Goal: Task Accomplishment & Management: Use online tool/utility

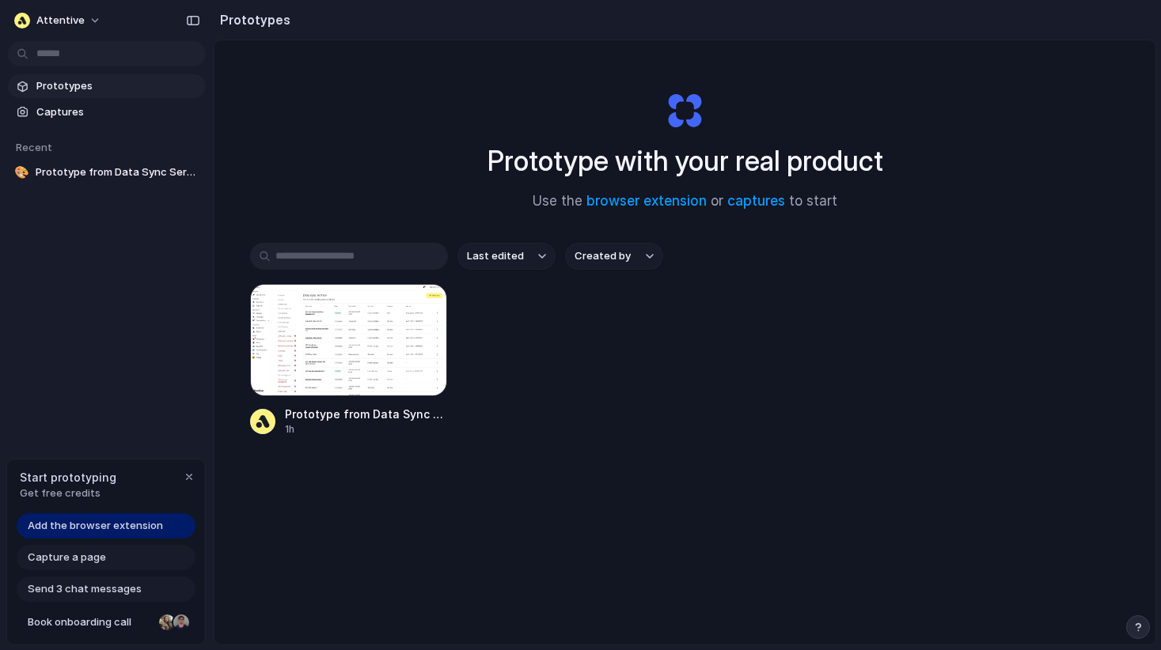
click at [324, 386] on div at bounding box center [349, 340] width 198 height 112
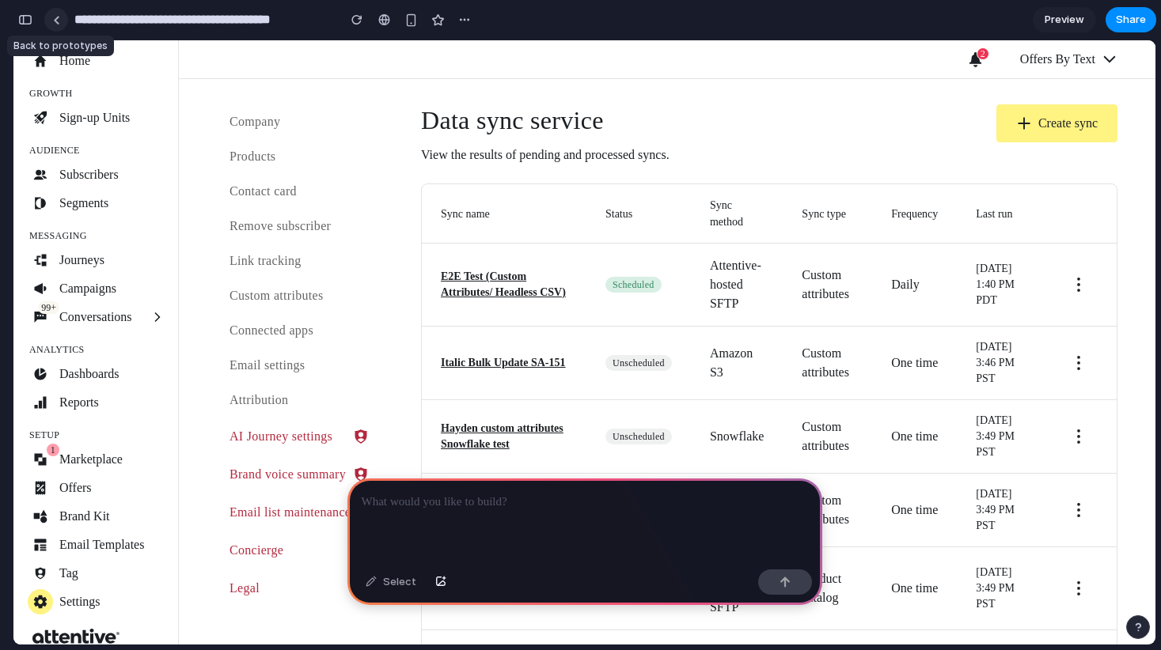
click at [50, 22] on link at bounding box center [56, 20] width 24 height 24
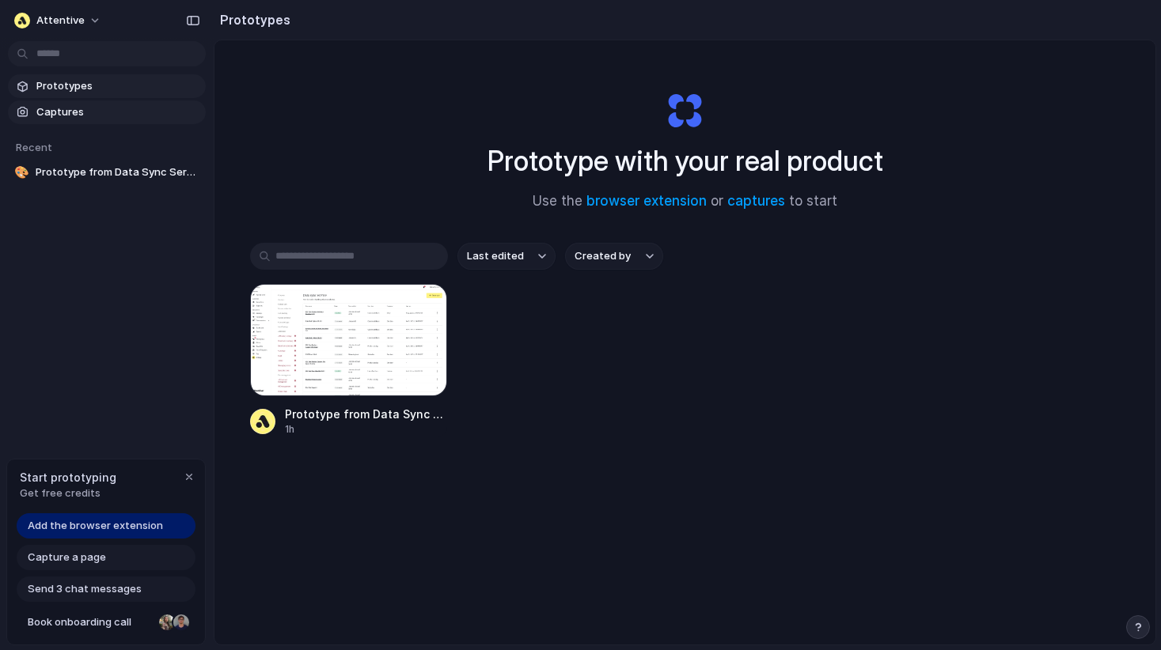
click at [57, 109] on span "Captures" at bounding box center [117, 112] width 163 height 16
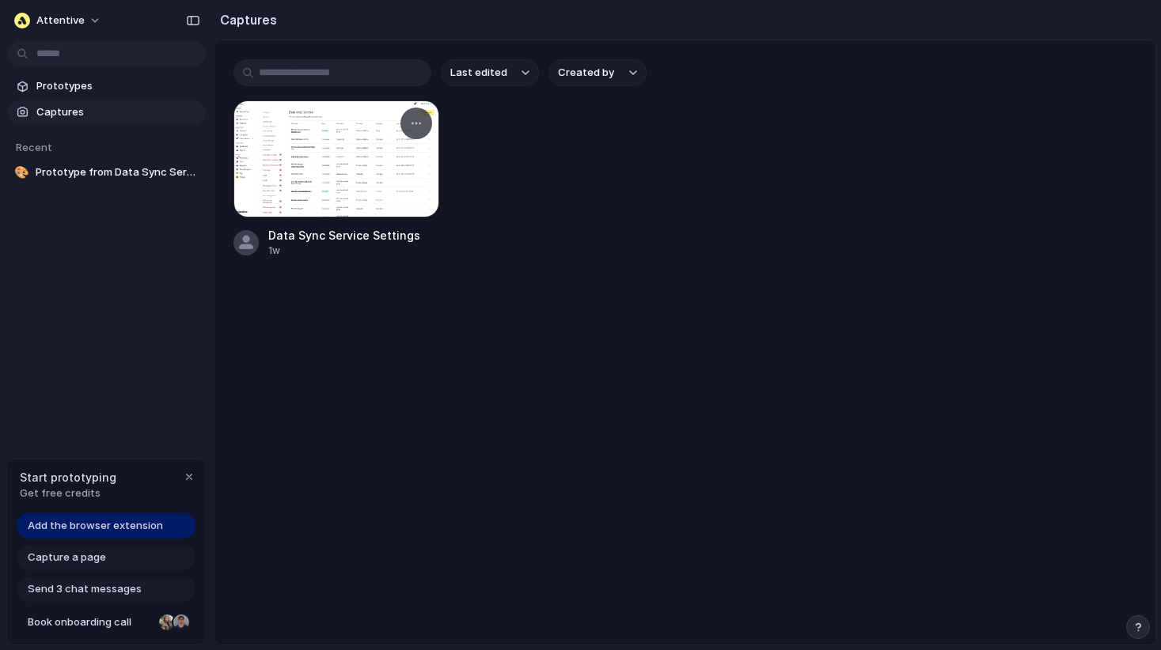
click at [319, 157] on div at bounding box center [336, 158] width 206 height 117
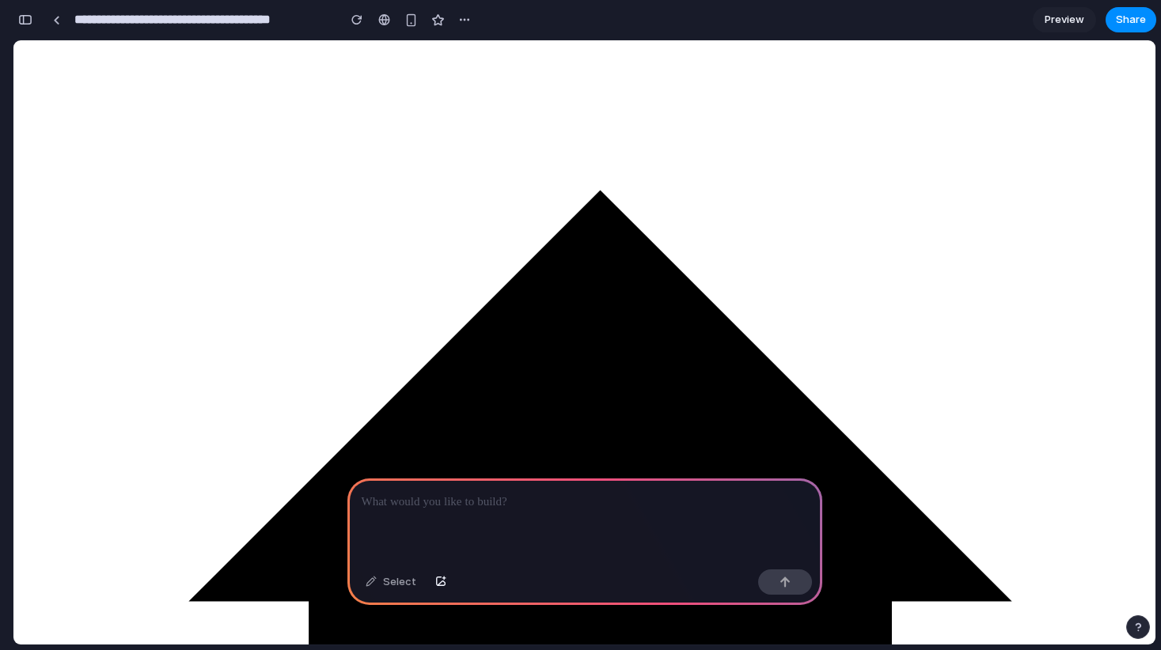
click at [452, 22] on div at bounding box center [410, 20] width 131 height 24
click at [465, 22] on div "button" at bounding box center [464, 19] width 13 height 13
click at [487, 81] on span "Delete" at bounding box center [496, 80] width 33 height 16
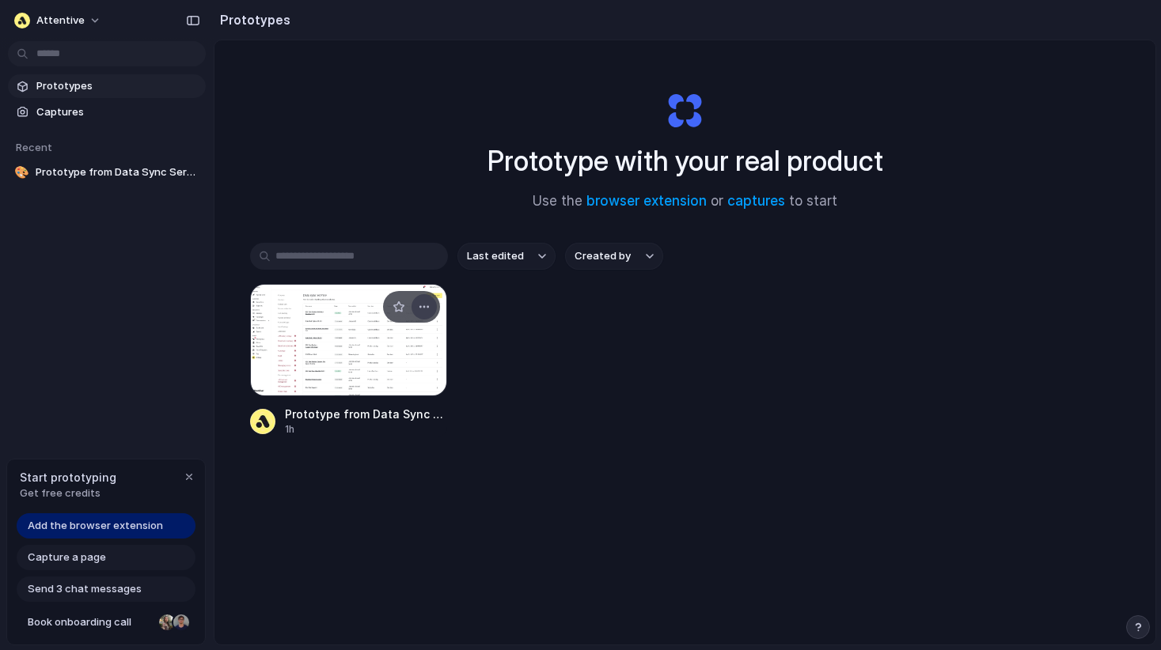
click at [425, 306] on div "button" at bounding box center [424, 307] width 13 height 13
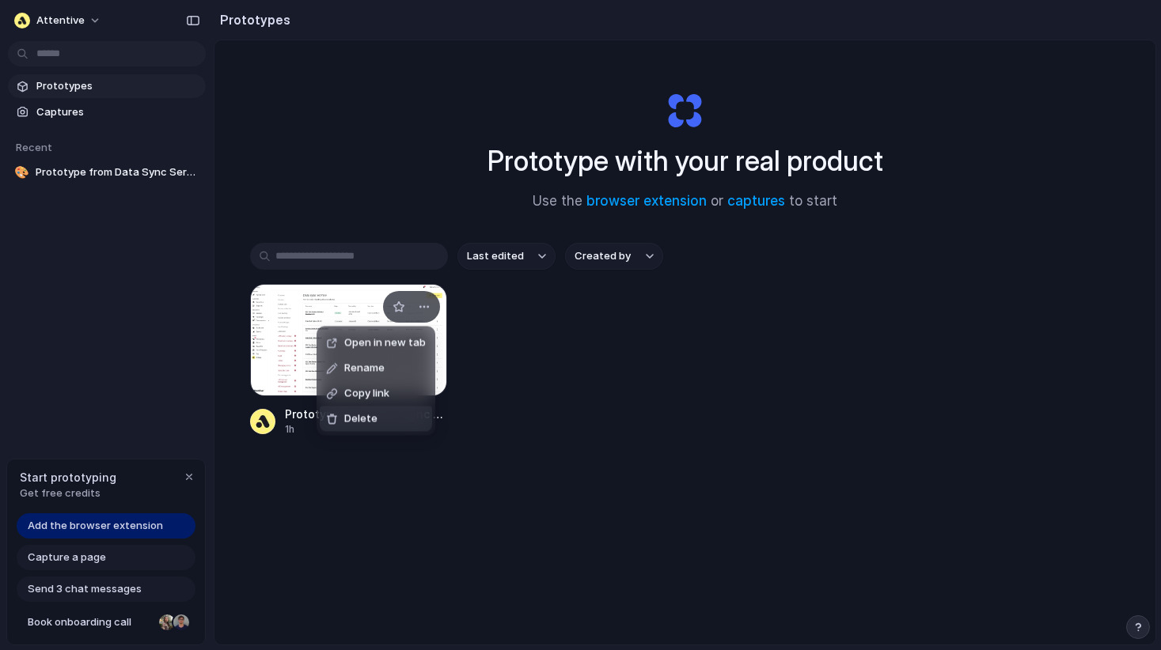
click at [369, 411] on span "Delete" at bounding box center [360, 419] width 33 height 16
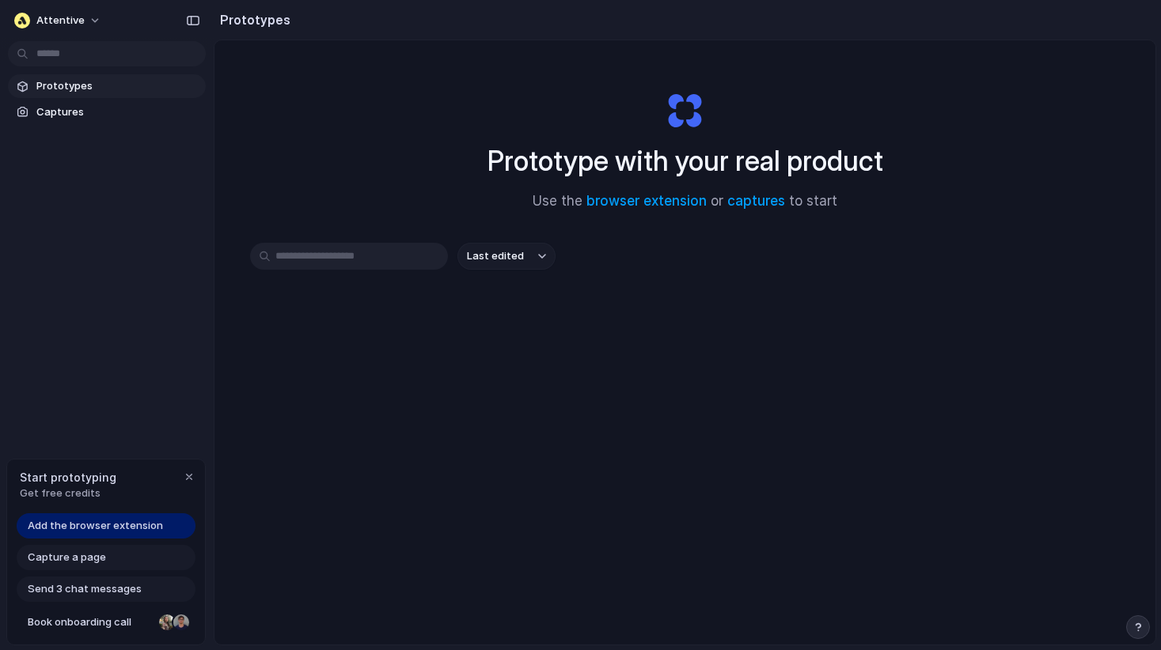
click at [115, 531] on span "Add the browser extension" at bounding box center [95, 526] width 135 height 16
click at [638, 202] on link "browser extension" at bounding box center [646, 201] width 120 height 16
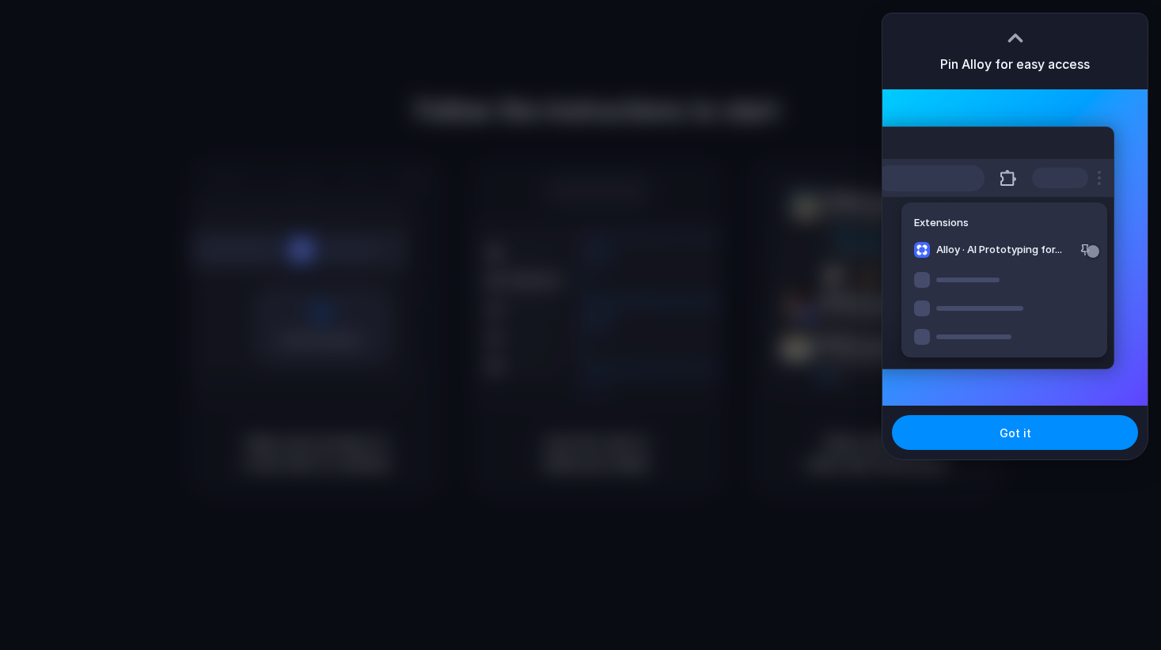
click at [581, 325] on div at bounding box center [581, 325] width 0 height 0
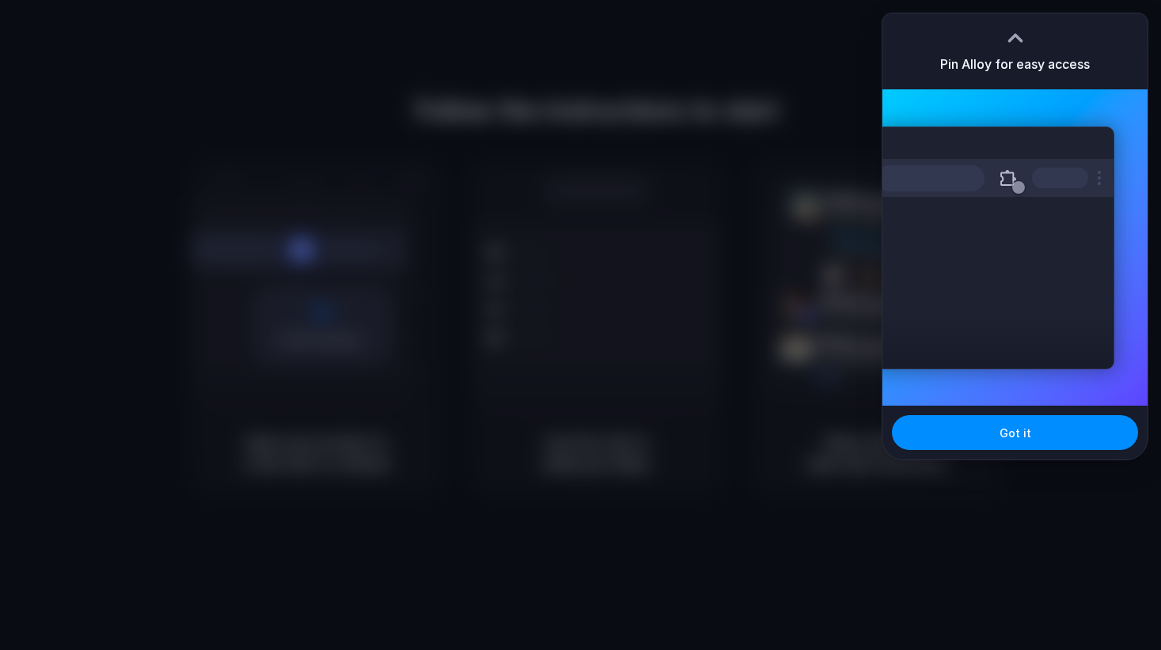
click at [581, 325] on div at bounding box center [581, 325] width 0 height 0
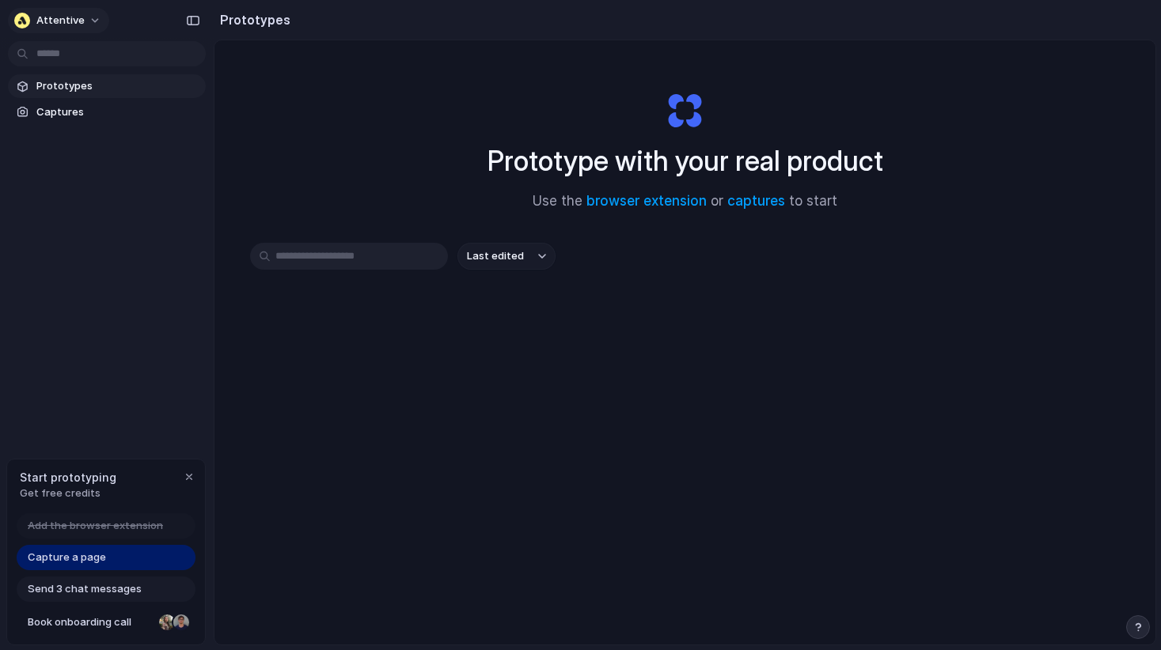
click at [84, 17] on button "Attentive" at bounding box center [58, 20] width 101 height 25
click at [74, 47] on li "Settings" at bounding box center [76, 56] width 131 height 25
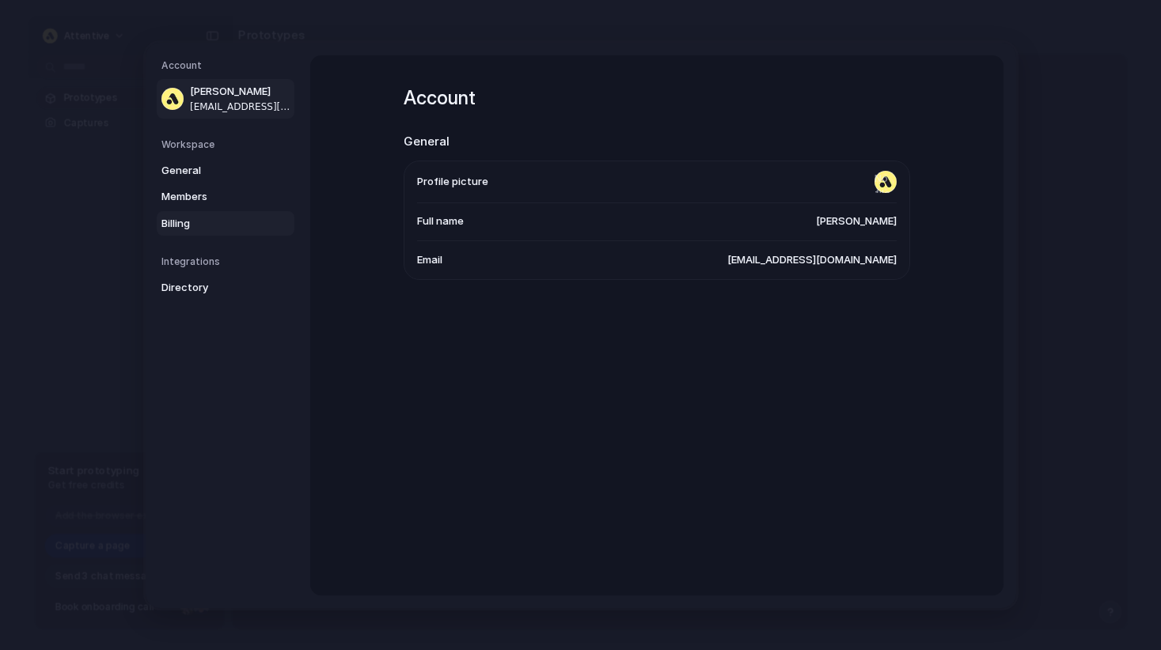
click at [187, 224] on span "Billing" at bounding box center [211, 223] width 101 height 16
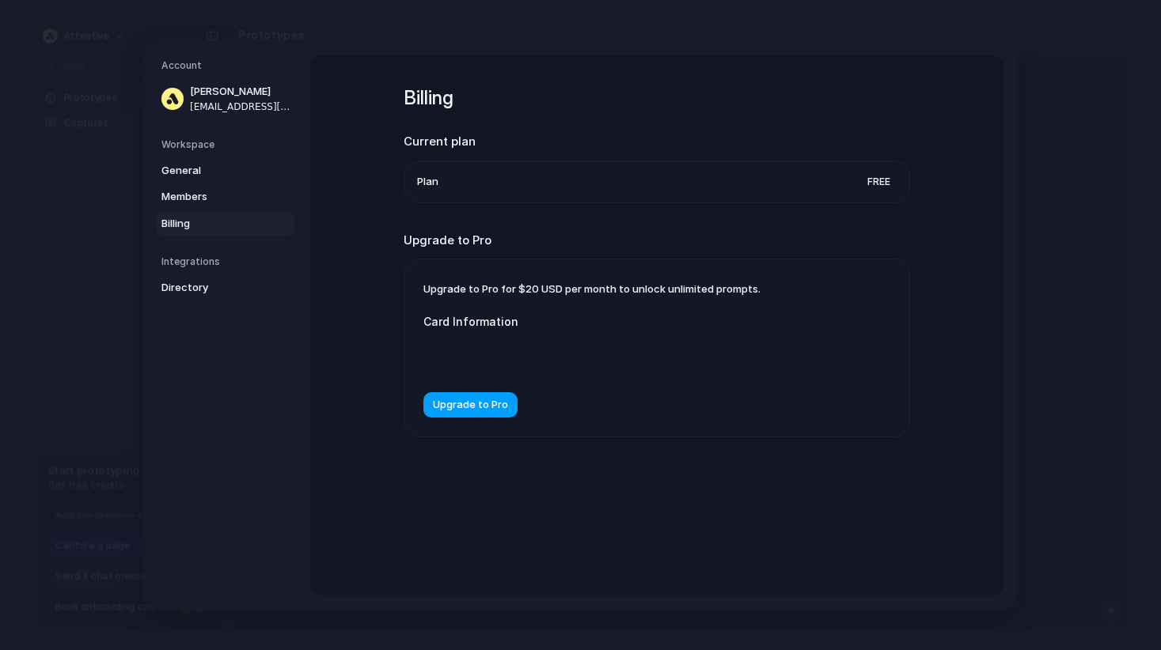
click at [481, 399] on span "Upgrade to Pro" at bounding box center [470, 405] width 75 height 16
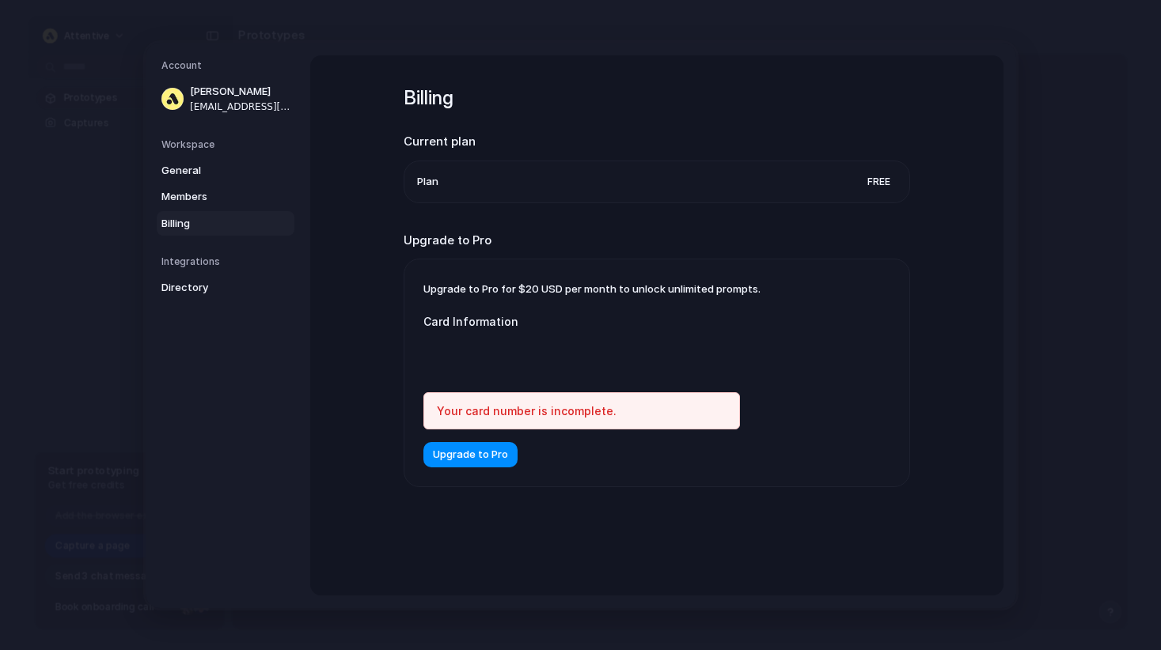
click at [481, 345] on div at bounding box center [581, 356] width 316 height 40
click at [500, 342] on div at bounding box center [581, 356] width 316 height 40
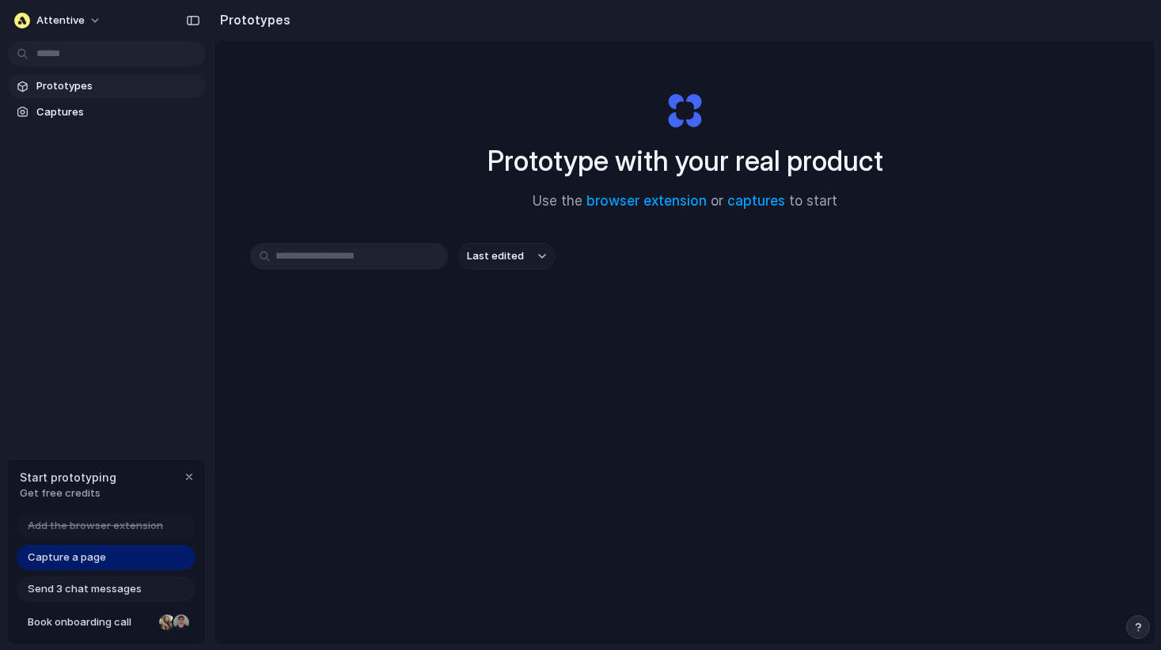
click at [68, 530] on span "Add the browser extension" at bounding box center [95, 526] width 135 height 16
click at [70, 521] on span "Add the browser extension" at bounding box center [95, 526] width 135 height 16
click at [70, 558] on span "Capture a page" at bounding box center [67, 558] width 78 height 16
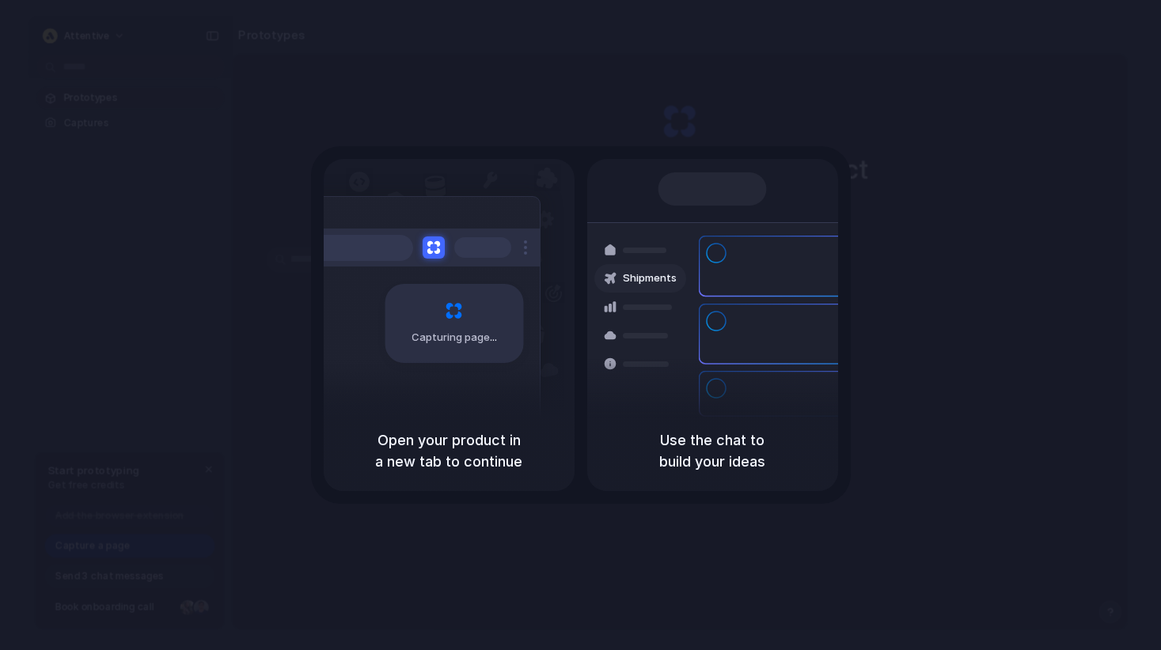
click at [479, 423] on div "Open your product in a new tab to continue" at bounding box center [449, 451] width 251 height 81
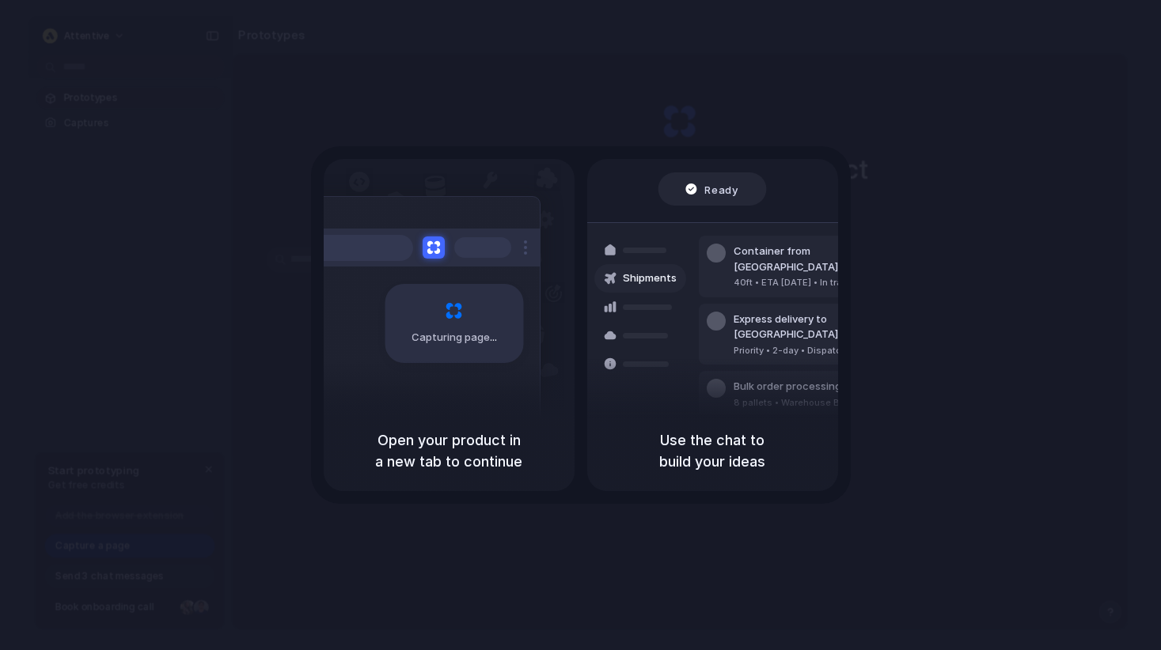
drag, startPoint x: 716, startPoint y: 456, endPoint x: 738, endPoint y: 394, distance: 65.6
click at [716, 455] on h5 "Use the chat to build your ideas" at bounding box center [712, 451] width 213 height 43
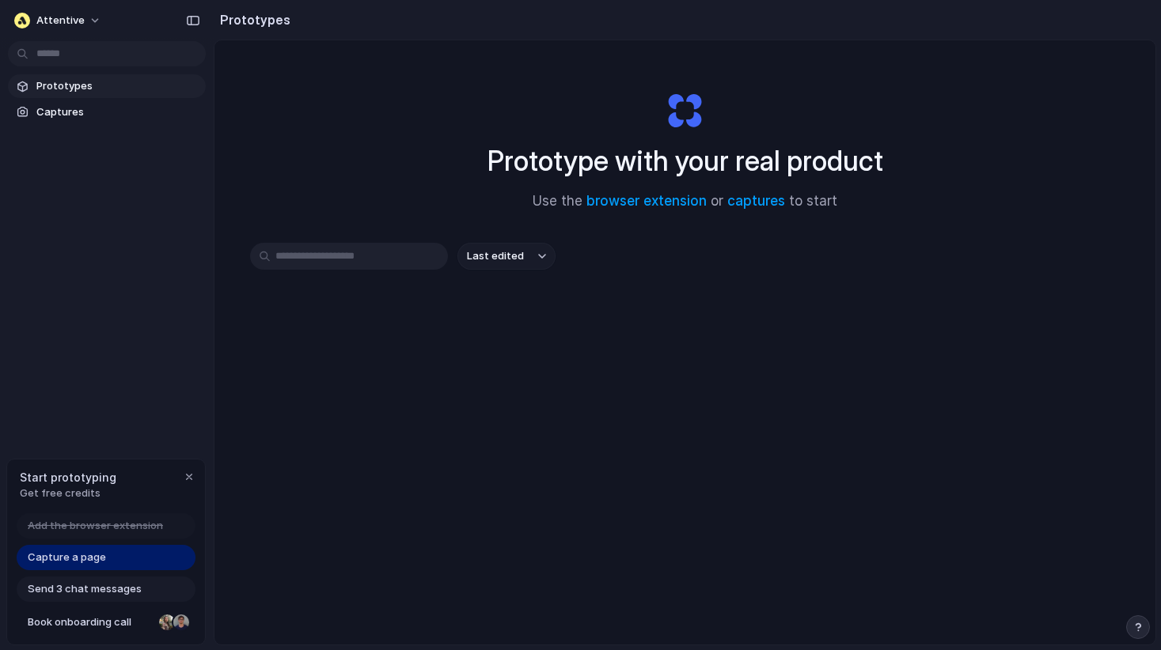
click at [545, 256] on button "Last edited" at bounding box center [506, 256] width 98 height 27
click at [428, 212] on div "Last edited Last created Alphabetical" at bounding box center [580, 325] width 1161 height 650
click at [338, 263] on input "text" at bounding box center [349, 256] width 198 height 27
click at [328, 248] on input "text" at bounding box center [349, 256] width 198 height 27
click at [330, 259] on input "**********" at bounding box center [349, 256] width 198 height 27
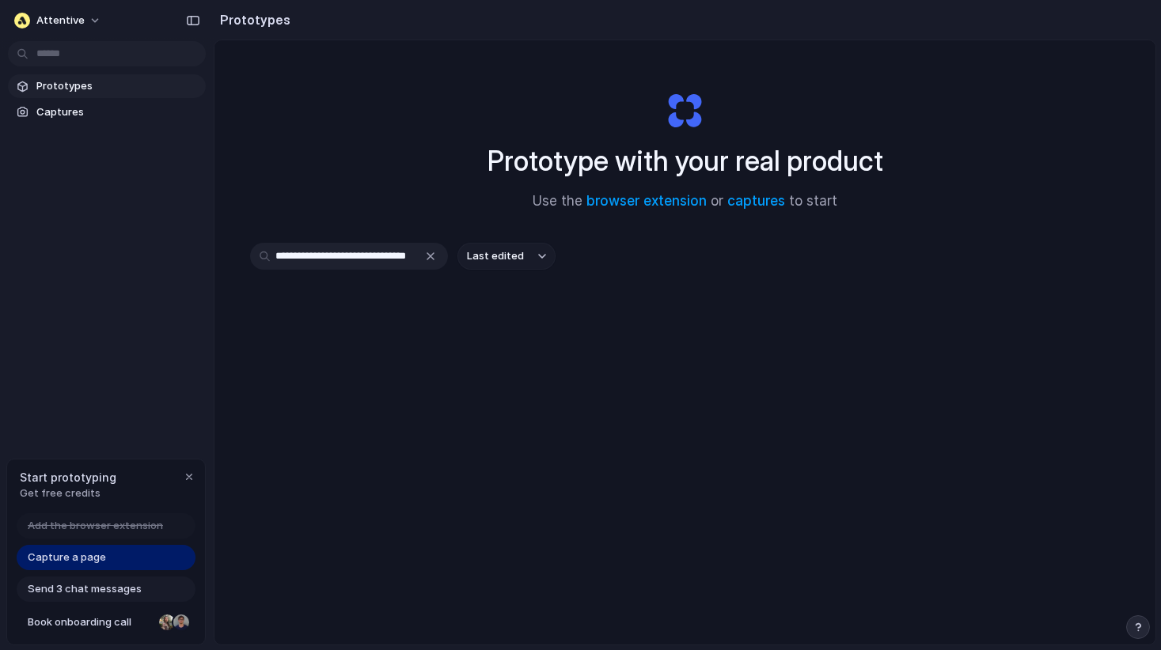
click at [330, 259] on input "**********" at bounding box center [349, 256] width 198 height 27
click at [391, 261] on input "**********" at bounding box center [349, 256] width 198 height 27
click at [395, 260] on input "**********" at bounding box center [349, 256] width 198 height 27
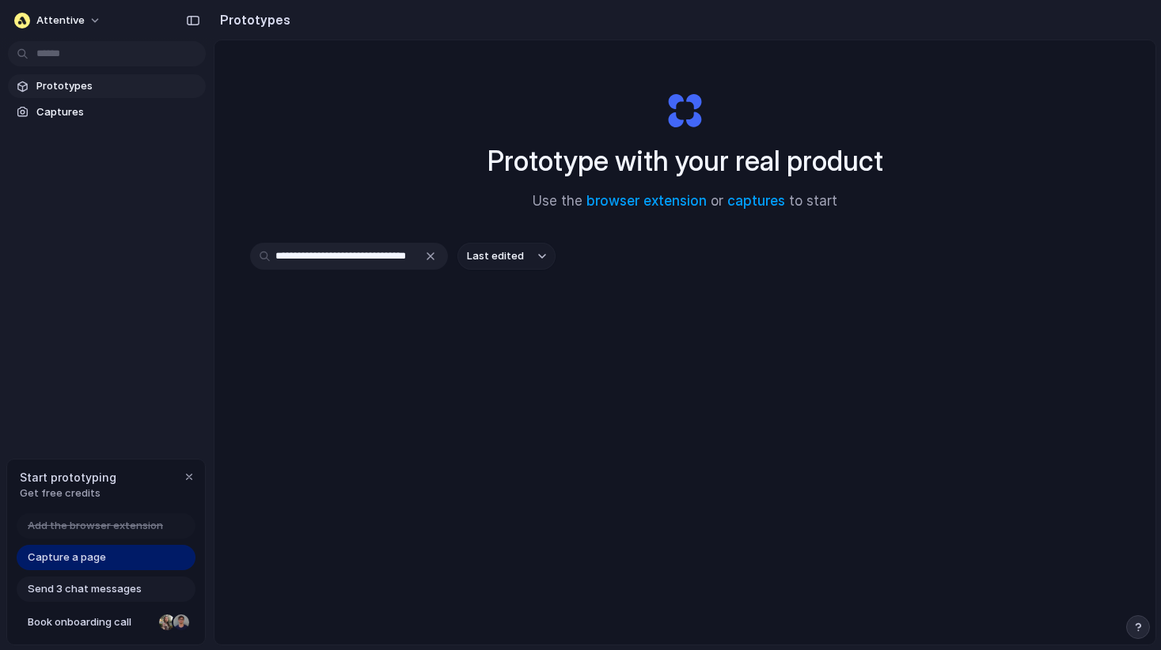
paste input "**********"
click at [388, 265] on input "**********" at bounding box center [349, 256] width 198 height 27
drag, startPoint x: 373, startPoint y: 258, endPoint x: 274, endPoint y: 258, distance: 98.9
click at [274, 258] on input "**********" at bounding box center [349, 256] width 198 height 27
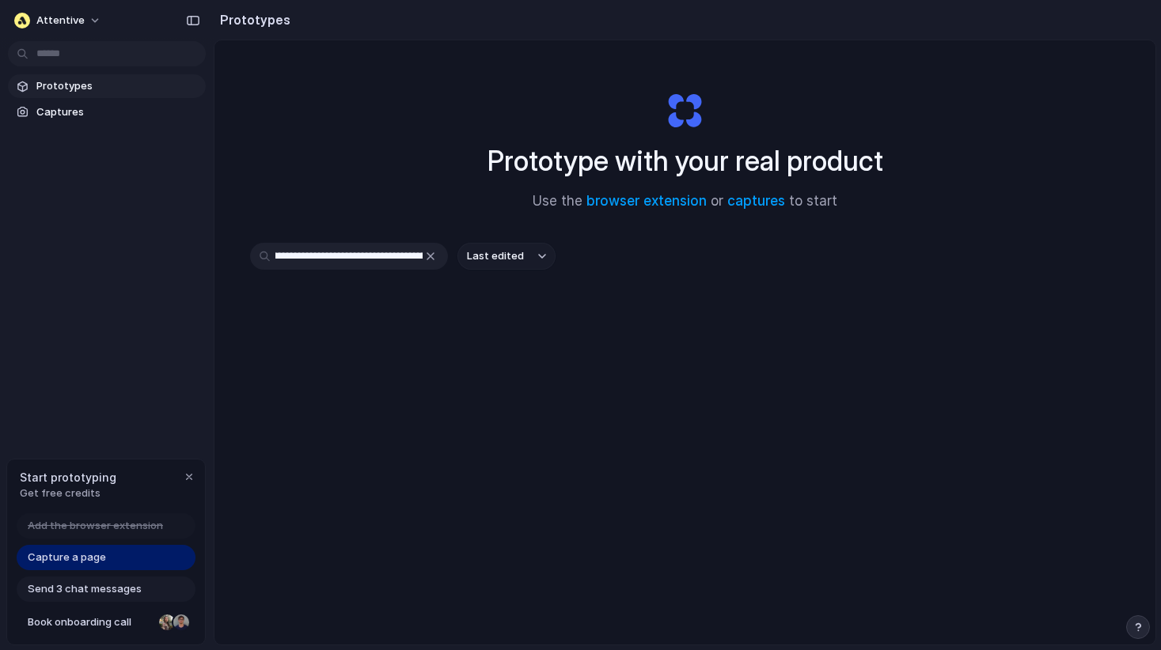
drag, startPoint x: 317, startPoint y: 261, endPoint x: 282, endPoint y: 253, distance: 36.5
click at [279, 253] on input "**********" at bounding box center [349, 256] width 198 height 27
click at [331, 253] on input "**********" at bounding box center [349, 256] width 198 height 27
type input "**********"
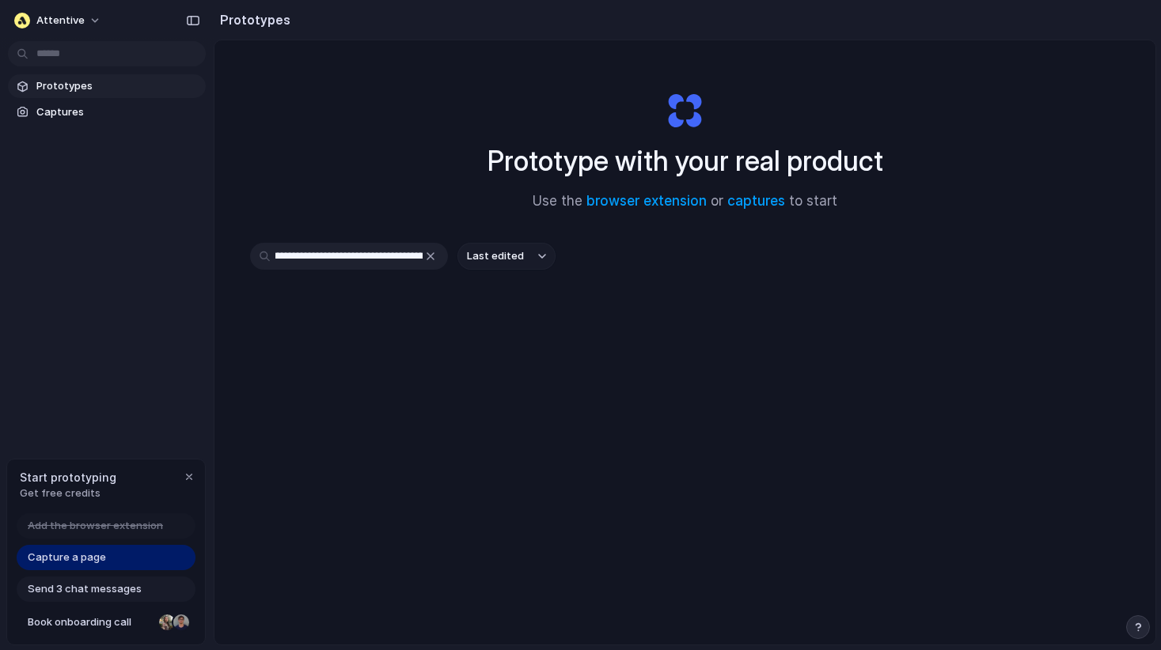
scroll to position [0, 0]
click at [364, 270] on div "**********" at bounding box center [685, 312] width 870 height 139
click at [364, 256] on input "**********" at bounding box center [349, 256] width 198 height 27
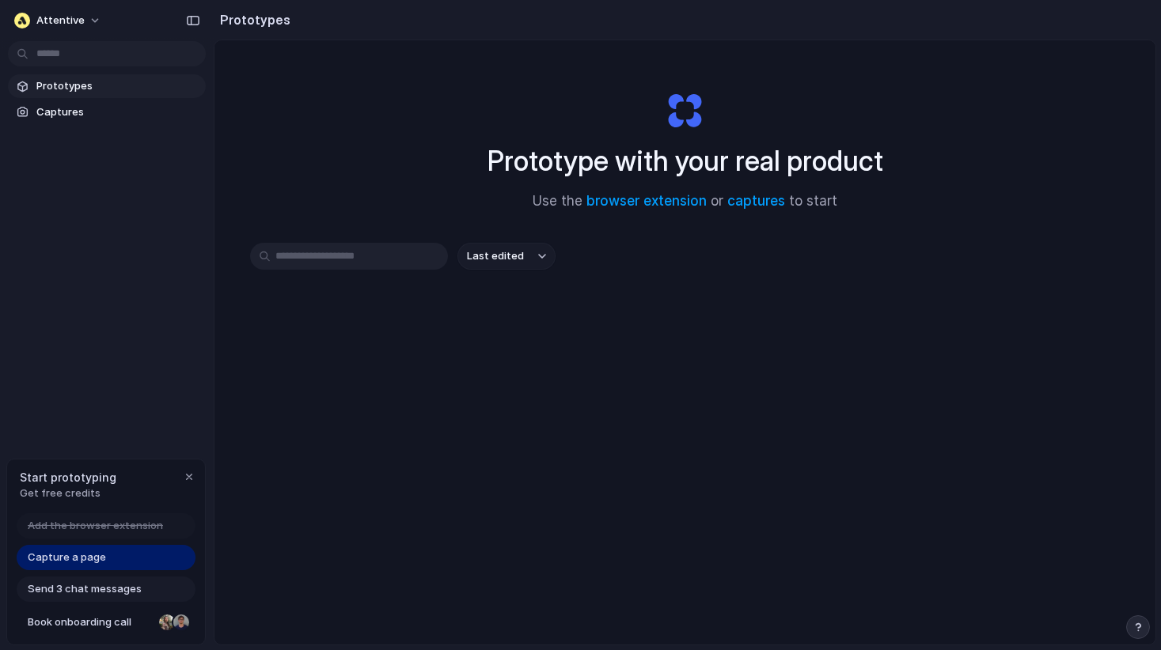
click at [78, 558] on span "Capture a page" at bounding box center [67, 558] width 78 height 16
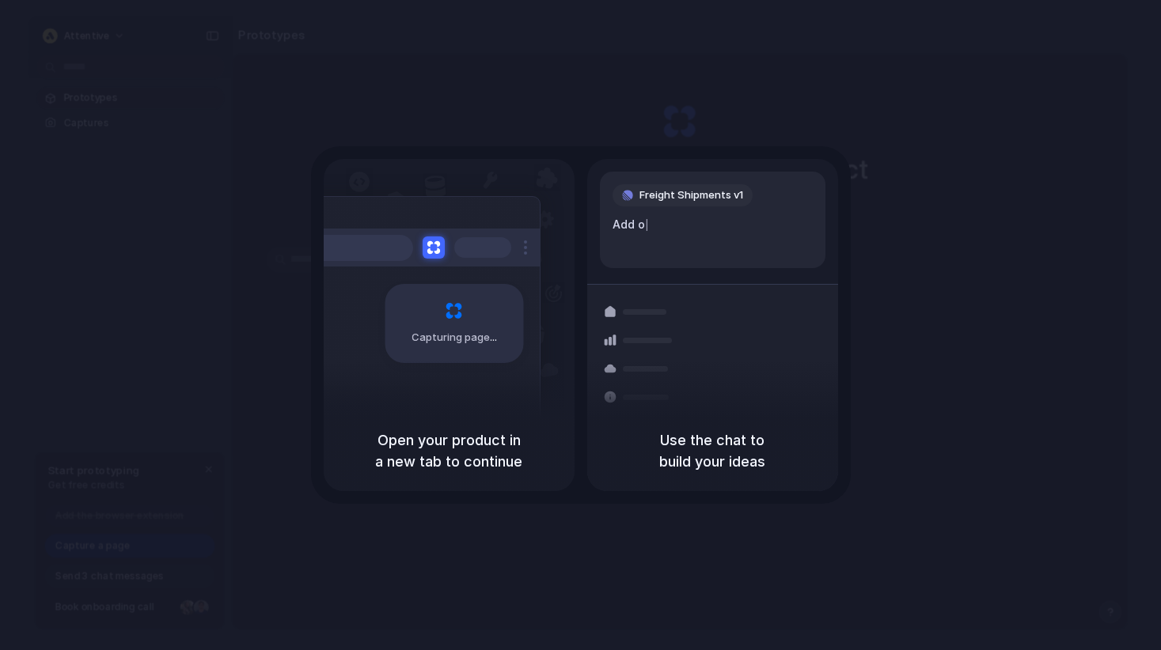
click at [490, 338] on span at bounding box center [494, 338] width 9 height 0
click at [426, 445] on h5 "Open your product in a new tab to continue" at bounding box center [449, 451] width 213 height 43
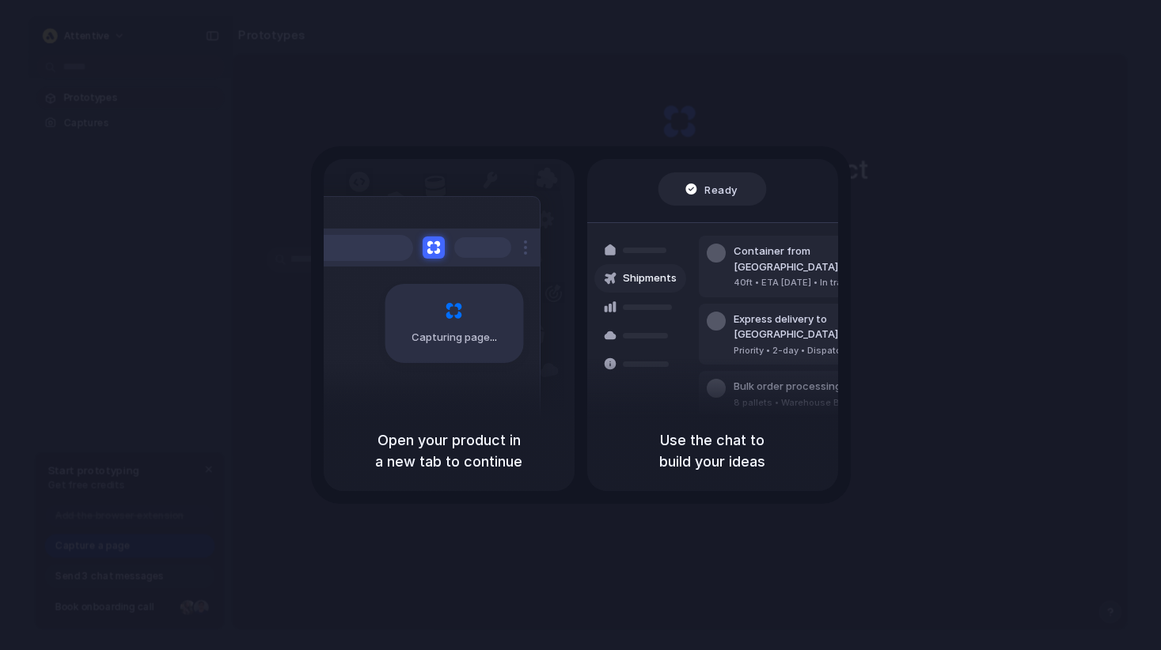
click at [368, 355] on div "Capturing page" at bounding box center [420, 317] width 239 height 243
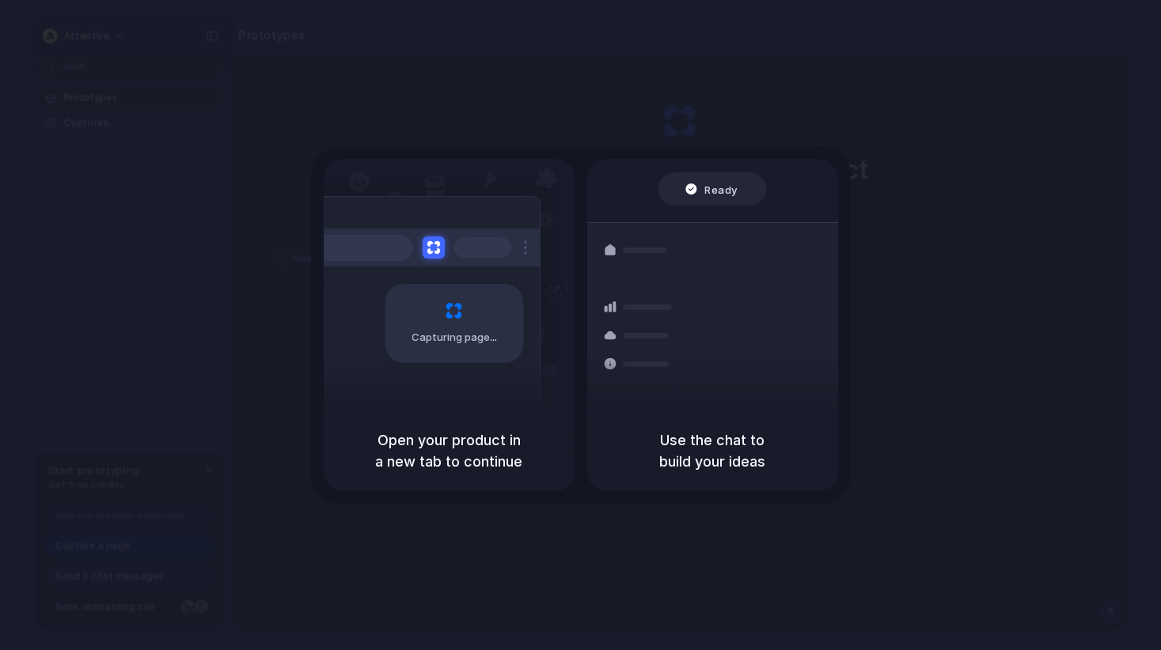
click at [793, 379] on div "Bulk order processing" at bounding box center [806, 387] width 147 height 16
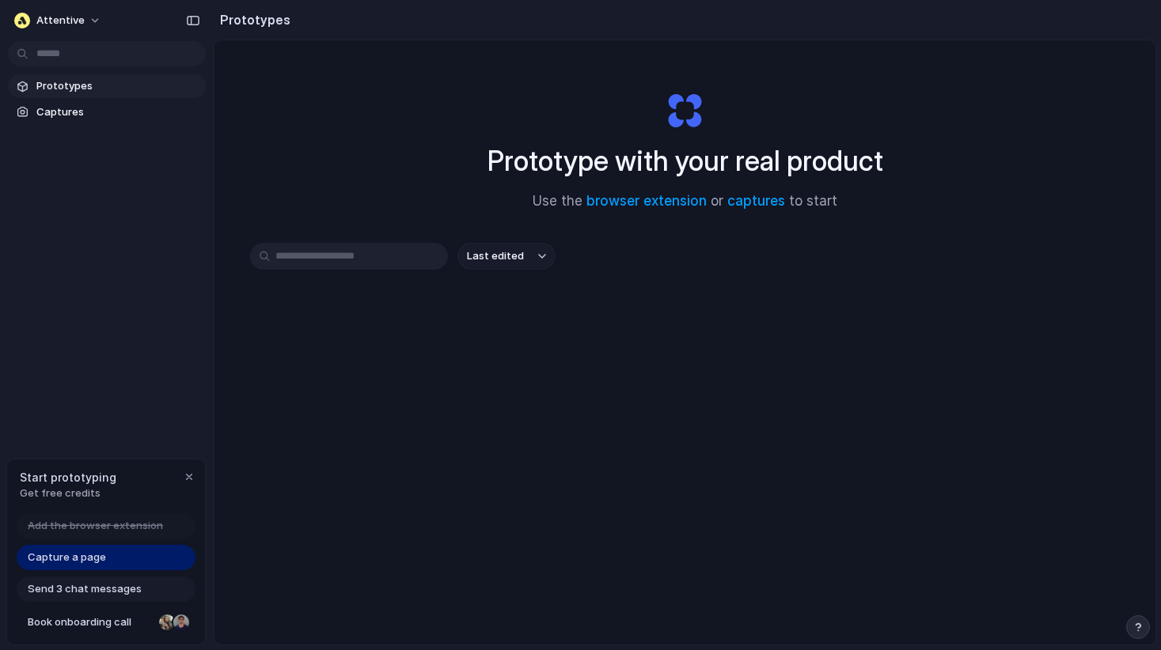
click at [79, 550] on span "Capture a page" at bounding box center [67, 558] width 78 height 16
click at [154, 547] on link "Capture a page" at bounding box center [106, 557] width 179 height 25
click at [630, 203] on link "browser extension" at bounding box center [646, 201] width 120 height 16
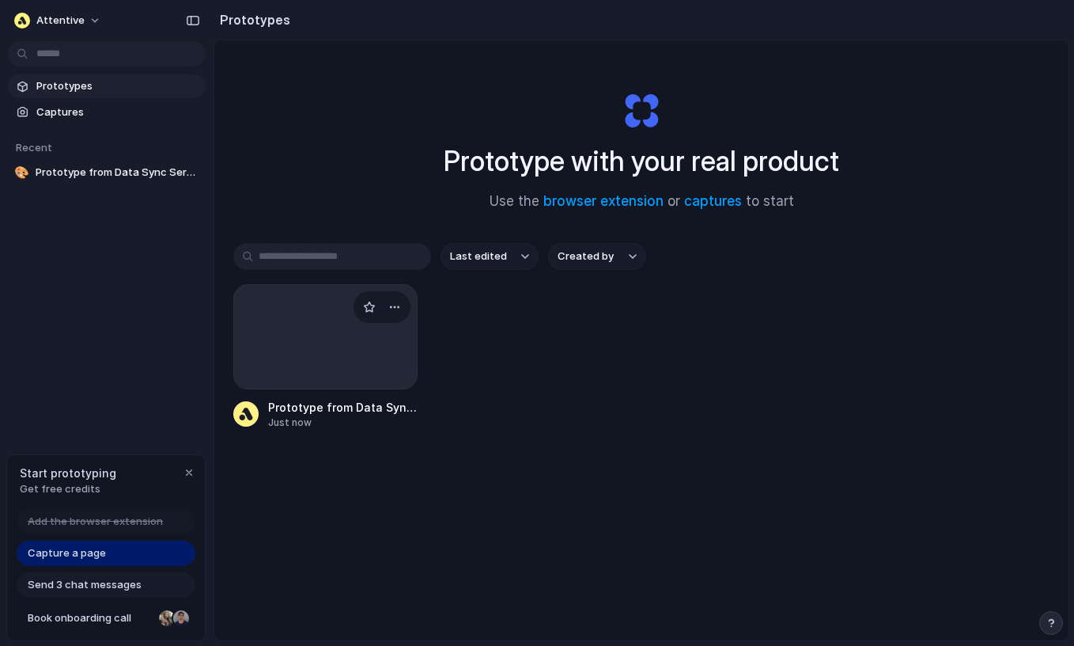
click at [382, 359] on div at bounding box center [325, 336] width 184 height 105
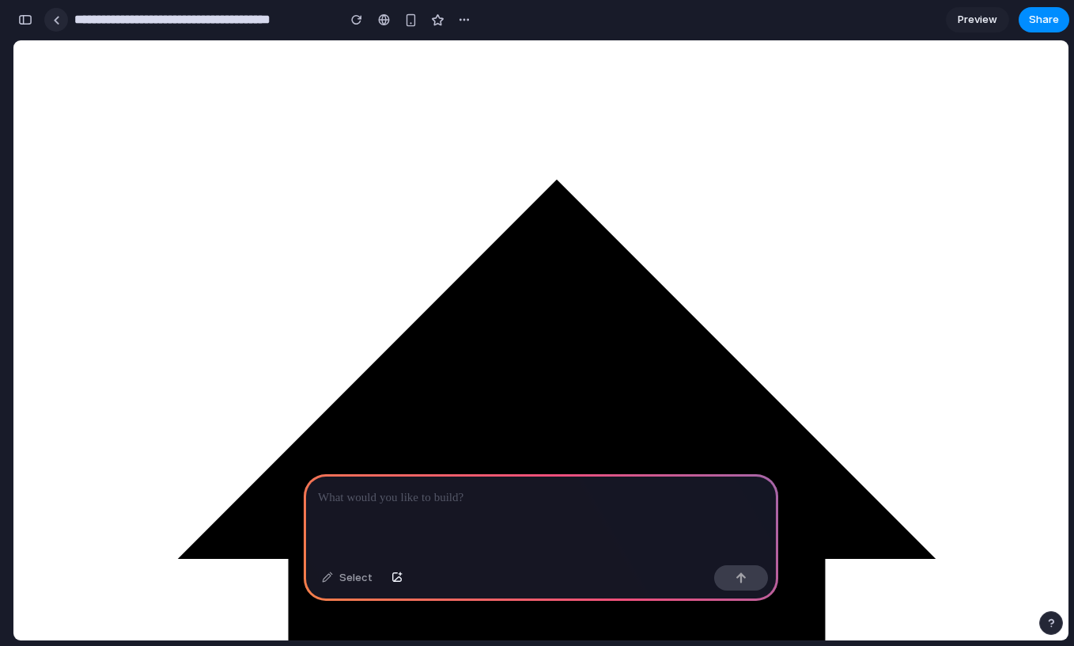
click at [64, 24] on link at bounding box center [56, 20] width 24 height 24
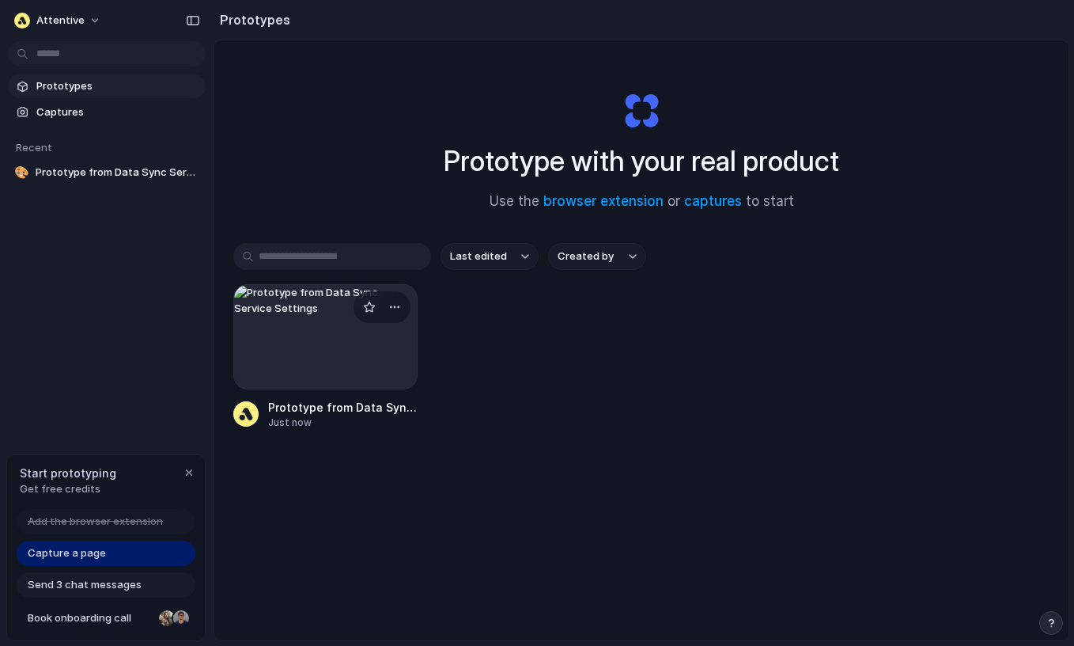
click at [331, 358] on div at bounding box center [325, 336] width 184 height 105
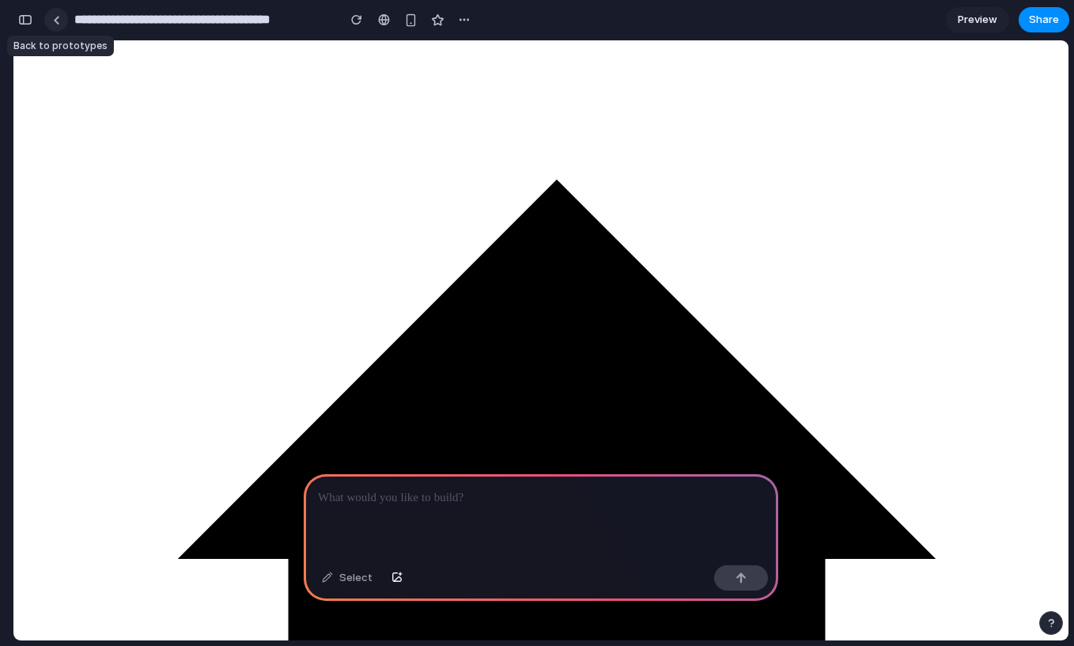
click at [55, 18] on div at bounding box center [56, 20] width 7 height 9
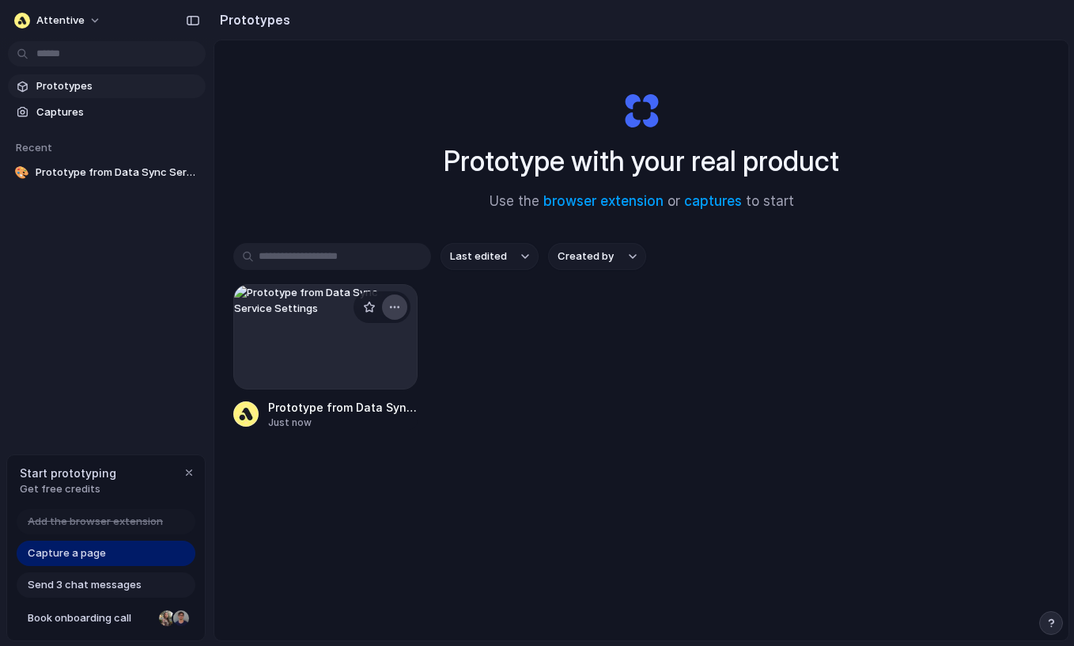
click at [400, 307] on div "button" at bounding box center [394, 307] width 13 height 13
click at [337, 418] on span "Delete" at bounding box center [334, 419] width 33 height 16
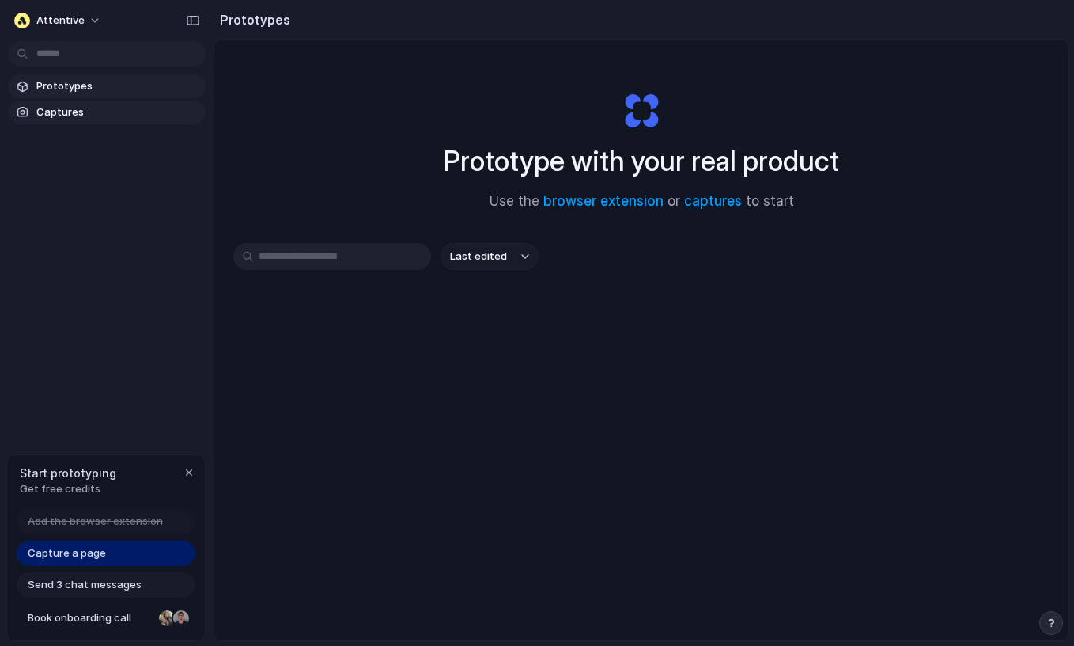
click at [51, 111] on span "Captures" at bounding box center [117, 112] width 163 height 16
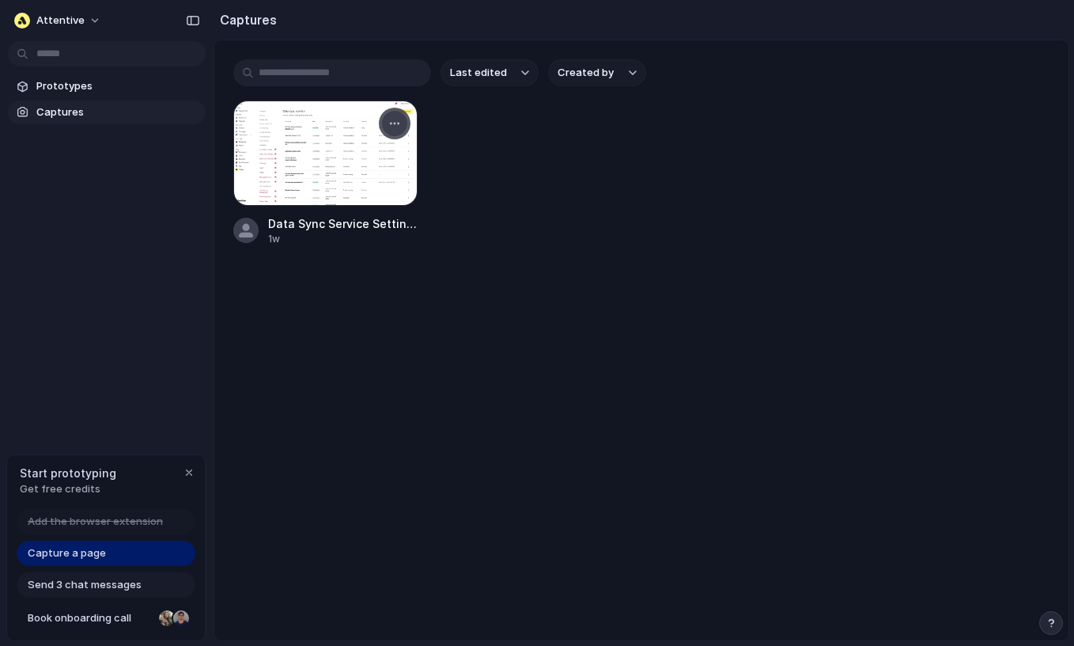
click at [393, 119] on div "button" at bounding box center [394, 123] width 13 height 13
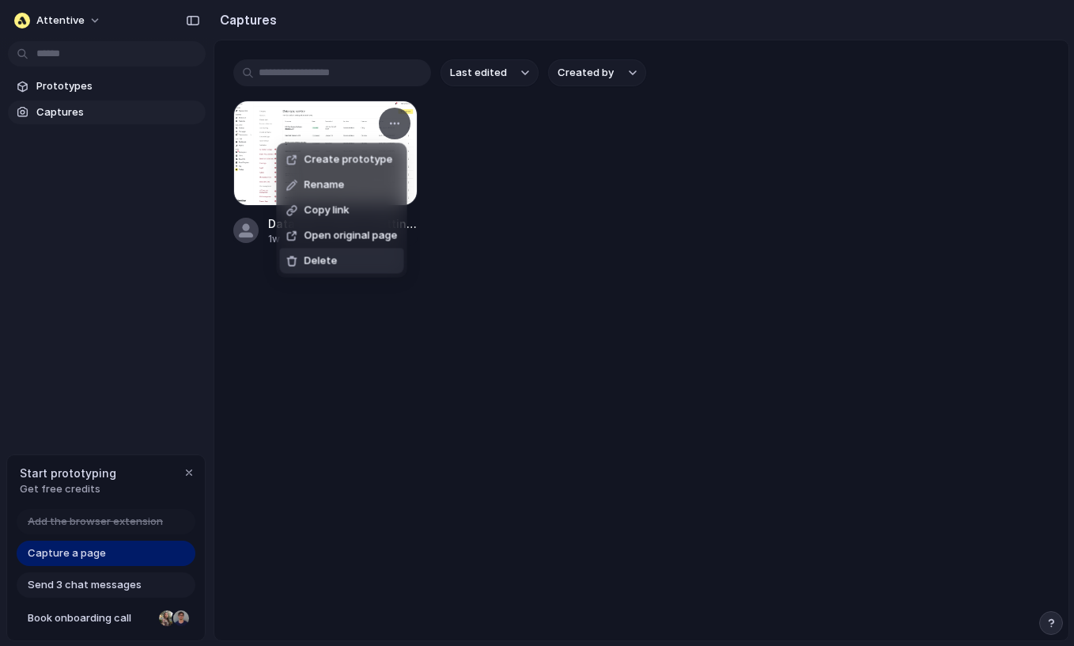
click at [331, 266] on span "Delete" at bounding box center [321, 261] width 33 height 16
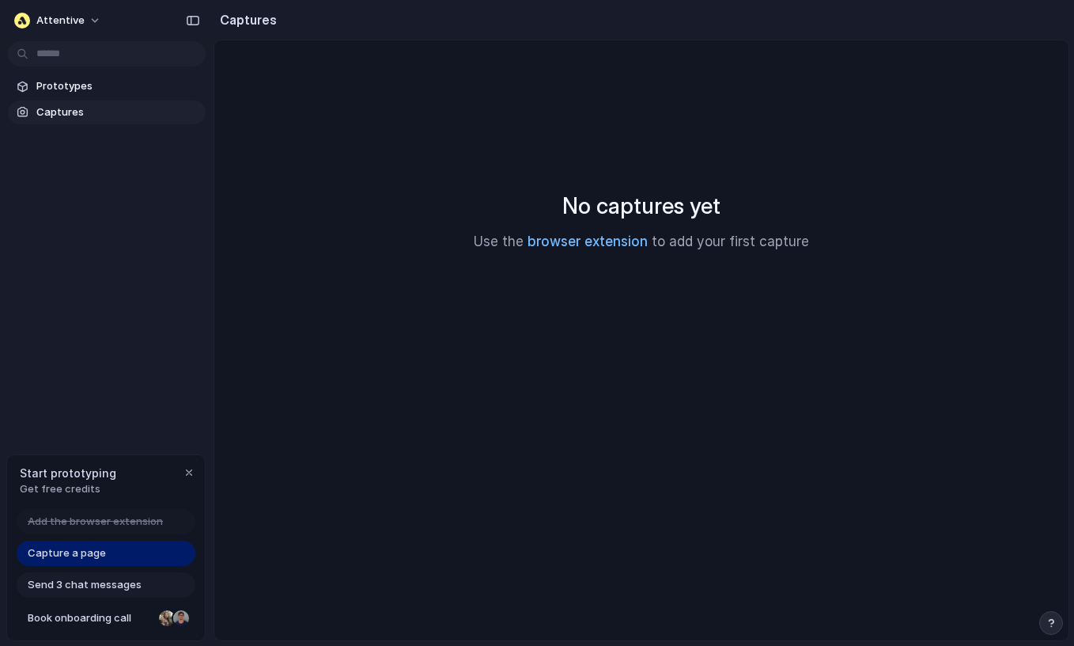
click at [558, 241] on link "browser extension" at bounding box center [588, 241] width 120 height 16
click at [132, 620] on span "Book onboarding call" at bounding box center [90, 618] width 125 height 16
click at [60, 106] on span "Captures" at bounding box center [117, 112] width 163 height 16
click at [66, 115] on span "Captures" at bounding box center [117, 112] width 163 height 16
click at [76, 552] on span "Capture a page" at bounding box center [67, 553] width 78 height 16
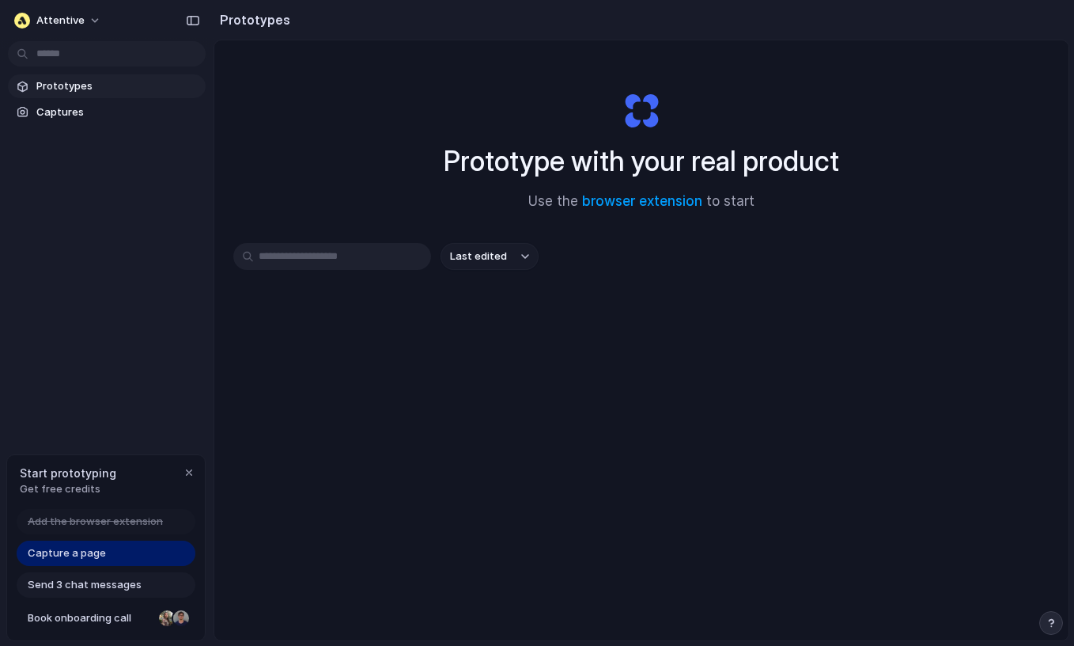
click at [57, 87] on span "Prototypes" at bounding box center [117, 86] width 163 height 16
click at [66, 108] on span "Captures" at bounding box center [117, 112] width 163 height 16
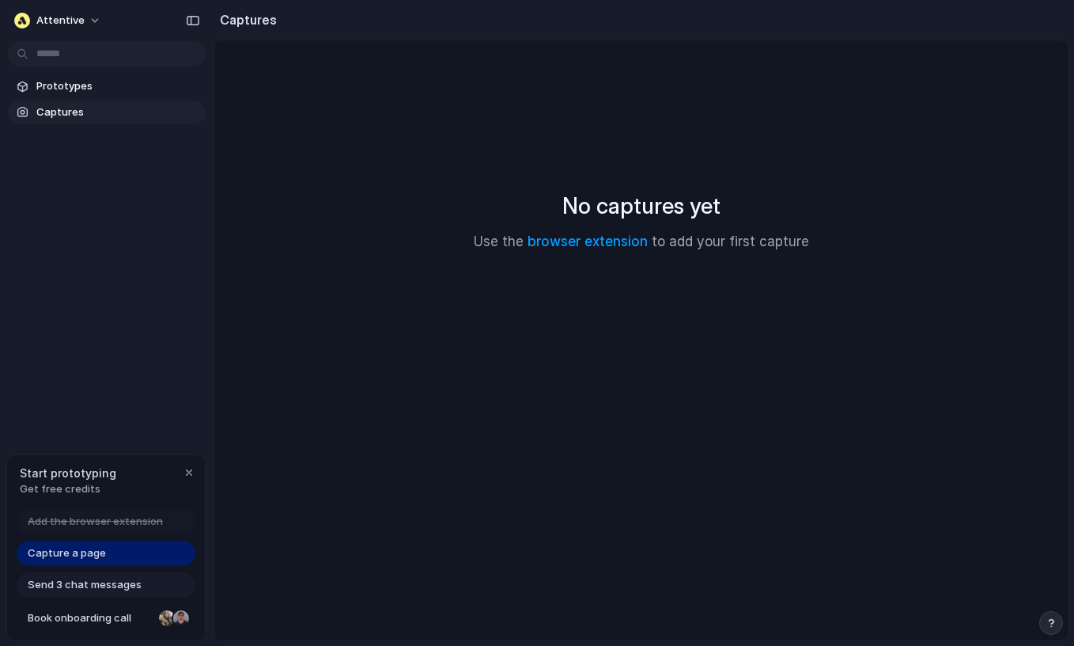
click at [69, 110] on span "Captures" at bounding box center [117, 112] width 163 height 16
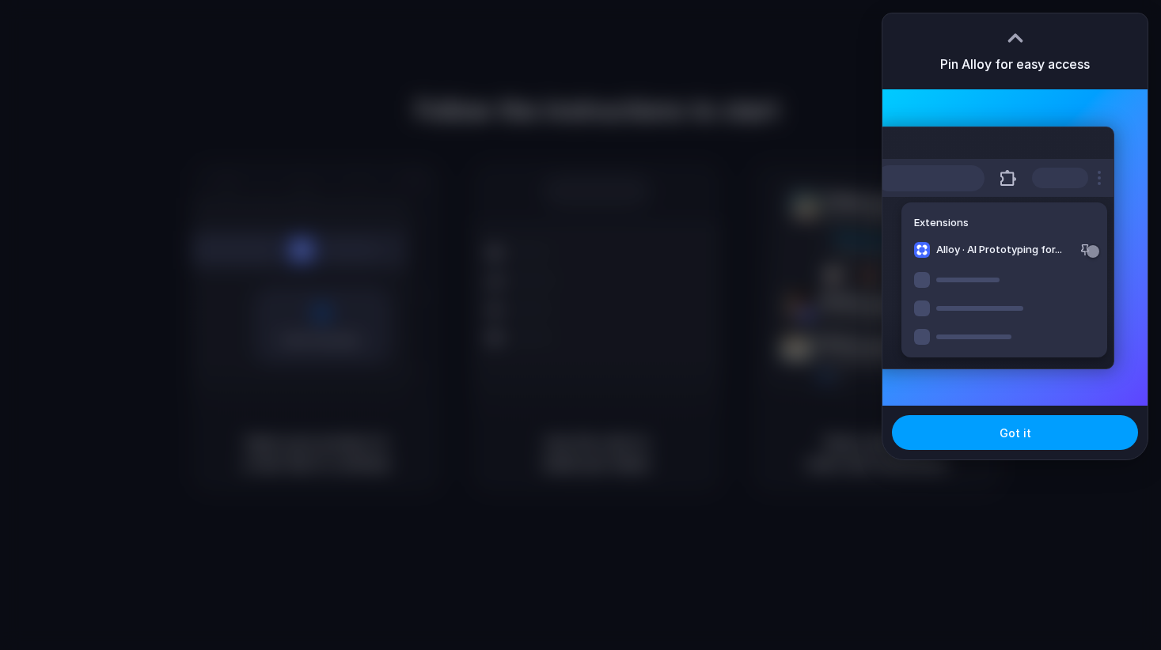
click at [1017, 423] on button "Got it" at bounding box center [1015, 432] width 246 height 35
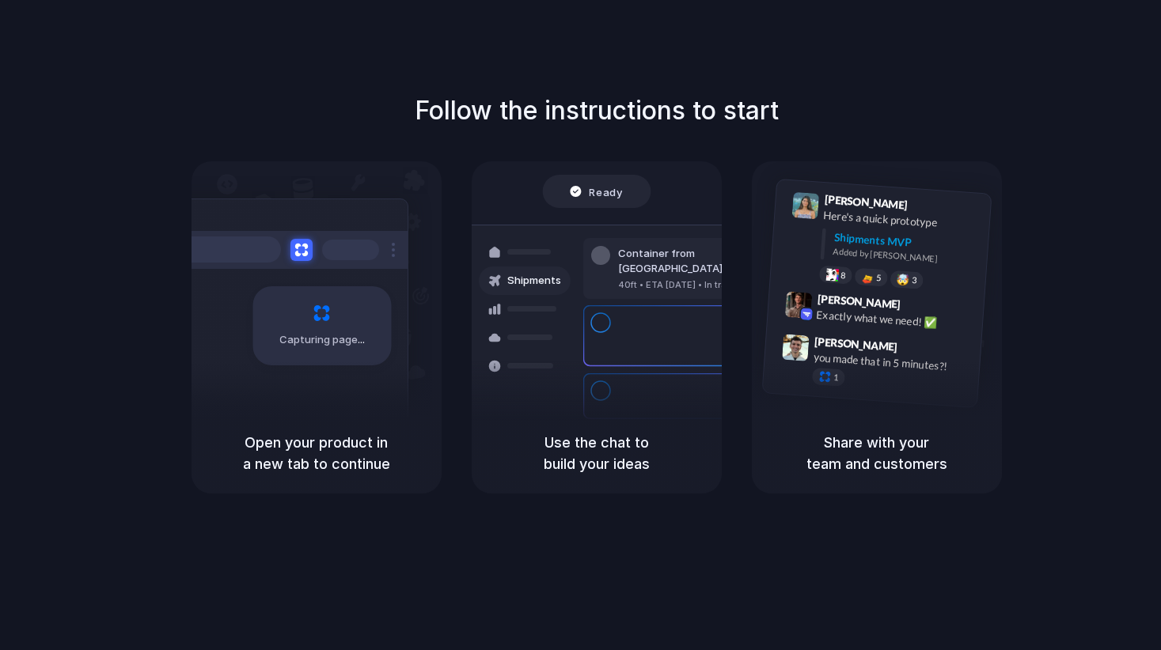
click at [581, 325] on div at bounding box center [581, 325] width 0 height 0
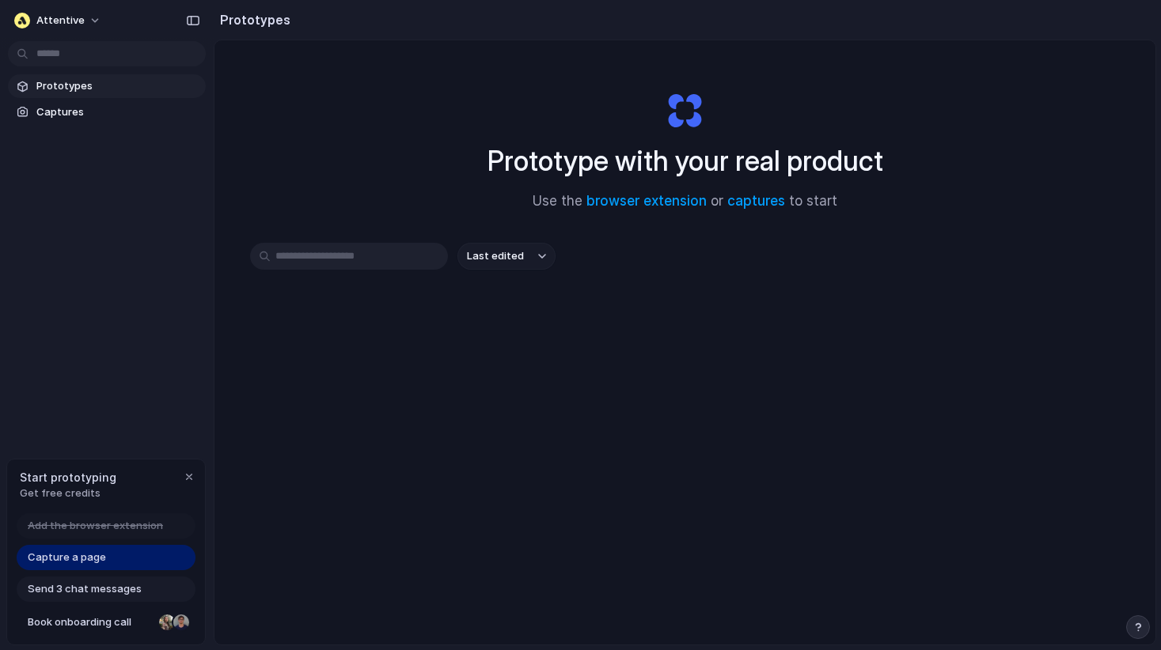
click at [57, 87] on span "Prototypes" at bounding box center [117, 86] width 163 height 16
click at [57, 116] on span "Captures" at bounding box center [117, 112] width 163 height 16
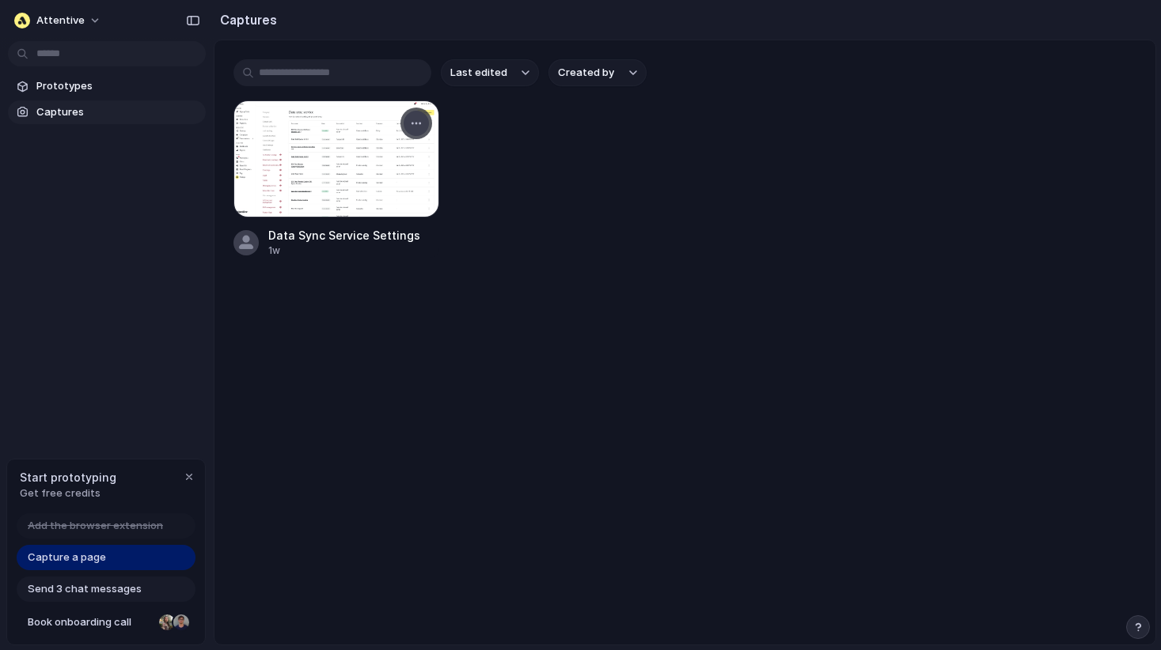
click at [419, 118] on div "button" at bounding box center [416, 123] width 13 height 13
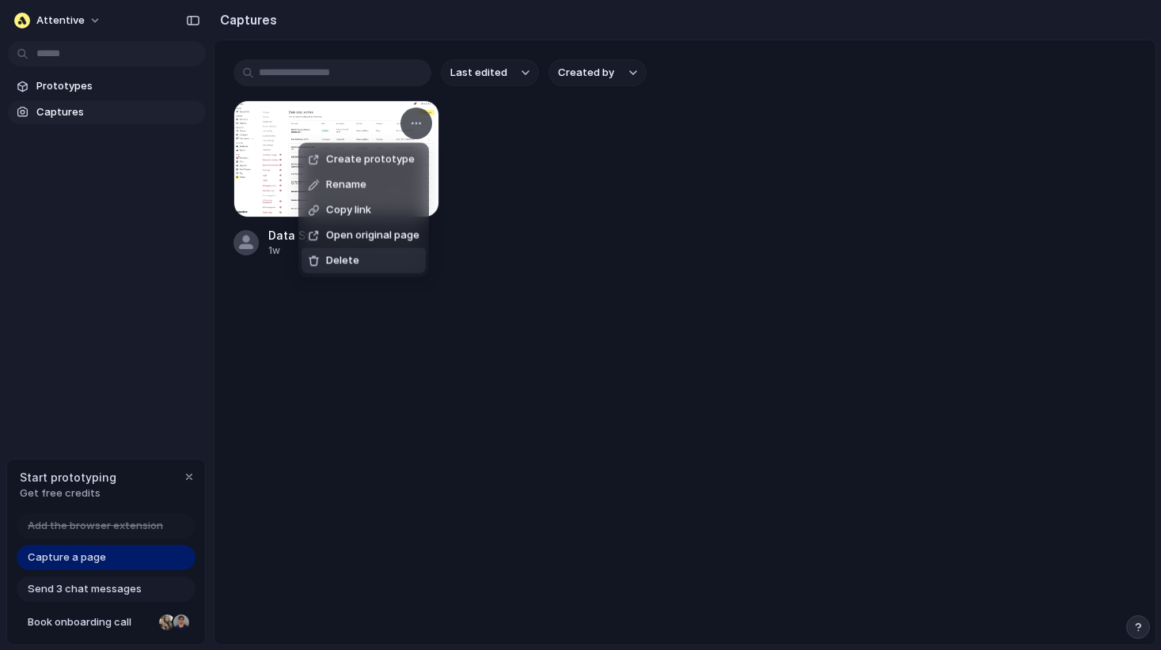
click at [354, 263] on span "Delete" at bounding box center [342, 261] width 33 height 16
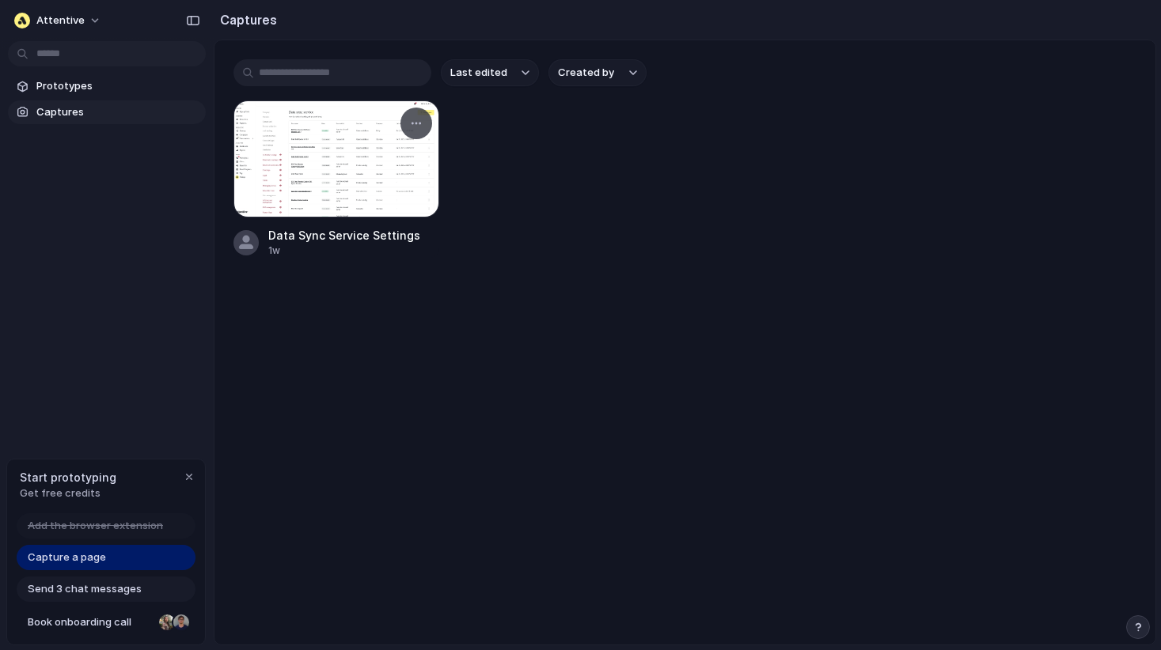
click at [333, 146] on div at bounding box center [336, 158] width 206 height 117
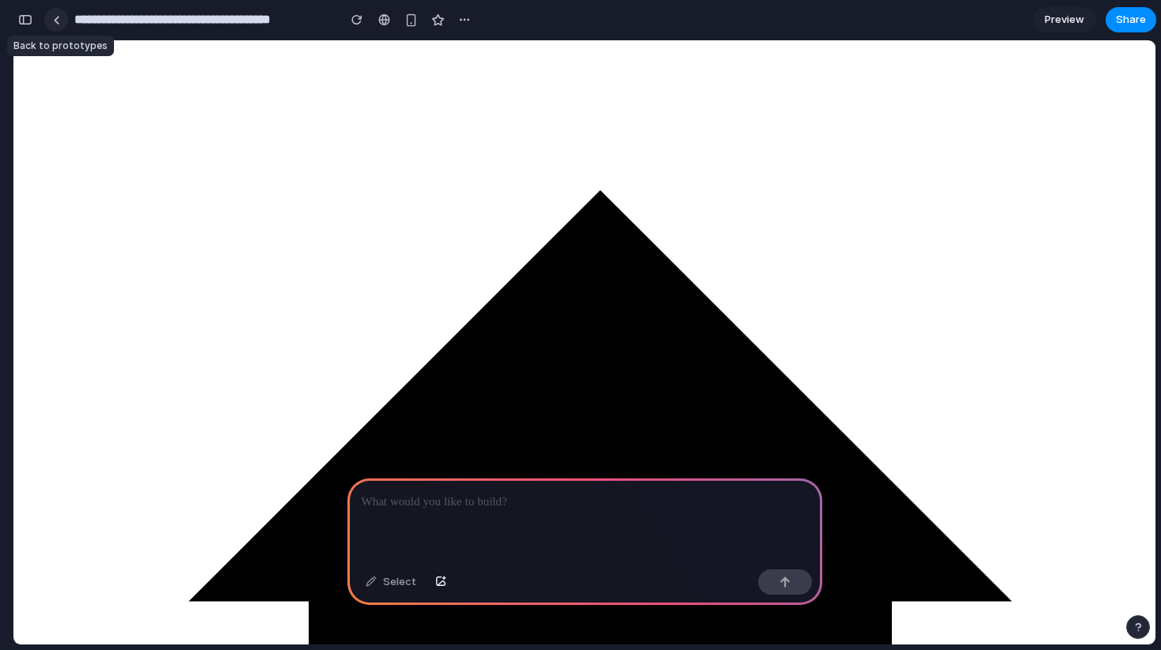
click at [55, 17] on div at bounding box center [56, 20] width 7 height 9
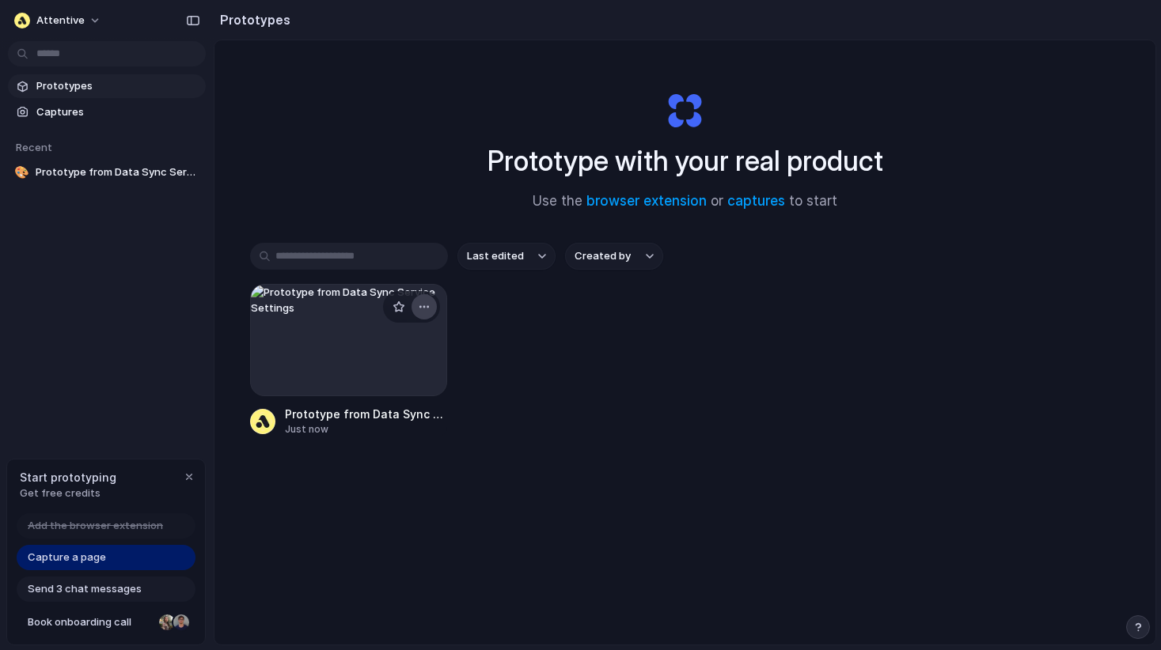
click at [428, 311] on div "button" at bounding box center [424, 307] width 13 height 13
click at [326, 300] on div "Open in new tab Rename Copy link Delete" at bounding box center [580, 325] width 1161 height 650
click at [70, 118] on span "Captures" at bounding box center [117, 112] width 163 height 16
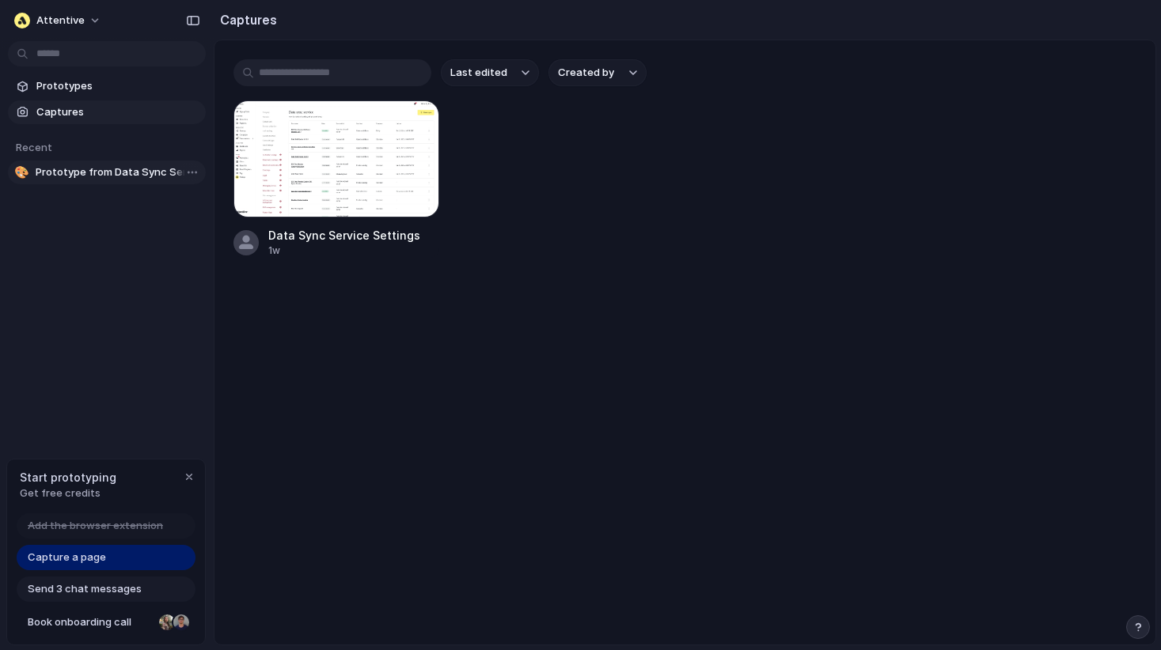
click at [102, 179] on span "Prototype from Data Sync Service Settings" at bounding box center [118, 173] width 164 height 16
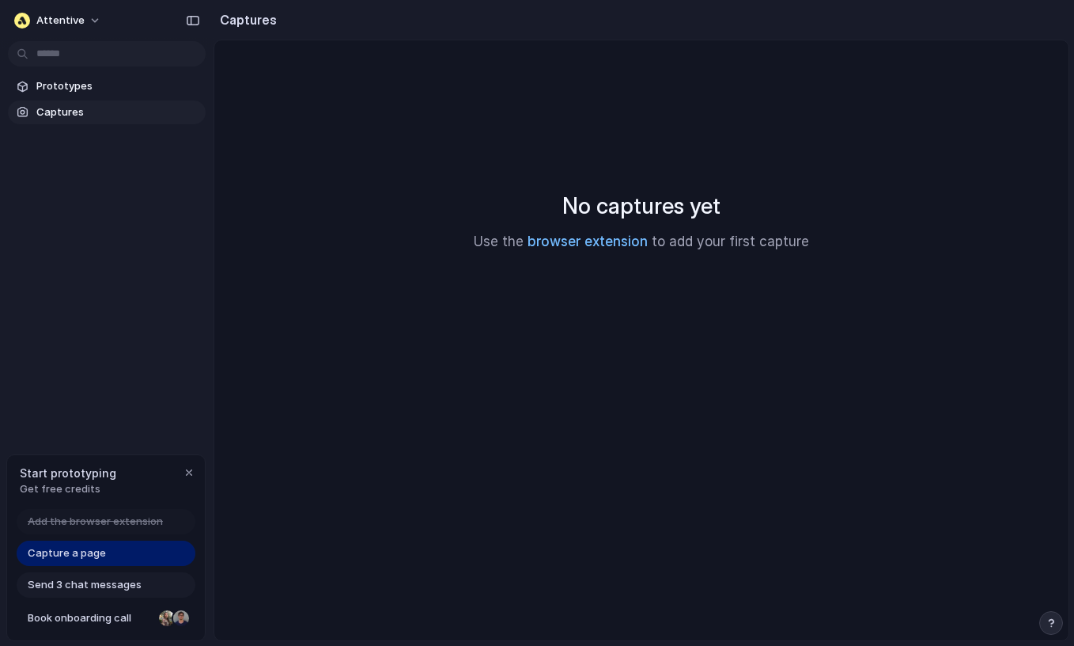
click at [604, 240] on link "browser extension" at bounding box center [588, 241] width 120 height 16
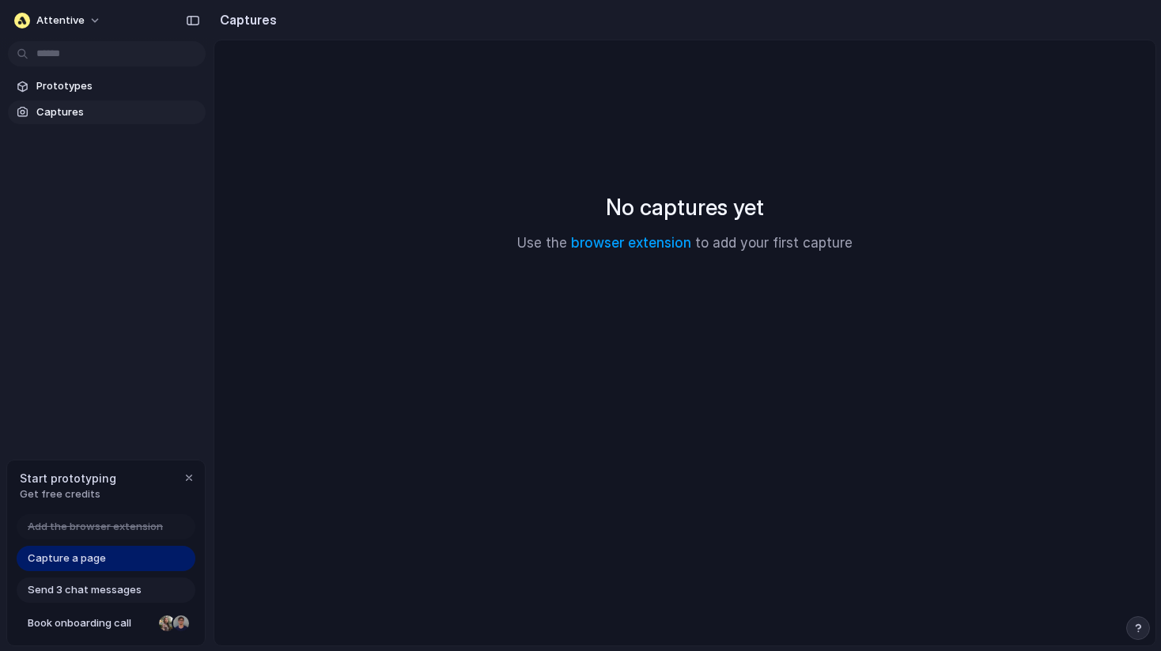
click at [487, 154] on div "No captures yet Use the browser extension to add your first capture" at bounding box center [684, 222] width 903 height 326
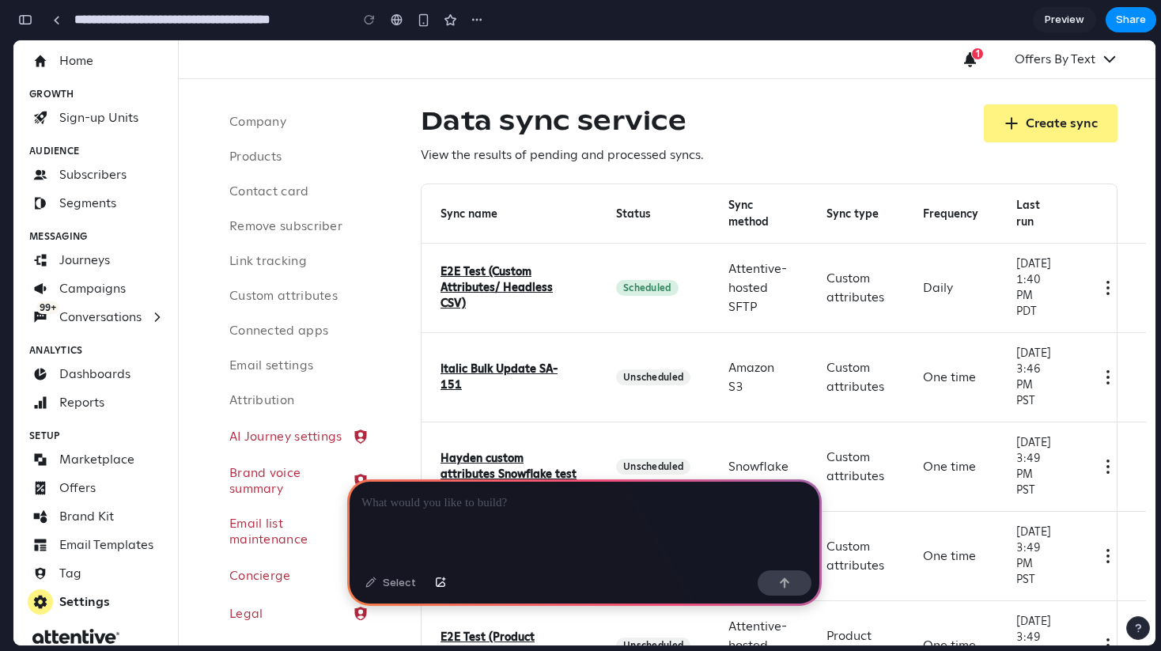
click at [516, 513] on div at bounding box center [584, 521] width 475 height 85
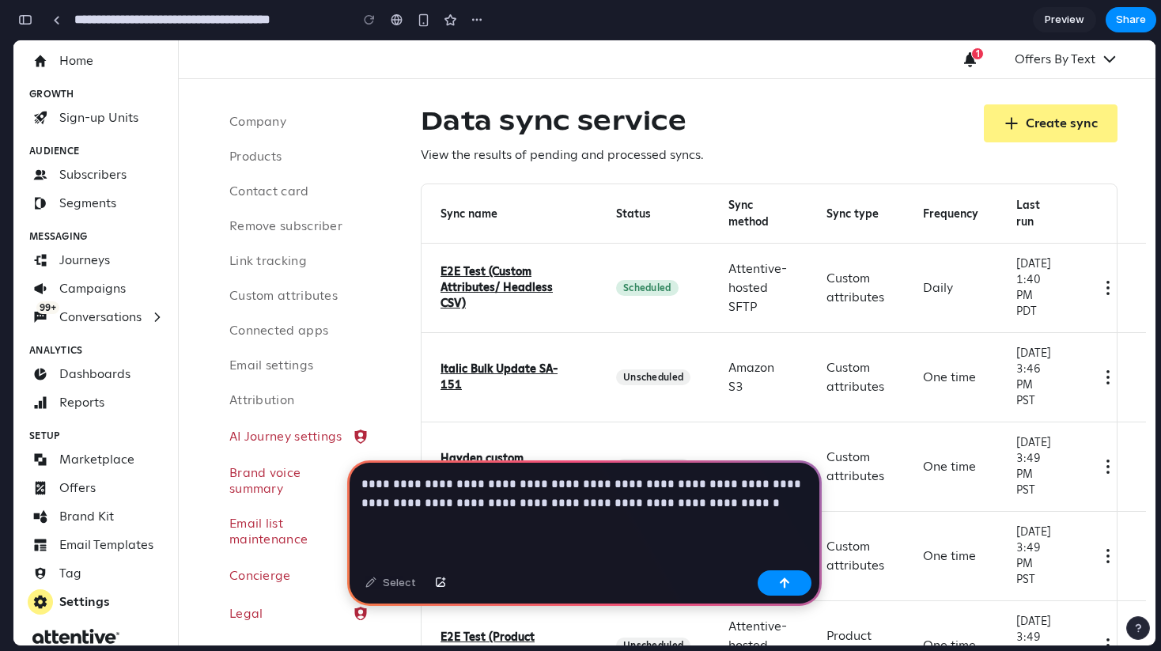
click at [676, 479] on p "**********" at bounding box center [585, 494] width 446 height 38
click at [760, 485] on p "**********" at bounding box center [585, 494] width 446 height 38
click at [759, 487] on p "**********" at bounding box center [585, 494] width 446 height 38
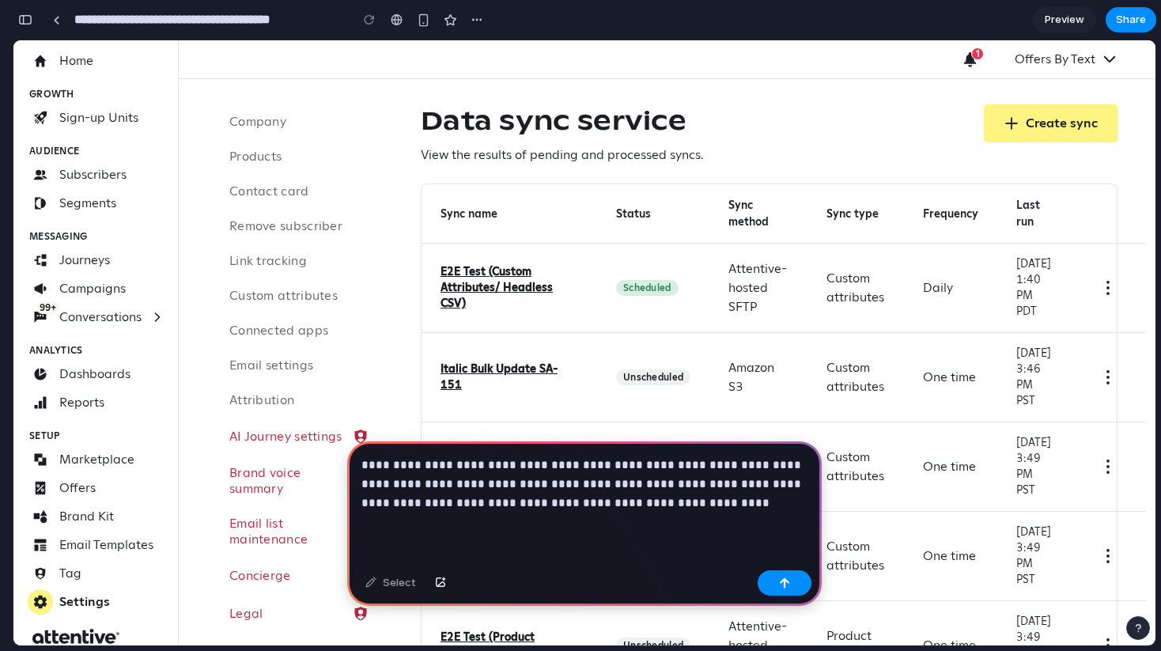
click at [613, 485] on p "**********" at bounding box center [585, 484] width 446 height 57
click at [652, 477] on p "**********" at bounding box center [585, 484] width 446 height 57
click at [585, 485] on p "**********" at bounding box center [585, 484] width 446 height 57
click at [650, 490] on p "**********" at bounding box center [585, 484] width 446 height 57
drag, startPoint x: 639, startPoint y: 507, endPoint x: 384, endPoint y: 498, distance: 254.9
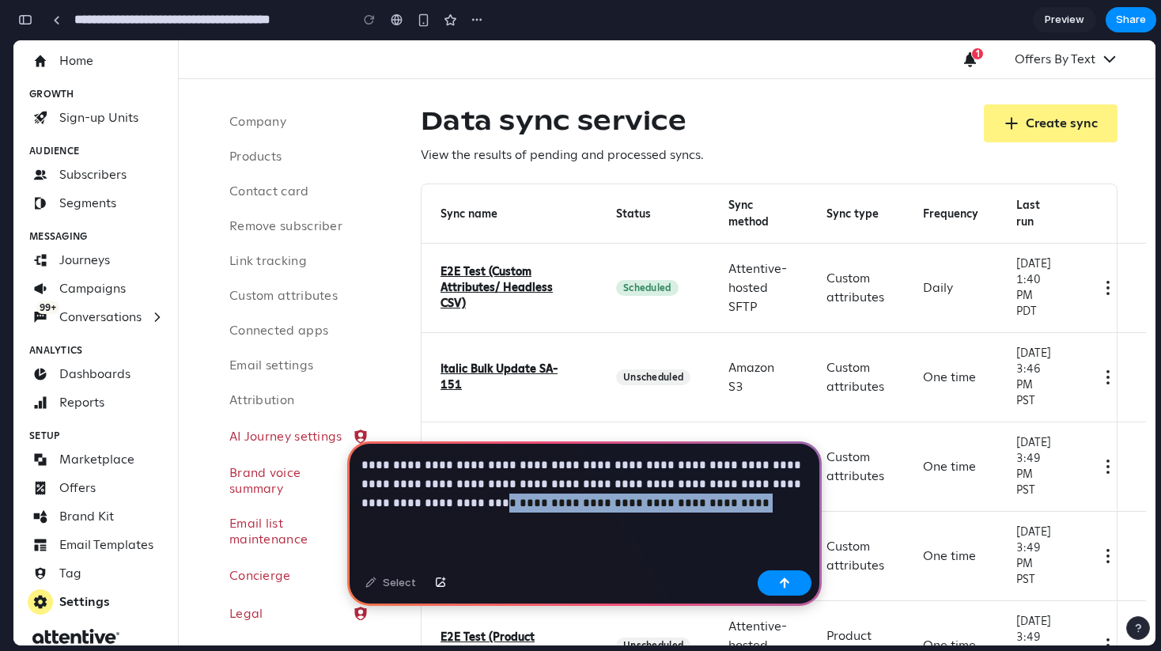
click at [384, 498] on p "**********" at bounding box center [585, 484] width 446 height 57
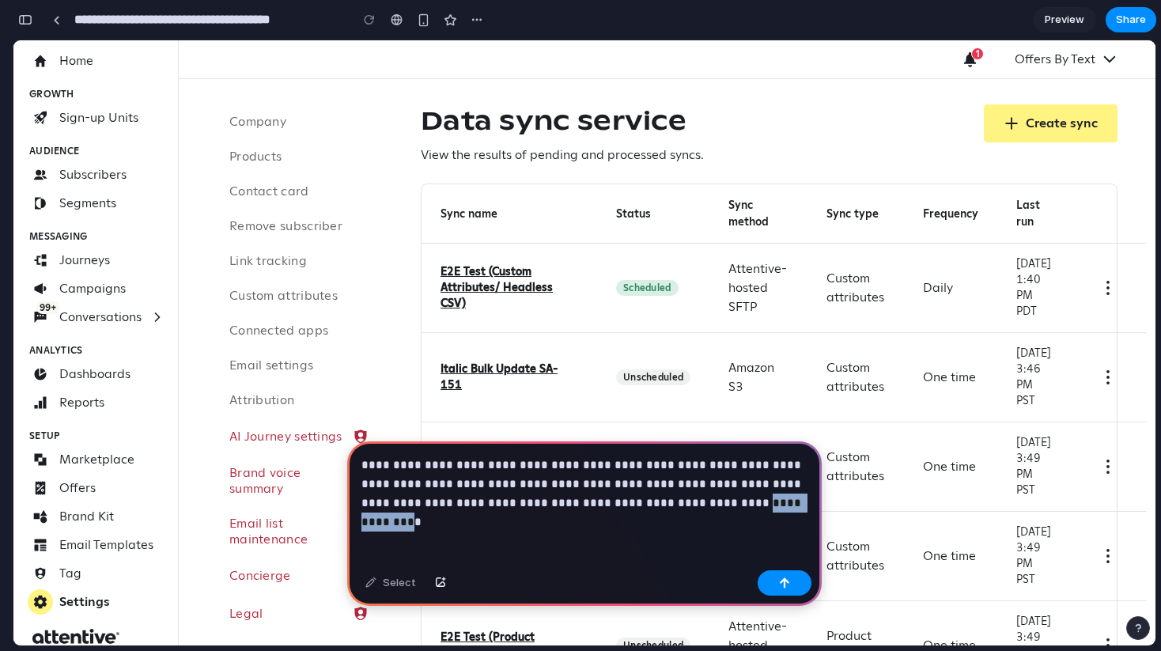
drag, startPoint x: 602, startPoint y: 503, endPoint x: 676, endPoint y: 508, distance: 73.7
click at [676, 508] on p "**********" at bounding box center [585, 484] width 446 height 57
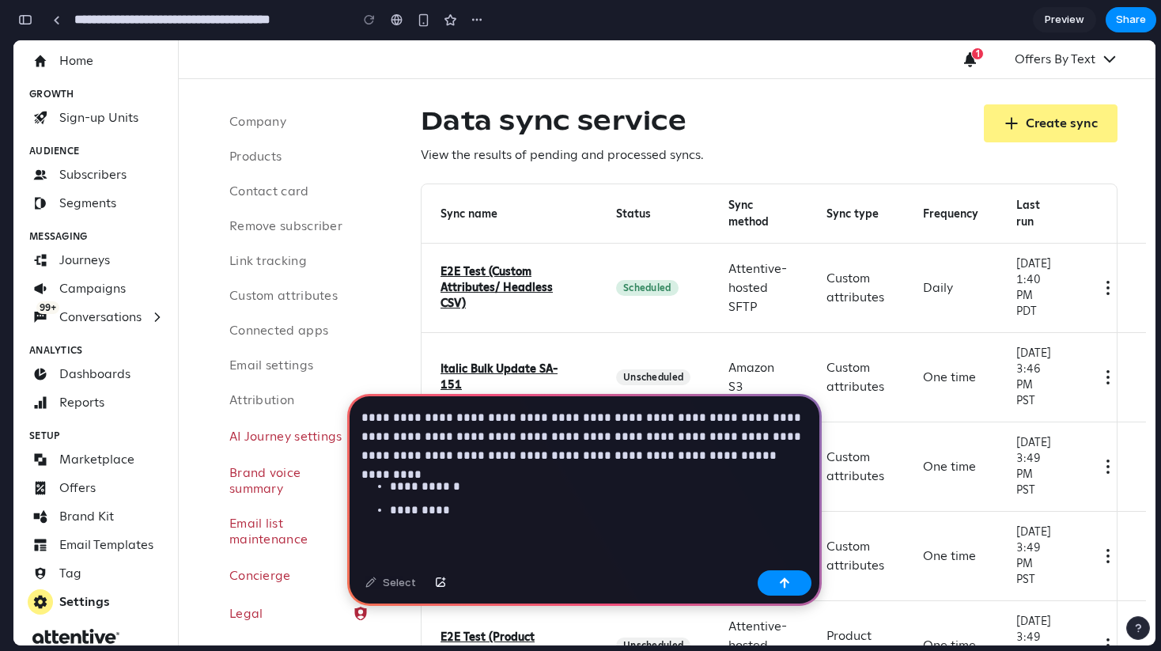
click at [389, 487] on ul "**********" at bounding box center [585, 498] width 446 height 43
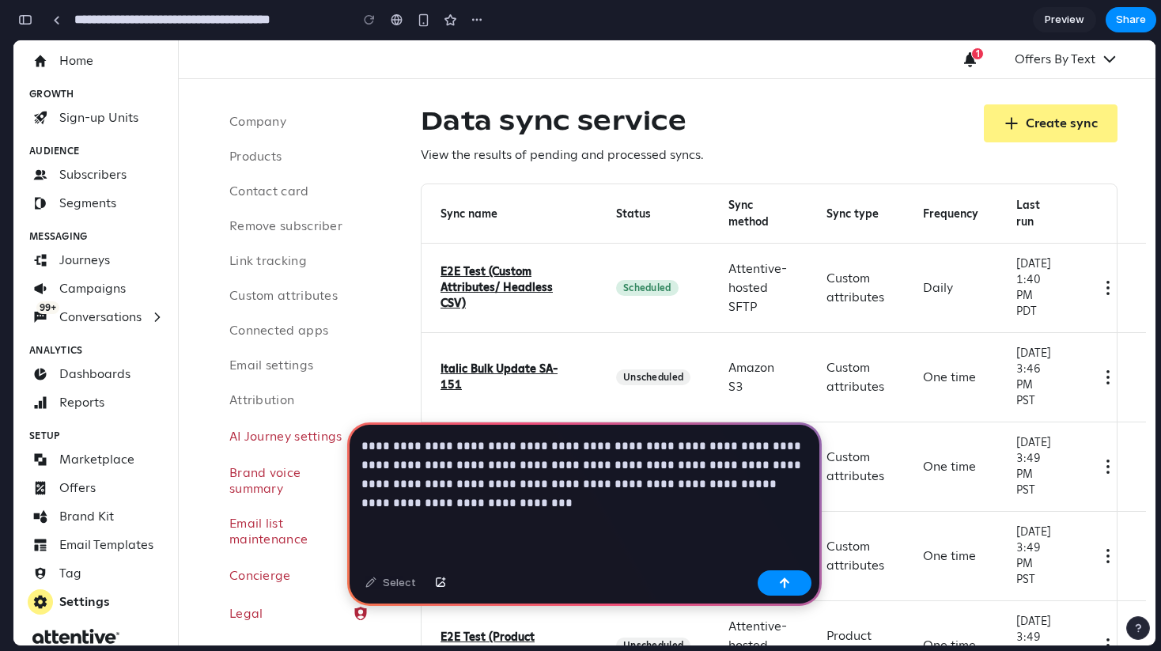
click at [423, 501] on p "**********" at bounding box center [585, 475] width 446 height 76
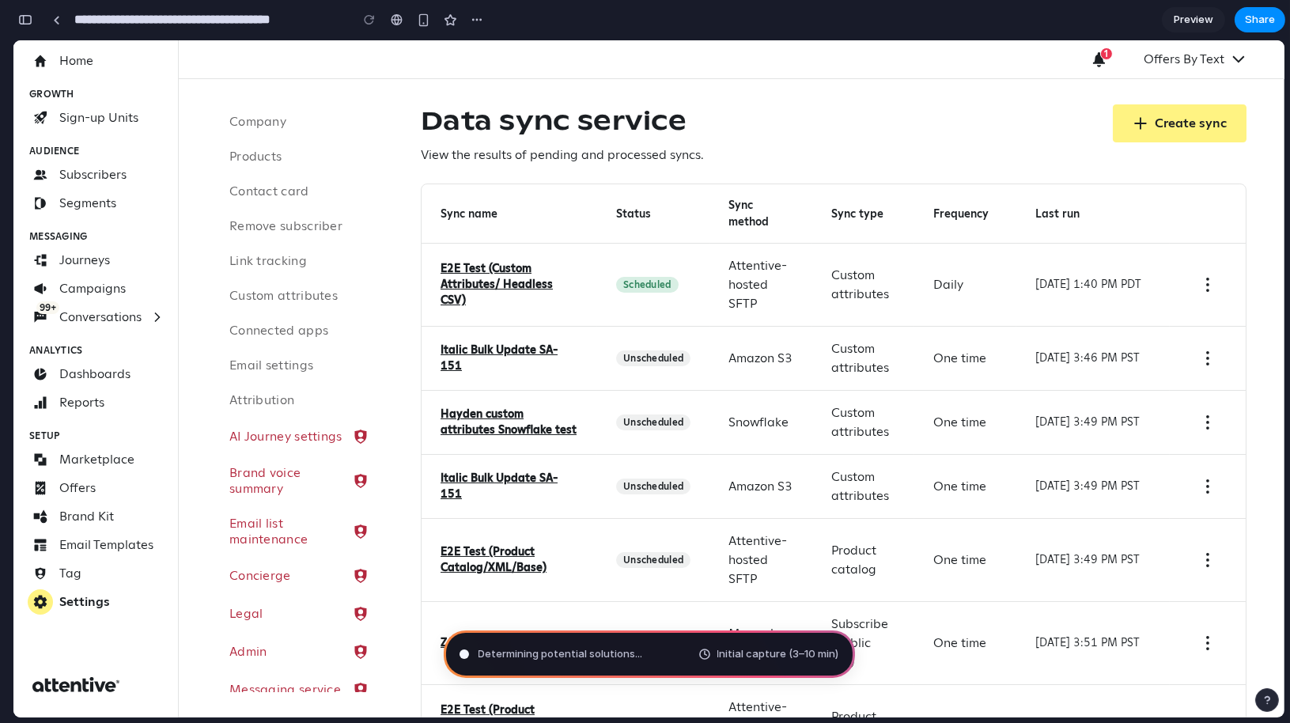
click at [593, 650] on div "Determining potential solutions ... Initial capture (3–10 min)" at bounding box center [649, 653] width 411 height 47
click at [477, 19] on div "button" at bounding box center [477, 19] width 13 height 13
drag, startPoint x: 399, startPoint y: 85, endPoint x: 388, endPoint y: 39, distance: 47.4
click at [399, 85] on div "Duplicate Delete" at bounding box center [645, 361] width 1290 height 723
click at [646, 362] on div at bounding box center [646, 362] width 0 height 0
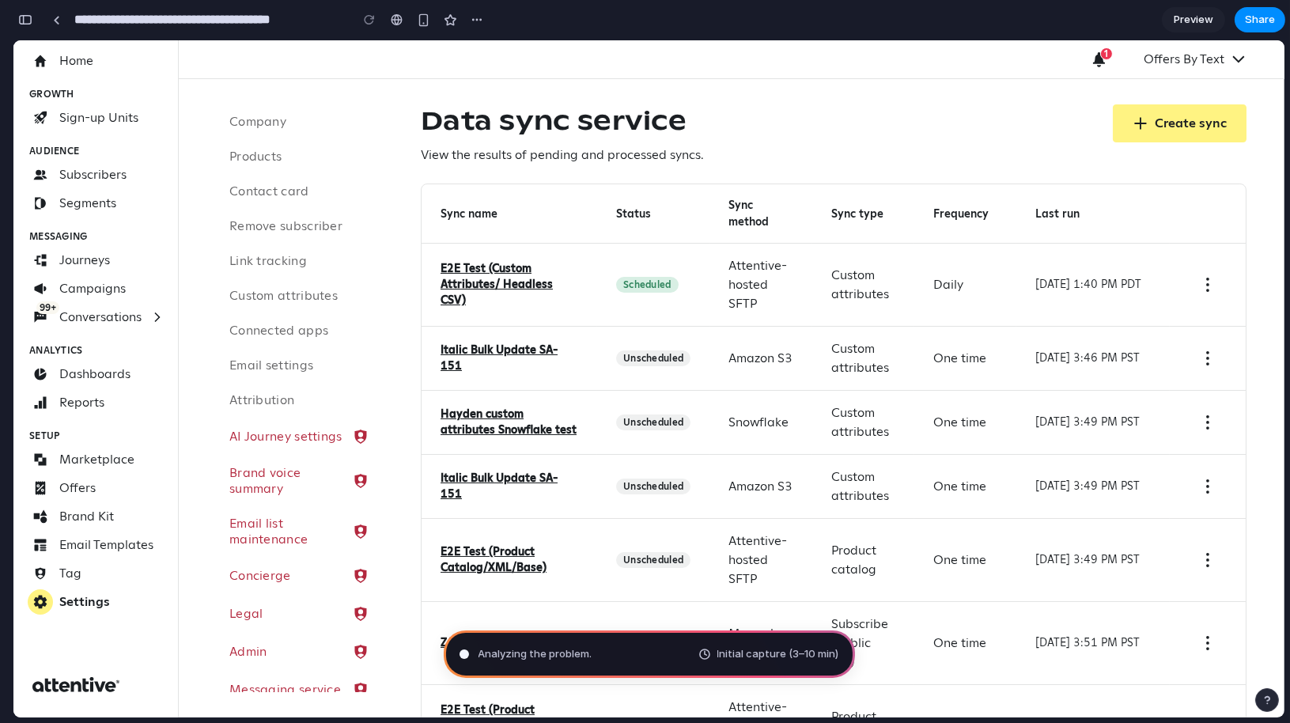
type input "**********"
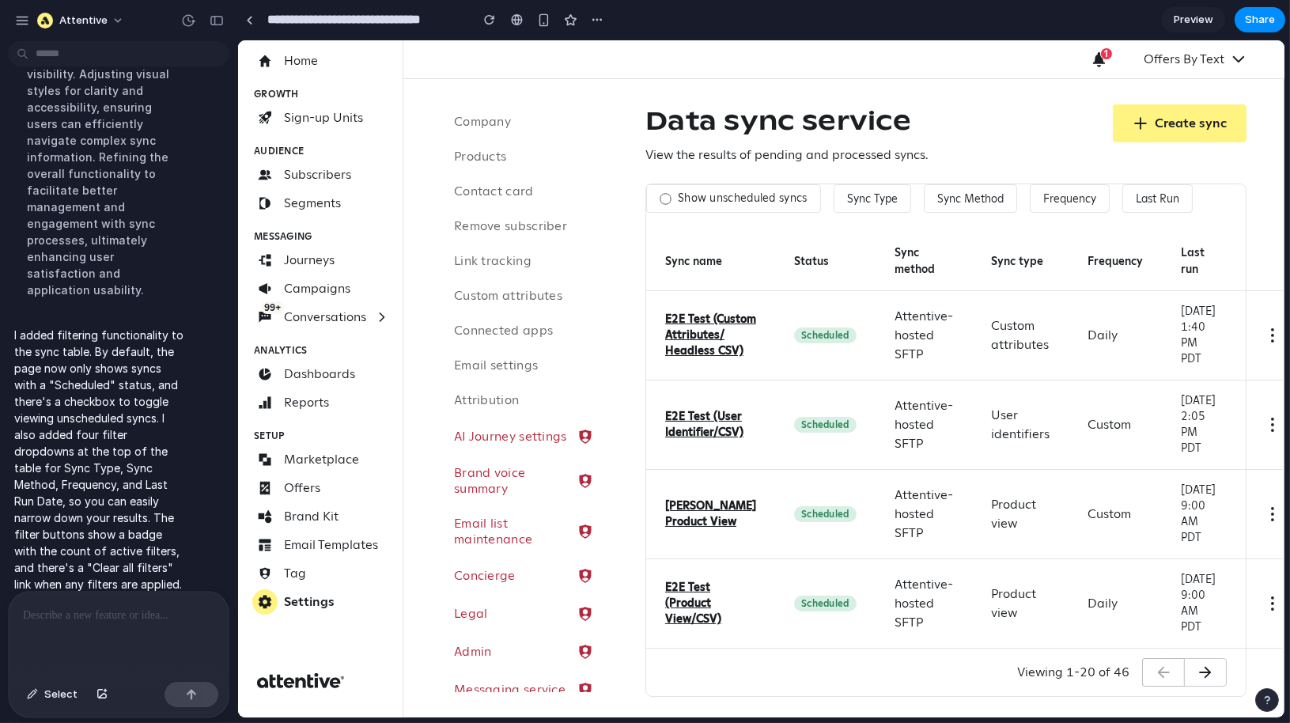
click at [665, 196] on div at bounding box center [664, 198] width 11 height 11
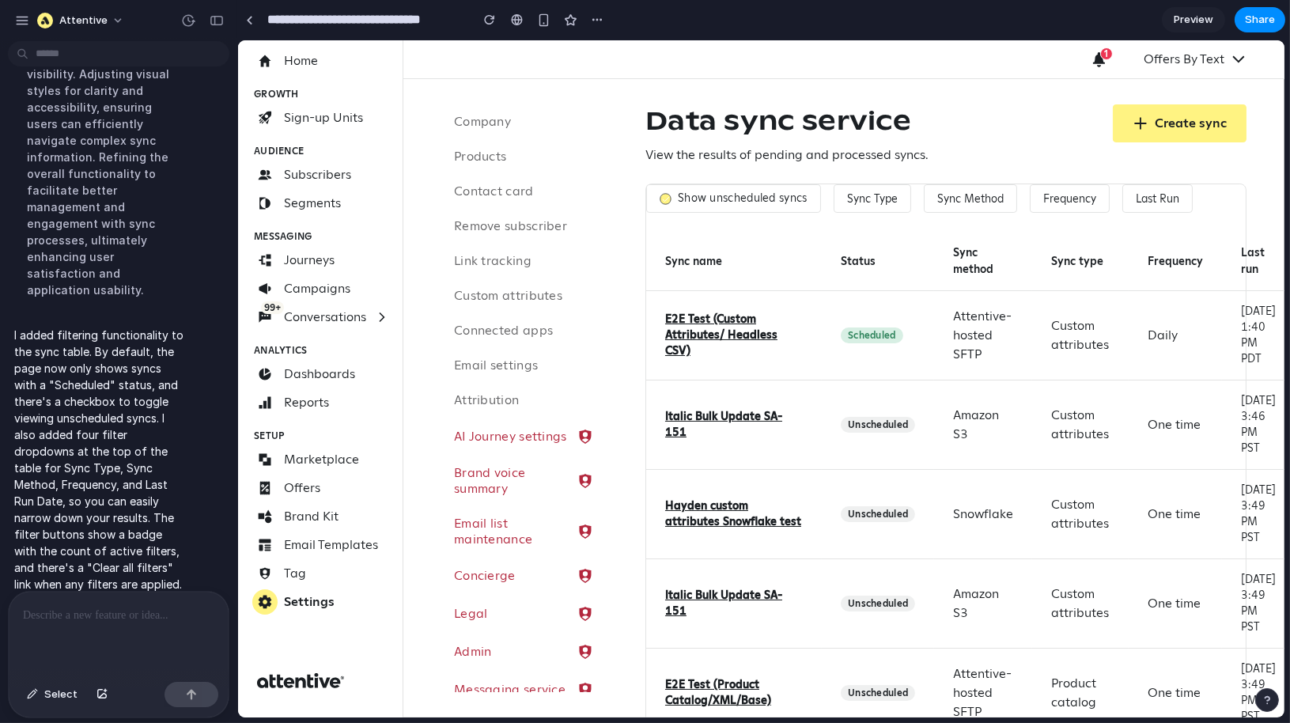
click at [665, 200] on icon at bounding box center [665, 199] width 8 height 8
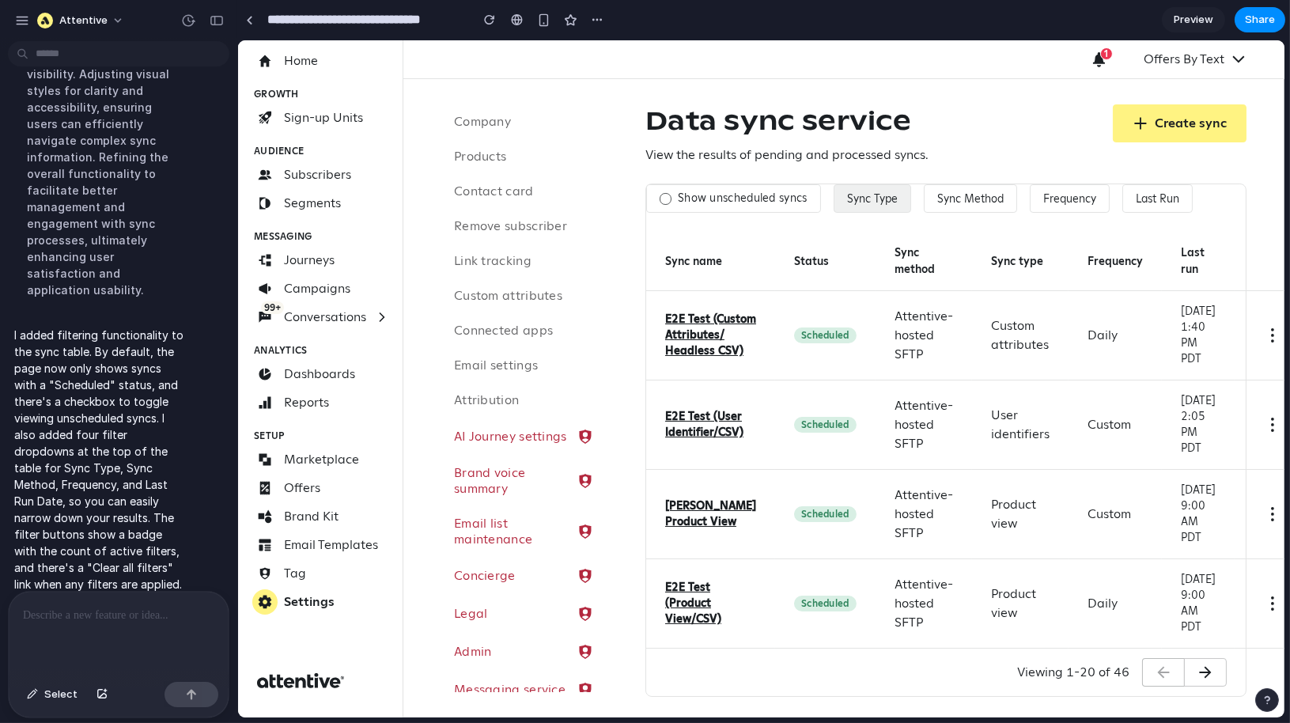
click at [866, 200] on button "Sync Type" at bounding box center [872, 198] width 78 height 28
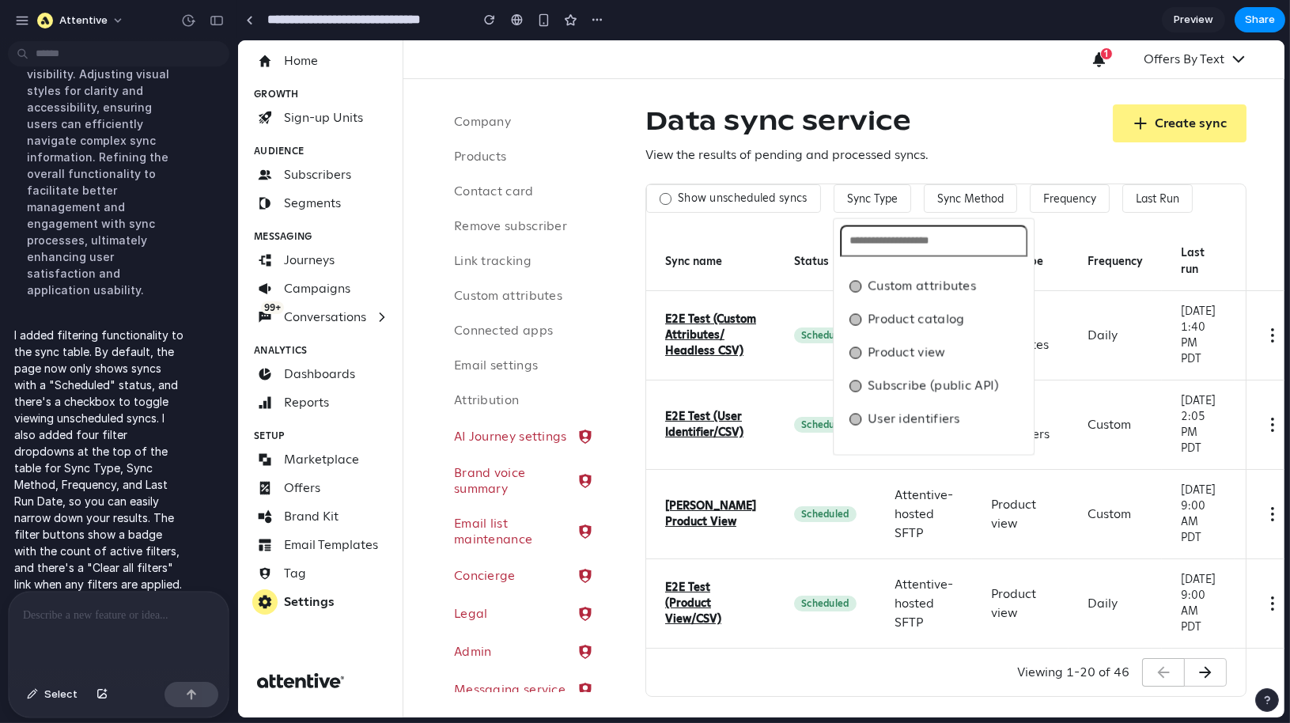
click at [857, 286] on div at bounding box center [855, 286] width 12 height 12
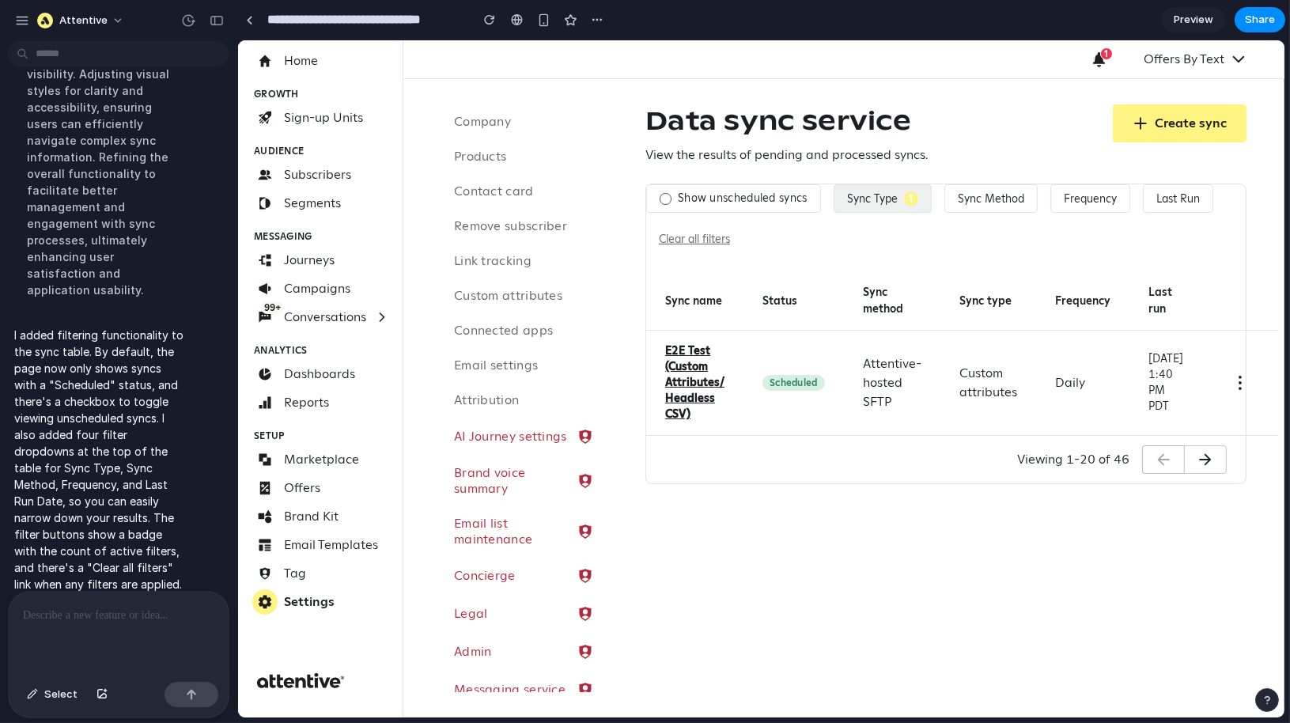
click at [944, 119] on div "Custom attributes Product catalog Product view Subscribe (public API) User iden…" at bounding box center [760, 378] width 1047 height 677
click at [898, 195] on button "Sync Type 1" at bounding box center [882, 198] width 98 height 28
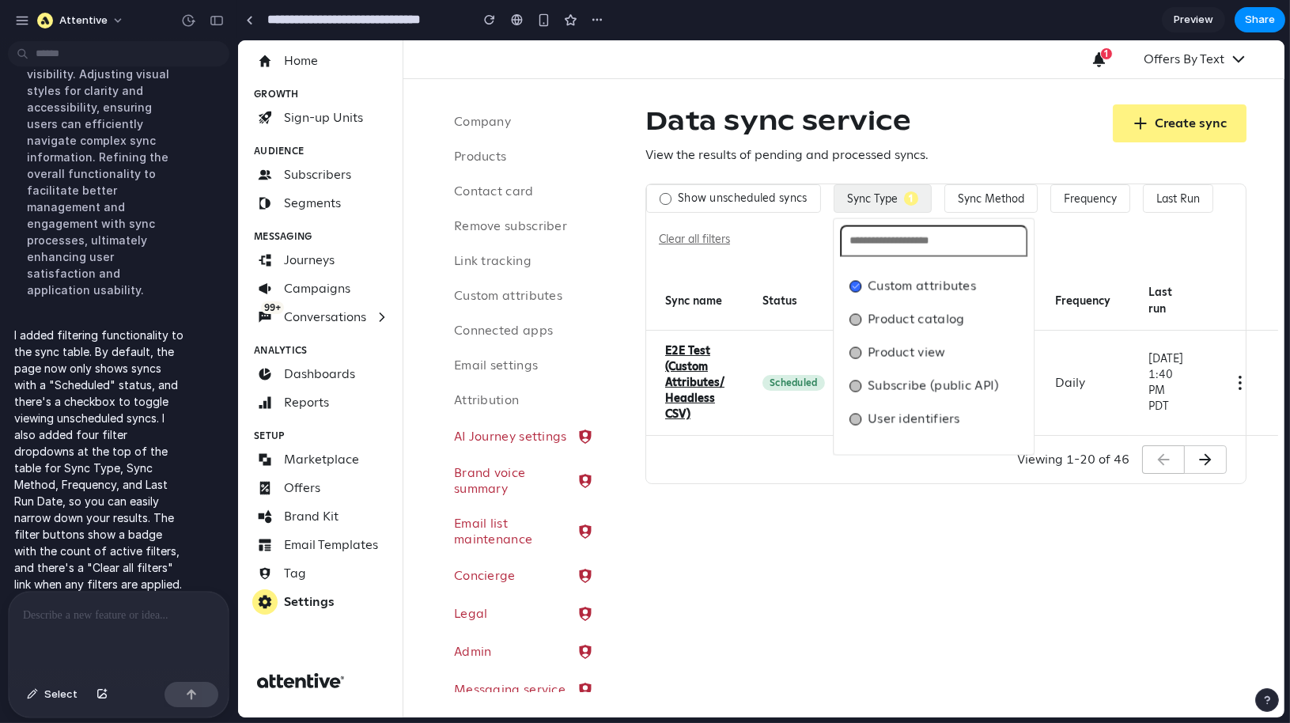
click at [852, 282] on icon at bounding box center [855, 286] width 8 height 8
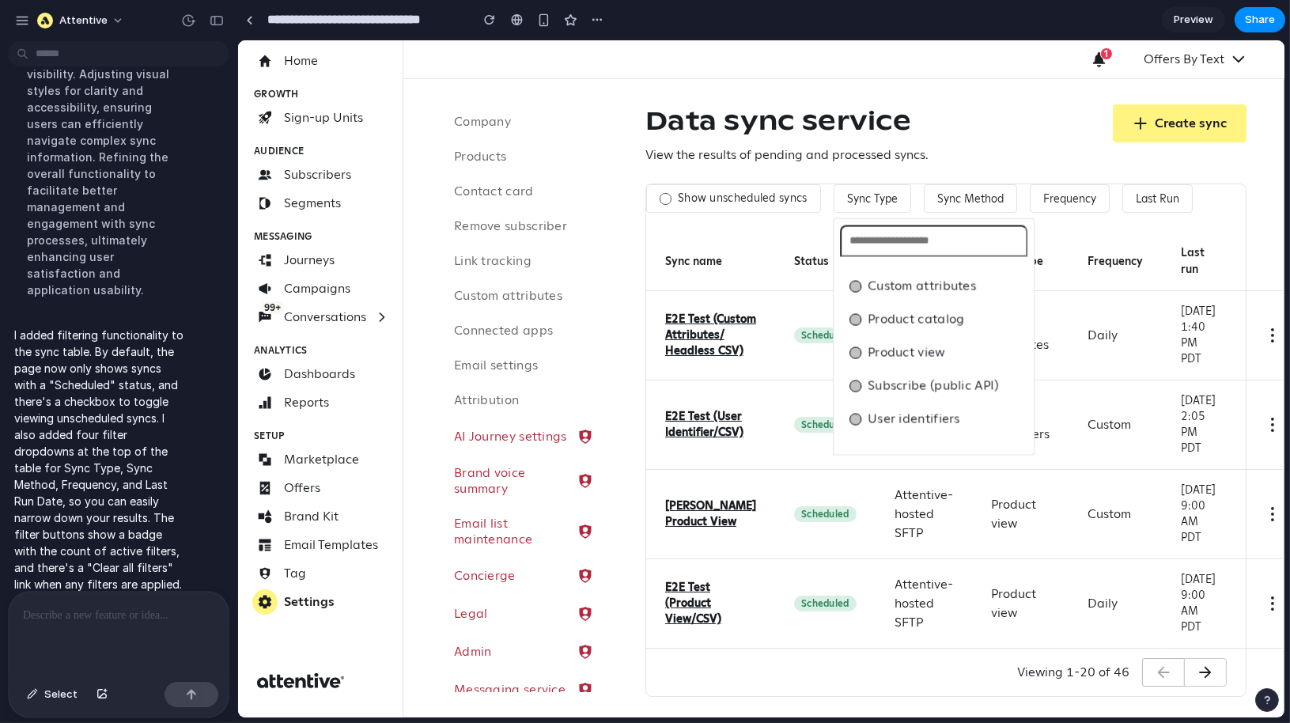
click at [992, 149] on div "Custom attributes Product catalog Product view Subscribe (public API) User iden…" at bounding box center [760, 378] width 1047 height 677
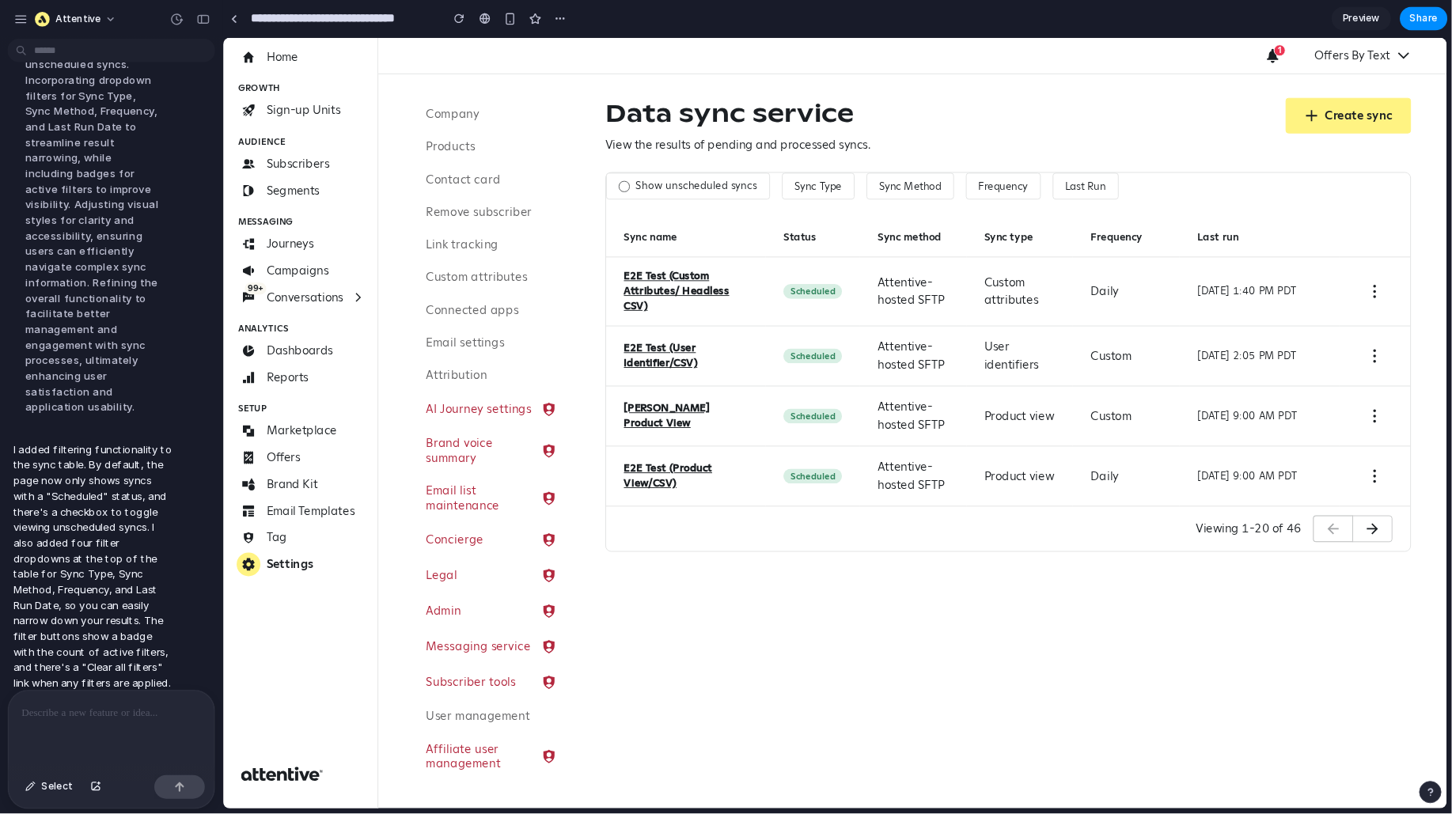
scroll to position [370, 0]
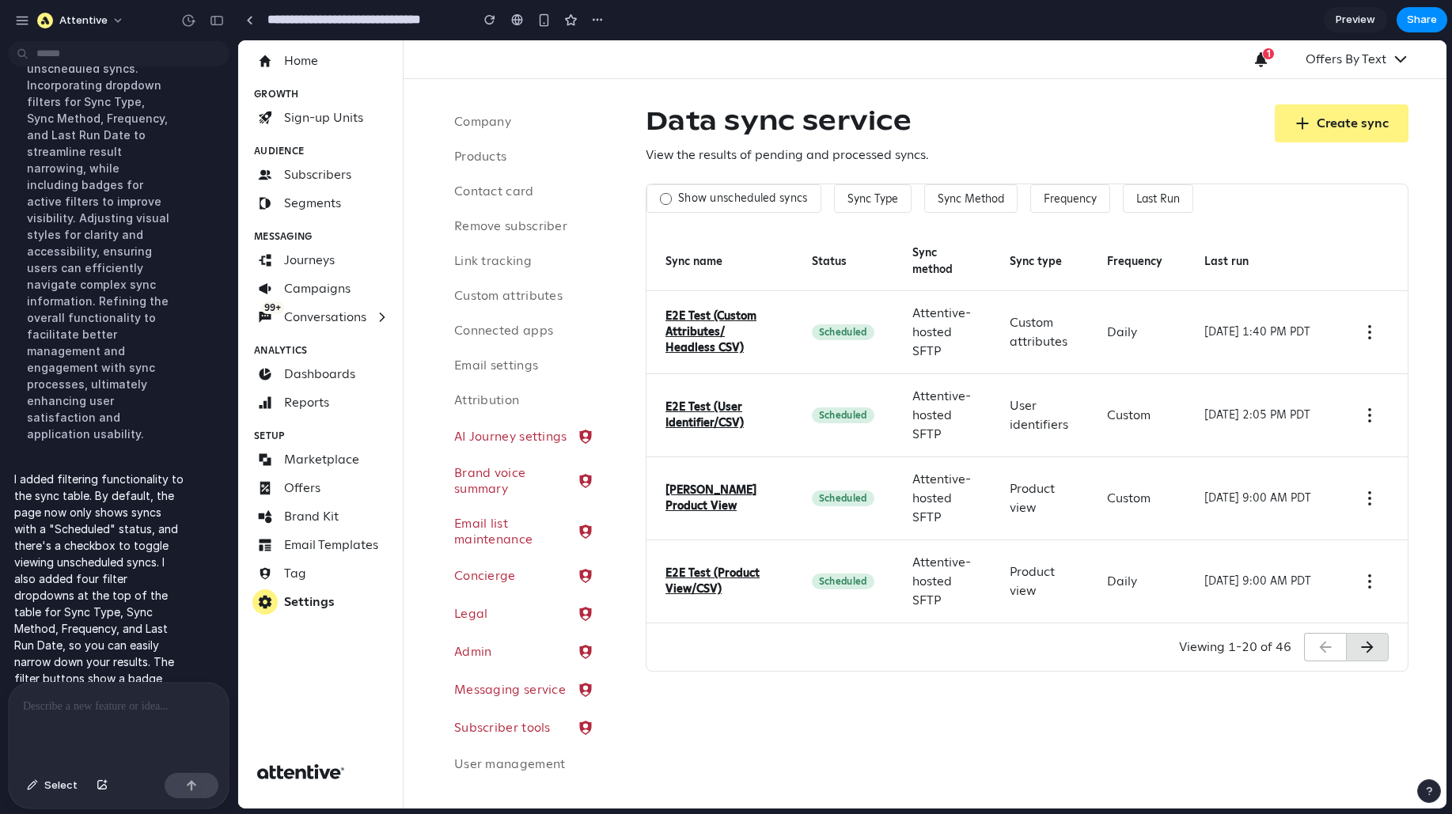
click at [1161, 649] on icon "Next Page" at bounding box center [1367, 647] width 16 height 16
click at [1161, 649] on icon "button" at bounding box center [1326, 647] width 12 height 12
click at [1143, 196] on button "Last Run" at bounding box center [1158, 198] width 70 height 28
click at [1138, 285] on div at bounding box center [1141, 287] width 12 height 12
click at [1161, 191] on button "Last Run 1" at bounding box center [1168, 198] width 91 height 28
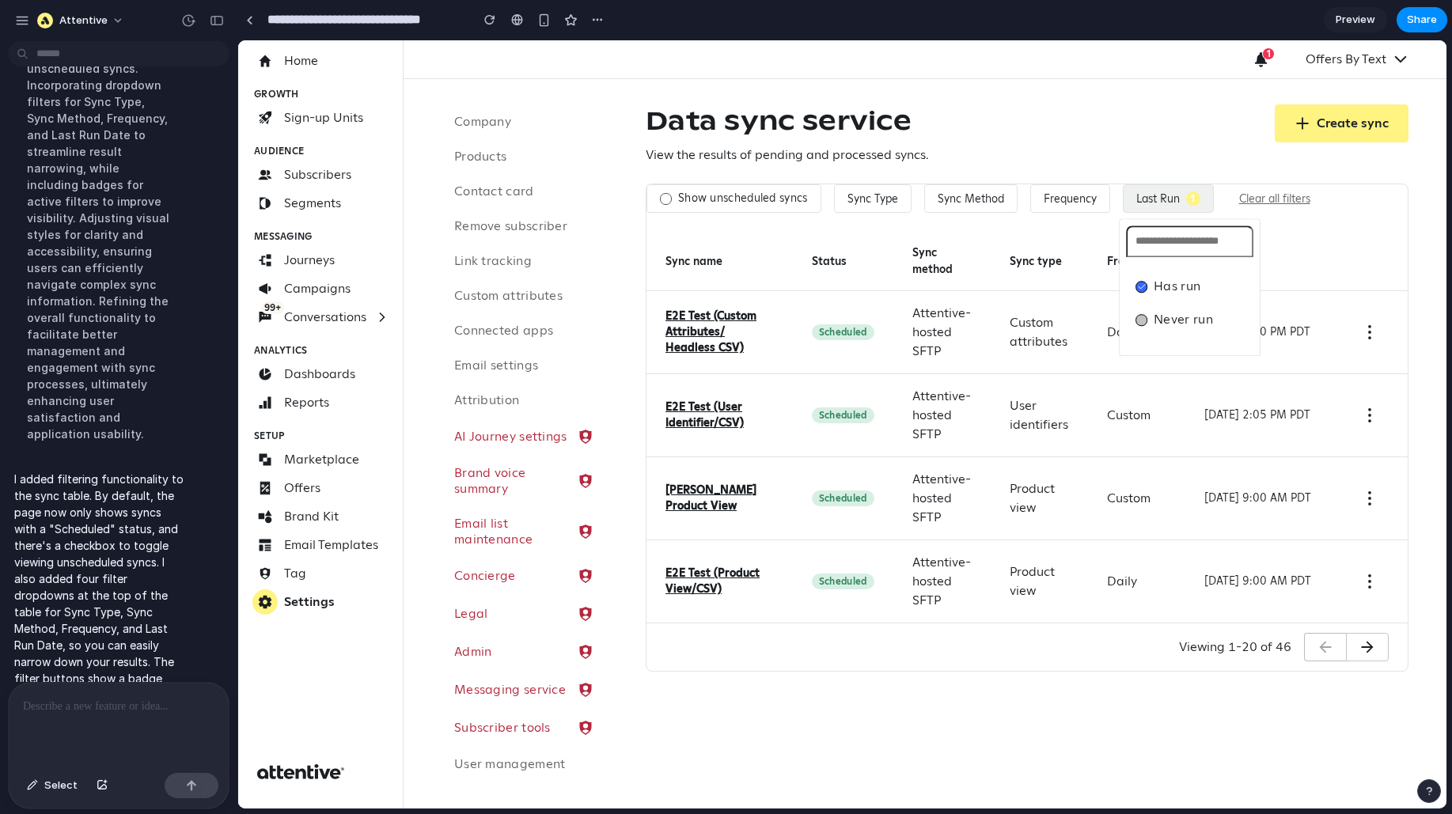
click at [1145, 287] on div at bounding box center [1141, 287] width 12 height 12
click at [1161, 253] on div "Has run Never run" at bounding box center [842, 424] width 1208 height 768
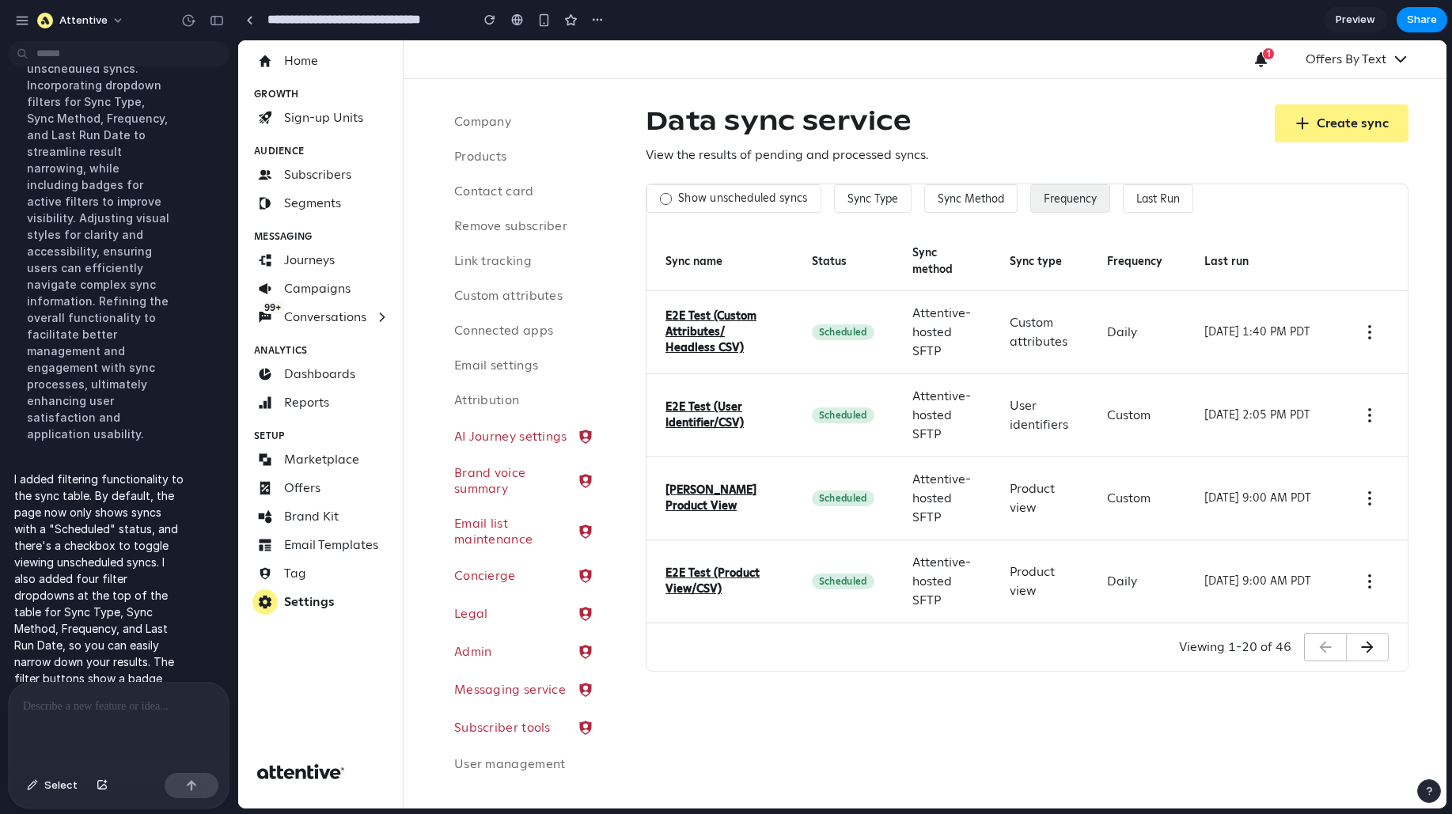
click at [1056, 199] on button "Frequency" at bounding box center [1070, 198] width 80 height 28
click at [1050, 356] on div at bounding box center [1049, 353] width 12 height 12
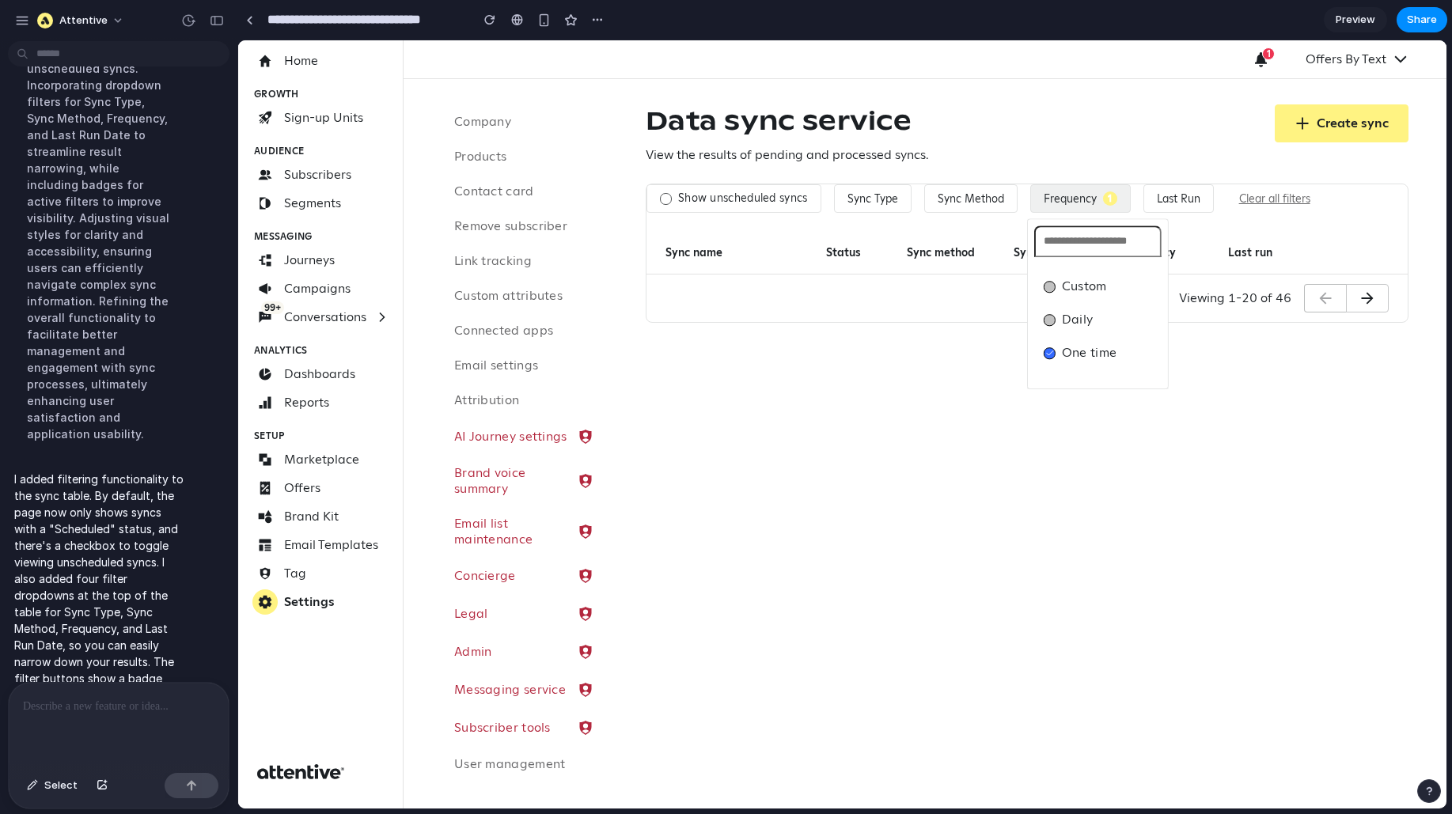
click at [1064, 157] on div "Custom Daily One time" at bounding box center [842, 424] width 1208 height 768
click at [1098, 191] on button "Frequency 1" at bounding box center [1080, 198] width 100 height 28
click at [1048, 350] on icon at bounding box center [1049, 353] width 8 height 8
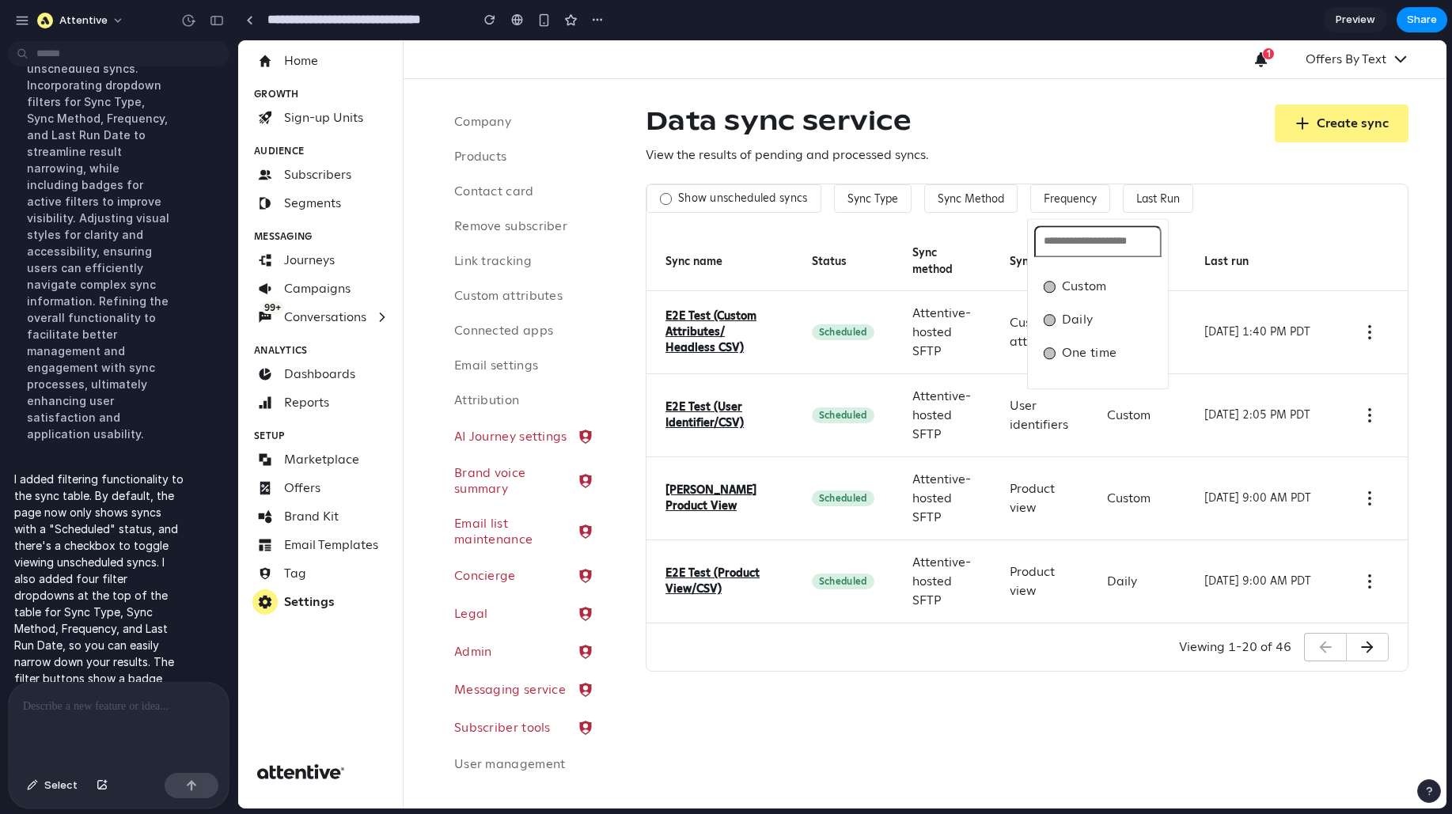
click at [1058, 150] on div "Custom Daily One time" at bounding box center [842, 424] width 1208 height 768
click at [683, 202] on label "Show unscheduled syncs" at bounding box center [743, 198] width 130 height 14
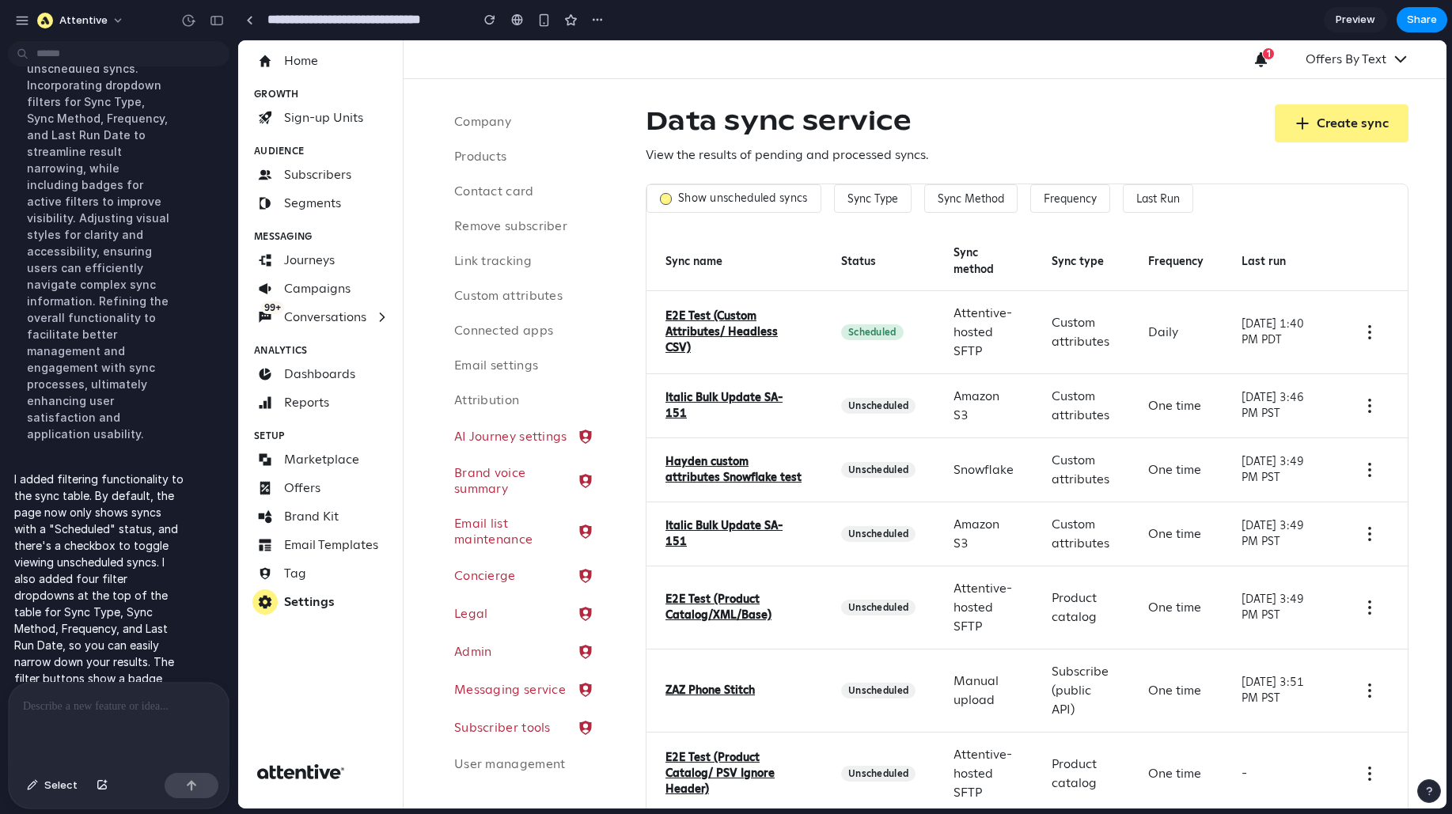
click at [704, 201] on label "Show unscheduled syncs" at bounding box center [743, 198] width 130 height 14
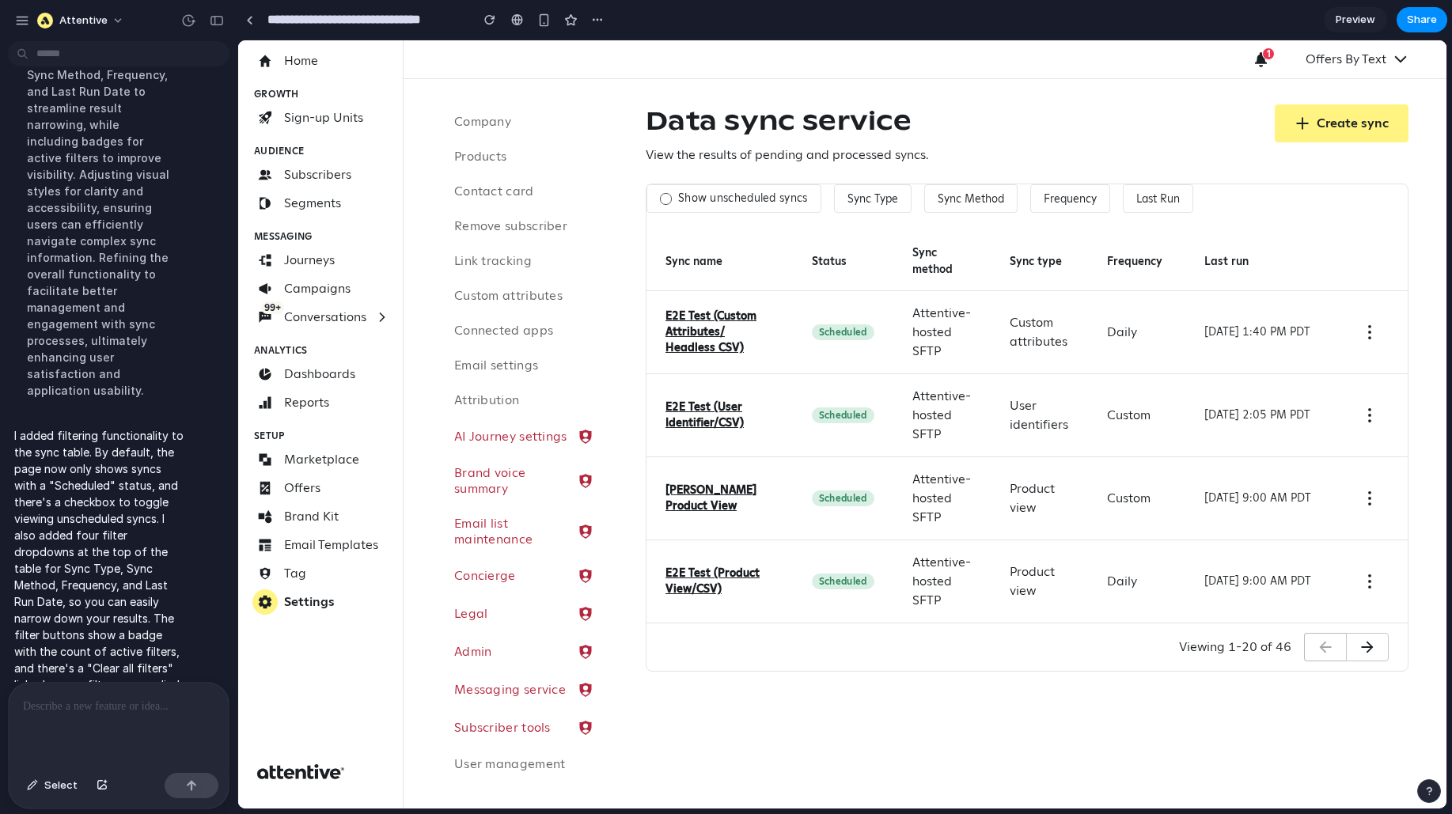
scroll to position [424, 0]
click at [51, 650] on span "Select" at bounding box center [60, 786] width 33 height 16
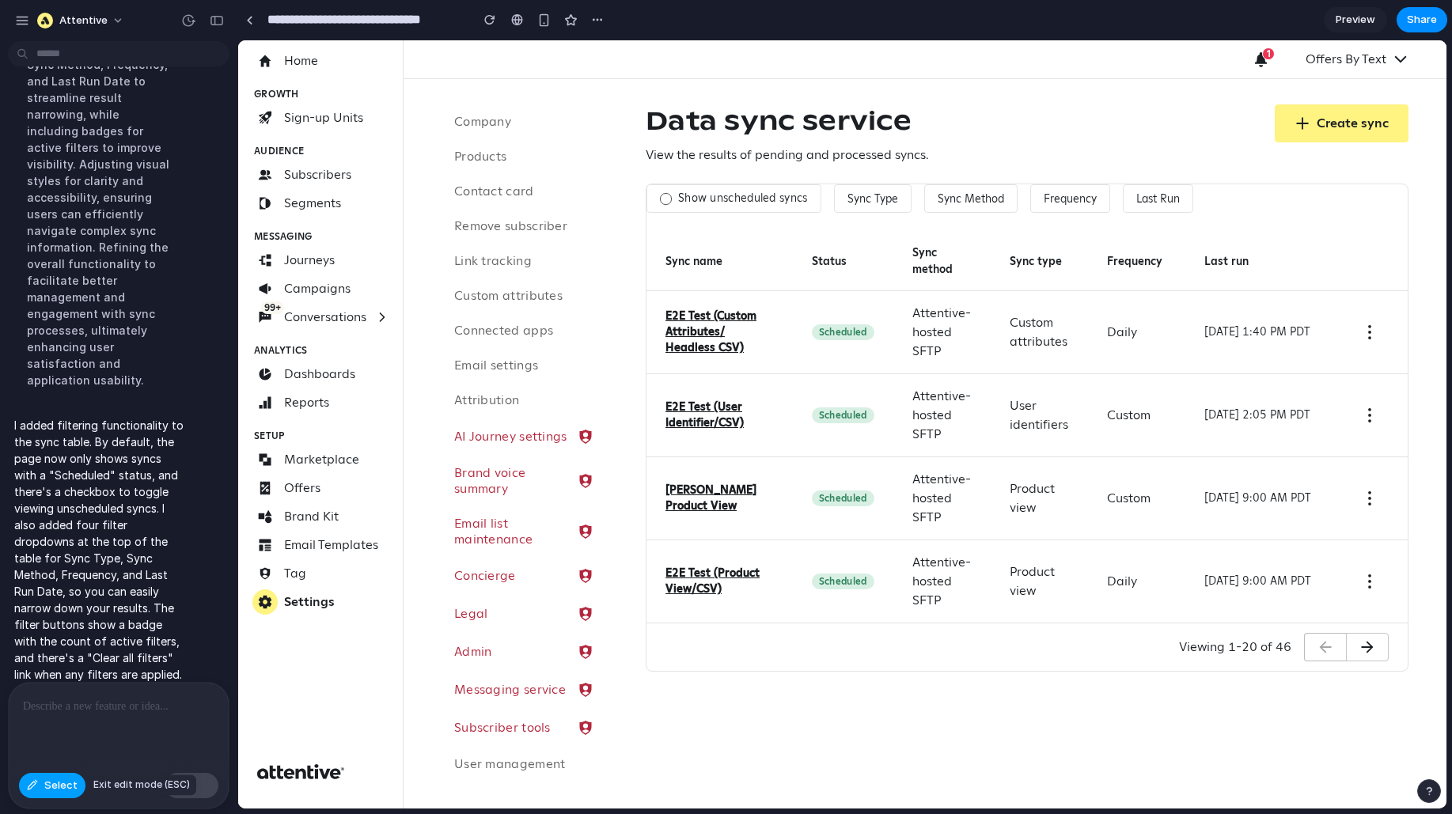
click at [55, 650] on span "Select" at bounding box center [60, 786] width 33 height 16
click at [104, 650] on p at bounding box center [118, 706] width 191 height 19
click at [665, 198] on div at bounding box center [665, 198] width 11 height 11
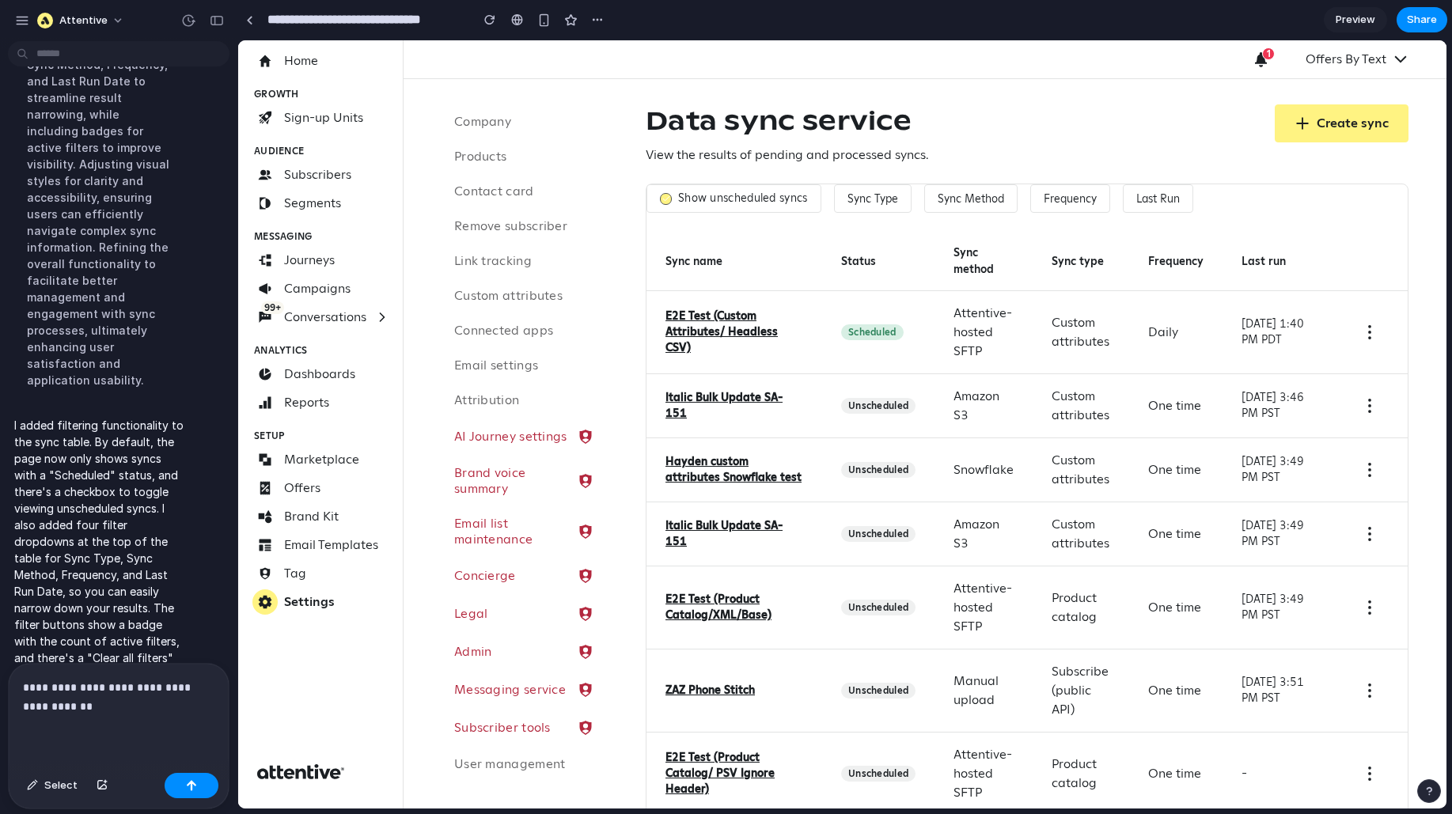
click at [665, 198] on icon at bounding box center [666, 199] width 8 height 8
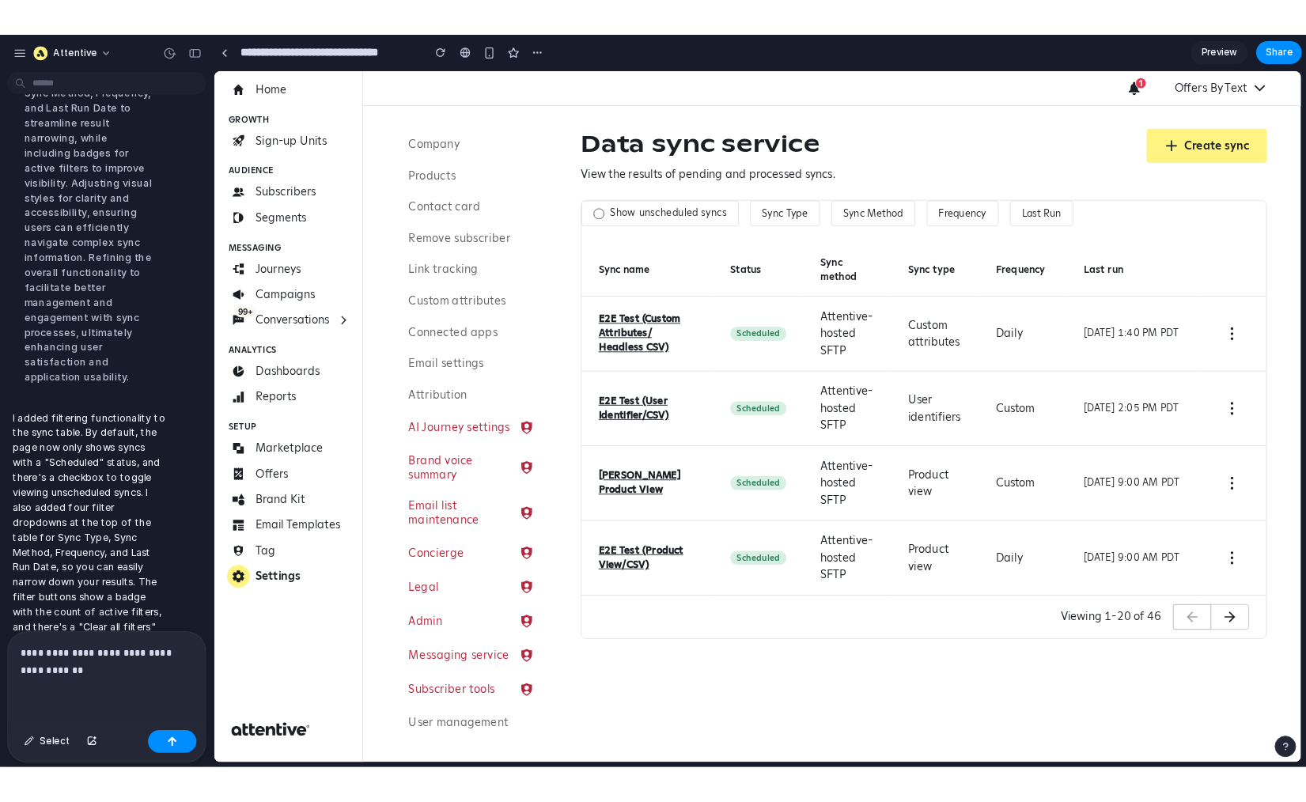
scroll to position [443, 0]
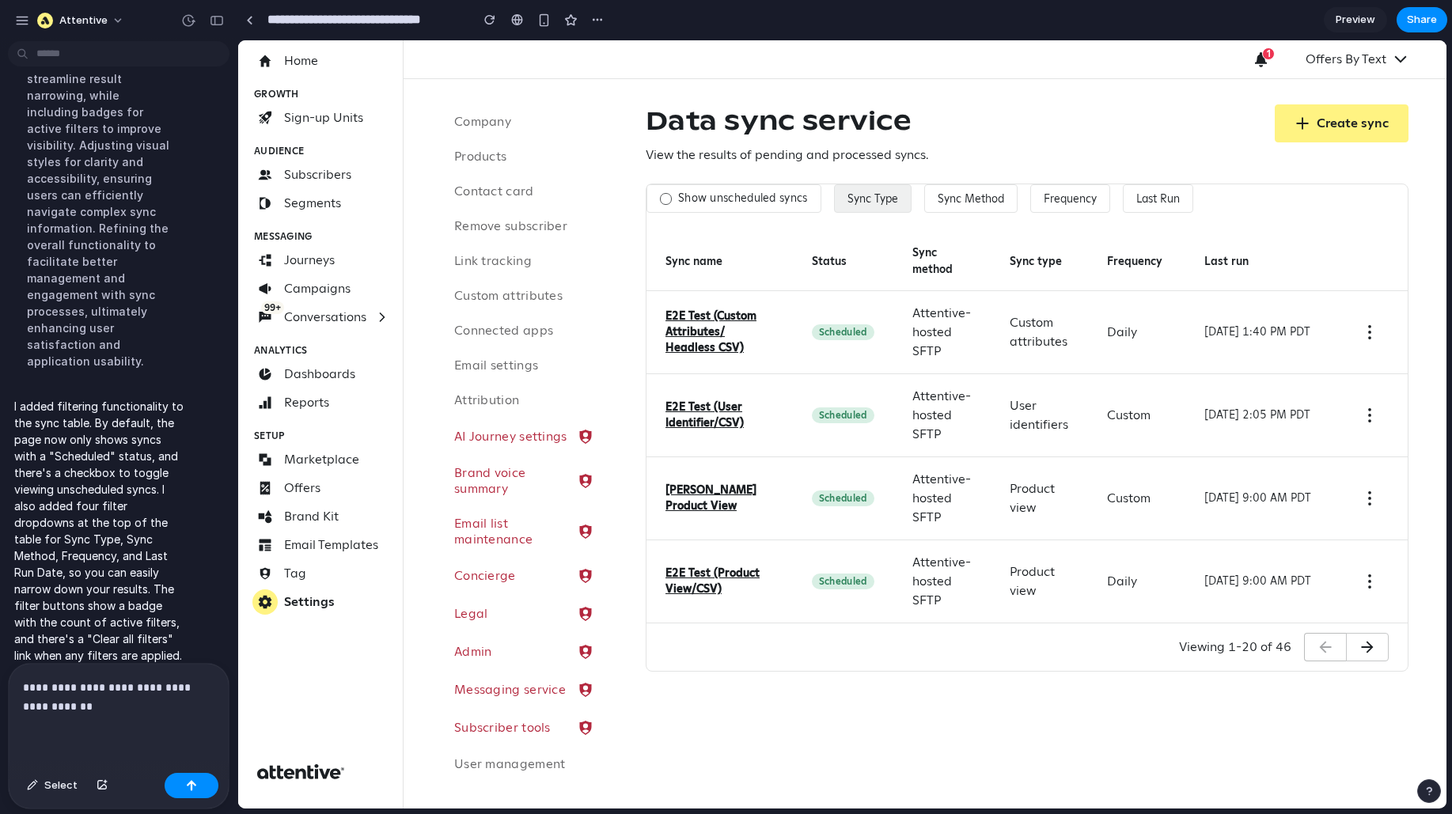
click at [871, 206] on button "Sync Type" at bounding box center [873, 198] width 78 height 28
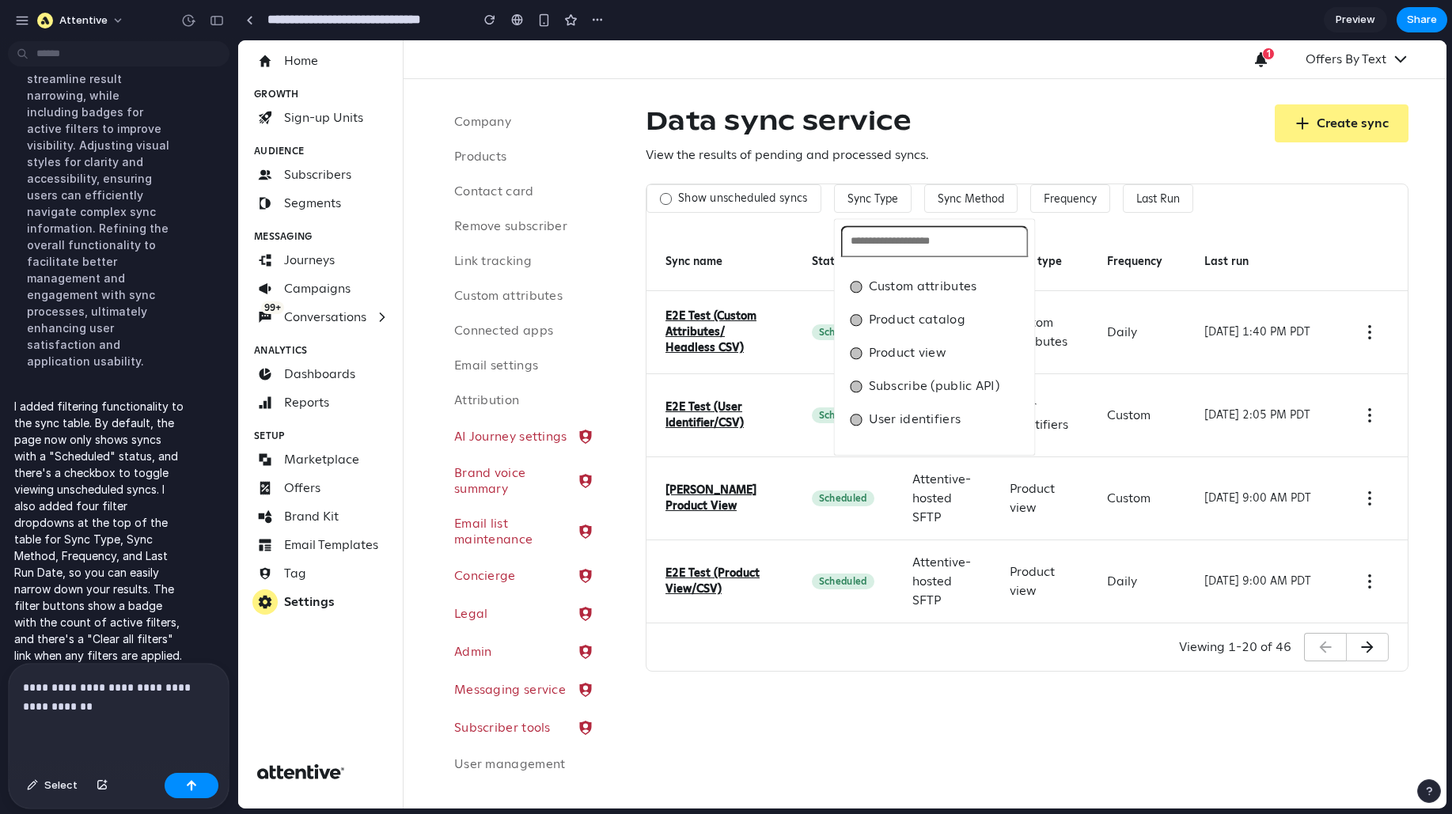
click at [858, 283] on div at bounding box center [856, 287] width 12 height 12
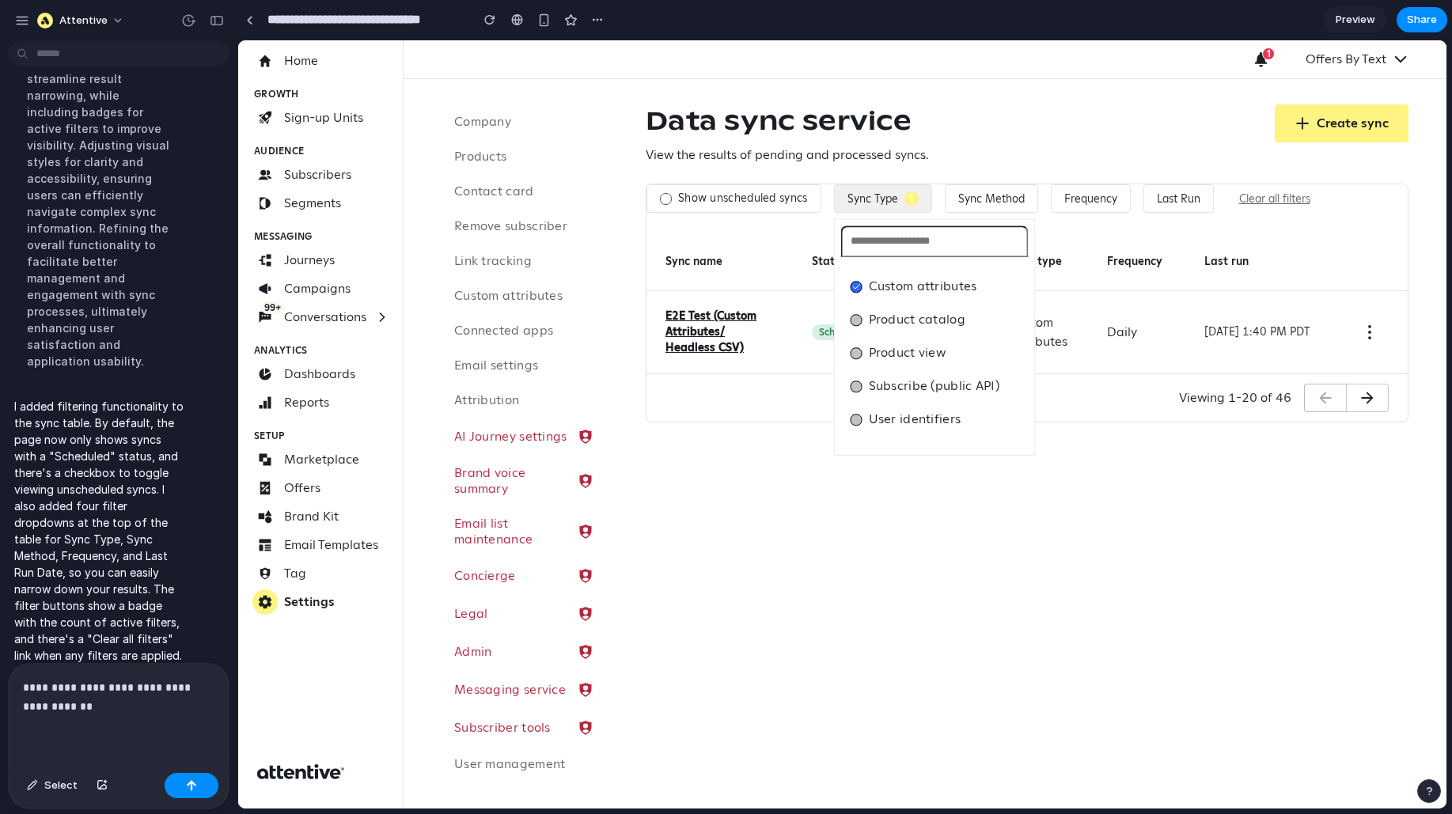
click at [1064, 111] on div "Custom attributes Product catalog Product view Subscribe (public API) User iden…" at bounding box center [842, 424] width 1208 height 768
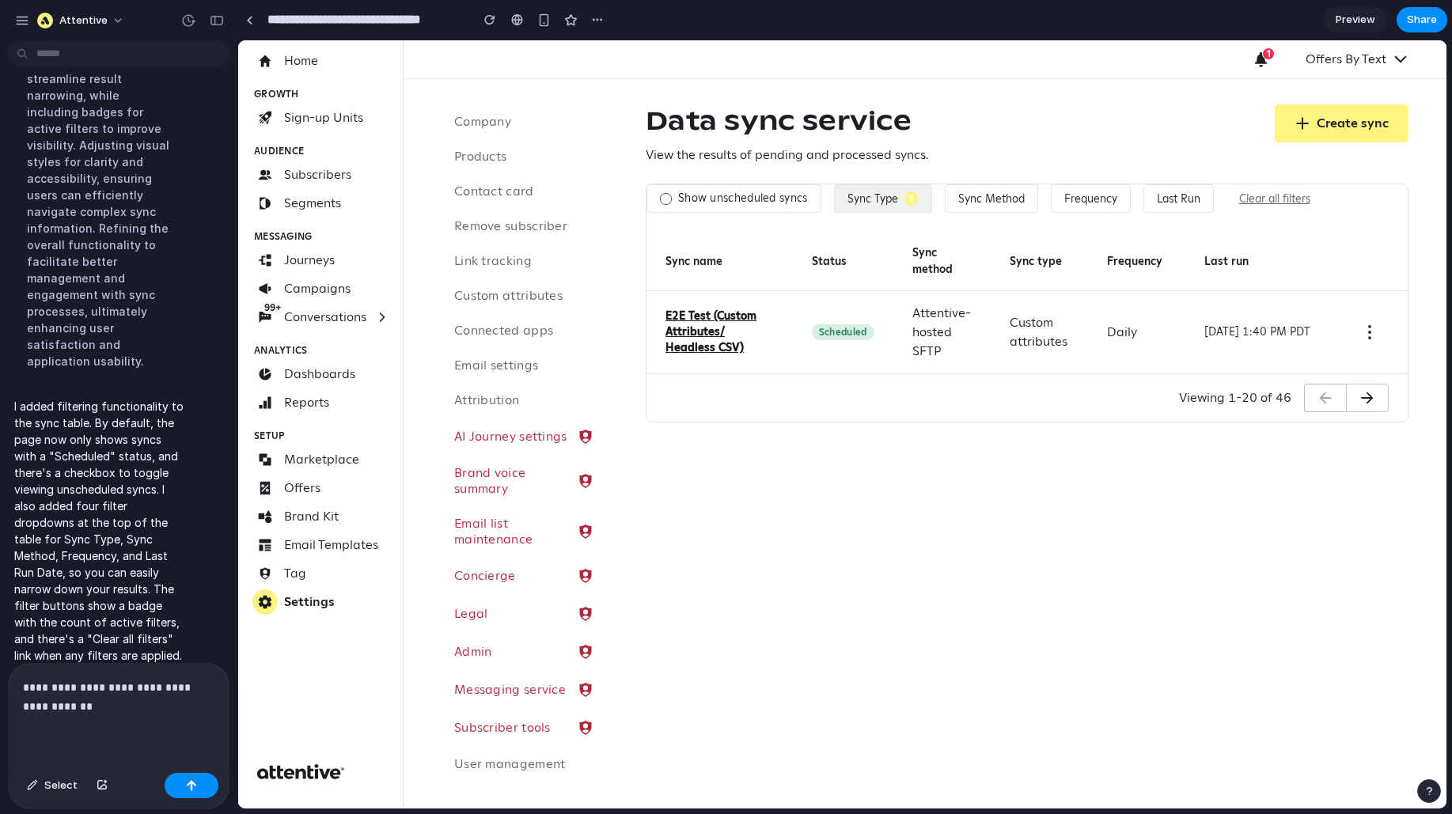
click at [1161, 199] on button "Clear all filters" at bounding box center [1274, 198] width 97 height 27
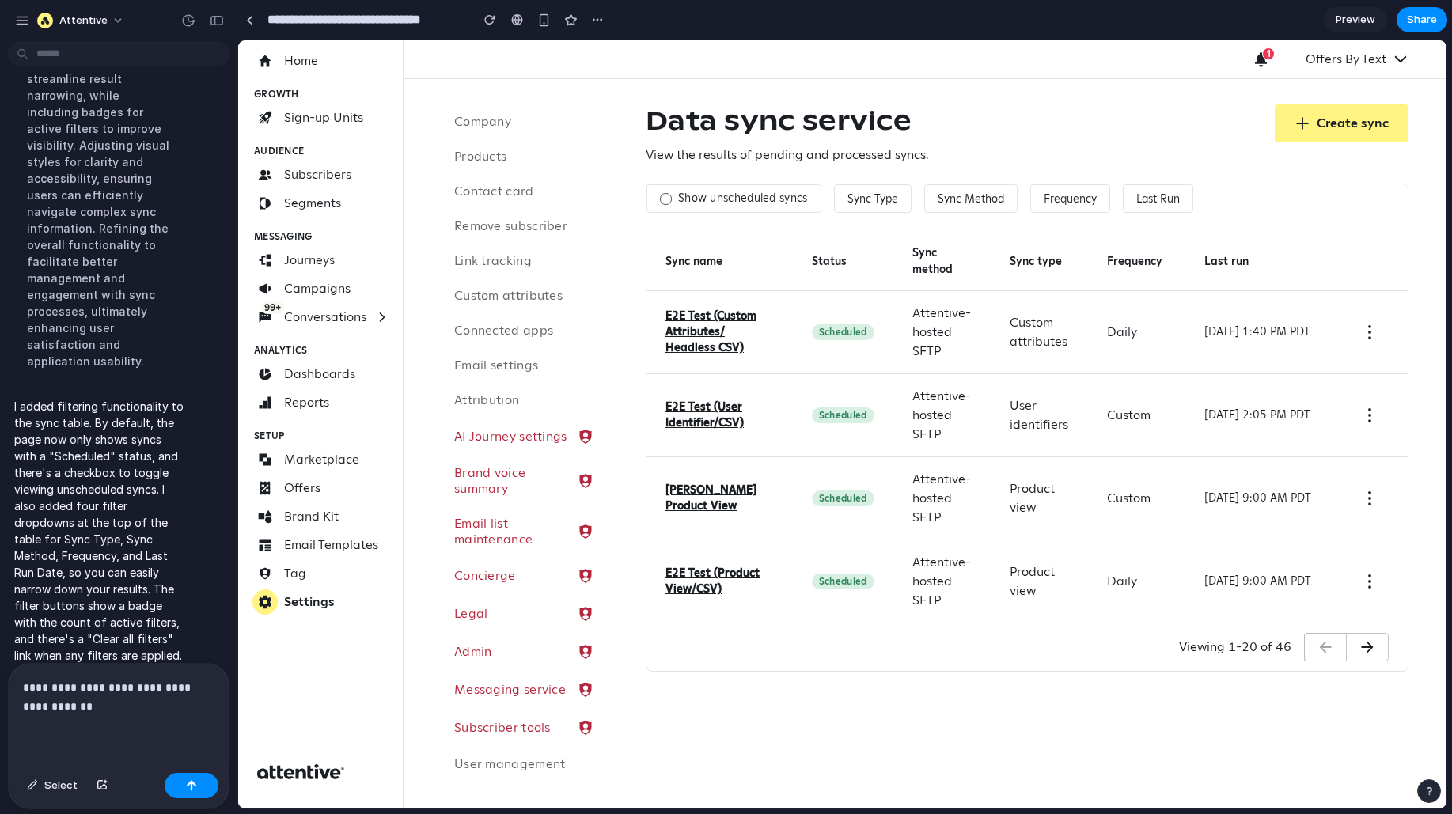
click at [87, 650] on p "**********" at bounding box center [118, 697] width 191 height 38
click at [112, 650] on p "**********" at bounding box center [118, 687] width 191 height 57
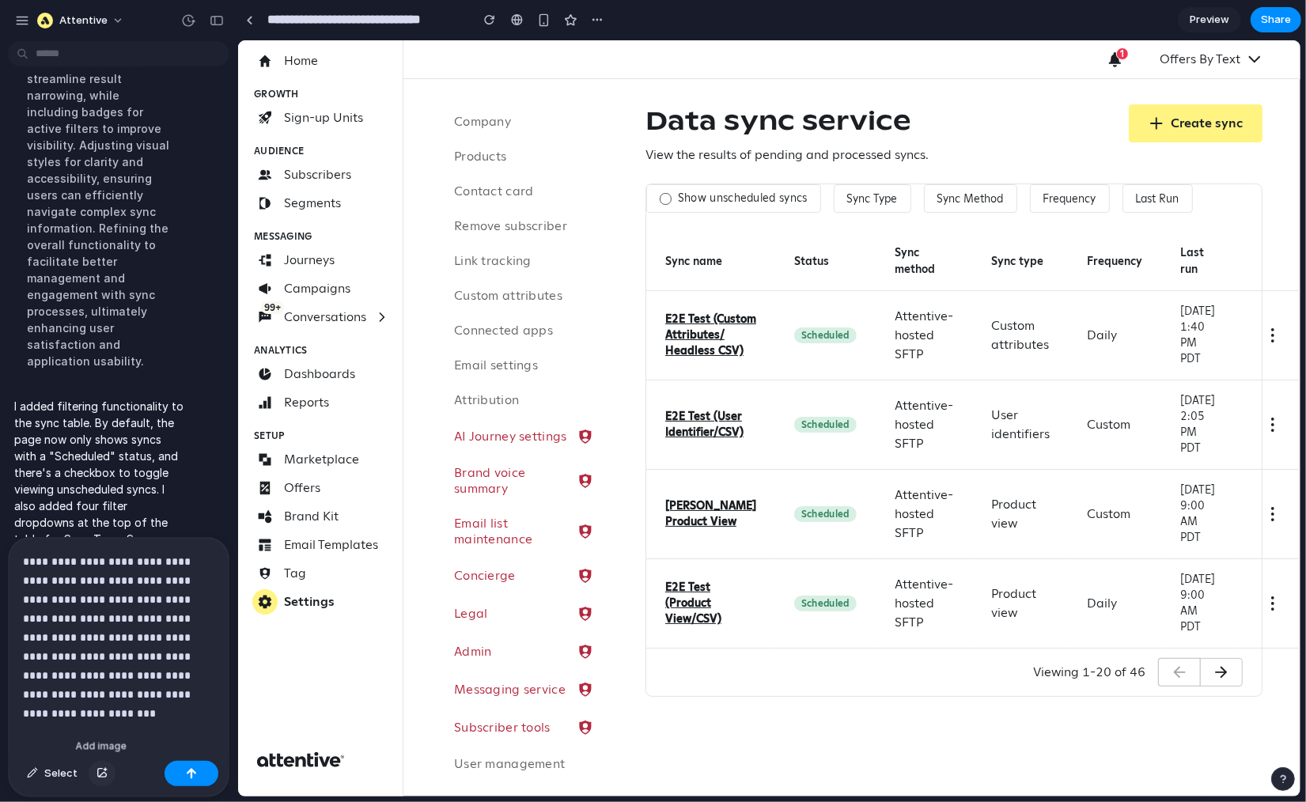
click at [102, 650] on div "button" at bounding box center [102, 773] width 11 height 9
click at [97, 650] on div "button" at bounding box center [102, 773] width 11 height 9
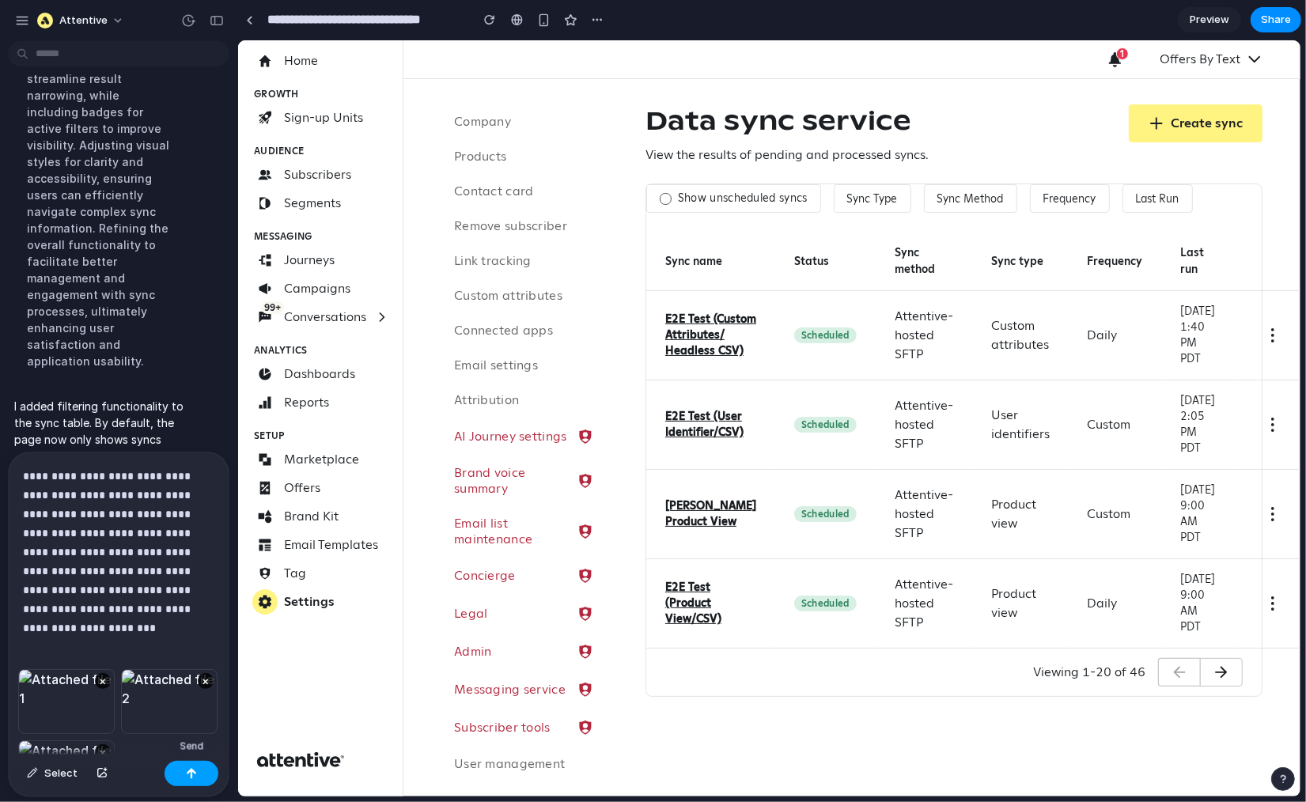
click at [186, 650] on div "button" at bounding box center [191, 773] width 11 height 11
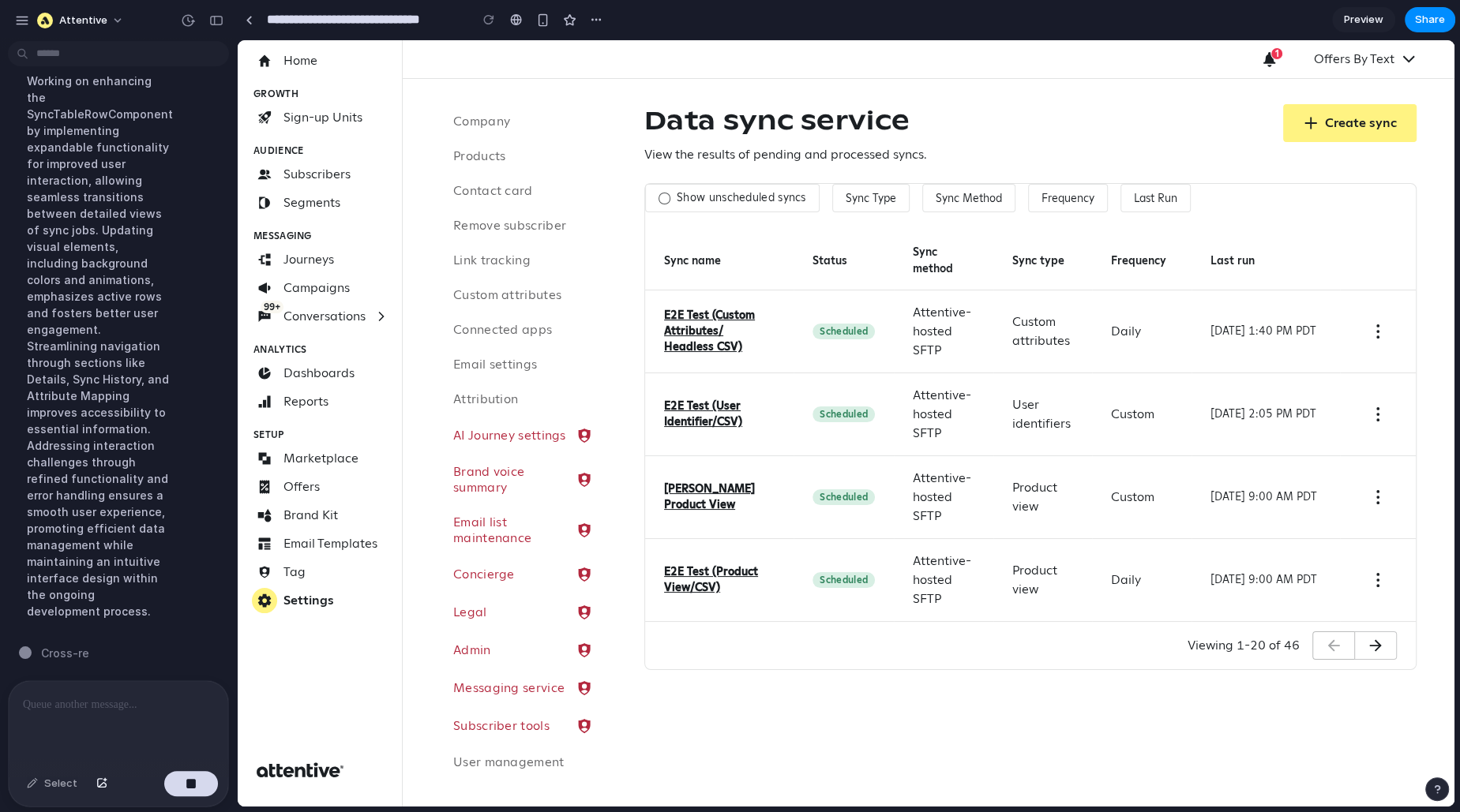
scroll to position [1214, 0]
click at [1159, 330] on icon "Sync action menu" at bounding box center [1377, 331] width 19 height 19
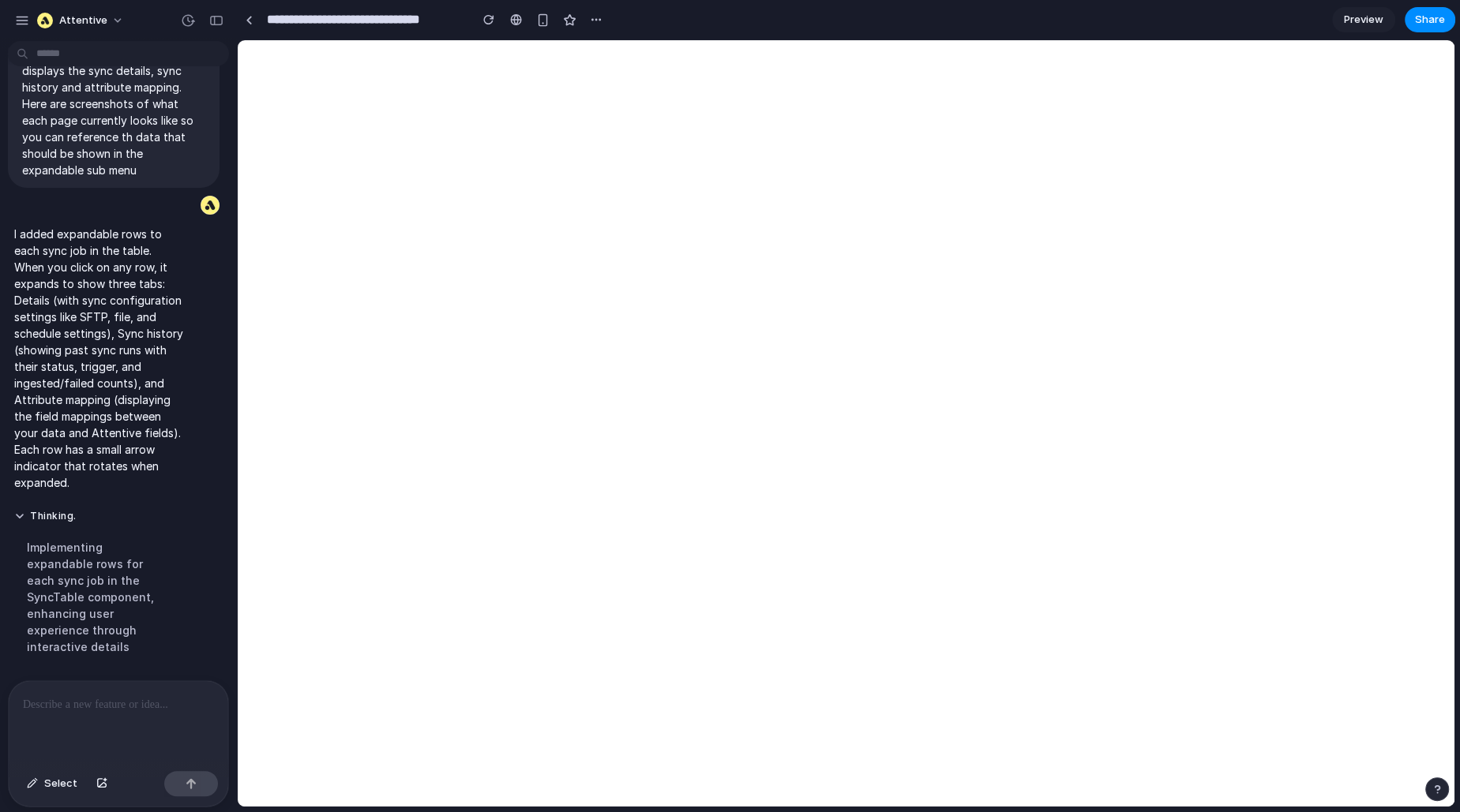
scroll to position [0, 0]
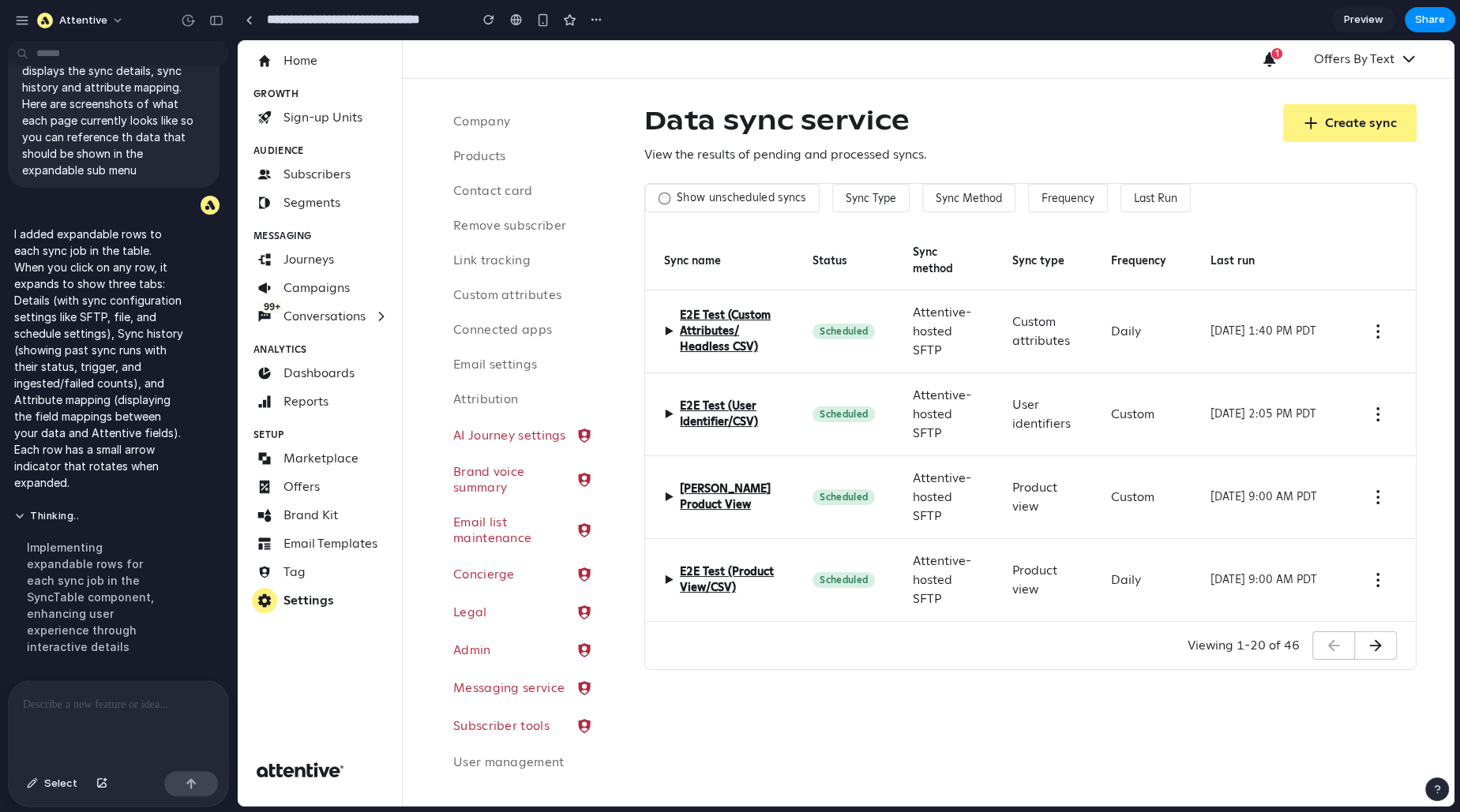
click at [668, 330] on span "▶" at bounding box center [668, 331] width 9 height 19
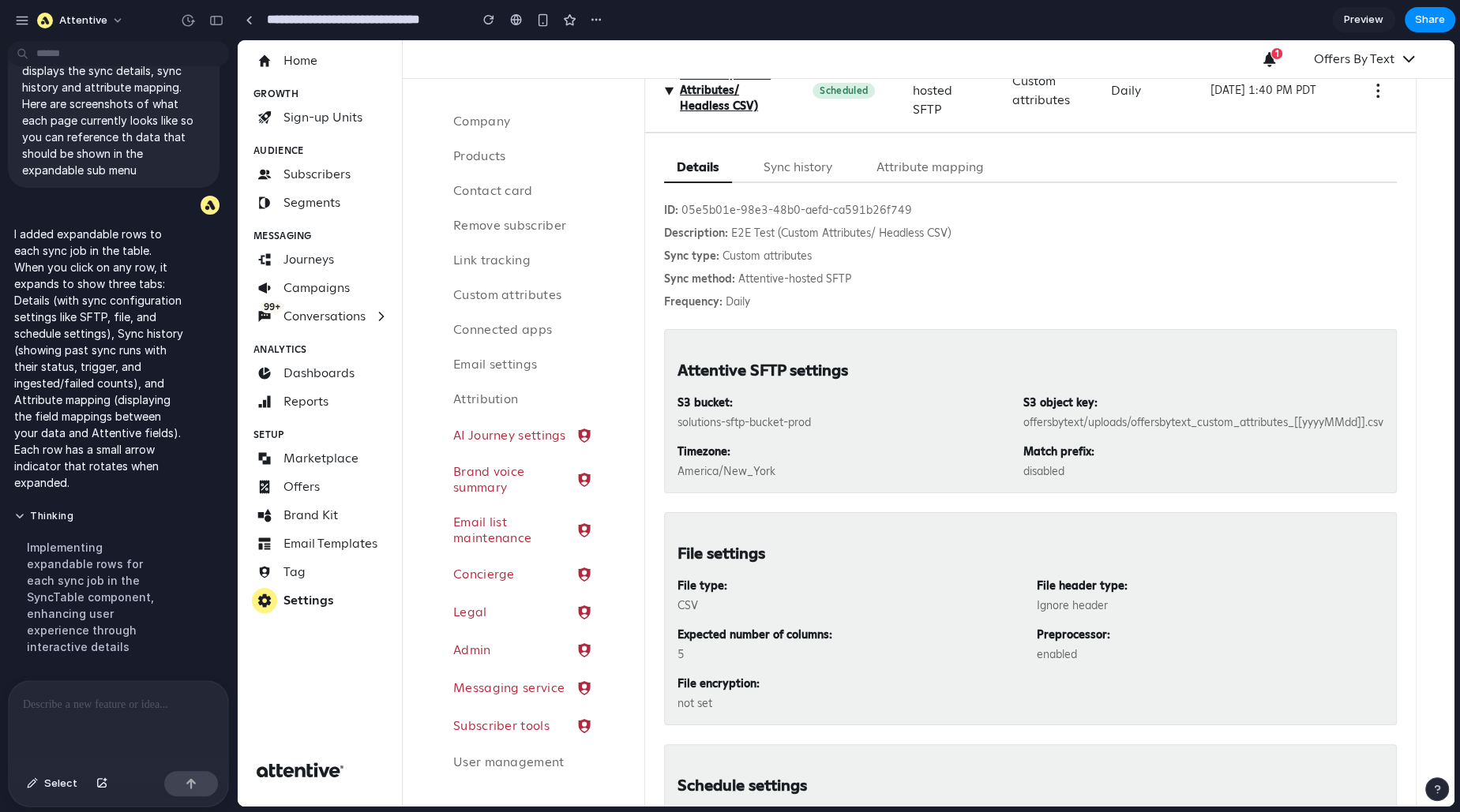
scroll to position [171, 0]
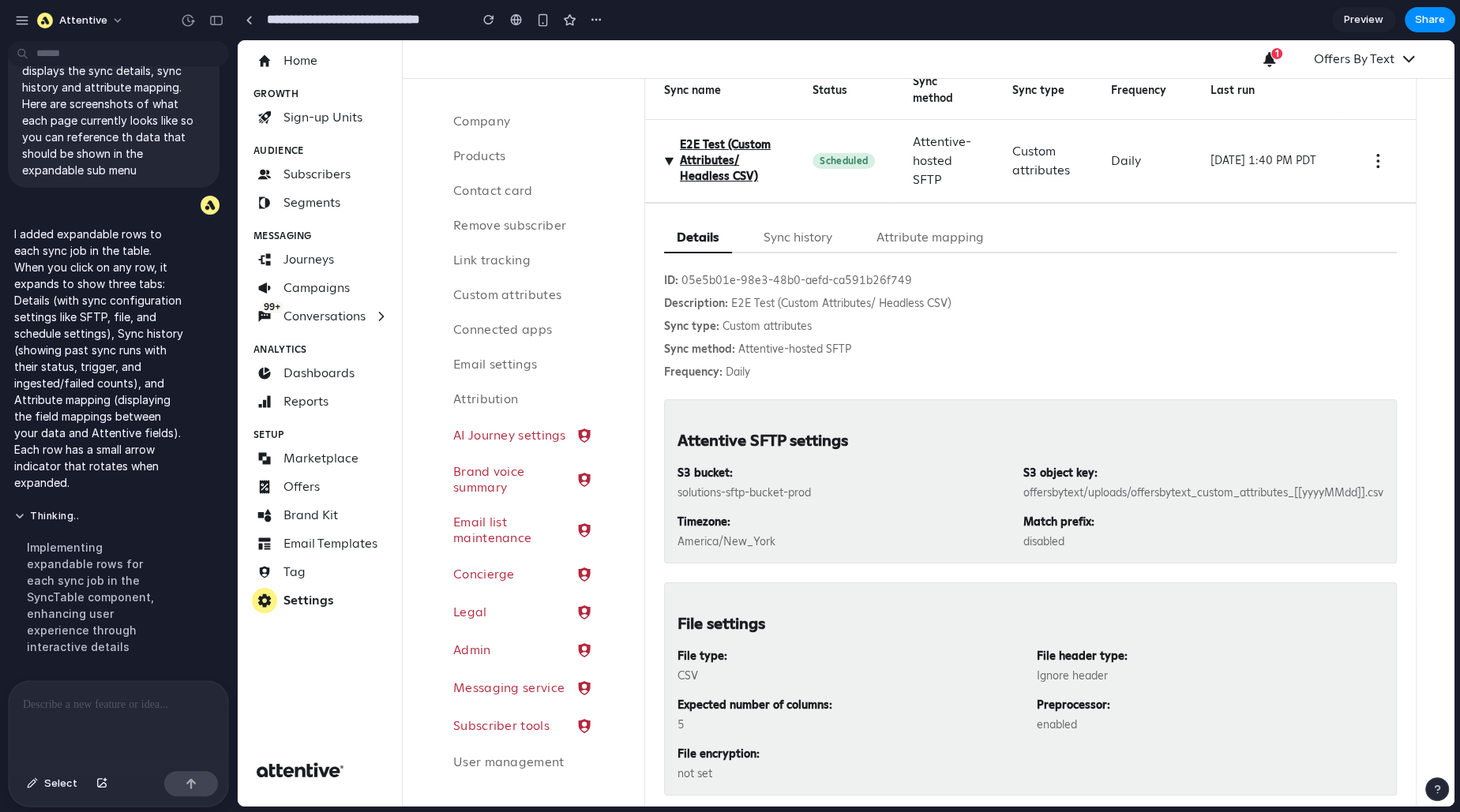
click at [803, 222] on button "Sync history" at bounding box center [797, 237] width 94 height 31
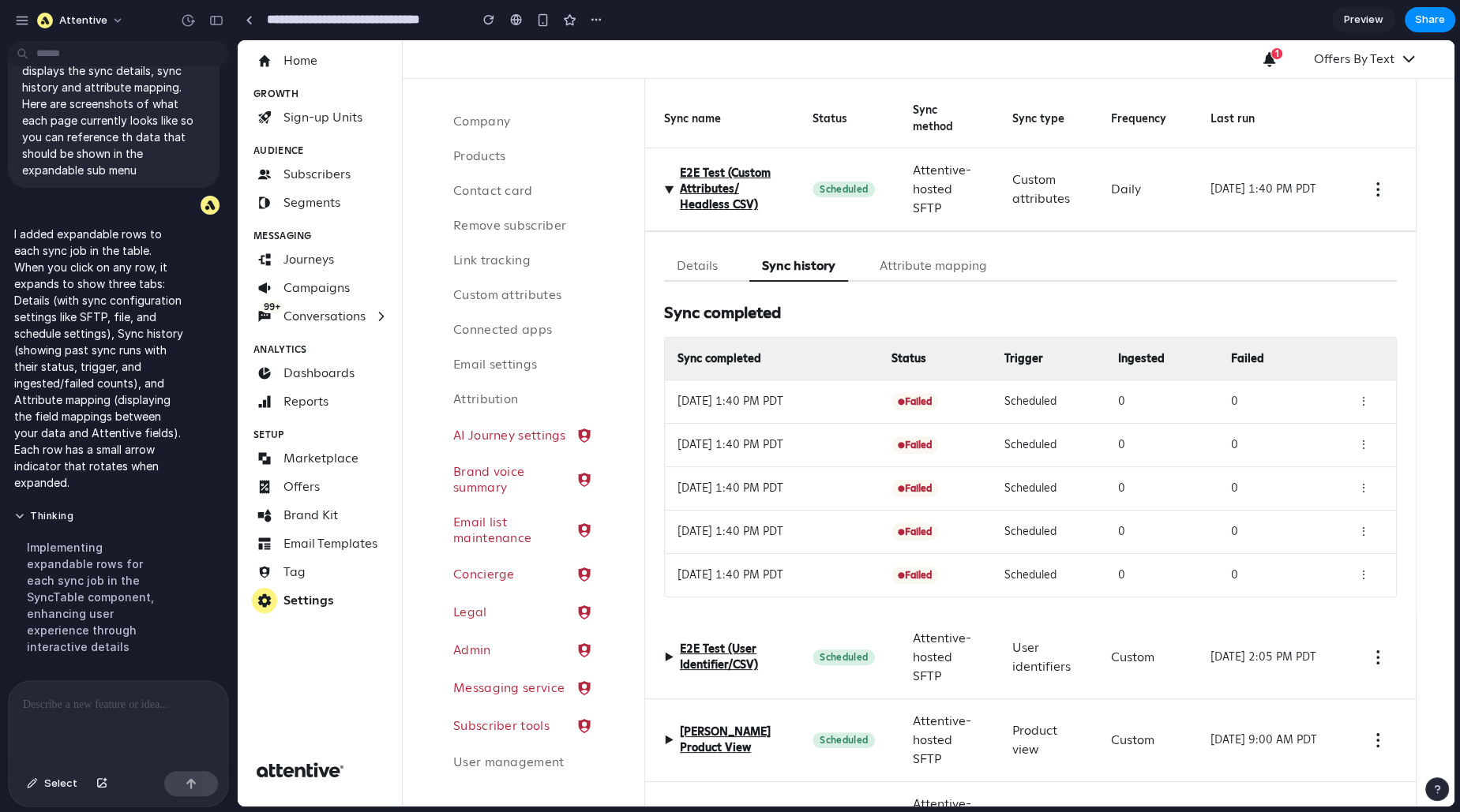
scroll to position [140, 0]
click at [666, 187] on span "▶" at bounding box center [669, 191] width 19 height 9
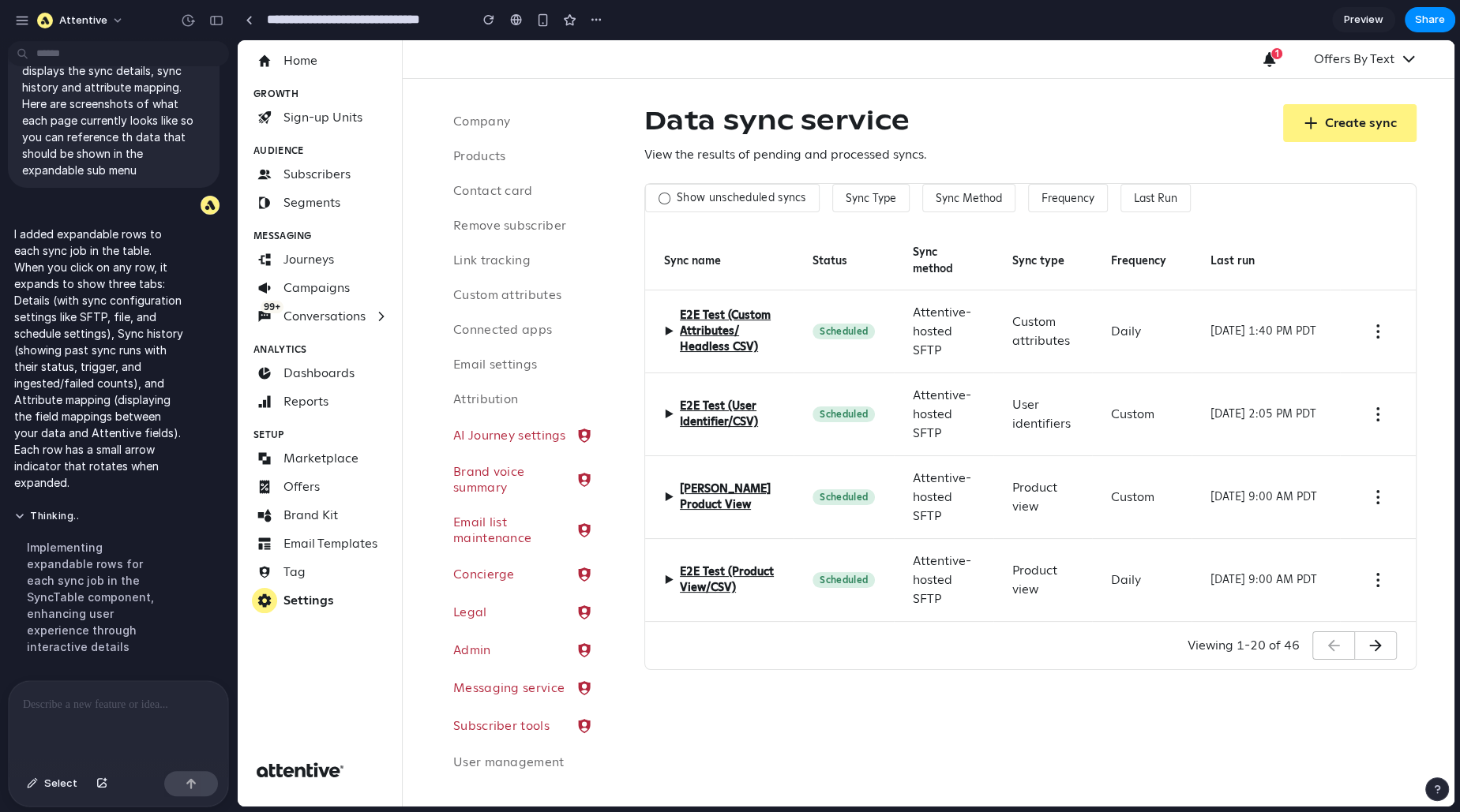
scroll to position [0, 0]
click at [667, 420] on span "▶" at bounding box center [668, 414] width 9 height 19
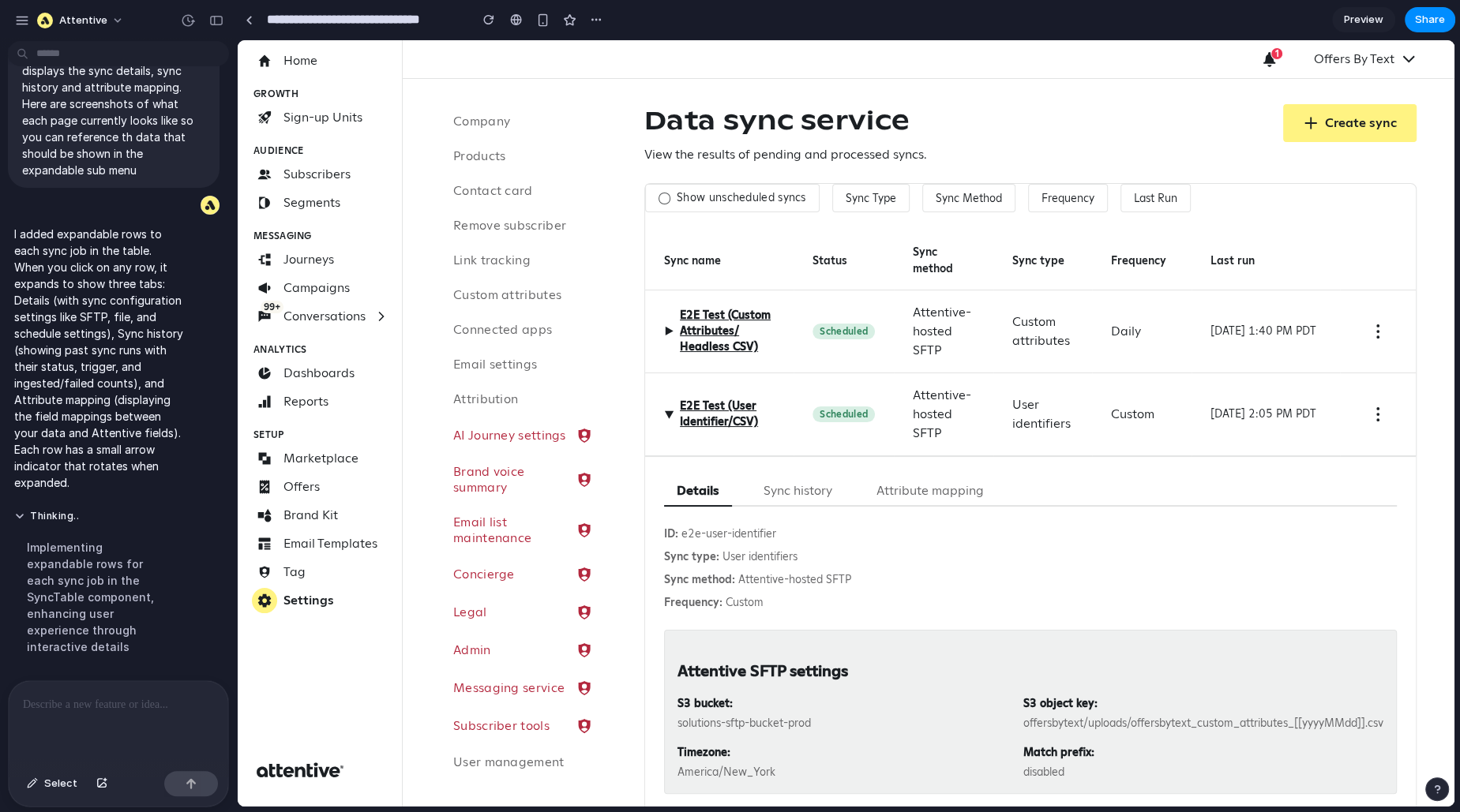
click at [786, 480] on button "Sync history" at bounding box center [797, 491] width 94 height 31
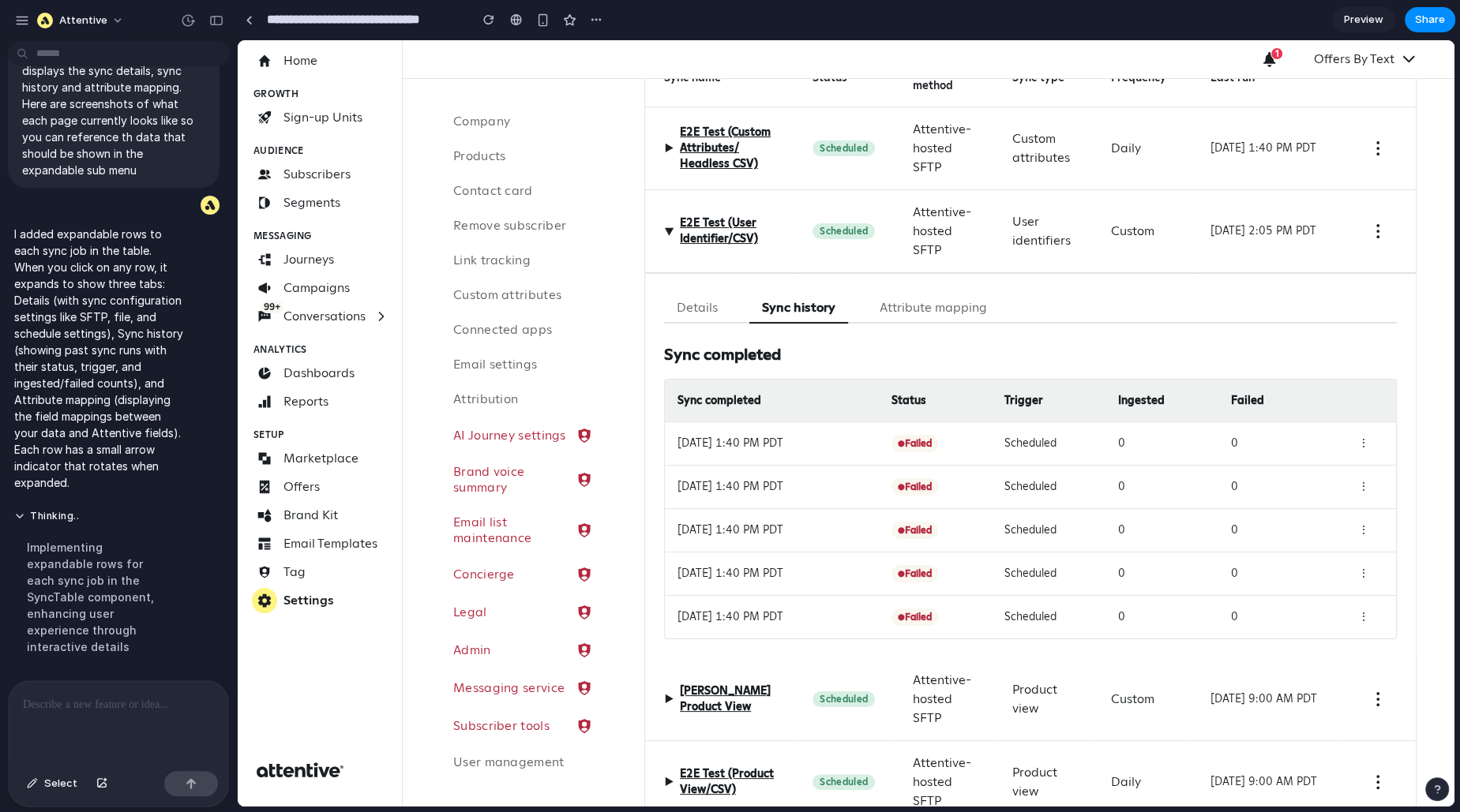
scroll to position [182, 0]
click at [700, 308] on button "Details" at bounding box center [697, 309] width 66 height 31
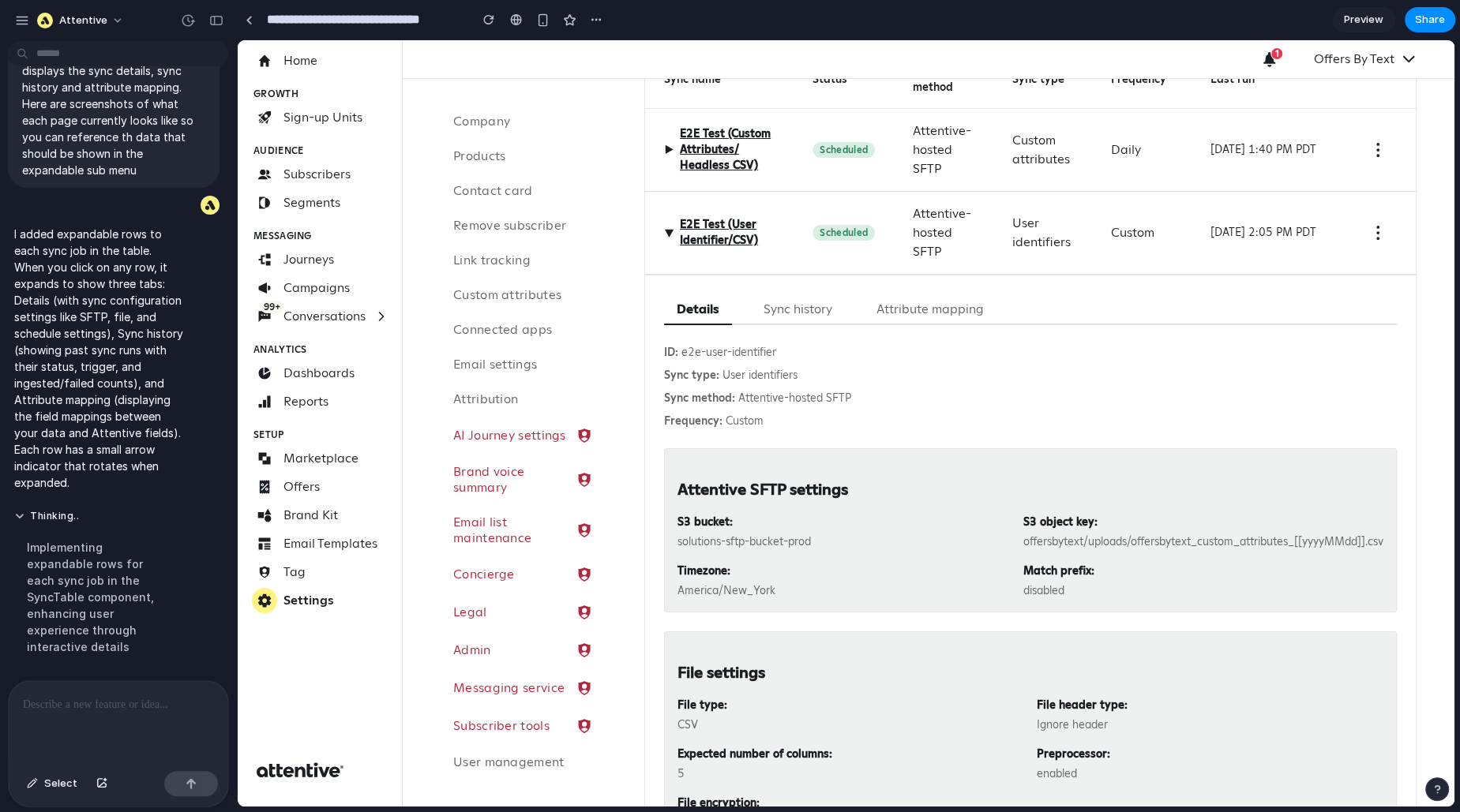
click at [779, 314] on button "Sync history" at bounding box center [797, 309] width 94 height 31
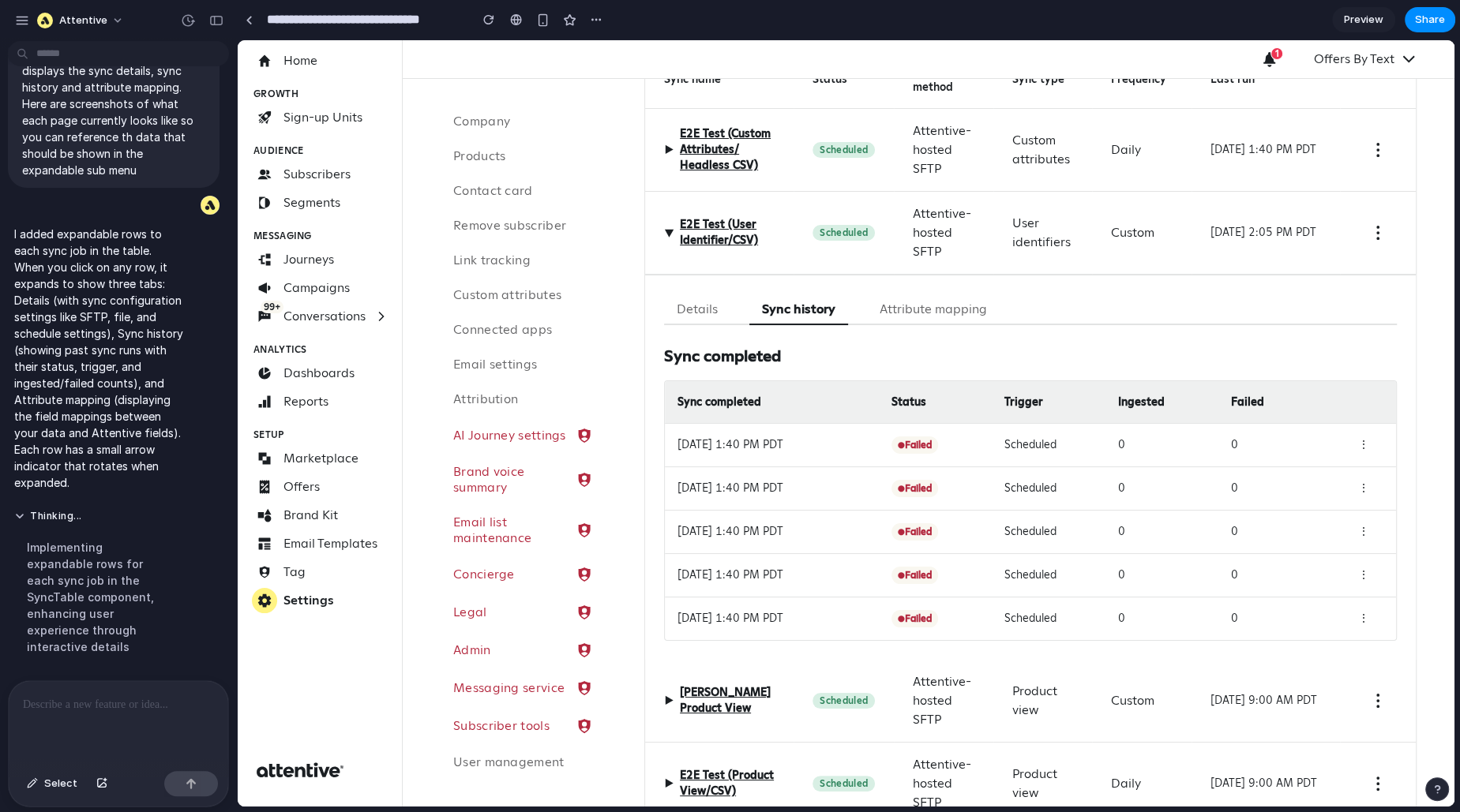
click at [920, 308] on button "Attribute mapping" at bounding box center [933, 309] width 133 height 31
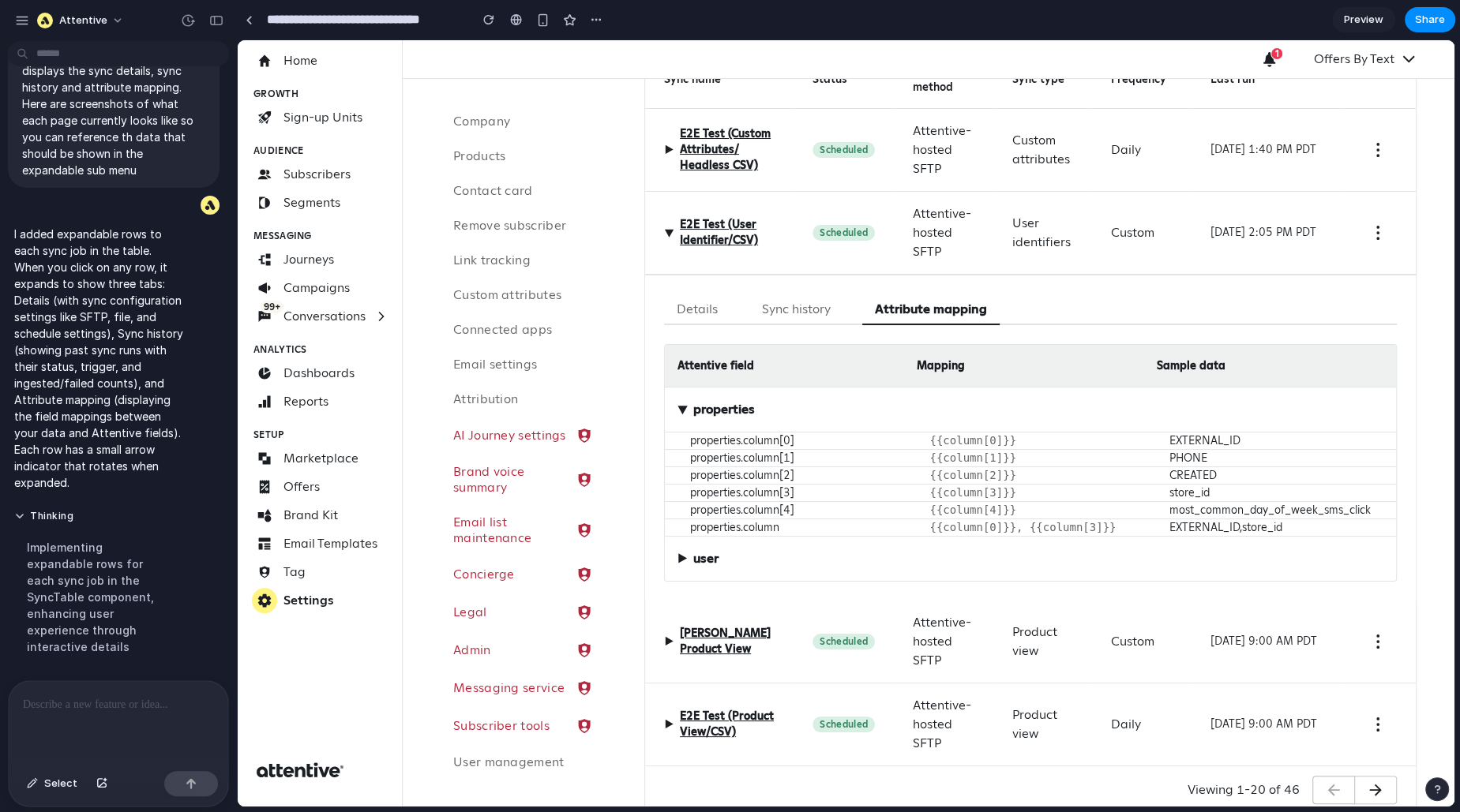
click at [773, 303] on button "Sync history" at bounding box center [796, 309] width 94 height 31
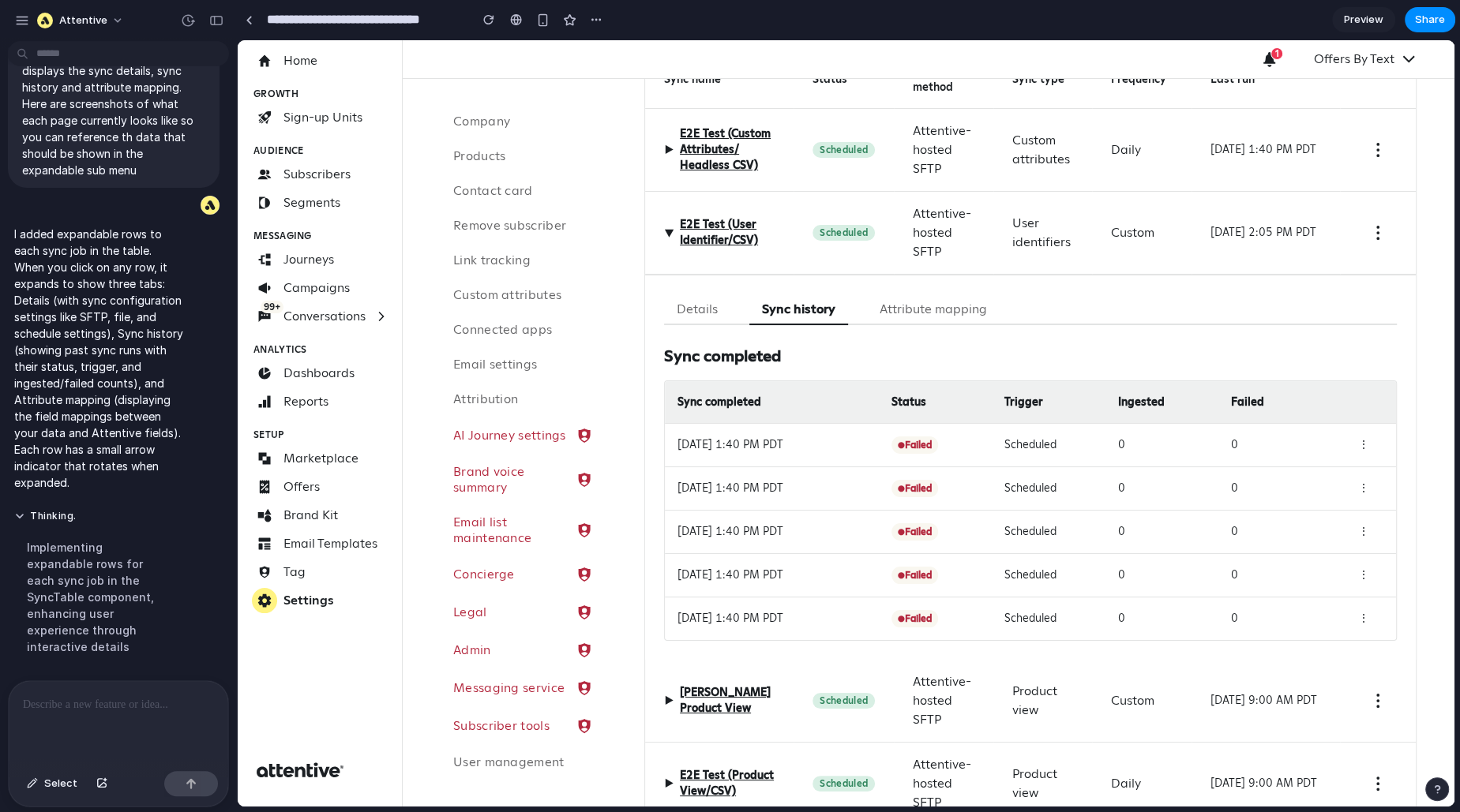
click at [918, 311] on button "Attribute mapping" at bounding box center [933, 309] width 133 height 31
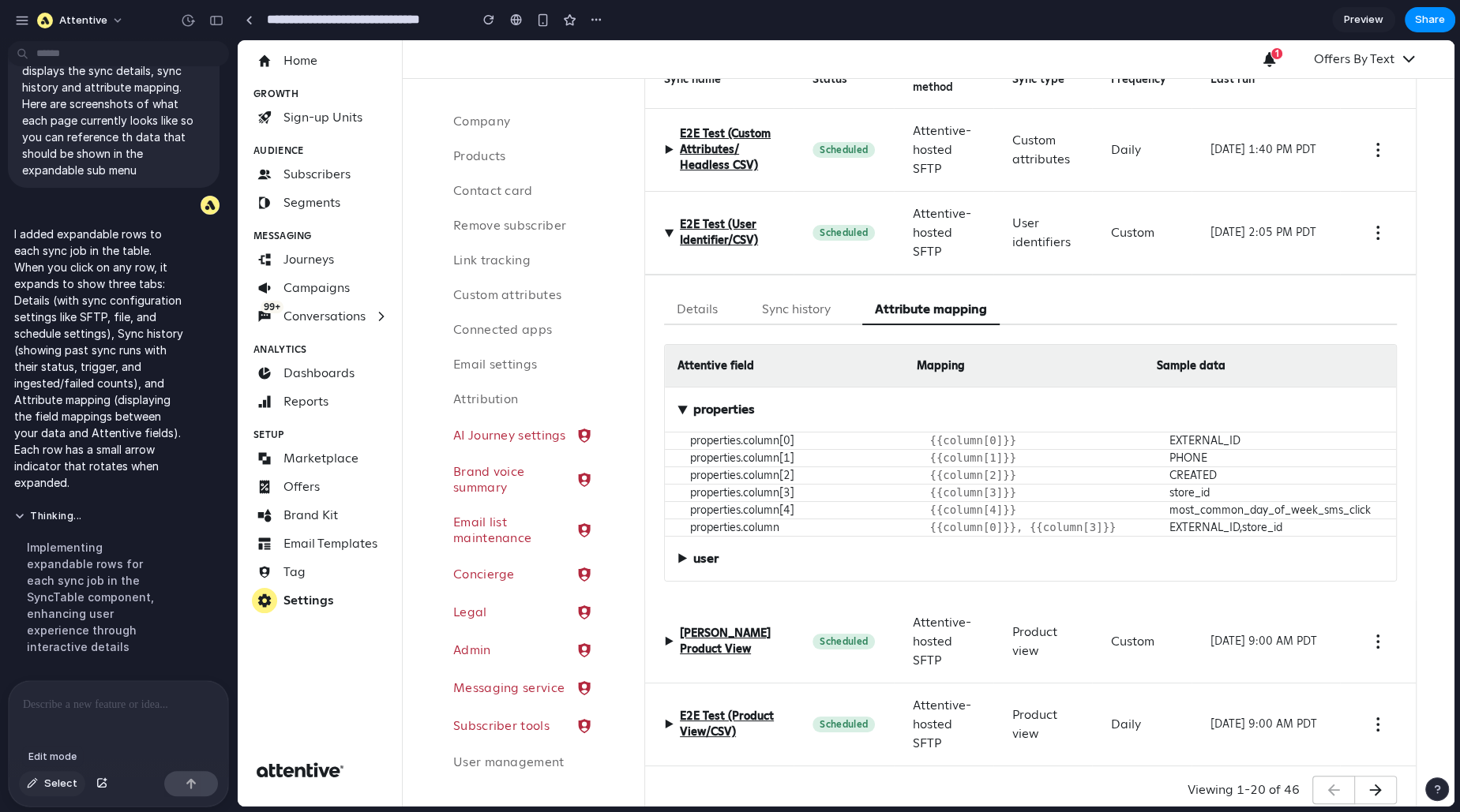
click at [45, 648] on button "Select" at bounding box center [52, 783] width 66 height 25
drag, startPoint x: 784, startPoint y: 307, endPoint x: 671, endPoint y: 306, distance: 113.0
click at [671, 306] on div at bounding box center [845, 422] width 1216 height 765
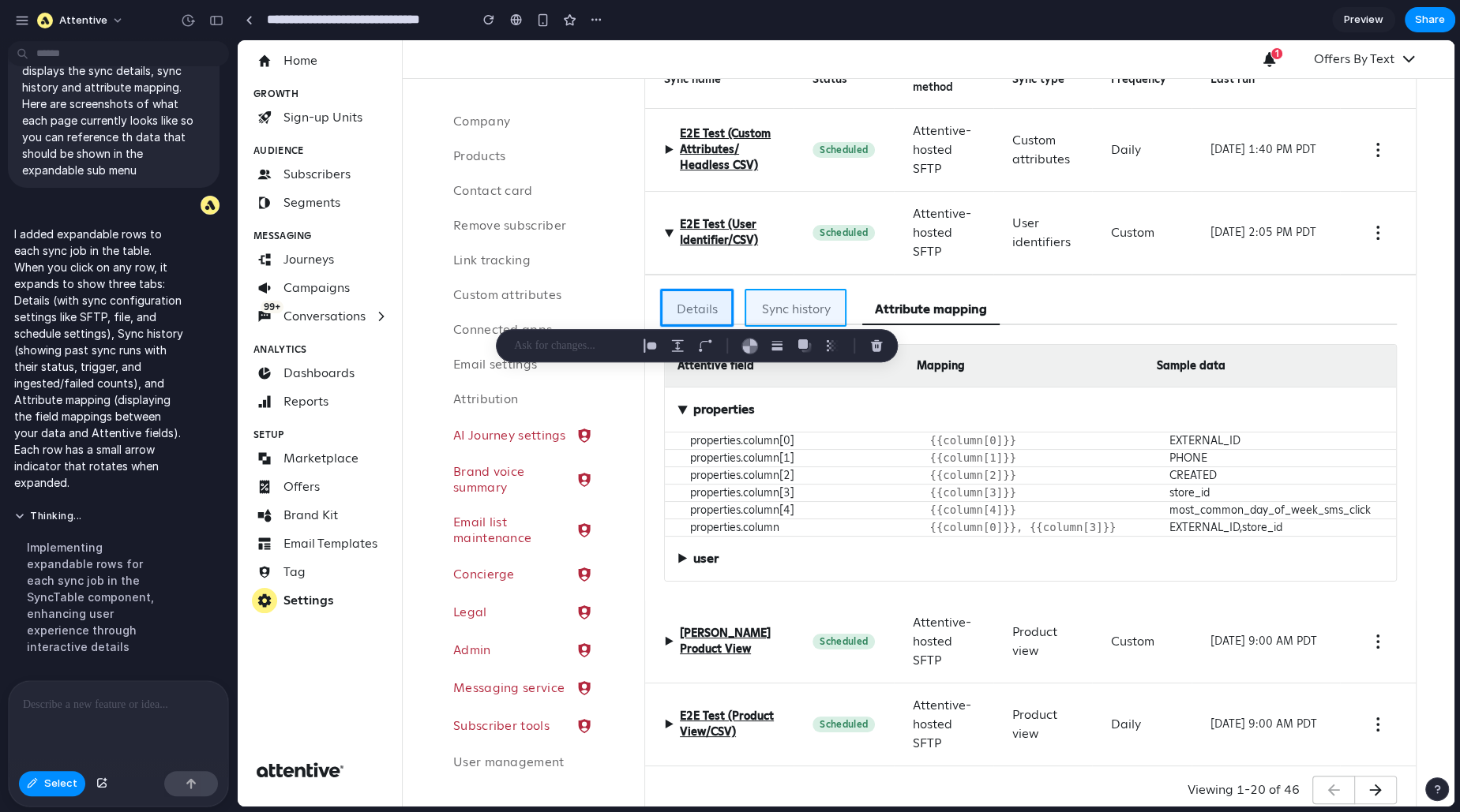
click at [777, 304] on div at bounding box center [845, 422] width 1216 height 765
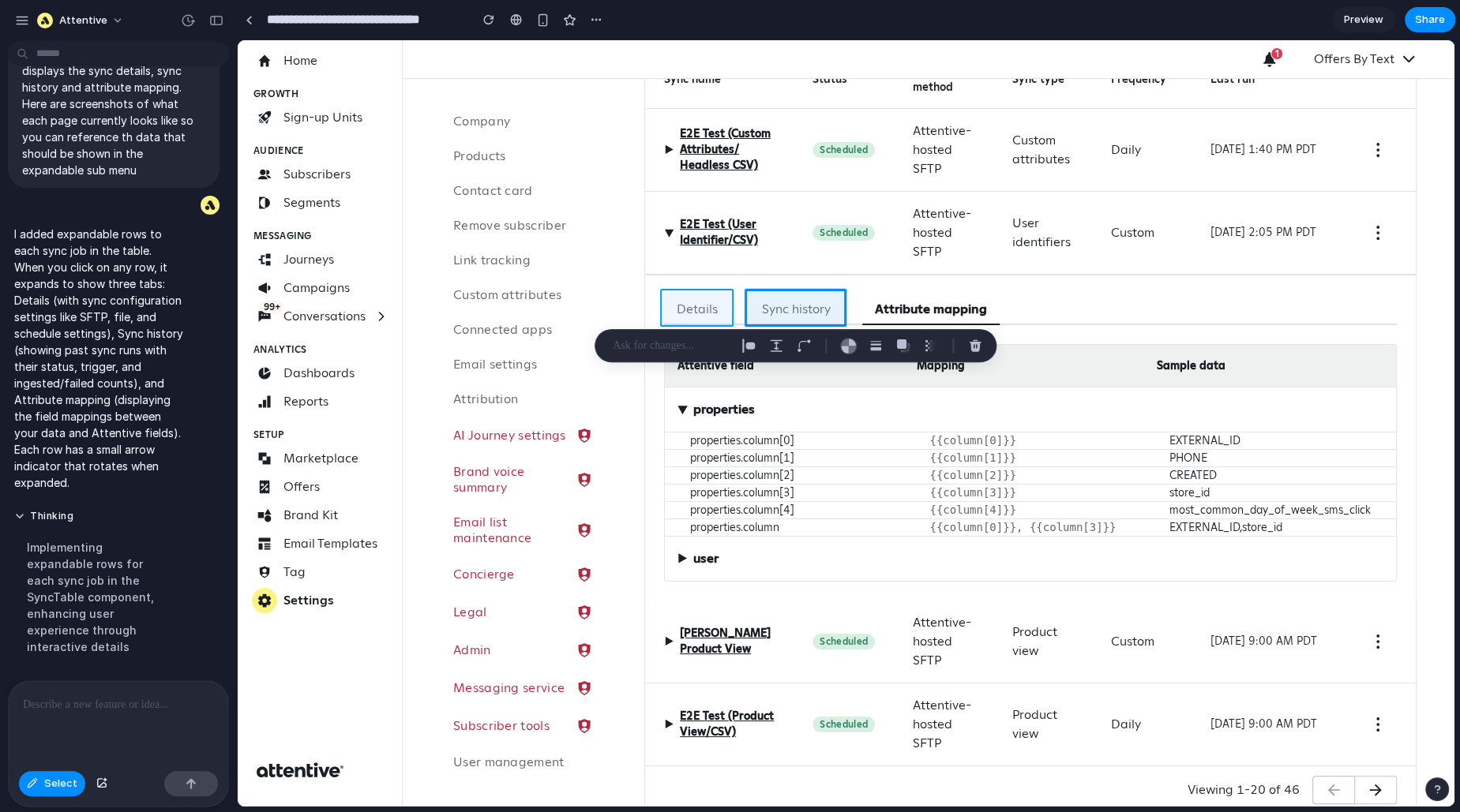
drag, startPoint x: 795, startPoint y: 304, endPoint x: 689, endPoint y: 307, distance: 106.0
click at [689, 307] on div at bounding box center [845, 422] width 1216 height 765
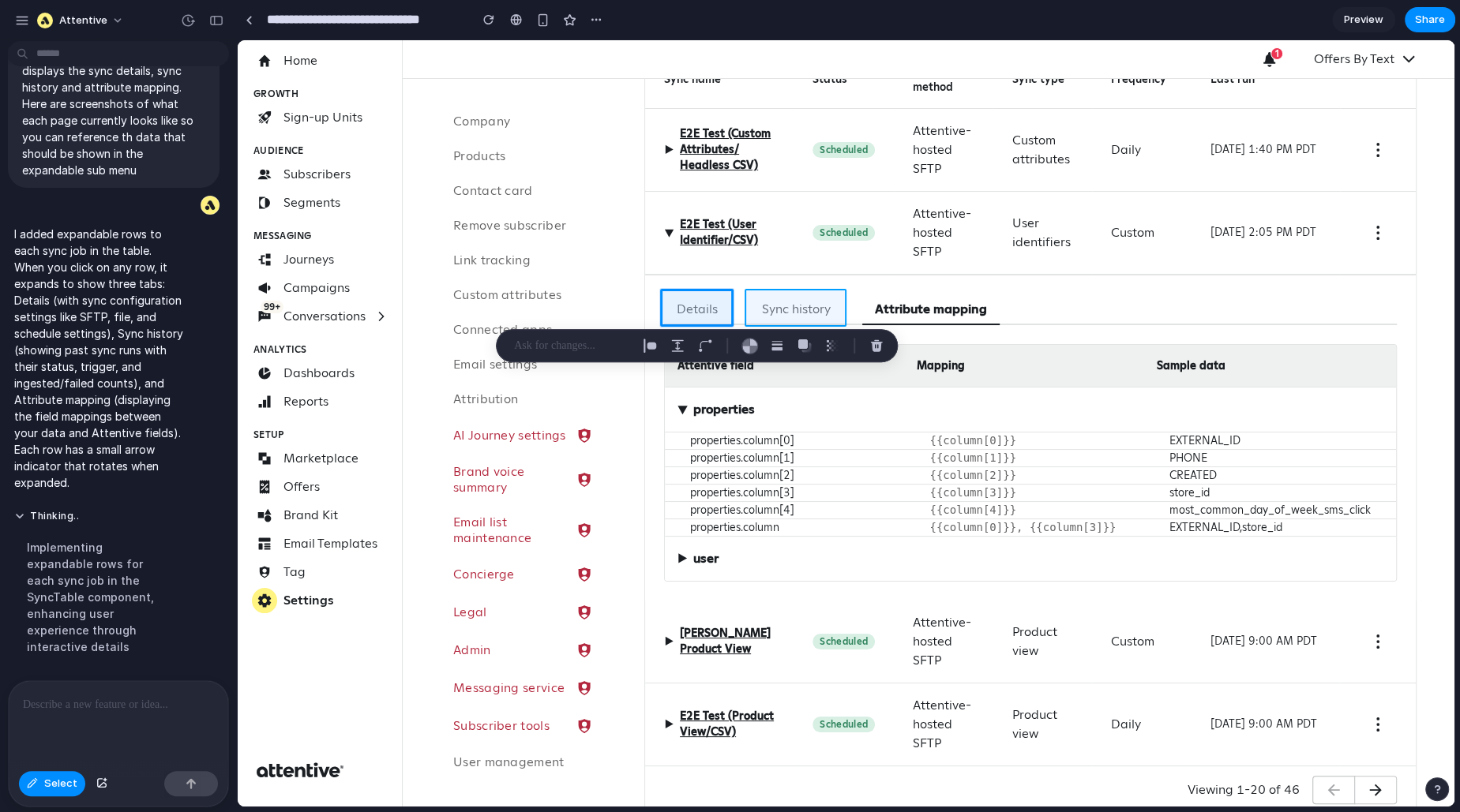
click at [794, 303] on div at bounding box center [845, 422] width 1216 height 765
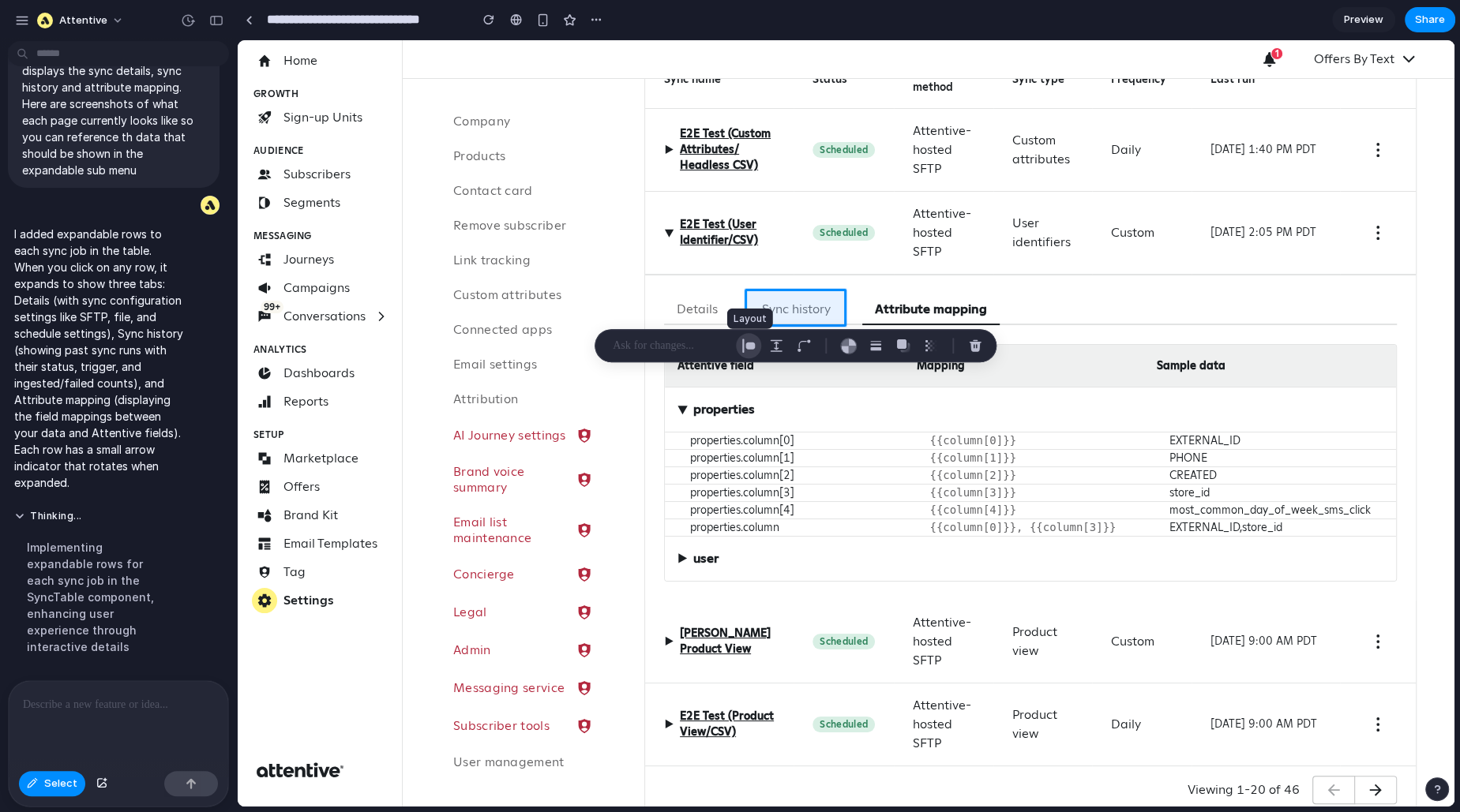
click at [749, 344] on div "button" at bounding box center [748, 345] width 14 height 14
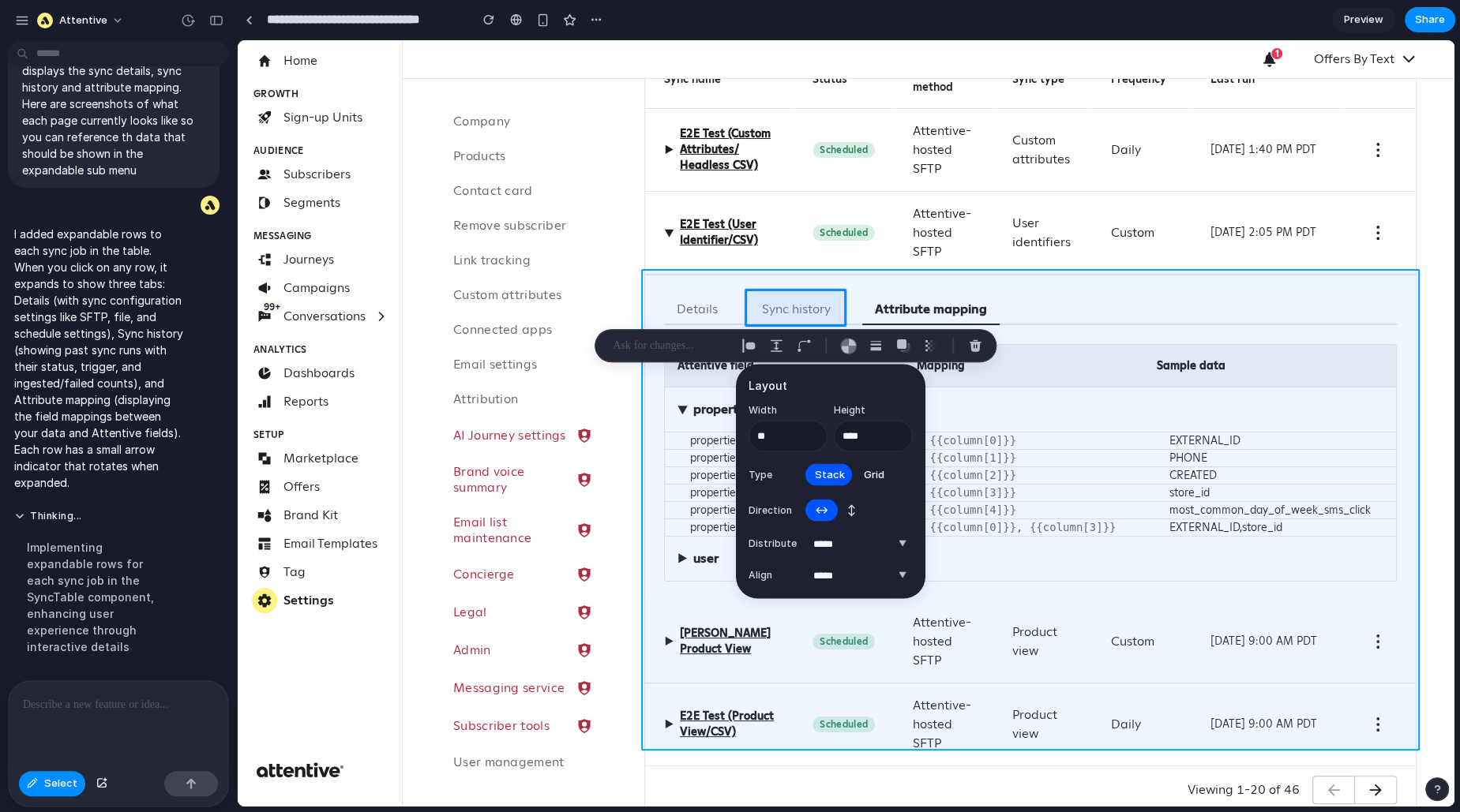
click at [799, 275] on div at bounding box center [845, 422] width 1216 height 765
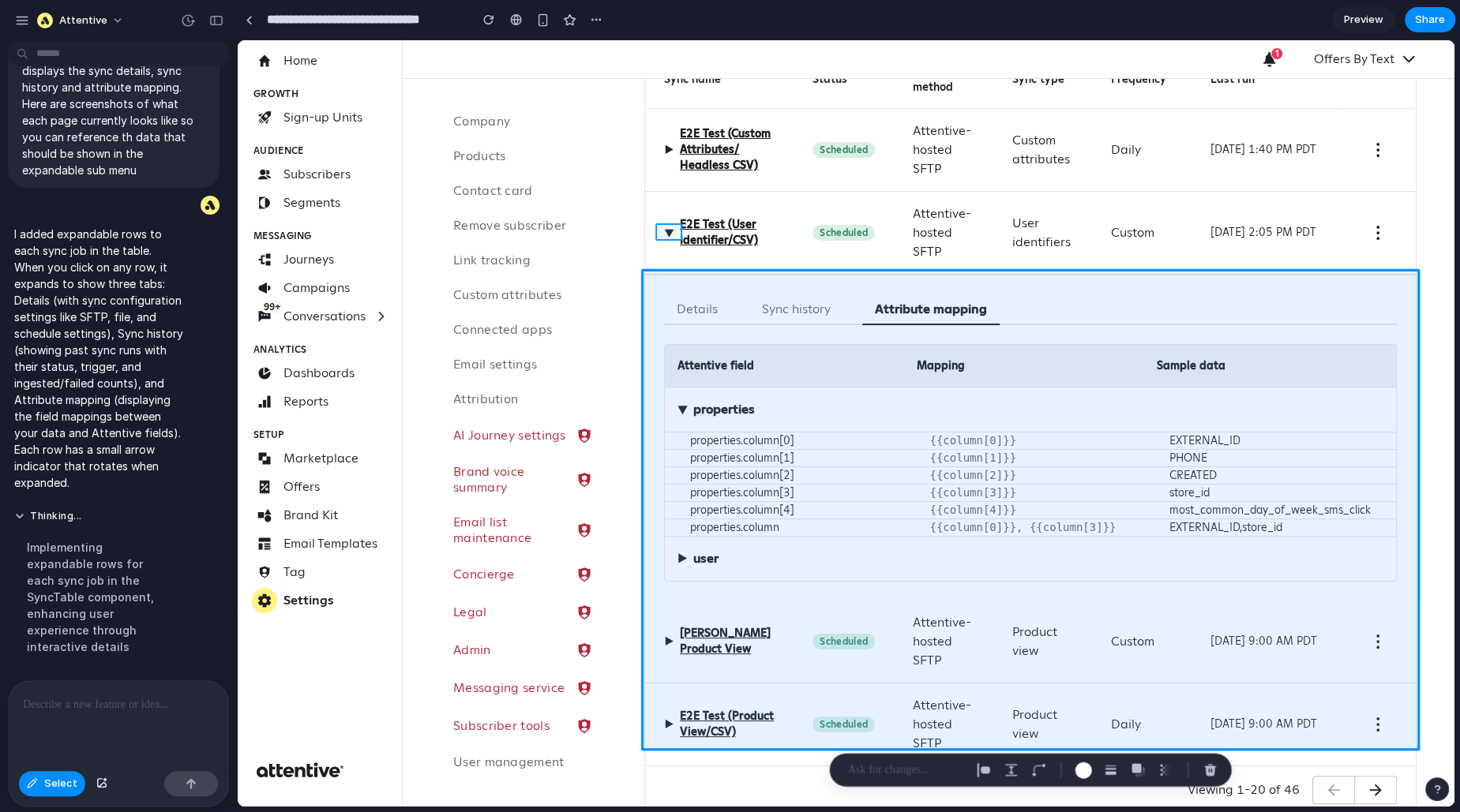
click at [667, 233] on div at bounding box center [845, 422] width 1216 height 765
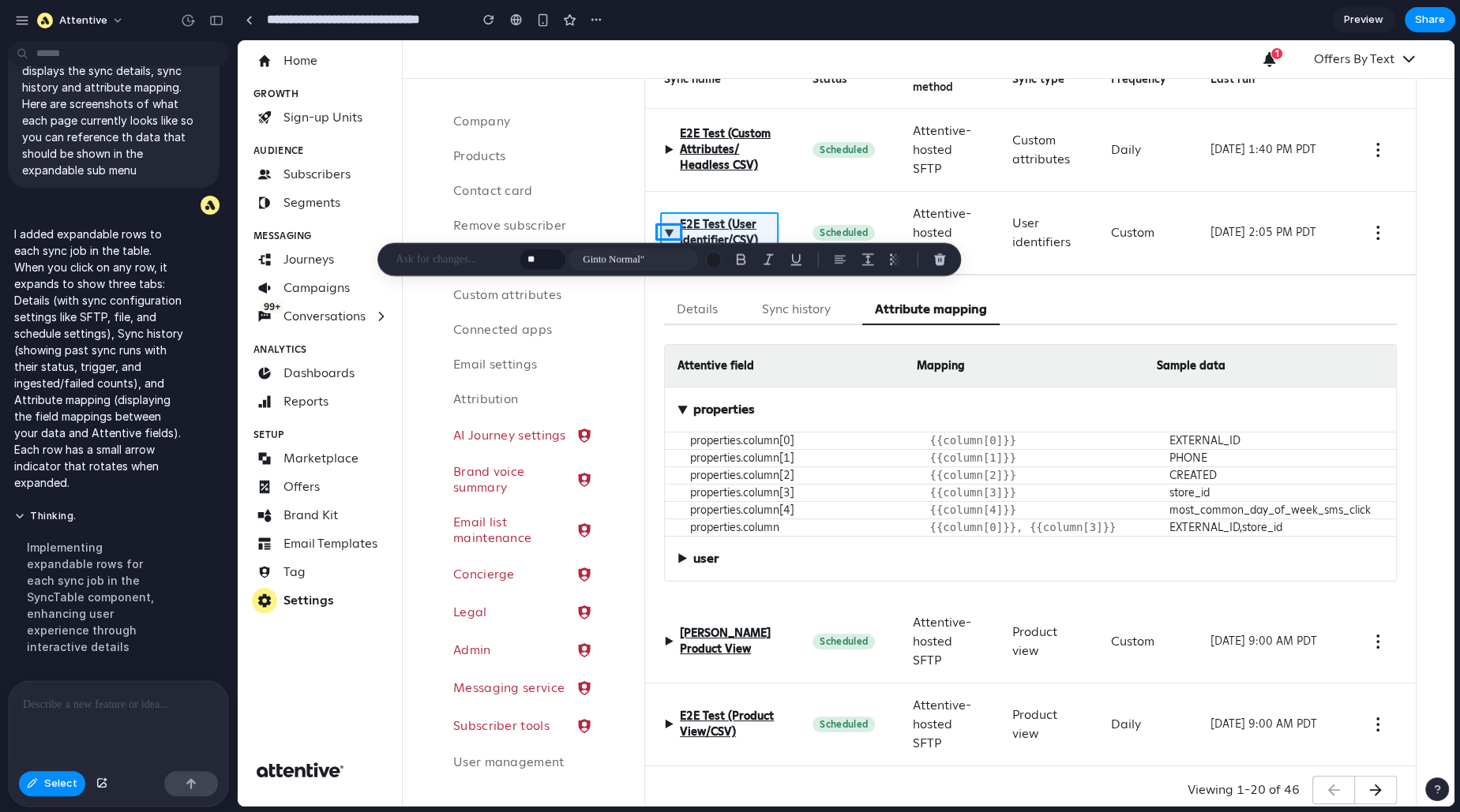
click at [664, 225] on div at bounding box center [845, 422] width 1216 height 765
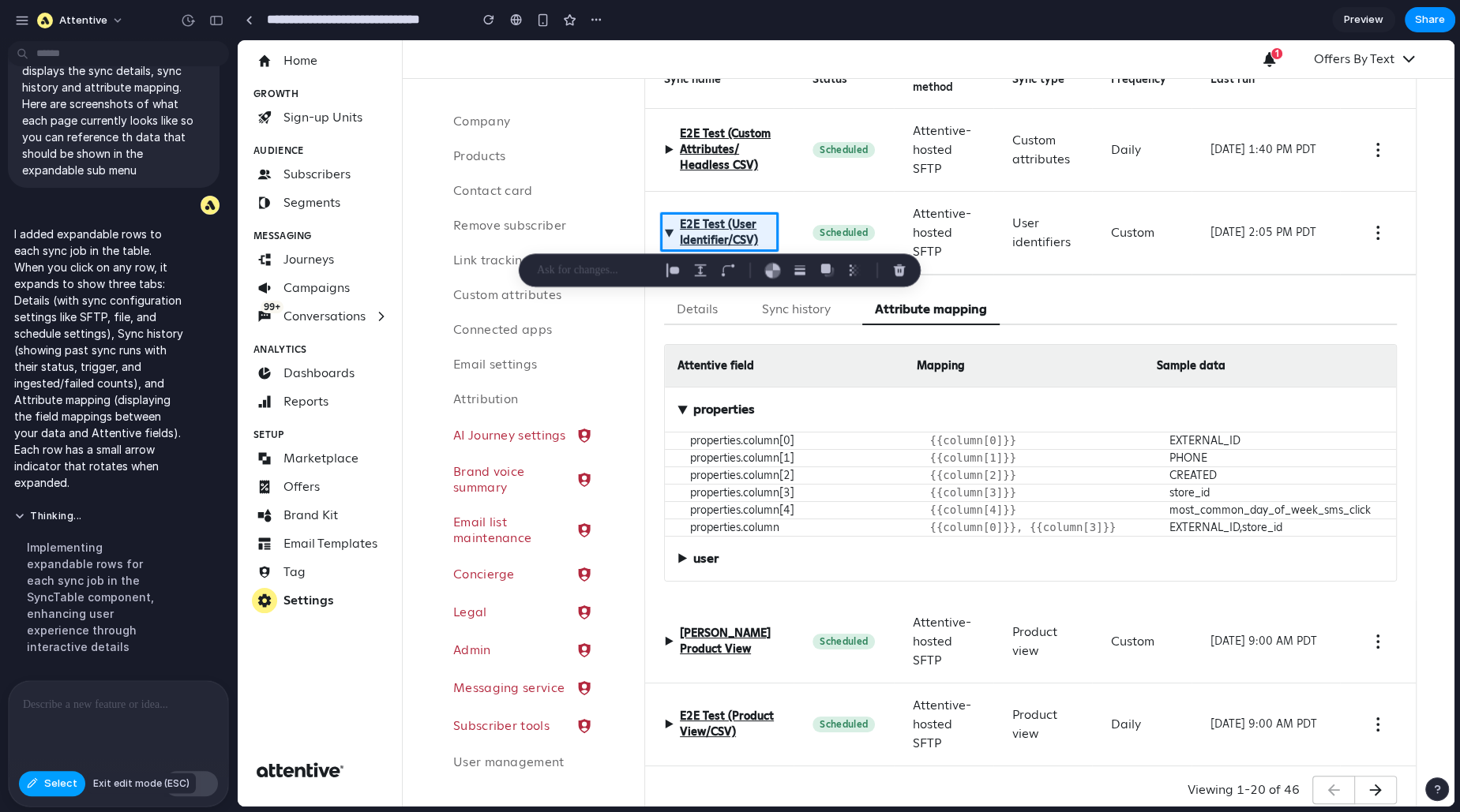
click at [44, 648] on button "Select" at bounding box center [52, 783] width 66 height 25
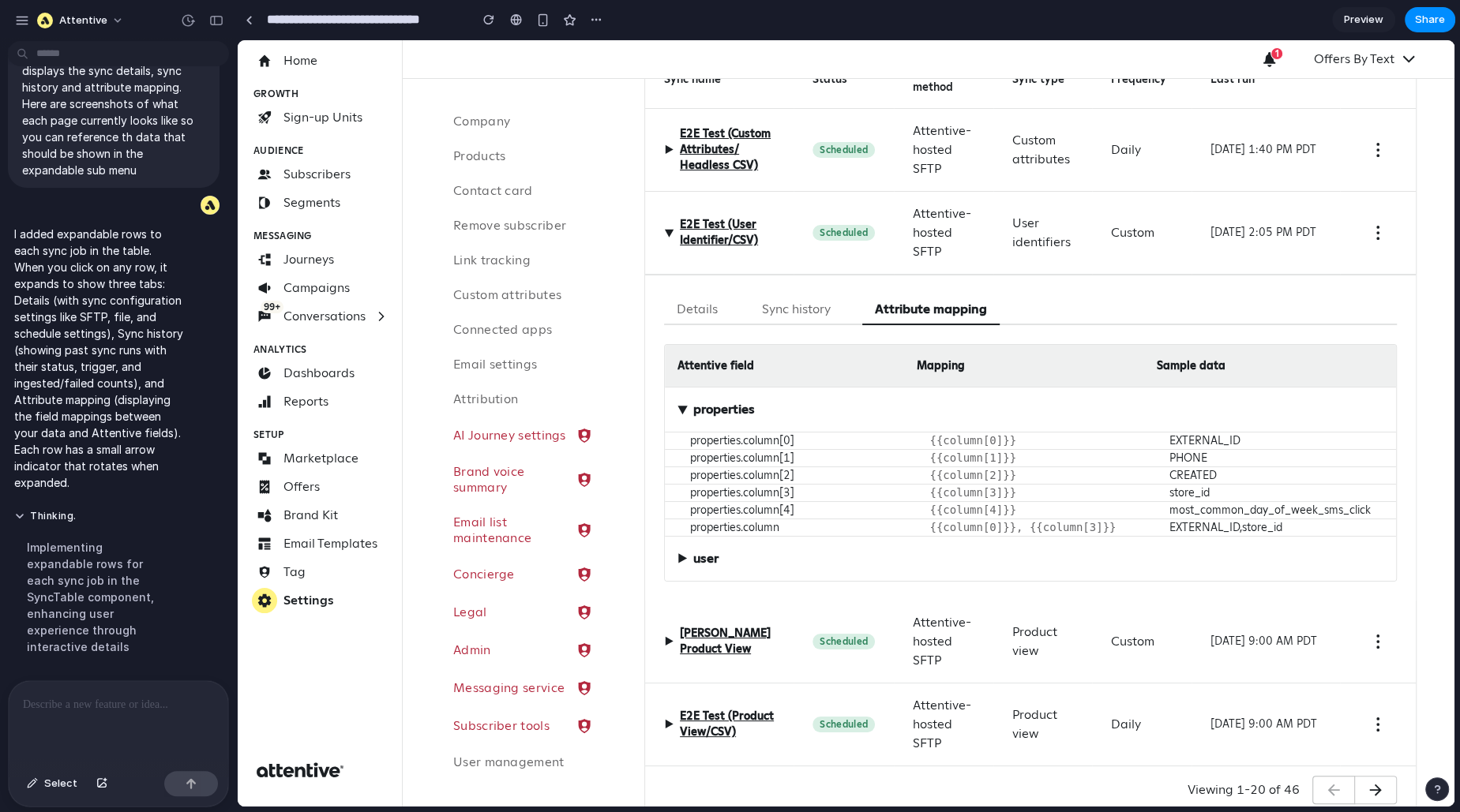
click at [667, 233] on span "▶" at bounding box center [669, 232] width 19 height 9
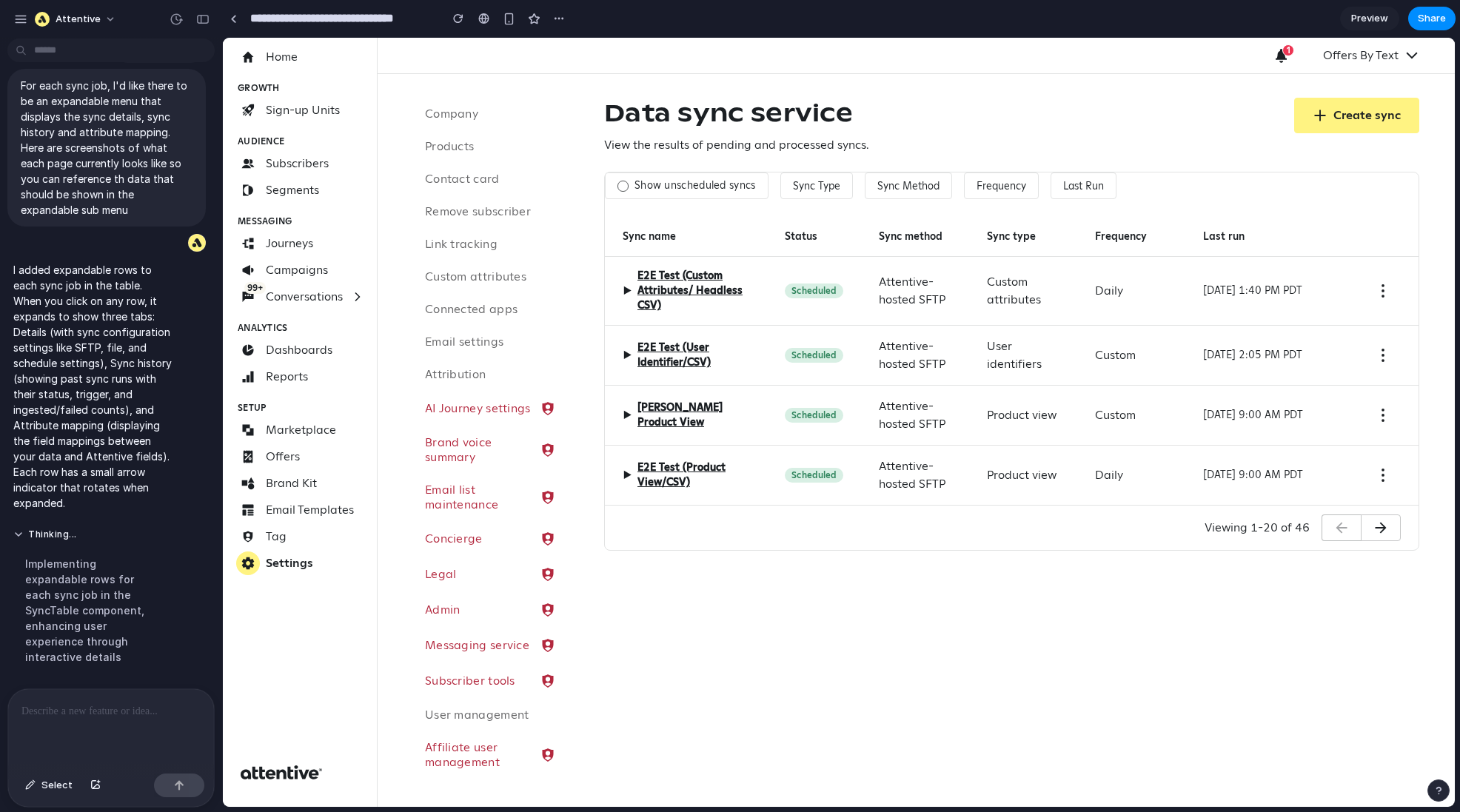
scroll to position [917, 0]
click at [911, 192] on button "Sync Method" at bounding box center [908, 185] width 87 height 26
click at [931, 143] on div "Amazon S3 Attentive-hosted SFTP Manual upload Snowflake" at bounding box center [839, 422] width 1232 height 769
click at [626, 287] on span "▶" at bounding box center [626, 290] width 8 height 18
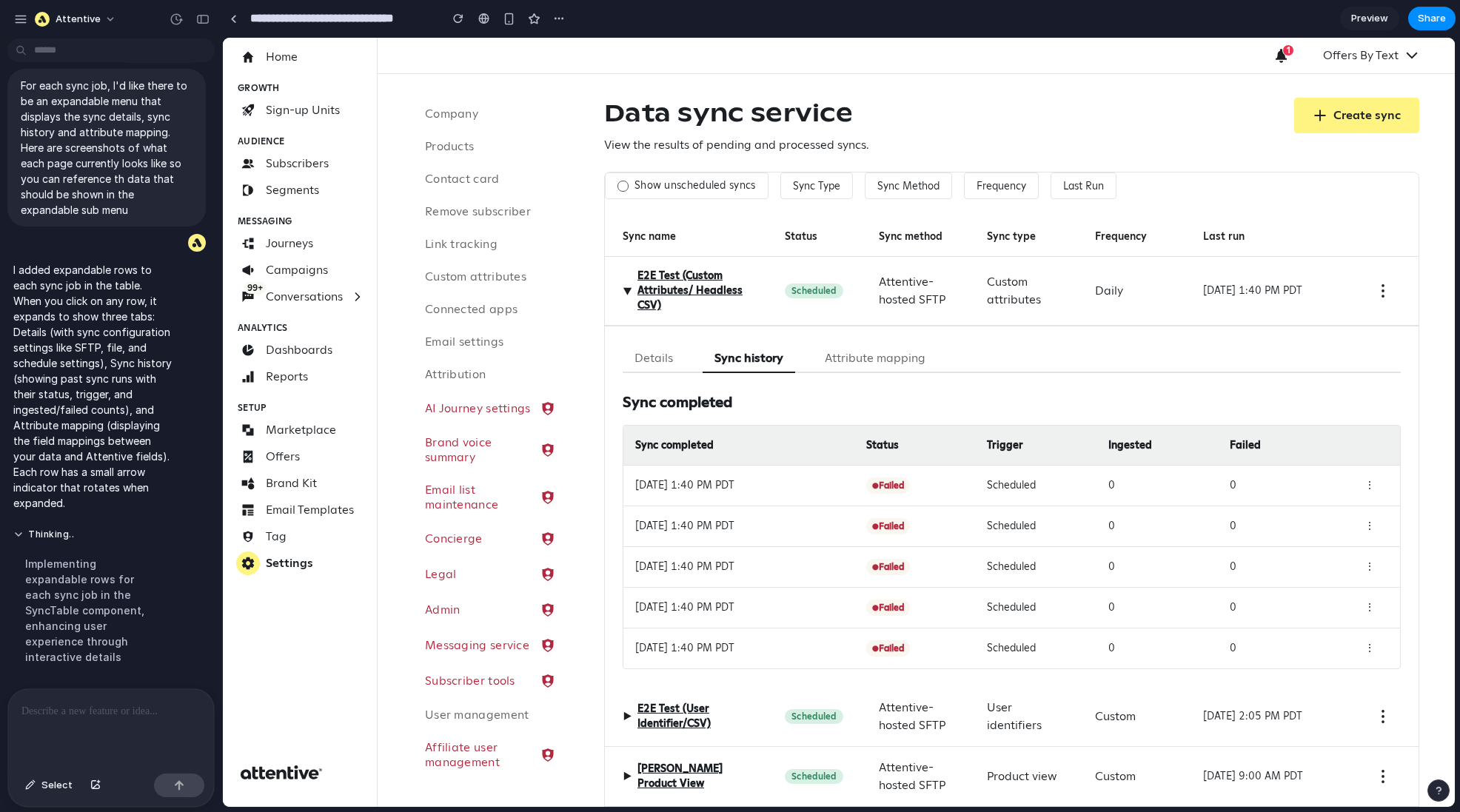
click at [863, 354] on button "Attribute mapping" at bounding box center [875, 358] width 124 height 29
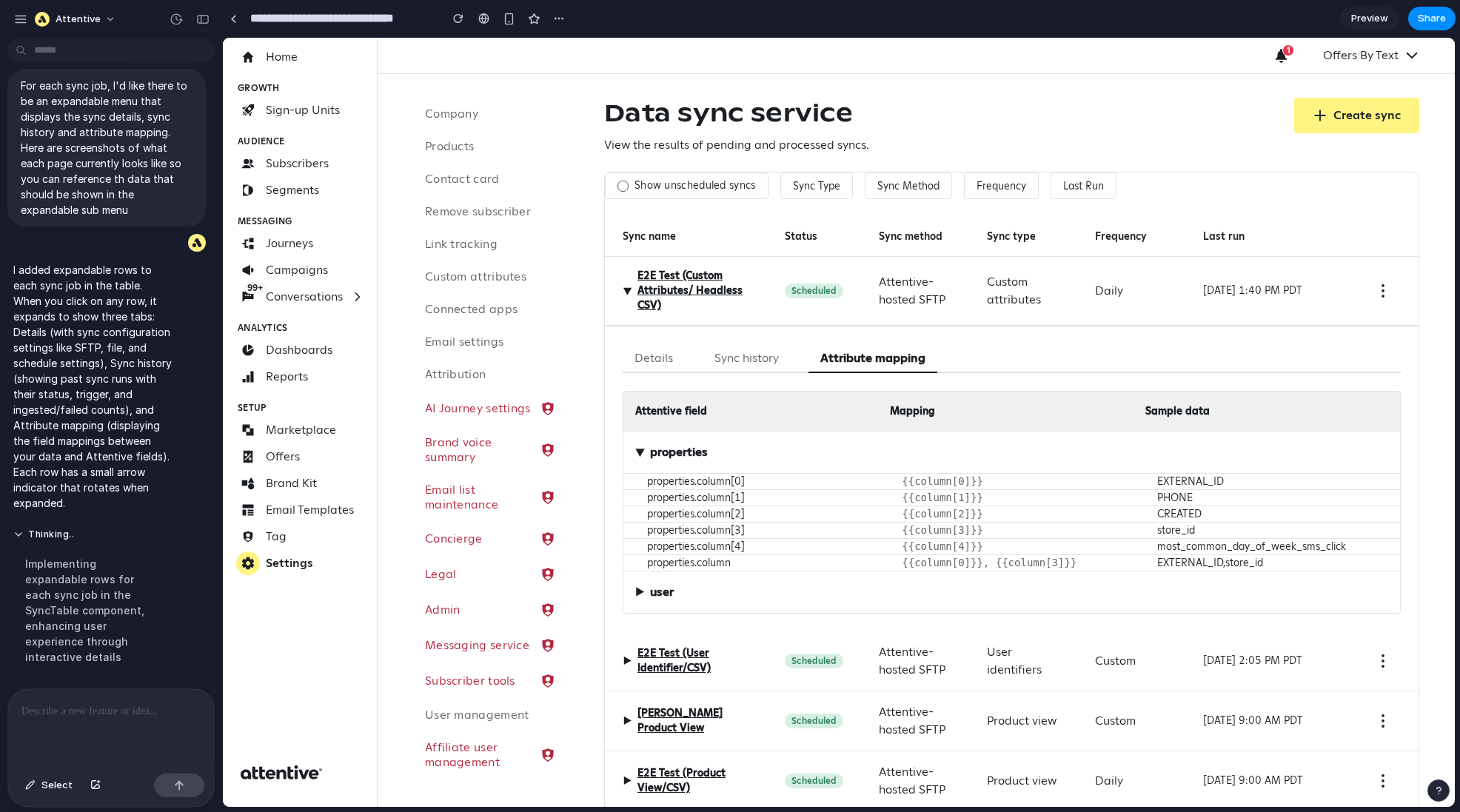
click at [768, 353] on button "Sync history" at bounding box center [747, 358] width 88 height 29
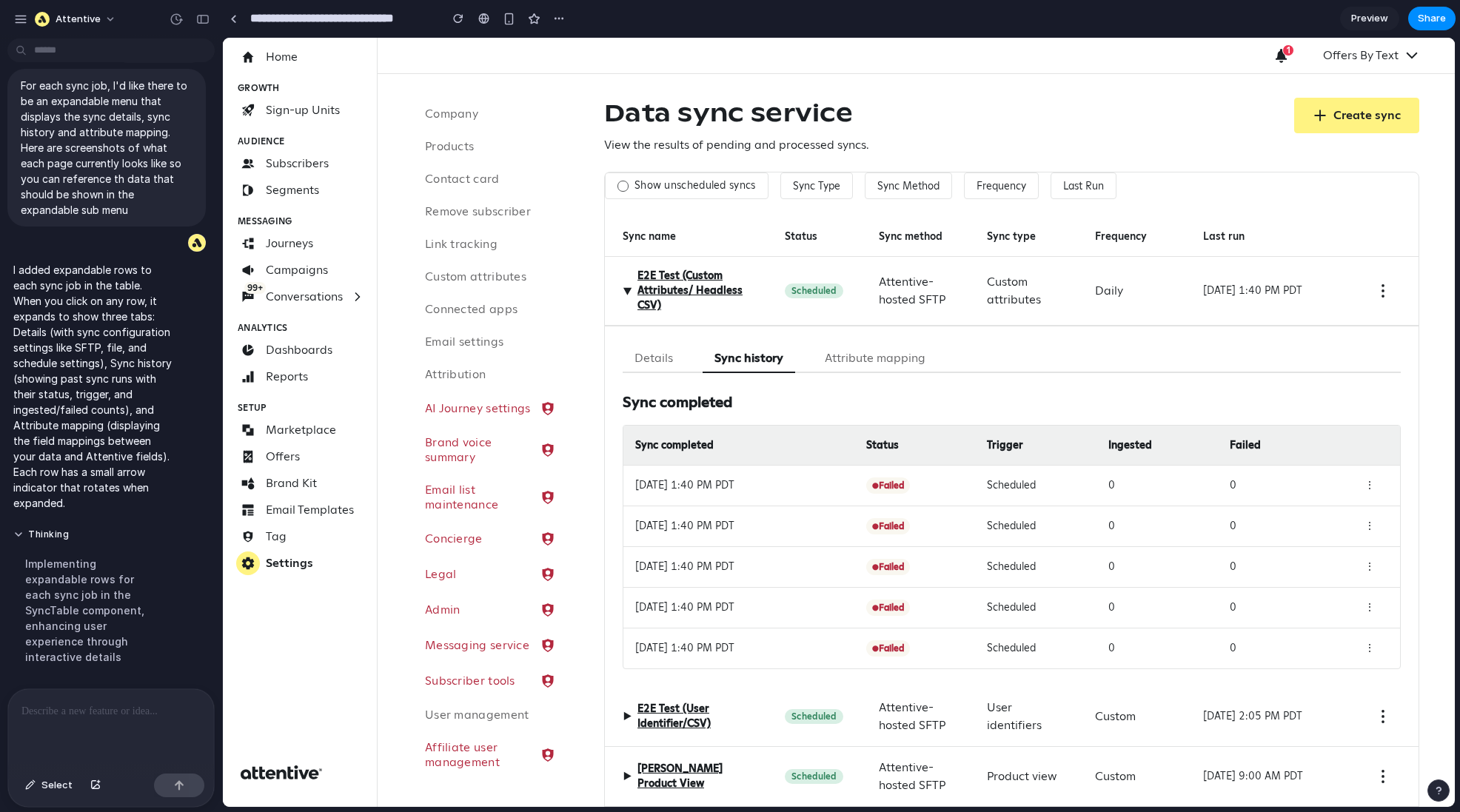
click at [653, 353] on button "Details" at bounding box center [653, 358] width 62 height 29
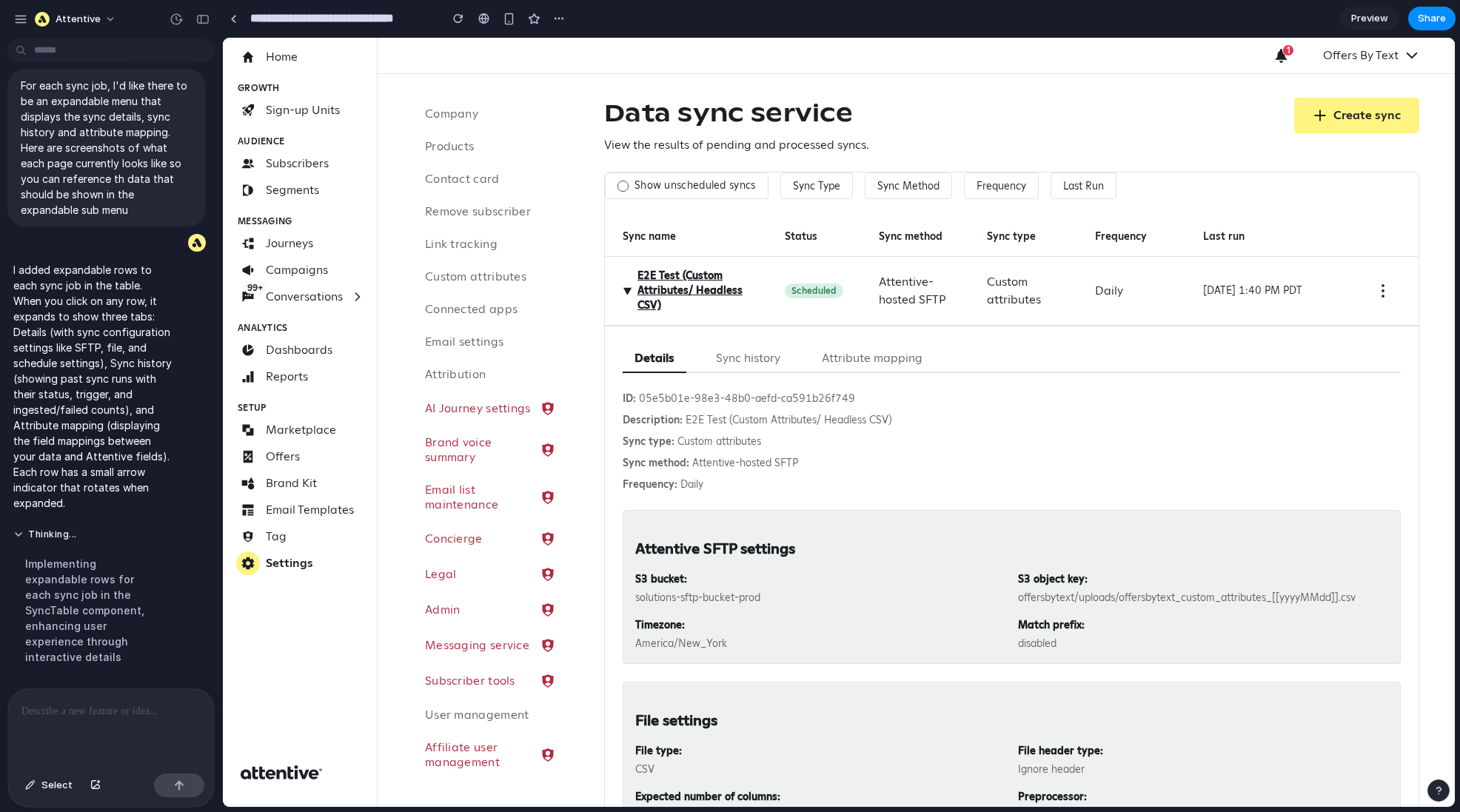
click at [746, 351] on button "Sync history" at bounding box center [748, 358] width 88 height 29
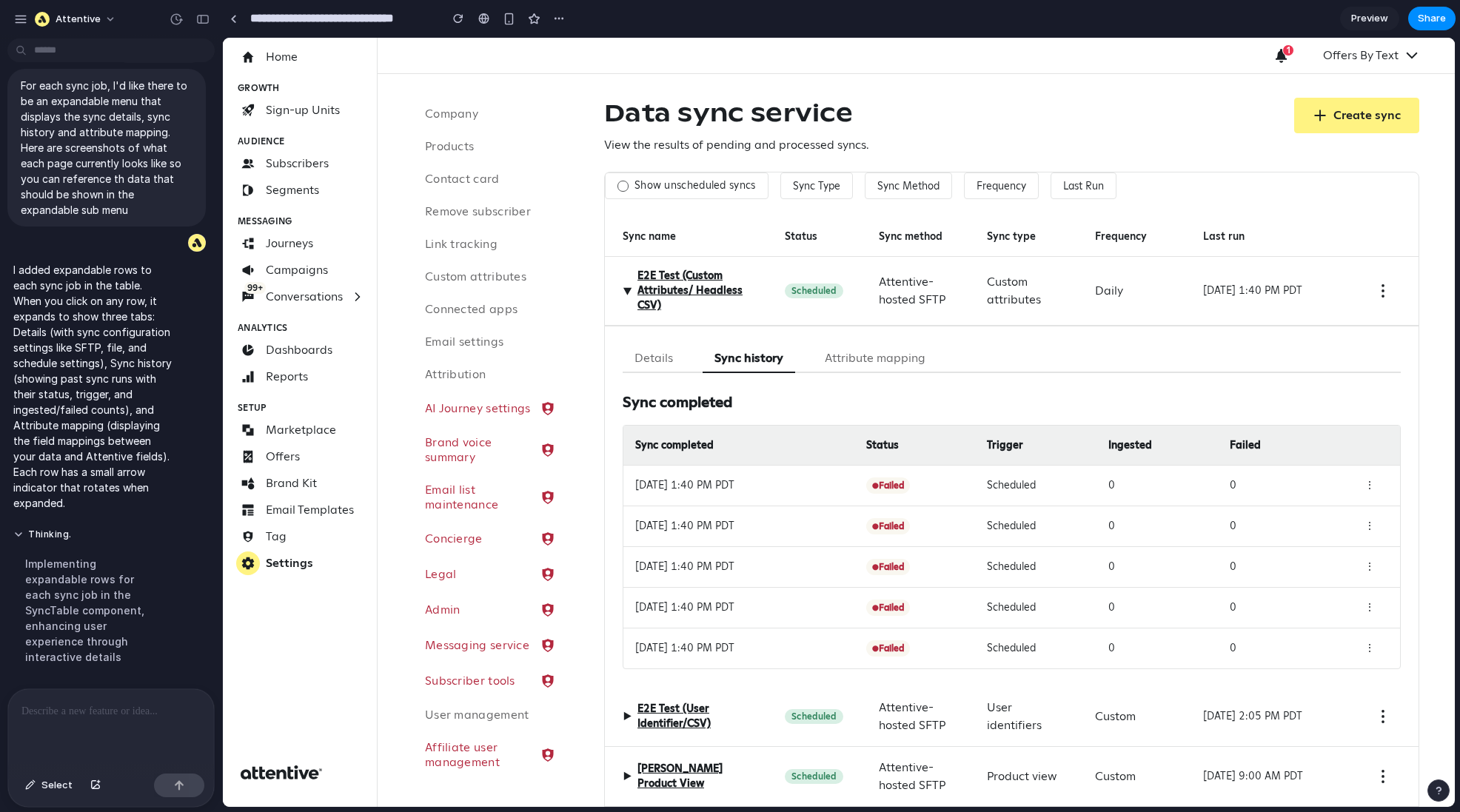
click at [879, 352] on button "Attribute mapping" at bounding box center [875, 358] width 124 height 29
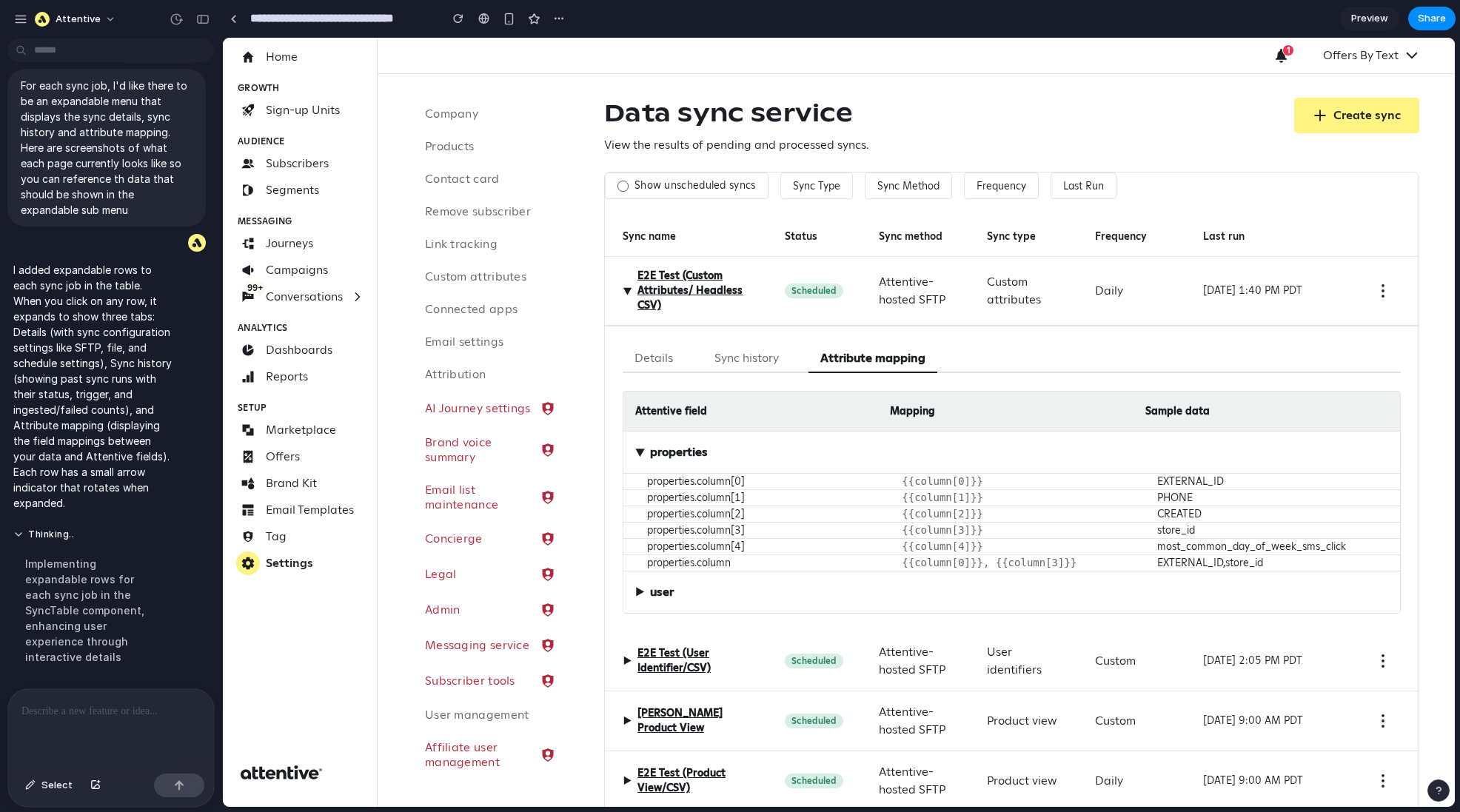
click at [738, 353] on button "Sync history" at bounding box center [747, 358] width 88 height 29
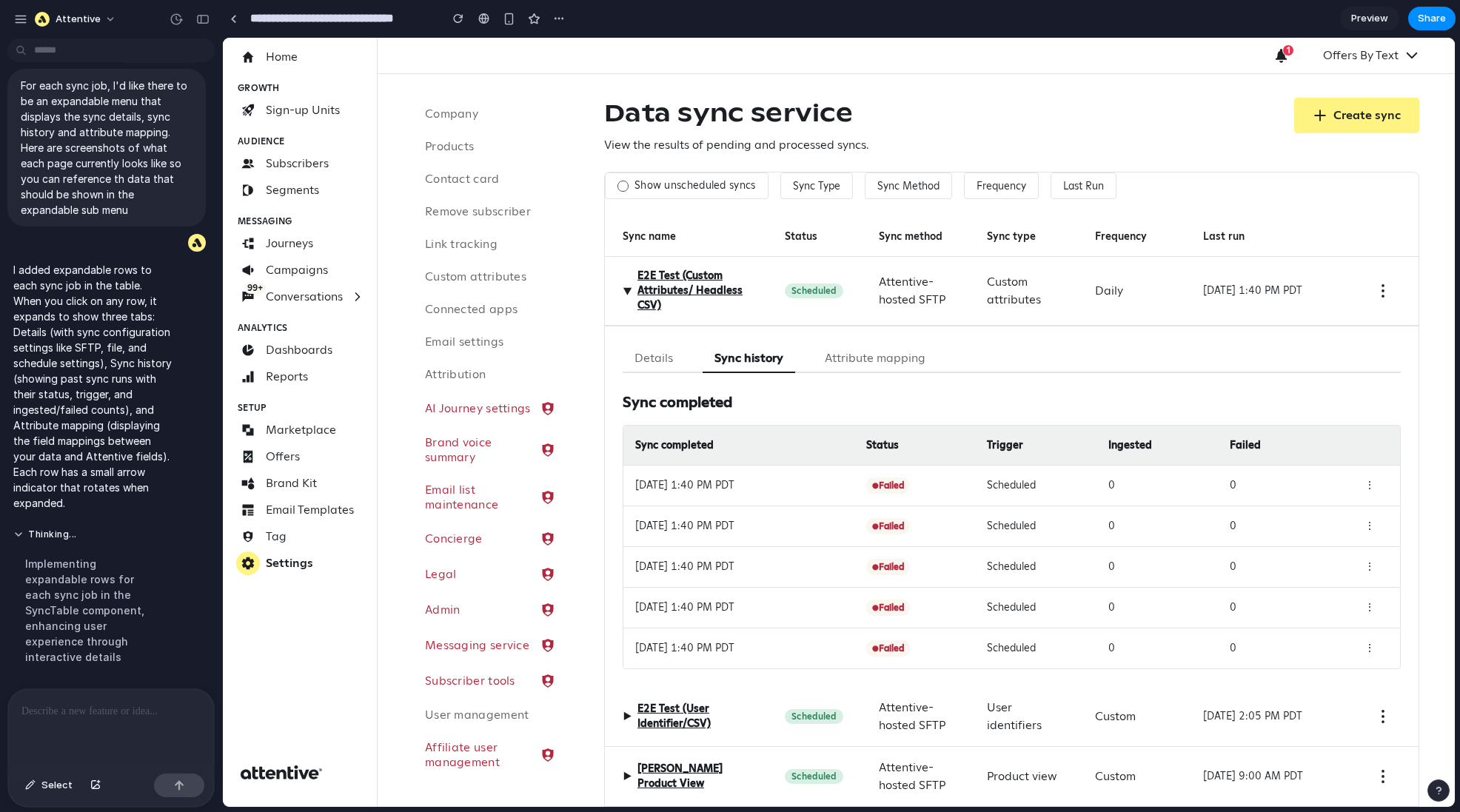
click at [642, 356] on button "Details" at bounding box center [653, 358] width 62 height 29
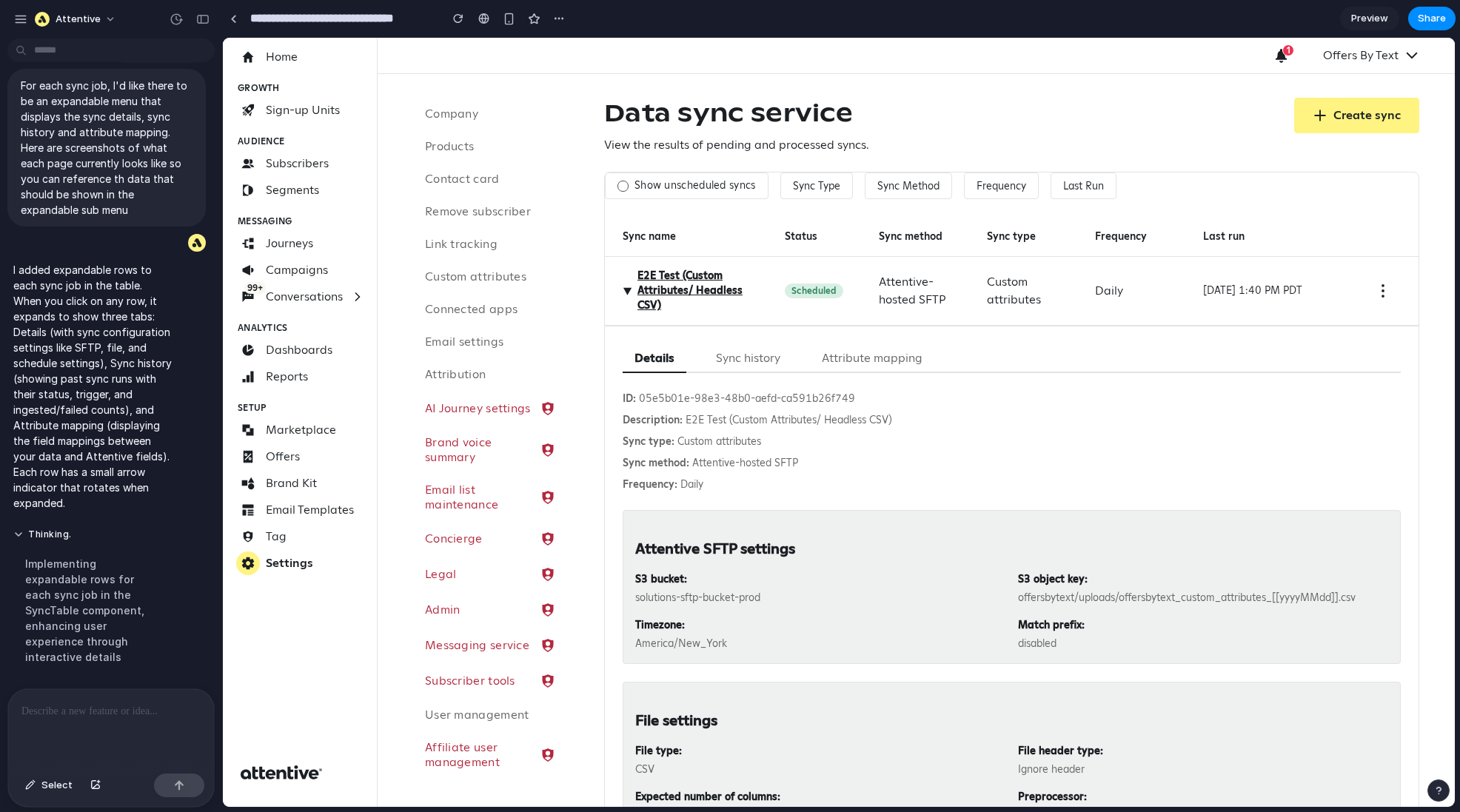
click at [626, 288] on span "▶" at bounding box center [627, 290] width 18 height 8
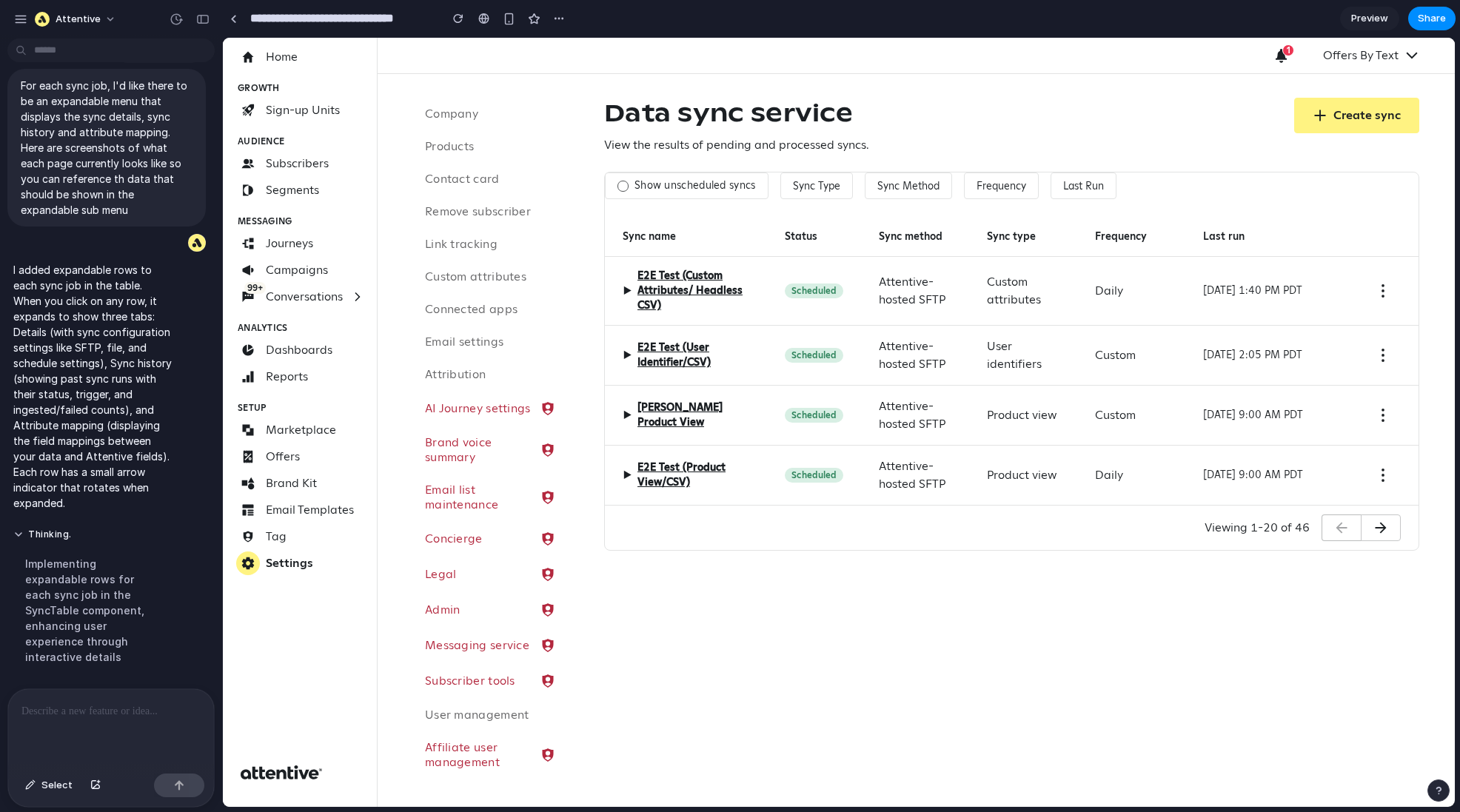
click at [115, 608] on div at bounding box center [111, 728] width 206 height 79
click at [625, 291] on span "▶" at bounding box center [626, 290] width 8 height 18
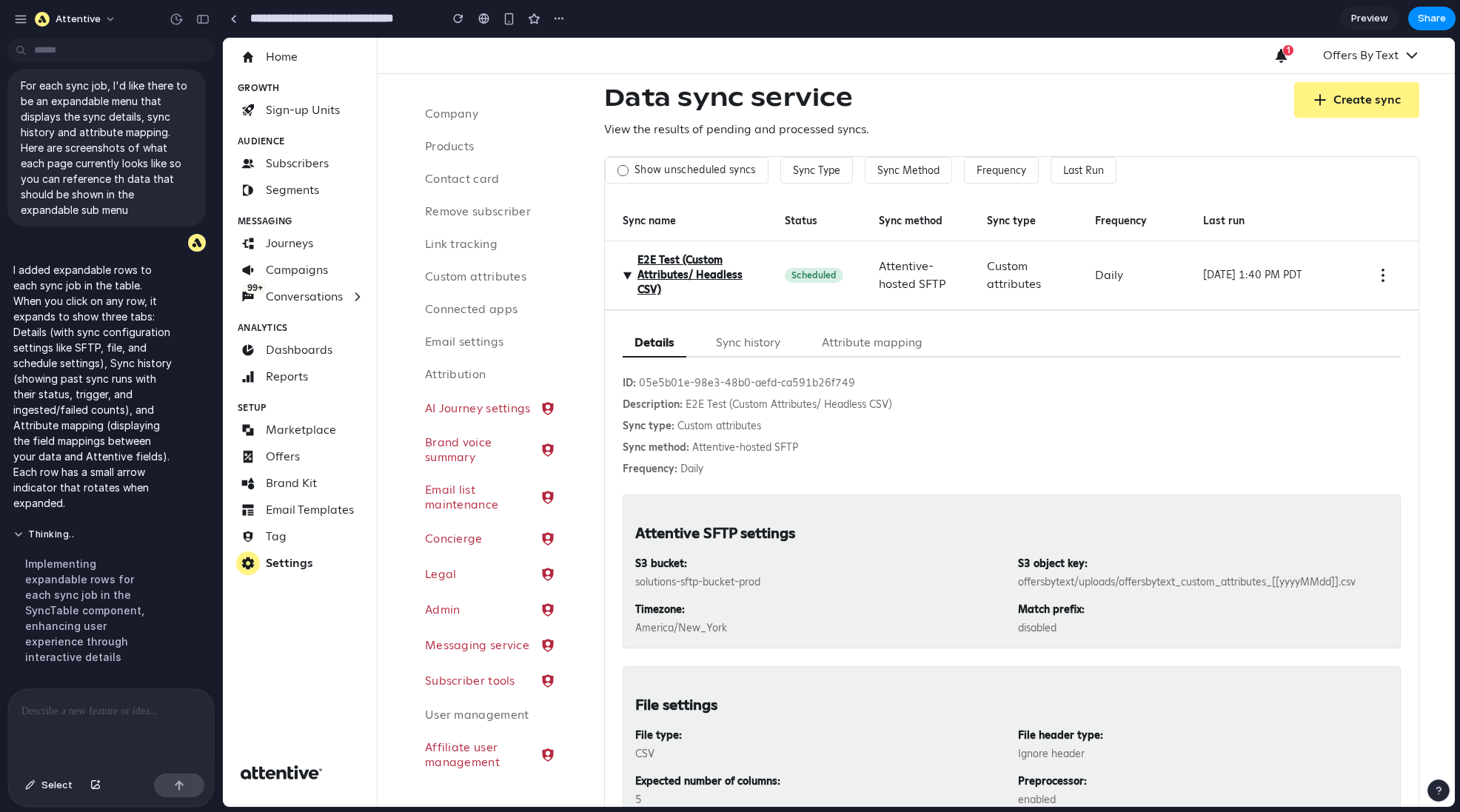
scroll to position [15, 0]
click at [96, 608] on div at bounding box center [111, 728] width 206 height 79
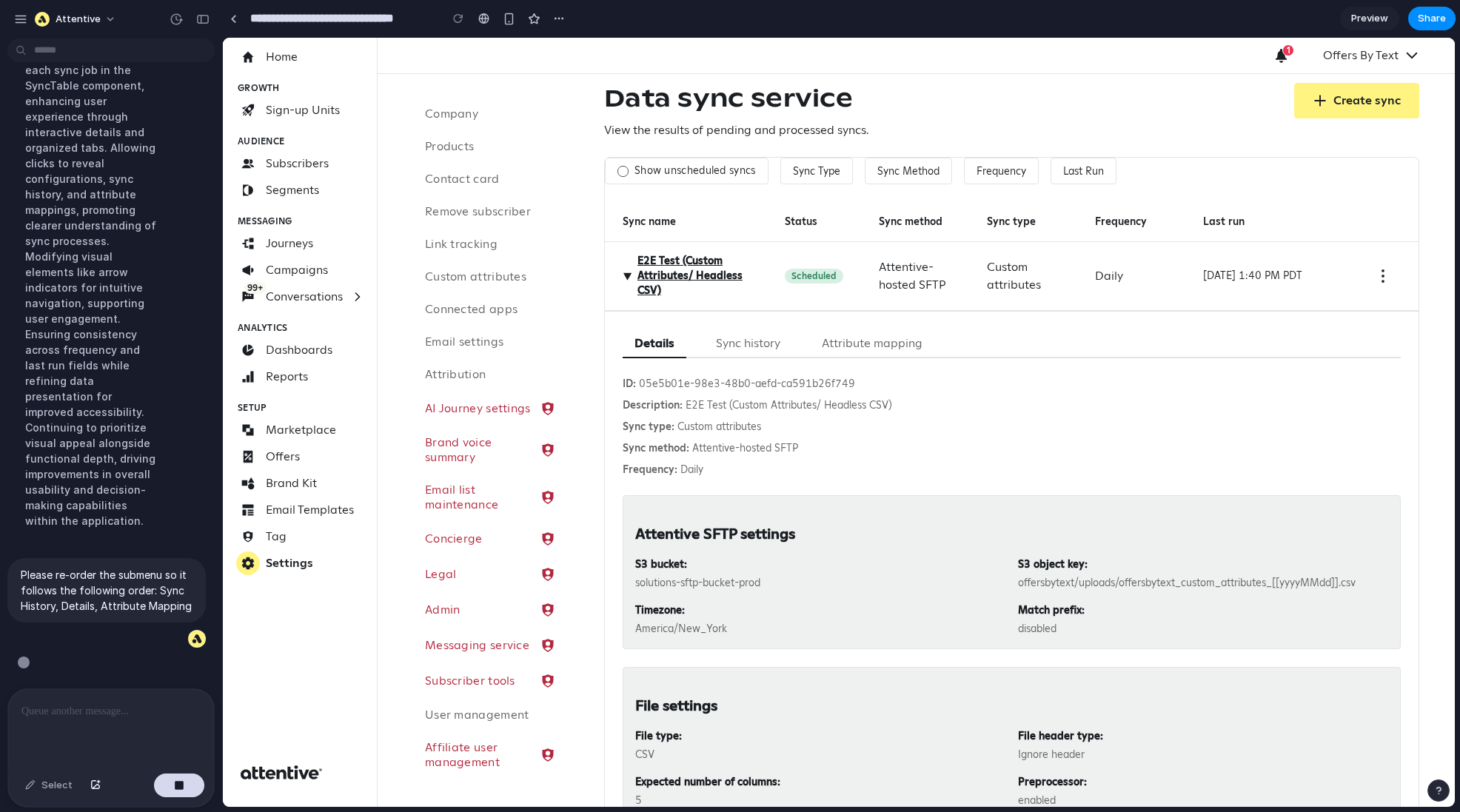
scroll to position [1411, 0]
click at [625, 278] on span "▶" at bounding box center [627, 275] width 18 height 8
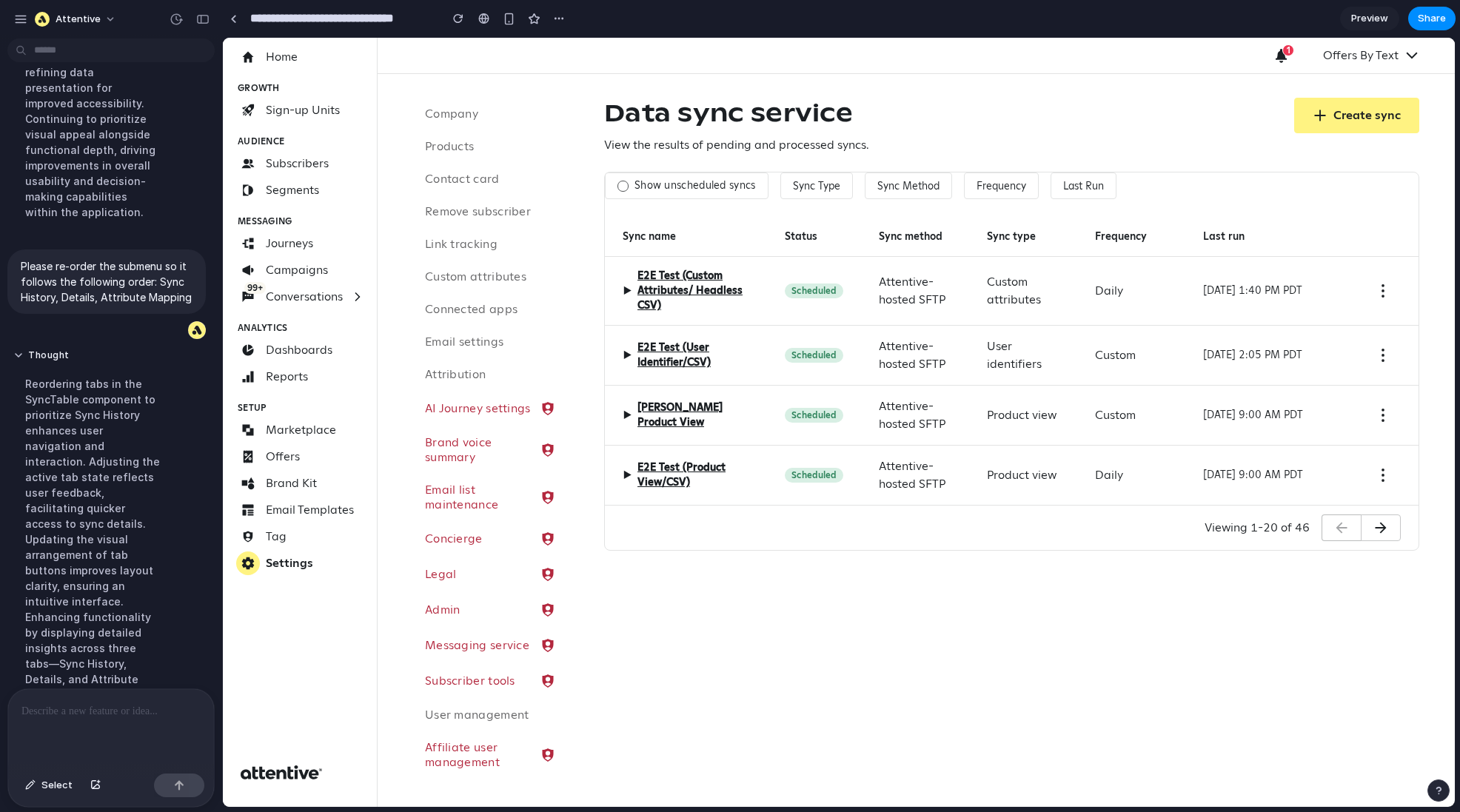
scroll to position [1550, 0]
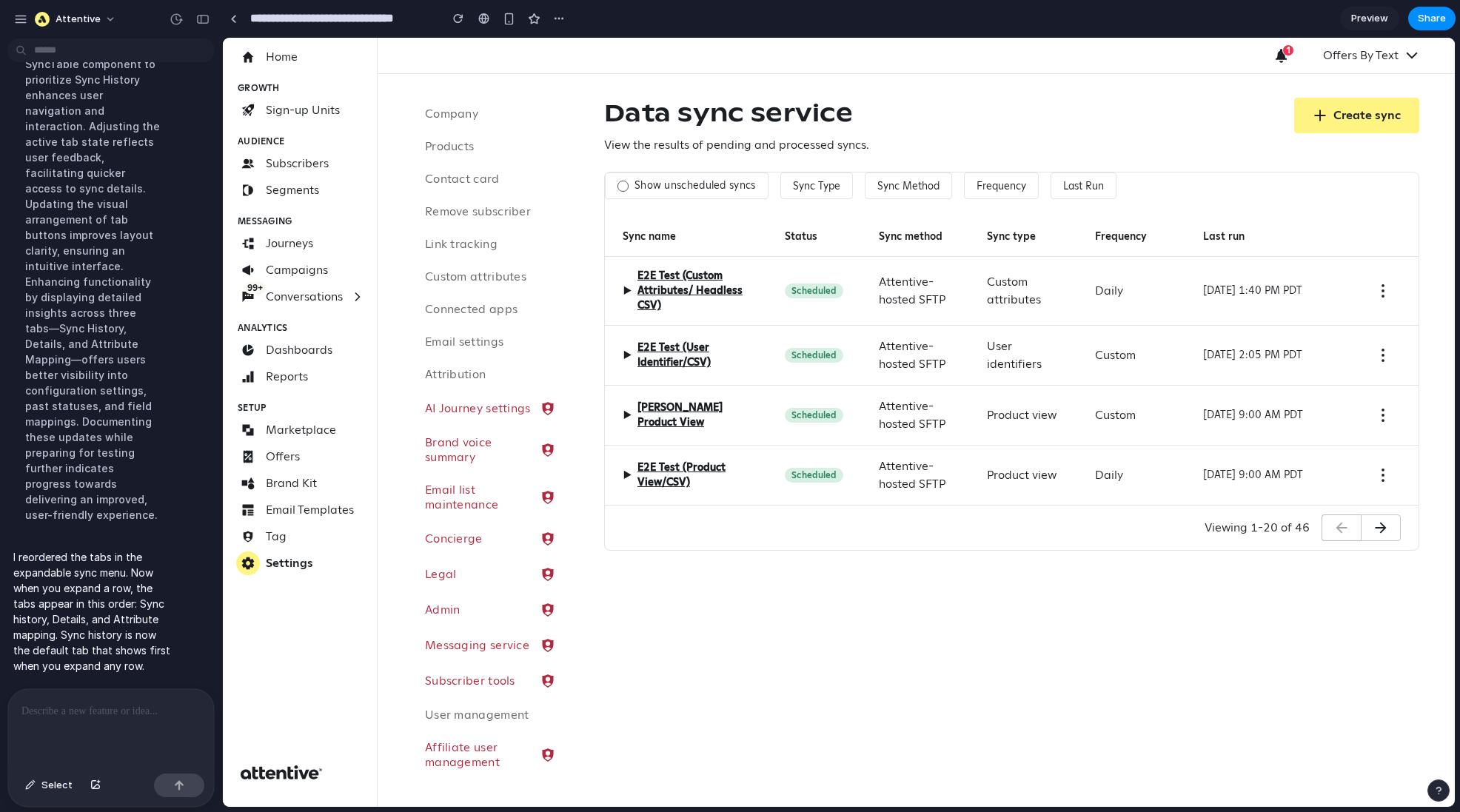
click at [624, 291] on span "▶" at bounding box center [626, 290] width 8 height 18
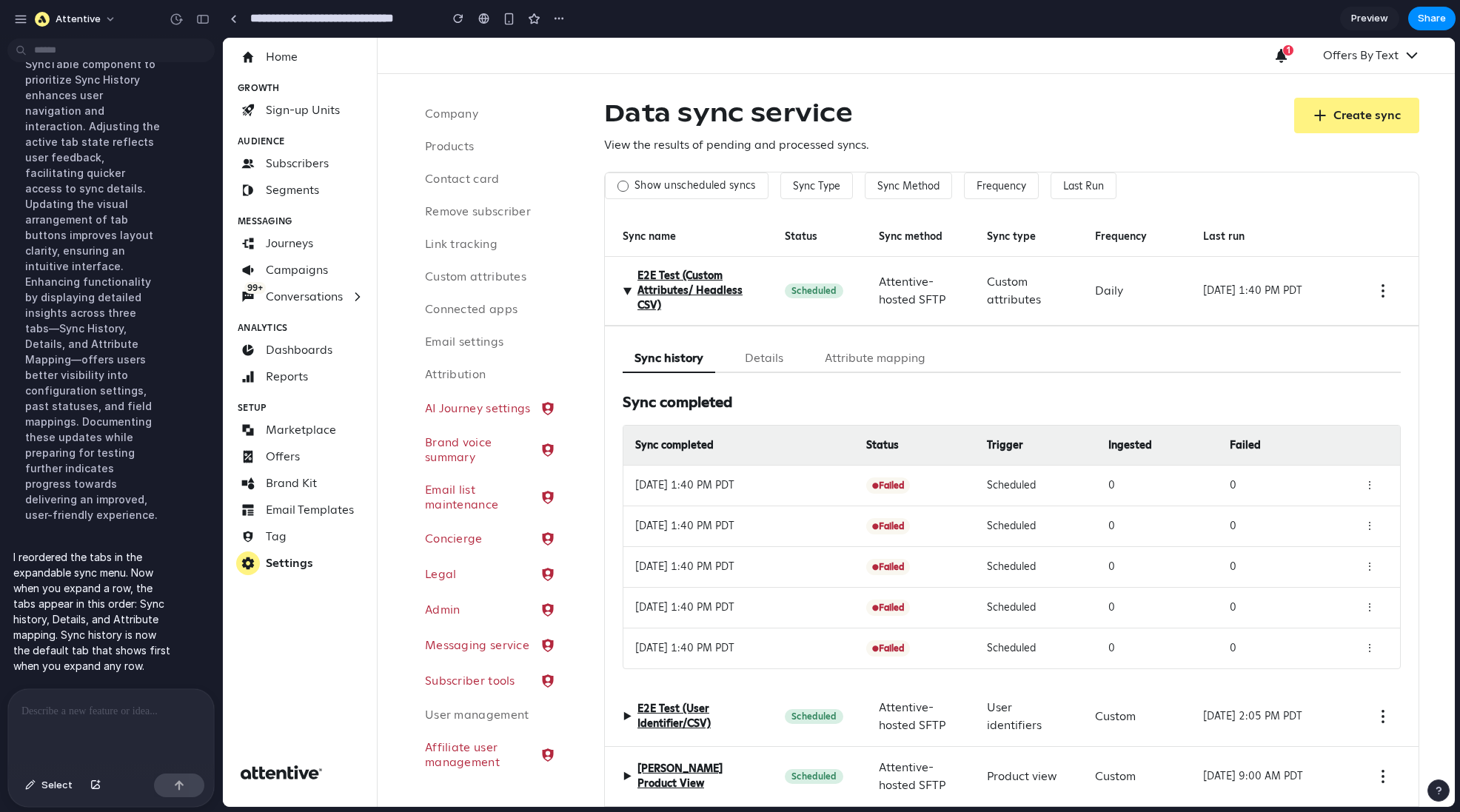
click at [766, 357] on button "Details" at bounding box center [764, 358] width 62 height 29
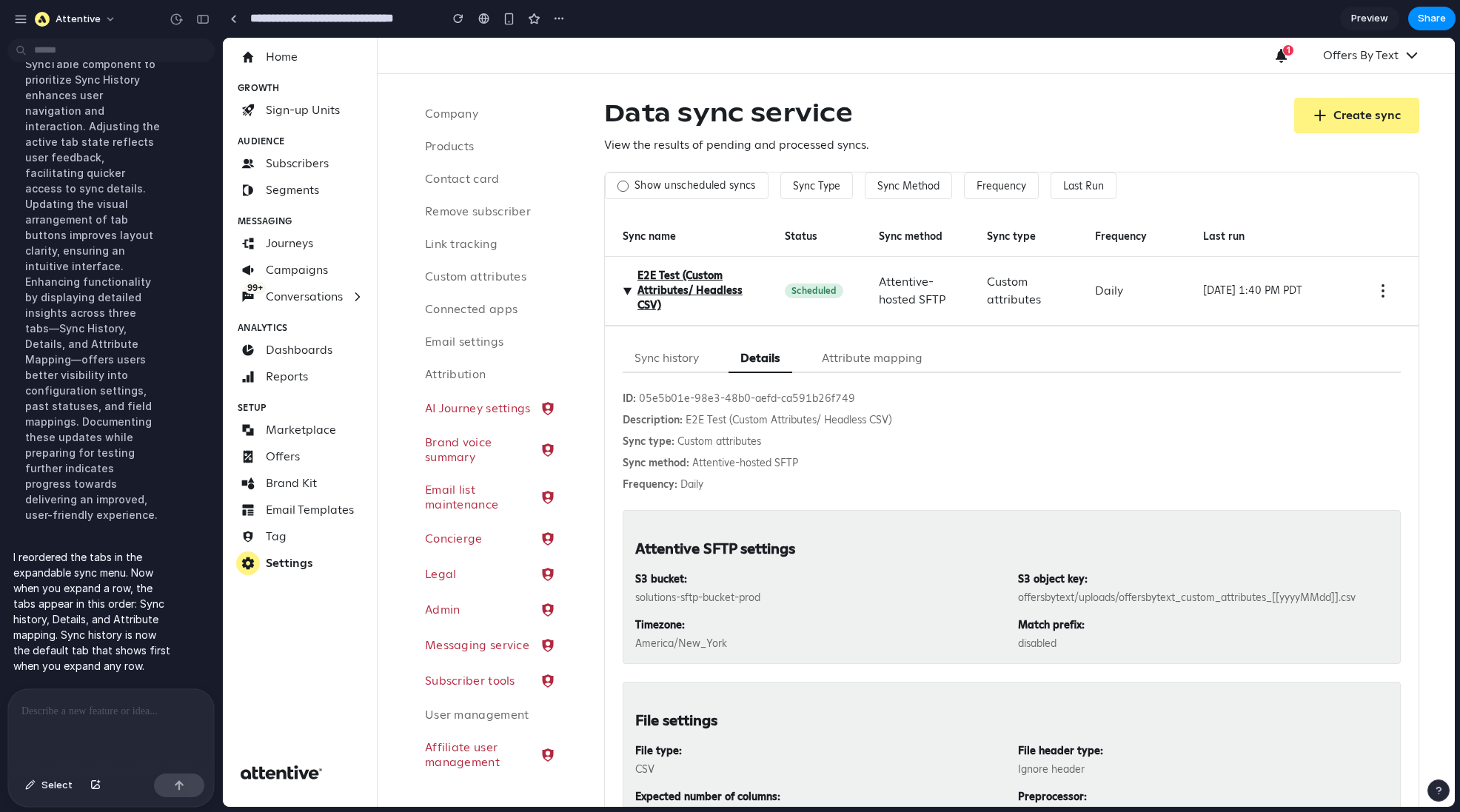
click at [850, 359] on button "Attribute mapping" at bounding box center [871, 358] width 124 height 29
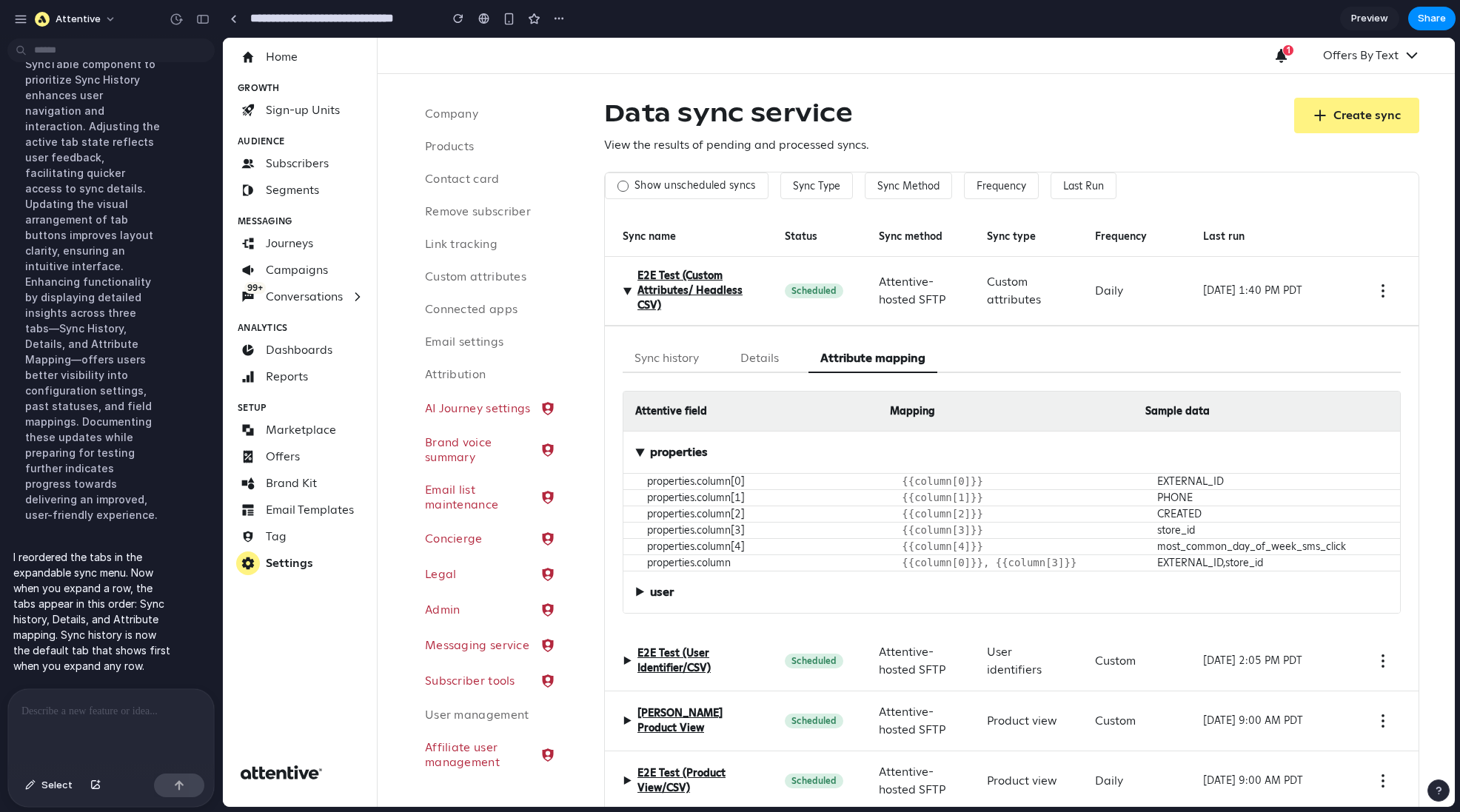
click at [622, 289] on span "▶" at bounding box center [627, 290] width 18 height 8
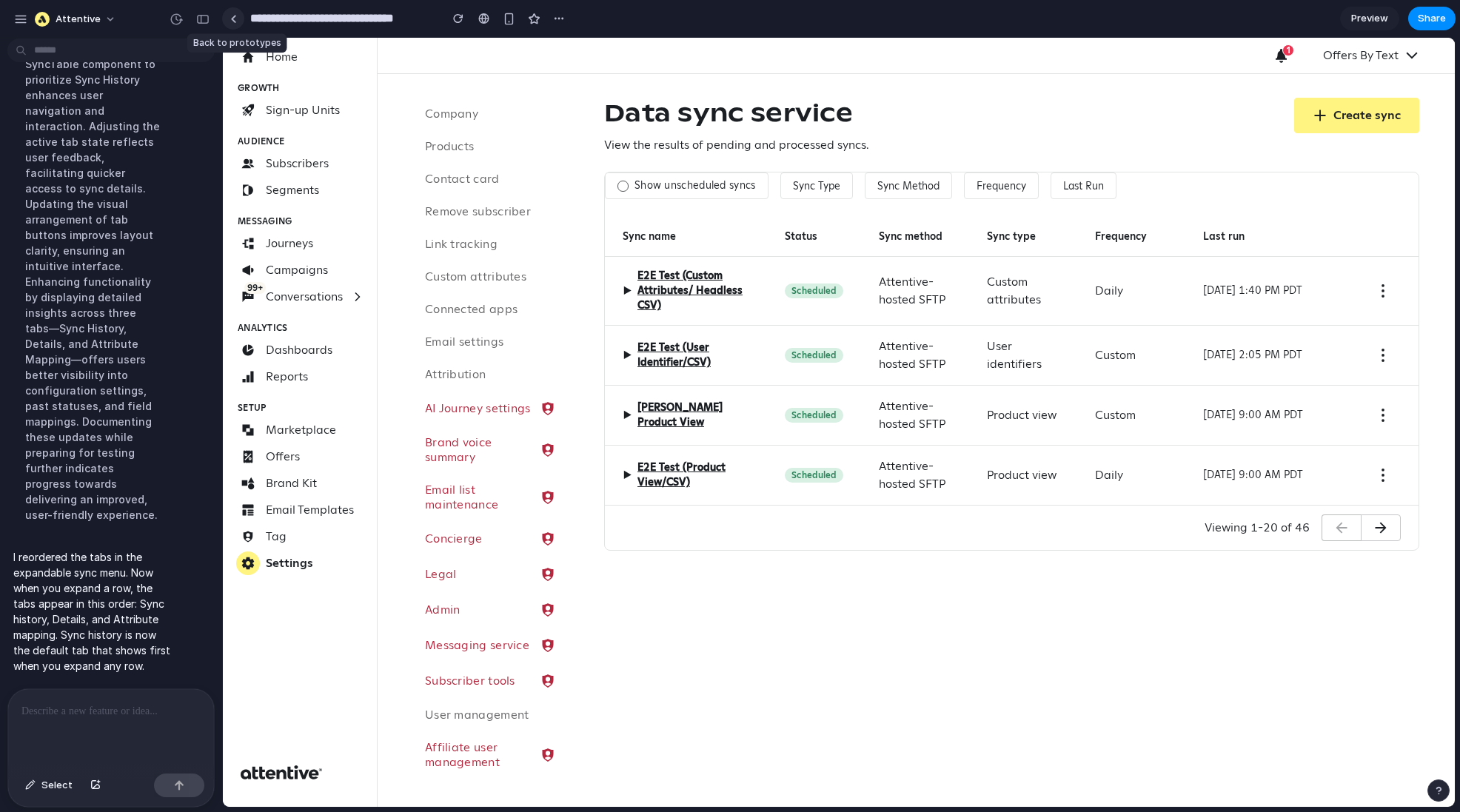
click at [227, 20] on link at bounding box center [233, 19] width 22 height 22
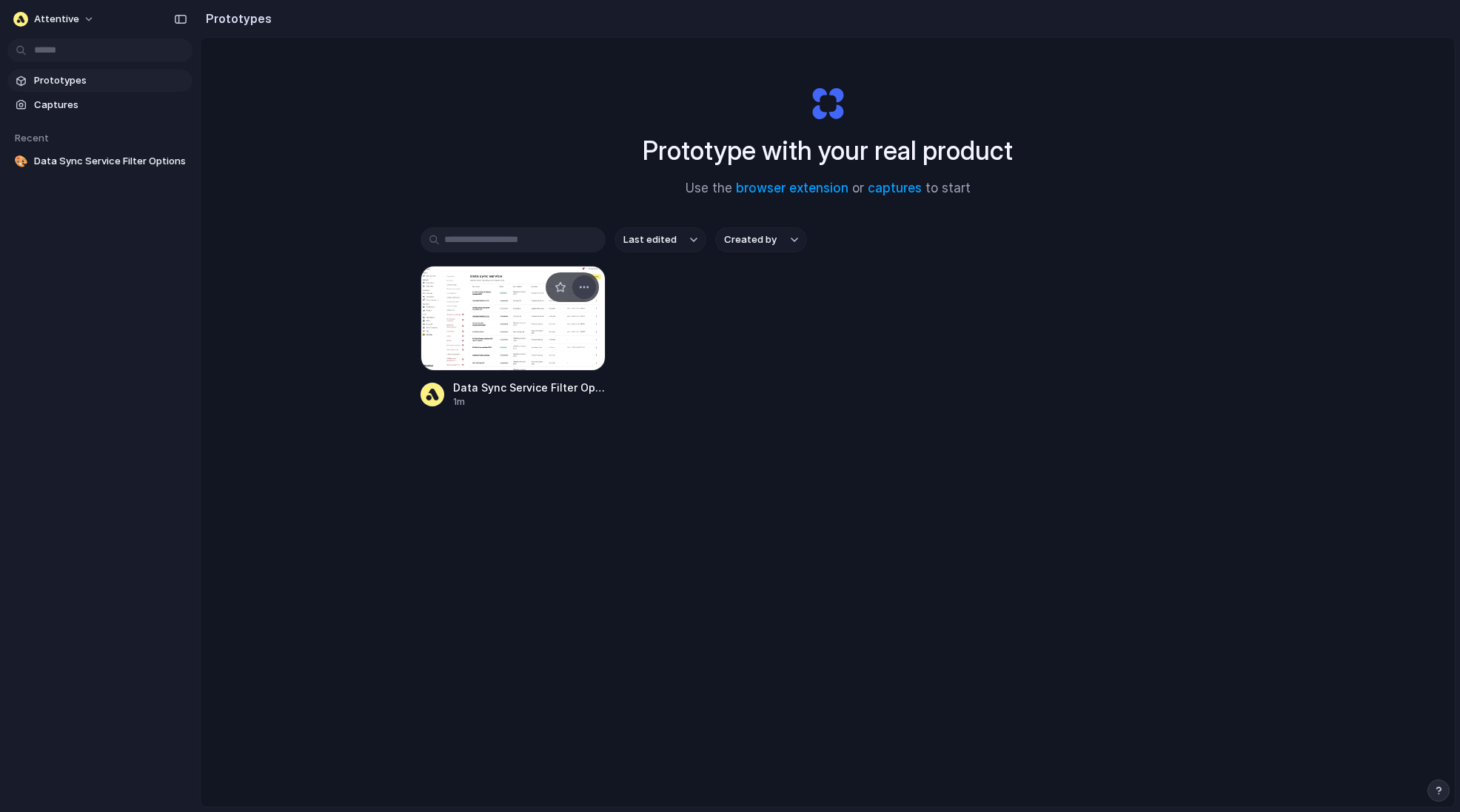
click at [589, 282] on div "button" at bounding box center [584, 287] width 12 height 12
click at [655, 325] on div "Open in new tab Rename Copy link Delete" at bounding box center [730, 406] width 1460 height 812
click at [529, 324] on div at bounding box center [513, 318] width 185 height 105
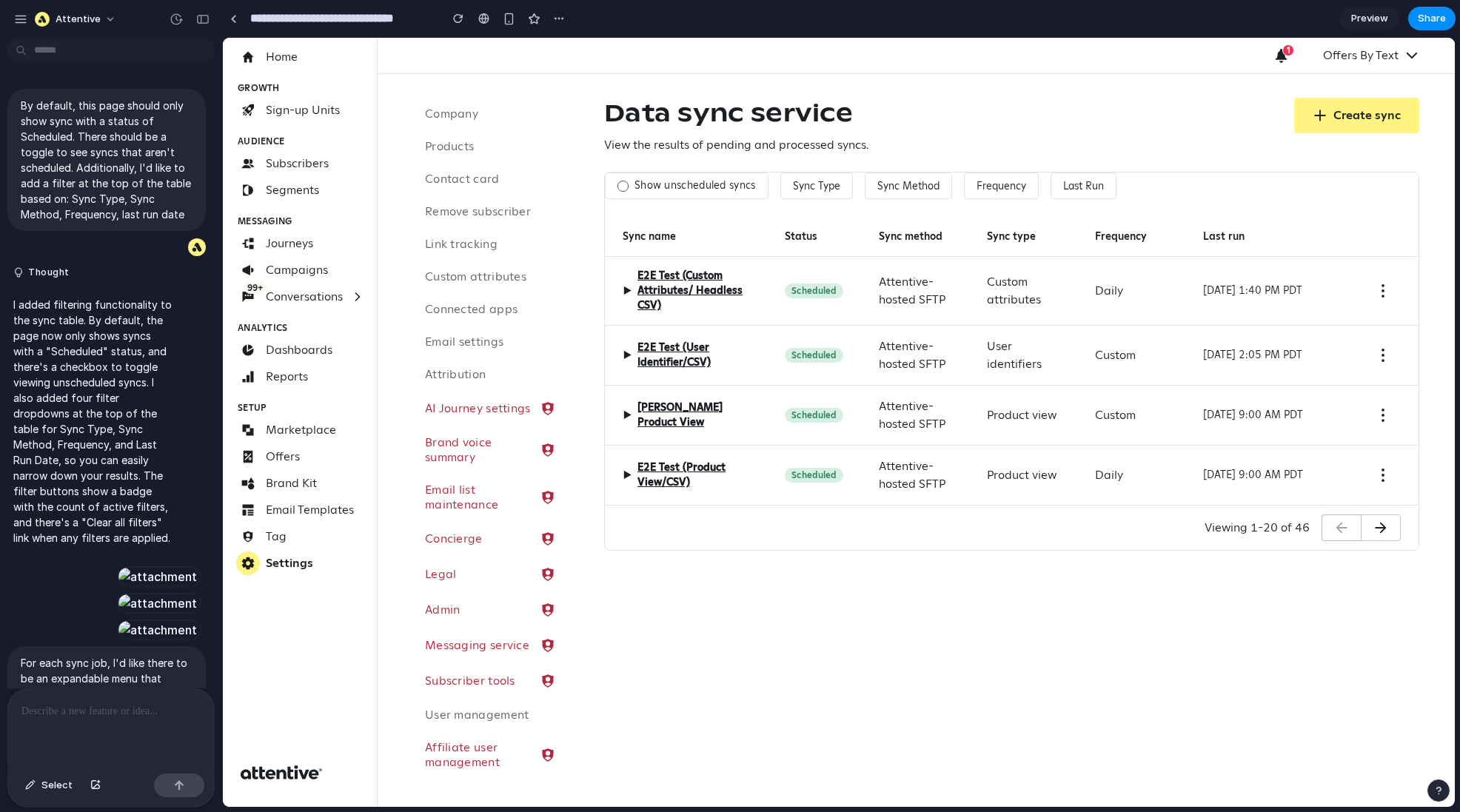
scroll to position [1091, 0]
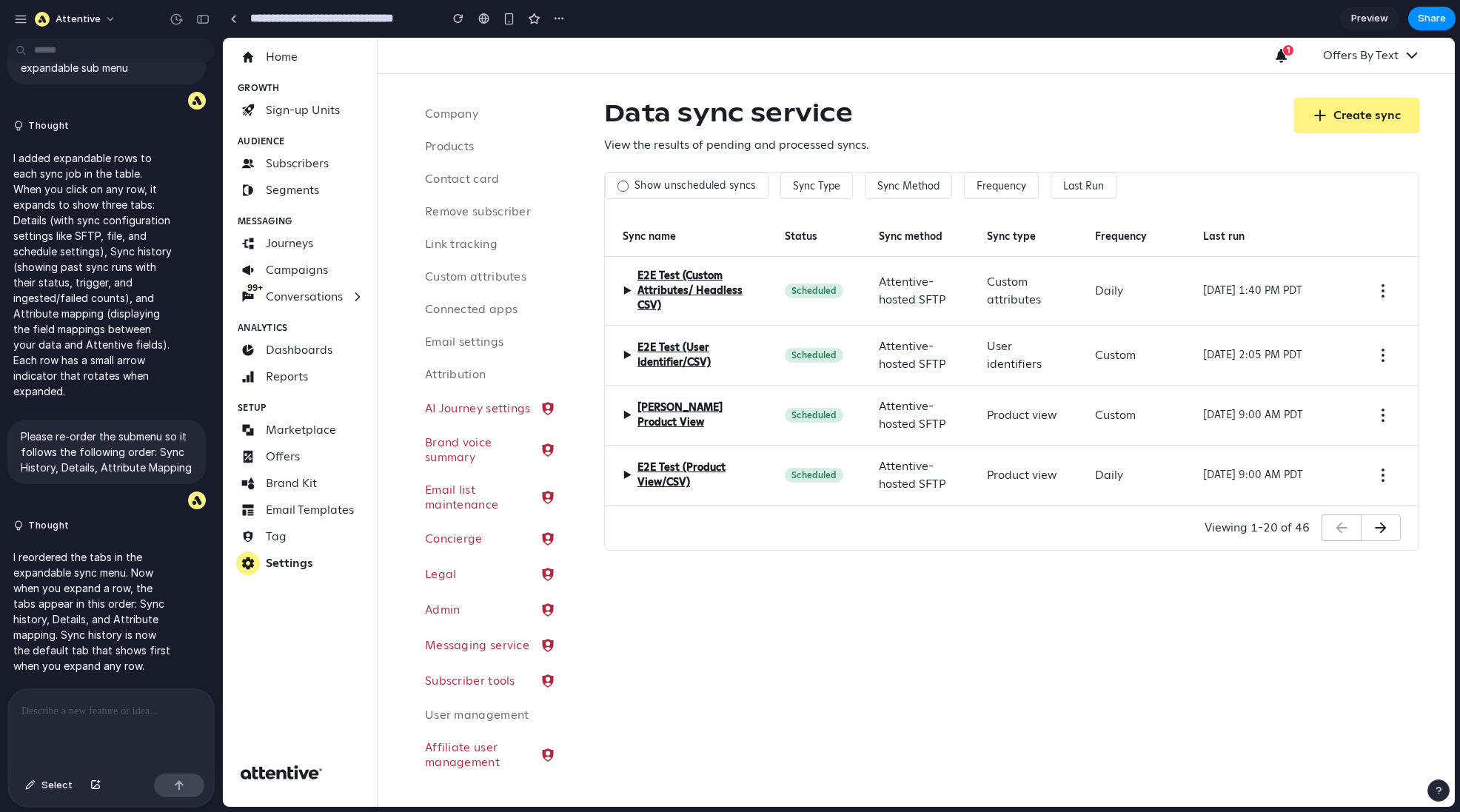
click at [87, 608] on p at bounding box center [110, 711] width 179 height 18
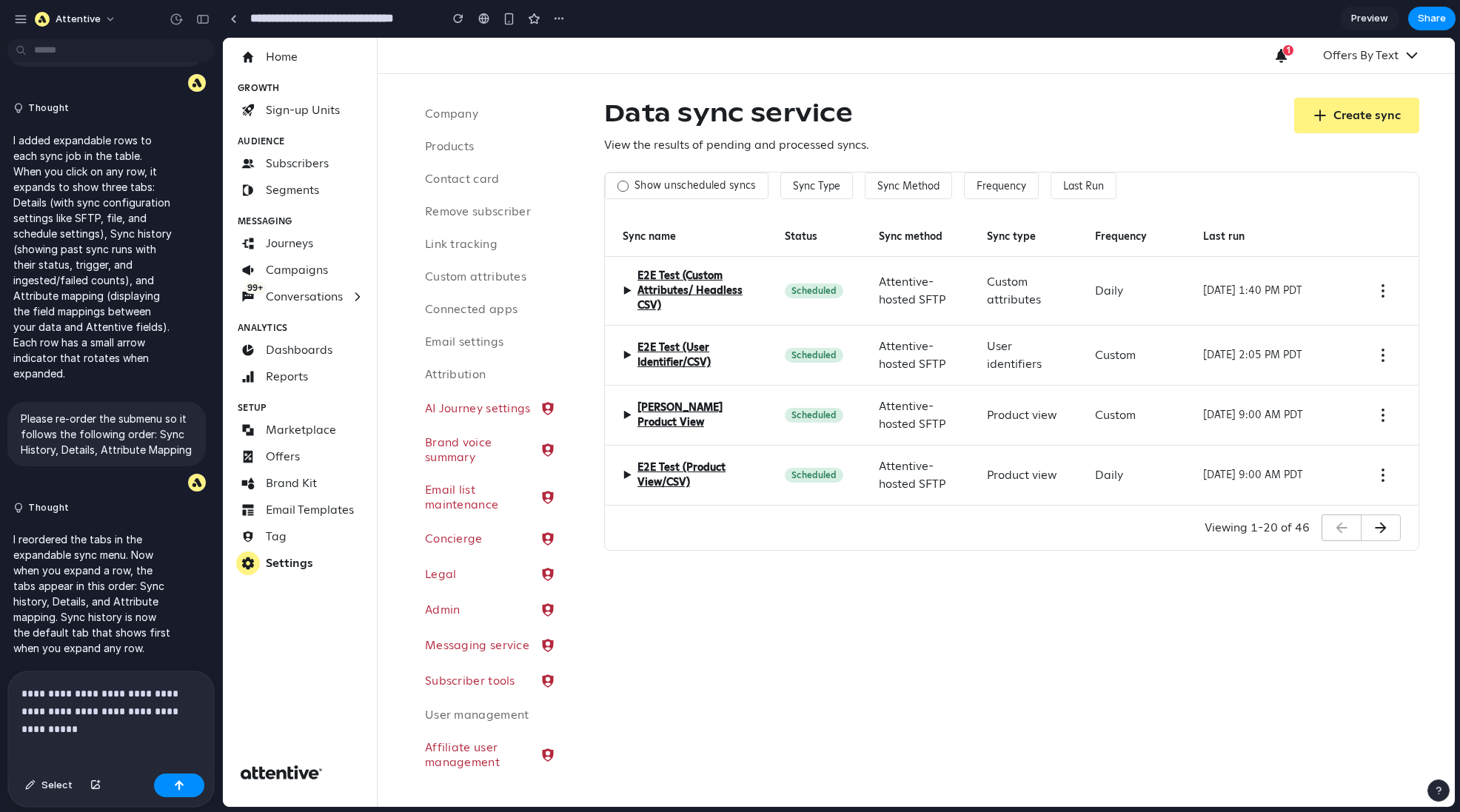
scroll to position [1126, 0]
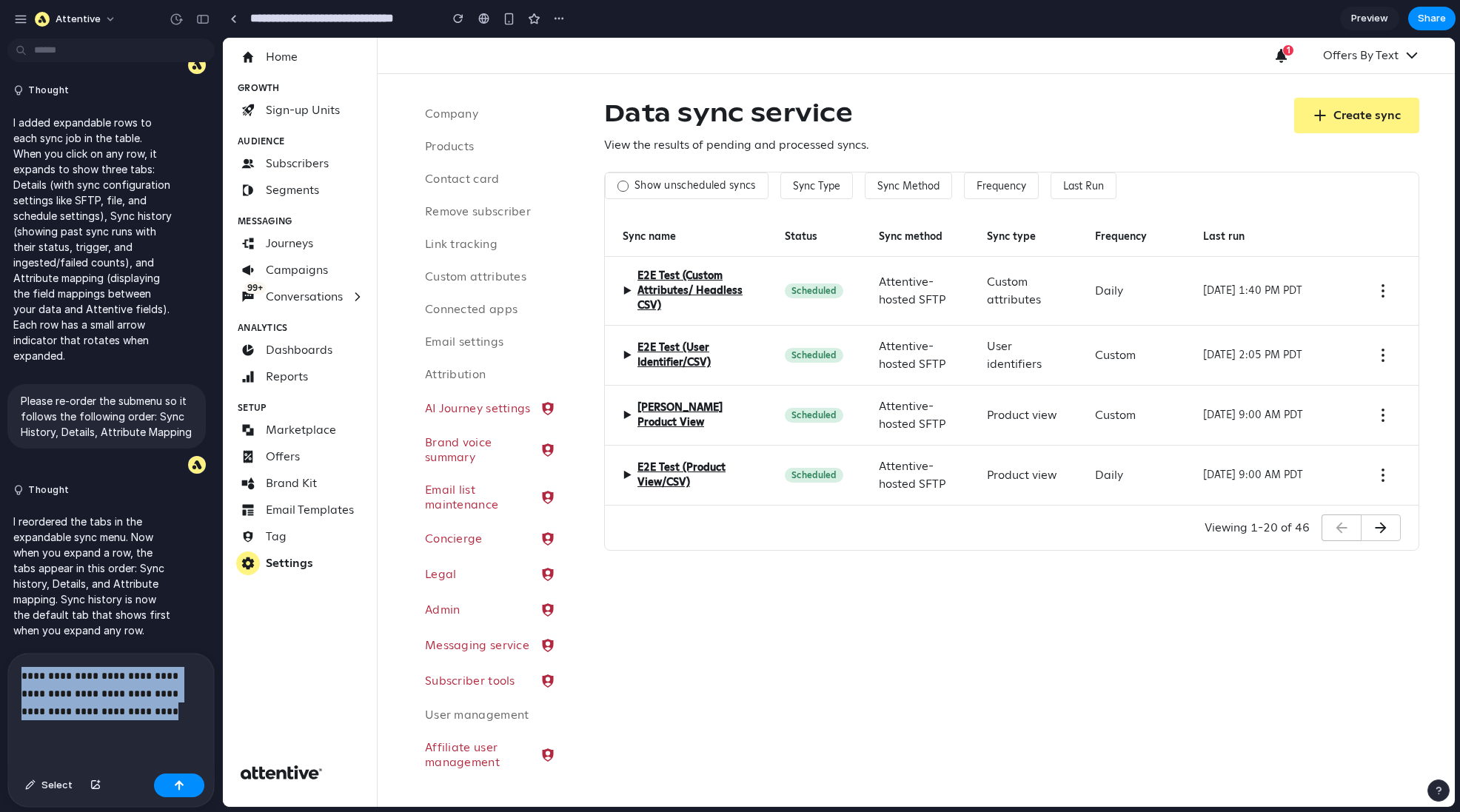
drag, startPoint x: 124, startPoint y: 713, endPoint x: 18, endPoint y: 674, distance: 112.9
click at [18, 608] on div "**********" at bounding box center [111, 711] width 206 height 114
drag, startPoint x: 124, startPoint y: 715, endPoint x: 21, endPoint y: 670, distance: 112.4
click at [21, 608] on div "**********" at bounding box center [111, 711] width 206 height 114
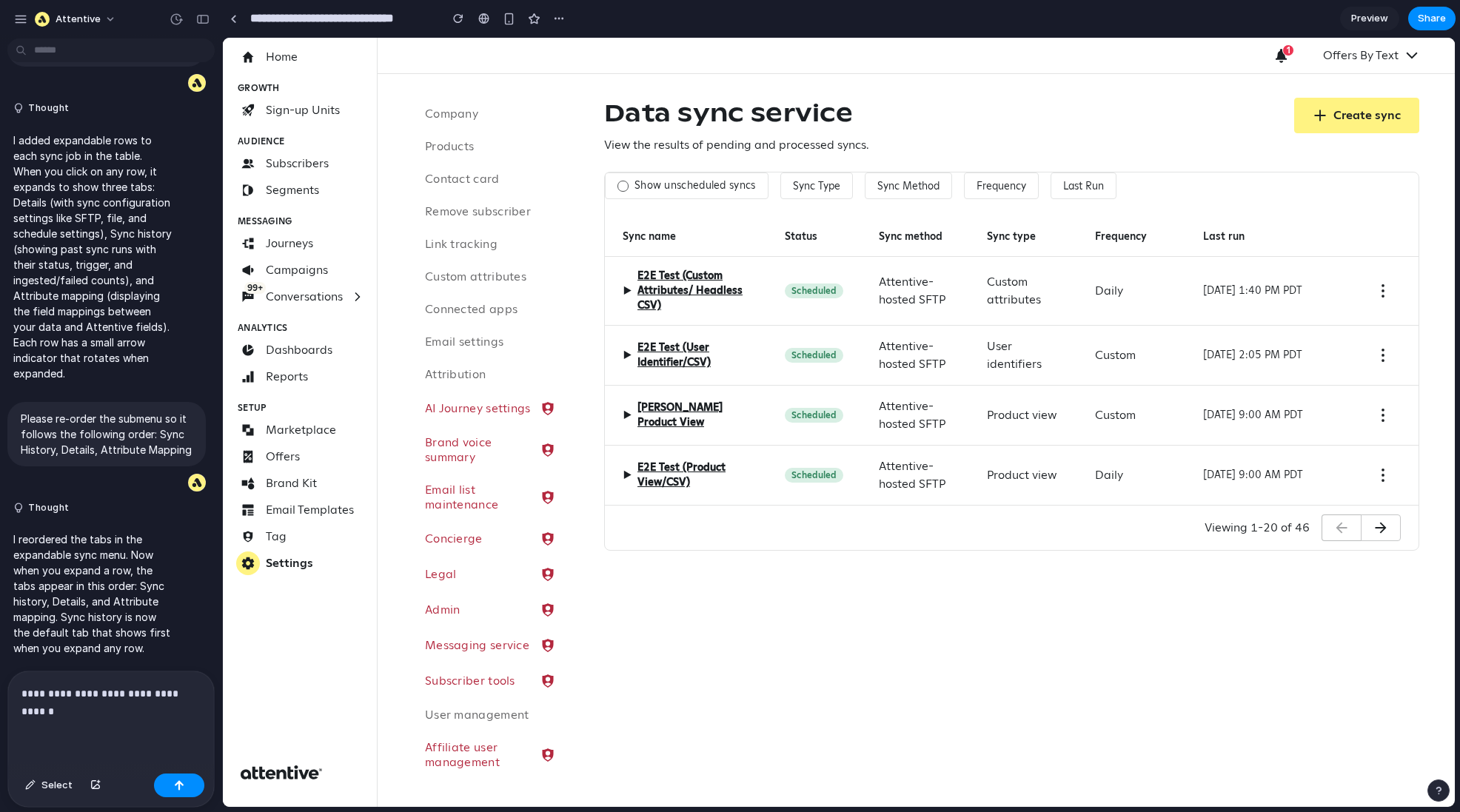
scroll to position [1091, 0]
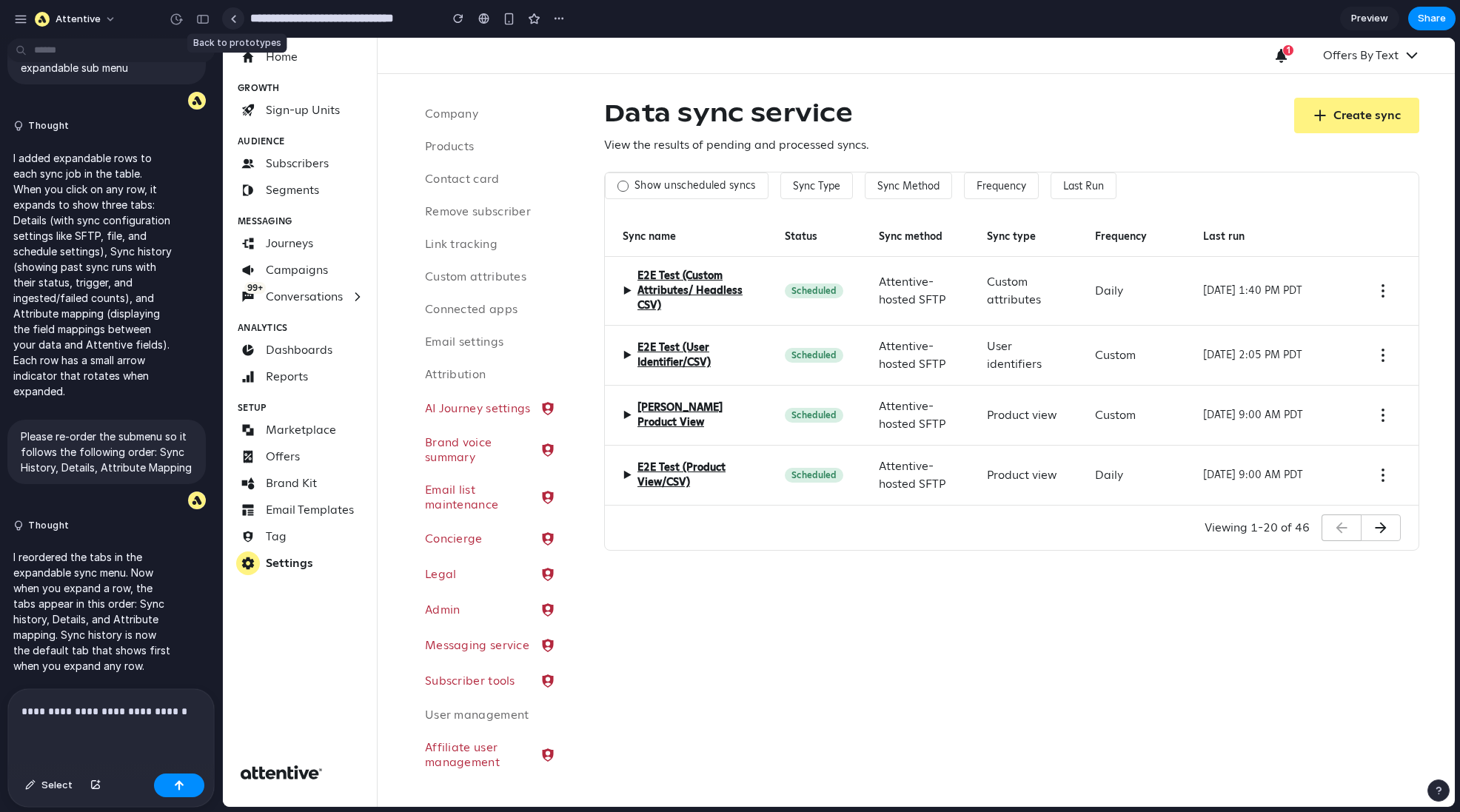
click at [228, 18] on link at bounding box center [233, 19] width 22 height 22
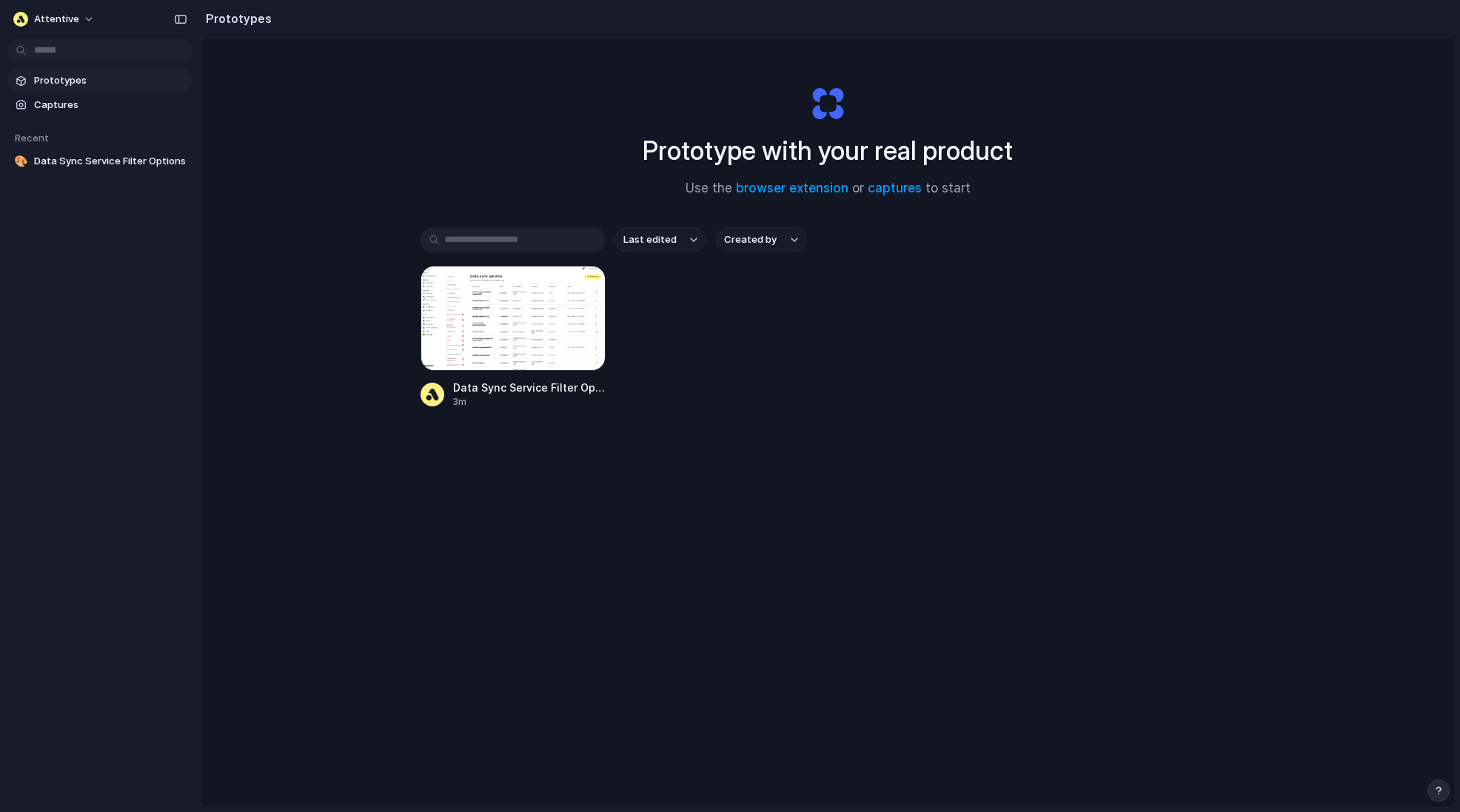
click at [506, 478] on div "Last edited Created by Data Sync Service Filter Options 3m" at bounding box center [827, 364] width 814 height 273
click at [66, 99] on span "Captures" at bounding box center [110, 105] width 153 height 15
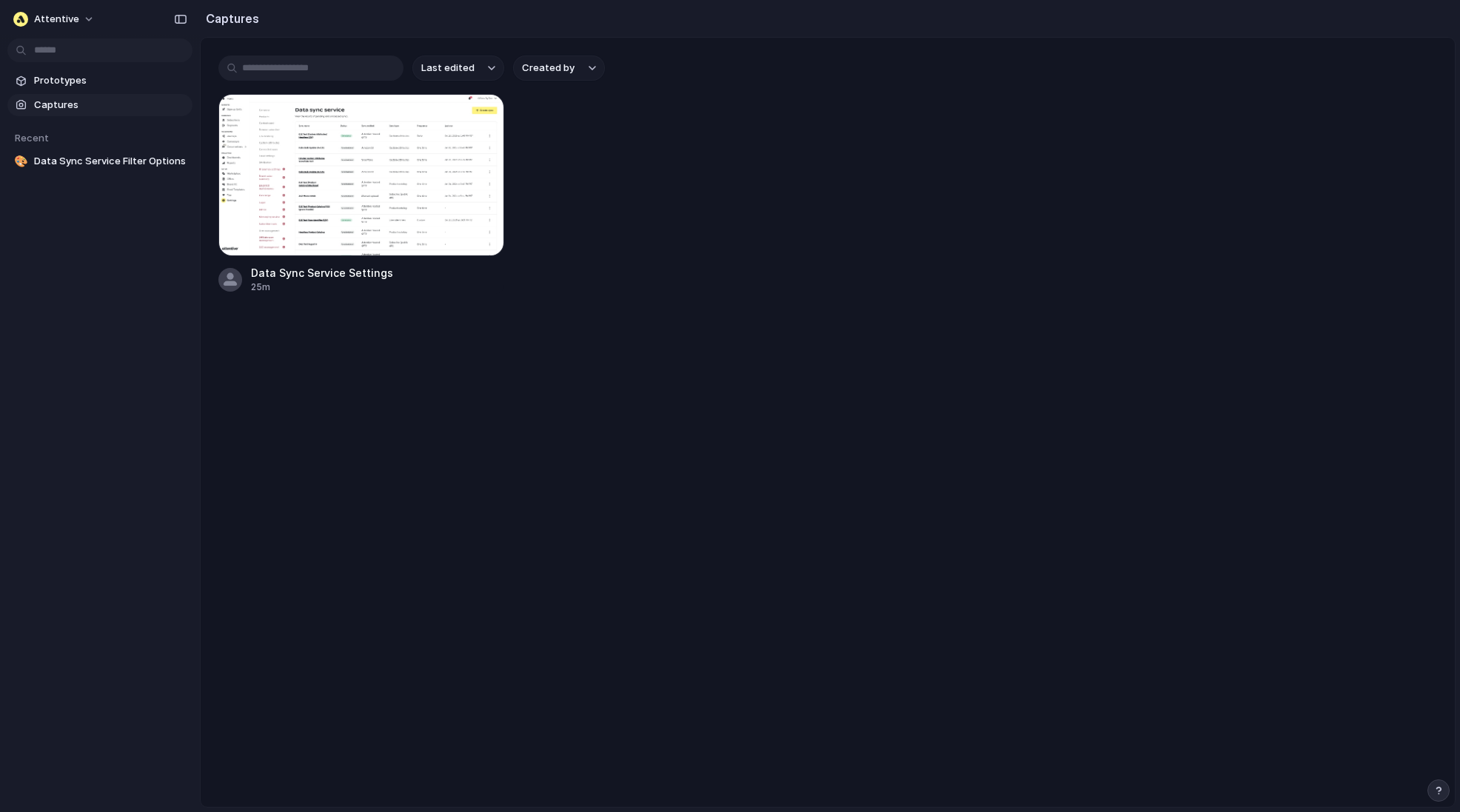
click at [65, 106] on span "Captures" at bounding box center [110, 105] width 153 height 15
click at [59, 76] on span "Prototypes" at bounding box center [110, 80] width 153 height 15
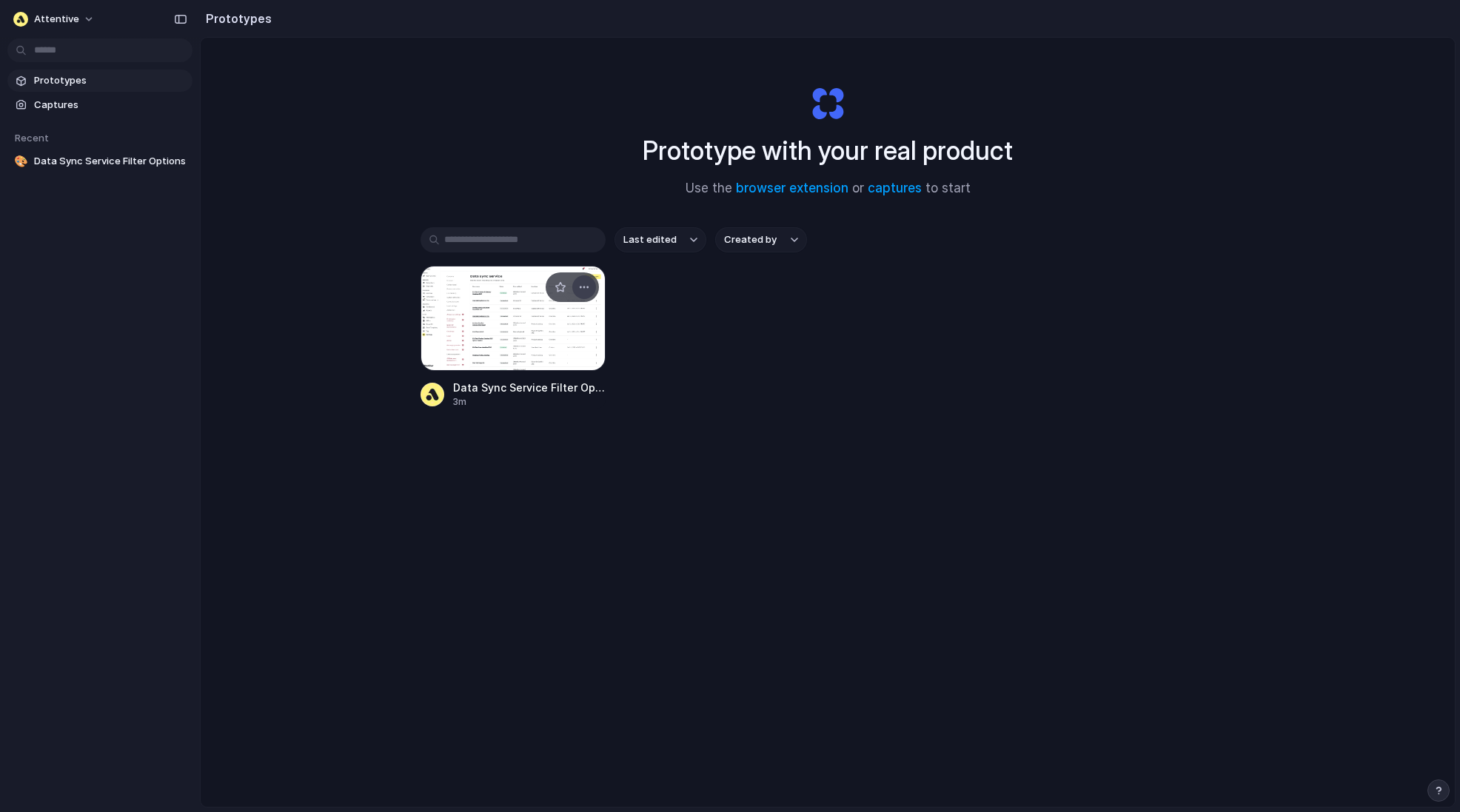
click at [584, 286] on div "button" at bounding box center [584, 287] width 12 height 12
click at [654, 335] on div "Open in new tab Rename Copy link Delete" at bounding box center [730, 406] width 1460 height 812
click at [72, 85] on span "Prototypes" at bounding box center [110, 80] width 153 height 15
click at [69, 109] on span "Captures" at bounding box center [110, 105] width 153 height 15
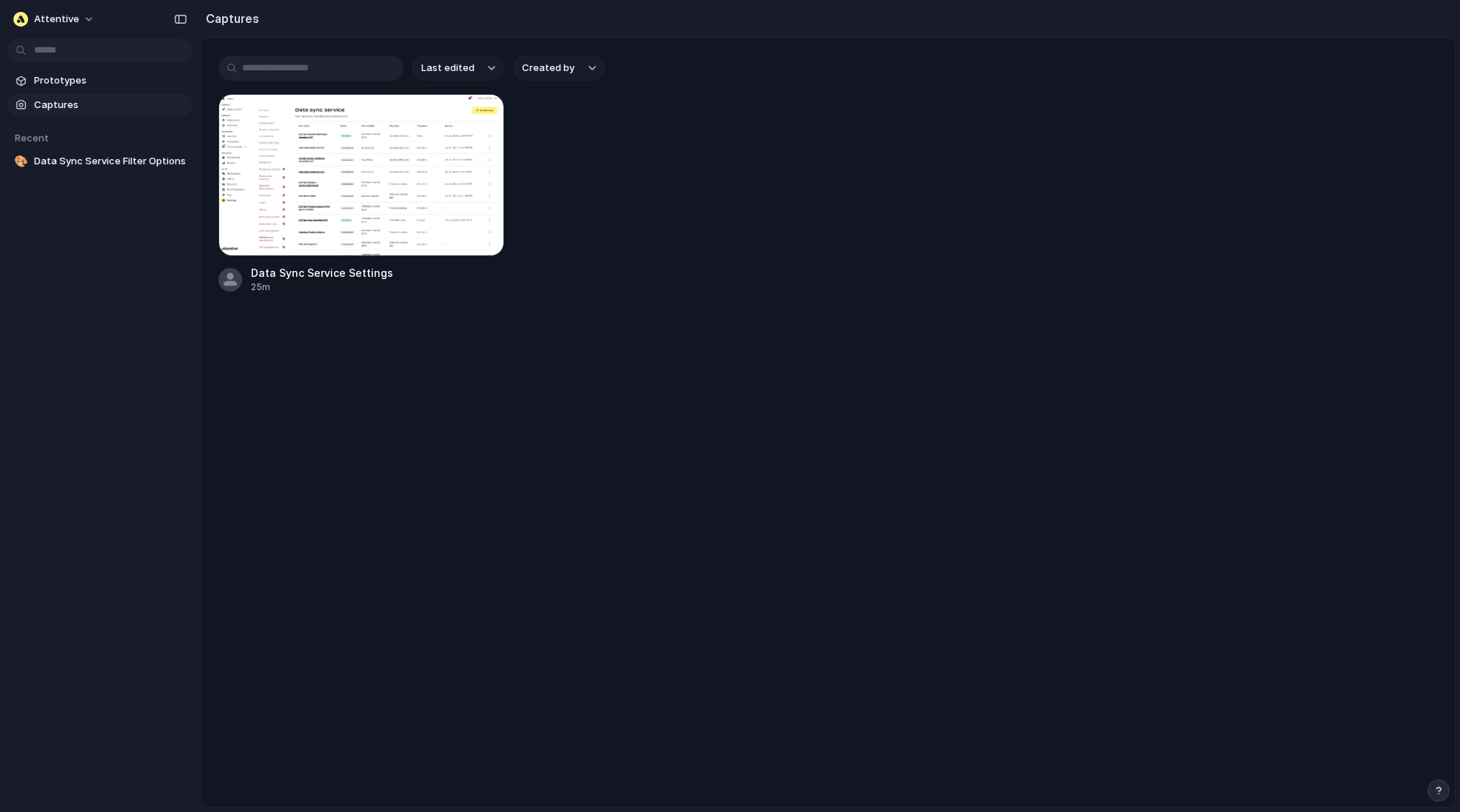
click at [328, 58] on input "text" at bounding box center [311, 67] width 185 height 25
click at [183, 22] on div "button" at bounding box center [181, 19] width 13 height 10
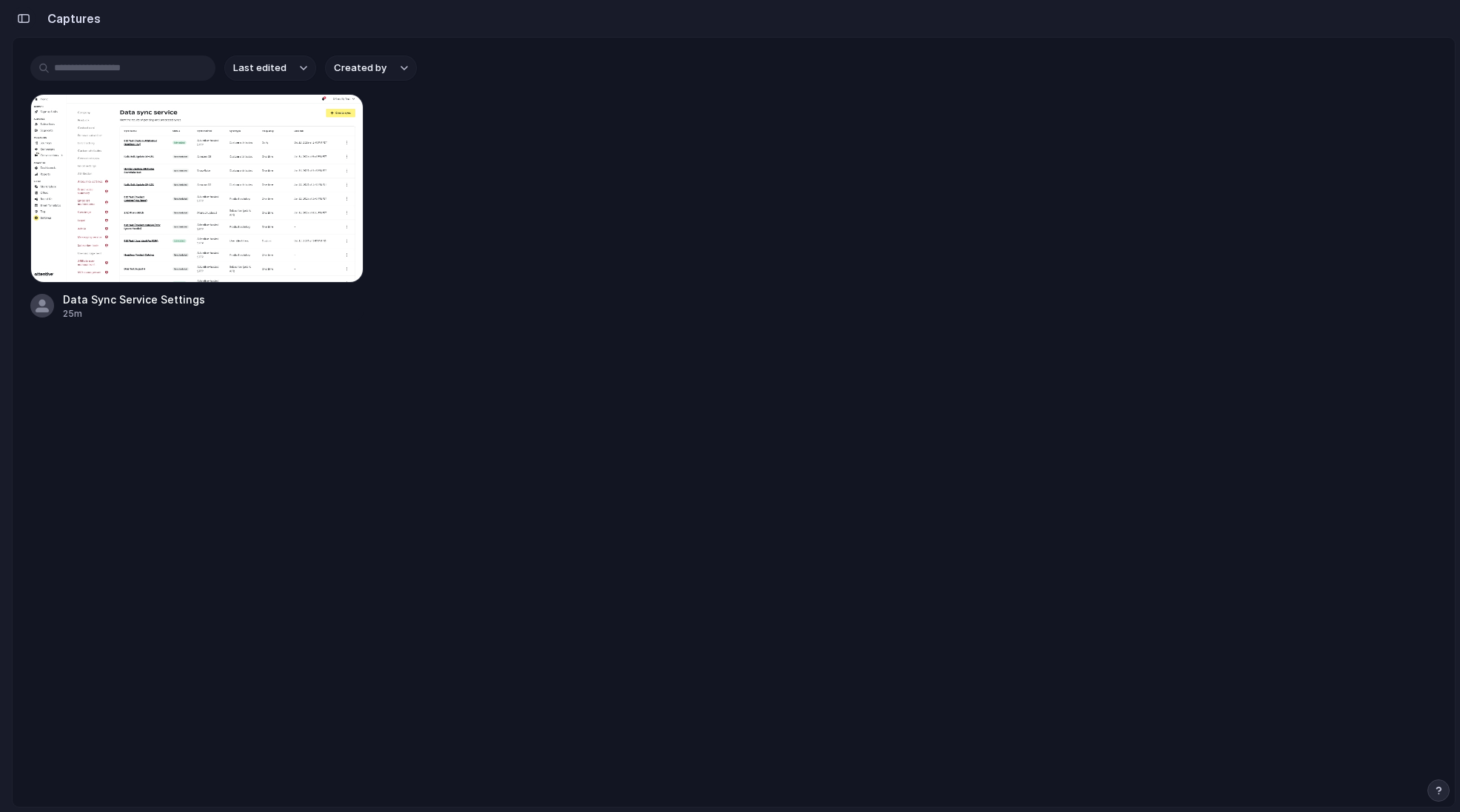
click at [19, 20] on div "button" at bounding box center [23, 18] width 13 height 10
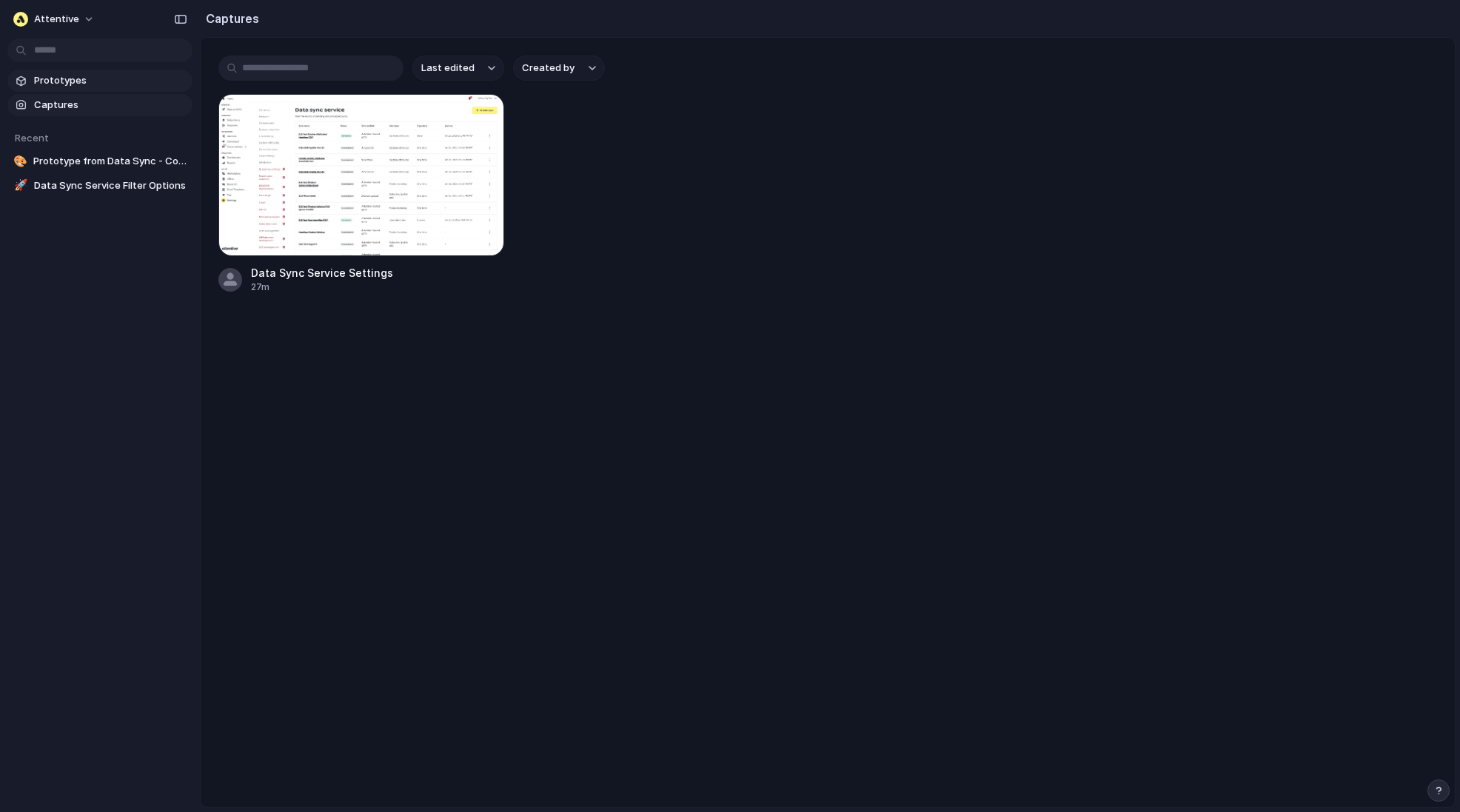
click at [130, 82] on span "Prototypes" at bounding box center [110, 80] width 153 height 15
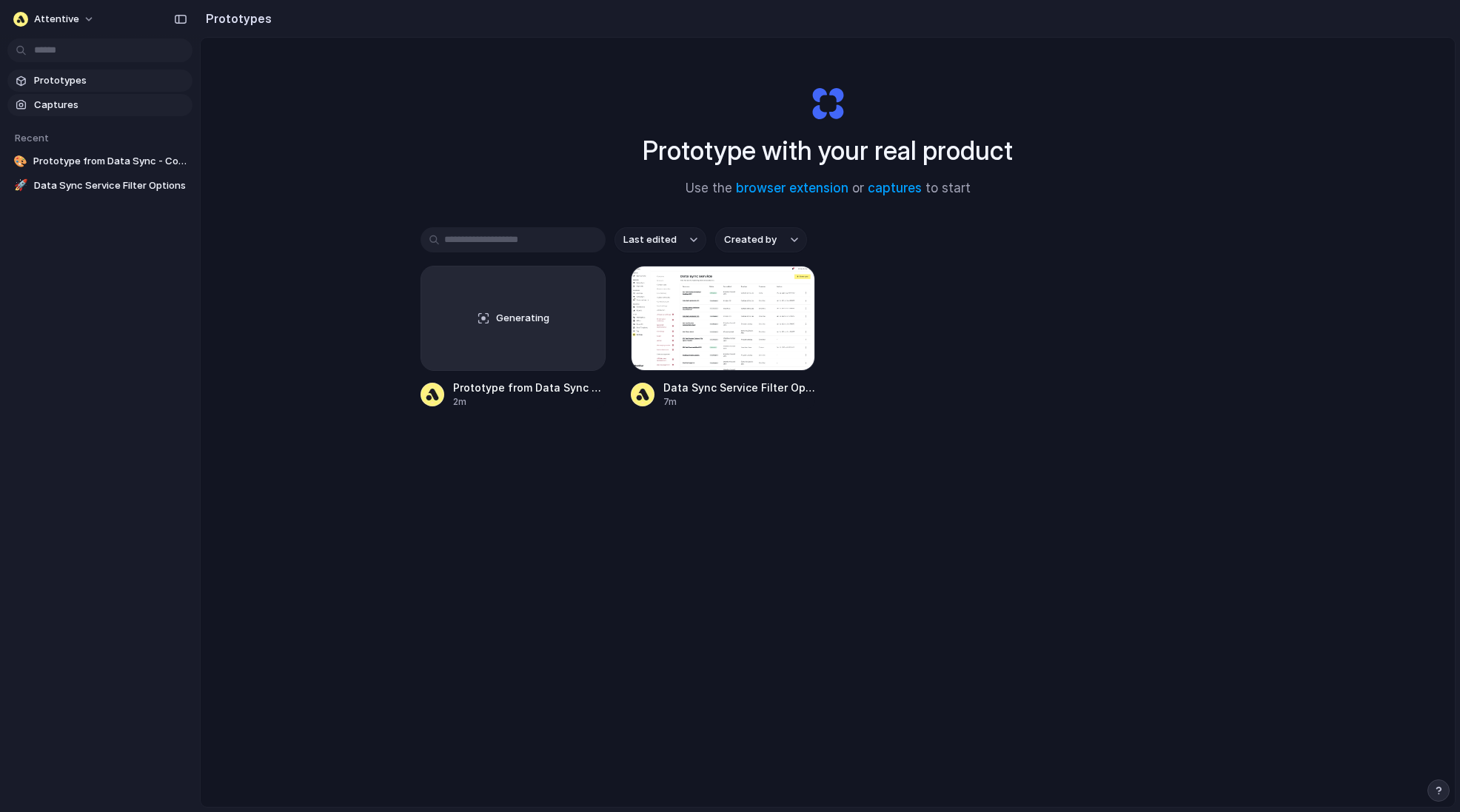
click at [136, 108] on span "Captures" at bounding box center [110, 105] width 153 height 15
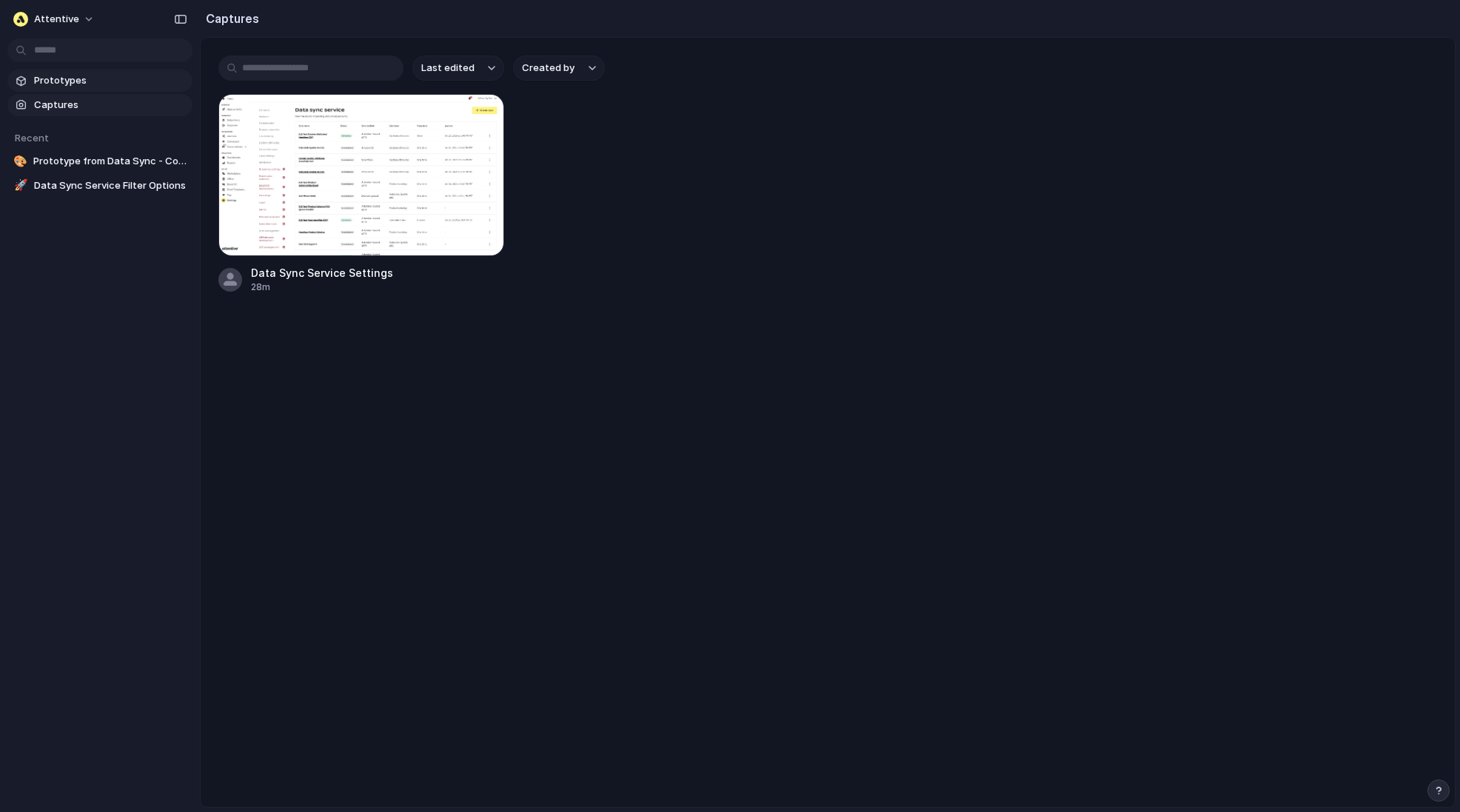
click at [120, 73] on link "Prototypes" at bounding box center [100, 80] width 185 height 22
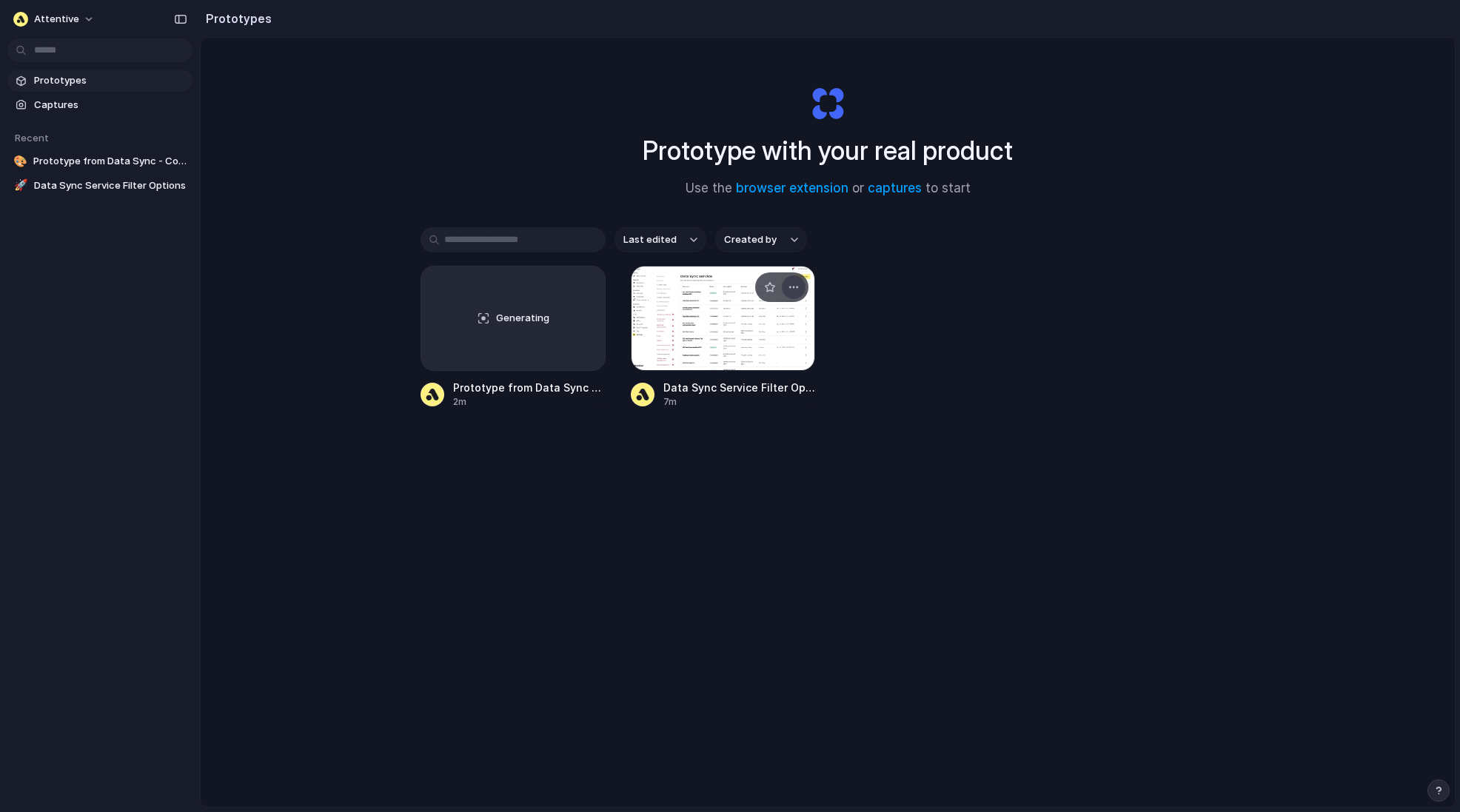
click at [796, 289] on div "button" at bounding box center [794, 287] width 12 height 12
click at [910, 341] on div "Open in new tab Rename Copy link Delete" at bounding box center [730, 406] width 1460 height 812
click at [796, 283] on div "button" at bounding box center [794, 287] width 12 height 12
click at [740, 341] on span "Rename" at bounding box center [741, 344] width 37 height 15
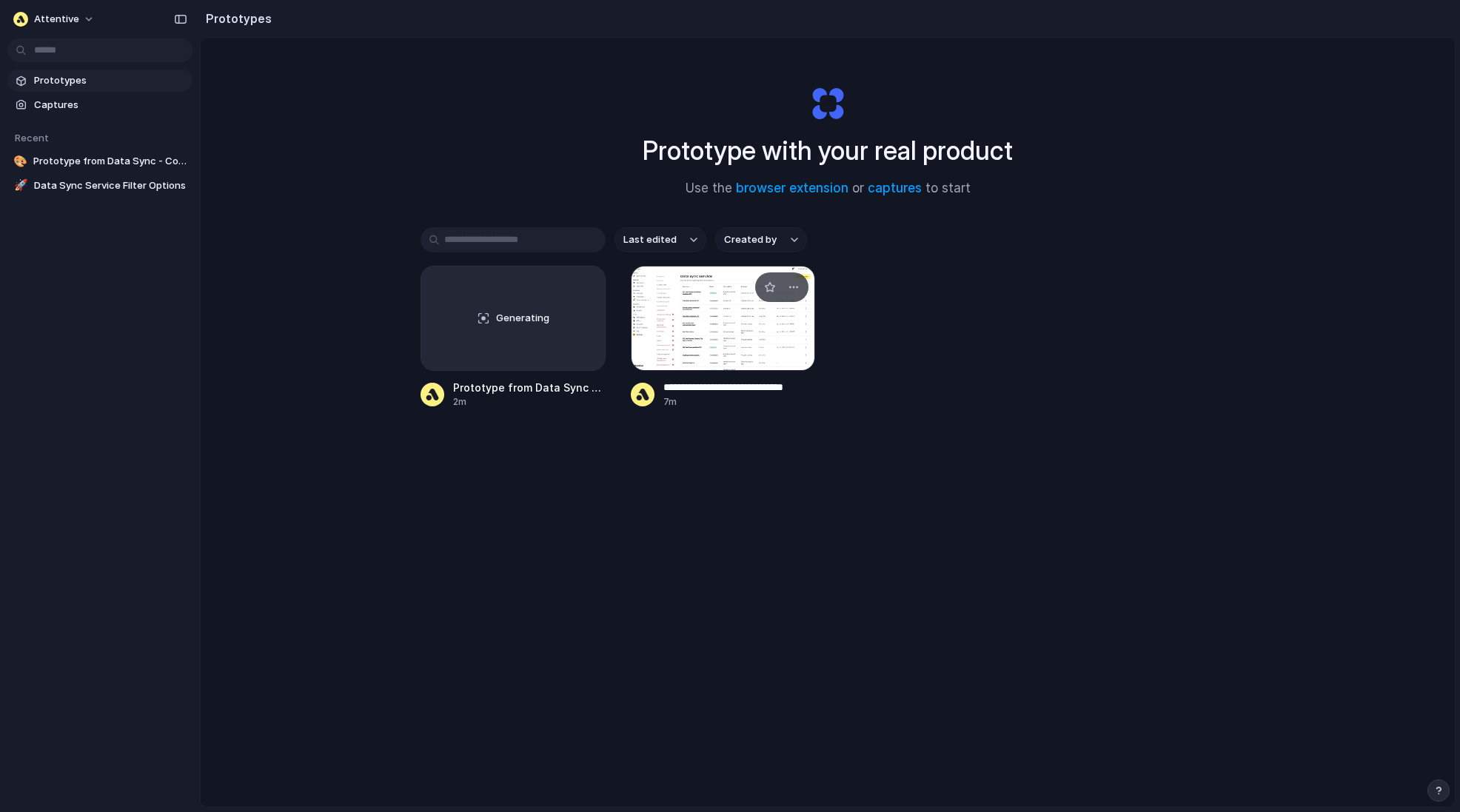
click at [741, 386] on input "**********" at bounding box center [739, 387] width 153 height 16
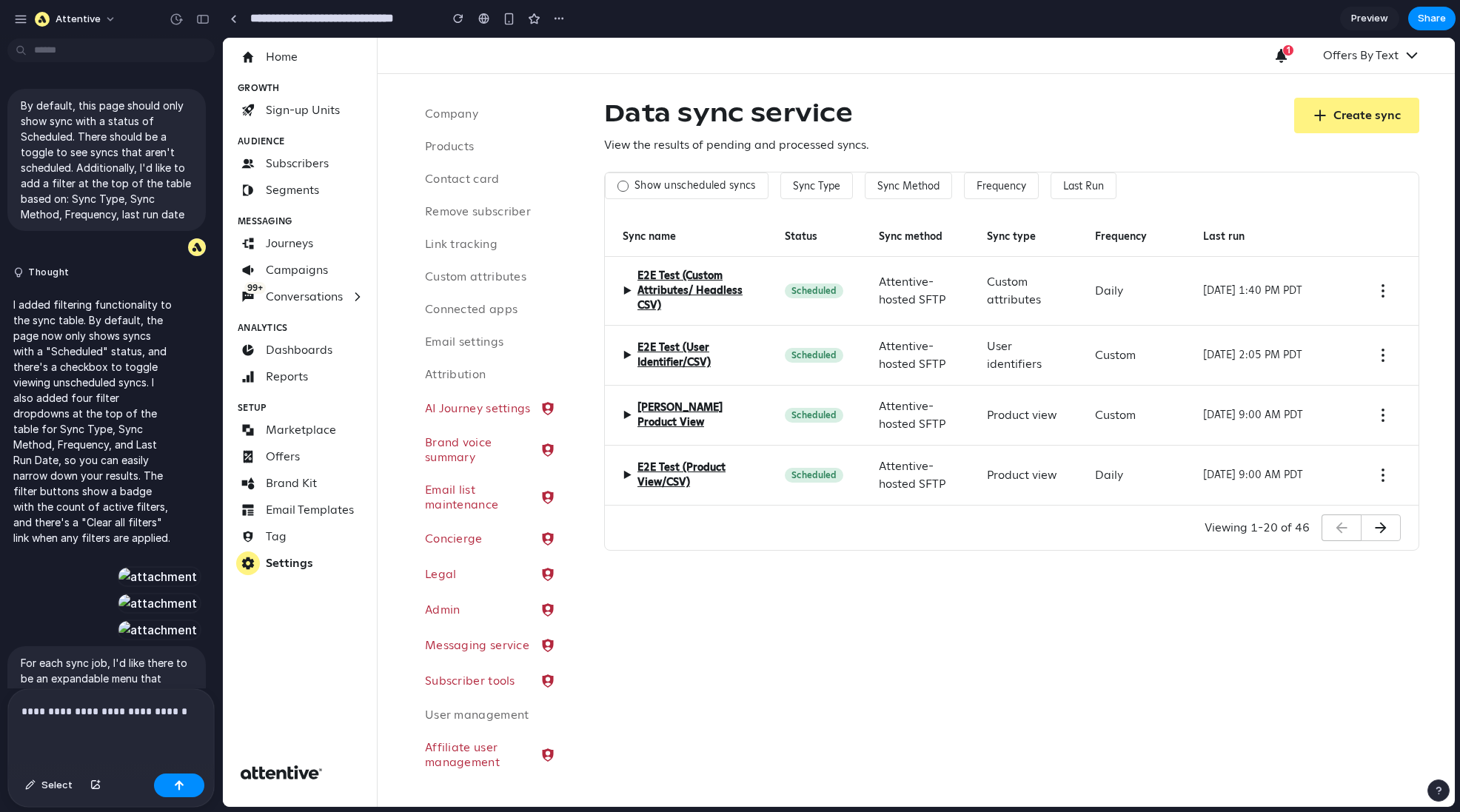
scroll to position [1091, 0]
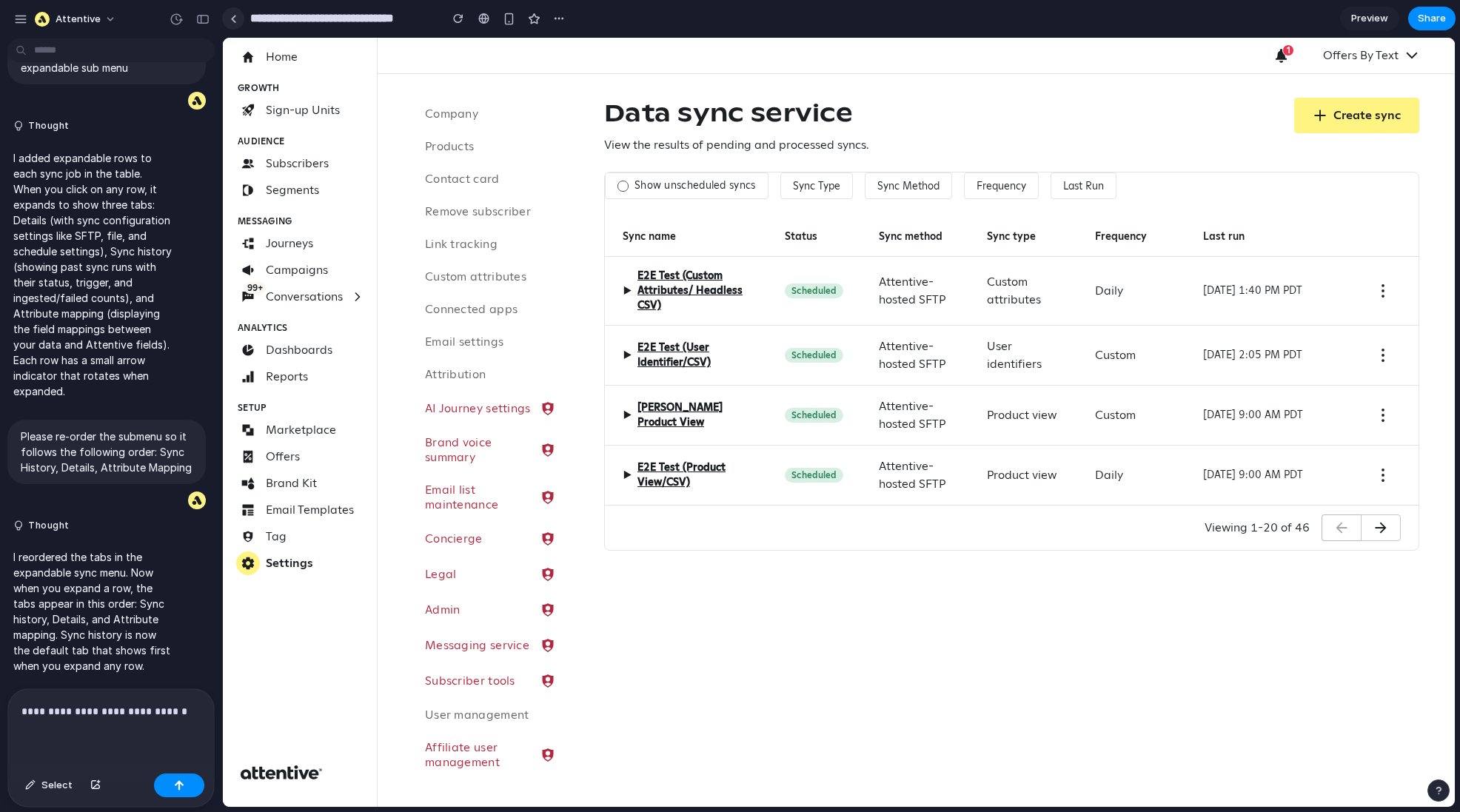
click at [232, 19] on div at bounding box center [233, 19] width 7 height 8
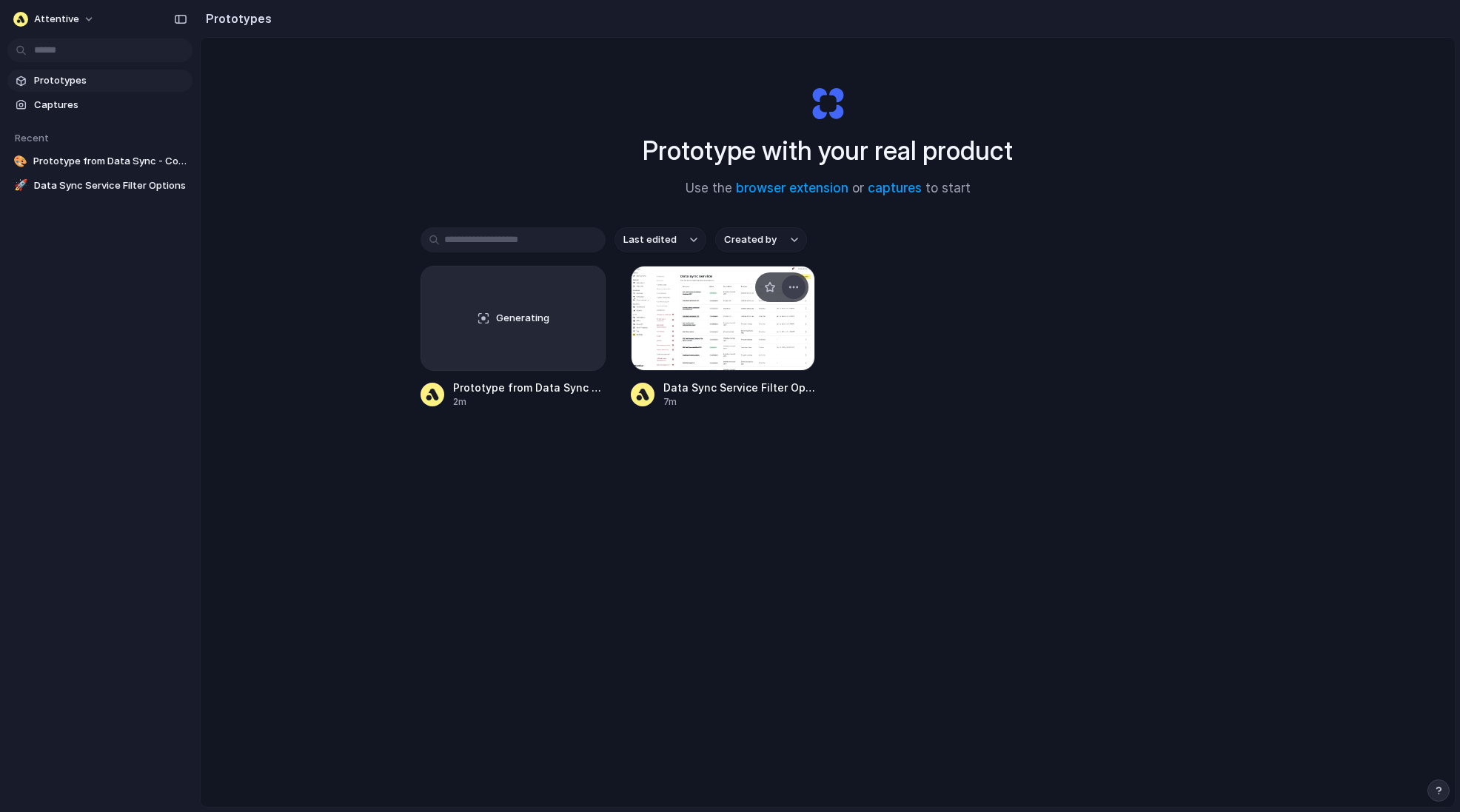
click at [792, 284] on div "button" at bounding box center [794, 287] width 12 height 12
click at [752, 345] on span "Rename" at bounding box center [741, 344] width 37 height 15
click at [724, 390] on input "**********" at bounding box center [739, 387] width 153 height 16
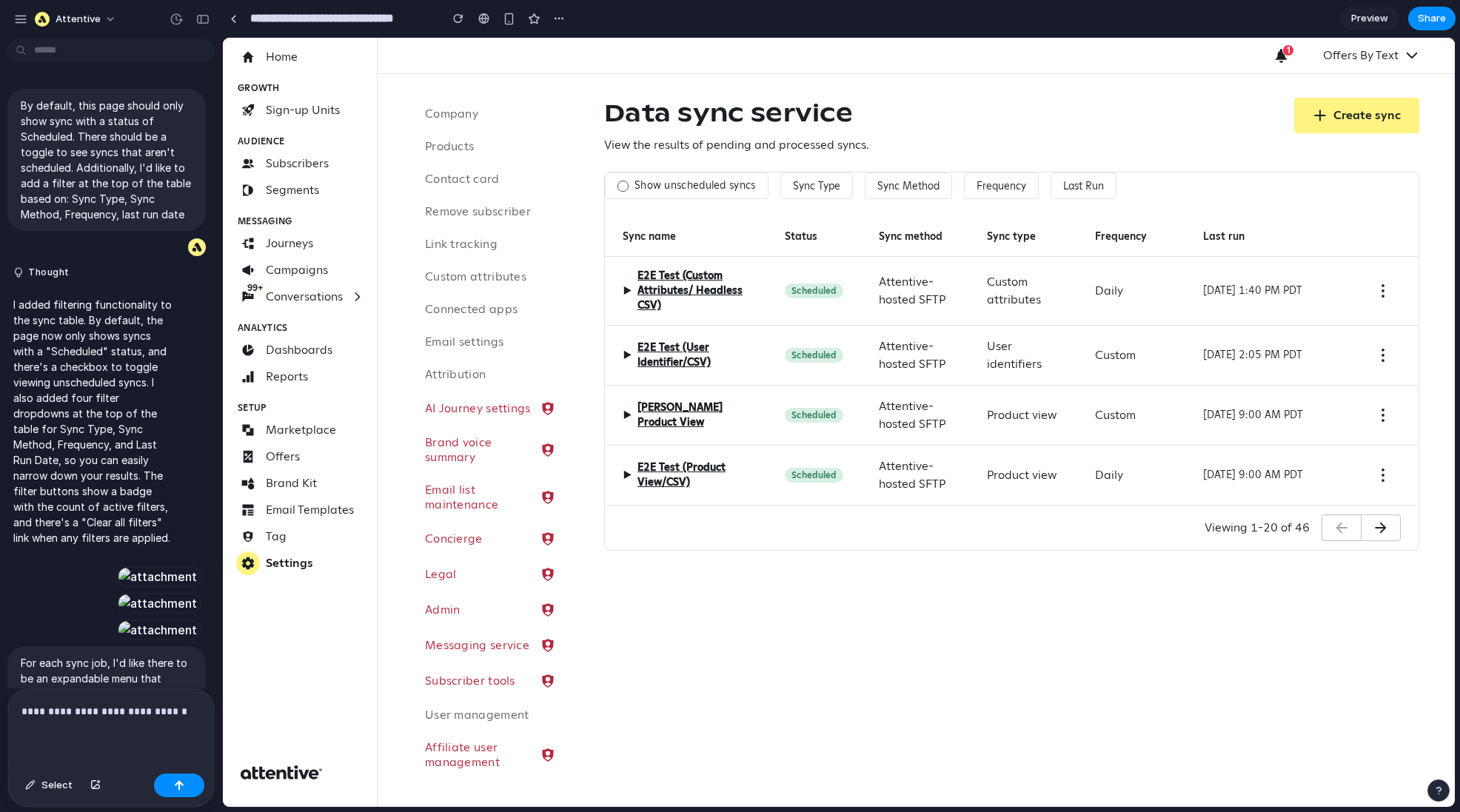
scroll to position [1091, 0]
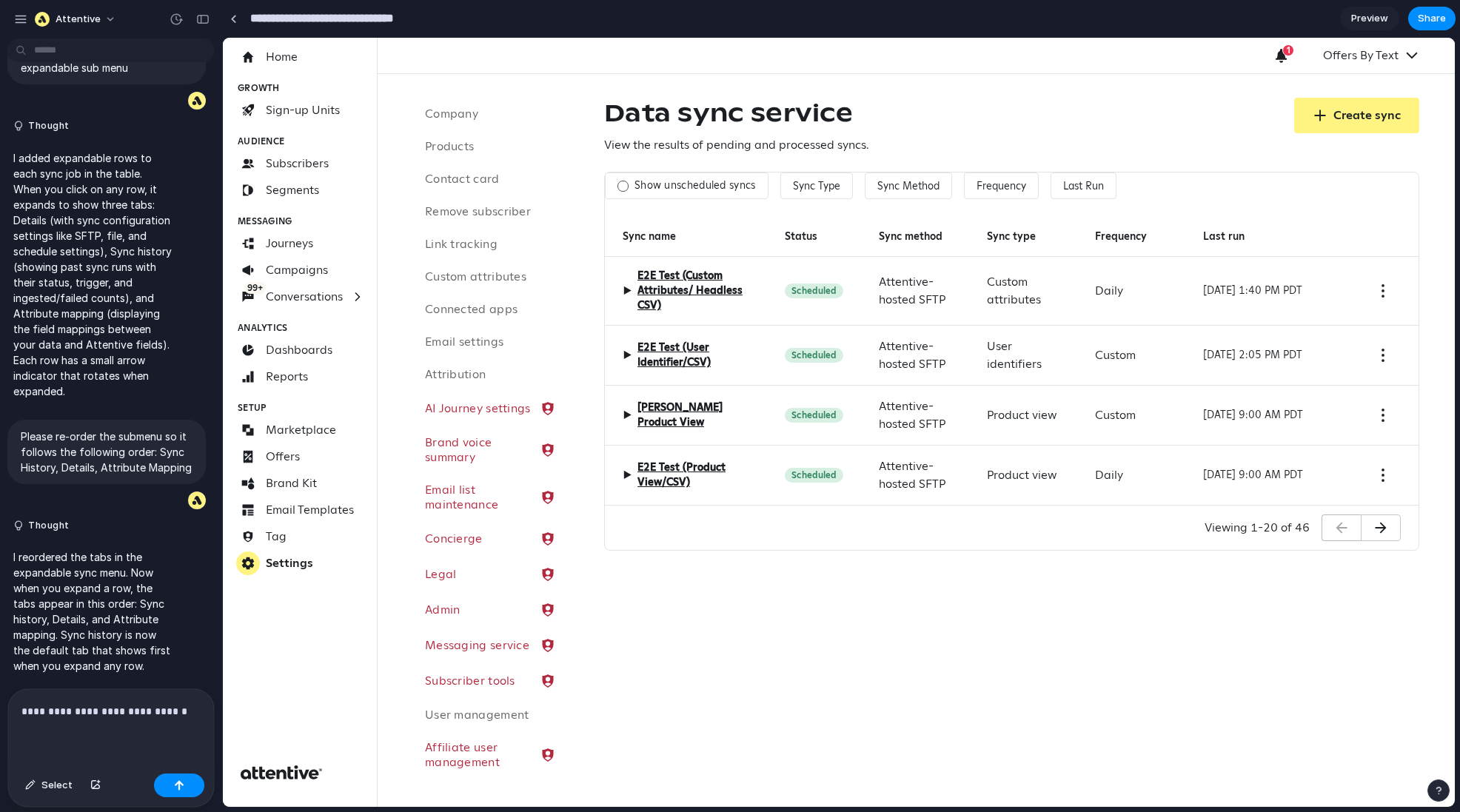
click at [320, 21] on input "**********" at bounding box center [341, 19] width 188 height 26
type input "**********"
click at [234, 20] on div at bounding box center [233, 19] width 7 height 8
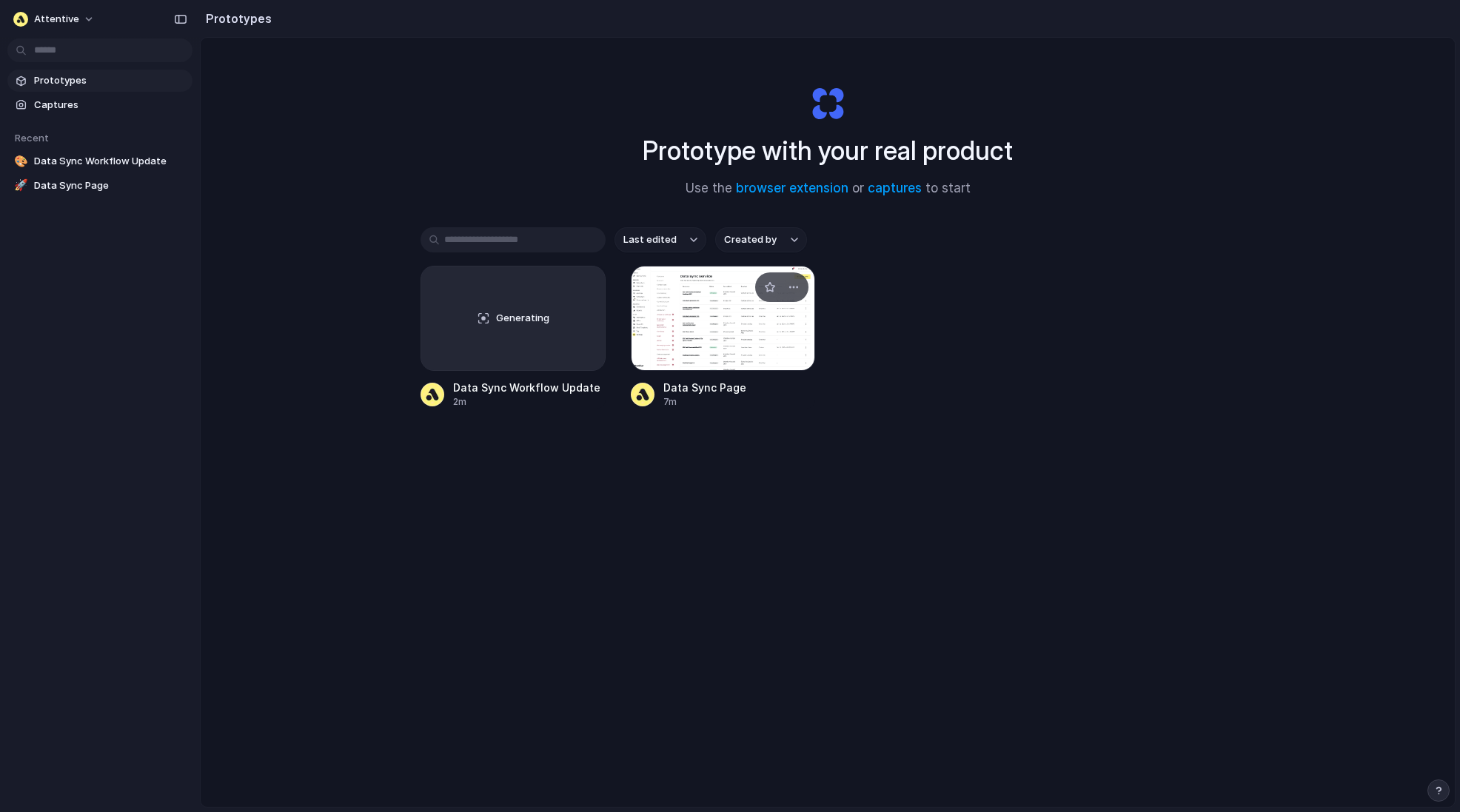
click at [716, 326] on div at bounding box center [723, 318] width 185 height 105
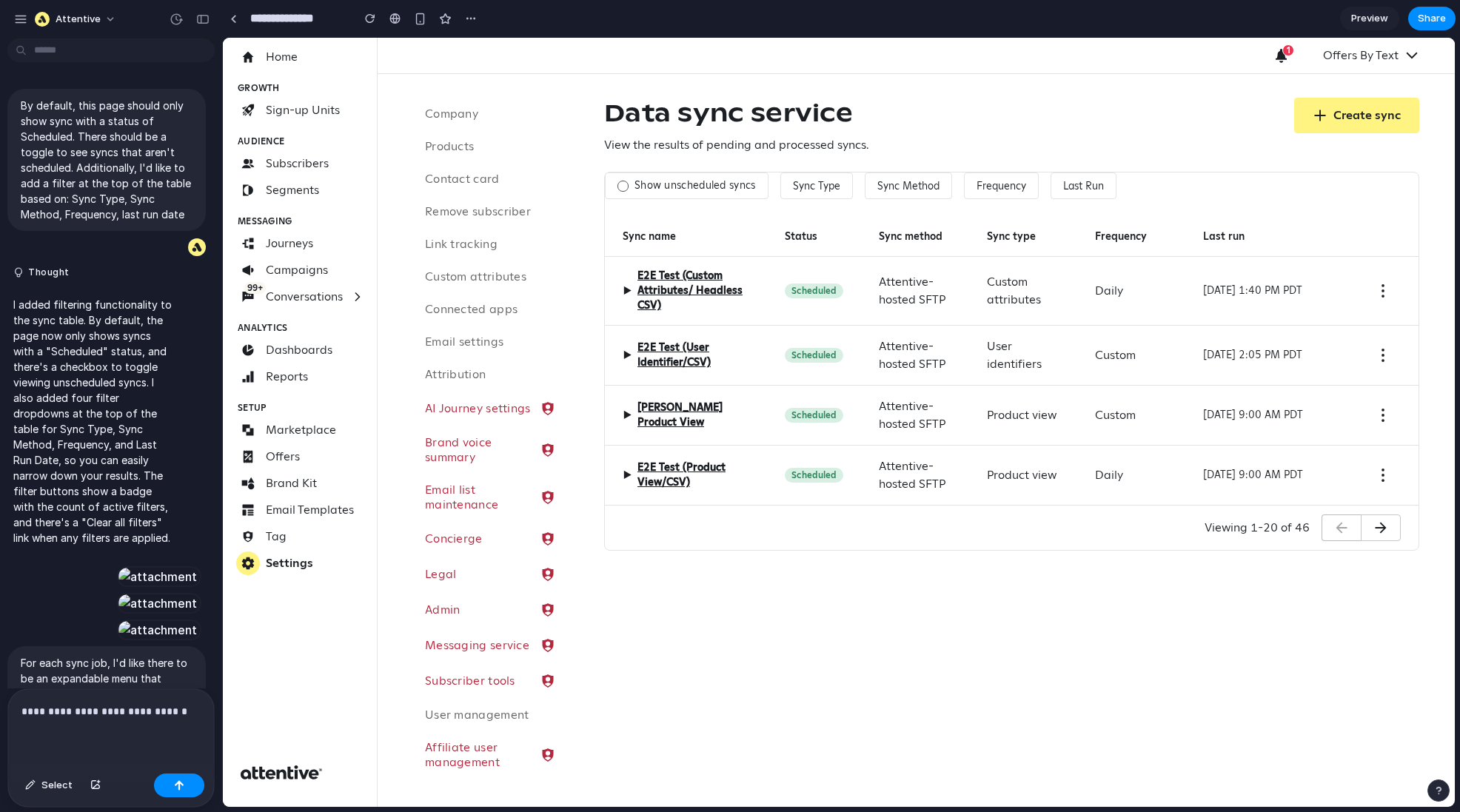
scroll to position [1091, 0]
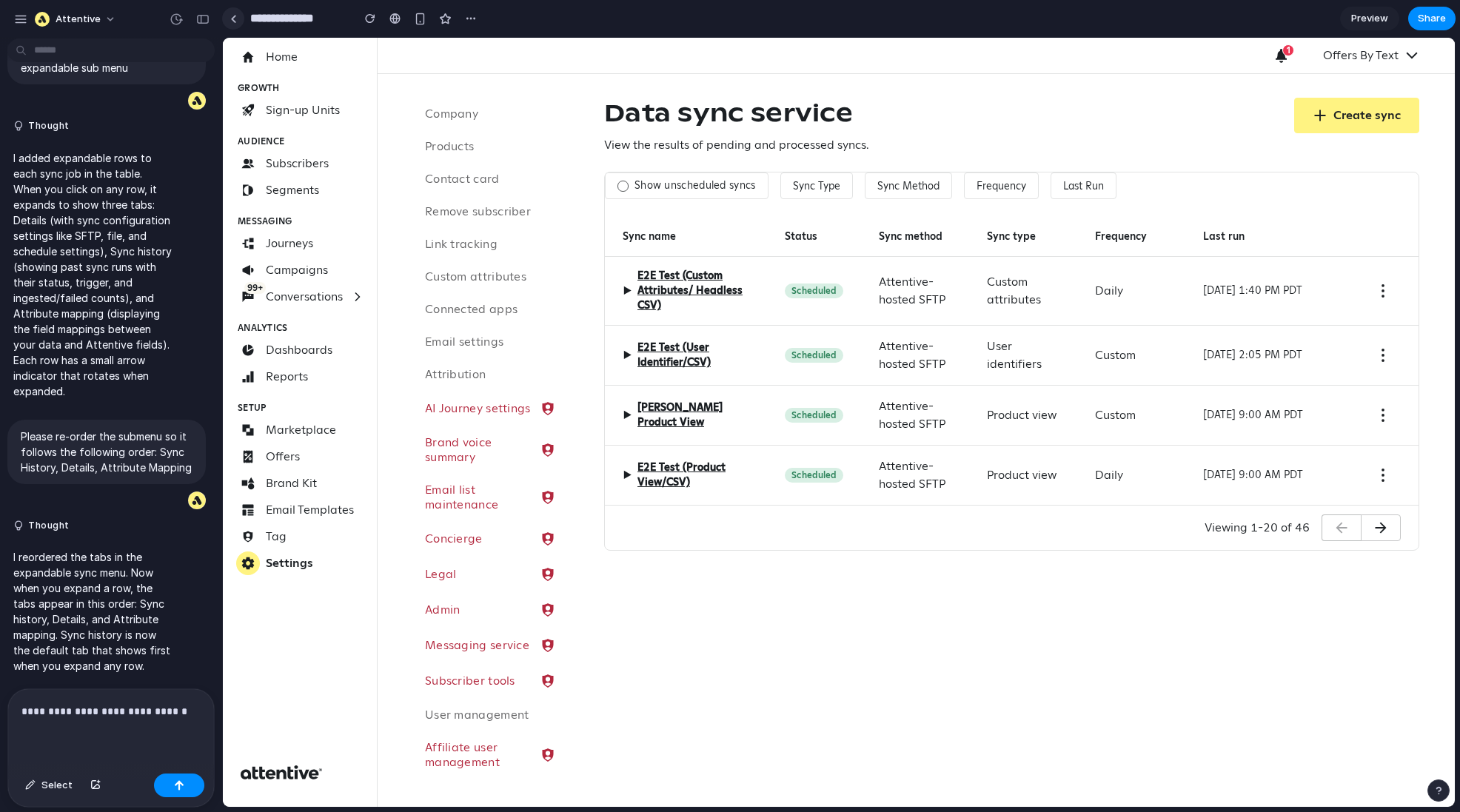
click at [228, 13] on link at bounding box center [233, 19] width 22 height 22
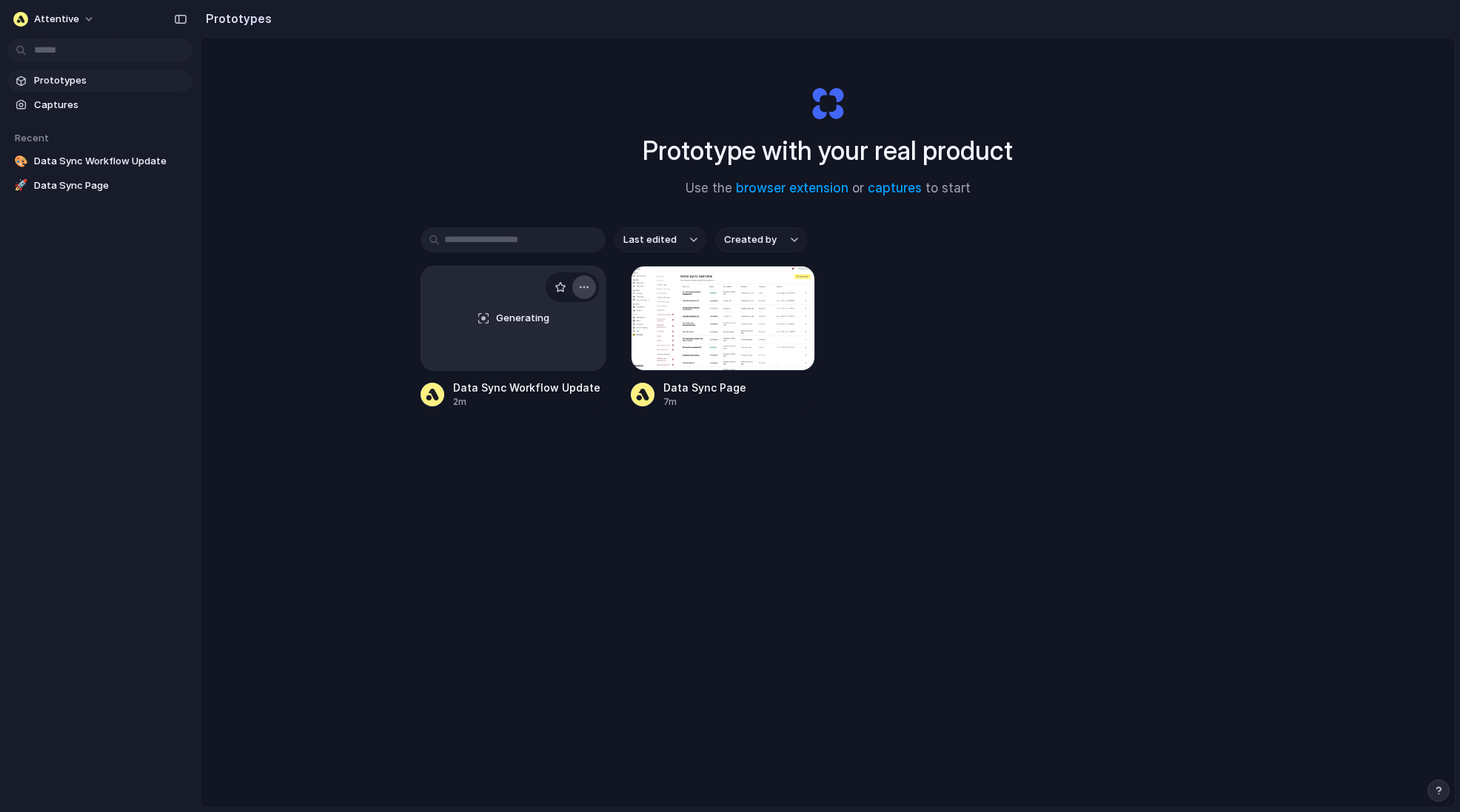
click at [581, 284] on div "button" at bounding box center [584, 287] width 12 height 12
click at [532, 346] on span "Rename" at bounding box center [531, 344] width 37 height 15
click at [510, 331] on div "Generating" at bounding box center [513, 318] width 183 height 104
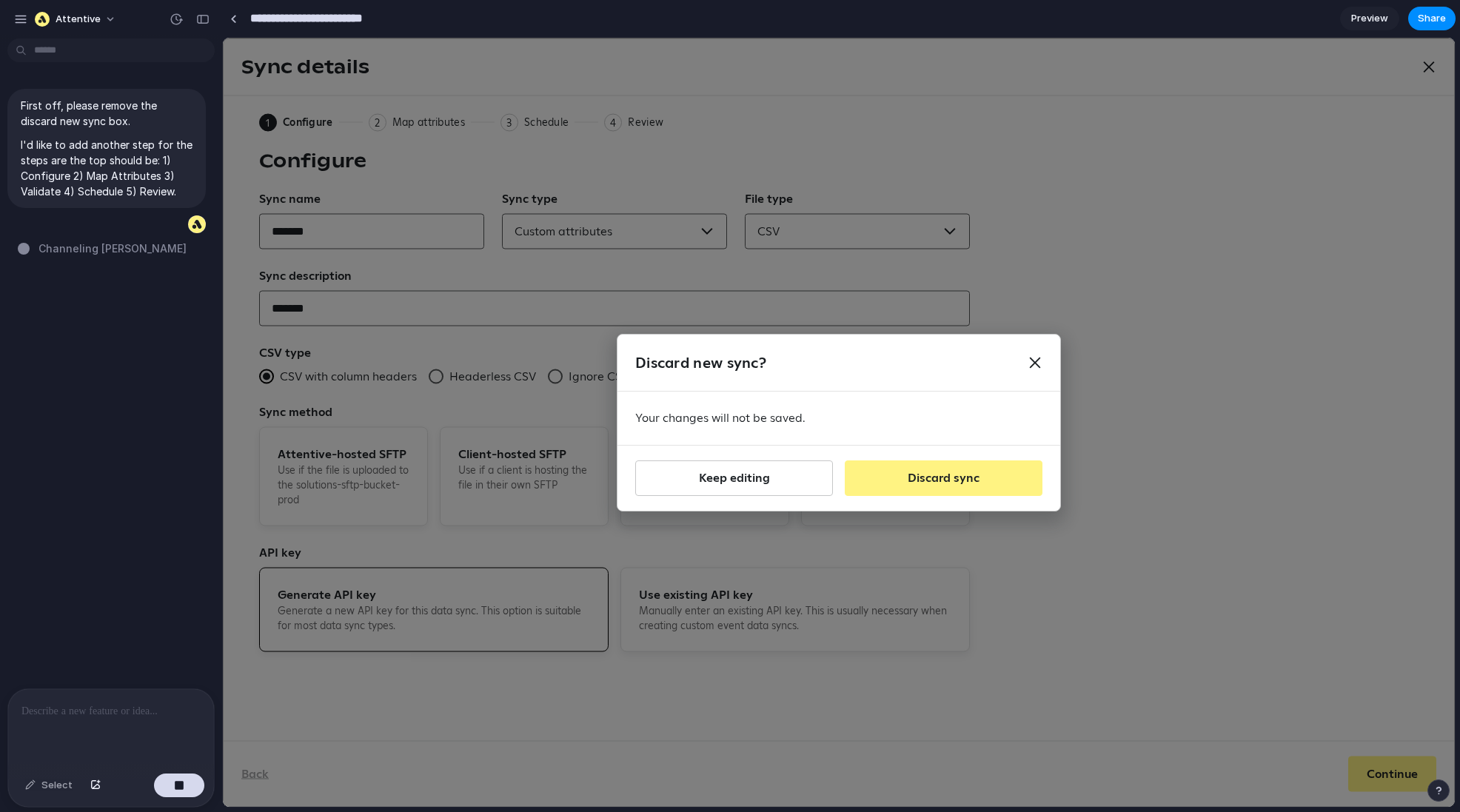
click at [329, 21] on input "**********" at bounding box center [329, 19] width 166 height 26
click at [318, 21] on input "**********" at bounding box center [329, 19] width 166 height 26
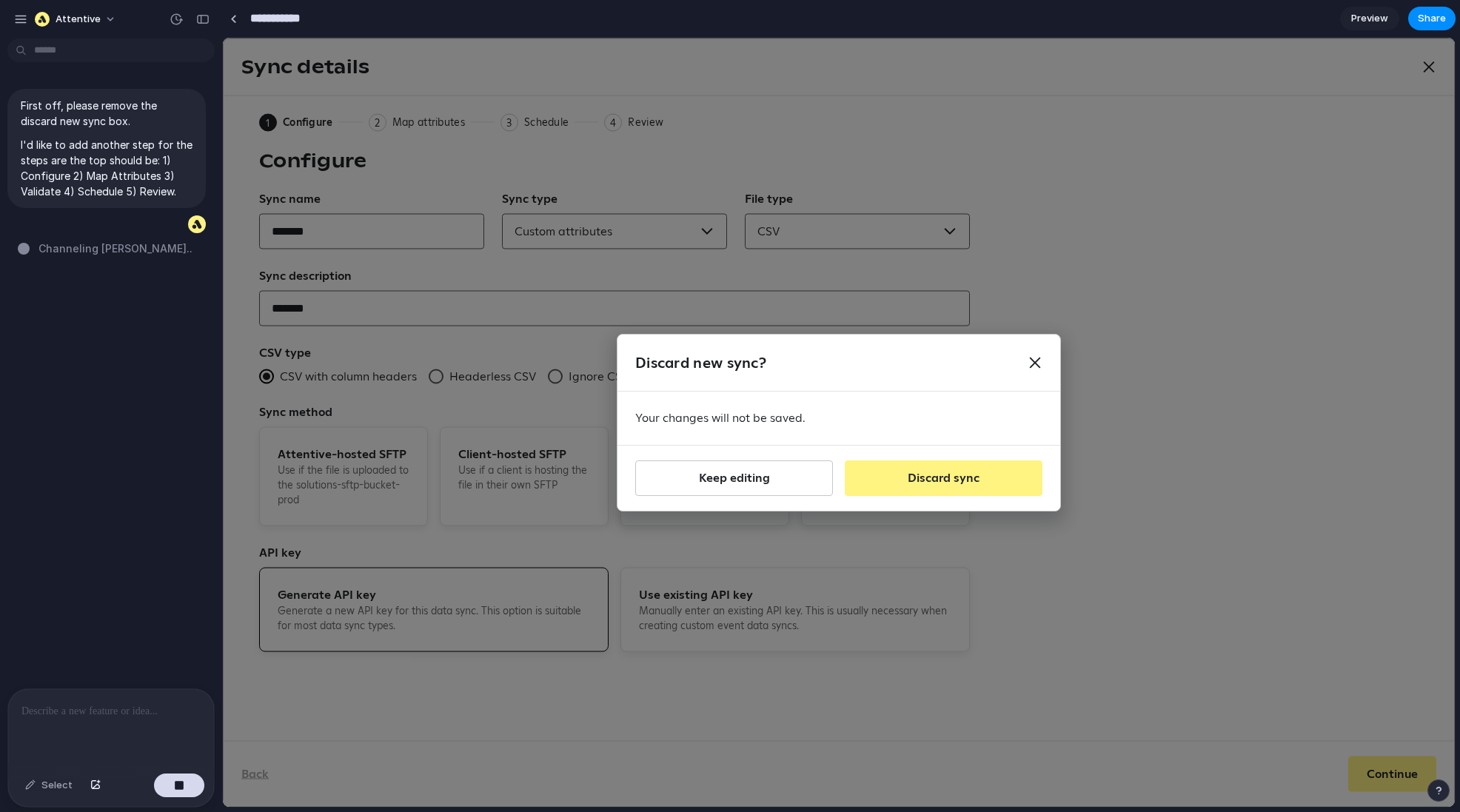
type input "**********"
click at [48, 608] on div "Select" at bounding box center [49, 785] width 62 height 23
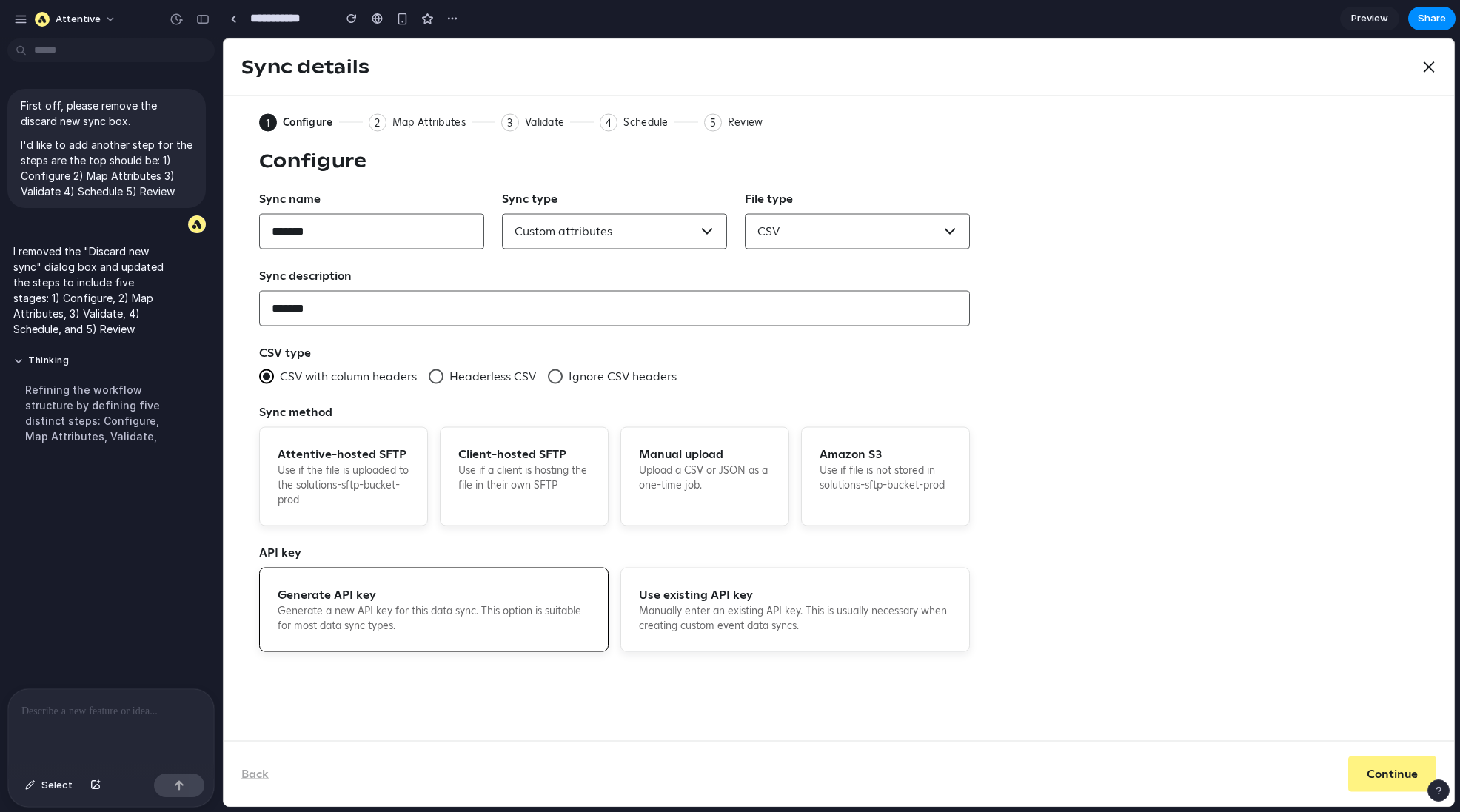
click at [401, 122] on div "Sync details Close 1 Current: Configure 2 Map Attributes 3 Validate 4 Schedule …" at bounding box center [839, 422] width 1232 height 769
click at [240, 20] on link at bounding box center [233, 19] width 22 height 22
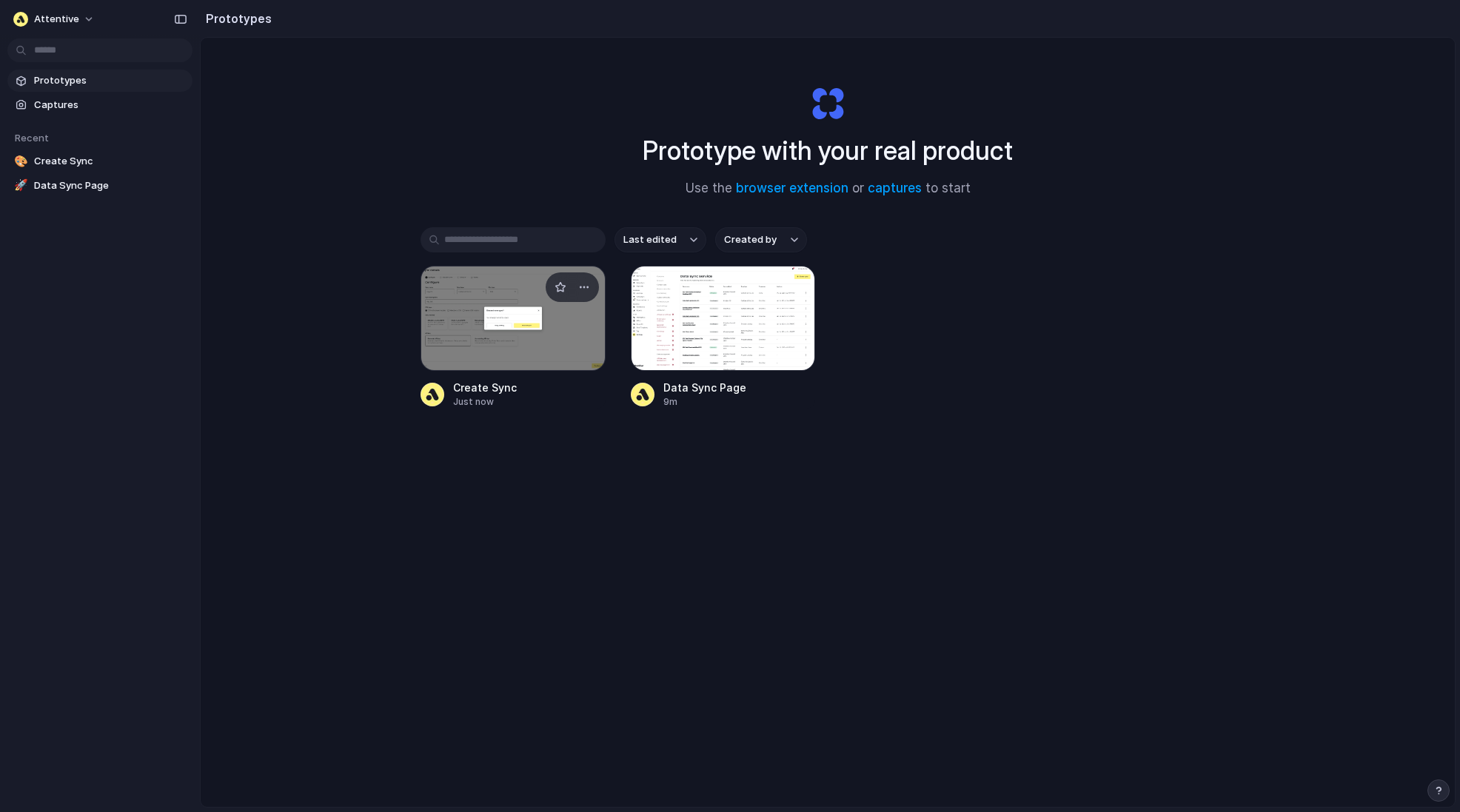
click at [544, 335] on div at bounding box center [513, 318] width 185 height 105
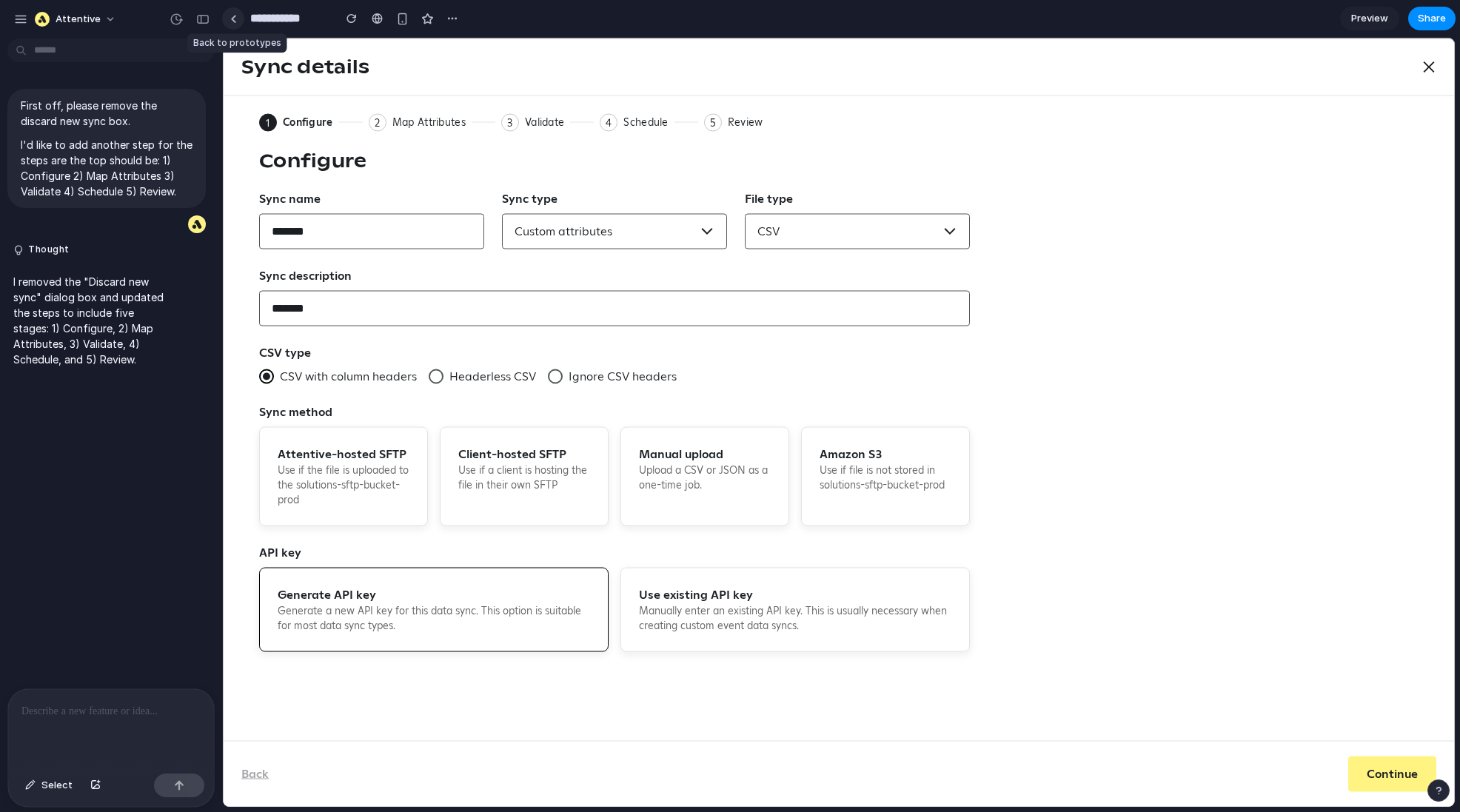
click at [228, 20] on link at bounding box center [233, 19] width 22 height 22
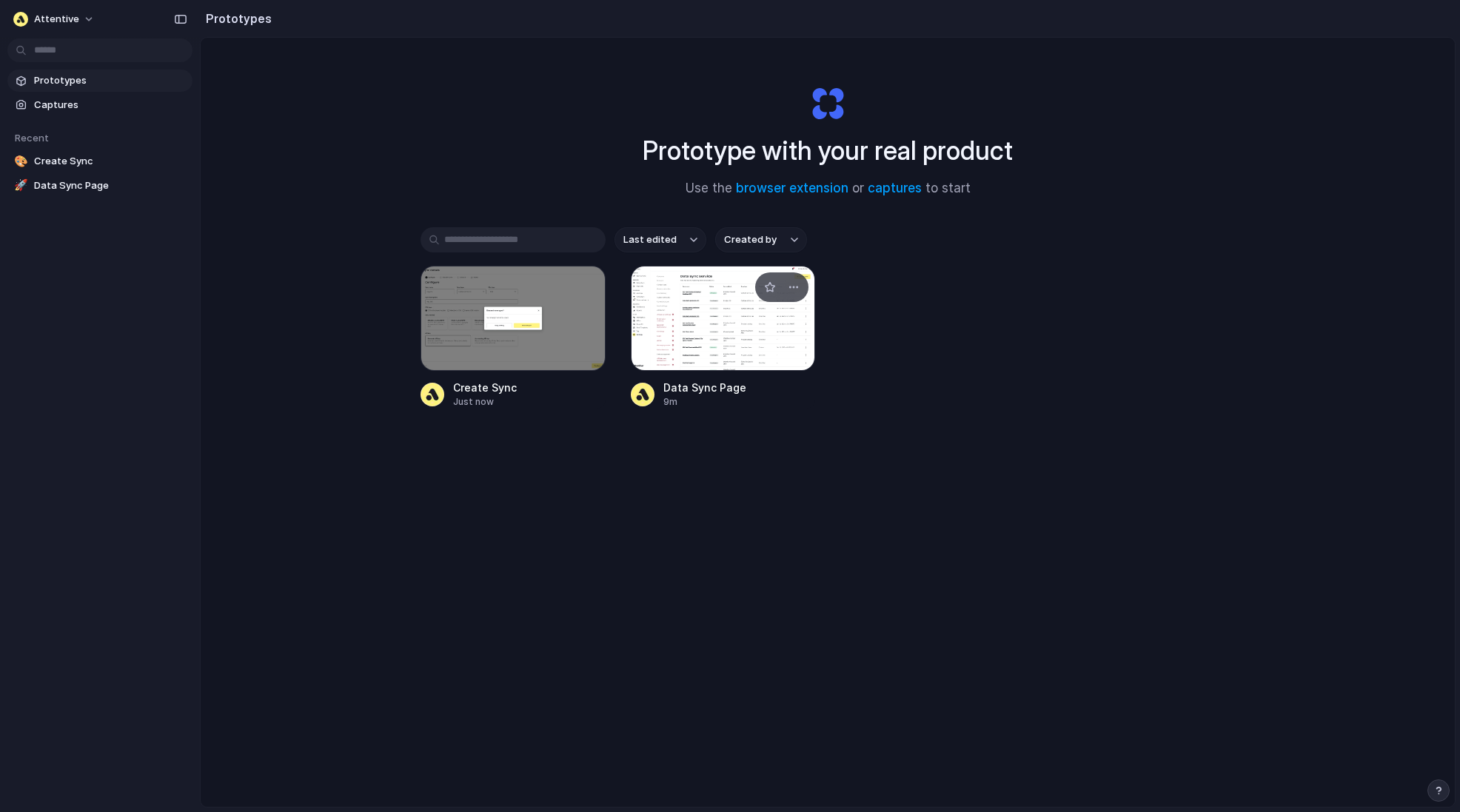
click at [741, 343] on div at bounding box center [723, 318] width 185 height 105
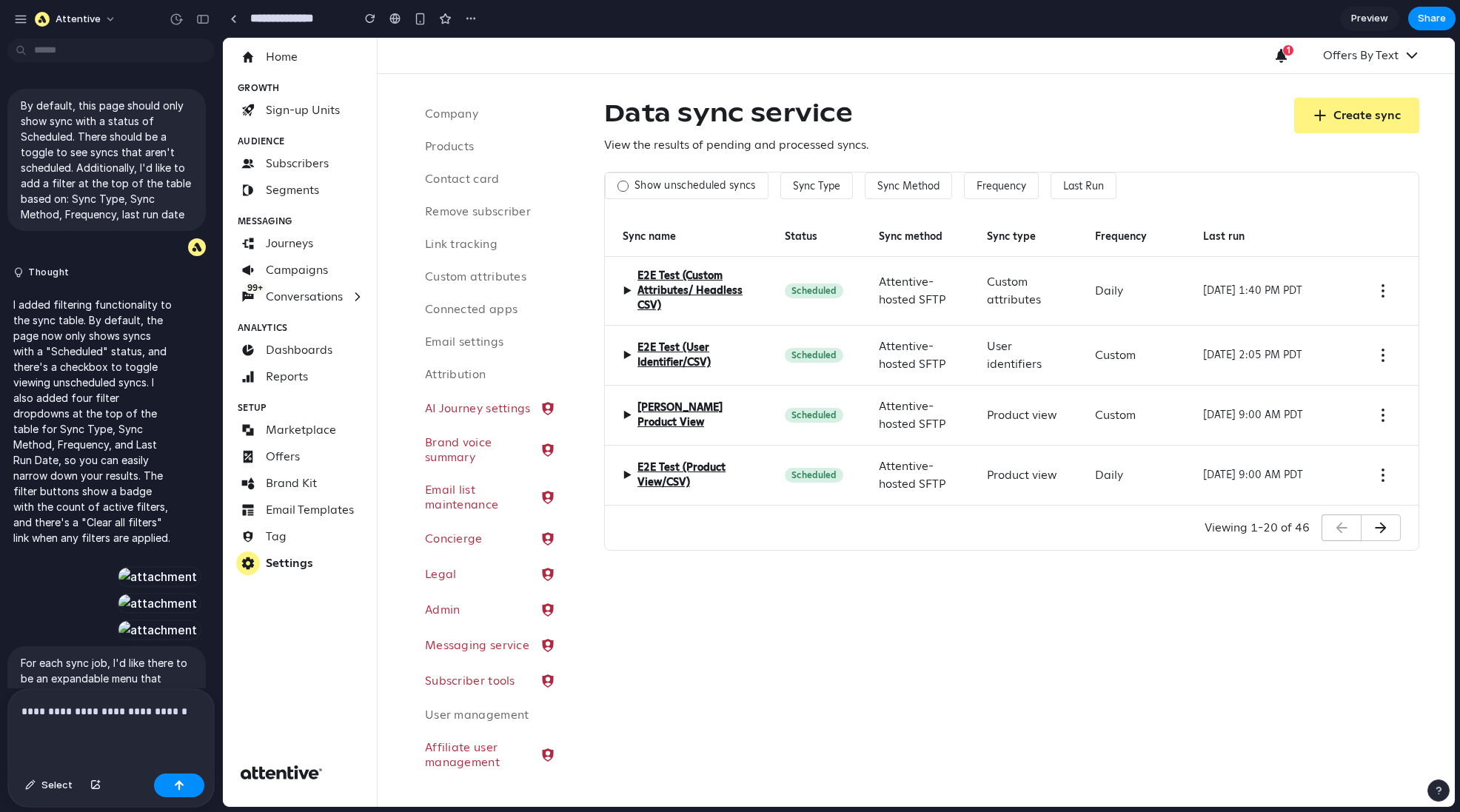
scroll to position [1091, 0]
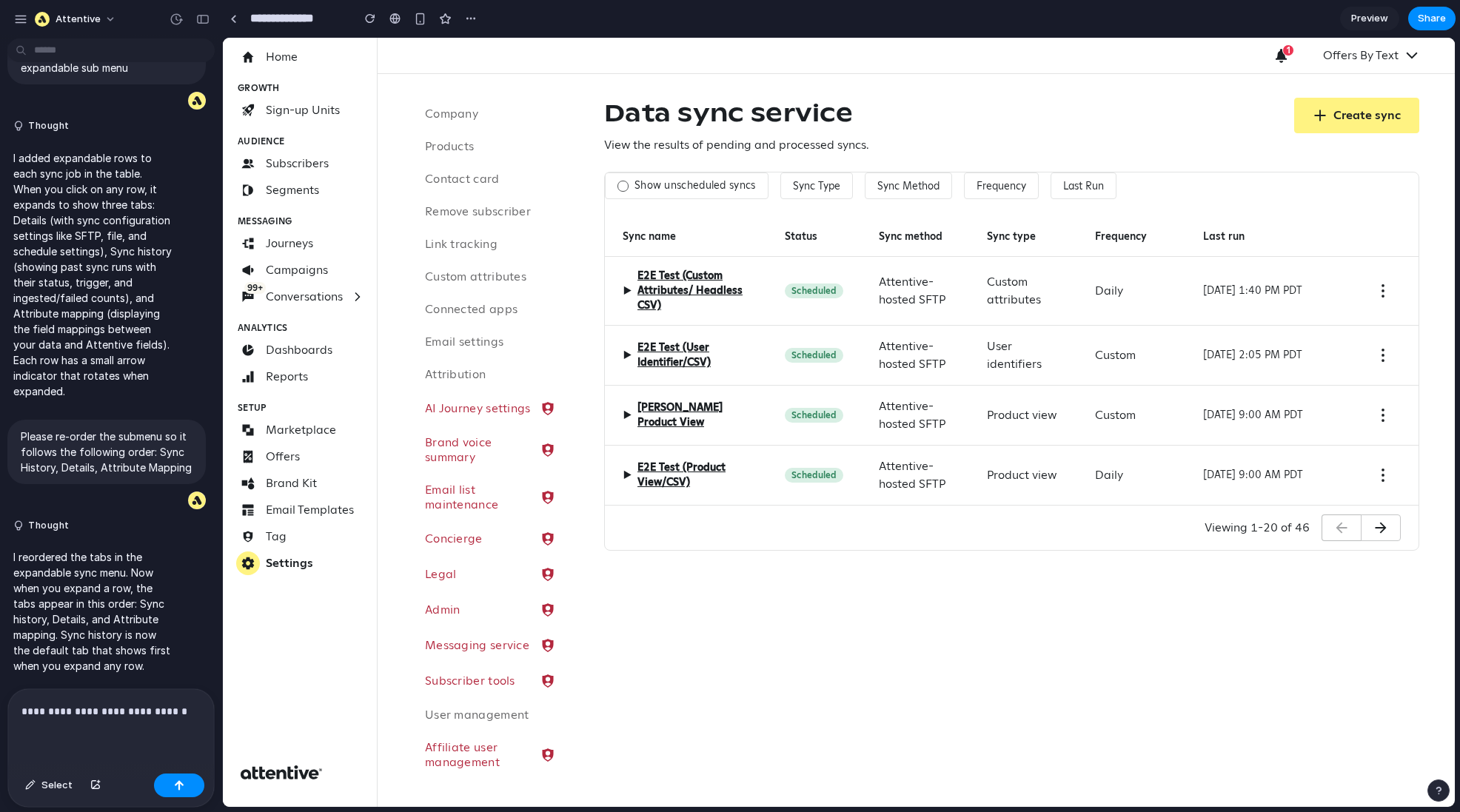
click at [135, 608] on p "**********" at bounding box center [110, 711] width 179 height 18
click at [622, 292] on span "▶" at bounding box center [626, 290] width 8 height 18
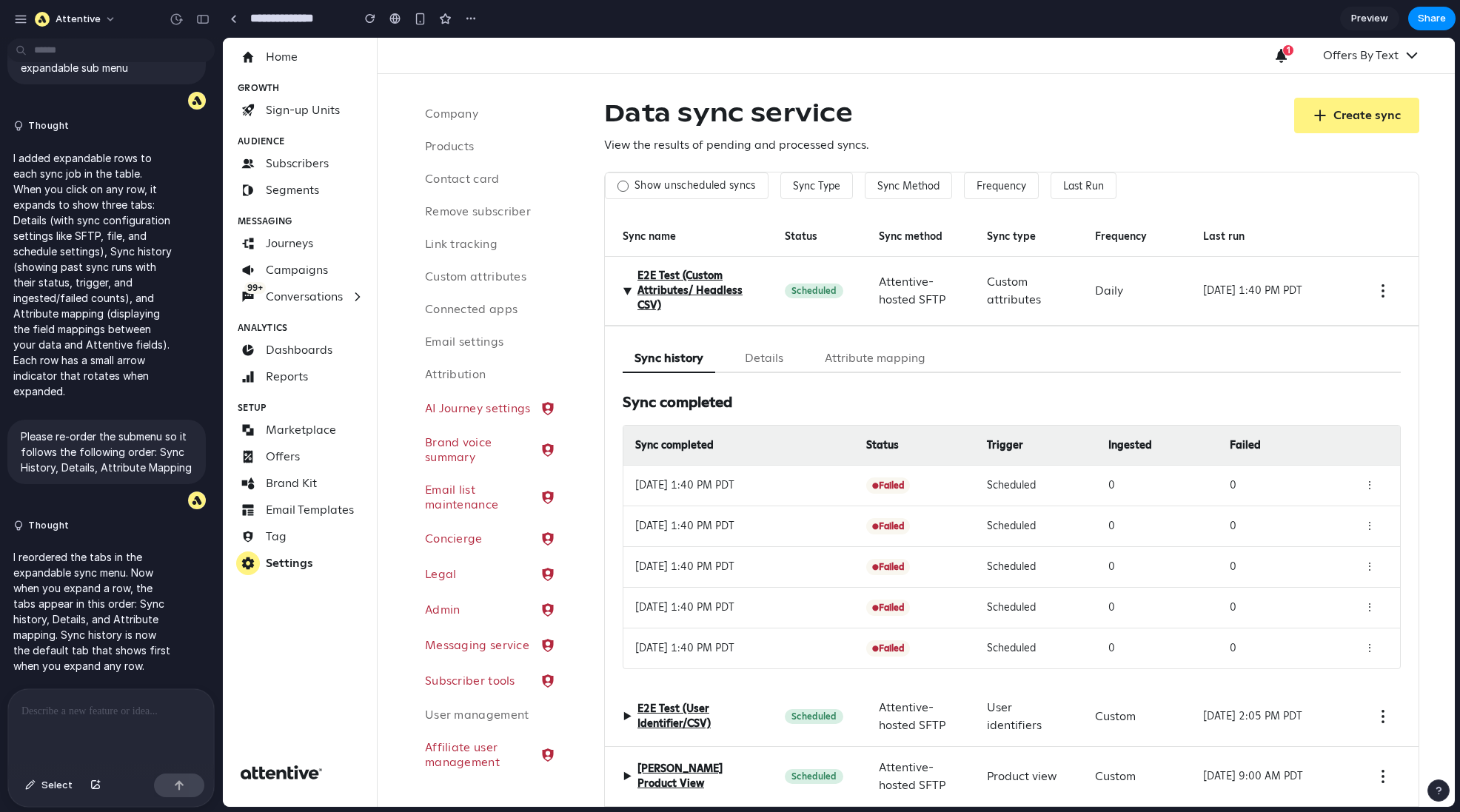
click at [760, 349] on button "Details" at bounding box center [764, 358] width 62 height 29
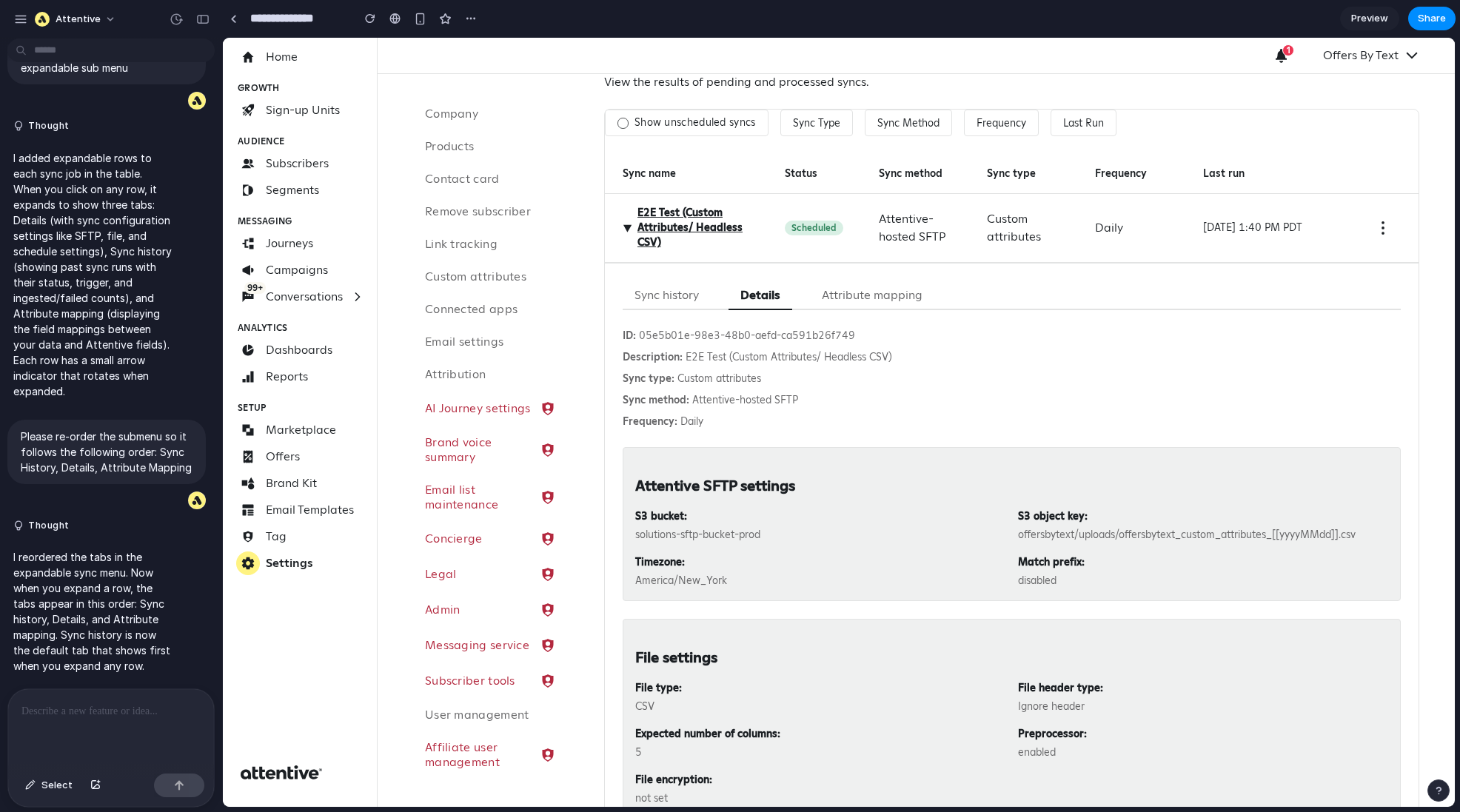
scroll to position [5, 0]
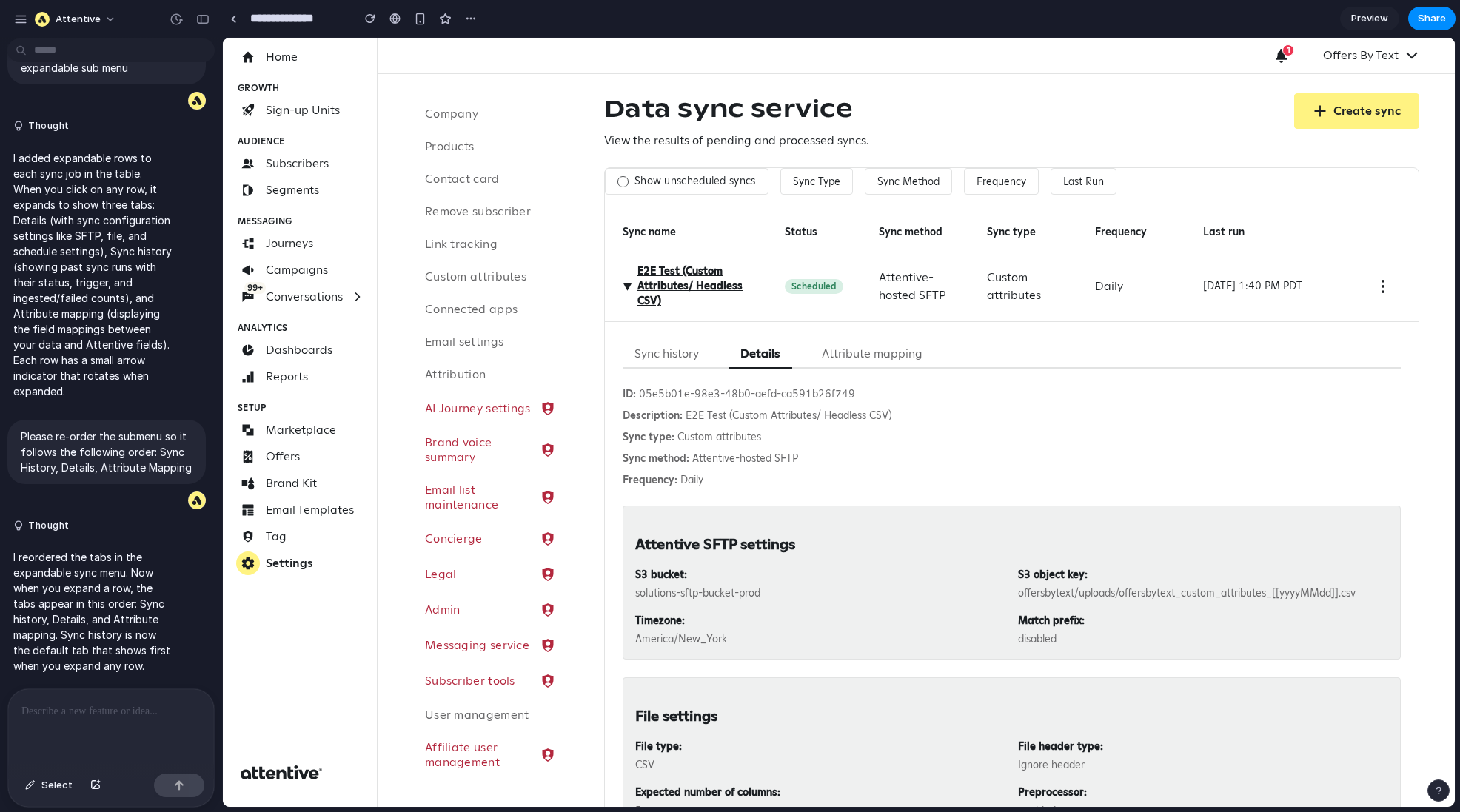
click at [855, 359] on button "Attribute mapping" at bounding box center [871, 354] width 124 height 29
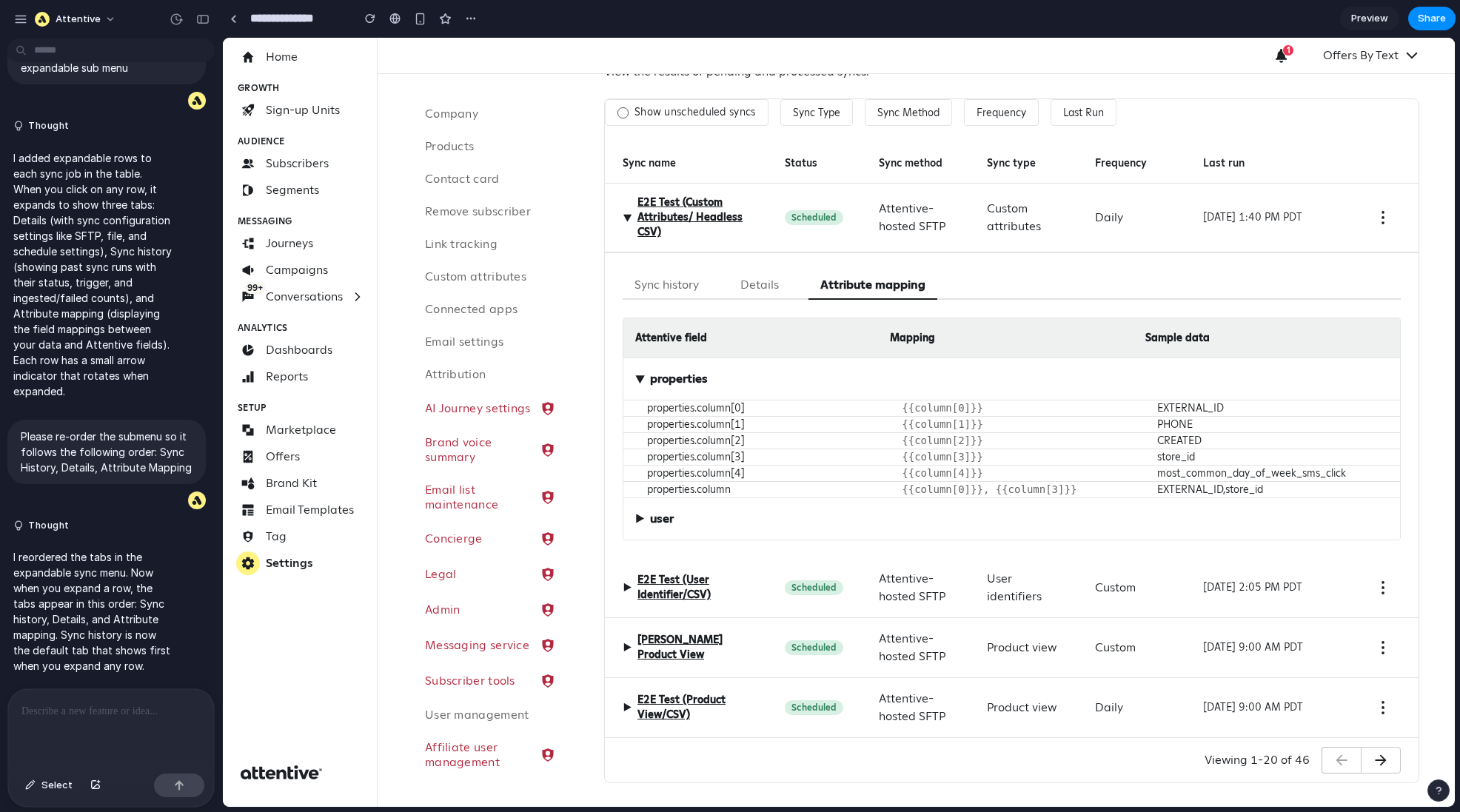
scroll to position [127, 0]
click at [638, 528] on span "▶" at bounding box center [639, 518] width 8 height 18
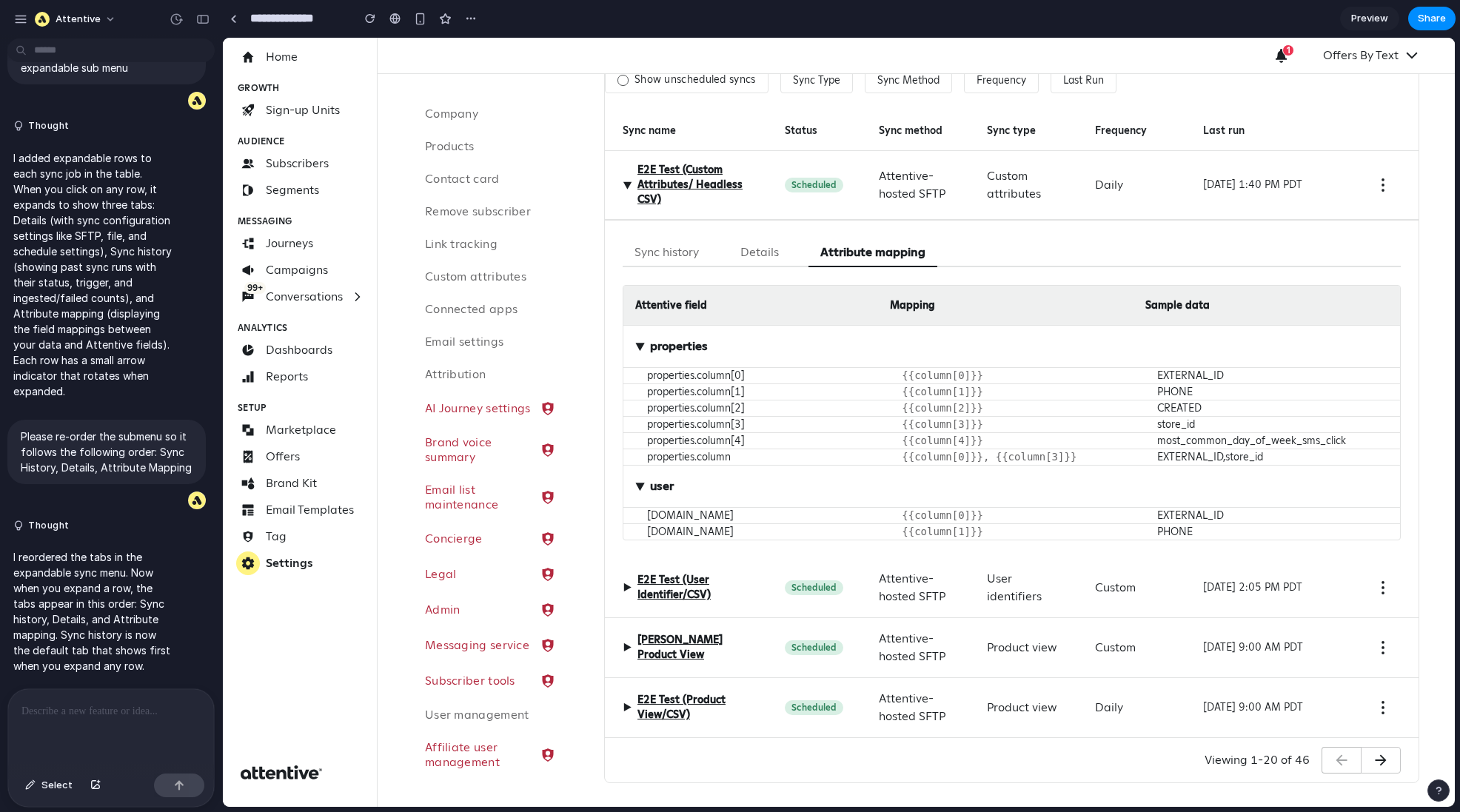
click at [637, 490] on span "▶" at bounding box center [639, 486] width 18 height 8
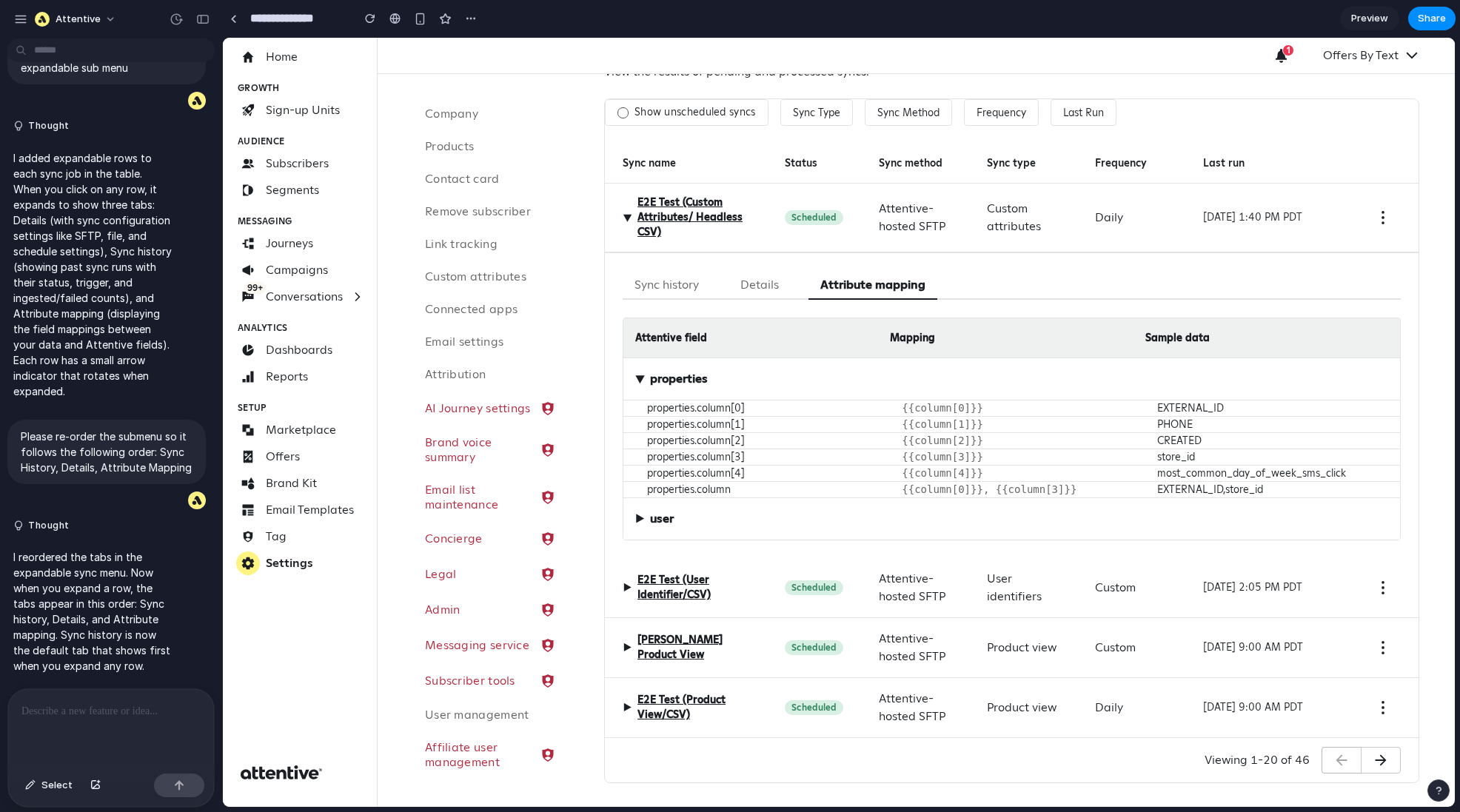
click at [638, 374] on span "▶" at bounding box center [639, 378] width 18 height 8
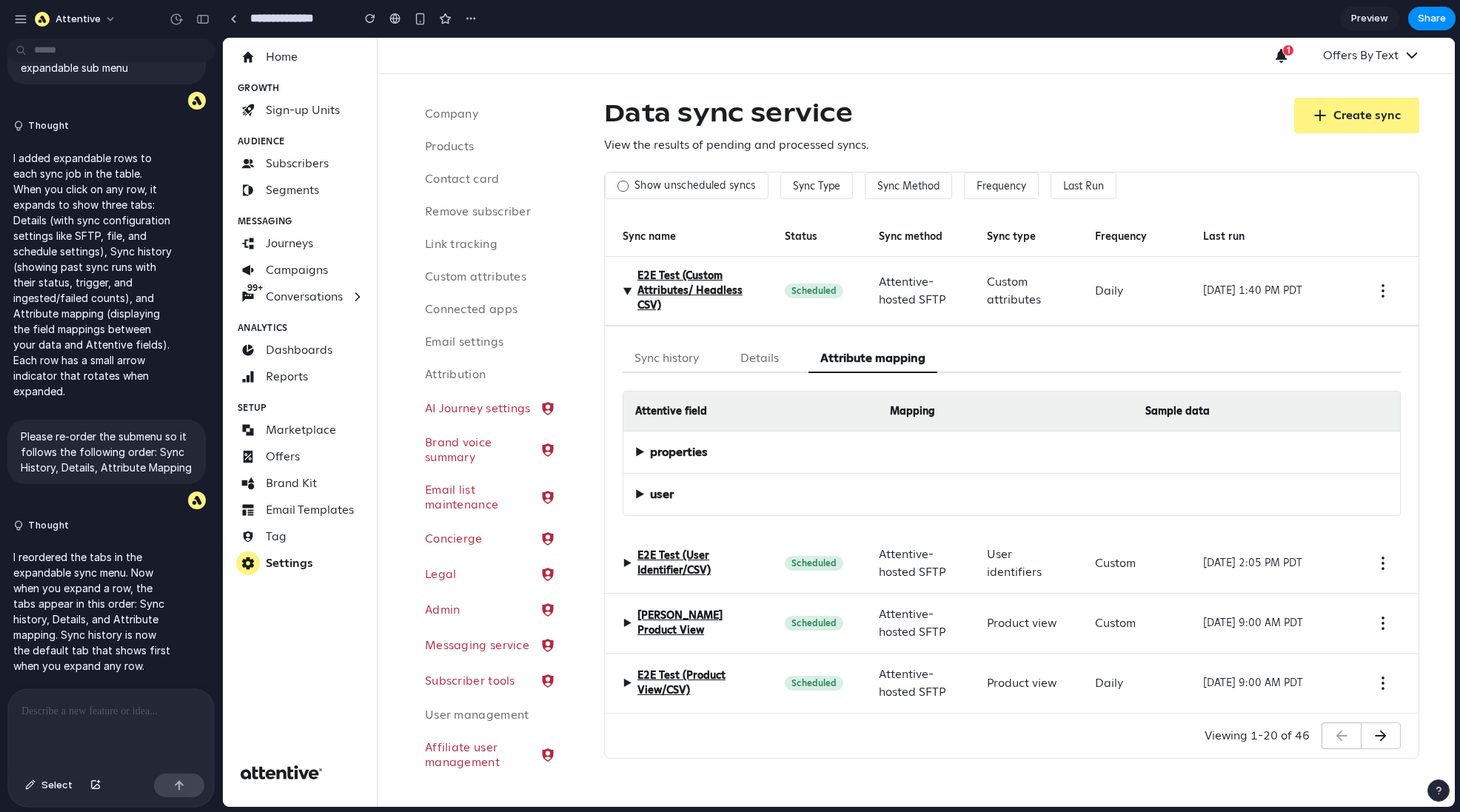
scroll to position [0, 0]
click at [753, 356] on button "Details" at bounding box center [759, 358] width 62 height 29
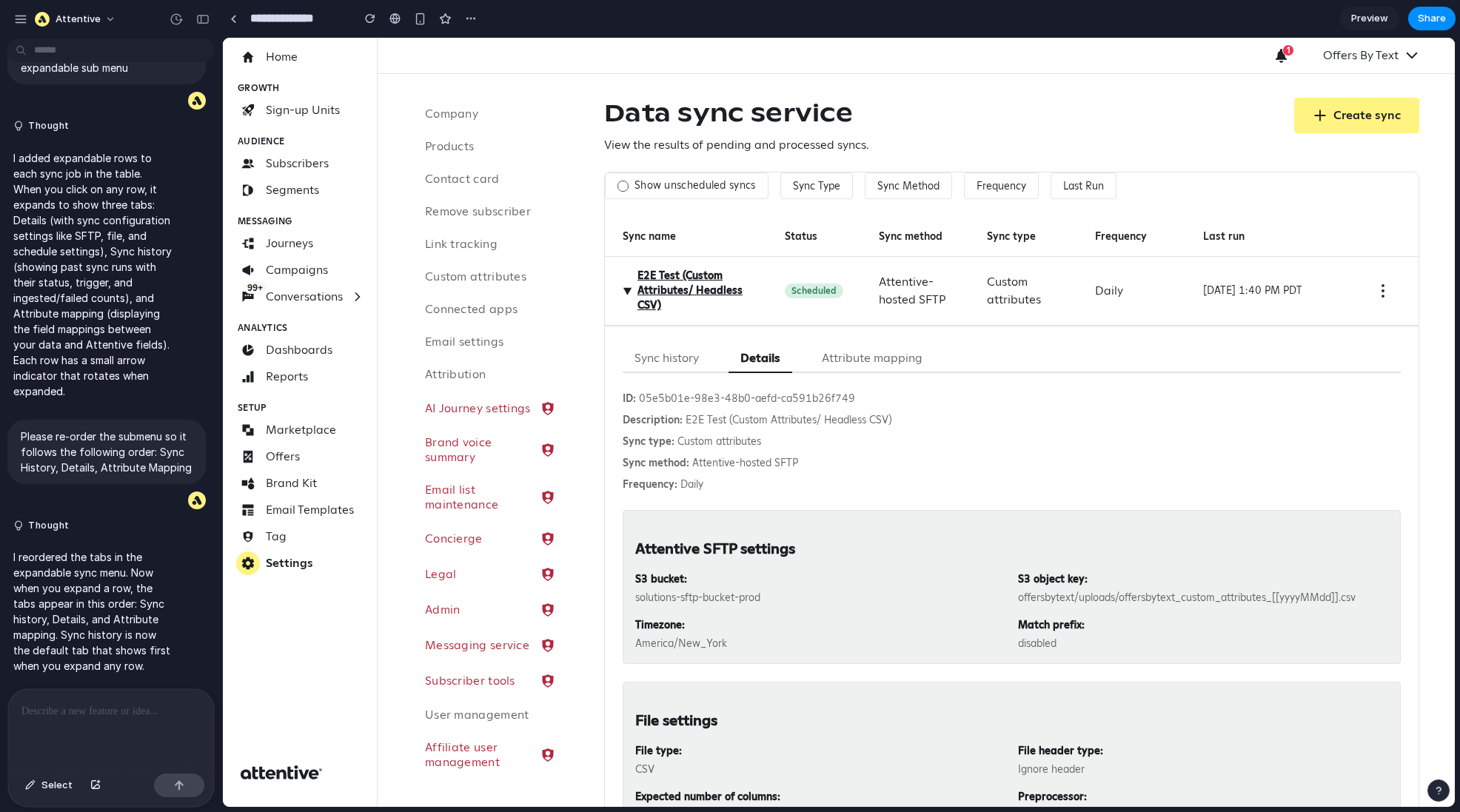
click at [667, 344] on button "Sync history" at bounding box center [666, 358] width 88 height 29
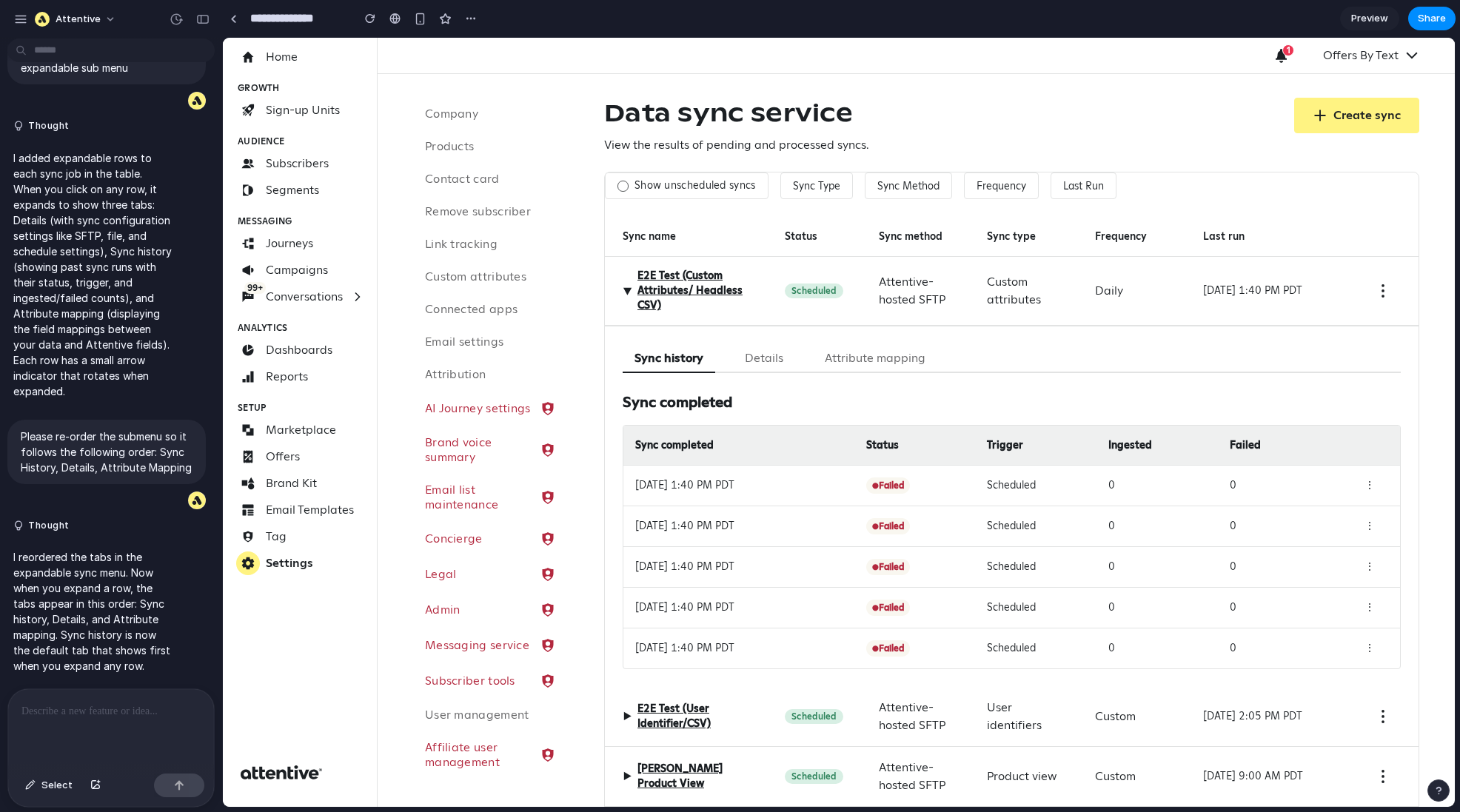
click at [796, 483] on div "Oct 13, 2025 at 1:40 PM PDT" at bounding box center [745, 485] width 219 height 16
drag, startPoint x: 763, startPoint y: 484, endPoint x: 1053, endPoint y: 448, distance: 292.2
click at [774, 484] on div "Oct 13, 2025 at 1:40 PM PDT" at bounding box center [745, 485] width 219 height 16
click at [1087, 479] on div "⋮" at bounding box center [1370, 485] width 37 height 16
click at [41, 608] on button "Select" at bounding box center [49, 785] width 62 height 23
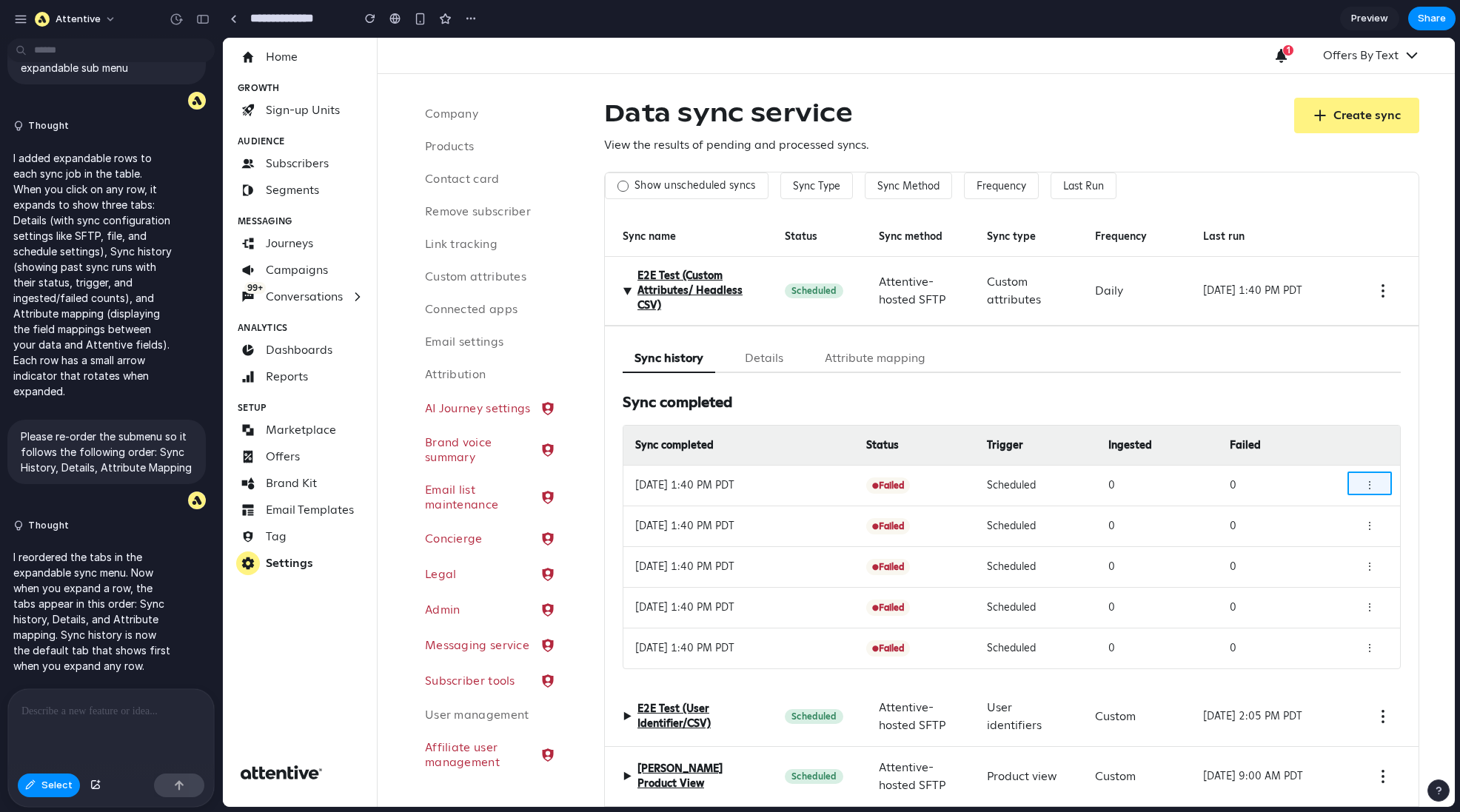
click at [1087, 484] on div at bounding box center [839, 422] width 1232 height 769
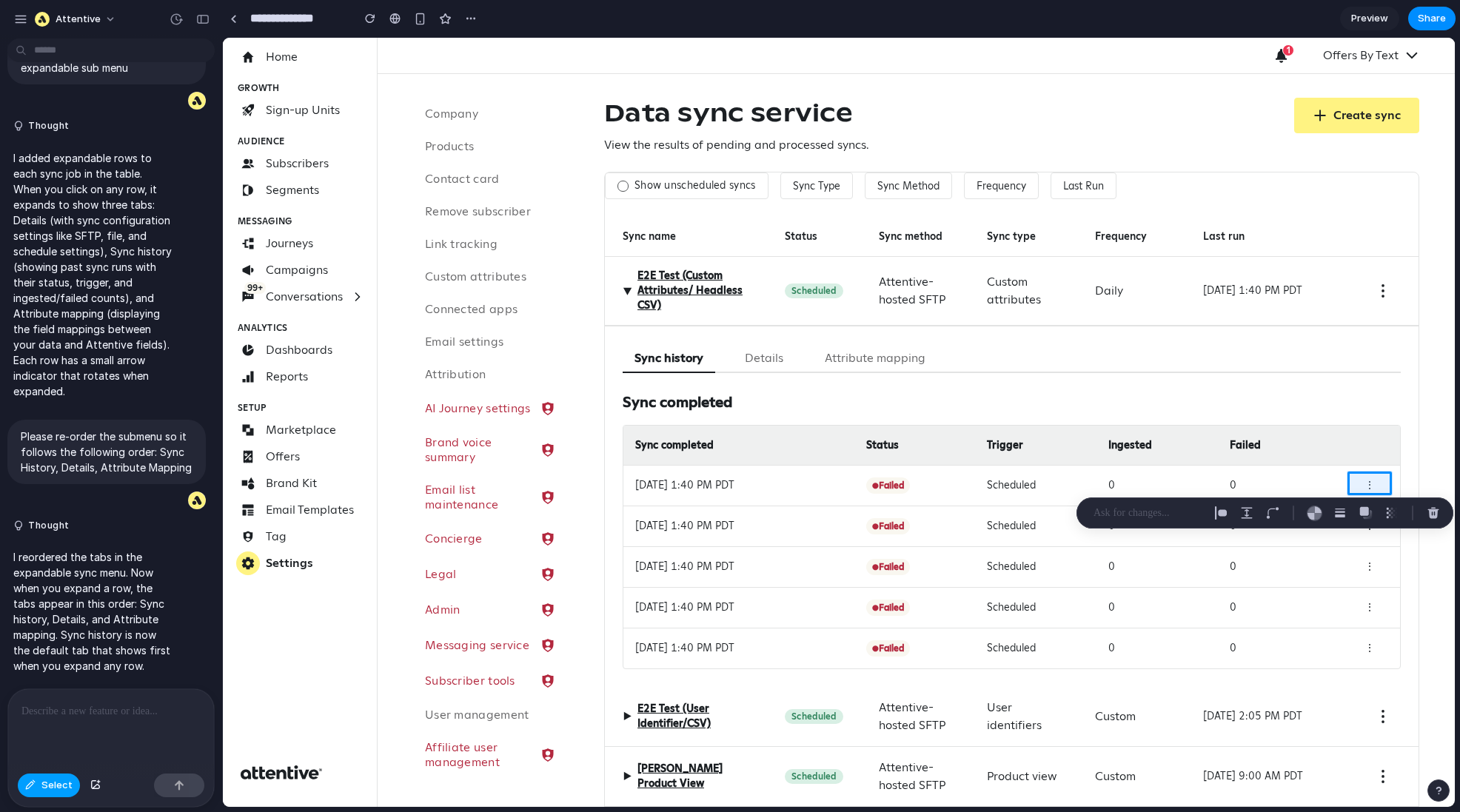
click at [44, 608] on span "Select" at bounding box center [56, 785] width 31 height 15
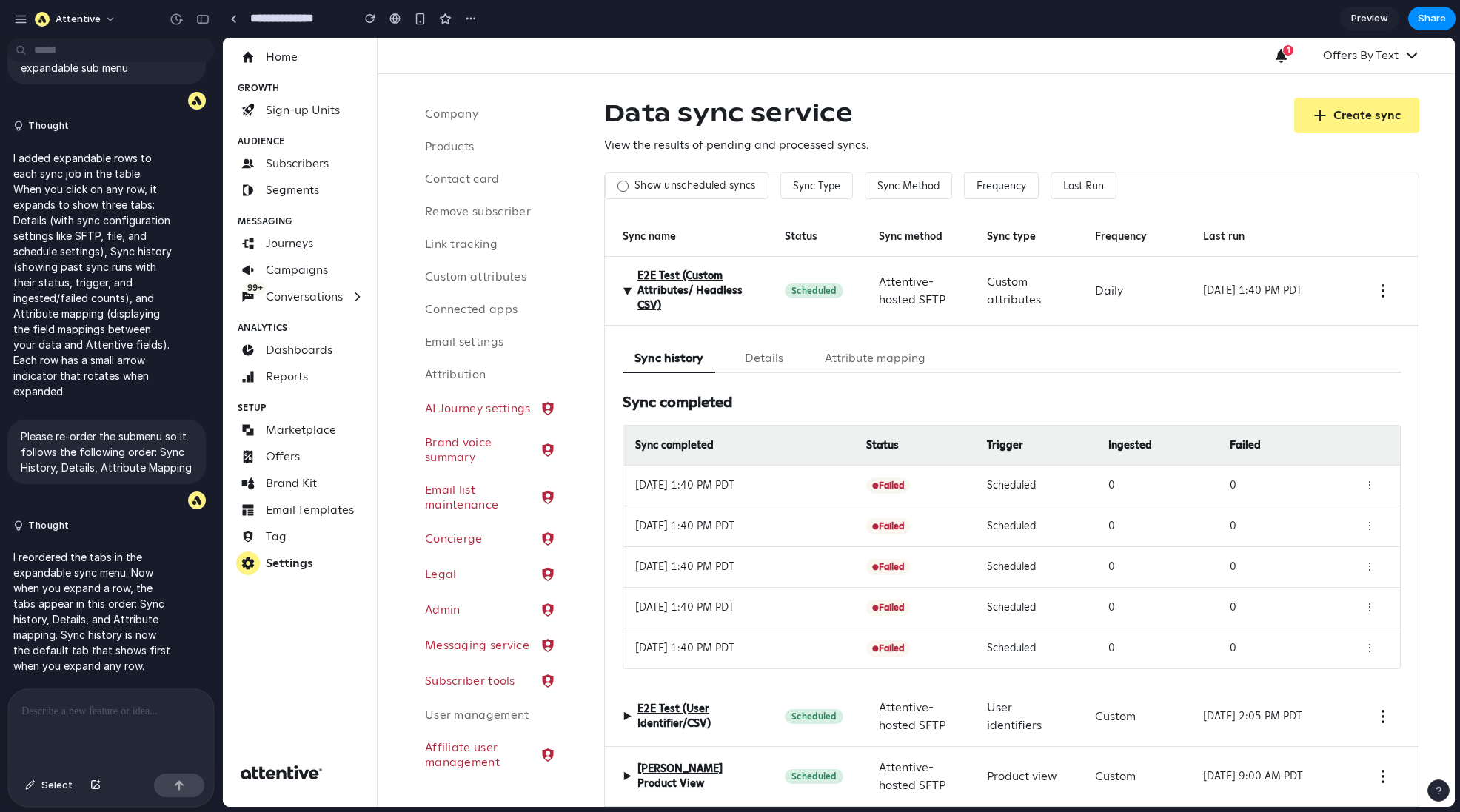
click at [626, 284] on div "▶ E2E Test (Custom Attributes/ Headless CSV)" at bounding box center [685, 290] width 126 height 44
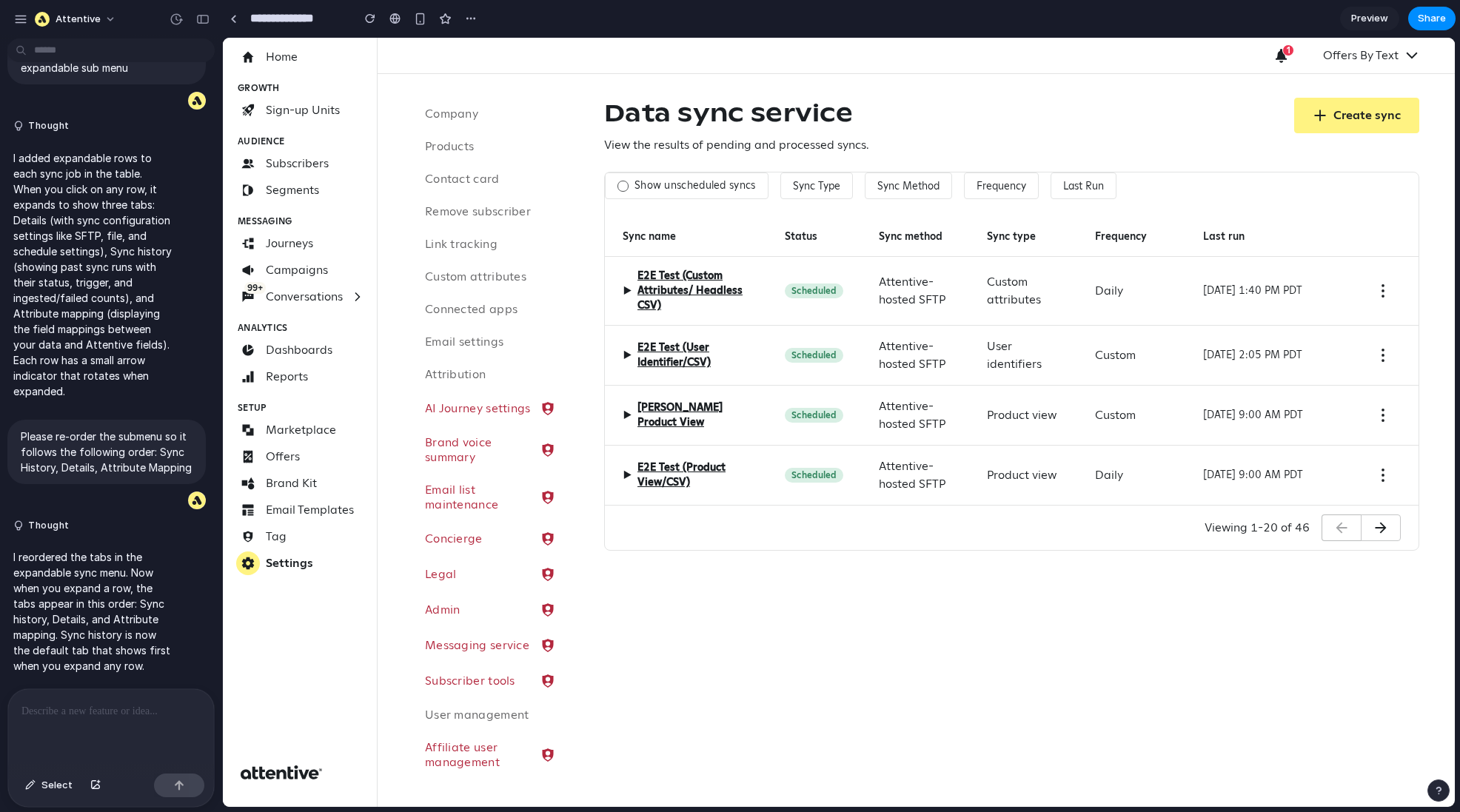
click at [85, 608] on div at bounding box center [111, 728] width 206 height 79
click at [816, 184] on button "Sync Type" at bounding box center [817, 185] width 73 height 26
click at [820, 182] on div "Custom attributes Product catalog Product view Subscribe (public API) User iden…" at bounding box center [839, 422] width 1232 height 769
click at [622, 181] on div at bounding box center [623, 186] width 11 height 11
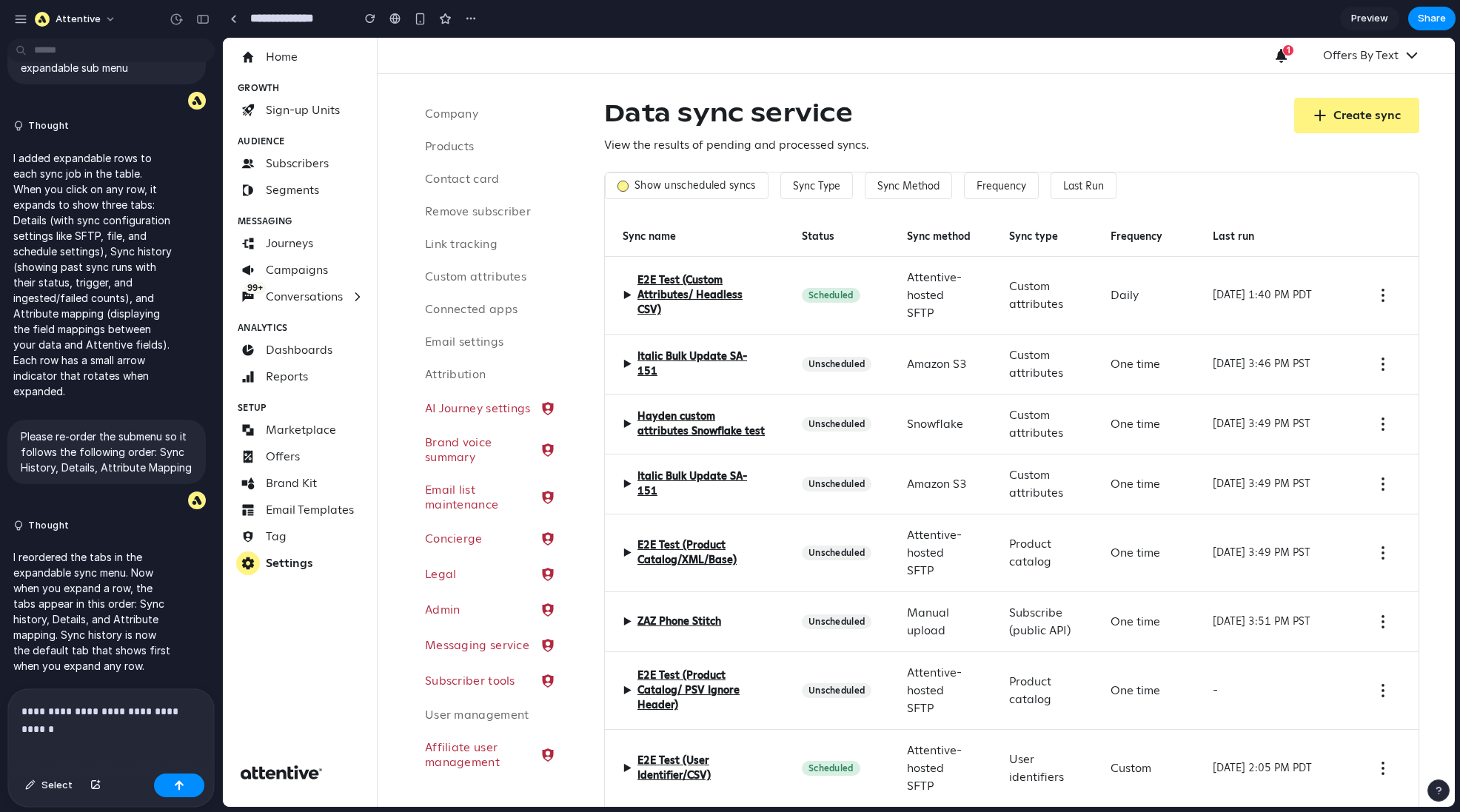
click at [635, 175] on div "Show unscheduled syncs" at bounding box center [686, 185] width 164 height 26
click at [629, 185] on div "Show unscheduled syncs" at bounding box center [686, 185] width 164 height 26
click at [621, 184] on icon at bounding box center [623, 186] width 7 height 7
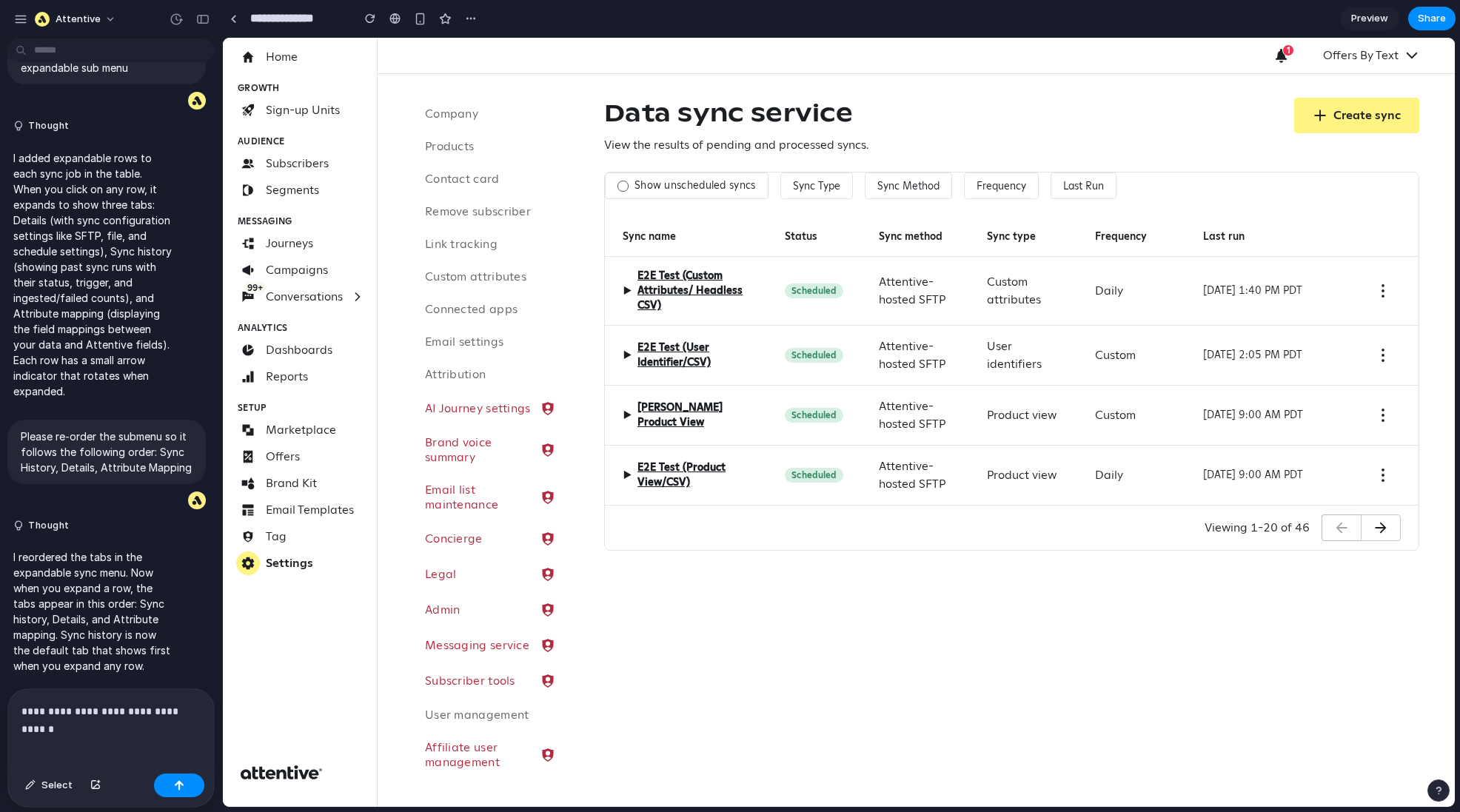
click at [192, 608] on p "**********" at bounding box center [110, 711] width 179 height 18
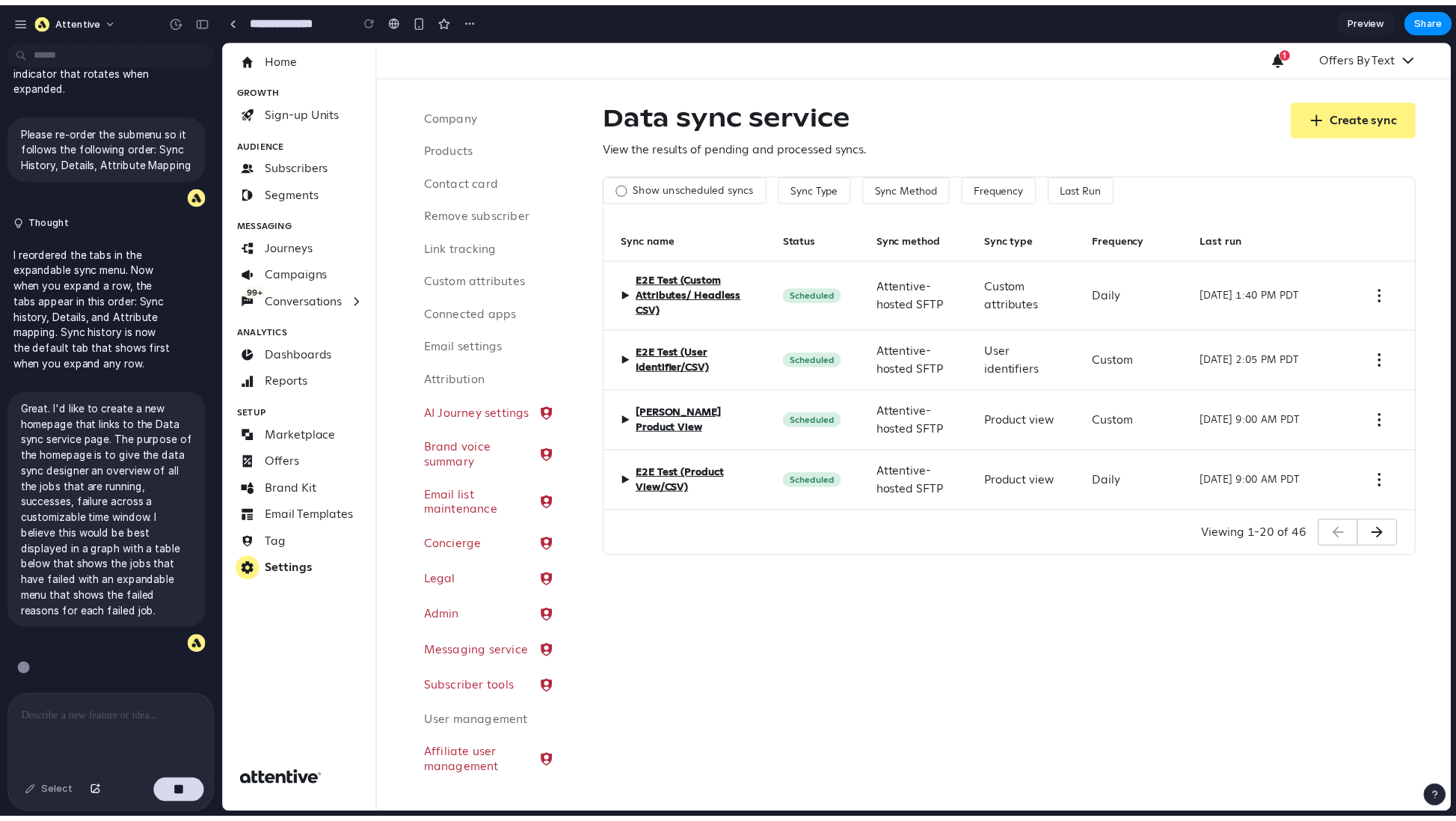
scroll to position [1413, 0]
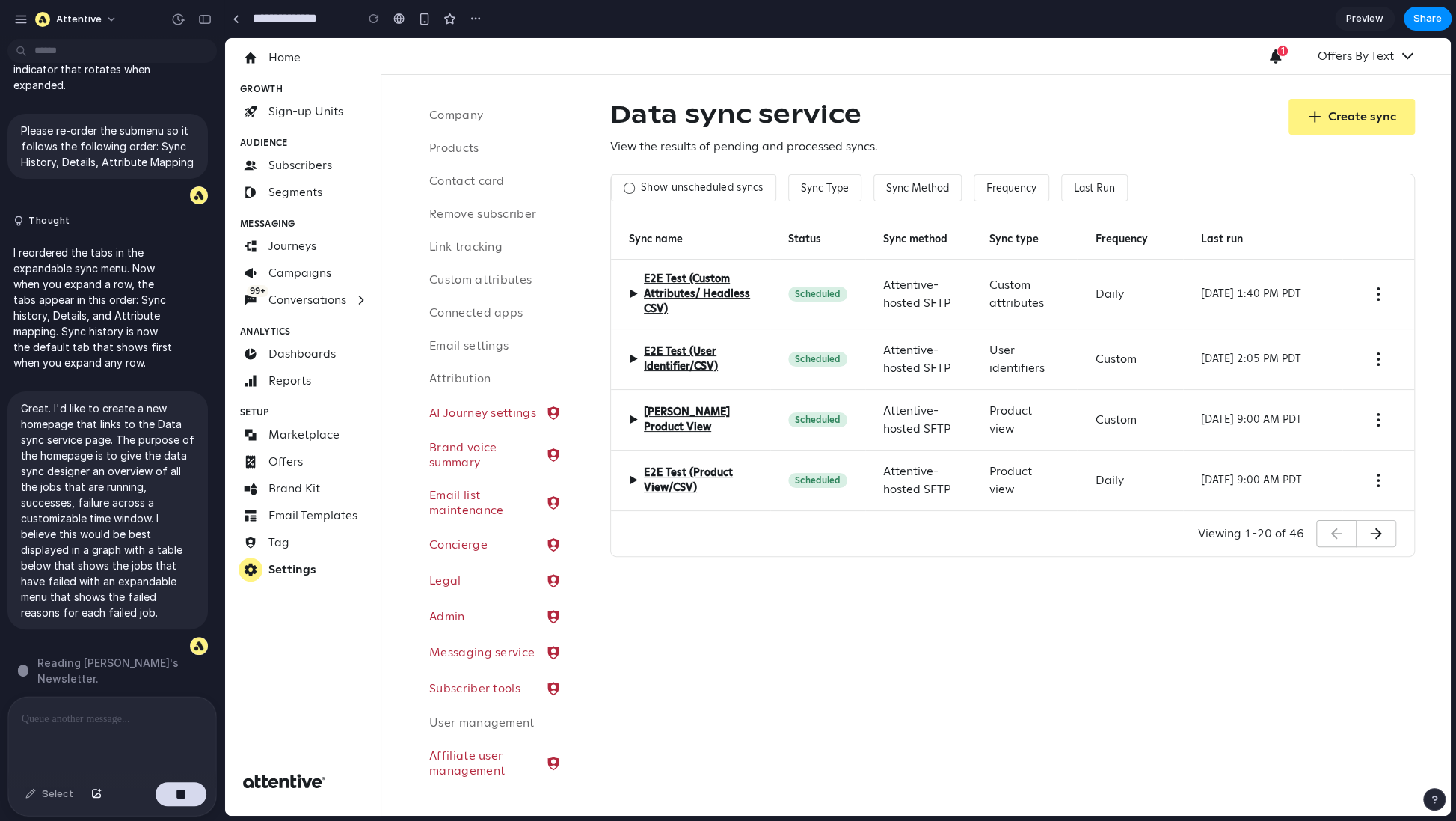
click at [631, 299] on span "▶" at bounding box center [633, 293] width 9 height 18
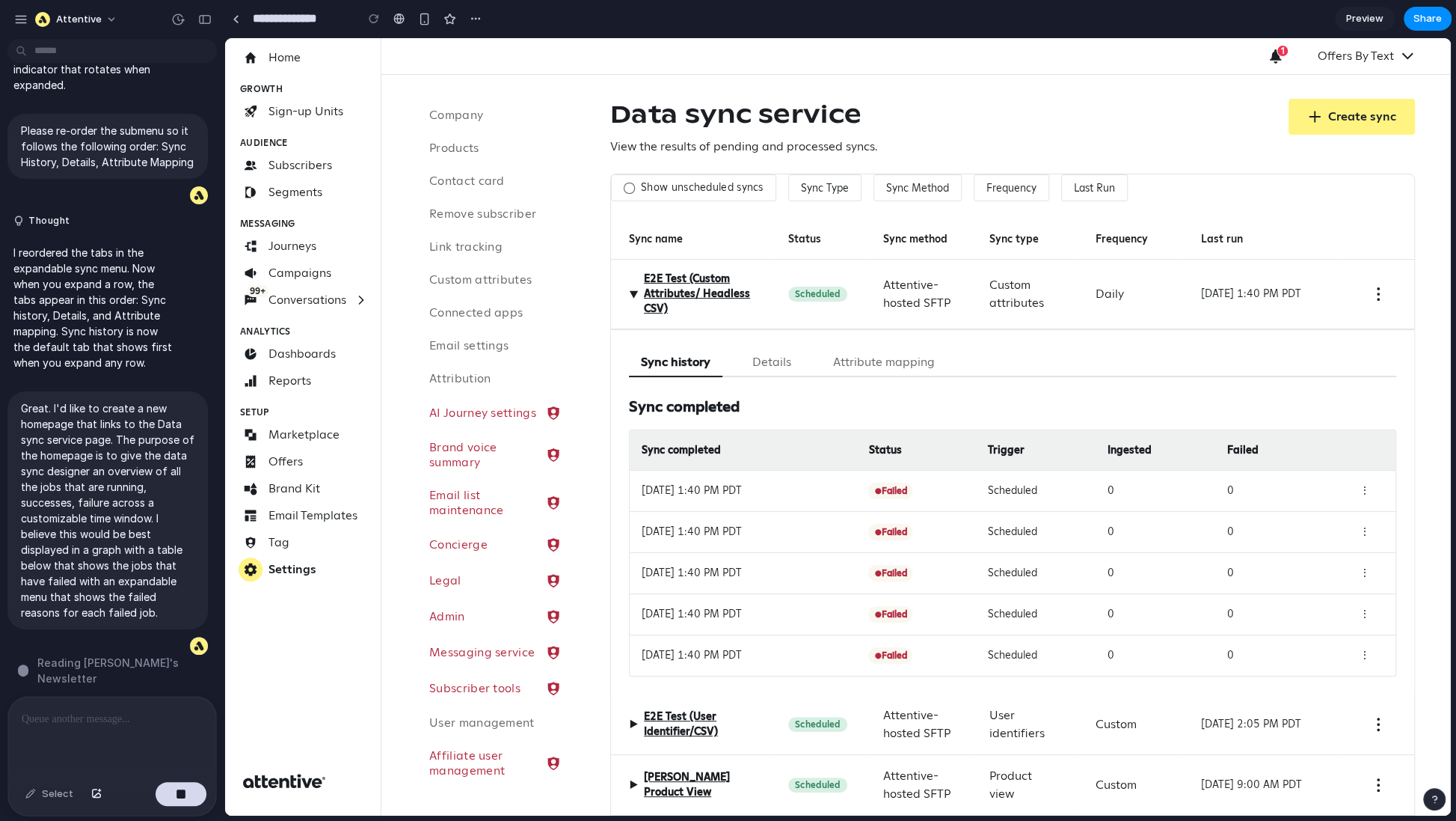
click at [771, 357] on button "Details" at bounding box center [771, 362] width 62 height 29
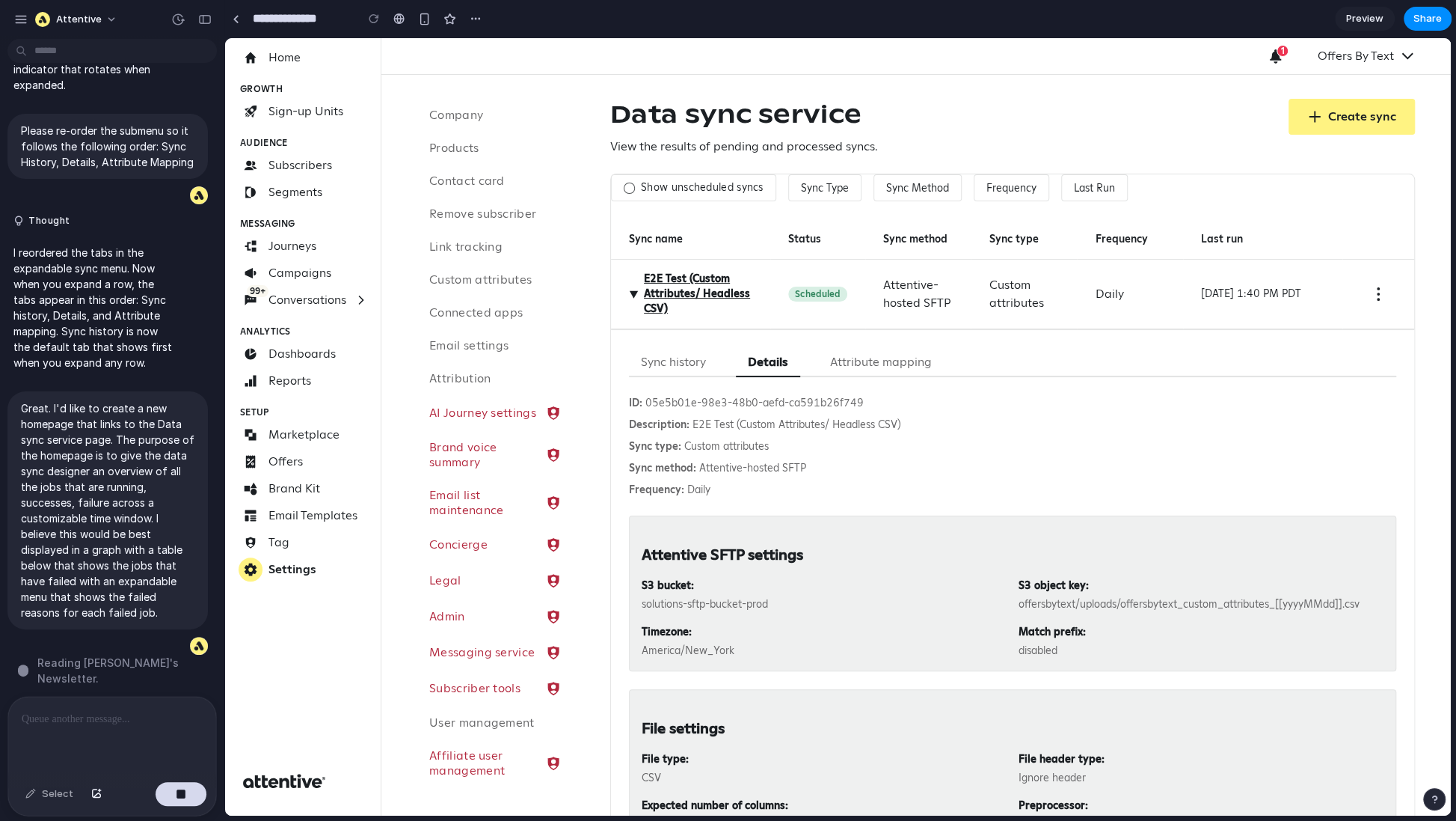
click at [851, 350] on button "Attribute mapping" at bounding box center [880, 362] width 126 height 29
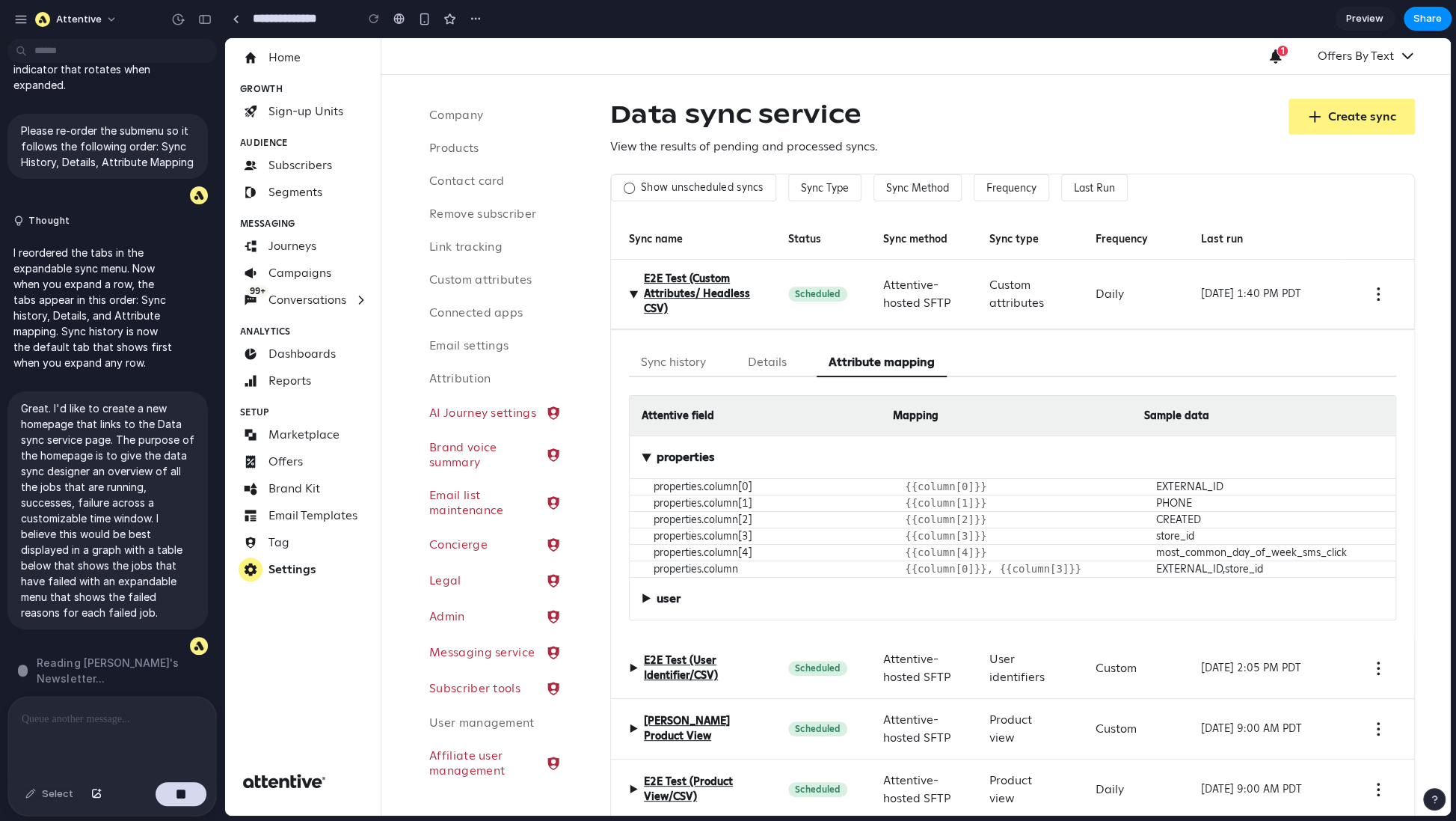
click at [757, 375] on button "Details" at bounding box center [767, 362] width 62 height 29
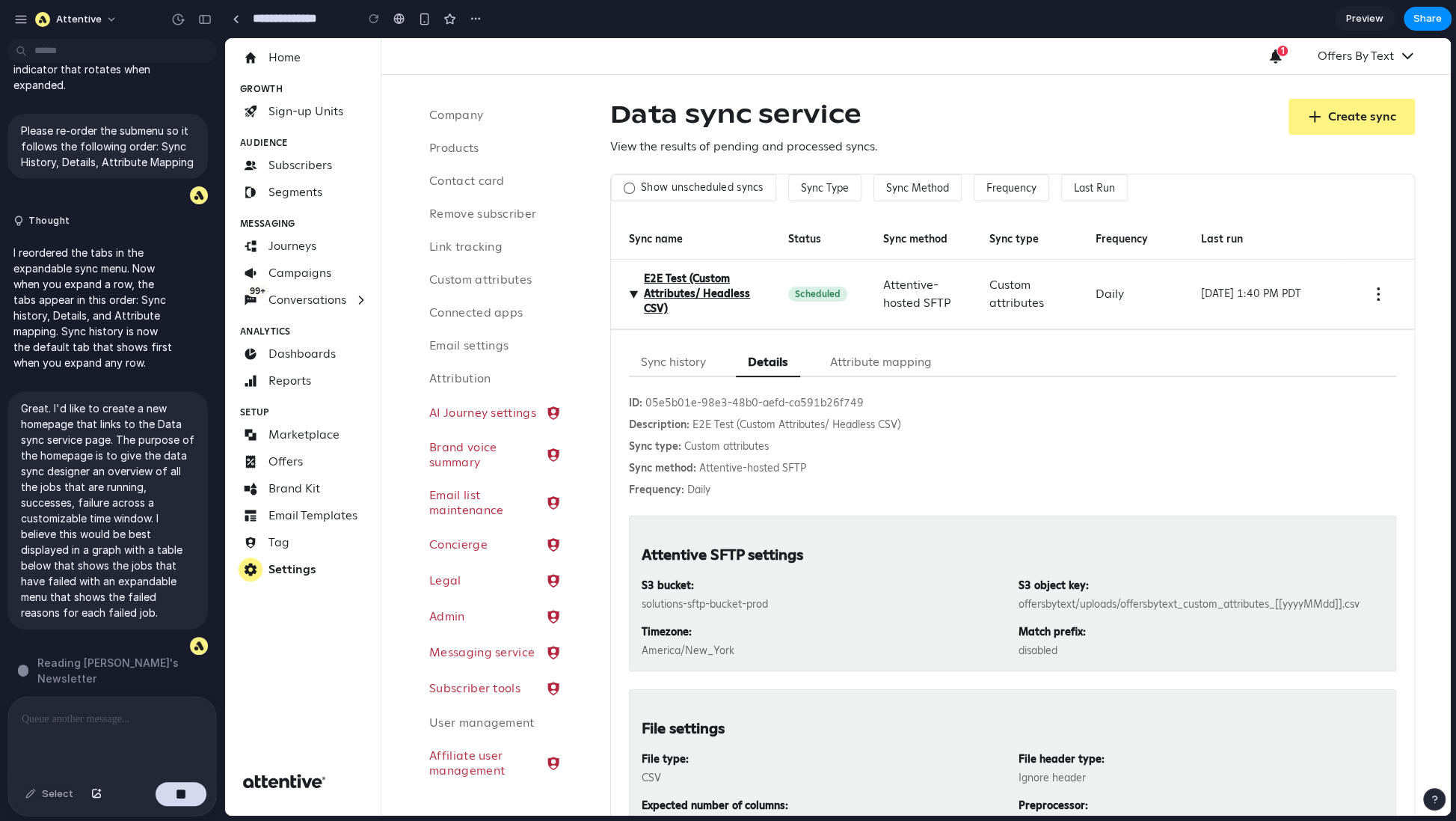
click at [678, 363] on button "Sync history" at bounding box center [673, 362] width 89 height 29
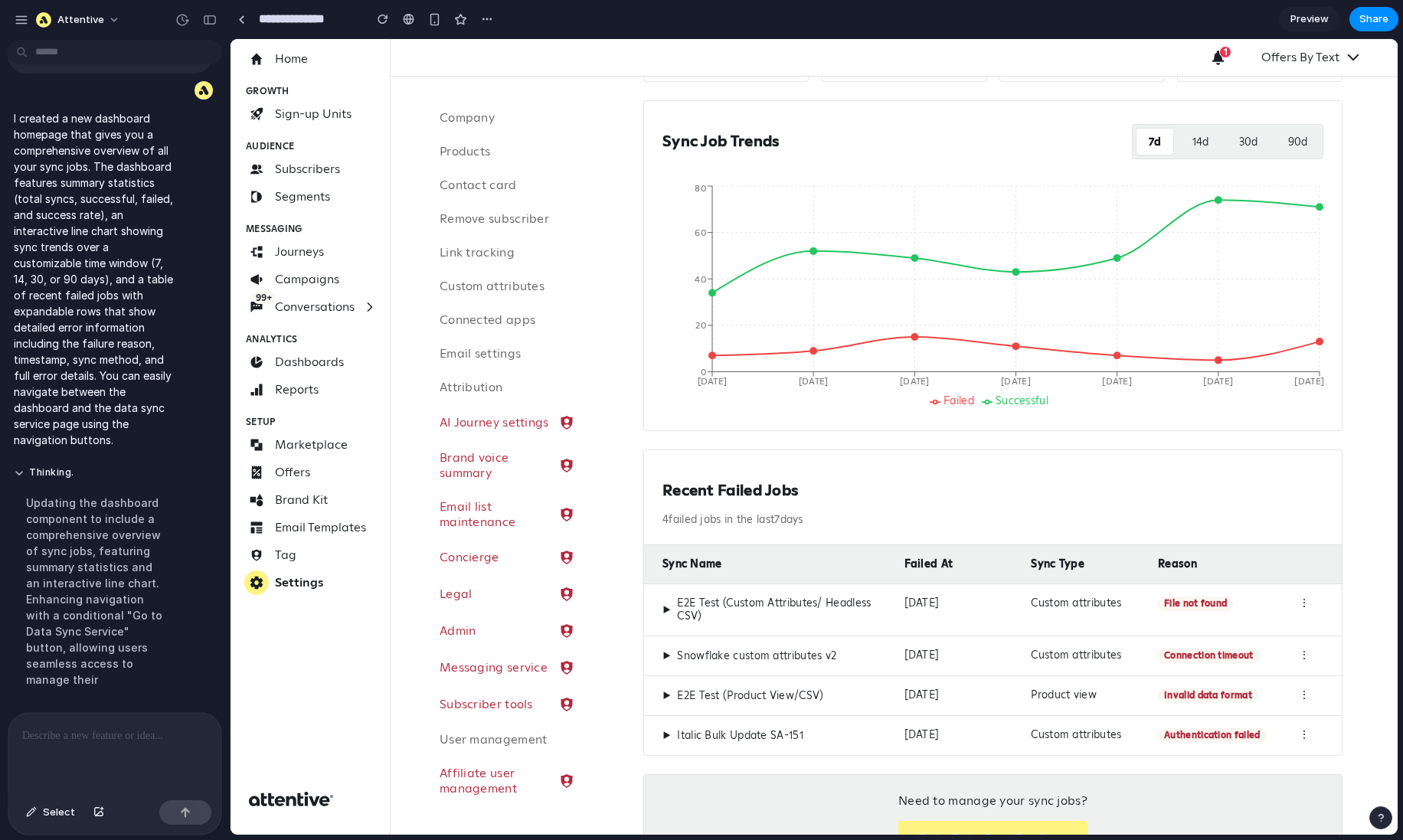
scroll to position [200, 0]
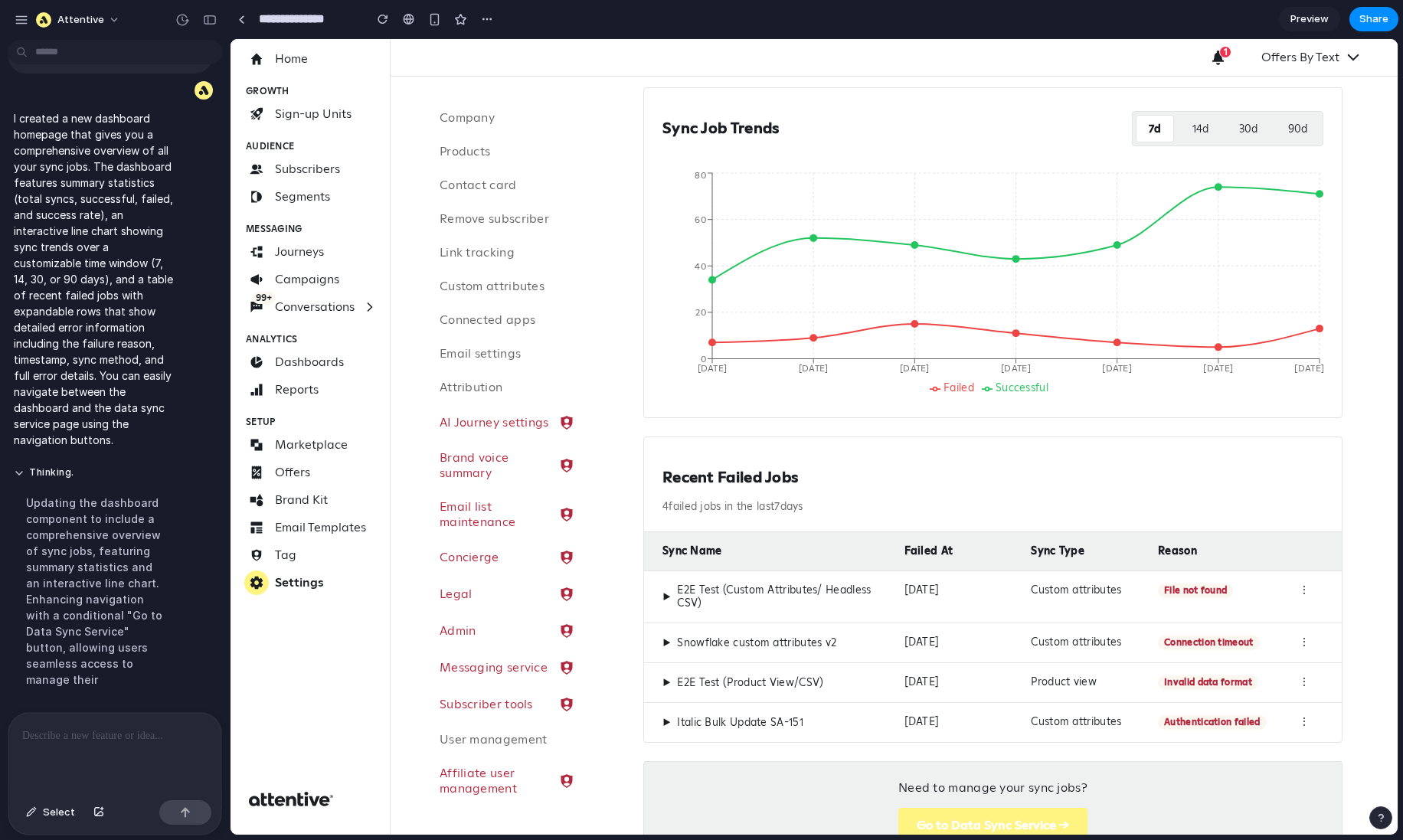
click at [728, 478] on h2 "Recent Failed Jobs" at bounding box center [992, 477] width 661 height 19
click at [666, 592] on span "▶" at bounding box center [666, 597] width 9 height 14
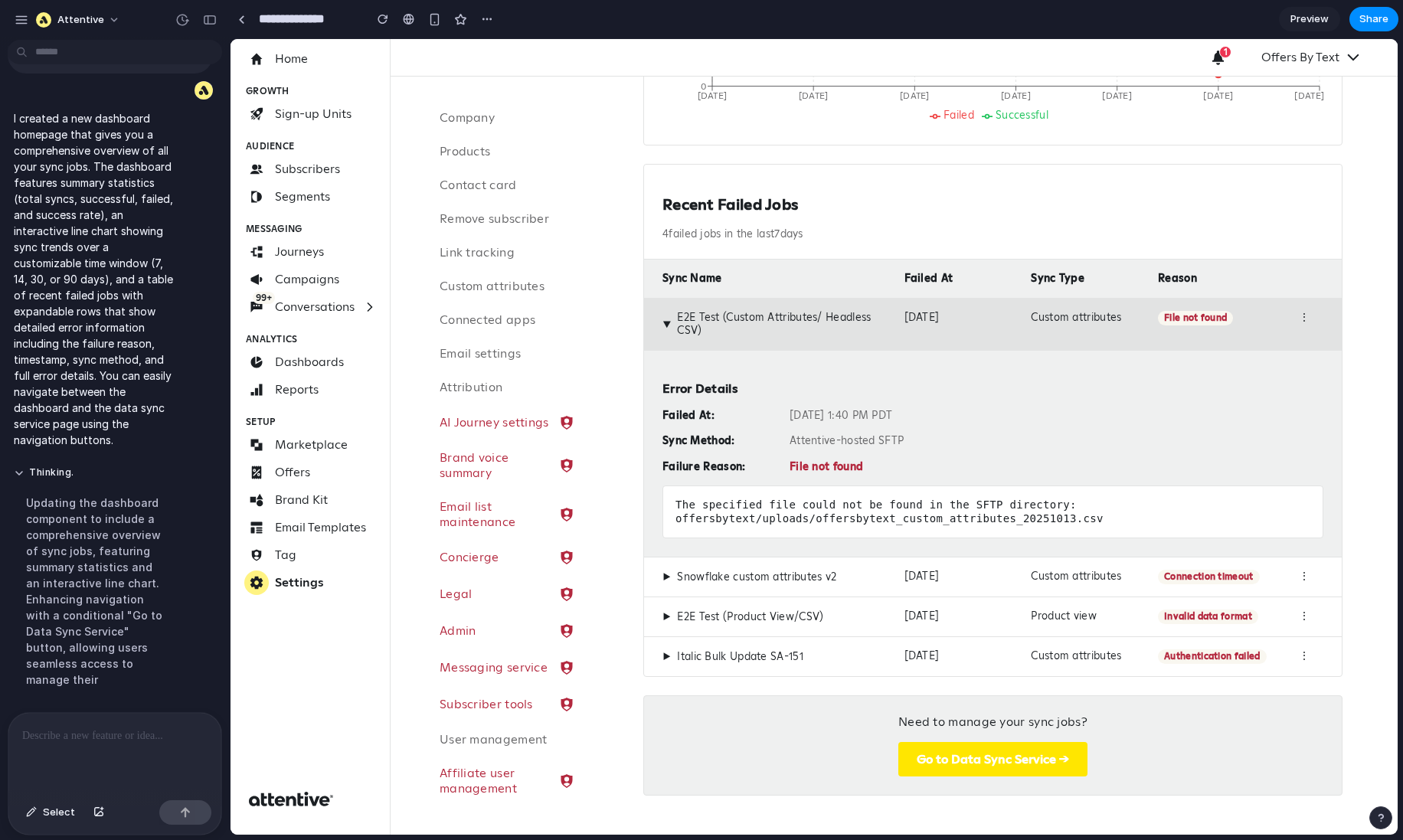
scroll to position [467, 0]
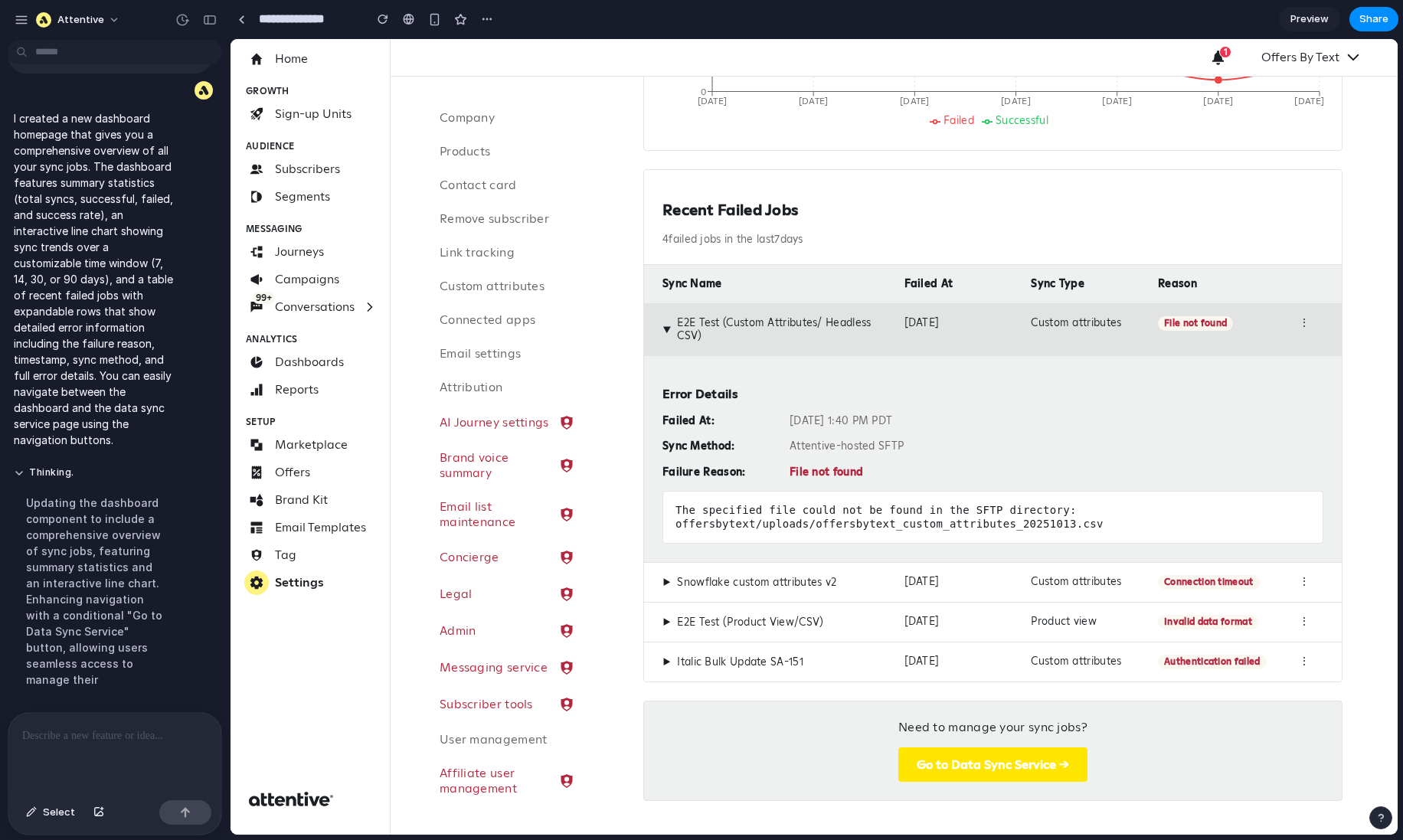
click at [975, 629] on button "Go to Data Sync Service →" at bounding box center [992, 765] width 189 height 35
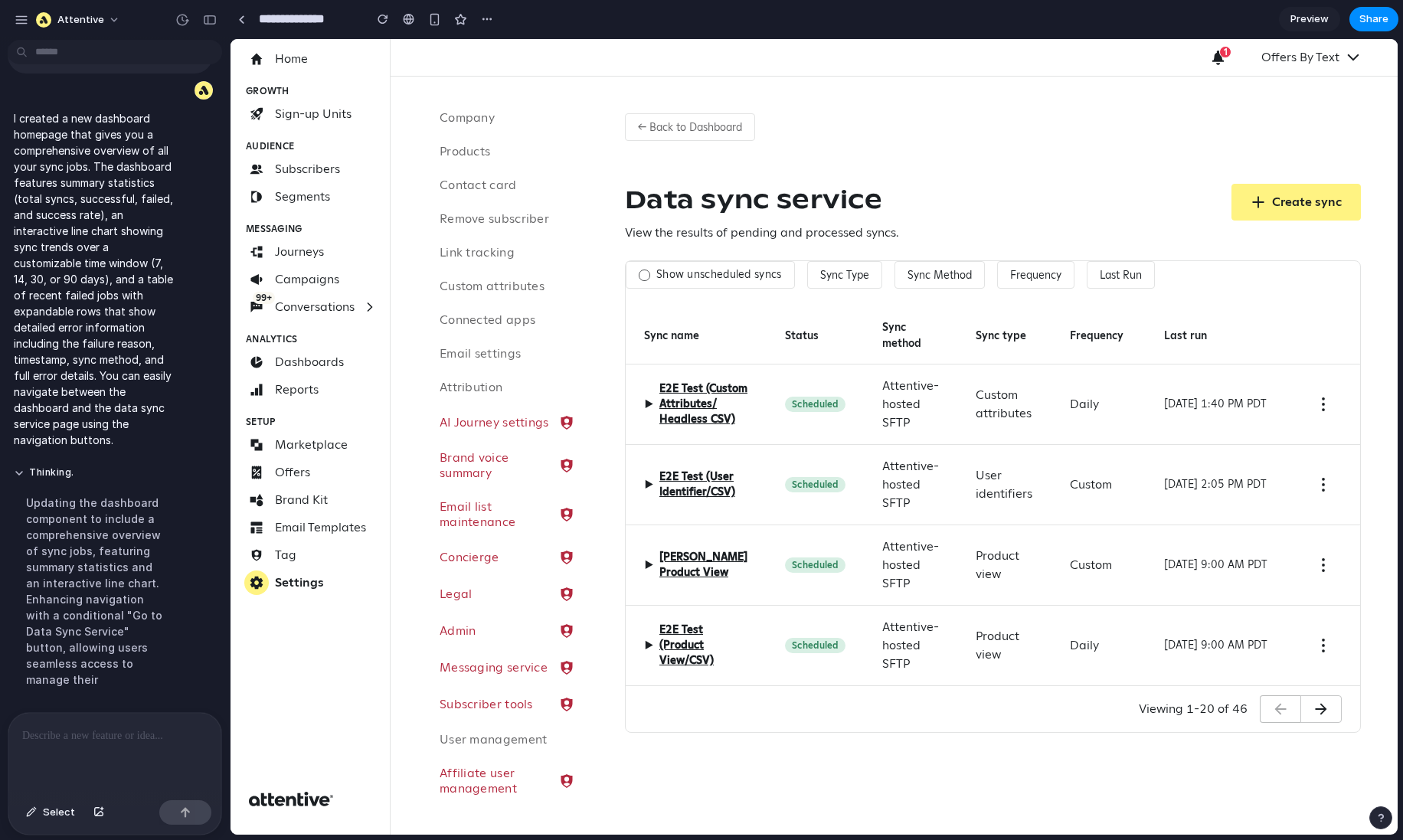
scroll to position [0, 0]
click at [851, 267] on button "Sync Type" at bounding box center [845, 275] width 76 height 27
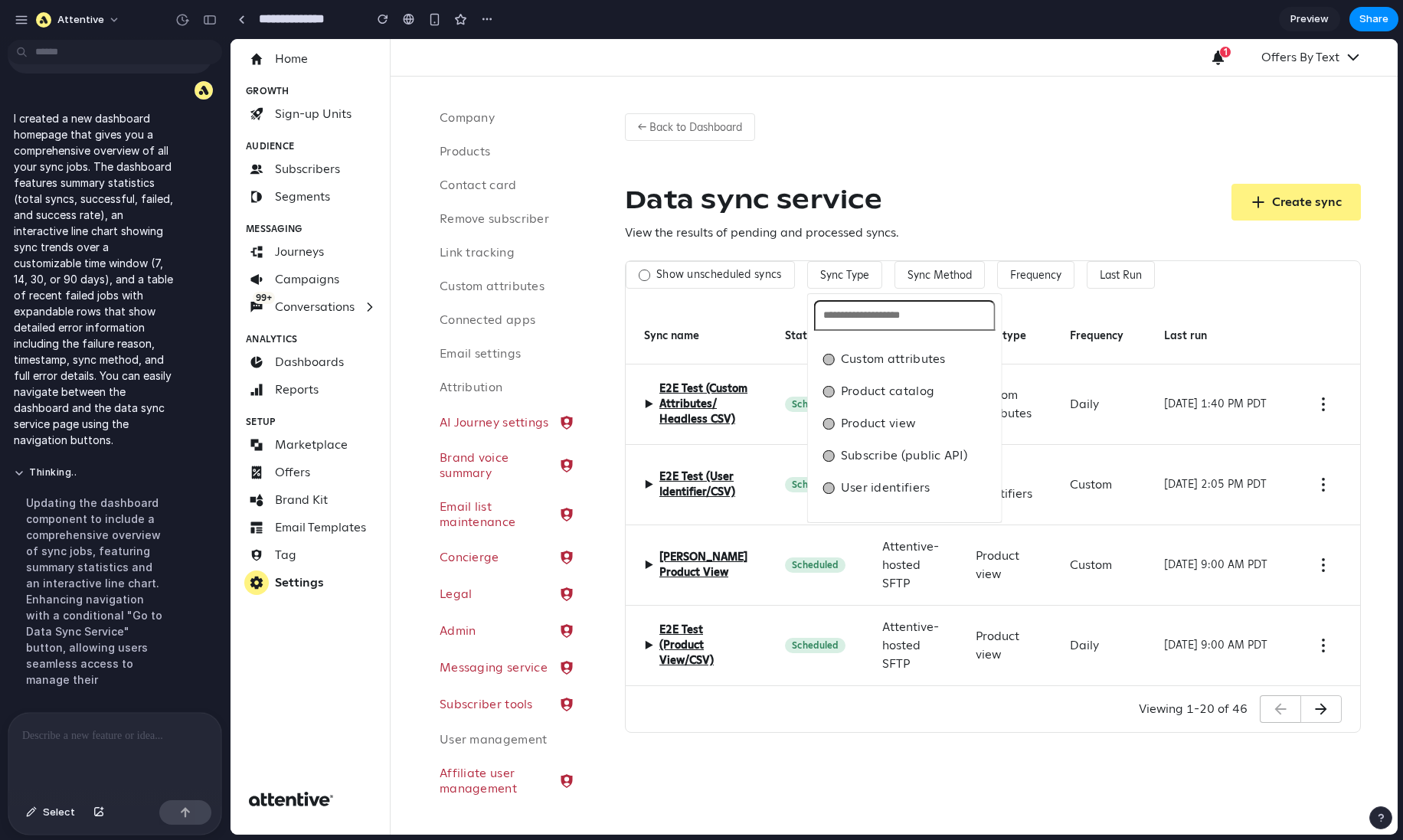
click at [918, 281] on div "Custom attributes Product catalog Product view Subscribe (public API) User iden…" at bounding box center [814, 436] width 1168 height 795
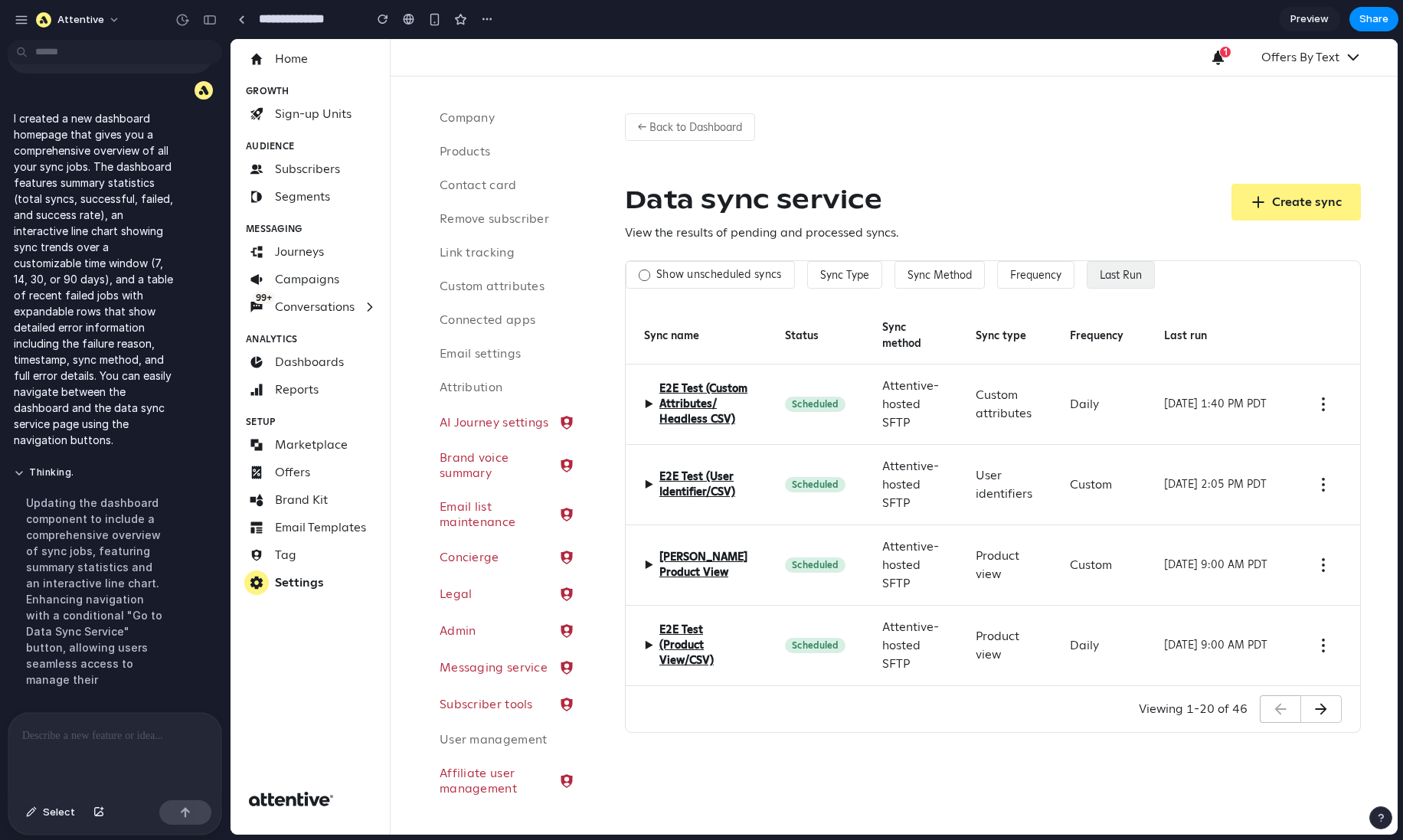
click at [1114, 282] on button "Last Run" at bounding box center [1121, 275] width 68 height 27
click at [1124, 220] on div "Has run Never run" at bounding box center [814, 436] width 1168 height 795
click at [646, 402] on span "▶" at bounding box center [648, 404] width 9 height 18
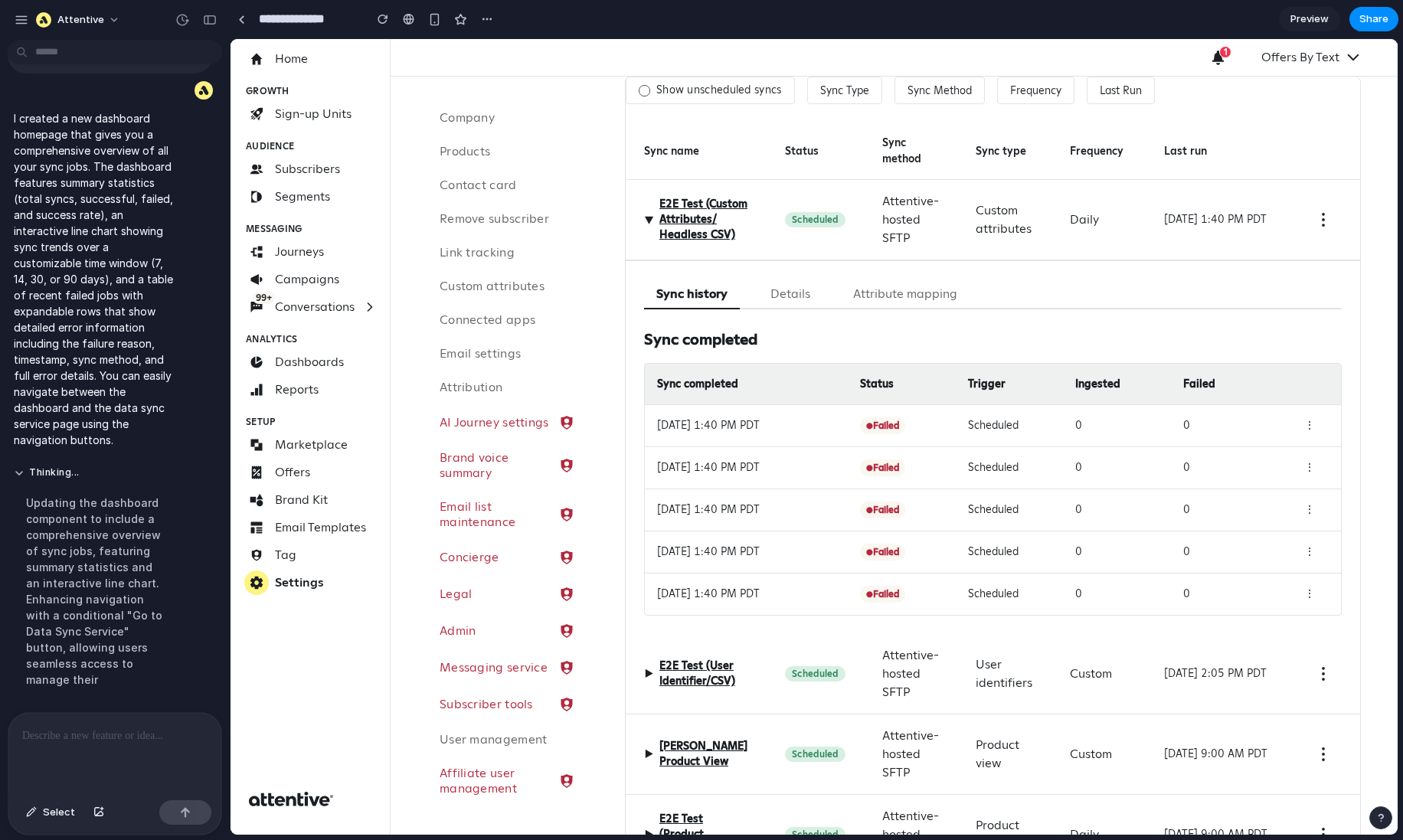
scroll to position [191, 0]
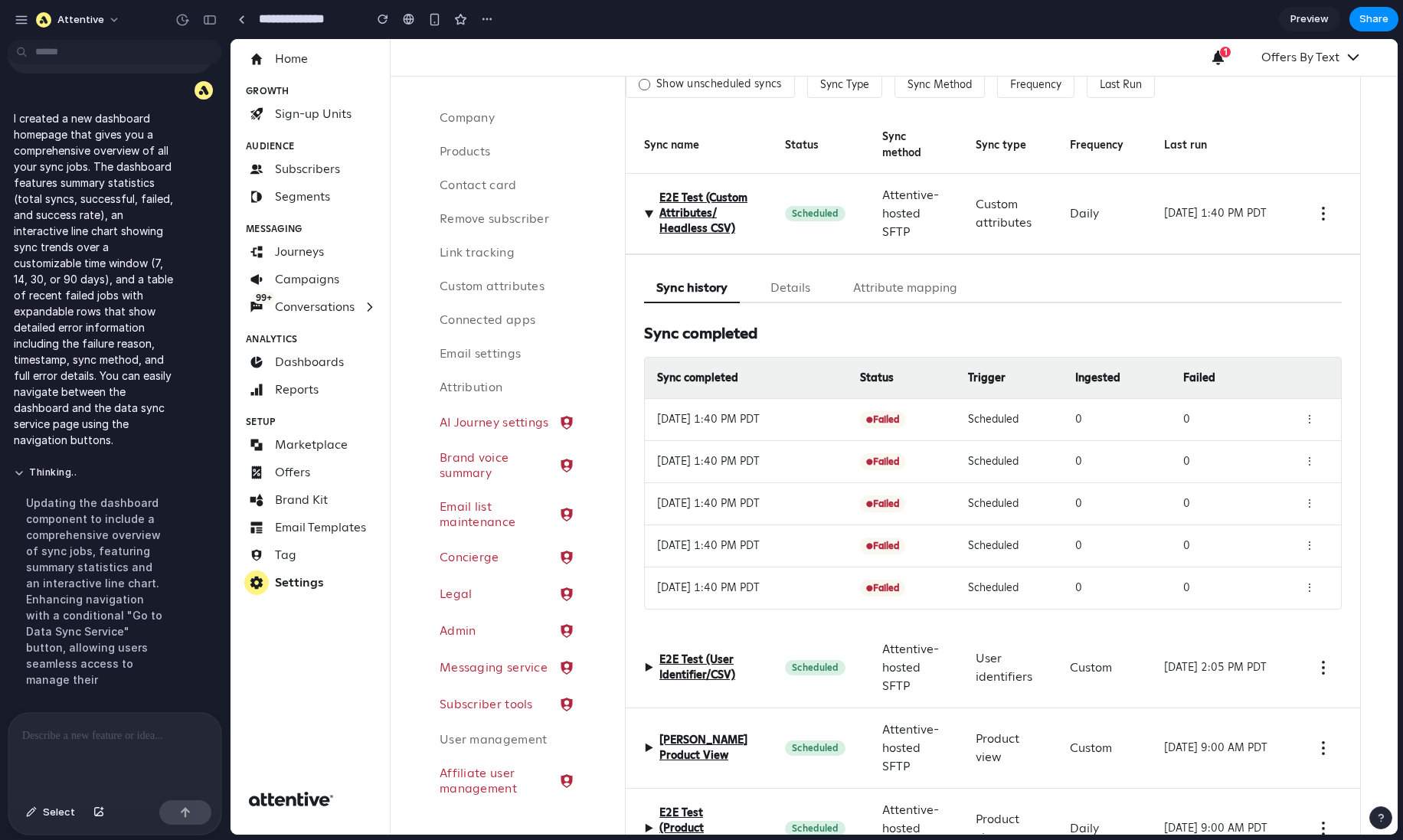
click at [798, 284] on button "Details" at bounding box center [790, 287] width 64 height 30
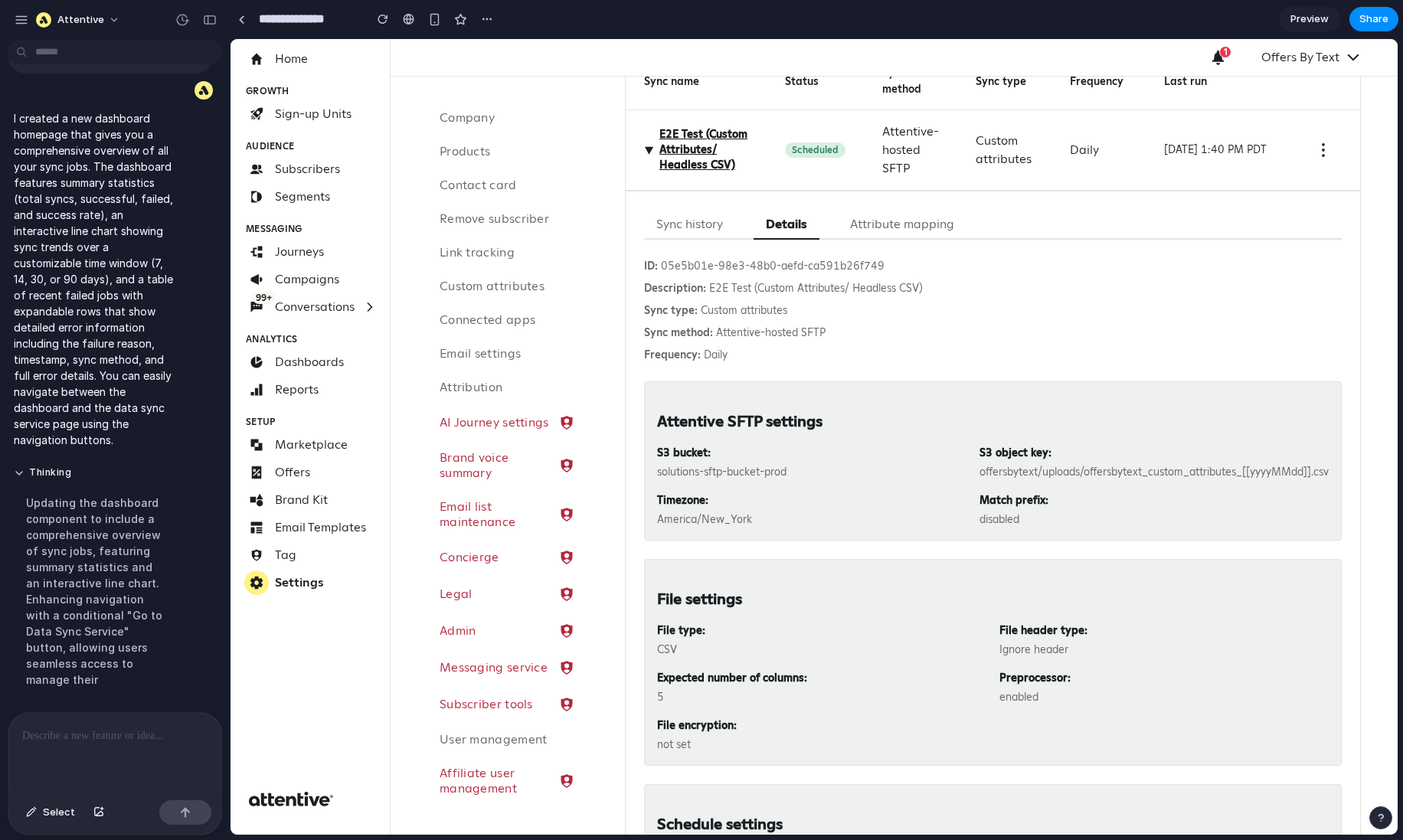
scroll to position [160, 0]
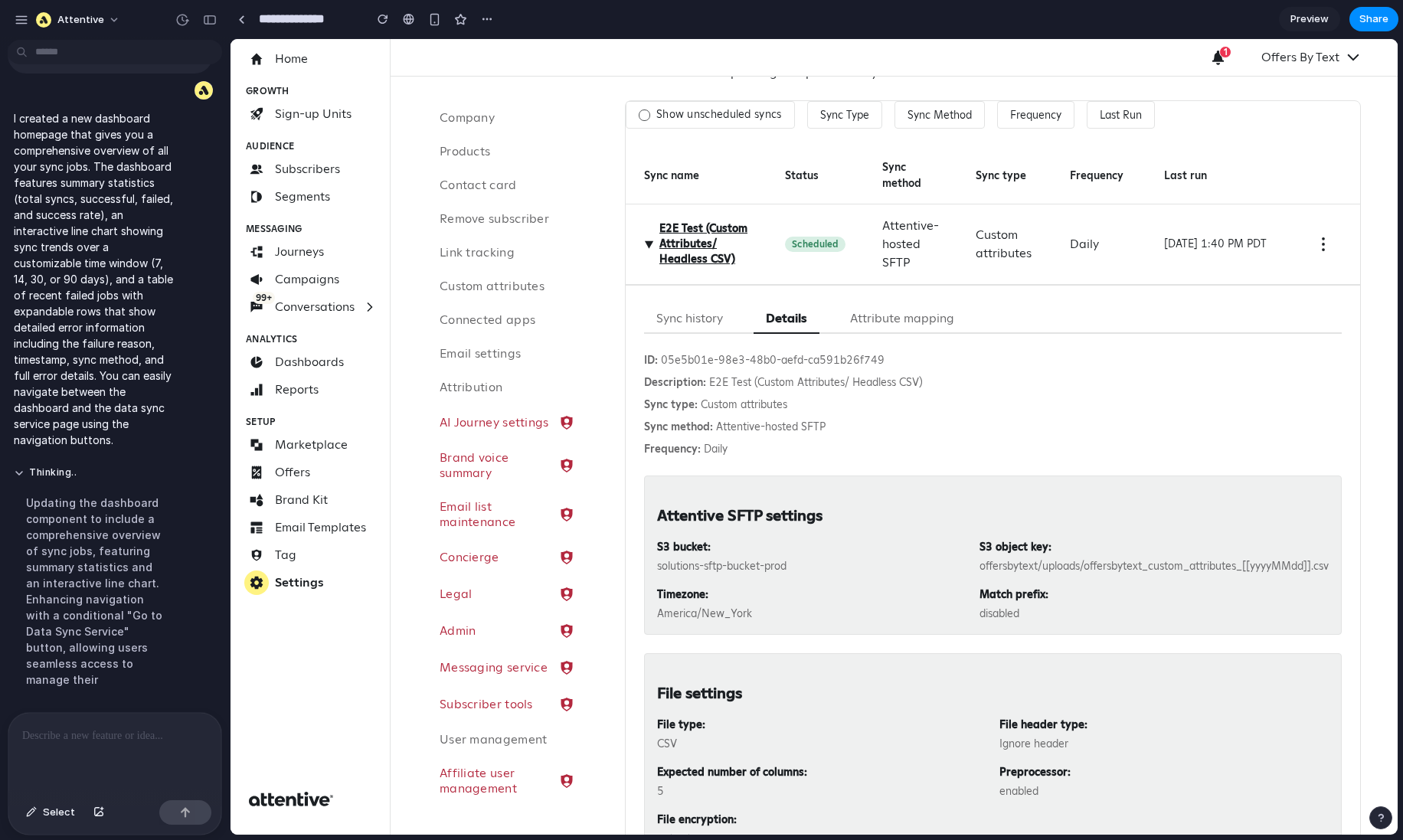
click at [916, 310] on button "Attribute mapping" at bounding box center [901, 318] width 129 height 30
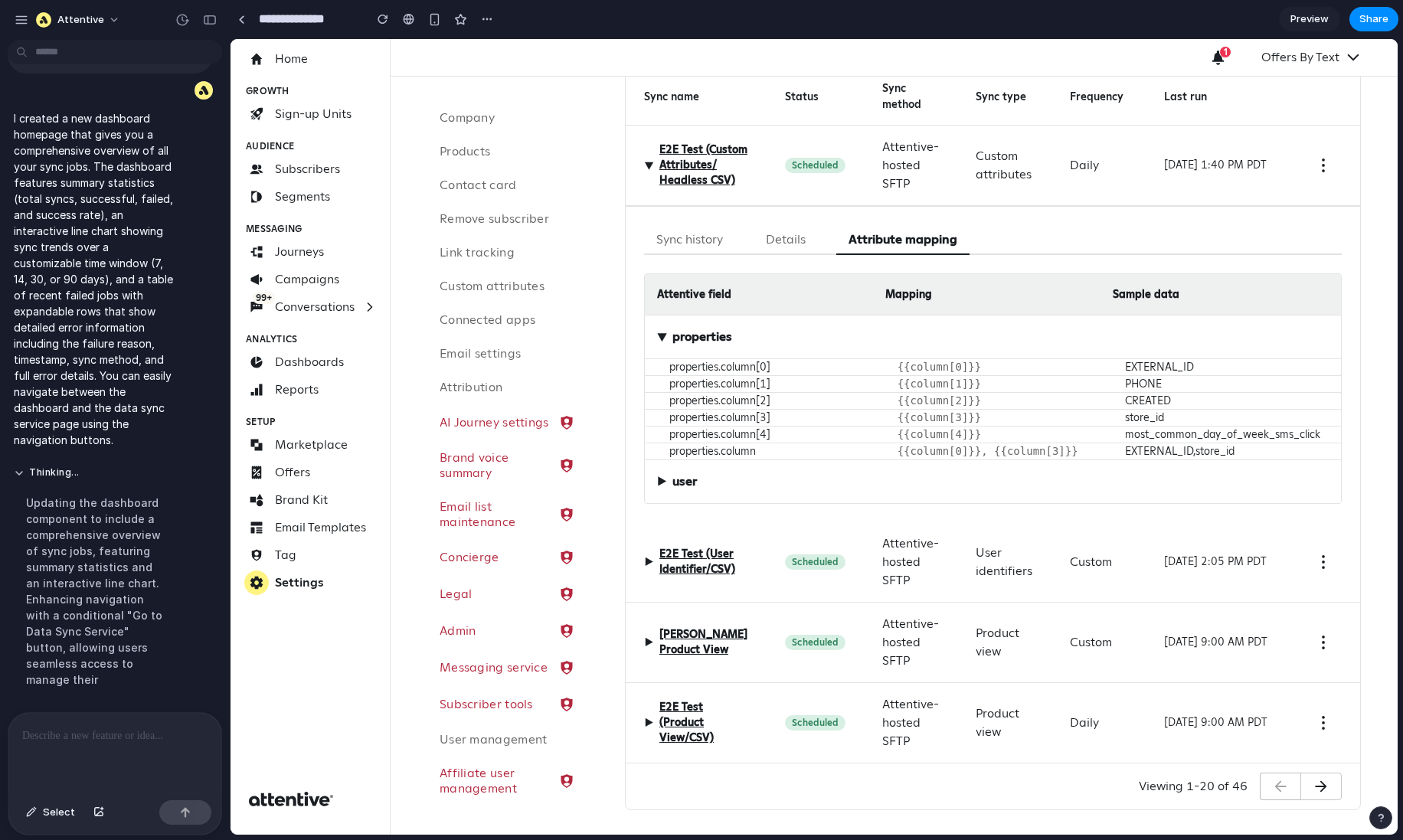
scroll to position [301, 0]
click at [656, 332] on span "▶" at bounding box center [661, 336] width 18 height 9
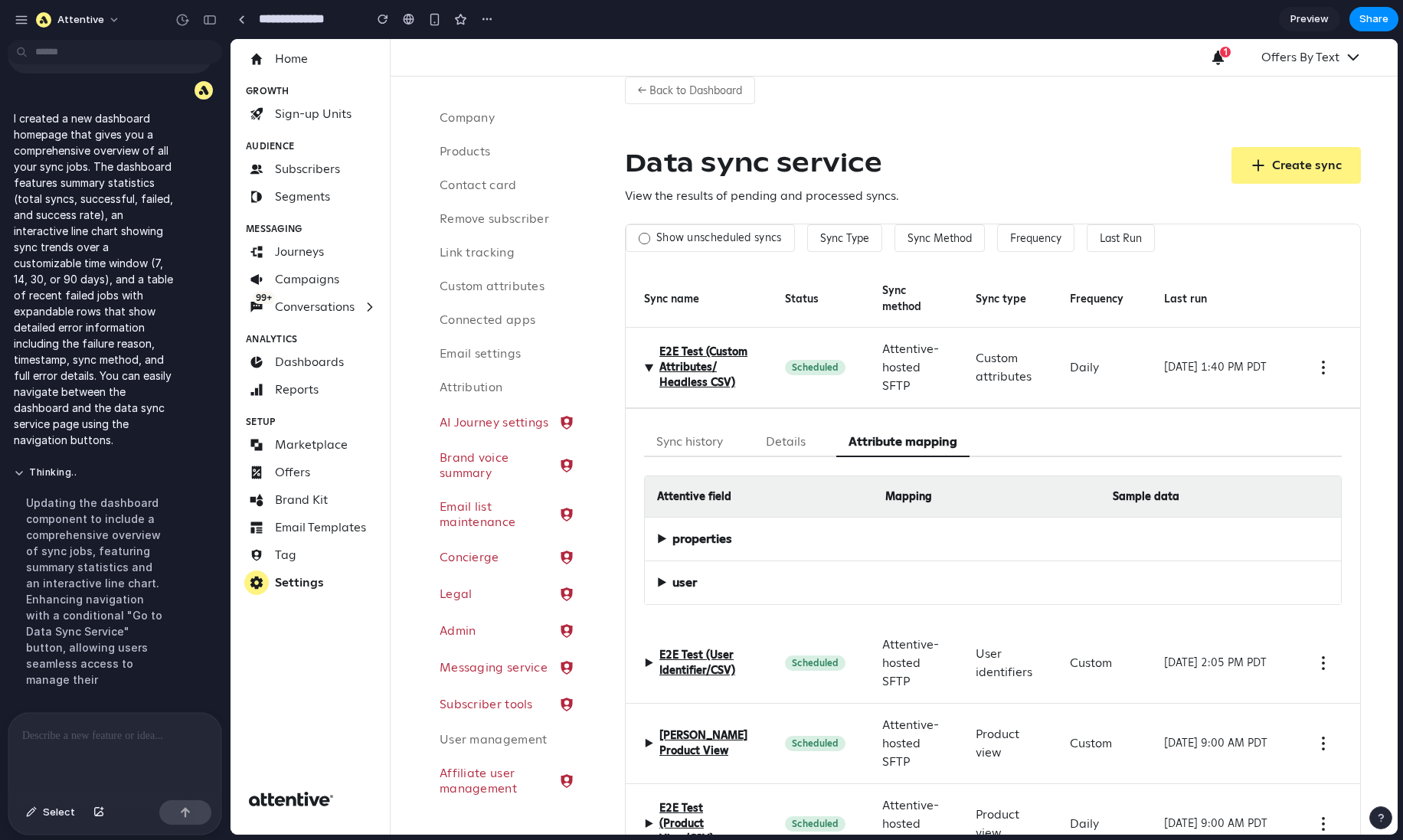
scroll to position [31, 0]
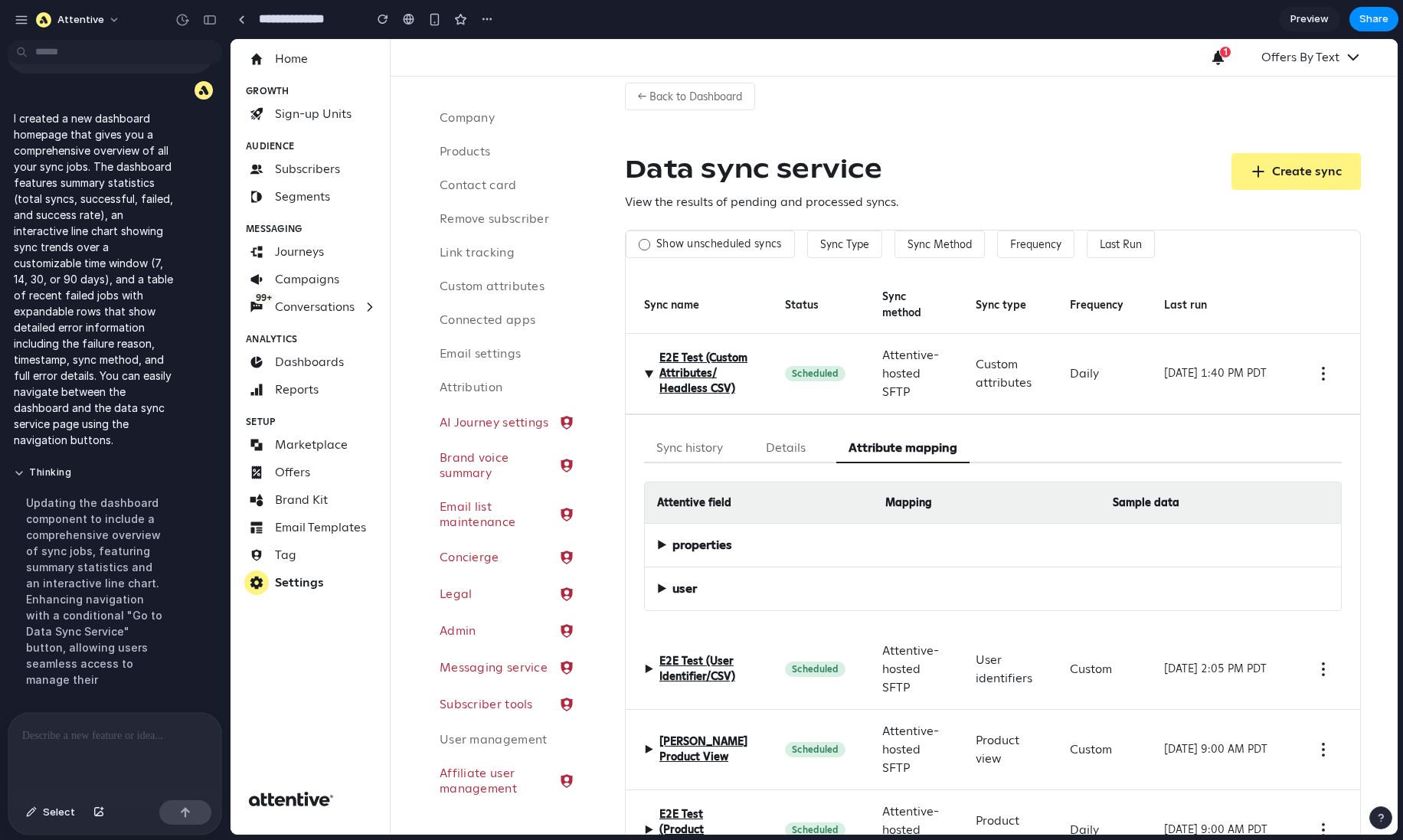
click at [646, 376] on div "▶ E2E Test (Custom Attributes/ Headless CSV)" at bounding box center [696, 373] width 105 height 45
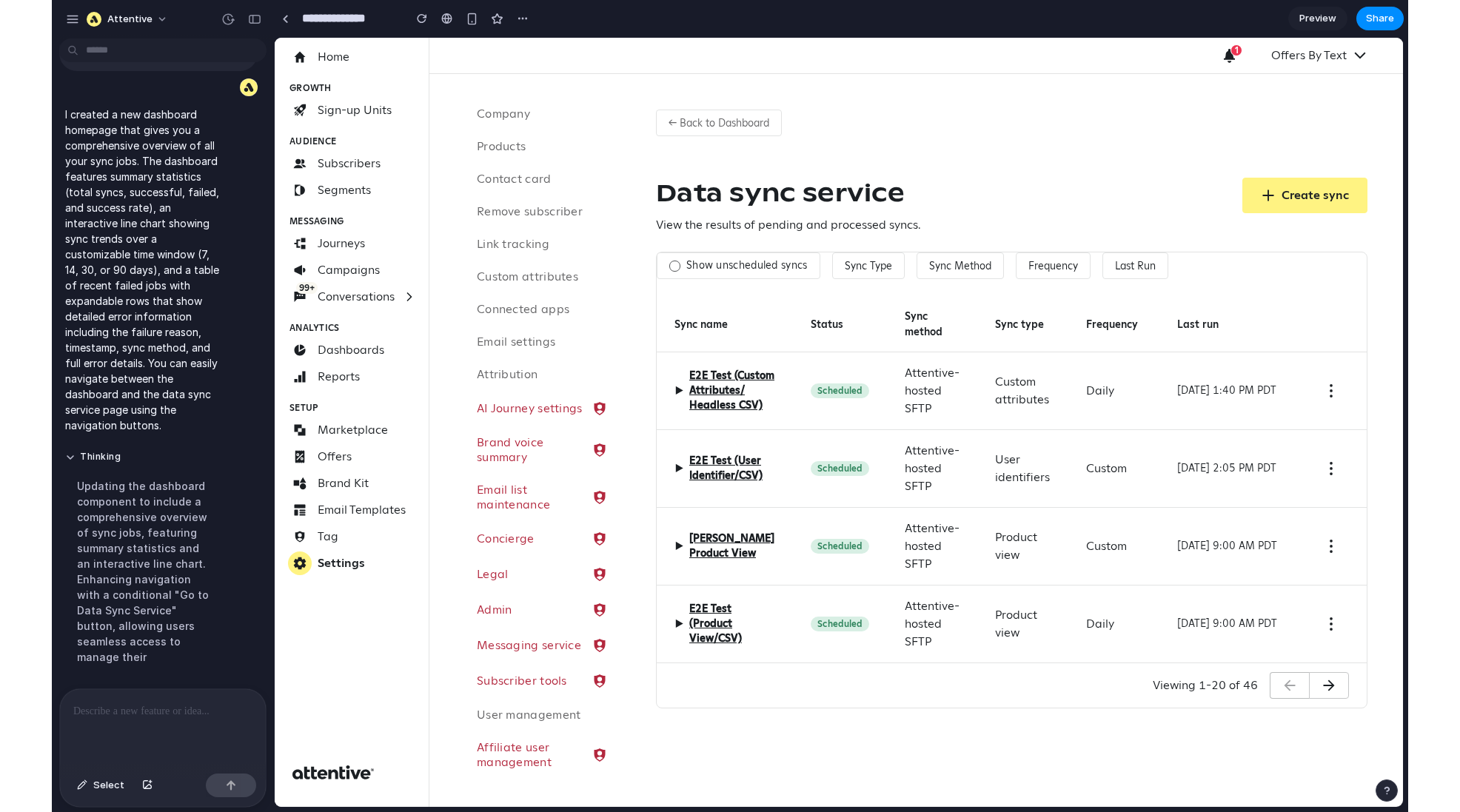
scroll to position [0, 0]
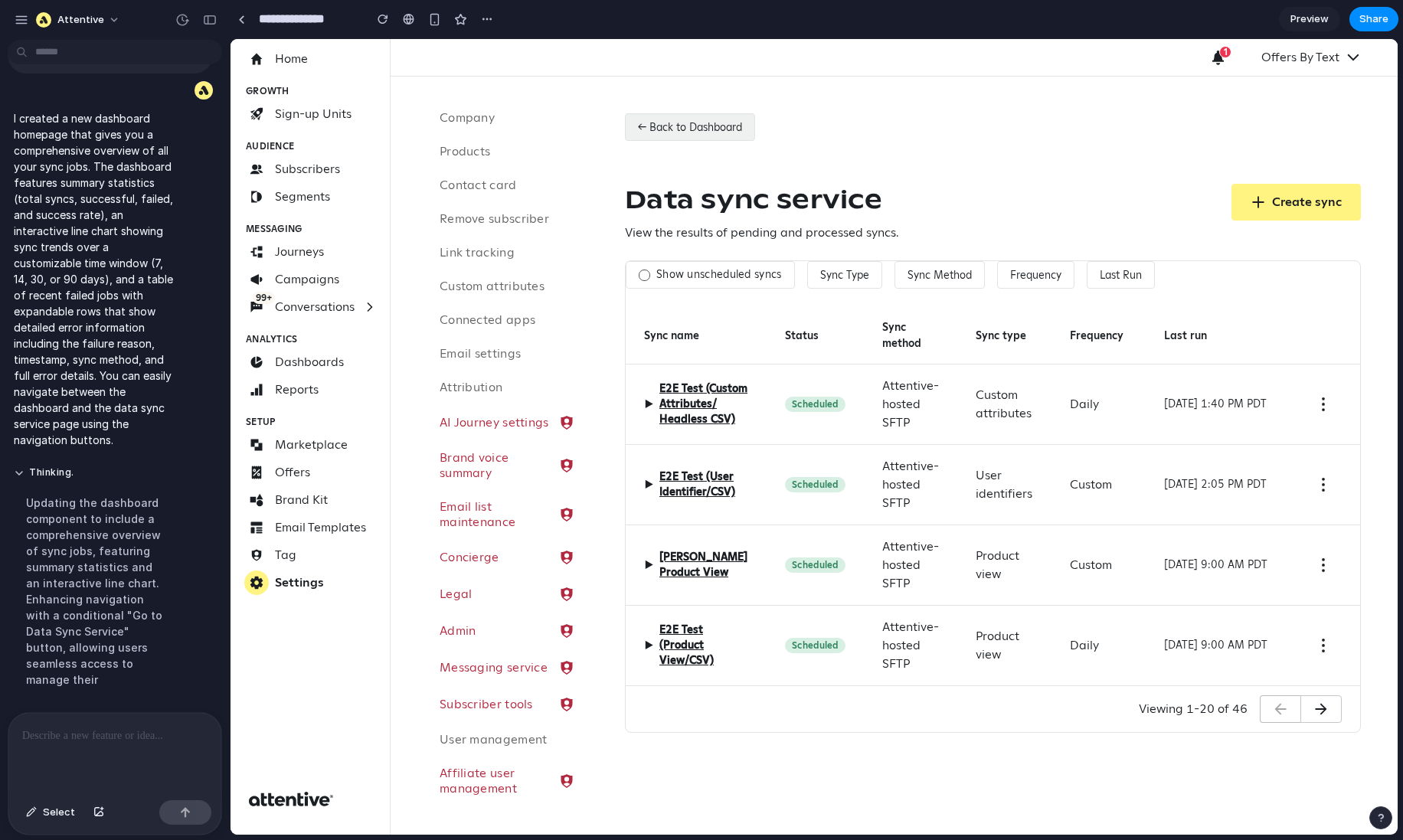
click at [680, 135] on button "← Back to Dashboard" at bounding box center [690, 127] width 130 height 27
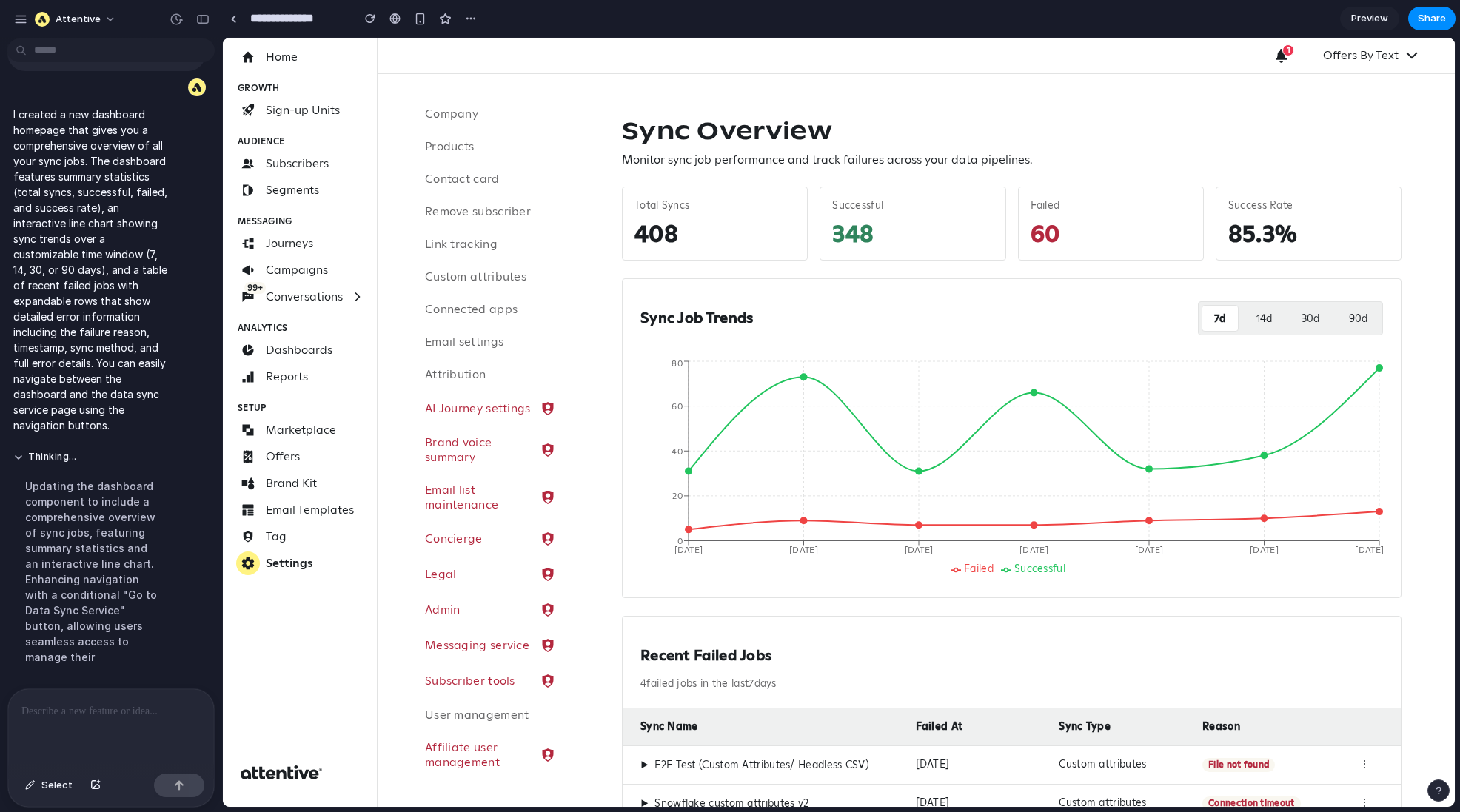
click at [650, 237] on div "408" at bounding box center [715, 233] width 161 height 30
click at [859, 226] on div "348" at bounding box center [912, 233] width 161 height 30
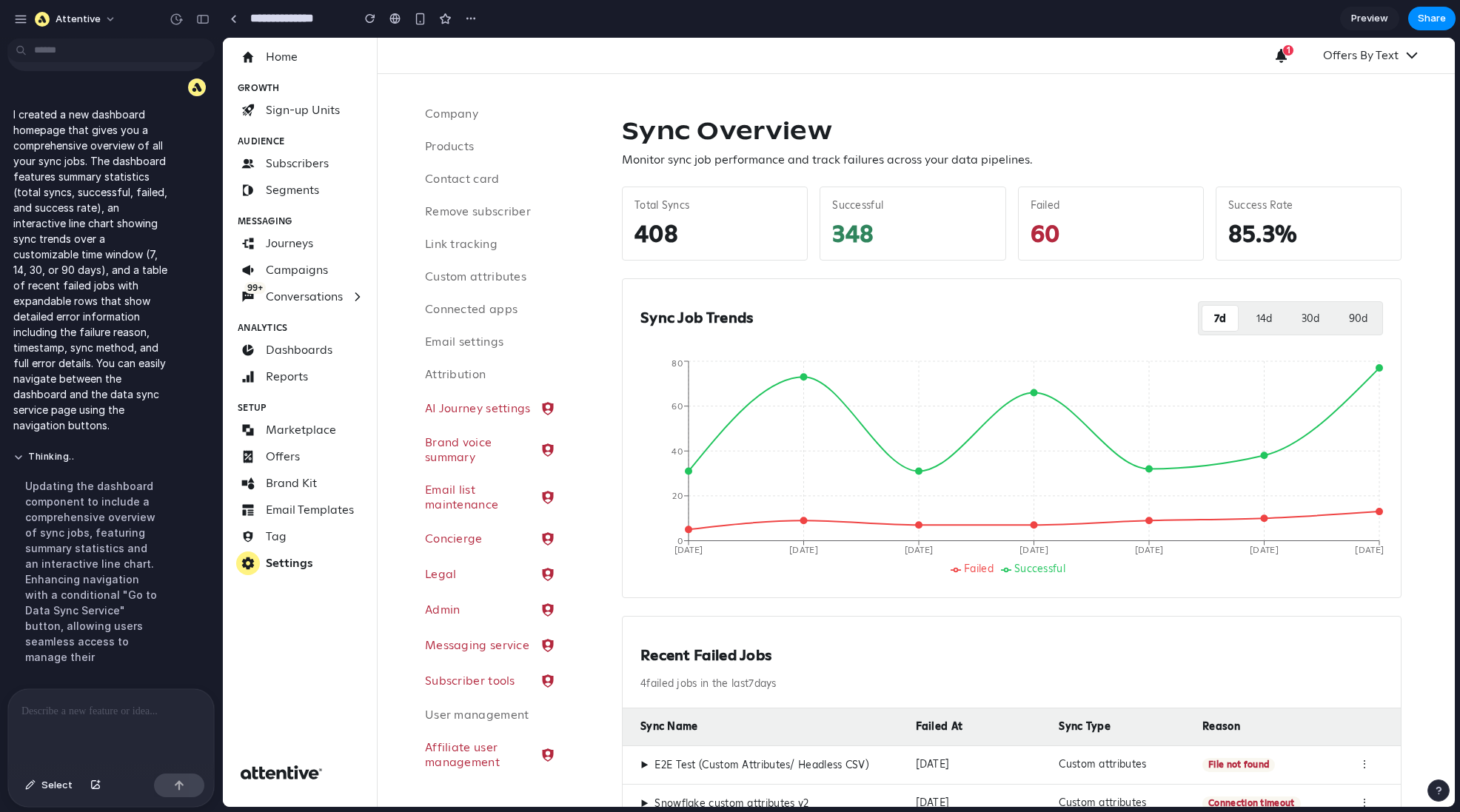
click at [1047, 234] on div "60" at bounding box center [1111, 233] width 161 height 30
click at [1087, 310] on button "14 d" at bounding box center [1264, 318] width 39 height 26
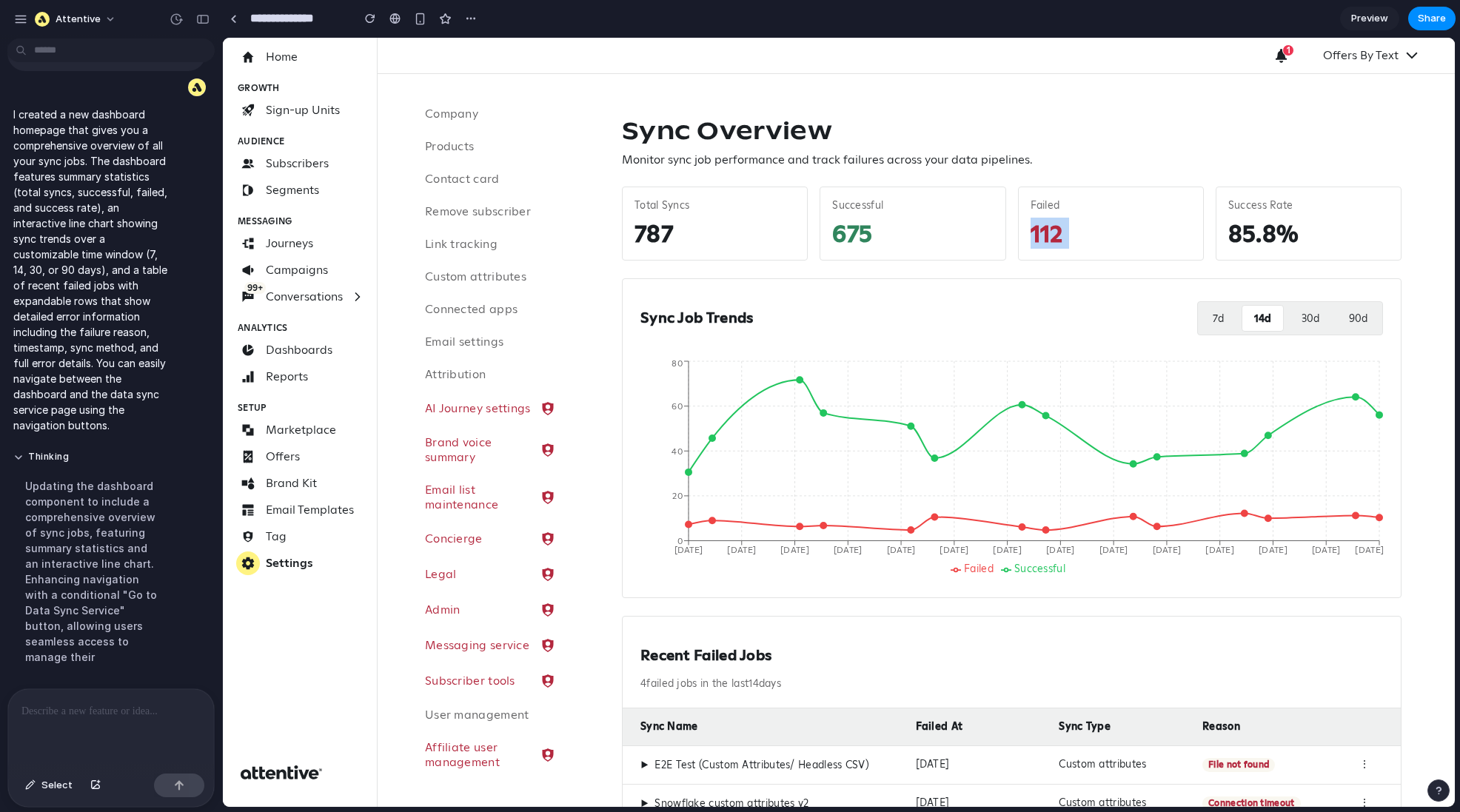
click at [1087, 321] on button "30 d" at bounding box center [1310, 318] width 41 height 26
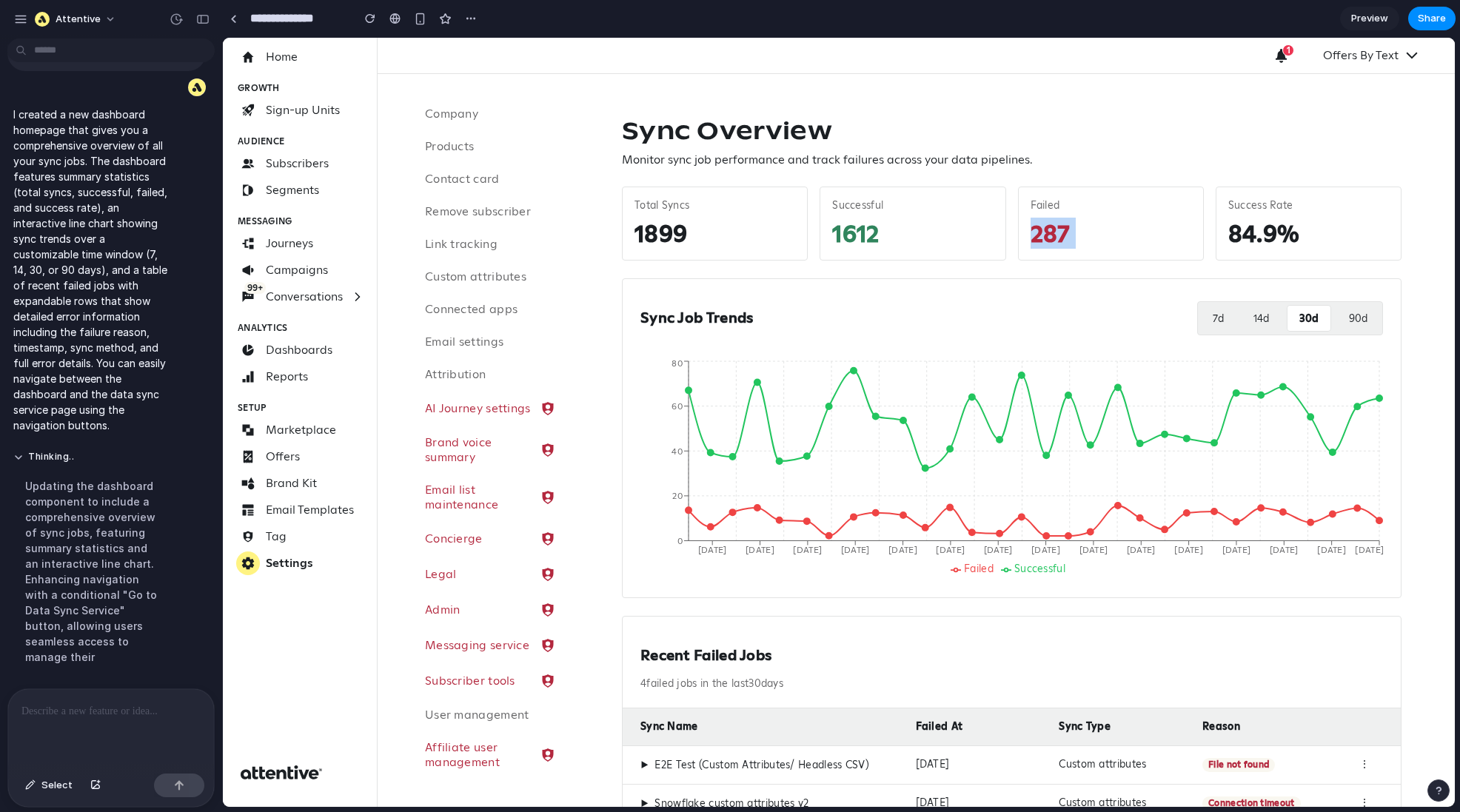
click at [1087, 320] on button "90 d" at bounding box center [1358, 318] width 42 height 26
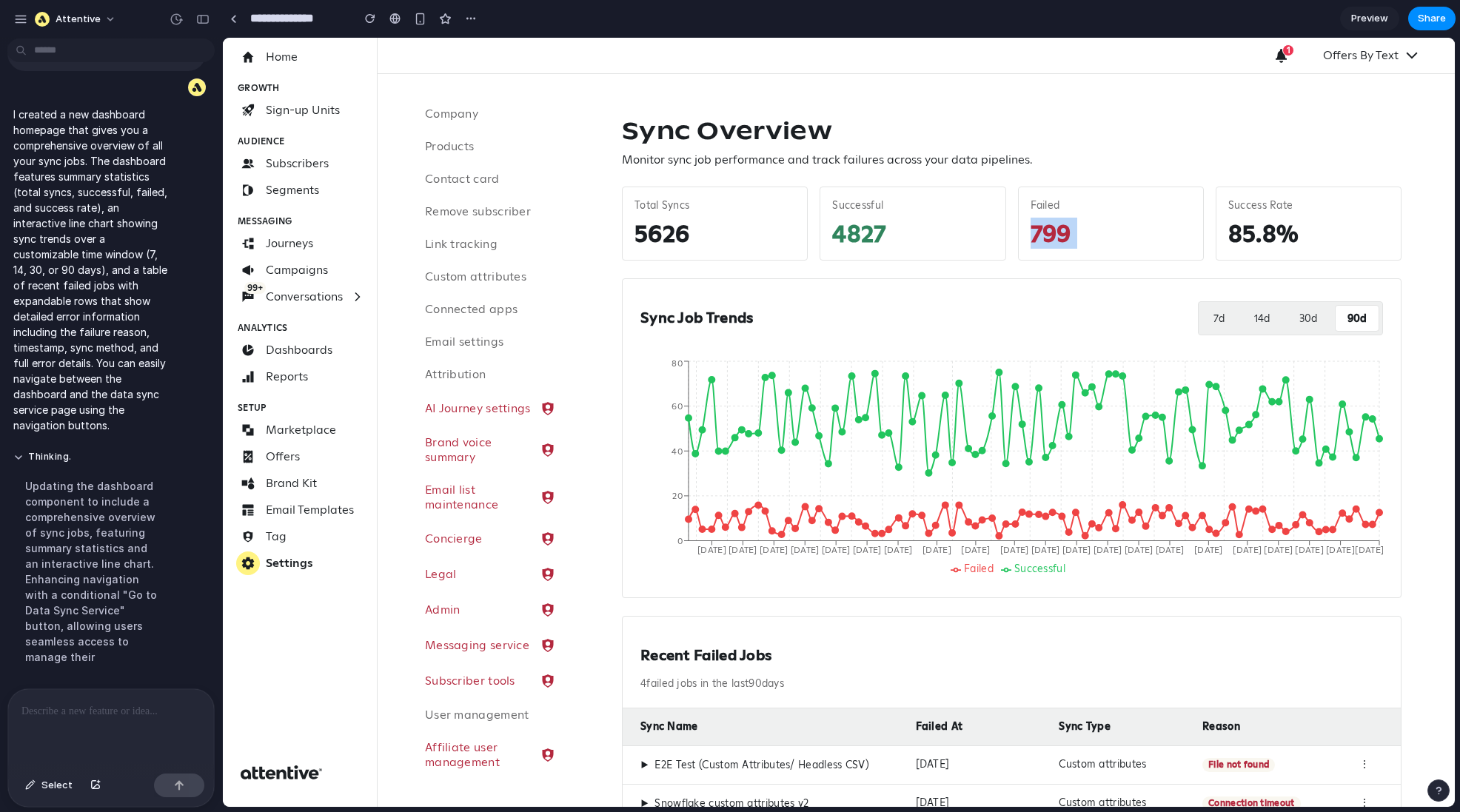
click at [1087, 315] on button "7 d" at bounding box center [1219, 318] width 35 height 26
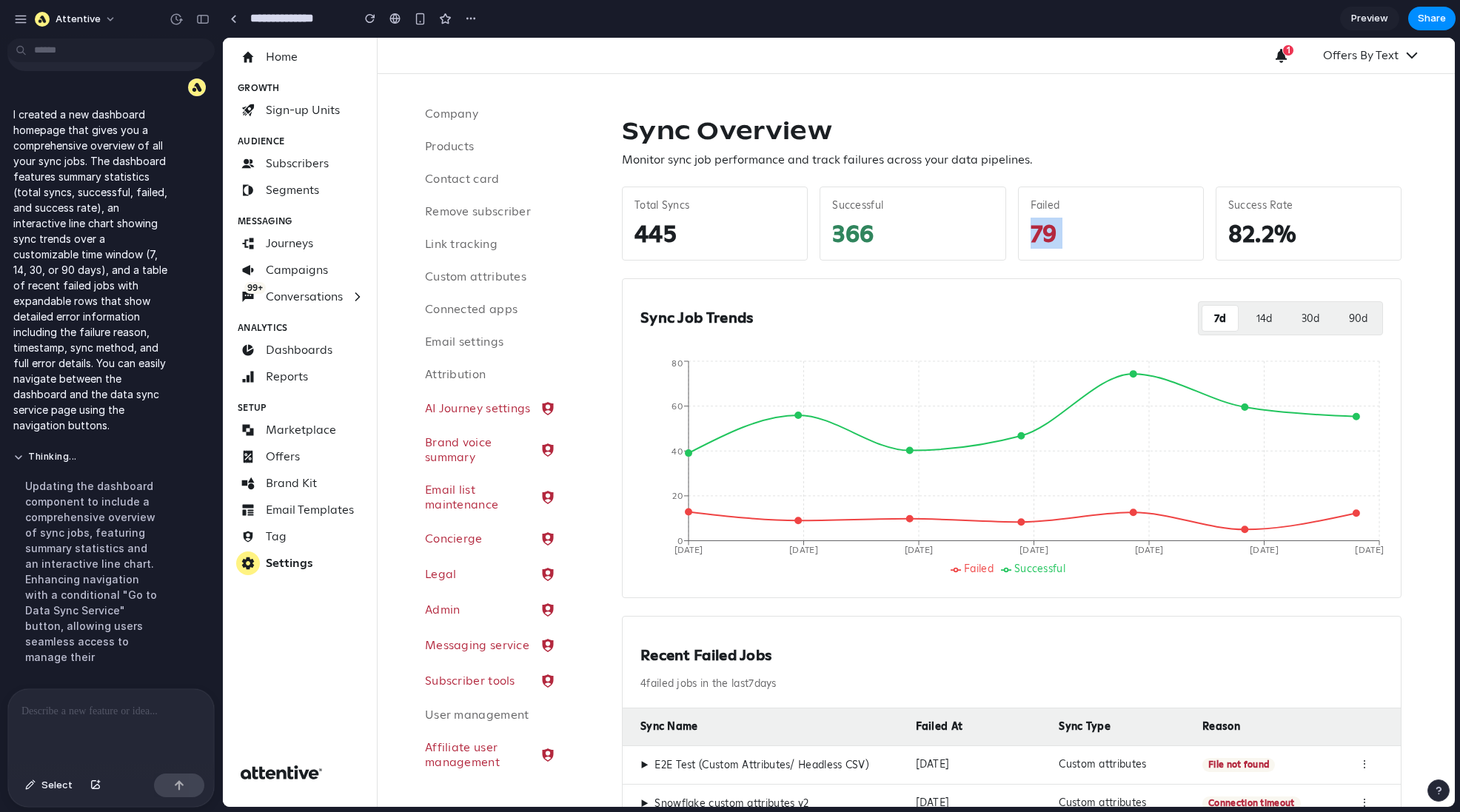
scroll to position [246, 0]
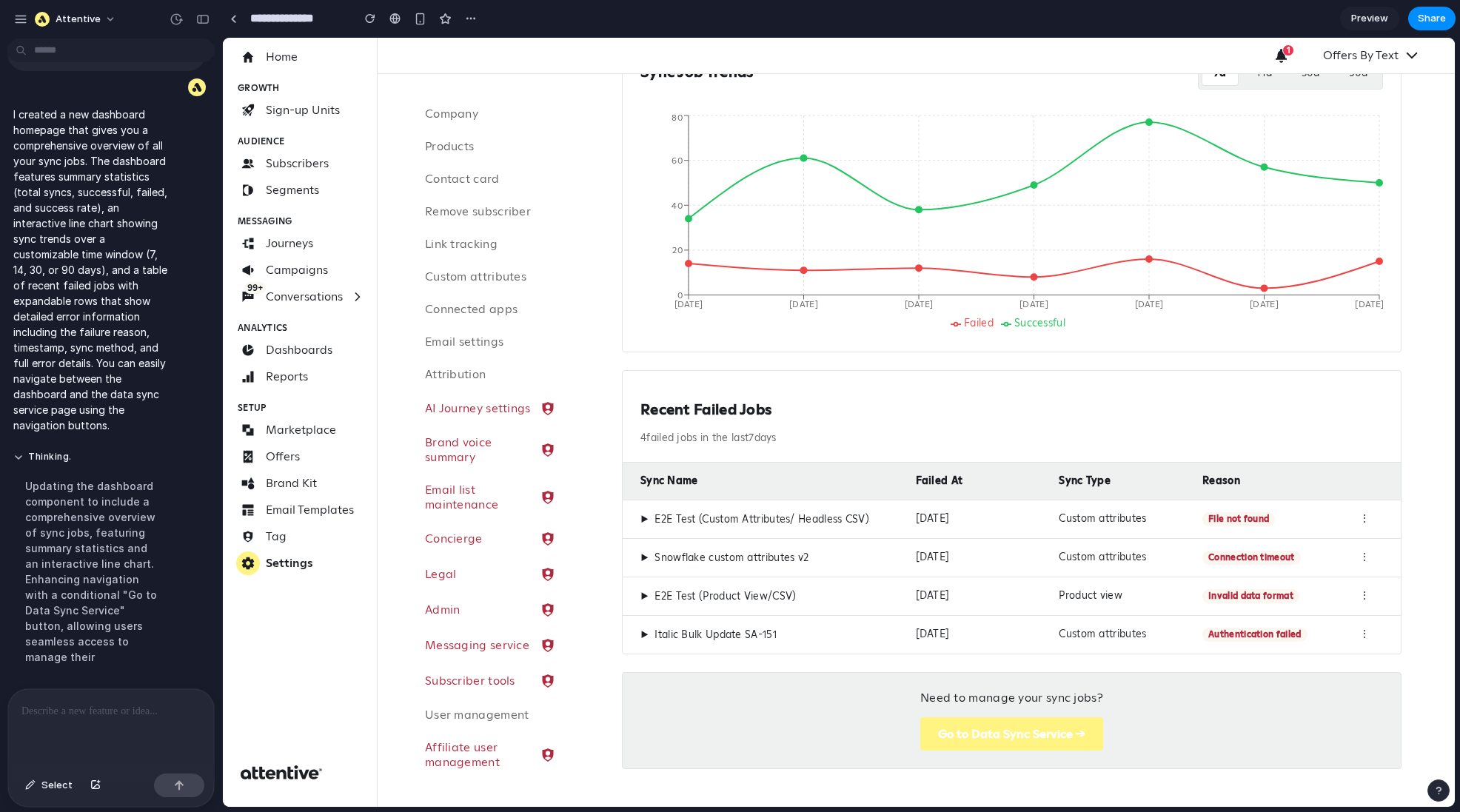
click at [647, 518] on span "▶" at bounding box center [644, 519] width 8 height 13
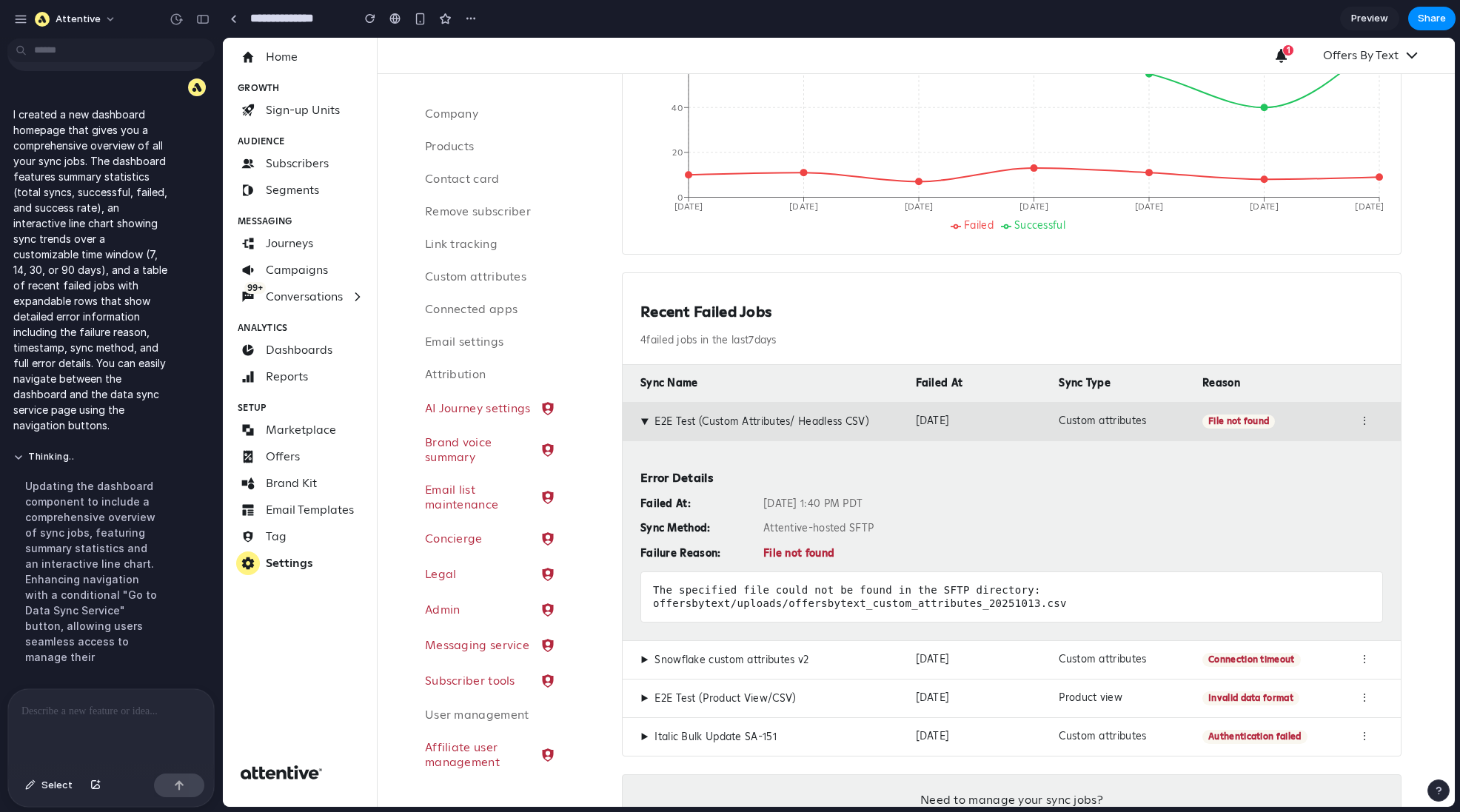
scroll to position [445, 0]
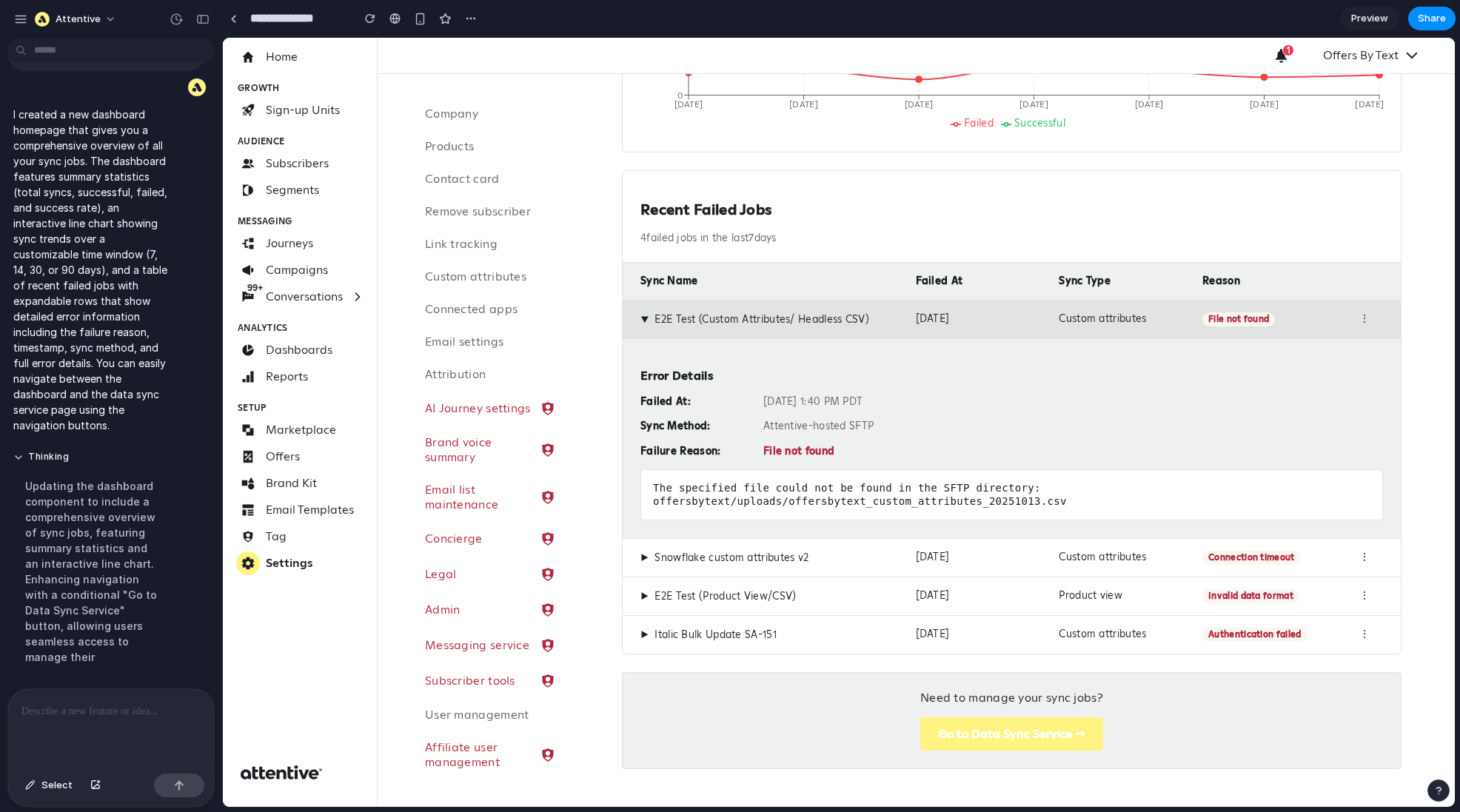
click at [790, 439] on div "Failed At: Oct 13, 2025 at 1:40 PM PDT Sync Method: Attentive-hosted SFTP Failu…" at bounding box center [1011, 426] width 742 height 63
click at [787, 412] on div "Failed At: Oct 13, 2025 at 1:40 PM PDT Sync Method: Attentive-hosted SFTP Failu…" at bounding box center [1011, 426] width 742 height 63
click at [787, 391] on div "Error Details Failed At: Oct 13, 2025 at 1:40 PM PDT Sync Method: Attentive-hos…" at bounding box center [1011, 439] width 778 height 200
click at [787, 395] on div "Oct 13, 2025 at 1:40 PM PDT" at bounding box center [1073, 401] width 620 height 13
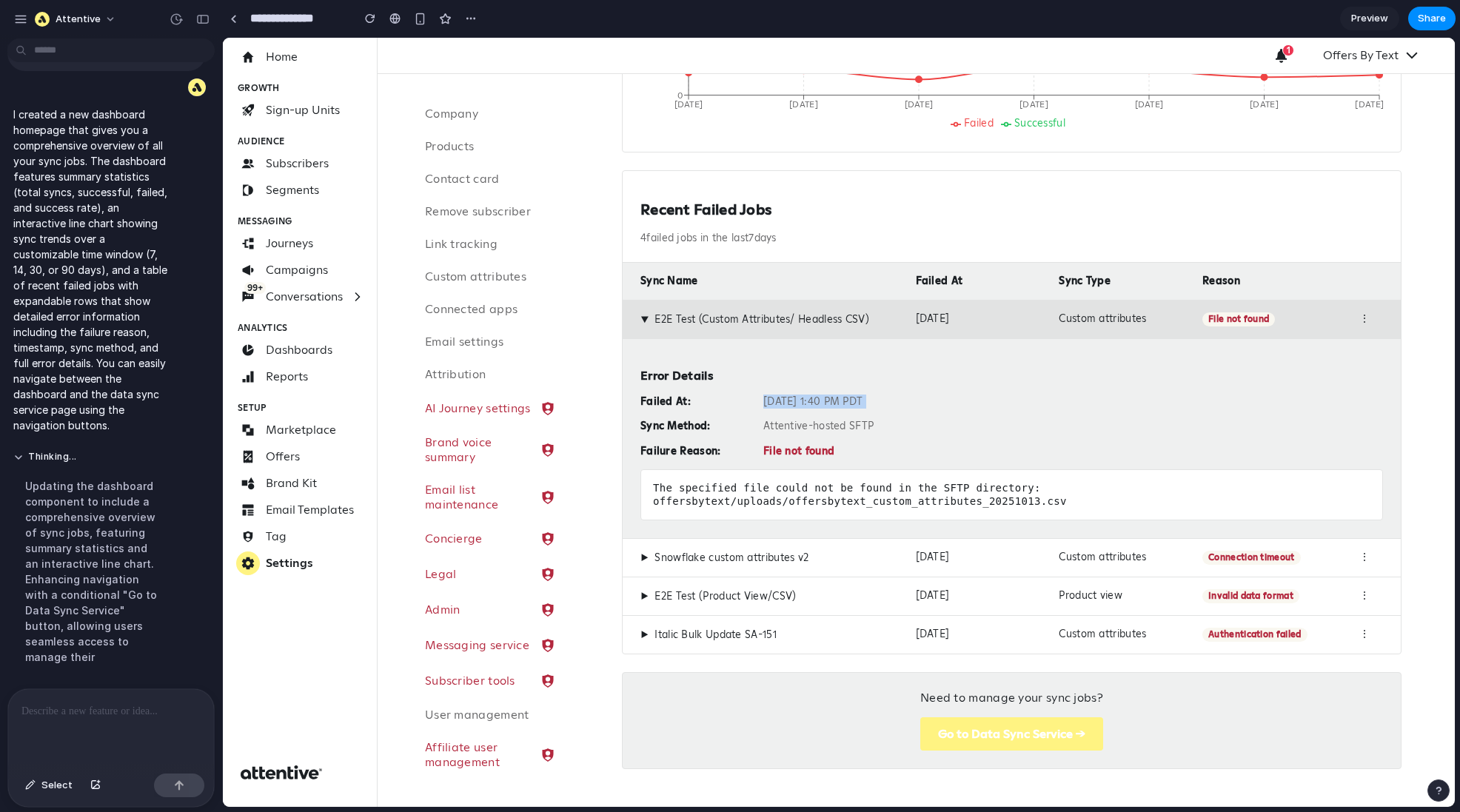
click at [787, 395] on div "Oct 13, 2025 at 1:40 PM PDT" at bounding box center [1073, 401] width 620 height 13
click at [776, 399] on div "Oct 13, 2025 at 1:40 PM PDT" at bounding box center [1073, 401] width 620 height 13
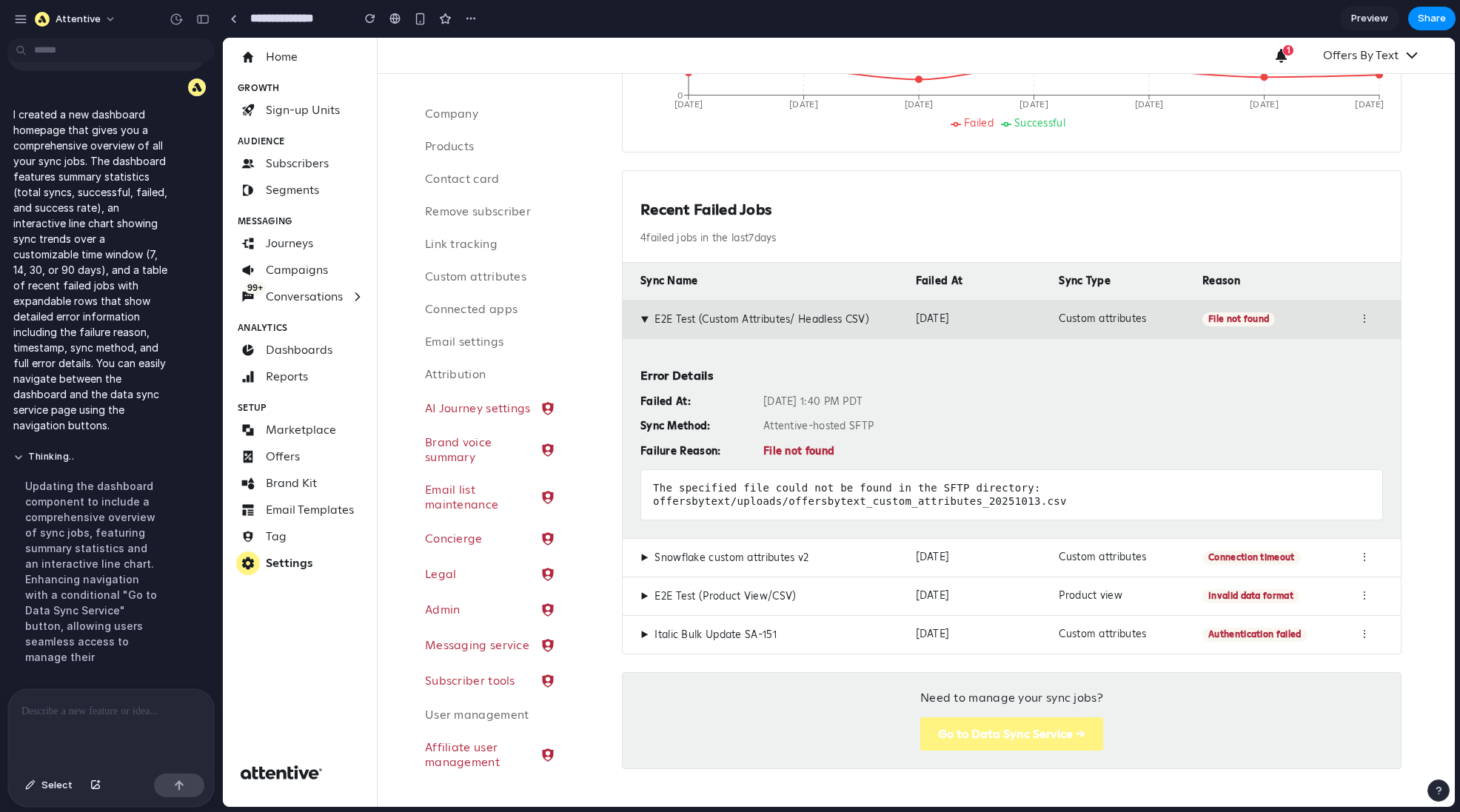
click at [784, 420] on div "Attentive-hosted SFTP" at bounding box center [1073, 427] width 620 height 13
click at [777, 444] on div "File not found" at bounding box center [1073, 451] width 620 height 13
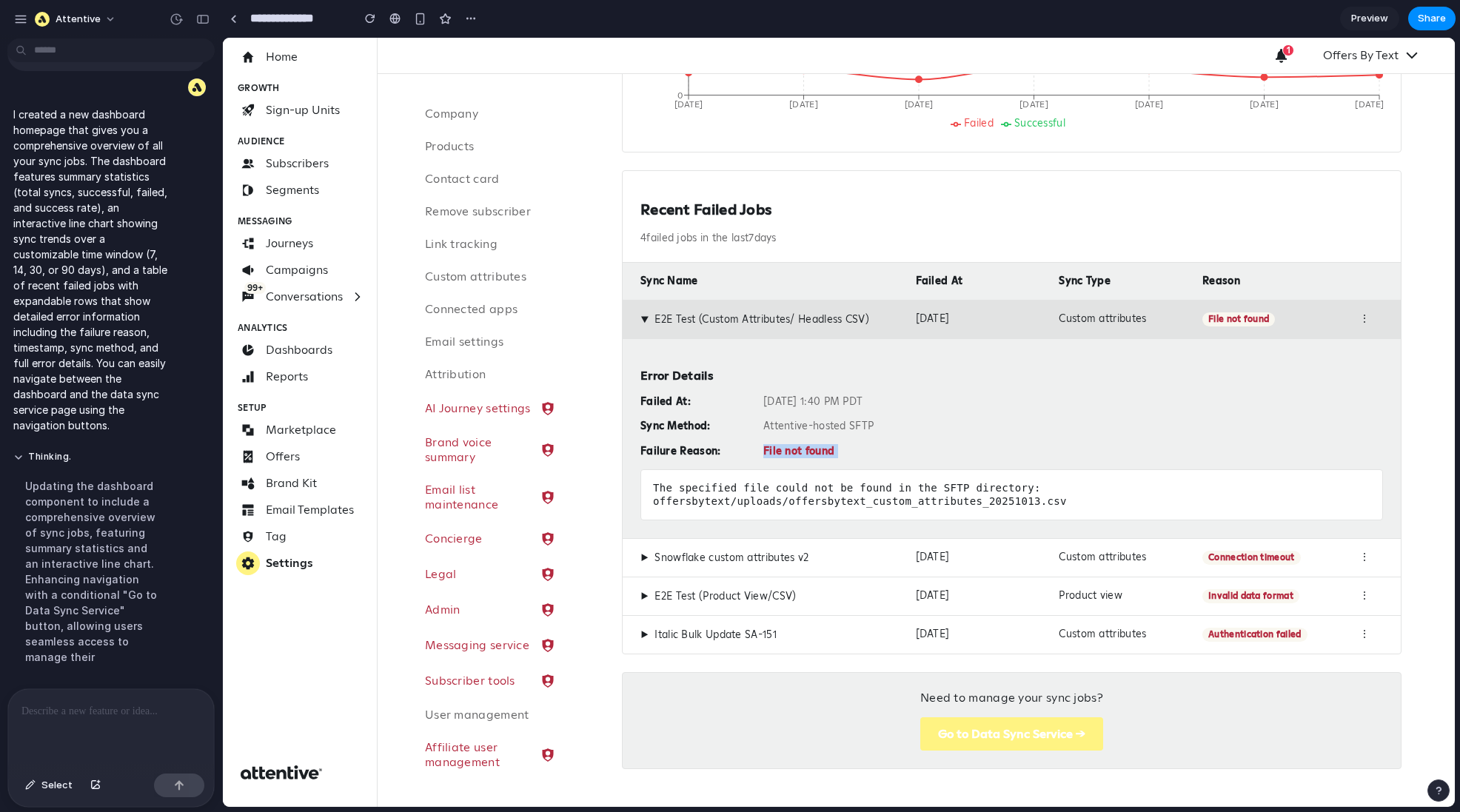
click at [777, 444] on div "File not found" at bounding box center [1073, 451] width 620 height 13
click at [760, 500] on div "The specified file could not be found in the SFTP directory: offersbytext/uploa…" at bounding box center [1011, 495] width 742 height 51
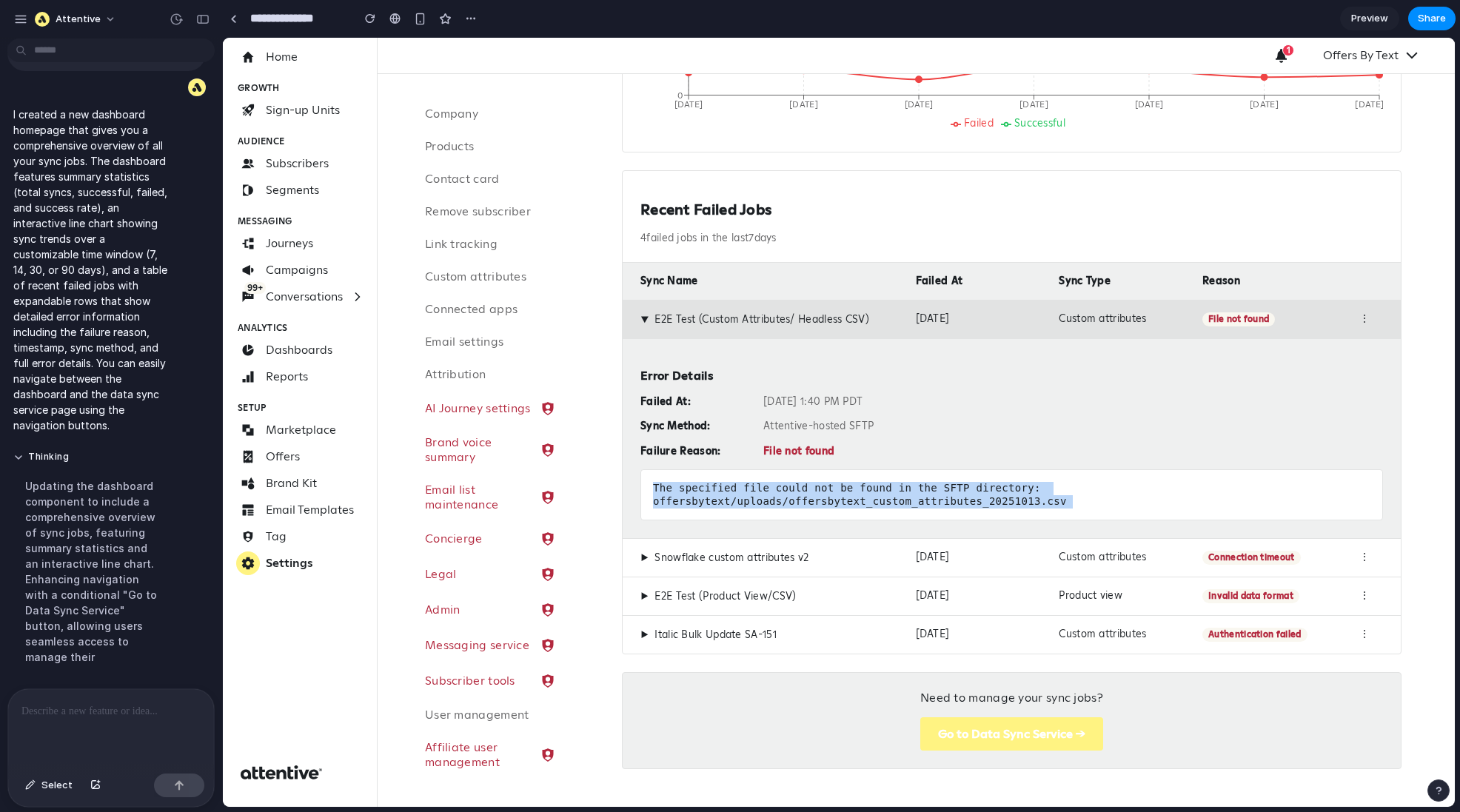
click at [760, 500] on div "The specified file could not be found in the SFTP directory: offersbytext/uploa…" at bounding box center [1011, 495] width 742 height 51
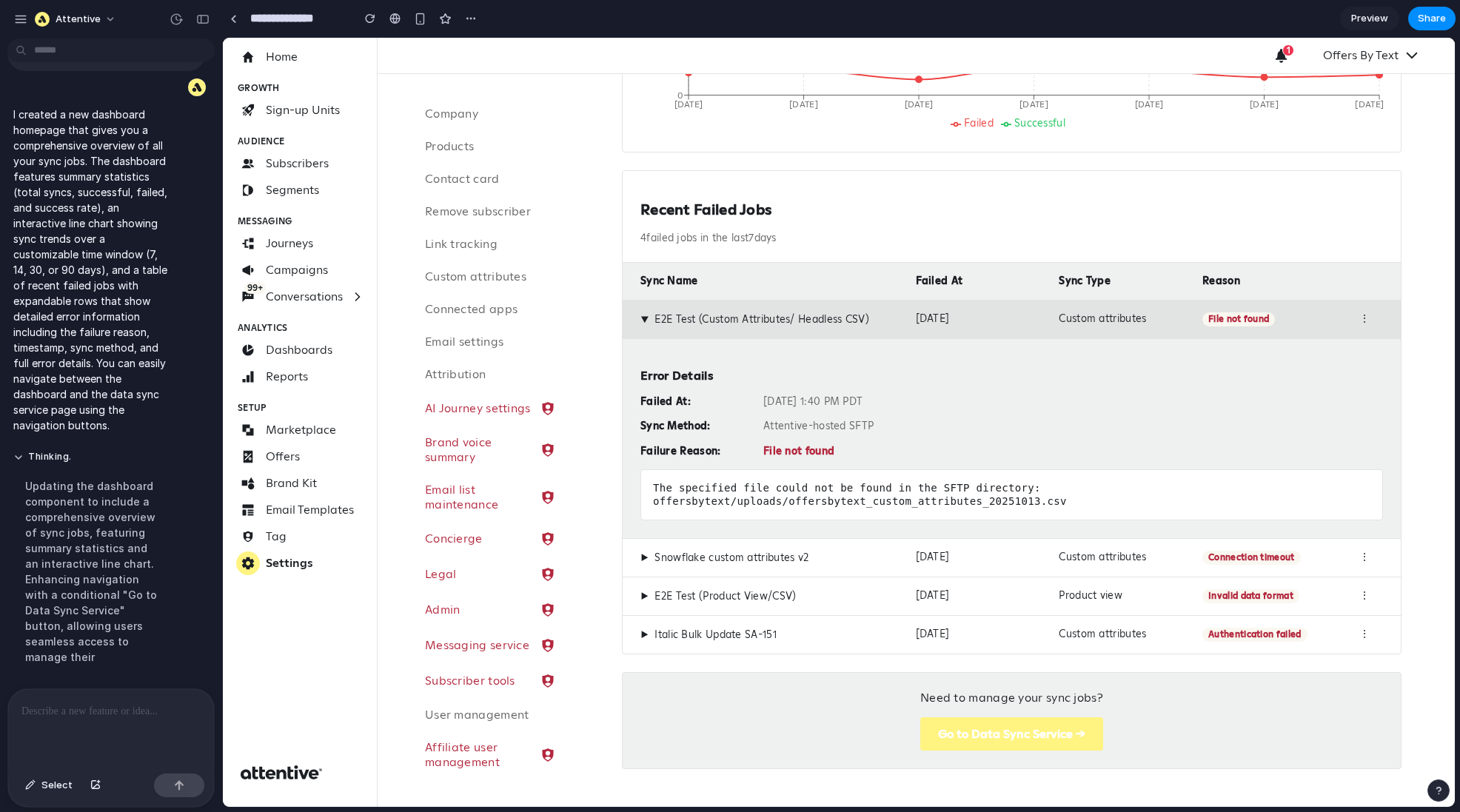
click at [643, 315] on span "▶" at bounding box center [645, 319] width 13 height 8
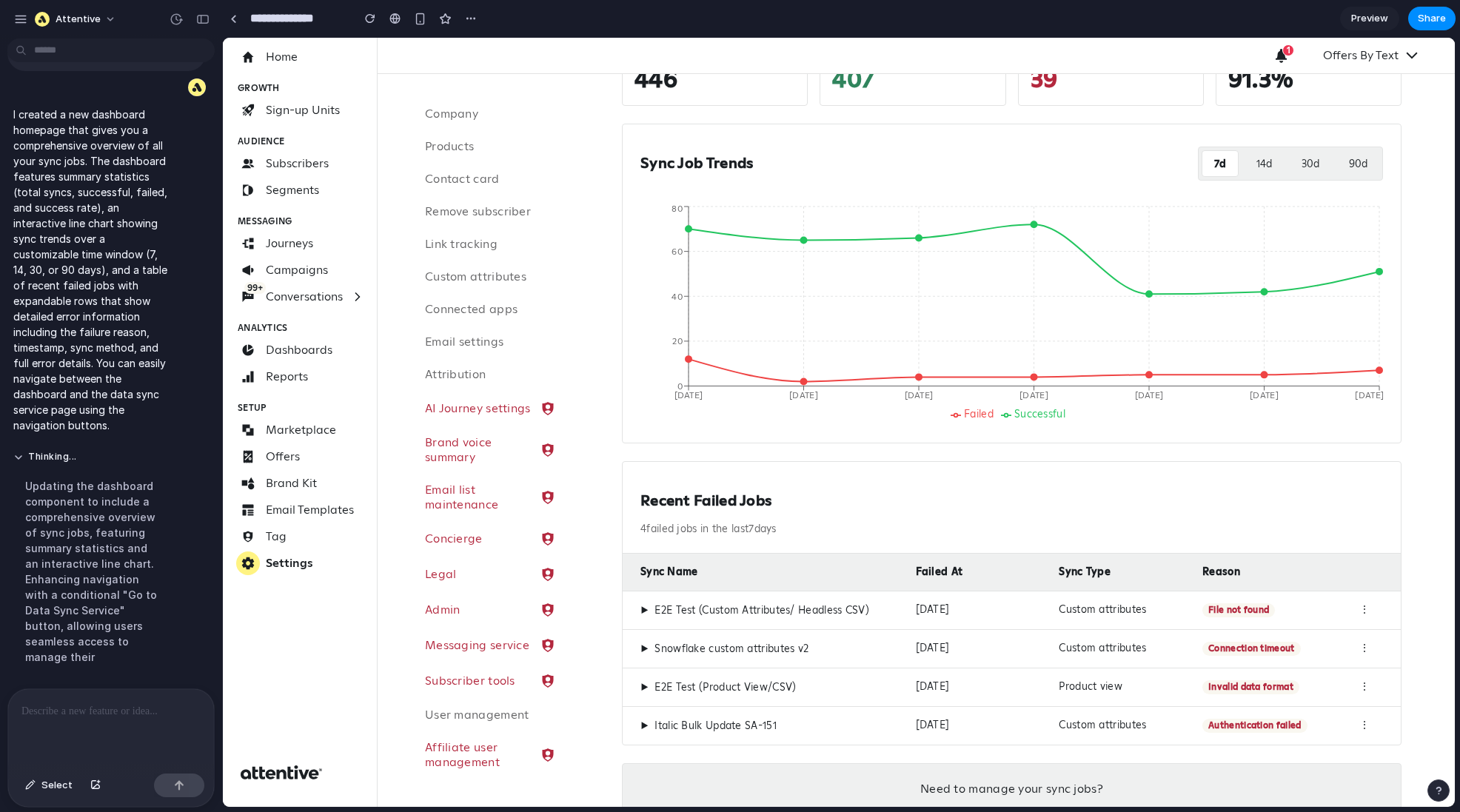
scroll to position [246, 0]
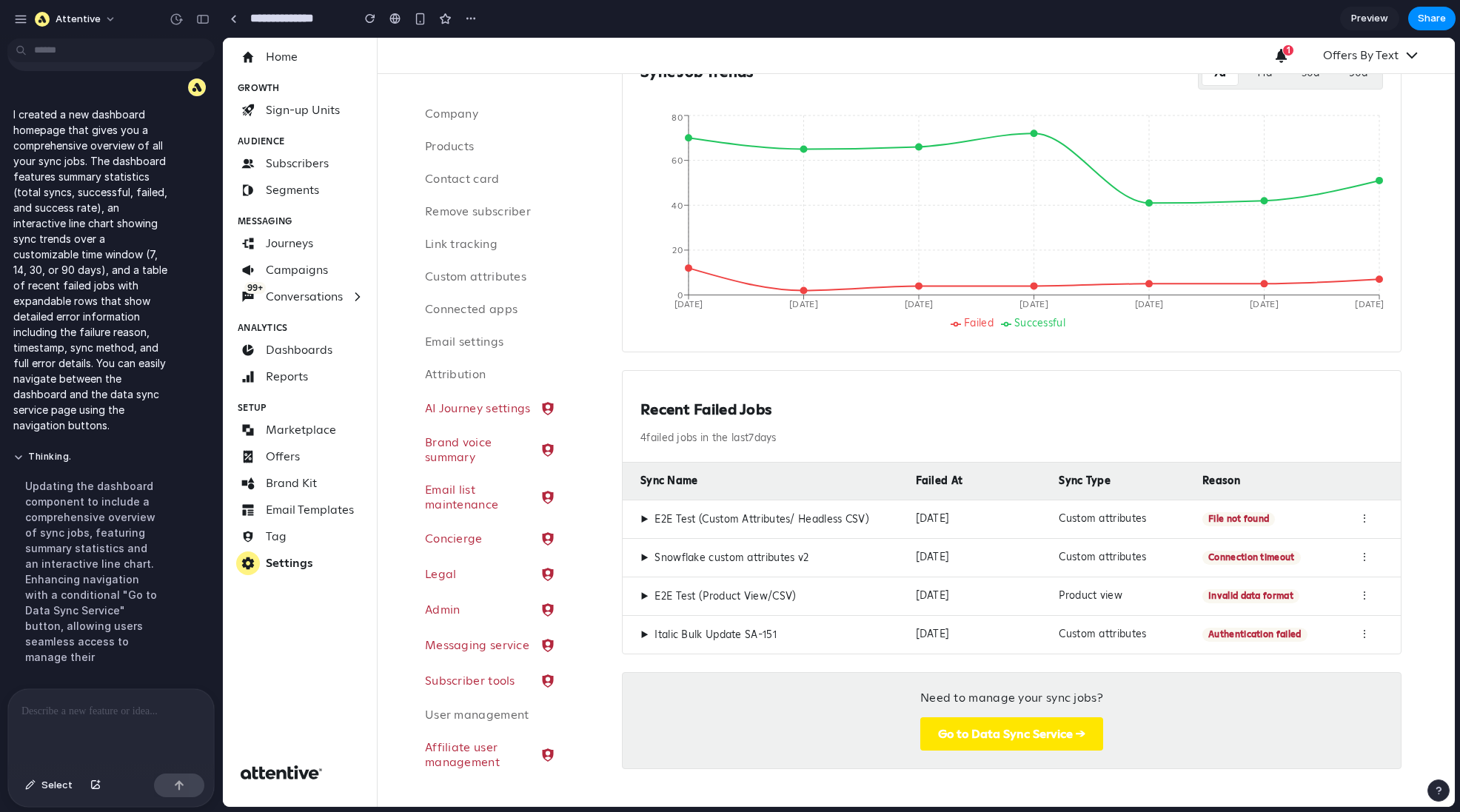
click at [978, 608] on button "Go to Data Sync Service →" at bounding box center [1011, 734] width 182 height 34
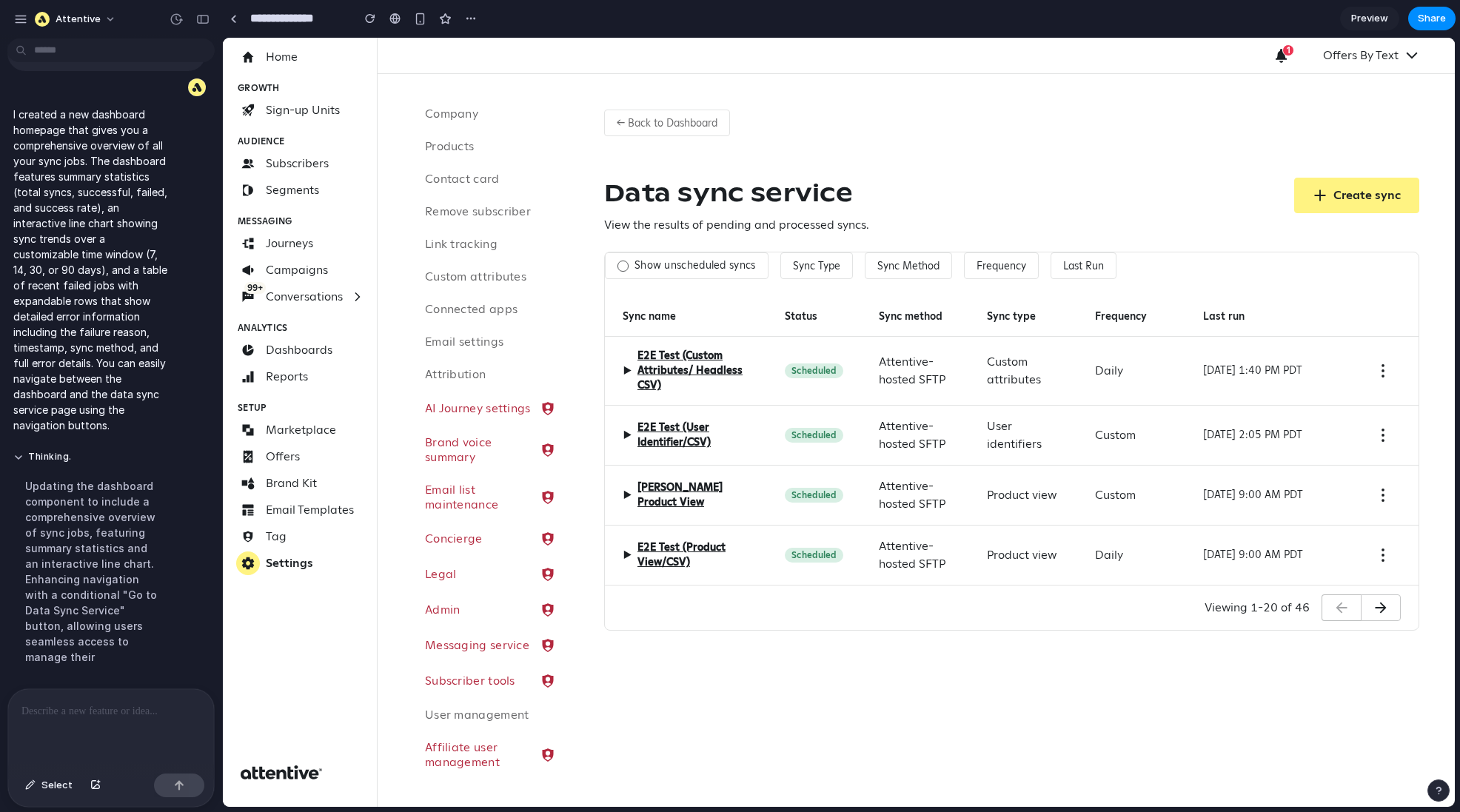
click at [626, 368] on span "▶" at bounding box center [626, 370] width 8 height 18
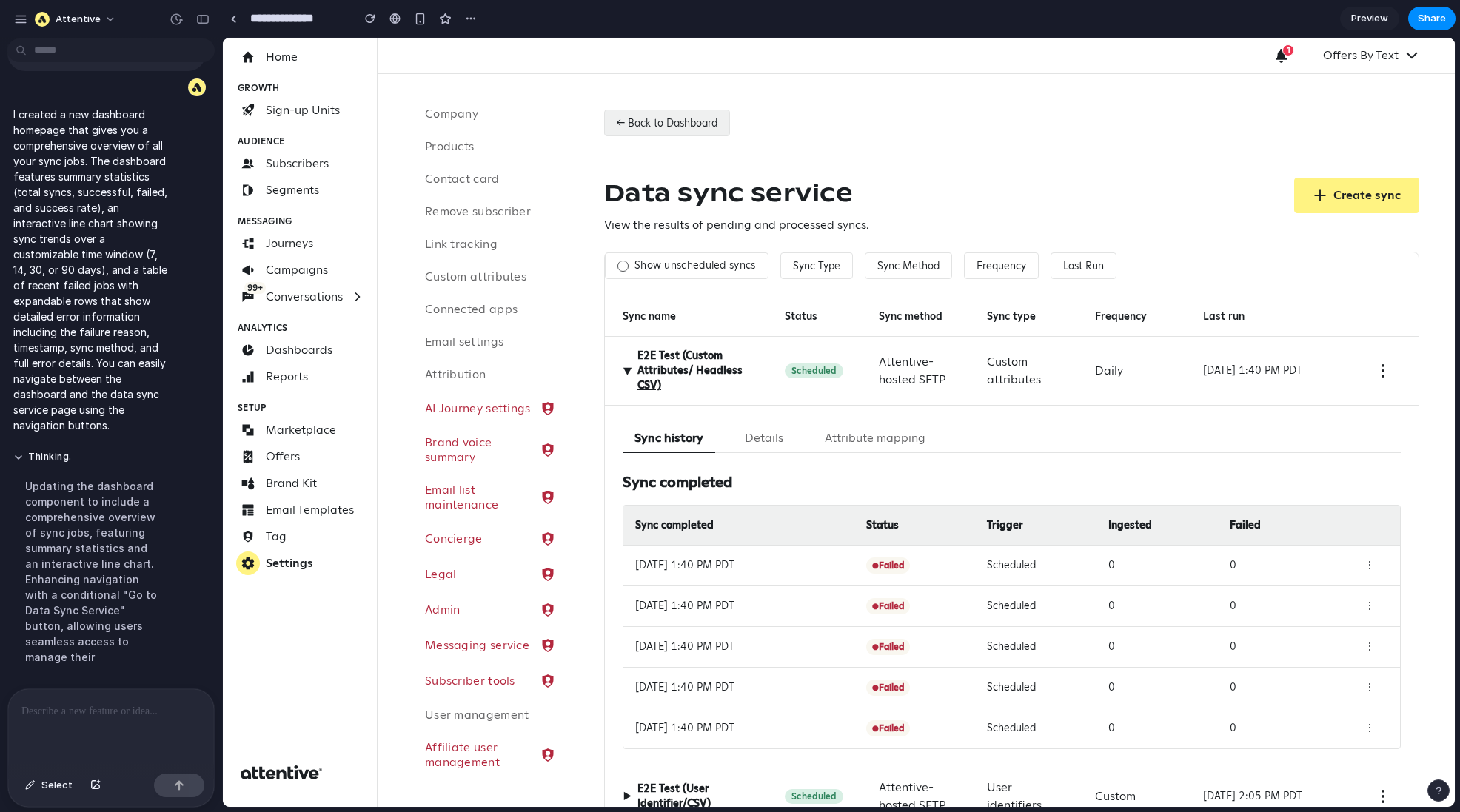
click at [683, 129] on button "← Back to Dashboard" at bounding box center [667, 123] width 125 height 26
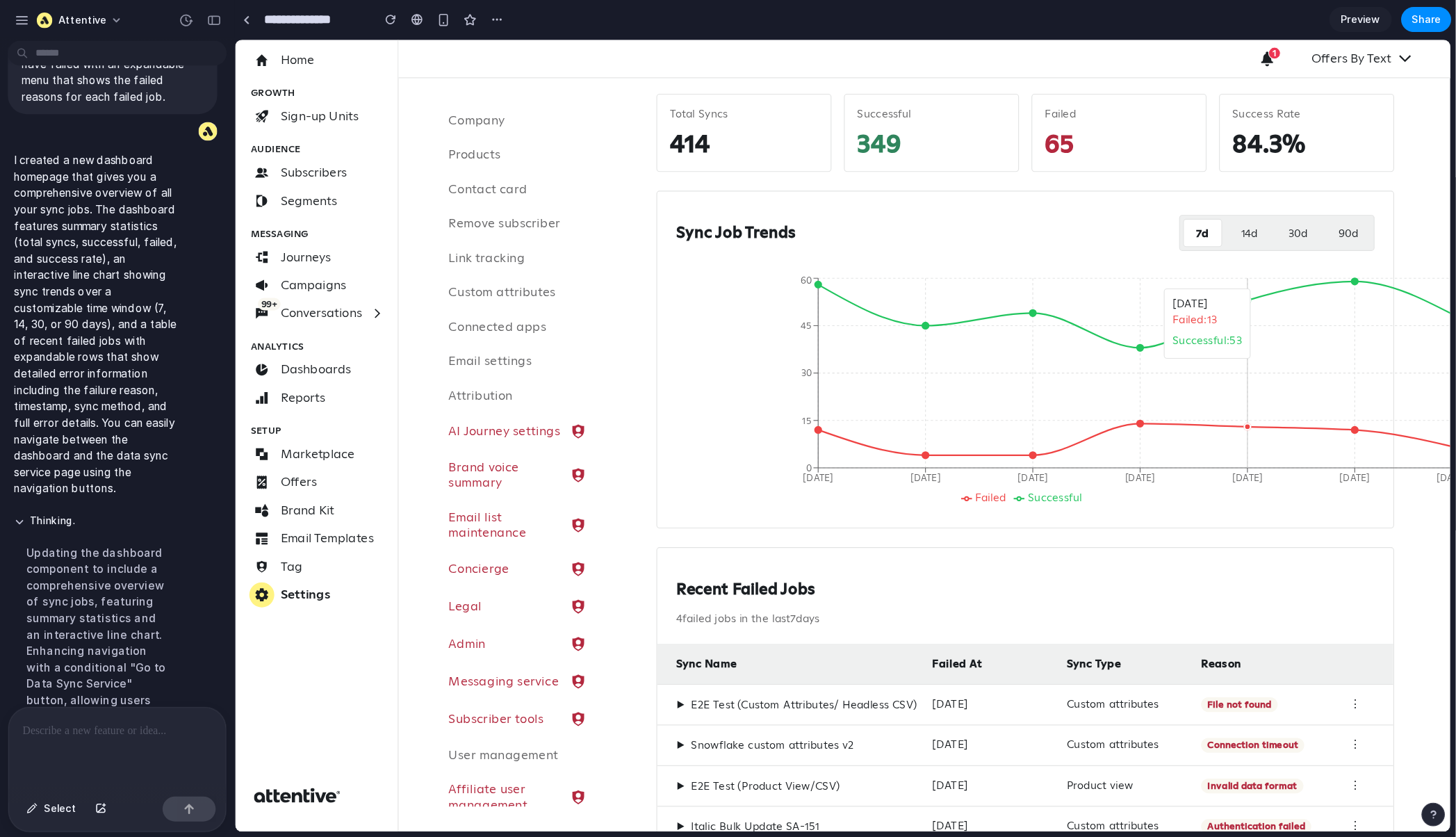
scroll to position [91, 0]
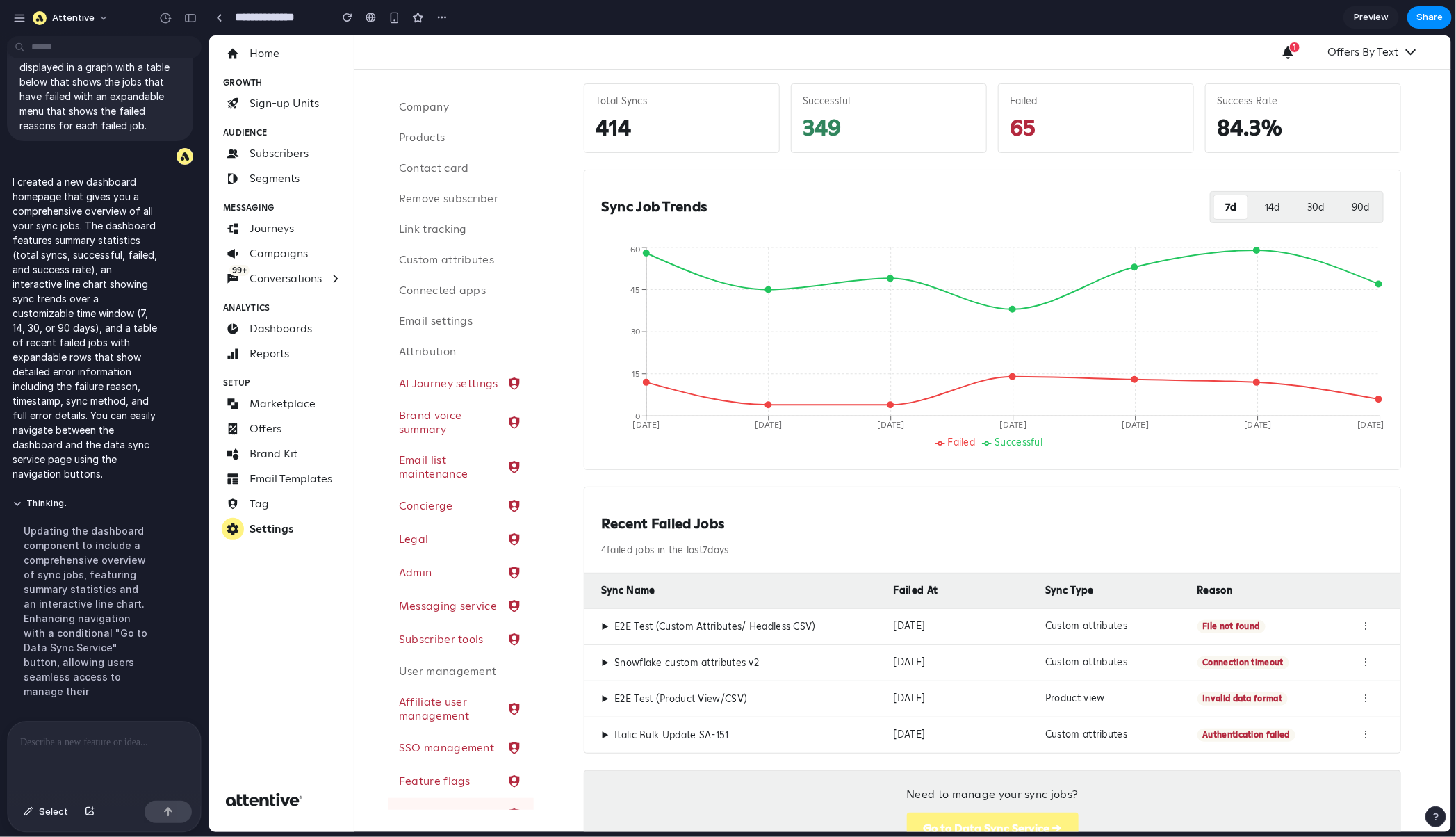
click at [603, 571] on span "▶" at bounding box center [604, 627] width 8 height 12
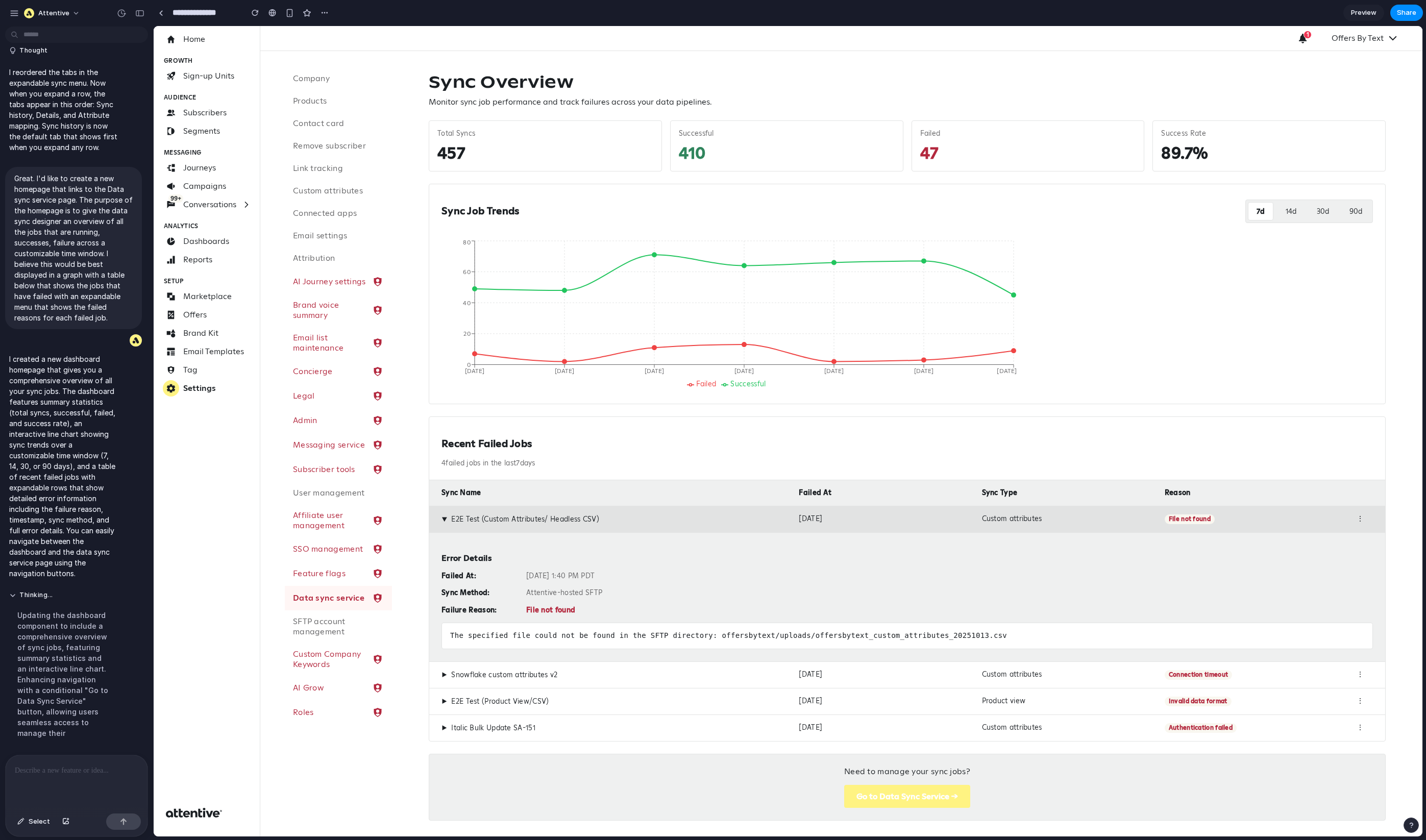
scroll to position [6, 0]
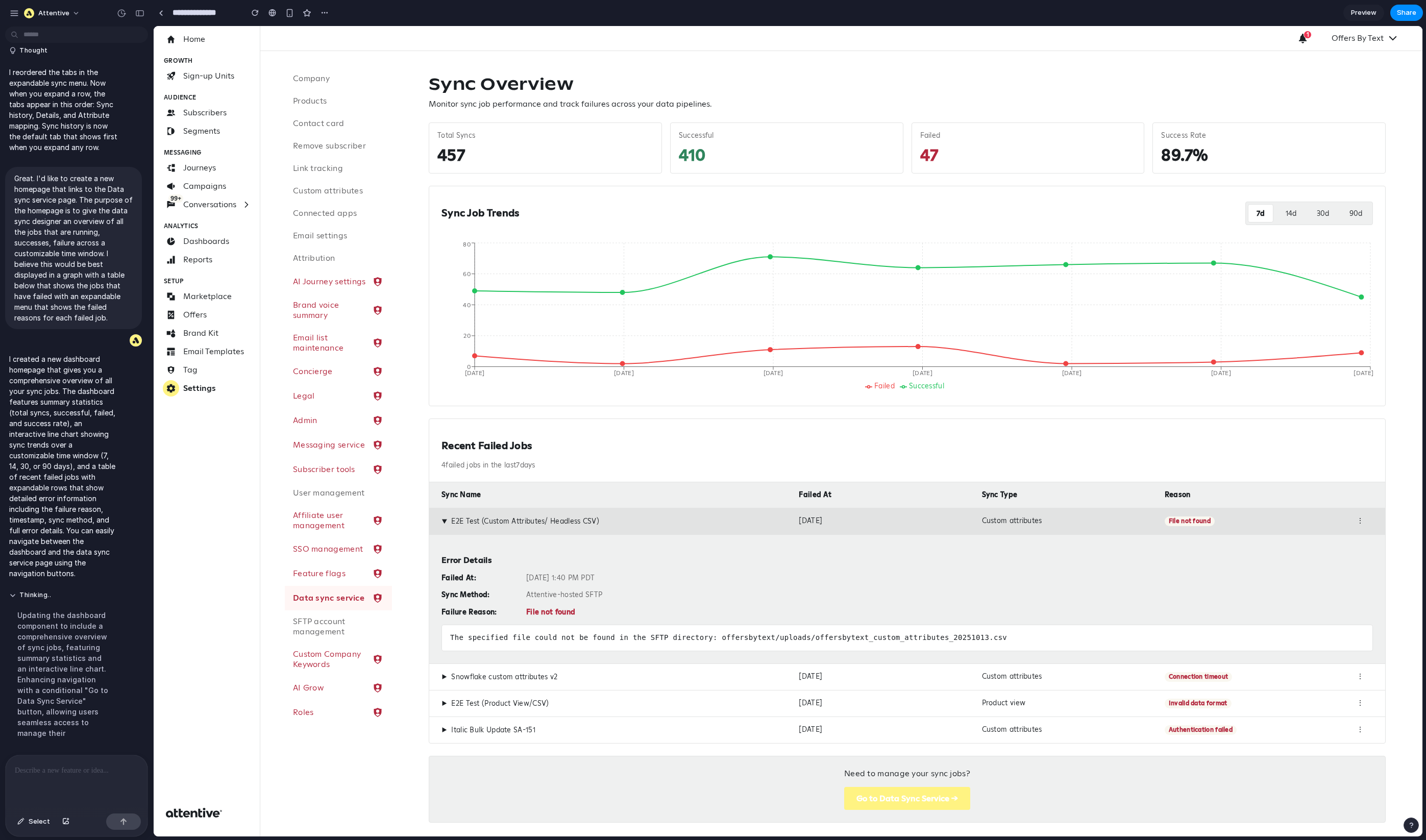
click at [749, 35] on div "View notifications 1 Offers By Text" at bounding box center [841, 38] width 1162 height 25
click at [442, 419] on span "▶" at bounding box center [444, 677] width 6 height 9
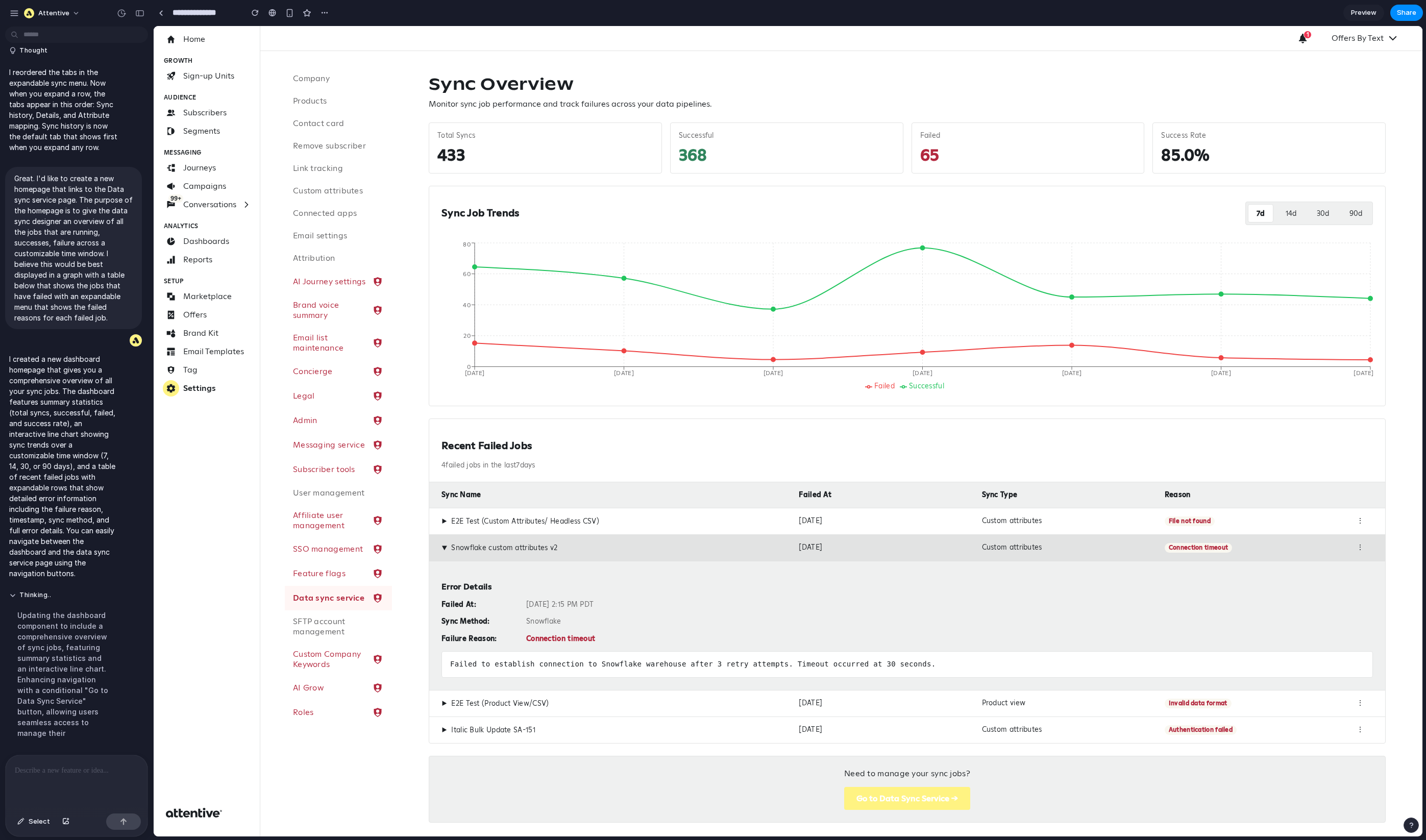
click at [436, 419] on div "▶ E2E Test (Custom Attributes/ Headless CSV) Oct 13, 2025 Custom attributes Fil…" at bounding box center [907, 521] width 956 height 26
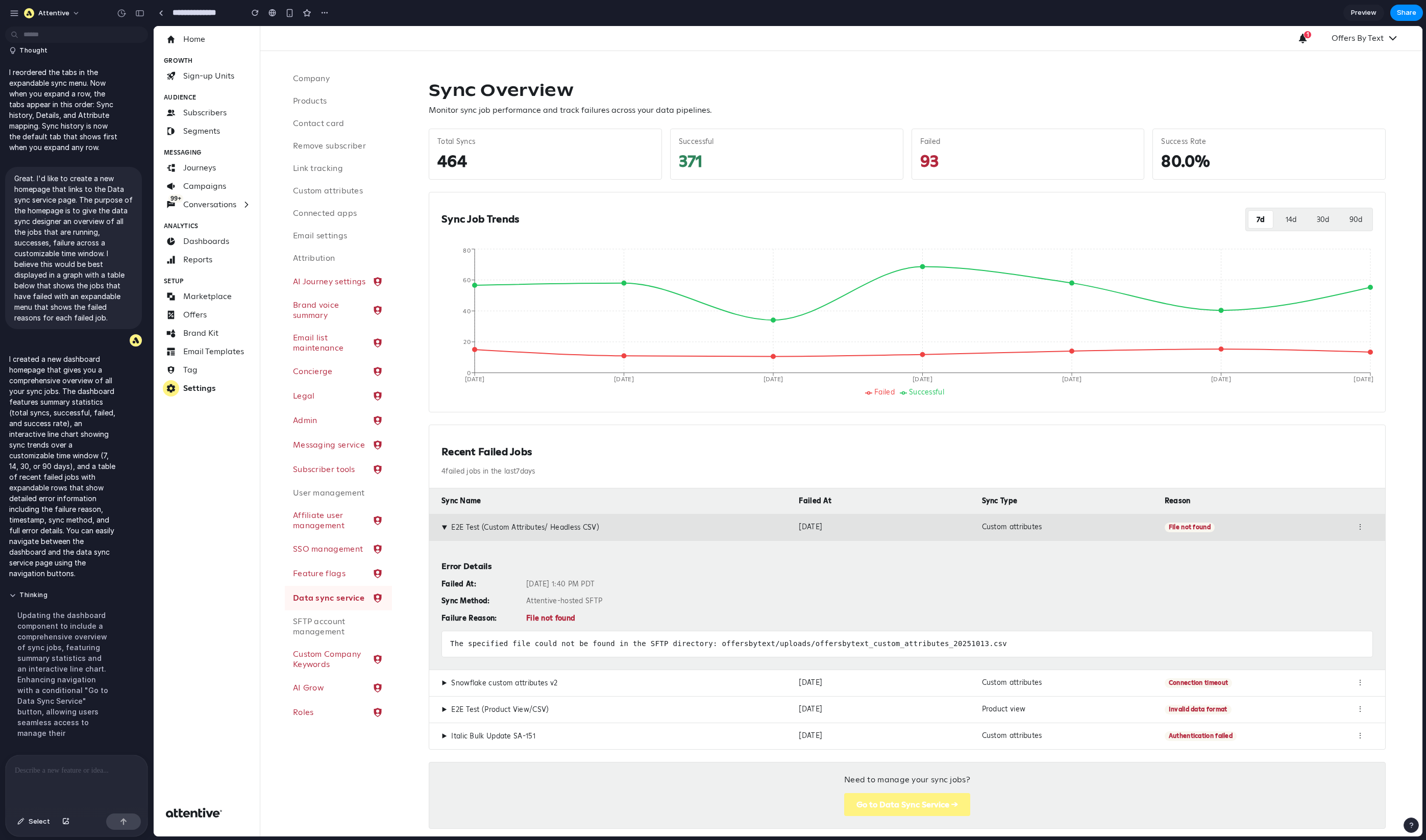
scroll to position [21, 0]
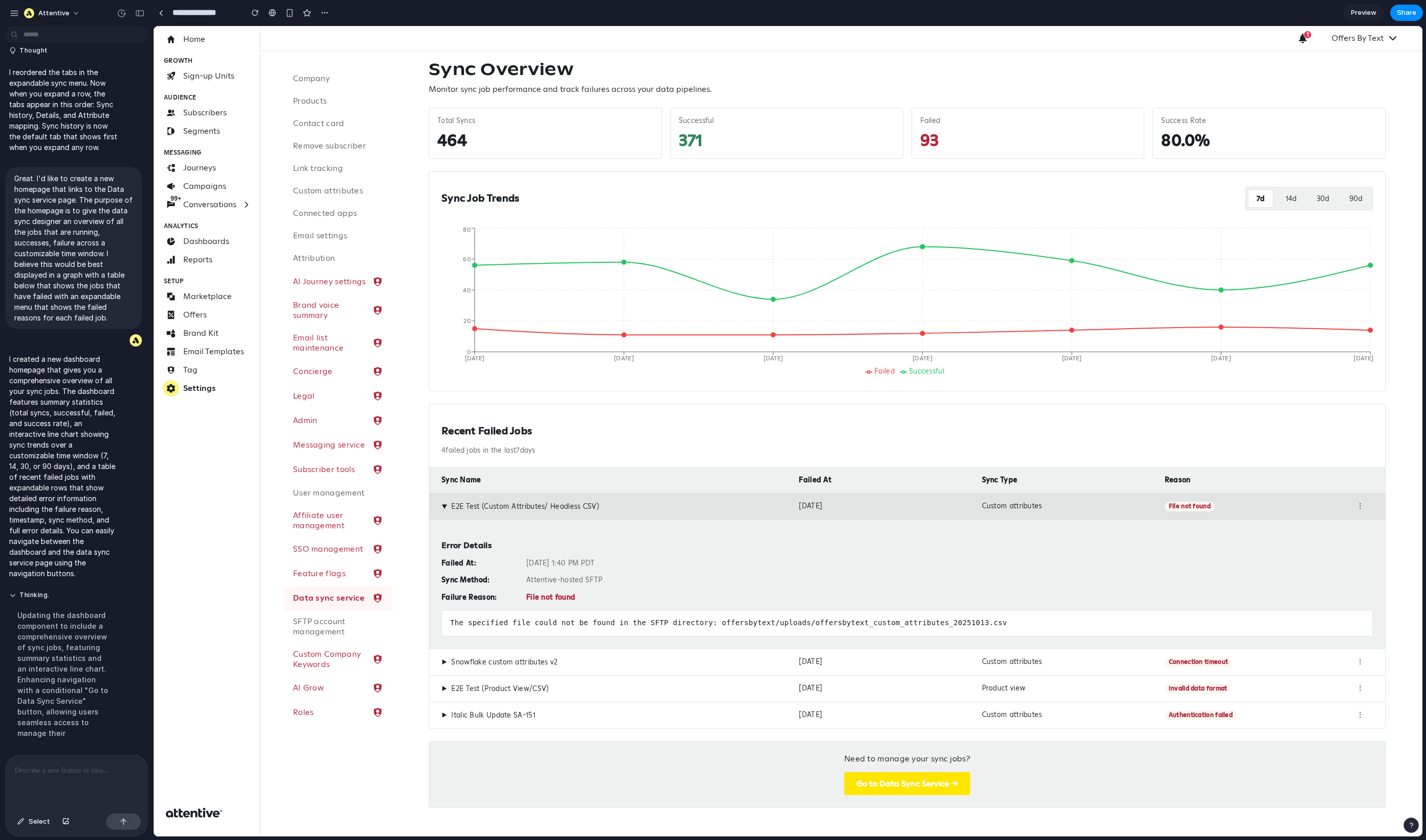
click at [749, 419] on button "Go to Data Sync Service →" at bounding box center [907, 784] width 126 height 23
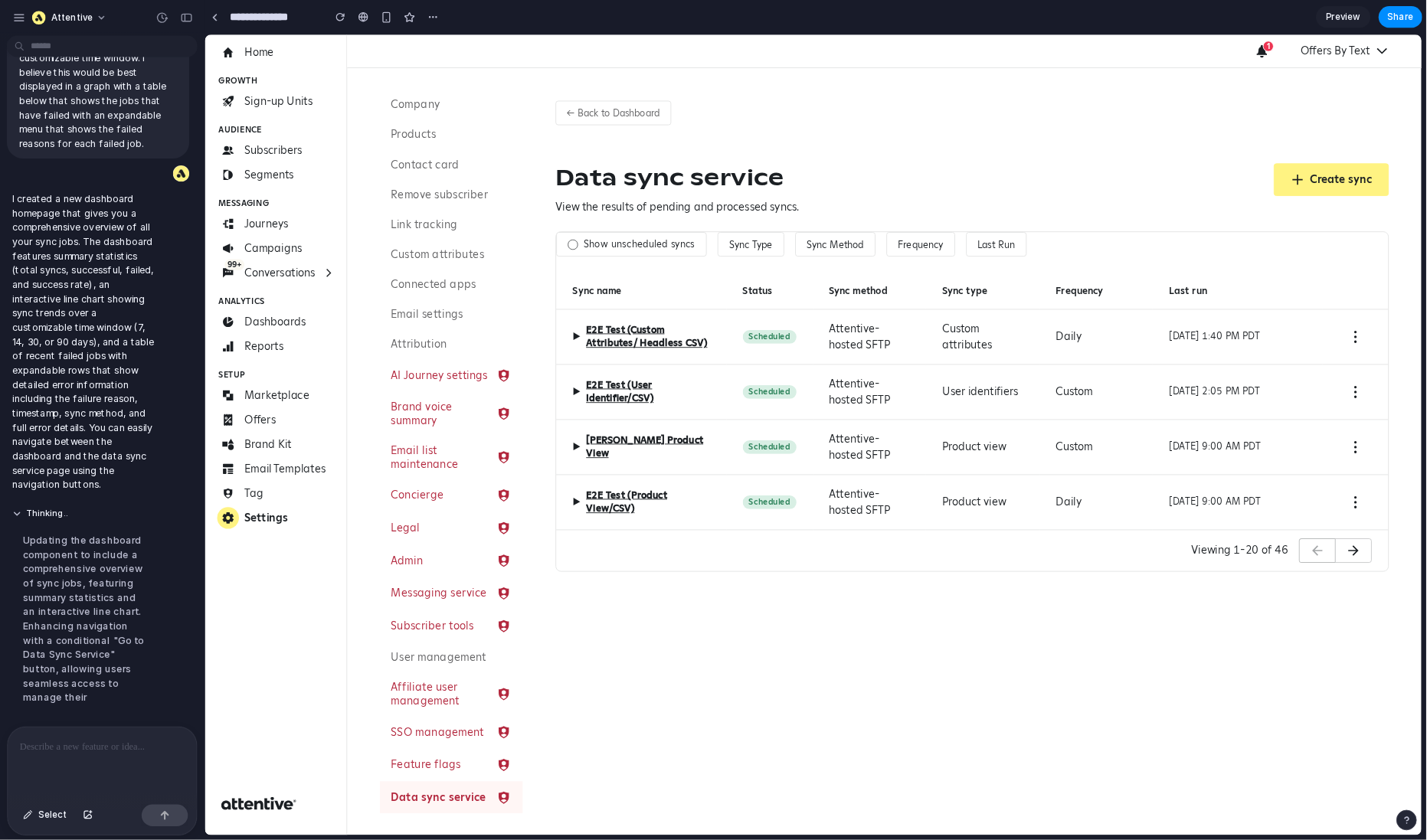
scroll to position [1564, 0]
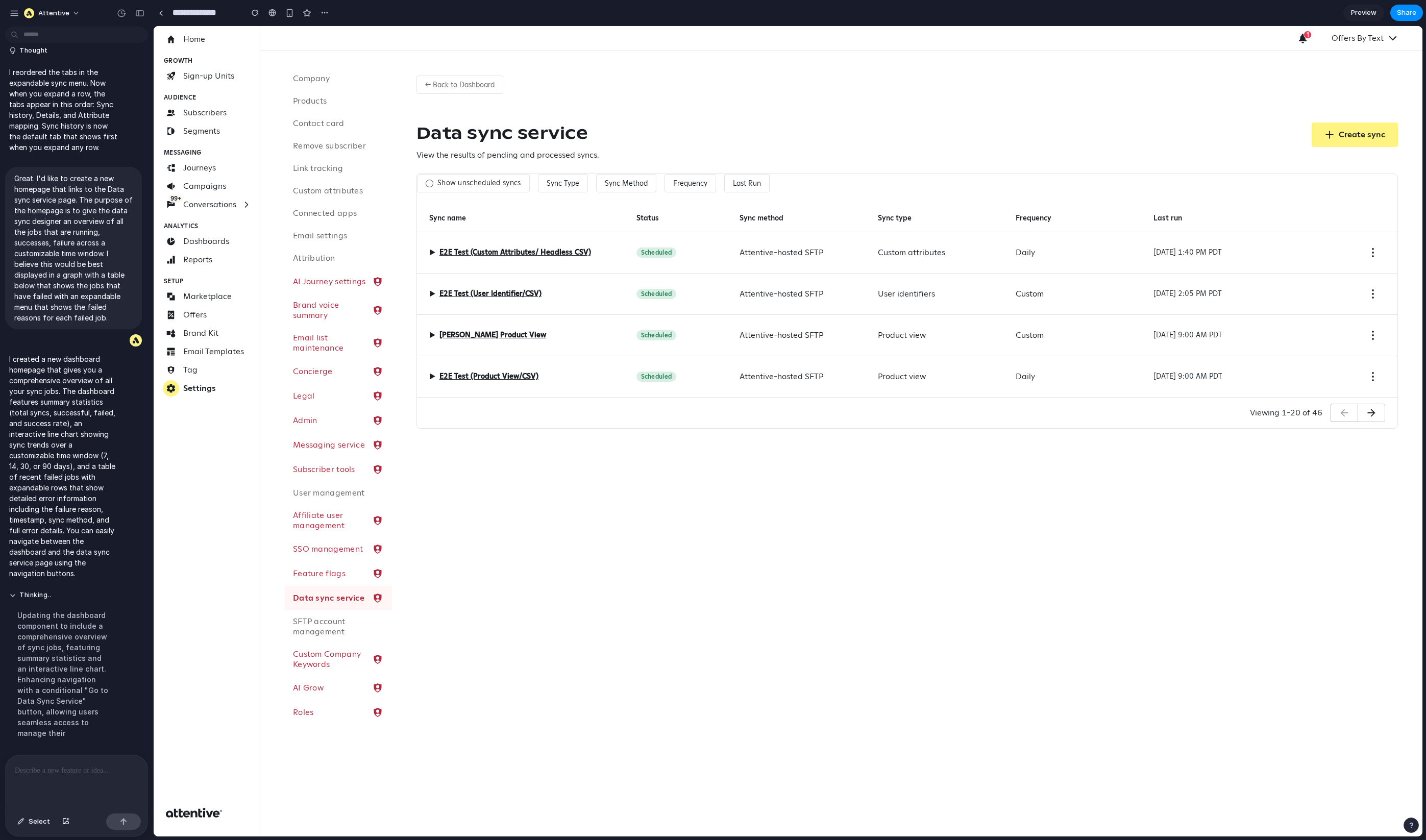
click at [431, 253] on span "▶" at bounding box center [432, 252] width 6 height 12
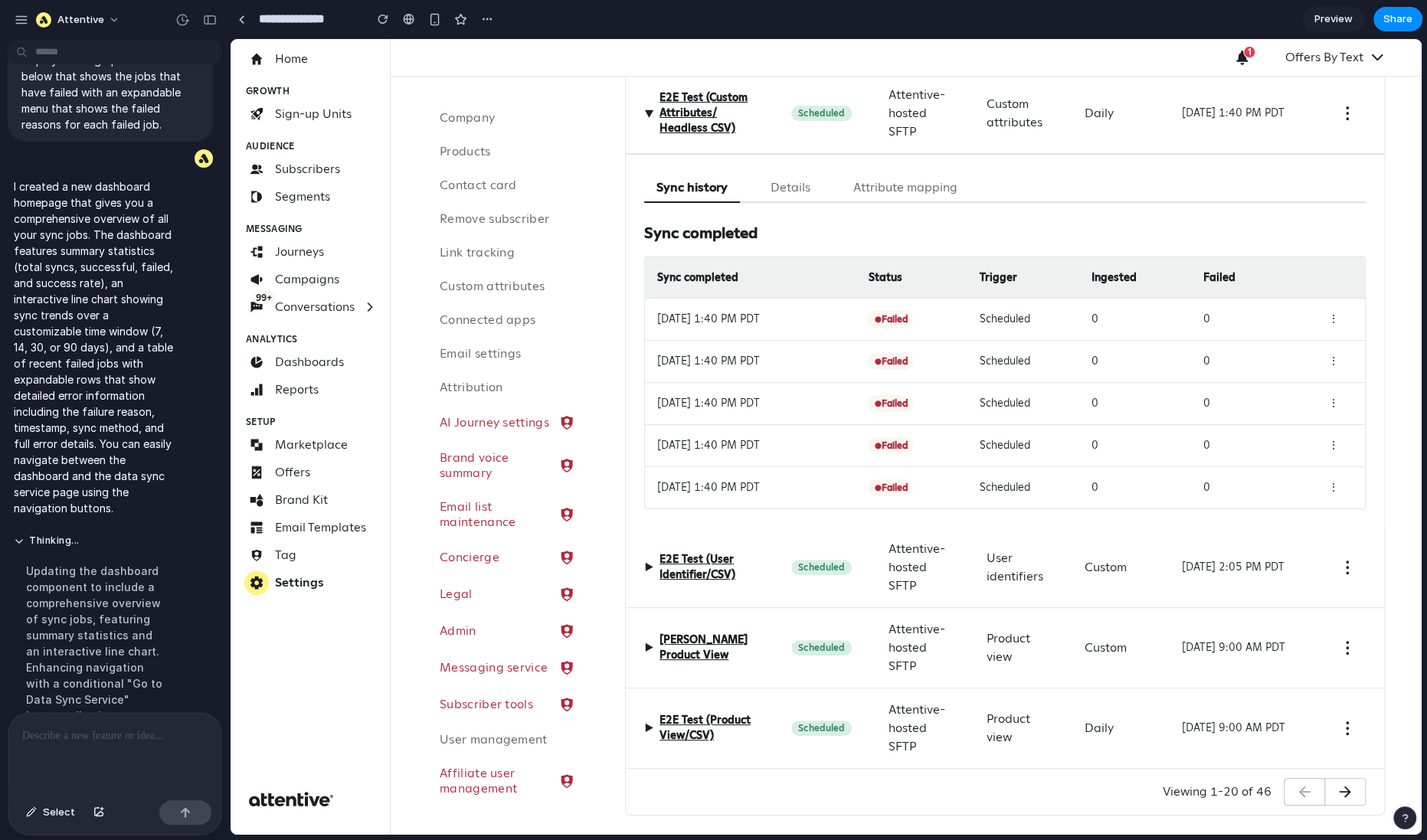
scroll to position [0, 0]
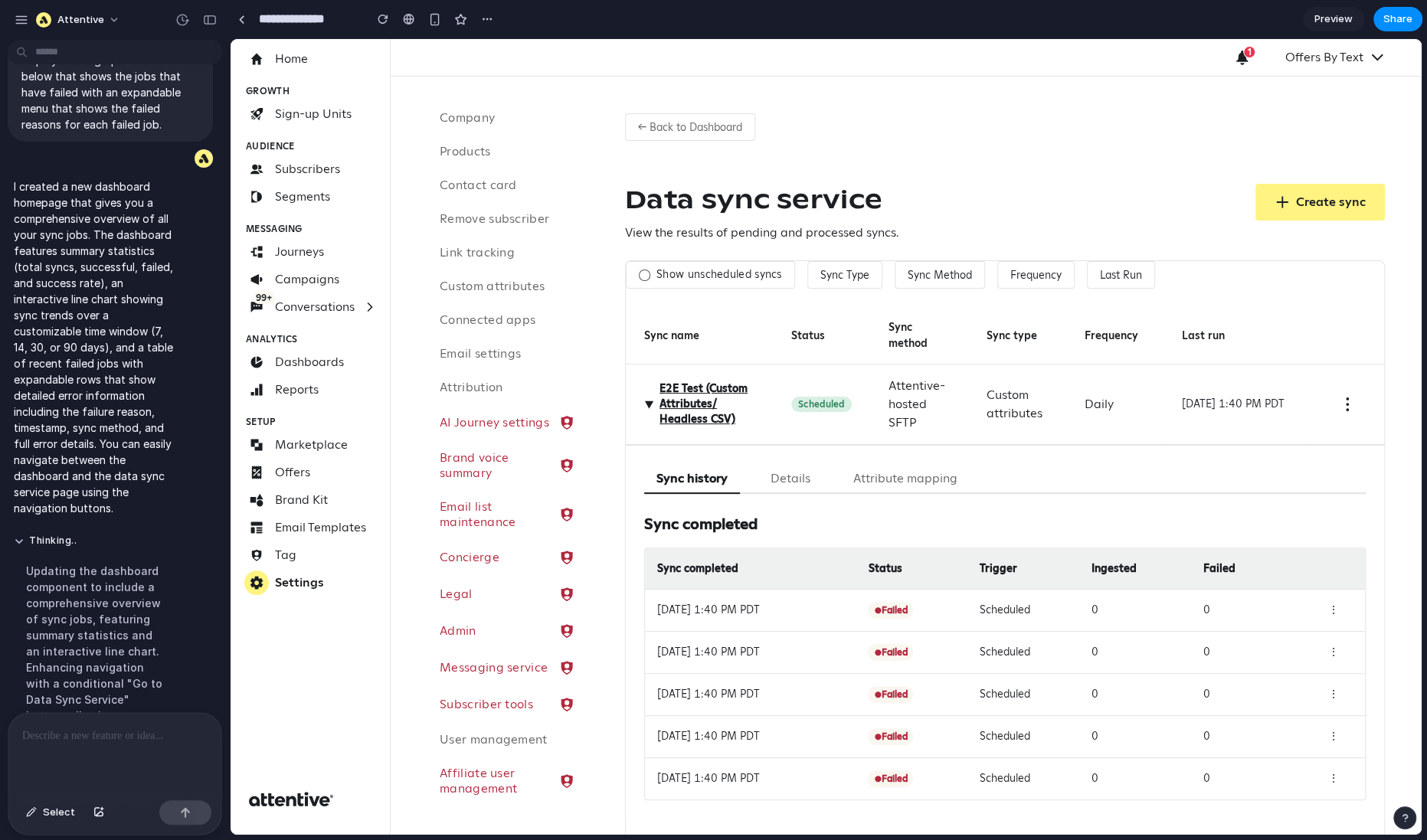
click at [653, 400] on span "▶" at bounding box center [649, 404] width 18 height 9
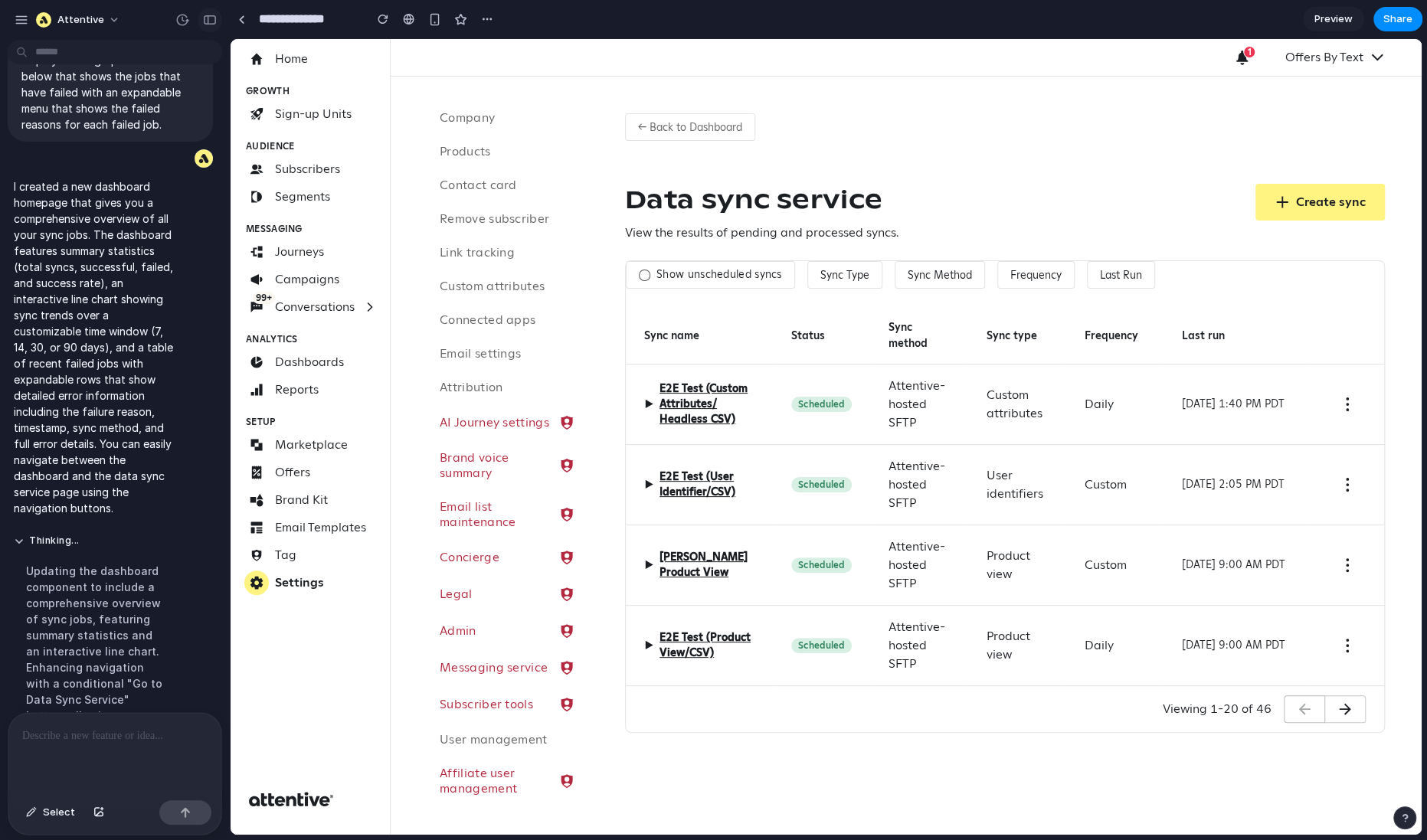
click at [203, 19] on div "button" at bounding box center [210, 19] width 14 height 11
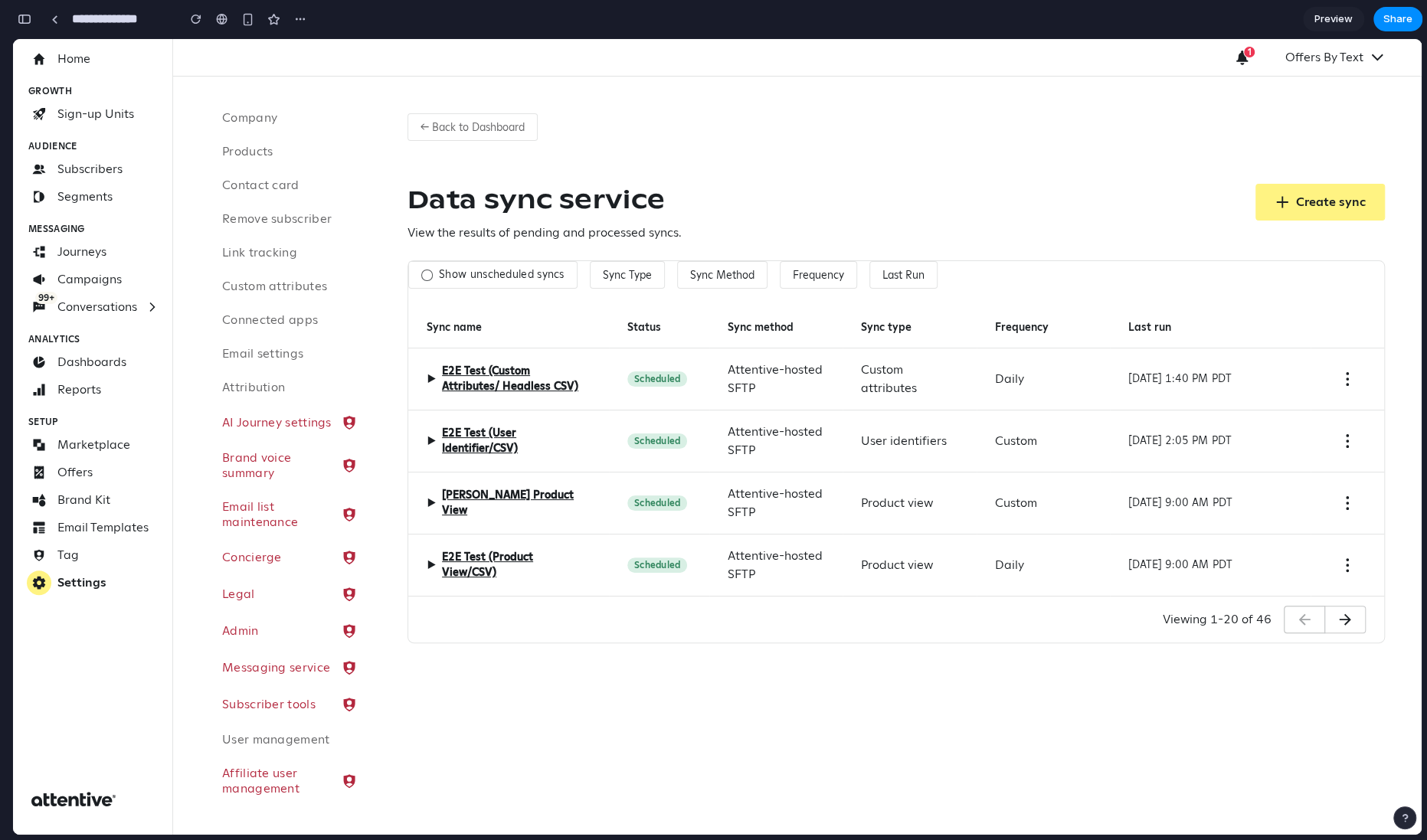
click at [431, 376] on span "▶" at bounding box center [431, 378] width 9 height 18
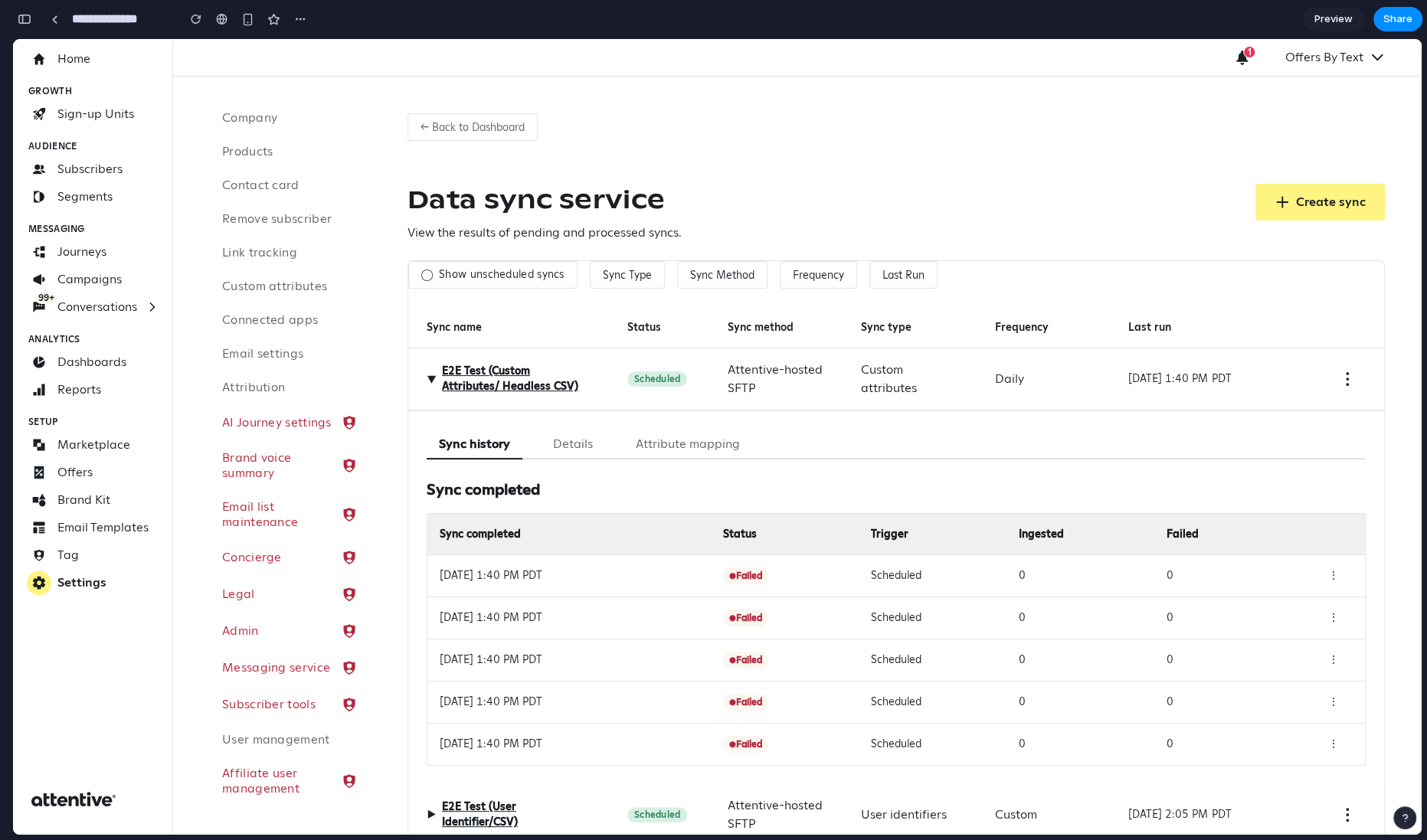
click at [433, 377] on span "▶" at bounding box center [431, 378] width 18 height 9
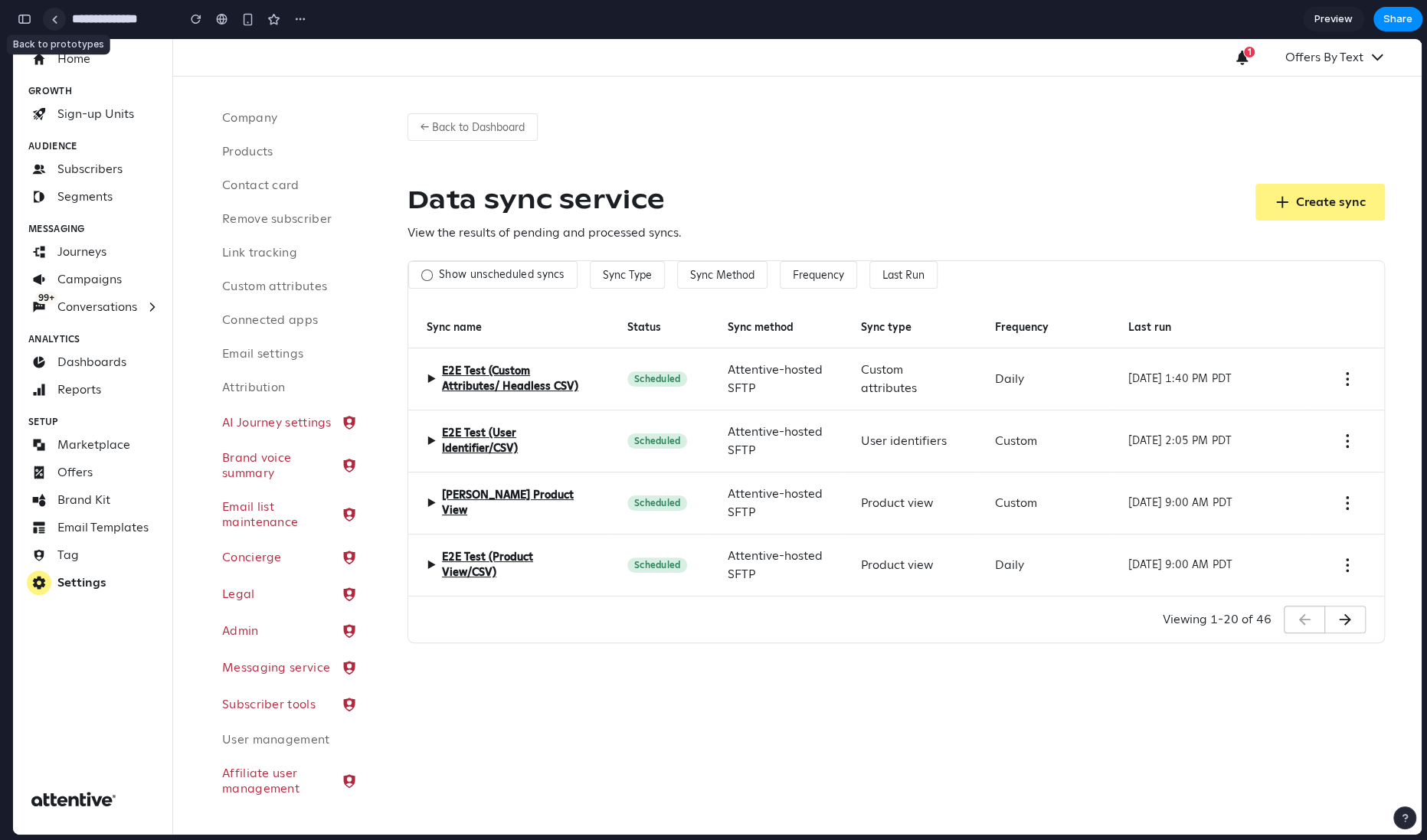
click at [60, 20] on link at bounding box center [54, 19] width 23 height 23
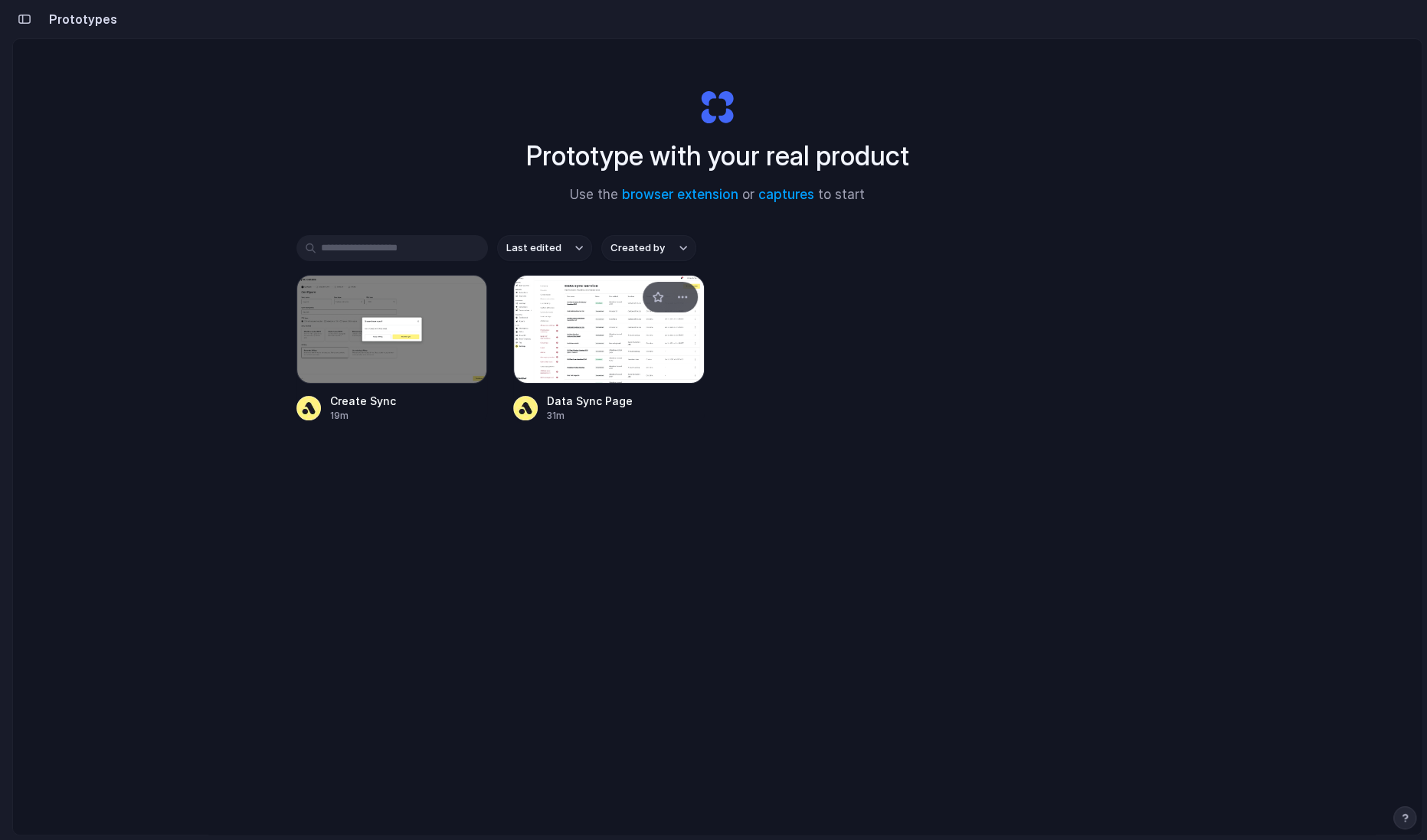
click at [592, 351] on div at bounding box center [609, 329] width 192 height 108
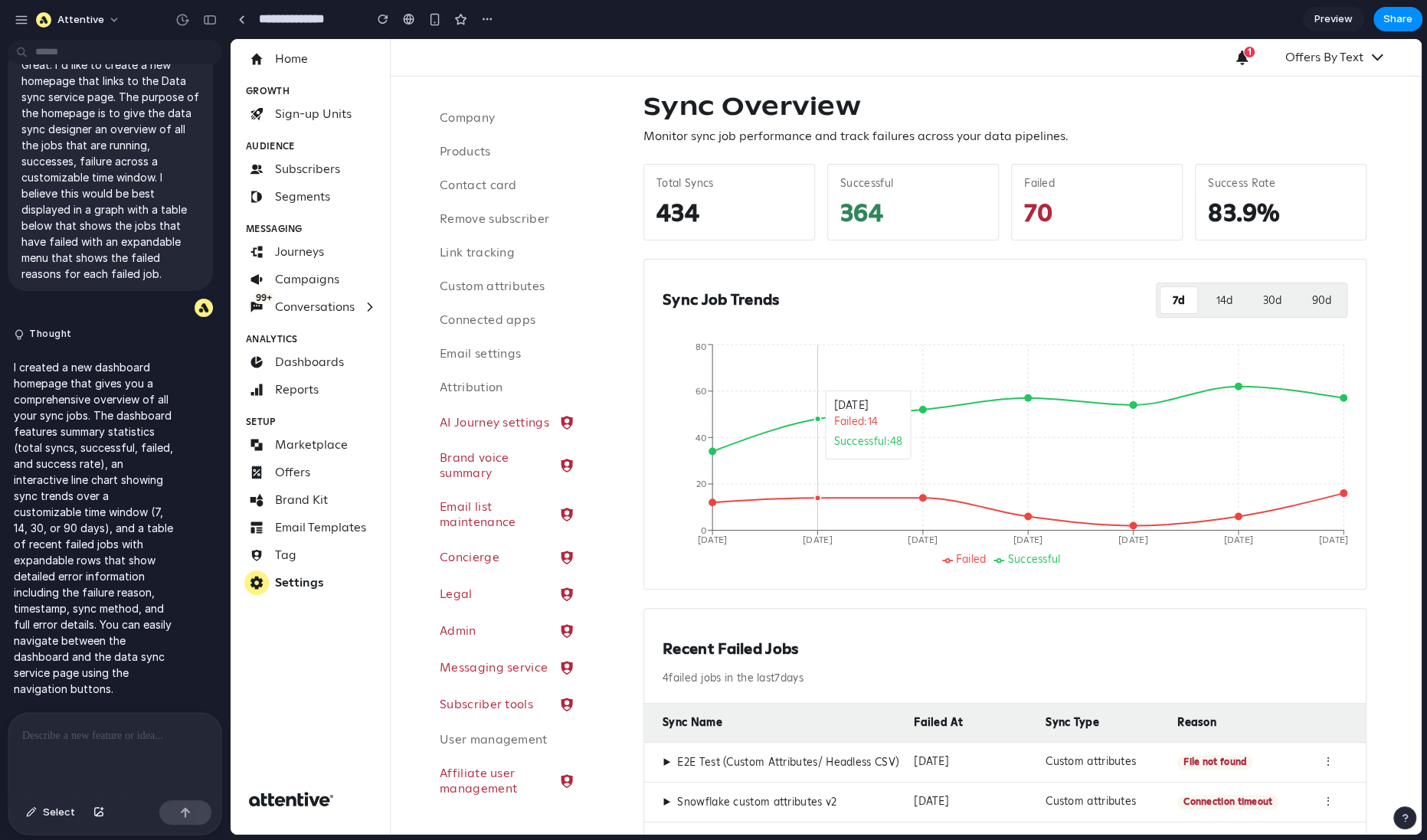
scroll to position [14, 0]
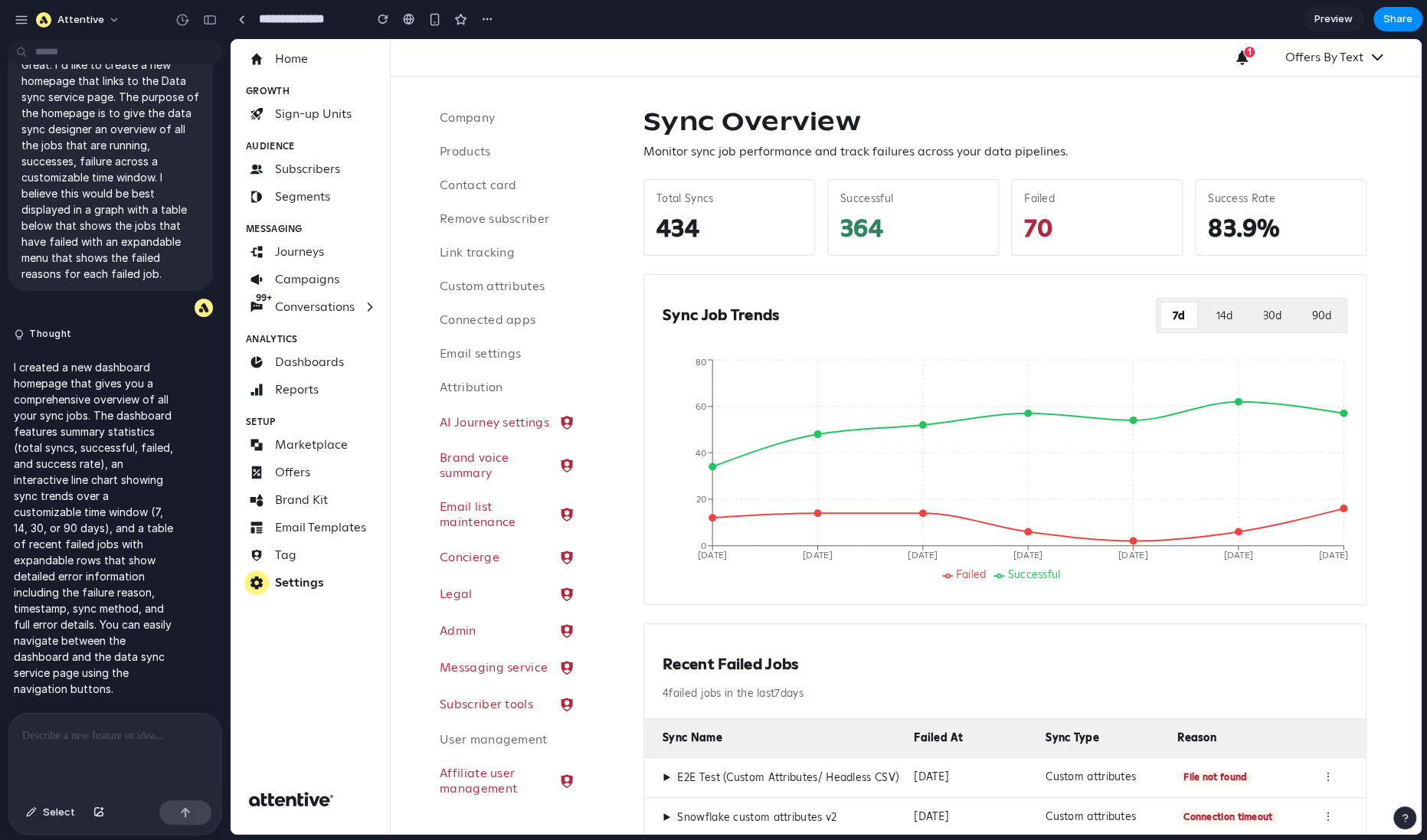
click at [1124, 315] on button "14 d" at bounding box center [1225, 315] width 41 height 27
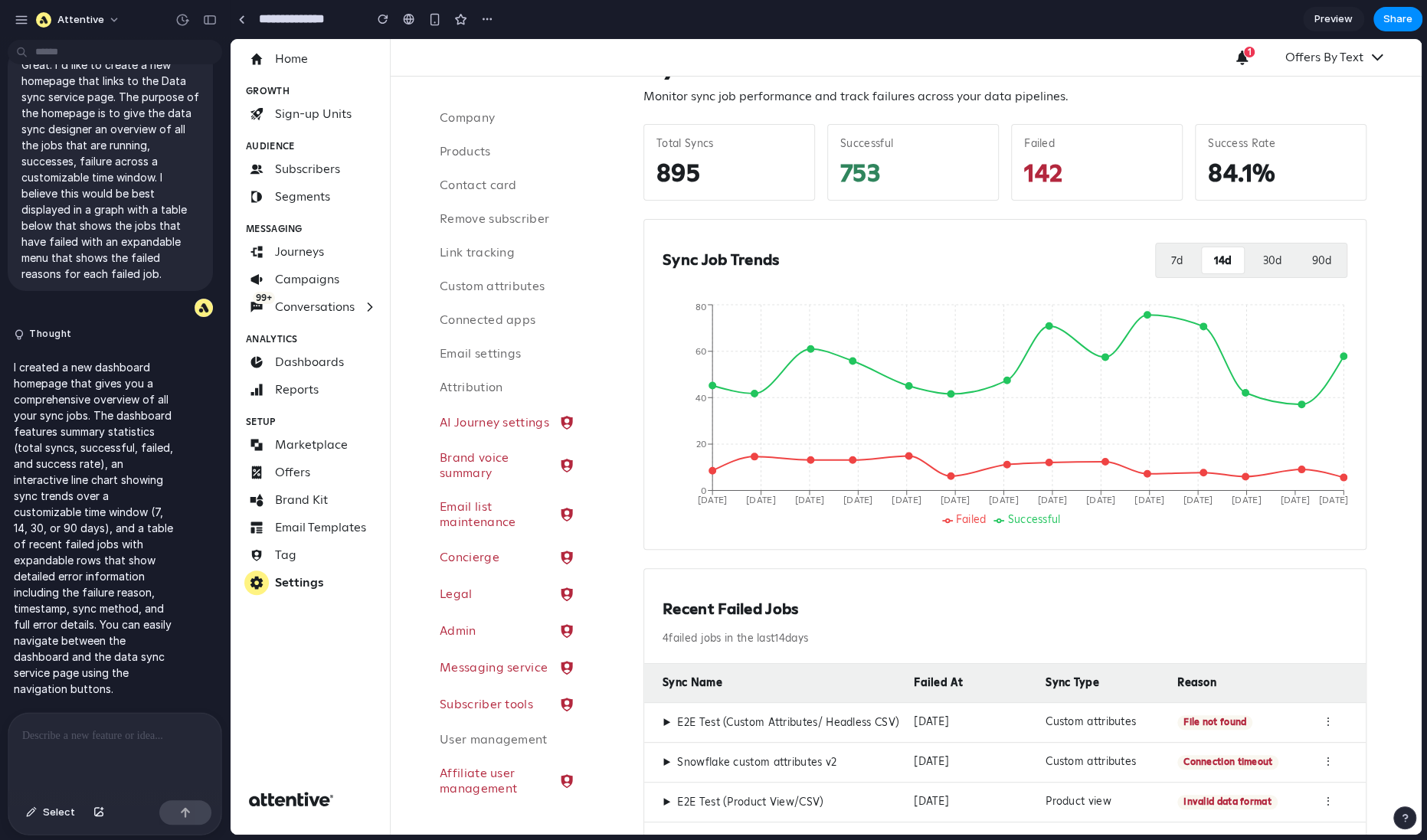
scroll to position [90, 0]
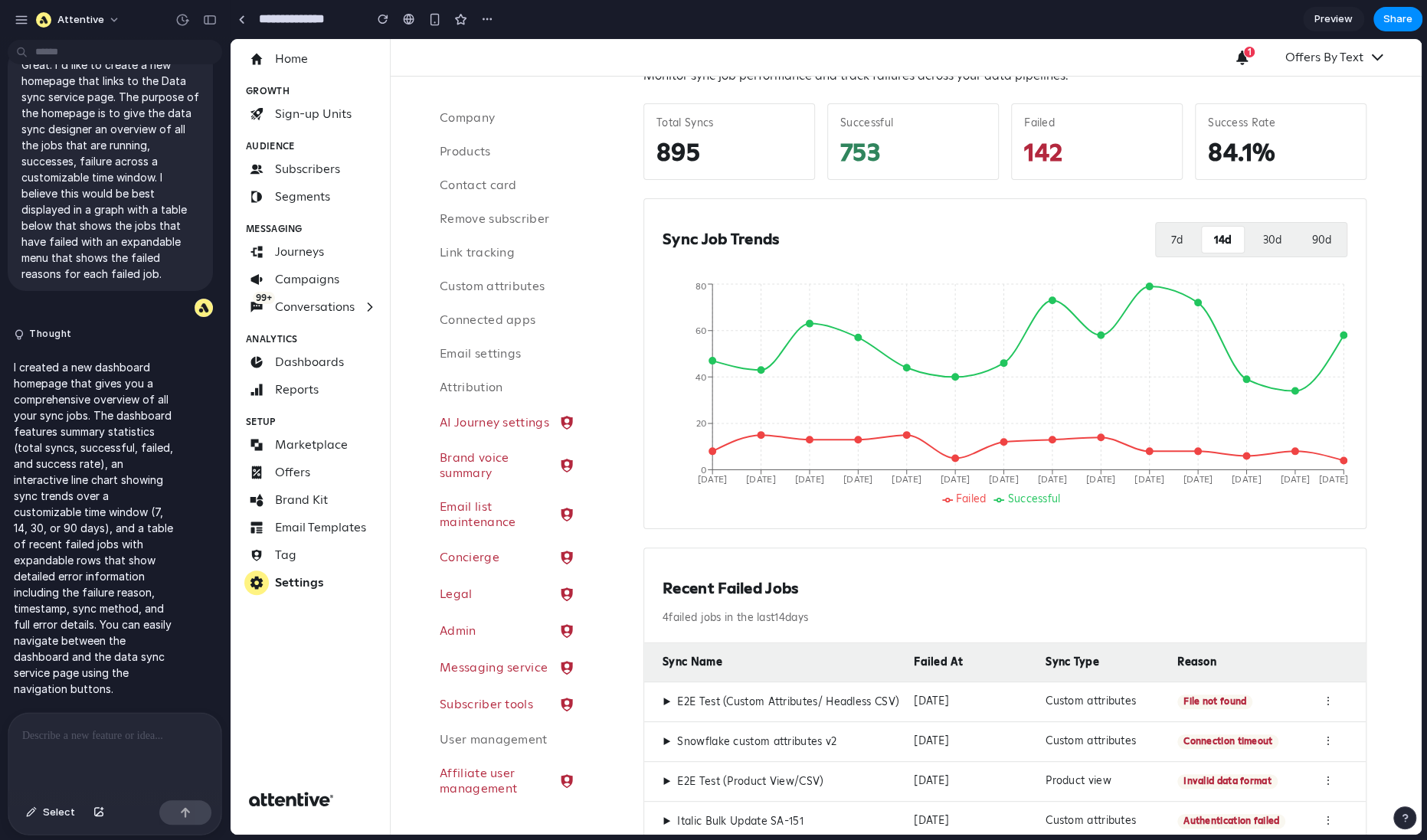
click at [1124, 243] on button "30 d" at bounding box center [1272, 239] width 43 height 27
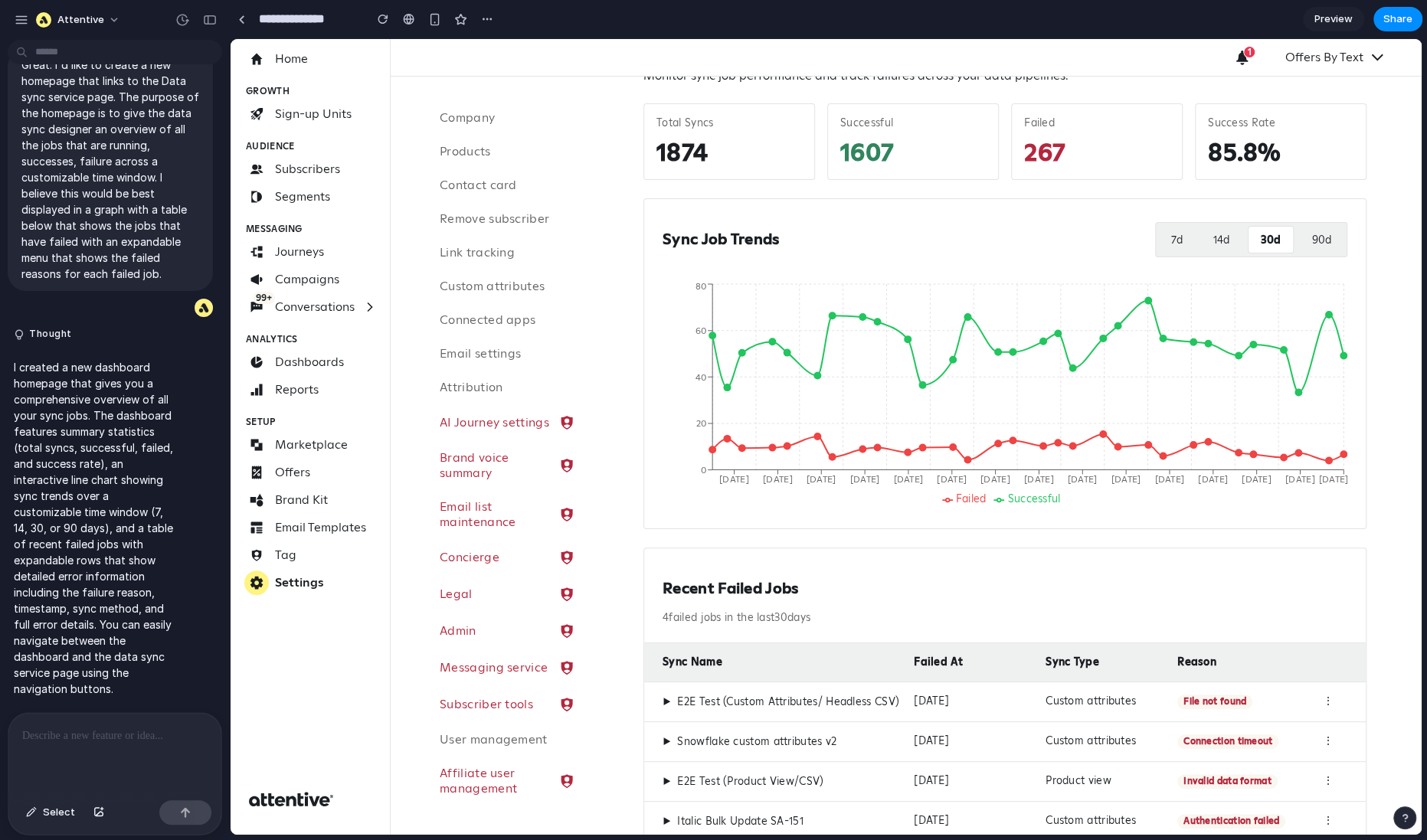
click at [1124, 244] on button "90 d" at bounding box center [1321, 239] width 44 height 27
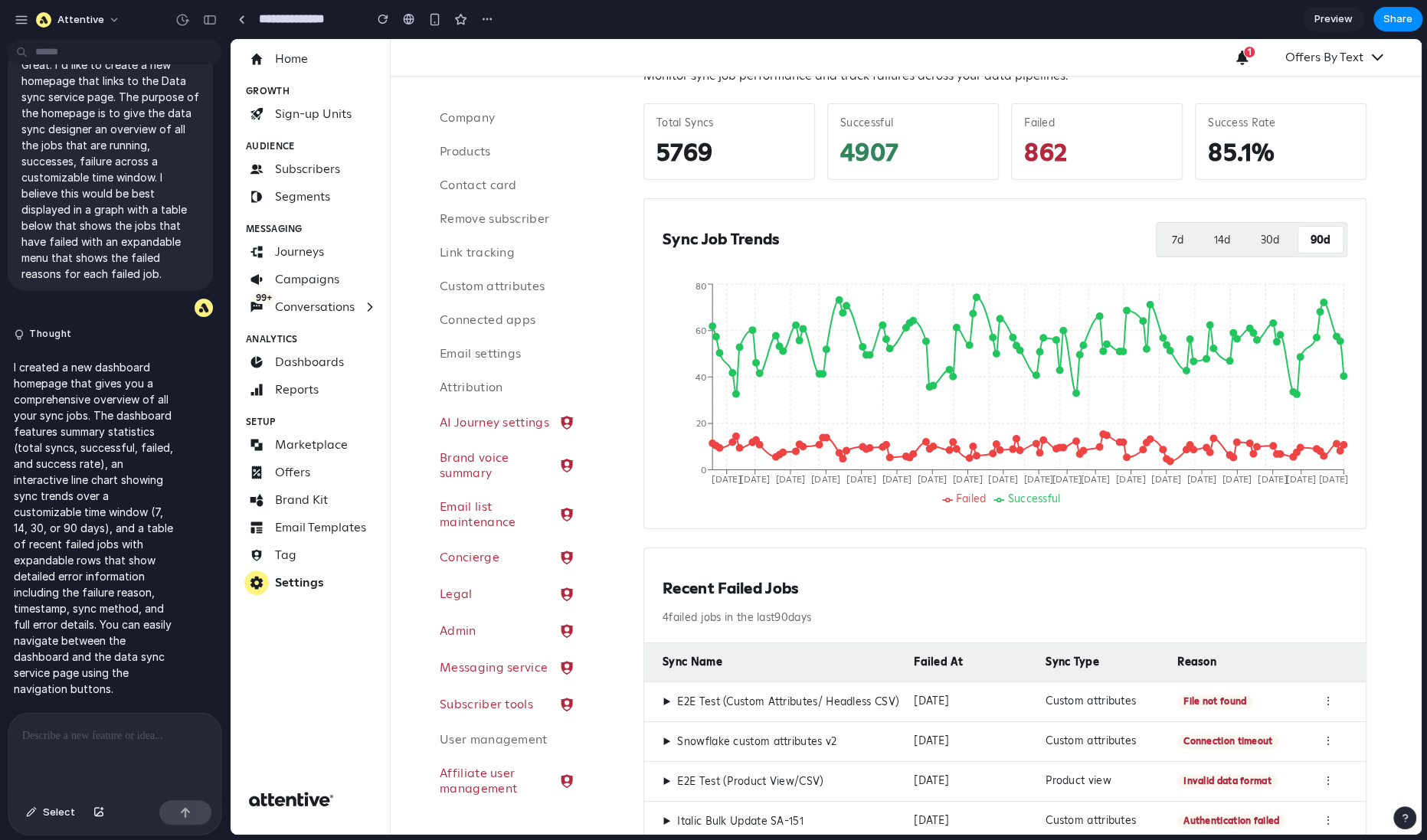
click at [1124, 240] on button "30 d" at bounding box center [1269, 239] width 43 height 27
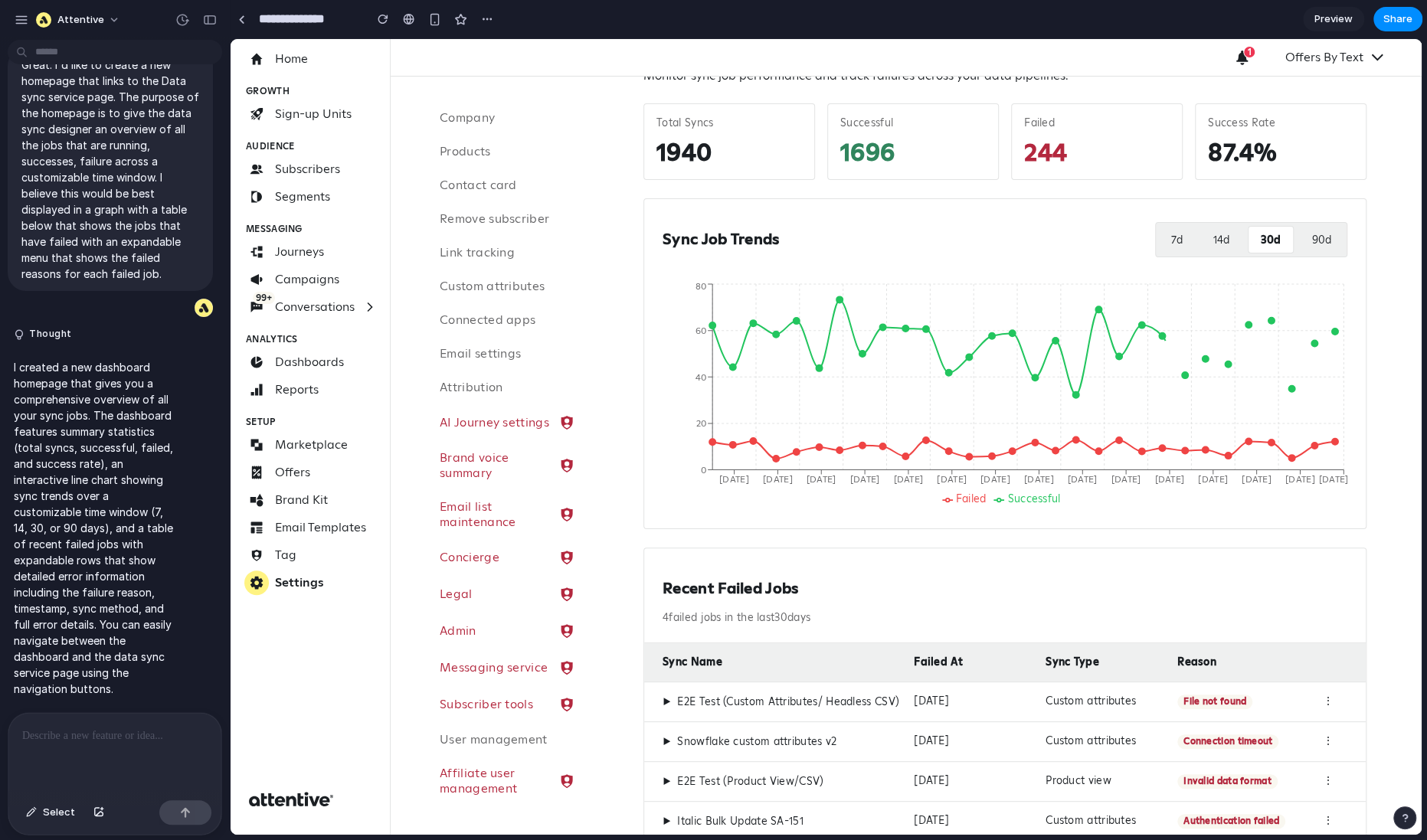
click at [1124, 240] on button "14 d" at bounding box center [1221, 239] width 41 height 27
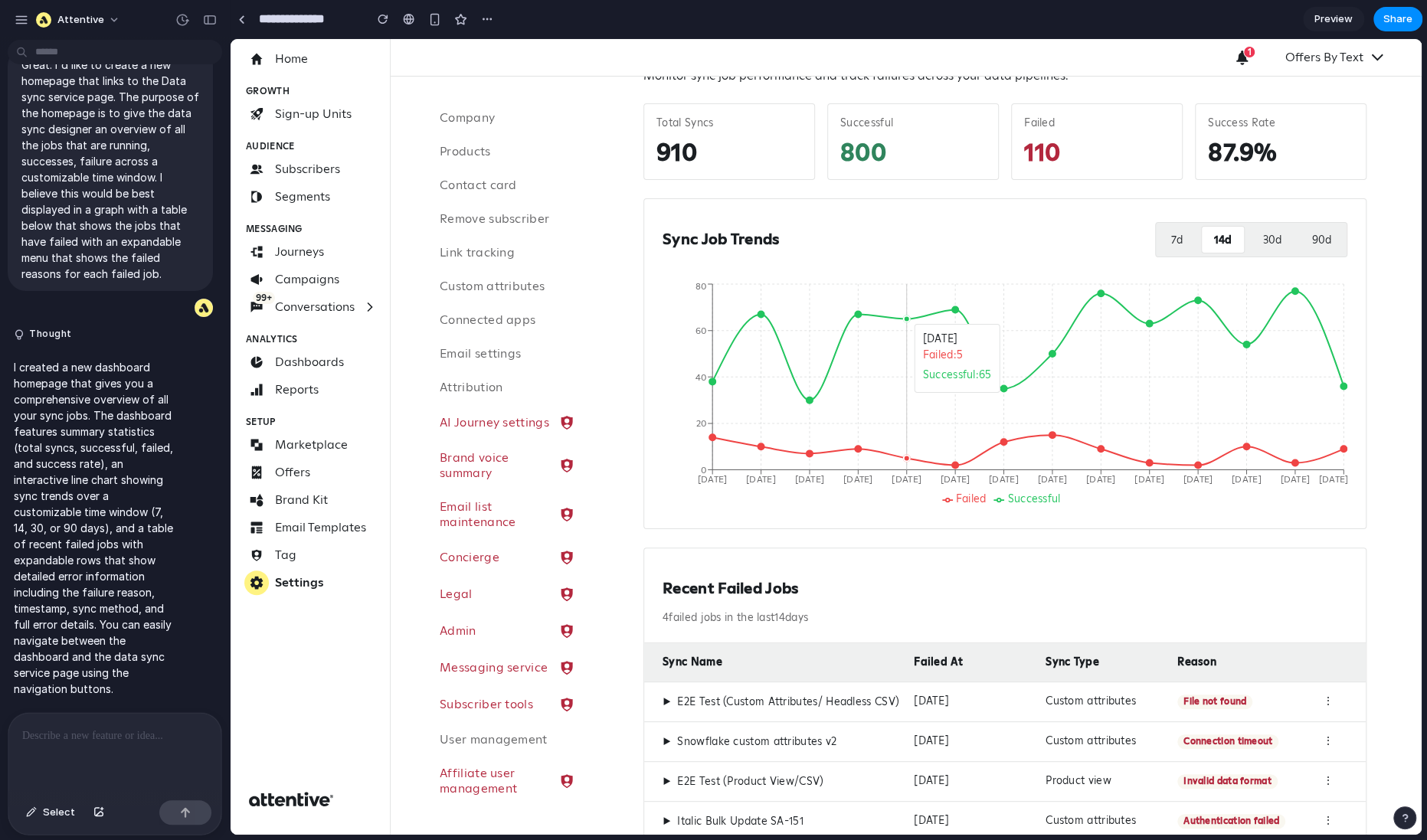
click at [904, 315] on circle at bounding box center [906, 318] width 6 height 6
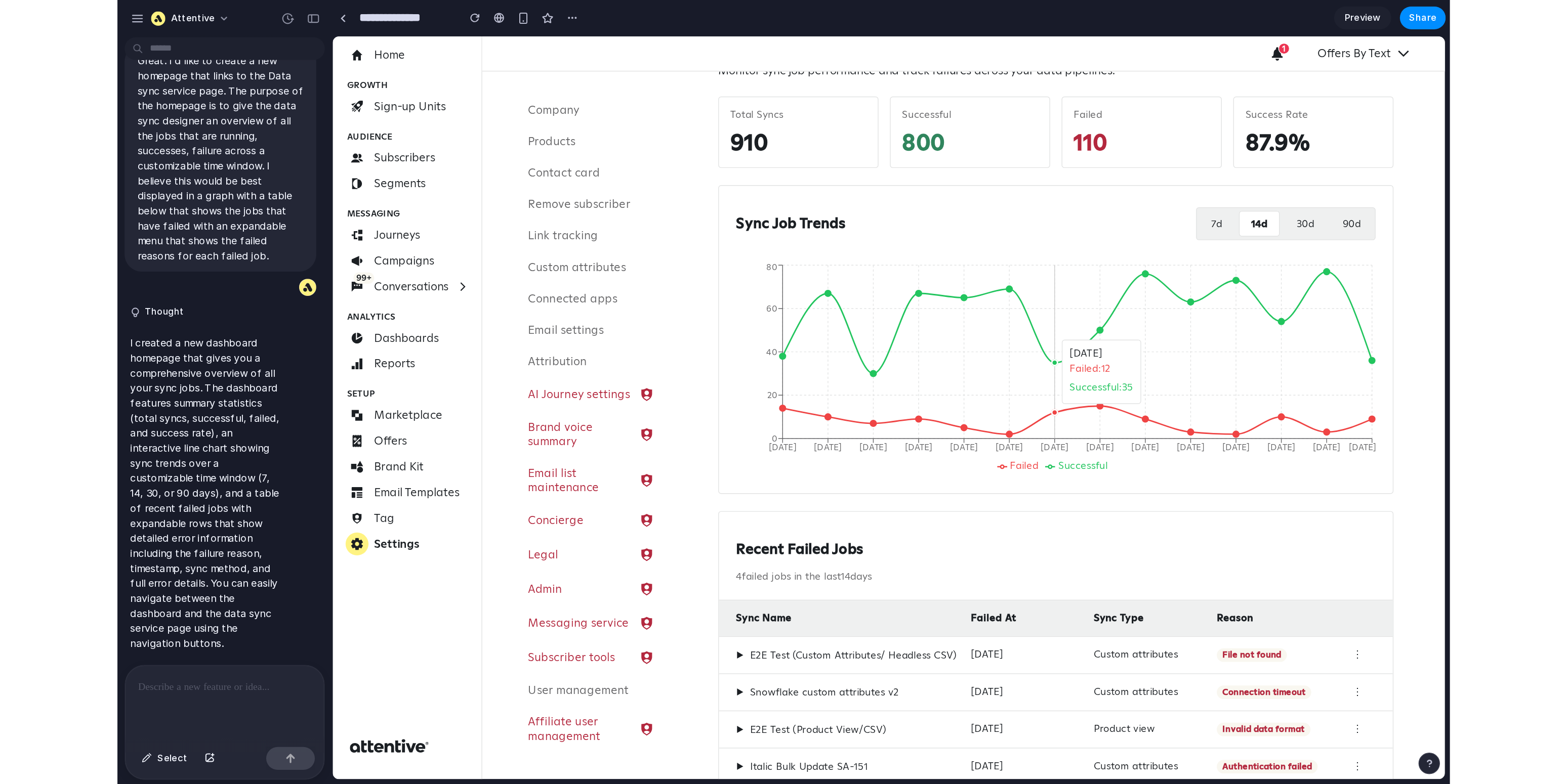
scroll to position [0, 0]
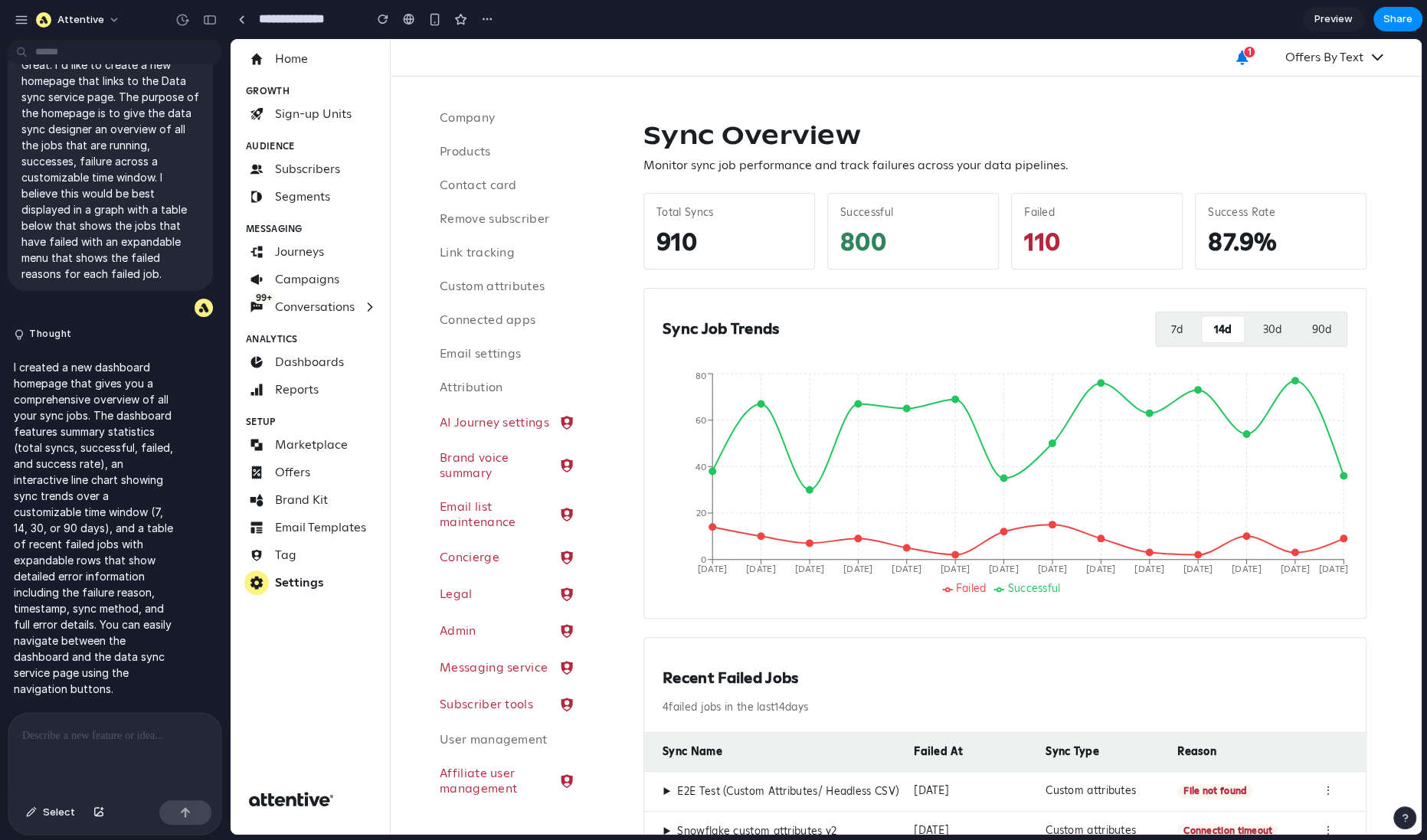
click at [1124, 60] on icon "button" at bounding box center [1242, 57] width 12 height 15
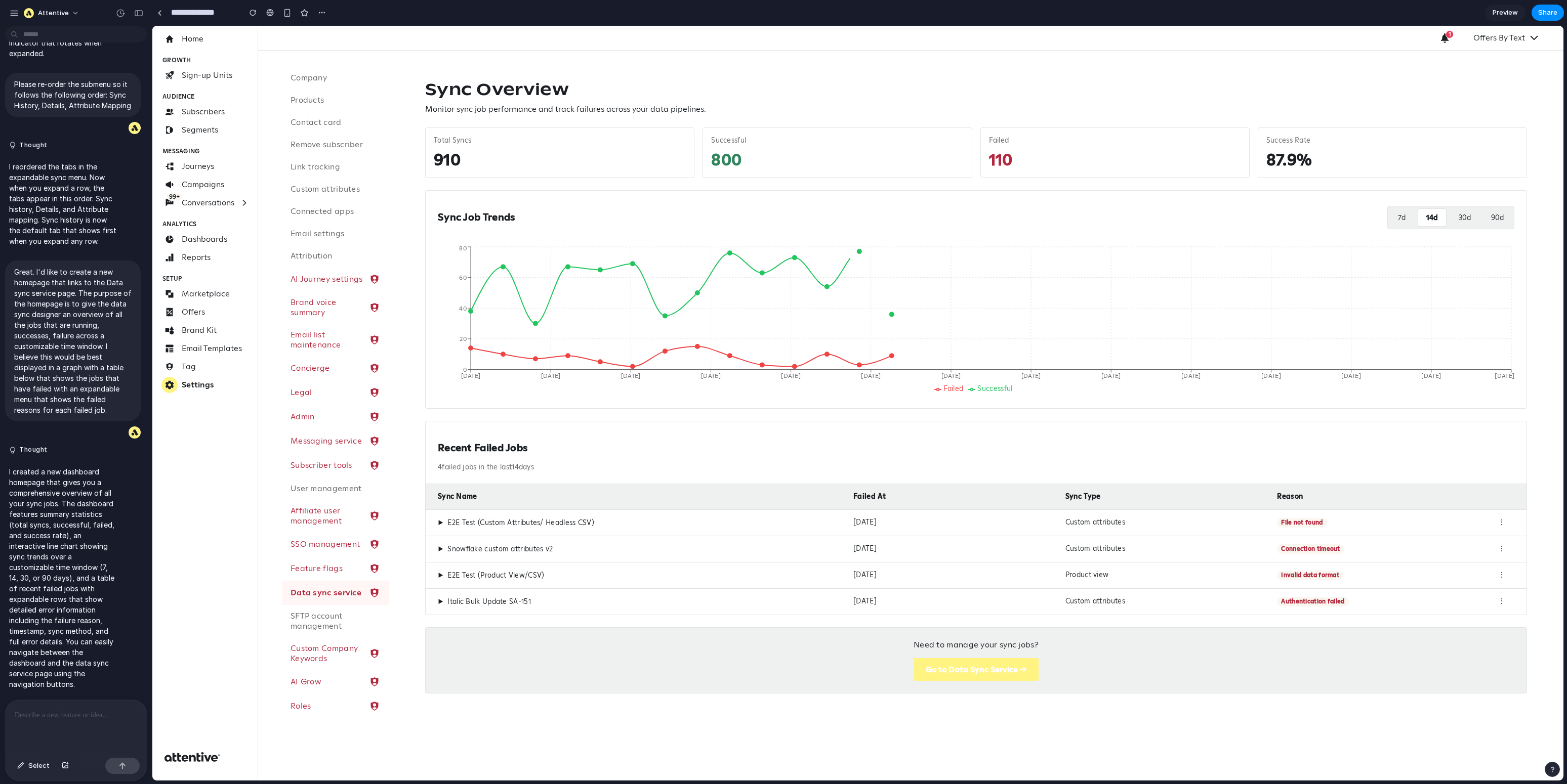
scroll to position [1029, 0]
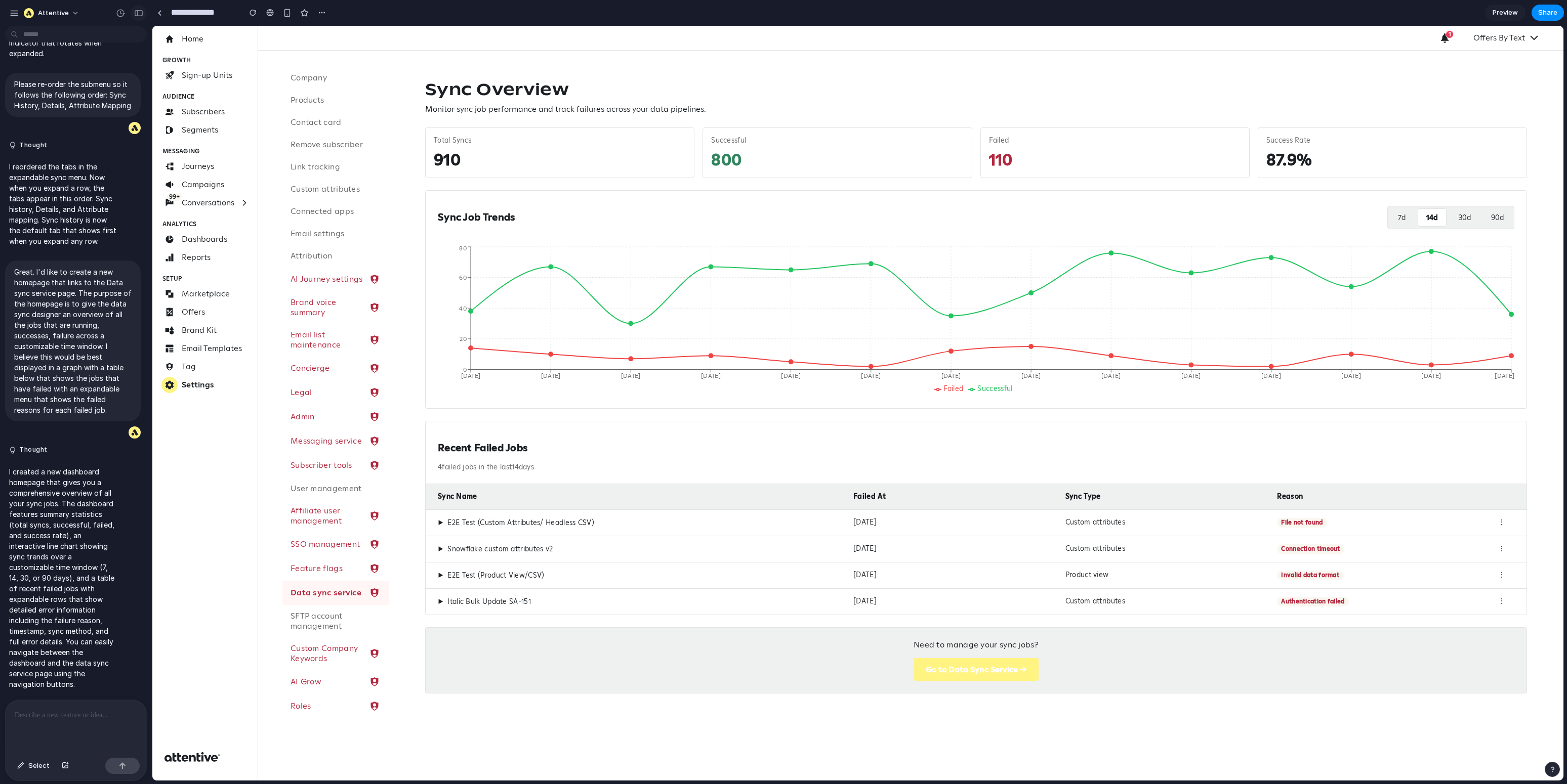
click at [142, 13] on div "button" at bounding box center [139, 13] width 9 height 7
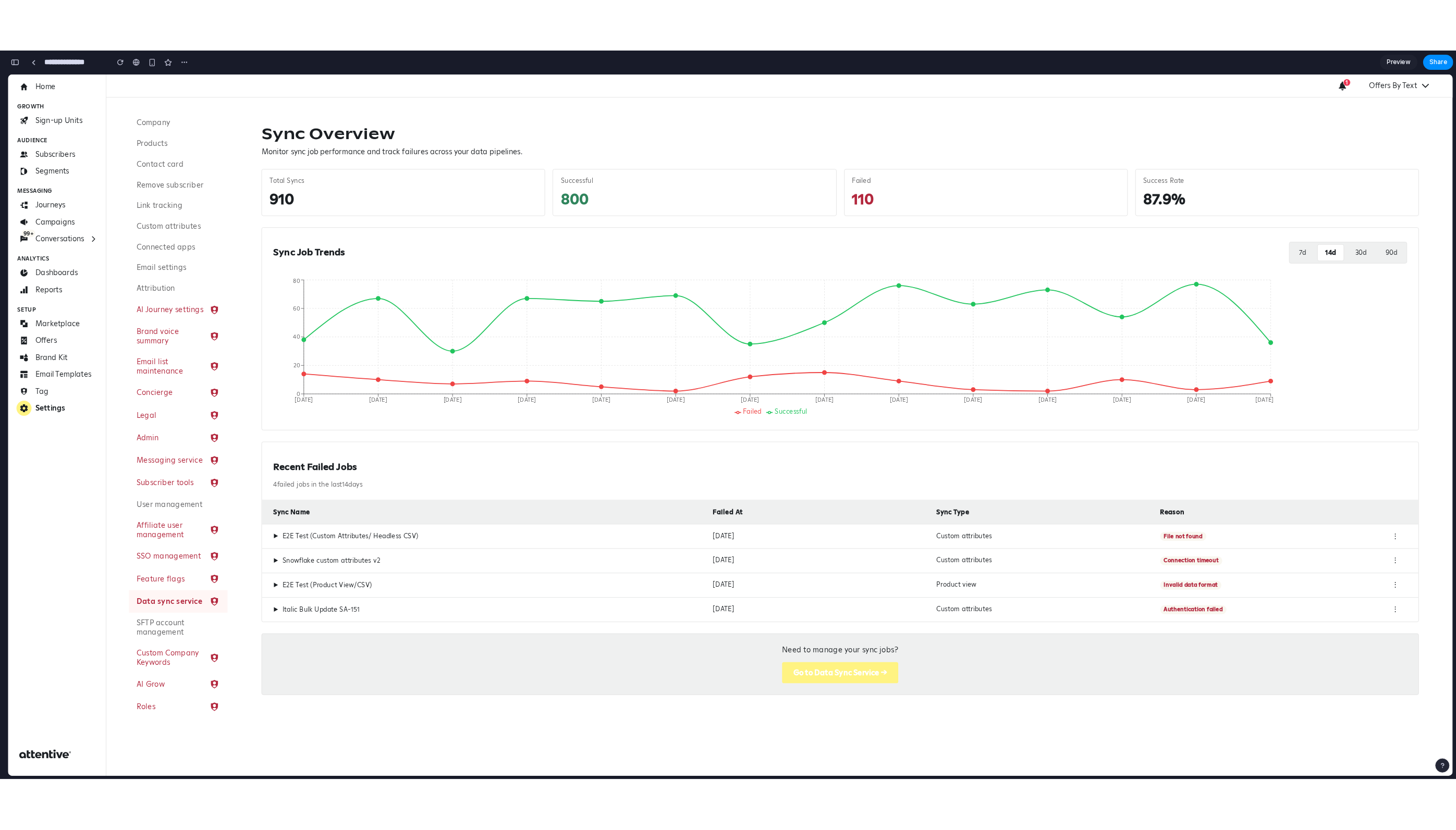
scroll to position [1500, 0]
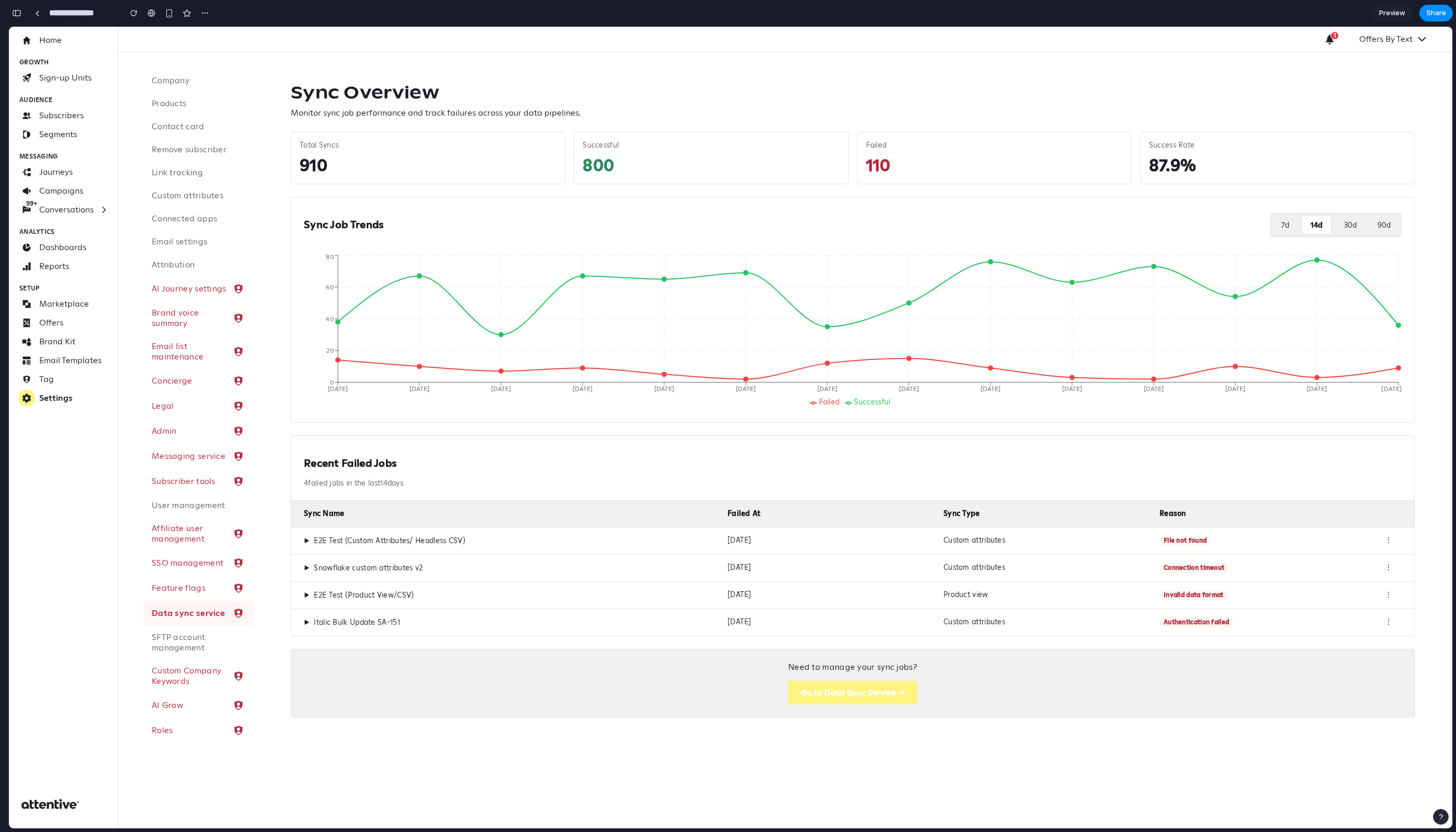
click at [768, 218] on button "7 d" at bounding box center [1285, 225] width 24 height 19
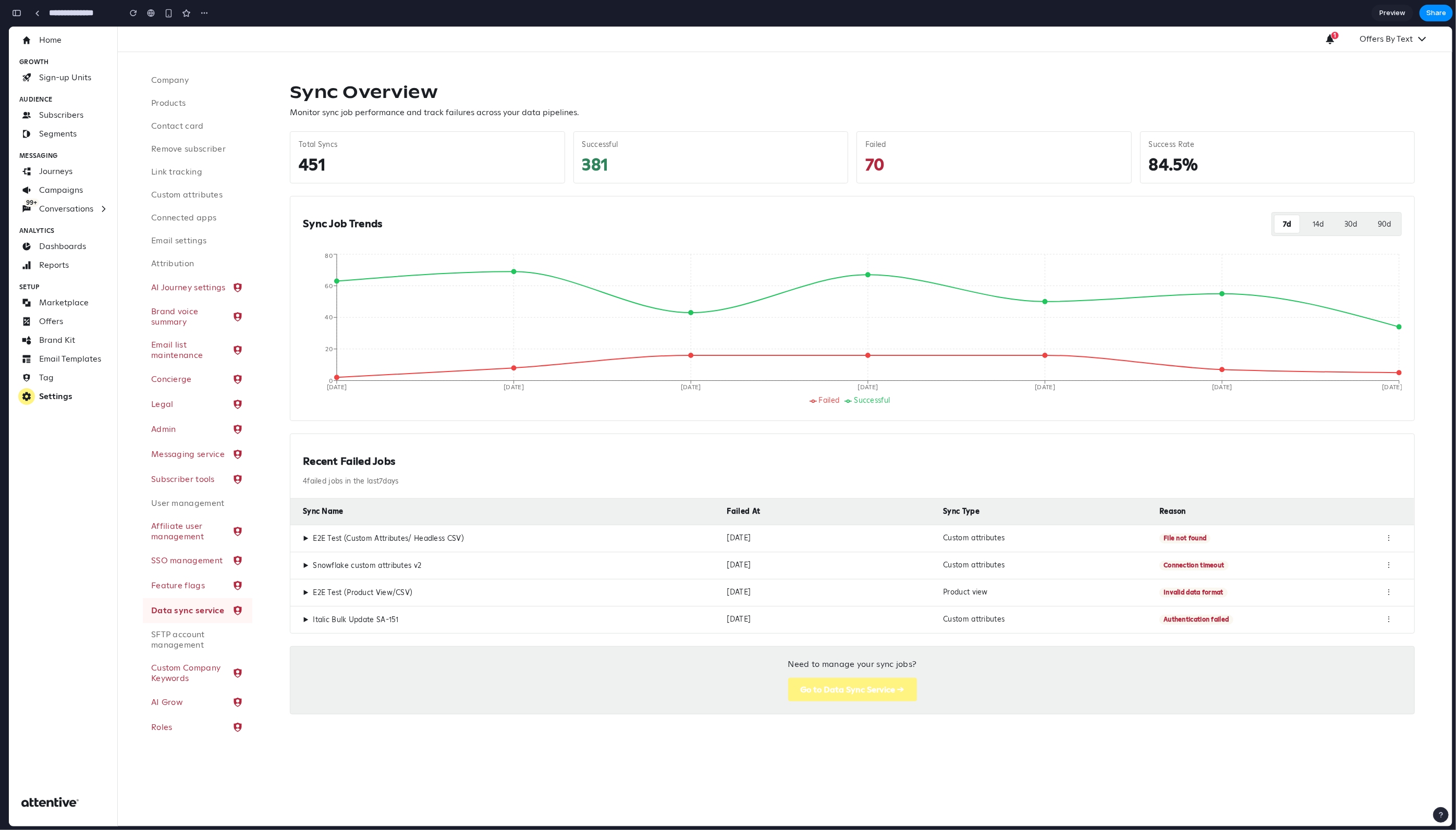
click at [765, 222] on button "14 d" at bounding box center [1318, 224] width 28 height 18
click at [765, 227] on button "30 d" at bounding box center [1351, 224] width 29 height 18
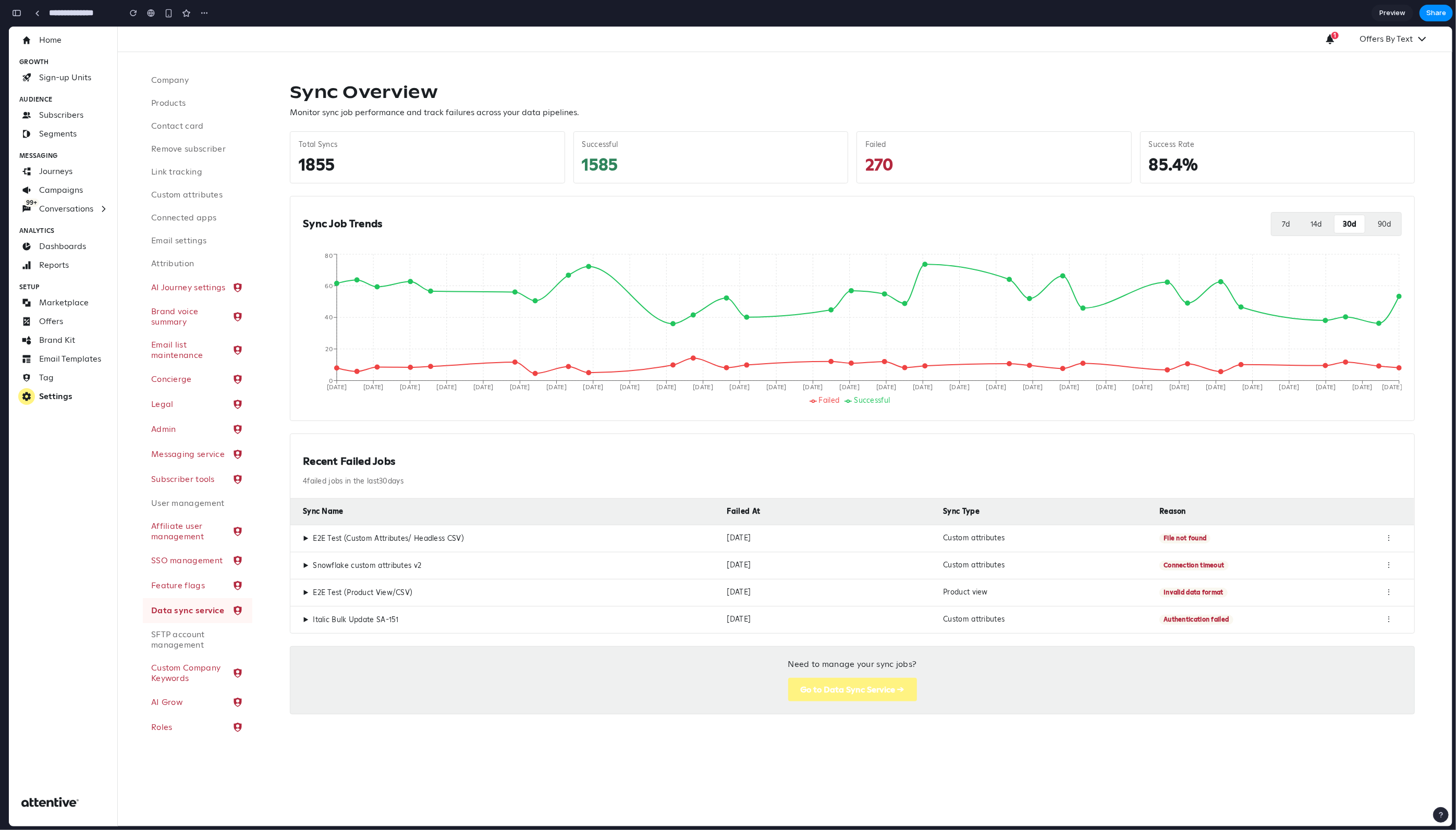
click at [765, 225] on button "90 d" at bounding box center [1384, 224] width 30 height 18
click at [765, 231] on button "30 d" at bounding box center [1349, 224] width 29 height 18
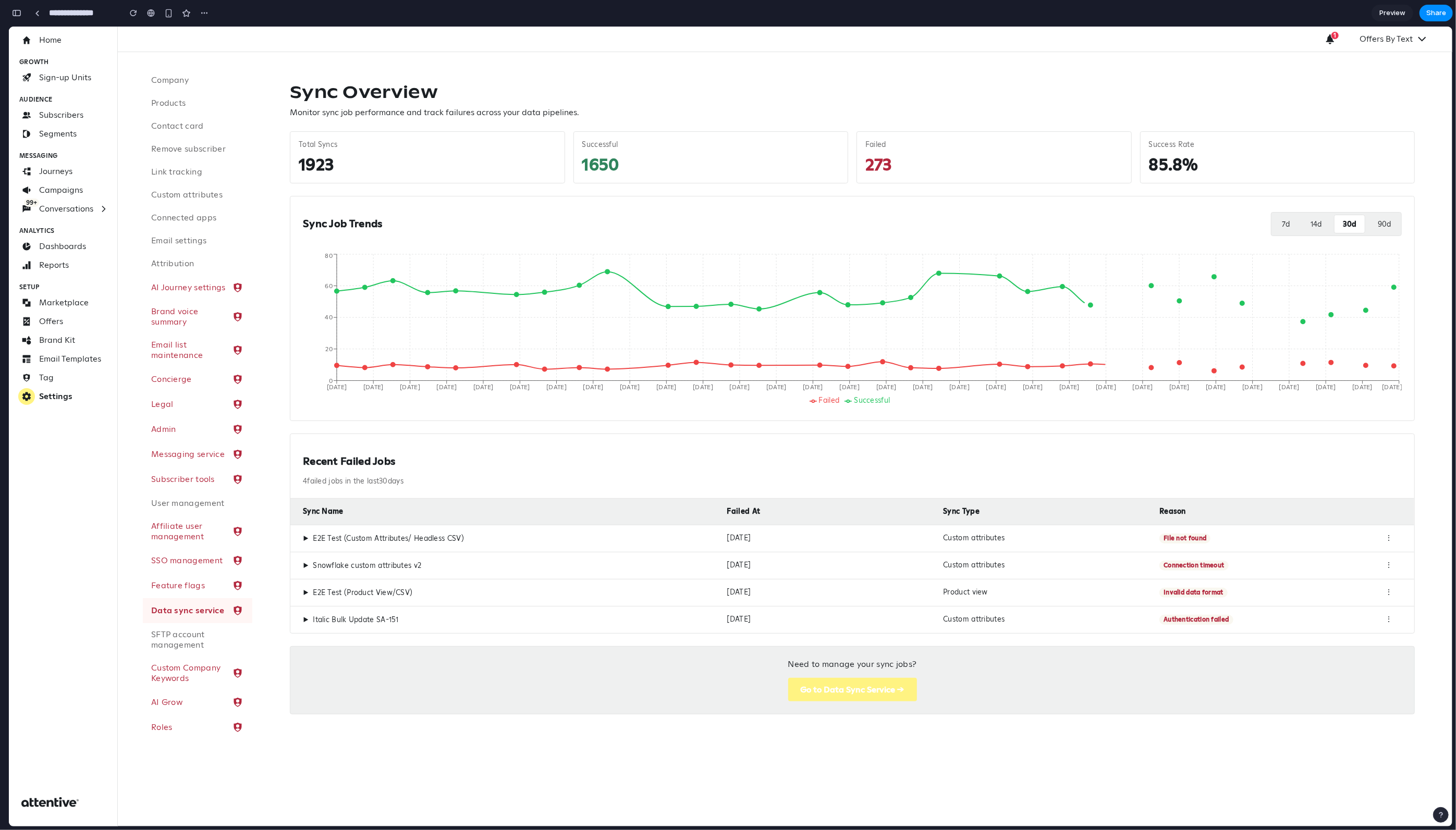
click at [765, 231] on button "14 d" at bounding box center [1316, 224] width 28 height 18
click at [765, 233] on button "7 d" at bounding box center [1286, 224] width 24 height 18
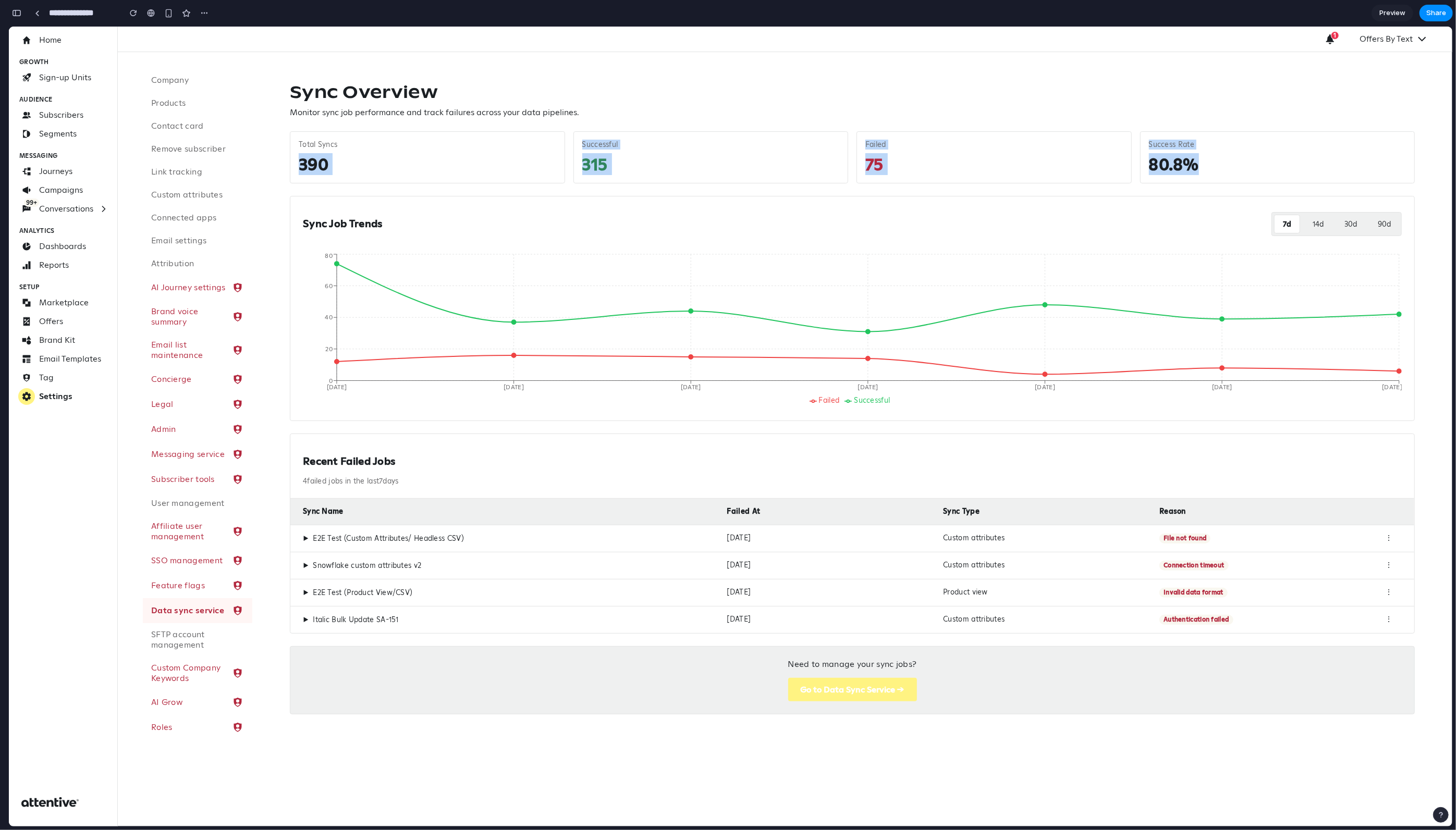
drag, startPoint x: 1231, startPoint y: 161, endPoint x: 268, endPoint y: 163, distance: 963.0
click at [268, 163] on div "Sync Overview Monitor sync job performance and track failures across your data …" at bounding box center [852, 398] width 1200 height 692
click at [322, 150] on div "Total Syncs" at bounding box center [427, 145] width 258 height 9
click at [327, 428] on h2 "Recent Failed Jobs" at bounding box center [853, 462] width 1099 height 13
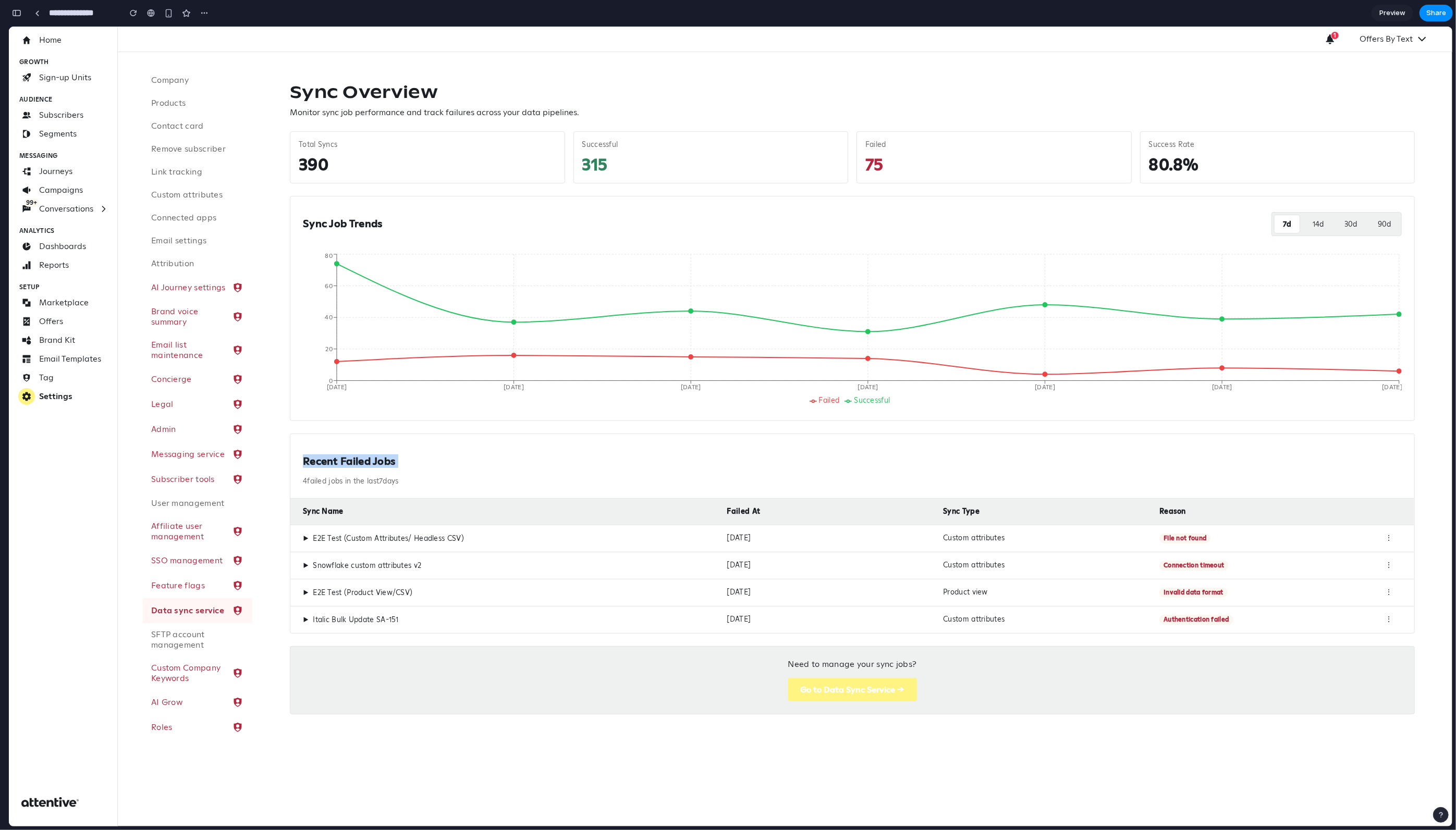
click at [327, 428] on h2 "Recent Failed Jobs" at bounding box center [853, 462] width 1099 height 13
click at [305, 428] on span "▶" at bounding box center [306, 539] width 6 height 9
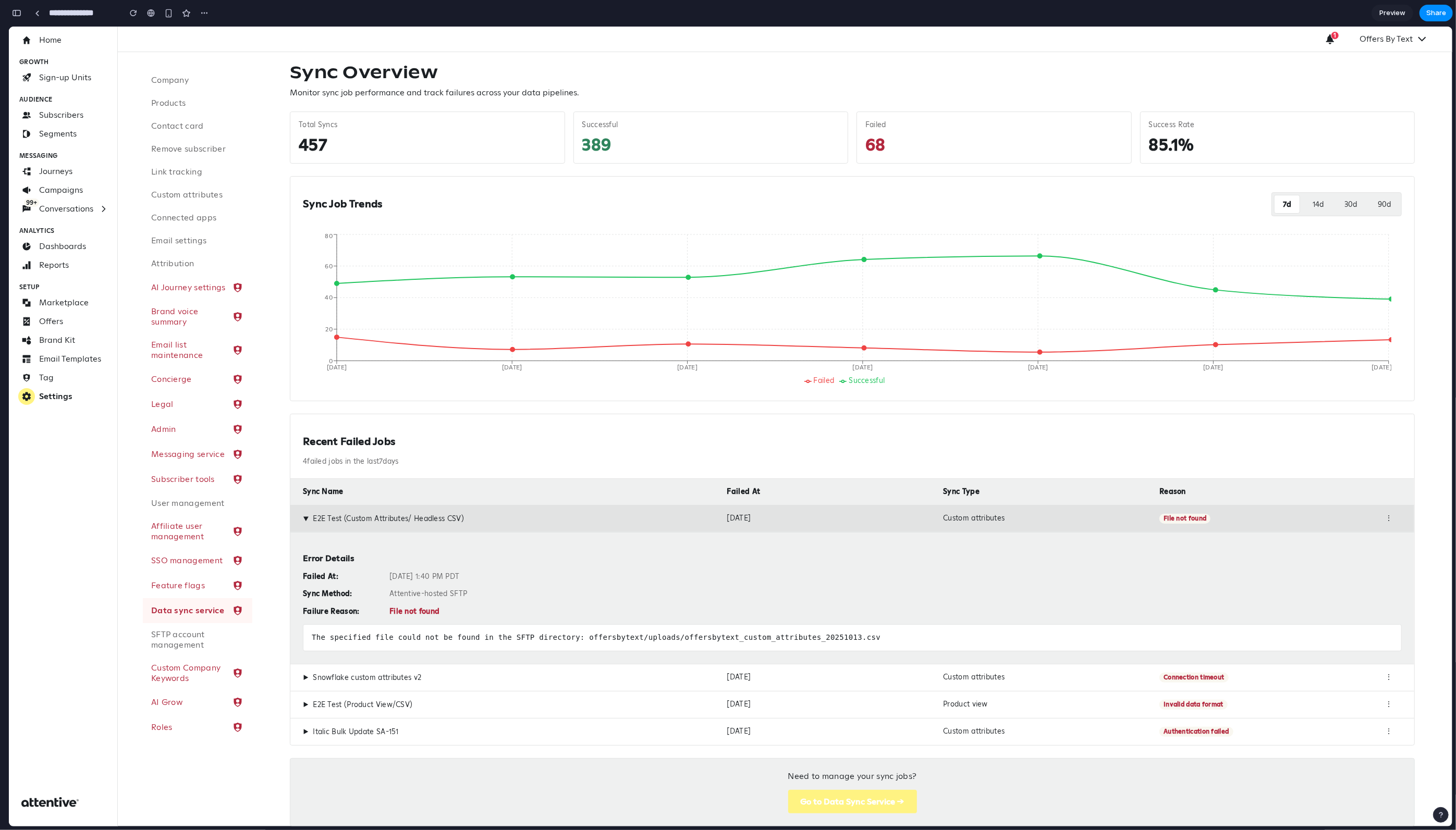
scroll to position [53, 0]
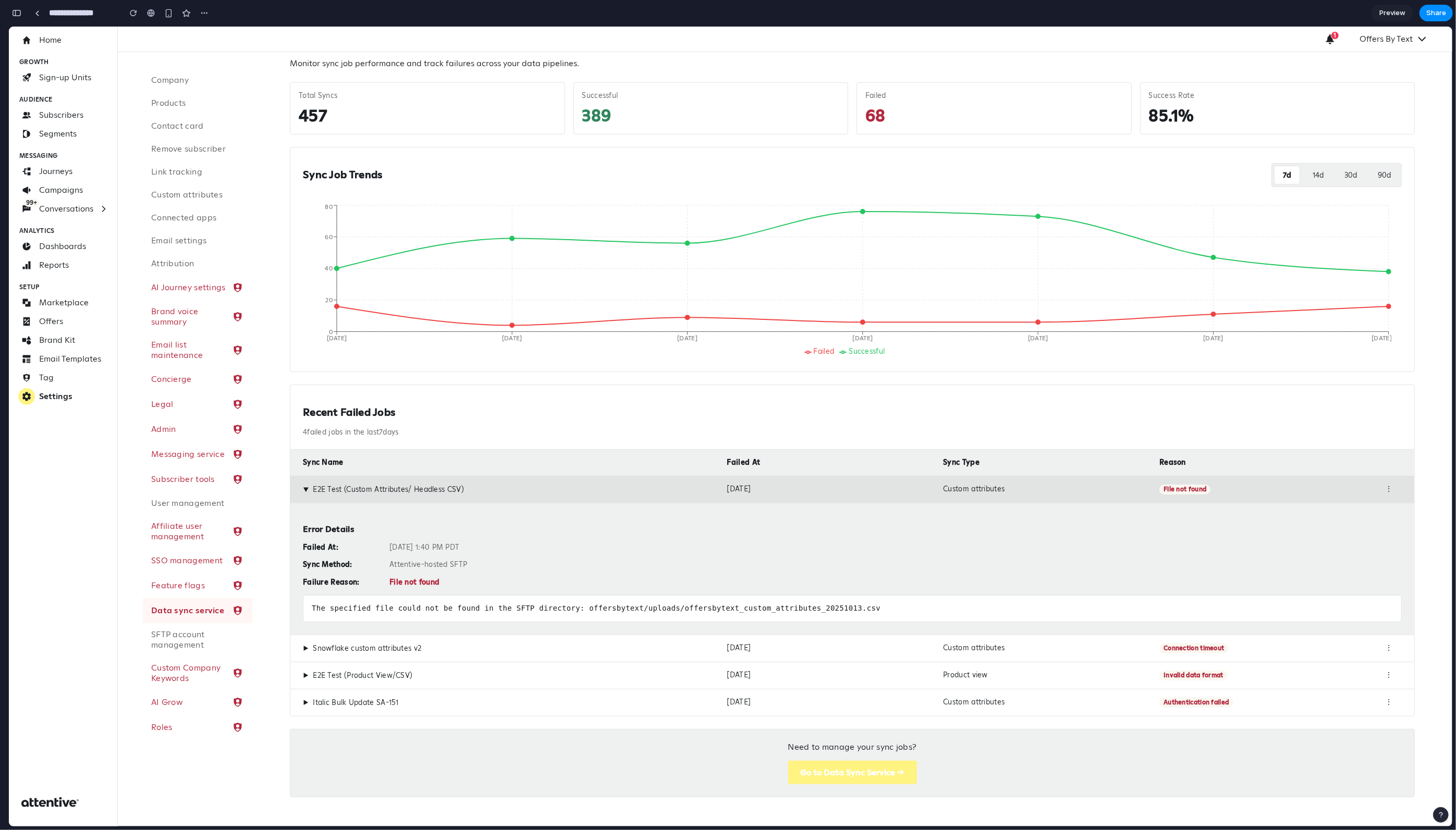
drag, startPoint x: 381, startPoint y: 545, endPoint x: 502, endPoint y: 542, distance: 121.0
click at [502, 428] on div "Failed At: Oct 13, 2025 at 1:40 PM PDT Sync Method: Attentive-hosted SFTP Failu…" at bounding box center [853, 565] width 1099 height 44
drag, startPoint x: 459, startPoint y: 578, endPoint x: 312, endPoint y: 563, distance: 147.8
click at [296, 428] on div "Error Details Failed At: Oct 13, 2025 at 1:40 PM PDT Sync Method: Attentive-hos…" at bounding box center [853, 568] width 1124 height 132
click at [320, 428] on div "Sync Method:" at bounding box center [342, 565] width 78 height 9
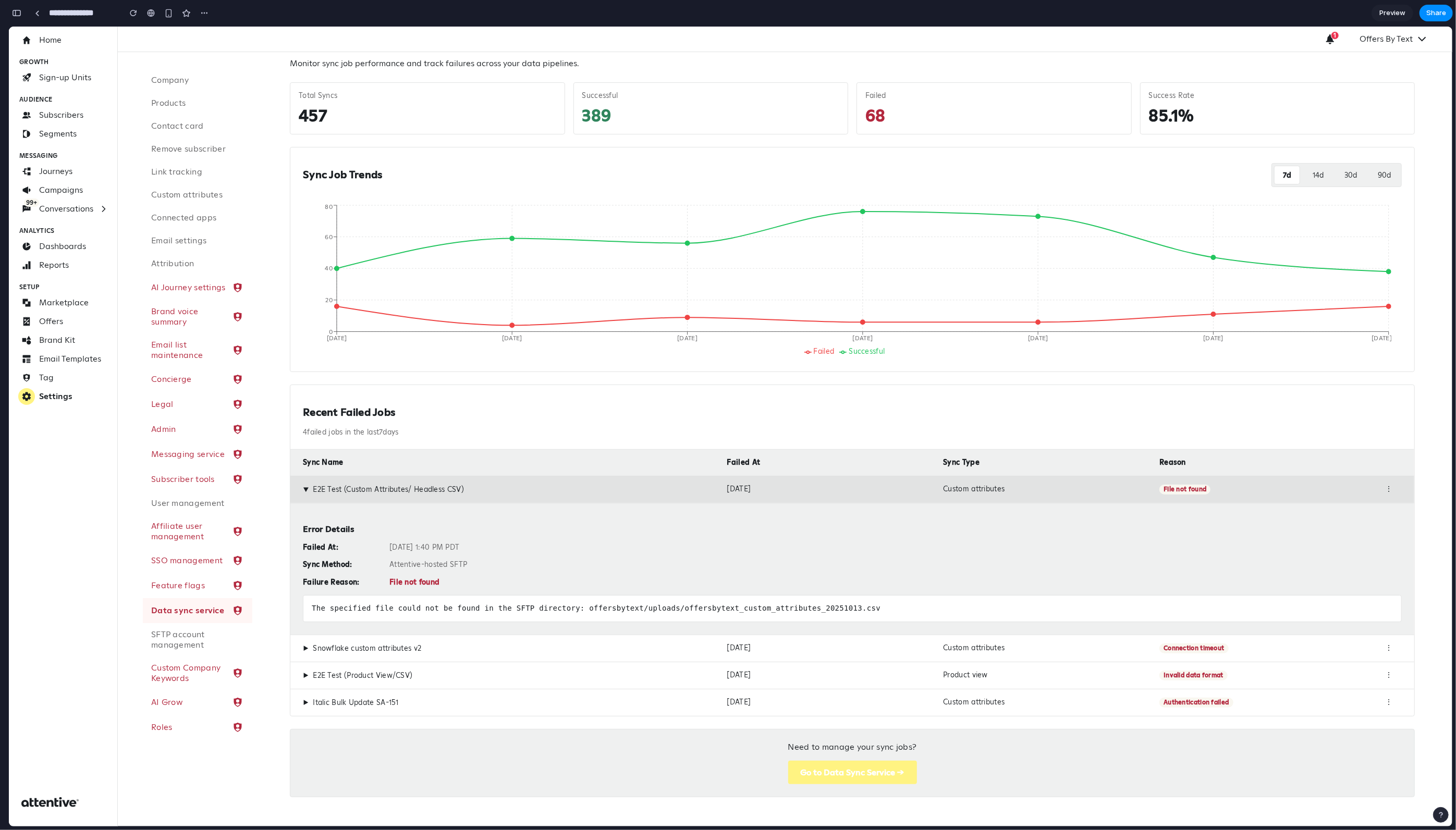
click at [376, 428] on div "The specified file could not be found in the SFTP directory: offersbytext/uploa…" at bounding box center [853, 608] width 1099 height 27
click at [546, 428] on div "Error Details Failed At: Oct 13, 2025 at 1:40 PM PDT Sync Method: Attentive-hos…" at bounding box center [853, 568] width 1124 height 132
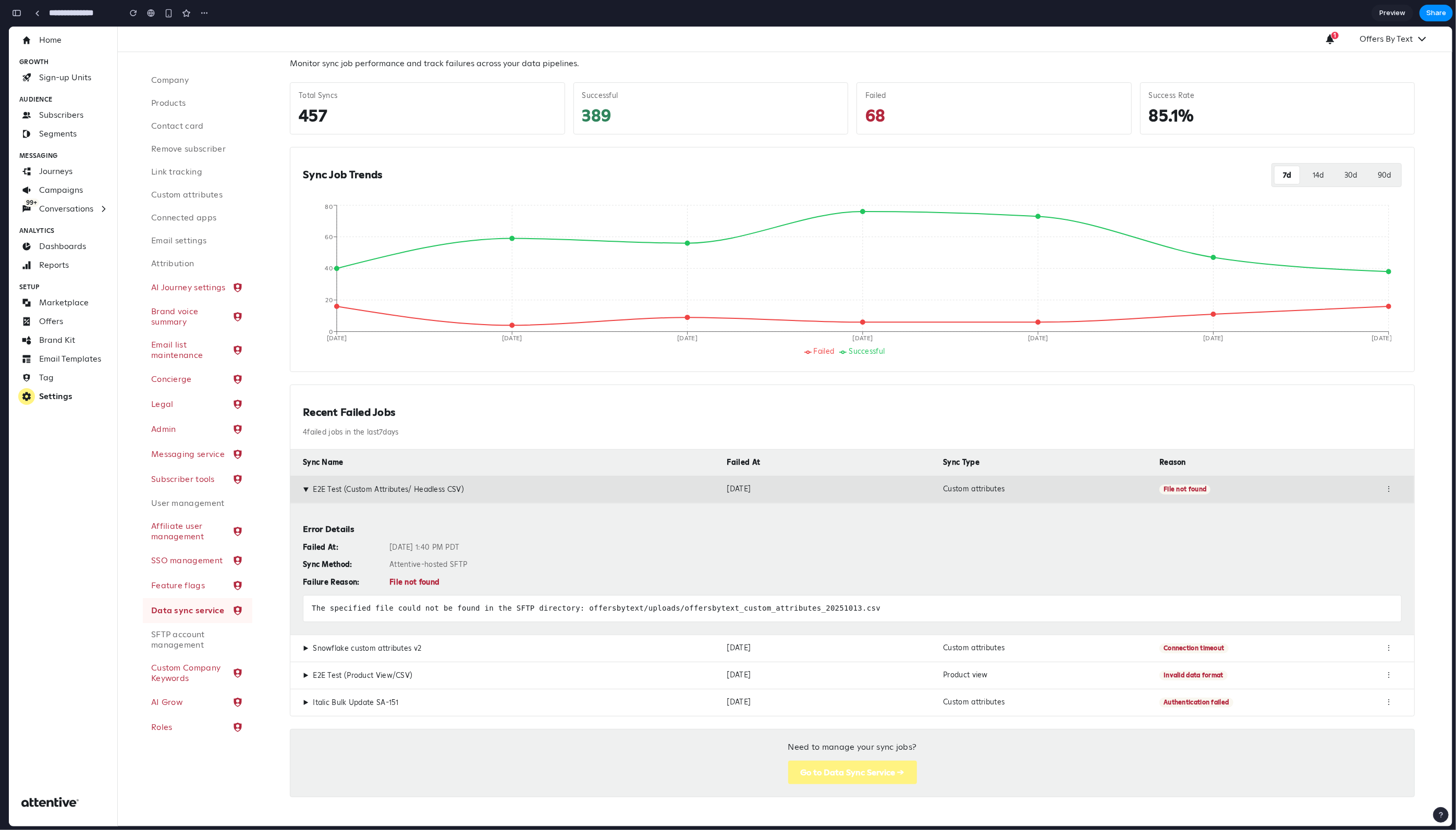
click at [303, 428] on span "▶" at bounding box center [306, 489] width 9 height 6
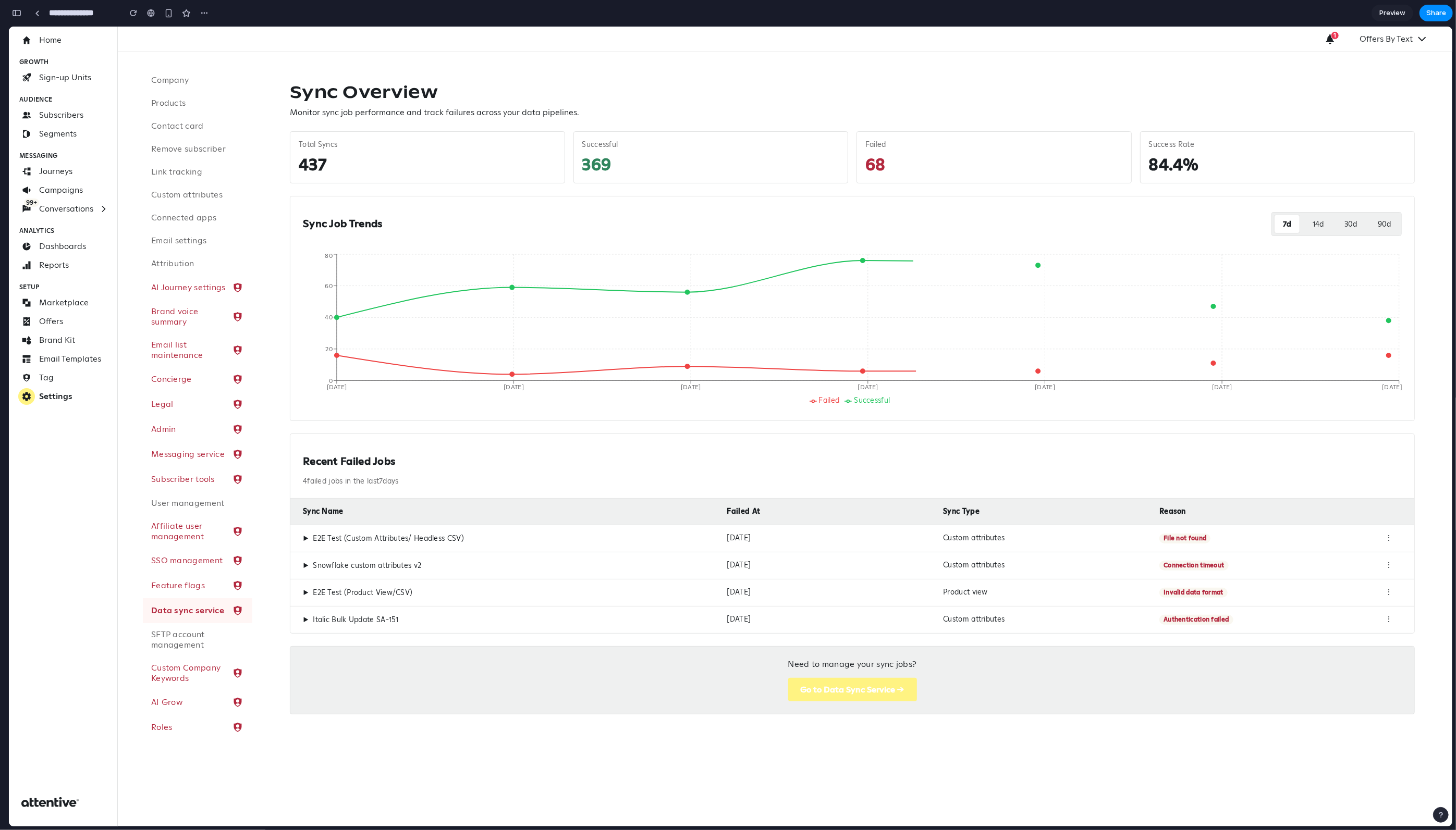
scroll to position [0, 0]
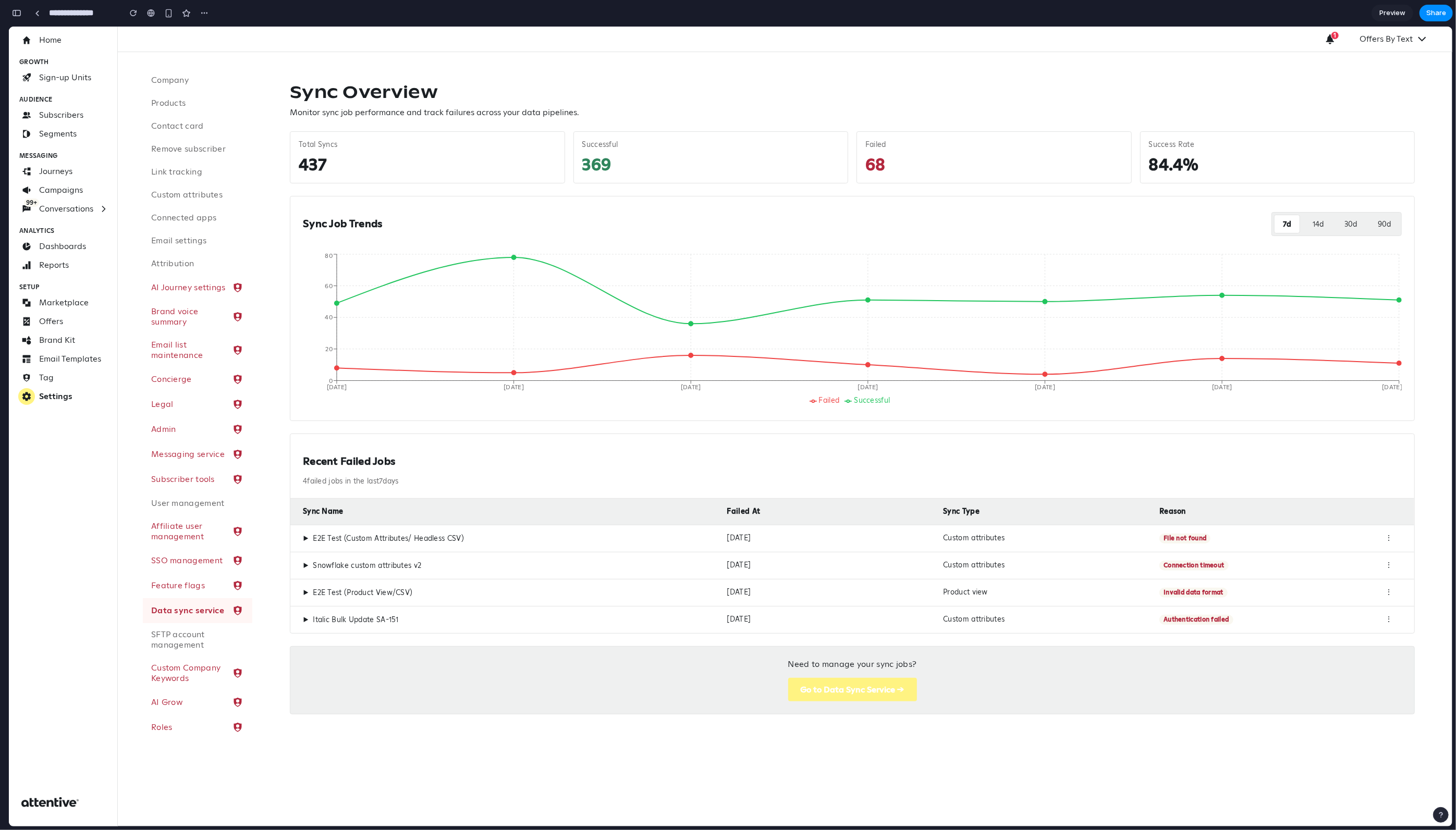
click at [503, 96] on h1 "Sync Overview" at bounding box center [852, 92] width 1125 height 21
click at [765, 428] on button "Go to Data Sync Service →" at bounding box center [852, 690] width 129 height 24
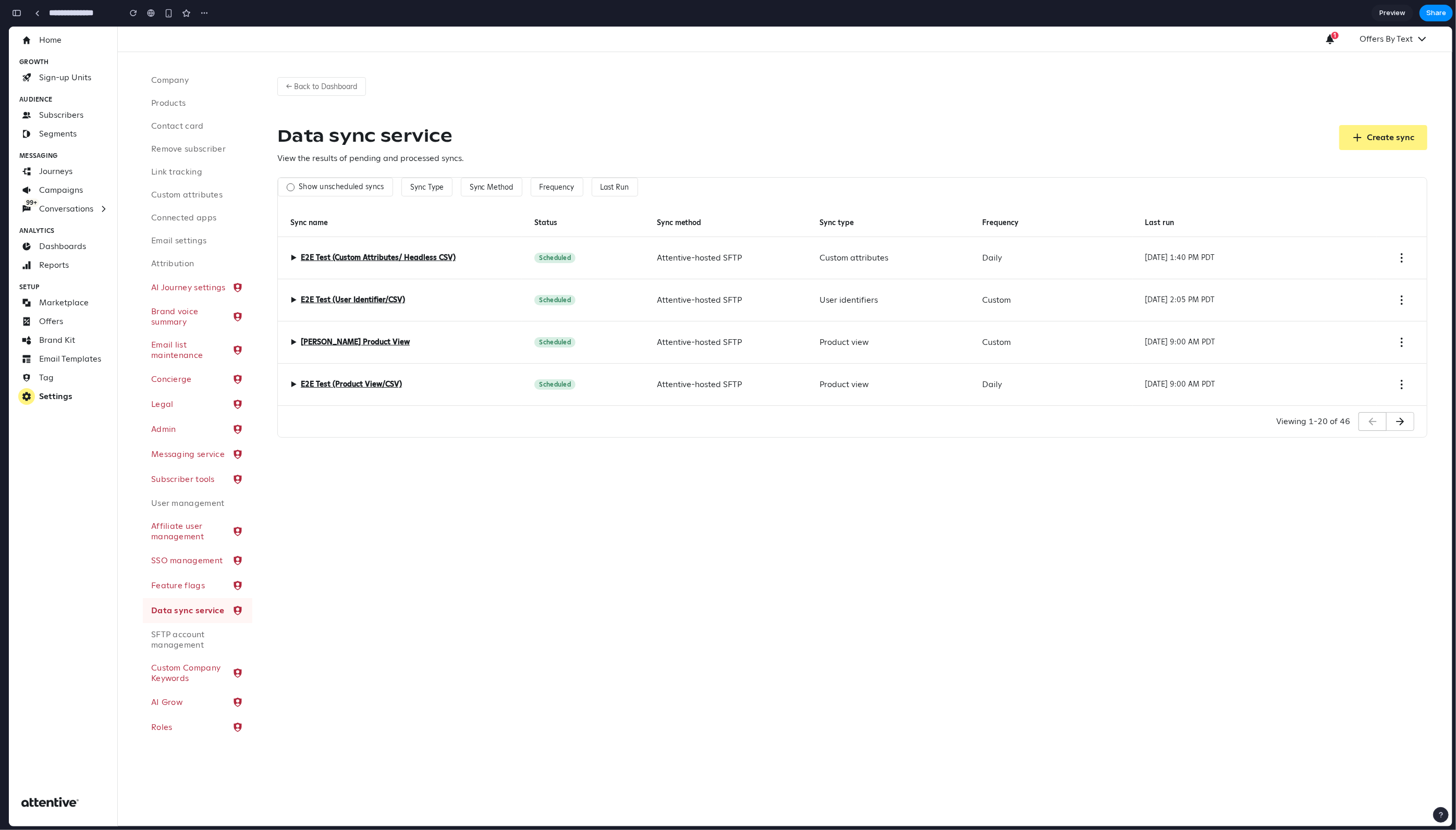
drag, startPoint x: 531, startPoint y: 225, endPoint x: 568, endPoint y: 235, distance: 38.3
click at [568, 235] on div "Status" at bounding box center [583, 223] width 122 height 28
click at [332, 186] on label "Show unscheduled syncs" at bounding box center [341, 187] width 86 height 9
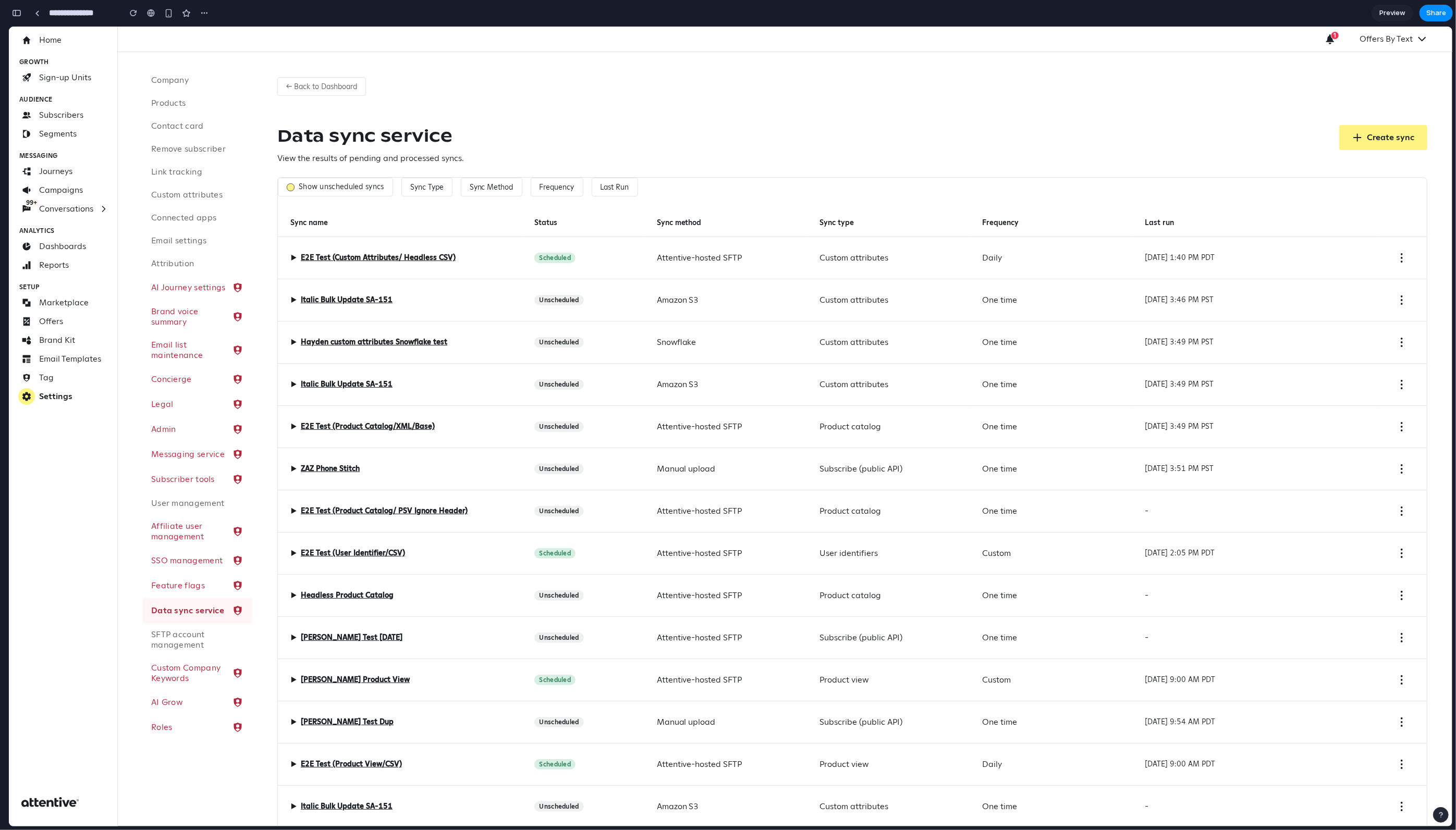
click at [341, 182] on label "Show unscheduled syncs" at bounding box center [341, 187] width 86 height 9
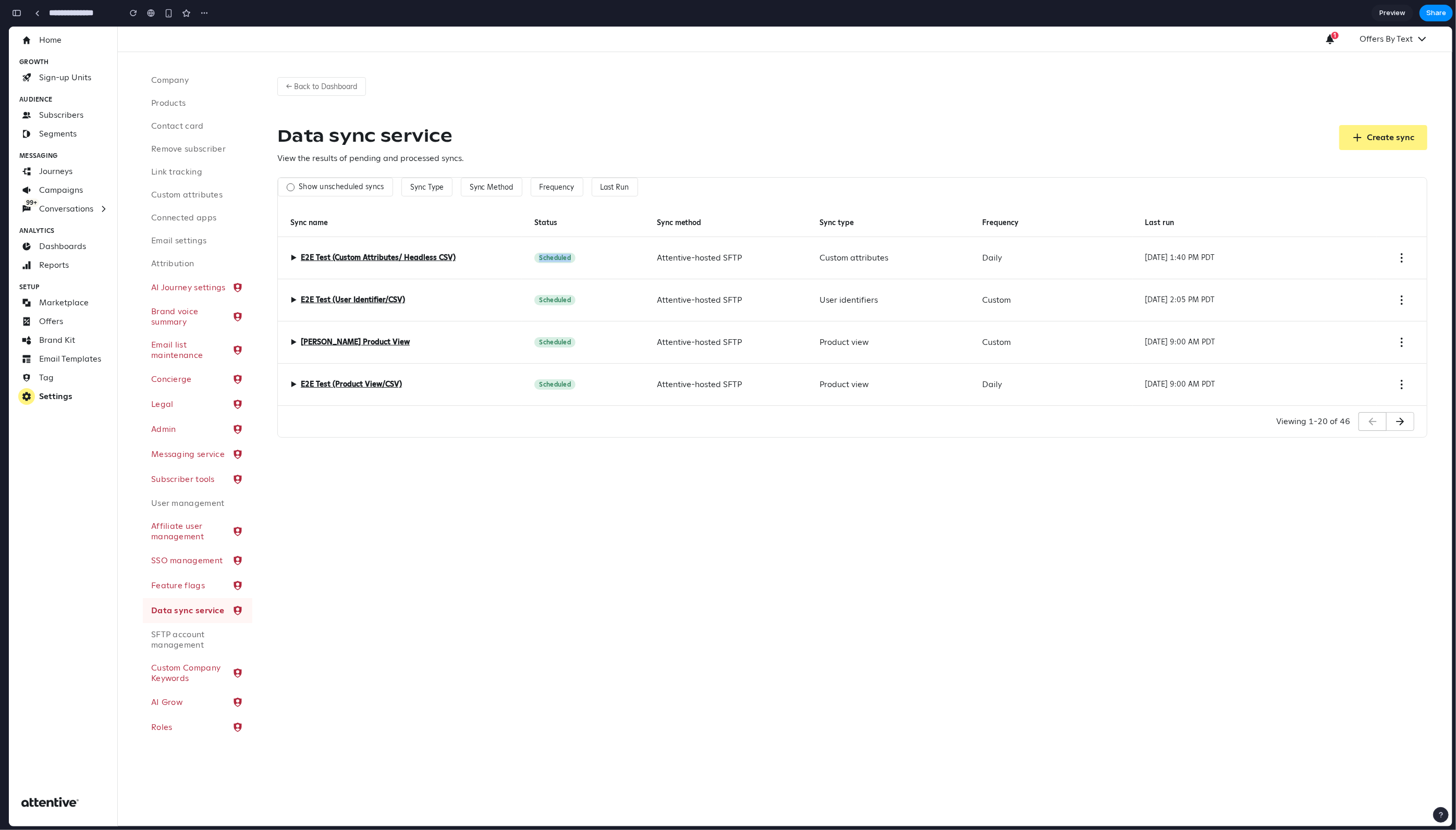
drag, startPoint x: 525, startPoint y: 260, endPoint x: 606, endPoint y: 262, distance: 81.0
click at [606, 262] on div "Scheduled" at bounding box center [583, 258] width 122 height 42
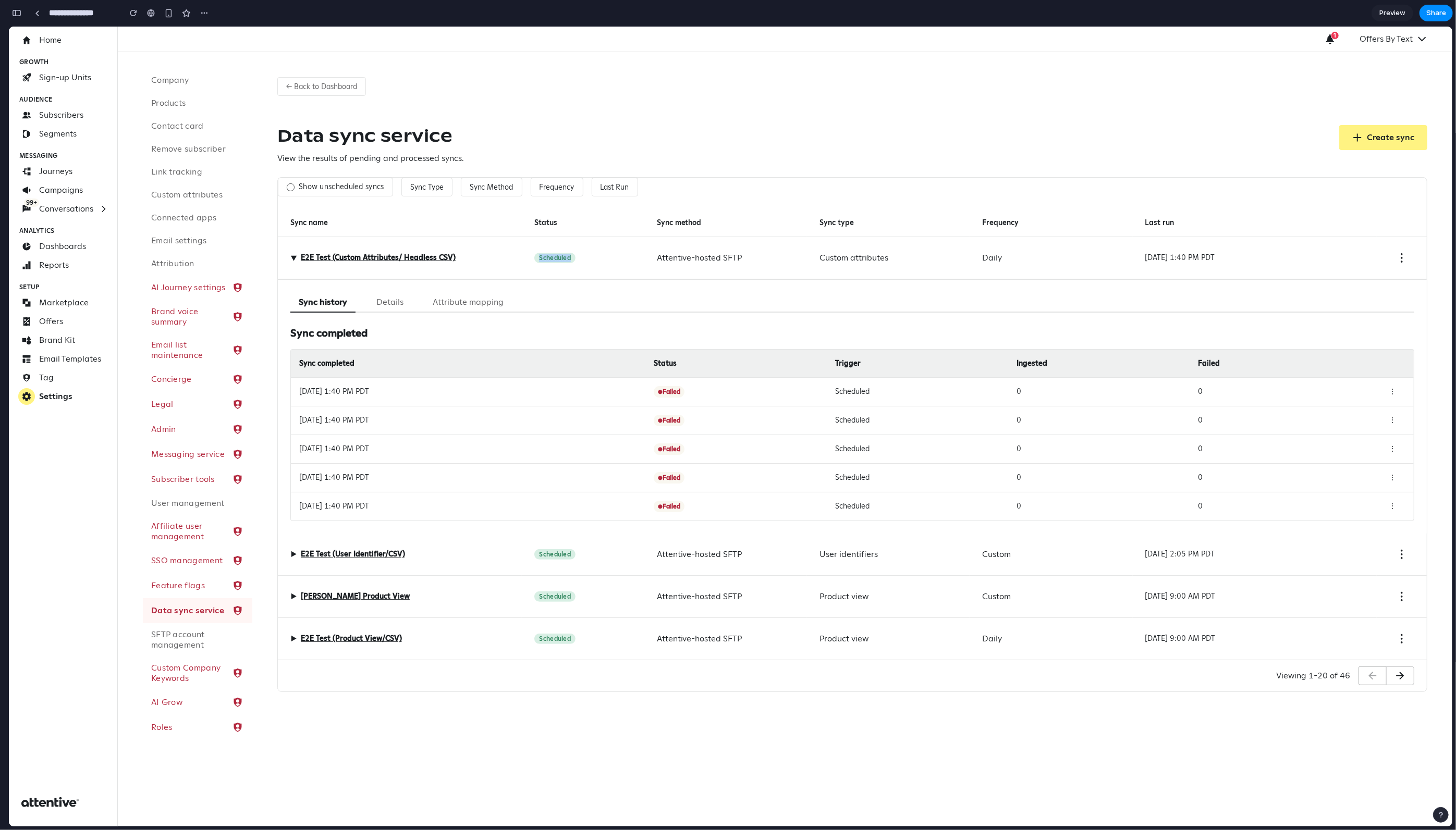
drag, startPoint x: 604, startPoint y: 262, endPoint x: 506, endPoint y: 259, distance: 98.0
click at [9, 26] on div "▶ E2E Test (Custom Attributes/ Headless CSV) Scheduled Attentive-hosted SFTP Cu…" at bounding box center [9, 26] width 0 height 0
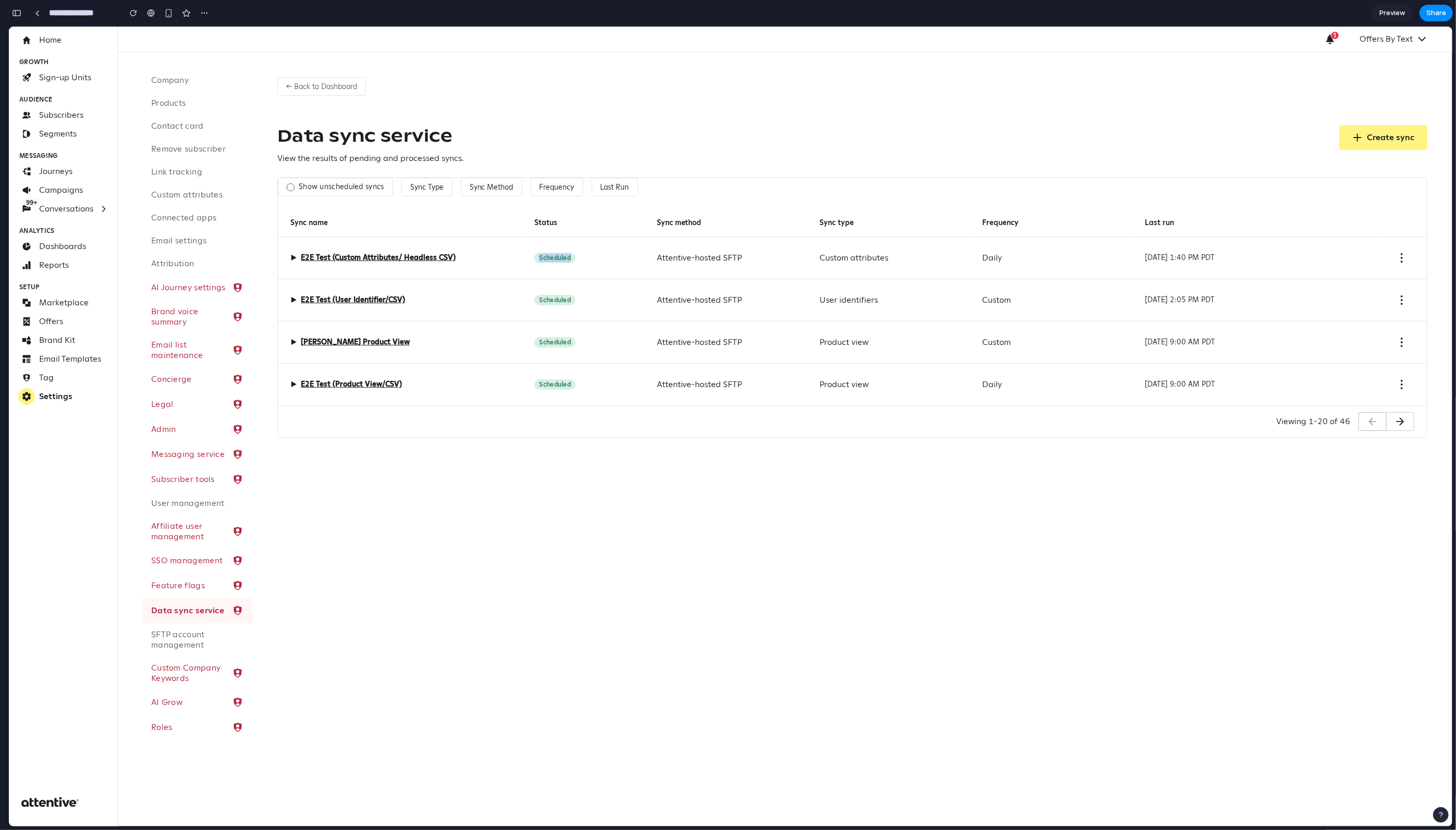
click at [358, 191] on label "Show unscheduled syncs" at bounding box center [341, 187] width 86 height 9
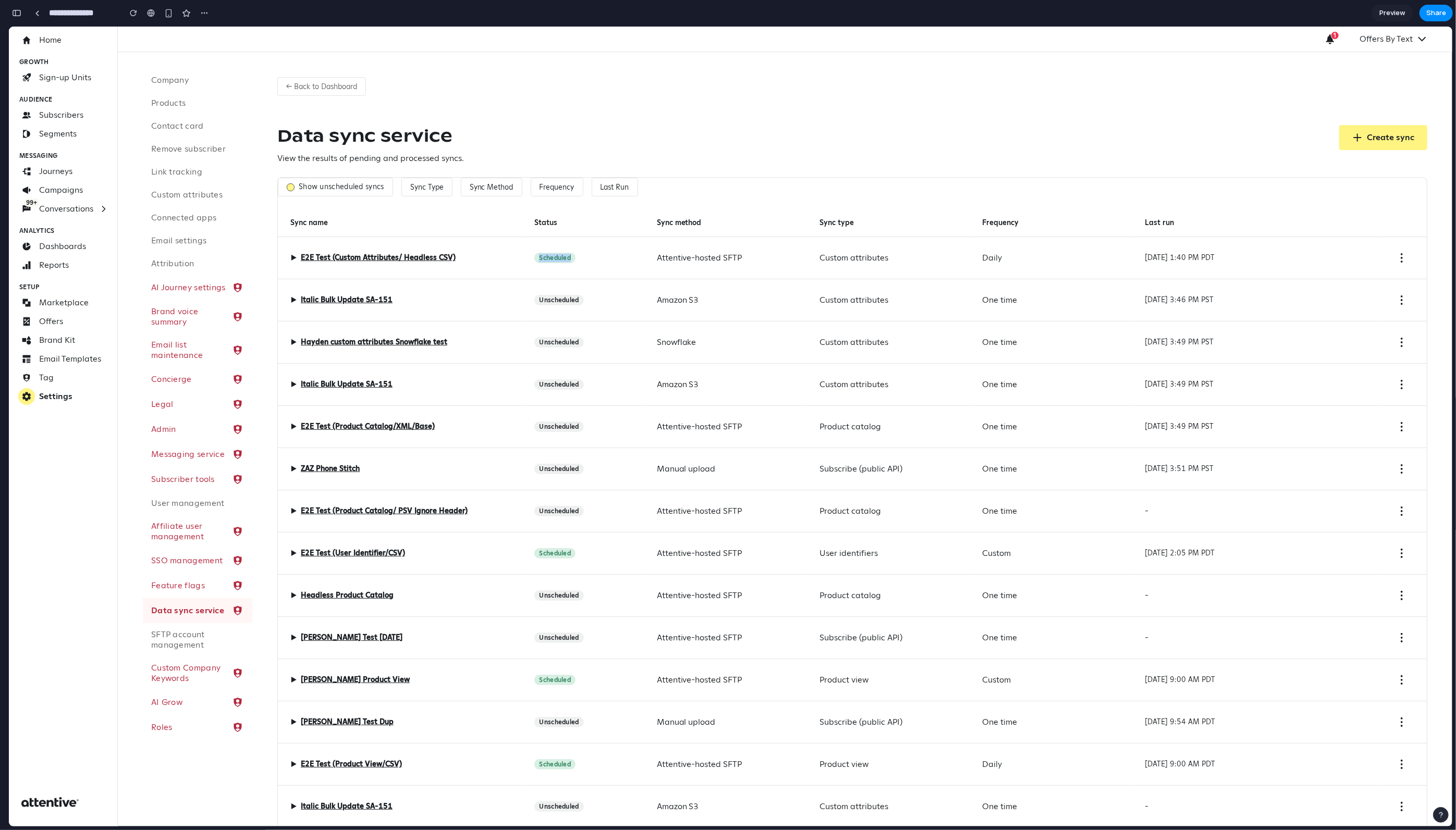
click at [357, 191] on label "Show unscheduled syncs" at bounding box center [341, 187] width 86 height 9
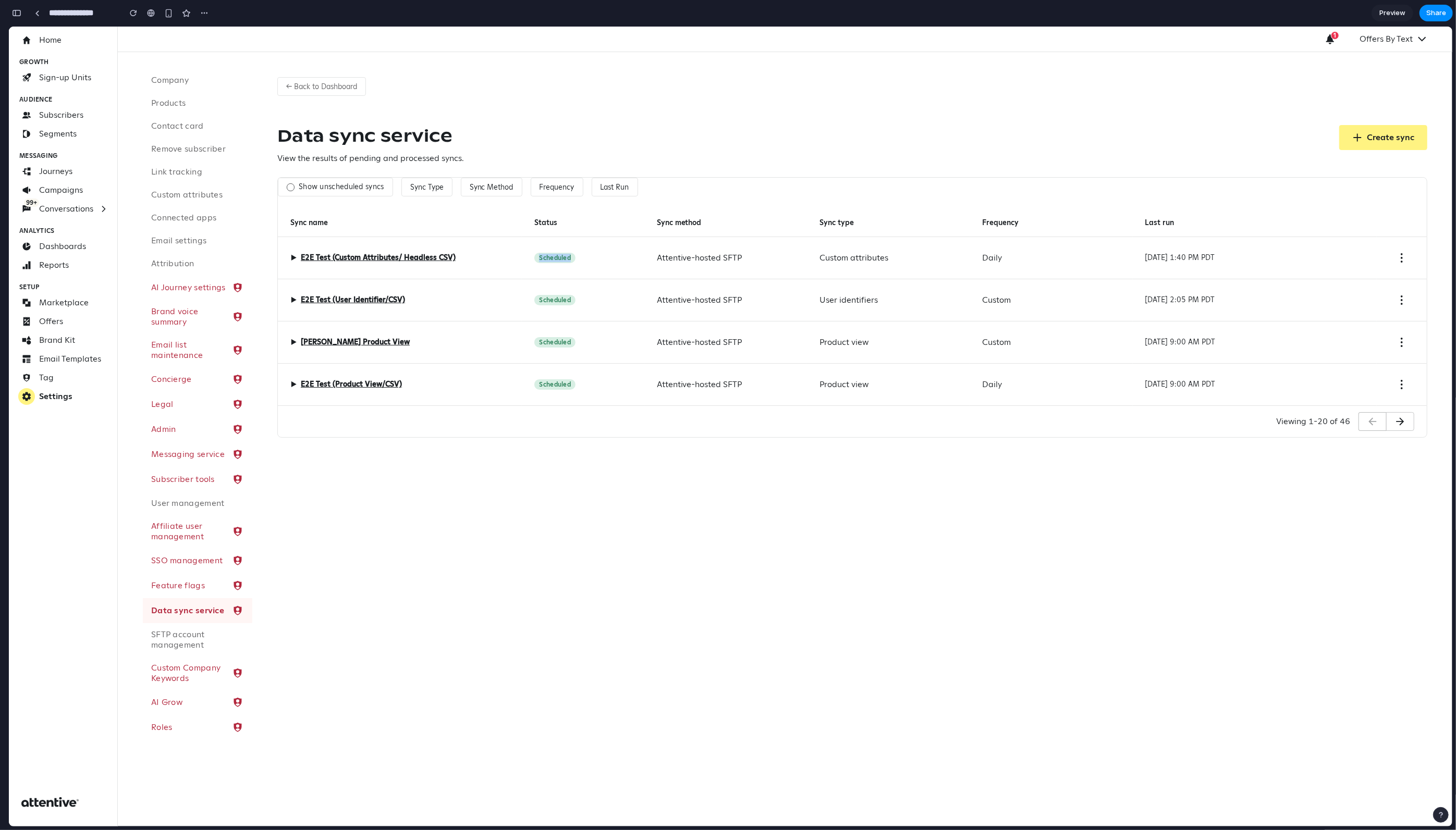
click at [357, 191] on label "Show unscheduled syncs" at bounding box center [341, 187] width 86 height 9
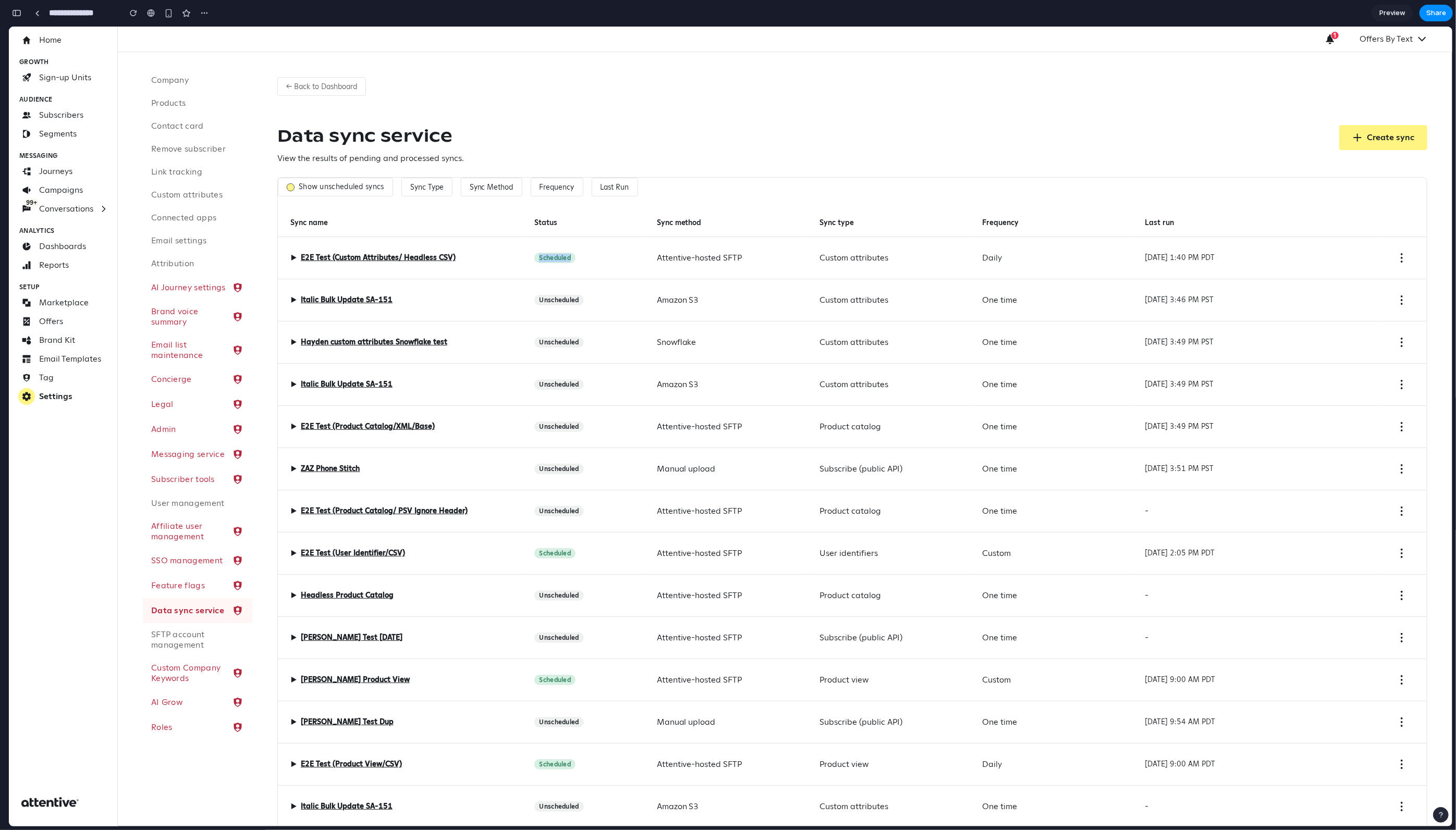
click at [357, 191] on label "Show unscheduled syncs" at bounding box center [341, 187] width 86 height 9
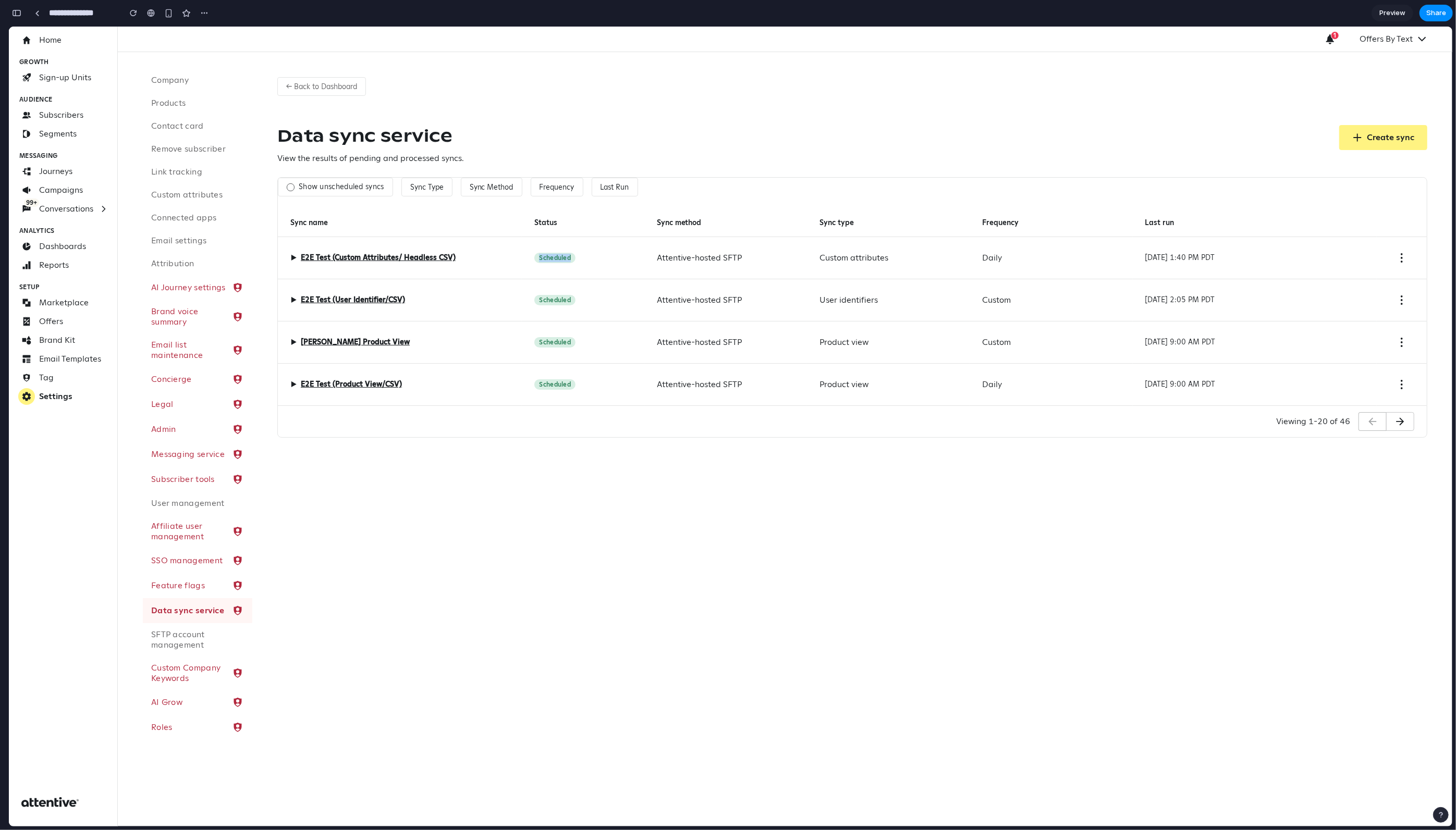
click at [328, 186] on label "Show unscheduled syncs" at bounding box center [341, 187] width 86 height 9
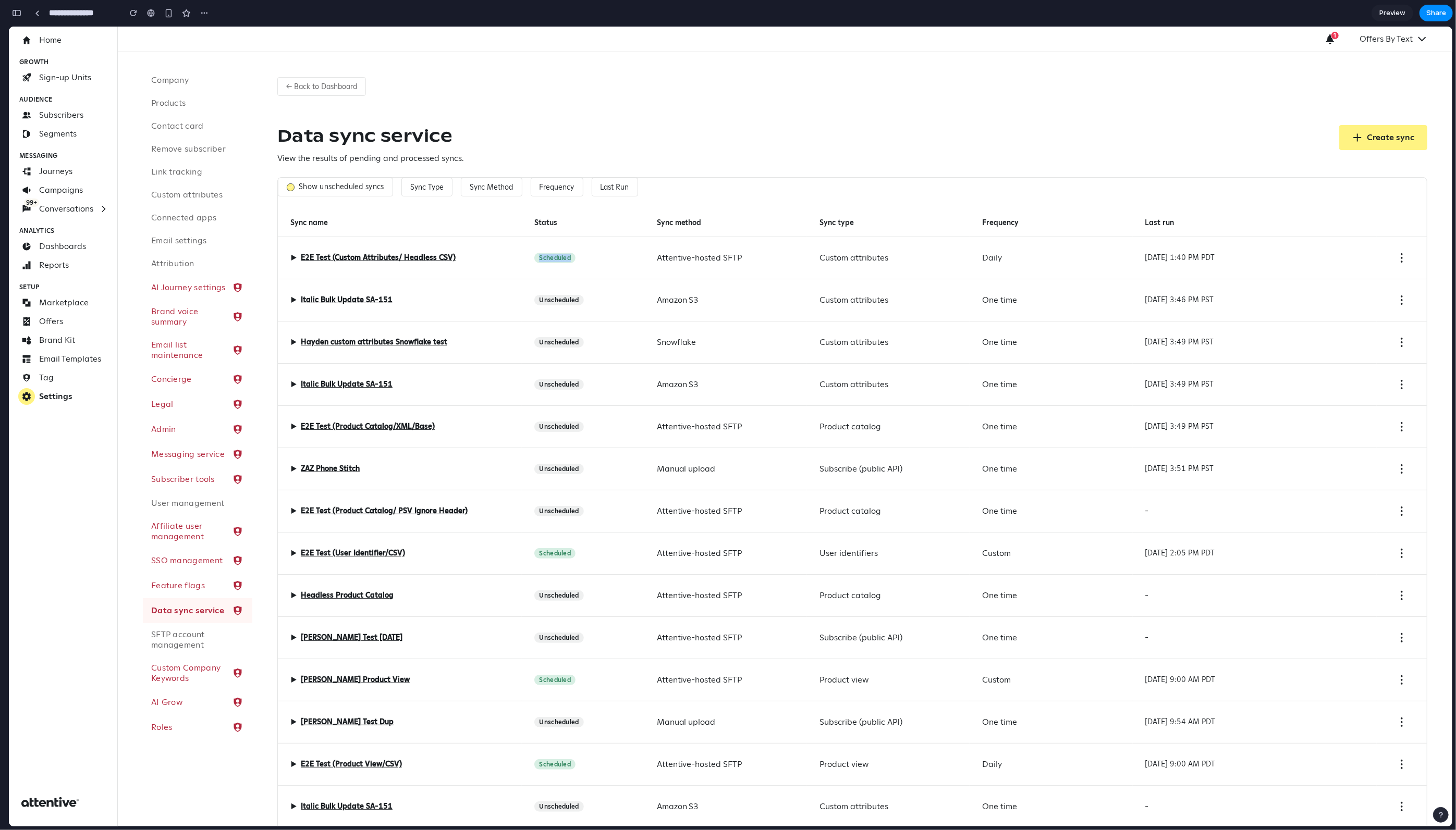
click at [341, 188] on label "Show unscheduled syncs" at bounding box center [341, 187] width 86 height 9
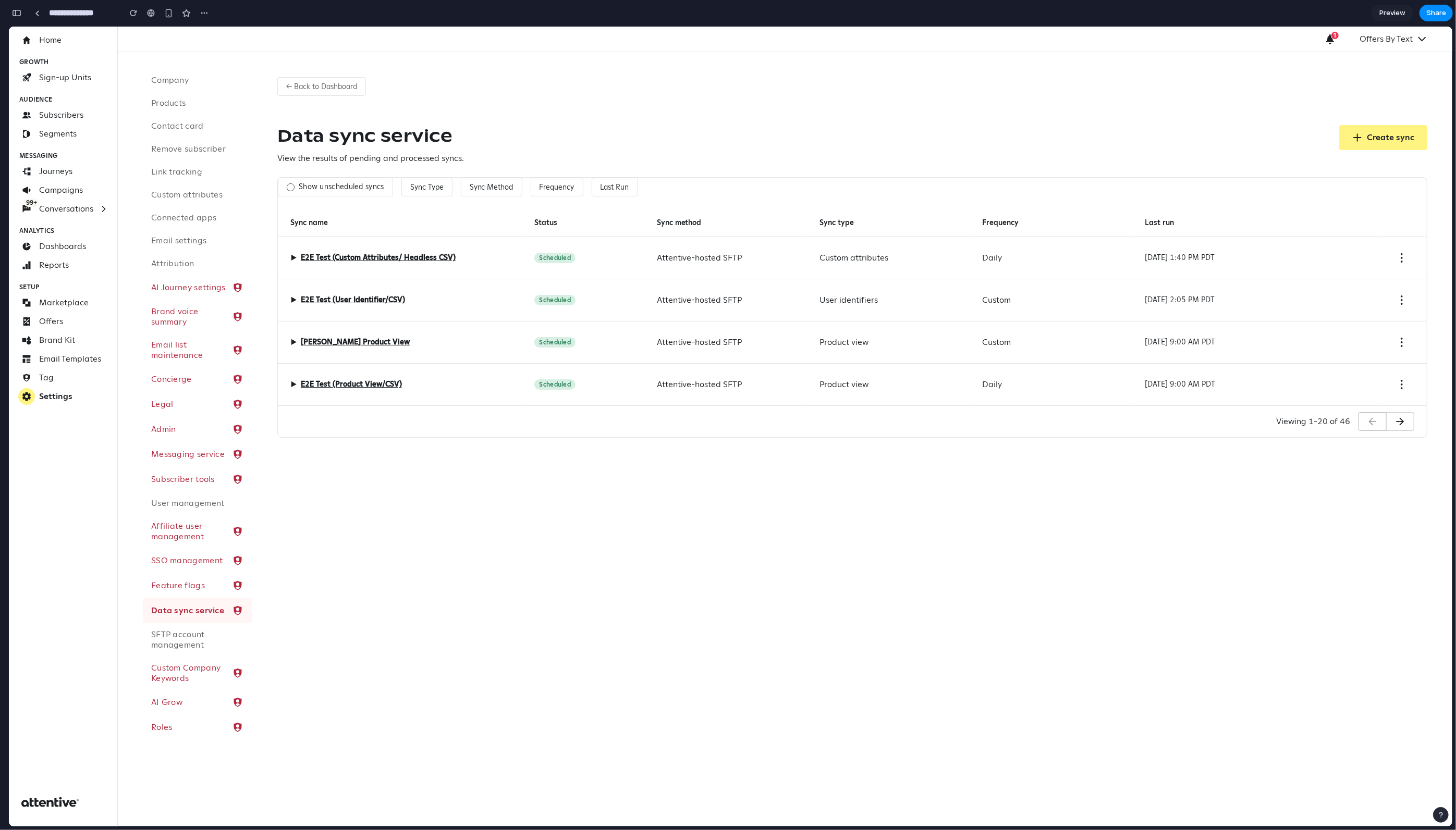
click at [630, 128] on div "Data sync service View the results of pending and processed syncs. Create sync" at bounding box center [852, 145] width 1150 height 40
click at [362, 189] on label "Show unscheduled syncs" at bounding box center [341, 187] width 86 height 9
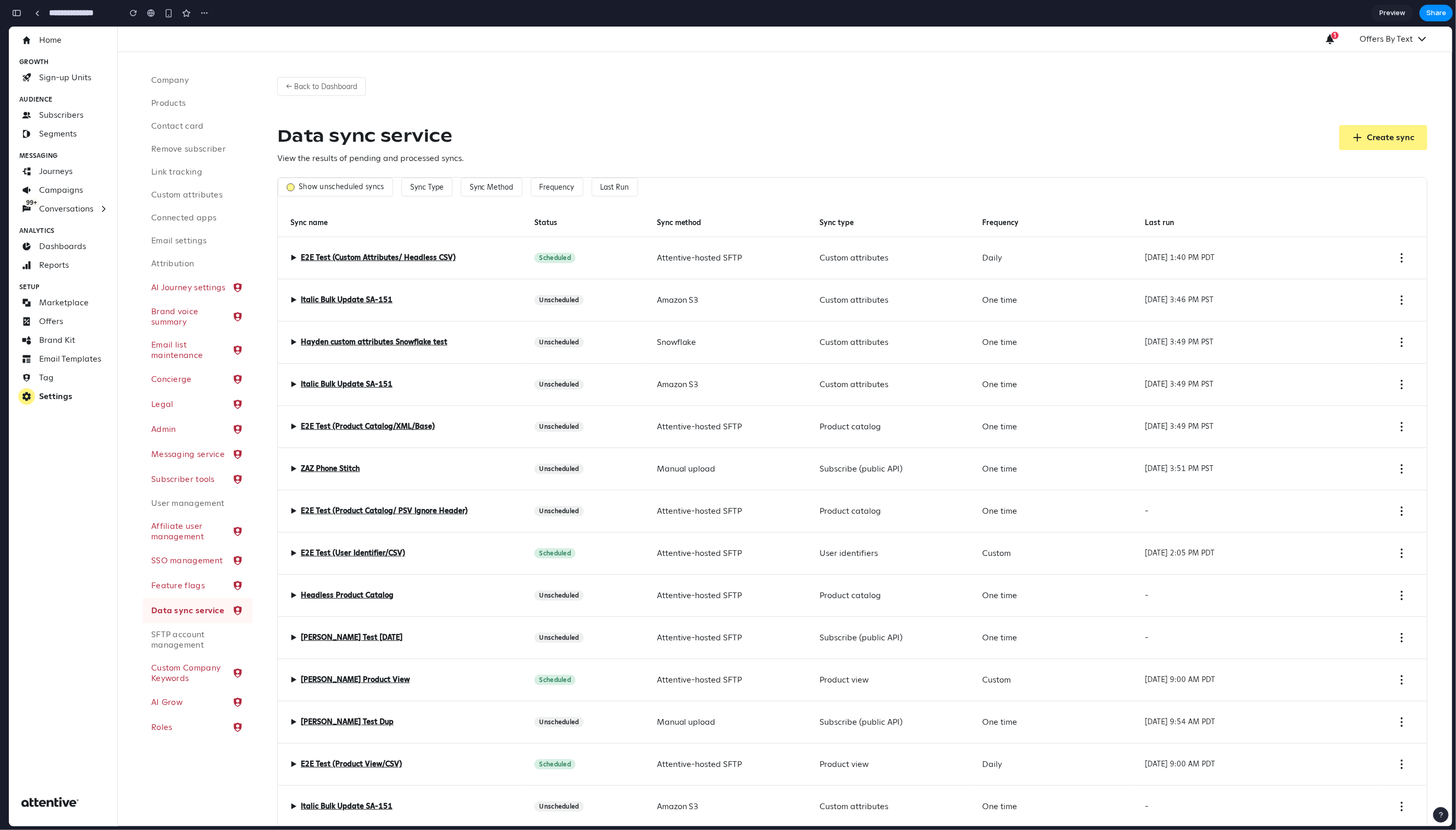
click at [346, 186] on label "Show unscheduled syncs" at bounding box center [341, 187] width 86 height 9
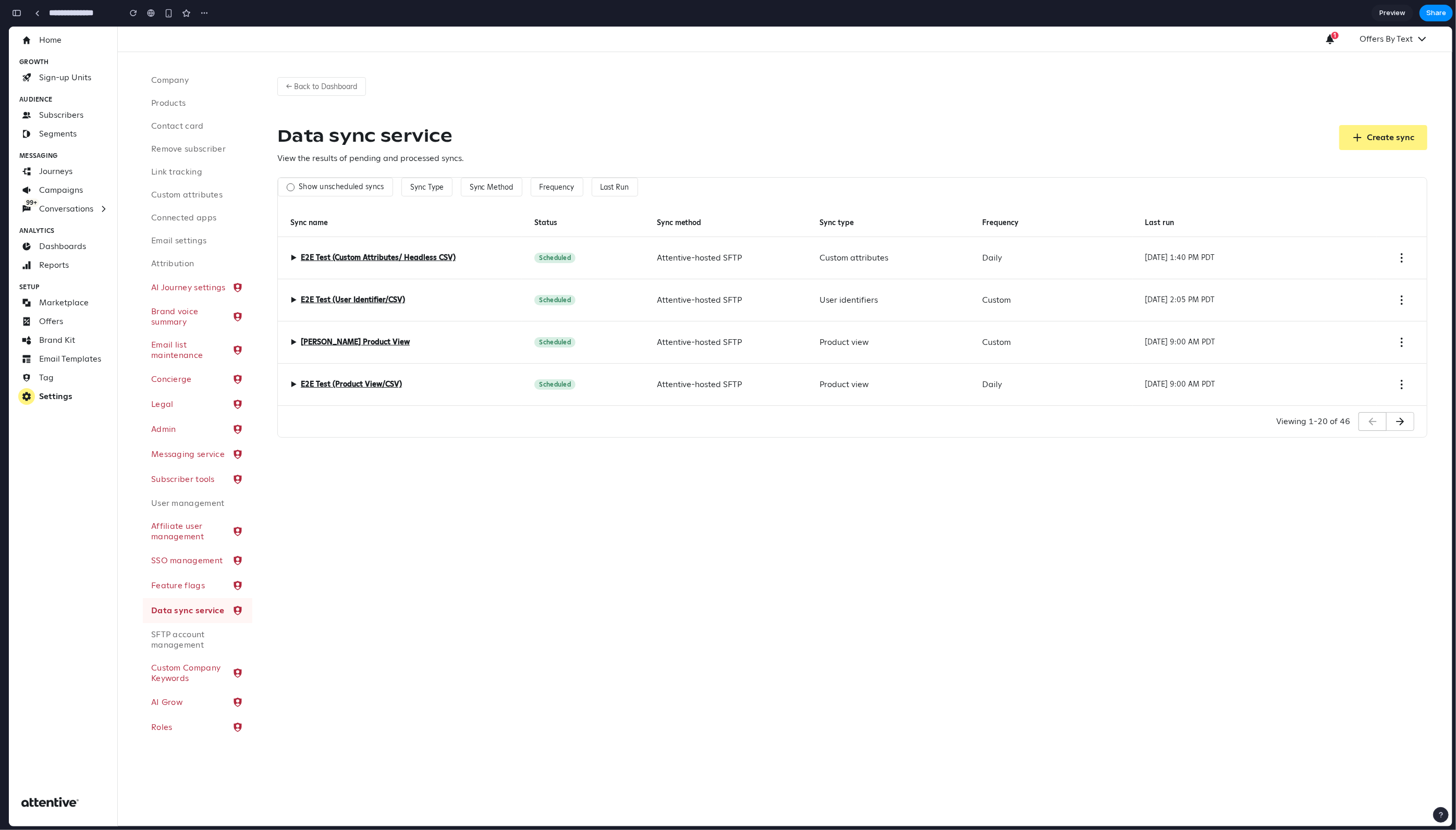
click at [343, 184] on label "Show unscheduled syncs" at bounding box center [341, 187] width 86 height 9
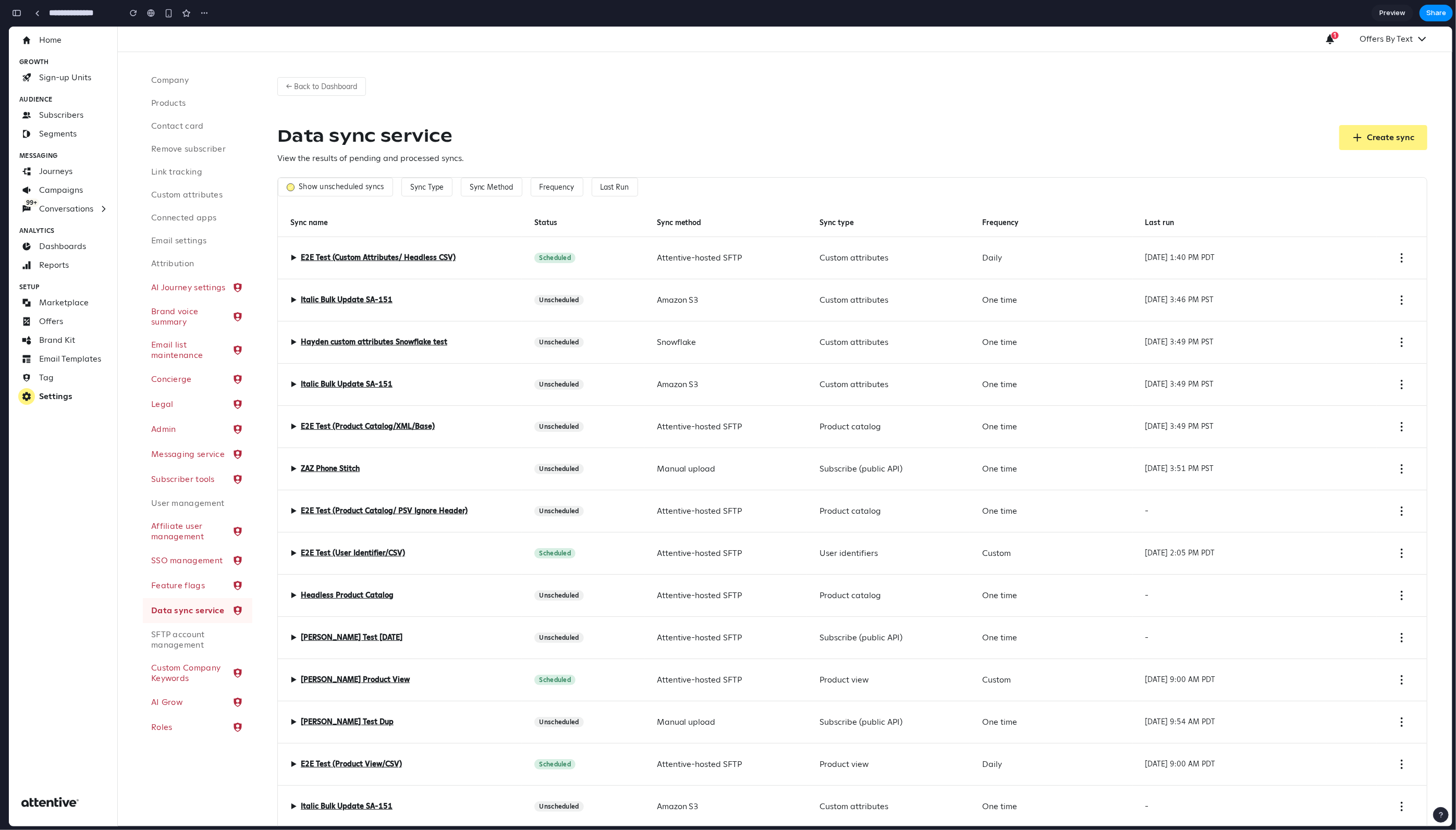
click at [341, 182] on div "Show unscheduled syncs" at bounding box center [335, 187] width 115 height 18
click at [353, 188] on label "Show unscheduled syncs" at bounding box center [341, 187] width 86 height 9
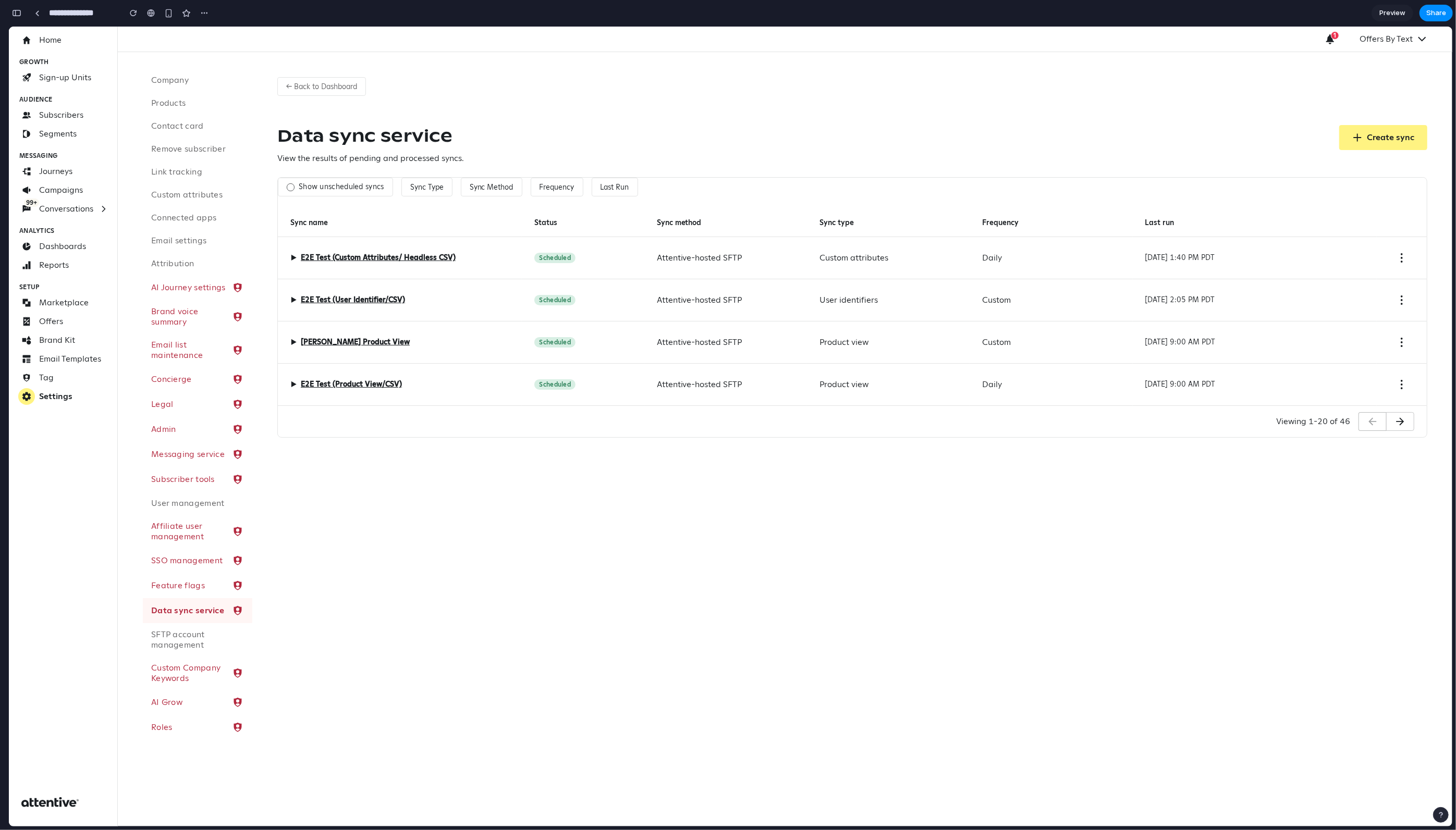
click at [348, 187] on label "Show unscheduled syncs" at bounding box center [341, 187] width 86 height 9
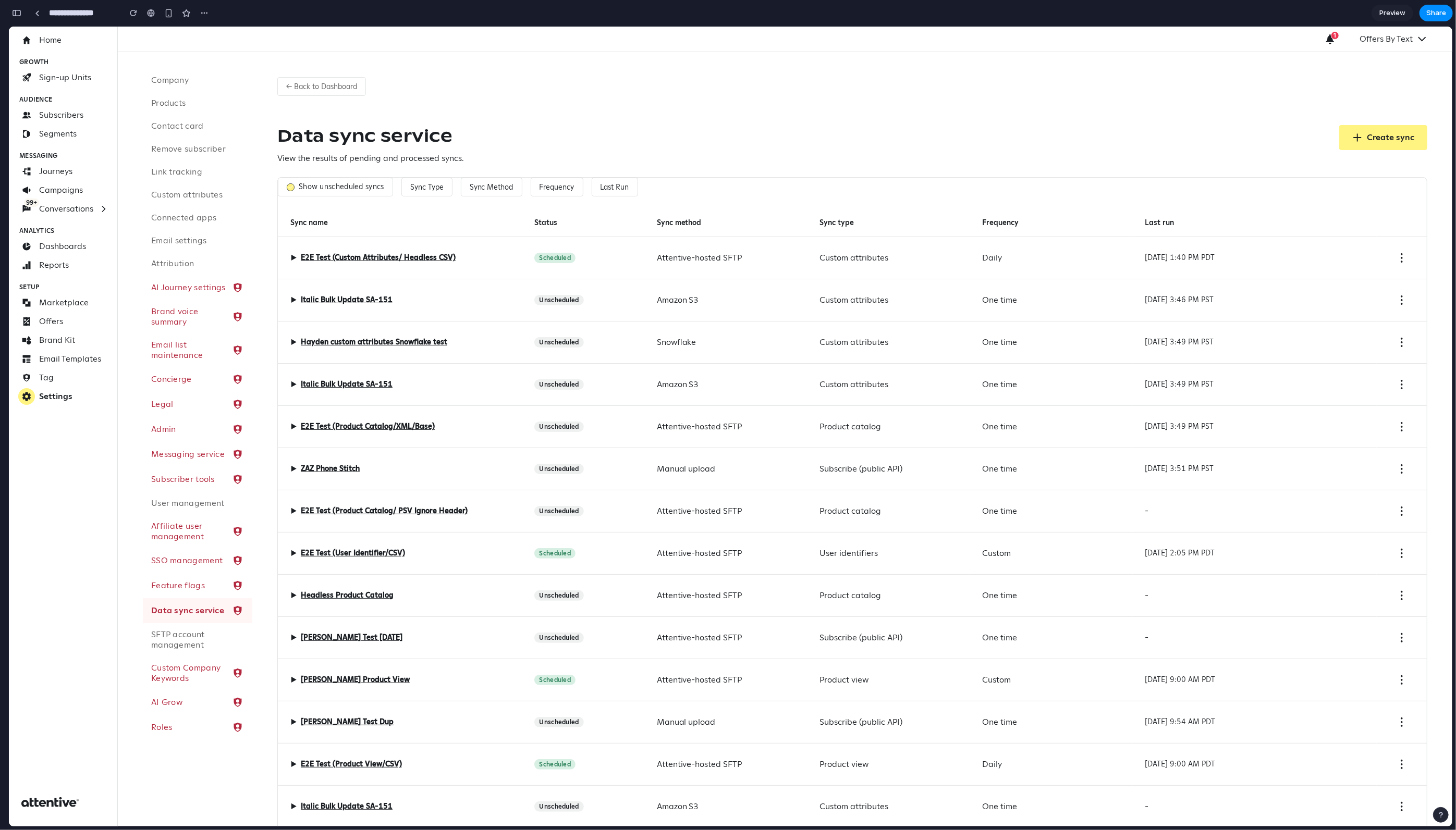
click at [356, 188] on label "Show unscheduled syncs" at bounding box center [341, 187] width 86 height 9
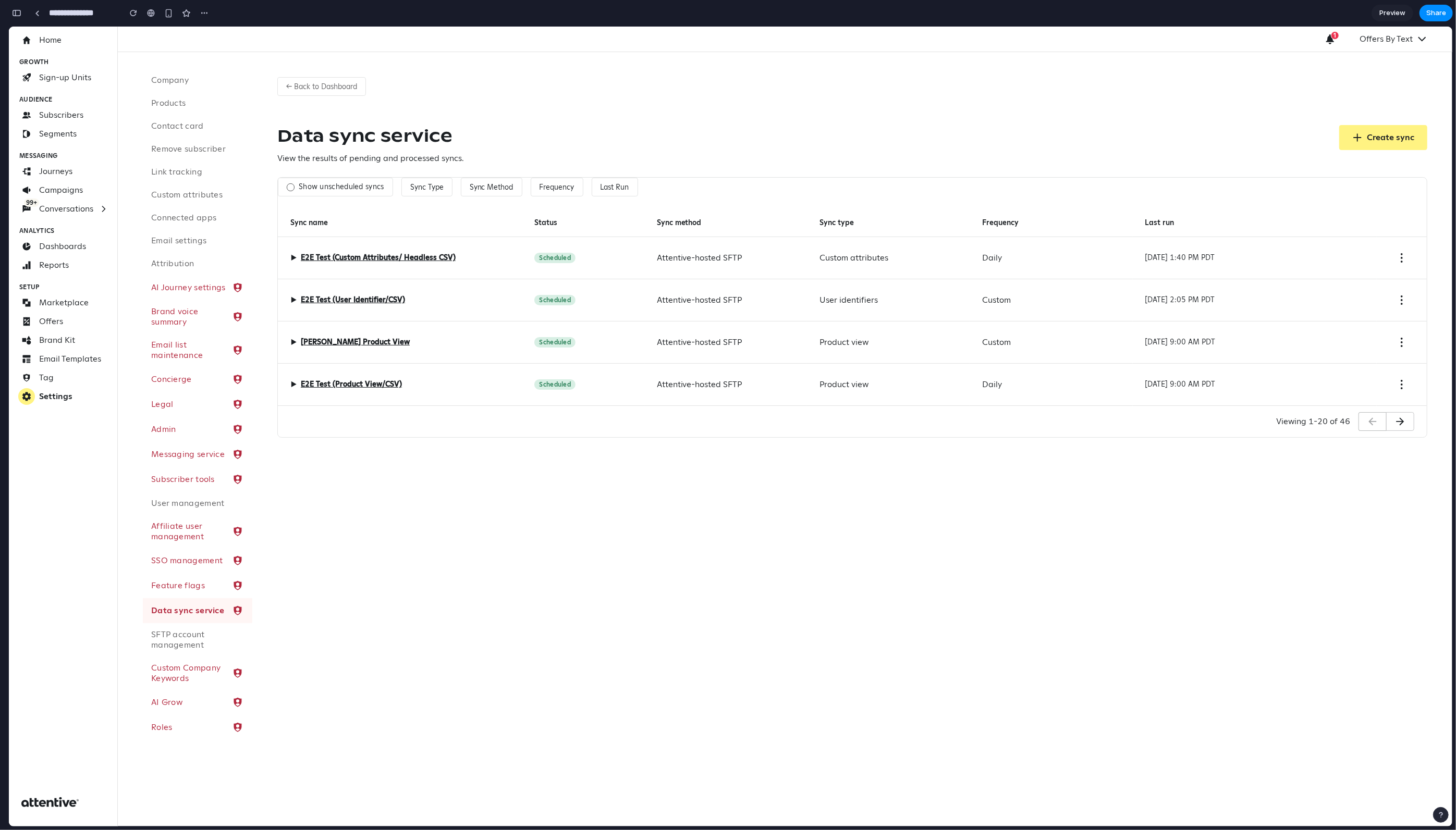
click at [369, 190] on label "Show unscheduled syncs" at bounding box center [341, 187] width 86 height 9
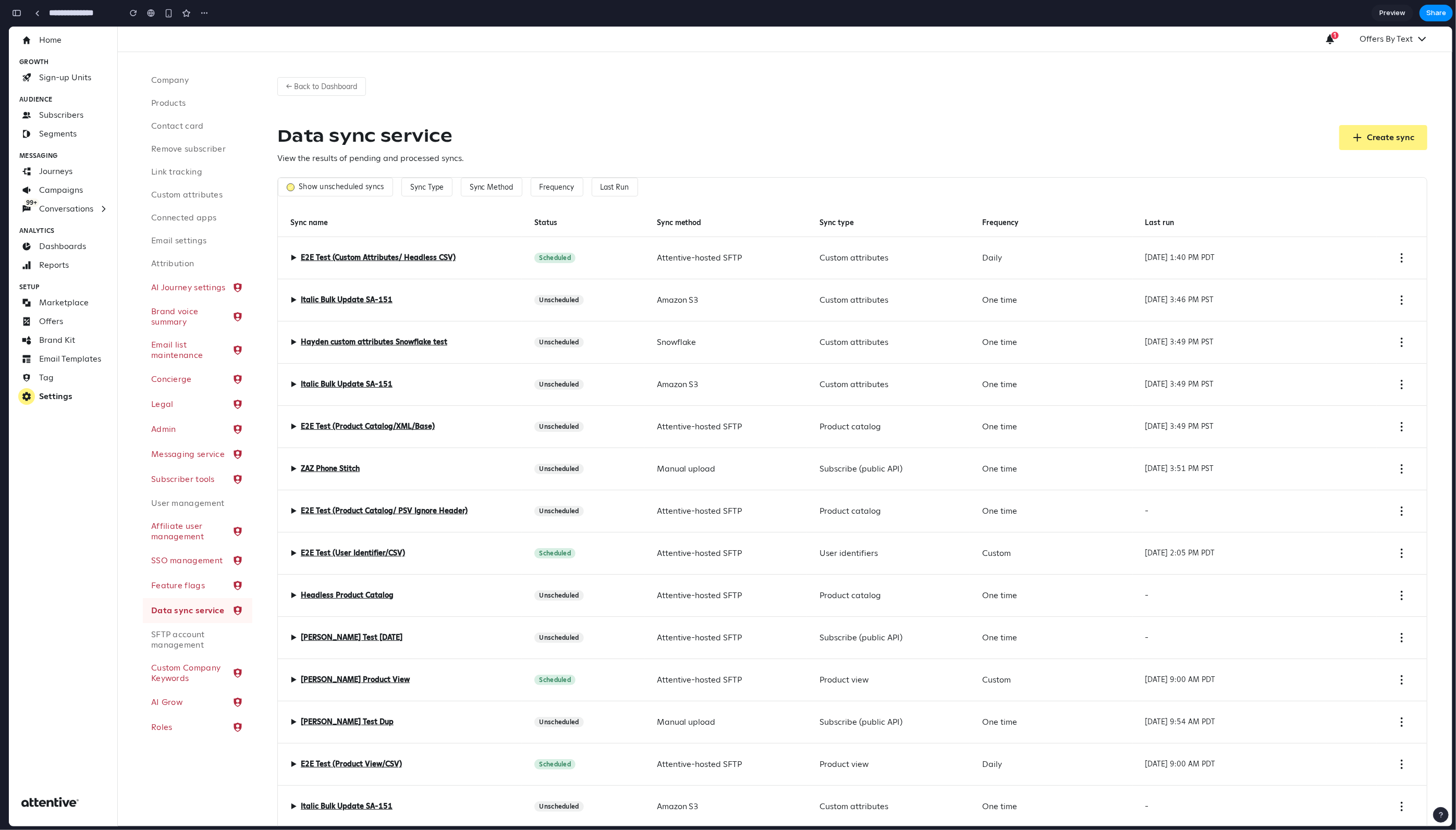
click at [550, 151] on div "Data sync service View the results of pending and processed syncs. Create sync" at bounding box center [852, 145] width 1150 height 40
click at [691, 193] on div "Show unscheduled syncs Sync Type Sync Method Frequency Last Run" at bounding box center [853, 187] width 1150 height 18
click at [347, 92] on button "← Back to Dashboard" at bounding box center [322, 86] width 88 height 18
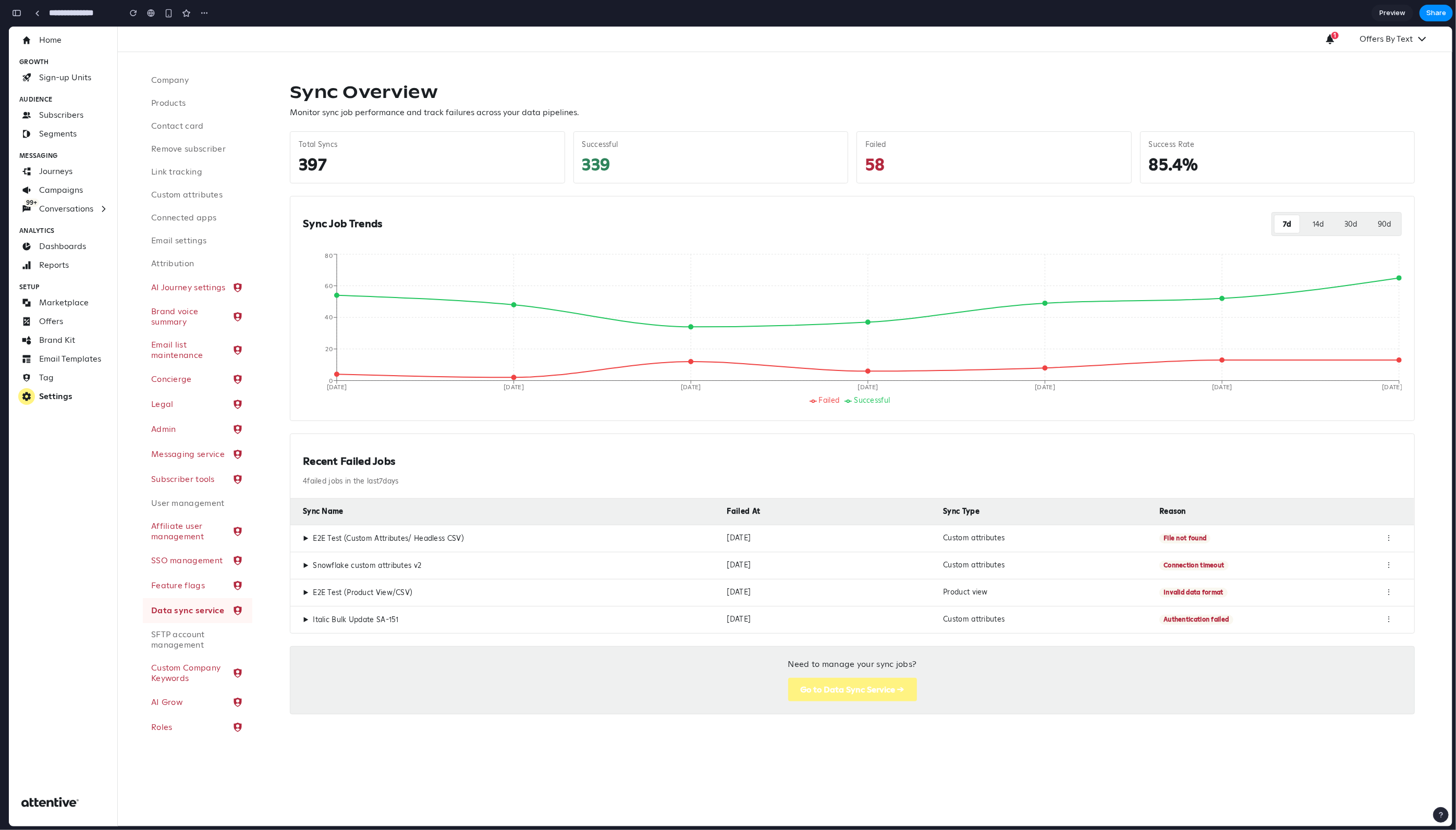
click at [765, 428] on div "⋮" at bounding box center [1389, 538] width 26 height 10
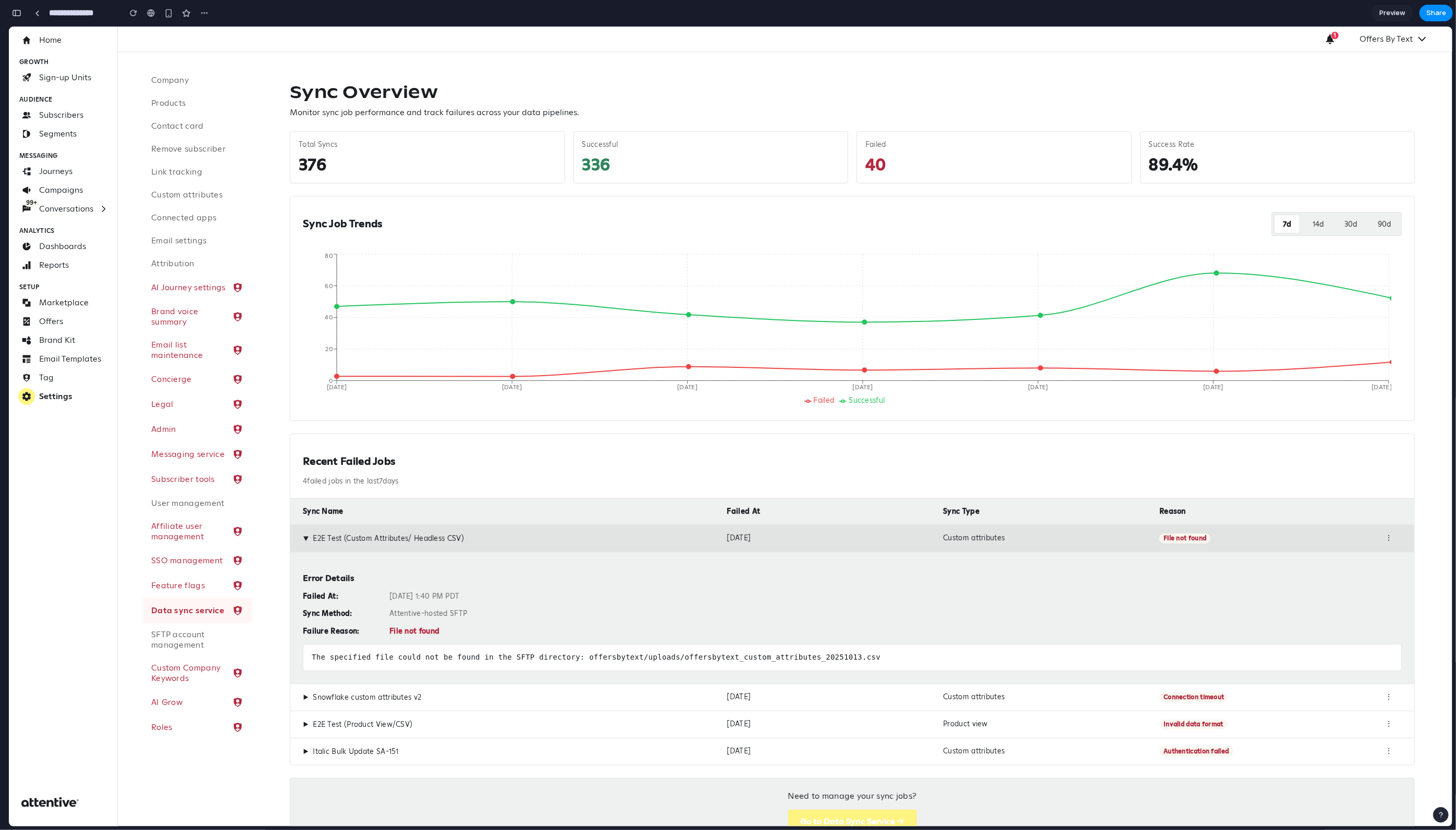
click at [765, 428] on div "⋮" at bounding box center [1389, 538] width 26 height 10
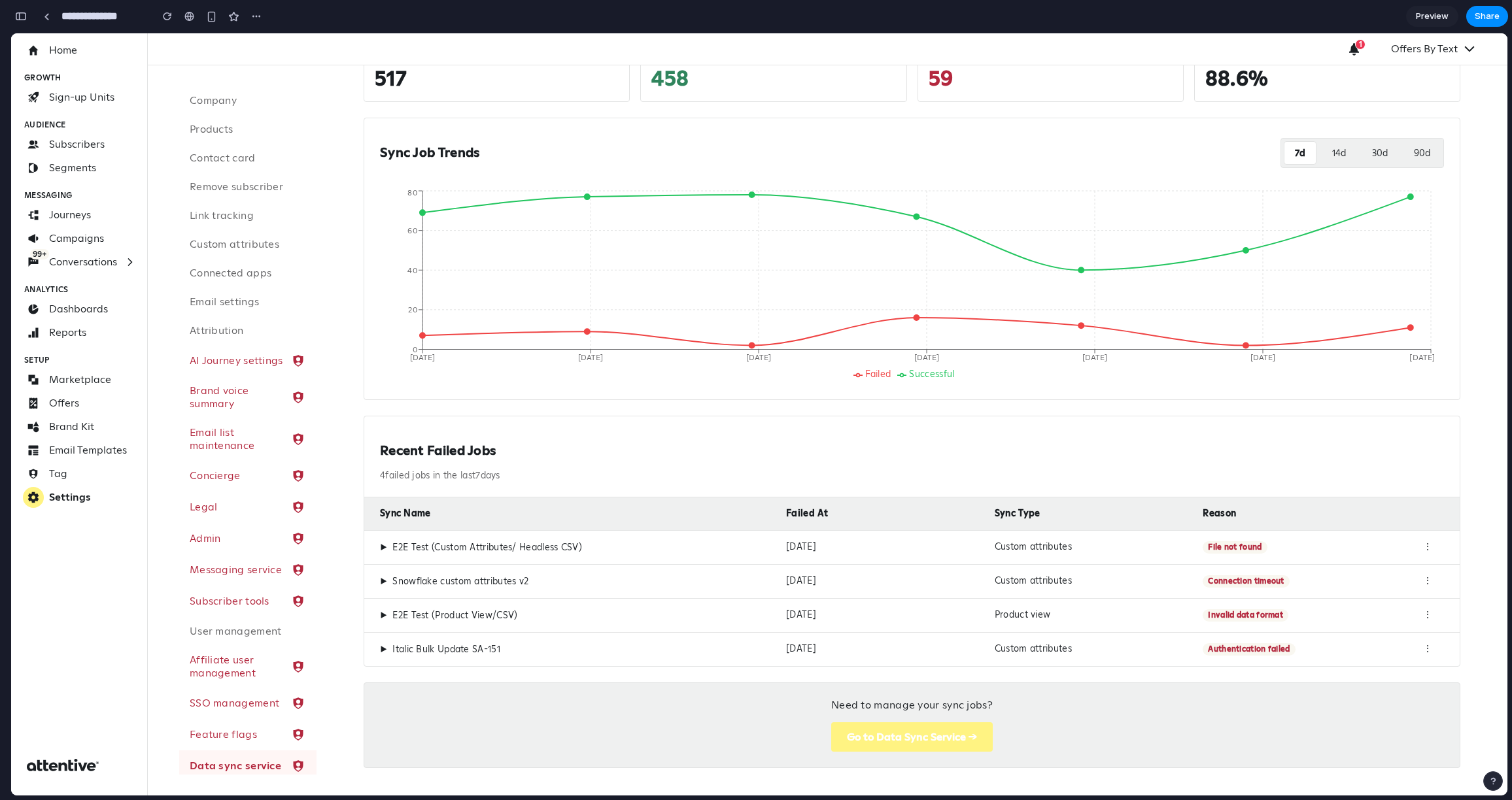
scroll to position [129, 0]
click at [960, 537] on div "⋮" at bounding box center [1428, 546] width 33 height 12
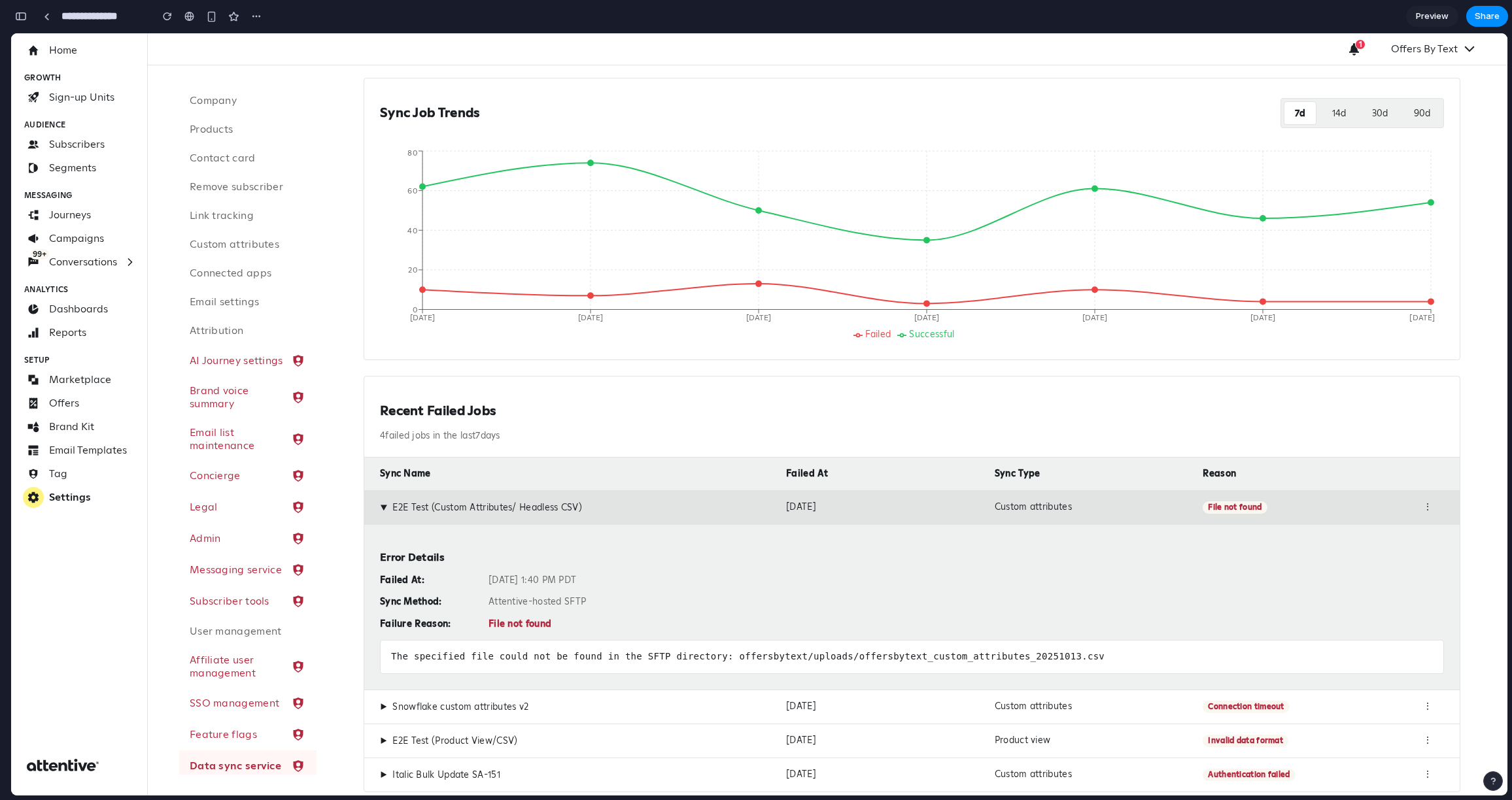
scroll to position [302, 0]
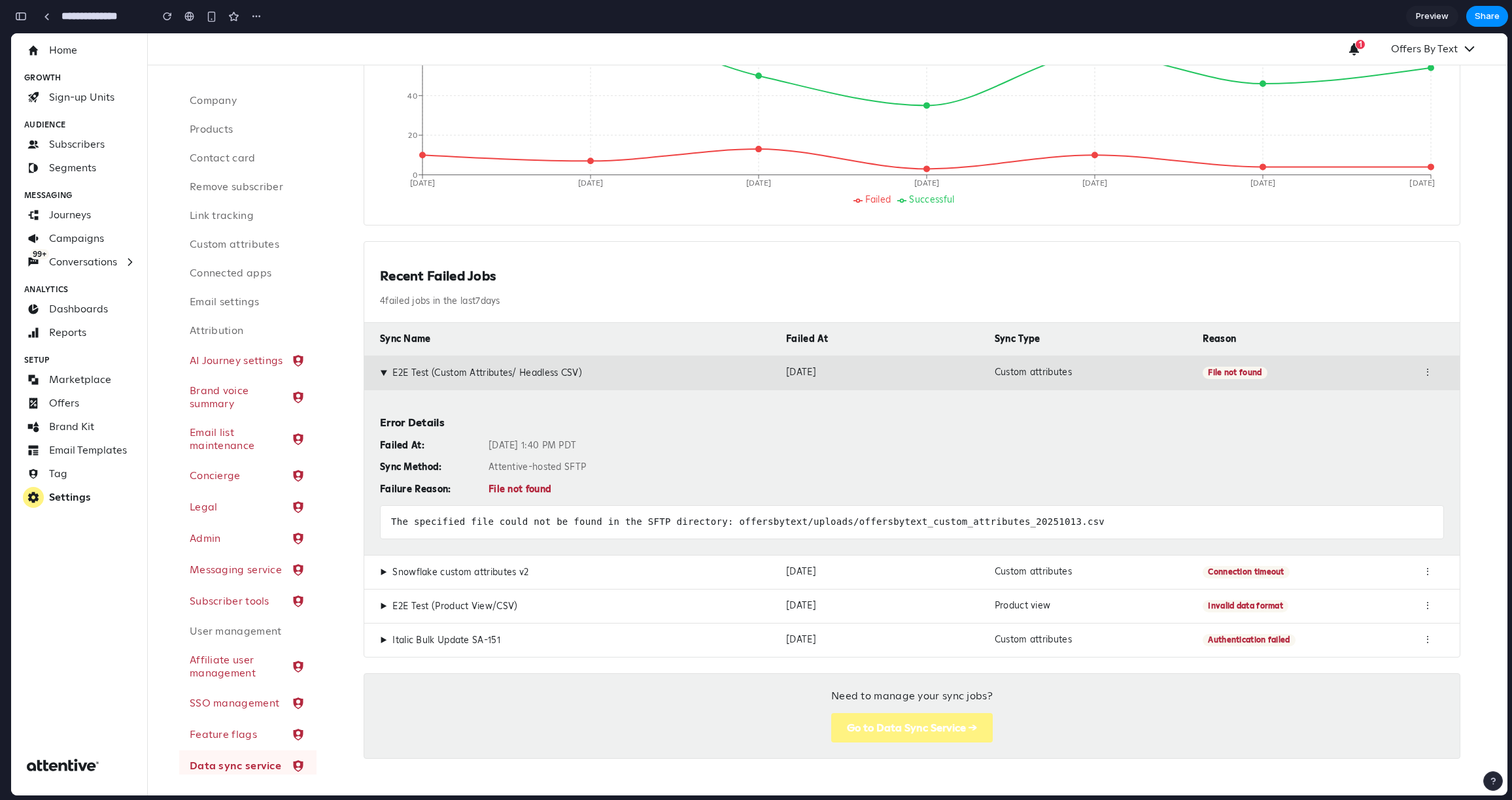
click at [960, 371] on div "⋮" at bounding box center [1428, 373] width 33 height 12
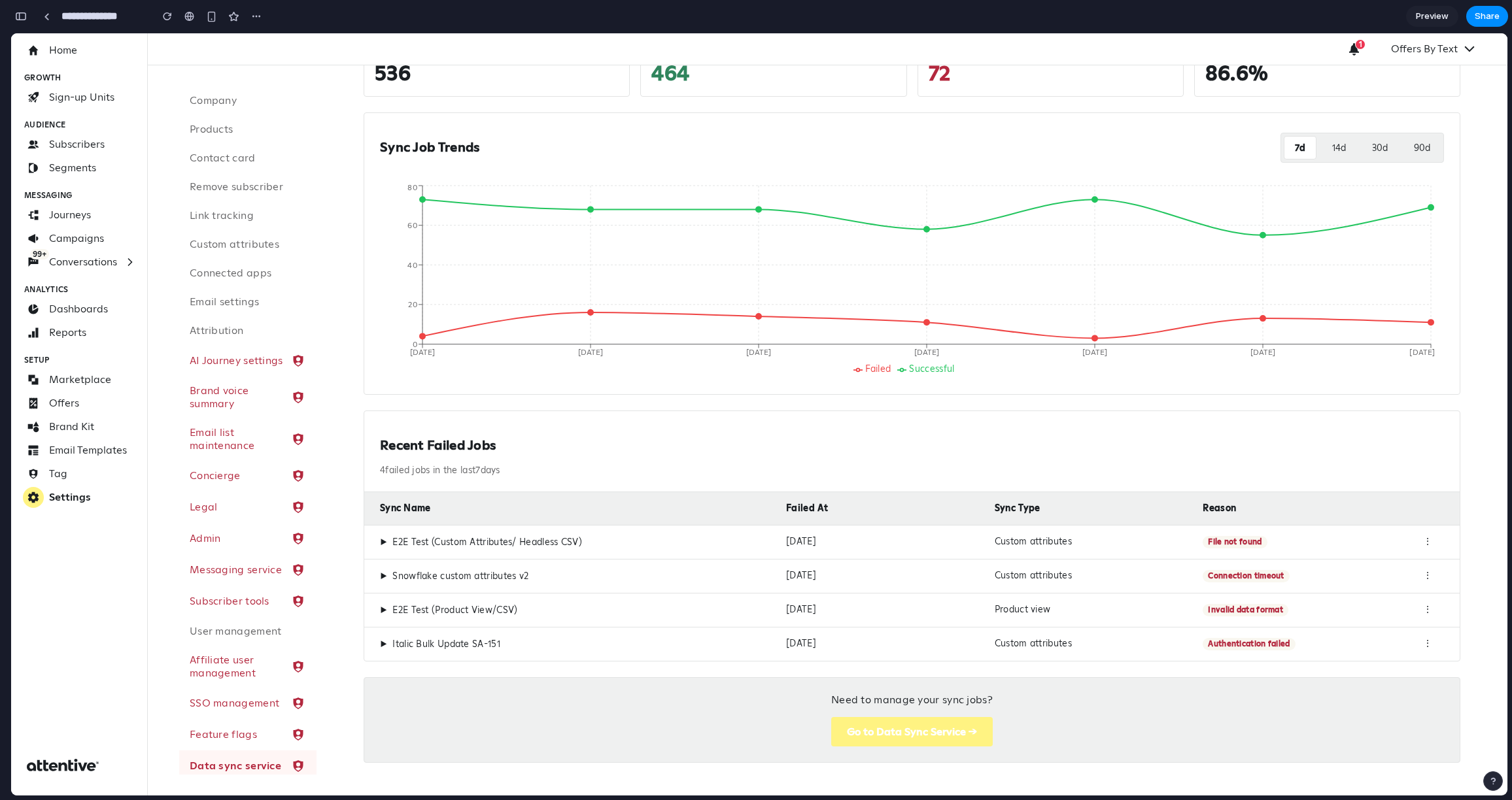
scroll to position [137, 0]
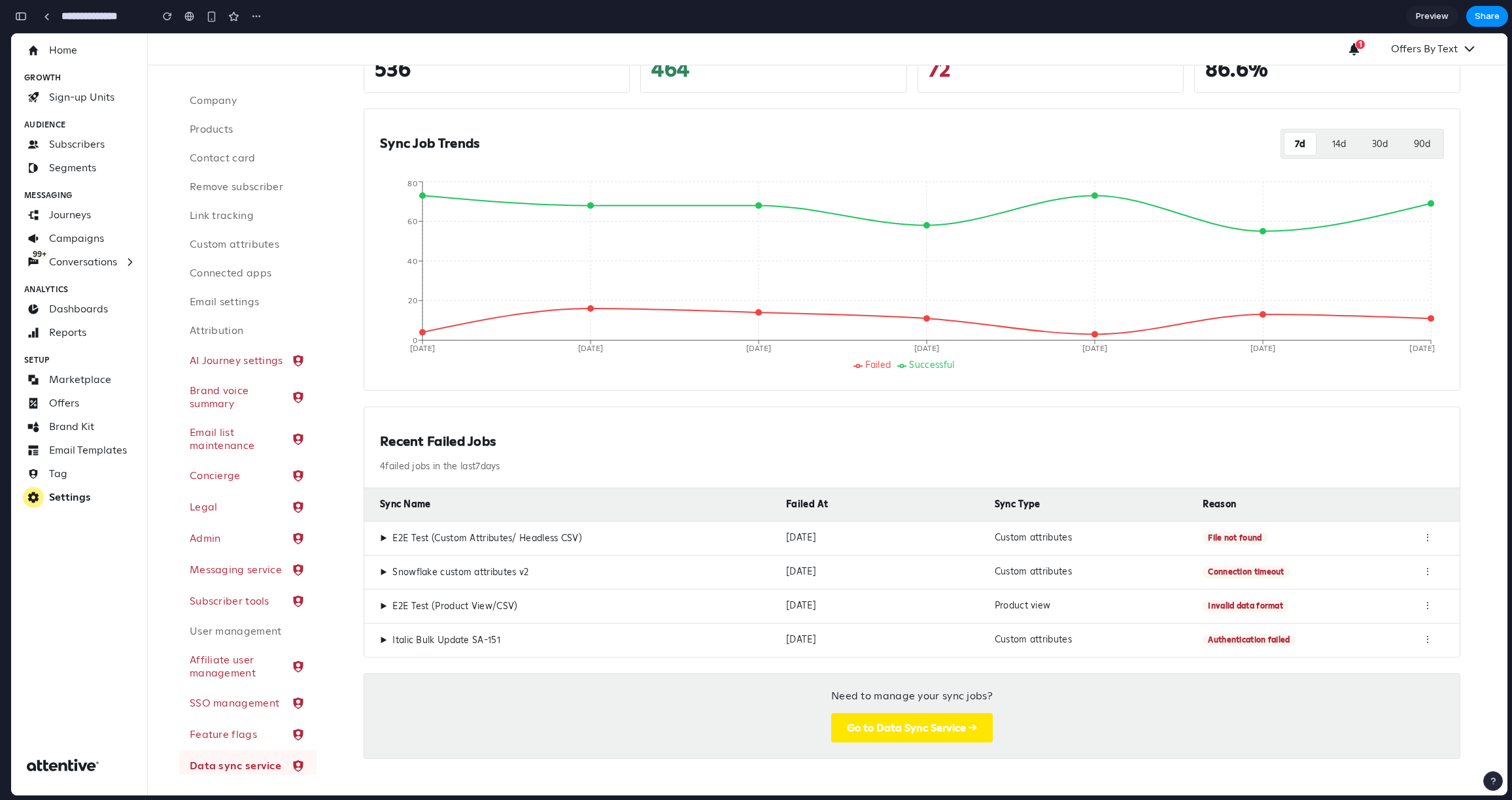
click at [933, 537] on button "Go to Data Sync Service →" at bounding box center [911, 728] width 161 height 30
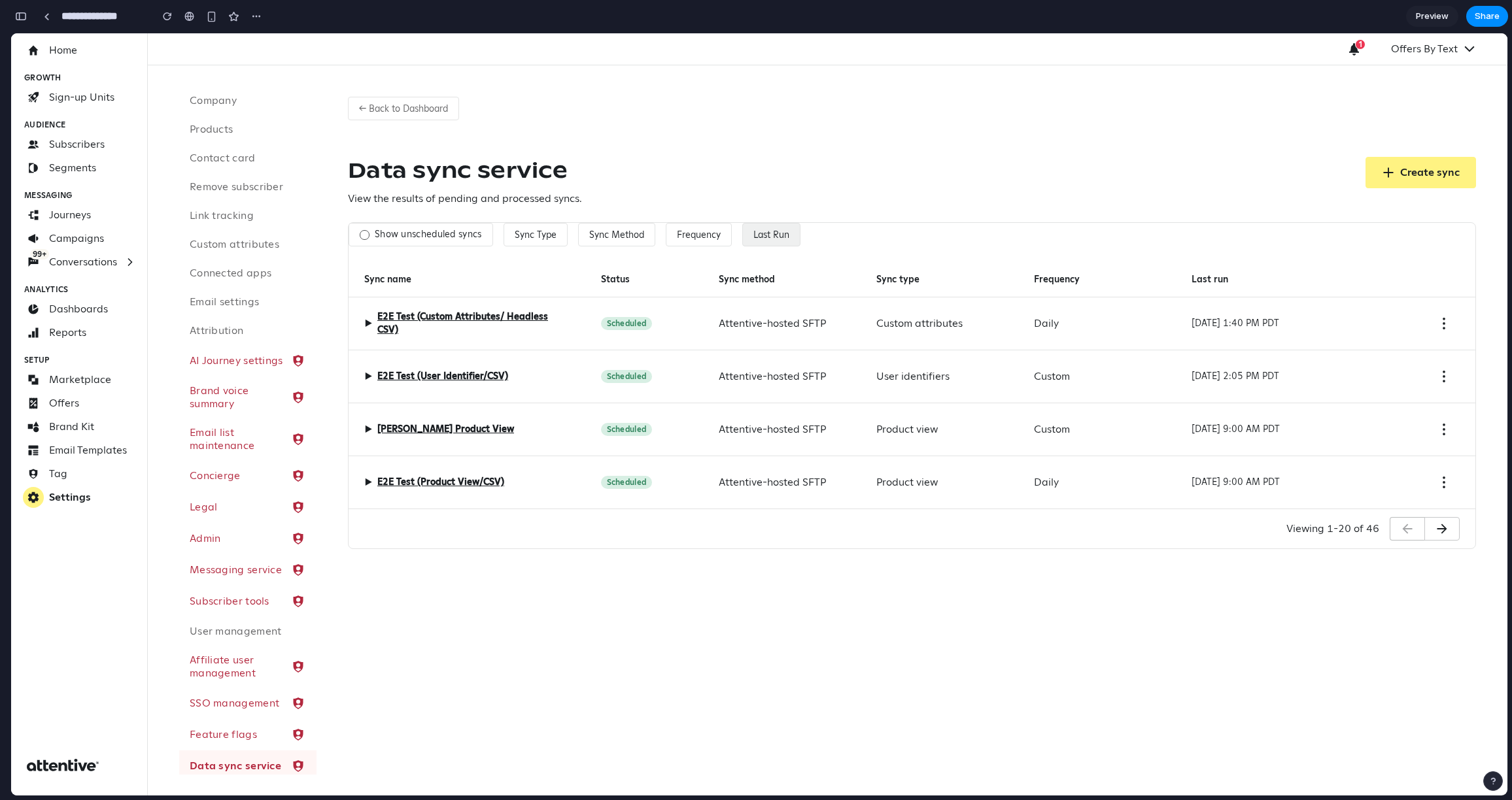
click at [750, 240] on button "Last Run" at bounding box center [771, 235] width 58 height 23
click at [851, 227] on div "Has run Never run" at bounding box center [759, 414] width 1496 height 762
click at [770, 236] on button "Last Run" at bounding box center [771, 235] width 58 height 23
click at [818, 236] on div "Has run Never run" at bounding box center [759, 414] width 1496 height 762
click at [775, 236] on button "Last Run" at bounding box center [771, 235] width 58 height 23
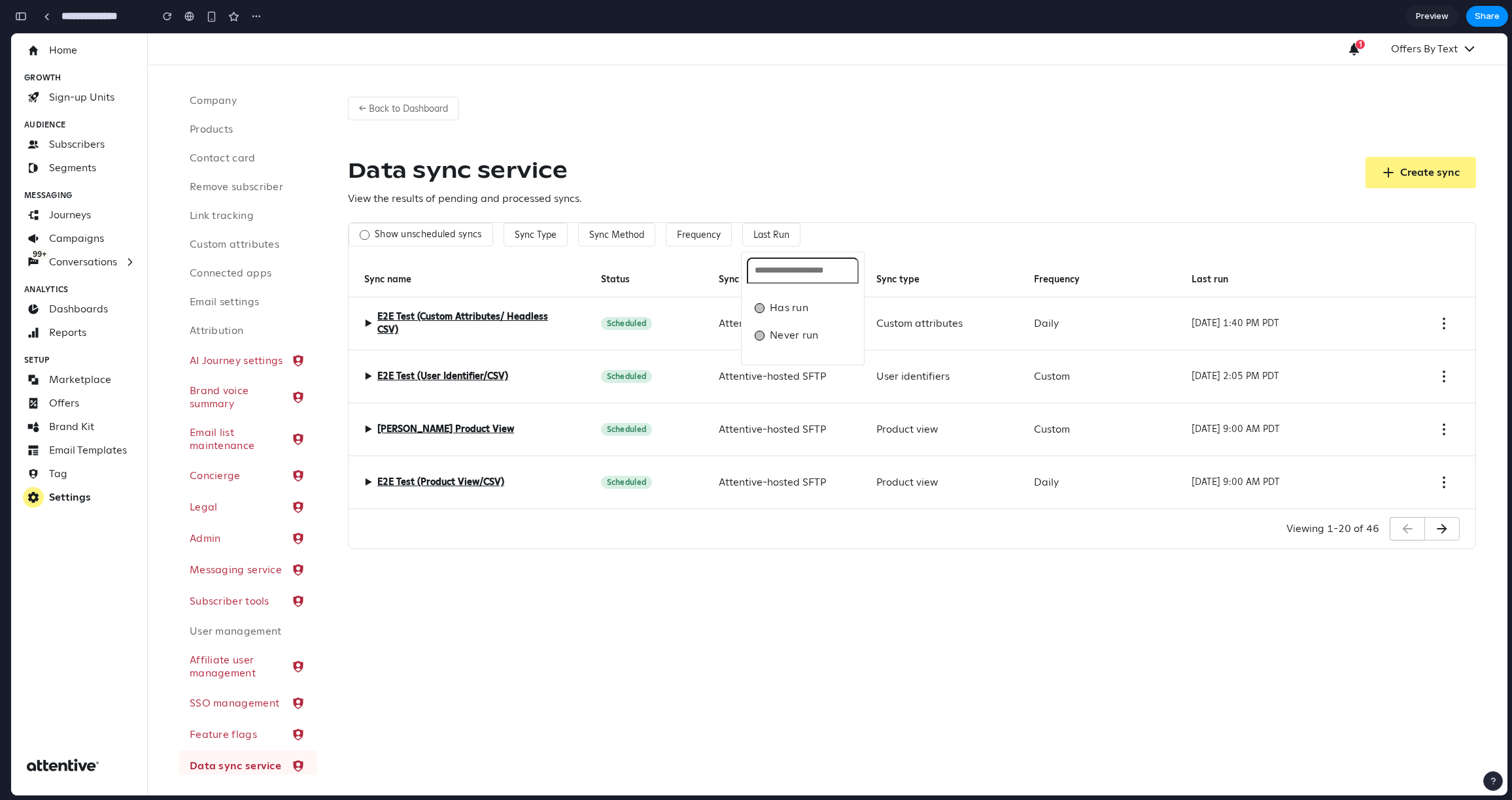
click at [837, 236] on div "Has run Never run" at bounding box center [759, 414] width 1496 height 762
click at [790, 229] on button "Last Run" at bounding box center [771, 235] width 58 height 23
click at [829, 236] on div "Has run Never run" at bounding box center [759, 414] width 1496 height 762
click at [770, 233] on button "Last Run" at bounding box center [771, 235] width 58 height 23
click at [858, 236] on div "Has run Never run" at bounding box center [759, 414] width 1496 height 762
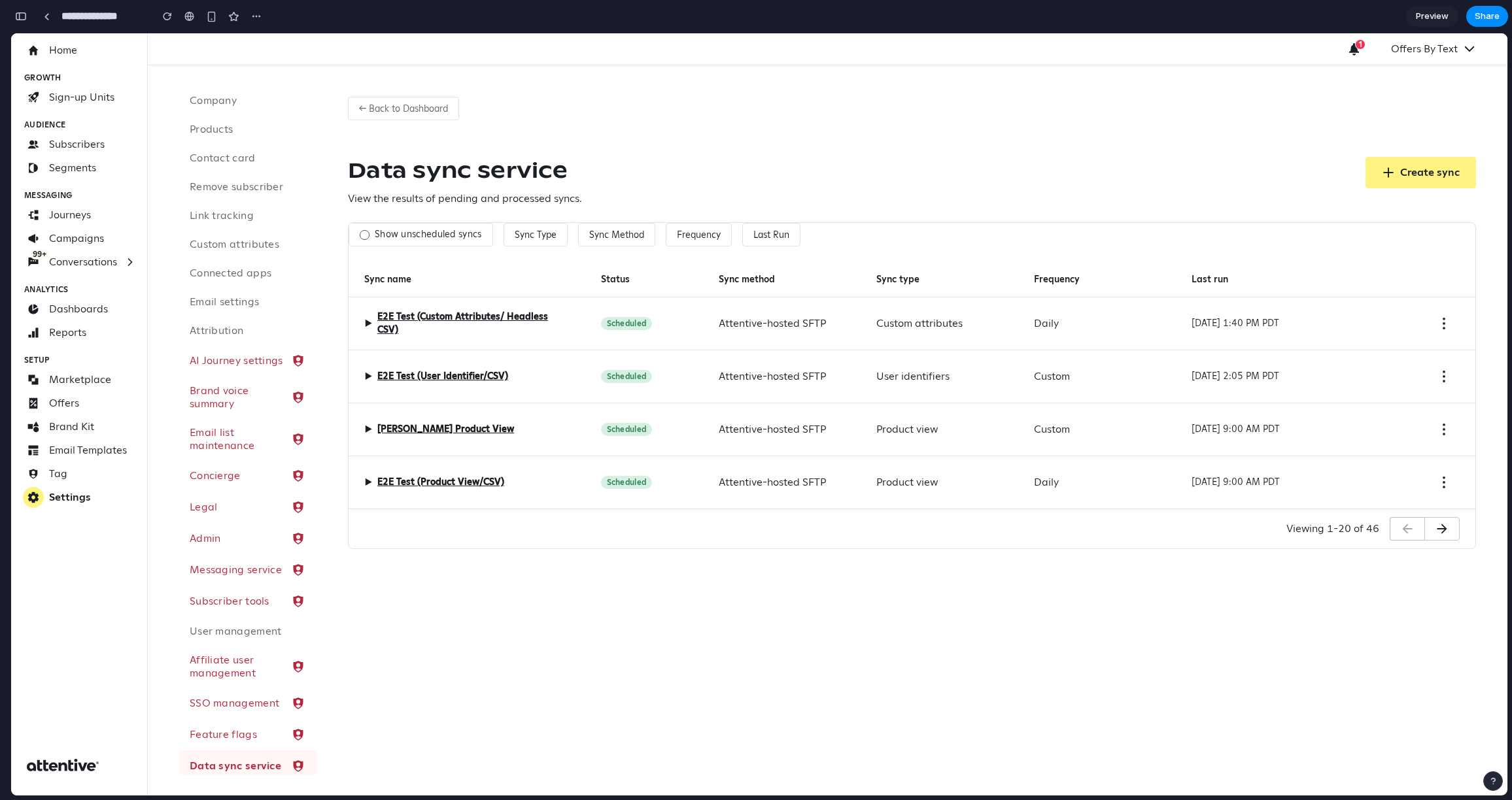
click at [427, 177] on h1 "Data sync service" at bounding box center [465, 170] width 234 height 26
click at [578, 167] on h1 "Data sync service" at bounding box center [465, 170] width 234 height 26
click at [459, 166] on h1 "Data sync service" at bounding box center [465, 170] width 234 height 26
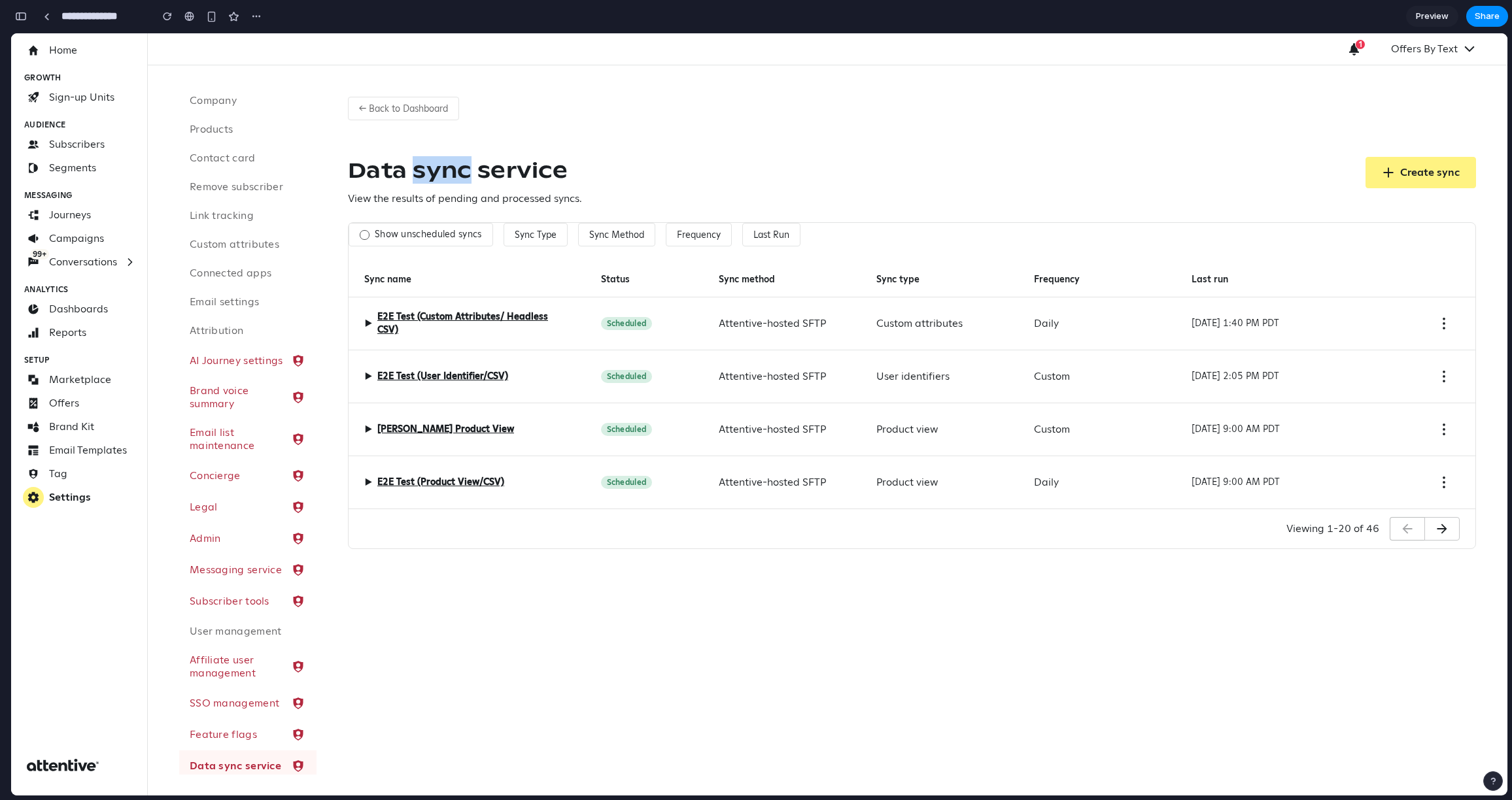
click at [459, 166] on h1 "Data sync service" at bounding box center [465, 170] width 234 height 26
click at [368, 320] on span "▶" at bounding box center [368, 323] width 7 height 16
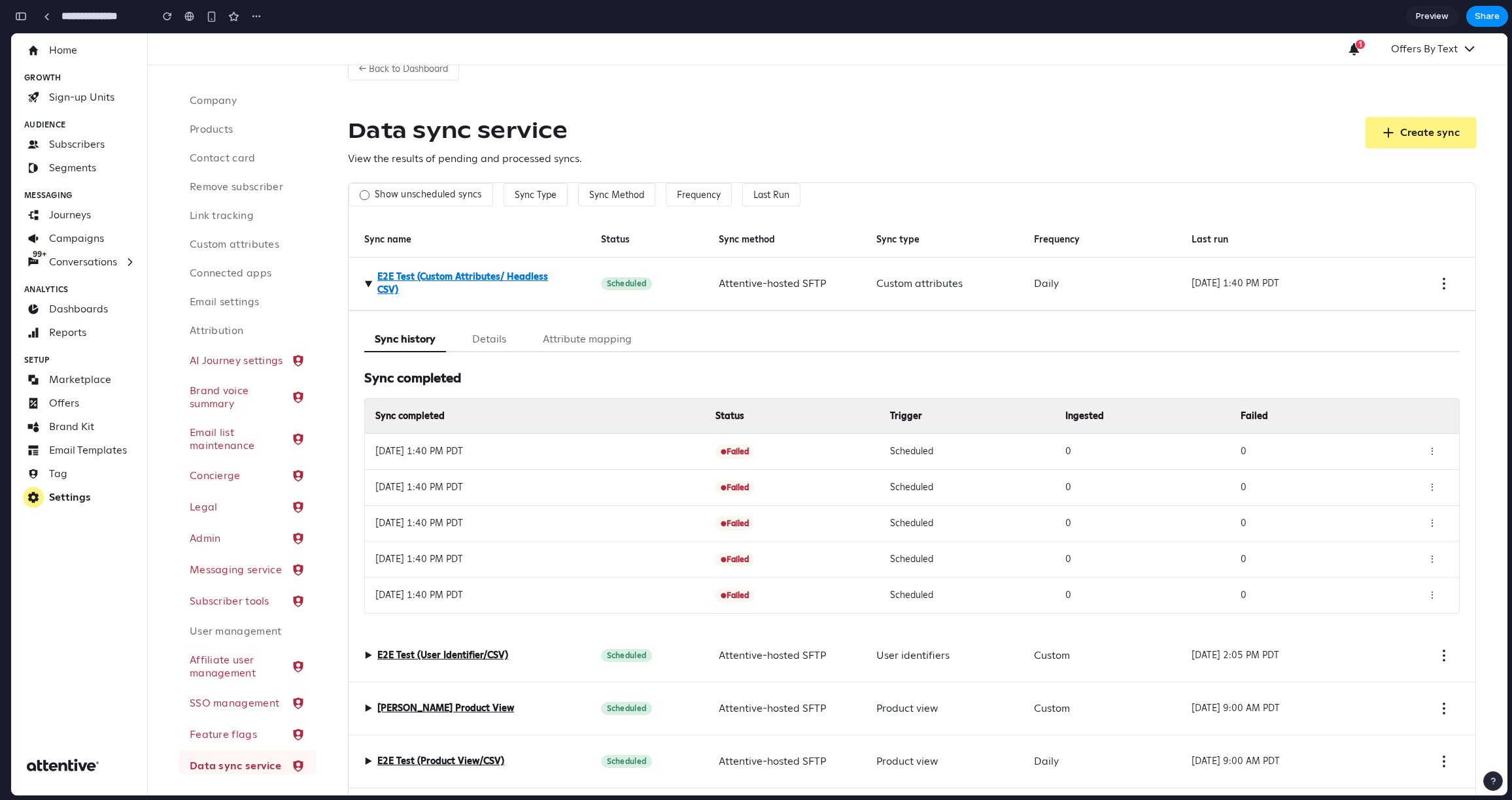
scroll to position [93, 0]
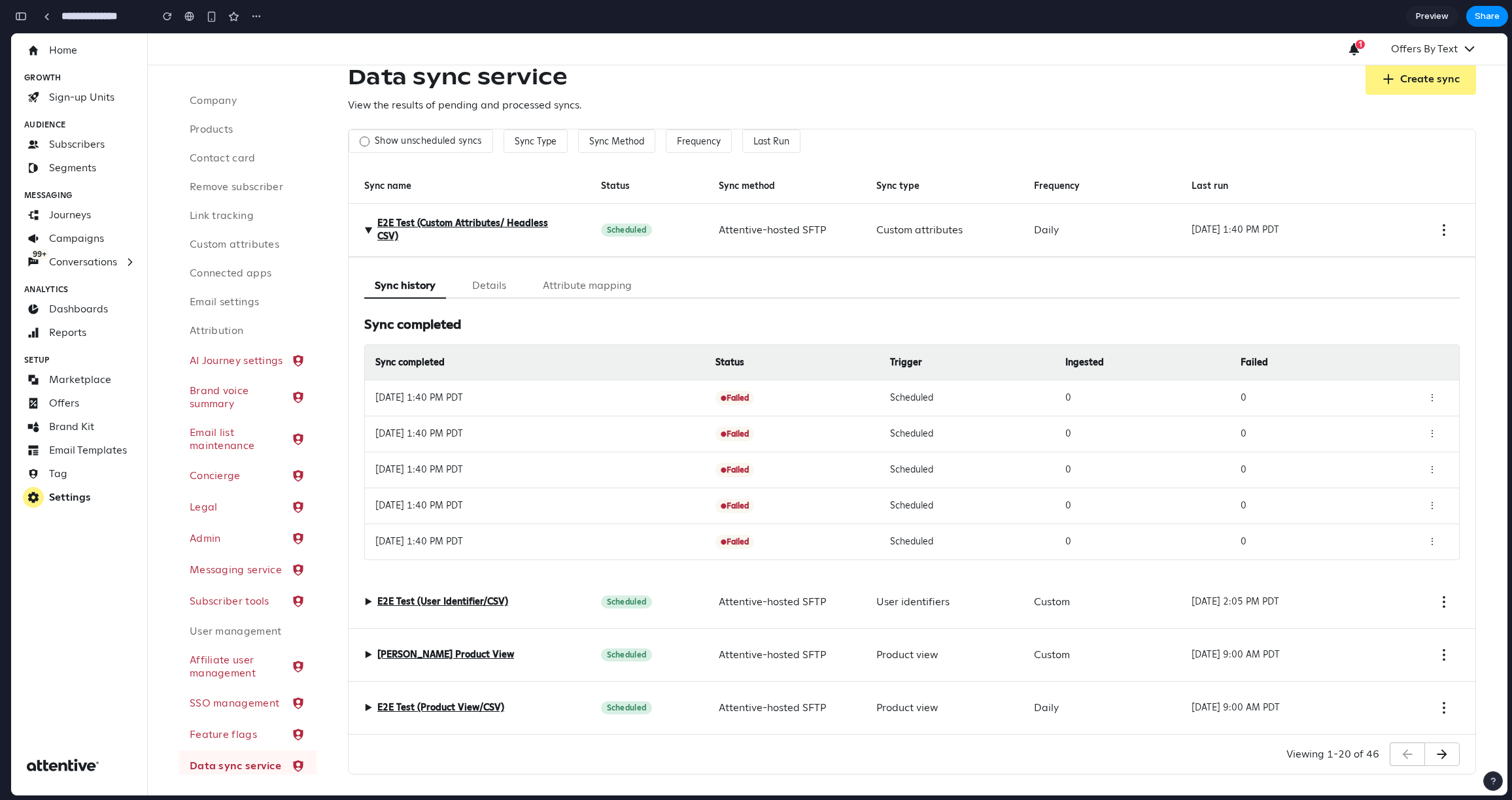
click at [470, 289] on button "Details" at bounding box center [489, 286] width 55 height 26
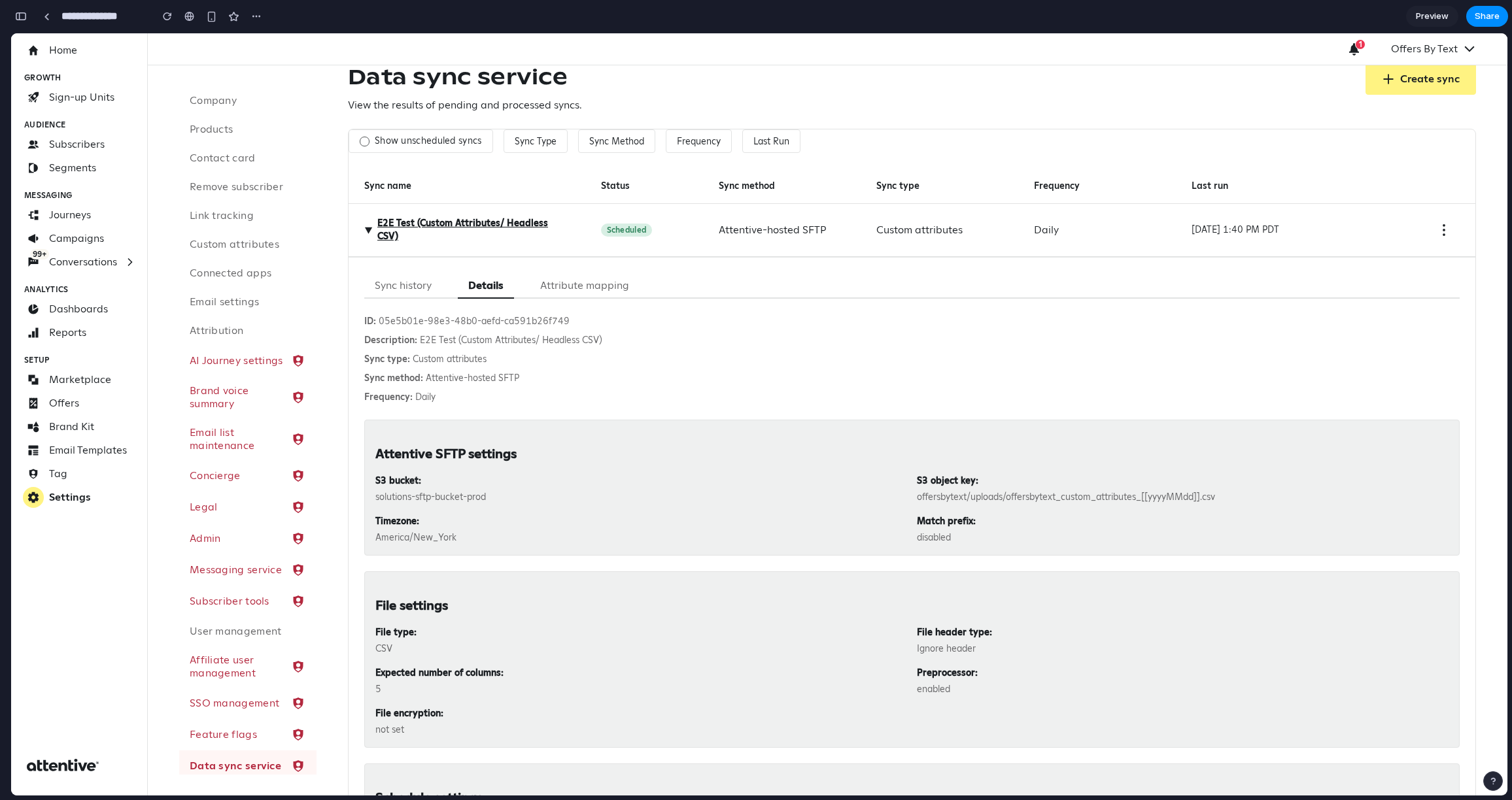
click at [590, 289] on button "Attribute mapping" at bounding box center [584, 286] width 110 height 26
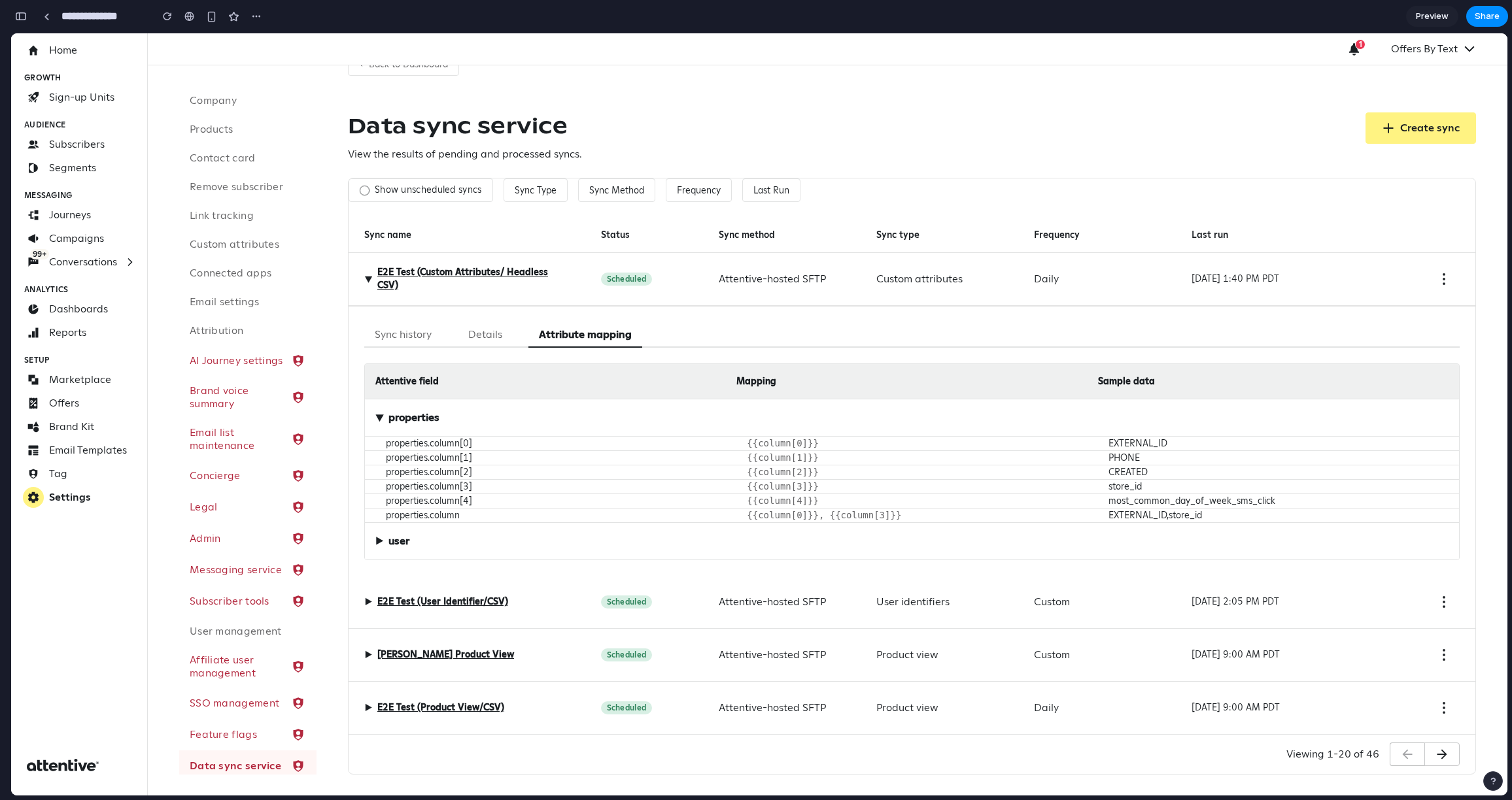
click at [475, 322] on button "Details" at bounding box center [485, 335] width 55 height 26
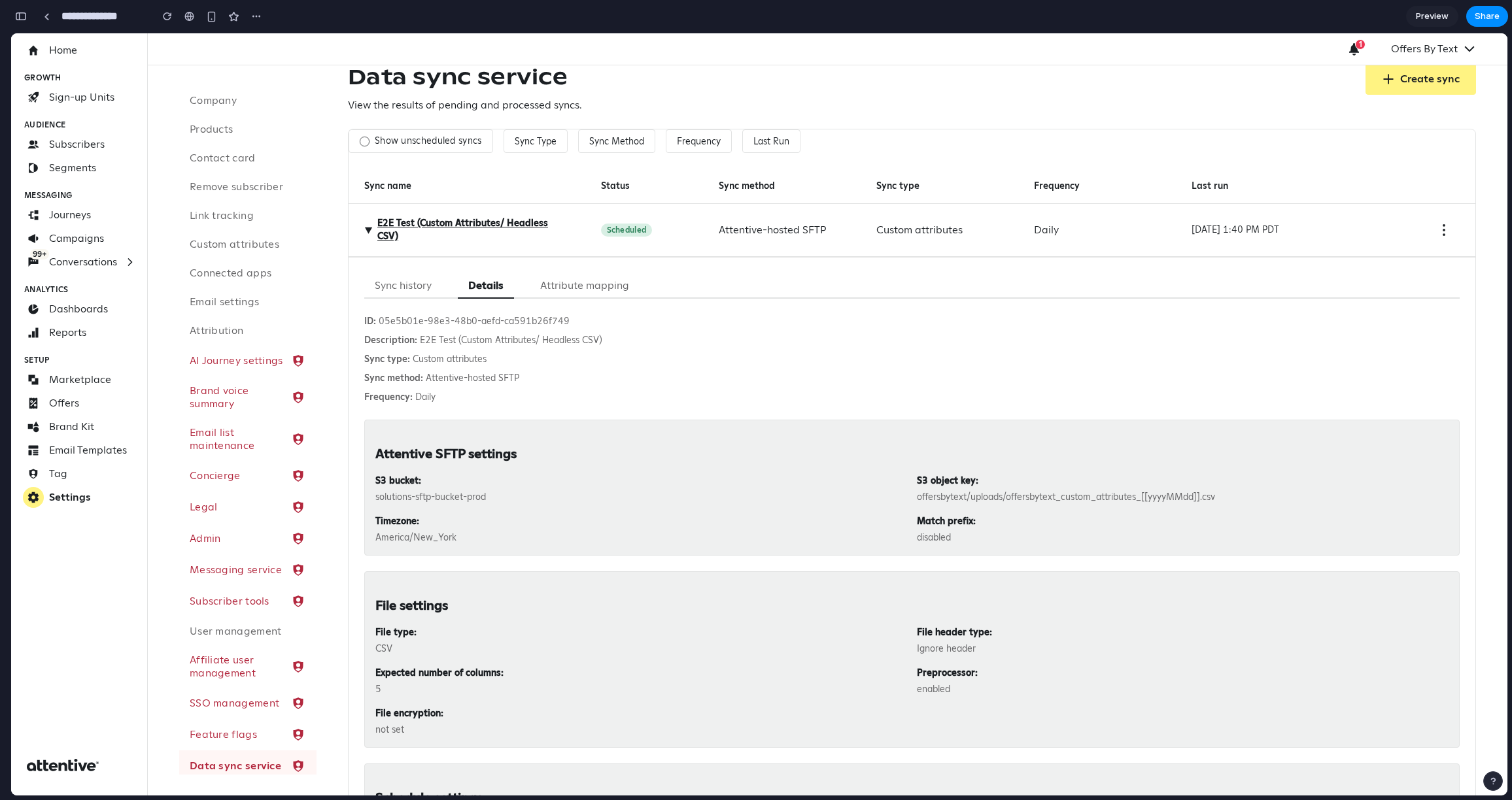
click at [412, 288] on button "Sync history" at bounding box center [403, 286] width 78 height 26
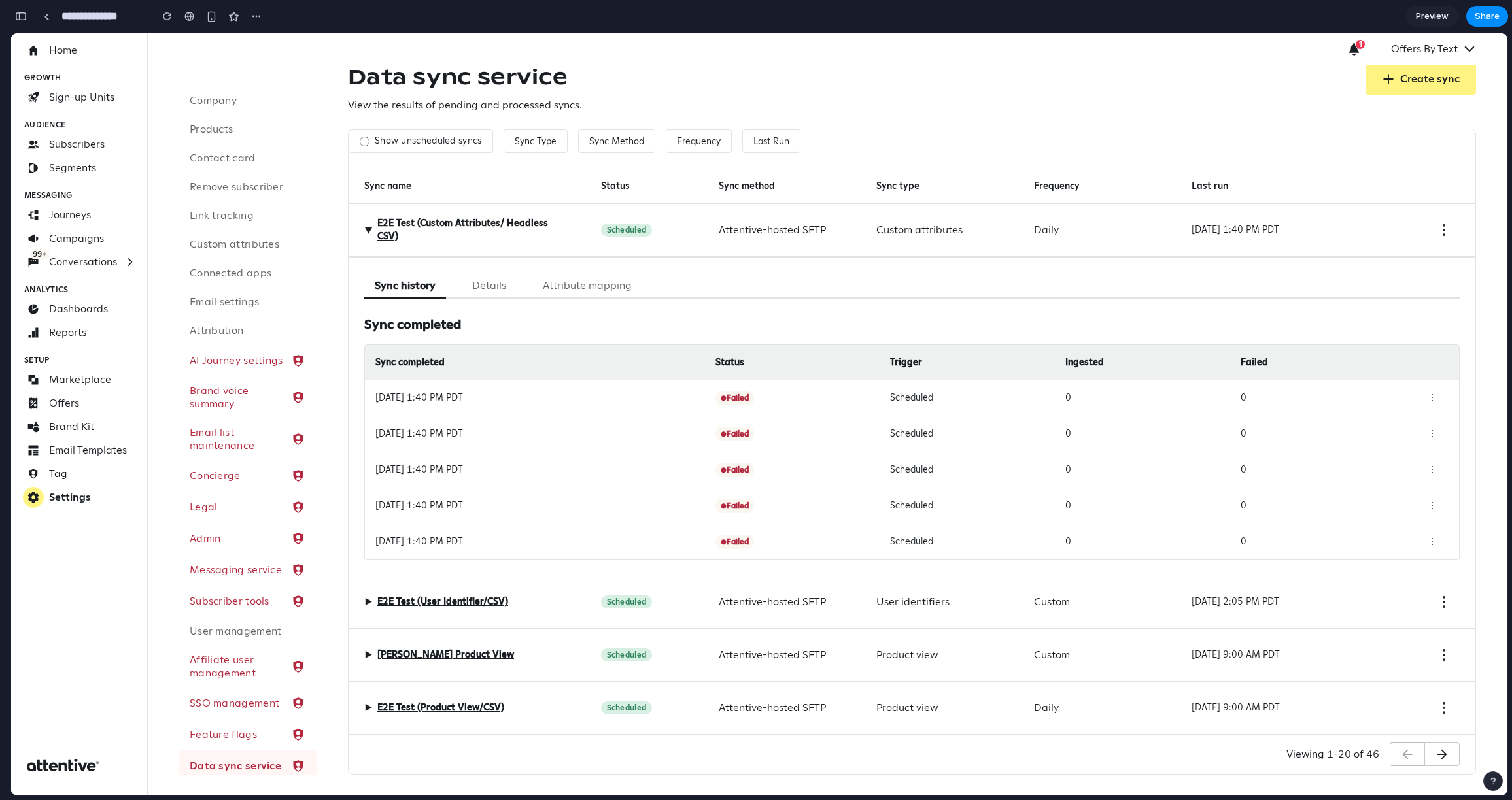
click at [371, 232] on span "▶" at bounding box center [368, 230] width 16 height 7
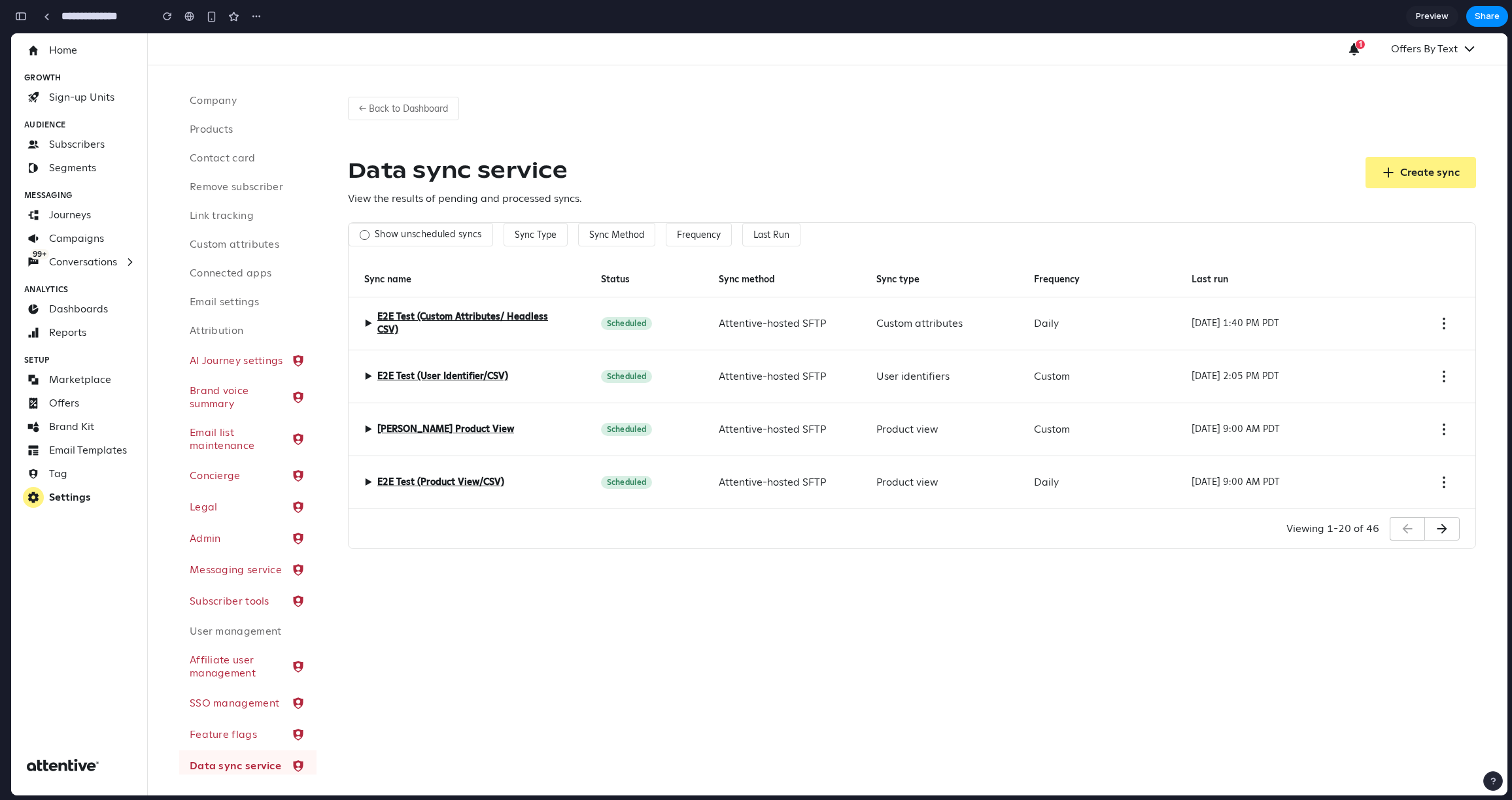
click at [368, 376] on span "▶" at bounding box center [368, 376] width 7 height 16
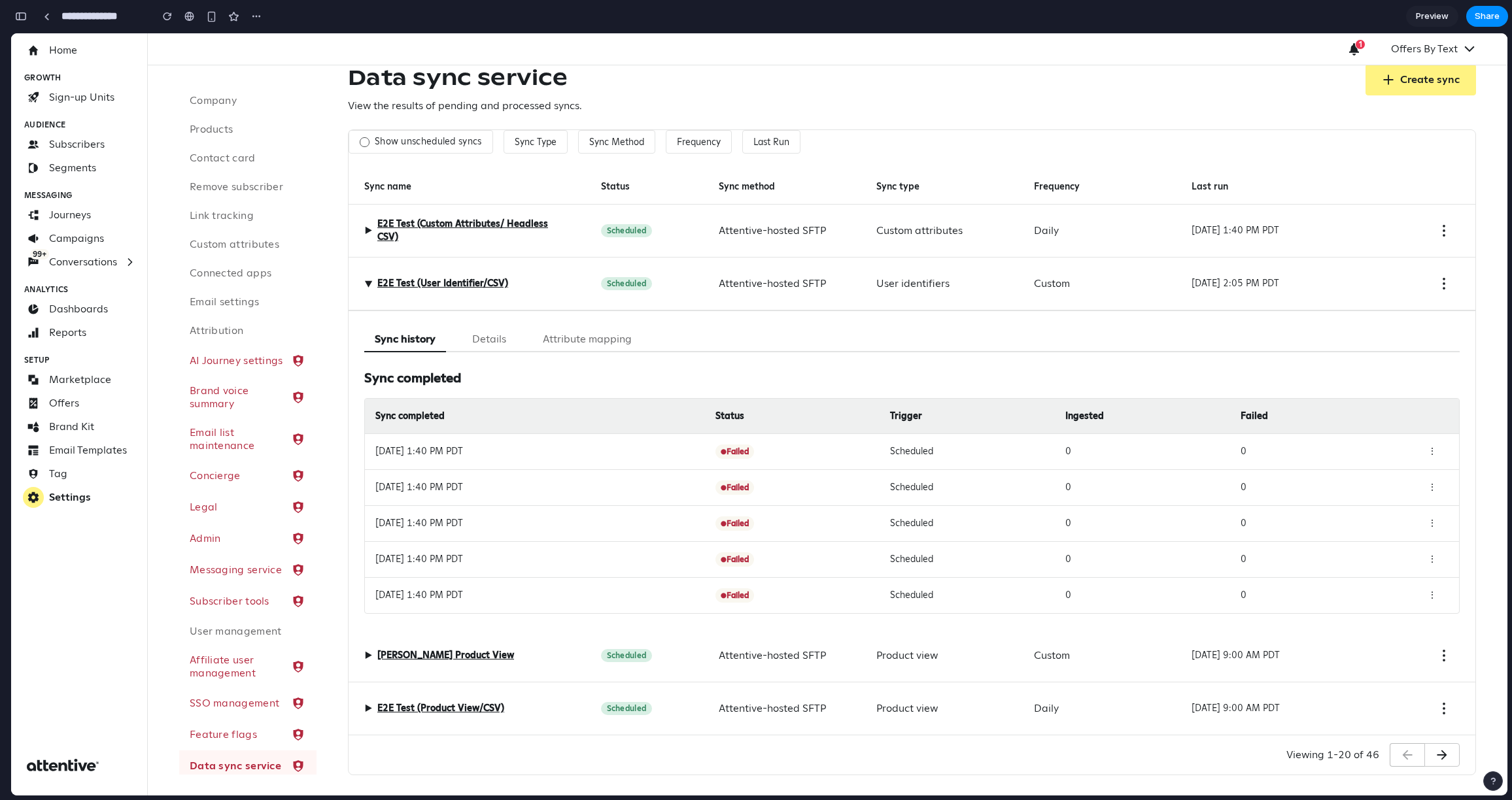
scroll to position [93, 0]
click at [493, 334] on button "Details" at bounding box center [489, 339] width 55 height 26
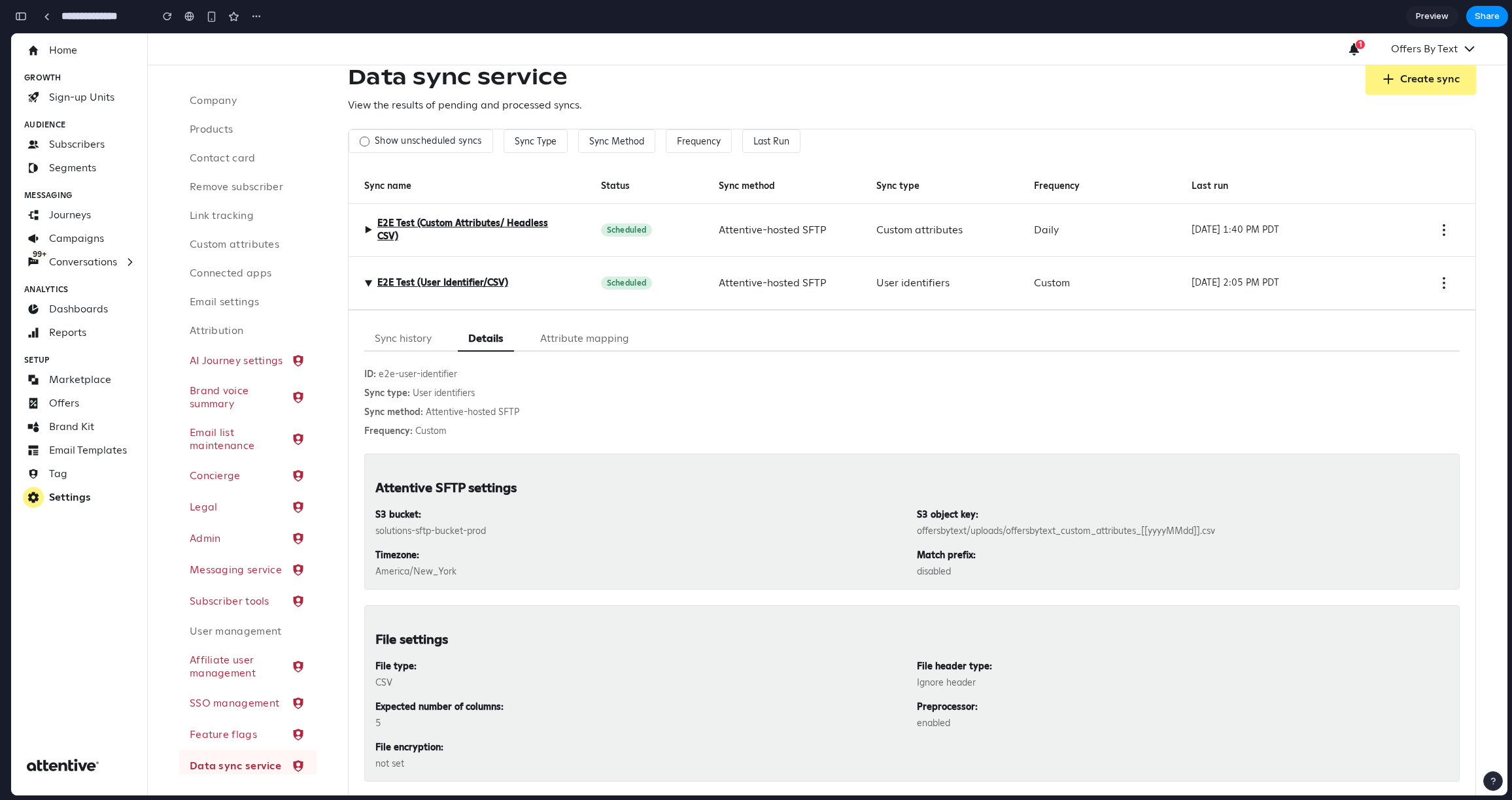
click at [565, 340] on button "Attribute mapping" at bounding box center [584, 339] width 110 height 26
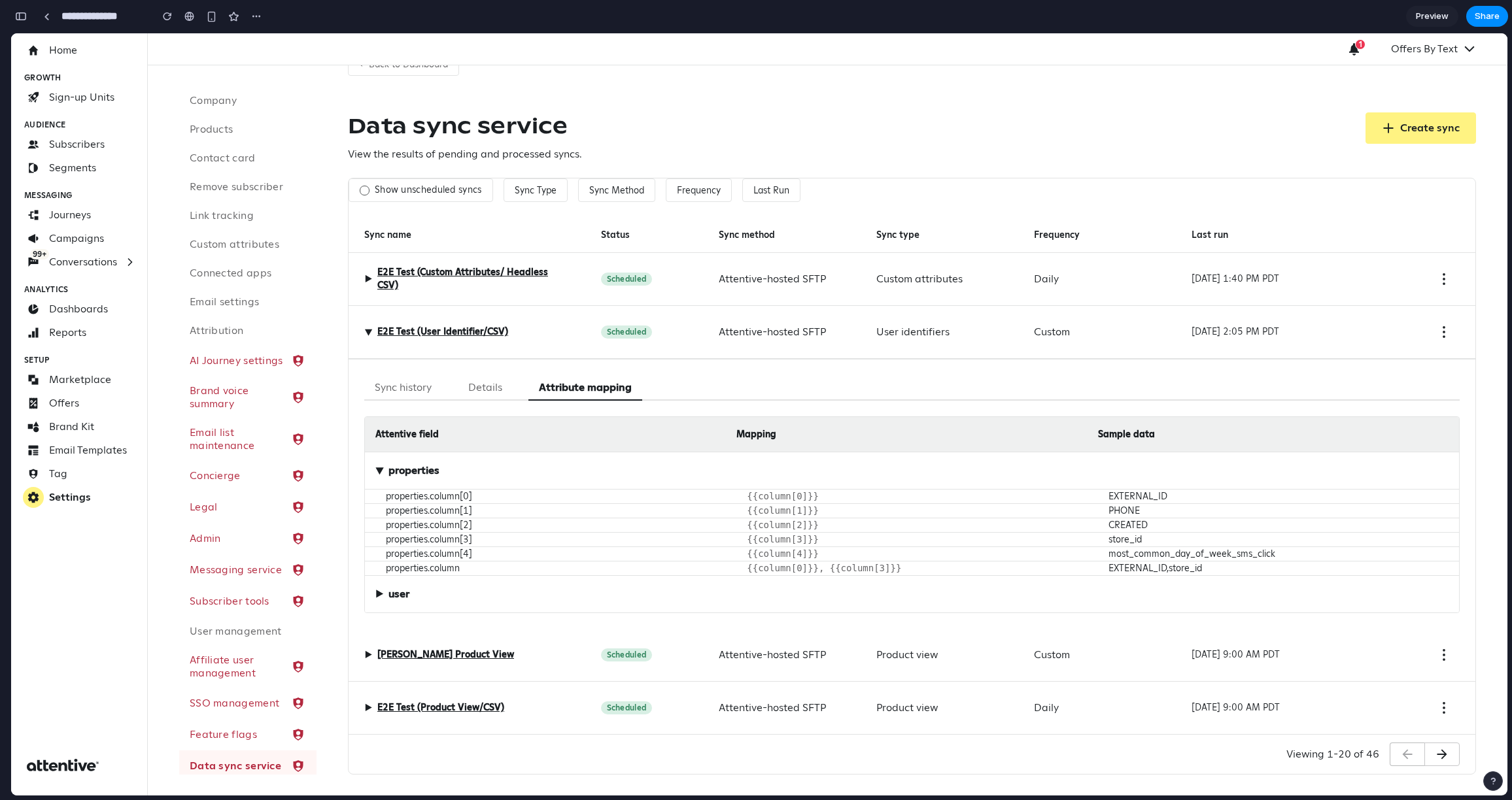
click at [498, 375] on button "Details" at bounding box center [485, 388] width 55 height 26
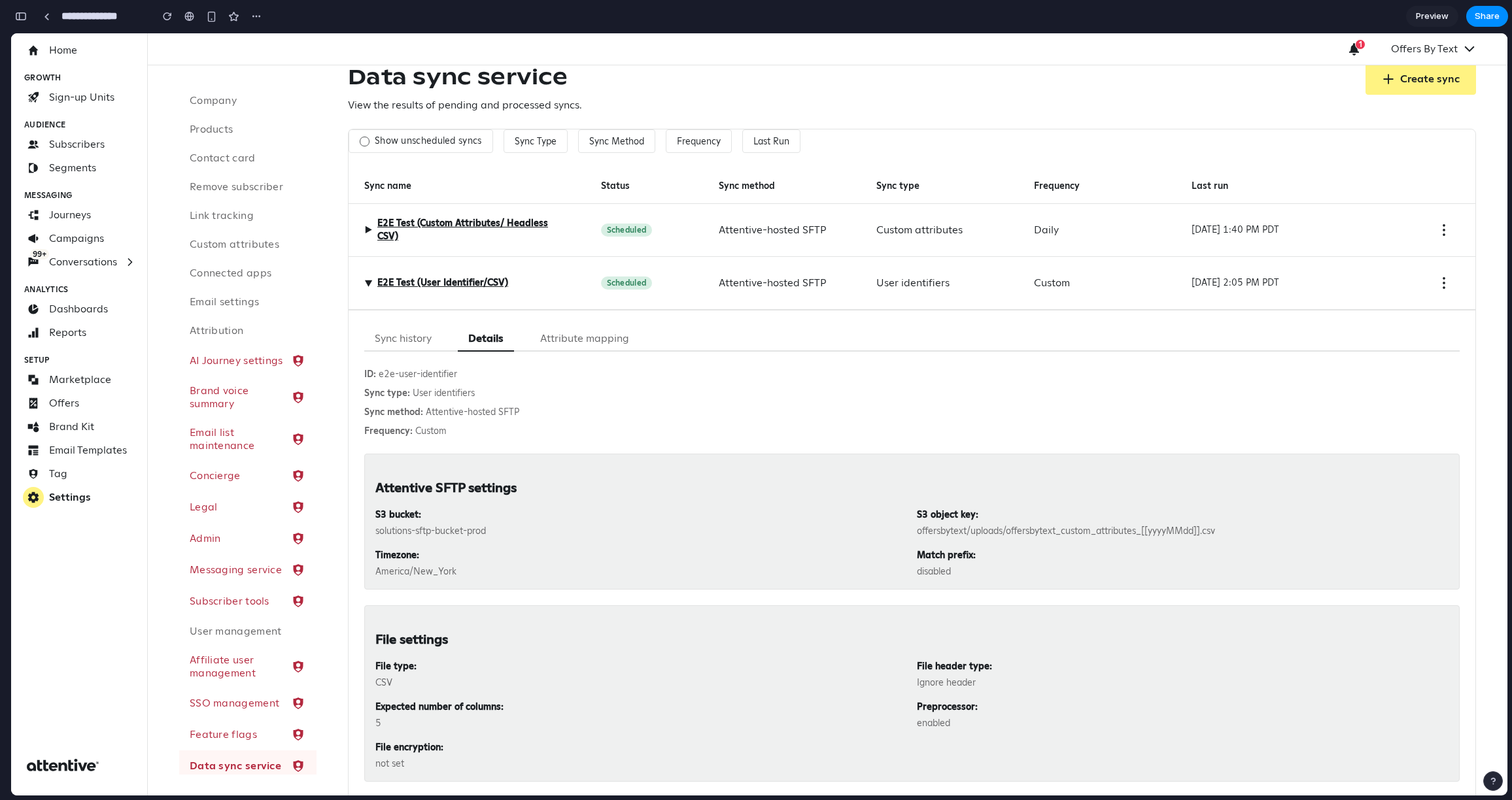
click at [422, 338] on button "Sync history" at bounding box center [403, 339] width 78 height 26
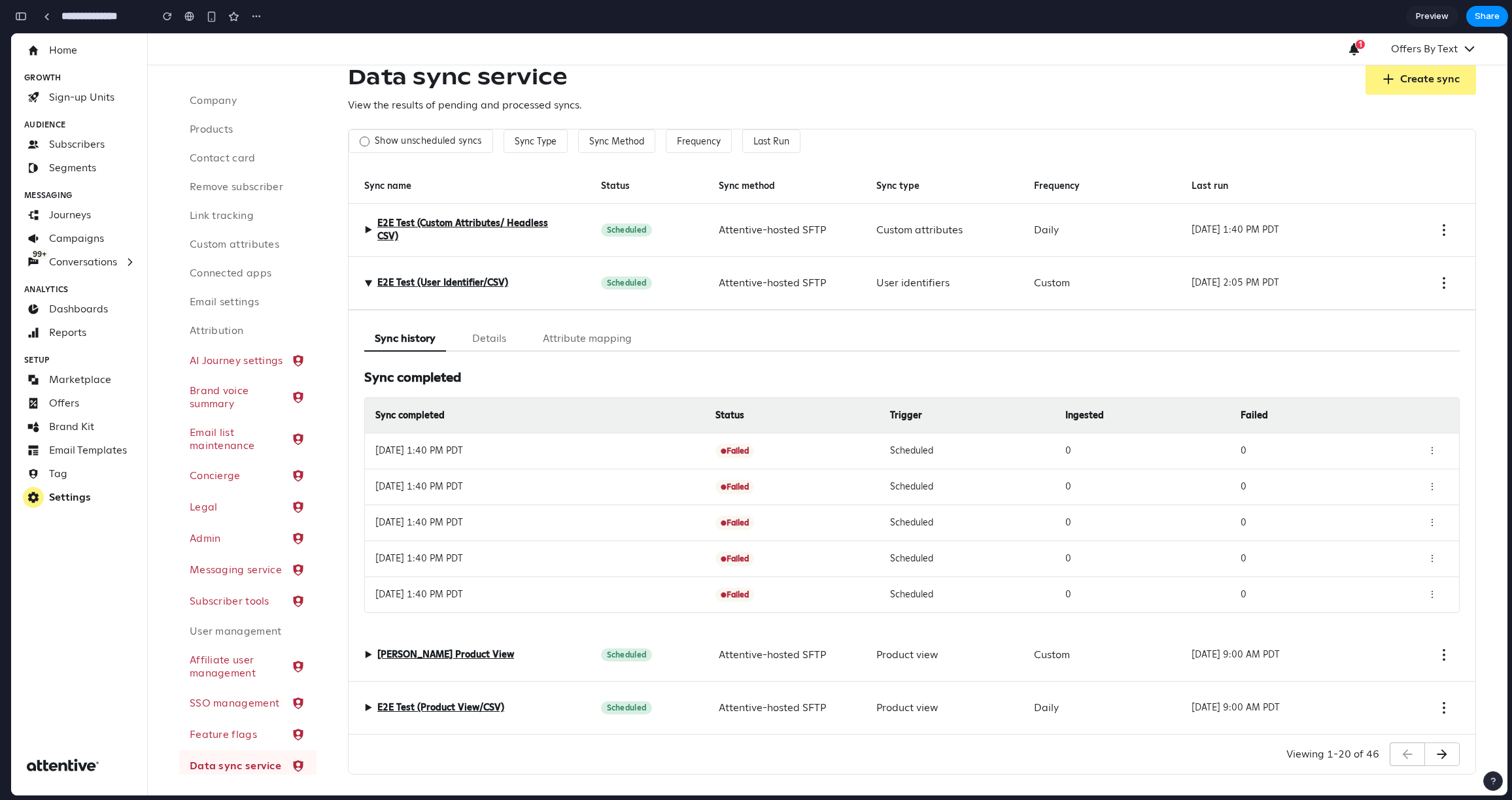
click at [590, 340] on button "Attribute mapping" at bounding box center [587, 339] width 110 height 26
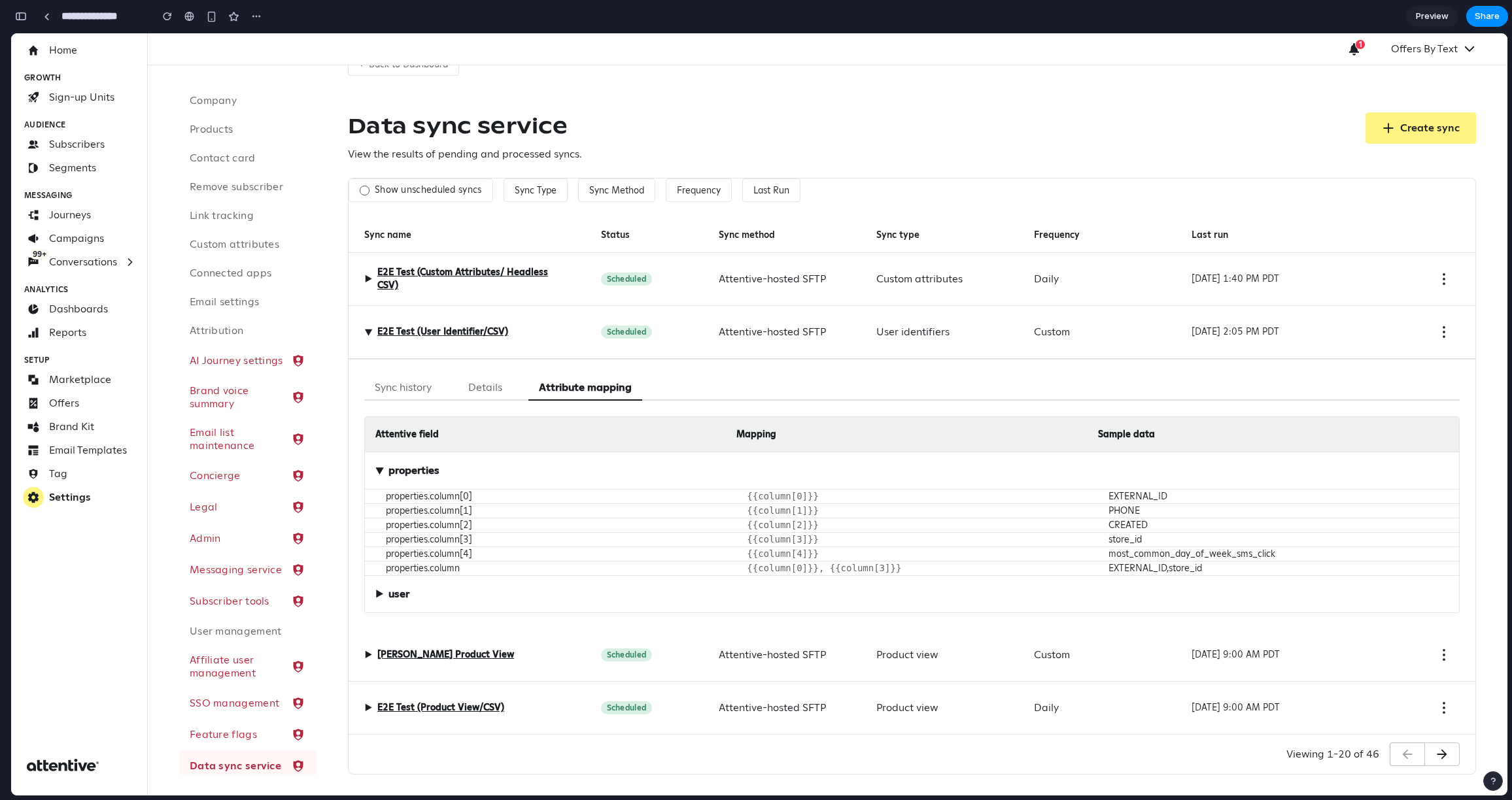
click at [503, 375] on button "Details" at bounding box center [485, 388] width 55 height 26
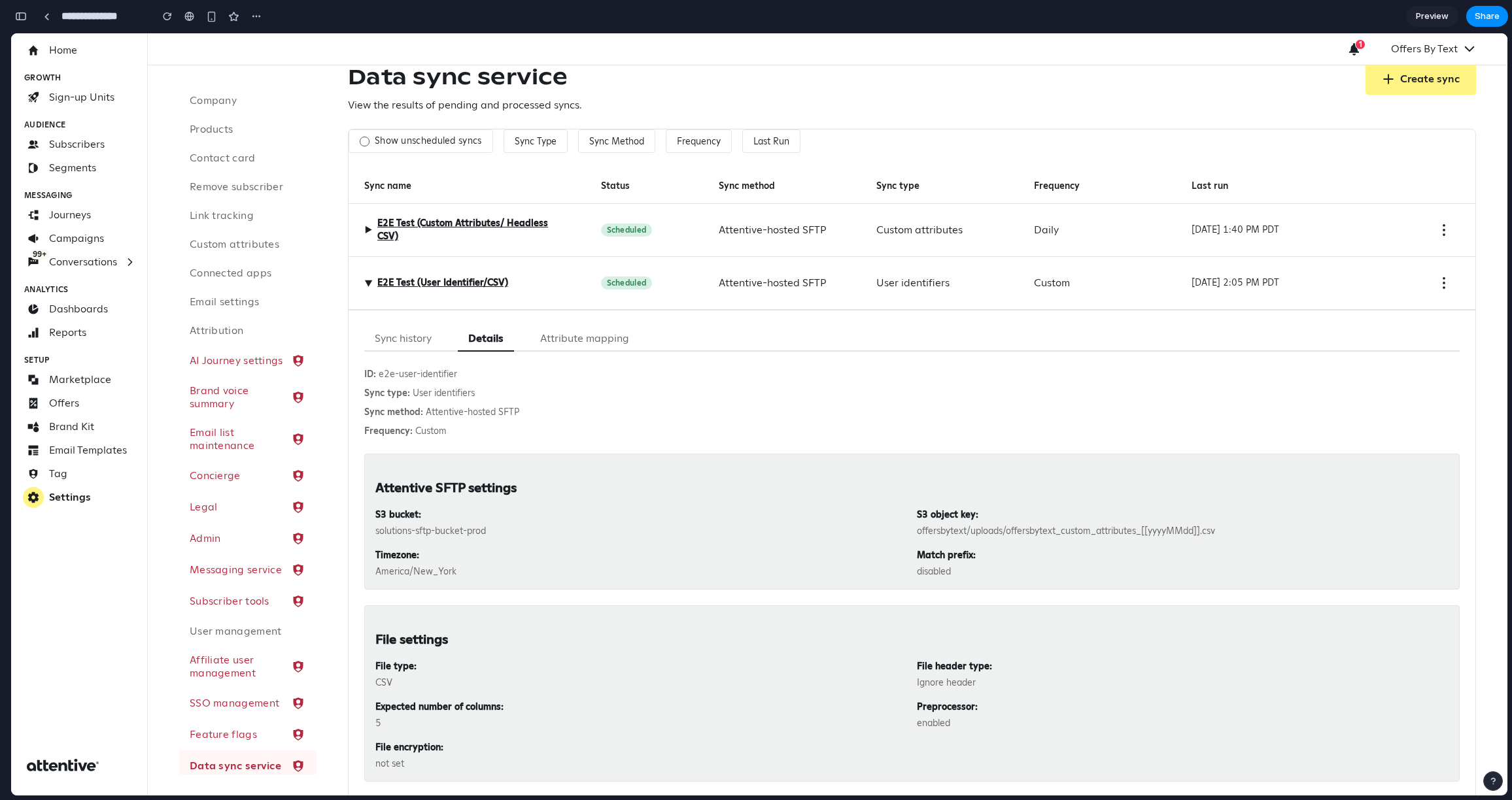
click at [397, 335] on button "Sync history" at bounding box center [403, 339] width 78 height 26
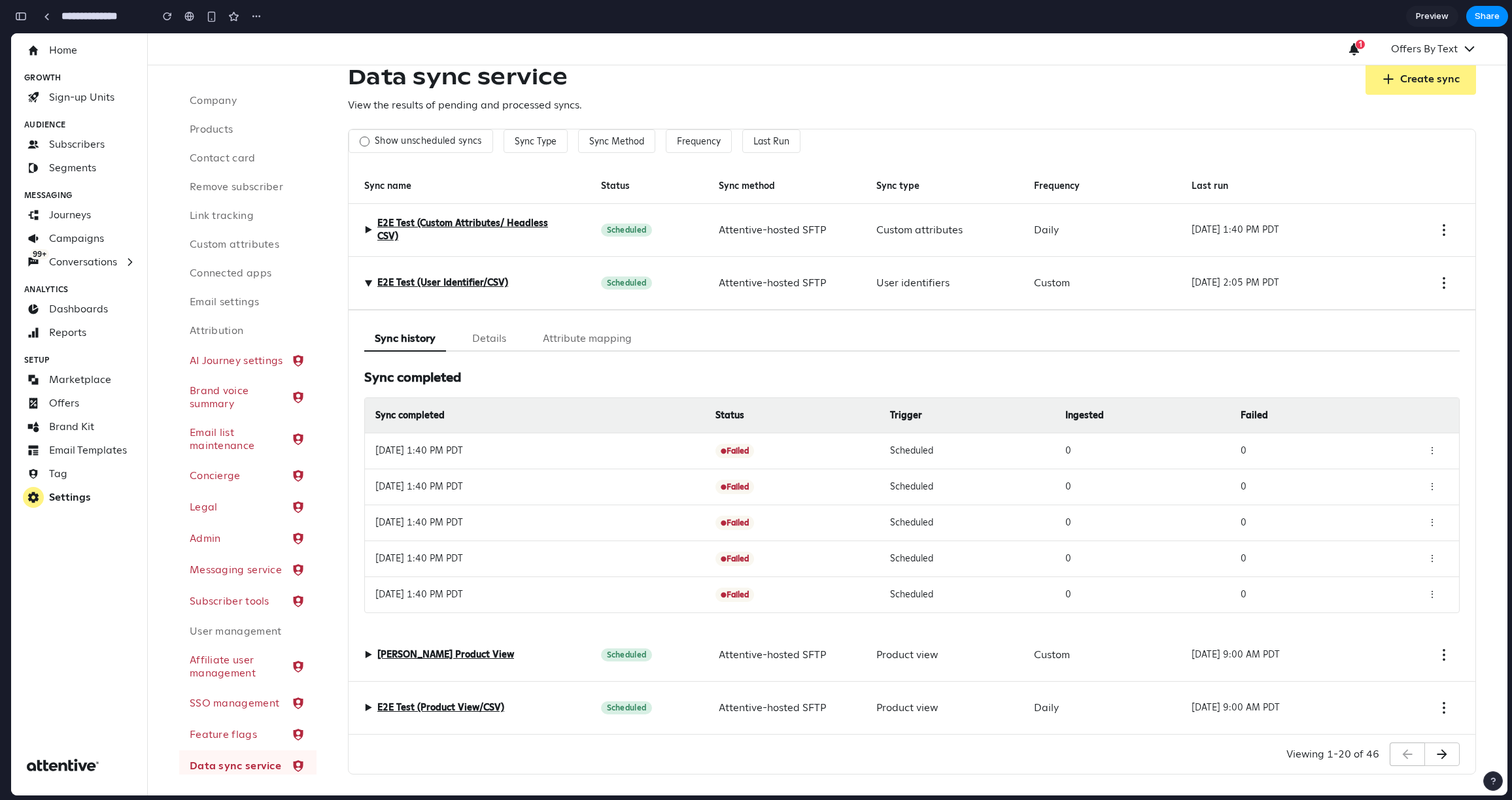
click at [364, 279] on span "▶" at bounding box center [368, 283] width 16 height 7
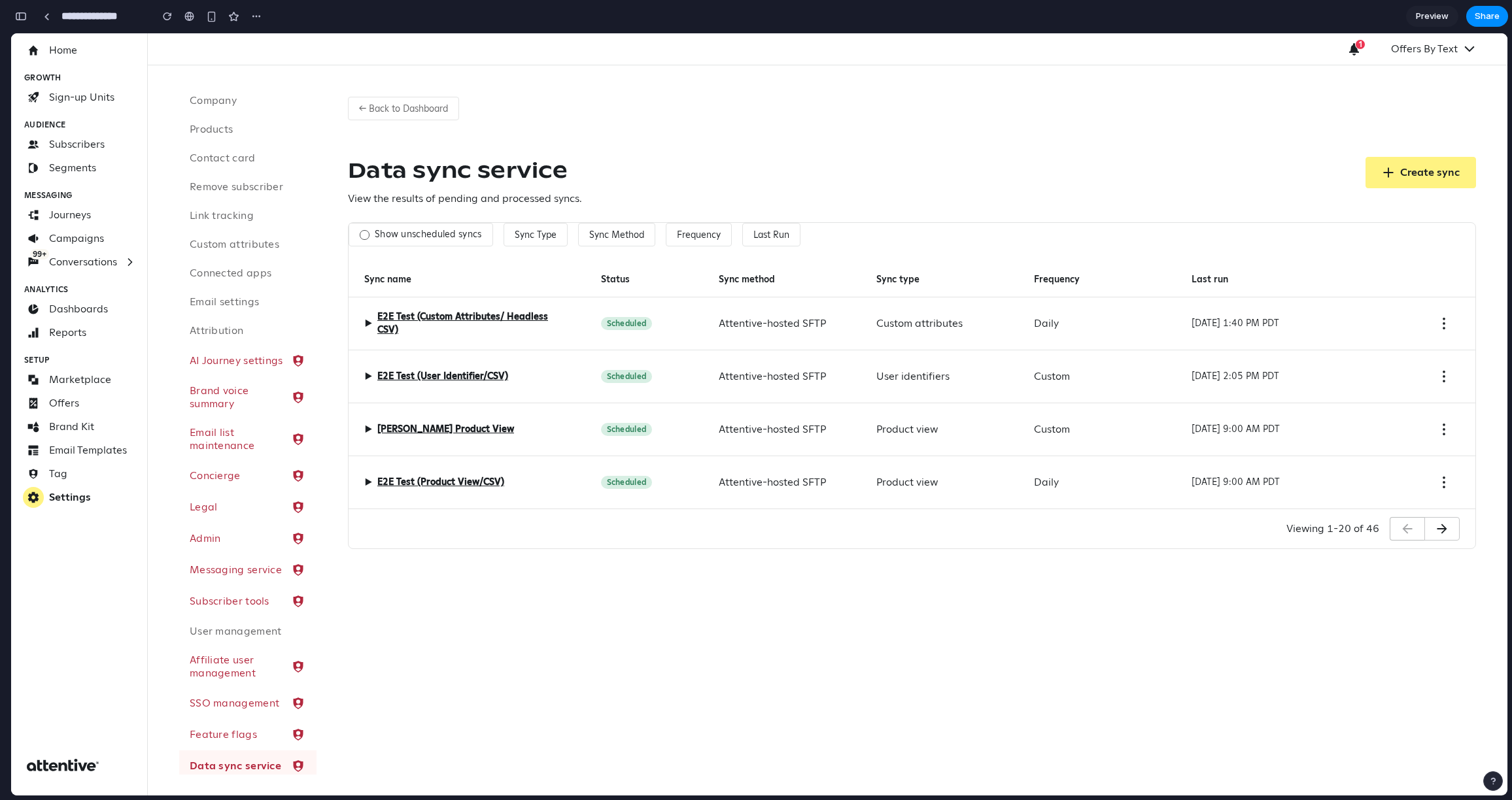
click at [960, 149] on div "← Back to Dashboard Data sync service View the results of pending and processed…" at bounding box center [912, 317] width 1191 height 505
click at [400, 231] on label "Show unscheduled syncs" at bounding box center [428, 235] width 107 height 12
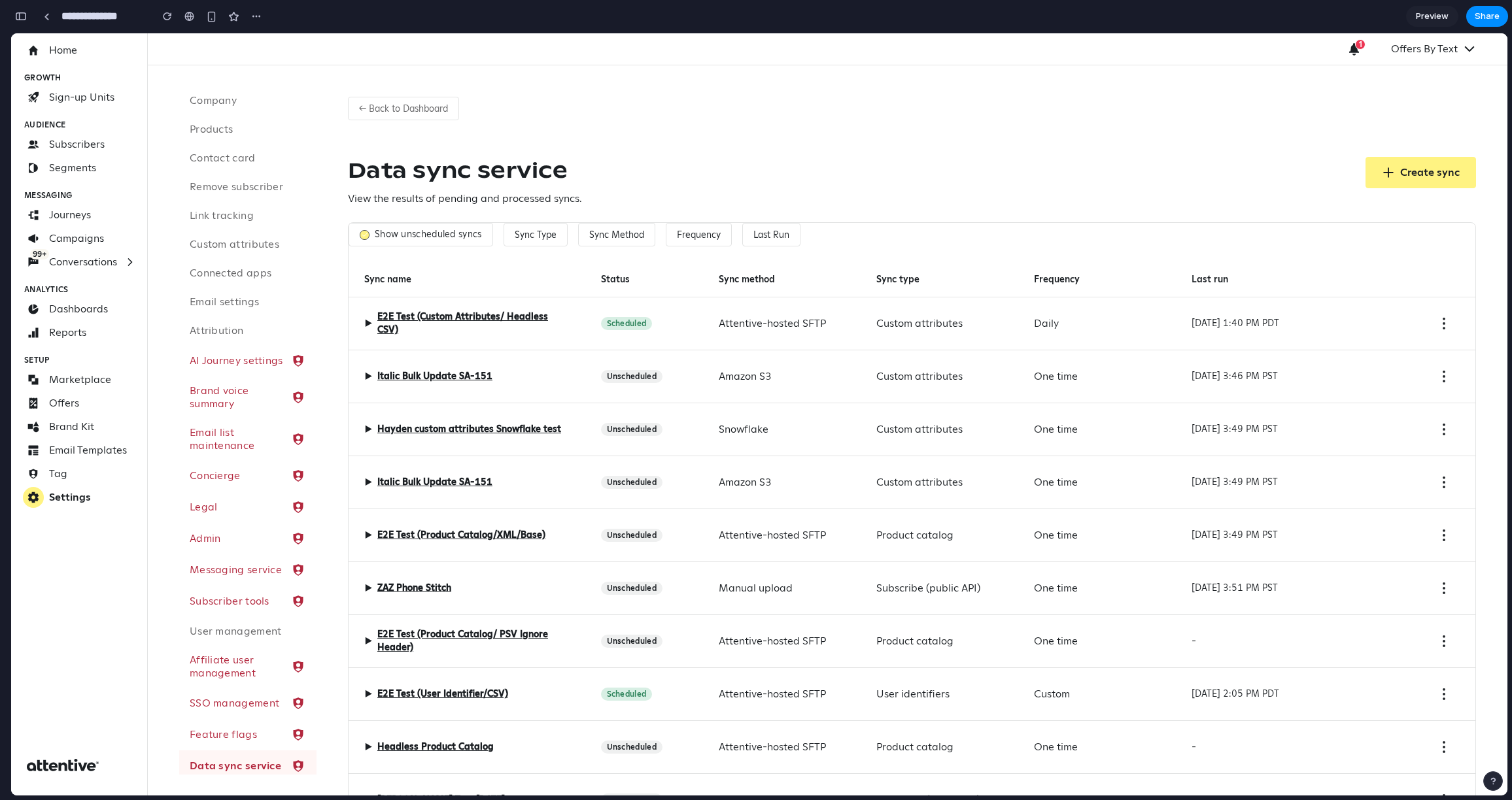
click at [391, 231] on label "Show unscheduled syncs" at bounding box center [428, 235] width 107 height 12
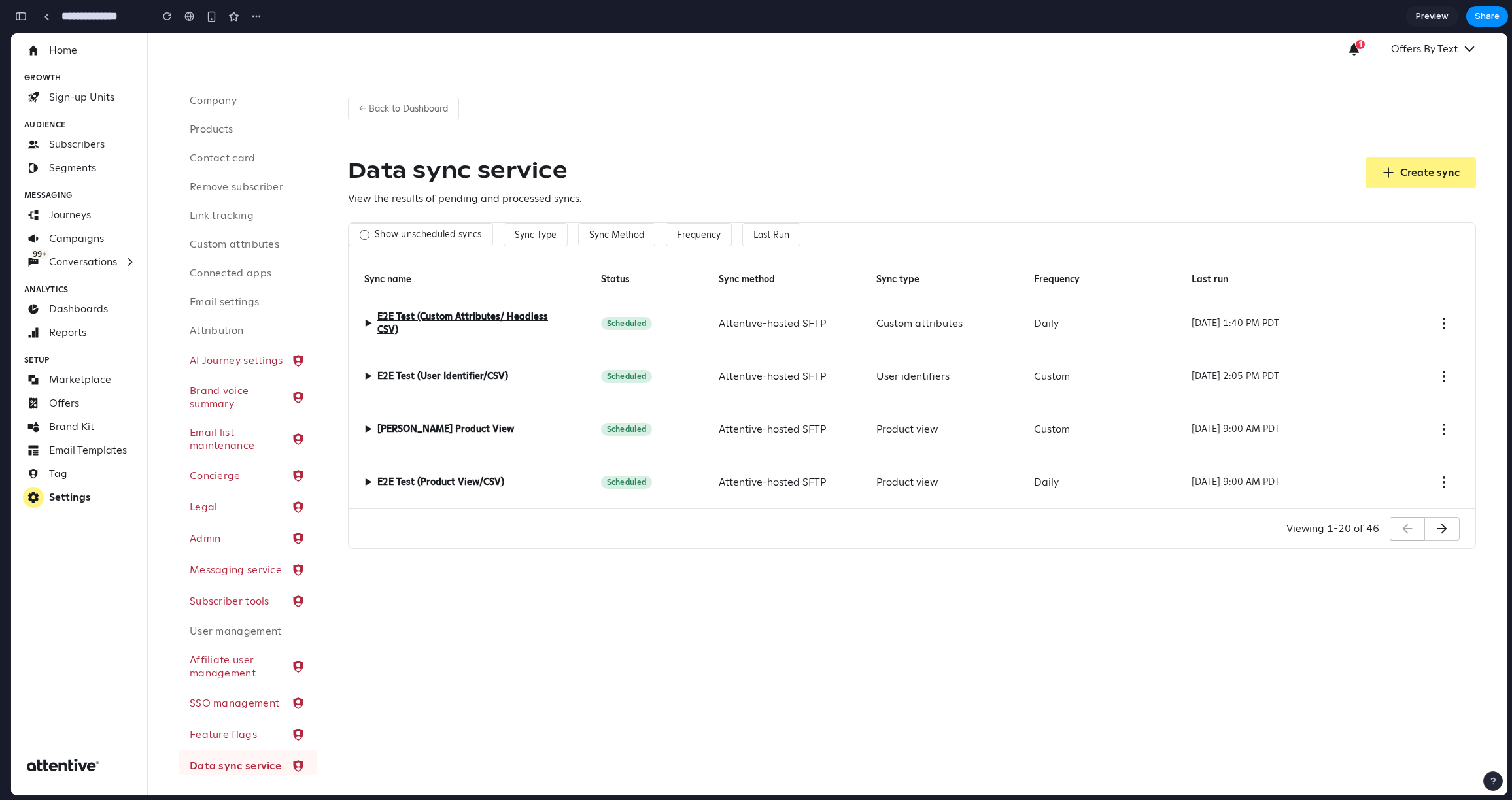
click at [398, 232] on label "Show unscheduled syncs" at bounding box center [428, 235] width 107 height 12
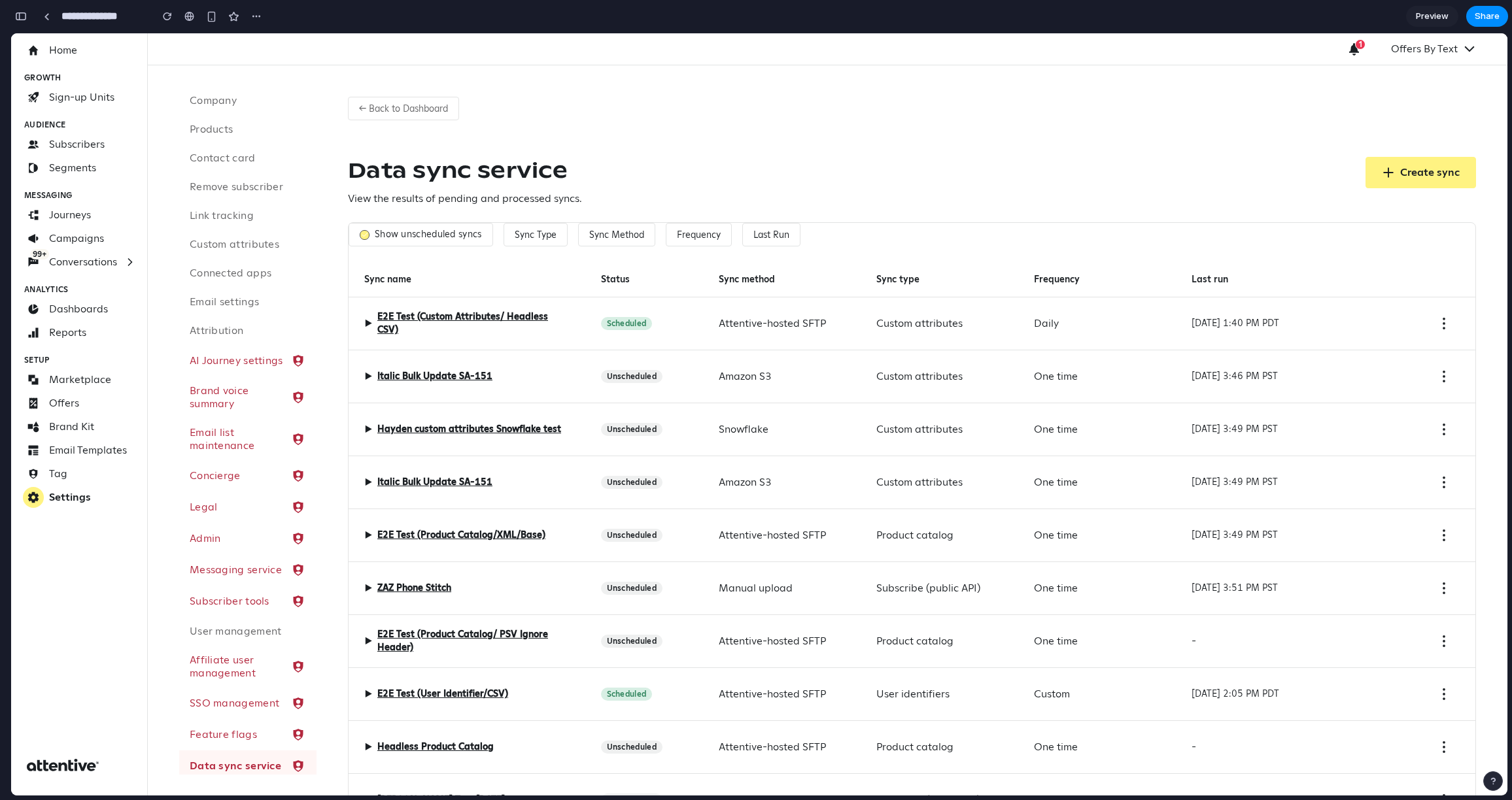
click at [405, 232] on label "Show unscheduled syncs" at bounding box center [428, 235] width 107 height 12
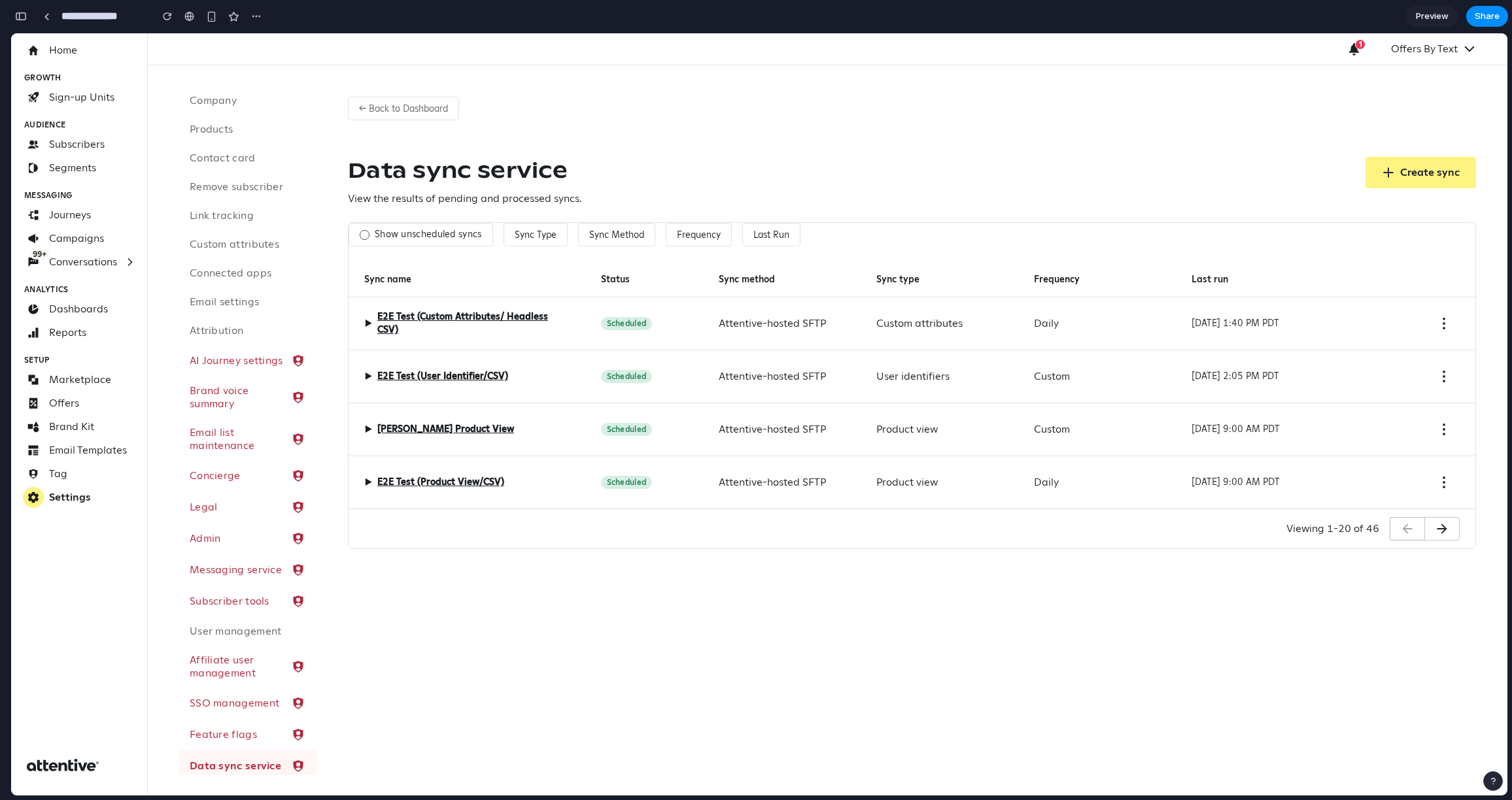
click at [400, 234] on label "Show unscheduled syncs" at bounding box center [428, 235] width 107 height 12
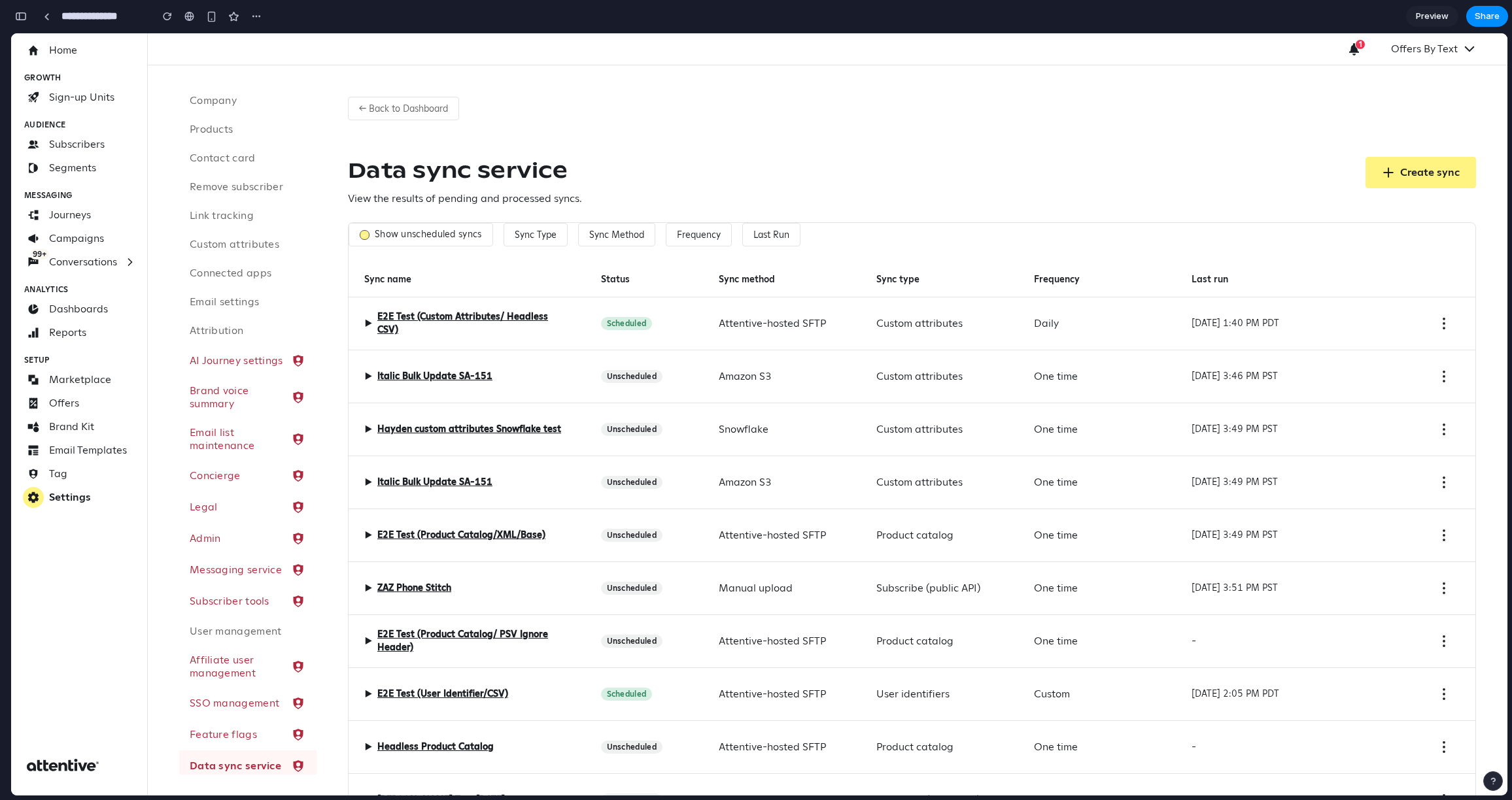
click at [400, 234] on label "Show unscheduled syncs" at bounding box center [428, 235] width 107 height 12
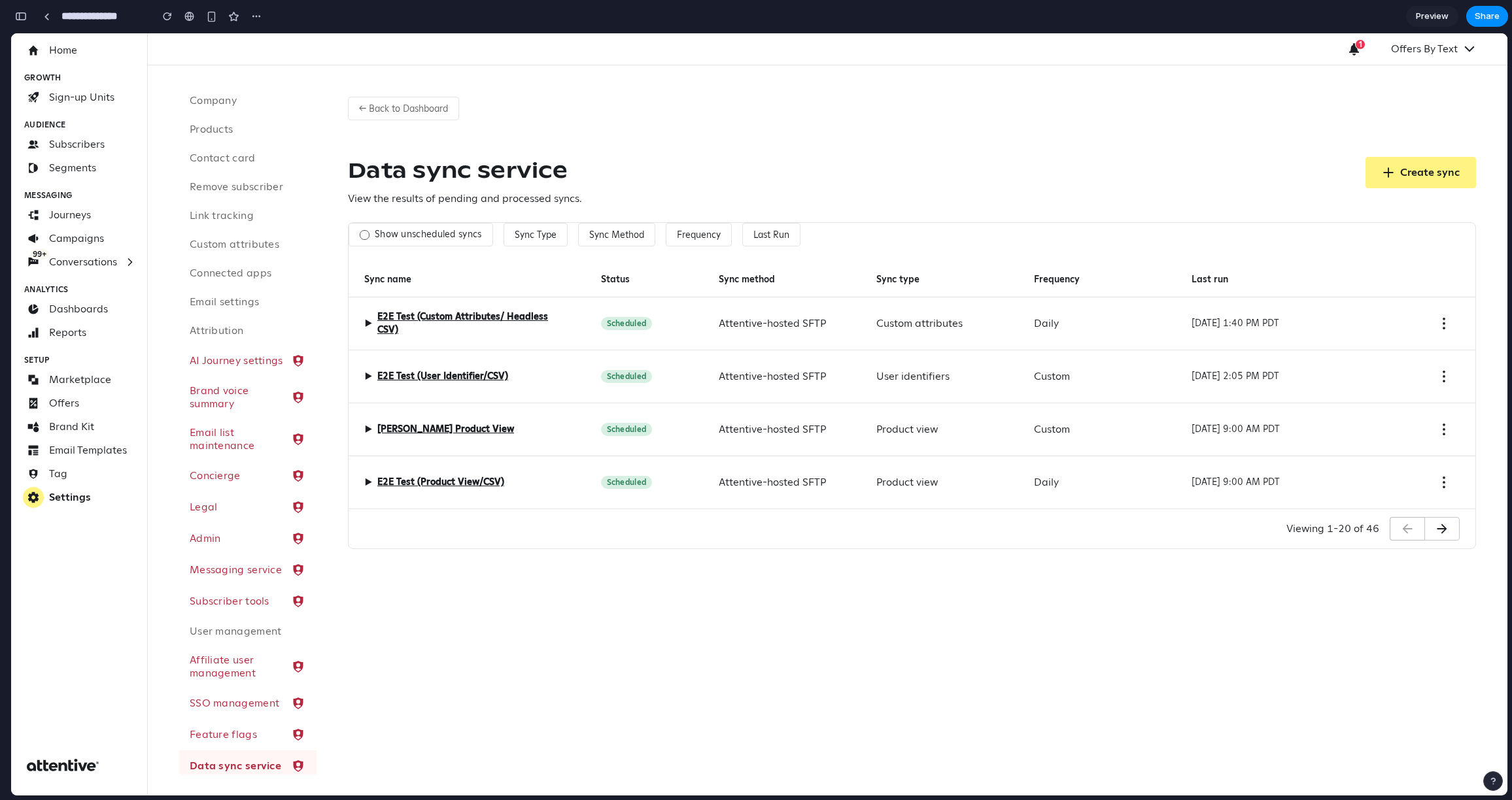
click at [427, 236] on label "Show unscheduled syncs" at bounding box center [428, 235] width 107 height 12
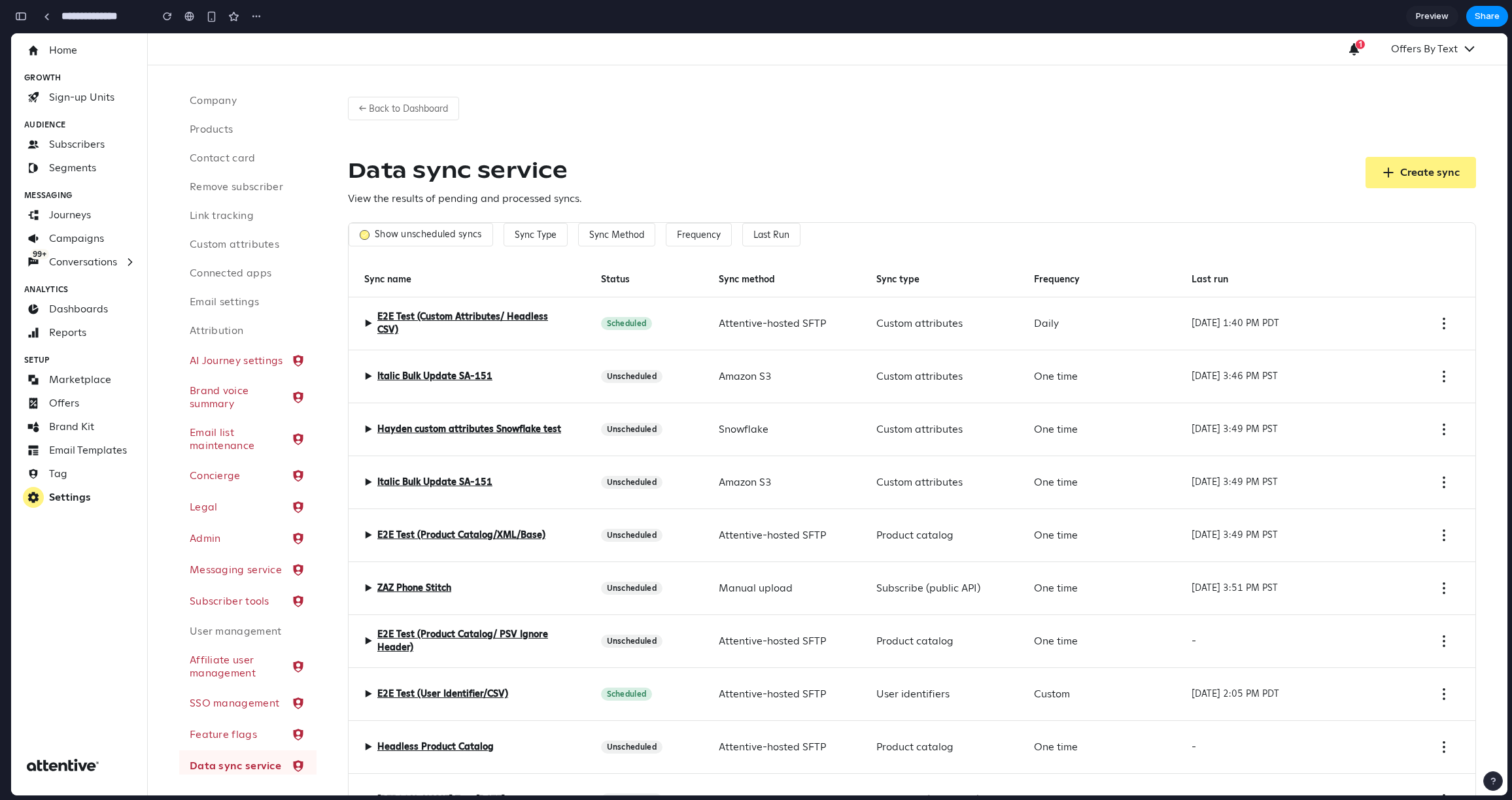
click at [408, 235] on label "Show unscheduled syncs" at bounding box center [428, 235] width 107 height 12
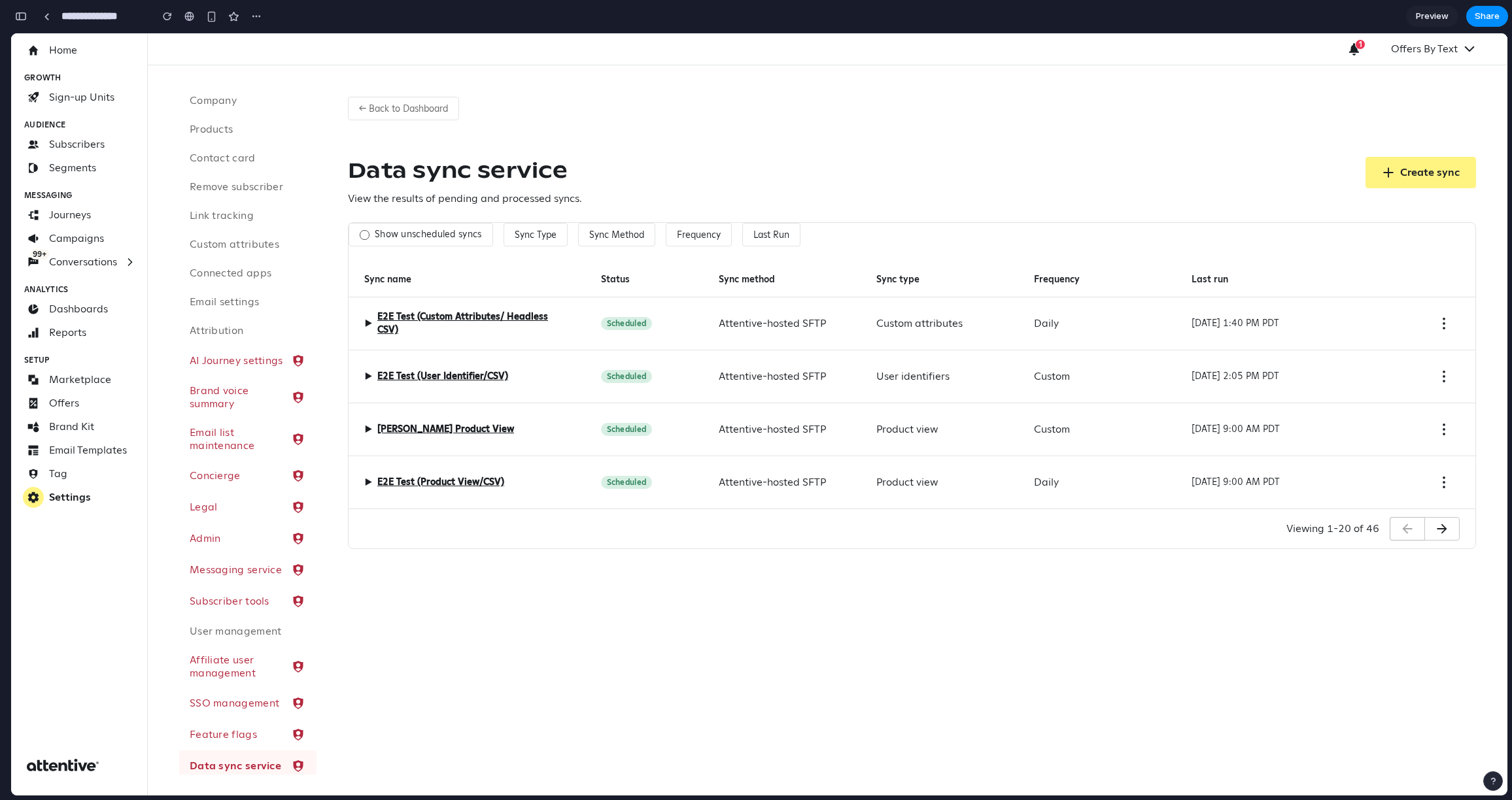
click at [408, 235] on label "Show unscheduled syncs" at bounding box center [428, 235] width 107 height 12
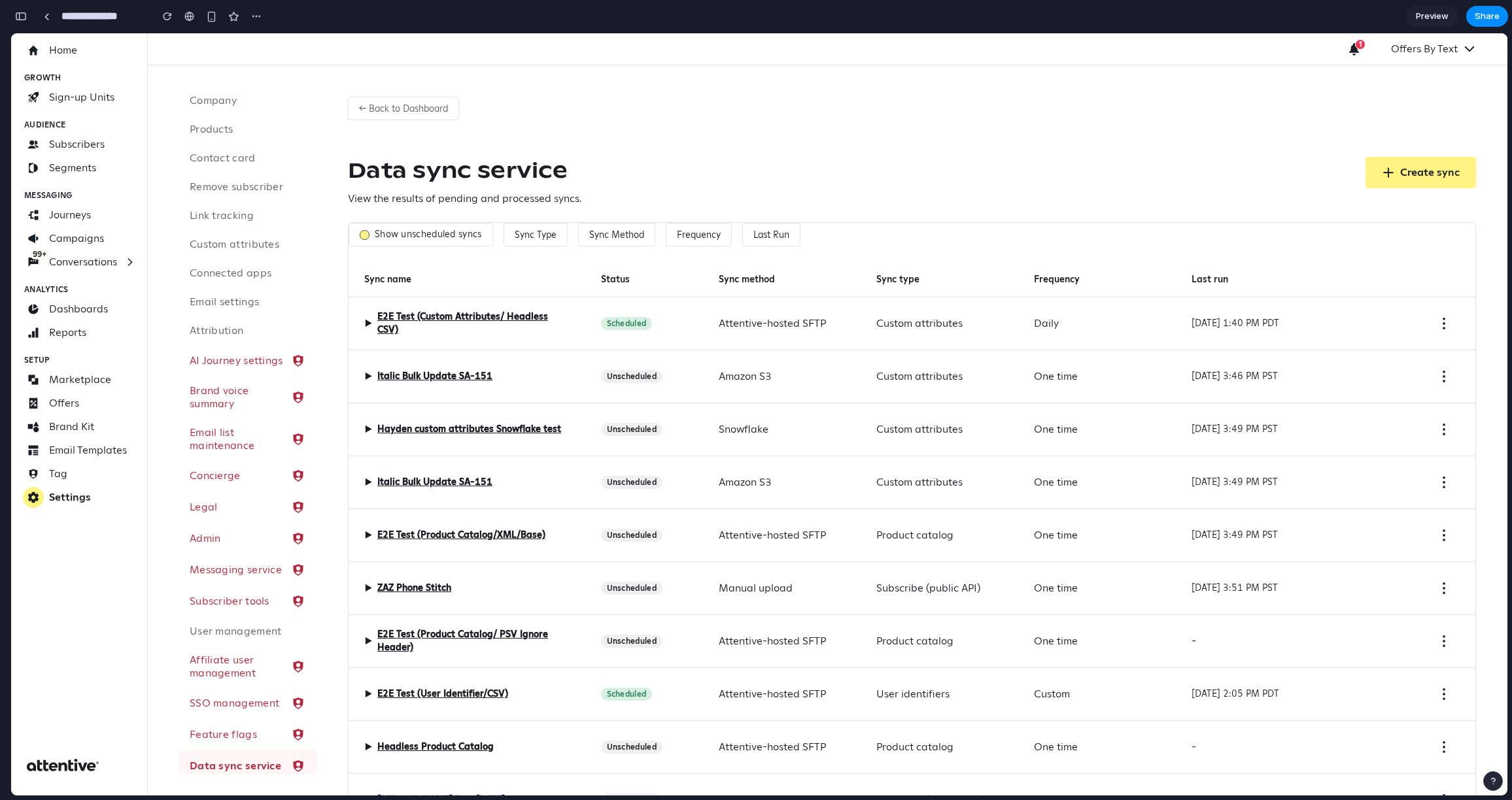
click at [408, 235] on label "Show unscheduled syncs" at bounding box center [428, 235] width 107 height 12
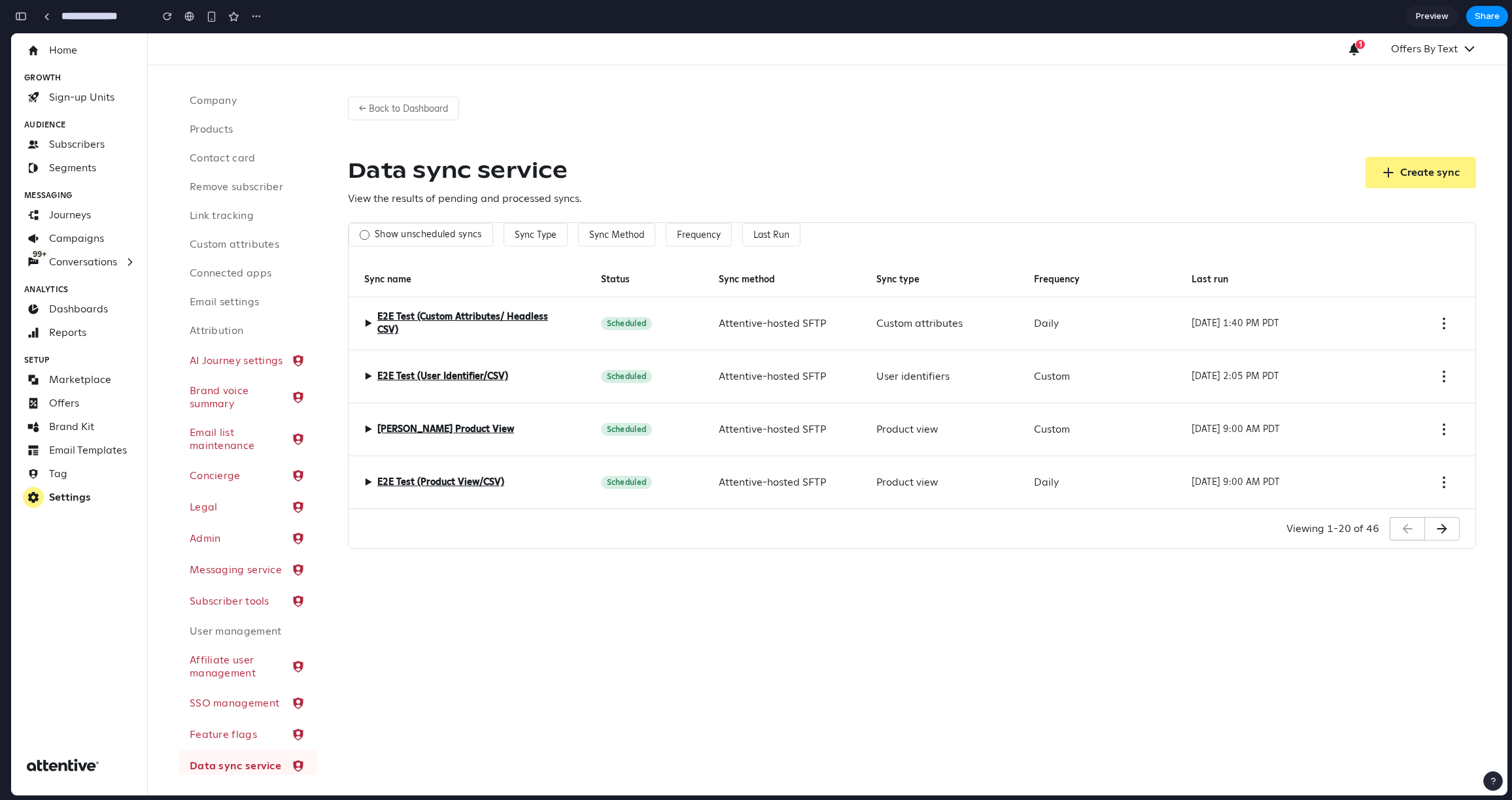
click at [408, 235] on label "Show unscheduled syncs" at bounding box center [428, 235] width 107 height 12
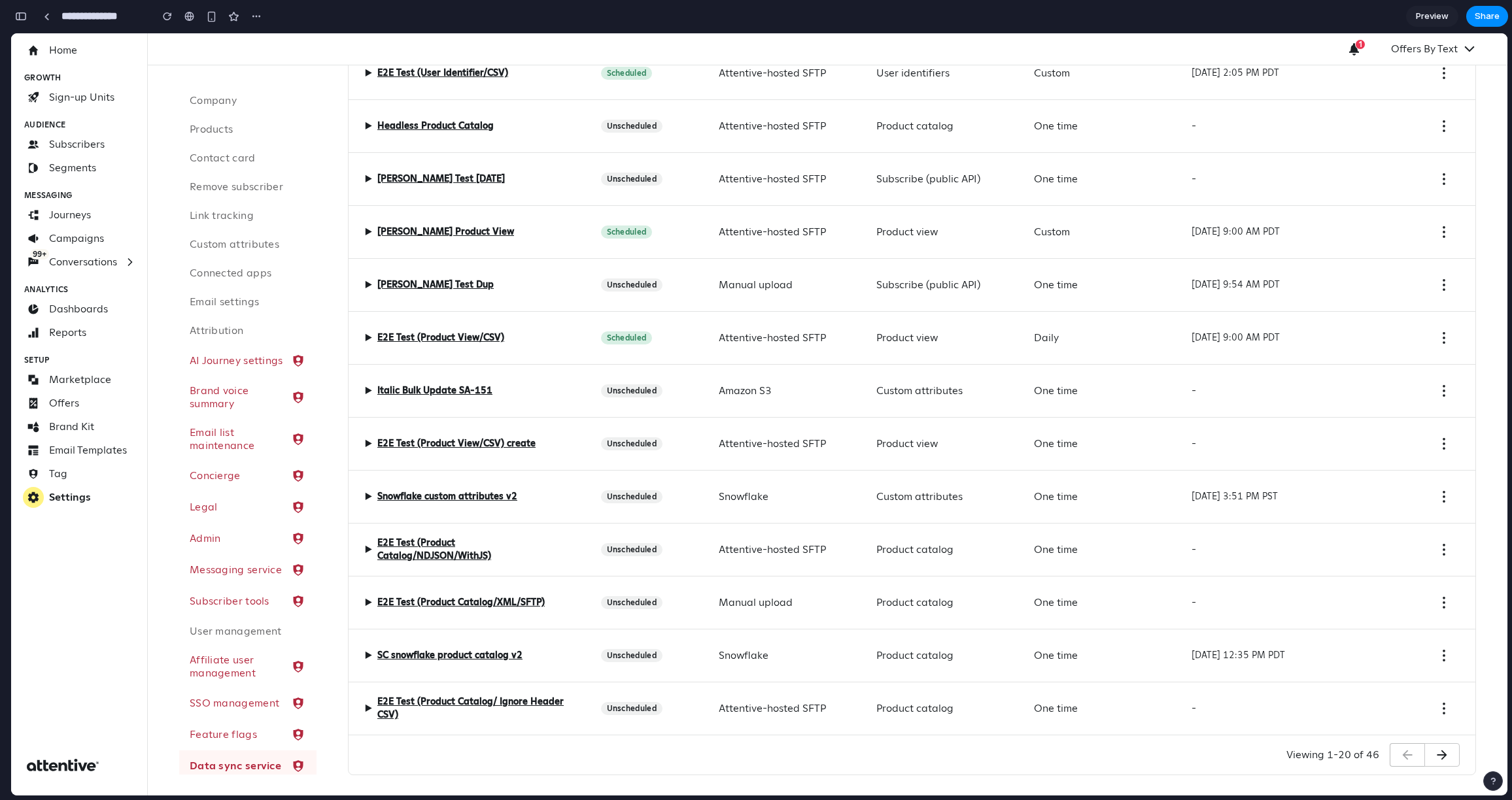
scroll to position [621, 0]
click at [960, 537] on icon "button" at bounding box center [1443, 755] width 10 height 10
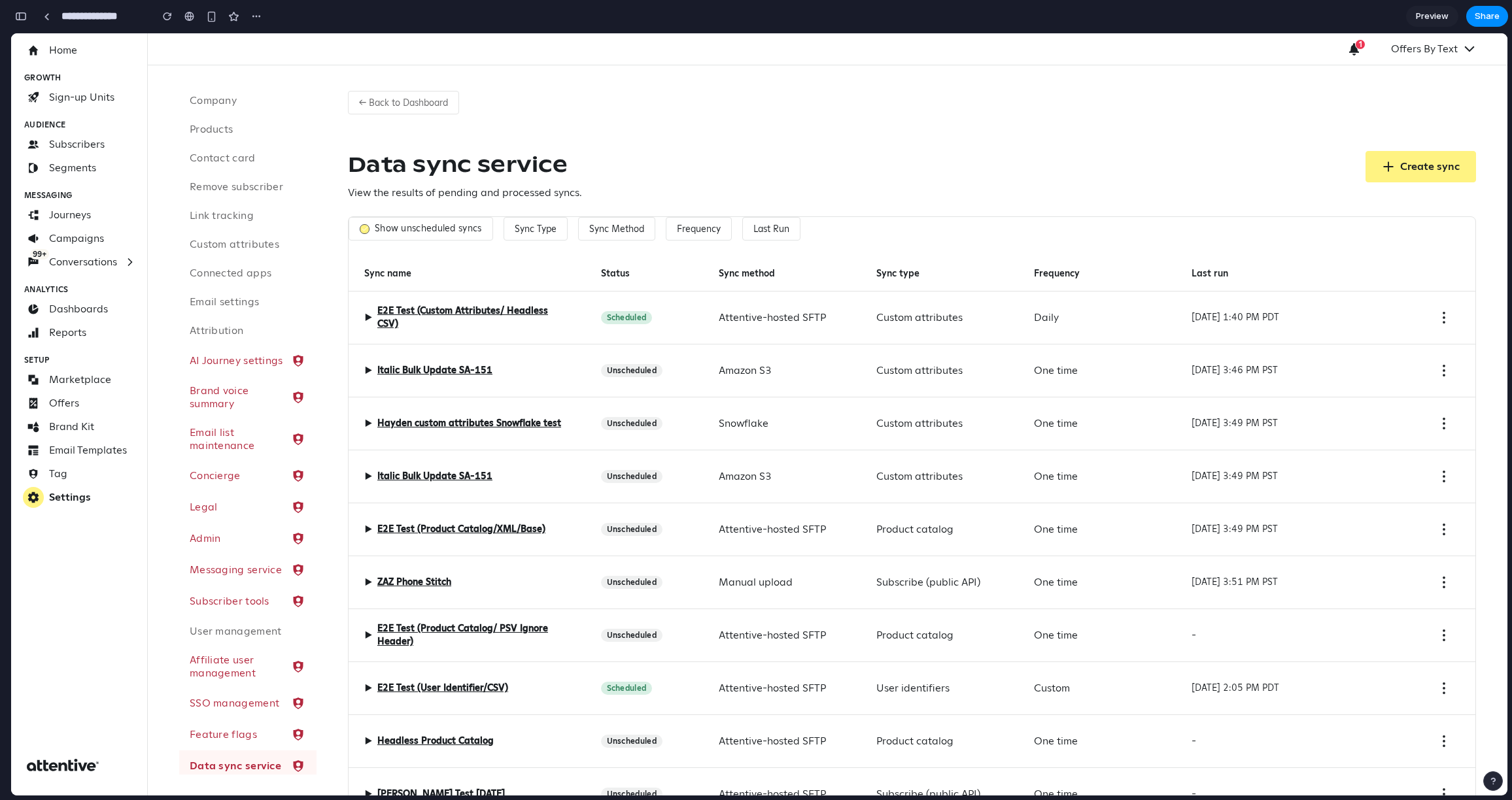
scroll to position [0, 0]
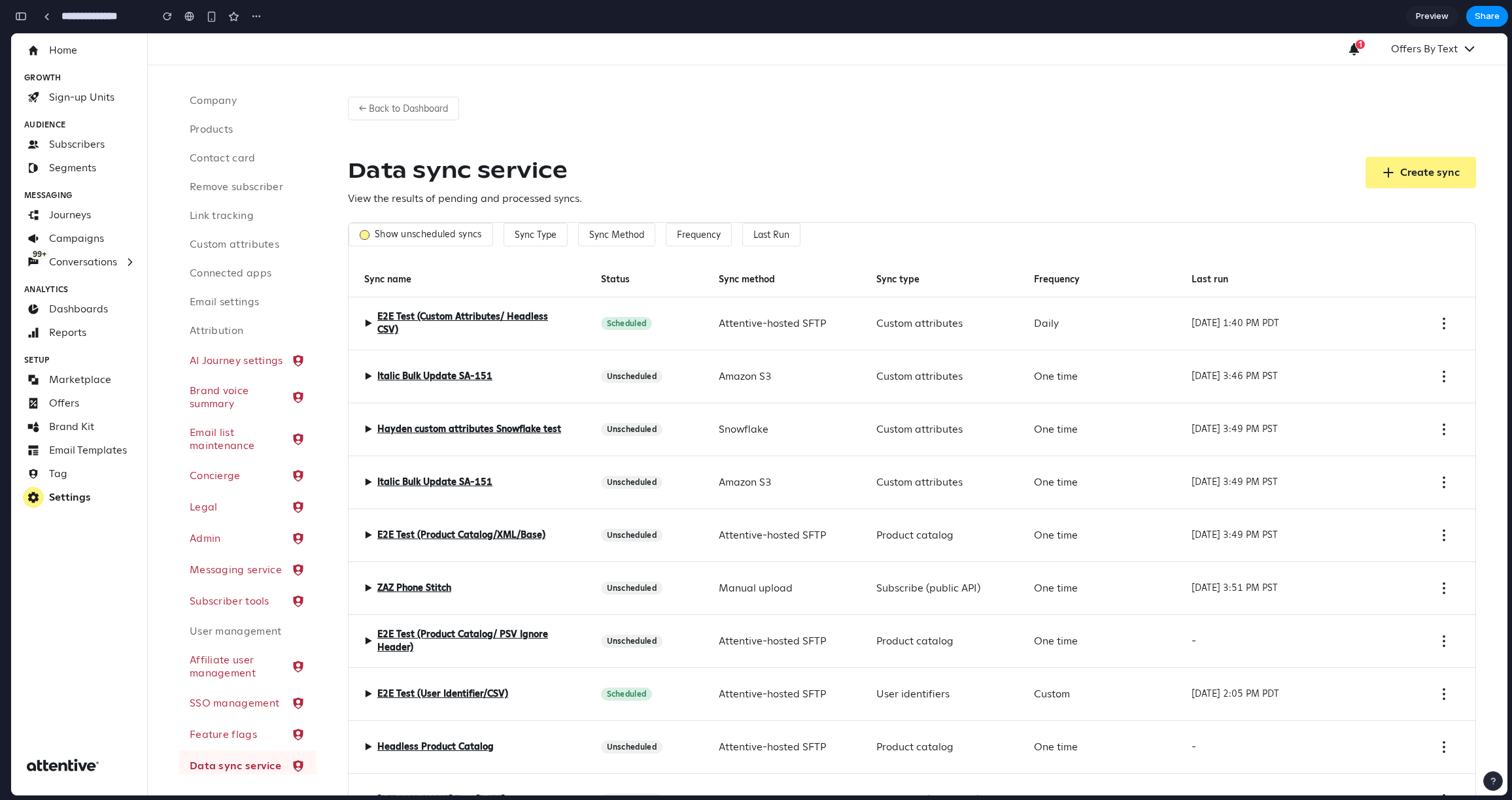
click at [435, 240] on div "Show unscheduled syncs" at bounding box center [421, 235] width 145 height 23
click at [430, 240] on label "Show unscheduled syncs" at bounding box center [428, 235] width 107 height 12
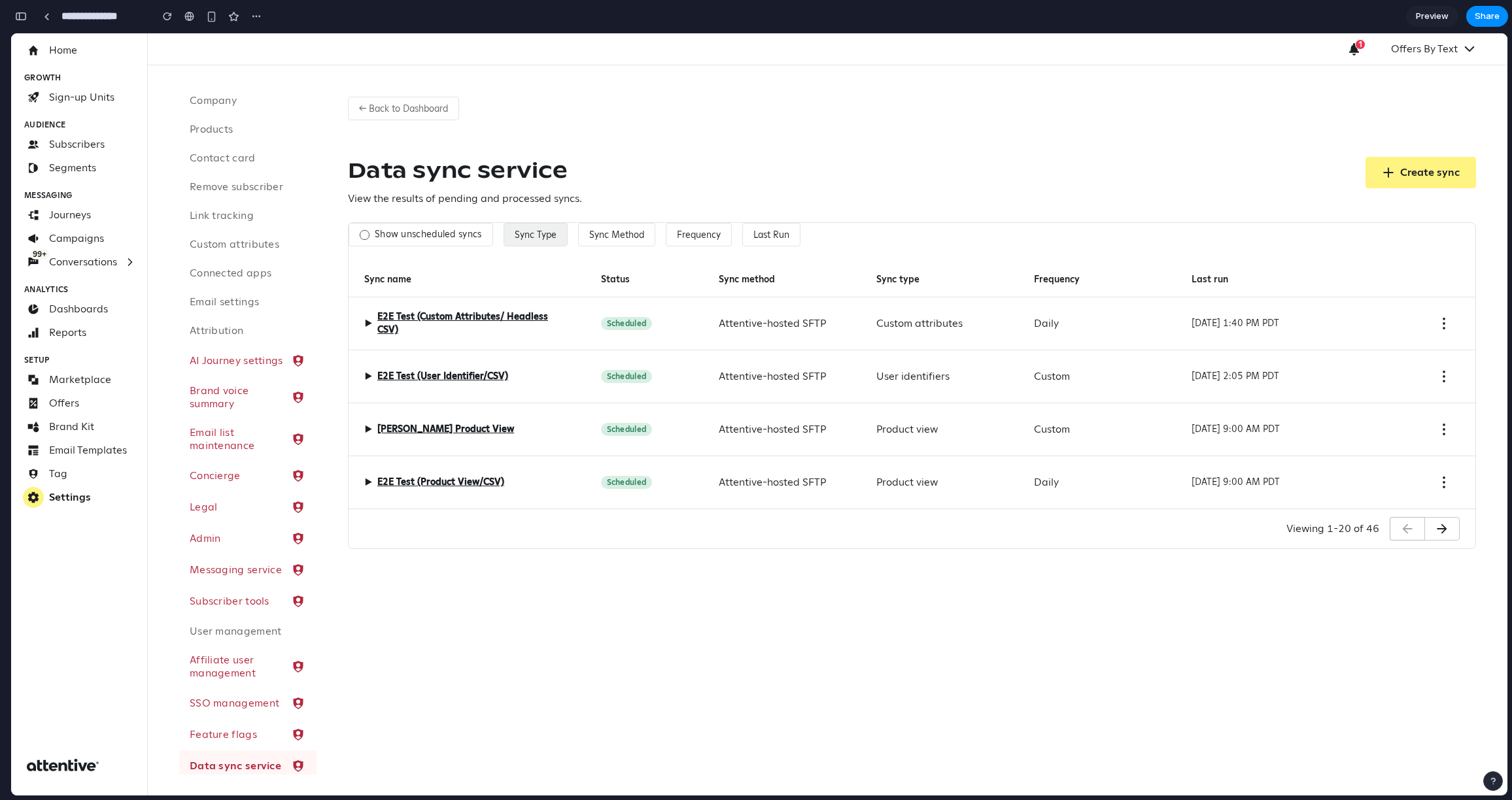
click at [558, 237] on button "Sync Type" at bounding box center [536, 235] width 64 height 23
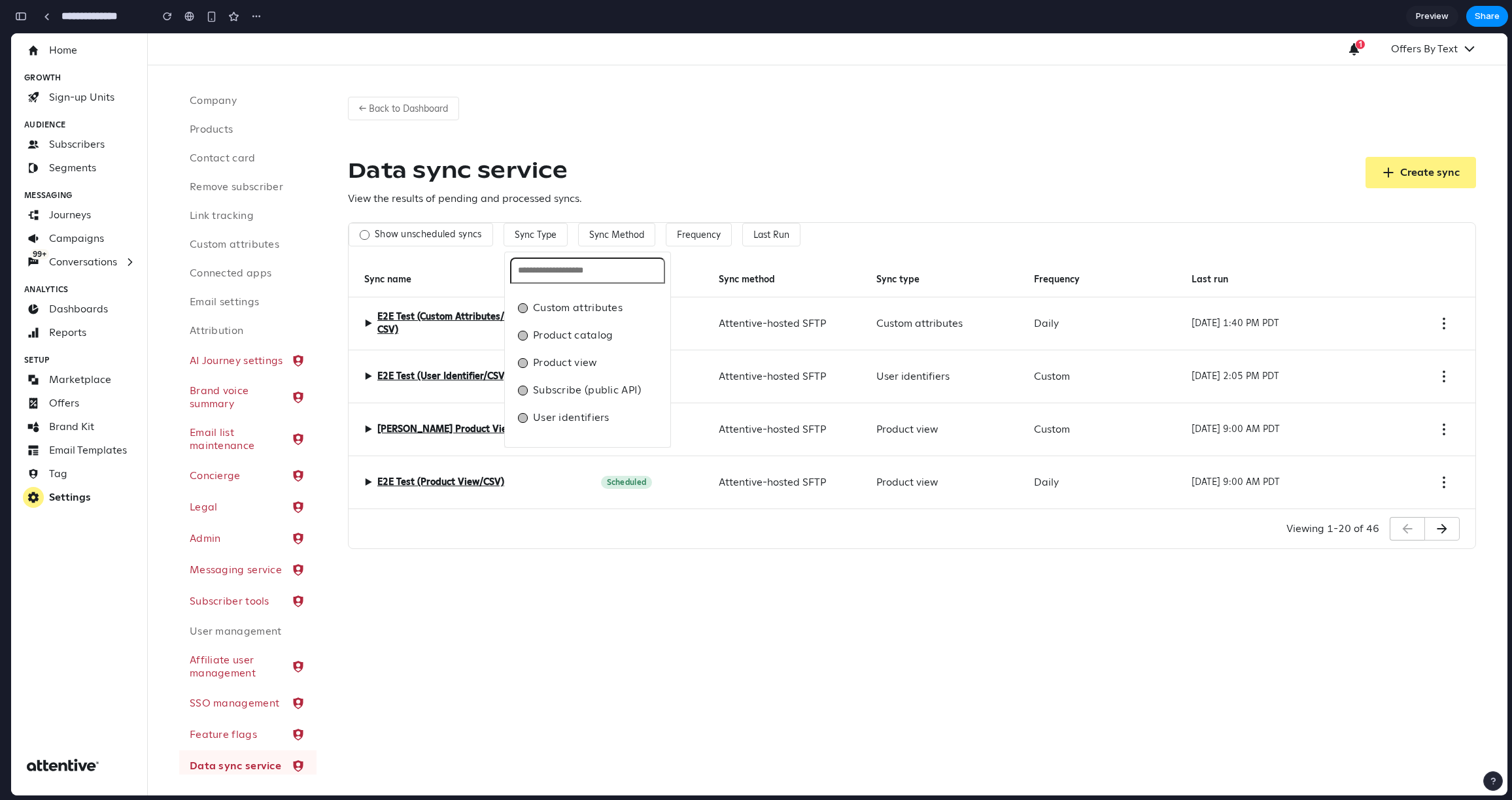
click at [606, 240] on div "Custom attributes Product catalog Product view Subscribe (public API) User iden…" at bounding box center [759, 414] width 1496 height 762
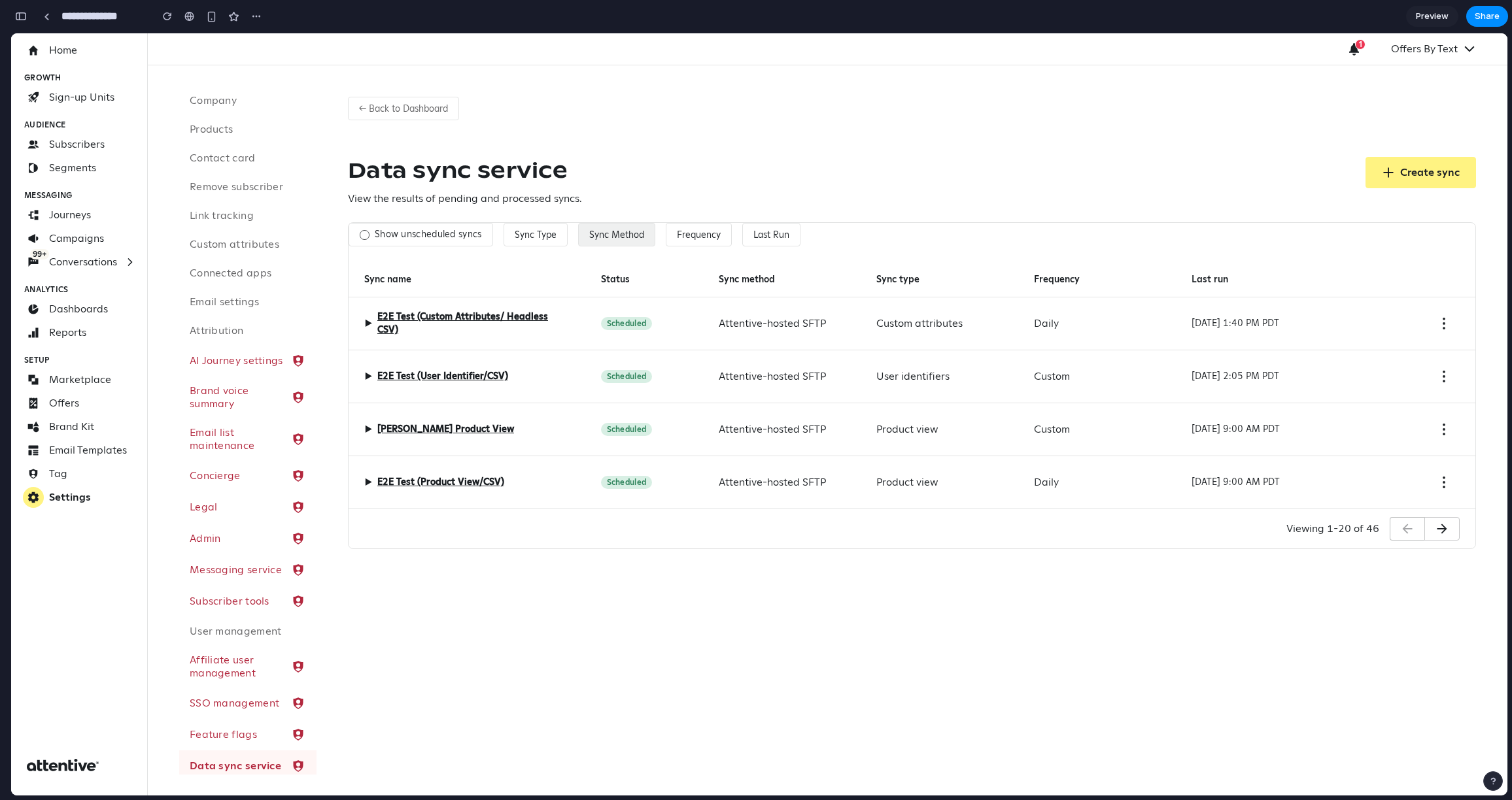
click at [603, 233] on button "Sync Method" at bounding box center [616, 235] width 77 height 23
click at [685, 237] on div "Amazon S3 Attentive-hosted SFTP Manual upload Snowflake" at bounding box center [759, 414] width 1496 height 762
click at [699, 230] on button "Frequency" at bounding box center [699, 235] width 66 height 23
click at [763, 236] on div "Custom Daily One time" at bounding box center [759, 414] width 1496 height 762
click at [768, 234] on button "Last Run" at bounding box center [771, 235] width 58 height 23
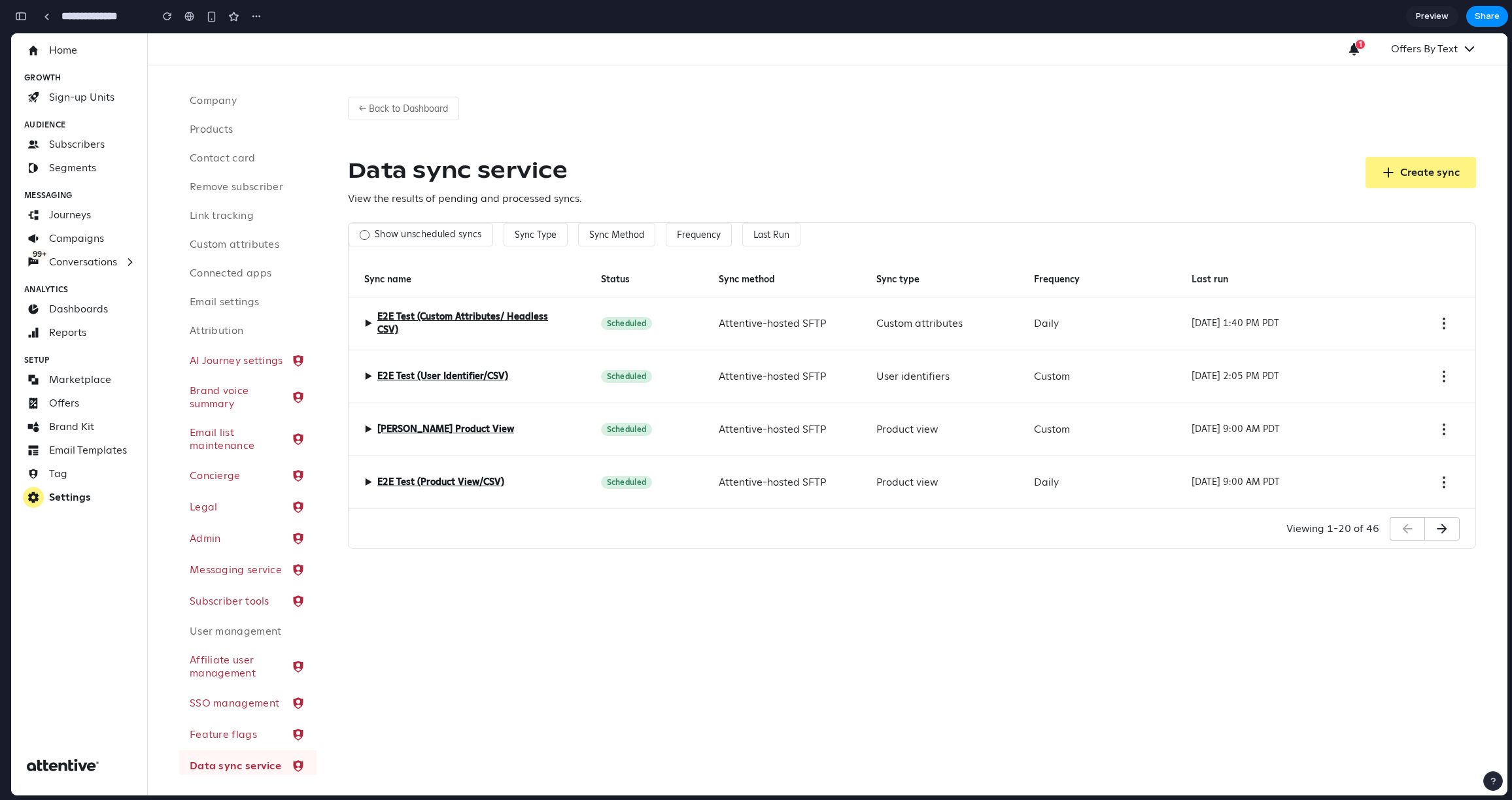
click at [841, 243] on div "Has run Never run" at bounding box center [759, 414] width 1496 height 762
click at [960, 267] on div "Frequency" at bounding box center [1097, 279] width 158 height 36
click at [436, 106] on button "← Back to Dashboard" at bounding box center [403, 108] width 111 height 23
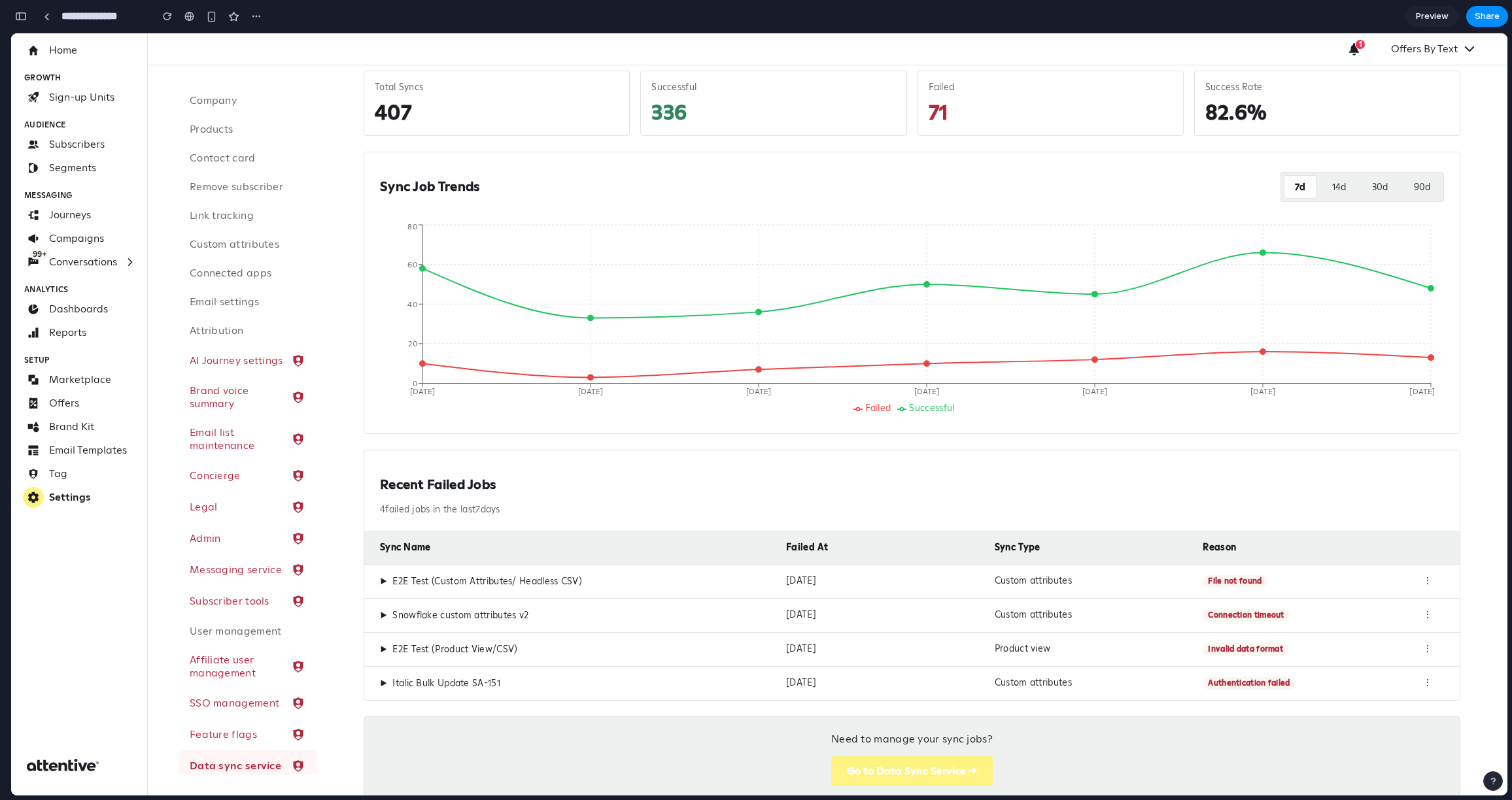
scroll to position [137, 0]
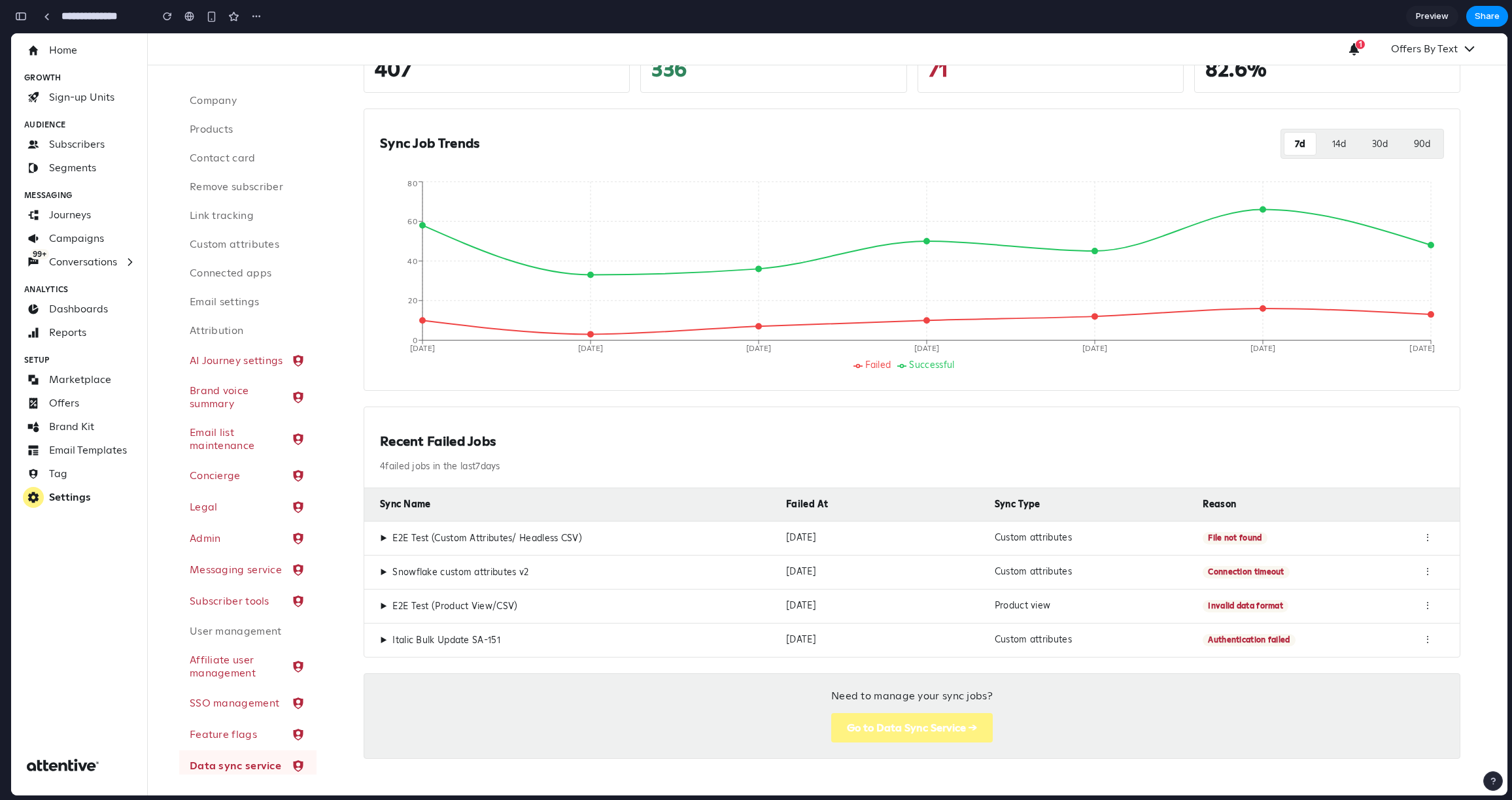
click at [384, 536] on span "▶" at bounding box center [384, 539] width 7 height 12
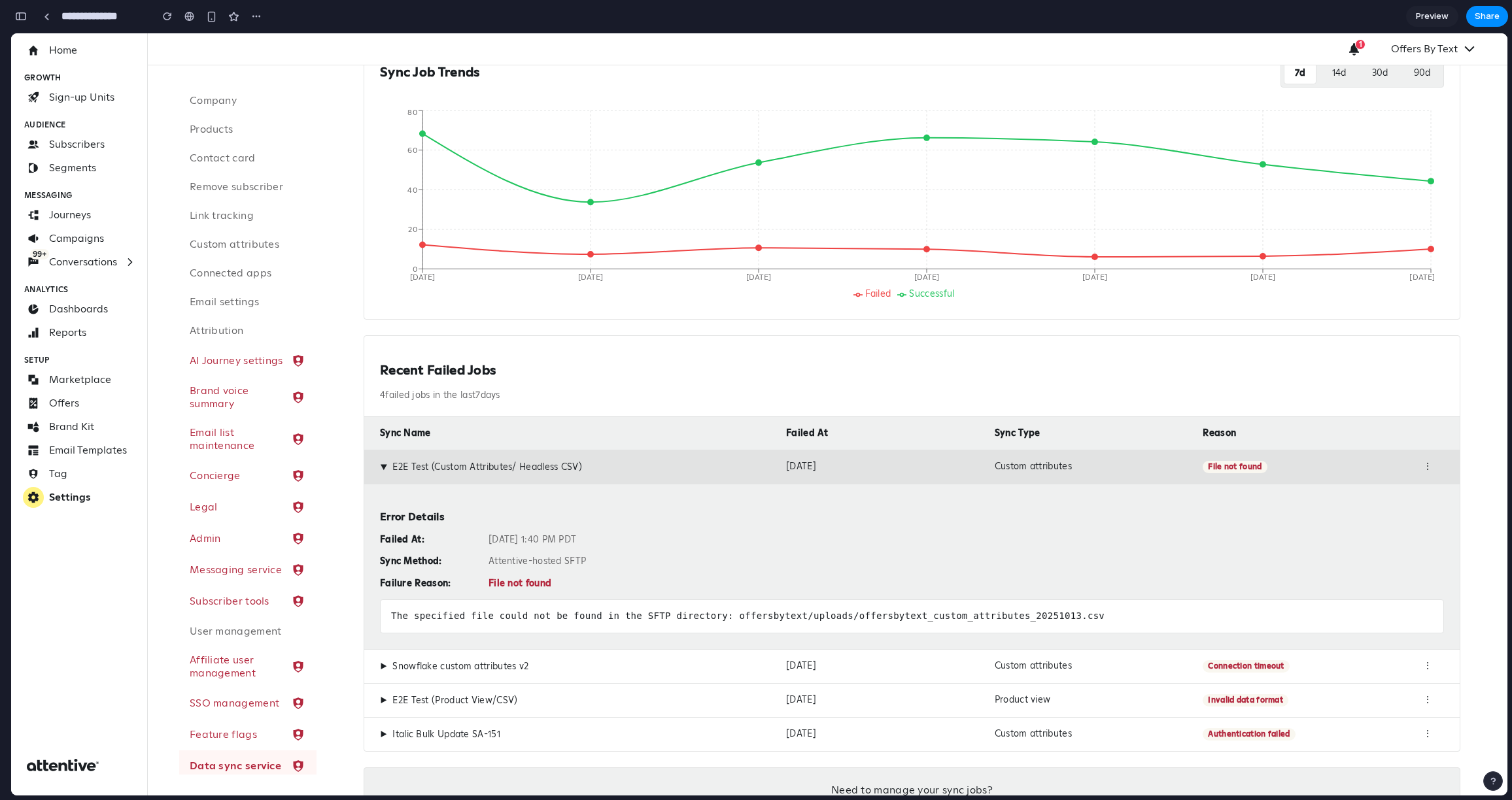
scroll to position [302, 0]
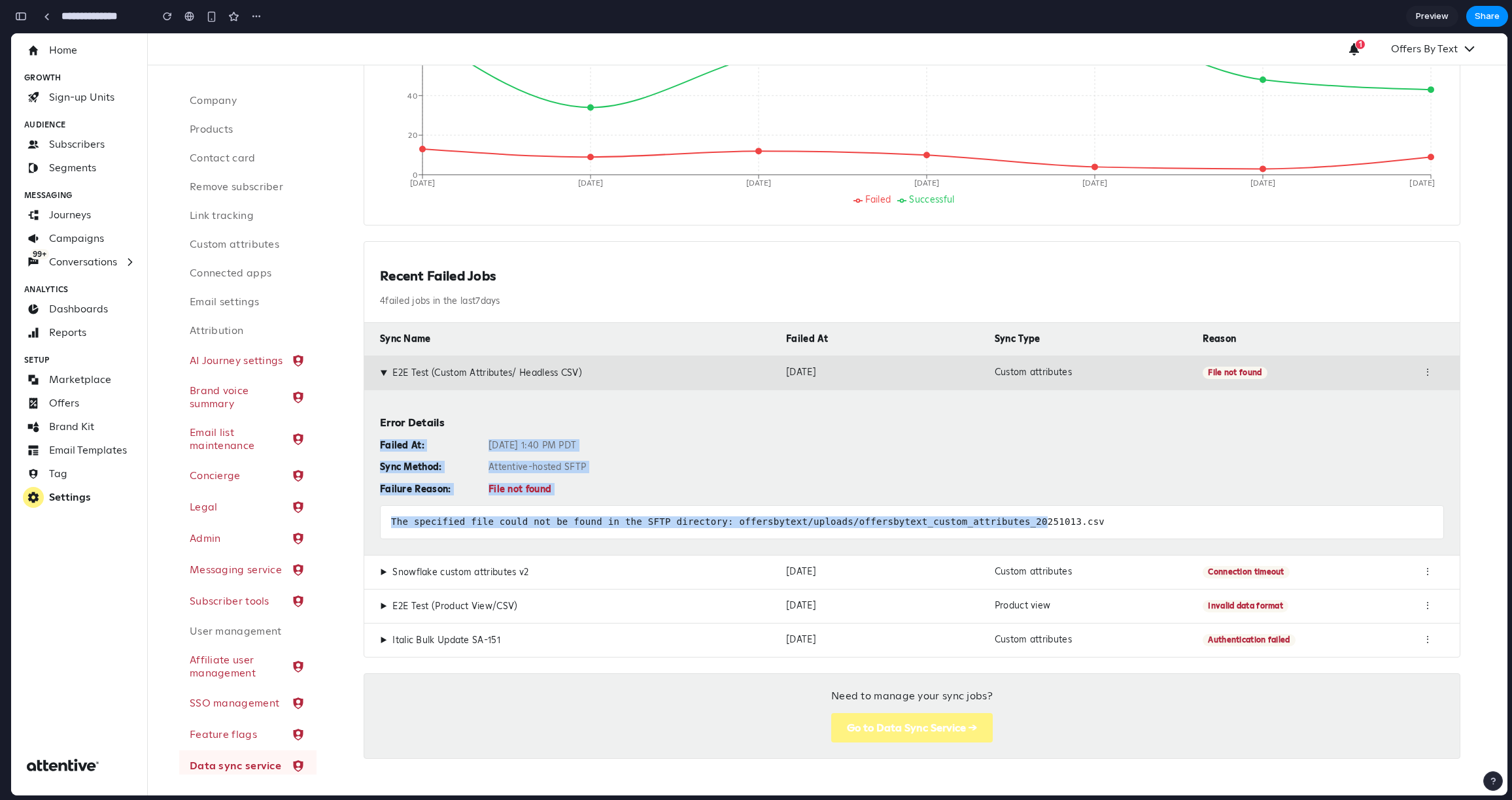
drag, startPoint x: 1104, startPoint y: 523, endPoint x: 441, endPoint y: 417, distance: 671.4
click at [441, 417] on div "Error Details Failed At: Oct 13, 2025 at 1:40 PM PDT Sync Method: Attentive-hos…" at bounding box center [912, 472] width 1095 height 165
click at [441, 417] on h3 "Error Details" at bounding box center [912, 423] width 1064 height 13
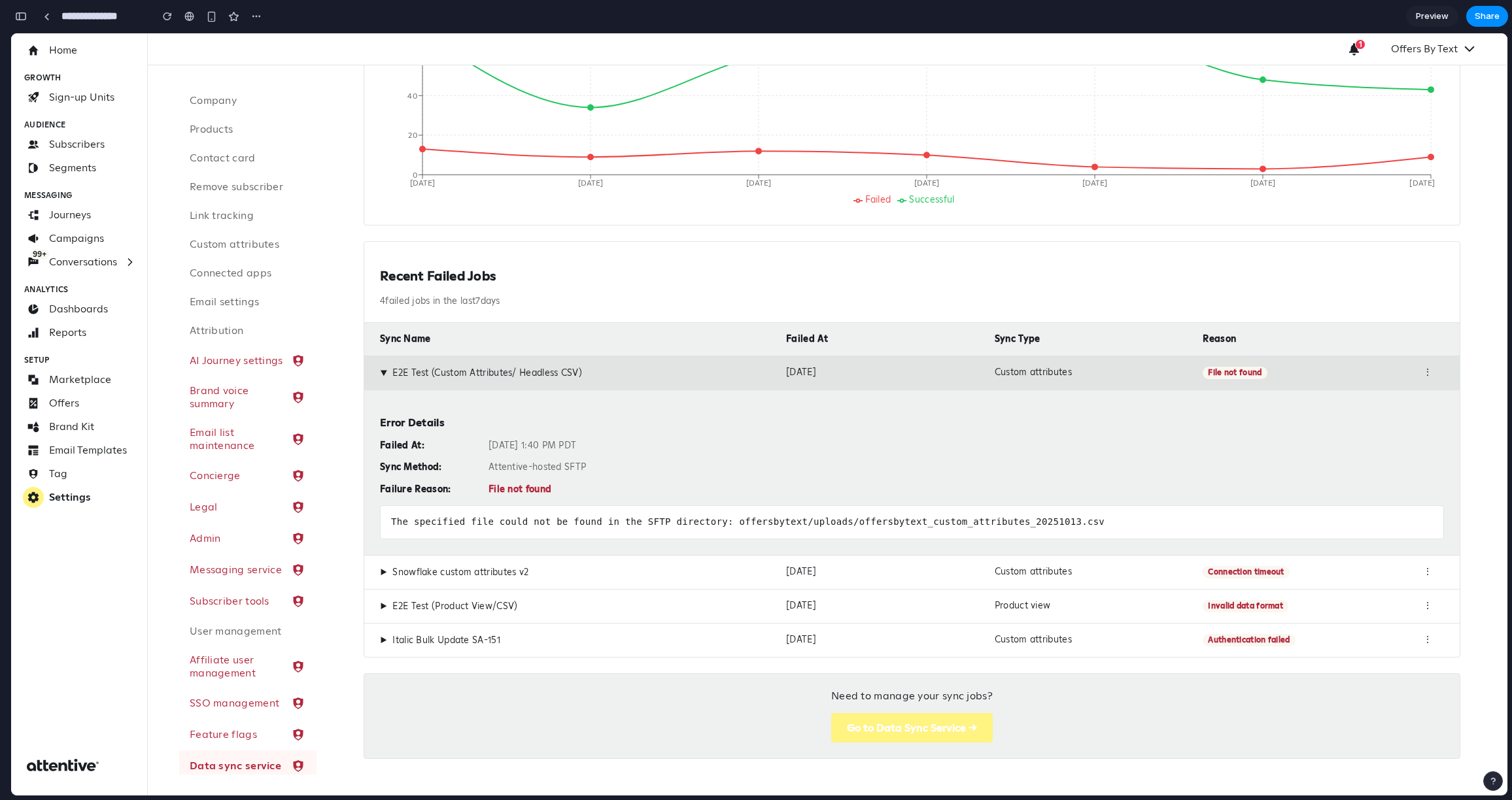
click at [389, 376] on span "▶" at bounding box center [384, 373] width 12 height 7
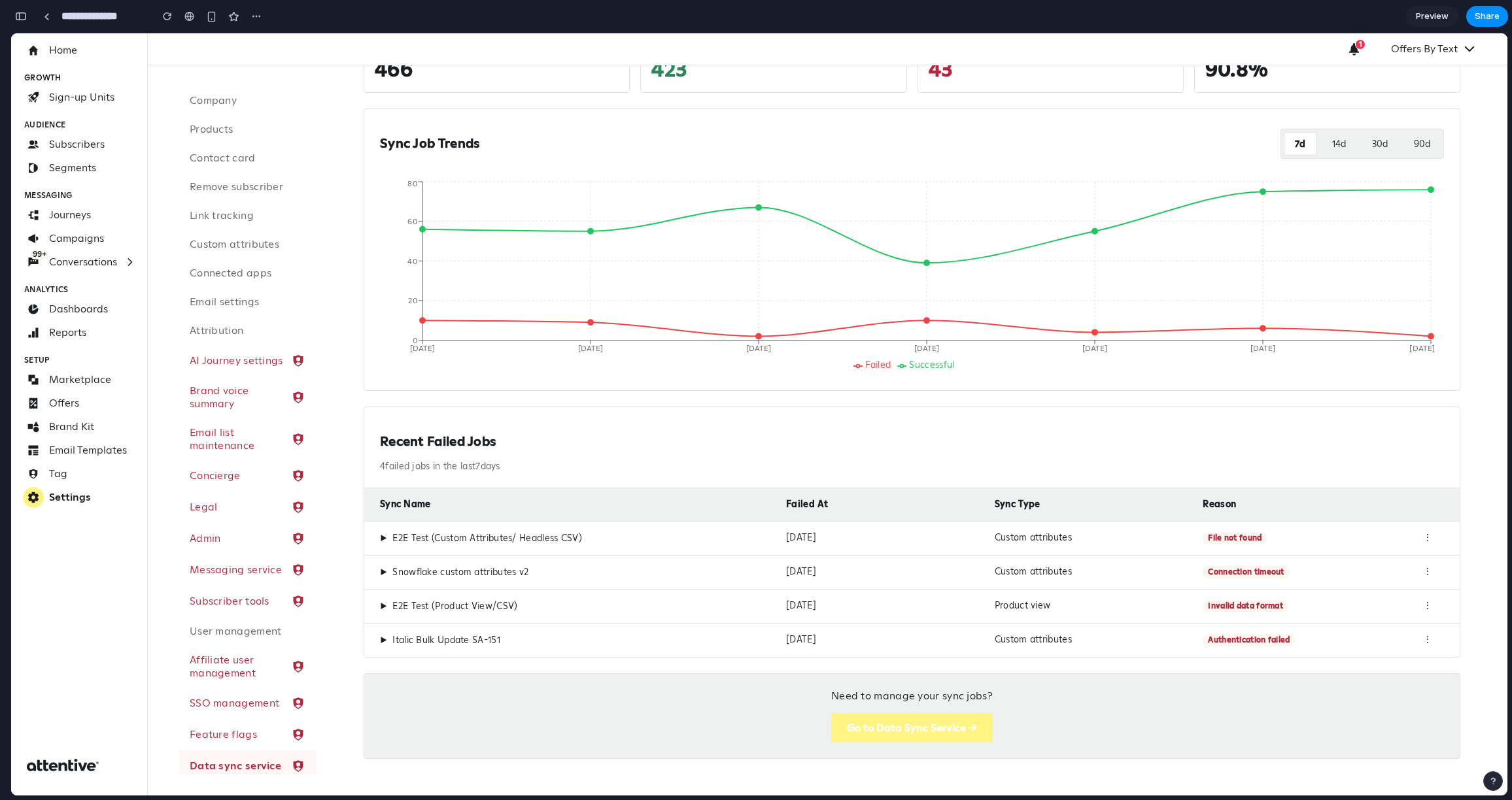
scroll to position [17, 0]
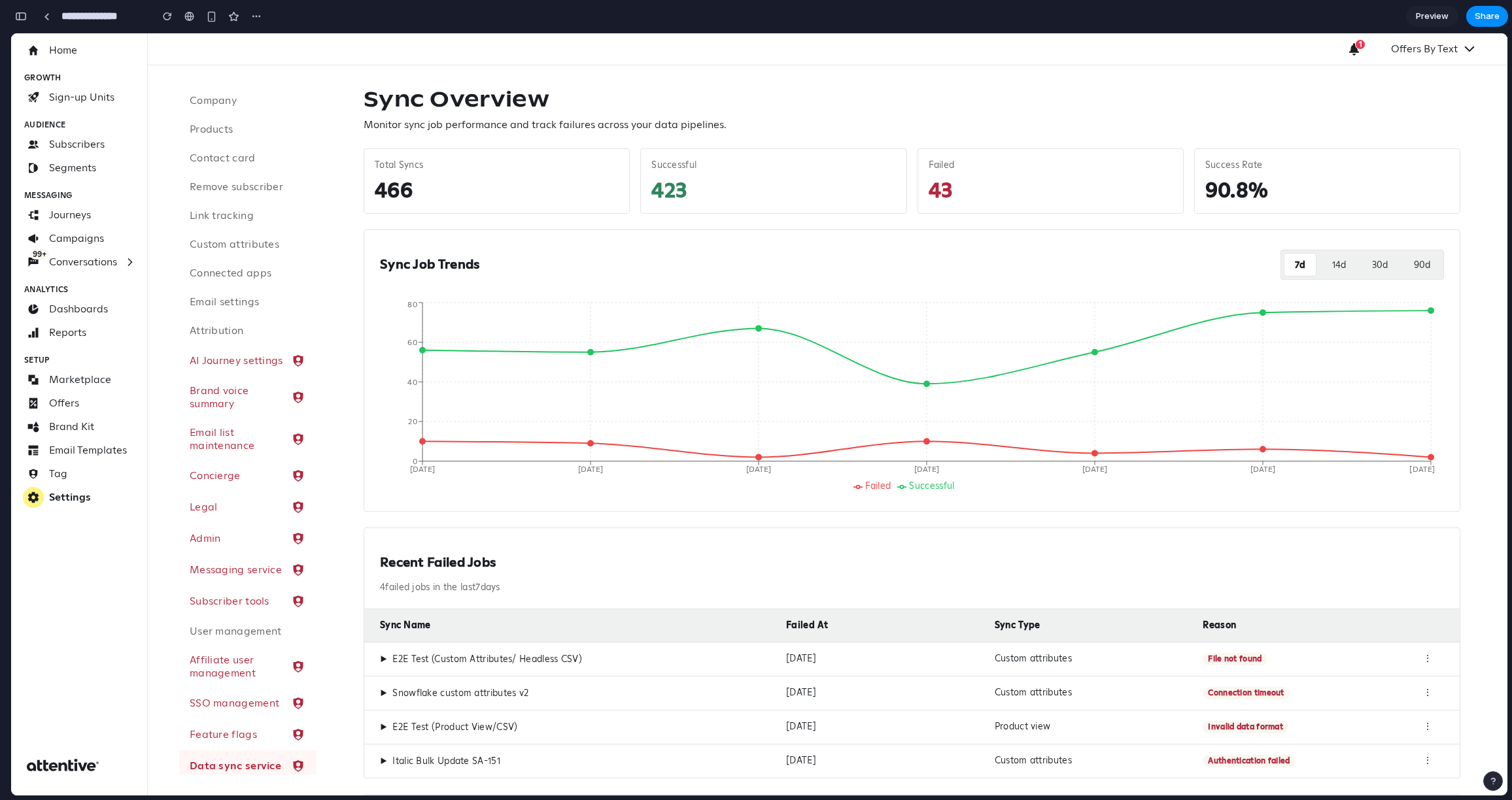
click at [507, 537] on p "4 failed jobs in the last 7 days" at bounding box center [912, 588] width 1064 height 12
drag, startPoint x: 511, startPoint y: 590, endPoint x: 384, endPoint y: 592, distance: 127.0
click at [384, 537] on p "4 failed jobs in the last 7 days" at bounding box center [912, 588] width 1064 height 12
click at [465, 537] on p "4 failed jobs in the last 7 days" at bounding box center [912, 588] width 1064 height 12
click at [960, 269] on button "30 d" at bounding box center [1380, 264] width 36 height 23
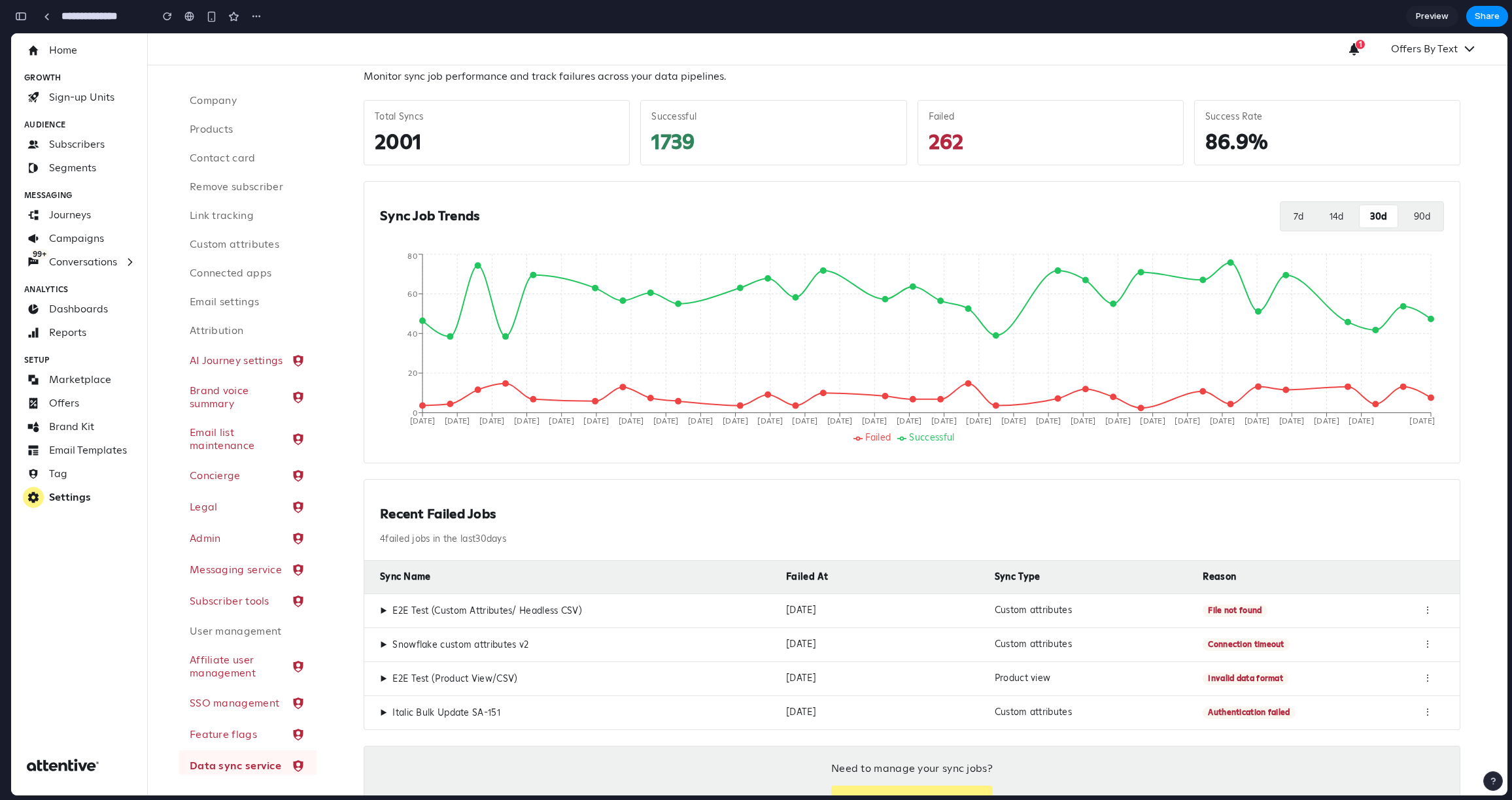
scroll to position [126, 0]
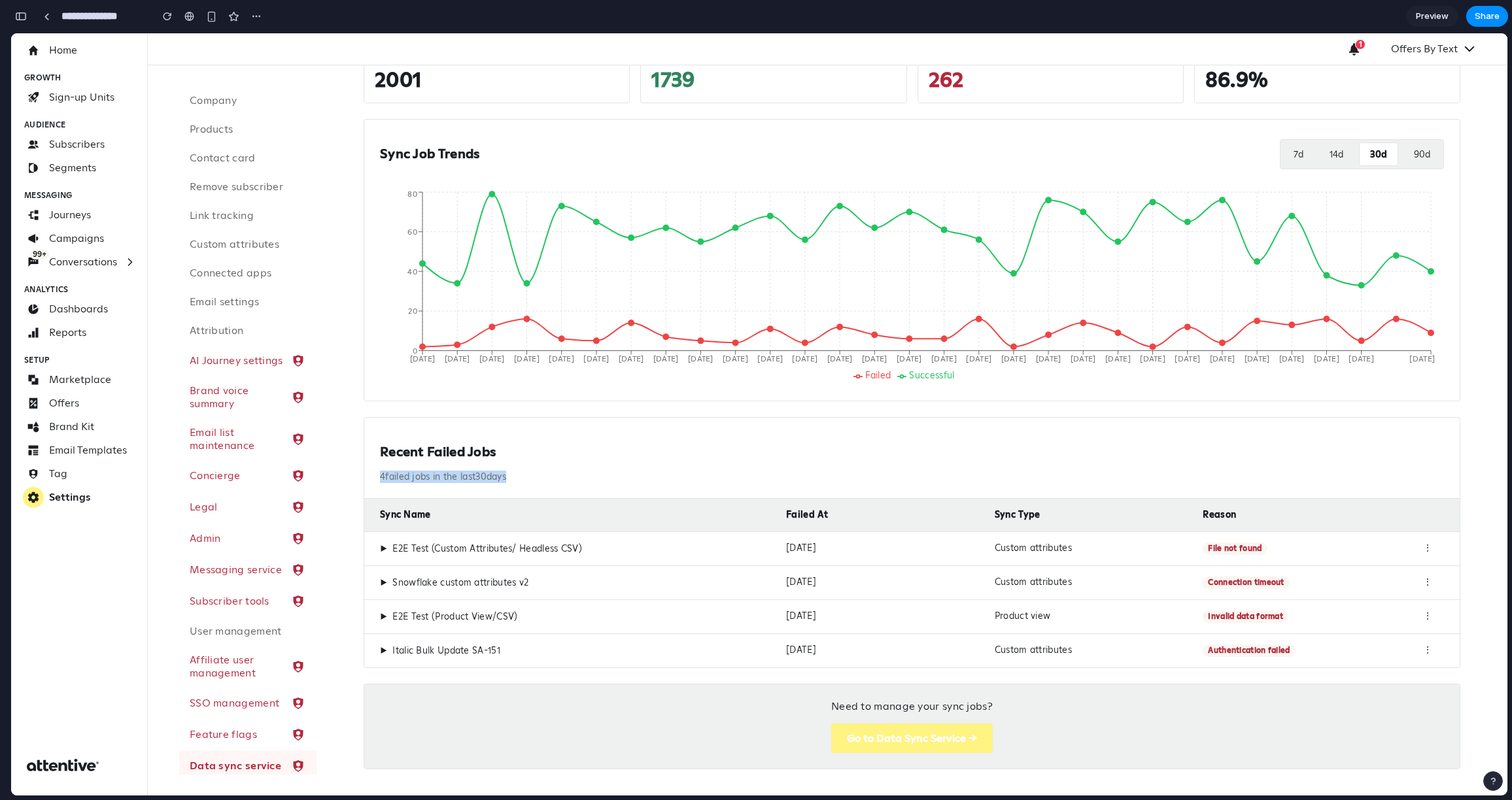
drag, startPoint x: 524, startPoint y: 469, endPoint x: 520, endPoint y: 480, distance: 11.7
click at [520, 480] on div "Recent Failed Jobs 4 failed jobs in the last 30 days" at bounding box center [912, 458] width 1095 height 82
click at [520, 480] on p "4 failed jobs in the last 30 days" at bounding box center [912, 477] width 1064 height 12
drag, startPoint x: 414, startPoint y: 486, endPoint x: 351, endPoint y: 487, distance: 63.0
click at [351, 487] on div "Sync Overview Monitor sync job performance and track failures across your data …" at bounding box center [912, 372] width 1128 height 826
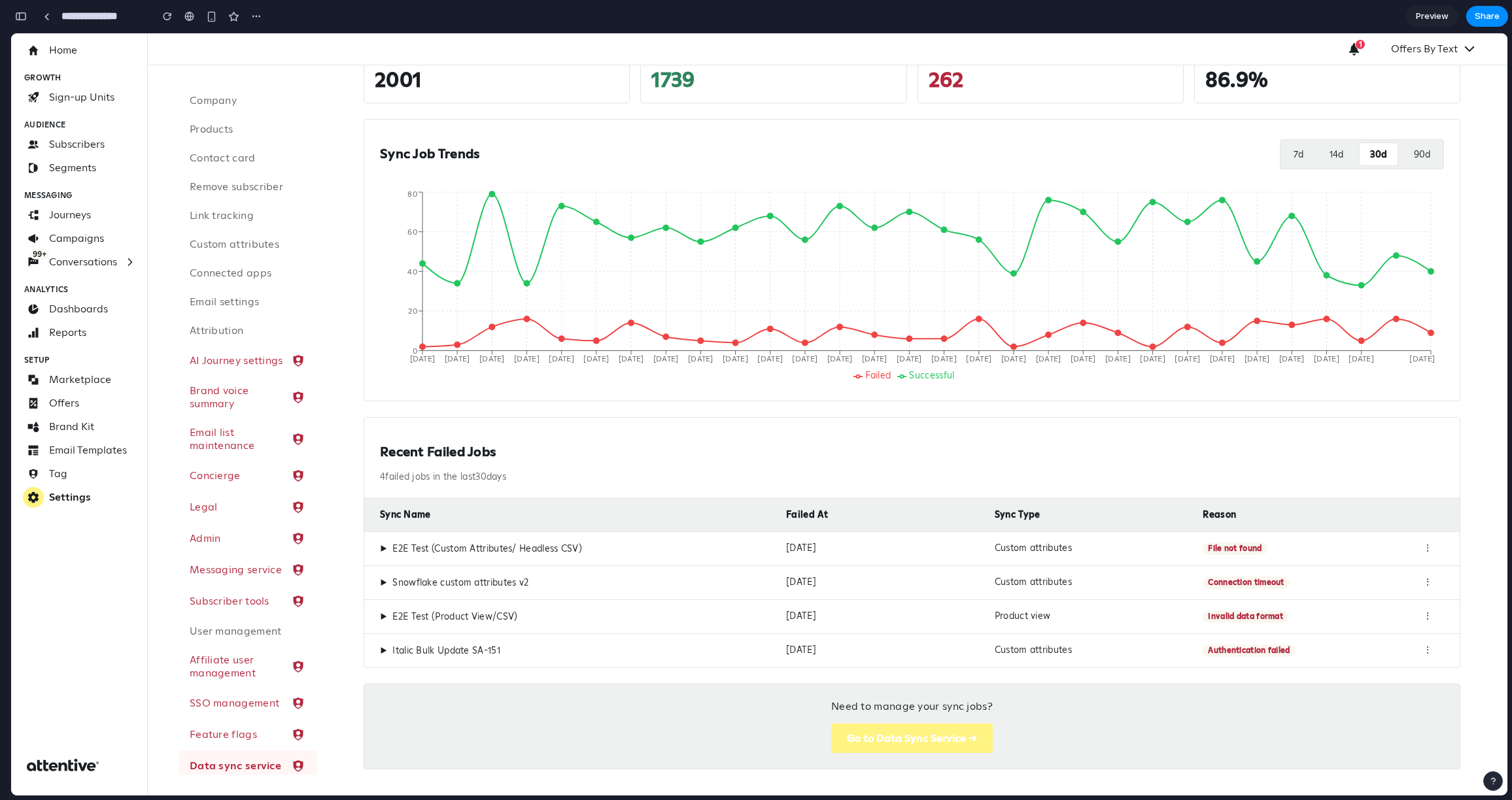
click at [377, 482] on div "Recent Failed Jobs 4 failed jobs in the last 30 days" at bounding box center [912, 458] width 1095 height 82
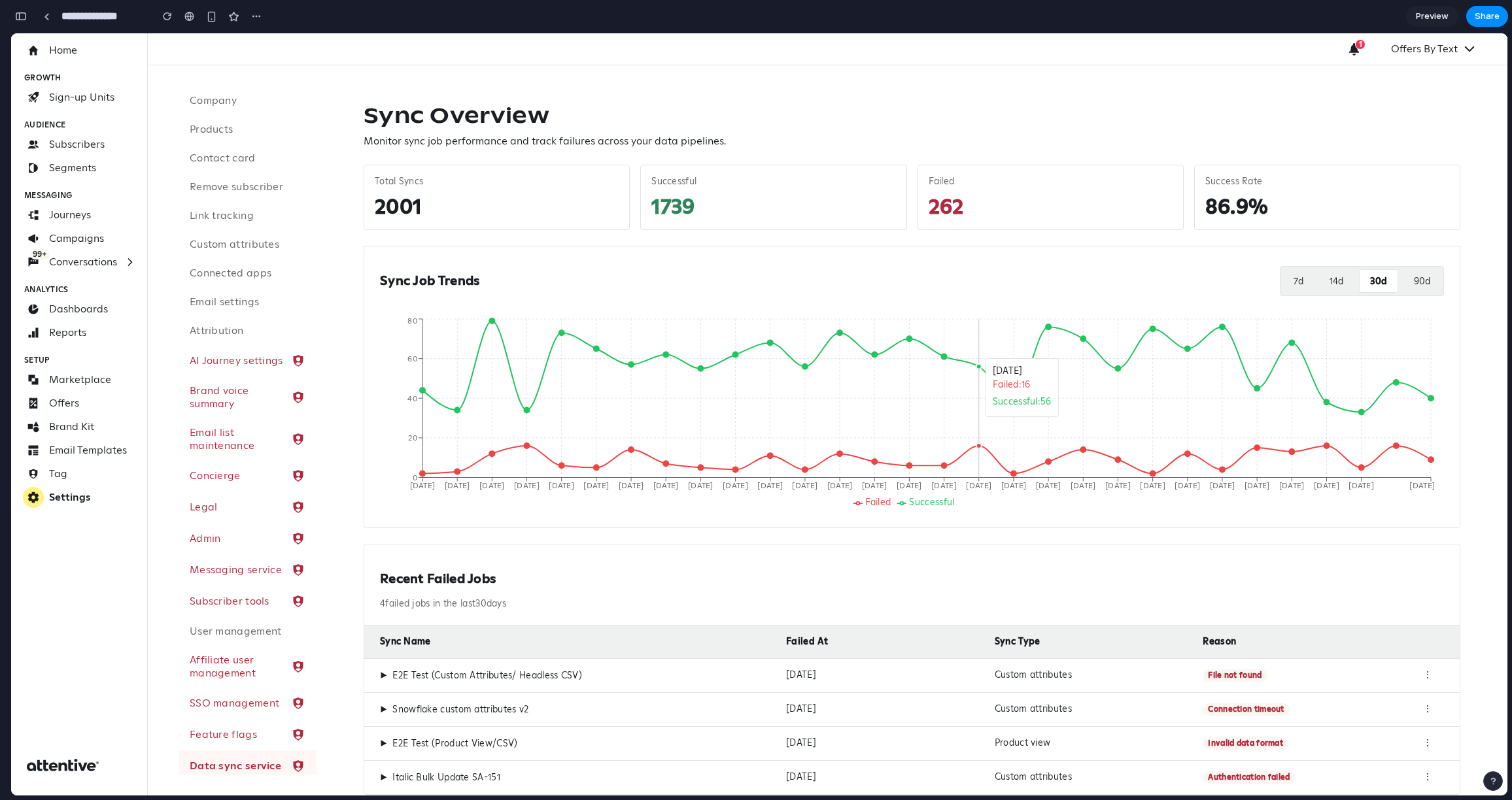
scroll to position [112, 0]
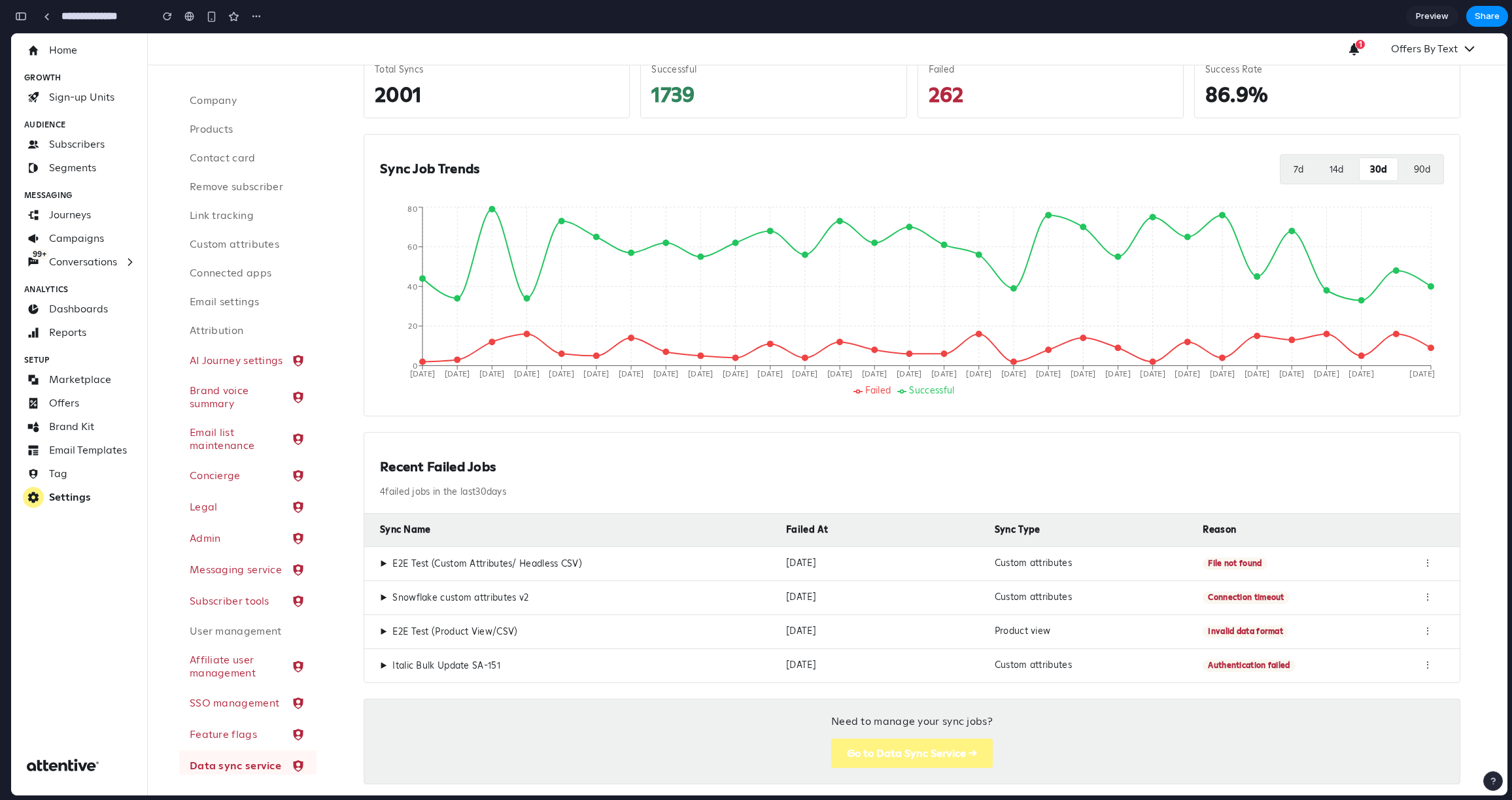
click at [377, 537] on div "▶ E2E Test (Custom Attributes/ Headless CSV) Oct 13, 2025 Custom attributes Fil…" at bounding box center [912, 563] width 1095 height 34
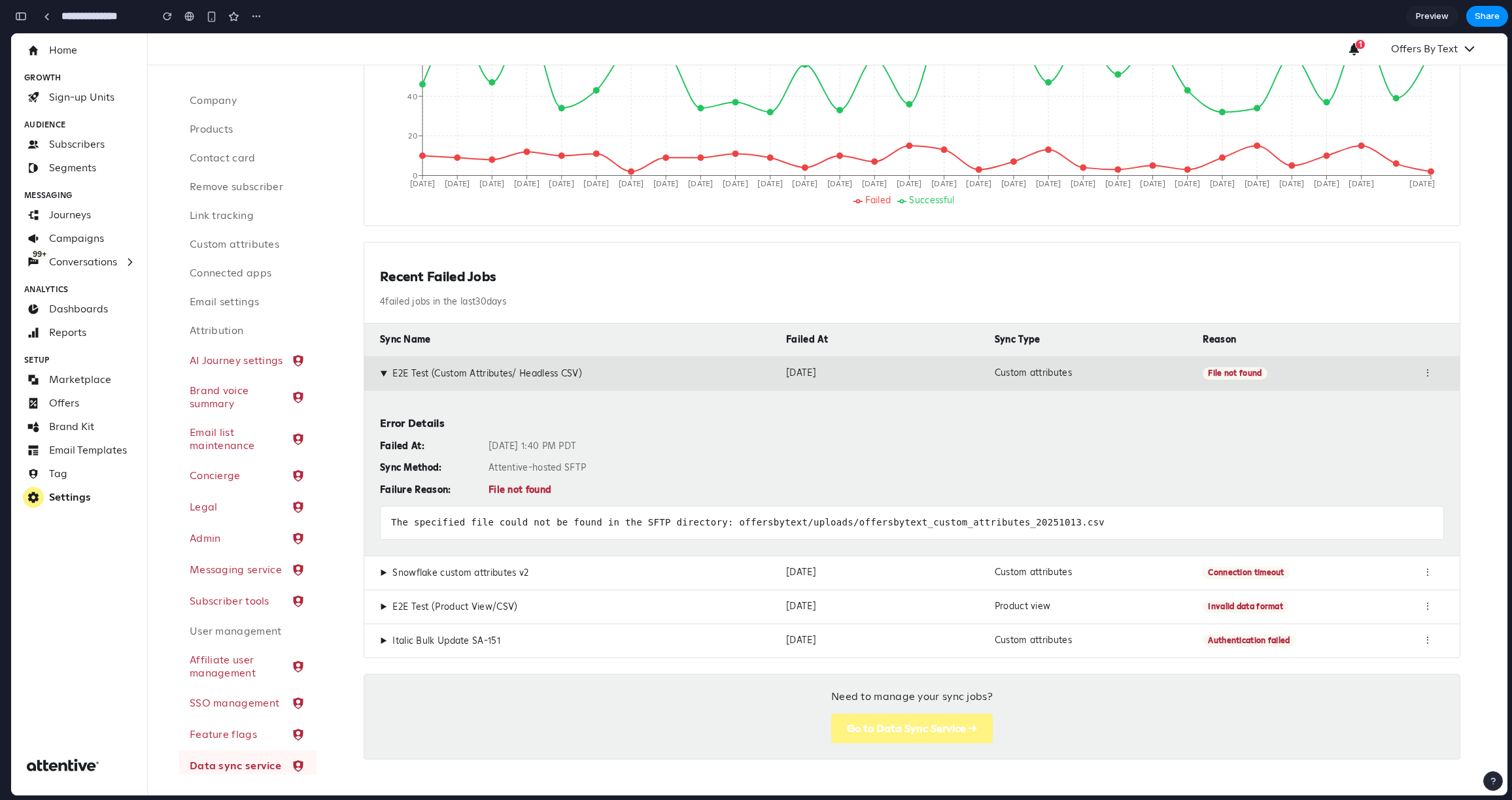
scroll to position [302, 0]
click at [387, 368] on div "▶ E2E Test (Custom Attributes/ Headless CSV)" at bounding box center [578, 373] width 396 height 12
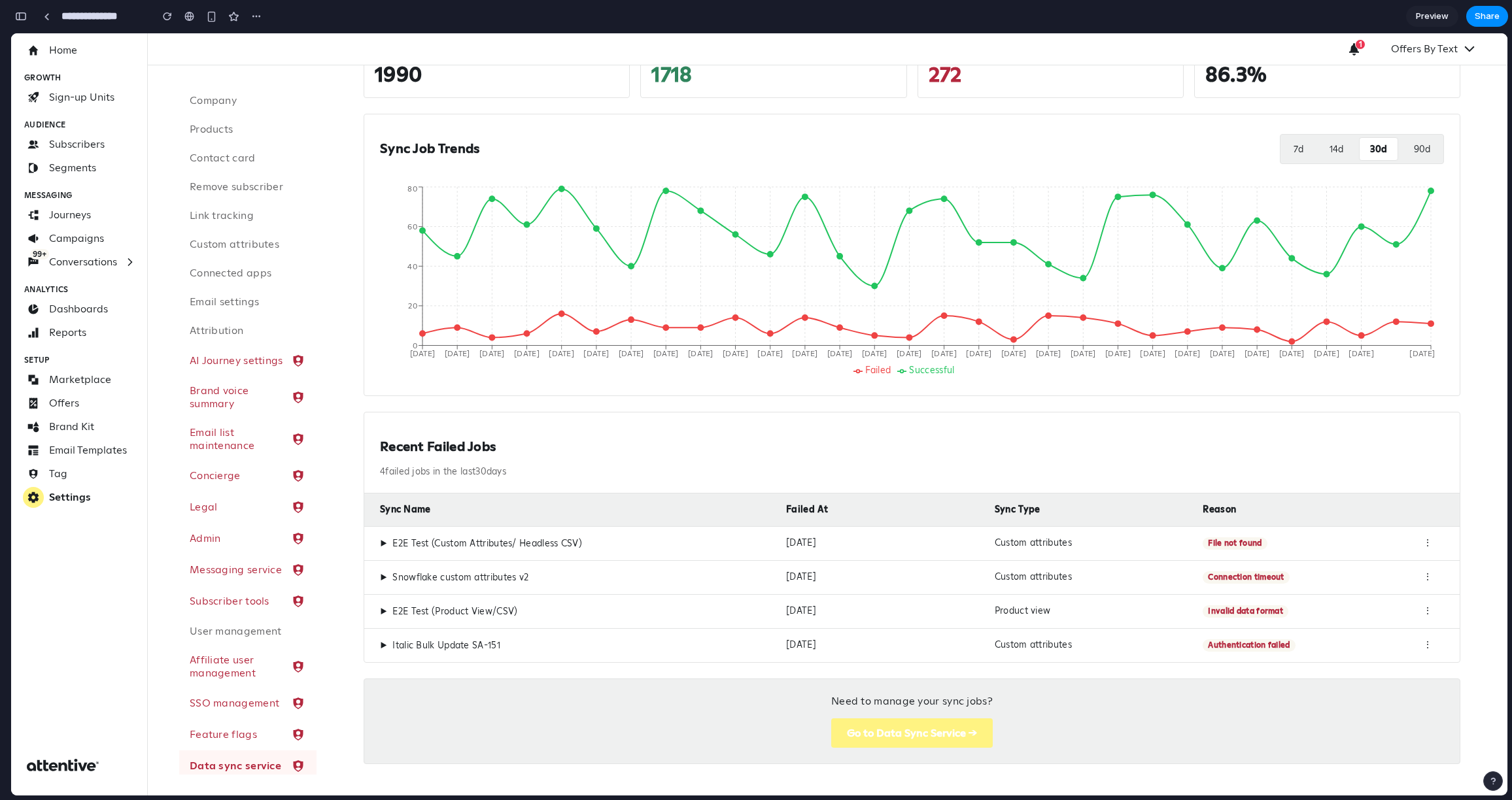
scroll to position [137, 0]
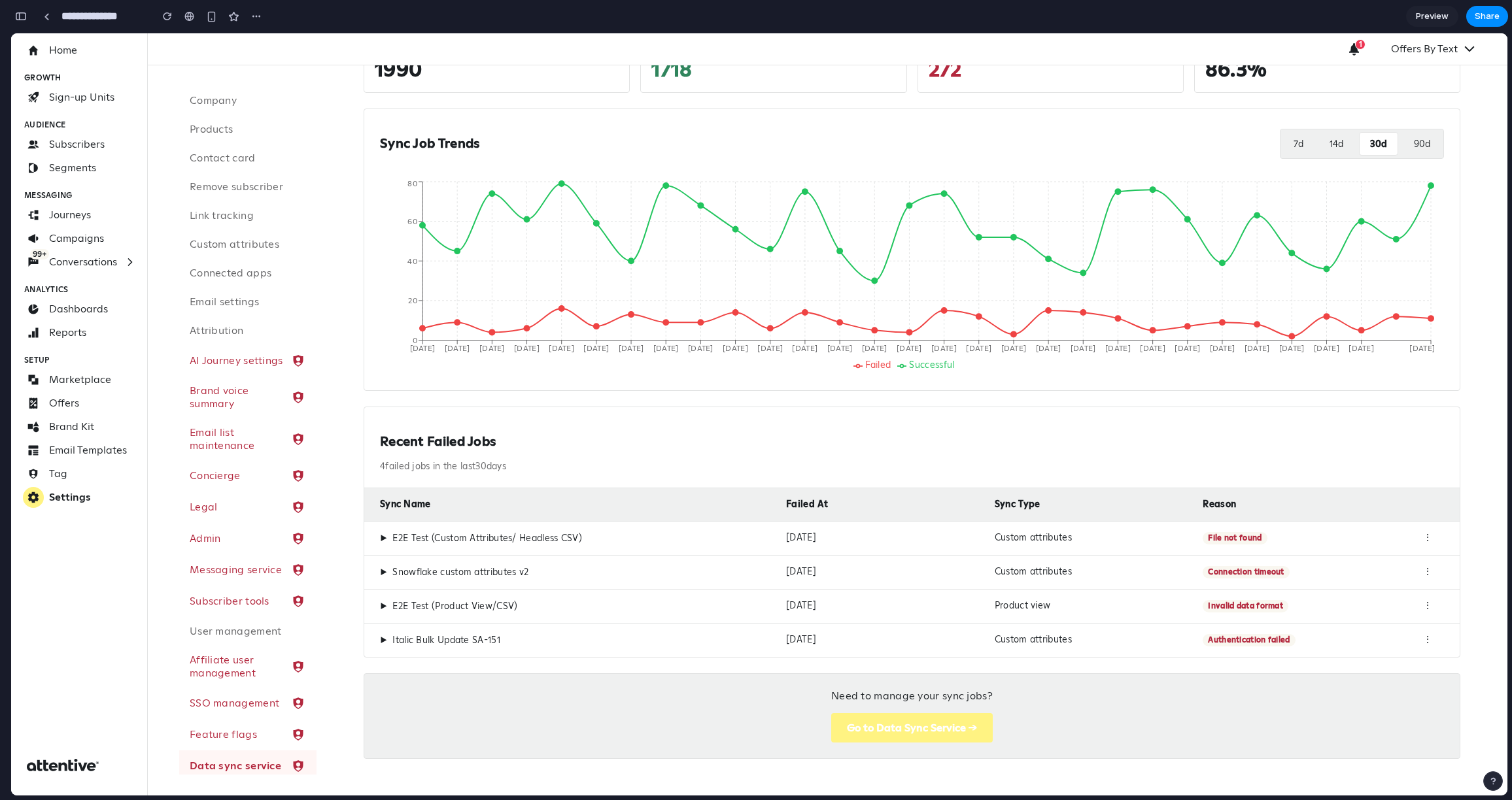
click at [459, 468] on p "4 failed jobs in the last 30 days" at bounding box center [912, 467] width 1064 height 12
click at [452, 440] on h2 "Recent Failed Jobs" at bounding box center [912, 441] width 1064 height 17
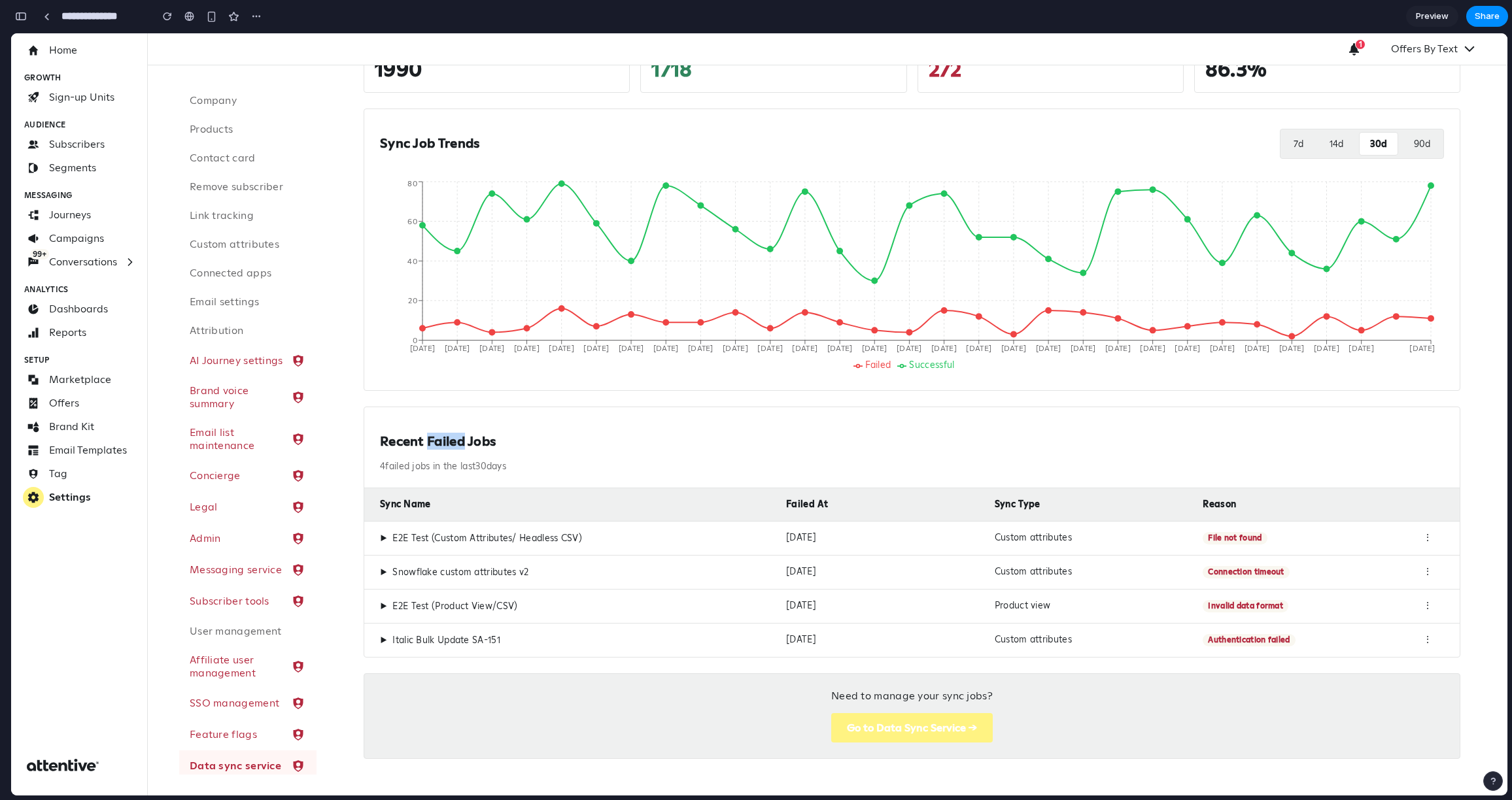
click at [452, 440] on h2 "Recent Failed Jobs" at bounding box center [912, 441] width 1064 height 17
click at [499, 439] on h2 "Recent Failed Jobs" at bounding box center [912, 441] width 1064 height 17
drag, startPoint x: 503, startPoint y: 442, endPoint x: 327, endPoint y: 427, distance: 176.6
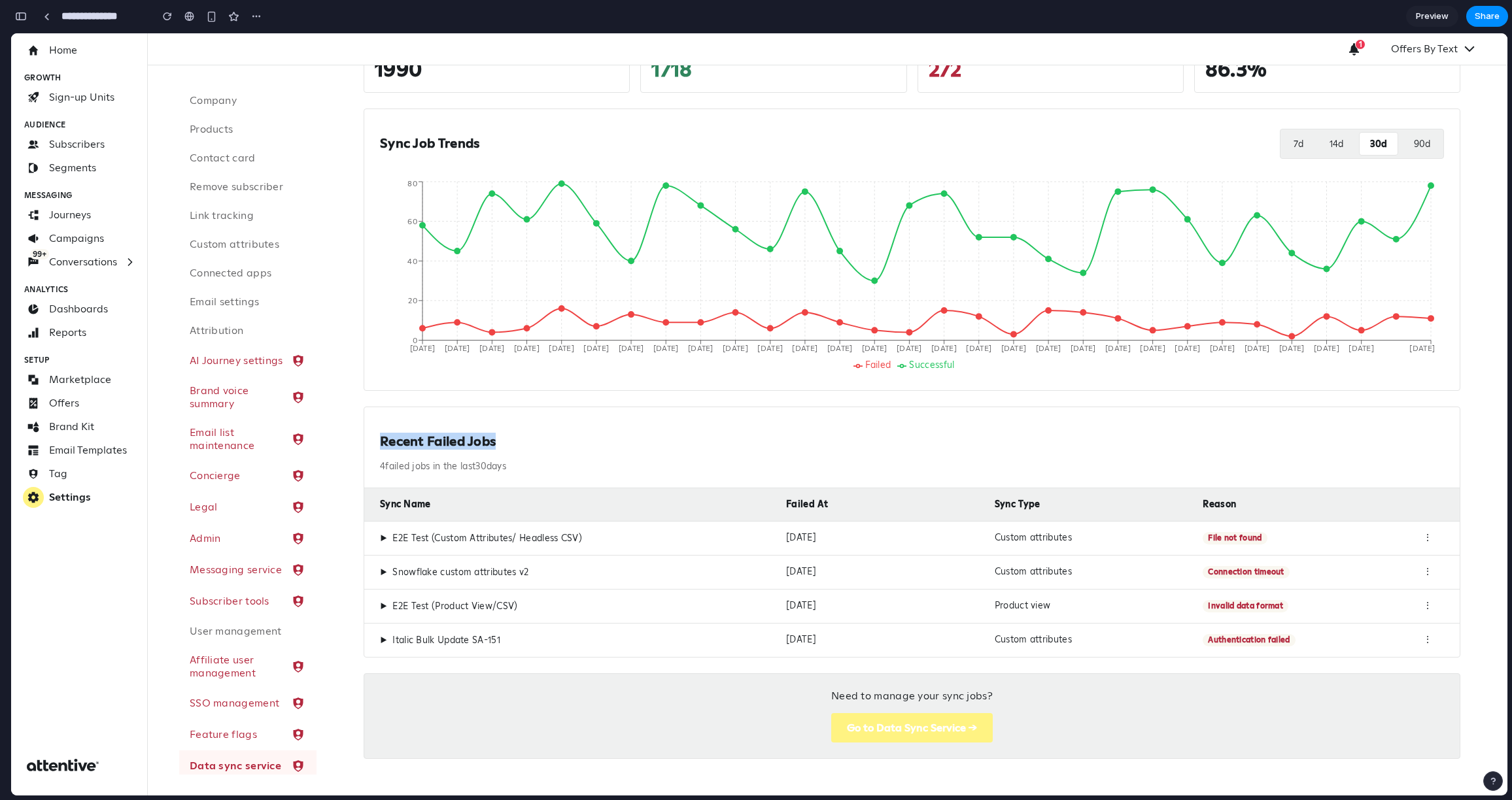
click at [327, 427] on div "Sync Overview Monitor sync job performance and track failures across your data …" at bounding box center [912, 362] width 1191 height 868
click at [367, 440] on div "Recent Failed Jobs 4 failed jobs in the last 30 days" at bounding box center [912, 448] width 1095 height 82
drag, startPoint x: 393, startPoint y: 438, endPoint x: 499, endPoint y: 432, distance: 106.2
click at [478, 433] on div "Recent Failed Jobs 4 failed jobs in the last 30 days" at bounding box center [912, 448] width 1095 height 82
drag, startPoint x: 512, startPoint y: 445, endPoint x: 348, endPoint y: 449, distance: 164.0
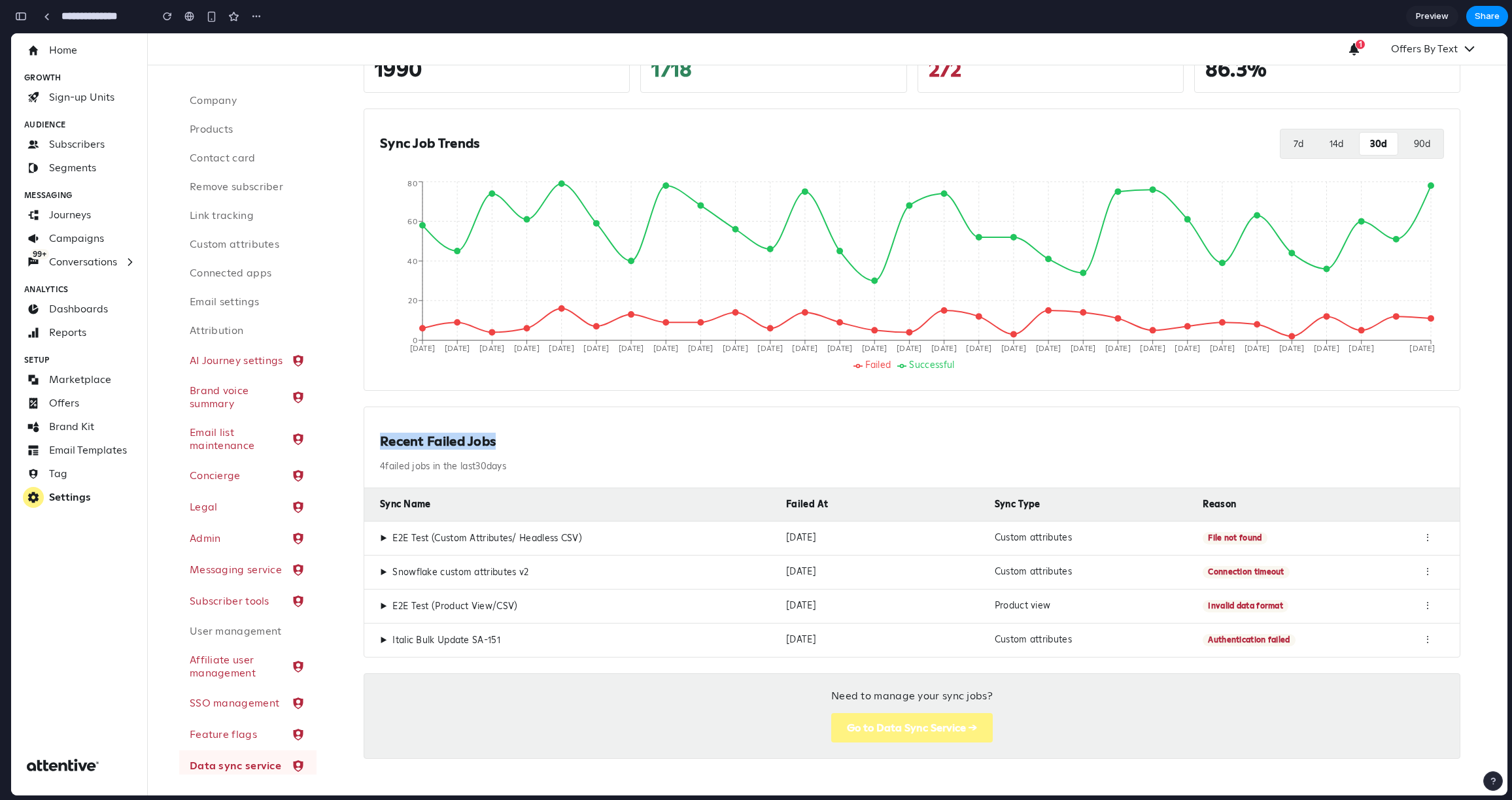
click at [348, 449] on div "Sync Overview Monitor sync job performance and track failures across your data …" at bounding box center [912, 361] width 1128 height 826
click at [383, 445] on h2 "Recent Failed Jobs" at bounding box center [912, 441] width 1064 height 17
drag, startPoint x: 380, startPoint y: 445, endPoint x: 571, endPoint y: 444, distance: 191.0
click at [571, 444] on h2 "Recent Failed Jobs" at bounding box center [912, 441] width 1064 height 17
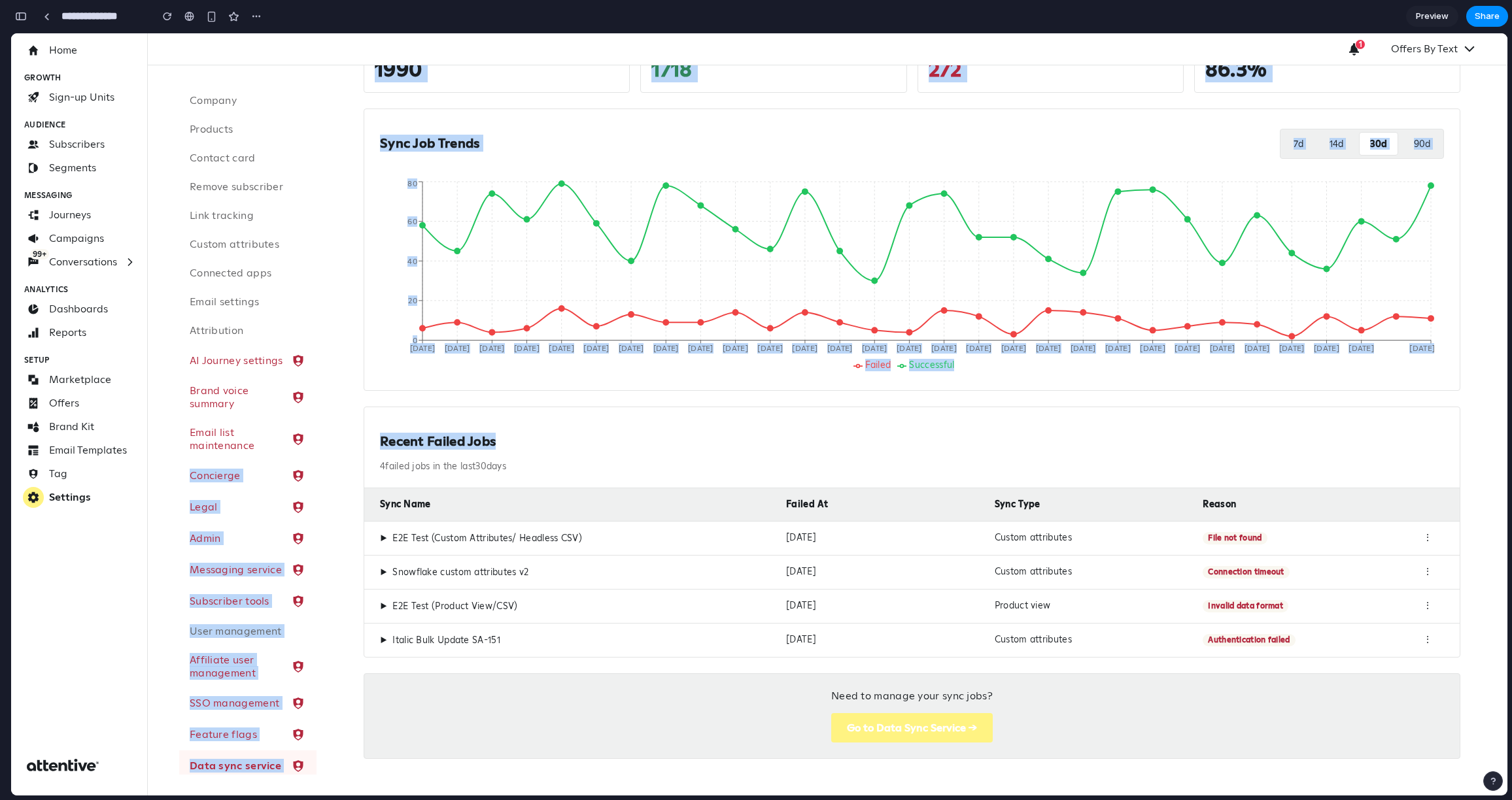
drag, startPoint x: 524, startPoint y: 449, endPoint x: 307, endPoint y: 443, distance: 217.1
click at [307, 443] on div "Company Products Contact card Remove subscriber Link tracking Custom attributes…" at bounding box center [828, 431] width 1360 height 731
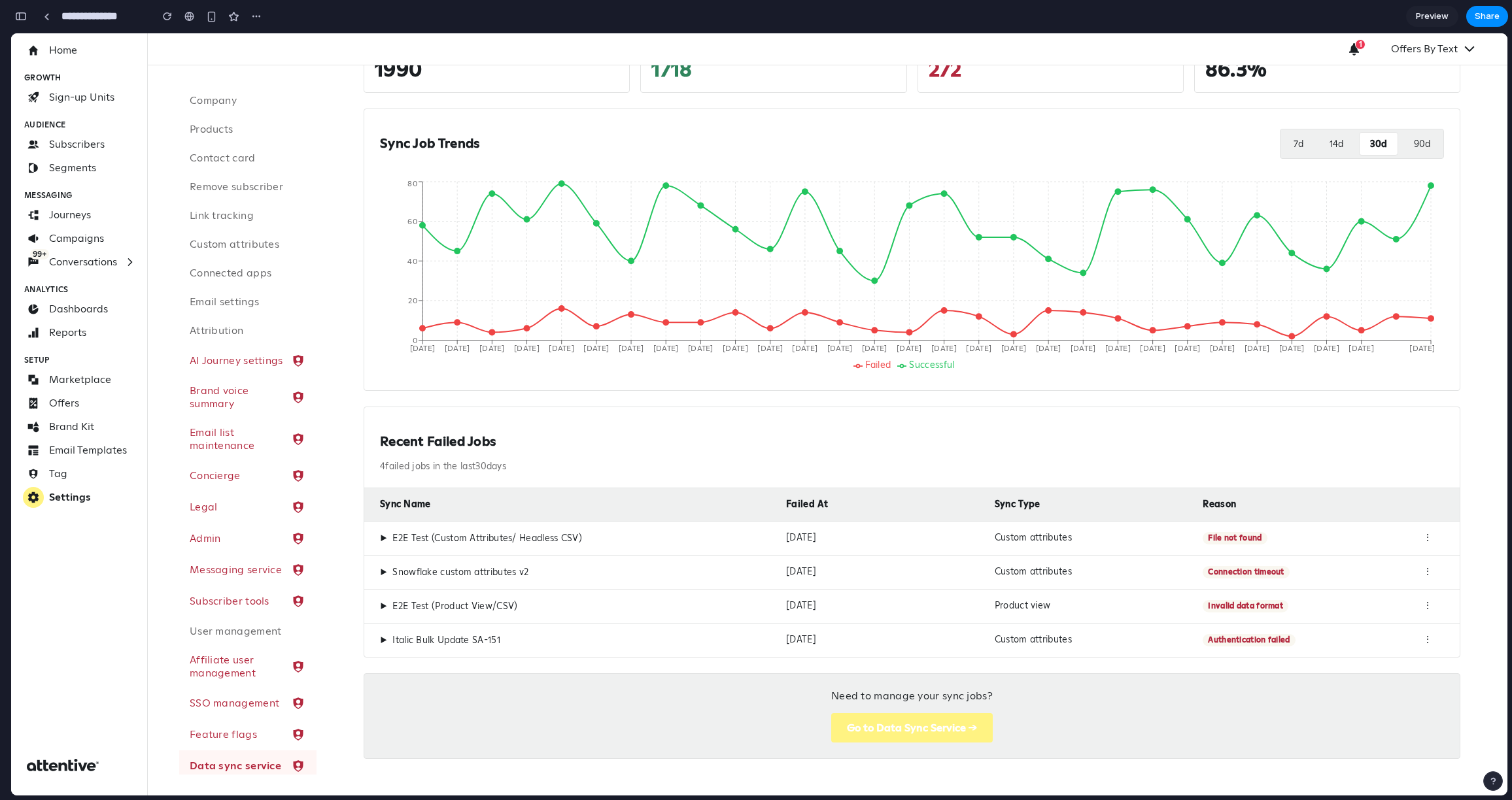
click at [413, 450] on div "Recent Failed Jobs 4 failed jobs in the last 30 days" at bounding box center [912, 448] width 1095 height 82
click at [518, 537] on div "▶ E2E Test (Custom Attributes/ Headless CSV)" at bounding box center [578, 538] width 396 height 12
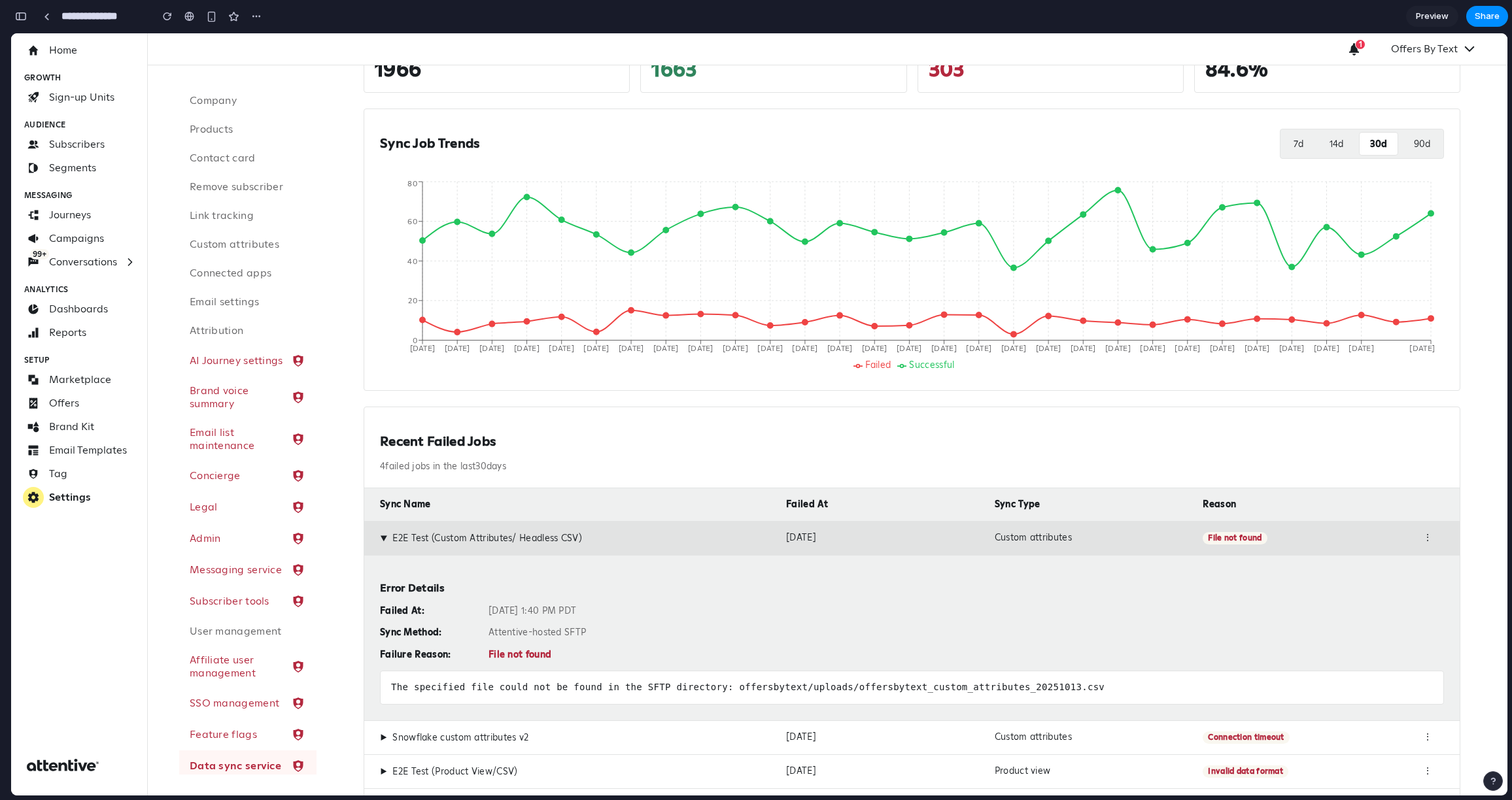
click at [503, 537] on div "▶ E2E Test (Custom Attributes/ Headless CSV)" at bounding box center [578, 538] width 396 height 12
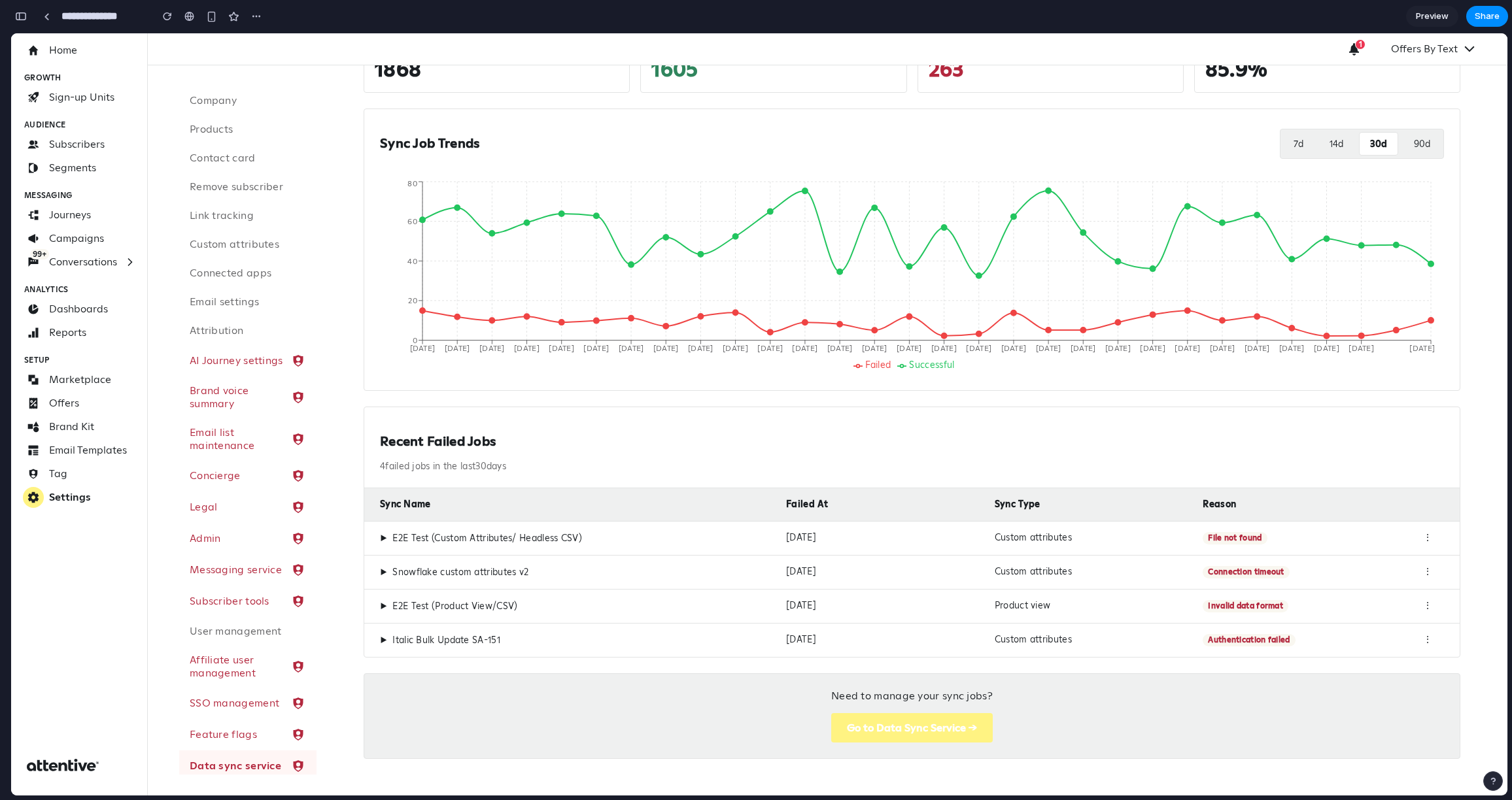
click at [503, 537] on div "▶ E2E Test (Custom Attributes/ Headless CSV)" at bounding box center [578, 538] width 396 height 12
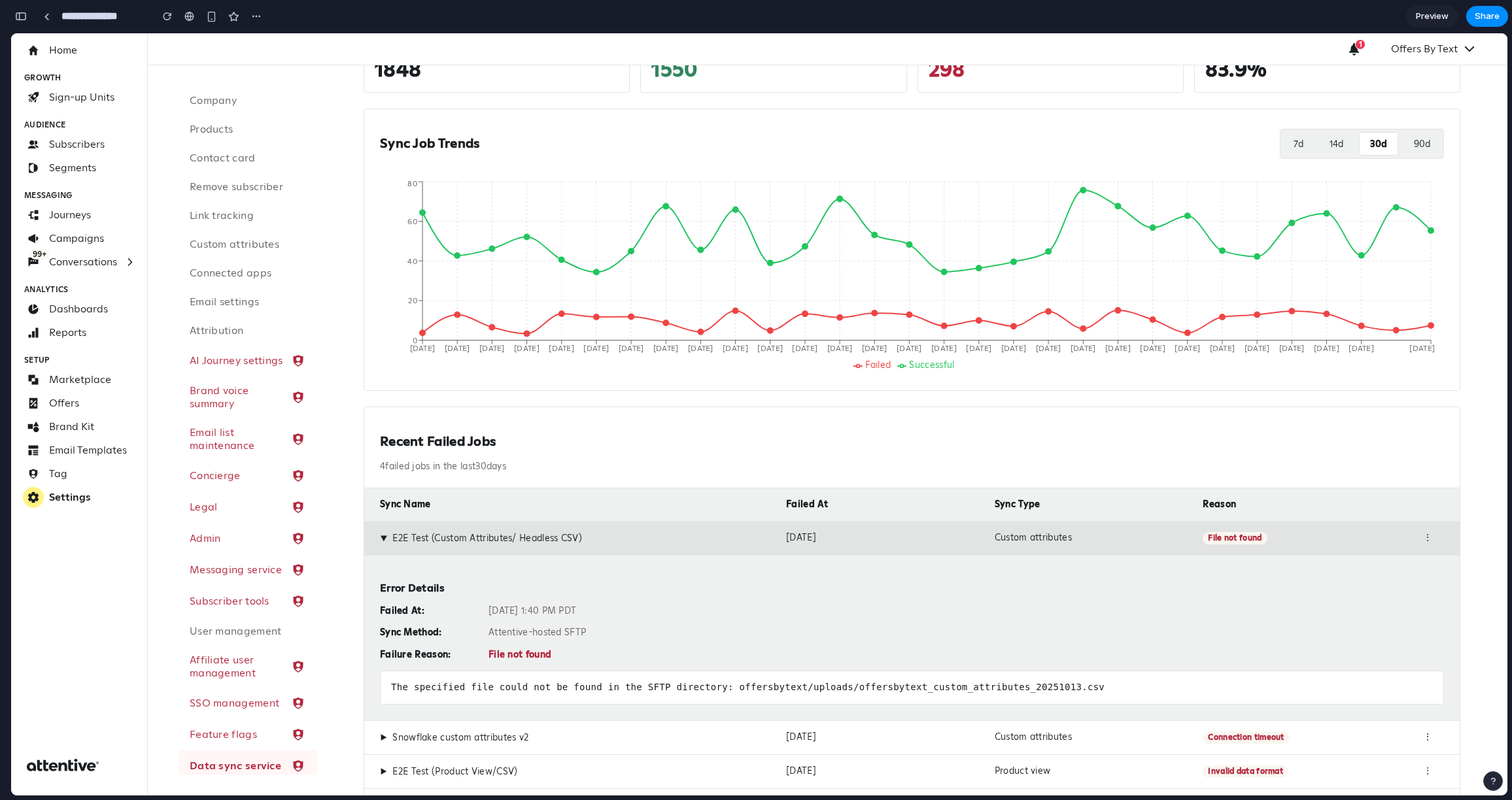
click at [527, 537] on div "Oct 13, 2025 at 1:40 PM PDT" at bounding box center [966, 612] width 956 height 12
click at [510, 537] on div "▶ E2E Test (Custom Attributes/ Headless CSV)" at bounding box center [578, 538] width 396 height 12
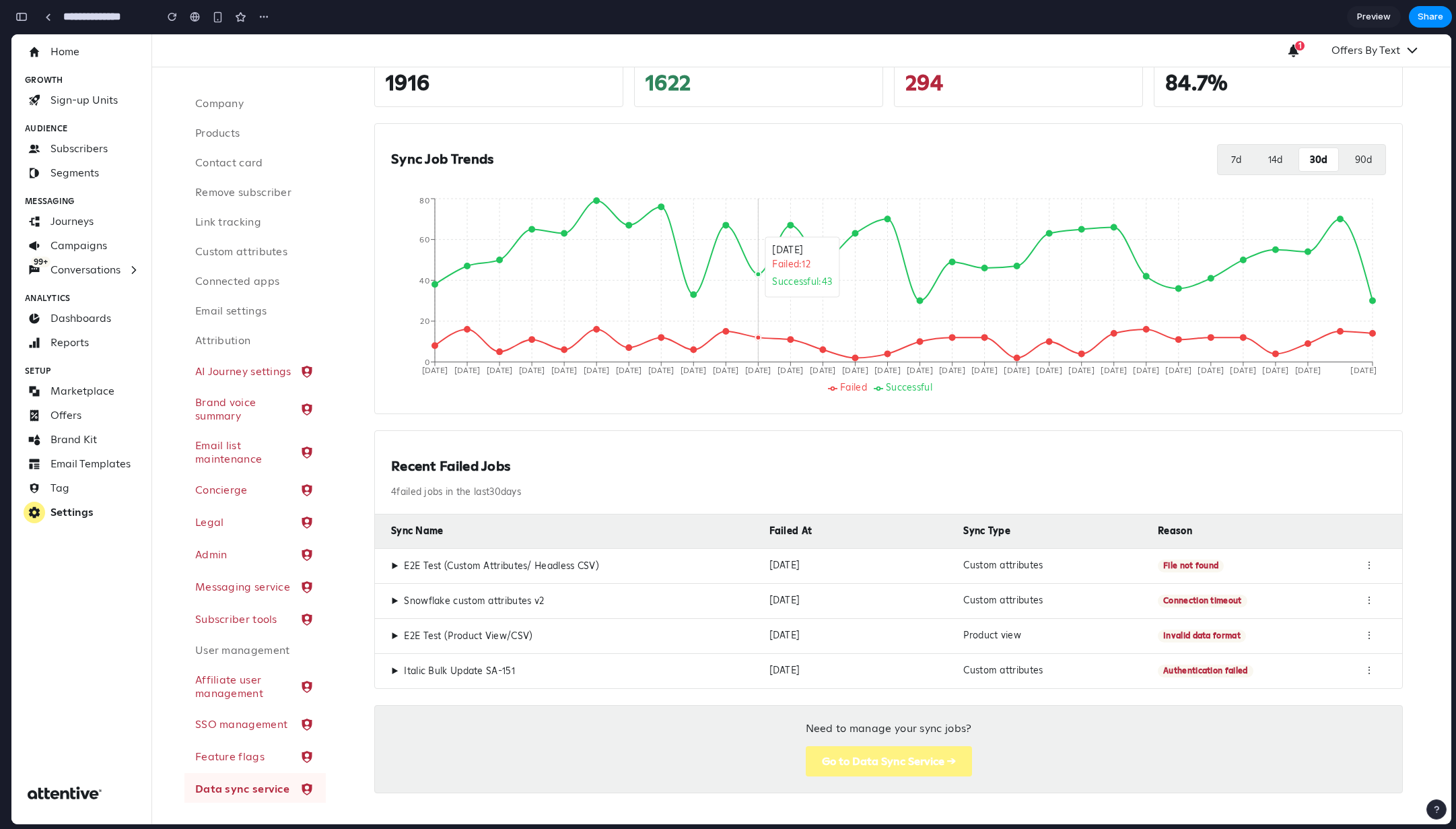
scroll to position [137, 0]
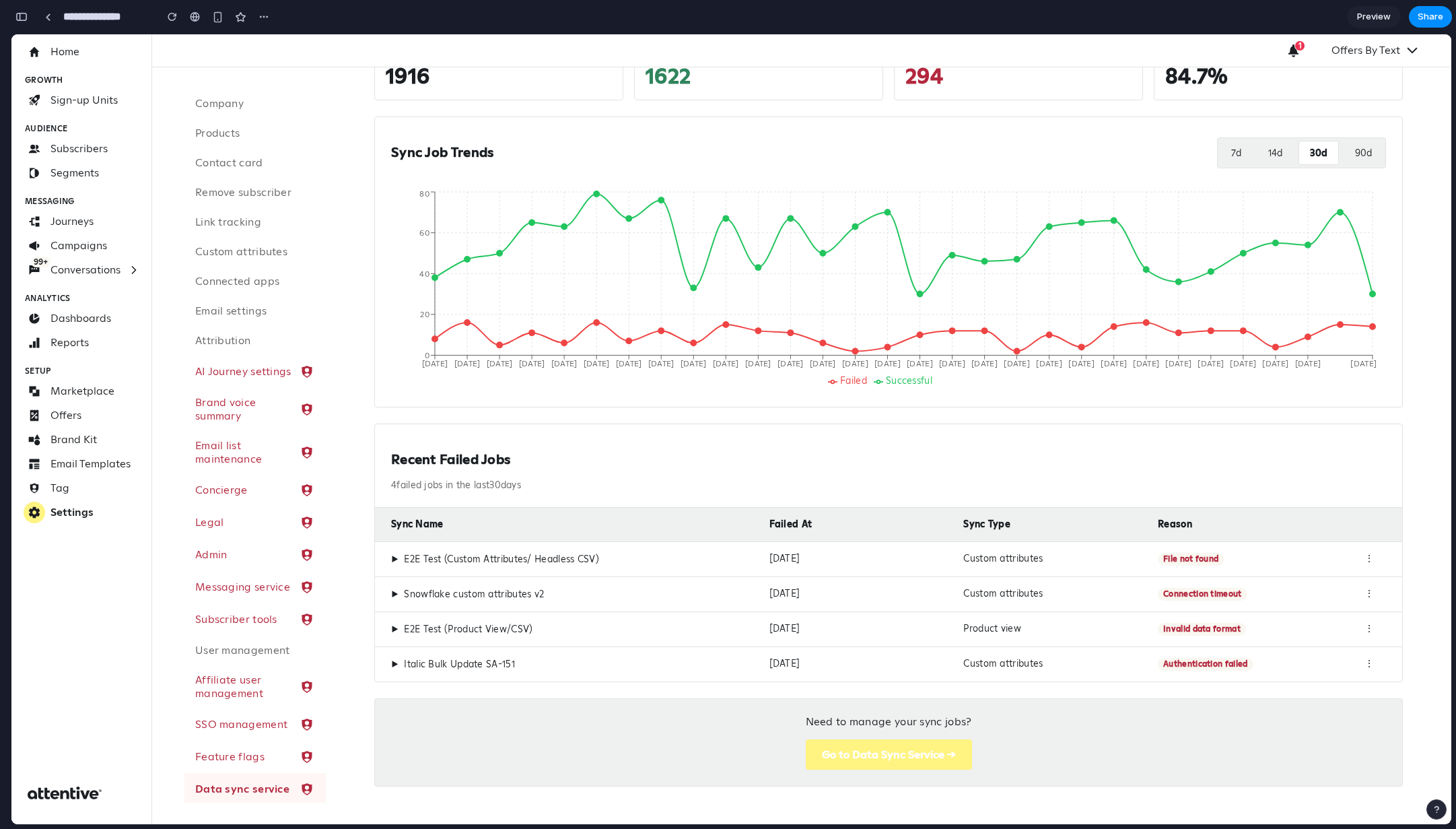
click at [395, 553] on span "▶" at bounding box center [395, 559] width 8 height 12
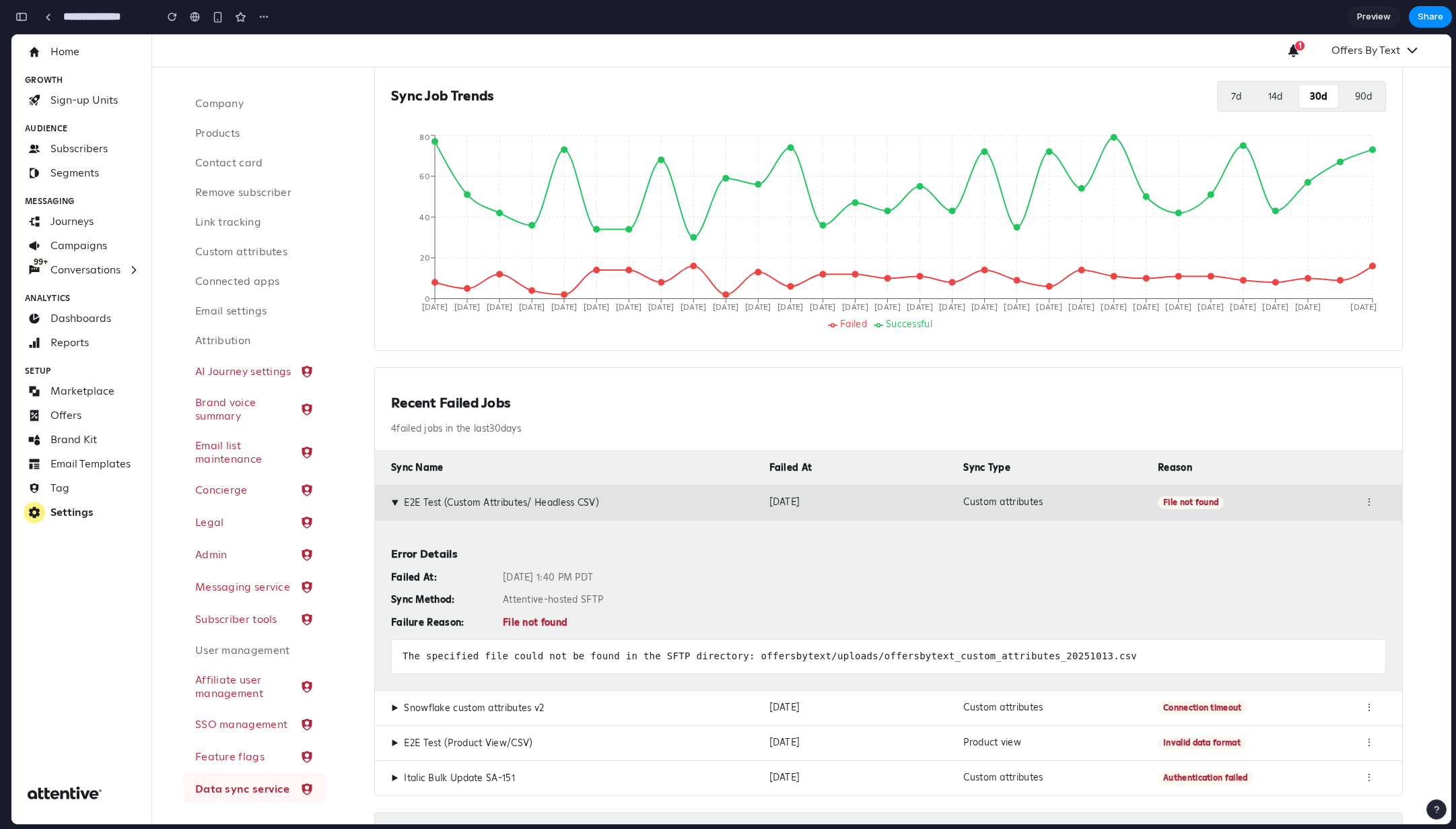
scroll to position [128, 0]
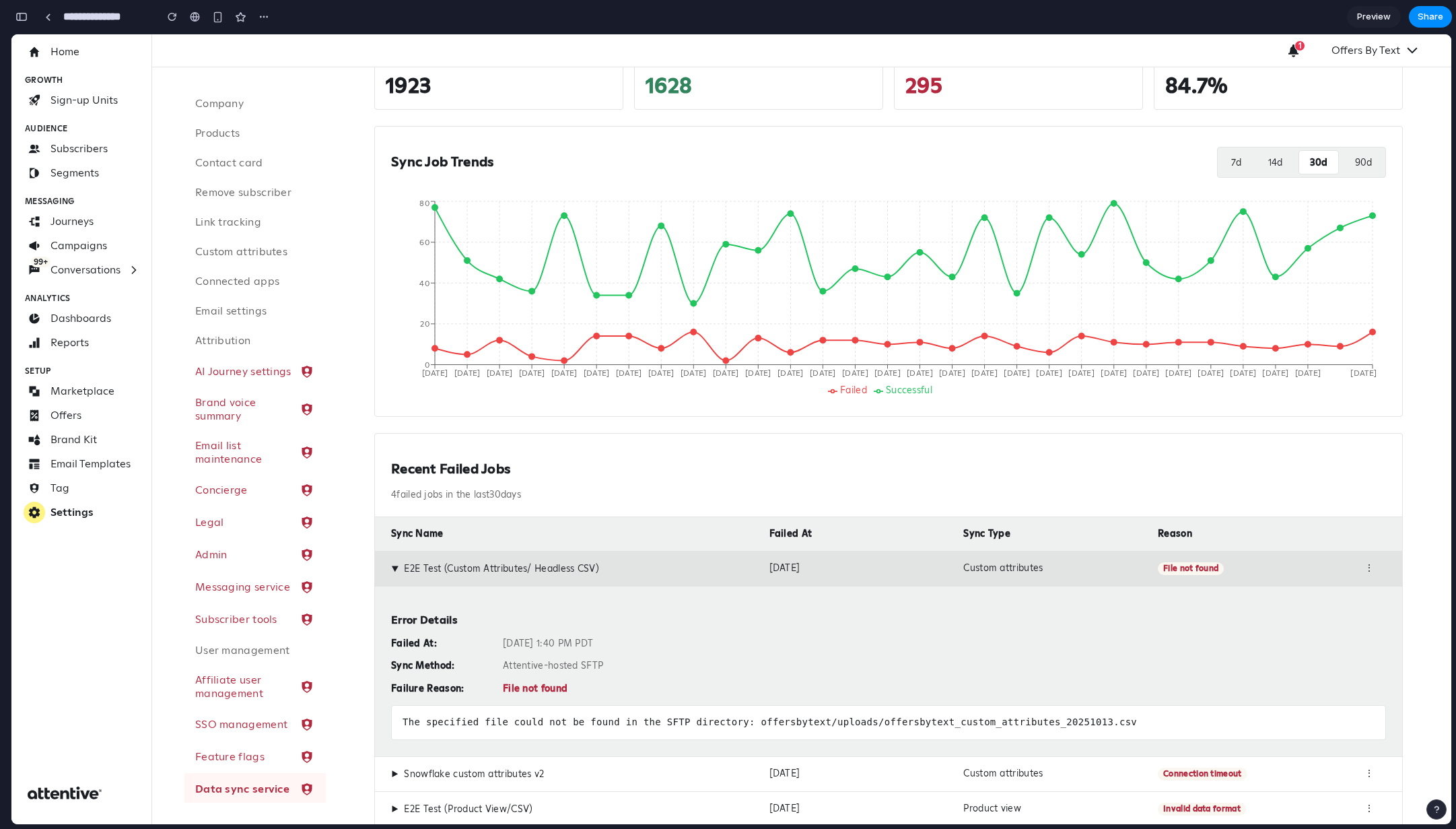
click at [398, 553] on span "▶" at bounding box center [395, 569] width 12 height 8
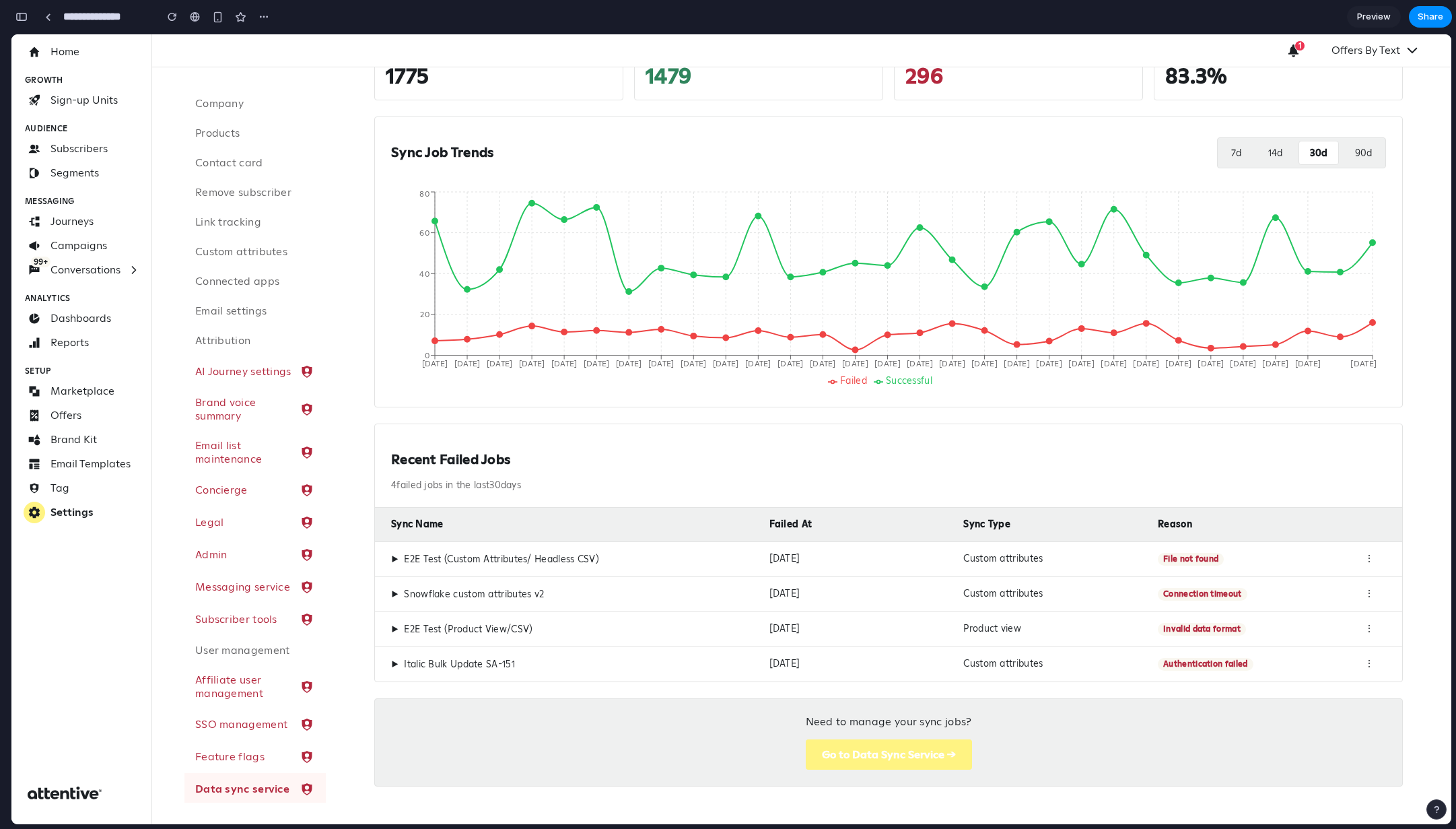
click at [394, 553] on span "▶" at bounding box center [395, 594] width 8 height 12
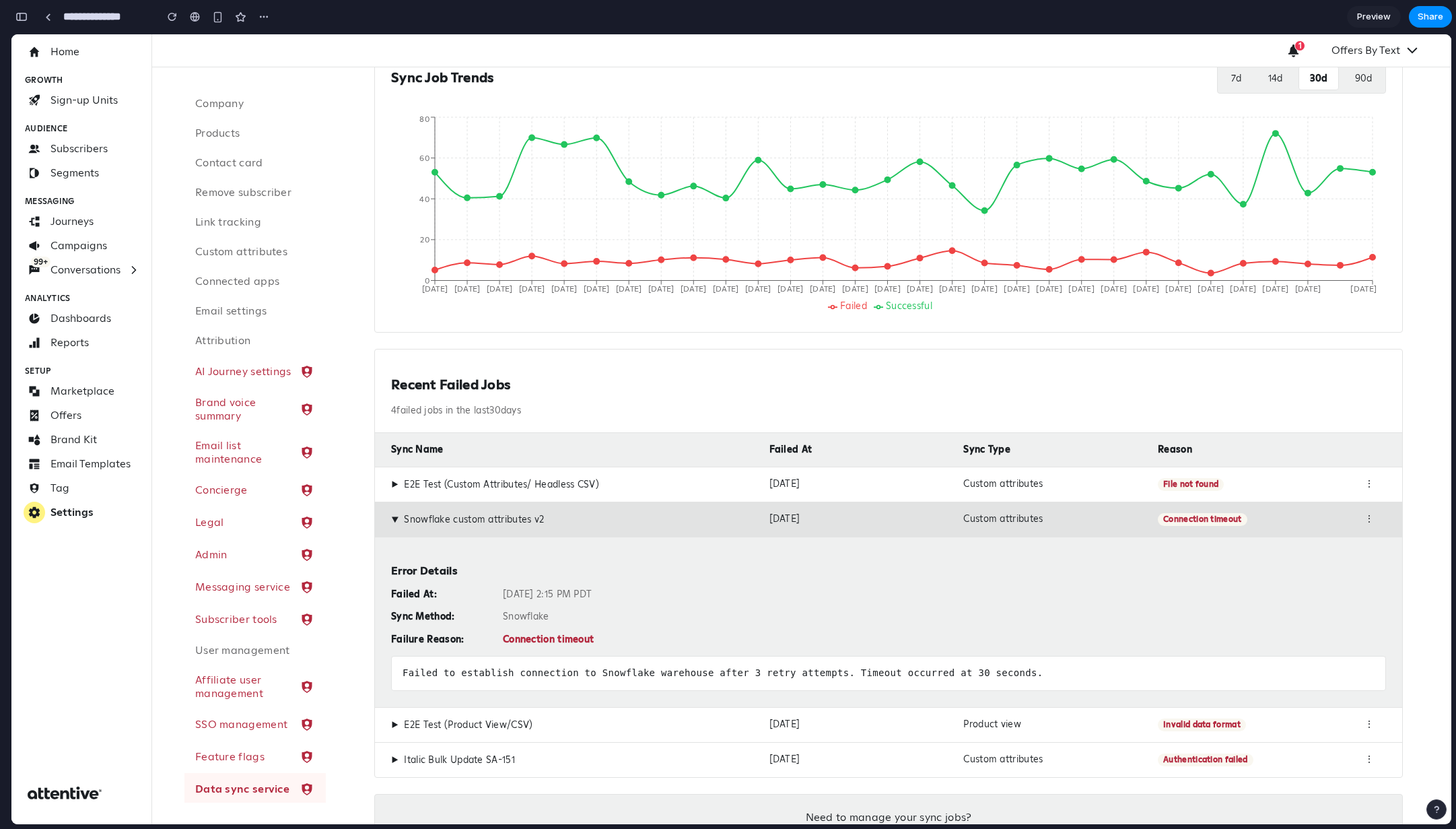
scroll to position [307, 0]
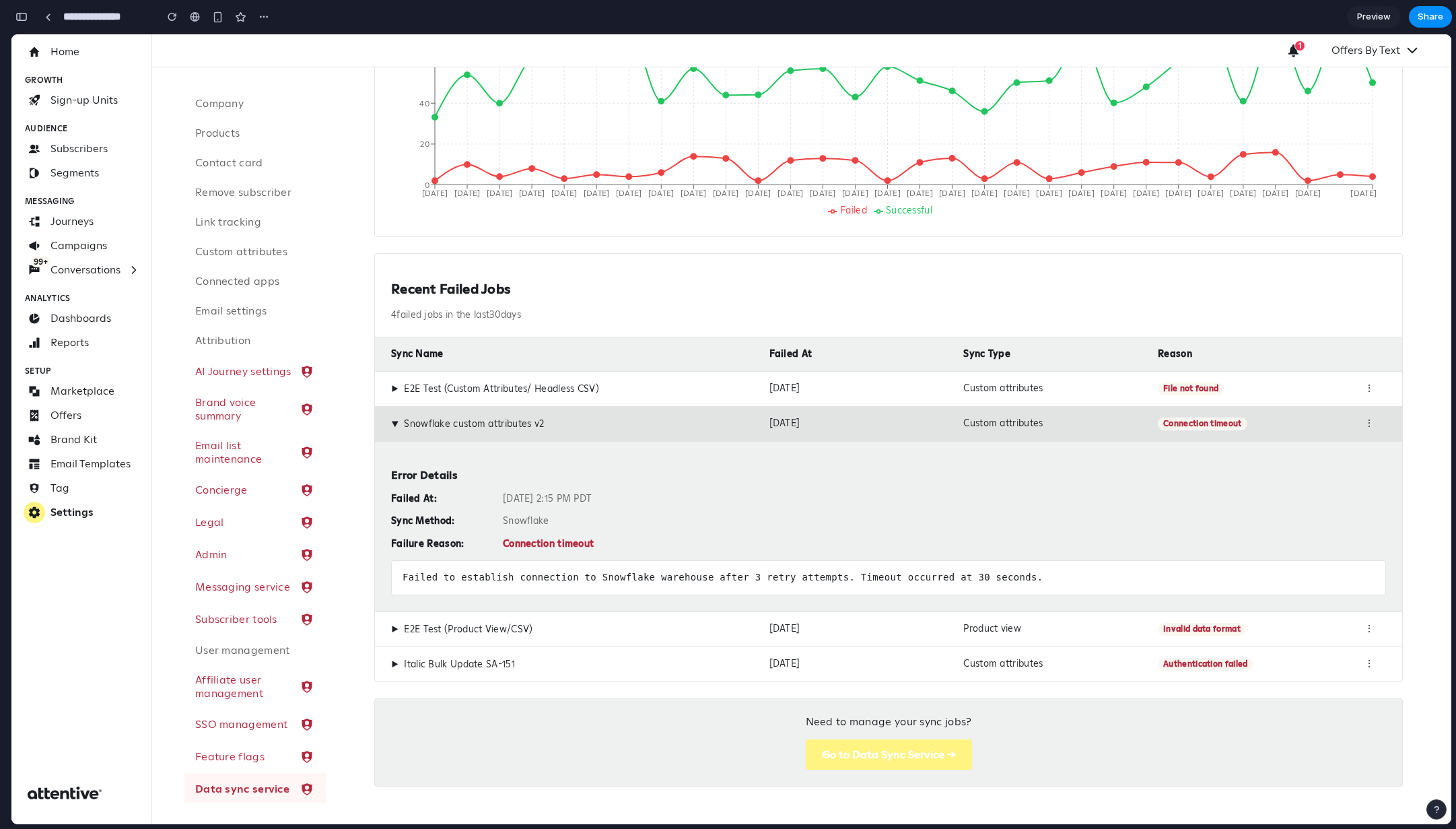
click at [396, 420] on span "▶" at bounding box center [395, 424] width 12 height 8
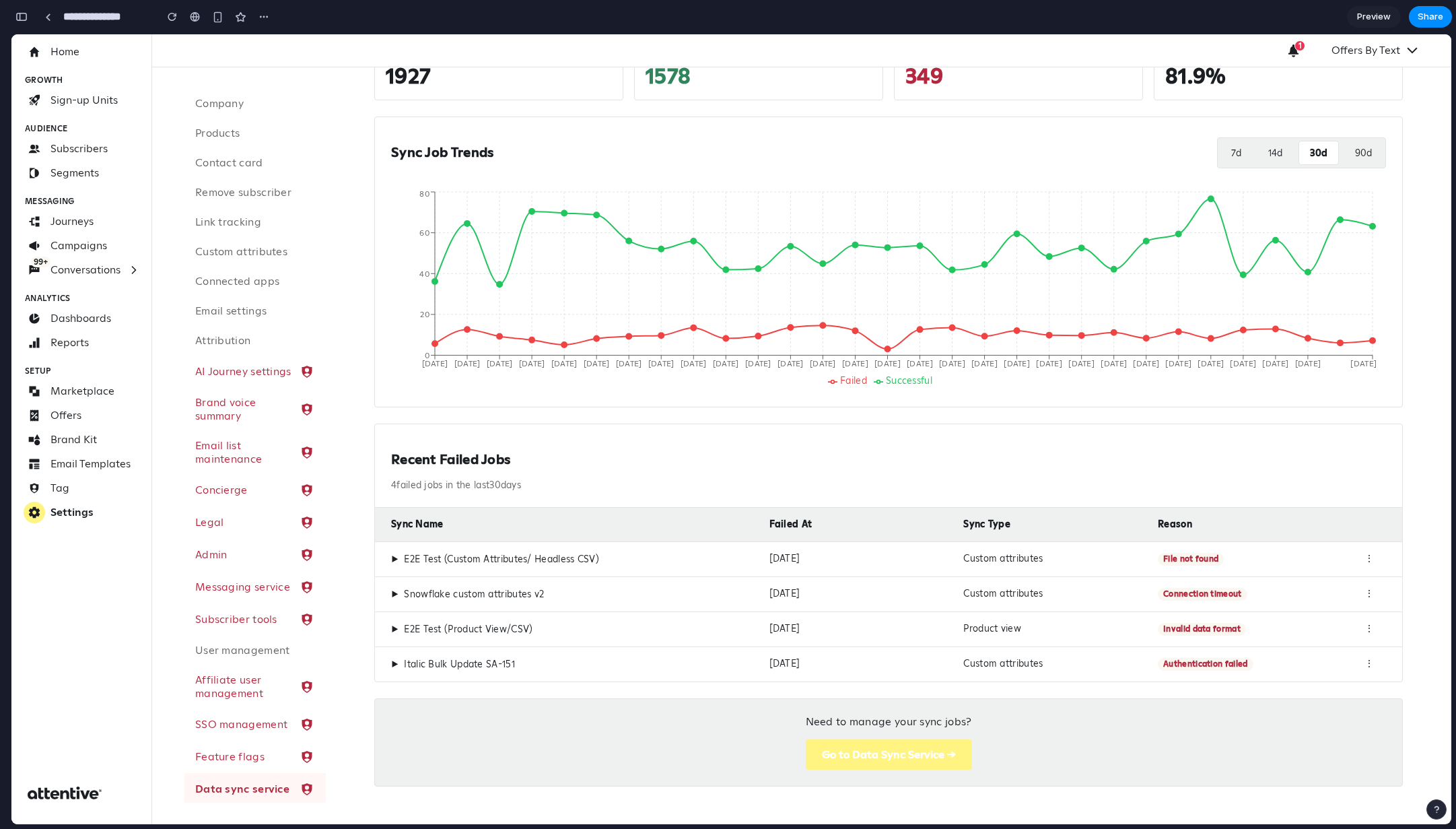
scroll to position [134, 0]
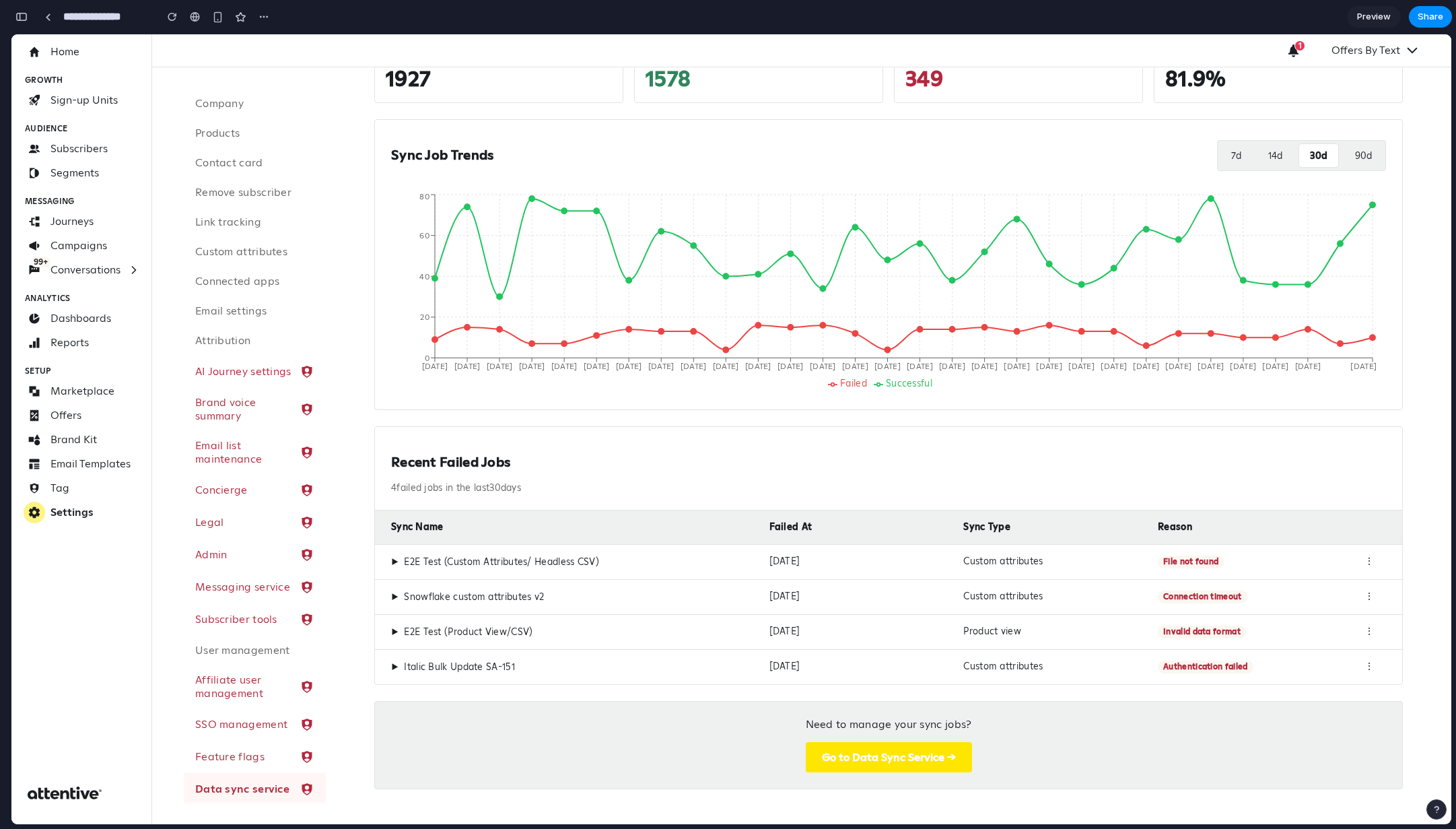
click at [901, 553] on button "Go to Data Sync Service →" at bounding box center [888, 758] width 166 height 31
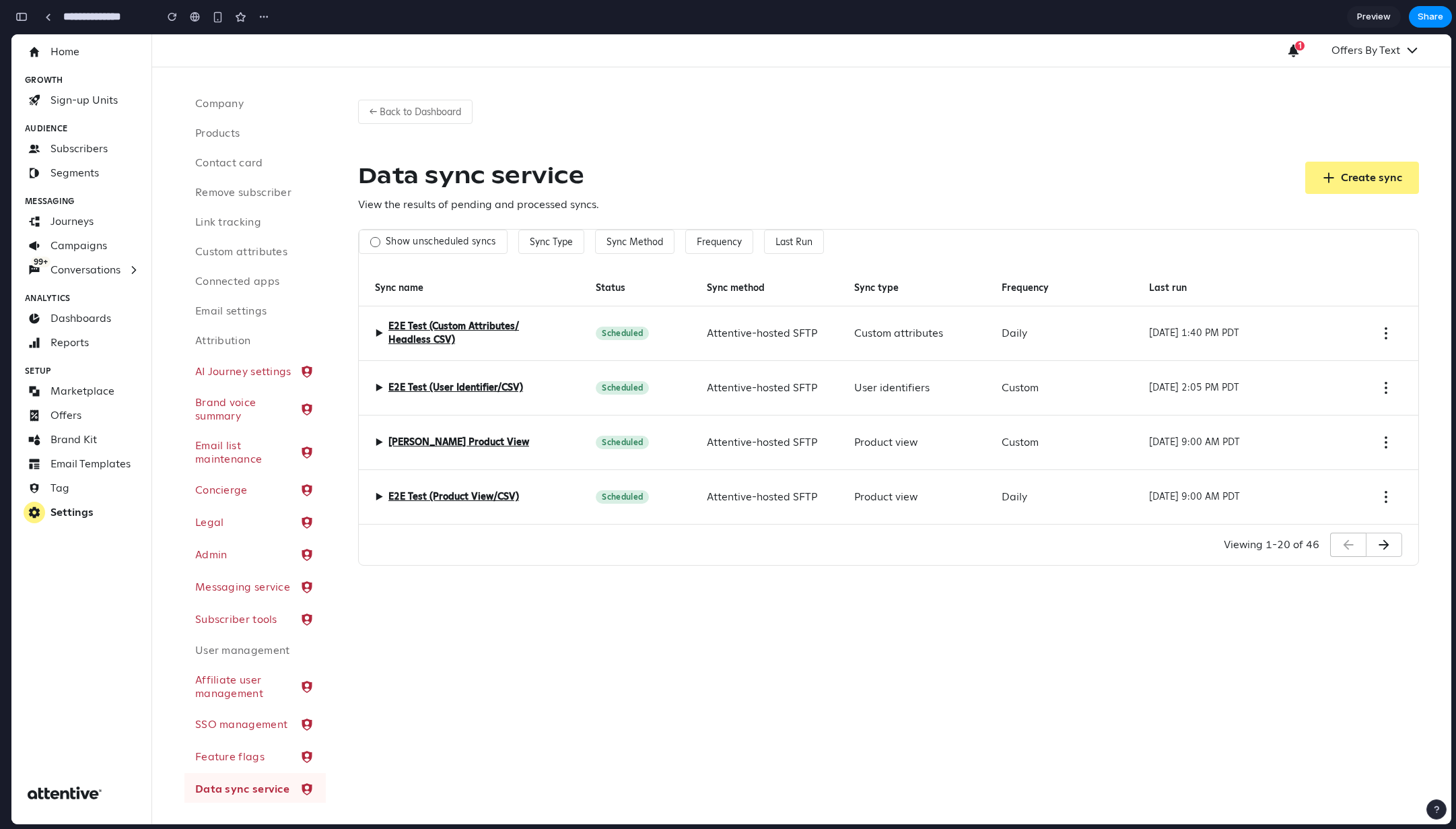
scroll to position [0, 0]
click at [382, 334] on span "▶" at bounding box center [379, 333] width 8 height 16
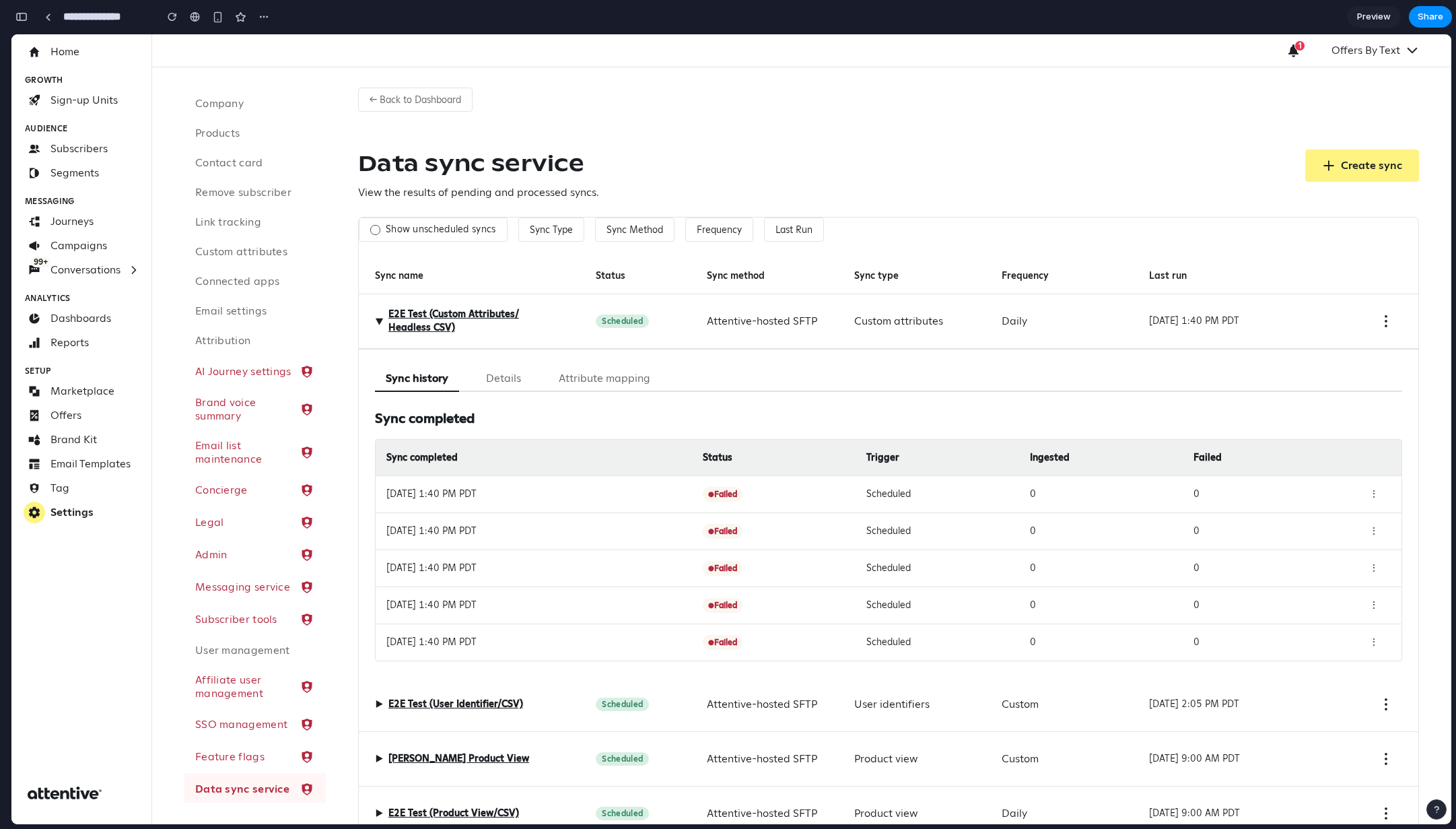
scroll to position [21, 0]
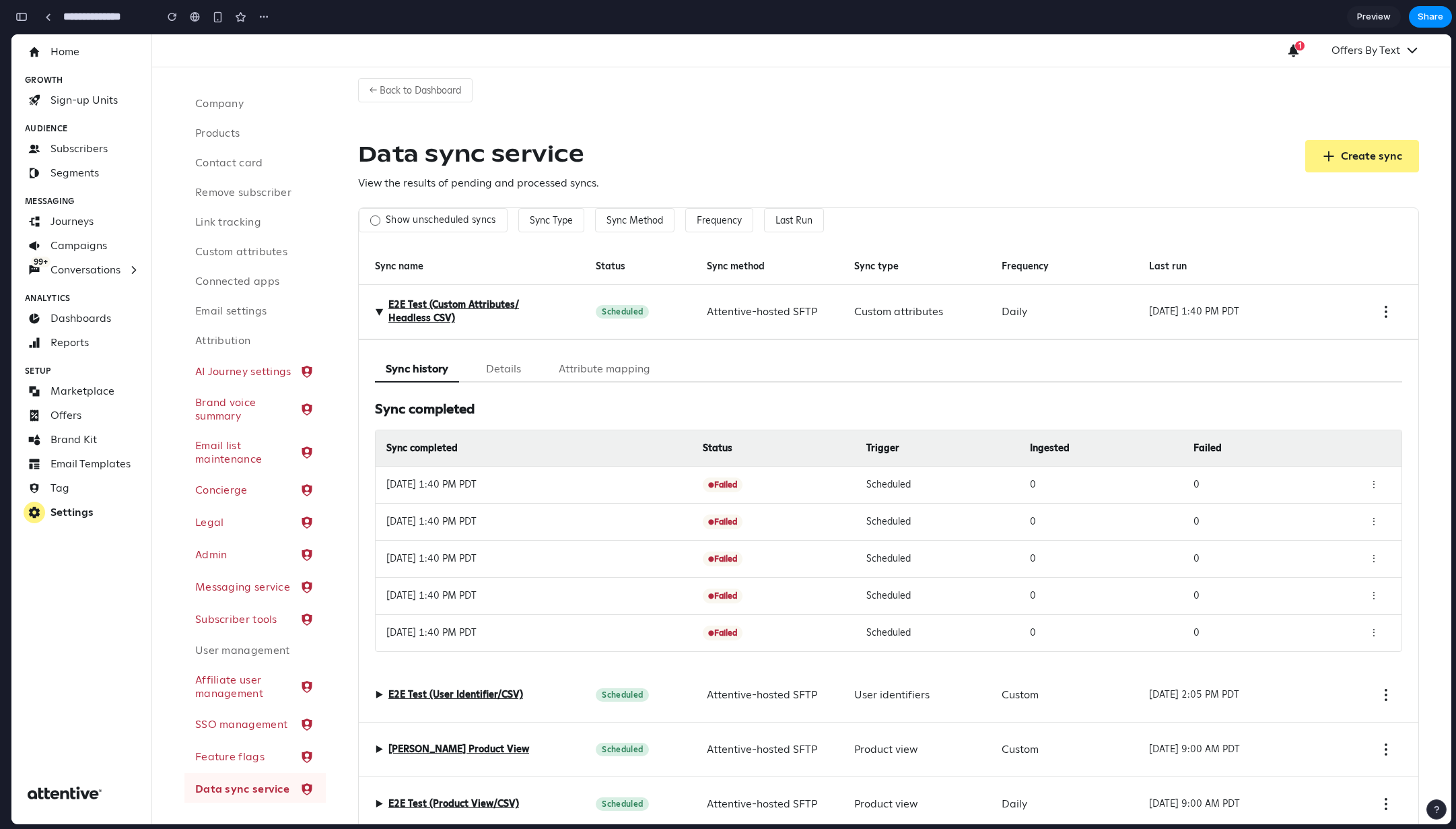
drag, startPoint x: 794, startPoint y: 490, endPoint x: 743, endPoint y: 470, distance: 54.8
click at [794, 489] on div "● Failed" at bounding box center [779, 484] width 153 height 14
click at [817, 439] on div "Sync completed Status Trigger Ingested Failed" at bounding box center [888, 448] width 1026 height 36
click at [786, 489] on div "● Failed" at bounding box center [779, 484] width 153 height 14
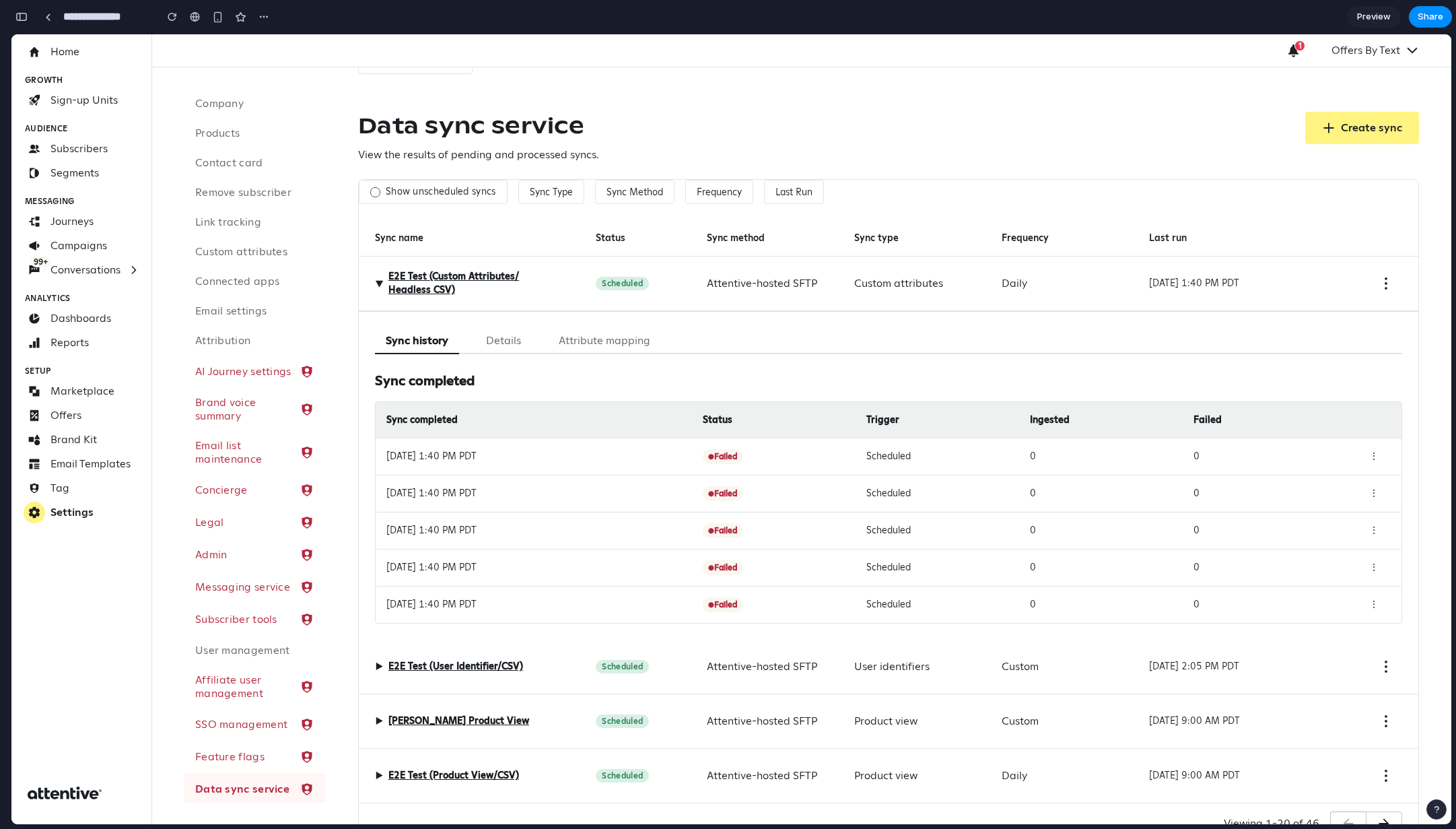
scroll to position [92, 0]
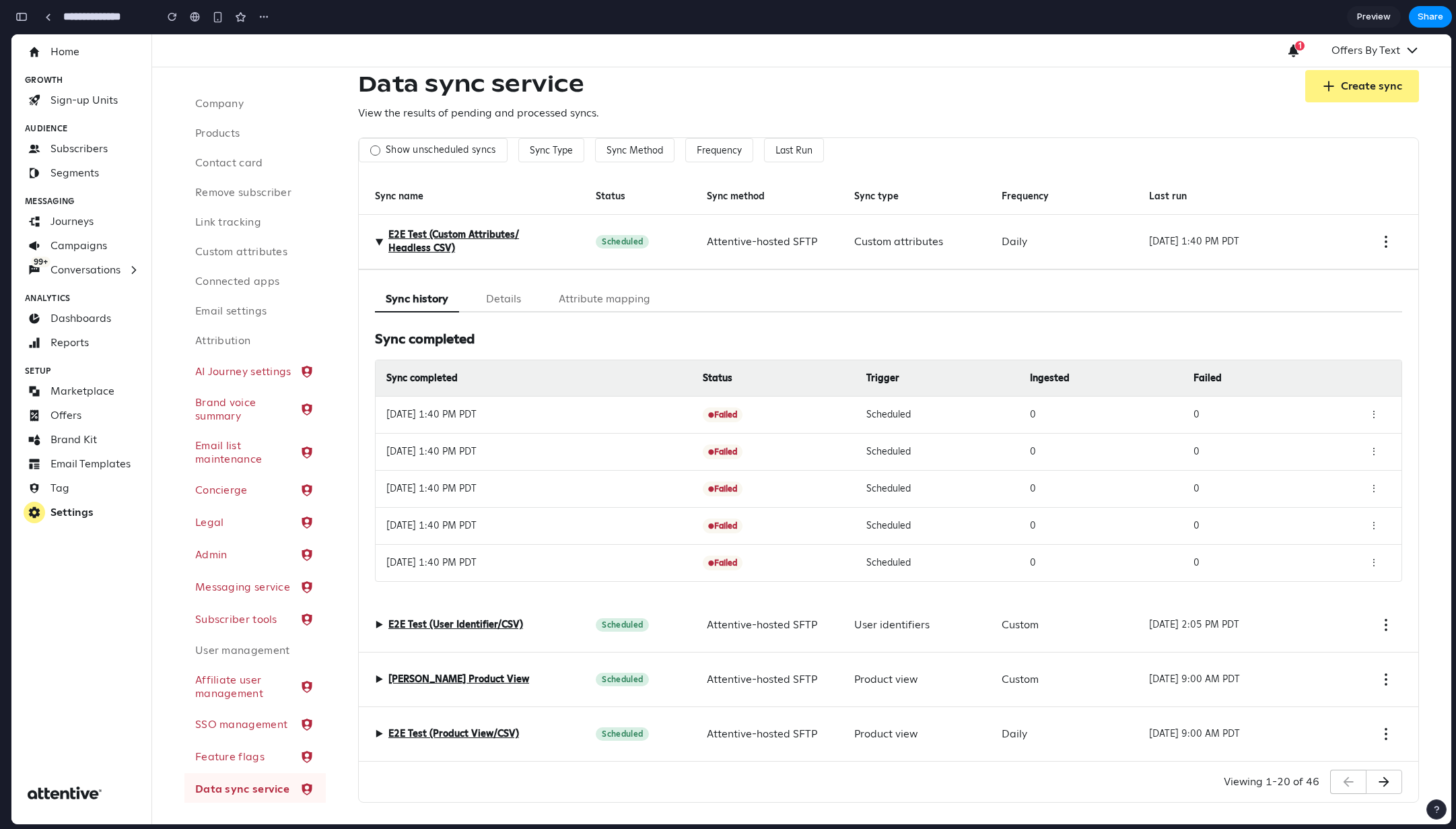
click at [511, 301] on button "Details" at bounding box center [503, 299] width 56 height 26
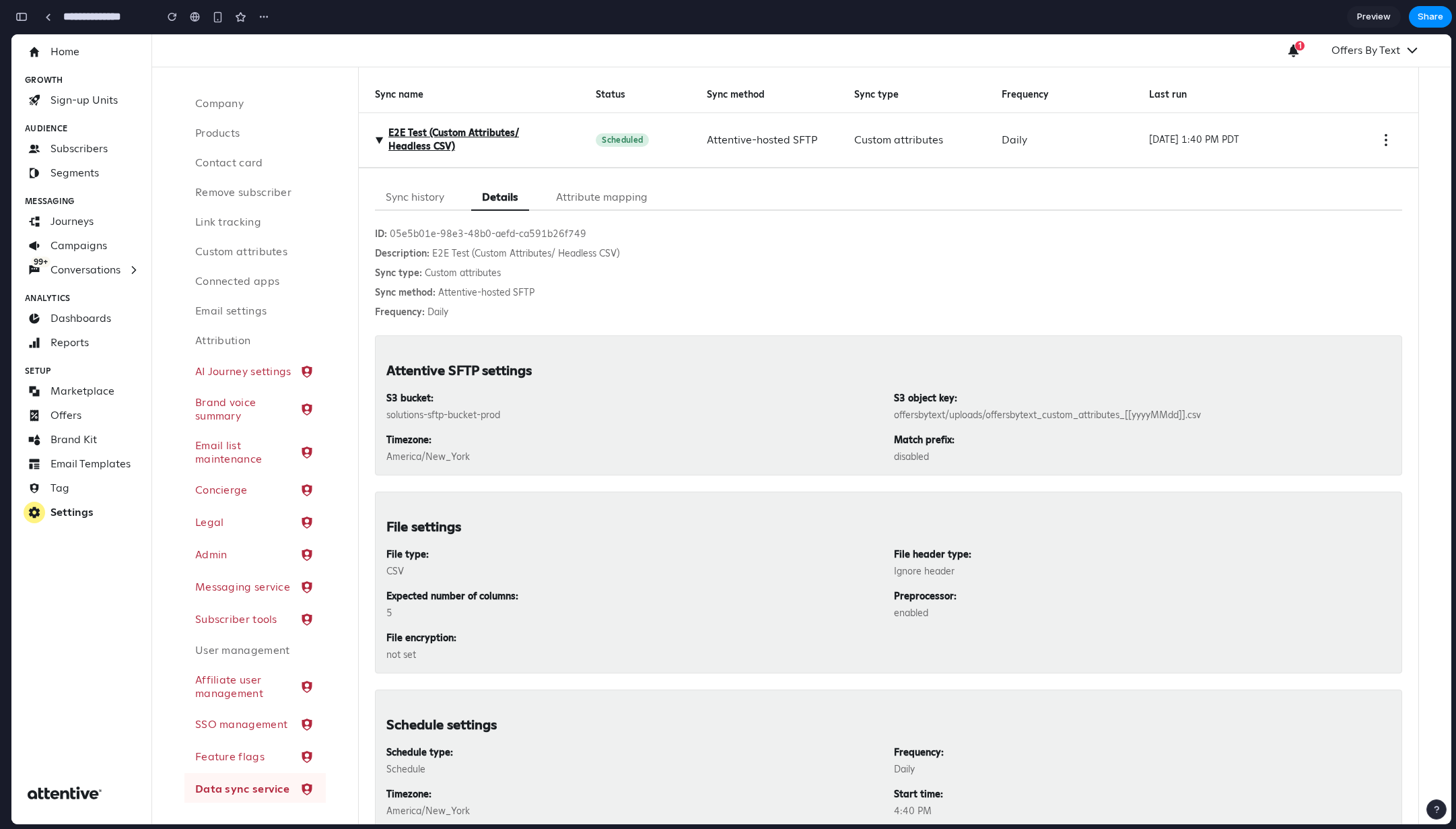
scroll to position [79, 0]
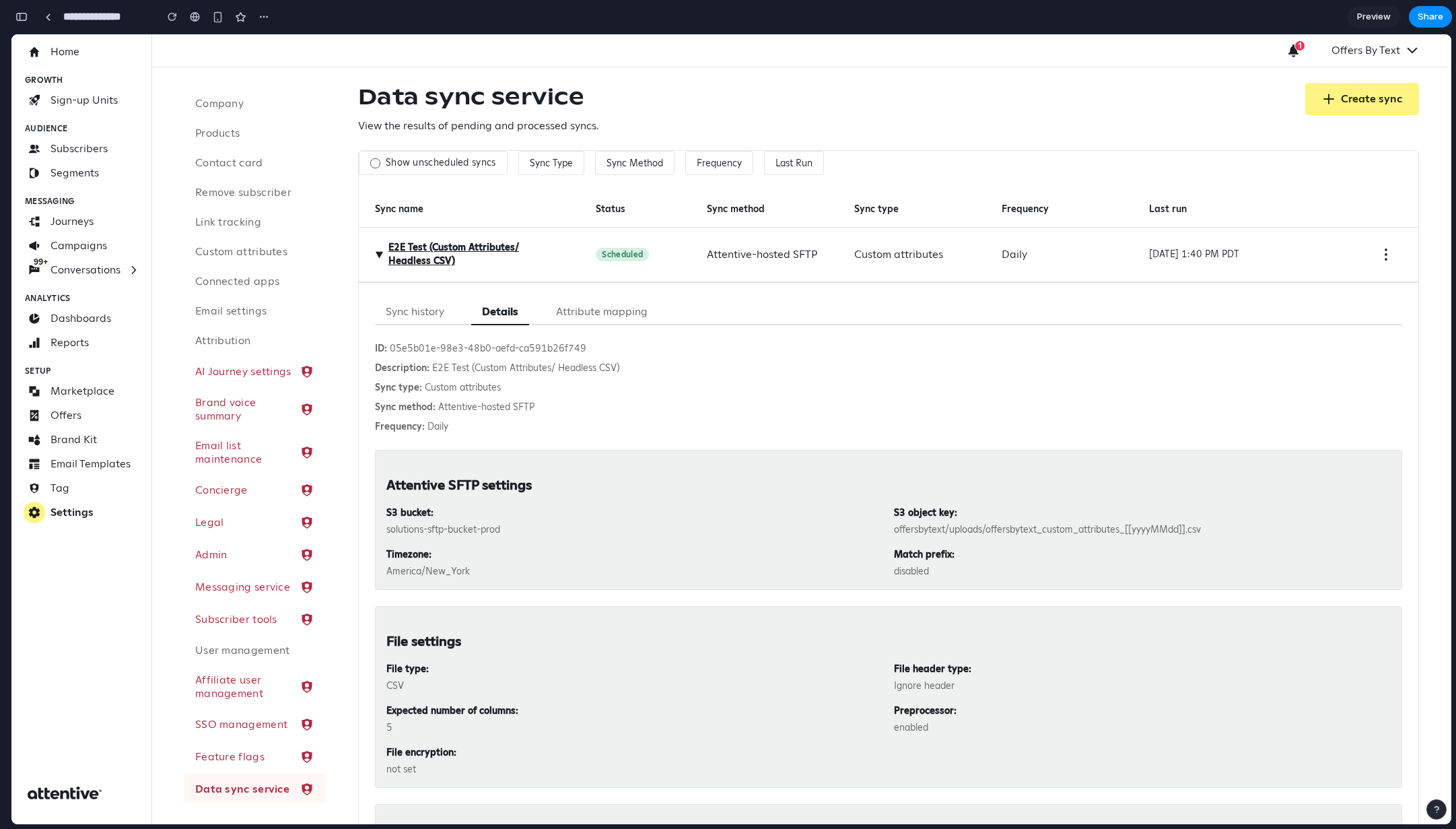
click at [607, 314] on button "Attribute mapping" at bounding box center [602, 312] width 113 height 26
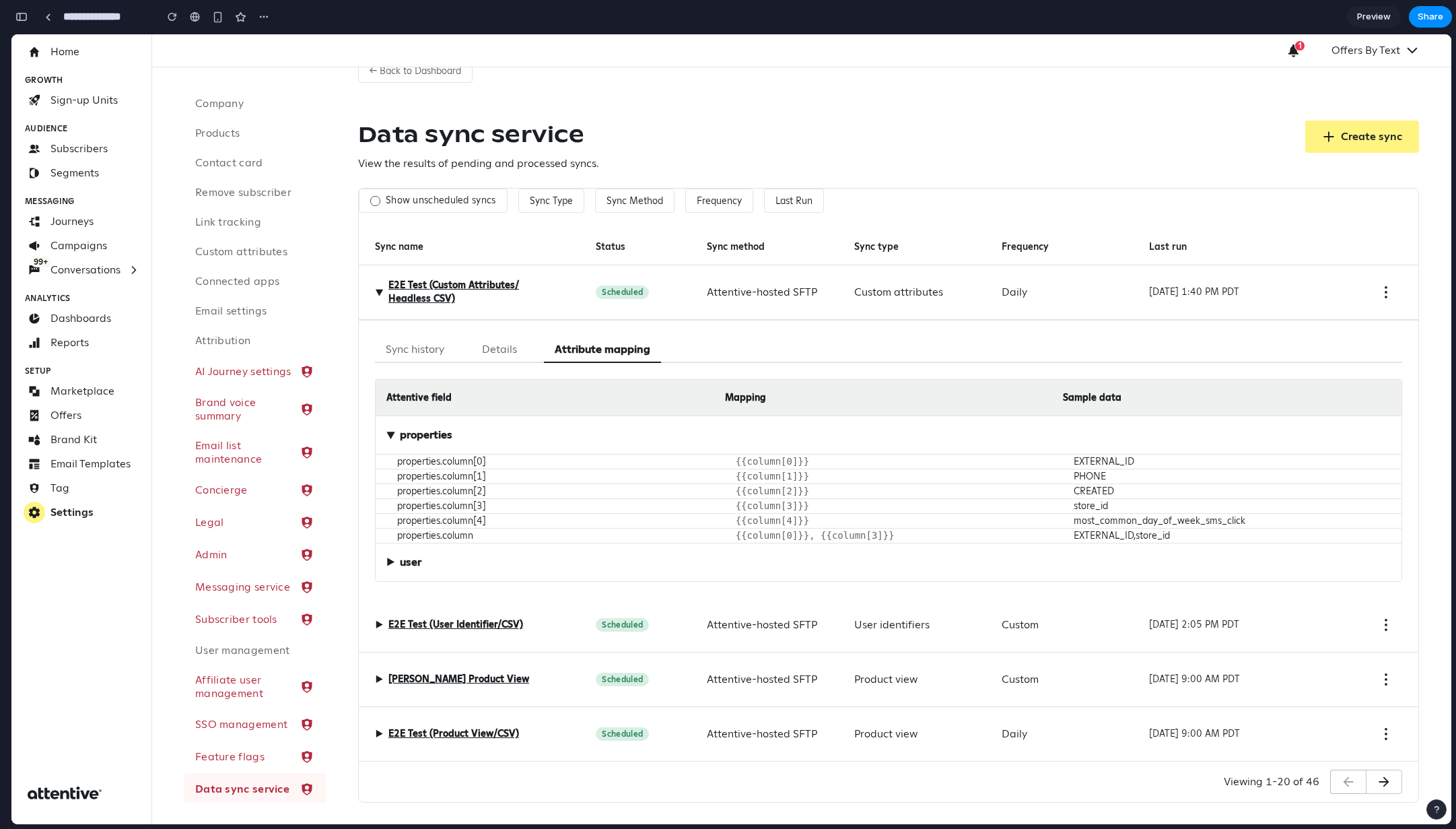
scroll to position [48, 0]
click at [409, 337] on button "Sync history" at bounding box center [415, 350] width 80 height 26
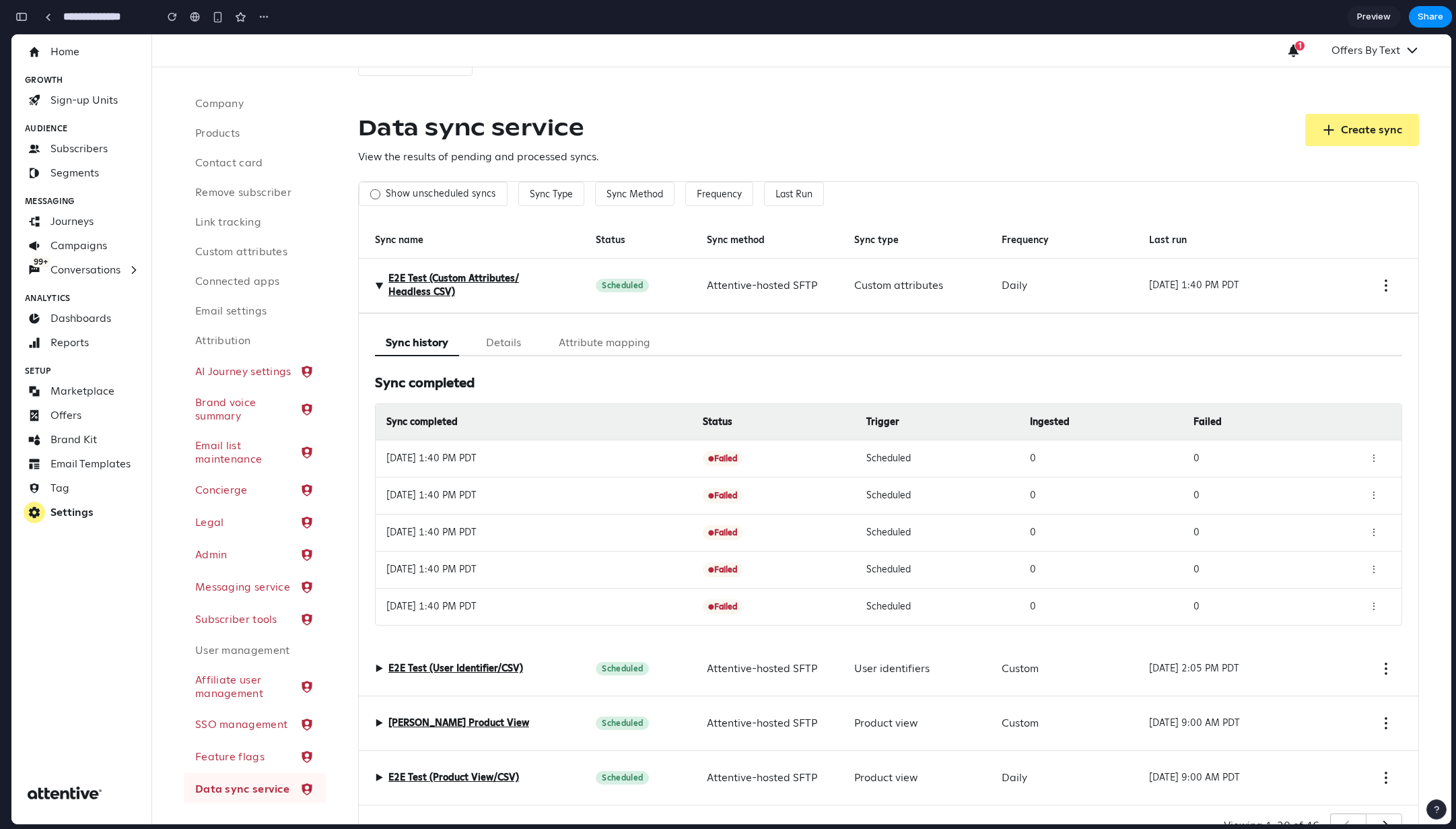
click at [383, 283] on span "▶" at bounding box center [379, 285] width 16 height 8
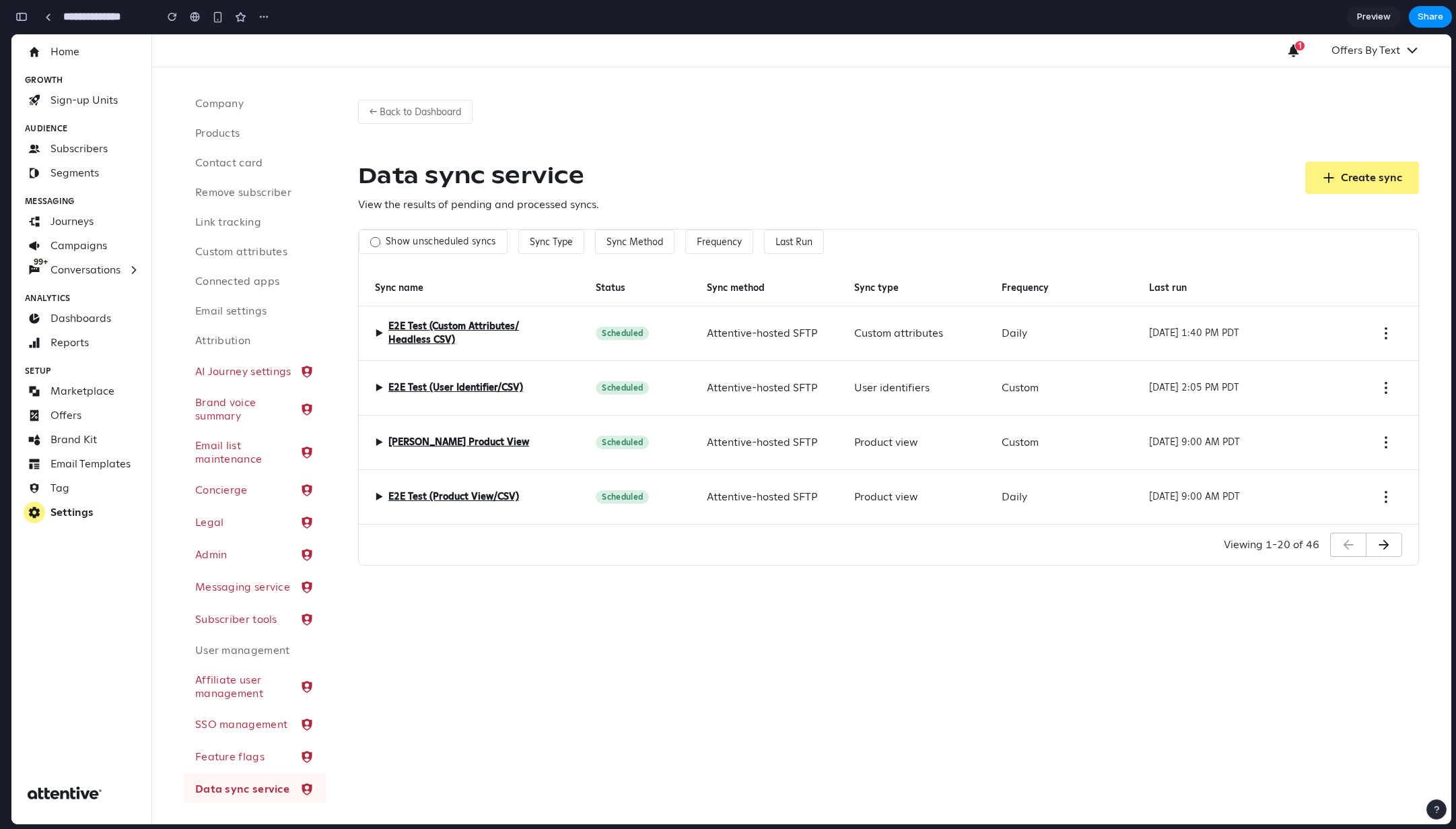
scroll to position [0, 0]
click at [982, 553] on div "← Back to Dashboard Data sync service View the results of pending and processed…" at bounding box center [888, 445] width 1126 height 757
click at [897, 247] on div "Show unscheduled syncs Sync Type Sync Method Frequency Last Run" at bounding box center [888, 242] width 1059 height 24
click at [797, 241] on button "Last Run" at bounding box center [794, 242] width 60 height 24
click at [787, 272] on input "text" at bounding box center [825, 279] width 115 height 27
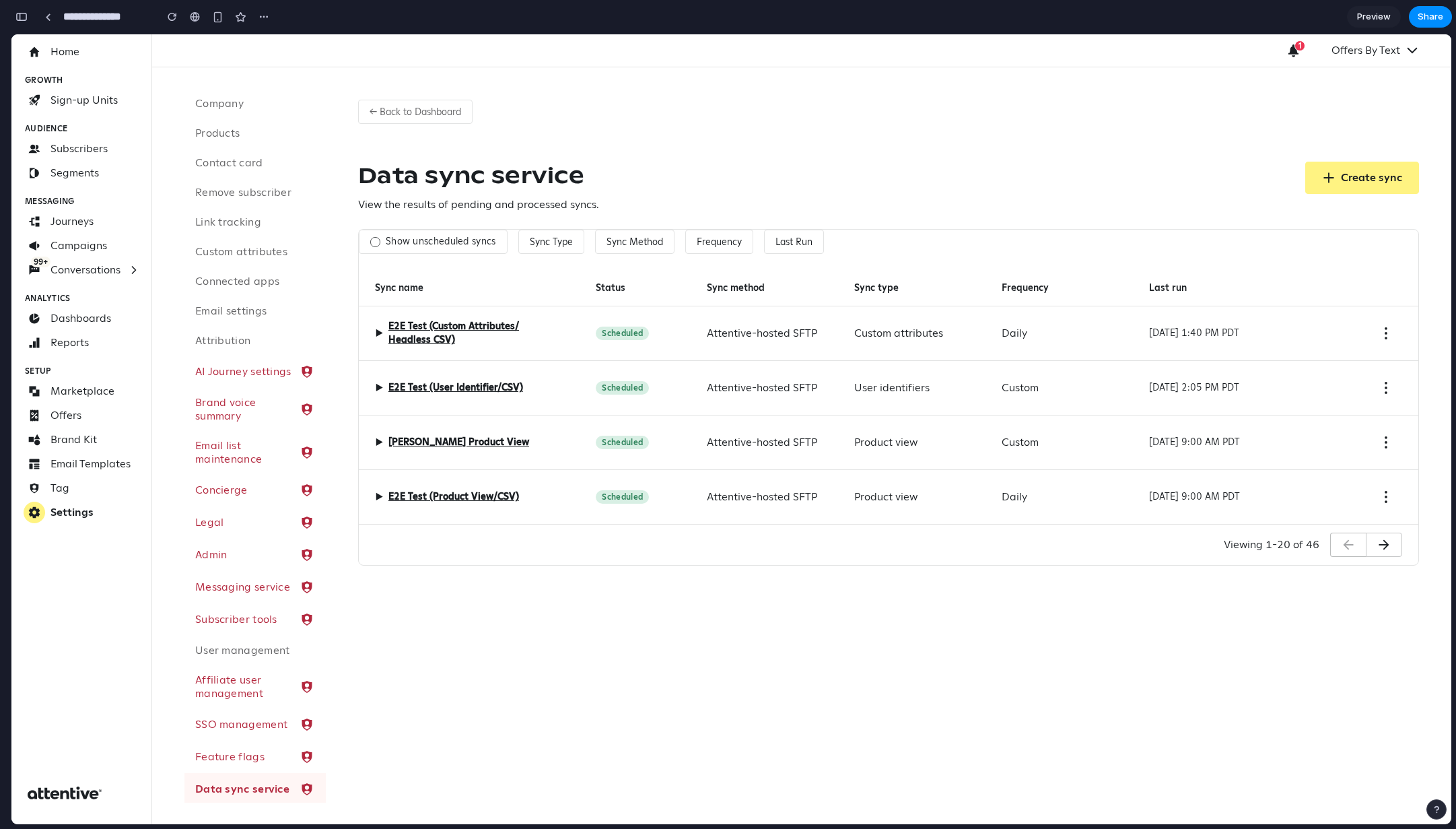
click at [837, 247] on div "Has run Never run" at bounding box center [731, 429] width 1440 height 790
click at [18, 19] on div "button" at bounding box center [21, 16] width 12 height 9
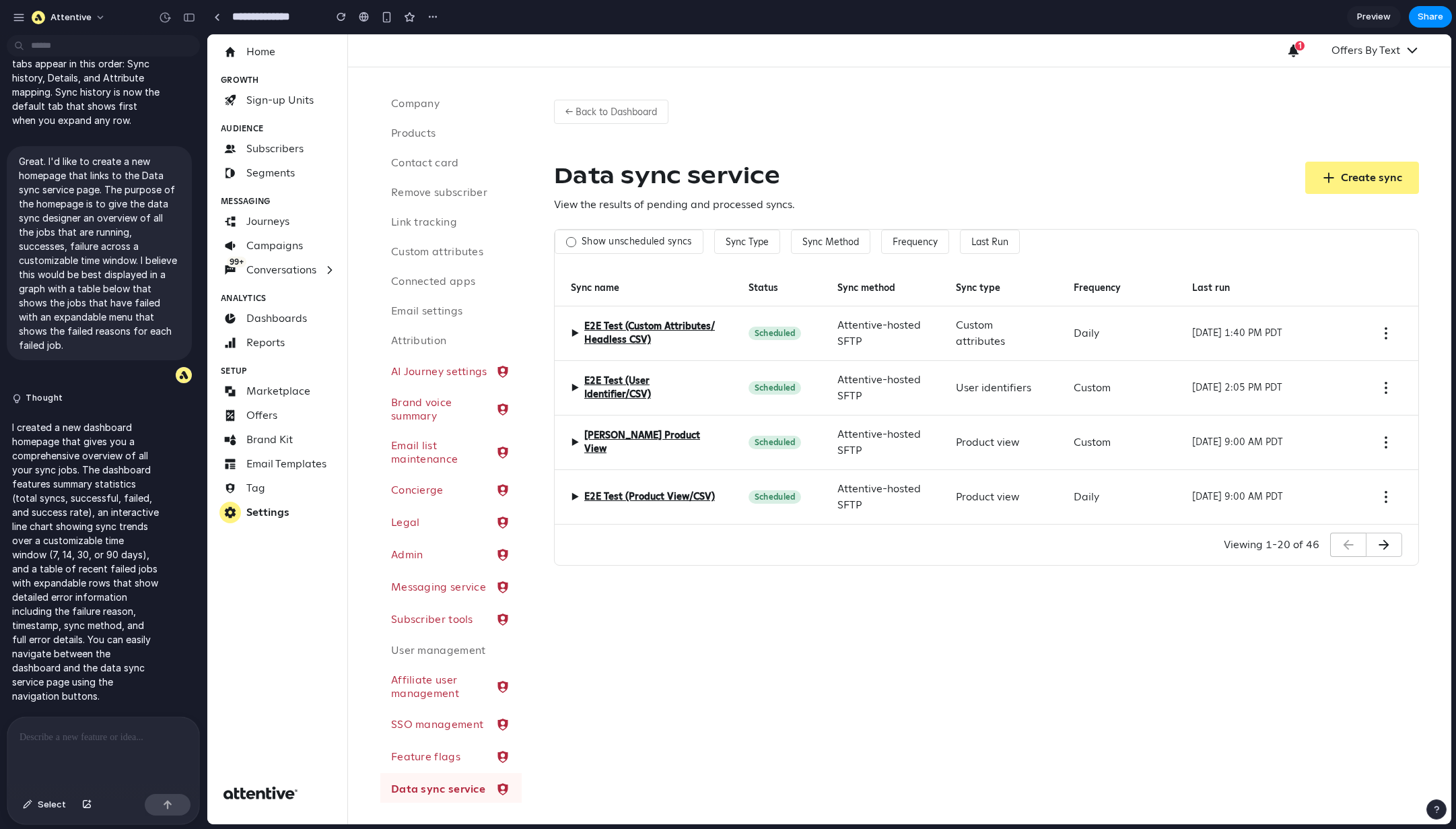
click at [40, 553] on p at bounding box center [103, 737] width 168 height 16
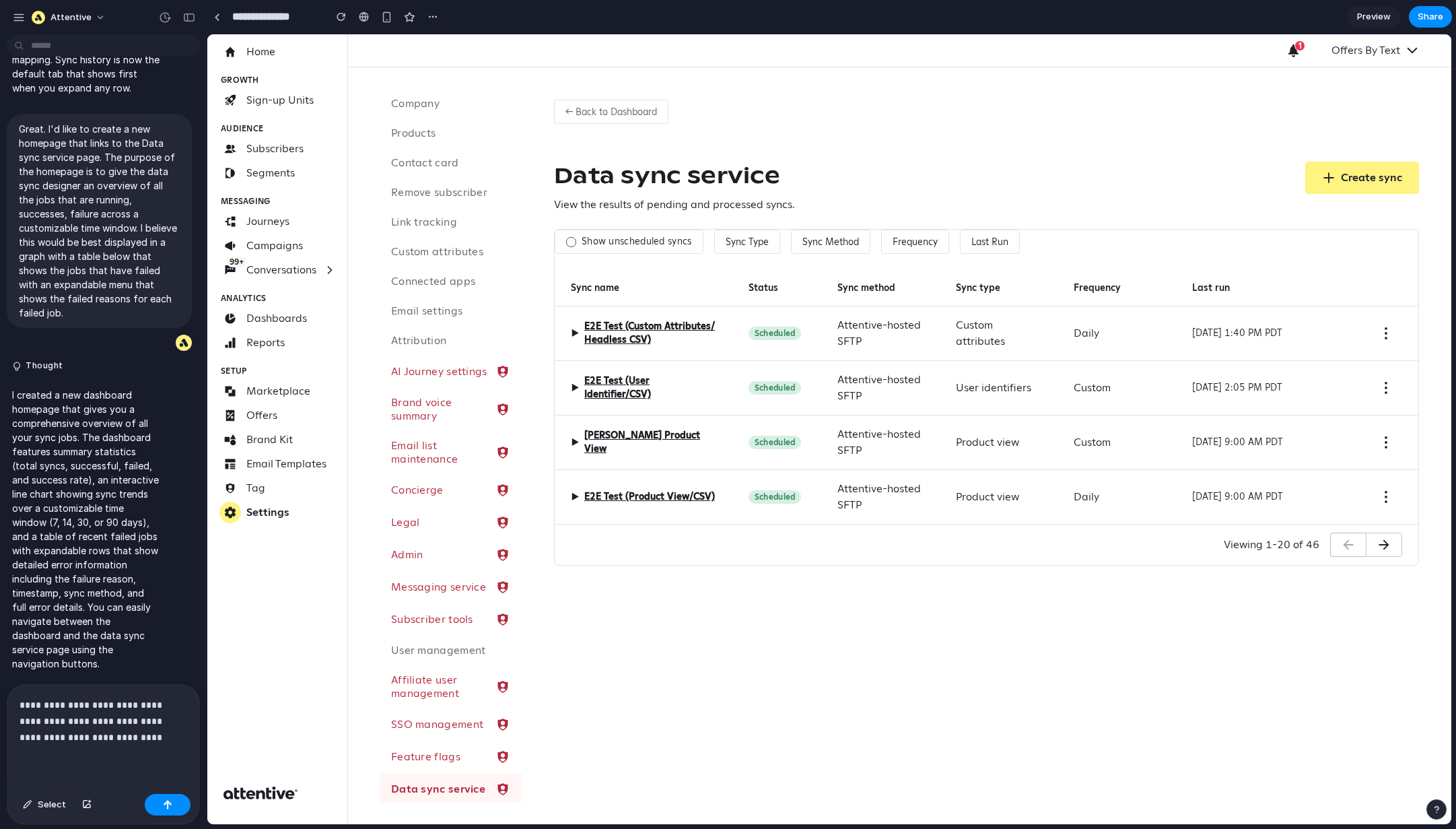
scroll to position [1655, 0]
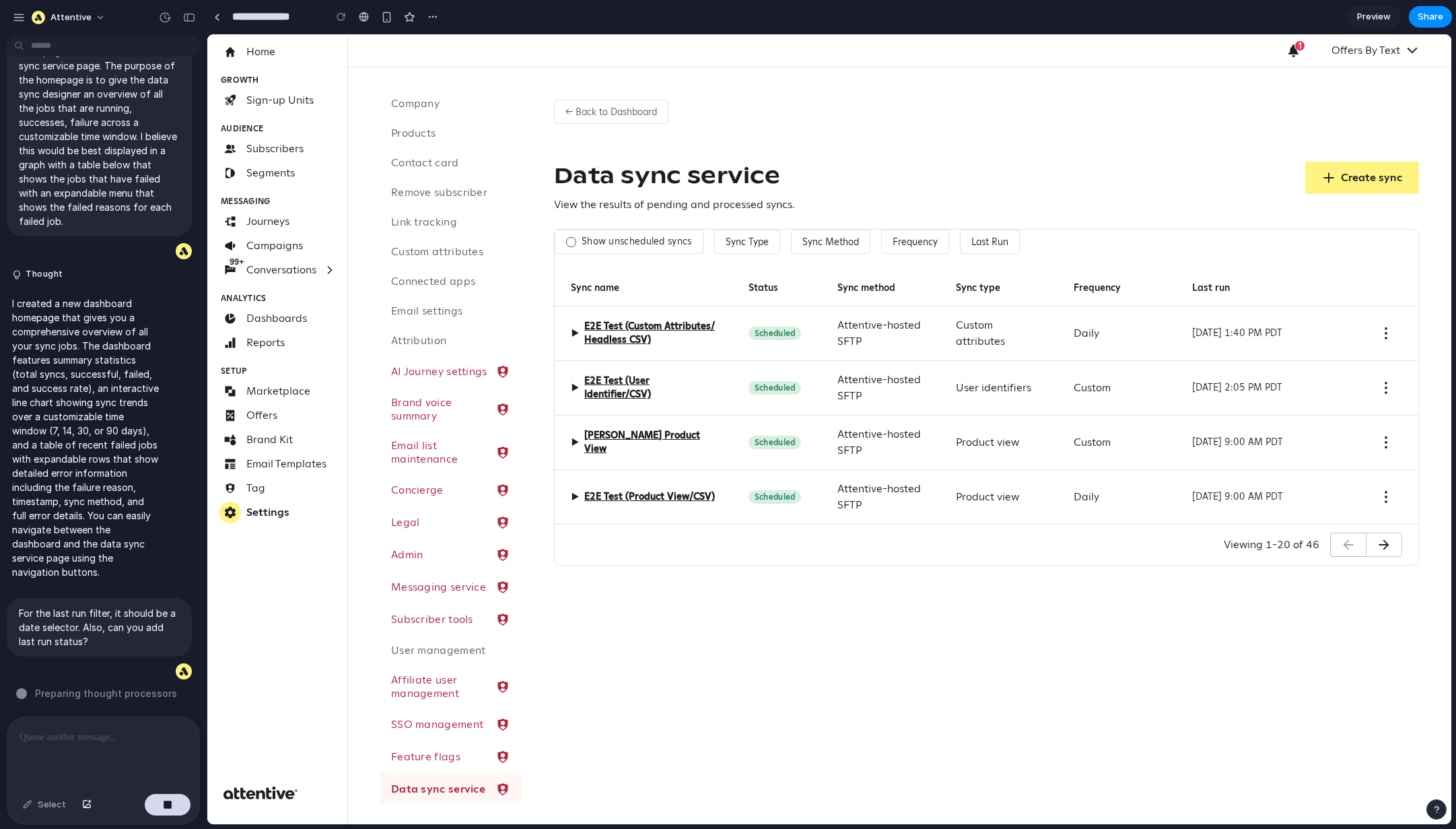
click at [567, 330] on div "▶ E2E Test (Custom Attributes/ Headless CSV)" at bounding box center [643, 334] width 178 height 54
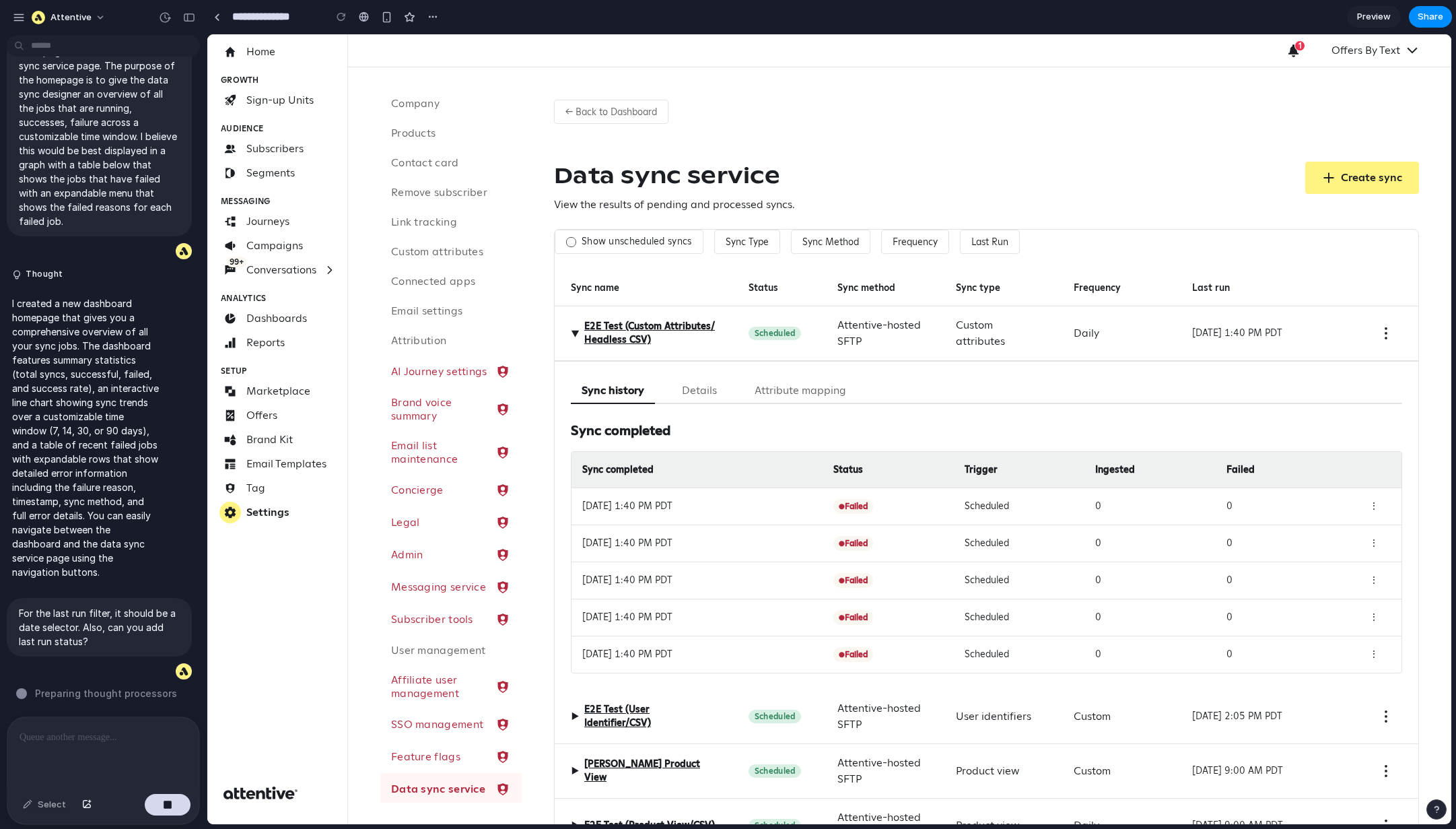
click at [572, 334] on span "▶" at bounding box center [574, 333] width 16 height 8
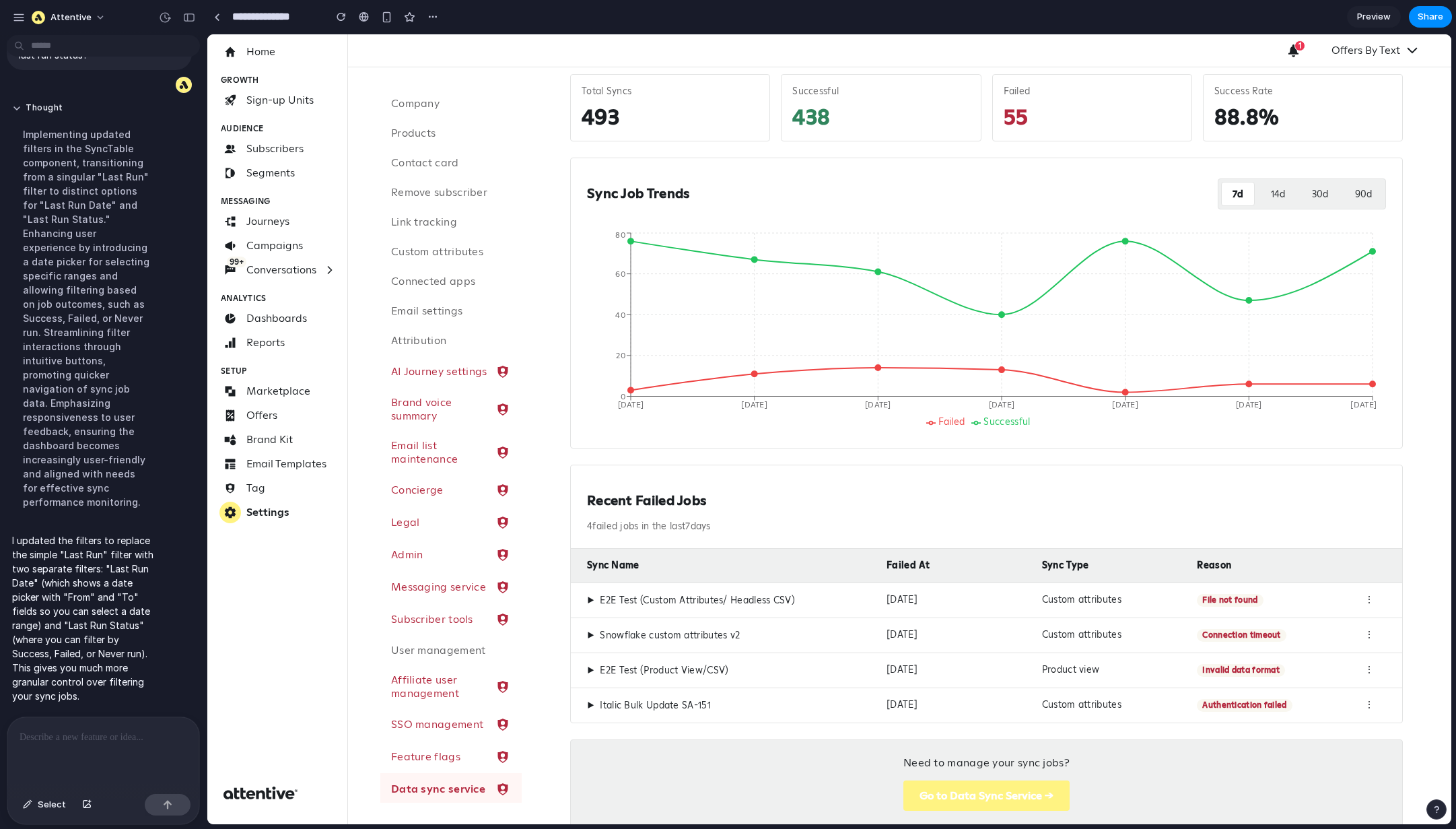
scroll to position [137, 0]
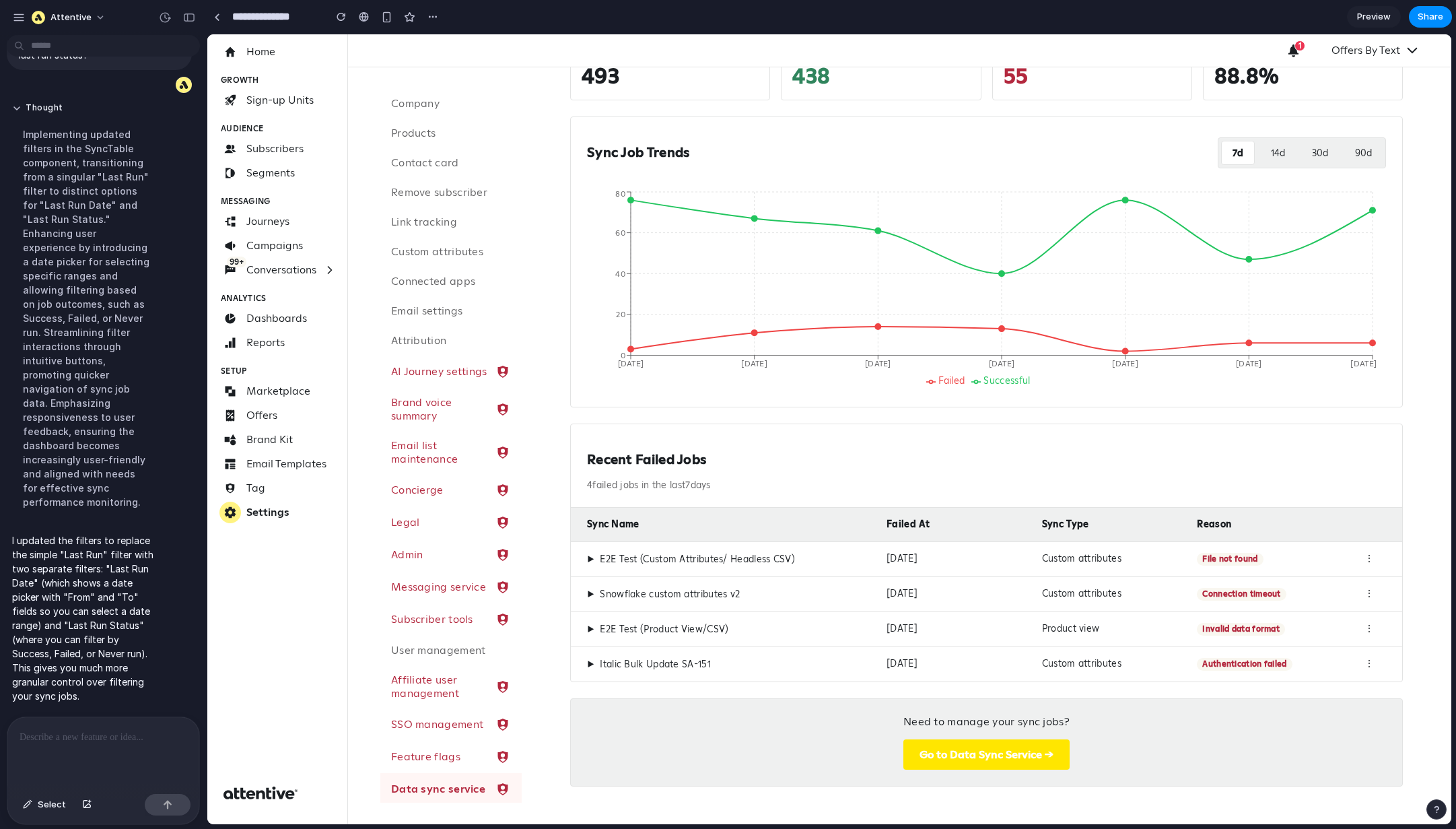
click at [988, 553] on button "Go to Data Sync Service →" at bounding box center [986, 755] width 166 height 31
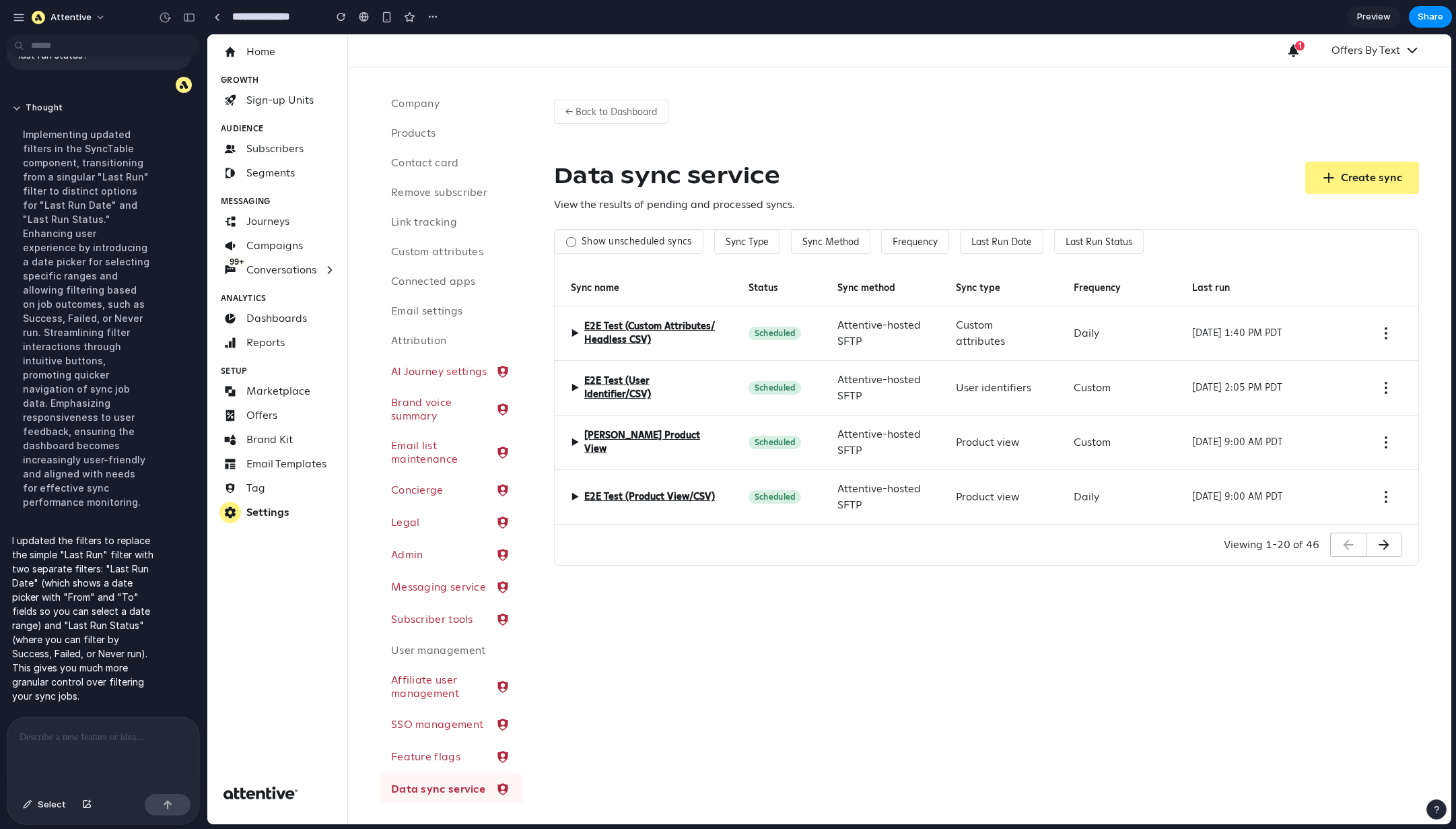
scroll to position [0, 0]
click at [988, 248] on button "Last Run Status" at bounding box center [1099, 242] width 89 height 24
click at [988, 247] on div "Success Failed Never run" at bounding box center [830, 429] width 1244 height 790
click at [150, 553] on div at bounding box center [103, 752] width 191 height 71
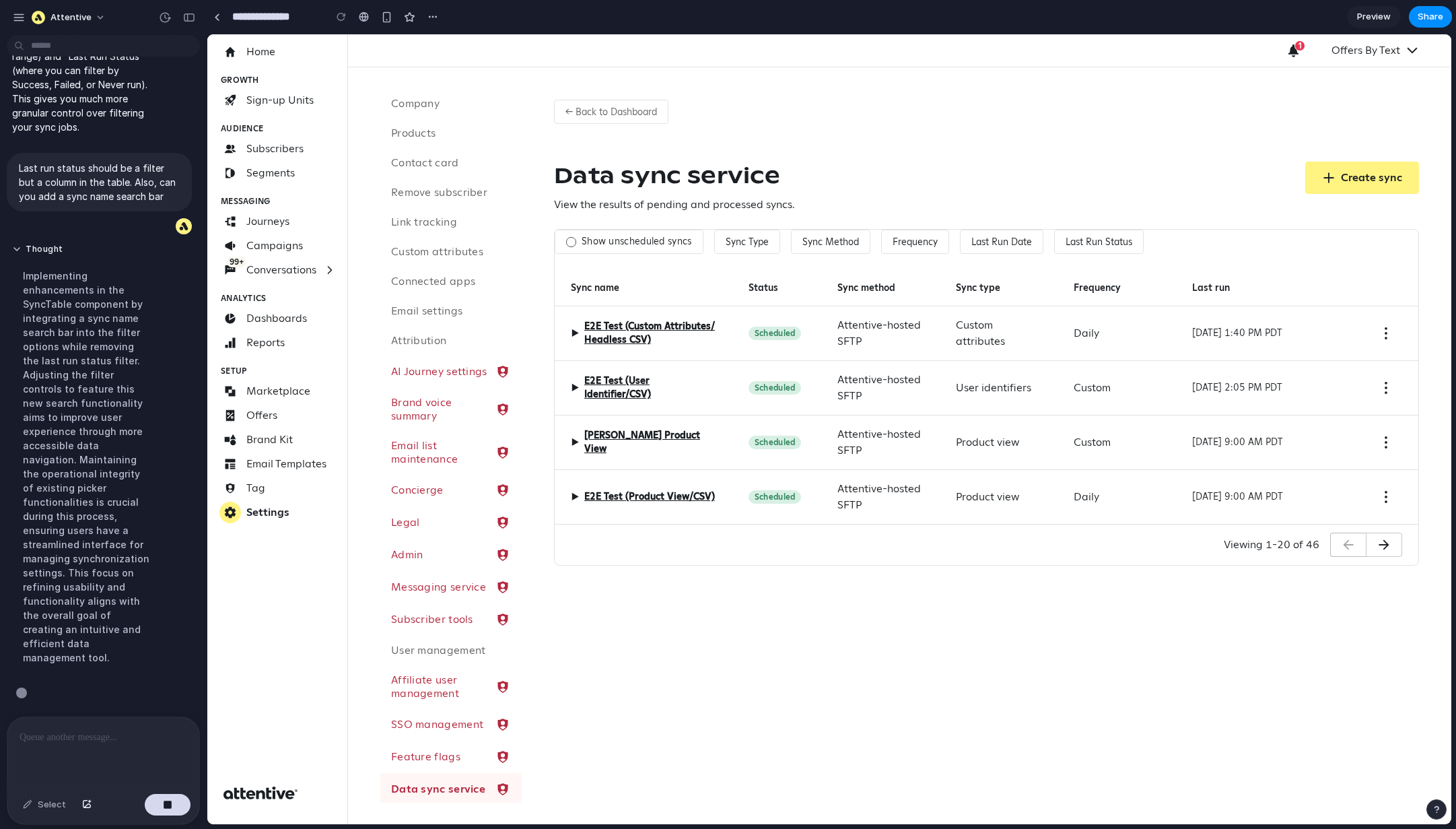
scroll to position [2421, 0]
click at [864, 127] on div "← Back to Dashboard Data sync service View the results of pending and processed…" at bounding box center [986, 327] width 929 height 520
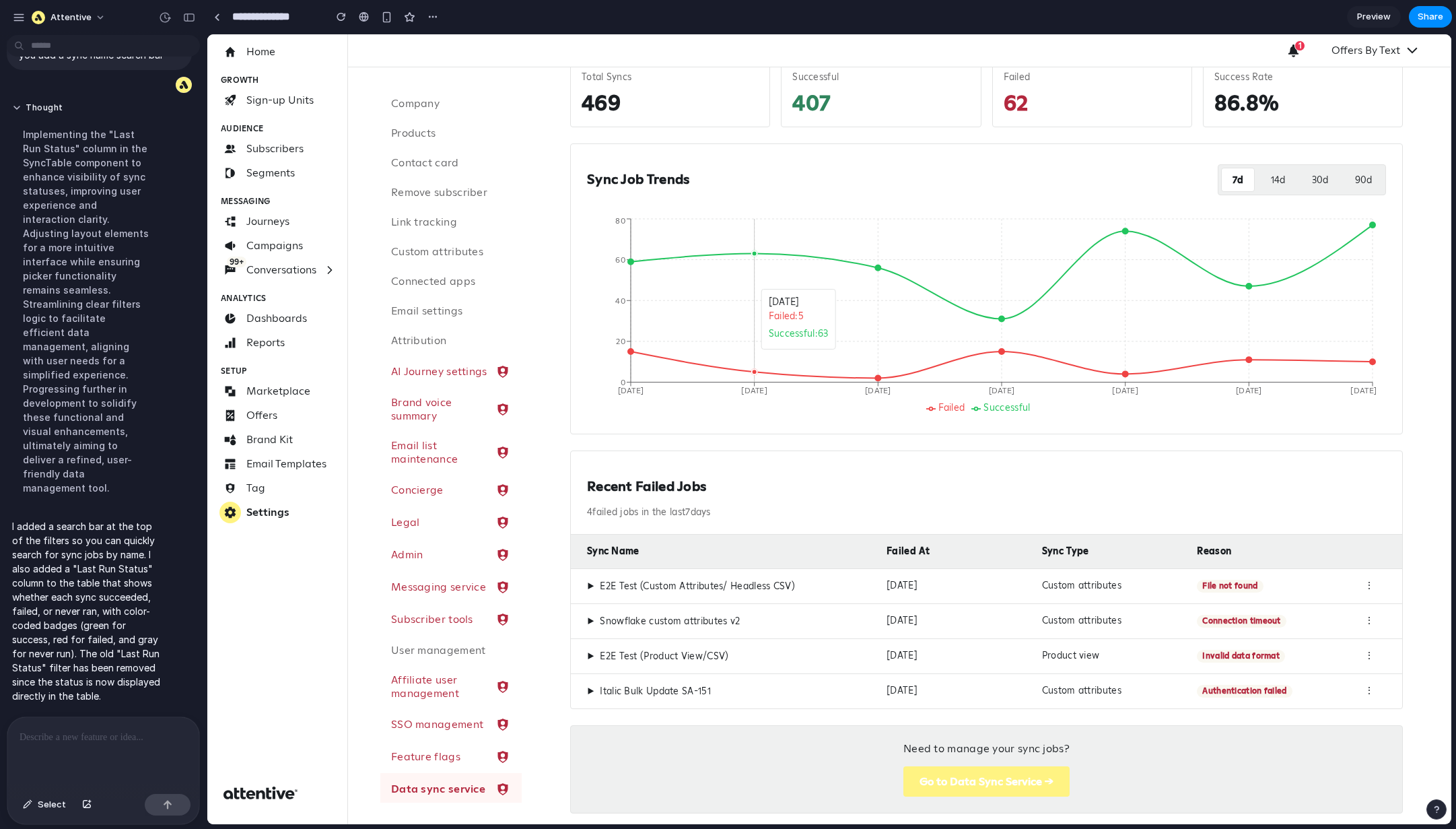
scroll to position [137, 0]
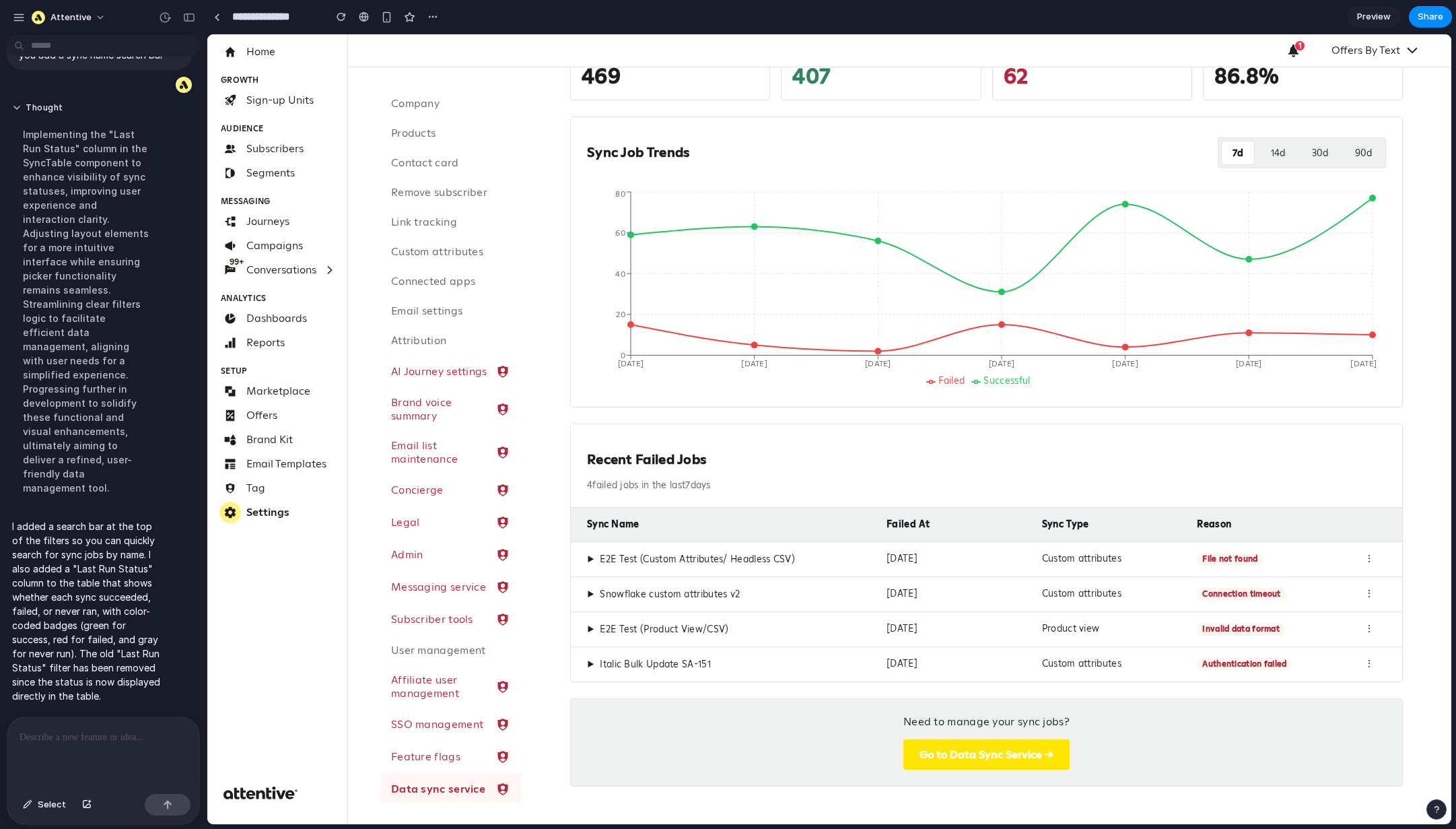
click at [971, 553] on button "Go to Data Sync Service →" at bounding box center [986, 755] width 166 height 31
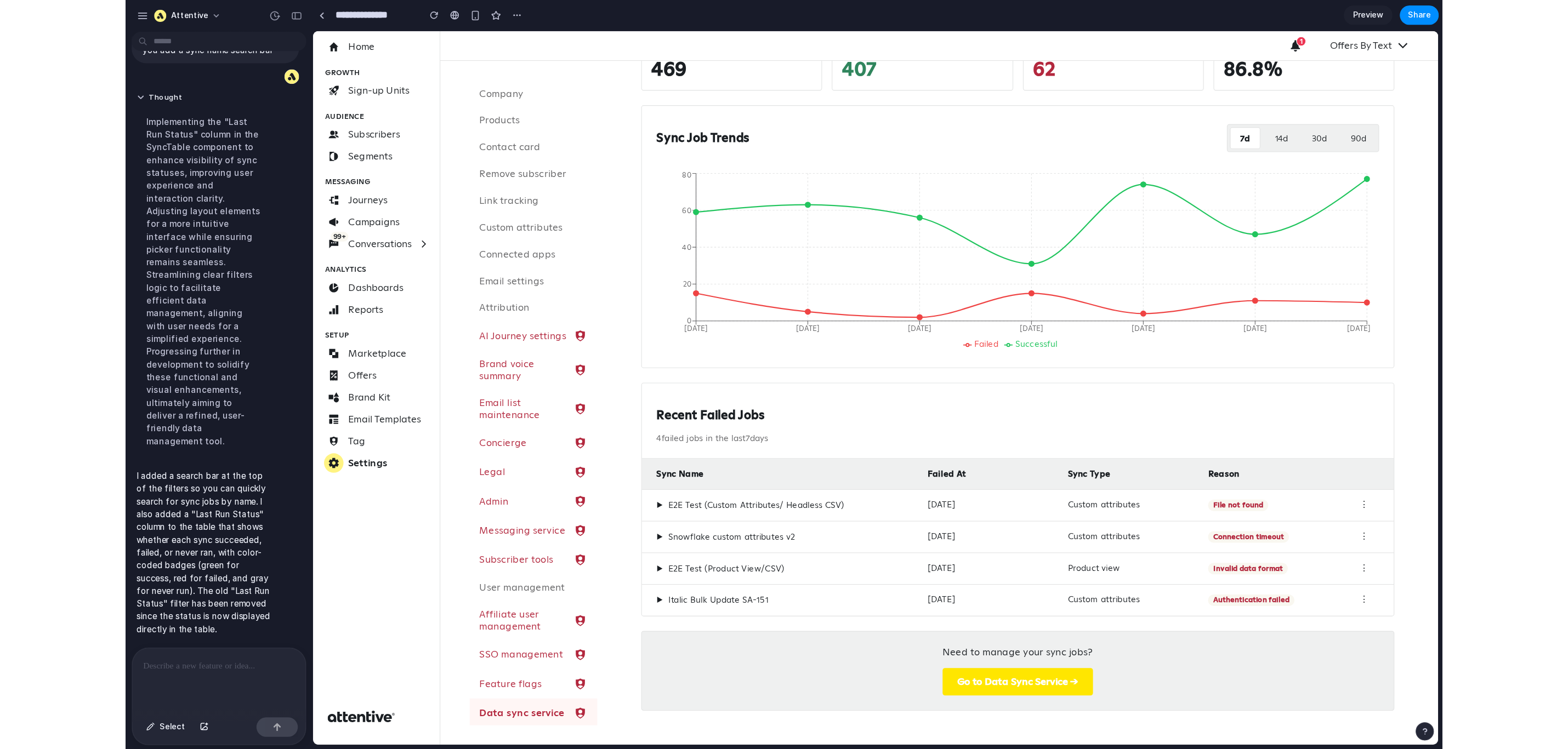
scroll to position [0, 0]
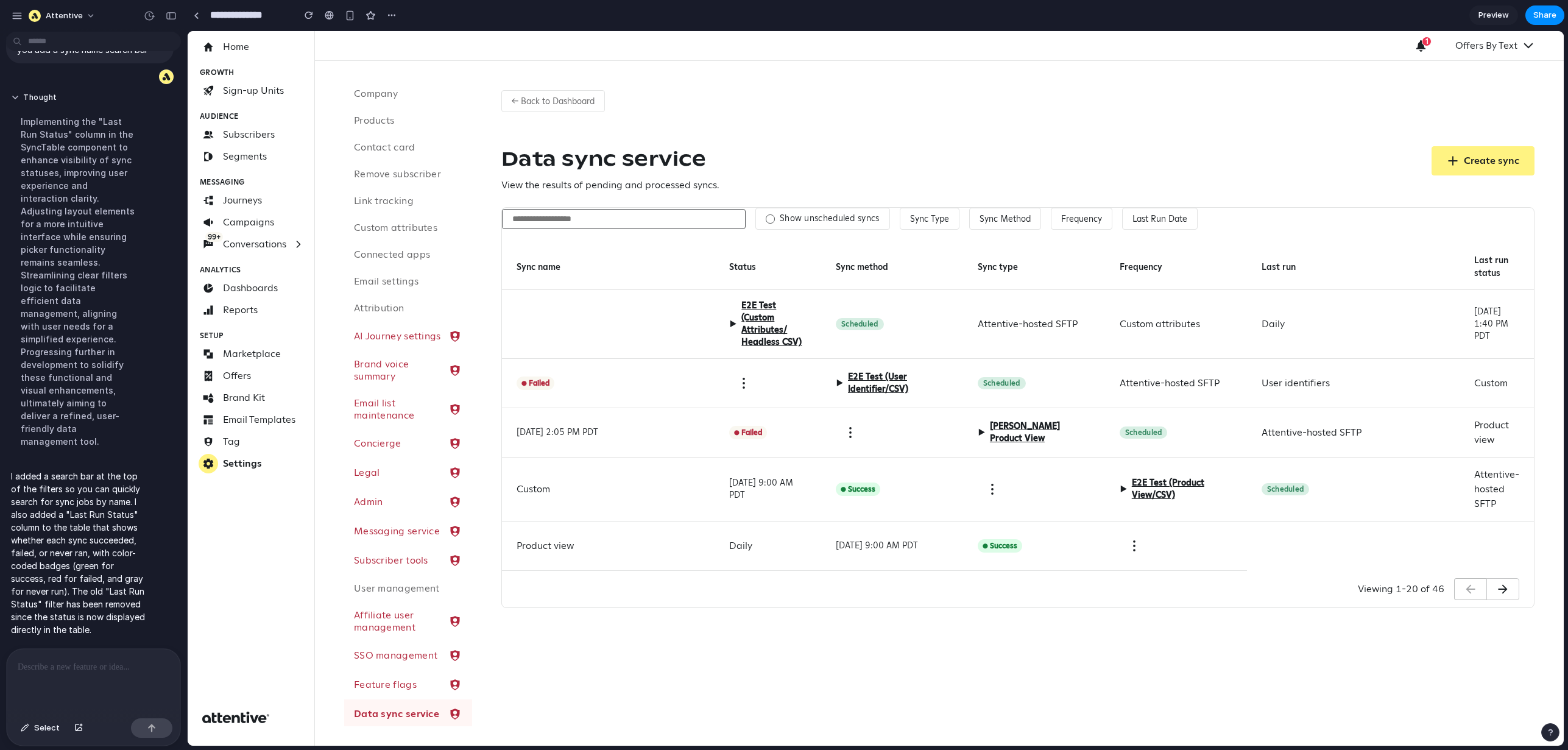
click at [680, 295] on div at bounding box center [608, 324] width 213 height 69
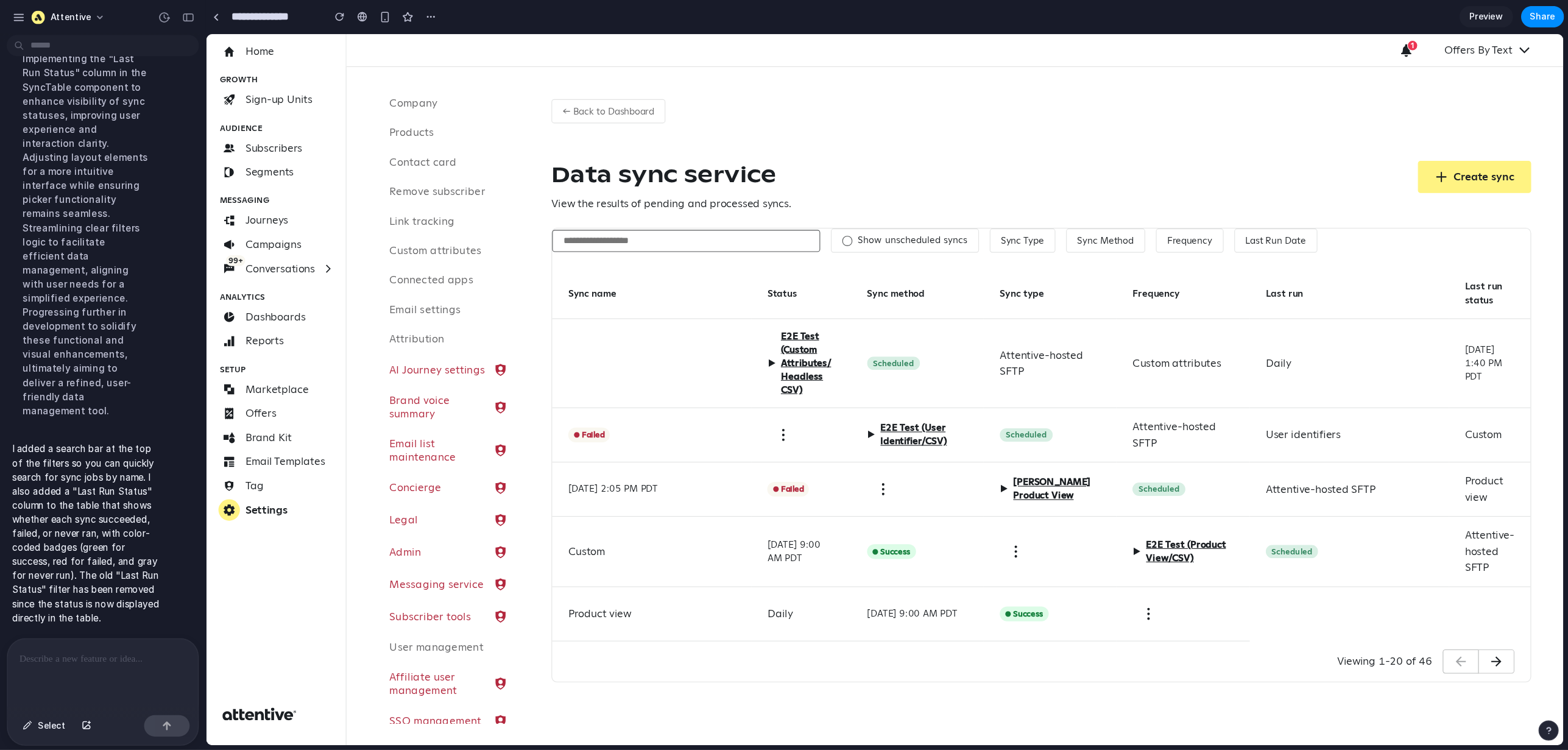
scroll to position [2229, 0]
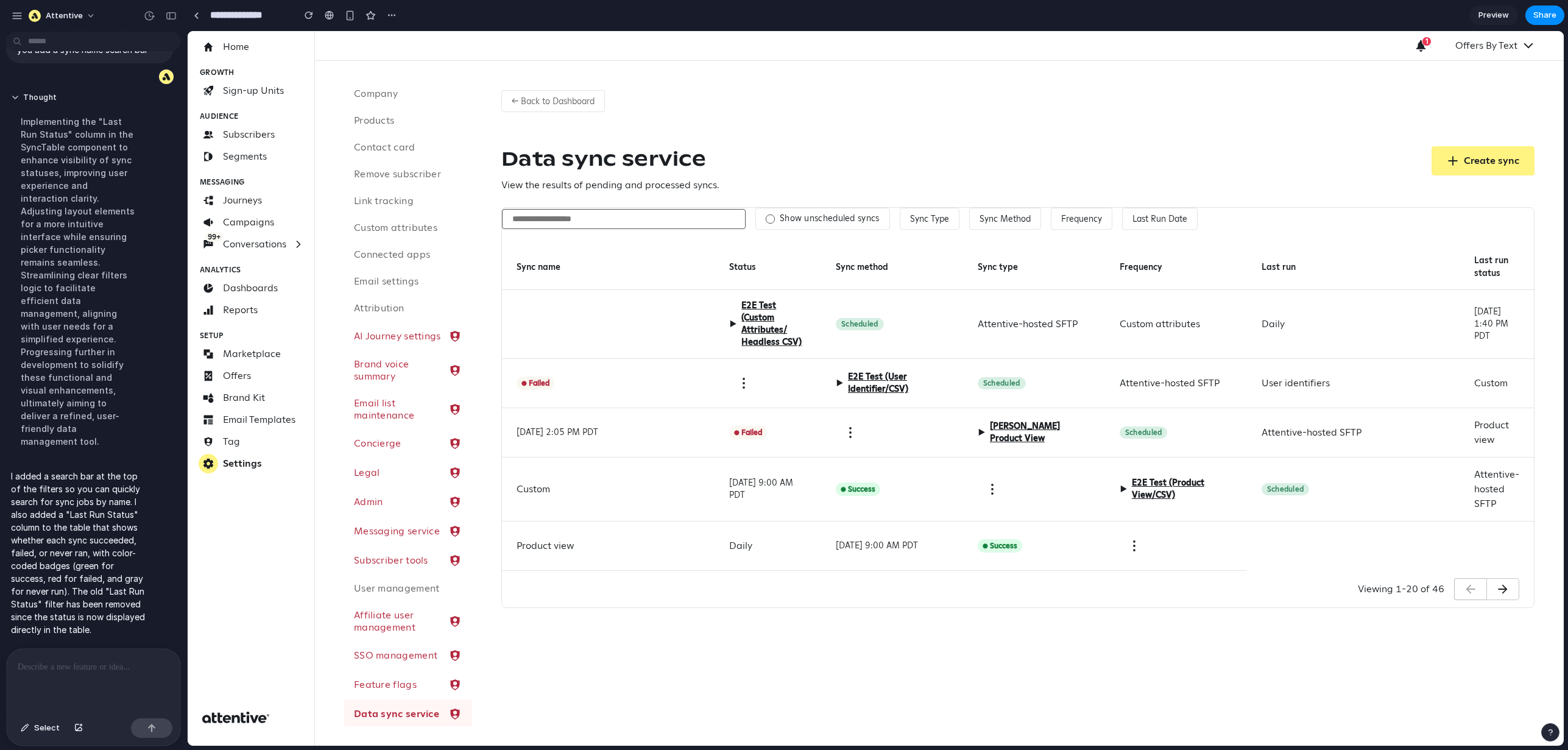
click at [633, 360] on div "● Failed" at bounding box center [608, 383] width 213 height 49
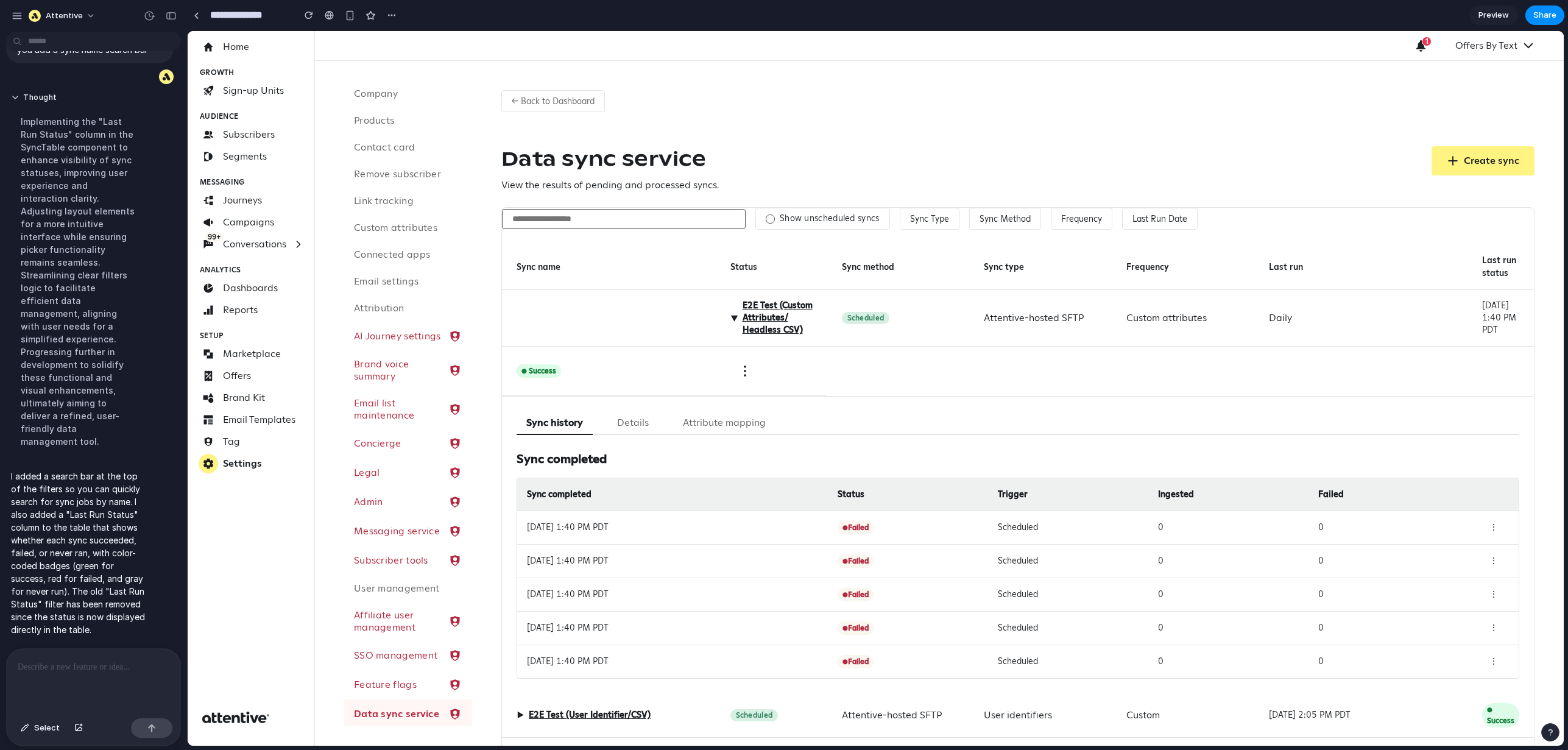
click at [747, 465] on h3 "Sync completed" at bounding box center [1018, 459] width 1003 height 18
click at [766, 379] on div "Sync action menu" at bounding box center [772, 371] width 112 height 49
click at [662, 383] on div "● Success" at bounding box center [609, 371] width 214 height 49
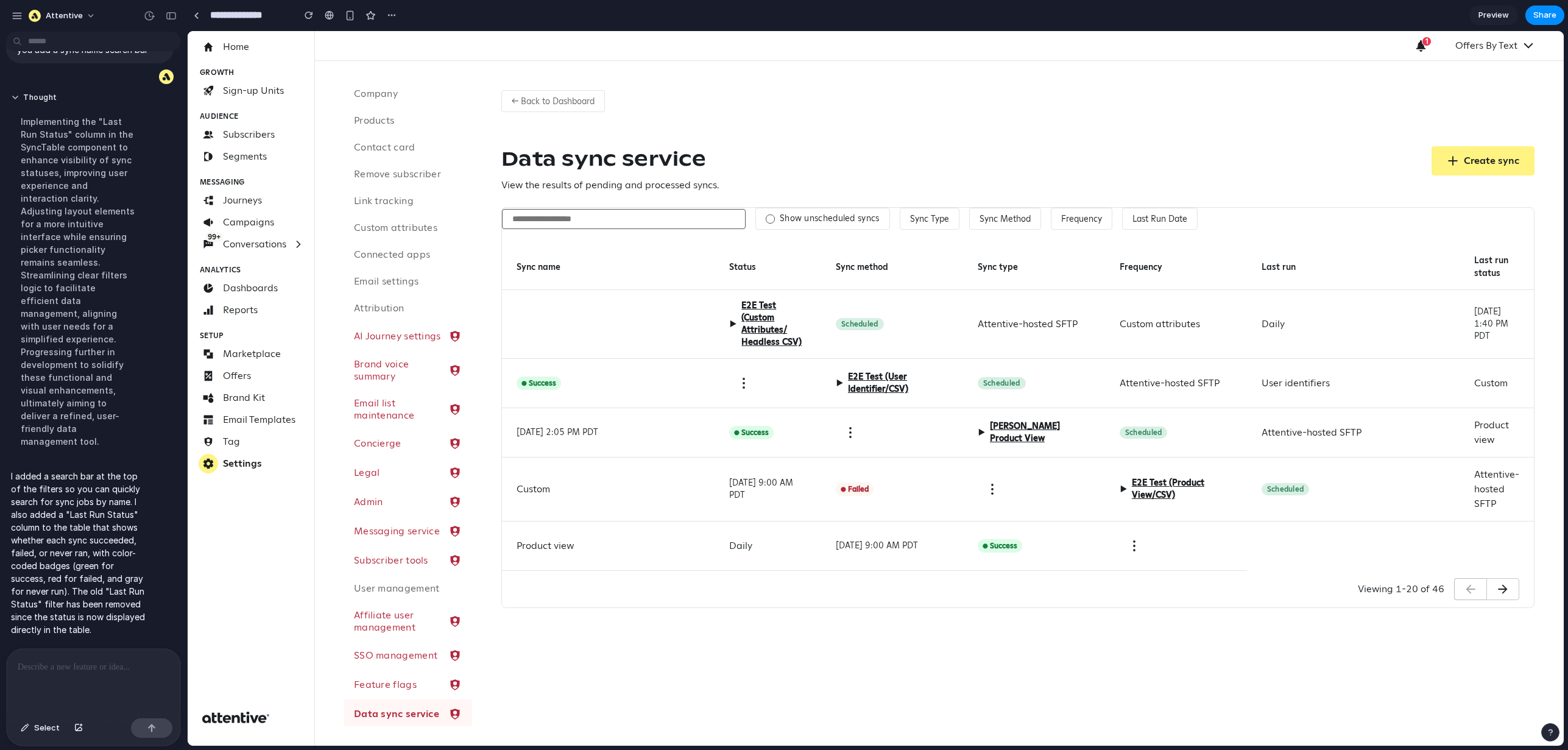
click at [526, 489] on div "Custom" at bounding box center [608, 489] width 213 height 64
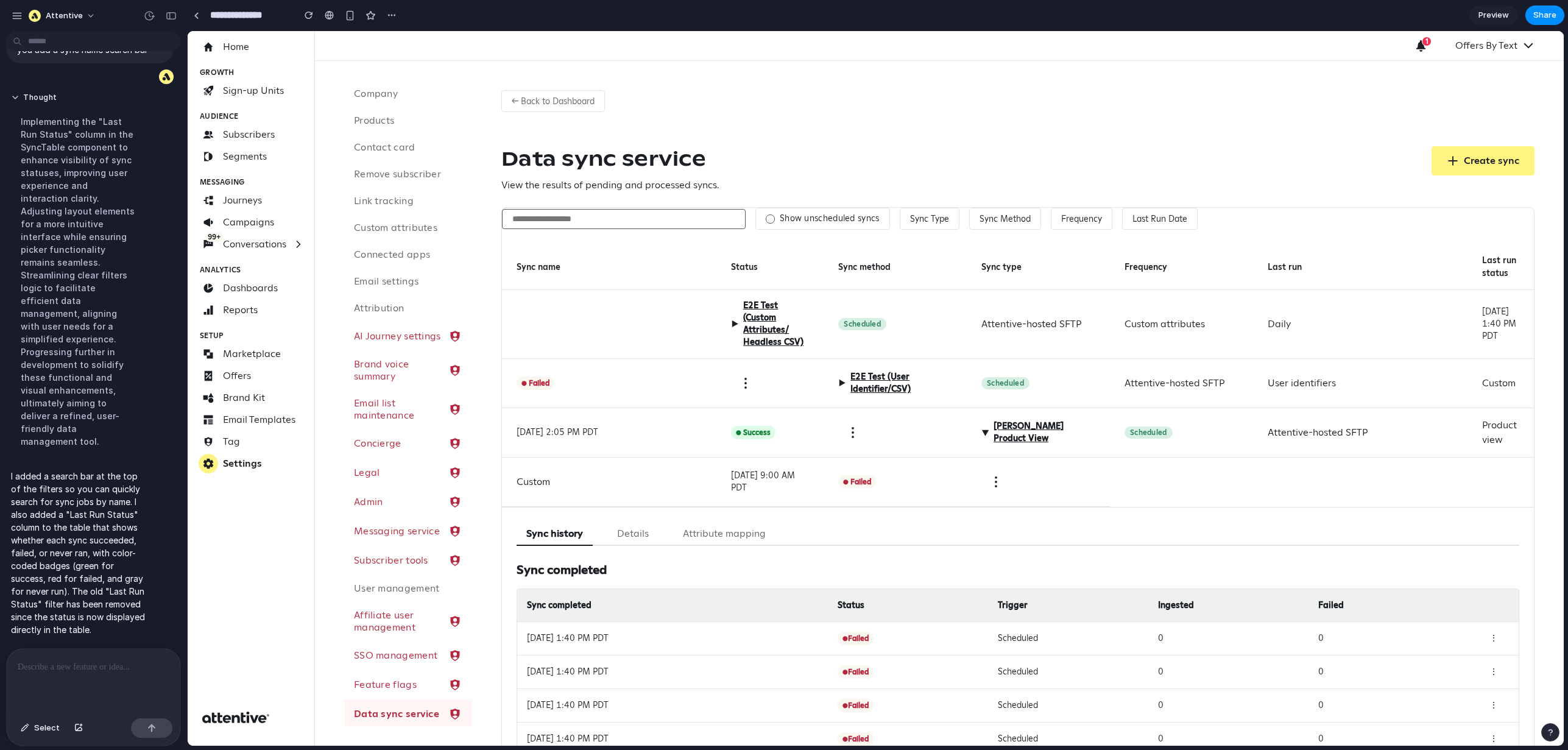
click at [526, 489] on div "Custom" at bounding box center [609, 482] width 214 height 49
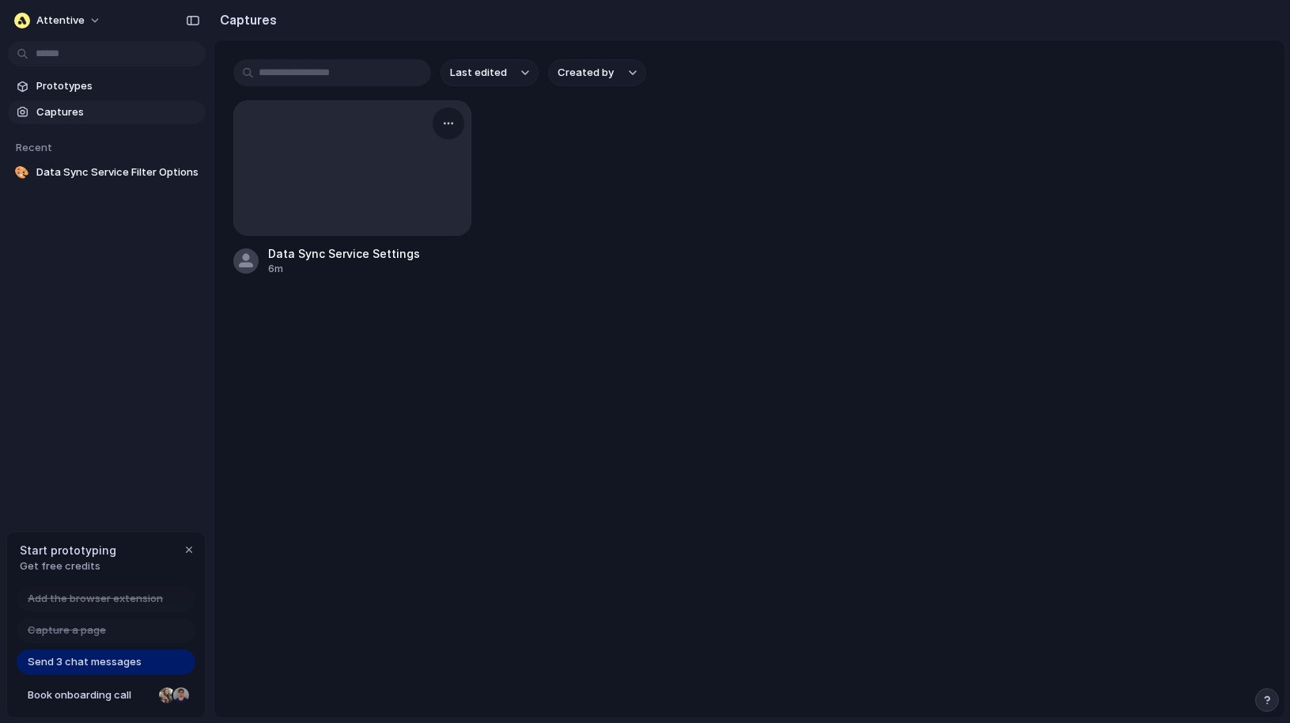
click at [410, 156] on div at bounding box center [352, 168] width 237 height 134
click at [175, 650] on div "Send 3 chat messages" at bounding box center [106, 661] width 179 height 25
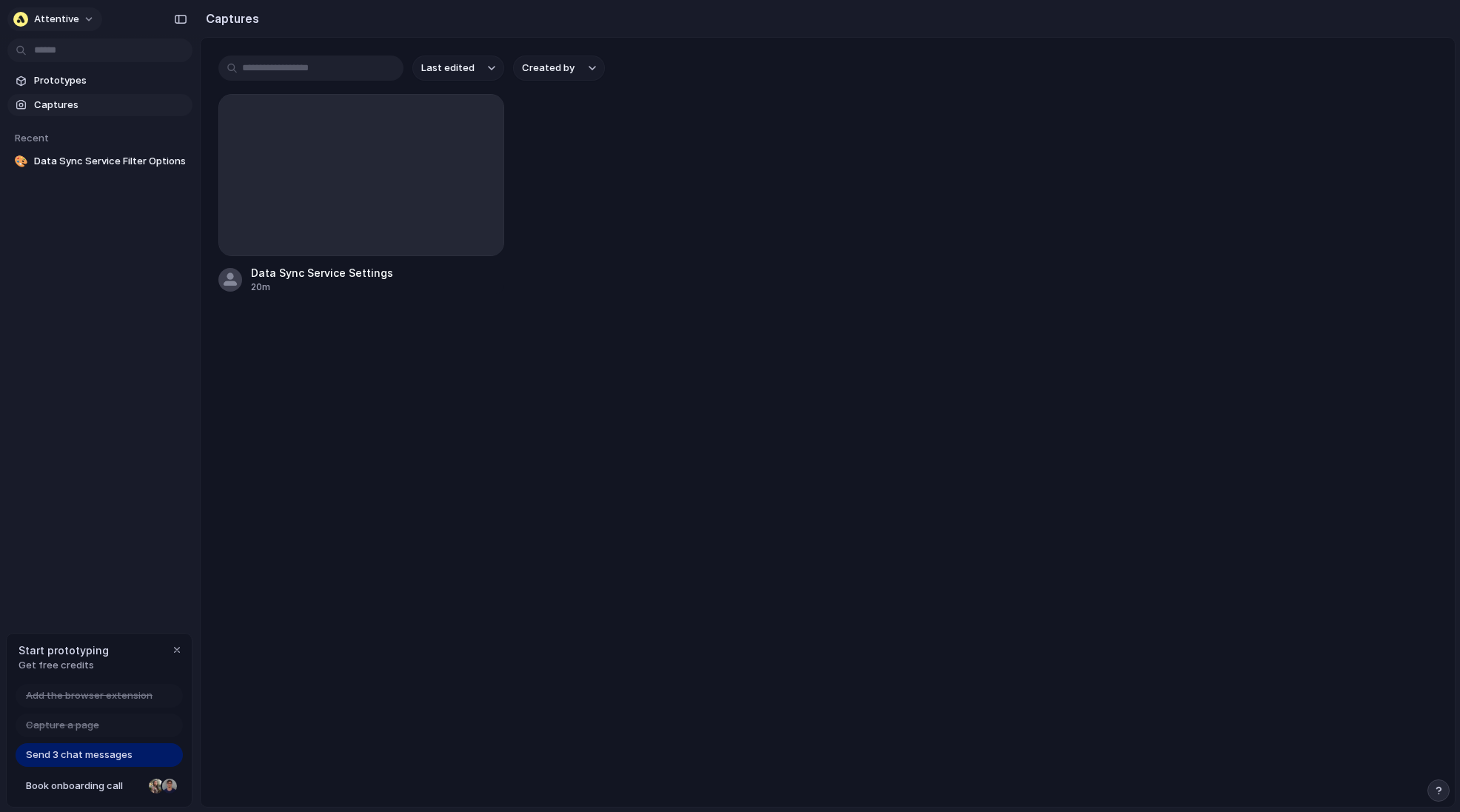
click at [66, 16] on span "Attentive" at bounding box center [56, 20] width 45 height 15
click at [64, 48] on span "Settings" at bounding box center [54, 51] width 41 height 14
click at [22, 20] on div "button" at bounding box center [21, 20] width 15 height 15
click at [46, 49] on span "Settings" at bounding box center [54, 51] width 41 height 14
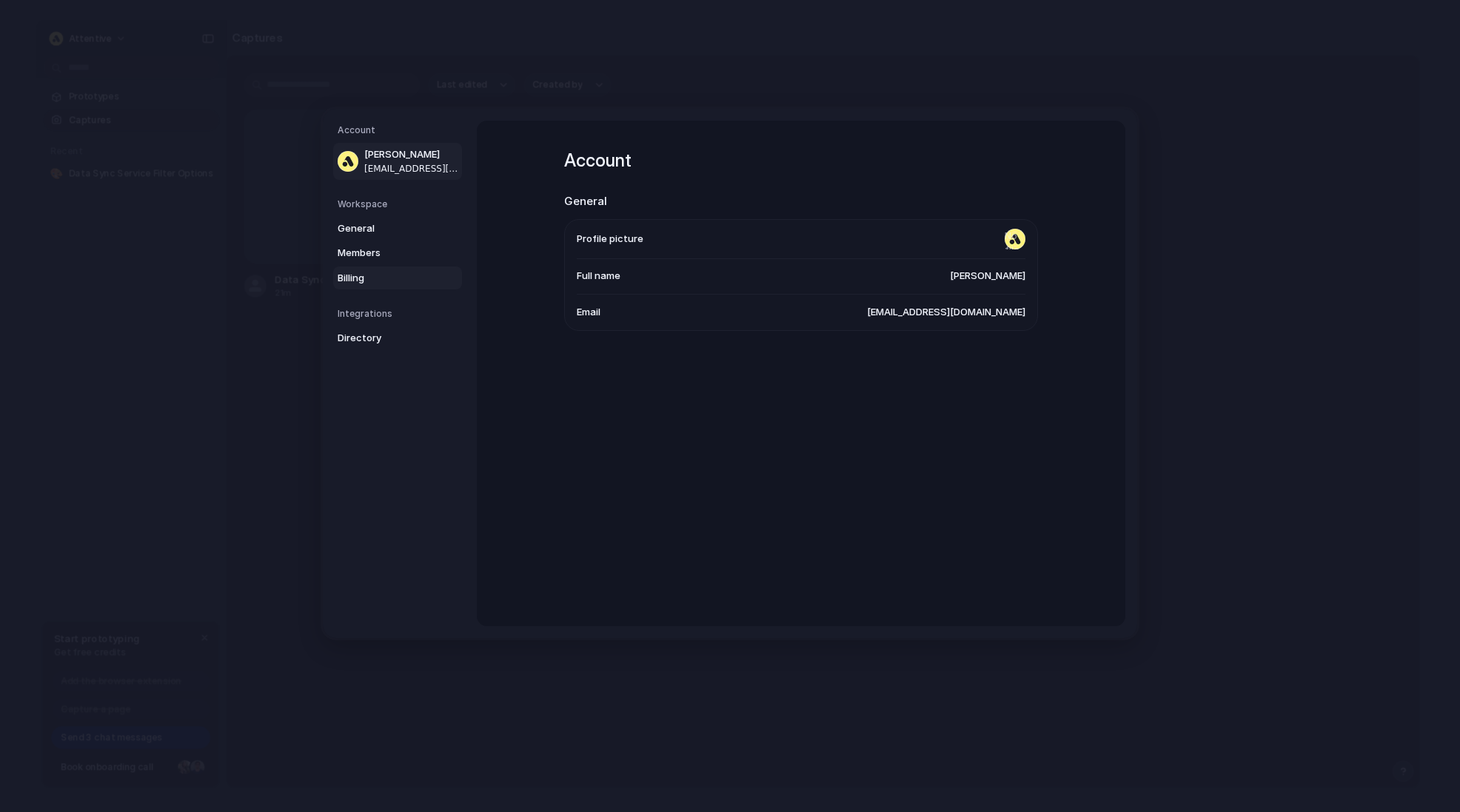
click at [347, 274] on span "Billing" at bounding box center [385, 279] width 95 height 15
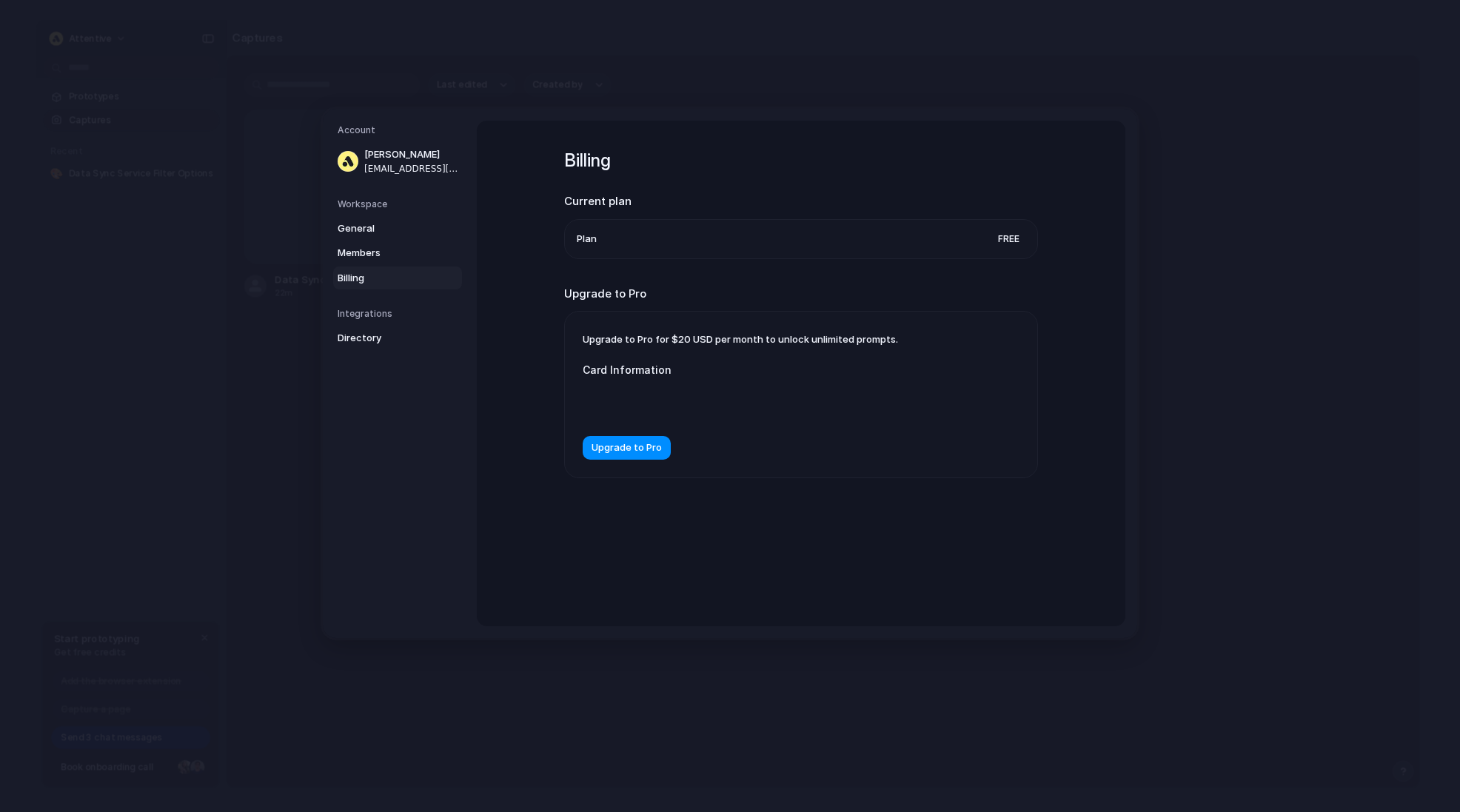
click at [625, 393] on div at bounding box center [731, 402] width 296 height 37
click at [639, 444] on span "Upgrade to Pro" at bounding box center [626, 448] width 70 height 15
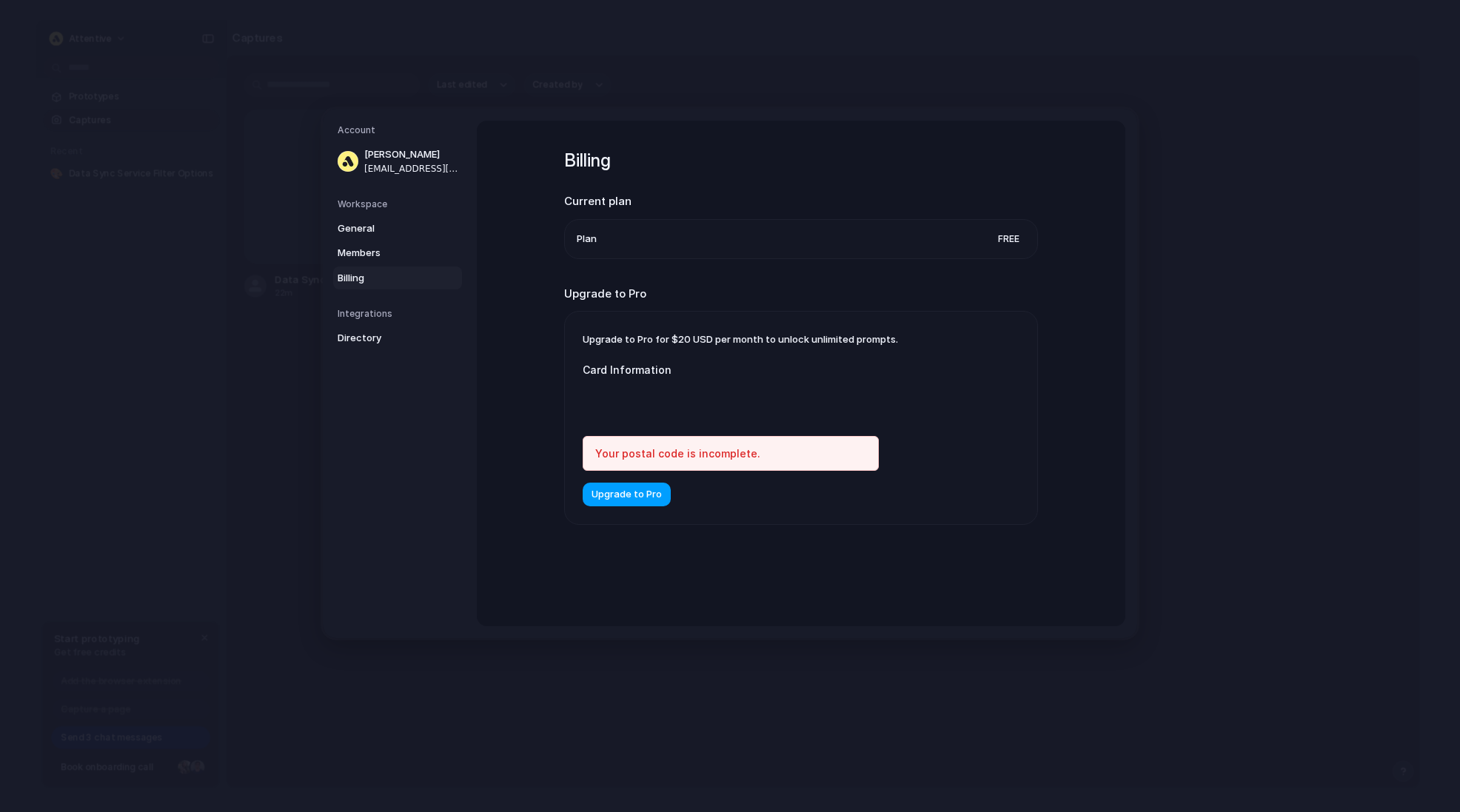
click at [643, 500] on span "Upgrade to Pro" at bounding box center [626, 495] width 70 height 15
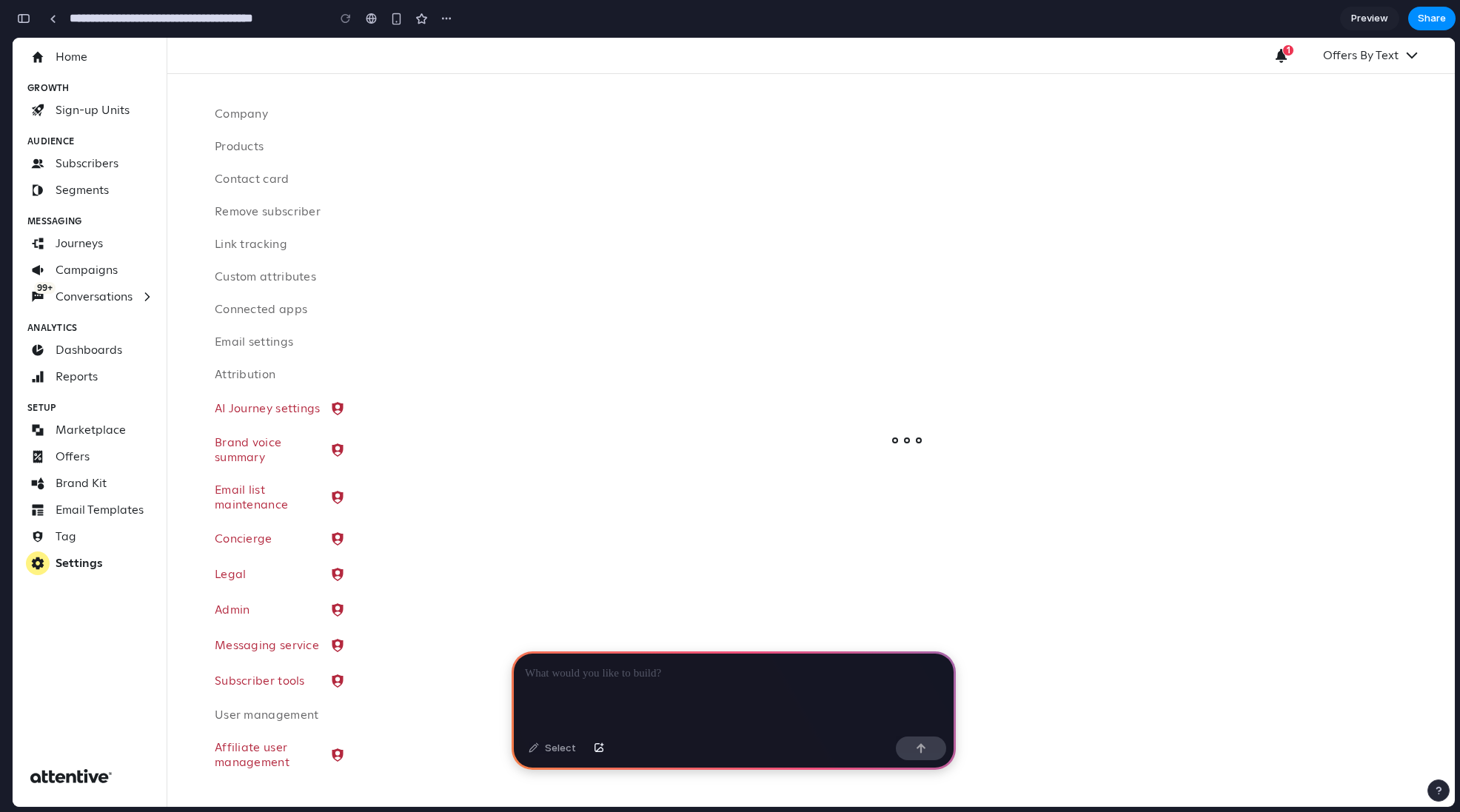
click at [1142, 123] on div "Loading" at bounding box center [907, 440] width 1097 height 732
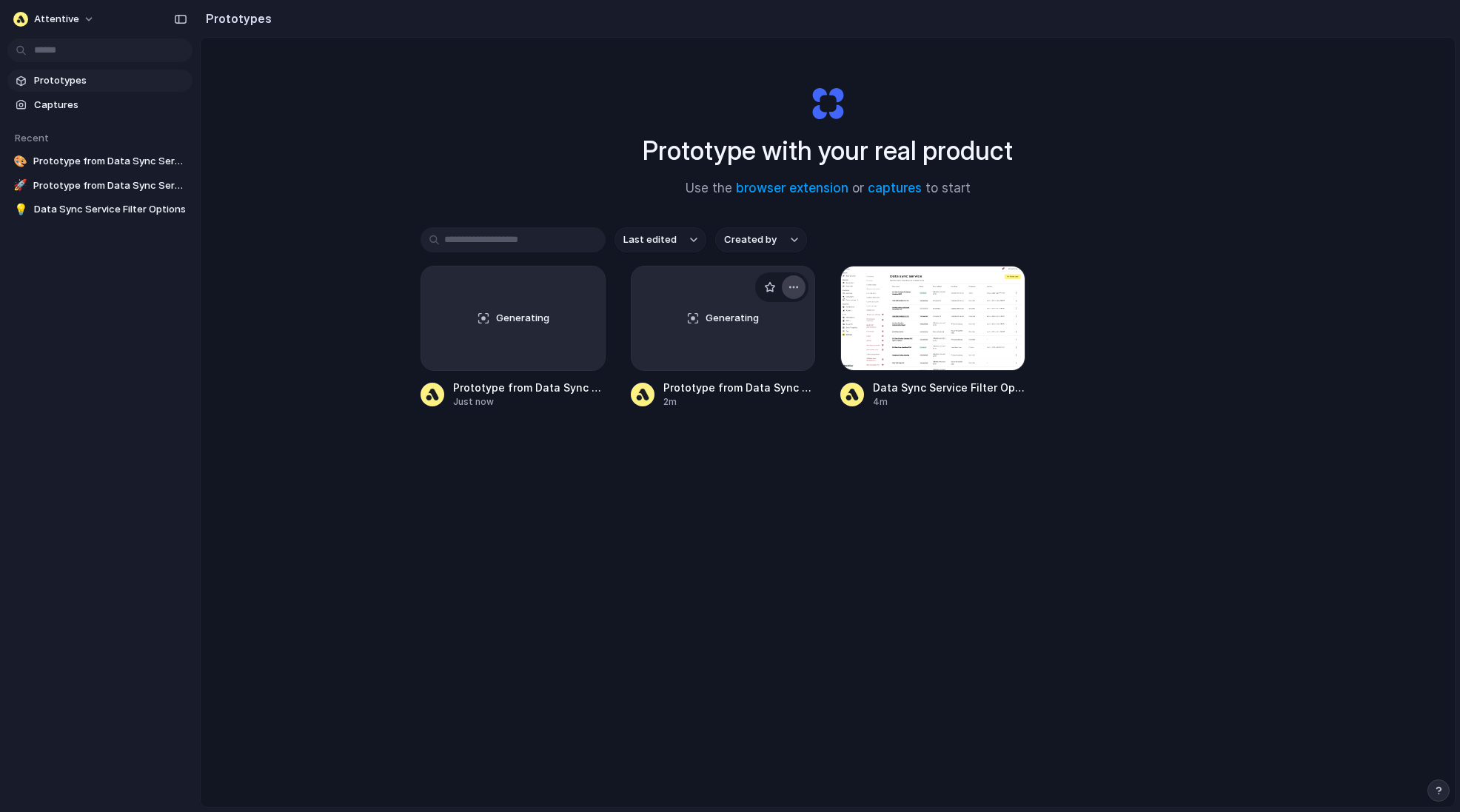
click at [792, 285] on div "button" at bounding box center [794, 287] width 12 height 12
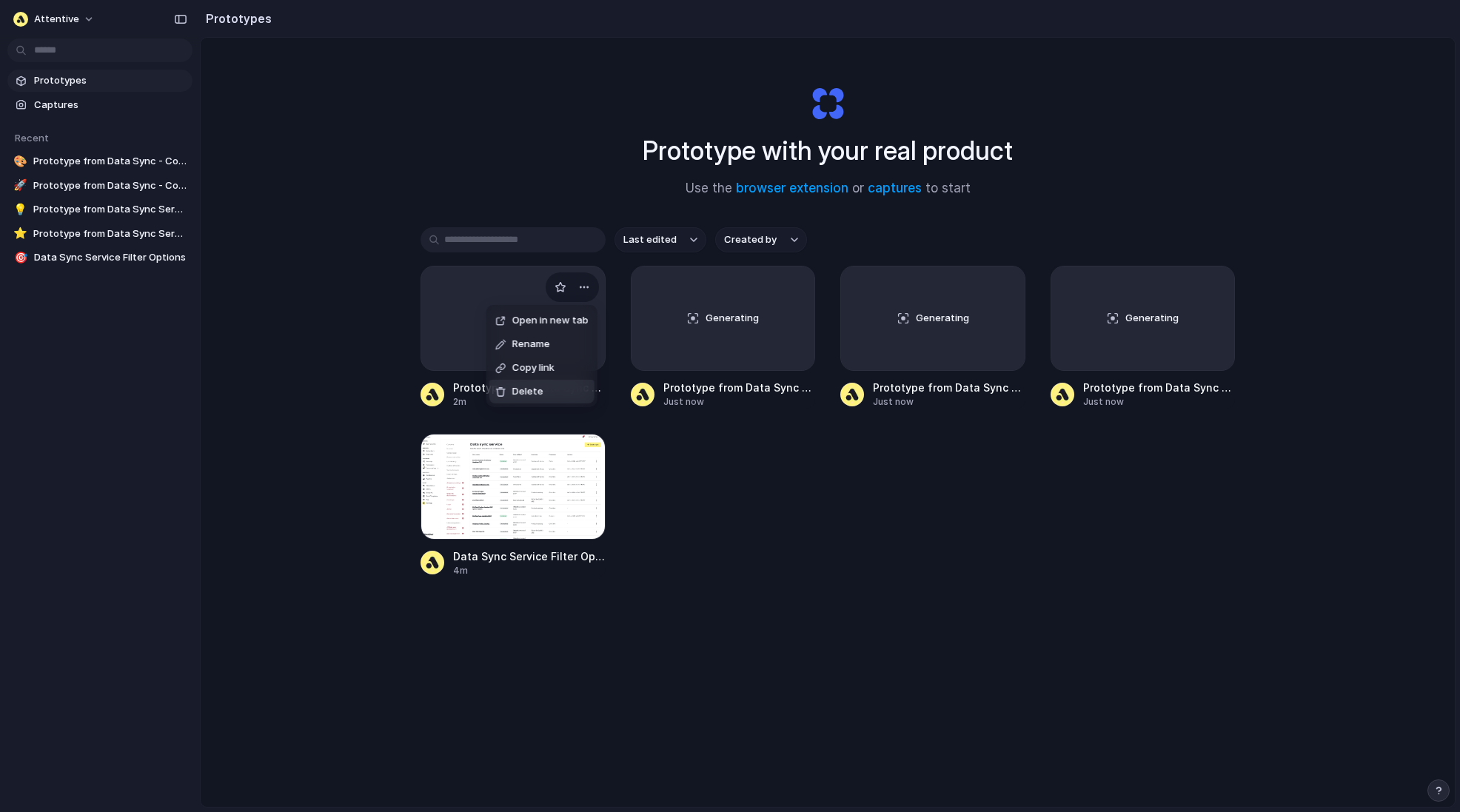
click at [710, 555] on div "Open in new tab Rename Copy link Delete" at bounding box center [730, 406] width 1460 height 812
click at [529, 336] on div at bounding box center [513, 318] width 185 height 105
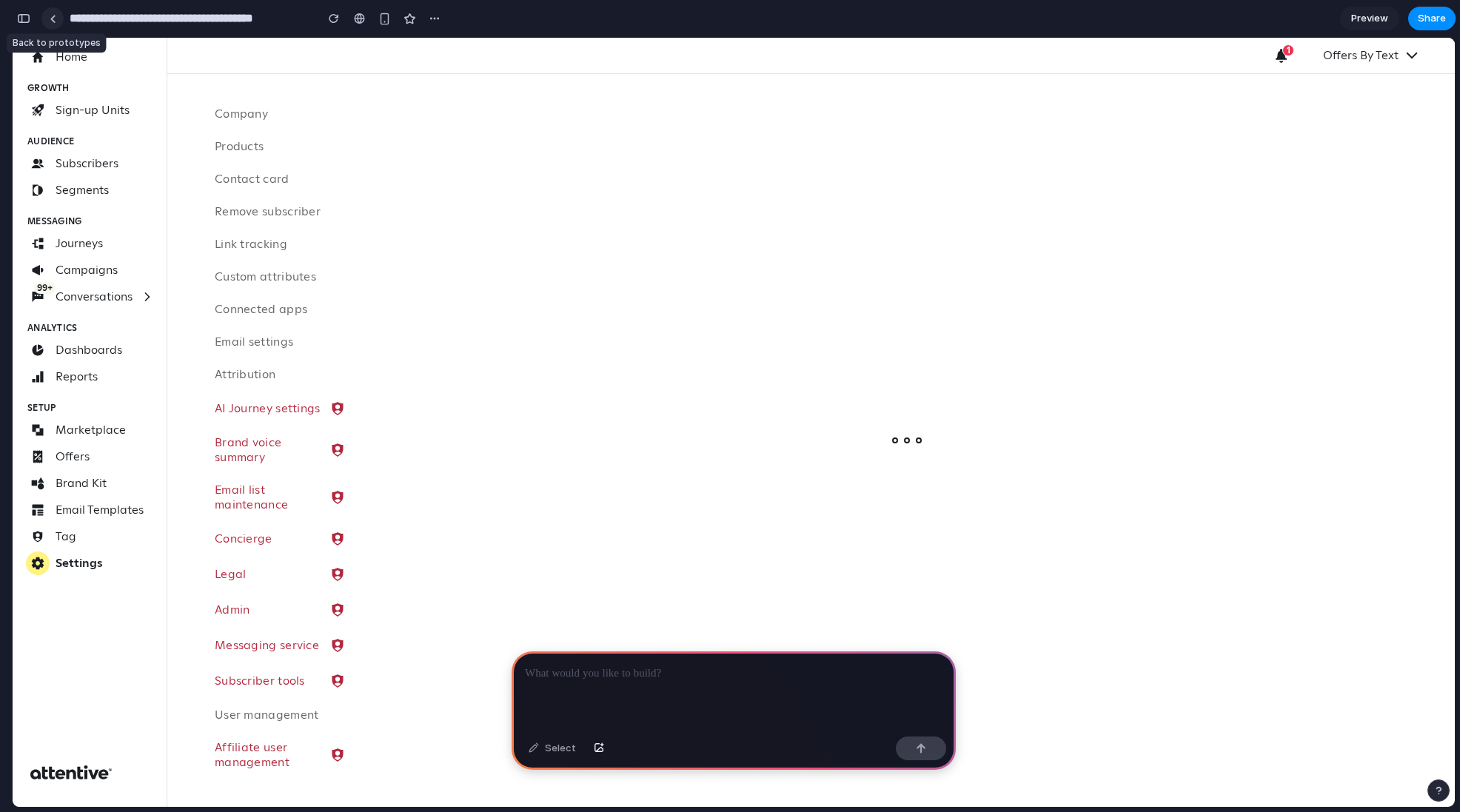
click at [51, 23] on link at bounding box center [52, 19] width 22 height 22
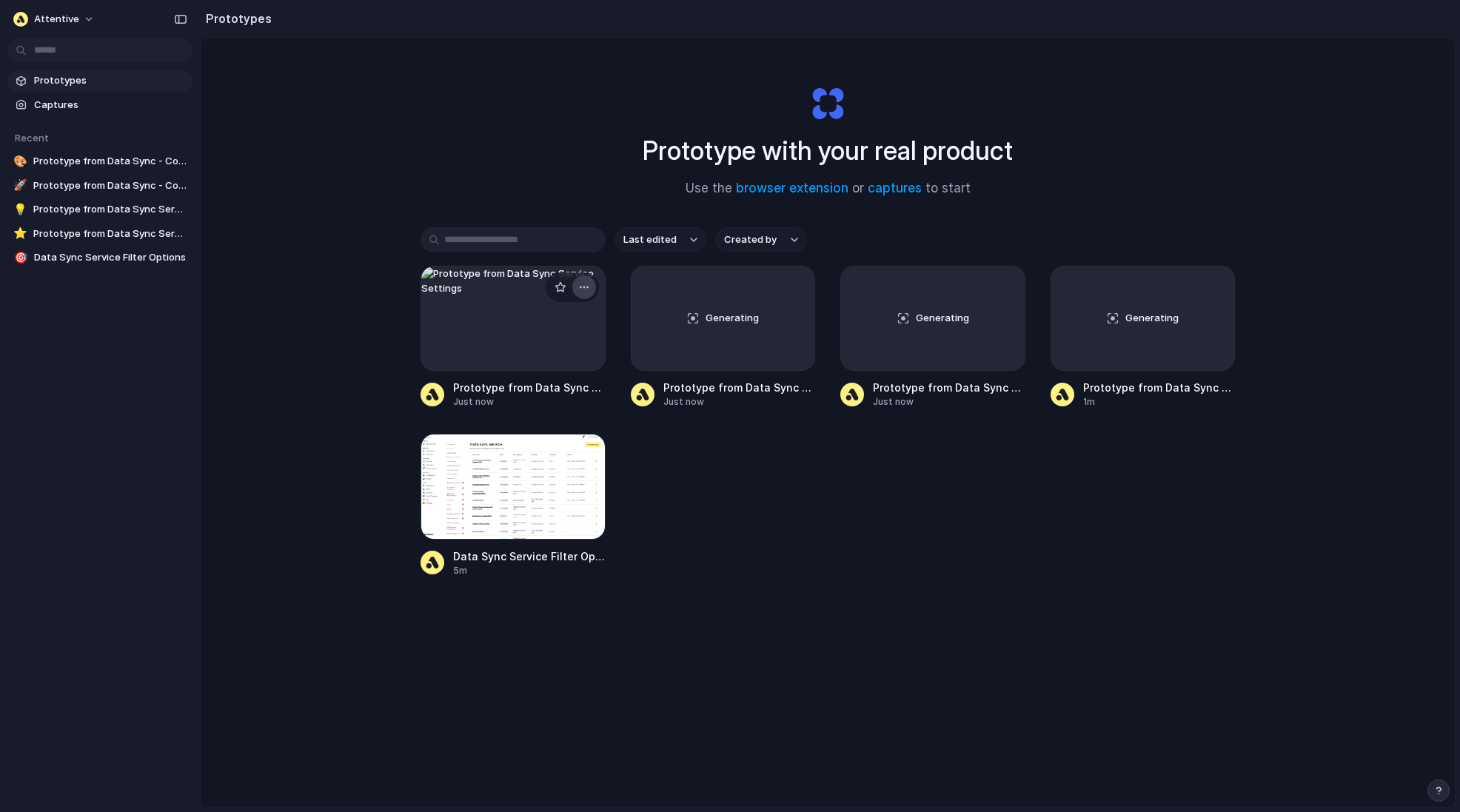
click at [585, 285] on div "button" at bounding box center [584, 287] width 12 height 12
click at [538, 394] on span "Delete" at bounding box center [527, 392] width 31 height 15
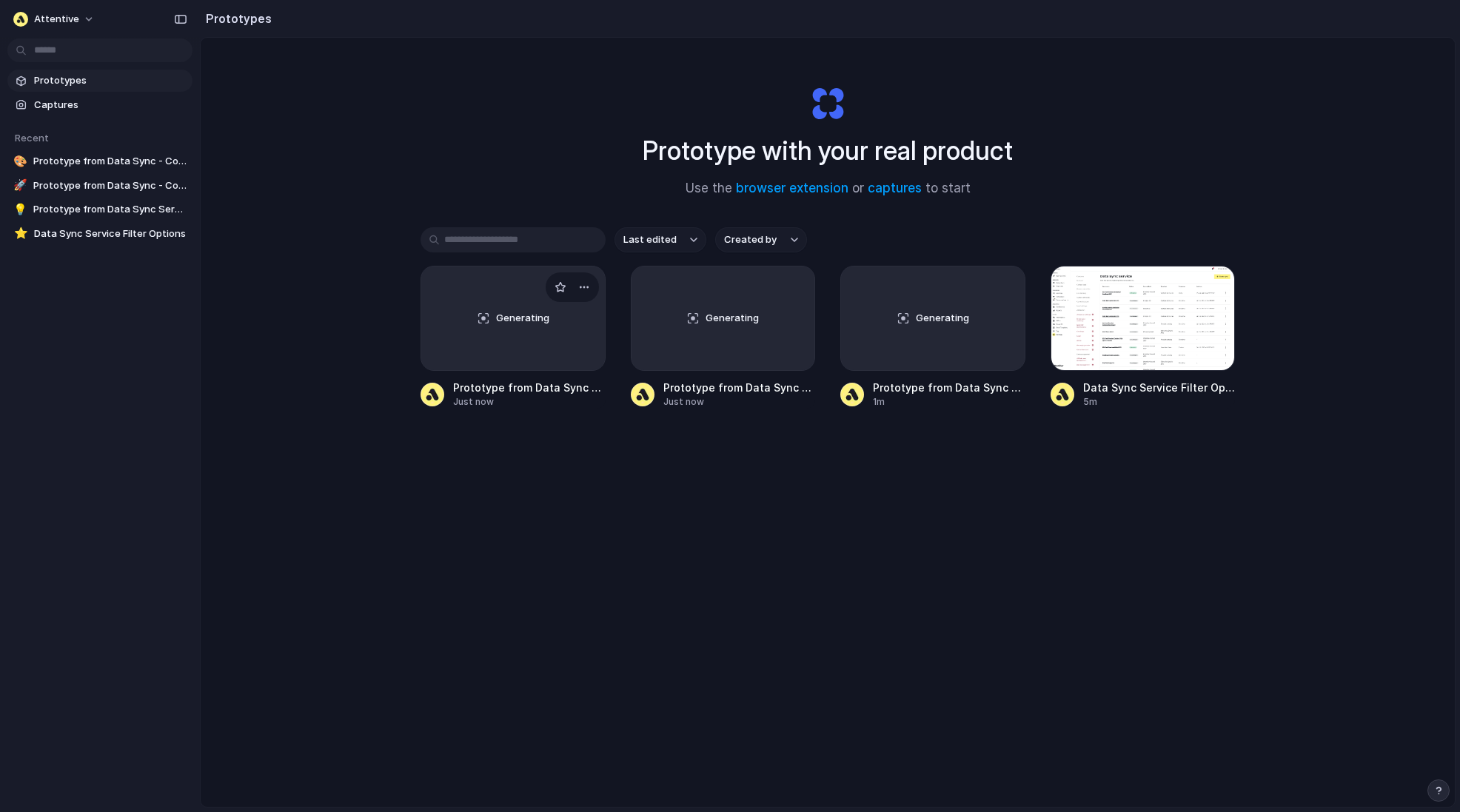
click at [517, 333] on div "Generating" at bounding box center [513, 318] width 183 height 104
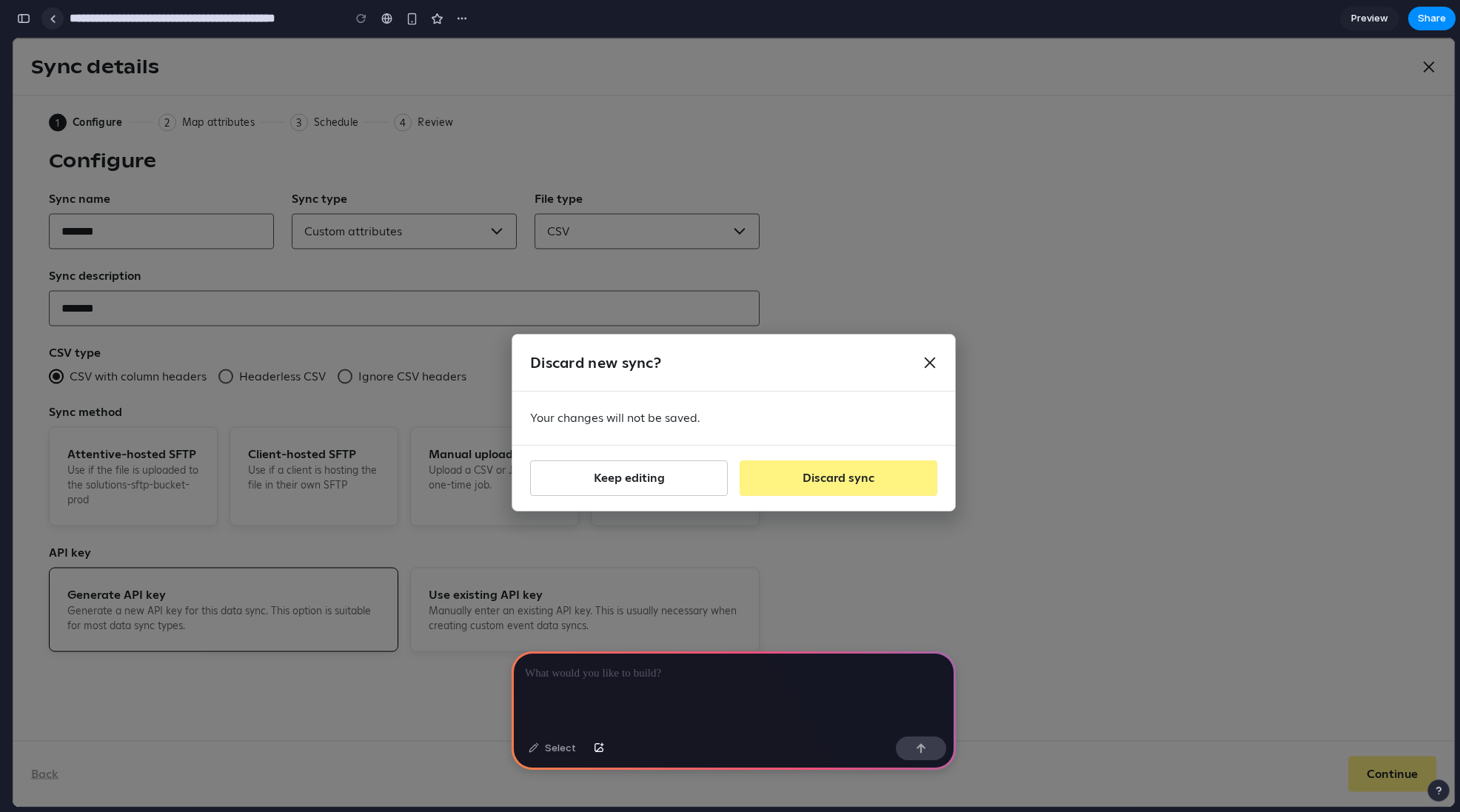
click at [51, 16] on div at bounding box center [52, 19] width 7 height 8
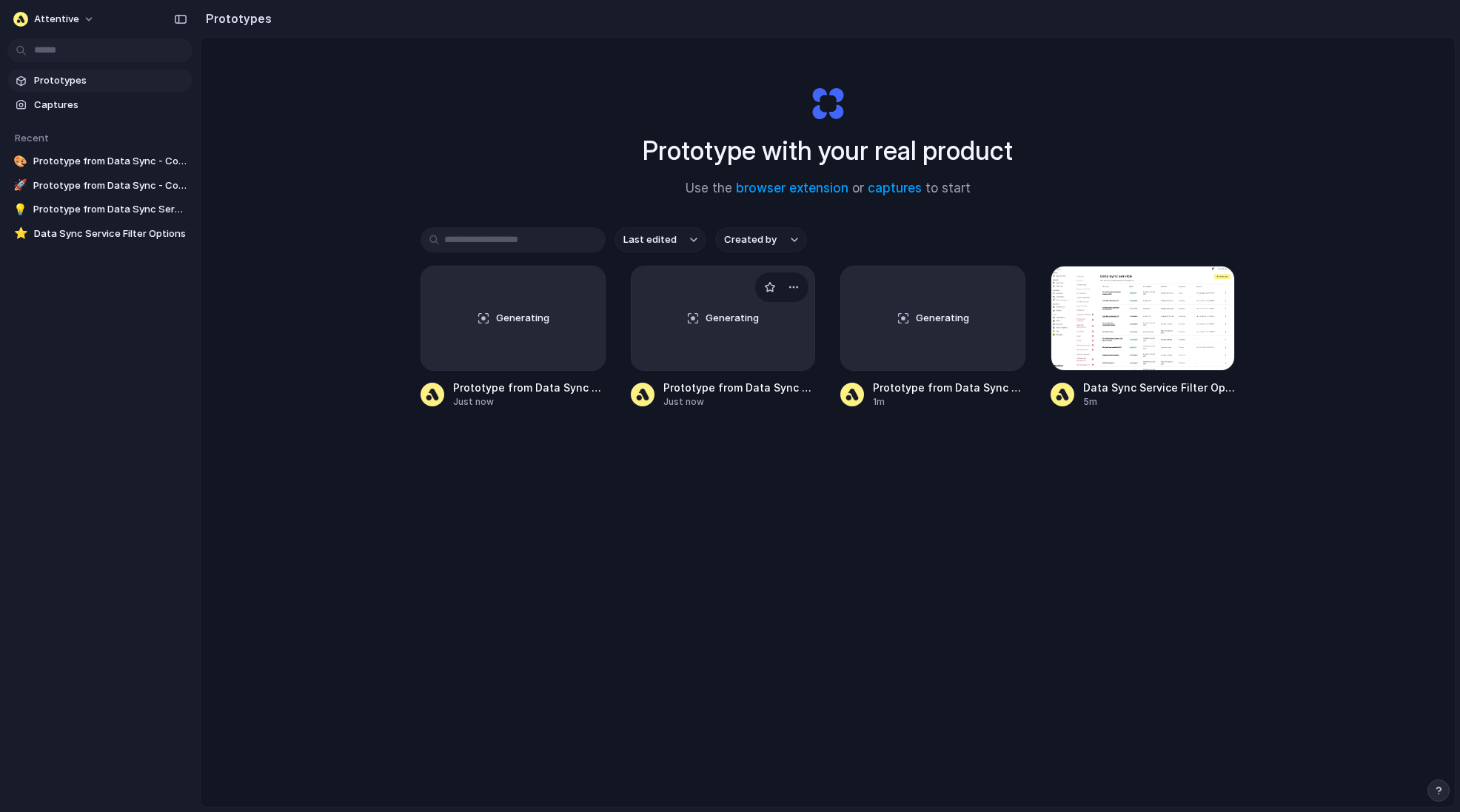
click at [720, 318] on span "Generating" at bounding box center [732, 318] width 53 height 15
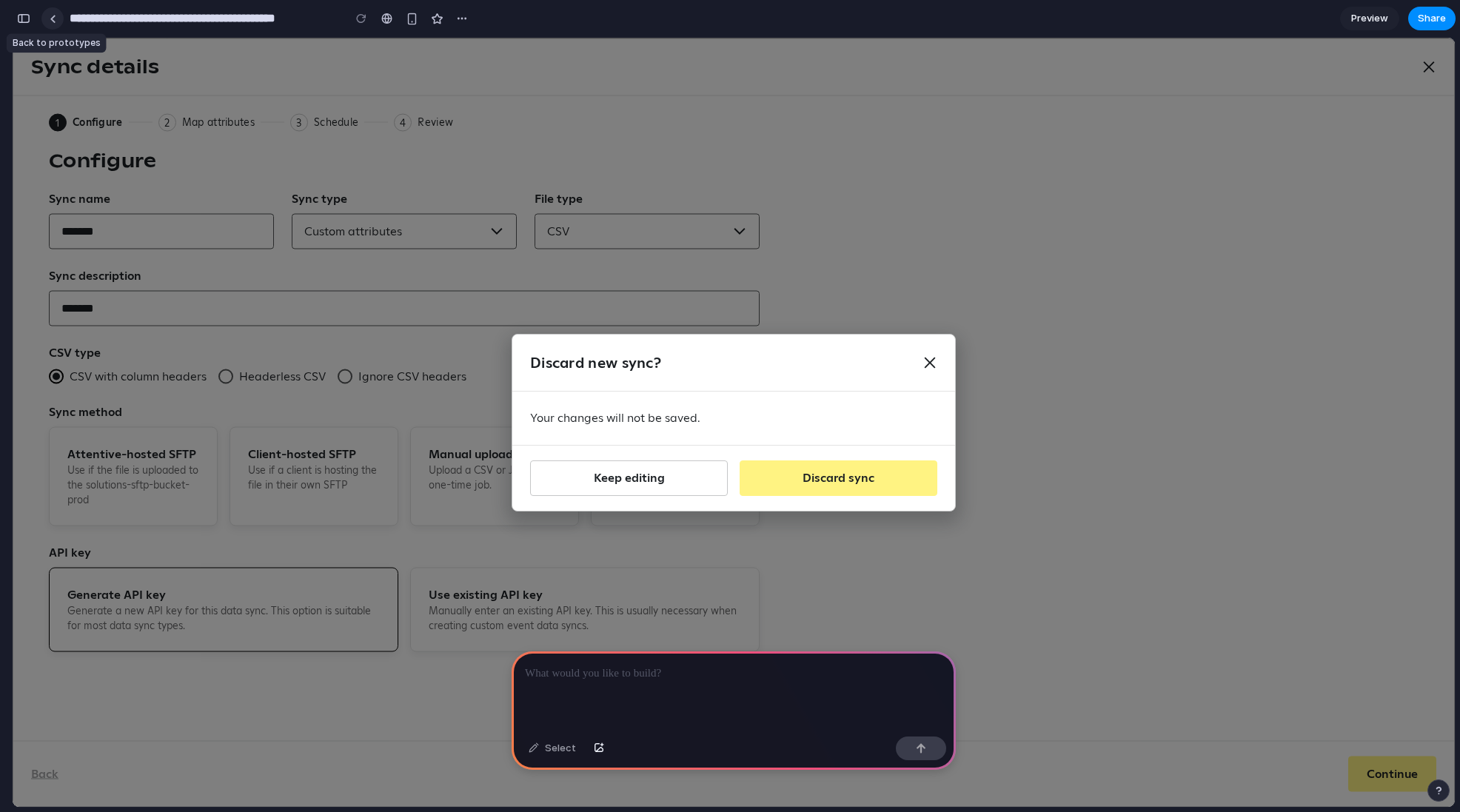
click at [53, 20] on div at bounding box center [52, 19] width 7 height 8
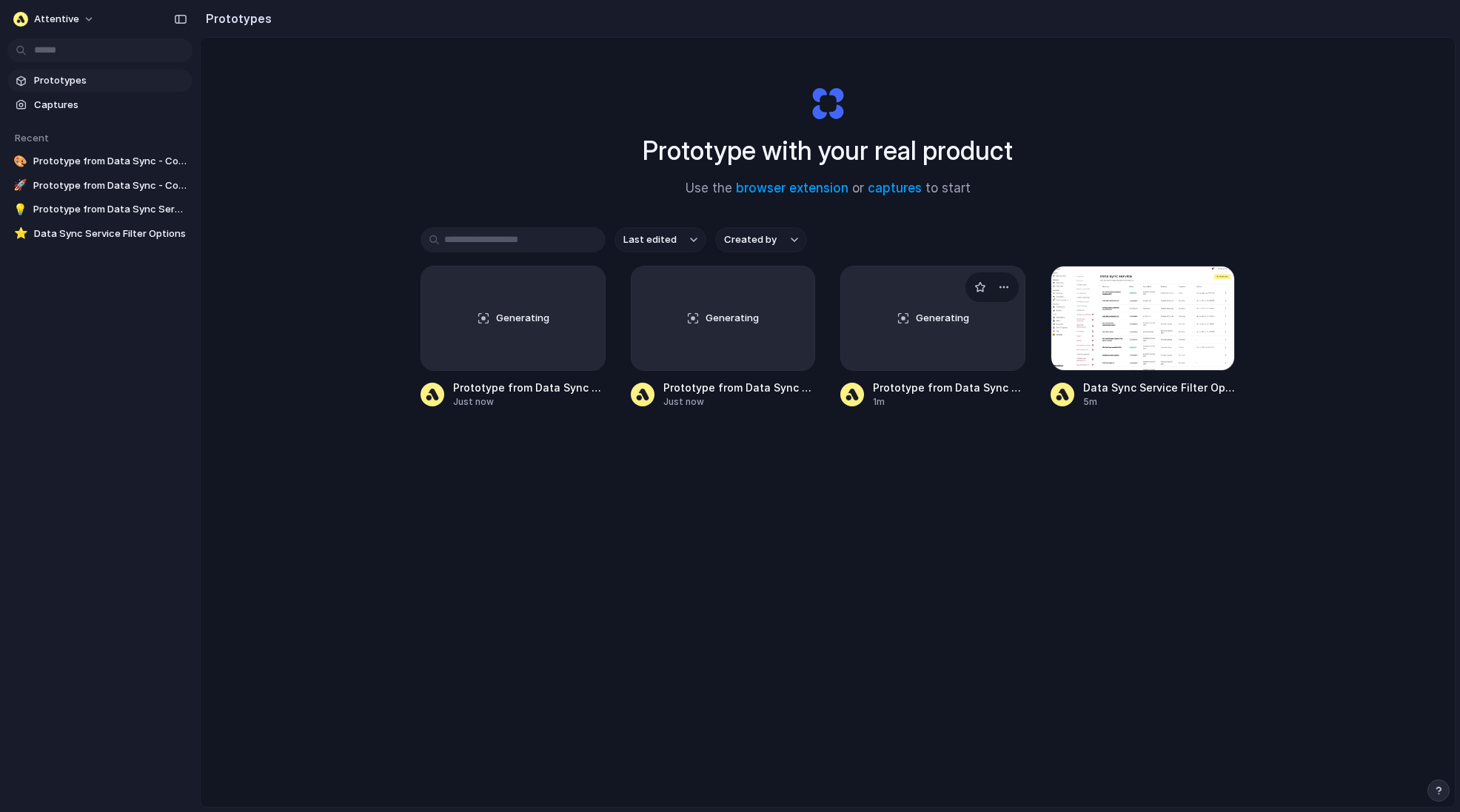
click at [920, 344] on div "Generating" at bounding box center [933, 318] width 183 height 104
click at [1002, 284] on div "button" at bounding box center [1003, 287] width 12 height 12
click at [939, 394] on span "Delete" at bounding box center [947, 392] width 31 height 15
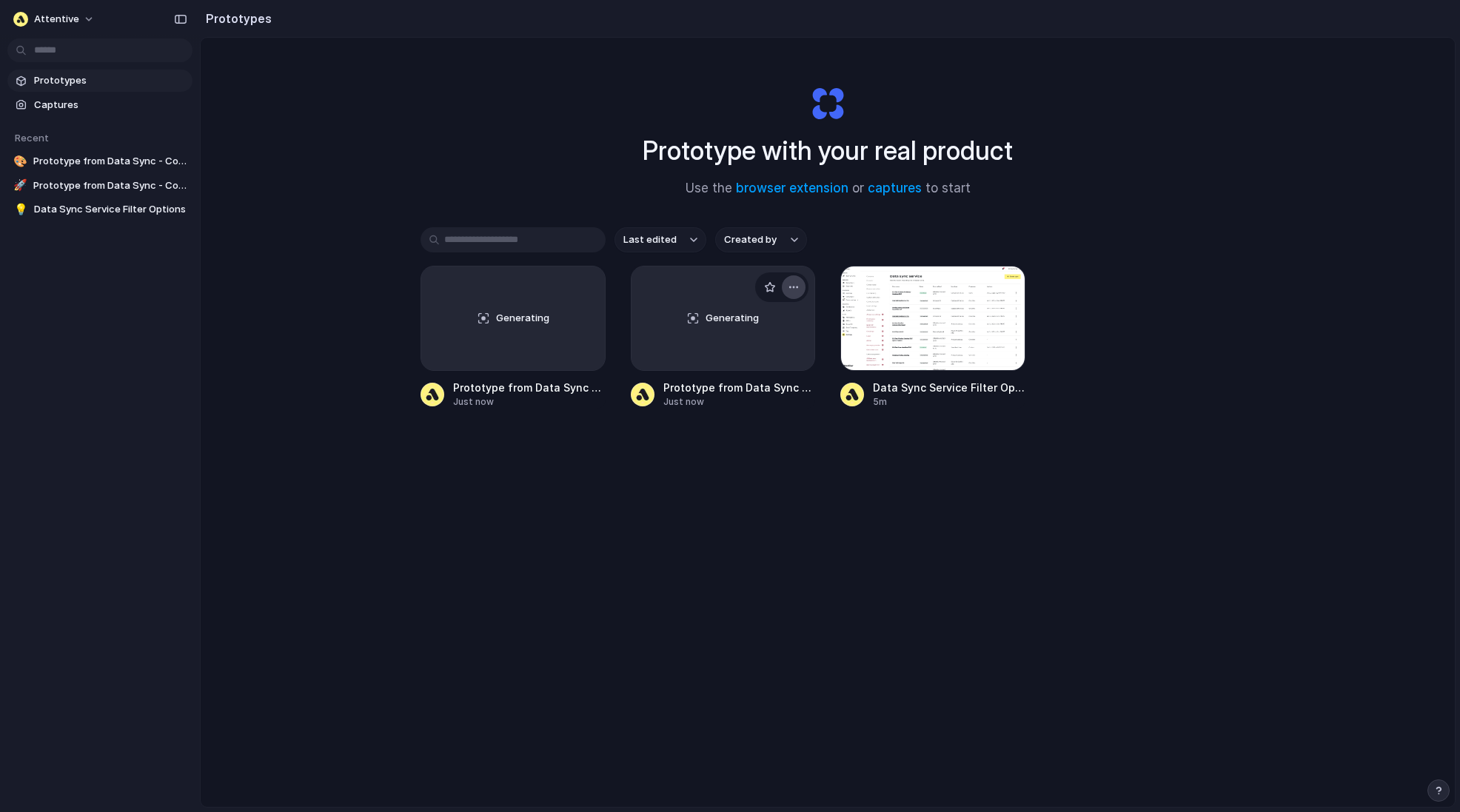
click at [794, 286] on div "button" at bounding box center [794, 287] width 12 height 12
click at [730, 395] on span "Delete" at bounding box center [737, 392] width 31 height 15
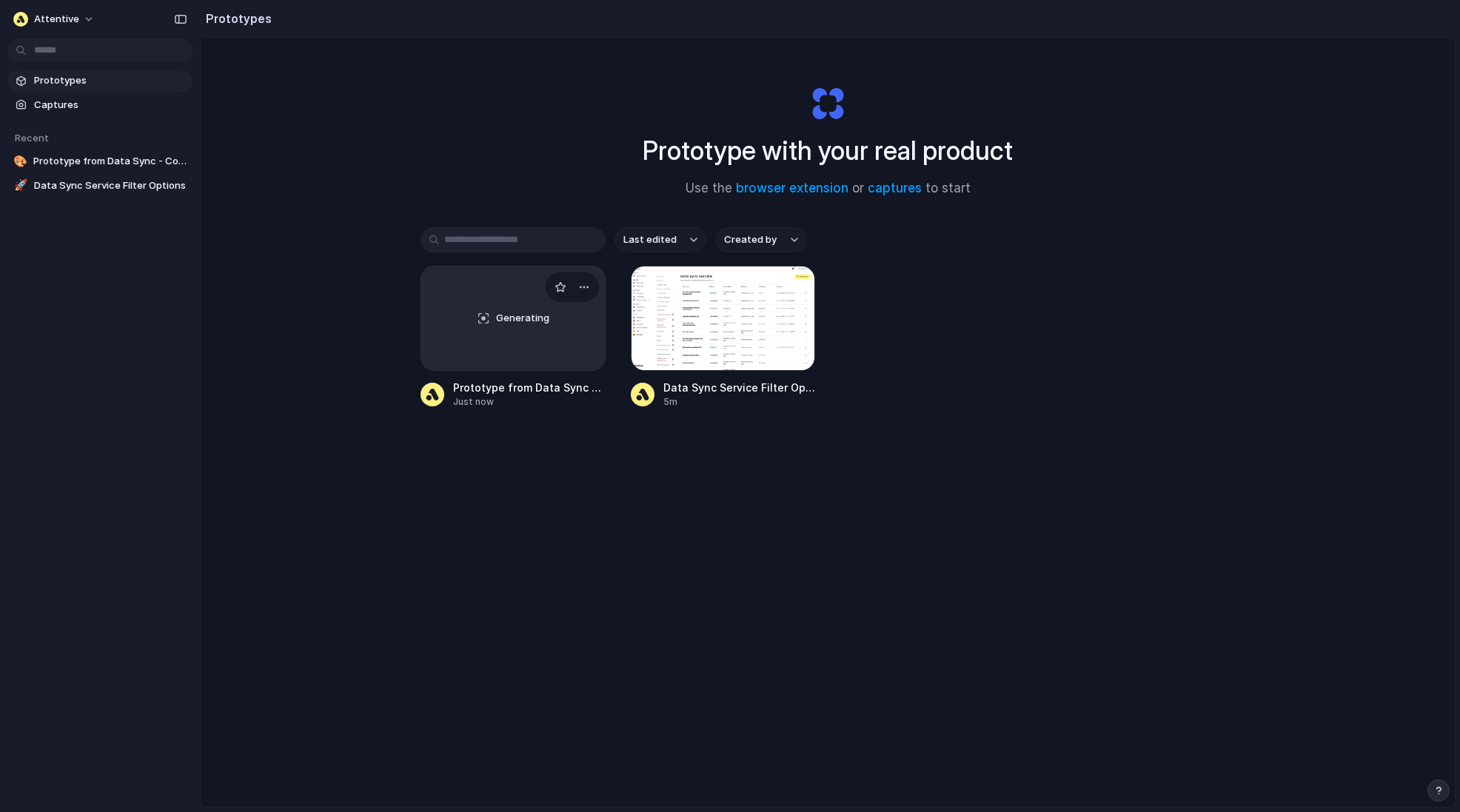
click at [516, 313] on span "Generating" at bounding box center [522, 318] width 53 height 15
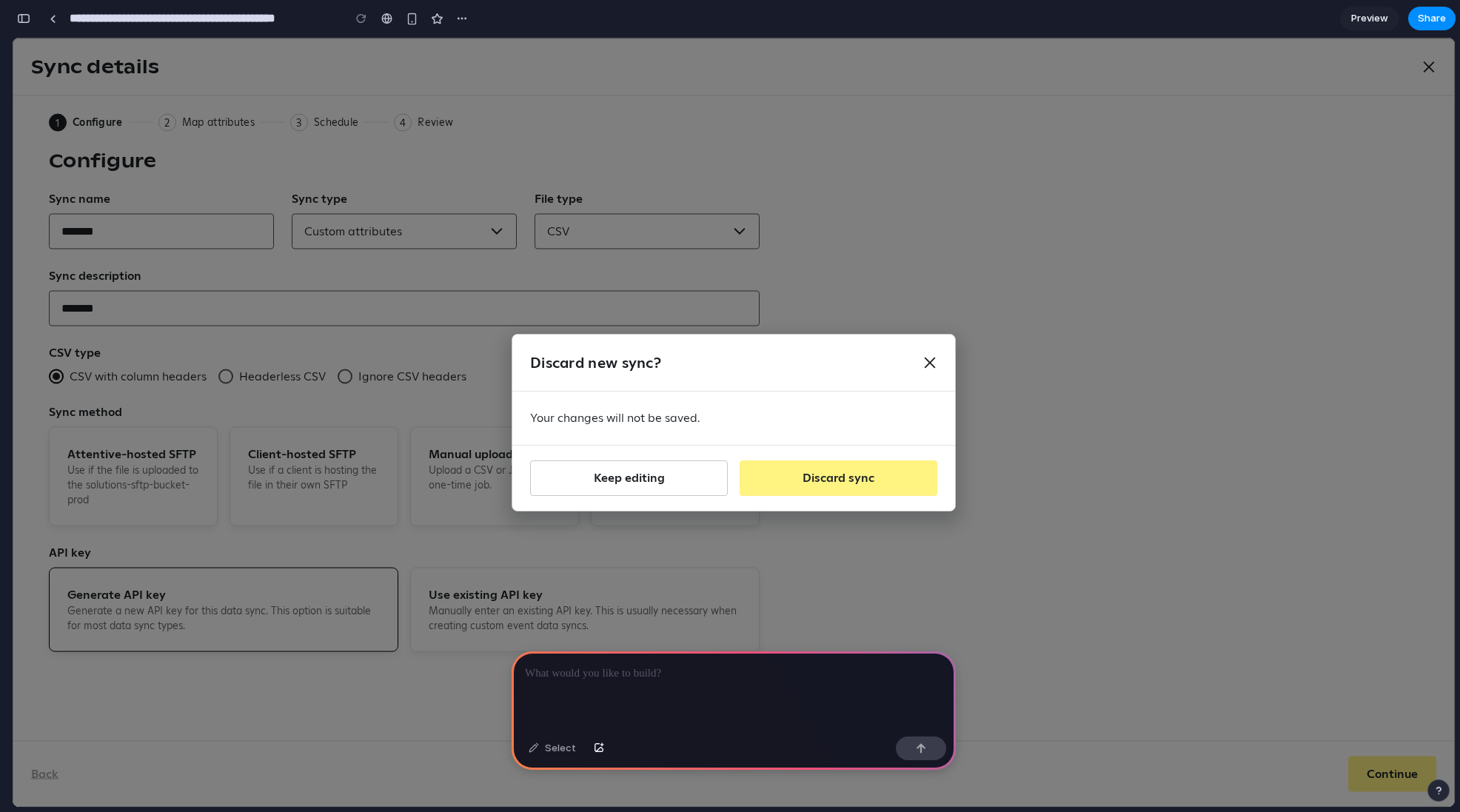
click at [590, 674] on p at bounding box center [734, 673] width 417 height 18
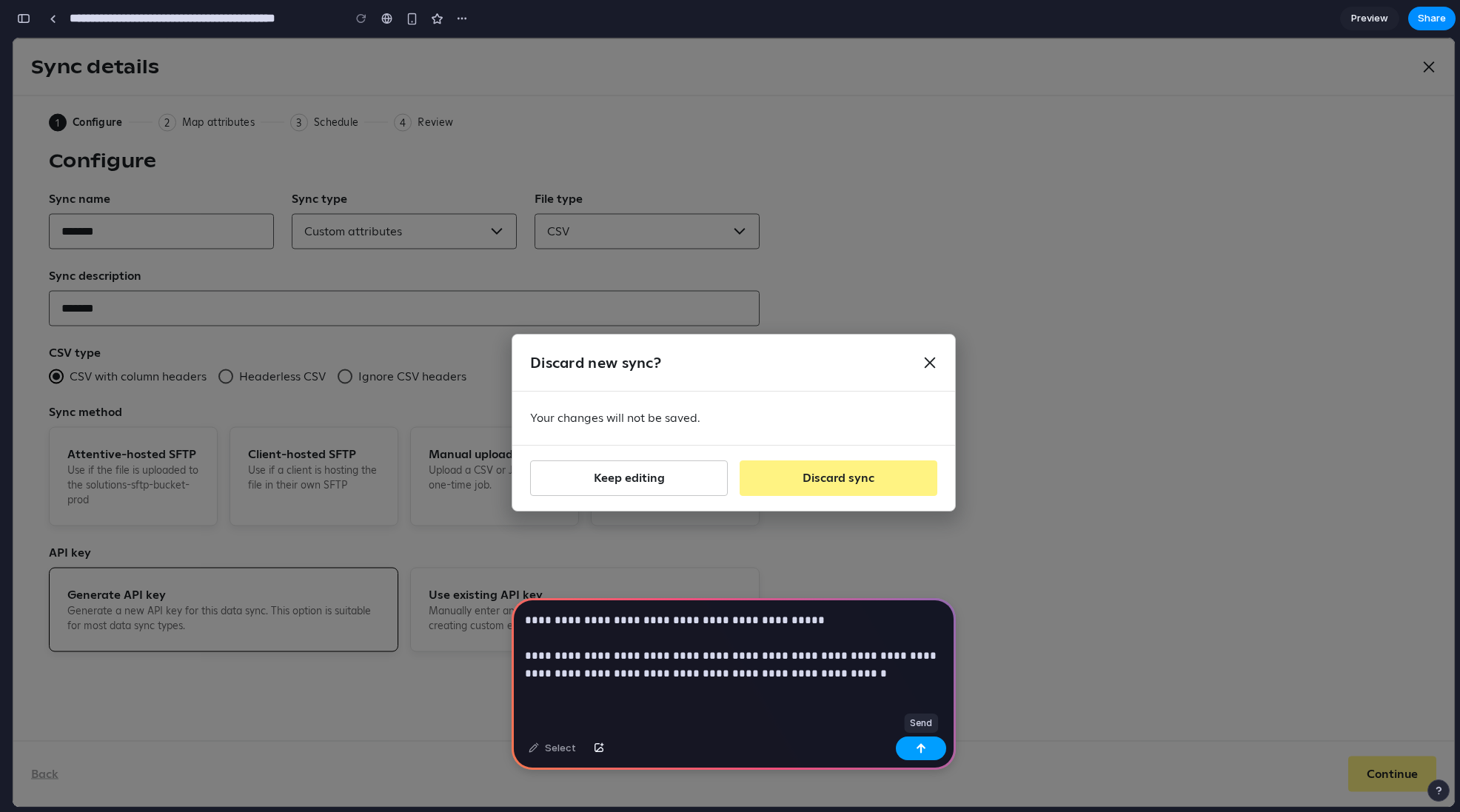
click at [916, 749] on div "button" at bounding box center [921, 747] width 10 height 10
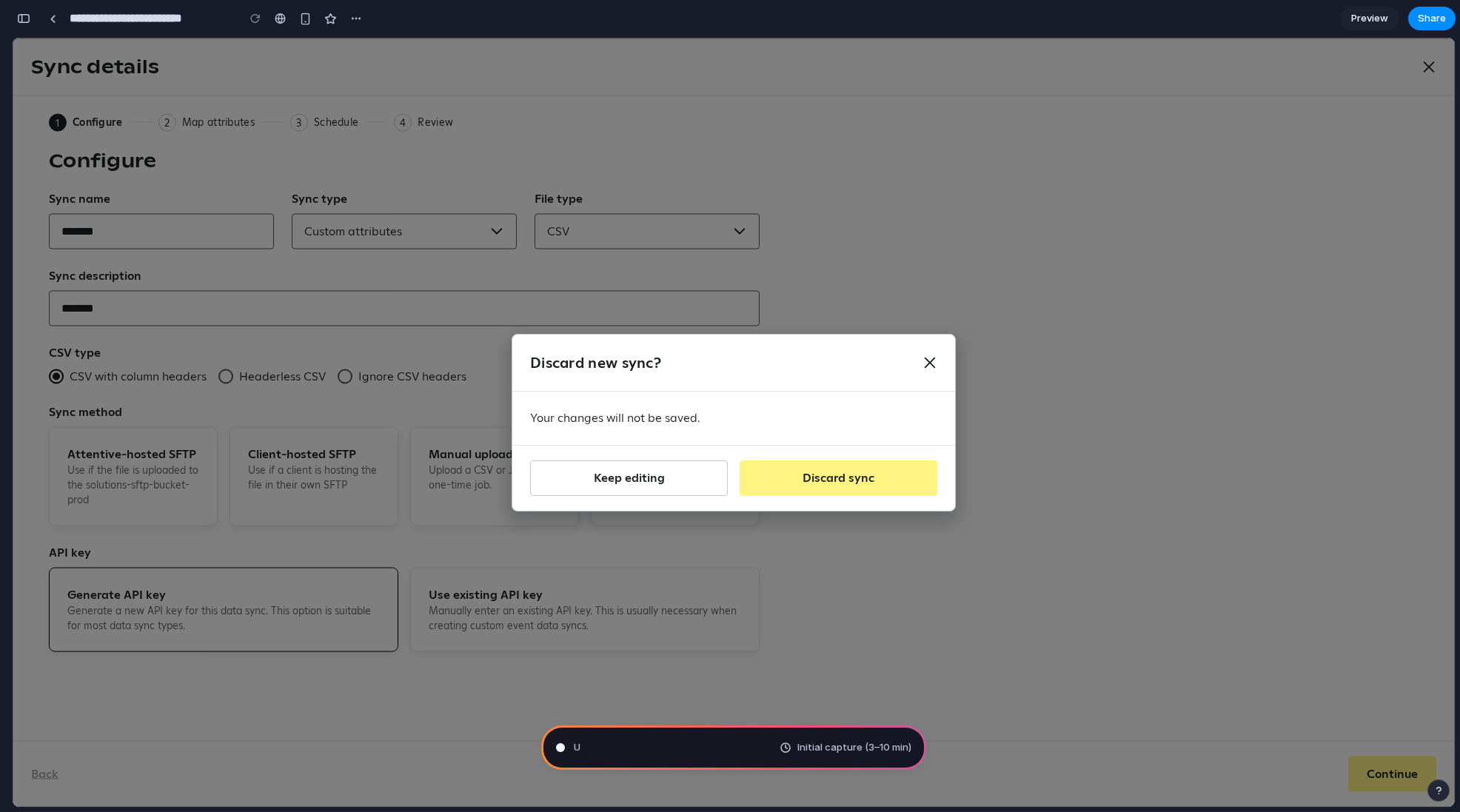
type input "**********"
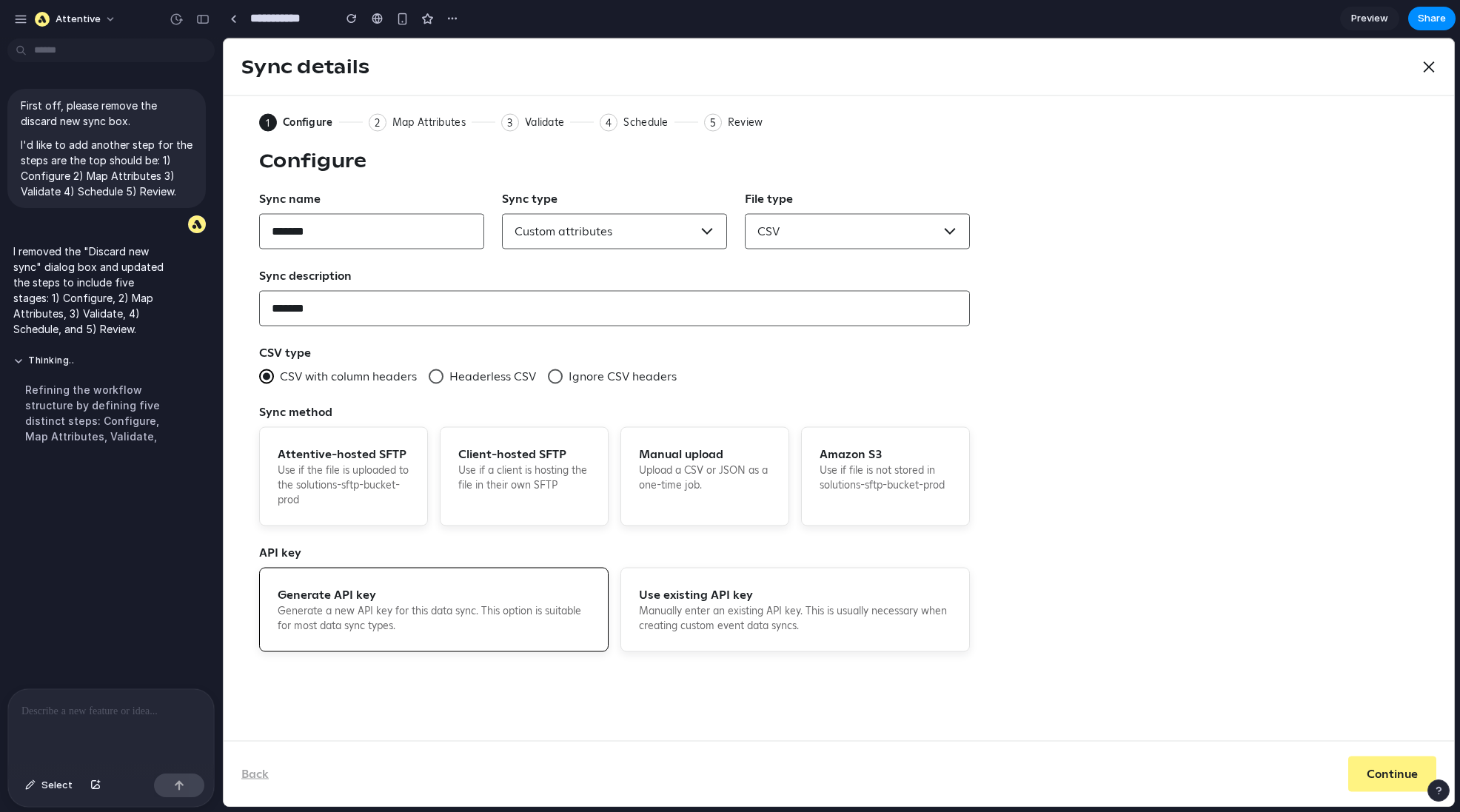
click at [59, 700] on div at bounding box center [111, 728] width 206 height 79
click at [419, 119] on div "Sync details Close 1 Current: Configure 2 Map Attributes 3 Validate 4 Schedule …" at bounding box center [839, 422] width 1232 height 769
click at [819, 457] on div "Sync details Close 1 Current: Configure 2 Map Attributes 3 Validate 4 Schedule …" at bounding box center [839, 422] width 1232 height 769
click at [869, 470] on div "Sync details Close 1 Current: Configure 2 Map Attributes 3 Validate 4 Schedule …" at bounding box center [839, 422] width 1232 height 769
click at [468, 152] on div "Sync details Close 1 Current: Configure 2 Map Attributes 3 Validate 4 Schedule …" at bounding box center [839, 422] width 1232 height 769
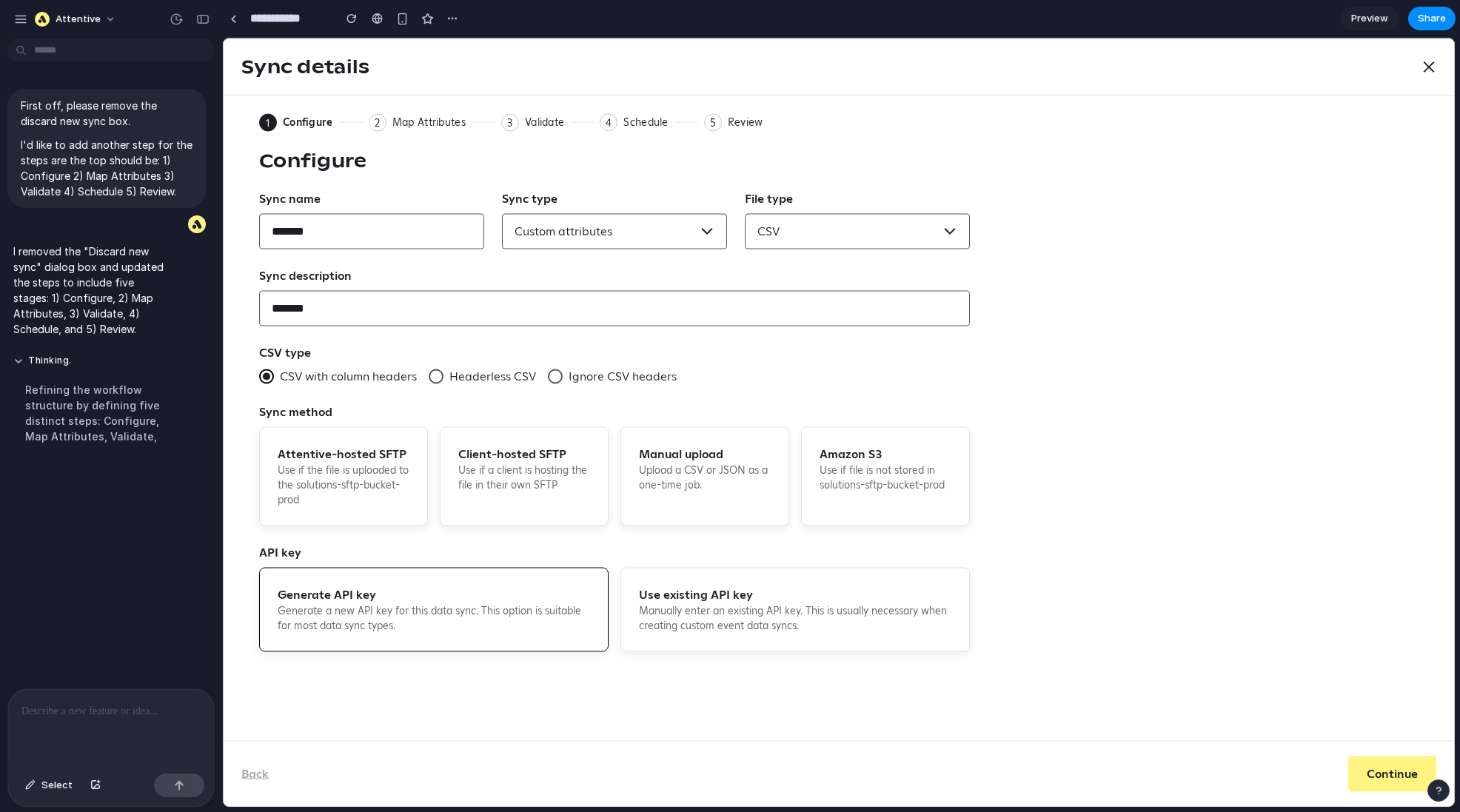
click at [425, 123] on div "Sync details Close 1 Current: Configure 2 Map Attributes 3 Validate 4 Schedule …" at bounding box center [839, 422] width 1232 height 769
click at [330, 253] on div "Sync details Close 1 Current: Configure 2 Map Attributes 3 Validate 4 Schedule …" at bounding box center [839, 422] width 1232 height 769
click at [310, 221] on div "Sync details Close 1 Current: Configure 2 Map Attributes 3 Validate 4 Schedule …" at bounding box center [839, 422] width 1232 height 769
drag, startPoint x: 310, startPoint y: 221, endPoint x: 310, endPoint y: 232, distance: 11.0
click at [310, 222] on div "Sync details Close 1 Current: Configure 2 Map Attributes 3 Validate 4 Schedule …" at bounding box center [839, 422] width 1232 height 769
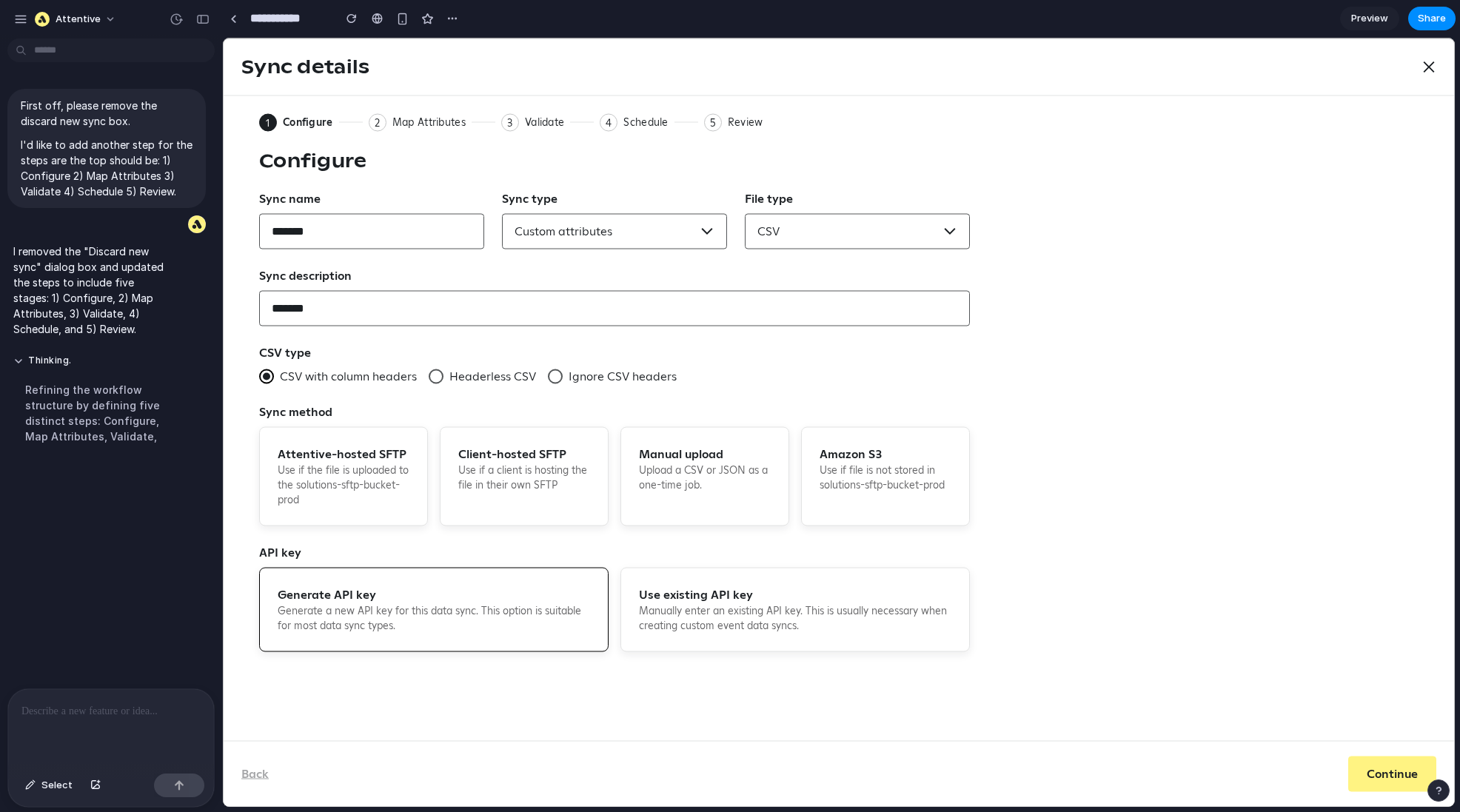
click at [317, 498] on div "Sync details Close 1 Current: Configure 2 Map Attributes 3 Validate 4 Schedule …" at bounding box center [839, 422] width 1232 height 769
click at [16, 359] on button "Thinking" at bounding box center [92, 360] width 158 height 12
click at [15, 358] on button "Thinking .." at bounding box center [92, 360] width 158 height 12
click at [120, 706] on p at bounding box center [110, 711] width 179 height 18
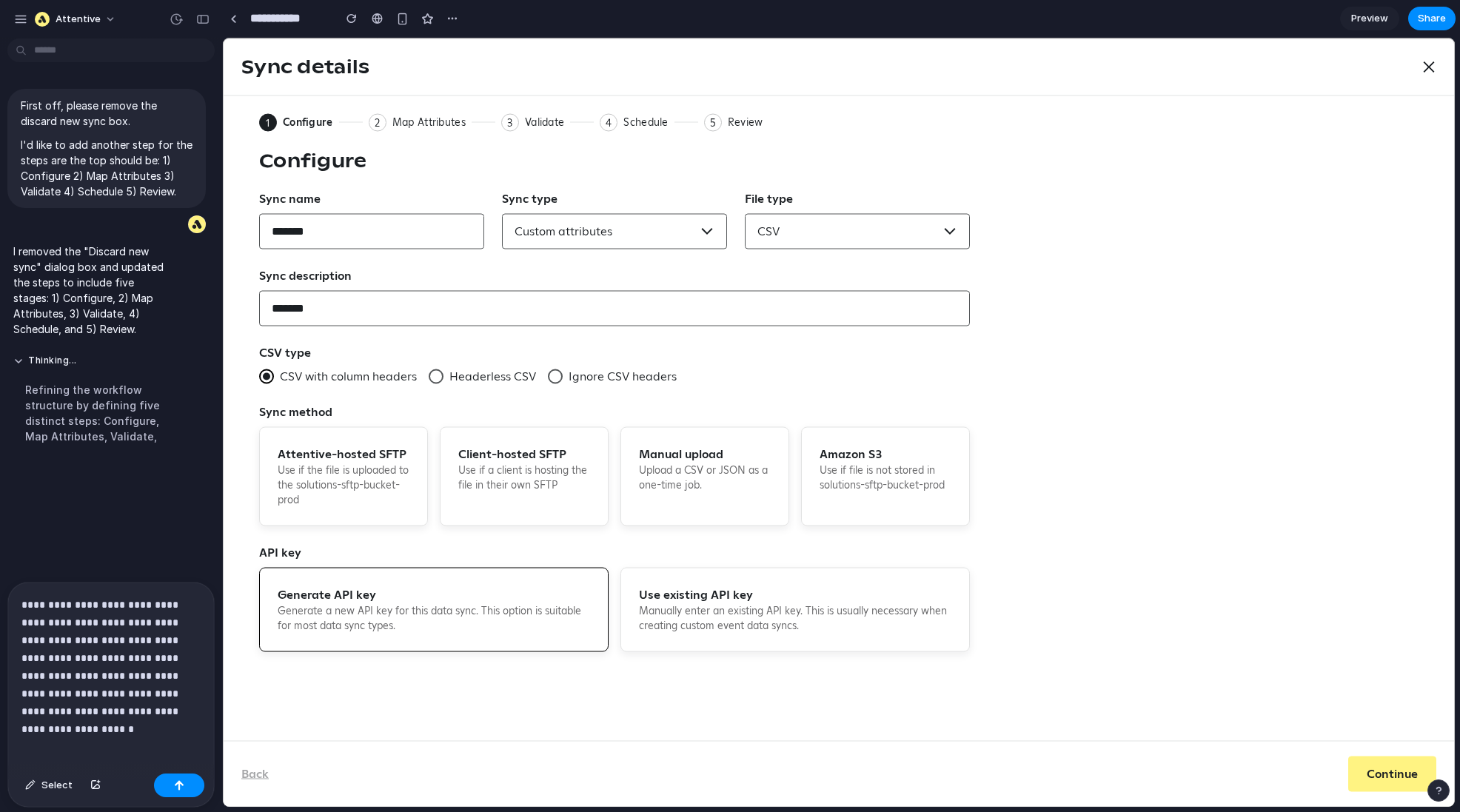
click at [163, 722] on div "**********" at bounding box center [111, 675] width 206 height 185
click at [181, 783] on div "button" at bounding box center [179, 785] width 10 height 10
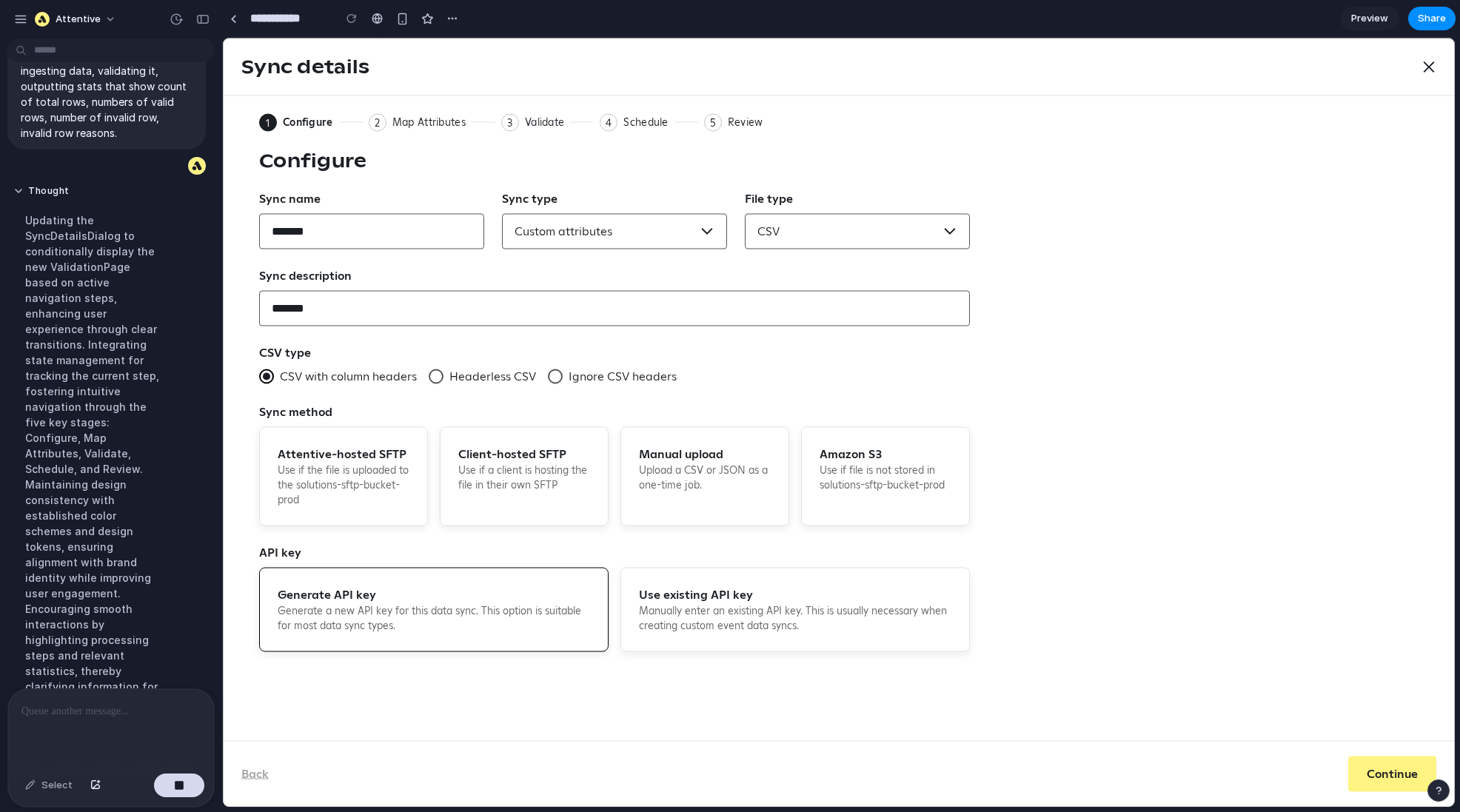
scroll to position [808, 0]
click at [388, 120] on div "Sync details Close 1 Current: Configure 2 Map Attributes 3 Validate 4 Schedule …" at bounding box center [839, 422] width 1232 height 769
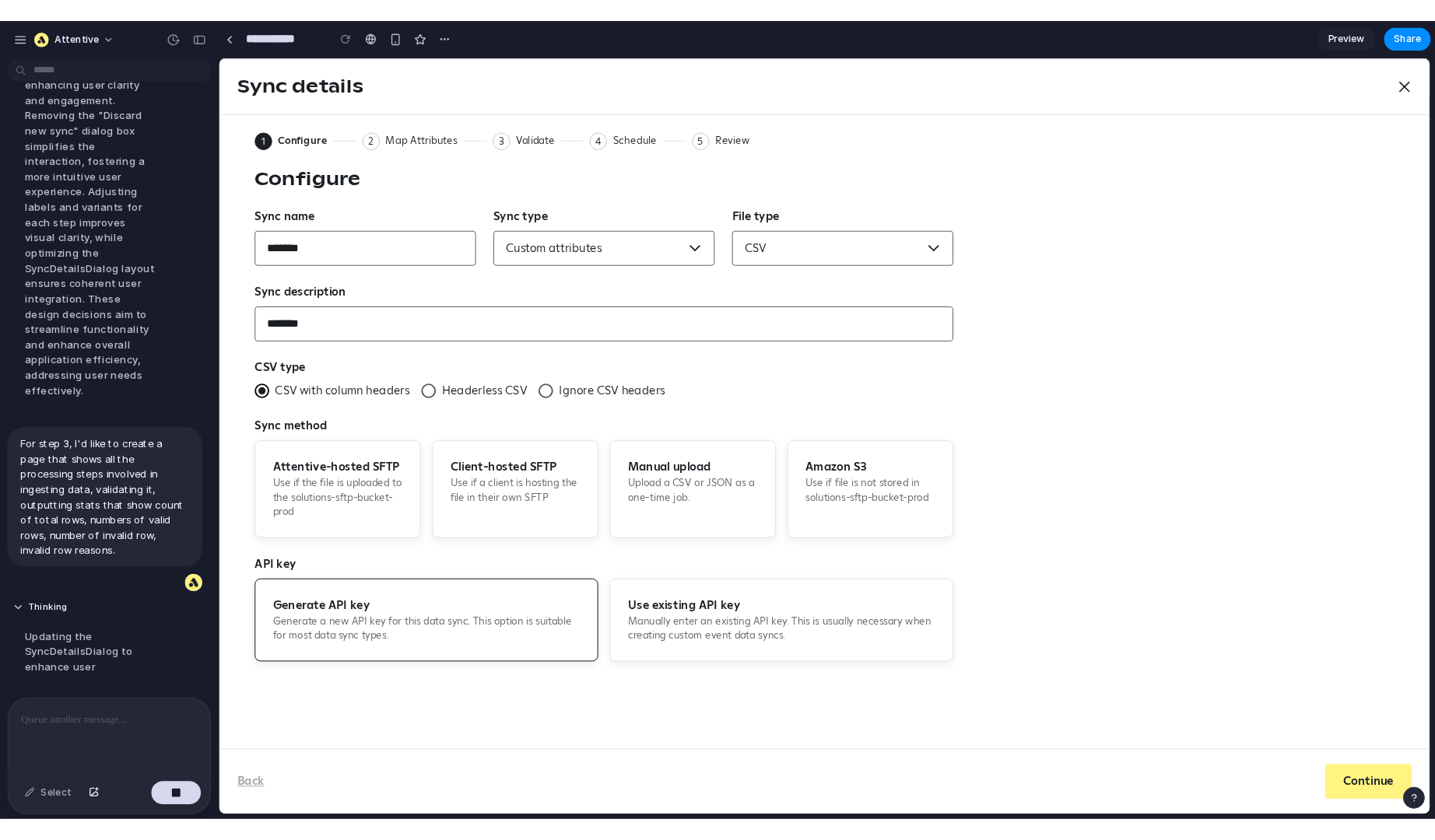
scroll to position [374, 0]
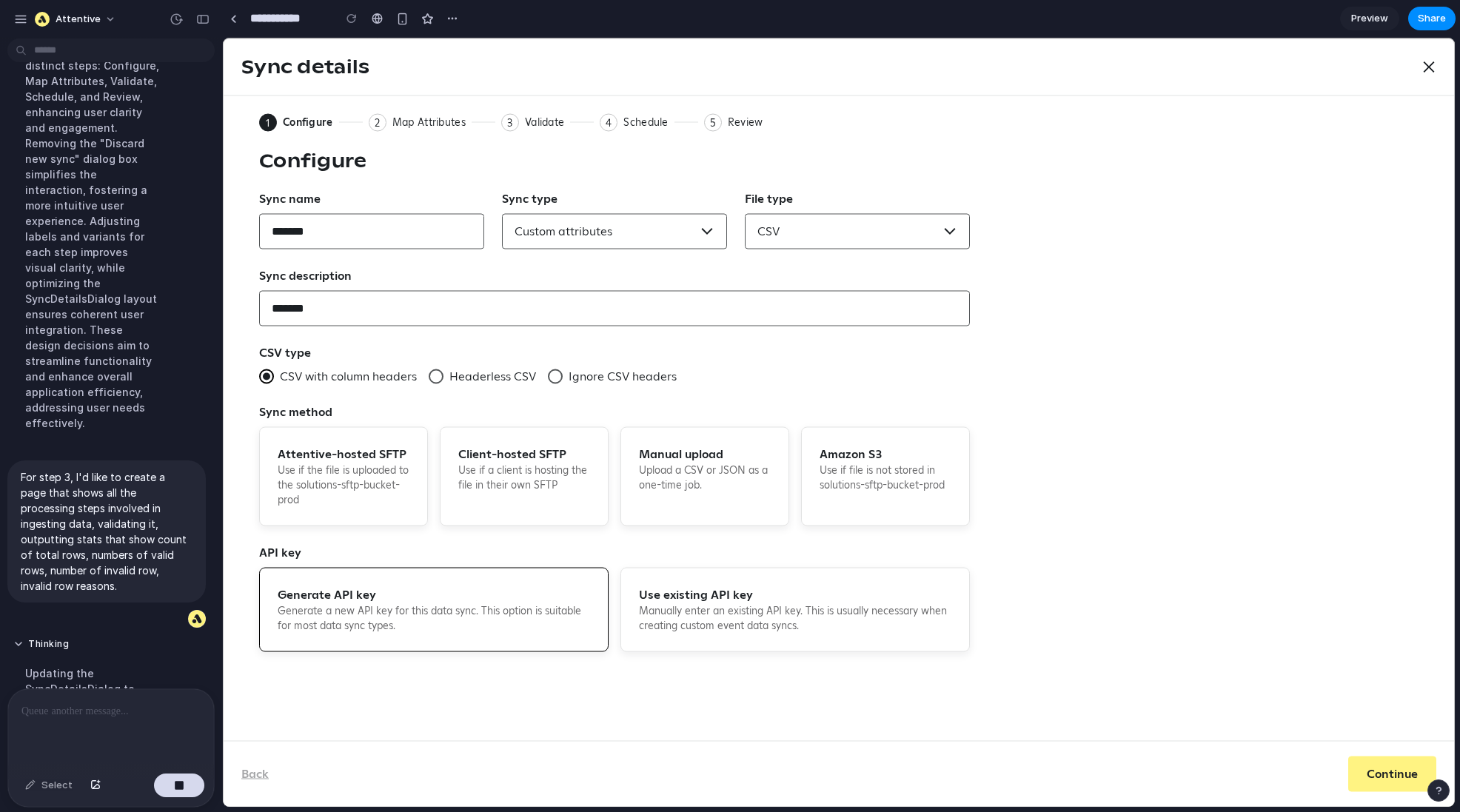
click at [109, 659] on div "Updating the SyncDetailsDialog to enhance user" at bounding box center [92, 689] width 158 height 65
click at [82, 703] on p at bounding box center [110, 711] width 179 height 18
click at [533, 124] on div "Sync details Close 1 Current: Configure 2 Map Attributes 3 Validate 4 Schedule …" at bounding box center [839, 422] width 1232 height 769
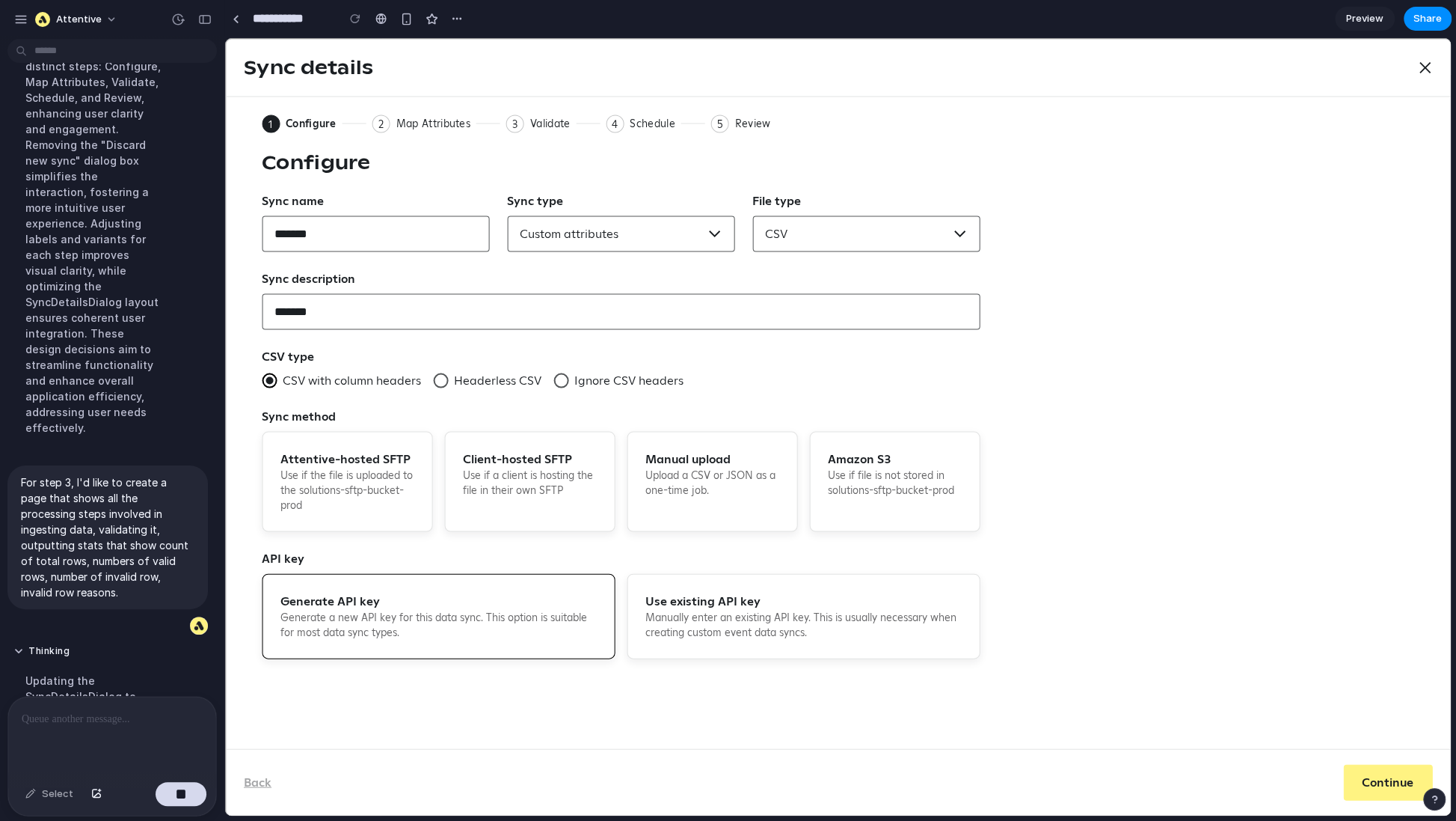
click at [74, 664] on div "Updating the SyncDetailsDialog to enhance user" at bounding box center [93, 696] width 160 height 65
click at [63, 711] on p at bounding box center [112, 719] width 181 height 18
click at [124, 726] on p at bounding box center [112, 719] width 181 height 18
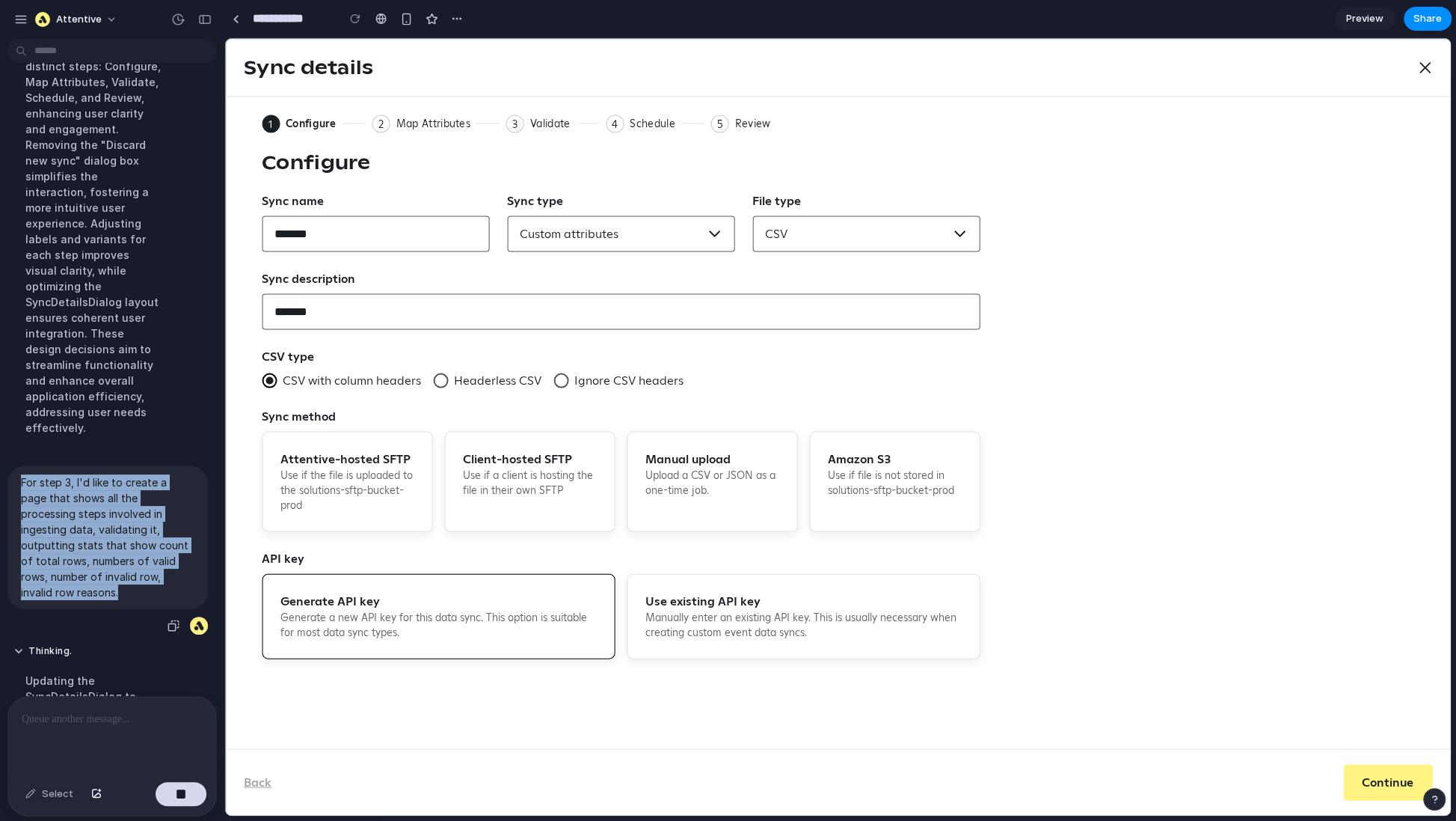
drag, startPoint x: 148, startPoint y: 546, endPoint x: 21, endPoint y: 452, distance: 158.0
click at [21, 475] on p "For step 3, I'd like to create a page that shows all the processing steps invol…" at bounding box center [108, 537] width 174 height 126
copy p "For step 3, I'd like to create a page that shows all the processing steps invol…"
click at [175, 796] on button "button" at bounding box center [182, 794] width 51 height 24
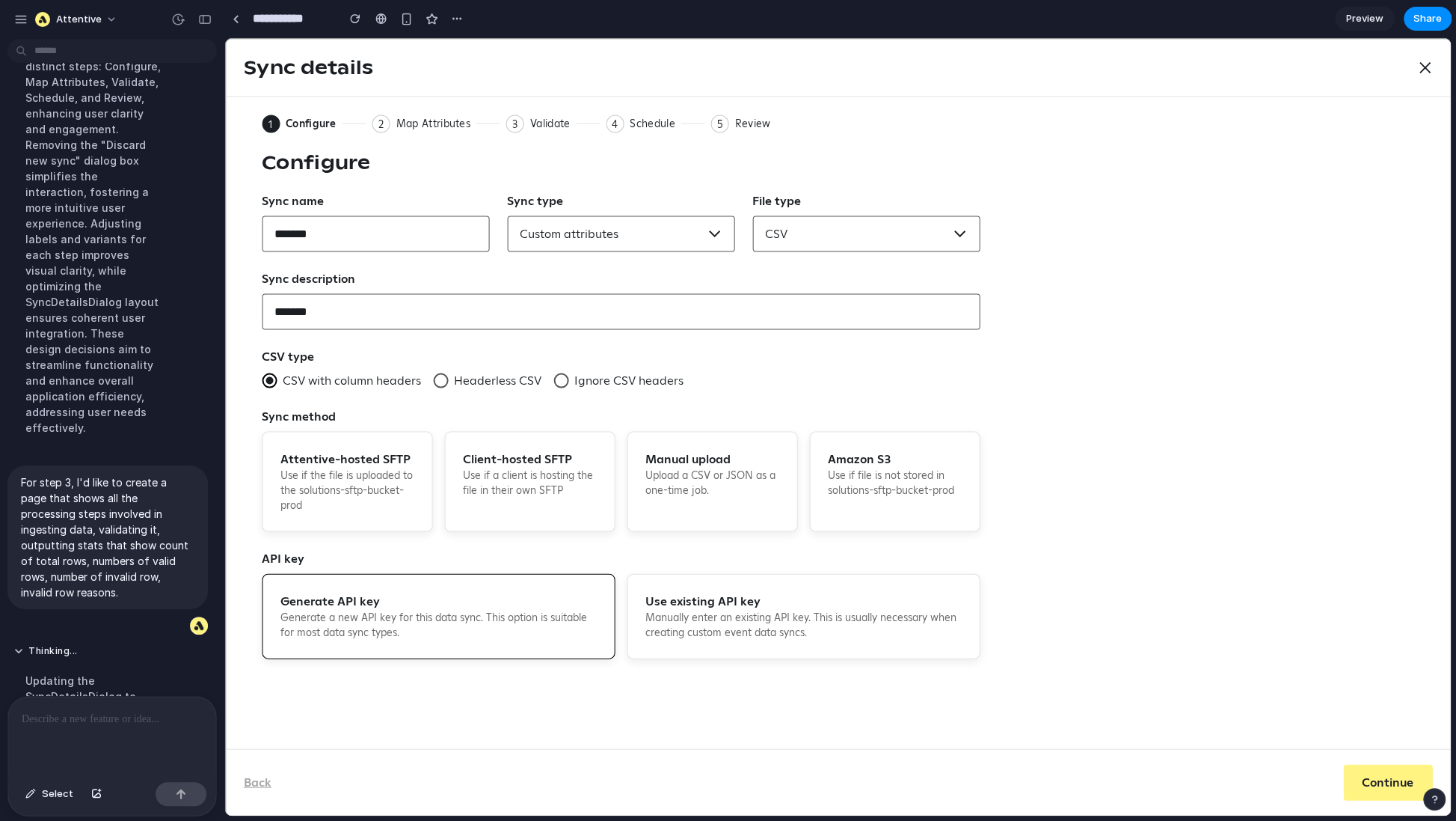
click at [82, 729] on div at bounding box center [113, 736] width 208 height 79
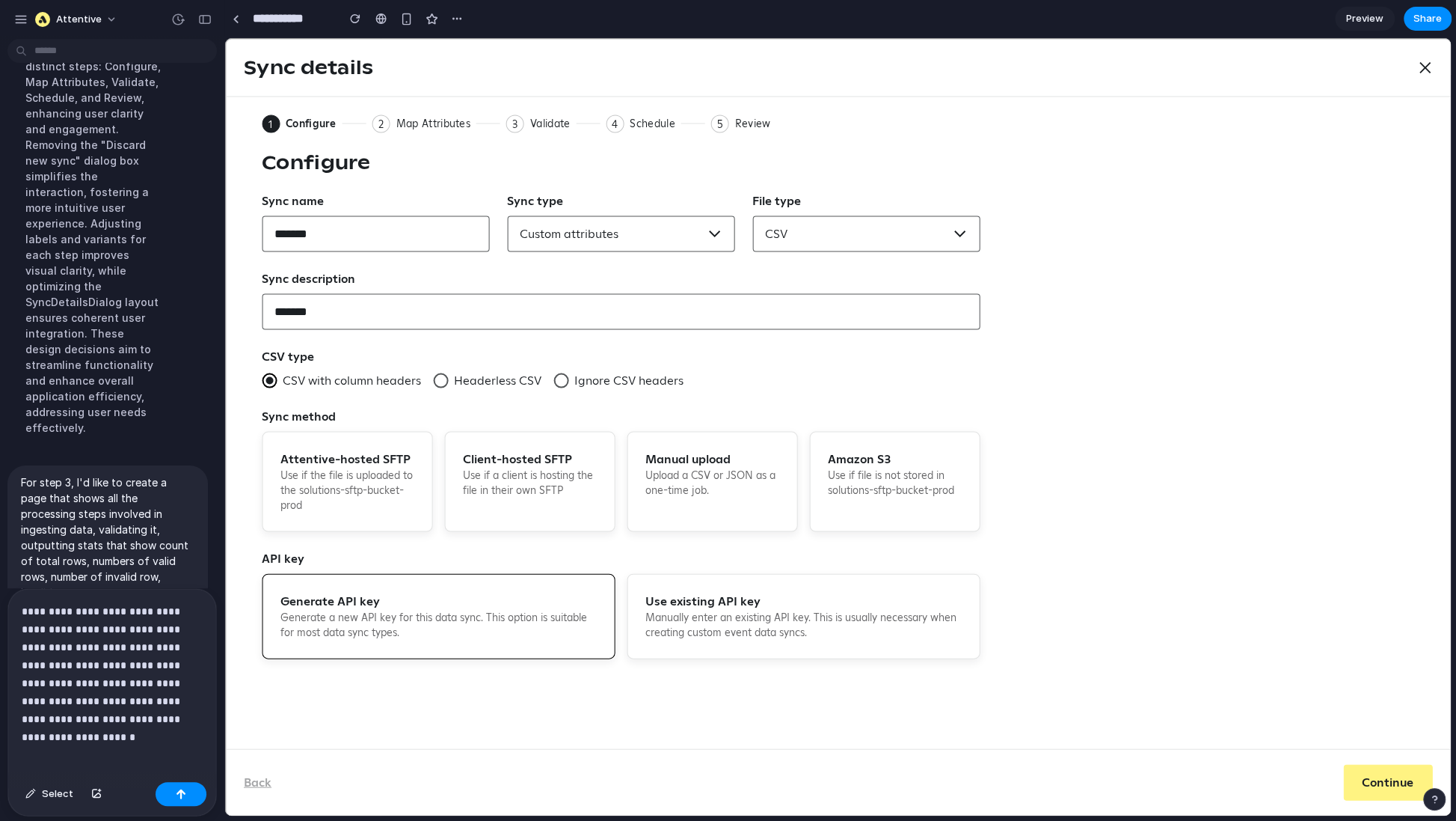
click at [130, 532] on p "For step 3, I'd like to create a page that shows all the processing steps invol…" at bounding box center [108, 537] width 174 height 126
click at [178, 786] on button "button" at bounding box center [182, 794] width 51 height 24
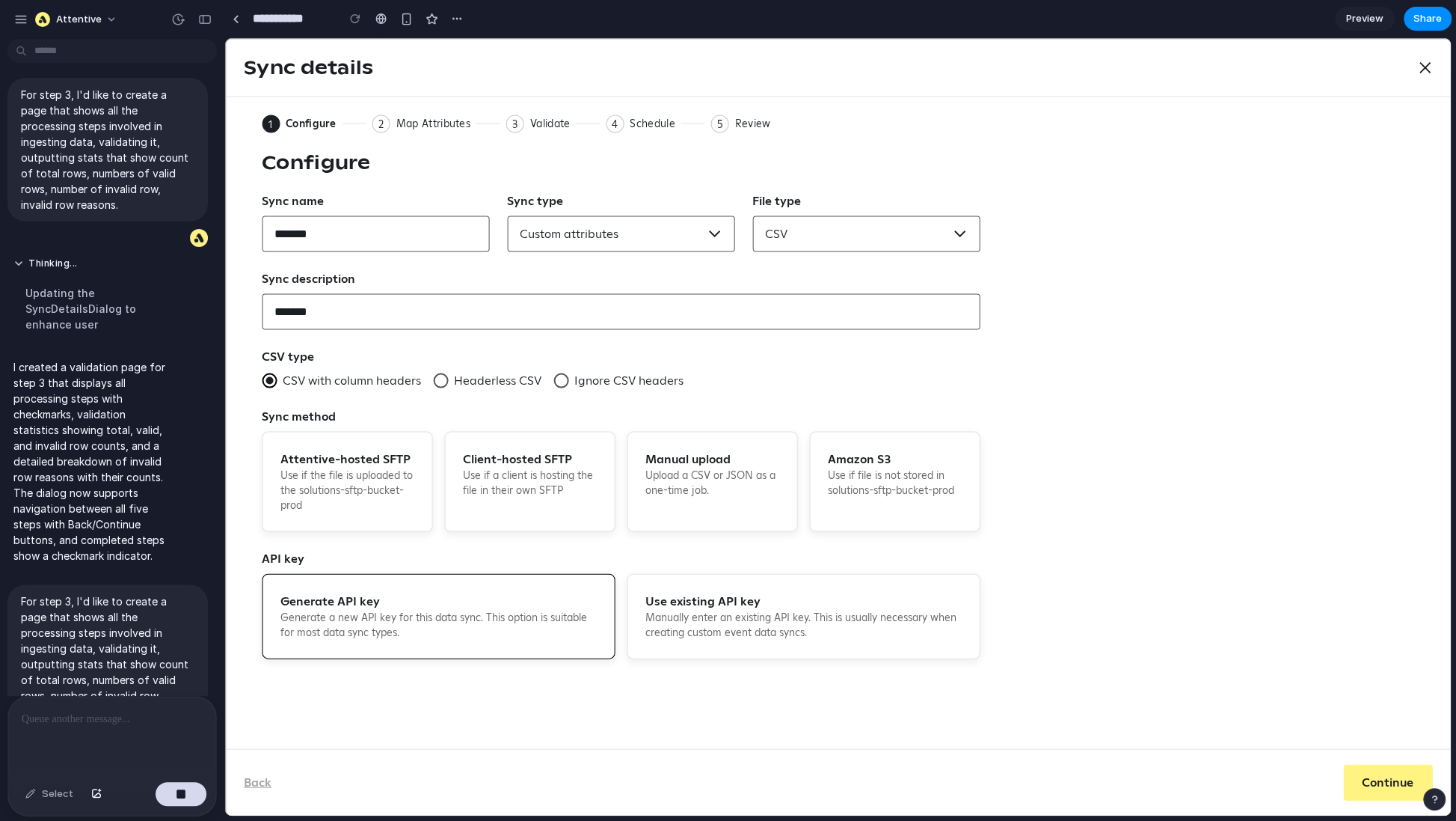
scroll to position [748, 0]
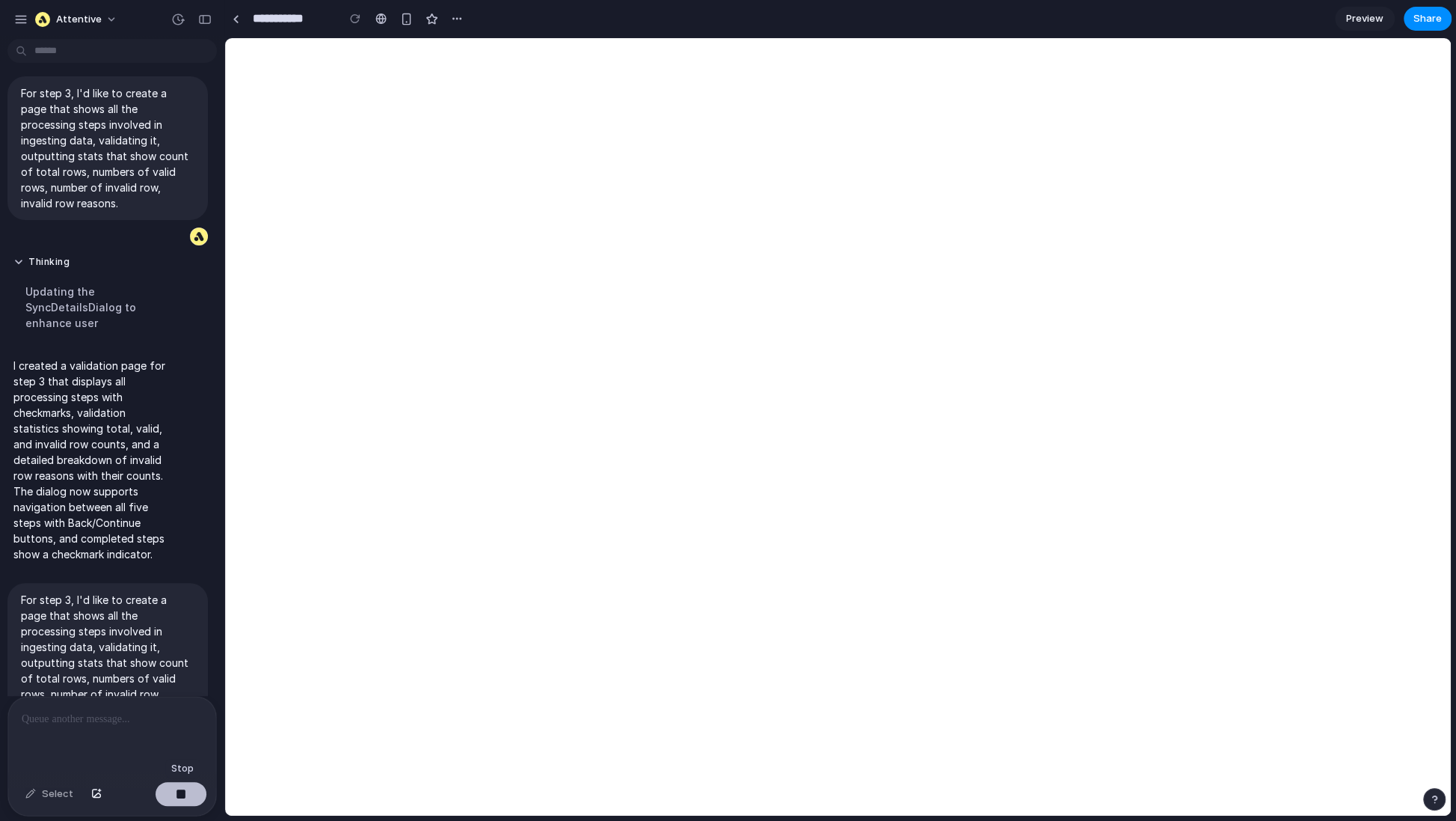
click at [185, 792] on div "button" at bounding box center [181, 794] width 10 height 10
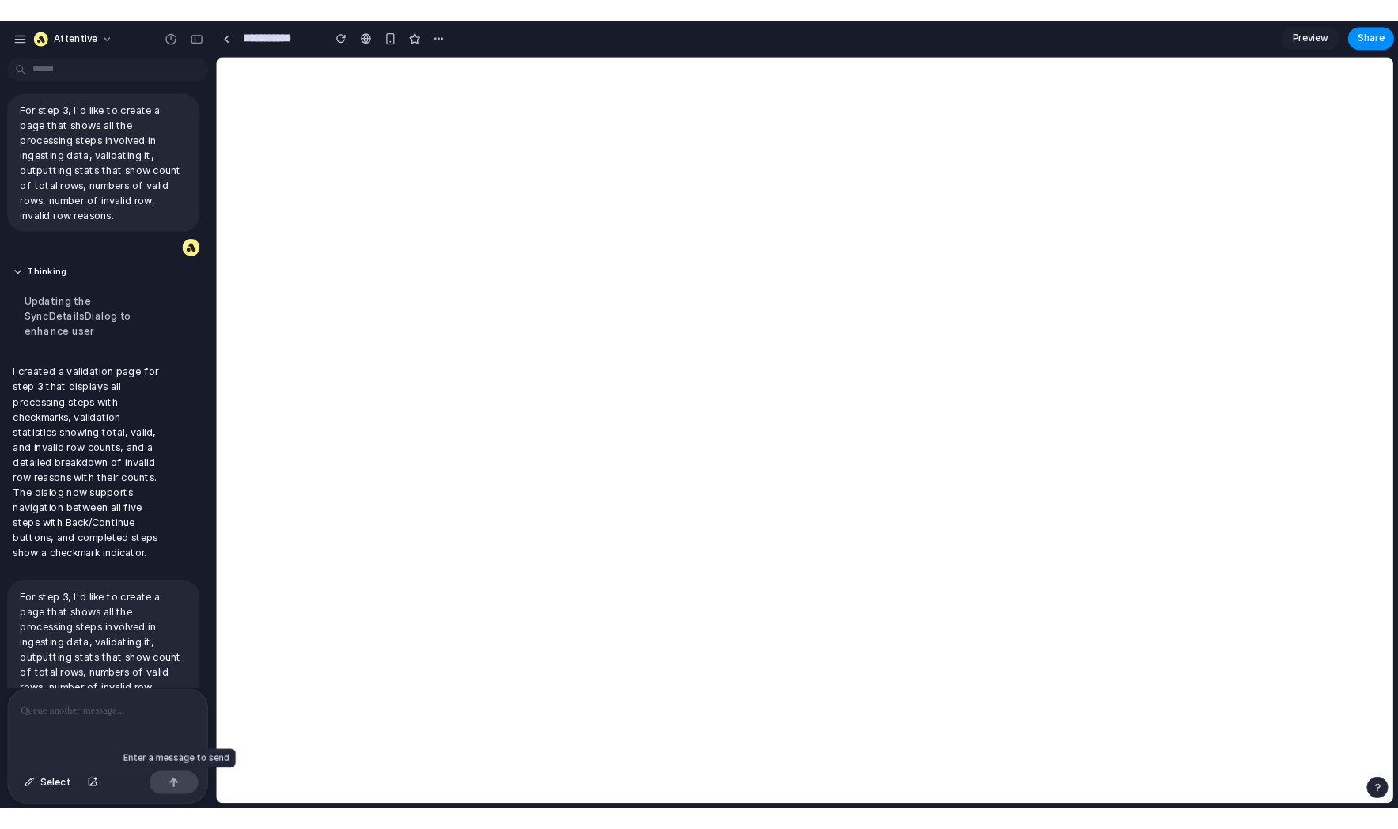
scroll to position [824, 0]
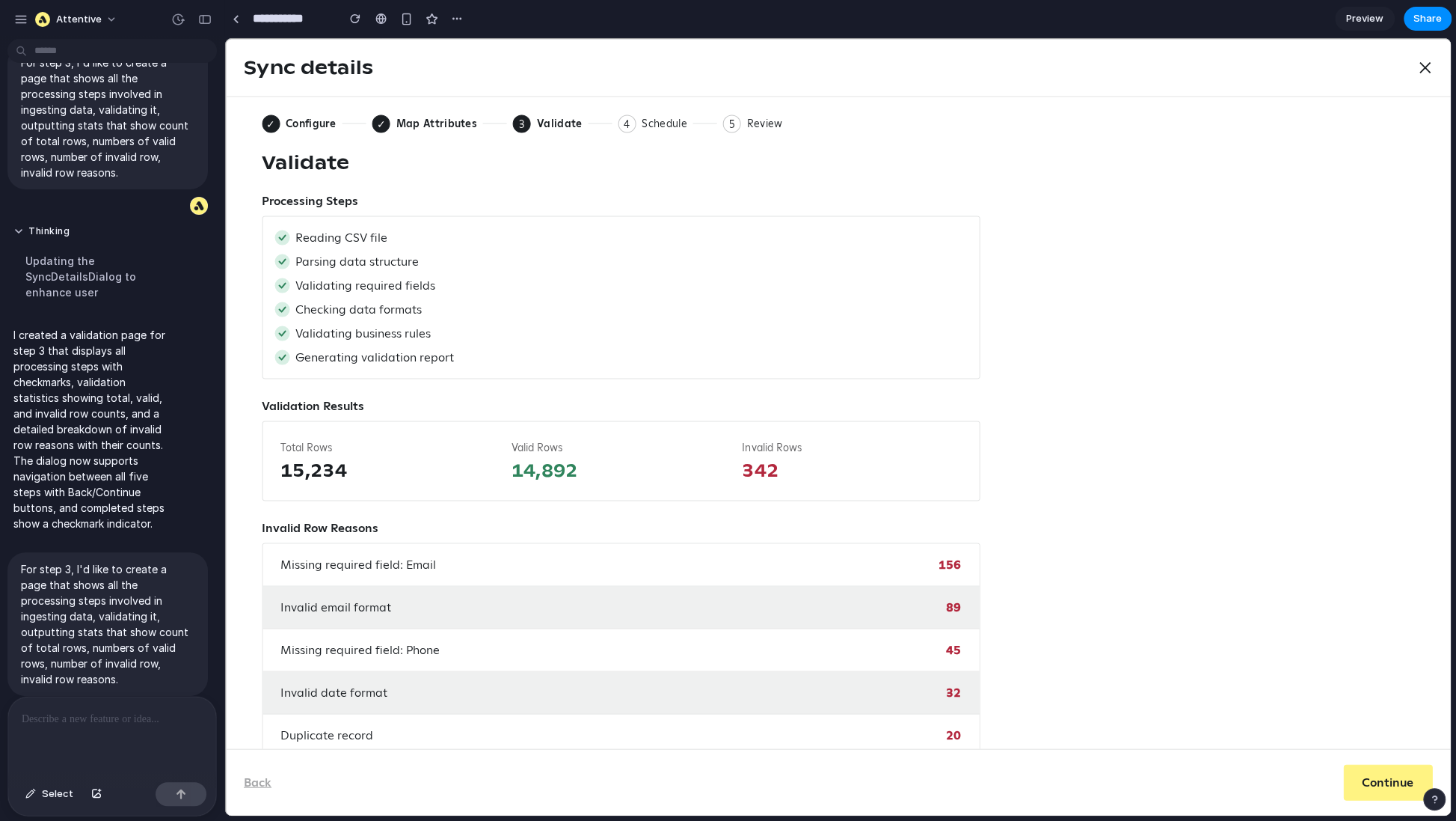
click at [95, 728] on div at bounding box center [113, 736] width 208 height 79
drag, startPoint x: 506, startPoint y: 122, endPoint x: 514, endPoint y: 122, distance: 8.0
click at [507, 122] on div "Sync details Close ✓ Configure ✓ Map Attributes 3 Current: Validate 4 Schedule …" at bounding box center [838, 427] width 1226 height 777
click at [527, 122] on div "Sync details Close ✓ Configure ✓ Map Attributes 3 Current: Validate 4 Schedule …" at bounding box center [838, 427] width 1226 height 777
click at [377, 122] on div "Sync details Close ✓ Configure ✓ Map Attributes 3 Current: Validate 4 Schedule …" at bounding box center [838, 427] width 1226 height 777
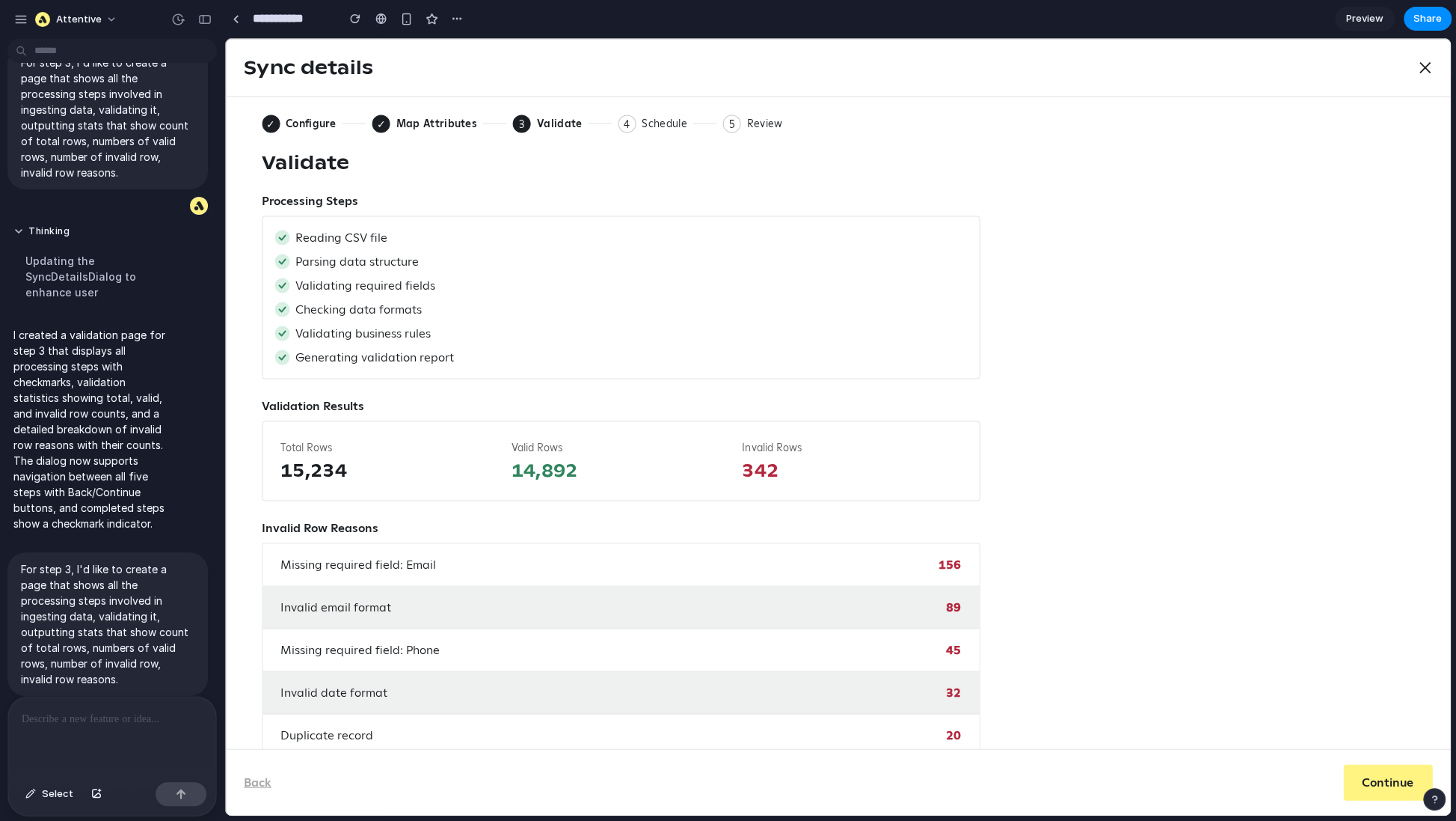
click at [293, 124] on div "Sync details Close ✓ Configure ✓ Map Attributes 3 Current: Validate 4 Schedule …" at bounding box center [838, 427] width 1226 height 777
click at [260, 127] on div "Sync details Close ✓ Configure ✓ Map Attributes 3 Current: Validate 4 Schedule …" at bounding box center [838, 427] width 1226 height 777
click at [62, 721] on p at bounding box center [112, 719] width 181 height 18
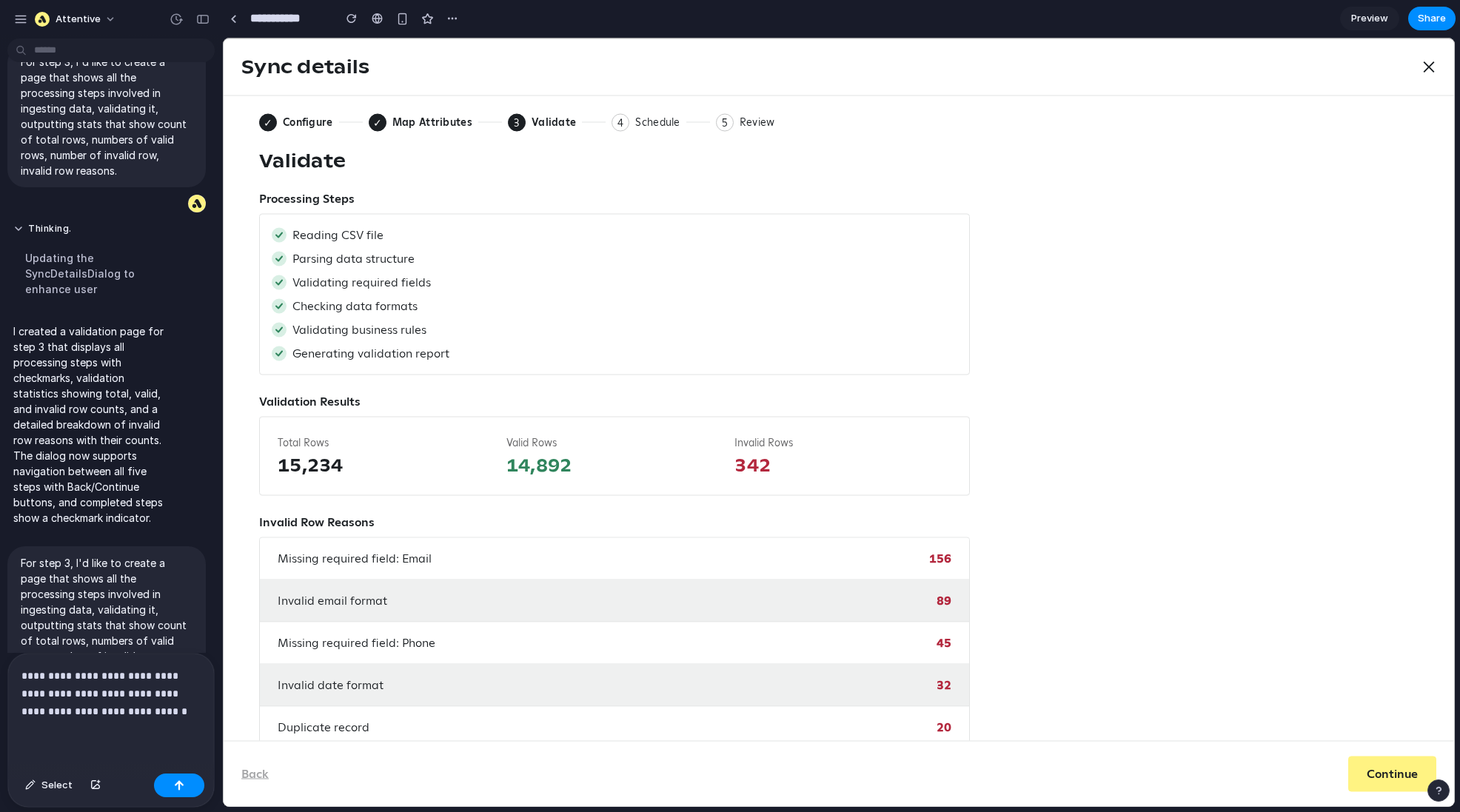
click at [385, 109] on div "Sync details Close ✓ Configure ✓ Map Attributes 3 Current: Validate 4 Schedule …" at bounding box center [839, 422] width 1232 height 769
click at [400, 119] on div "Sync details Close ✓ Configure ✓ Map Attributes 3 Current: Validate 4 Schedule …" at bounding box center [839, 422] width 1232 height 769
click at [563, 118] on div "Sync details Close ✓ Configure ✓ Map Attributes 3 Current: Validate 4 Schedule …" at bounding box center [839, 422] width 1232 height 769
click at [136, 718] on p "**********" at bounding box center [110, 693] width 179 height 53
click at [124, 714] on p "**********" at bounding box center [110, 693] width 179 height 53
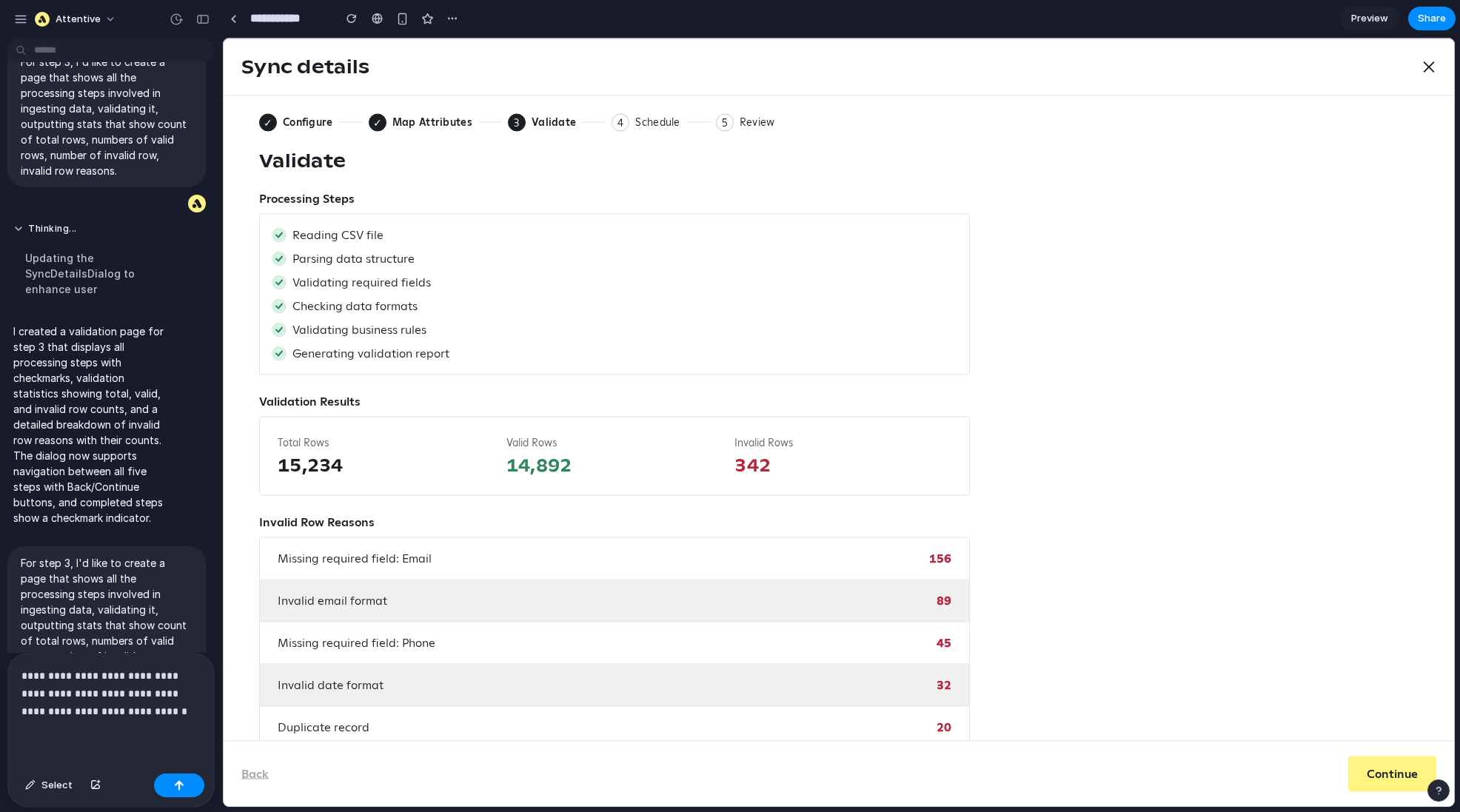
click at [62, 695] on p "**********" at bounding box center [110, 693] width 179 height 53
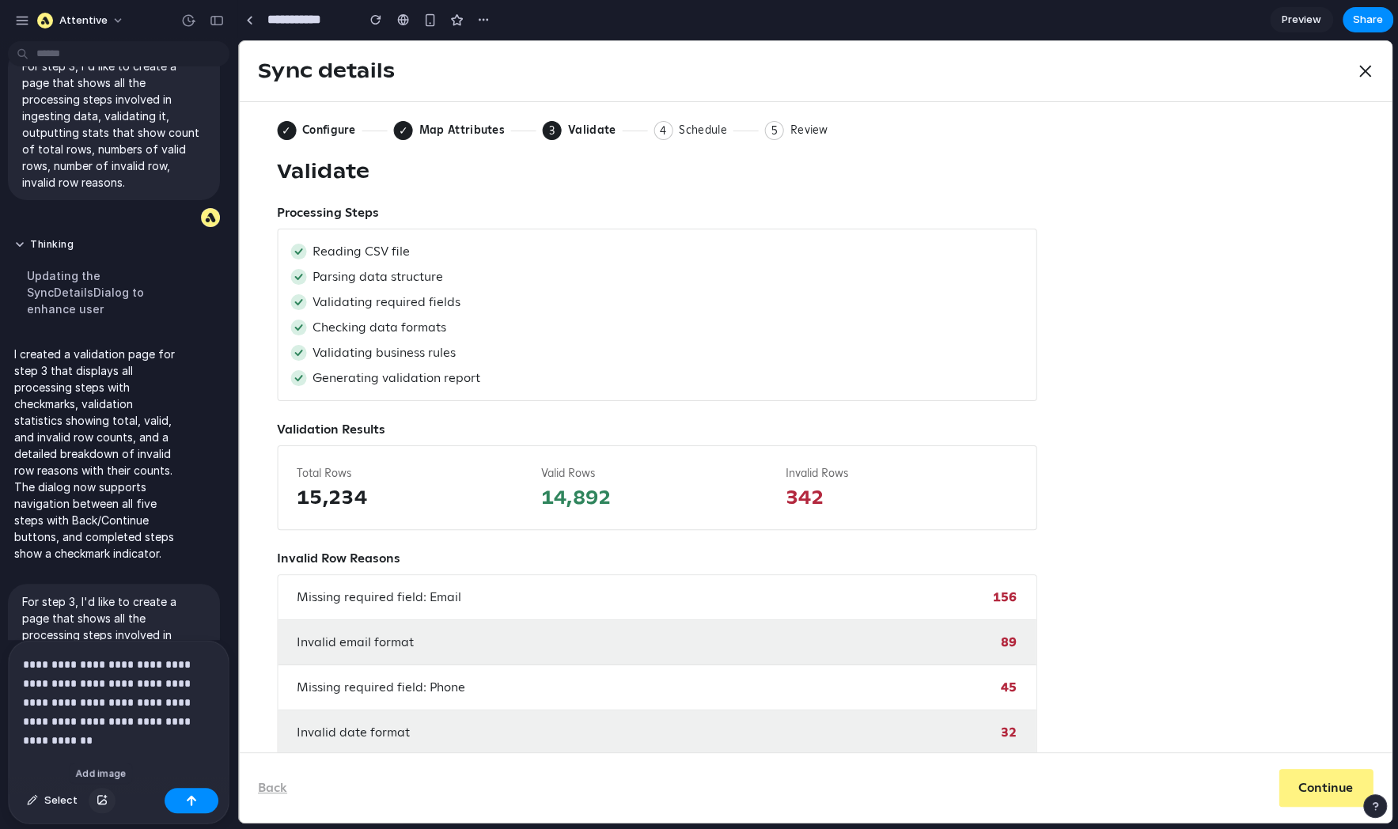
click at [97, 800] on div "button" at bounding box center [102, 800] width 11 height 9
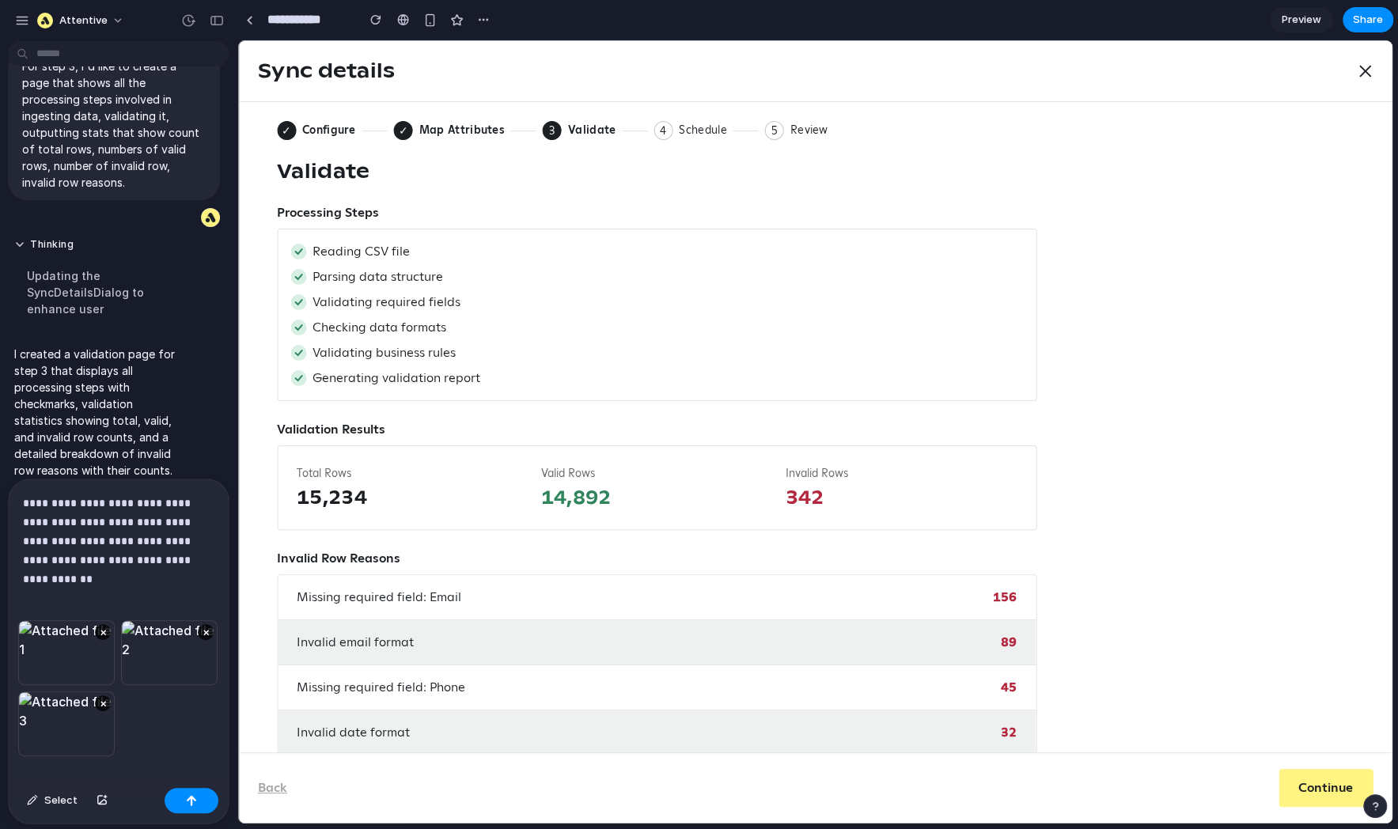
click at [158, 739] on div "× × ×" at bounding box center [119, 707] width 220 height 174
click at [186, 789] on button "button" at bounding box center [192, 800] width 54 height 25
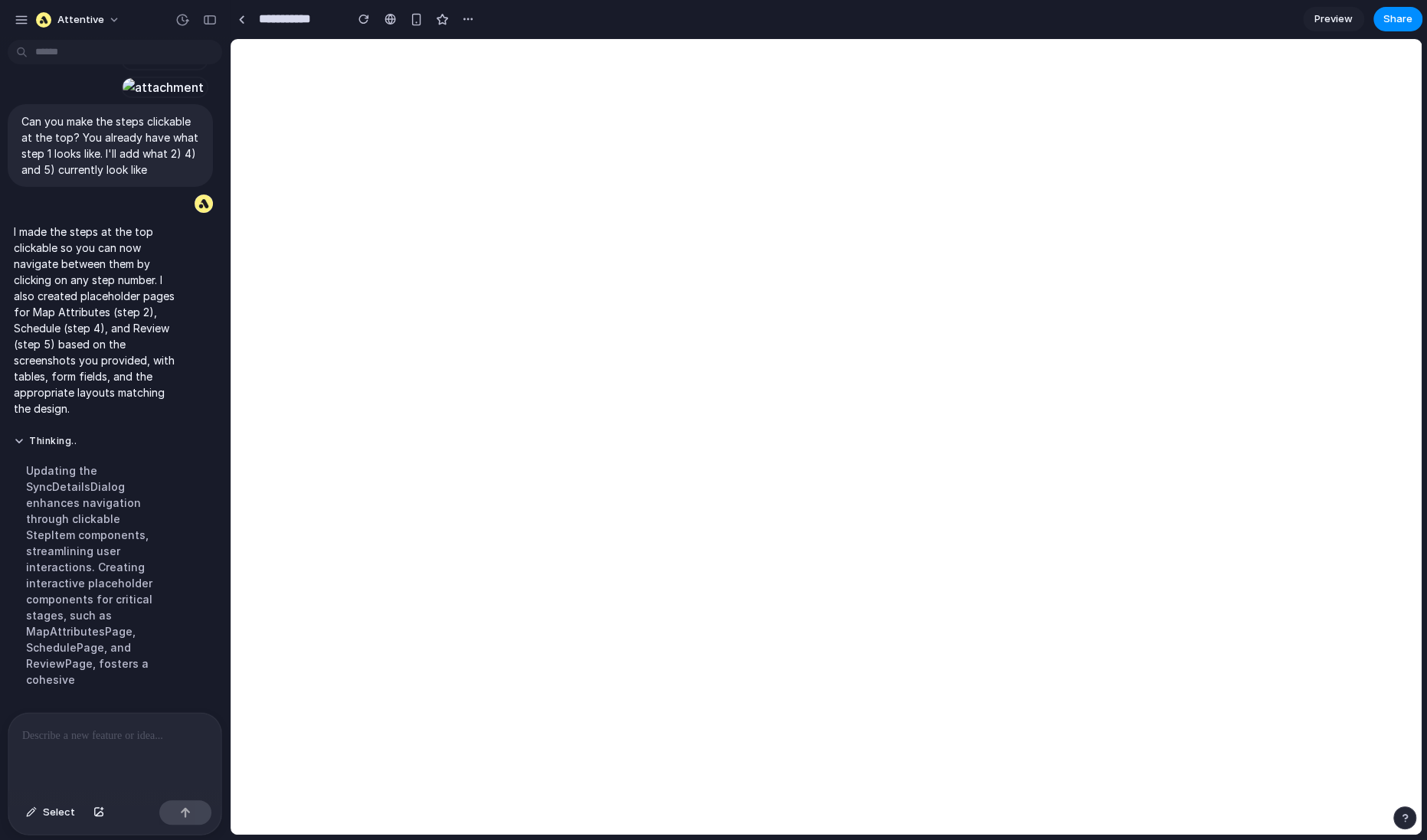
scroll to position [0, 0]
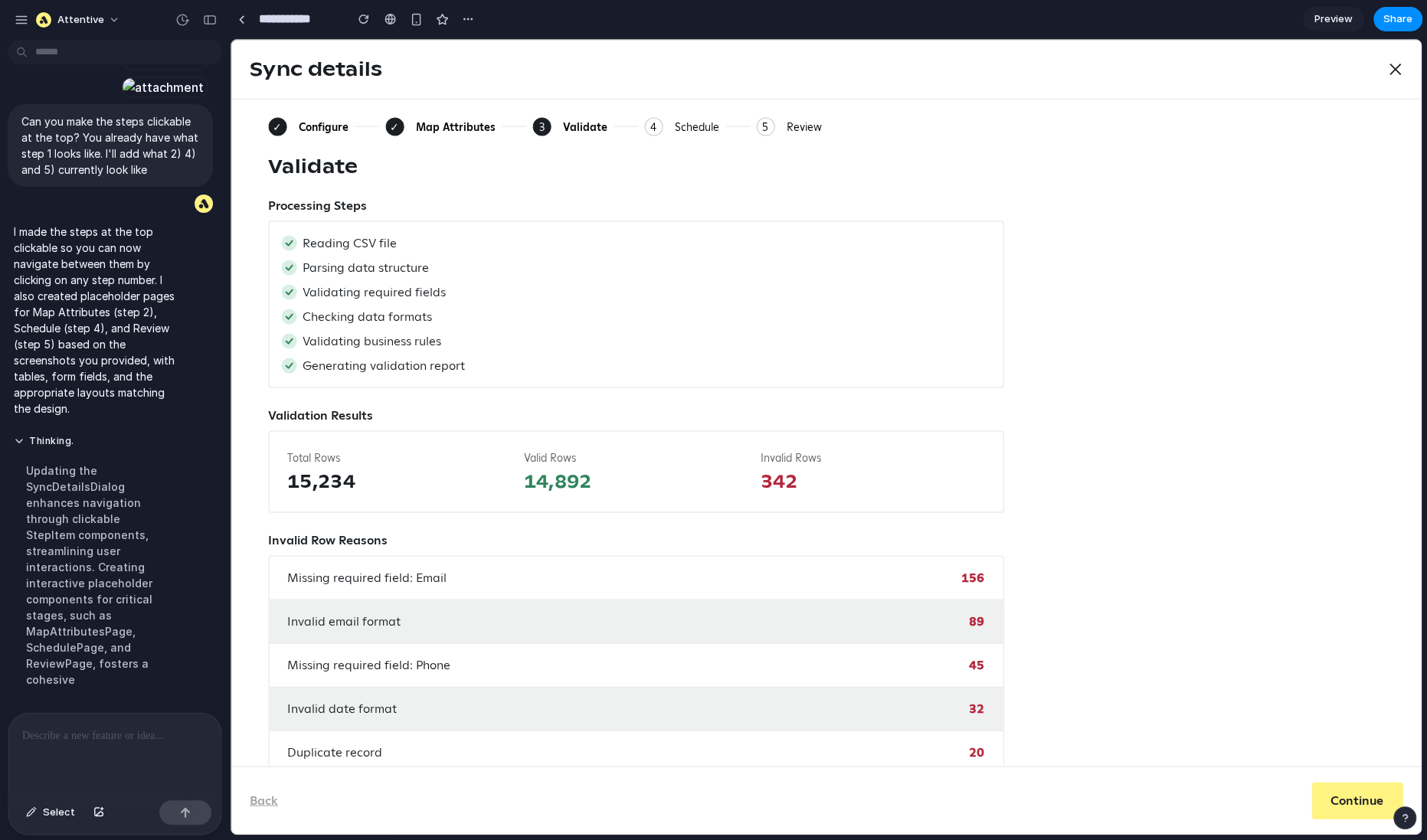
click at [95, 735] on p at bounding box center [114, 735] width 185 height 18
click at [407, 129] on div "Sync details Close ✓ Configure ✓ Map Attributes 3 Current: Validate 4 Schedule …" at bounding box center [826, 436] width 1191 height 795
click at [383, 125] on div "Sync details Close ✓ Configure ✓ Map Attributes 3 Current: Validate 4 Schedule …" at bounding box center [826, 436] width 1191 height 795
click at [262, 132] on div "Sync details Close ✓ Configure ✓ Map Attributes 3 Current: Validate 4 Schedule …" at bounding box center [826, 436] width 1191 height 795
drag, startPoint x: 360, startPoint y: 129, endPoint x: 489, endPoint y: 126, distance: 129.0
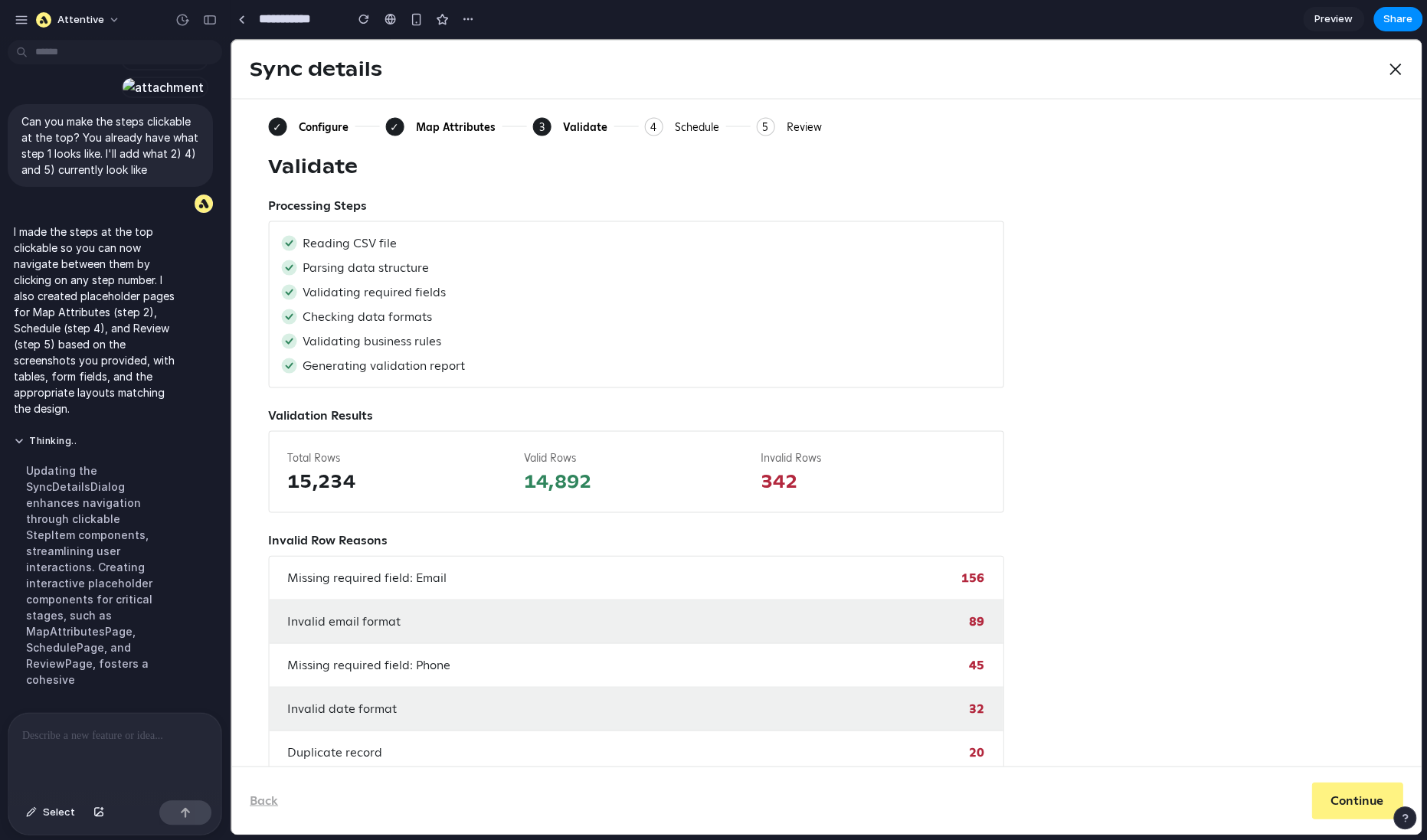
click at [369, 129] on div "Sync details Close ✓ Configure ✓ Map Attributes 3 Current: Validate 4 Schedule …" at bounding box center [826, 436] width 1191 height 795
click at [503, 126] on div "Sync details Close ✓ Configure ✓ Map Attributes 3 Current: Validate 4 Schedule …" at bounding box center [826, 436] width 1191 height 795
click at [568, 126] on div "Sync details Close ✓ Configure ✓ Map Attributes 3 Current: Validate 4 Schedule …" at bounding box center [826, 436] width 1191 height 795
click at [74, 744] on p at bounding box center [114, 735] width 185 height 18
click at [59, 448] on button "Thinking .." at bounding box center [95, 440] width 164 height 13
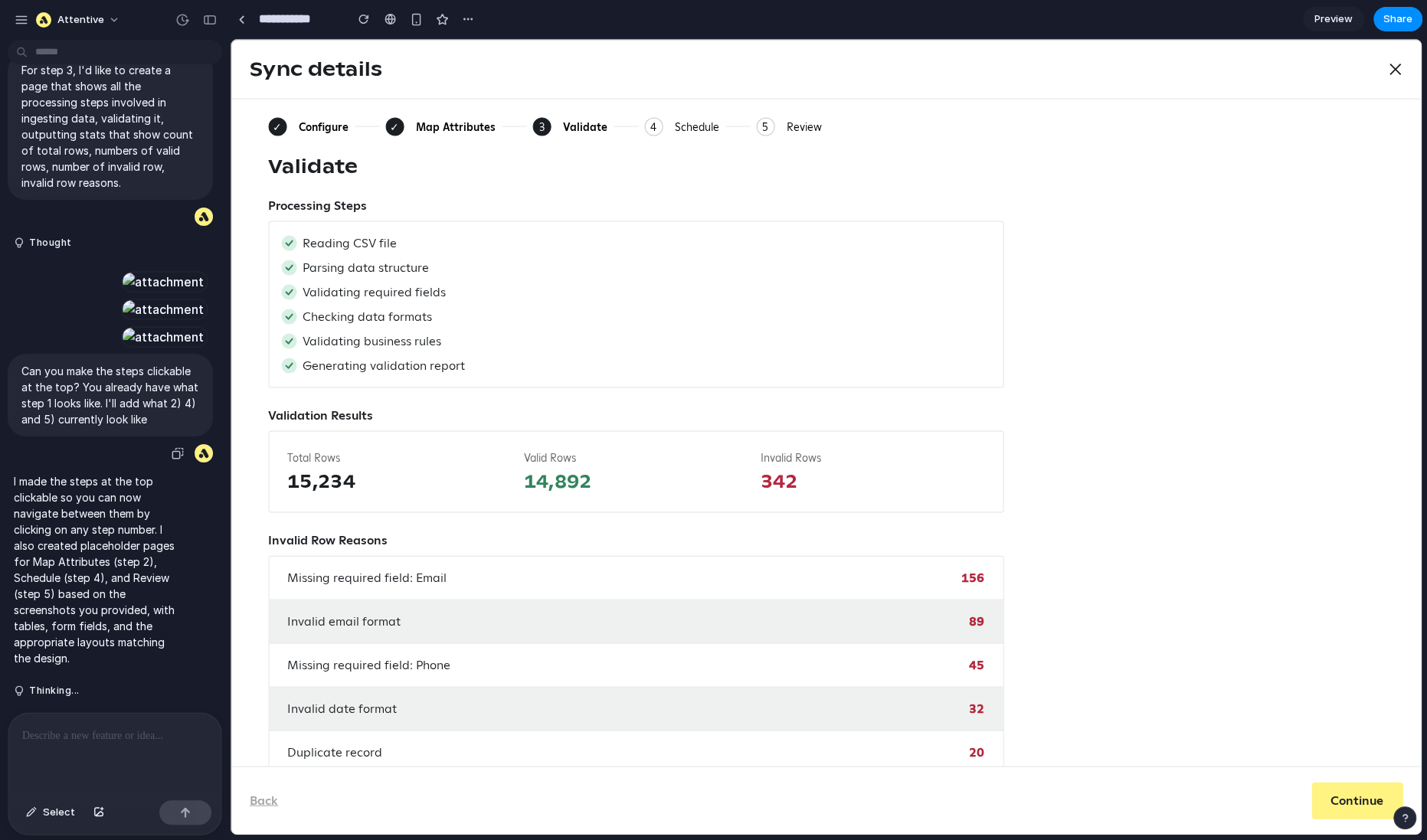
scroll to position [1442, 0]
click at [51, 685] on button "Thinking ." at bounding box center [95, 690] width 164 height 13
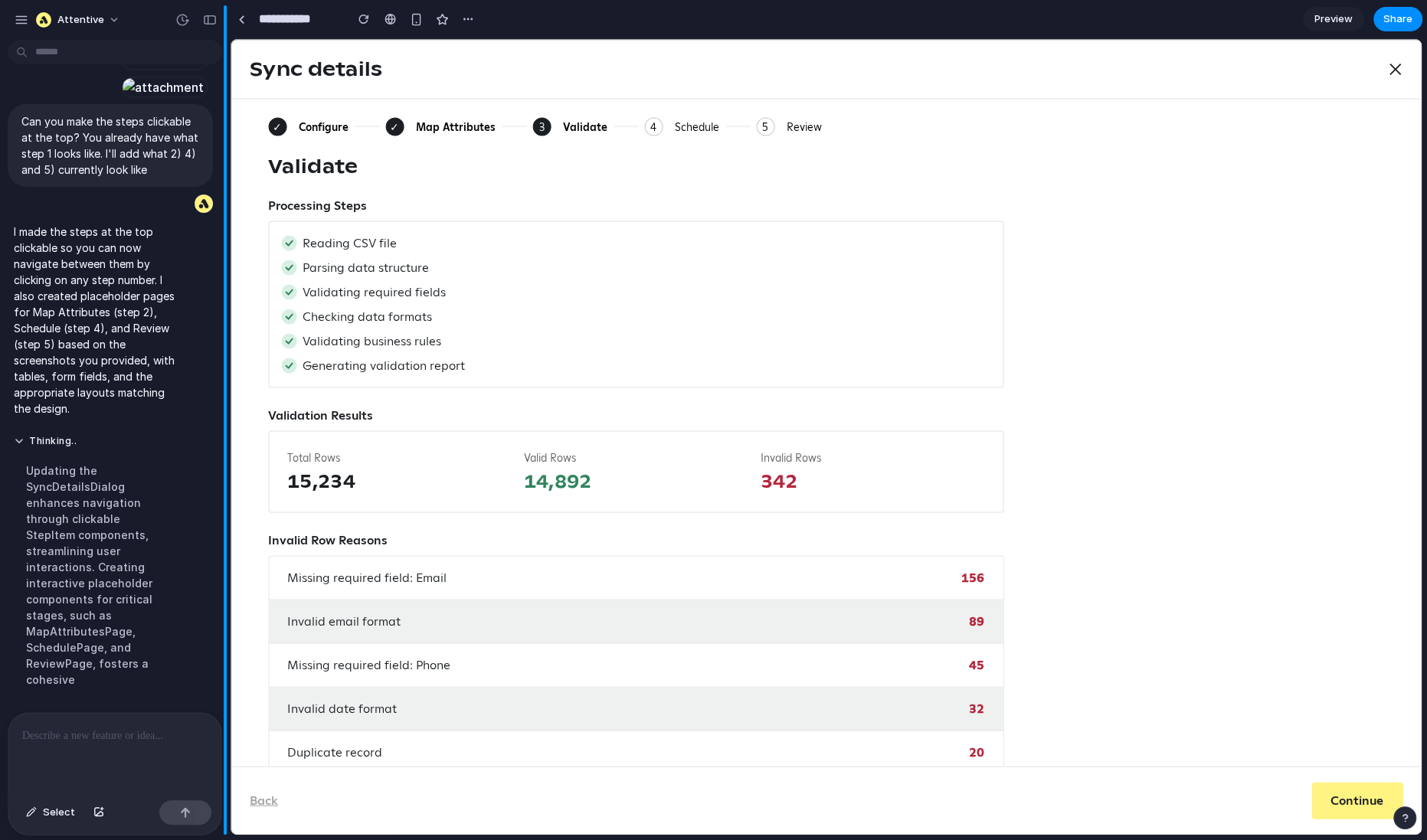
scroll to position [1675, 0]
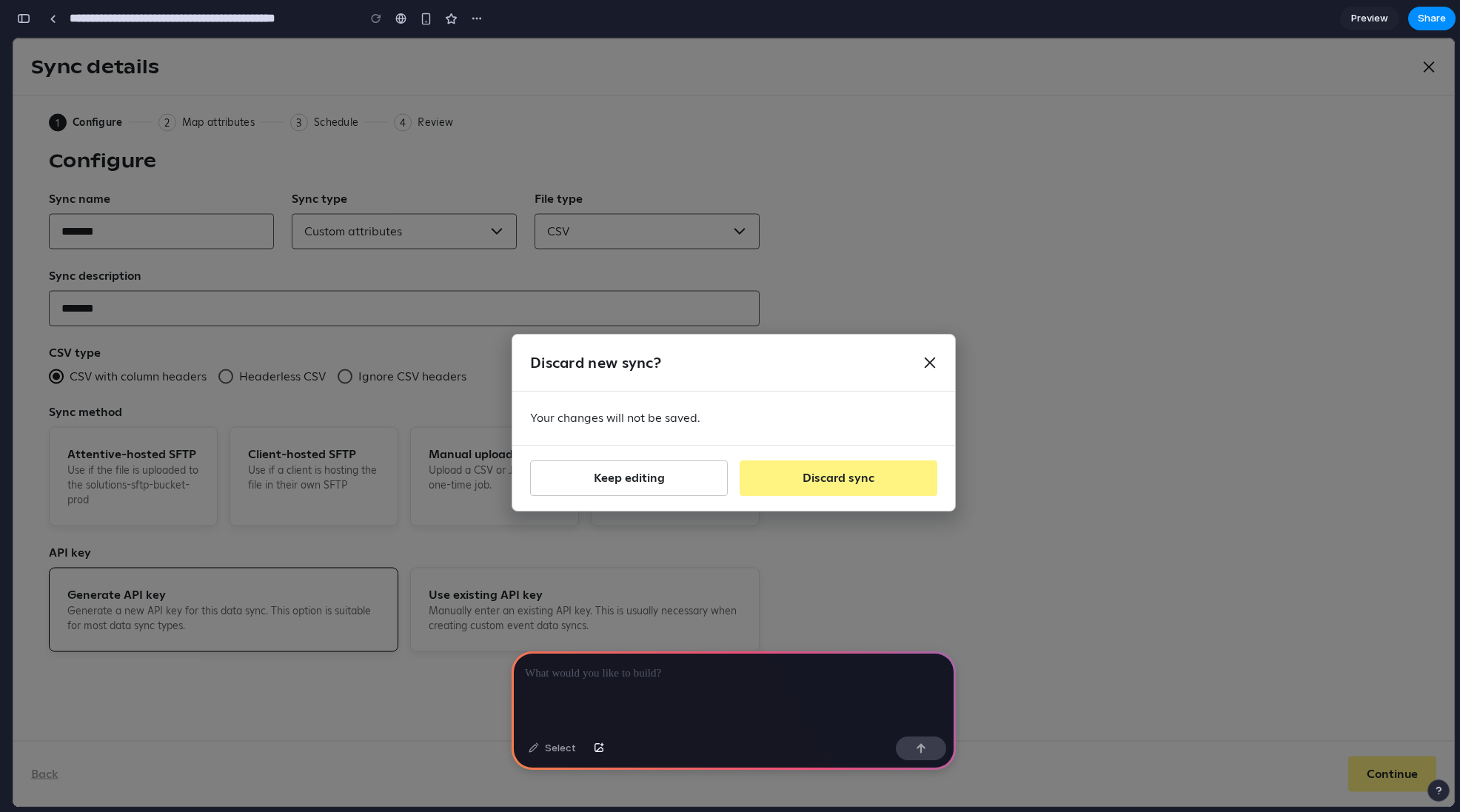
scroll to position [0, 13]
click at [931, 363] on icon "Close" at bounding box center [930, 362] width 11 height 11
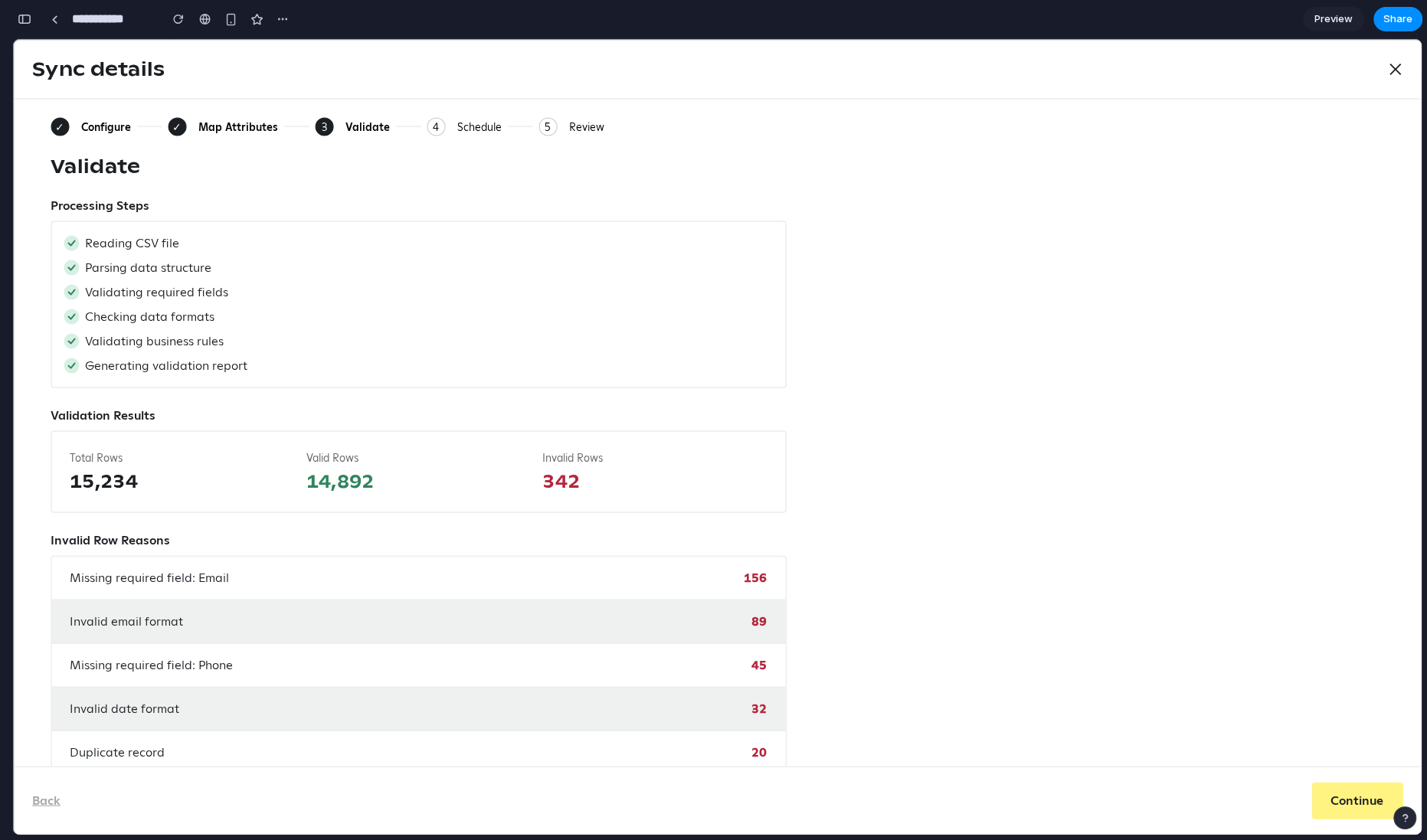
scroll to position [1376, 0]
click at [294, 22] on div at bounding box center [283, 19] width 23 height 23
click at [281, 22] on div "button" at bounding box center [283, 18] width 13 height 13
click at [203, 68] on div "Duplicate Delete" at bounding box center [714, 420] width 1427 height 840
click at [137, 21] on input "**********" at bounding box center [111, 19] width 86 height 27
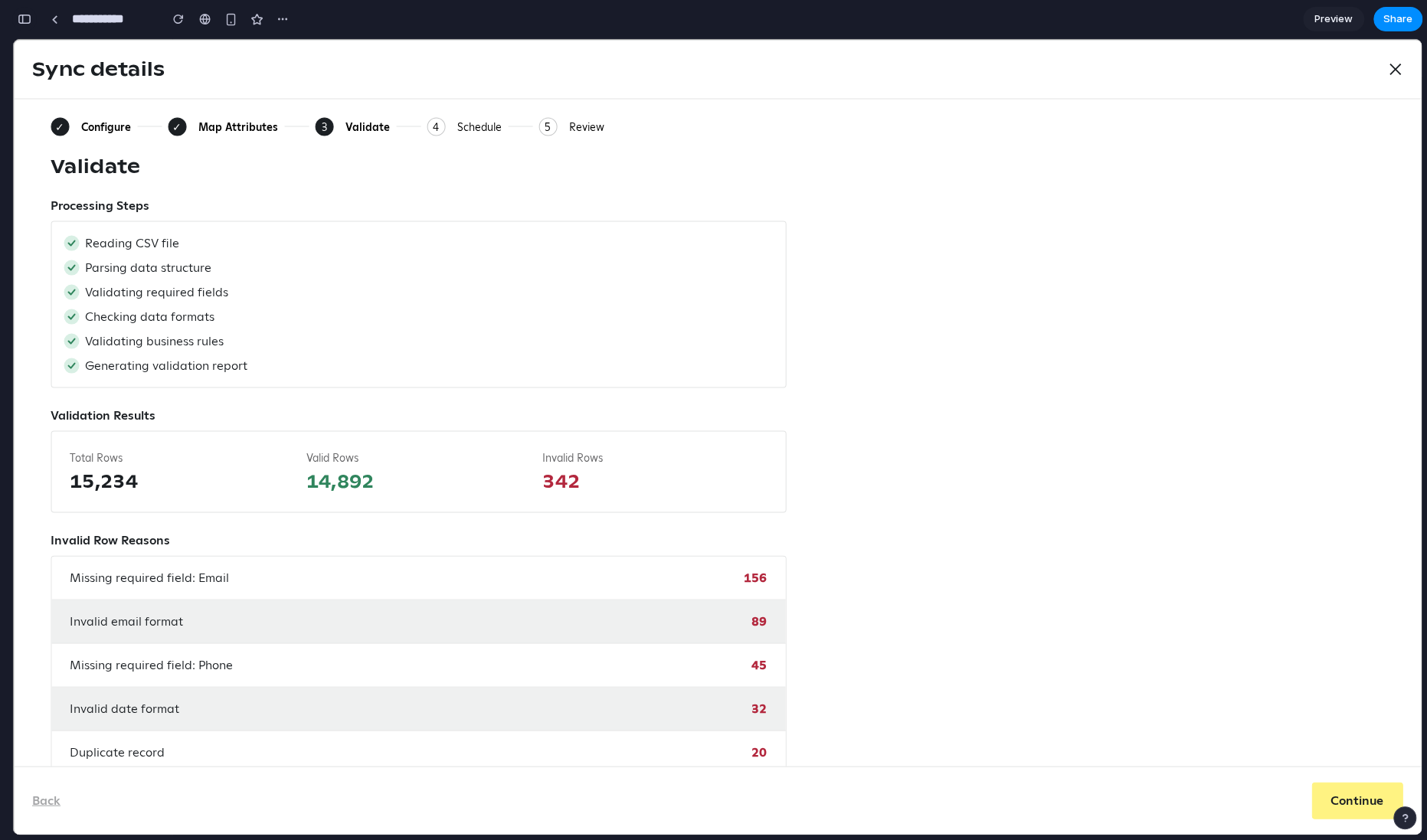
click at [22, 15] on div "button" at bounding box center [24, 18] width 14 height 11
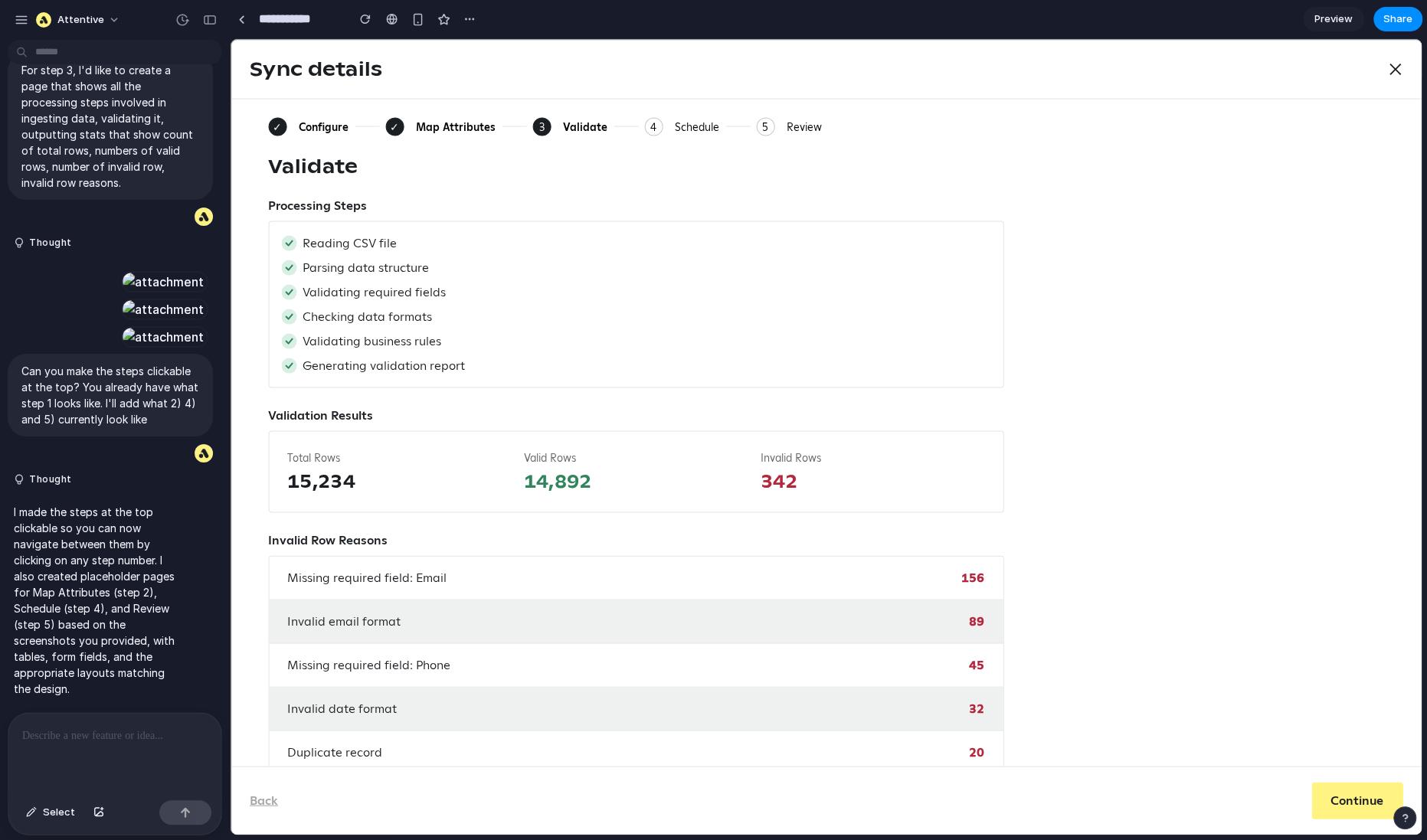
scroll to position [1032, 0]
click at [306, 123] on div "Sync details Close ✓ Configure ✓ Map Attributes 3 Current: Validate 4 Schedule …" at bounding box center [826, 436] width 1191 height 795
click at [267, 129] on div "Sync details Close ✓ Configure ✓ Map Attributes 3 Current: Validate 4 Schedule …" at bounding box center [826, 436] width 1191 height 795
click at [275, 129] on div "Sync details Close ✓ Configure ✓ Map Attributes 3 Current: Validate 4 Schedule …" at bounding box center [826, 436] width 1191 height 795
click at [391, 127] on div "Sync details Close ✓ Configure ✓ Map Attributes 3 Current: Validate 4 Schedule …" at bounding box center [826, 436] width 1191 height 795
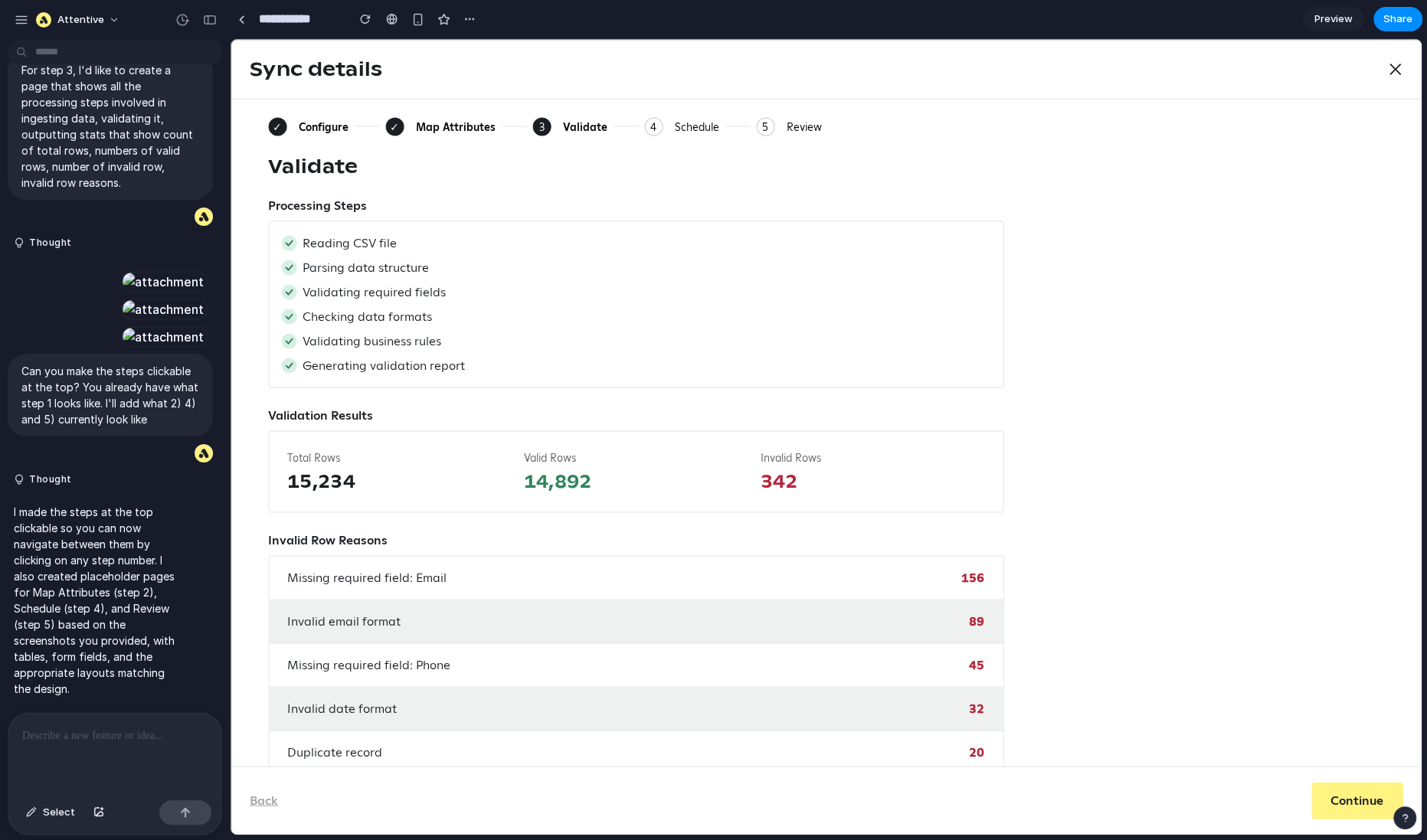
click at [544, 130] on div "Sync details Close ✓ Configure ✓ Map Attributes 3 Current: Validate 4 Schedule …" at bounding box center [826, 436] width 1191 height 795
click at [649, 124] on div "Sync details Close ✓ Configure ✓ Map Attributes 3 Current: Validate 4 Schedule …" at bounding box center [826, 436] width 1191 height 795
click at [675, 124] on div "Sync details Close ✓ Configure ✓ Map Attributes 3 Current: Validate 4 Schedule …" at bounding box center [826, 436] width 1191 height 795
click at [688, 130] on div "Sync details Close ✓ Configure ✓ Map Attributes 3 Current: Validate 4 Schedule …" at bounding box center [826, 436] width 1191 height 795
click at [262, 798] on div "Sync details Close ✓ Configure ✓ Map Attributes 3 Current: Validate 4 Schedule …" at bounding box center [826, 436] width 1191 height 795
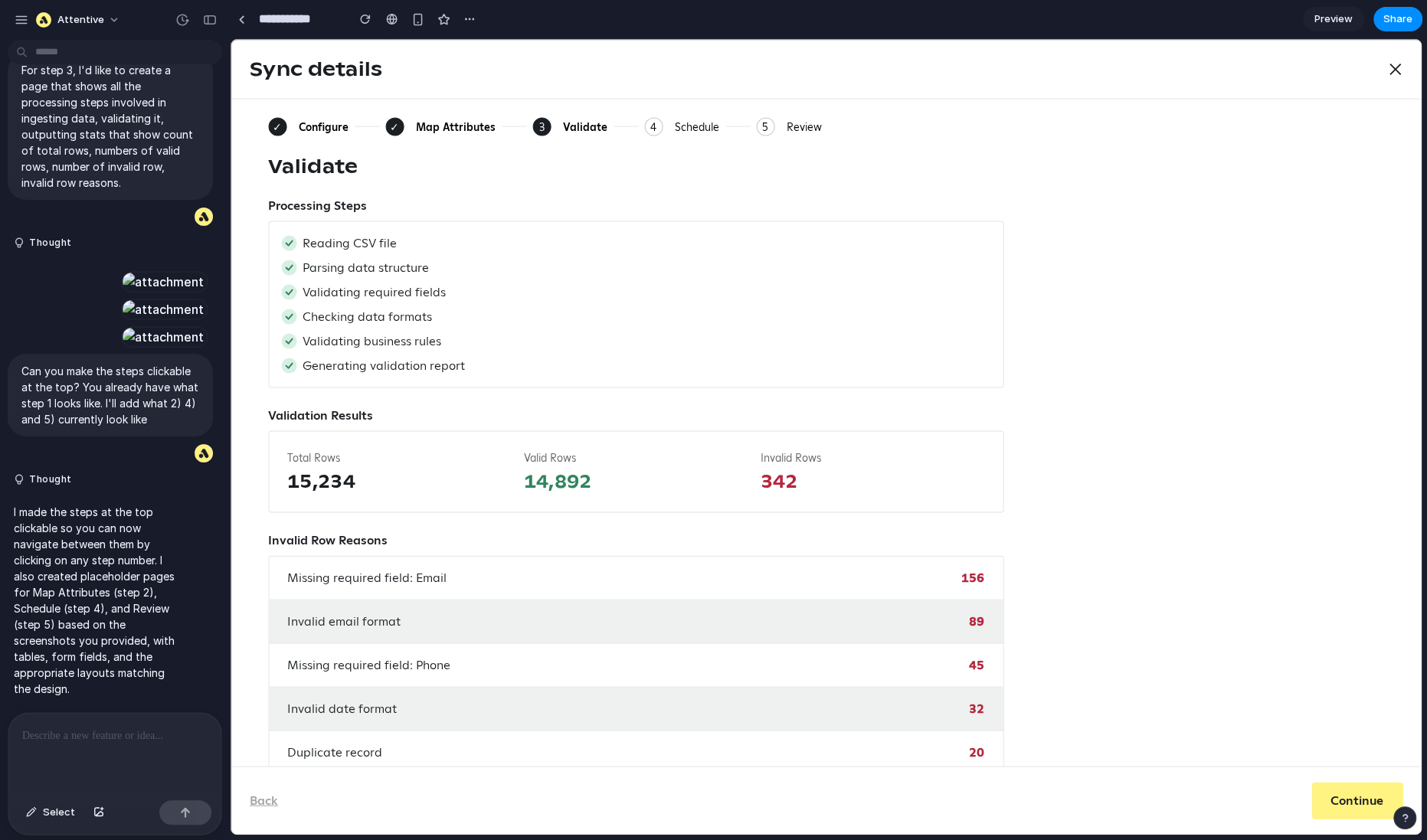
click at [257, 805] on div "Sync details Close ✓ Configure ✓ Map Attributes 3 Current: Validate 4 Schedule …" at bounding box center [826, 436] width 1191 height 795
click at [617, 471] on div "Sync details Close ✓ Configure ✓ Map Attributes 3 Current: Validate 4 Schedule …" at bounding box center [826, 436] width 1191 height 795
click at [421, 131] on div "Sync details Close ✓ Configure ✓ Map Attributes 3 Current: Validate 4 Schedule …" at bounding box center [826, 436] width 1191 height 795
click at [394, 119] on div "Sync details Close ✓ Configure ✓ Map Attributes 3 Current: Validate 4 Schedule …" at bounding box center [826, 436] width 1191 height 795
click at [372, 120] on div "Sync details Close ✓ Configure ✓ Map Attributes 3 Current: Validate 4 Schedule …" at bounding box center [826, 436] width 1191 height 795
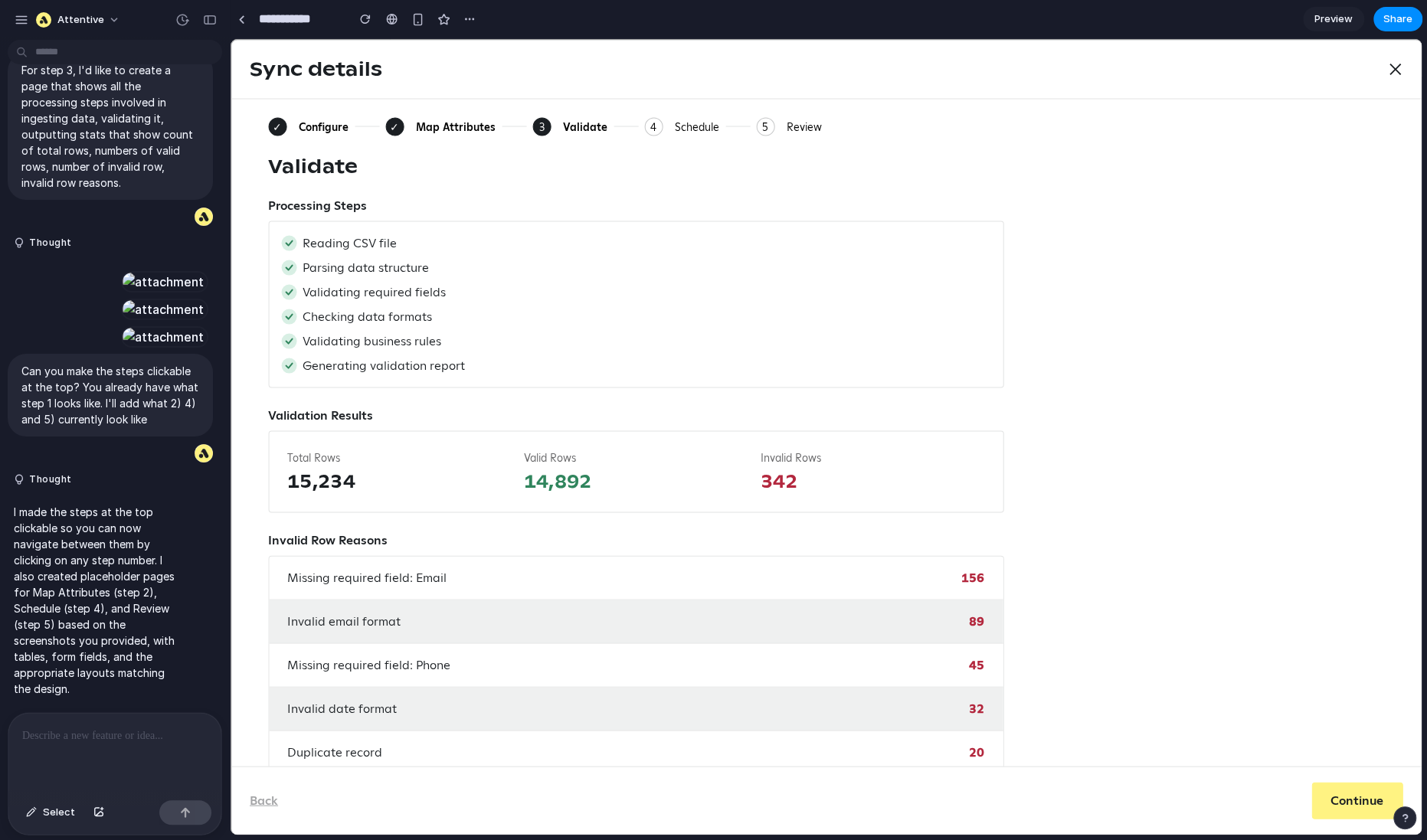
click at [404, 122] on div "Sync details Close ✓ Configure ✓ Map Attributes 3 Current: Validate 4 Schedule …" at bounding box center [826, 436] width 1191 height 795
click at [390, 122] on div "Sync details Close ✓ Configure ✓ Map Attributes 3 Current: Validate 4 Schedule …" at bounding box center [826, 436] width 1191 height 795
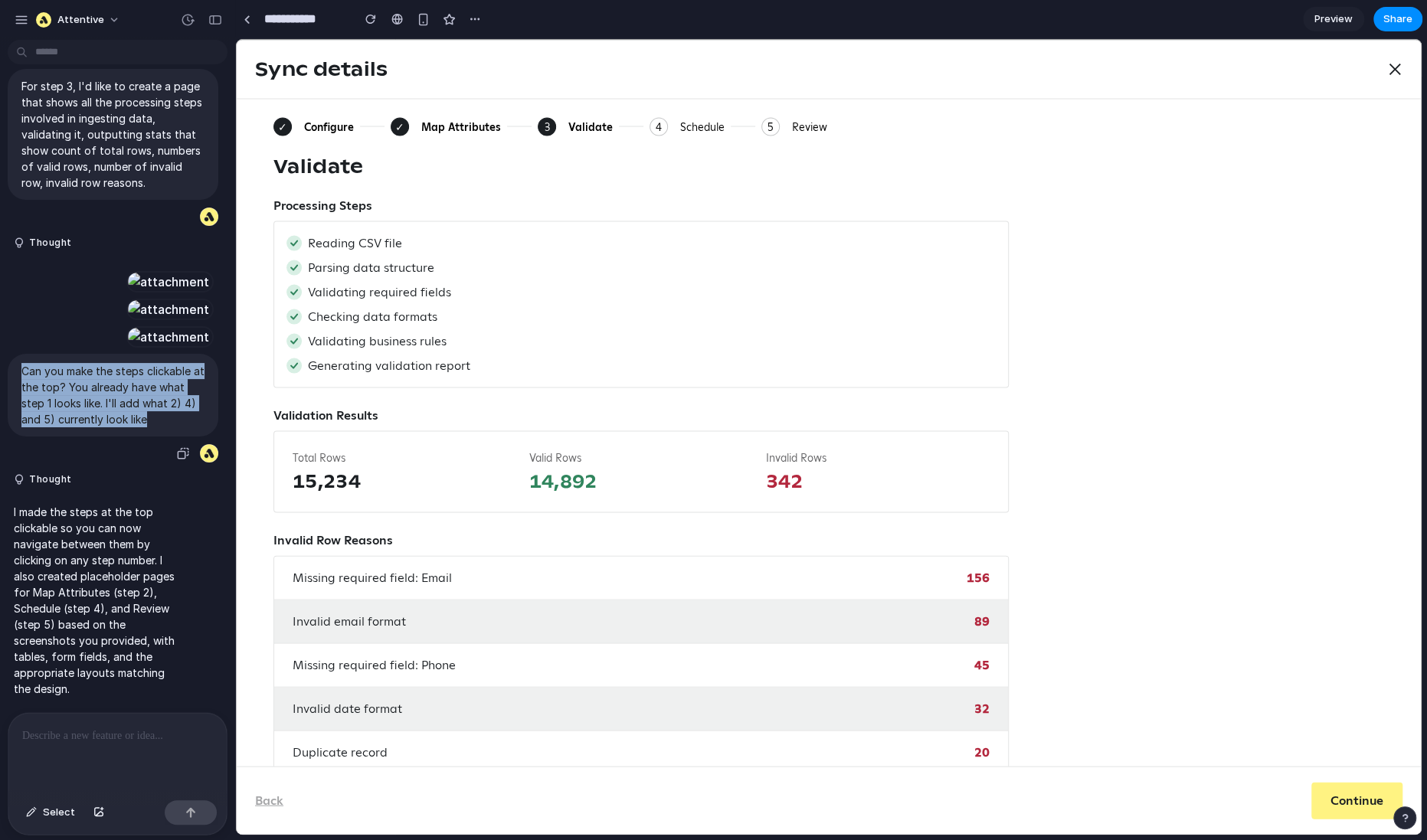
drag, startPoint x: 156, startPoint y: 433, endPoint x: 16, endPoint y: 385, distance: 148.0
click at [16, 385] on div "Can you make the steps clickable at the top? You already have what step 1 looks…" at bounding box center [113, 394] width 211 height 82
click at [73, 751] on div at bounding box center [117, 753] width 218 height 81
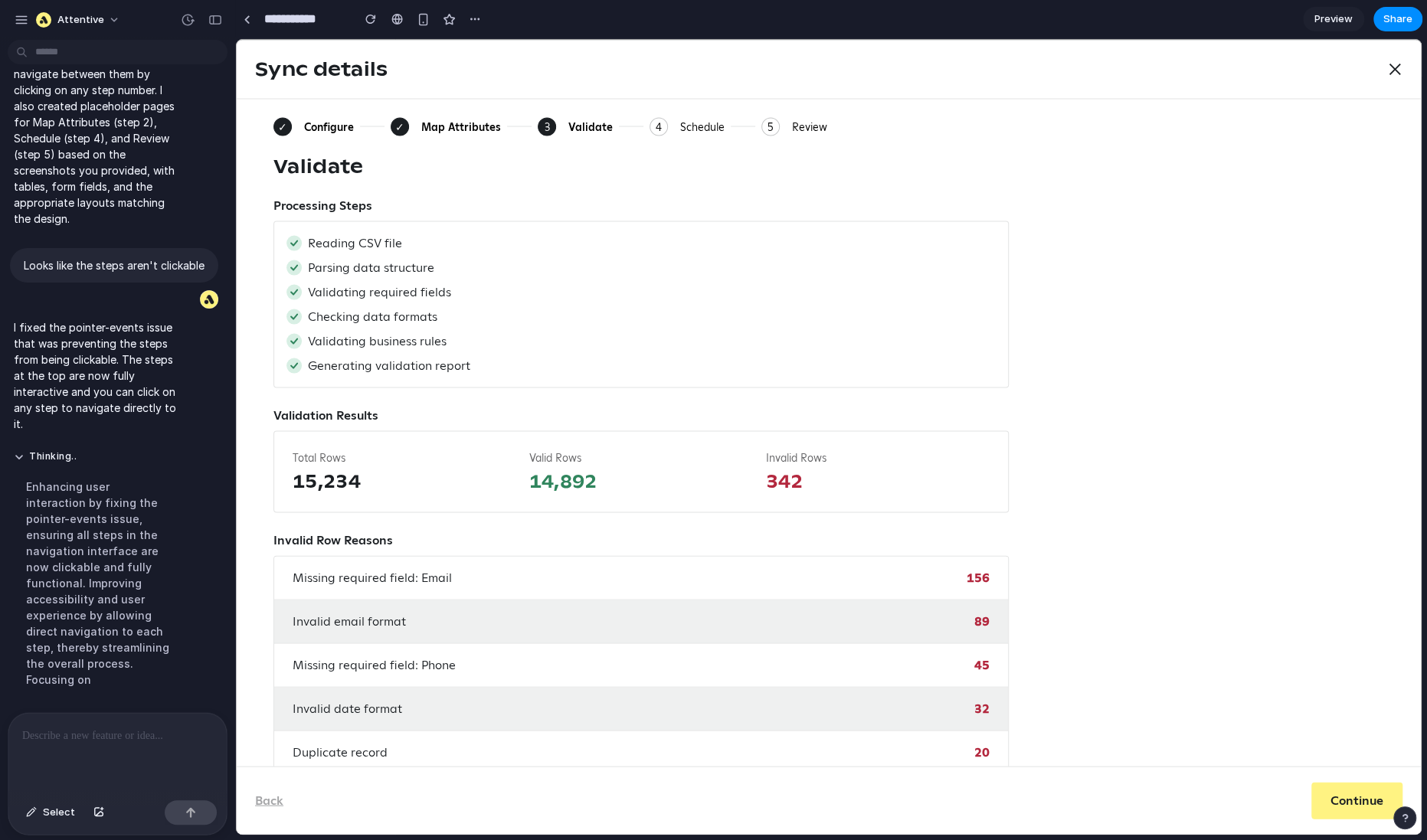
scroll to position [1478, 0]
click at [286, 124] on div "✓" at bounding box center [282, 126] width 18 height 18
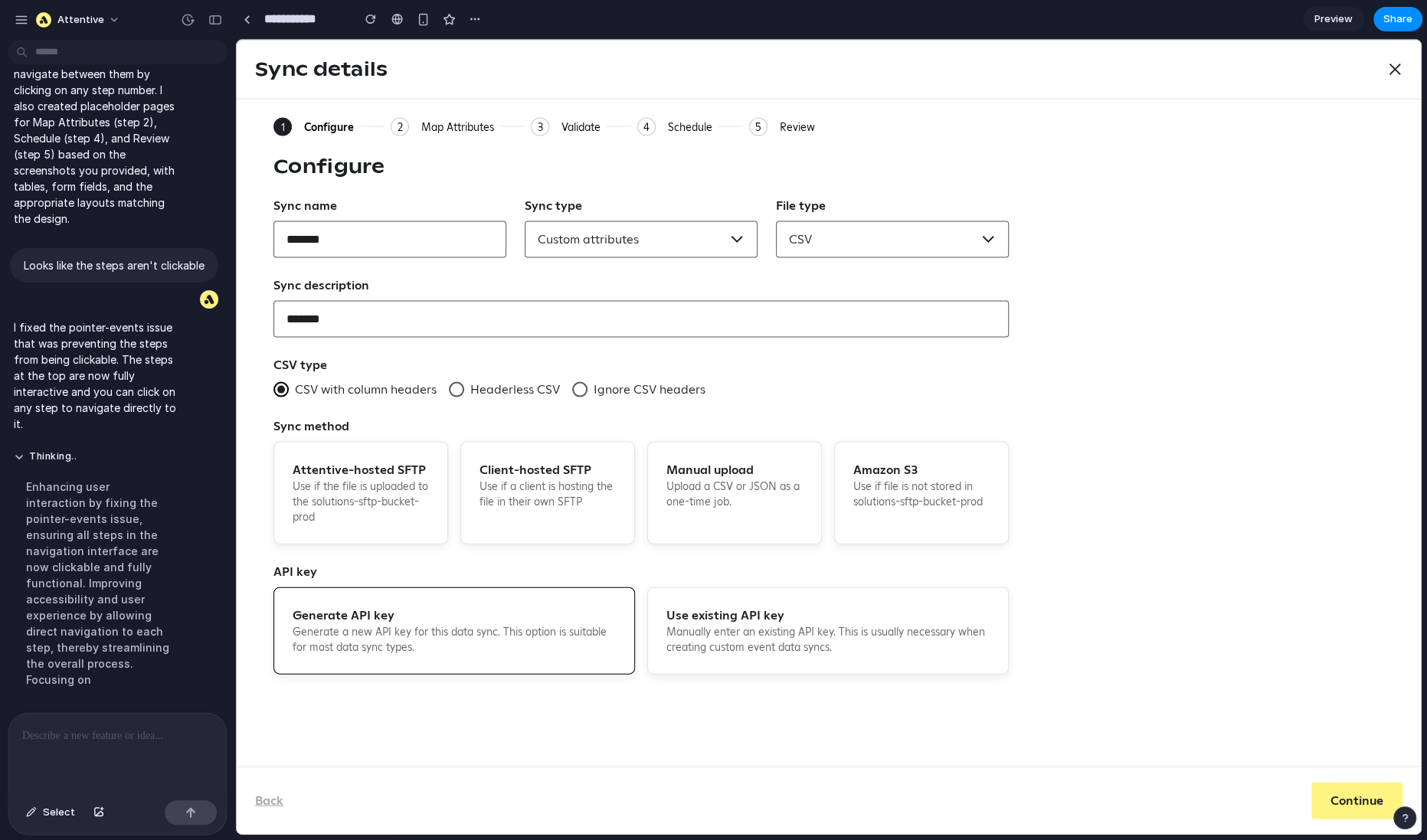
click at [413, 126] on button "2 Map Attributes" at bounding box center [441, 126] width 104 height 18
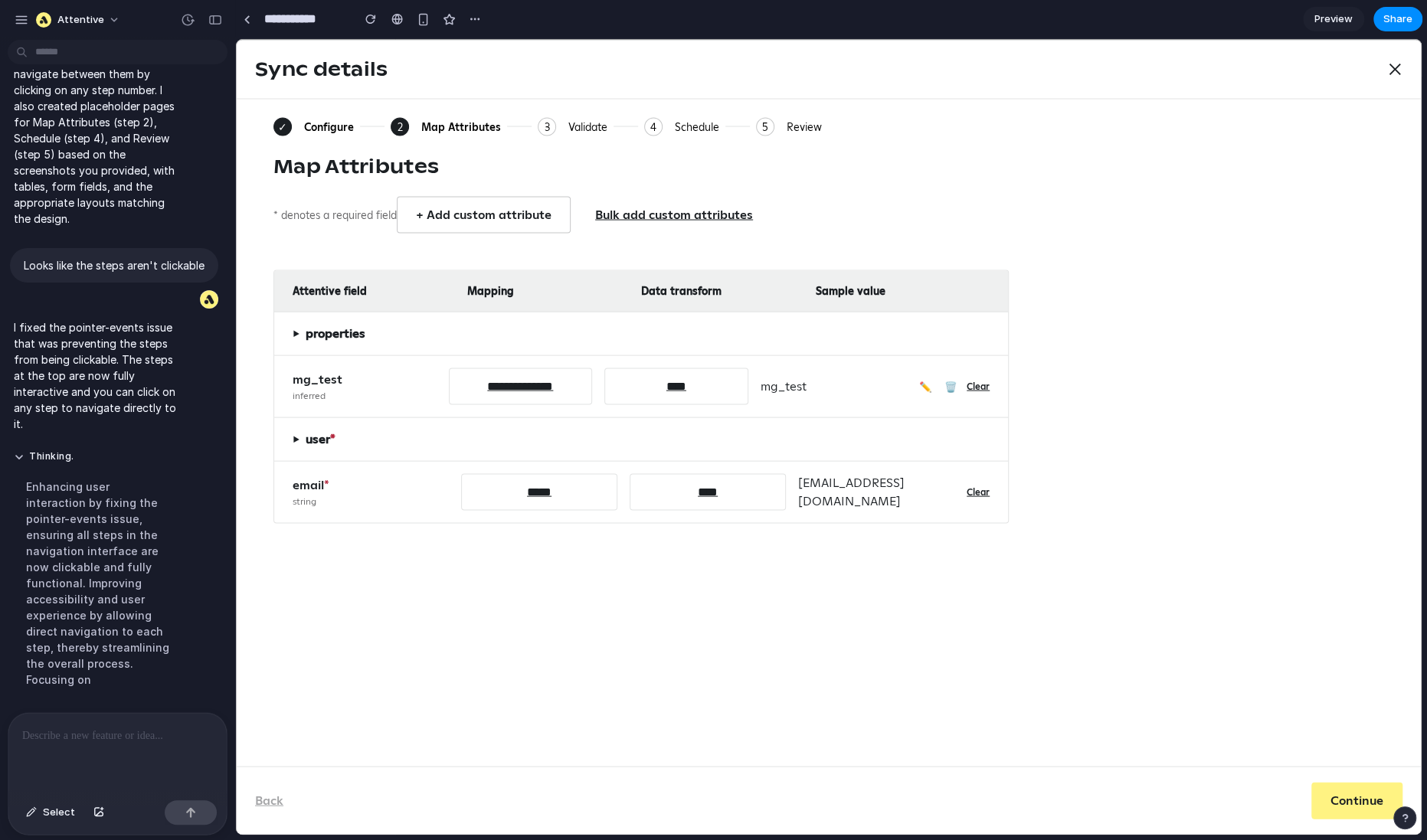
click at [568, 128] on div "Validate" at bounding box center [588, 126] width 39 height 14
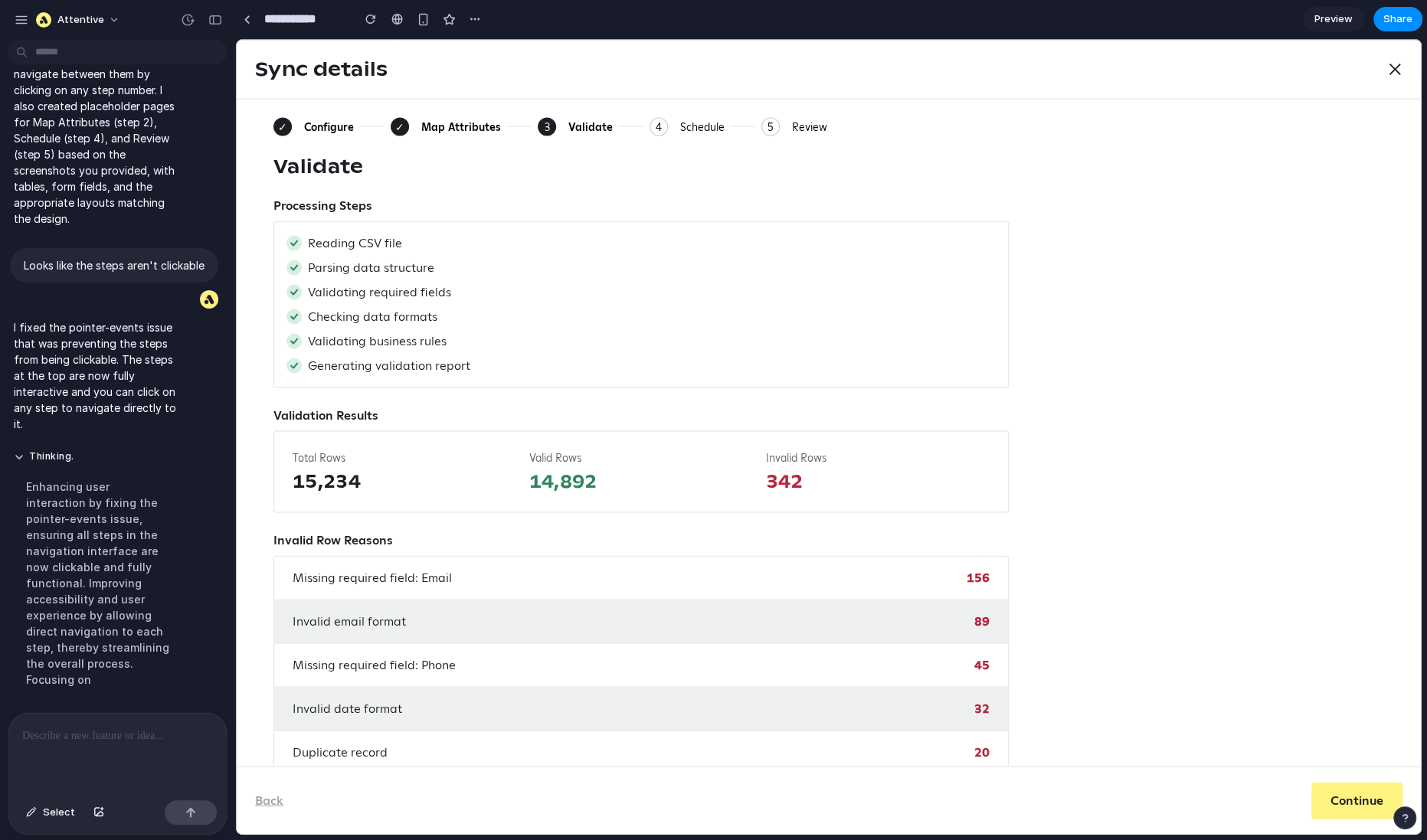
click at [690, 127] on div "Schedule" at bounding box center [702, 126] width 45 height 14
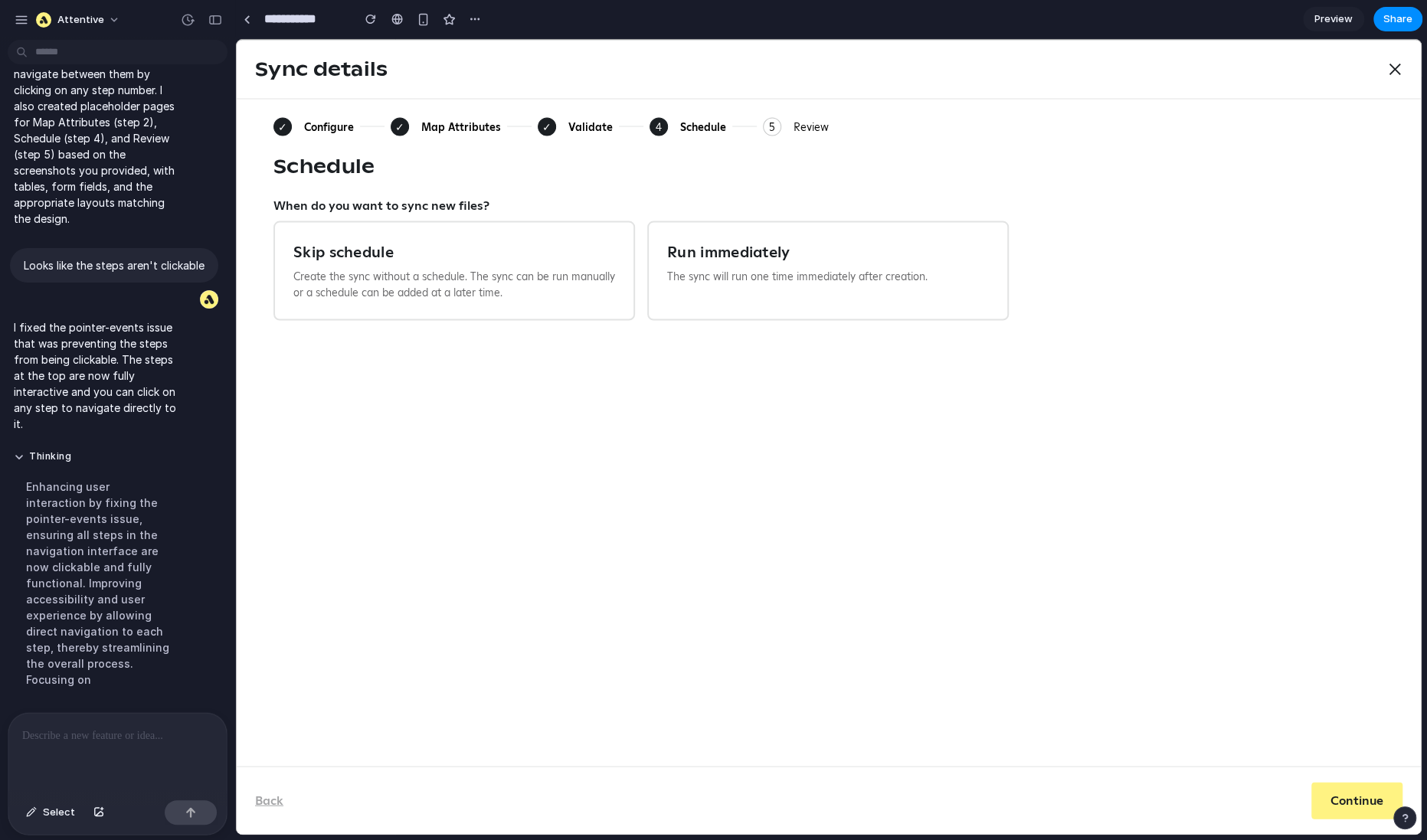
click at [800, 128] on div "Review" at bounding box center [811, 126] width 35 height 14
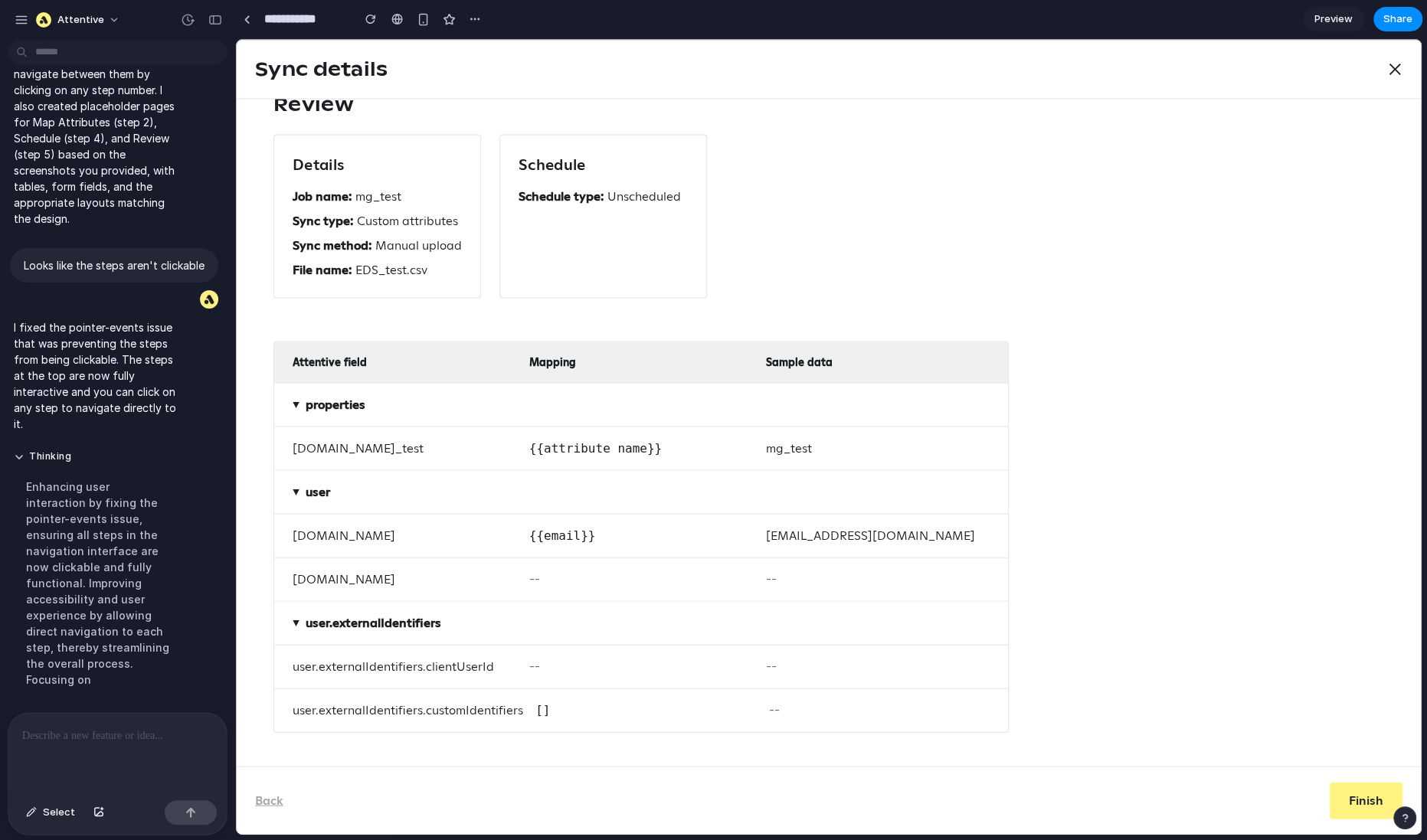
scroll to position [0, 0]
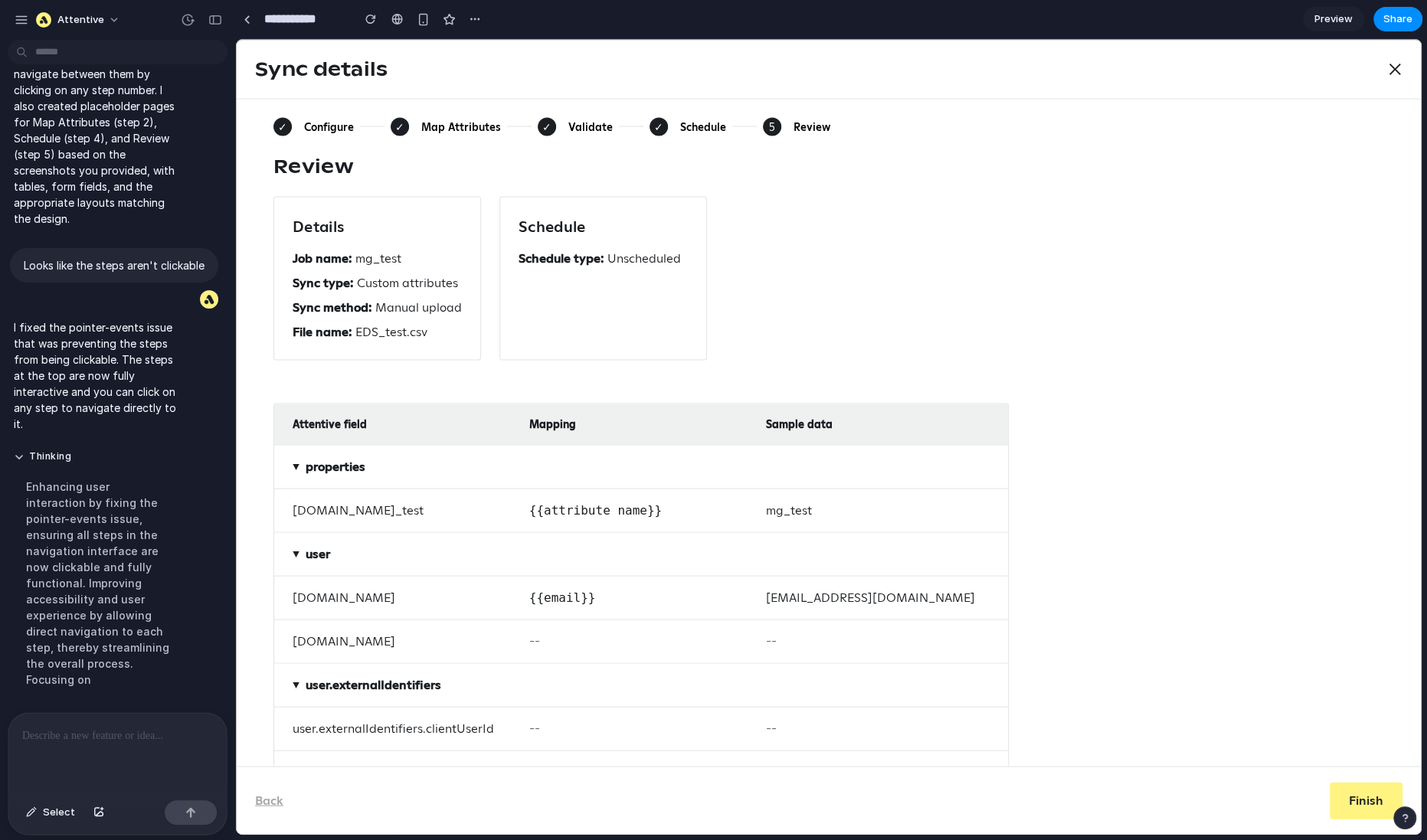
click at [540, 132] on div "✓" at bounding box center [546, 126] width 18 height 18
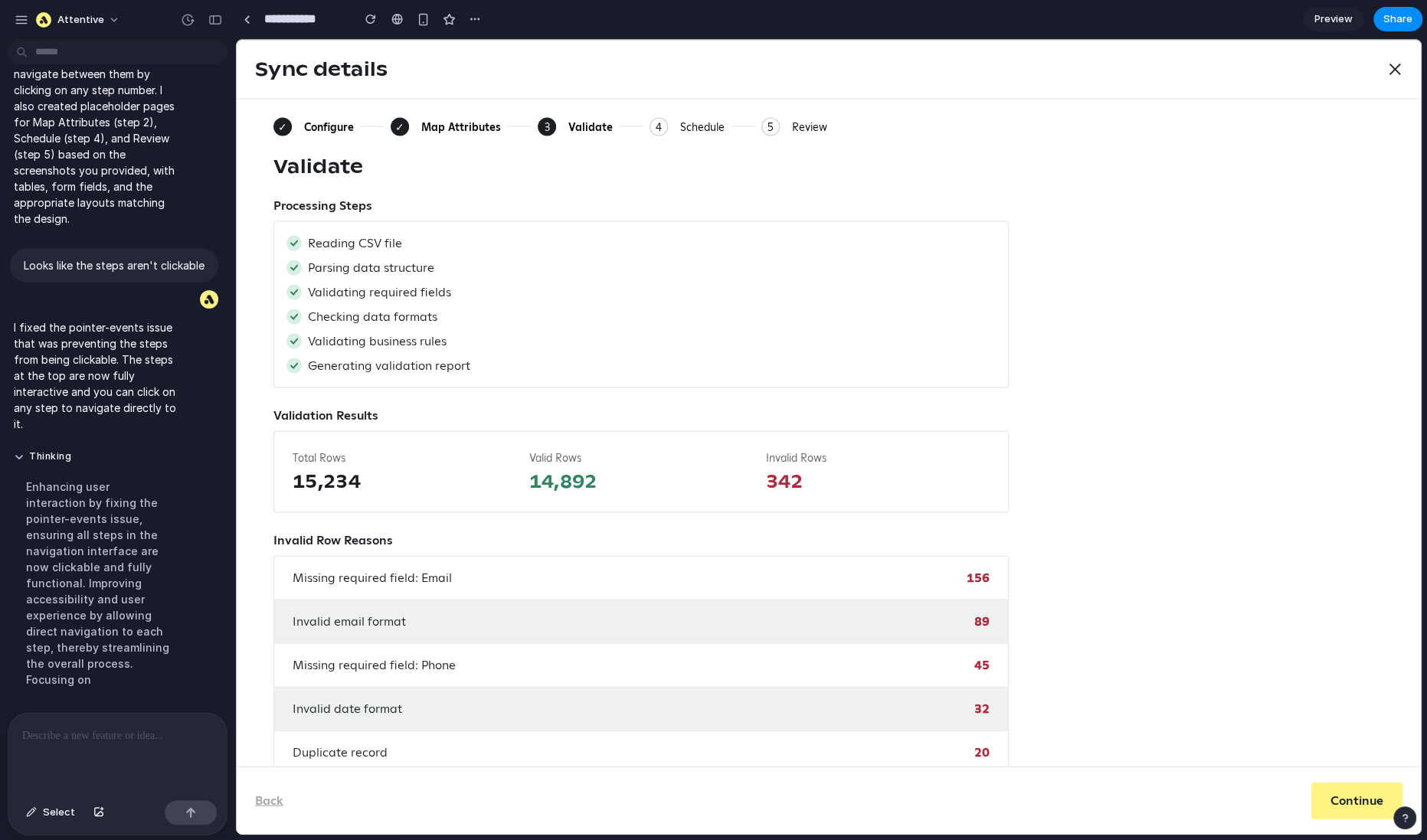
click at [658, 125] on div "4" at bounding box center [658, 126] width 18 height 18
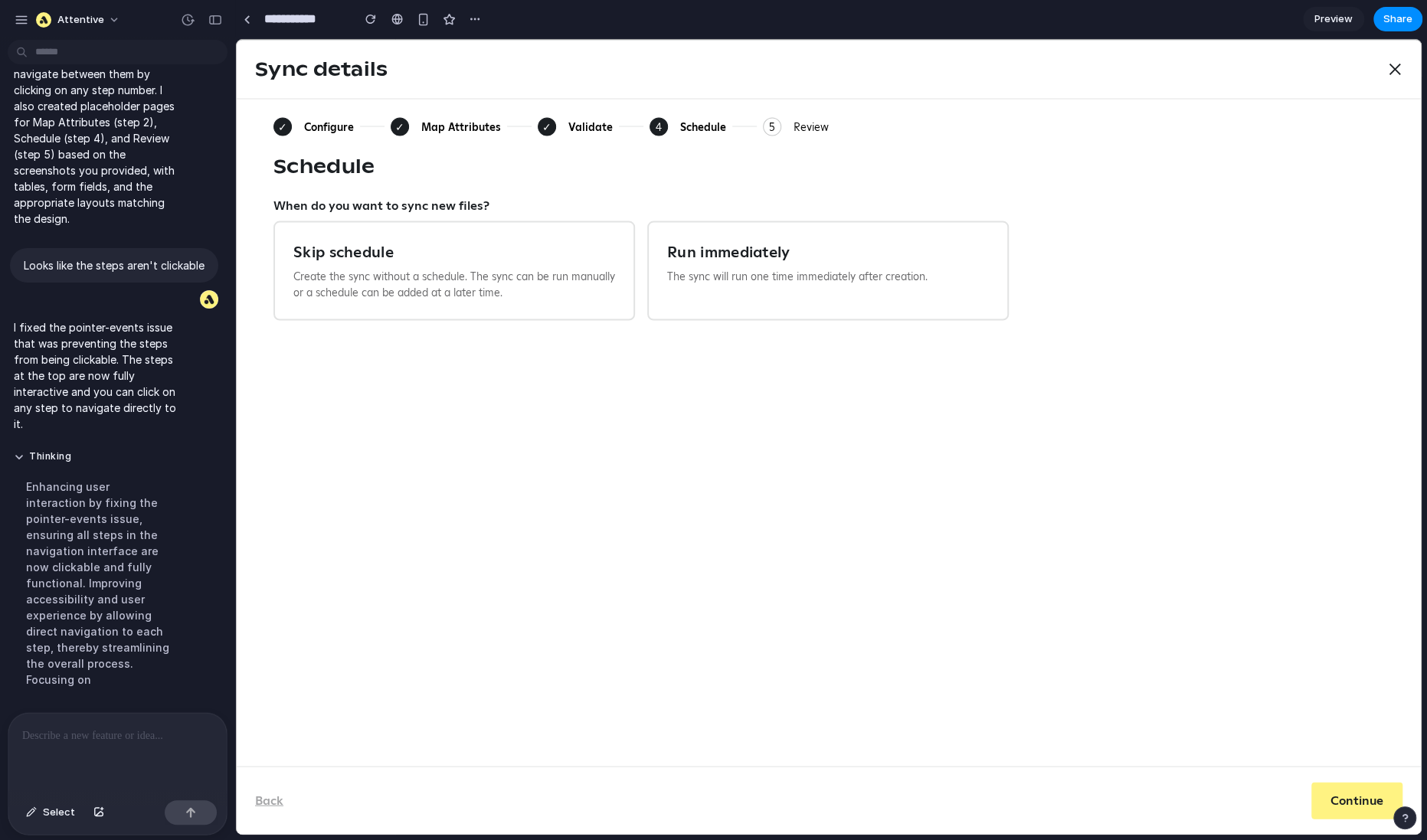
click at [779, 125] on button "5 Review" at bounding box center [796, 126] width 66 height 18
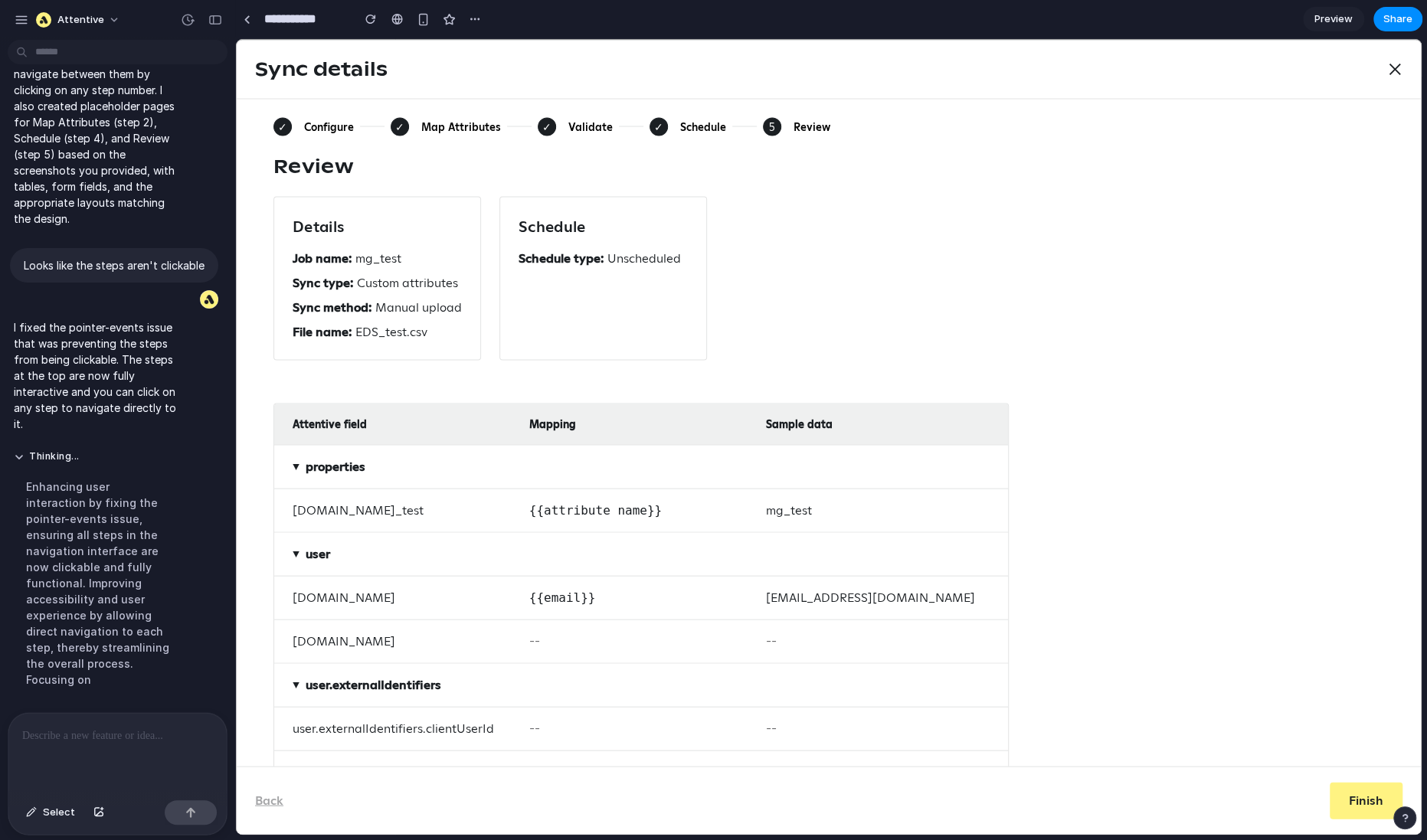
click at [546, 130] on div "✓" at bounding box center [546, 126] width 18 height 18
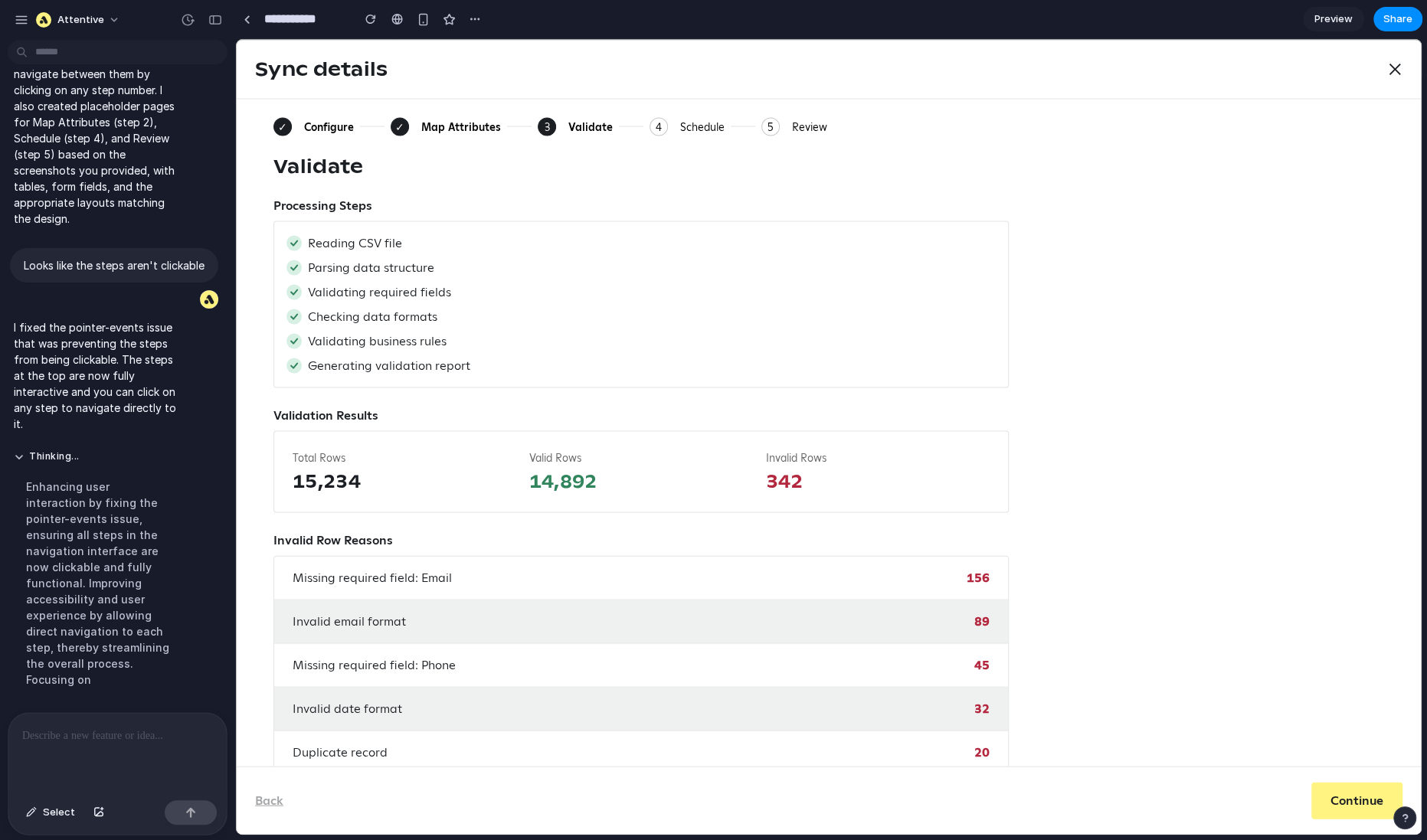
click at [56, 756] on div at bounding box center [117, 753] width 218 height 81
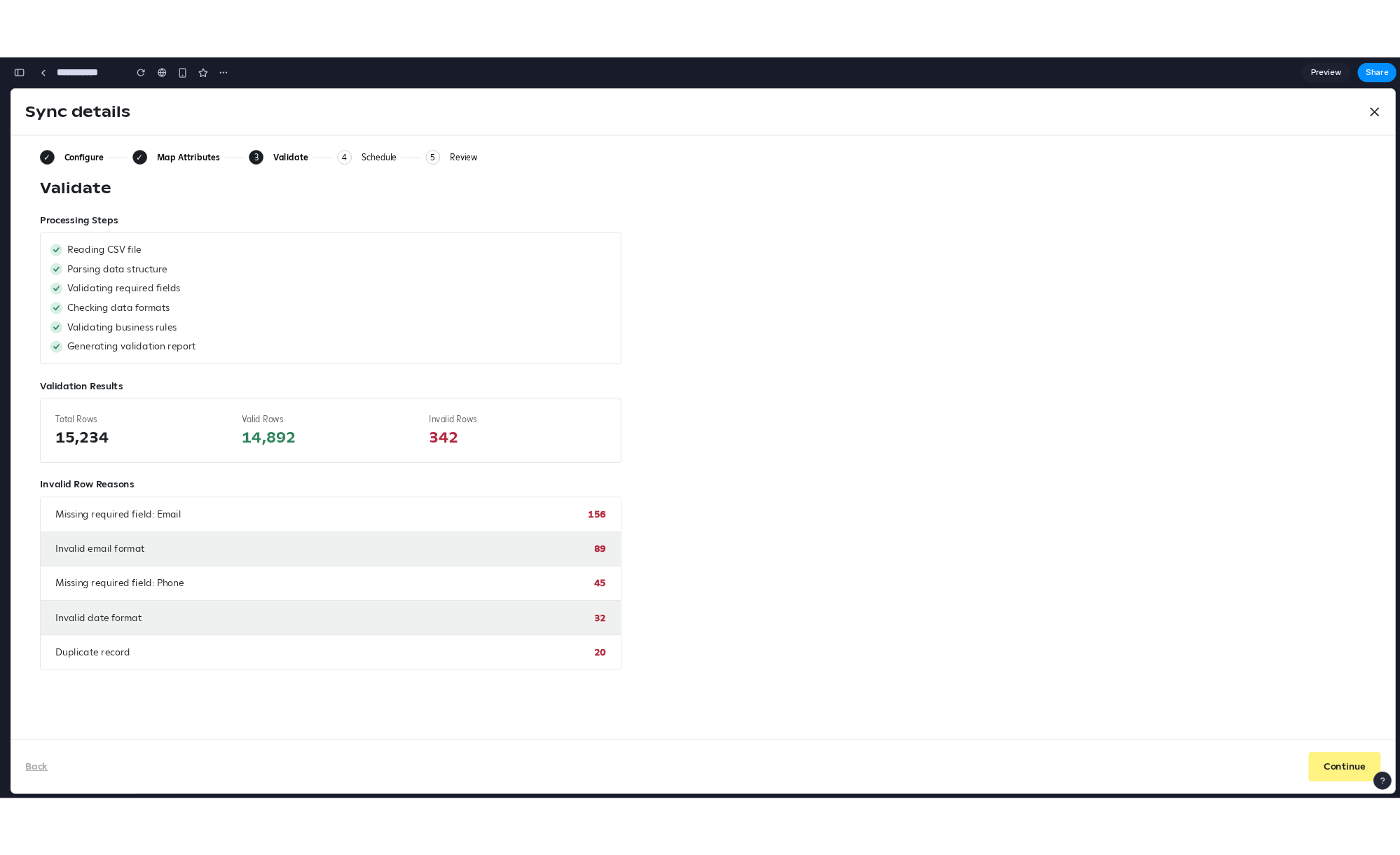
scroll to position [1475, 0]
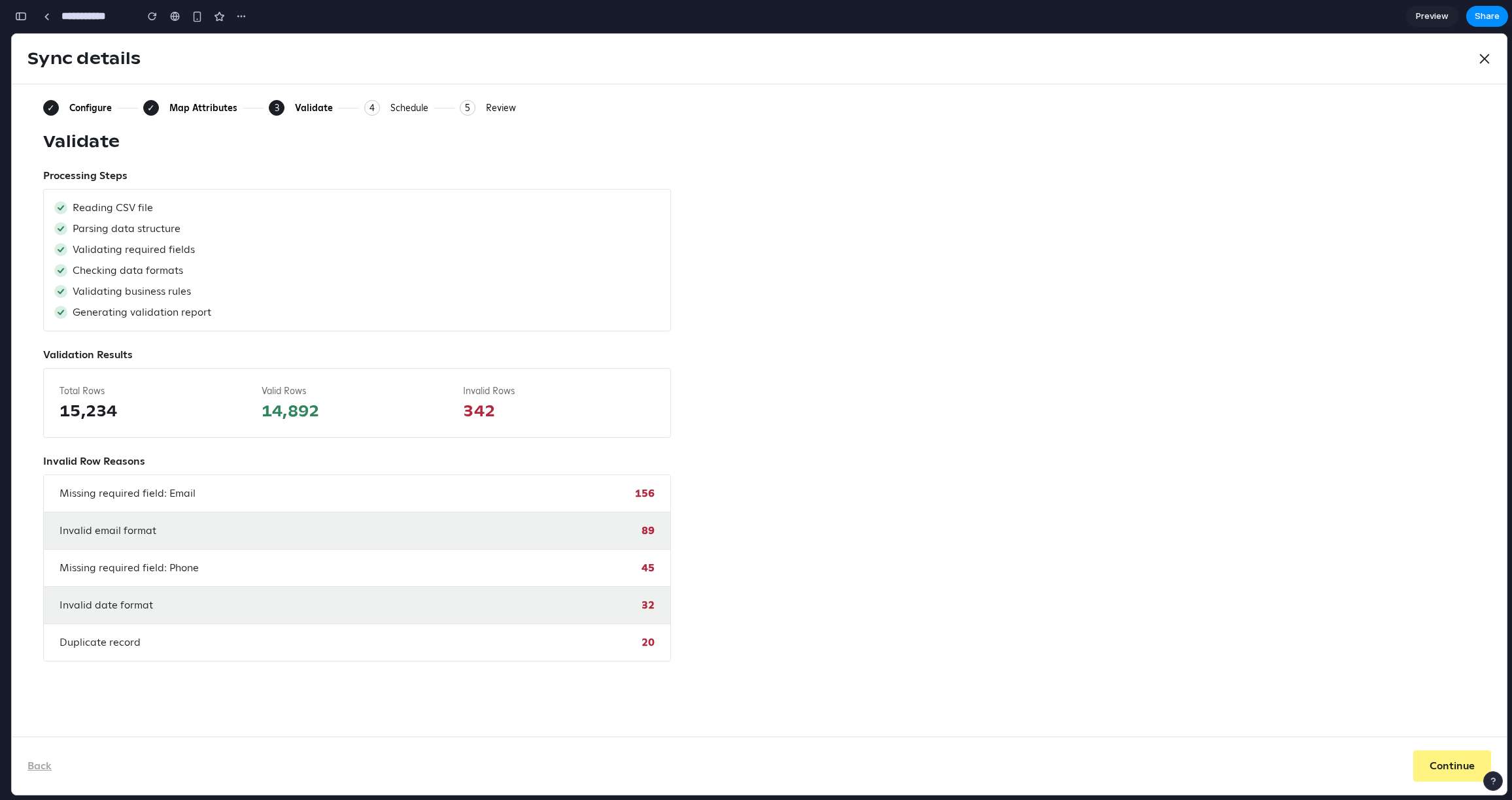
click at [77, 105] on div "Configure" at bounding box center [90, 107] width 42 height 12
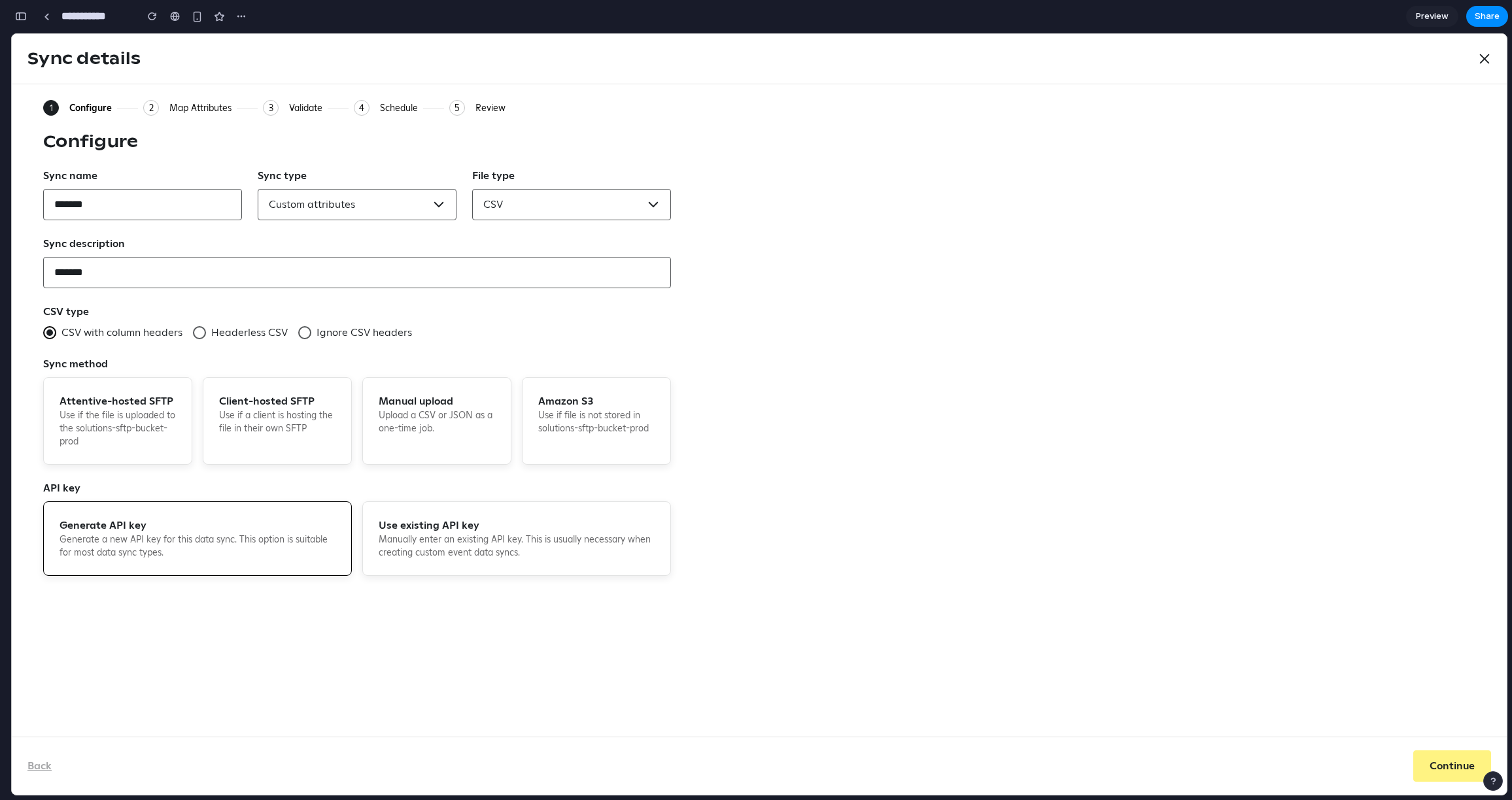
click at [301, 111] on div "Validate" at bounding box center [306, 107] width 33 height 12
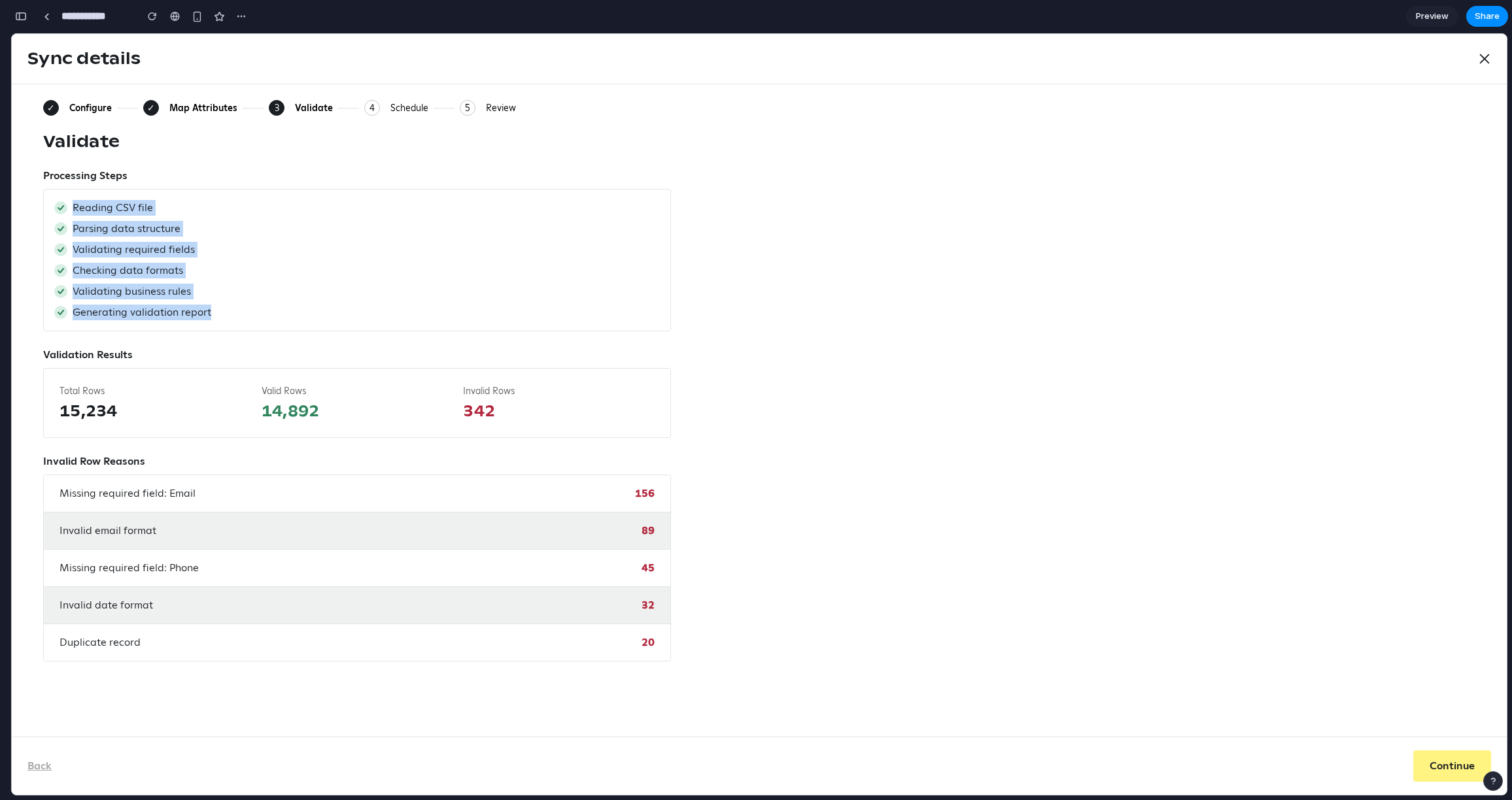
drag, startPoint x: 70, startPoint y: 205, endPoint x: 222, endPoint y: 312, distance: 185.9
click at [222, 312] on div "Reading CSV file Parsing data structure Validating required fields Checking dat…" at bounding box center [356, 260] width 627 height 142
click at [222, 312] on div "Generating validation report" at bounding box center [357, 312] width 606 height 16
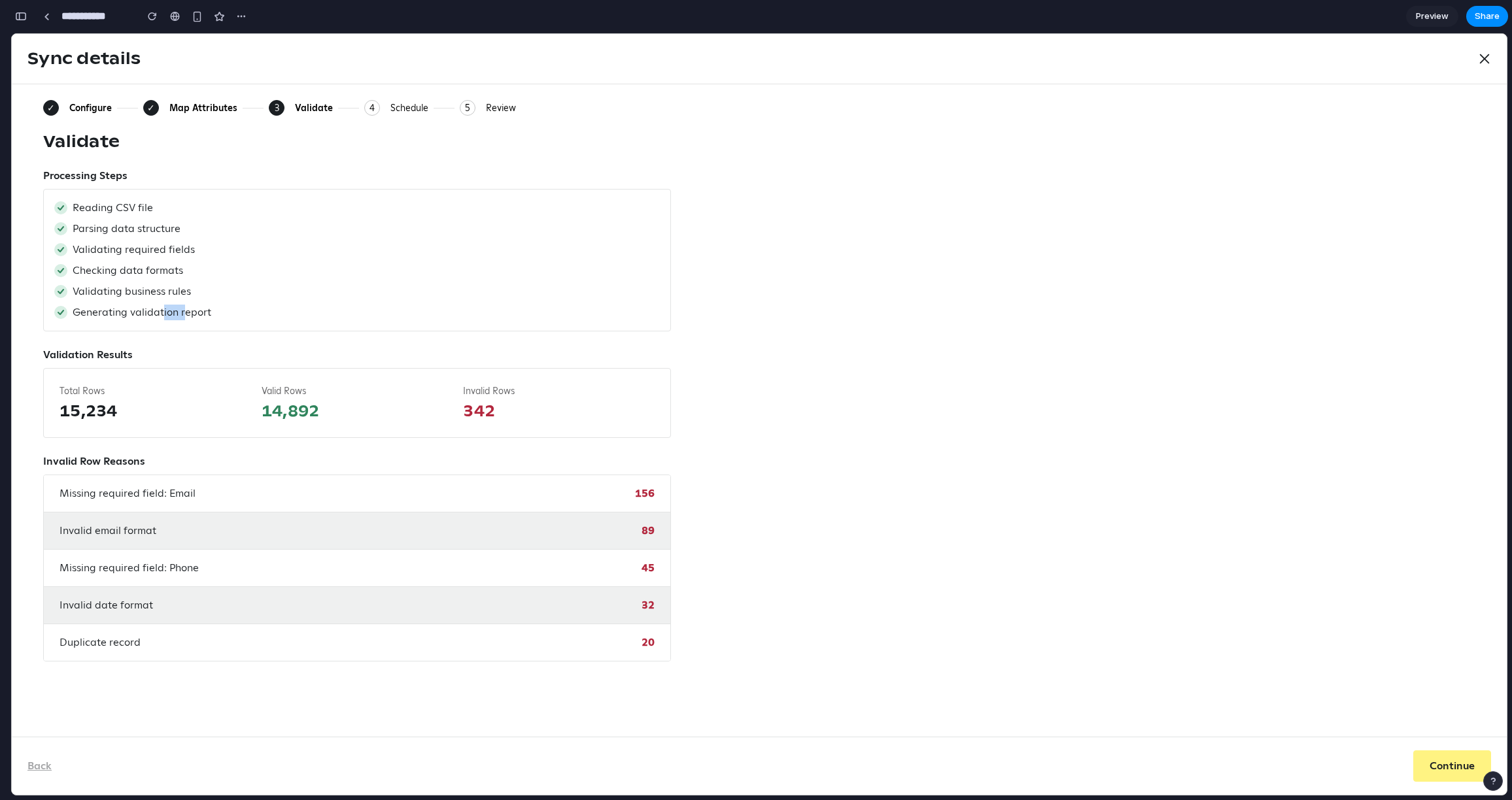
drag, startPoint x: 184, startPoint y: 312, endPoint x: 18, endPoint y: 227, distance: 186.5
click at [113, 293] on div "Reading CSV file Parsing data structure Validating required fields Checking dat…" at bounding box center [356, 260] width 627 height 142
drag, startPoint x: 60, startPoint y: 413, endPoint x: 150, endPoint y: 417, distance: 90.1
click at [148, 417] on span "15,234" at bounding box center [155, 411] width 192 height 21
click at [150, 417] on span "15,234" at bounding box center [155, 411] width 192 height 21
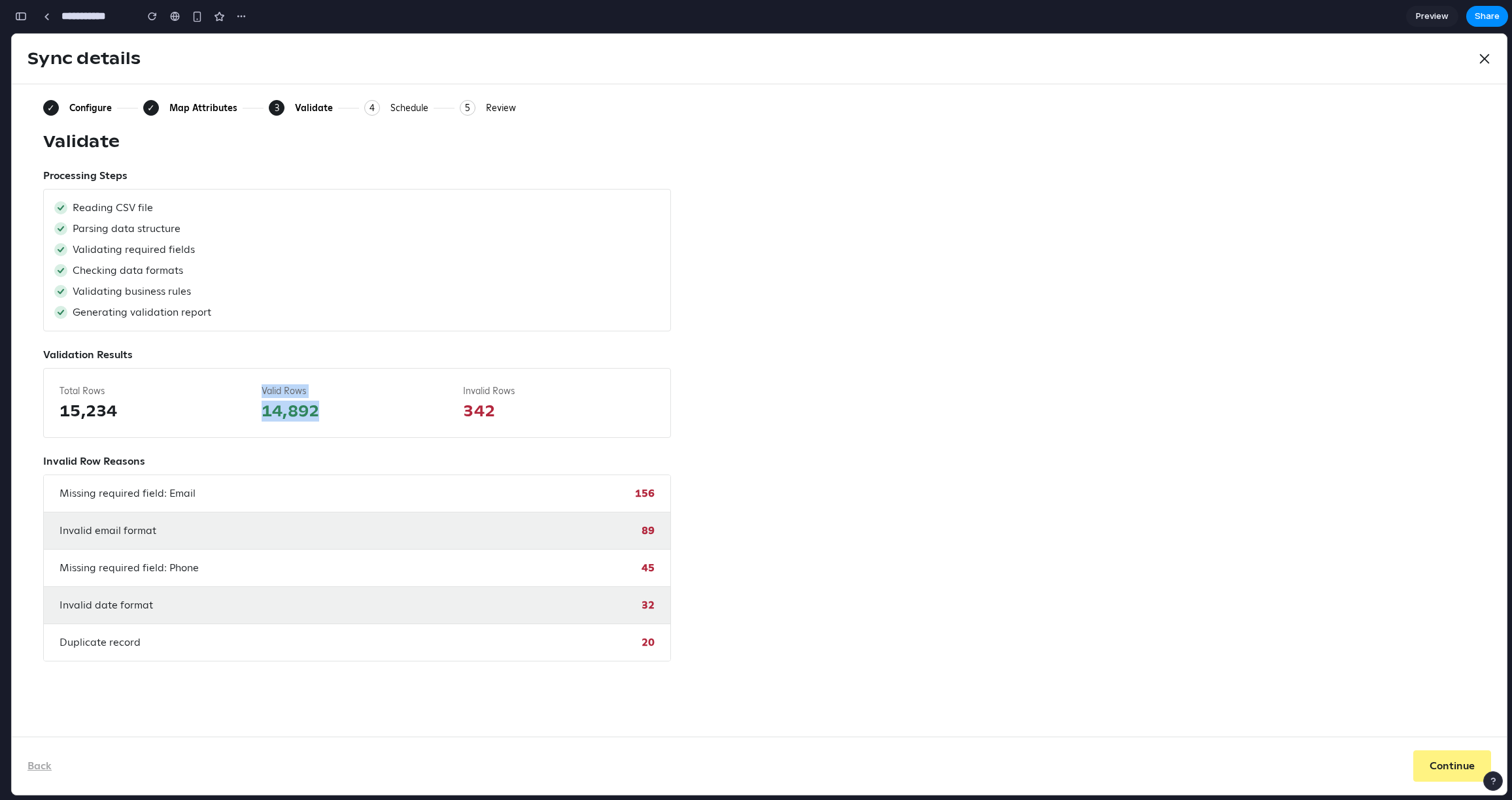
drag, startPoint x: 250, startPoint y: 412, endPoint x: 377, endPoint y: 418, distance: 127.1
click at [377, 418] on div "Total Rows 15,234 Valid Rows 14,892 Invalid Rows 342" at bounding box center [356, 402] width 627 height 70
click at [363, 417] on span "14,892" at bounding box center [357, 411] width 192 height 21
drag, startPoint x: 465, startPoint y: 410, endPoint x: 537, endPoint y: 402, distance: 72.4
click at [537, 402] on span "342" at bounding box center [559, 411] width 192 height 21
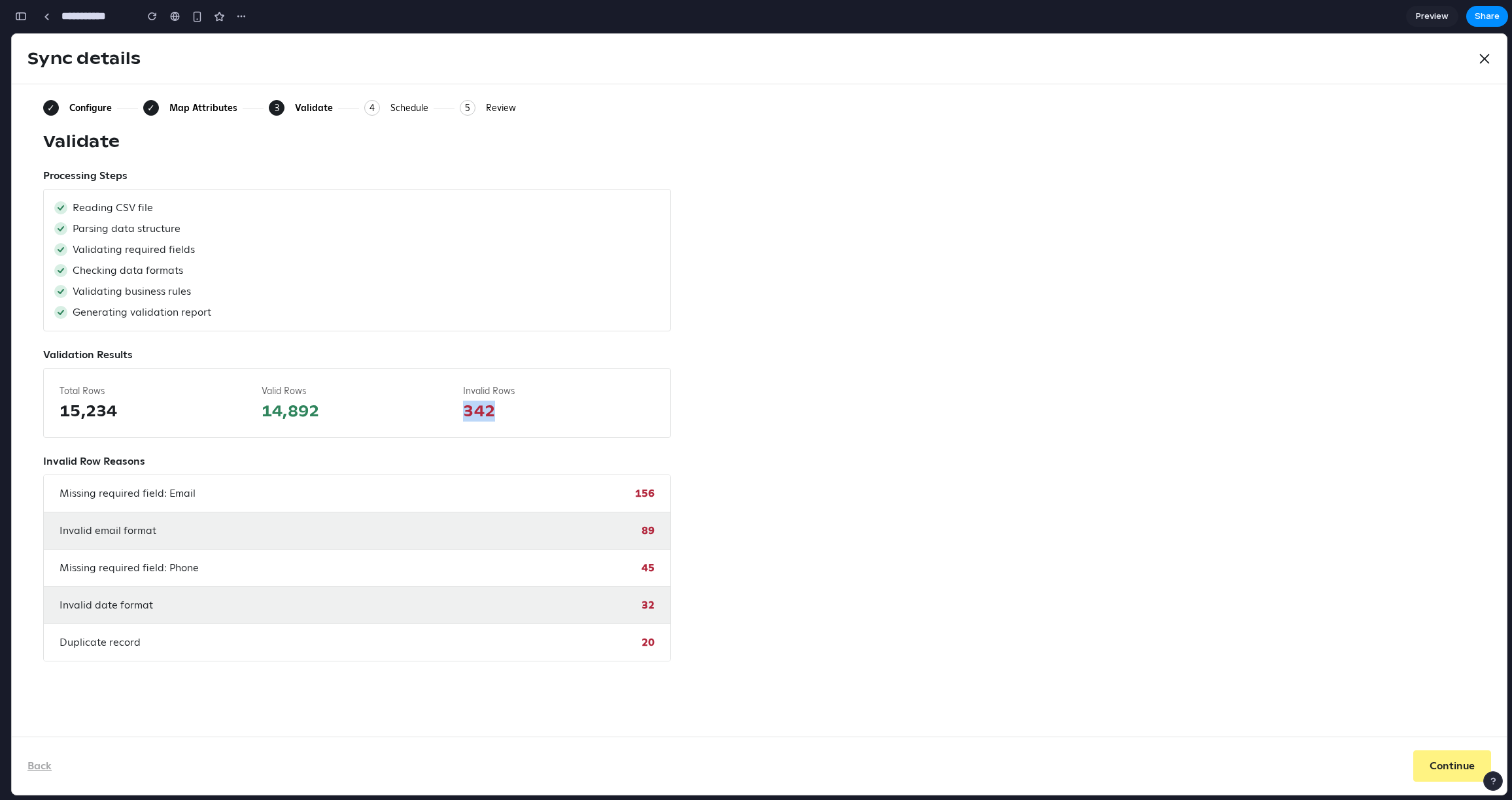
click at [507, 425] on div "Total Rows 15,234 Valid Rows 14,892 Invalid Rows 342" at bounding box center [356, 402] width 627 height 70
drag, startPoint x: 667, startPoint y: 644, endPoint x: 274, endPoint y: 635, distance: 393.1
click at [274, 635] on div "Duplicate record 20" at bounding box center [357, 642] width 627 height 36
drag, startPoint x: 699, startPoint y: 599, endPoint x: 121, endPoint y: 585, distance: 578.2
click at [120, 590] on div "✓ Configure ✓ Map Attributes 3 Current: Validate 4 Schedule 5 Review Validate P…" at bounding box center [759, 381] width 1432 height 562
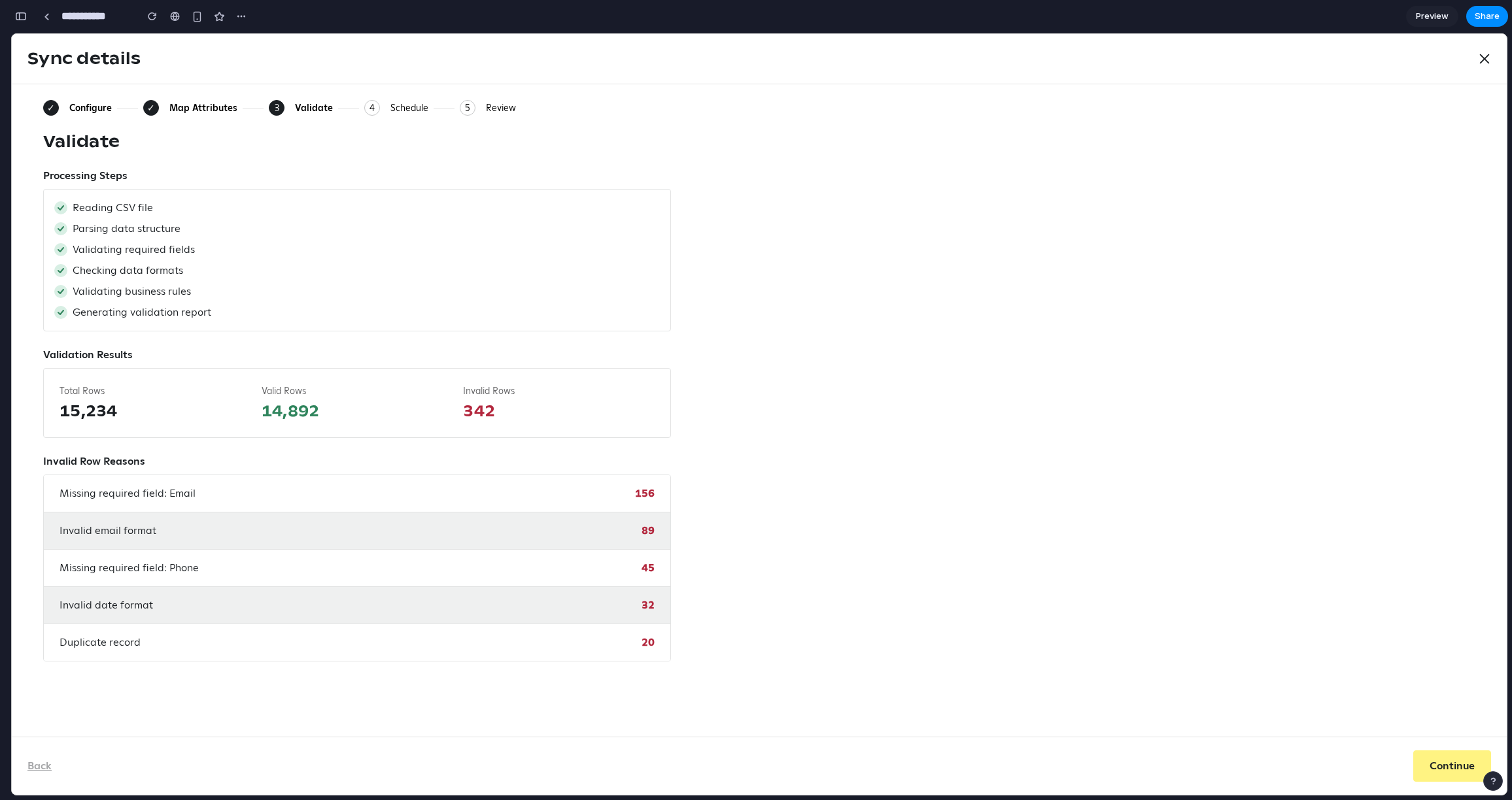
click at [122, 581] on div "Missing required field: Phone 45" at bounding box center [357, 568] width 627 height 37
click at [131, 566] on span "Missing required field: Phone" at bounding box center [129, 568] width 139 height 16
click at [546, 565] on div "Missing required field: Phone 45" at bounding box center [357, 568] width 627 height 37
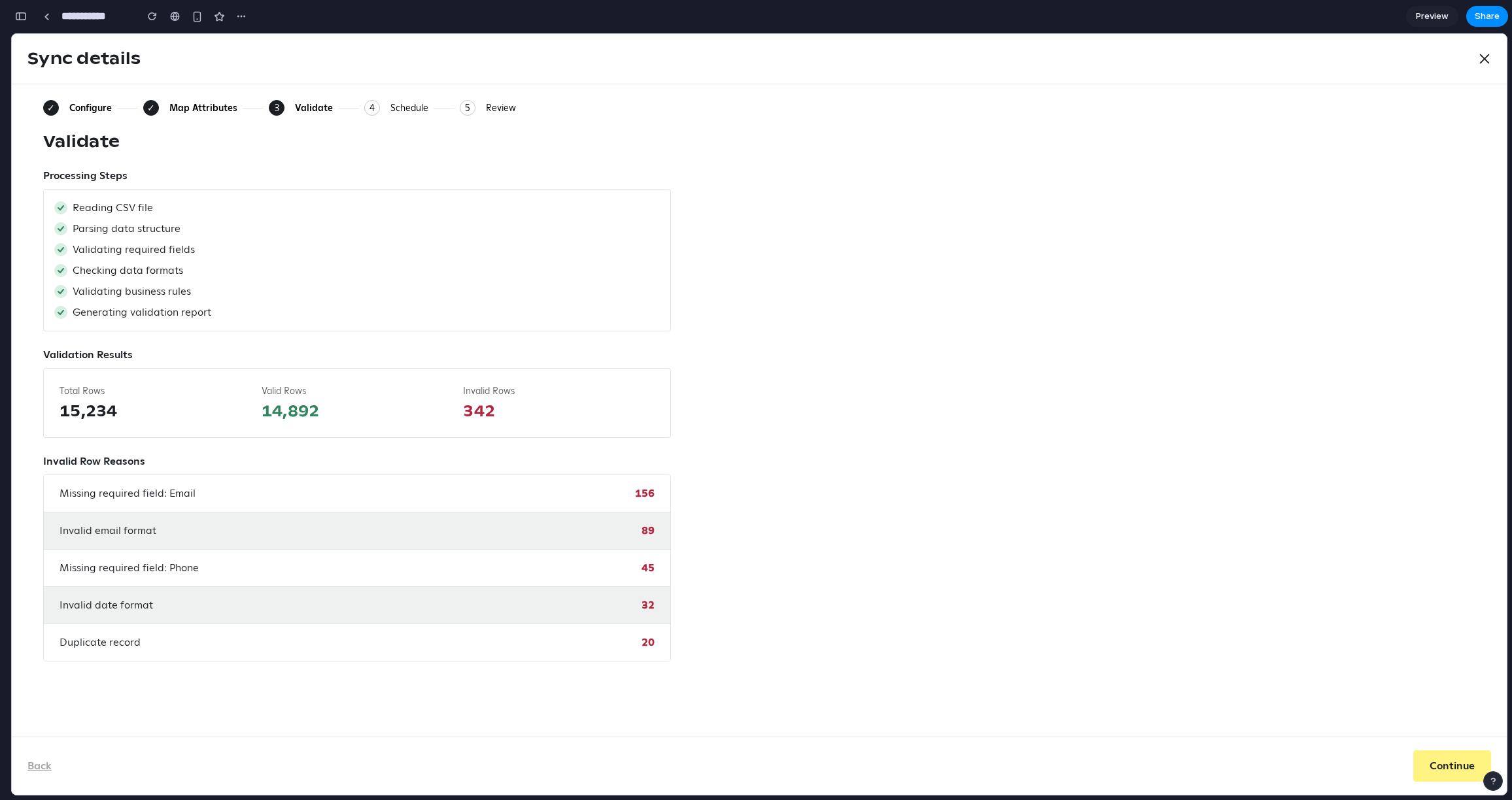
drag, startPoint x: 680, startPoint y: 560, endPoint x: 656, endPoint y: 540, distance: 31.2
click at [680, 559] on div "✓ Configure ✓ Map Attributes 3 Current: Validate 4 Schedule 5 Review Validate P…" at bounding box center [759, 381] width 1432 height 562
drag, startPoint x: 656, startPoint y: 540, endPoint x: 627, endPoint y: 517, distance: 37.0
click at [655, 540] on div "Invalid email format 89" at bounding box center [357, 531] width 627 height 37
click at [627, 517] on div "Invalid email format 89" at bounding box center [357, 531] width 627 height 37
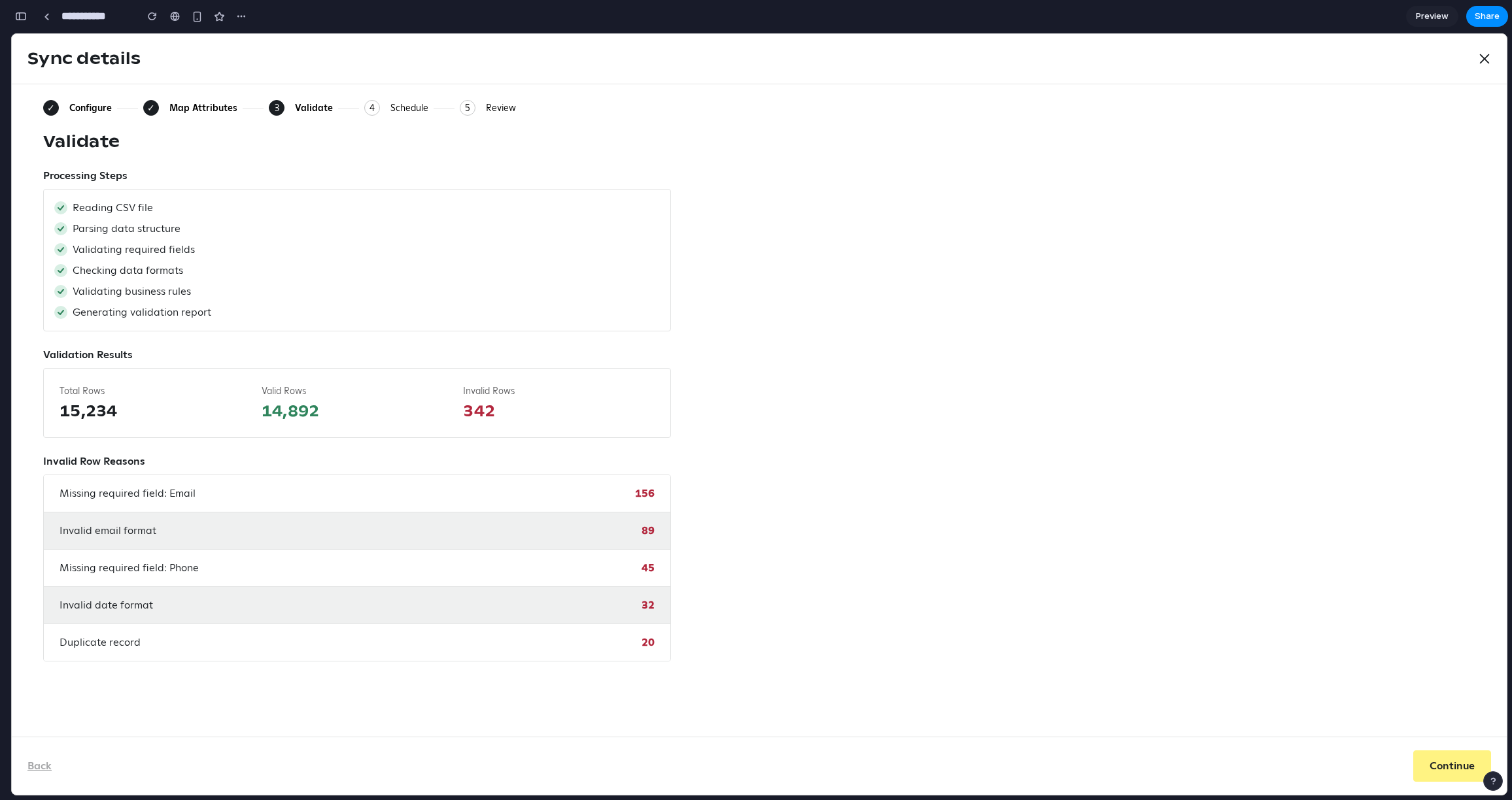
click at [373, 565] on div "Missing required field: Phone 45" at bounding box center [357, 568] width 627 height 37
click at [452, 535] on div "Invalid email format 89" at bounding box center [357, 531] width 627 height 37
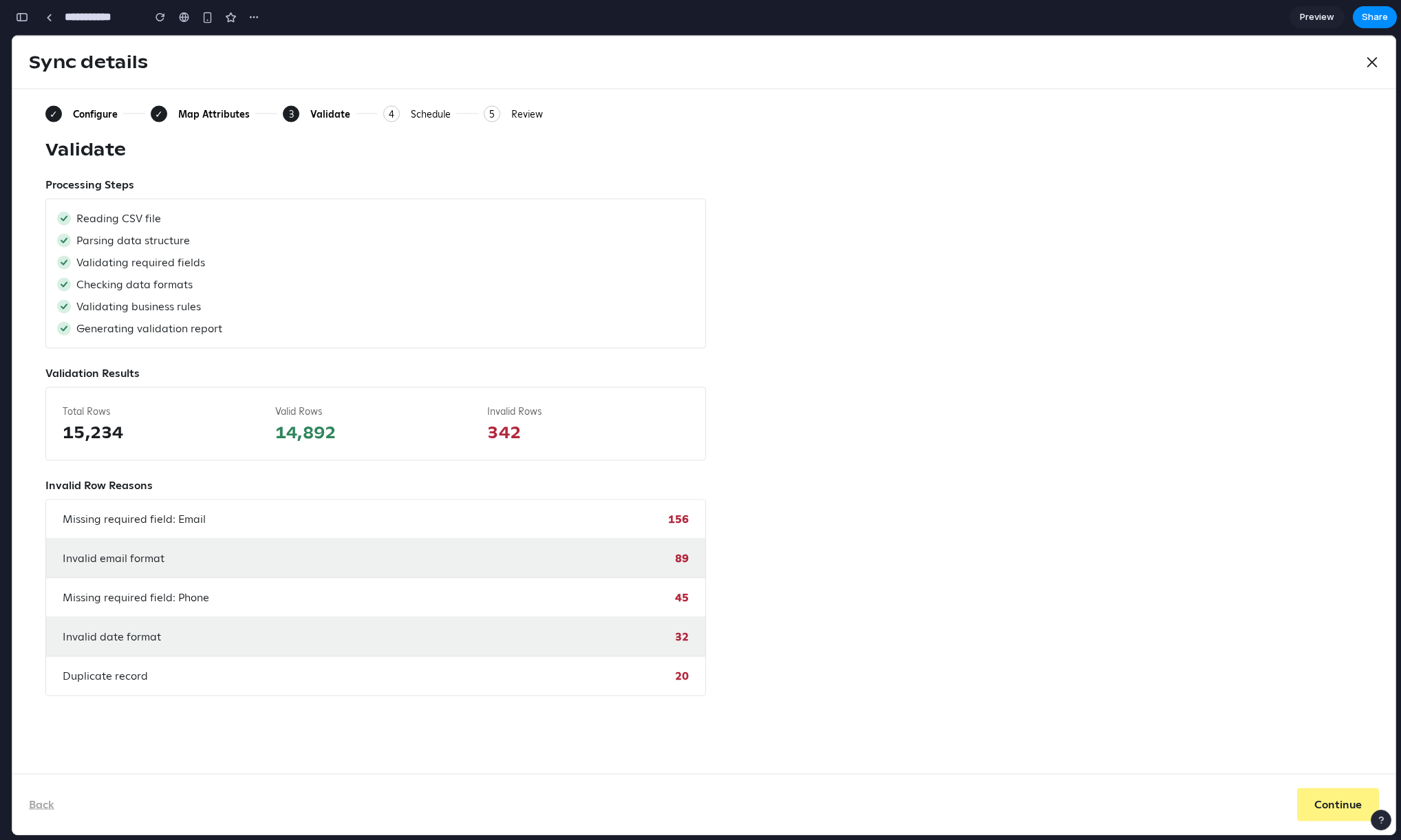
click at [596, 126] on div "✓ Configure ✓ Map Attributes 3 Current: Validate 4 Schedule 5 Review Validate P…" at bounding box center [704, 401] width 1317 height 591
drag, startPoint x: 545, startPoint y: 117, endPoint x: 347, endPoint y: 159, distance: 202.4
click at [347, 159] on div "✓ Configure ✓ Map Attributes 3 Current: Validate 4 Schedule 5 Review Validate P…" at bounding box center [704, 401] width 1317 height 591
click at [347, 159] on div "Validate" at bounding box center [704, 149] width 1317 height 22
click at [536, 150] on div "Validate" at bounding box center [704, 149] width 1317 height 22
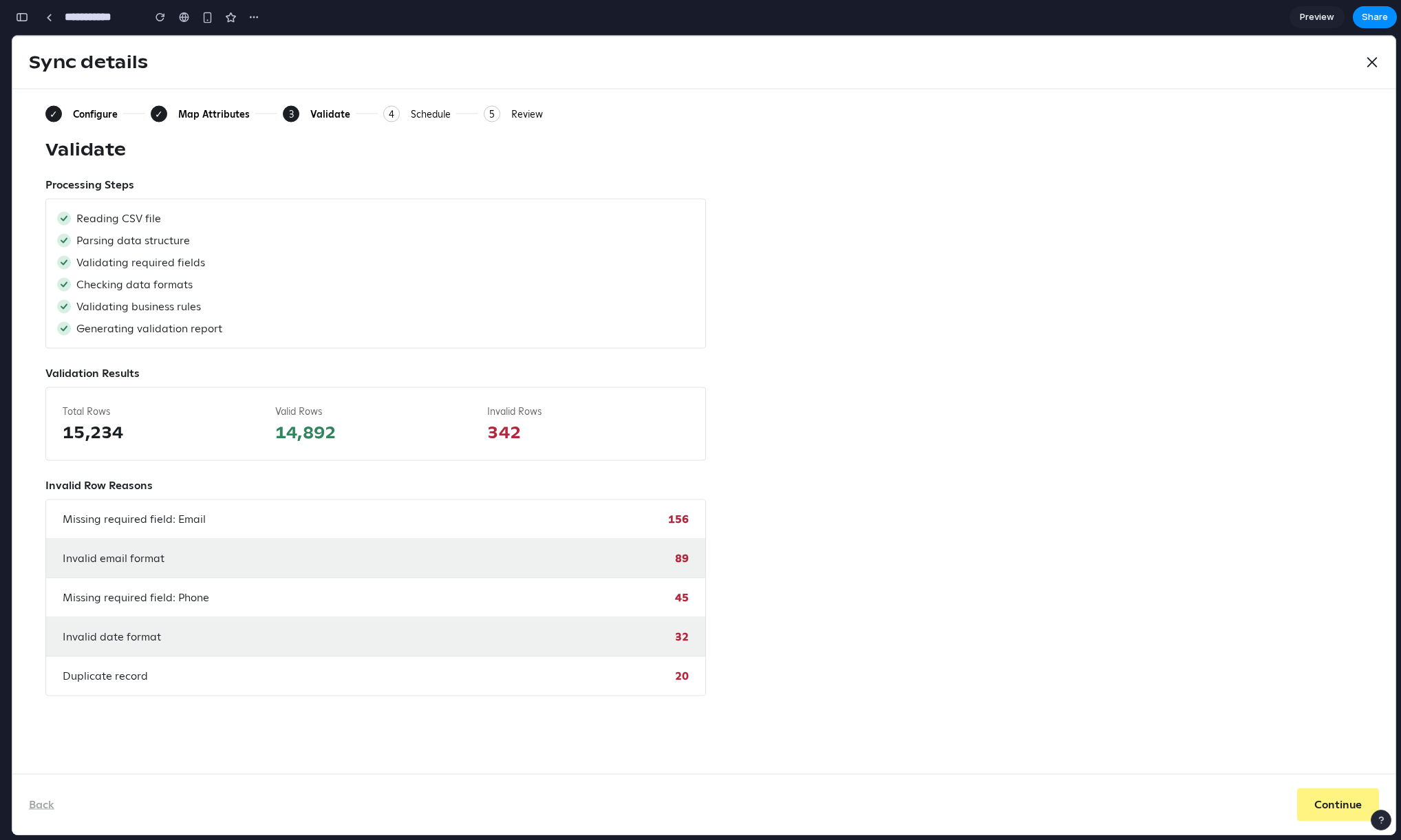
click at [345, 122] on div "✓ Configure ✓ Map Attributes 3 Current: Validate 4 Schedule 5 Review Validate P…" at bounding box center [704, 401] width 1317 height 591
click at [123, 186] on label "Processing Steps" at bounding box center [90, 184] width 89 height 17
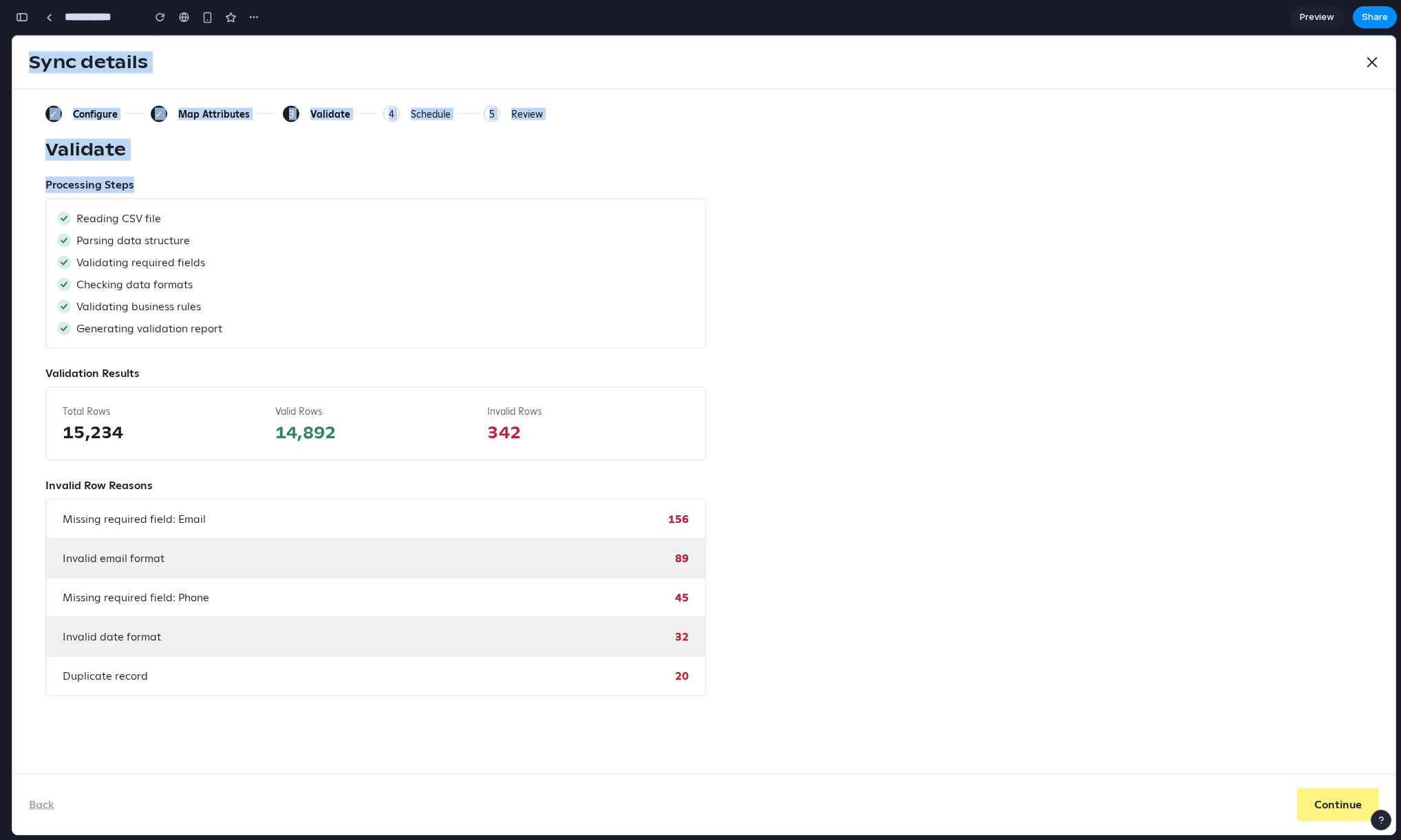
drag, startPoint x: 147, startPoint y: 183, endPoint x: 31, endPoint y: 176, distance: 116.2
click at [11, 190] on html "Home Growth Sign-up Units Audience Subscribers Segments Messaging Journeys Camp…" at bounding box center [704, 435] width 1384 height 800
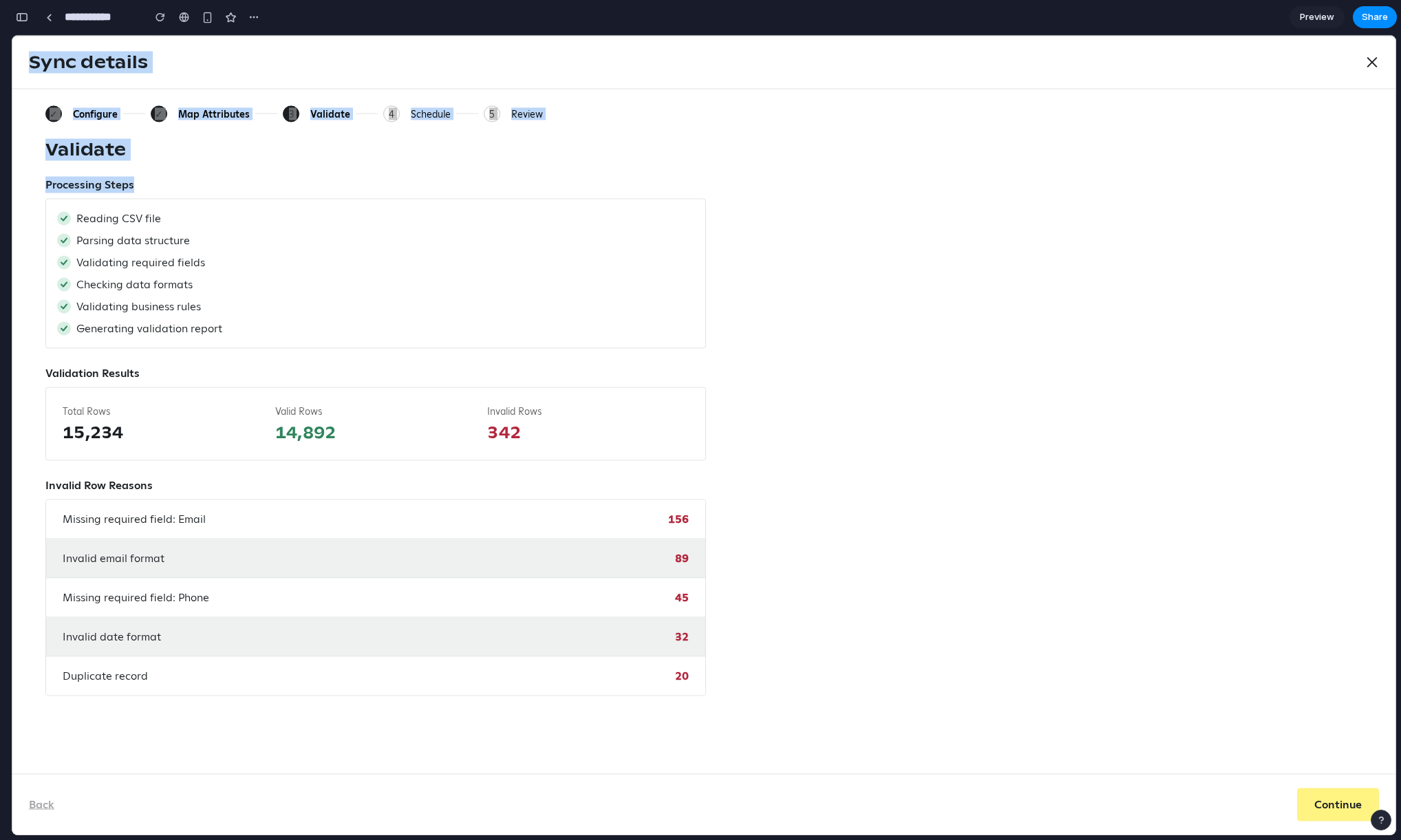
click at [223, 172] on div "✓ Configure ✓ Map Attributes 3 Current: Validate 4 Schedule 5 Review Validate P…" at bounding box center [704, 401] width 1317 height 591
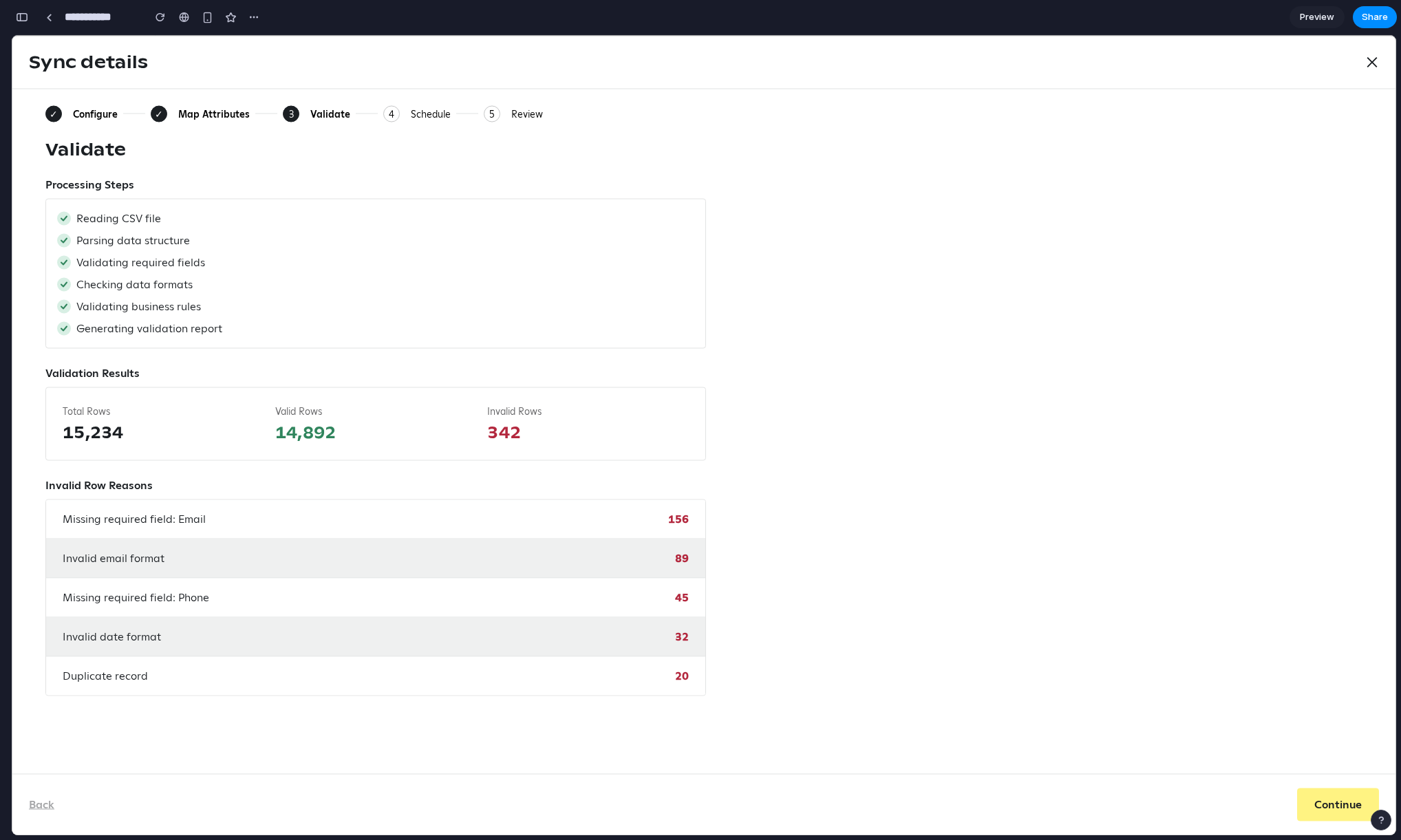
click at [212, 160] on div "Validate" at bounding box center [704, 149] width 1317 height 22
click at [389, 110] on div "4" at bounding box center [391, 113] width 17 height 17
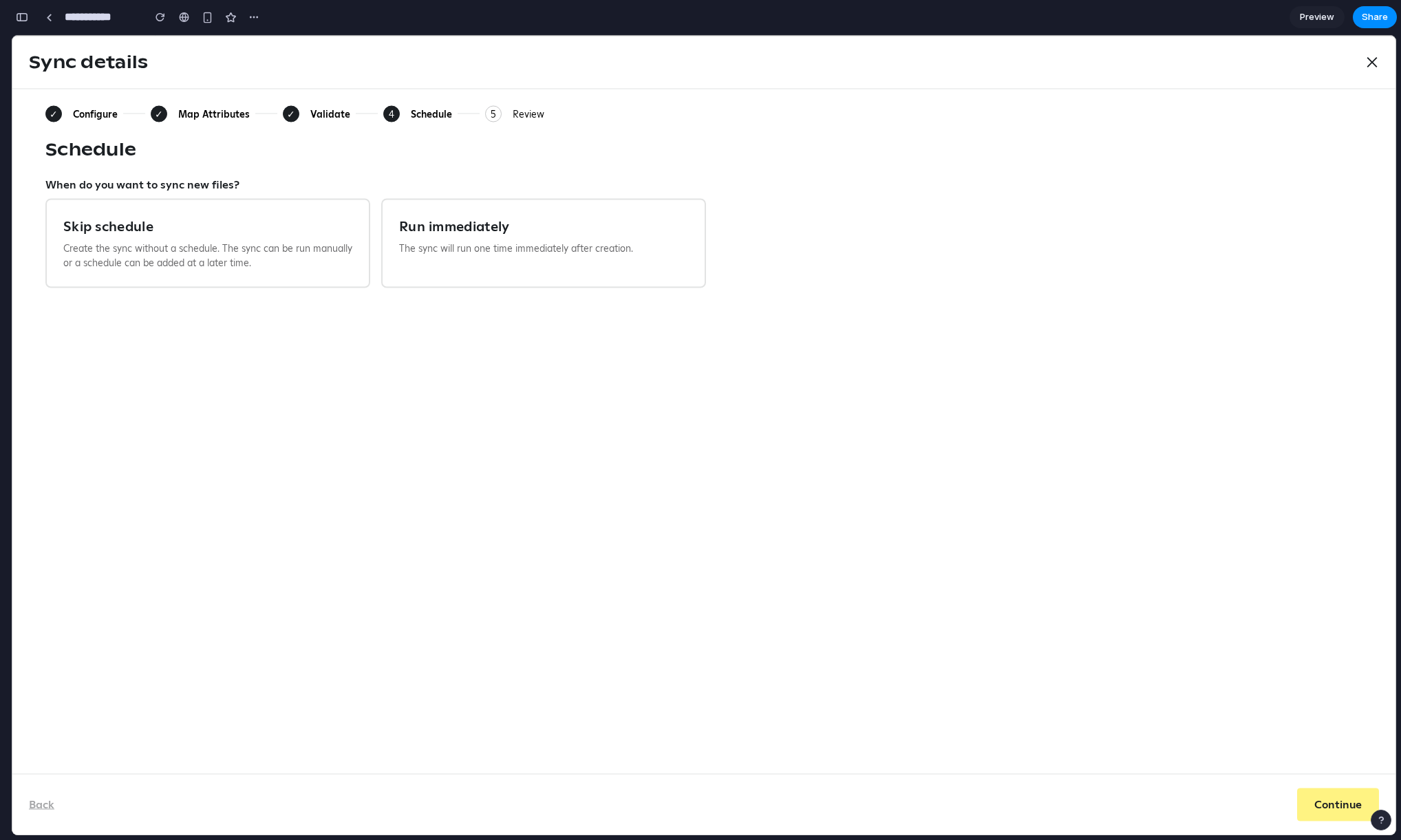
click at [490, 120] on div "5" at bounding box center [493, 113] width 17 height 17
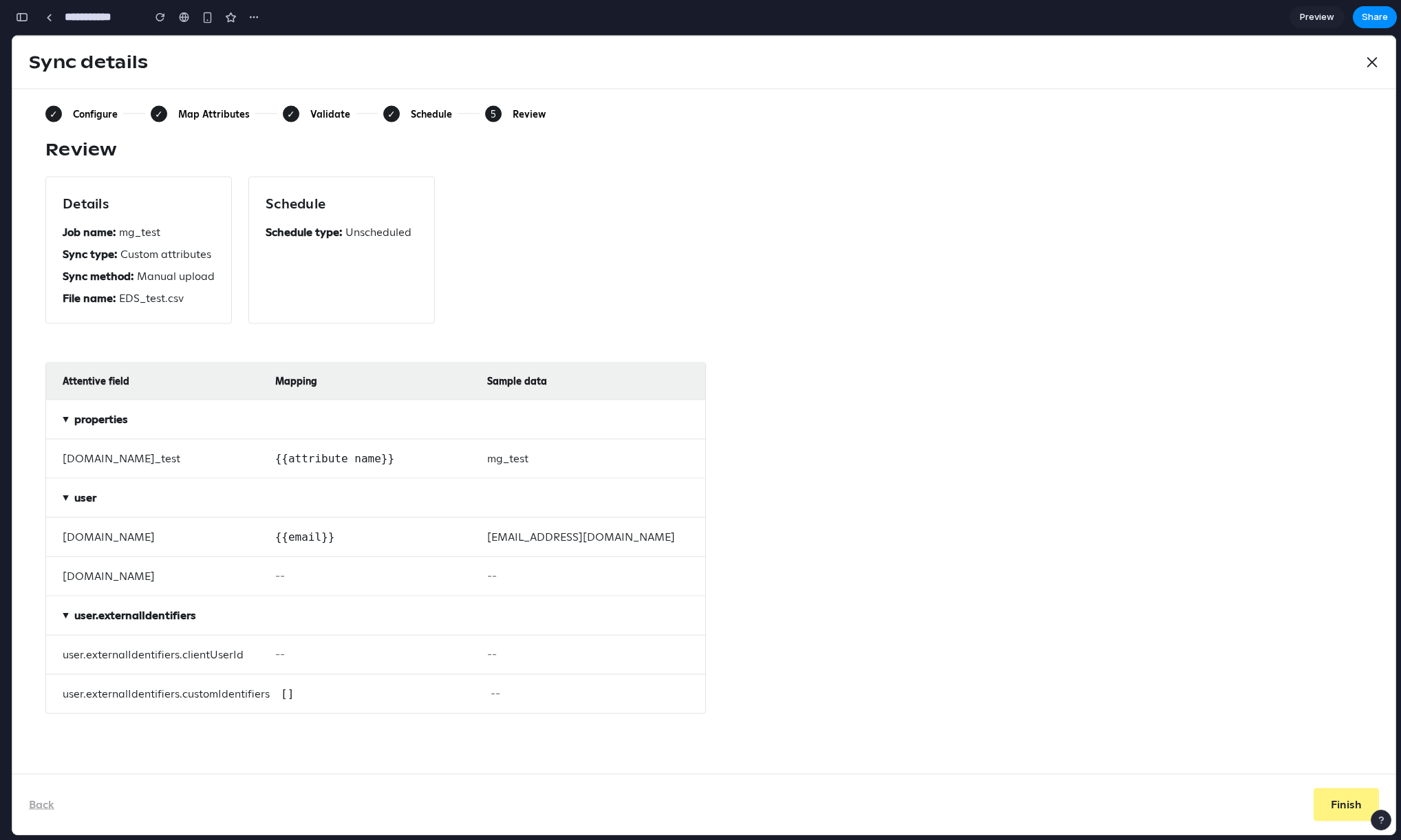
click at [386, 115] on div "✓" at bounding box center [391, 113] width 17 height 17
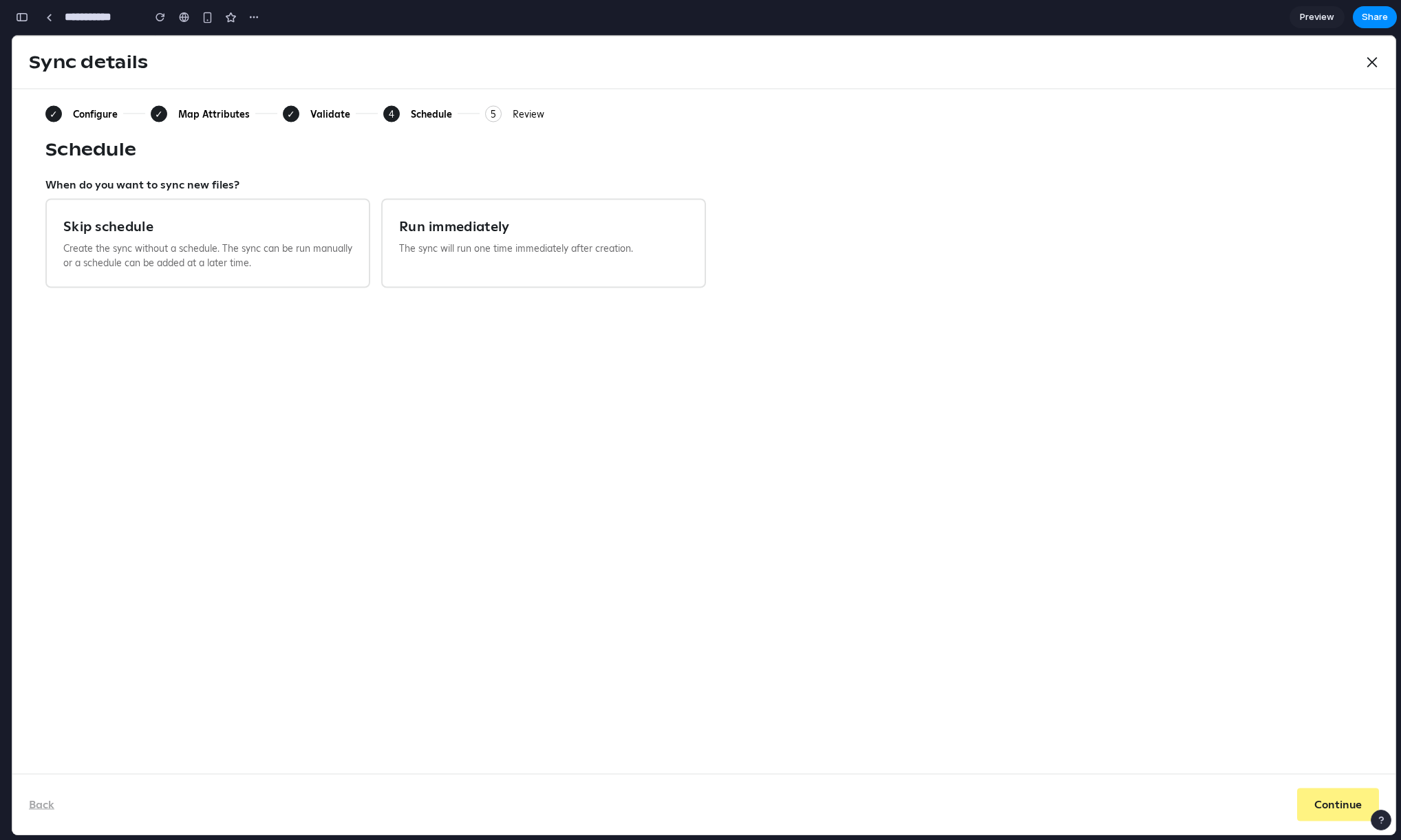
click at [313, 112] on div "Validate" at bounding box center [330, 113] width 40 height 12
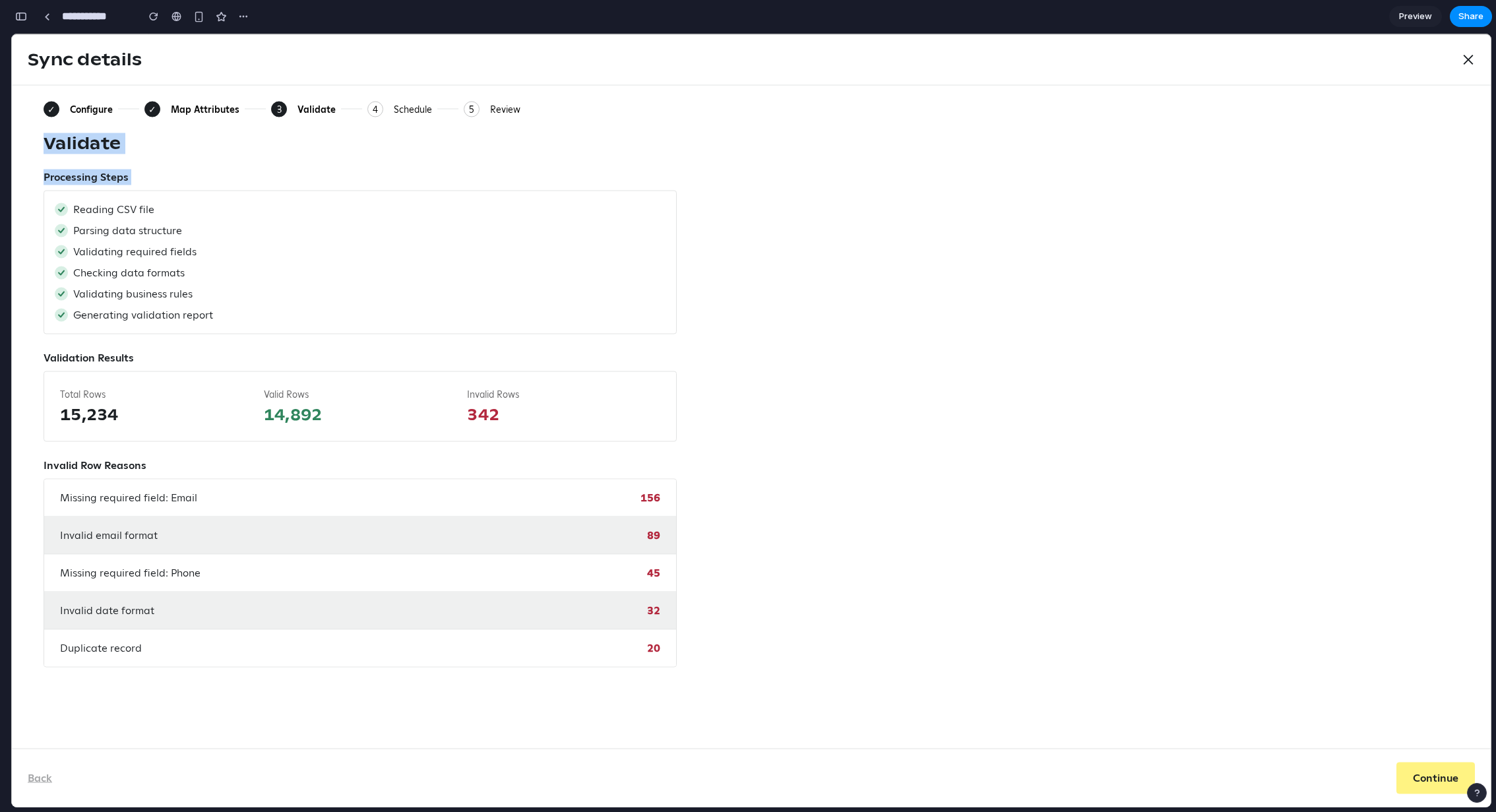
drag, startPoint x: 33, startPoint y: 140, endPoint x: 288, endPoint y: 188, distance: 259.5
click at [288, 188] on div "✓ Configure ✓ Map Attributes 3 Current: Validate 4 Schedule 5 Review Validate P…" at bounding box center [751, 416] width 1479 height 663
click at [288, 188] on div "Processing Steps Reading CSV file Parsing data structure Validating required fi…" at bounding box center [359, 252] width 633 height 165
click at [652, 647] on span "20" at bounding box center [654, 648] width 13 height 16
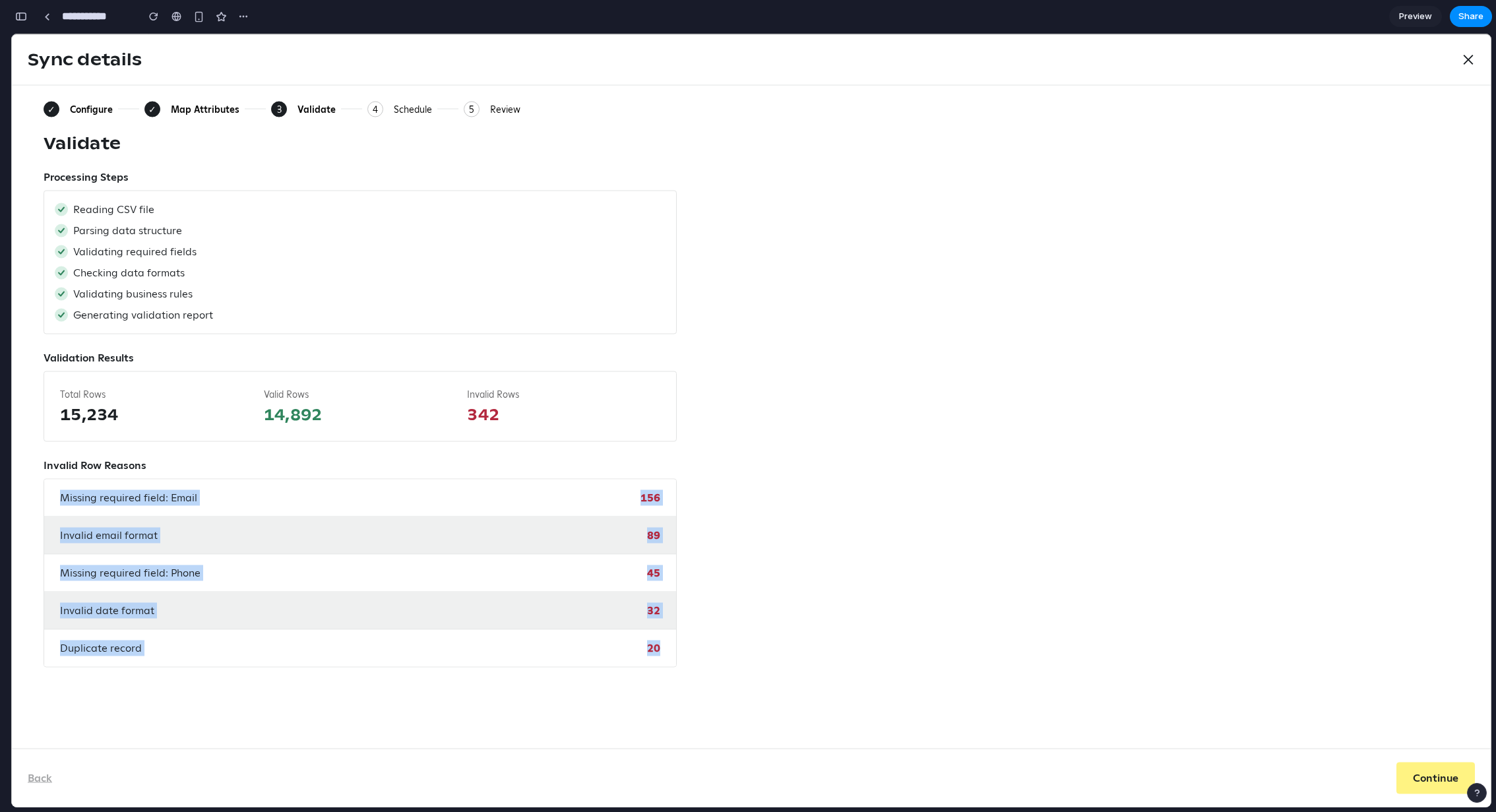
drag, startPoint x: 680, startPoint y: 647, endPoint x: 19, endPoint y: 479, distance: 682.0
click at [19, 479] on div "✓ Configure ✓ Map Attributes 3 Current: Validate 4 Schedule 5 Review Validate P…" at bounding box center [751, 416] width 1479 height 663
click at [55, 475] on div "Invalid Row Reasons Missing required field: Email 156 Invalid email format 89 M…" at bounding box center [359, 563] width 633 height 210
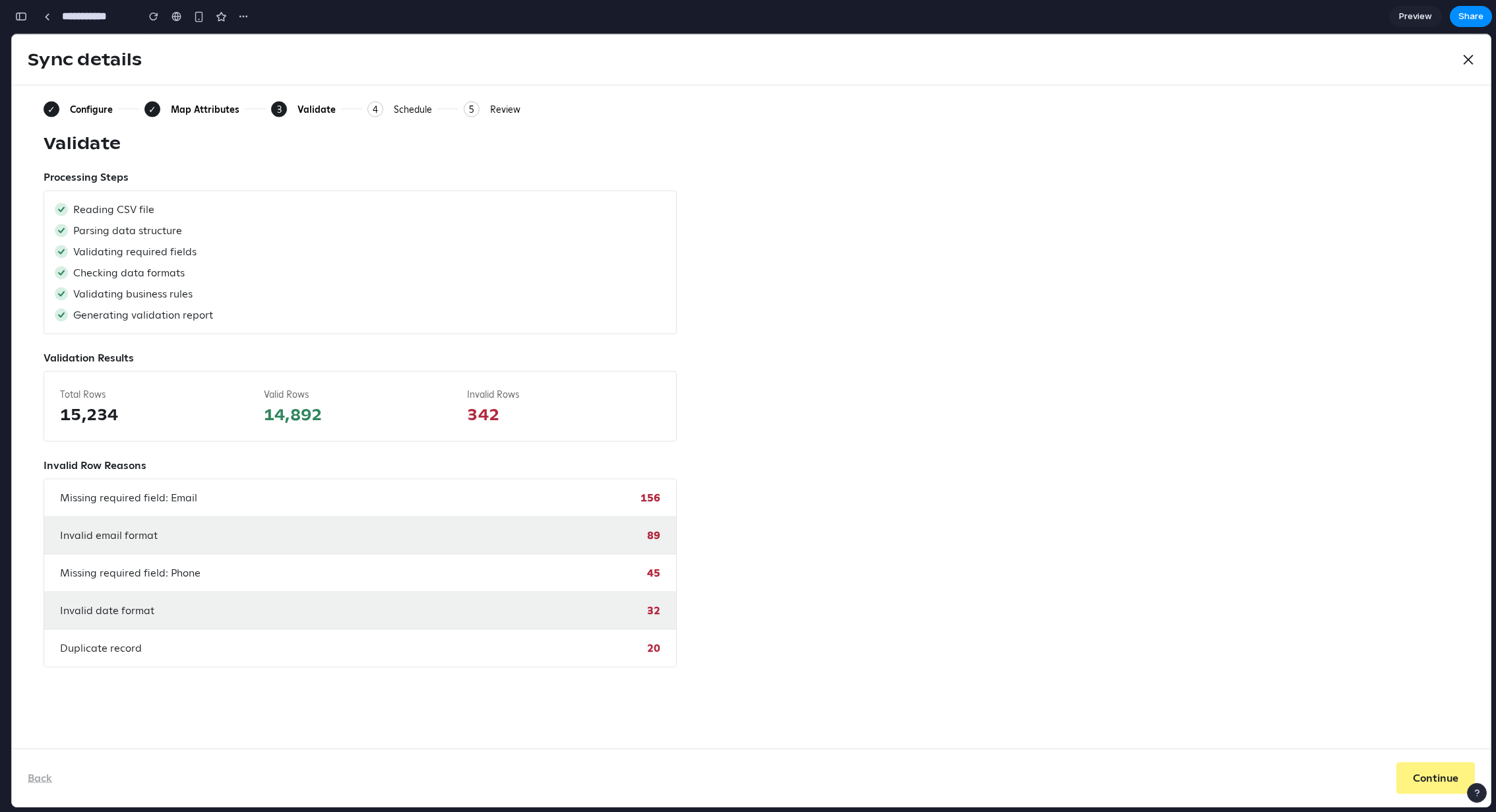
click at [311, 143] on div "Validate" at bounding box center [751, 143] width 1416 height 21
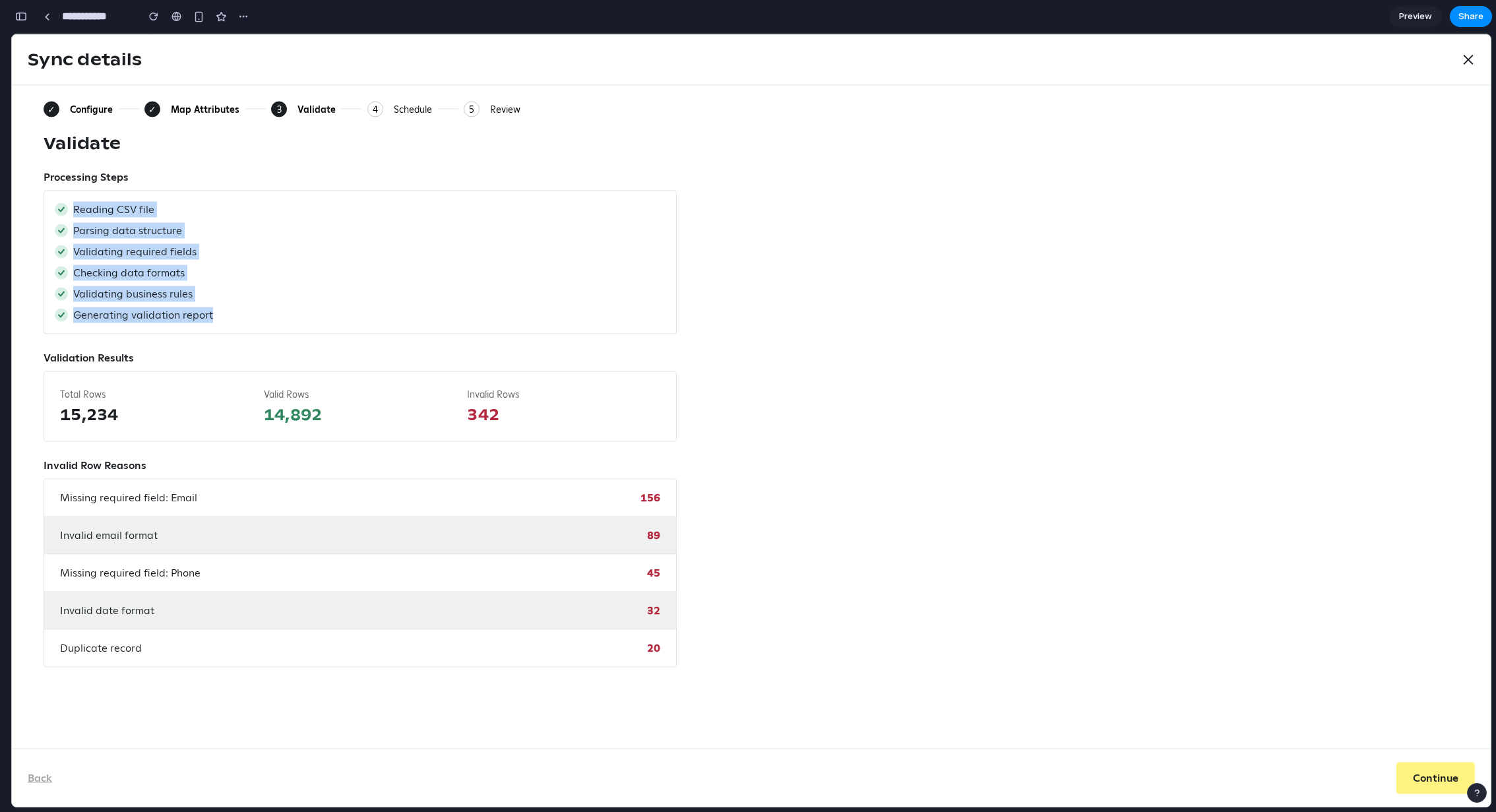
drag, startPoint x: 232, startPoint y: 320, endPoint x: 67, endPoint y: 208, distance: 199.4
click at [67, 208] on div "Reading CSV file Parsing data structure Validating required fields Checking dat…" at bounding box center [359, 263] width 633 height 143
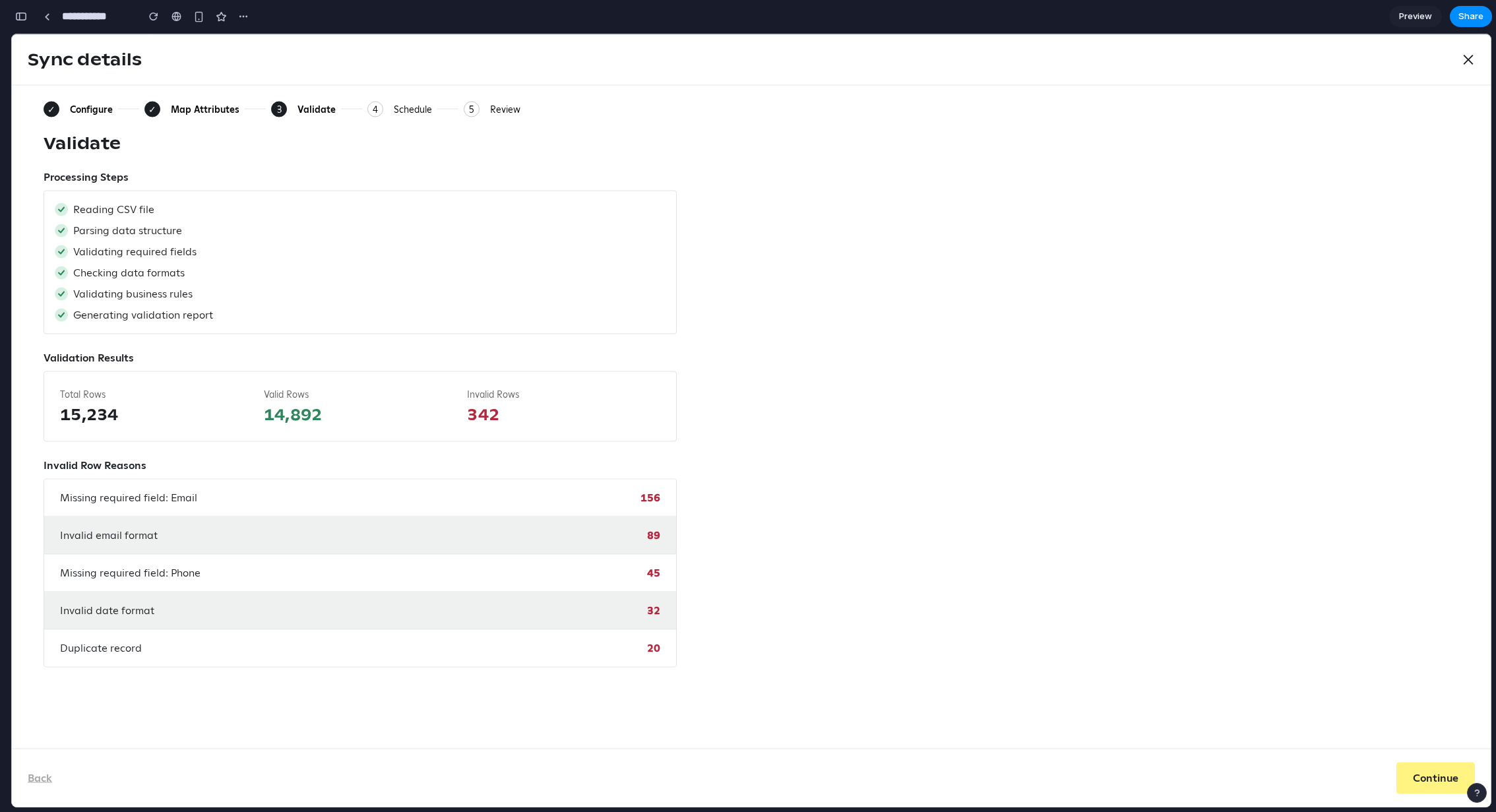
click at [68, 203] on div "Reading CSV file" at bounding box center [360, 209] width 611 height 16
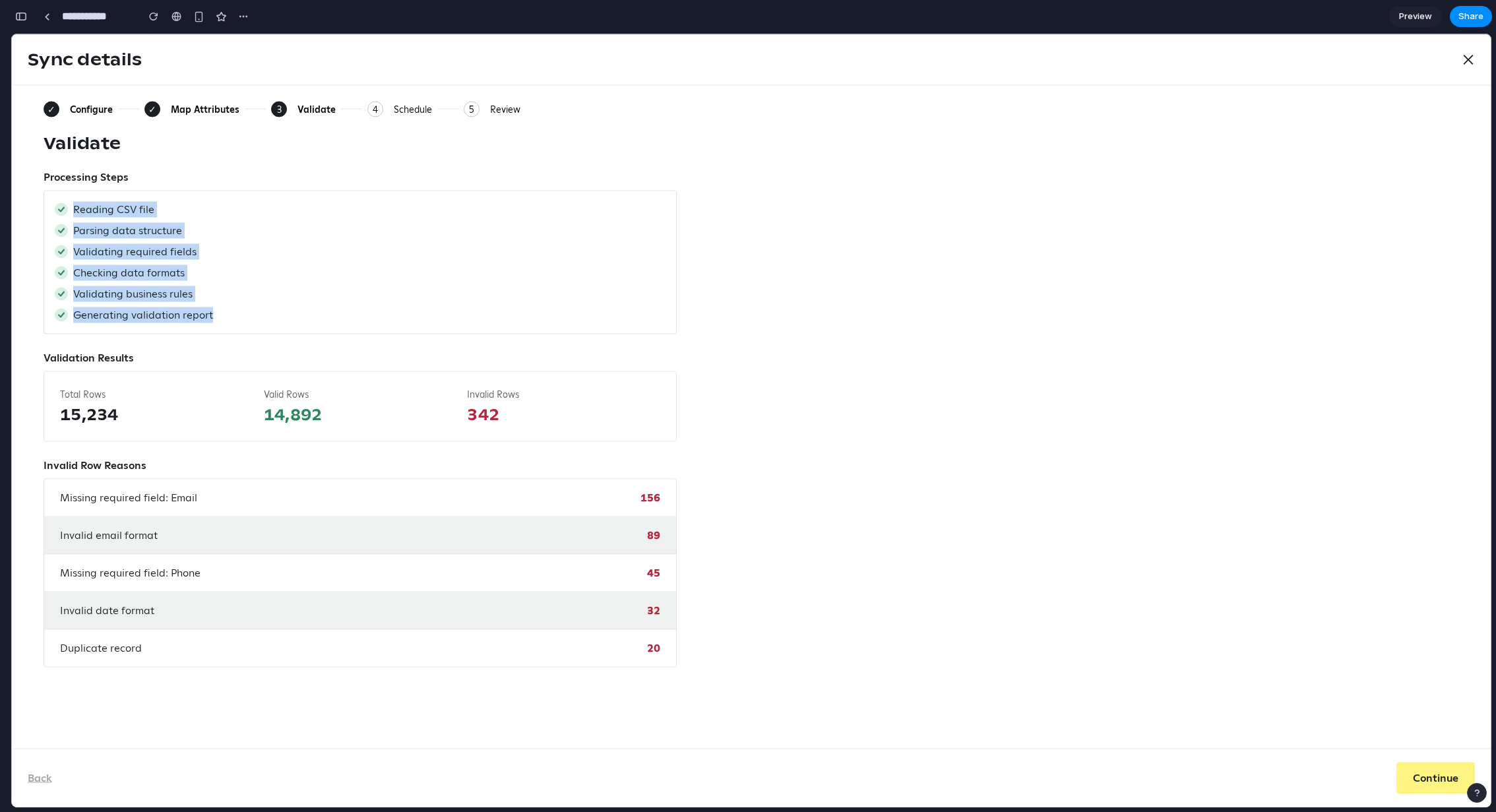
drag, startPoint x: 75, startPoint y: 207, endPoint x: 267, endPoint y: 323, distance: 224.3
click at [266, 323] on div "Reading CSV file Parsing data structure Validating required fields Checking dat…" at bounding box center [359, 263] width 633 height 143
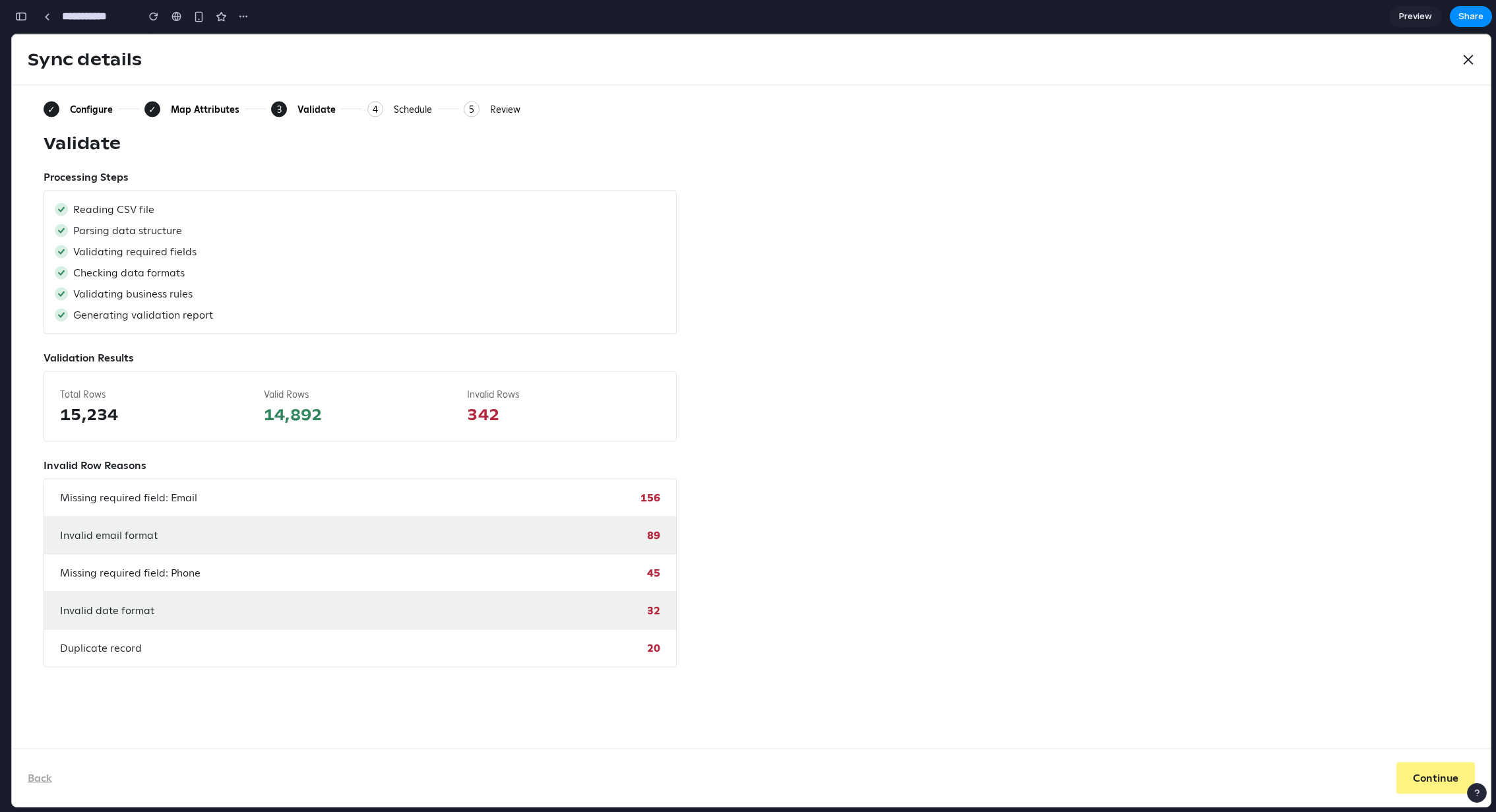
drag, startPoint x: 267, startPoint y: 323, endPoint x: 254, endPoint y: 316, distance: 14.8
click at [262, 320] on div "Reading CSV file Parsing data structure Validating required fields Checking dat…" at bounding box center [359, 263] width 633 height 143
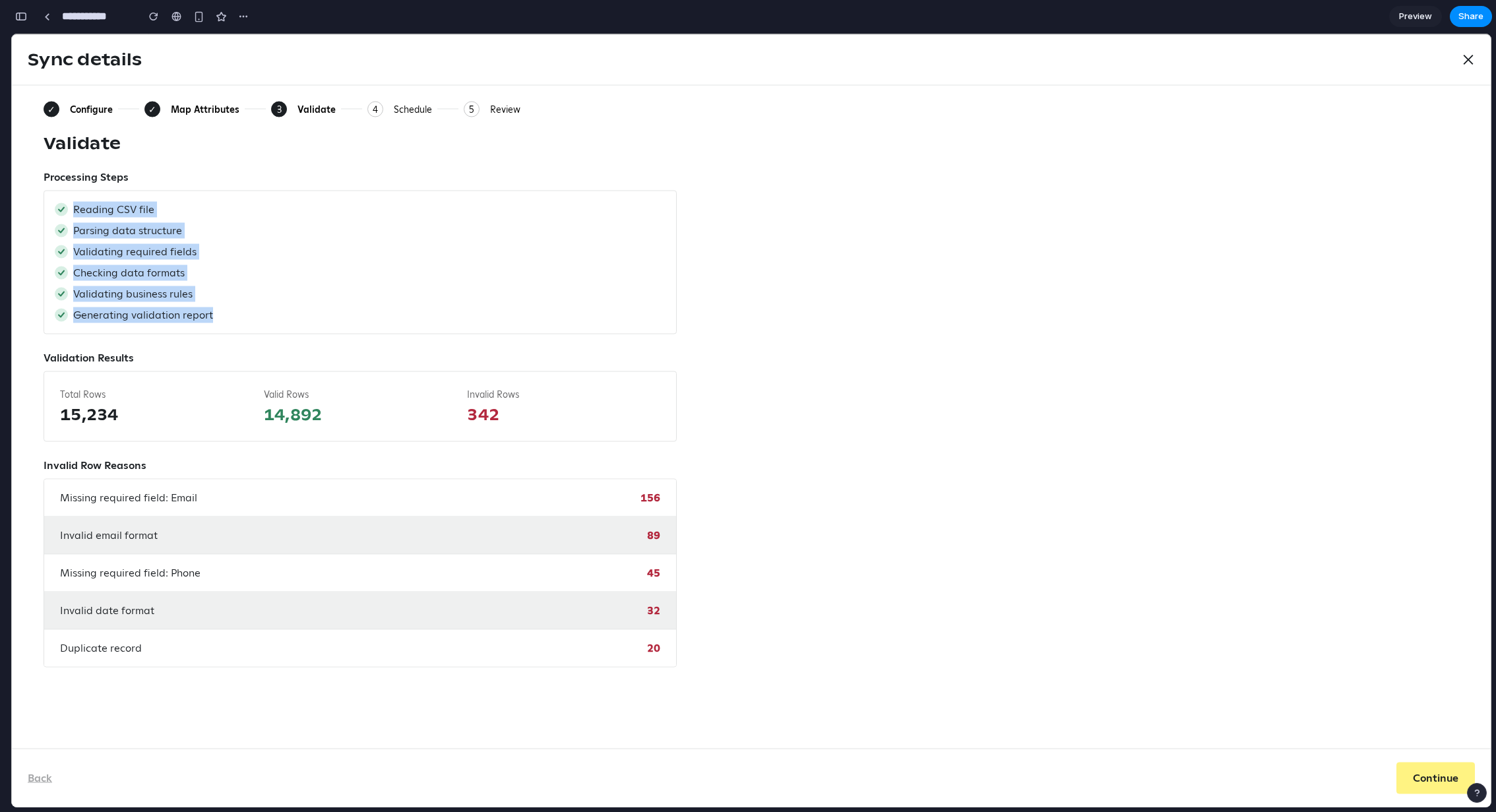
drag, startPoint x: 199, startPoint y: 327, endPoint x: 34, endPoint y: 212, distance: 201.1
click at [34, 212] on div "✓ Configure ✓ Map Attributes 3 Current: Validate 4 Schedule 5 Review Validate P…" at bounding box center [751, 416] width 1479 height 663
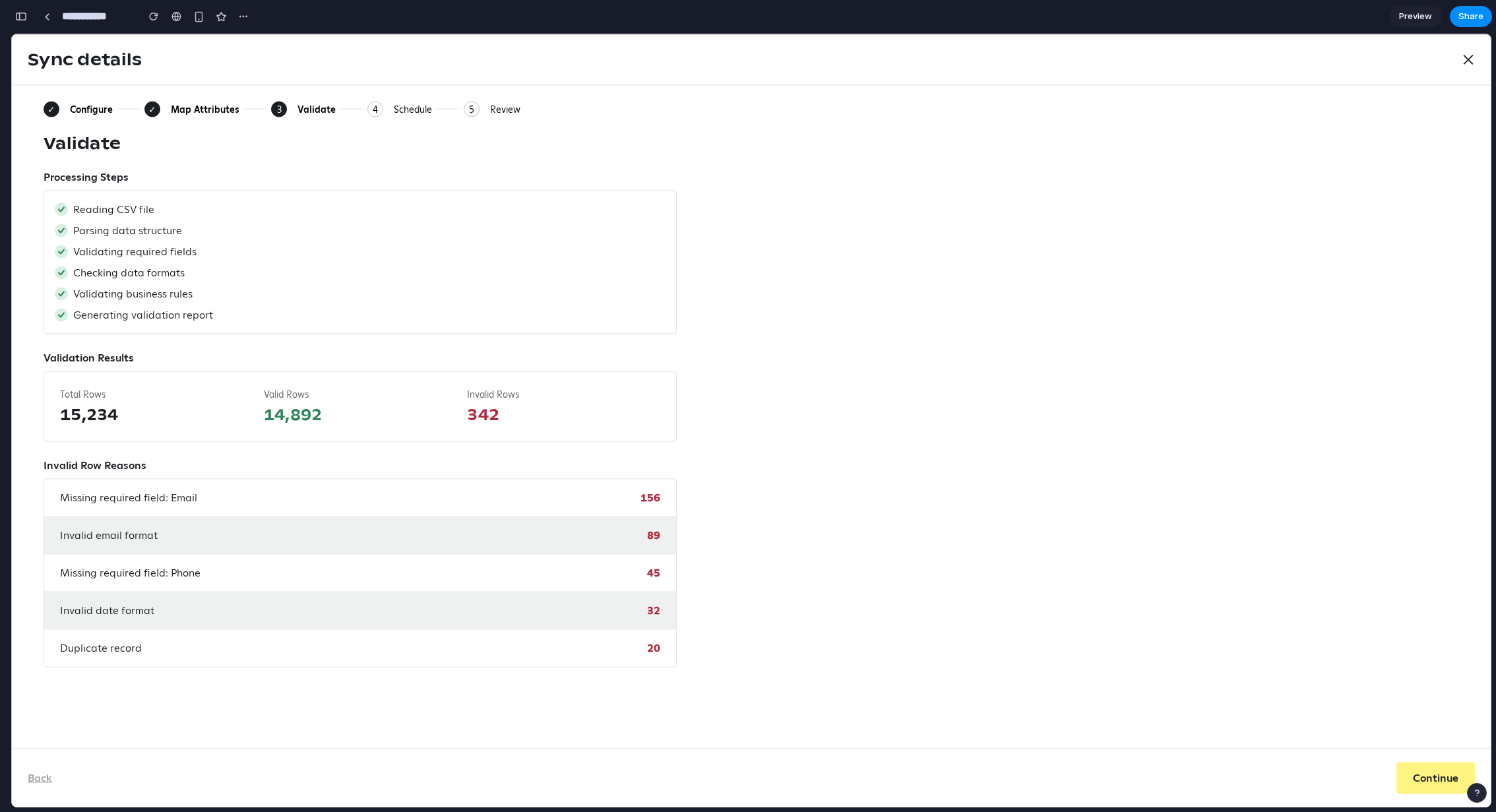
click at [220, 172] on div "Processing Steps" at bounding box center [359, 177] width 633 height 16
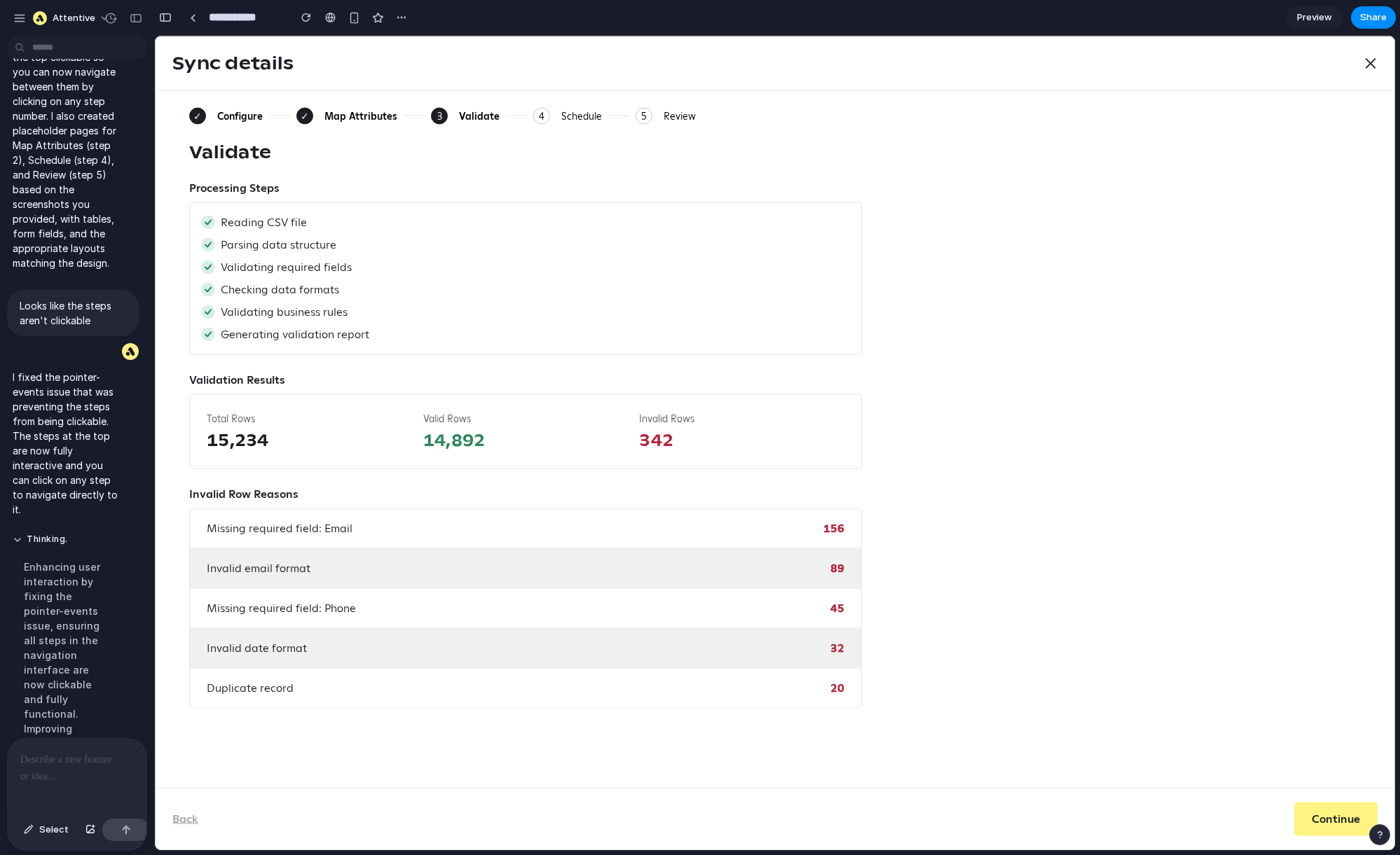
click at [713, 184] on div "Processing Steps" at bounding box center [525, 188] width 672 height 17
click at [159, 23] on button "button" at bounding box center [165, 17] width 22 height 22
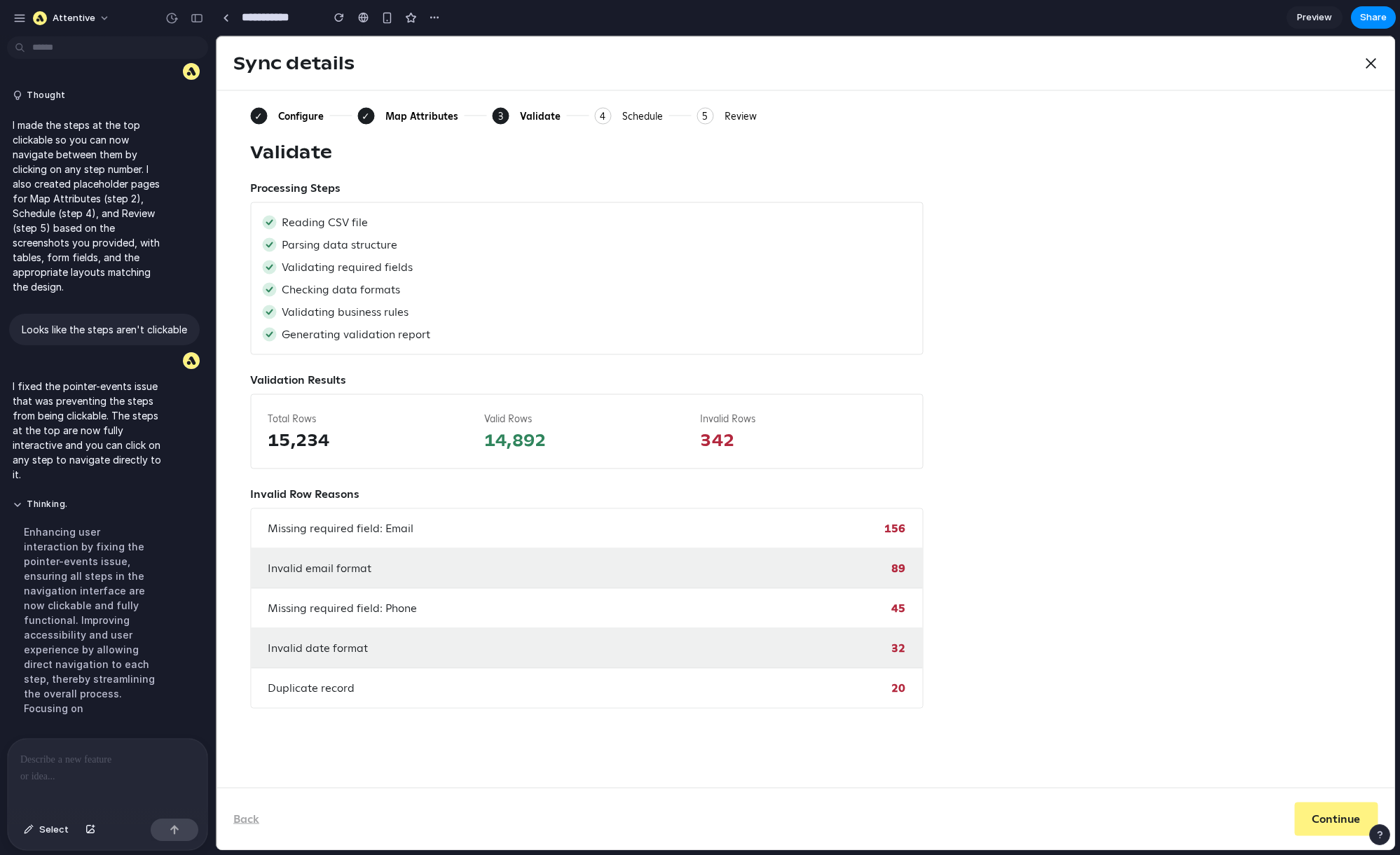
scroll to position [1178, 0]
click at [201, 19] on div "button" at bounding box center [197, 18] width 12 height 10
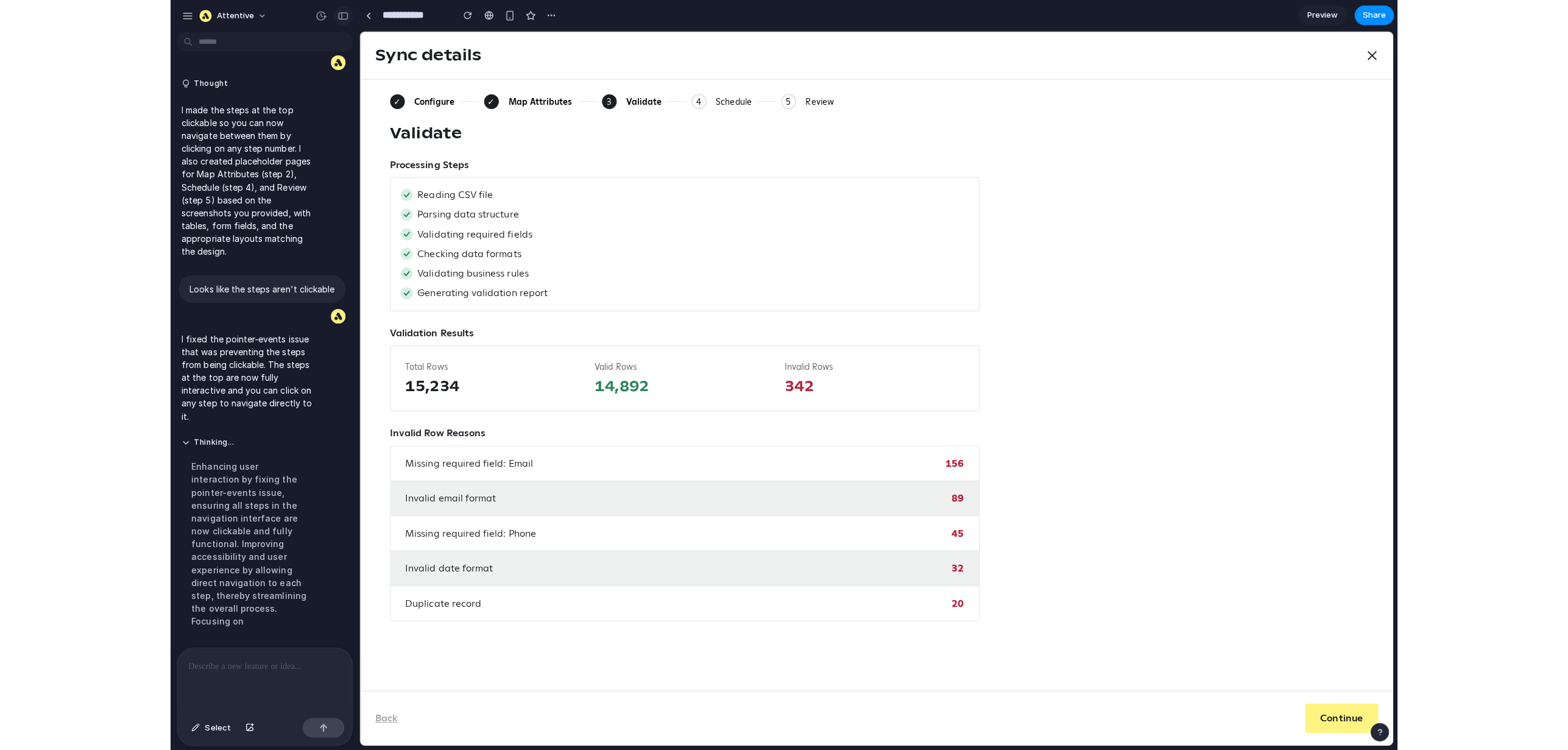
scroll to position [1284, 0]
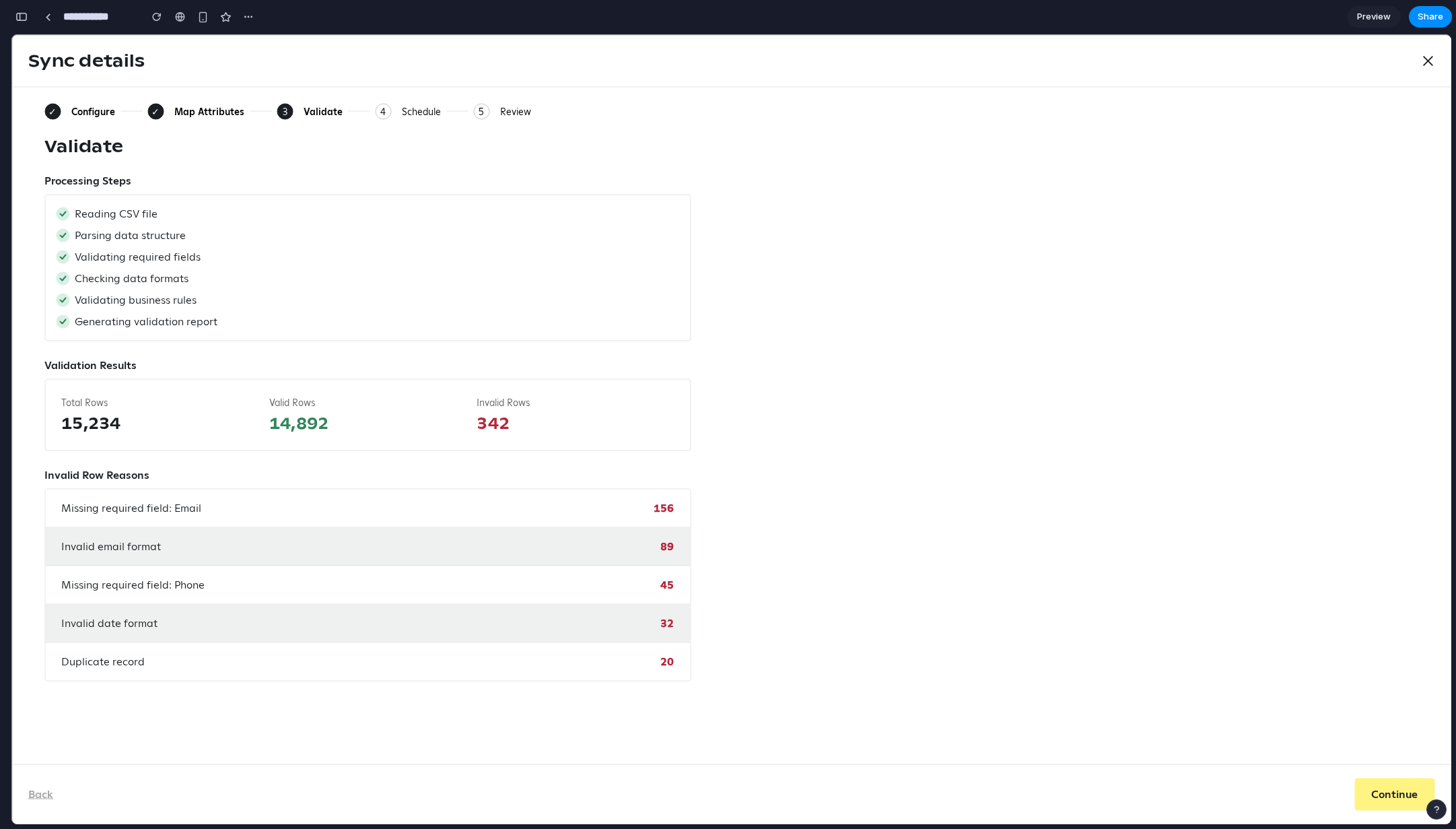
click at [949, 231] on div "✓ Configure ✓ Map Attributes 3 Current: Validate 4 Schedule 5 Review Validate P…" at bounding box center [731, 392] width 1374 height 579
click at [88, 424] on span "15,234" at bounding box center [160, 423] width 197 height 21
click at [102, 421] on span "15,234" at bounding box center [160, 423] width 197 height 21
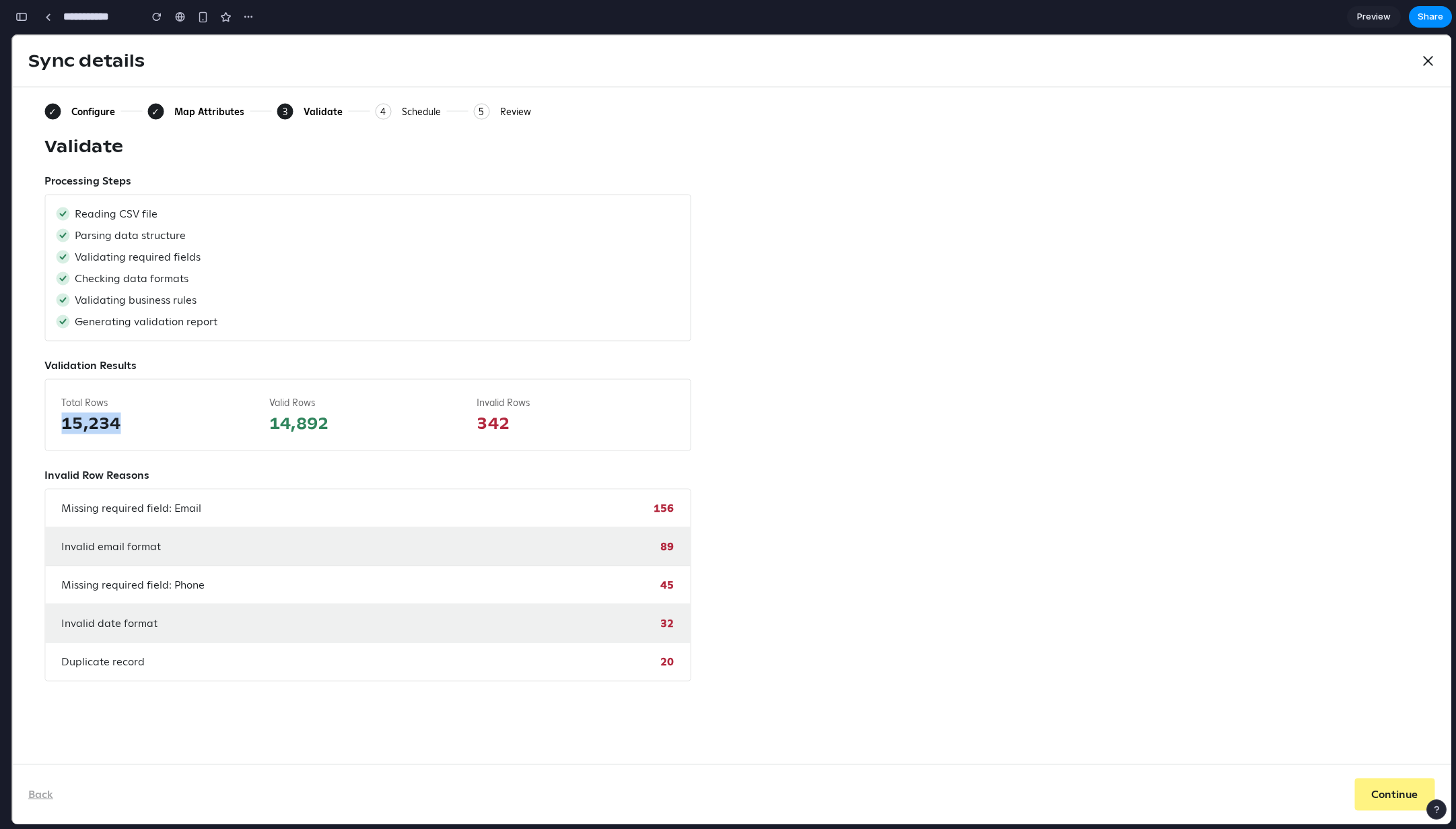
drag, startPoint x: 123, startPoint y: 422, endPoint x: 18, endPoint y: 422, distance: 105.0
click at [18, 422] on div "✓ Configure ✓ Map Attributes 3 Current: Validate 4 Schedule 5 Review Validate P…" at bounding box center [731, 425] width 1439 height 677
click at [89, 419] on span "15,234" at bounding box center [160, 423] width 197 height 21
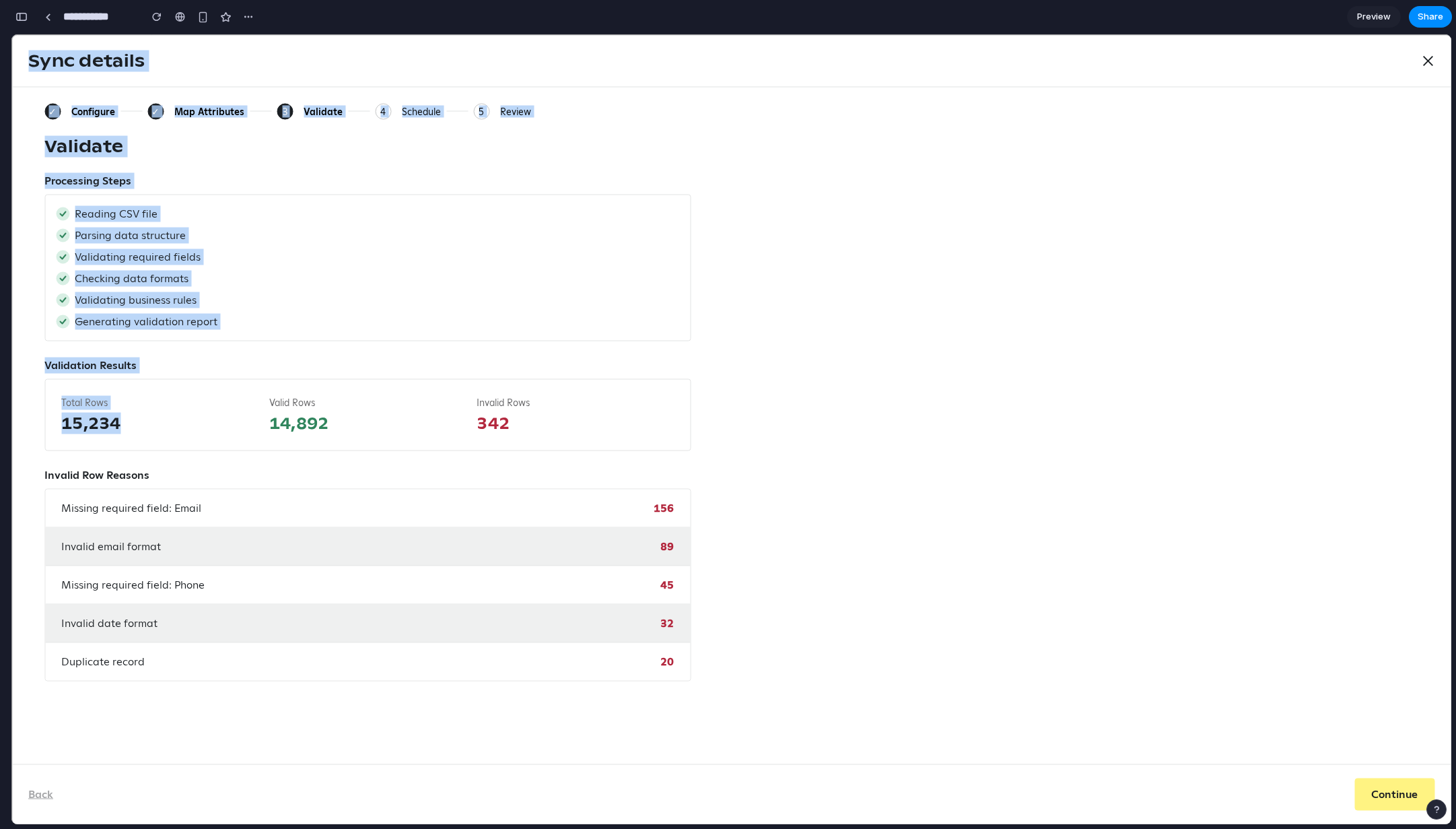
drag, startPoint x: 135, startPoint y: 418, endPoint x: 3, endPoint y: 427, distance: 132.3
click at [11, 427] on html "Home Growth Sign-up Units Audience Subscribers Segments Messaging Journeys Camp…" at bounding box center [731, 429] width 1440 height 790
click at [37, 421] on div "✓ Configure ✓ Map Attributes 3 Current: Validate 4 Schedule 5 Review Validate P…" at bounding box center [731, 425] width 1439 height 677
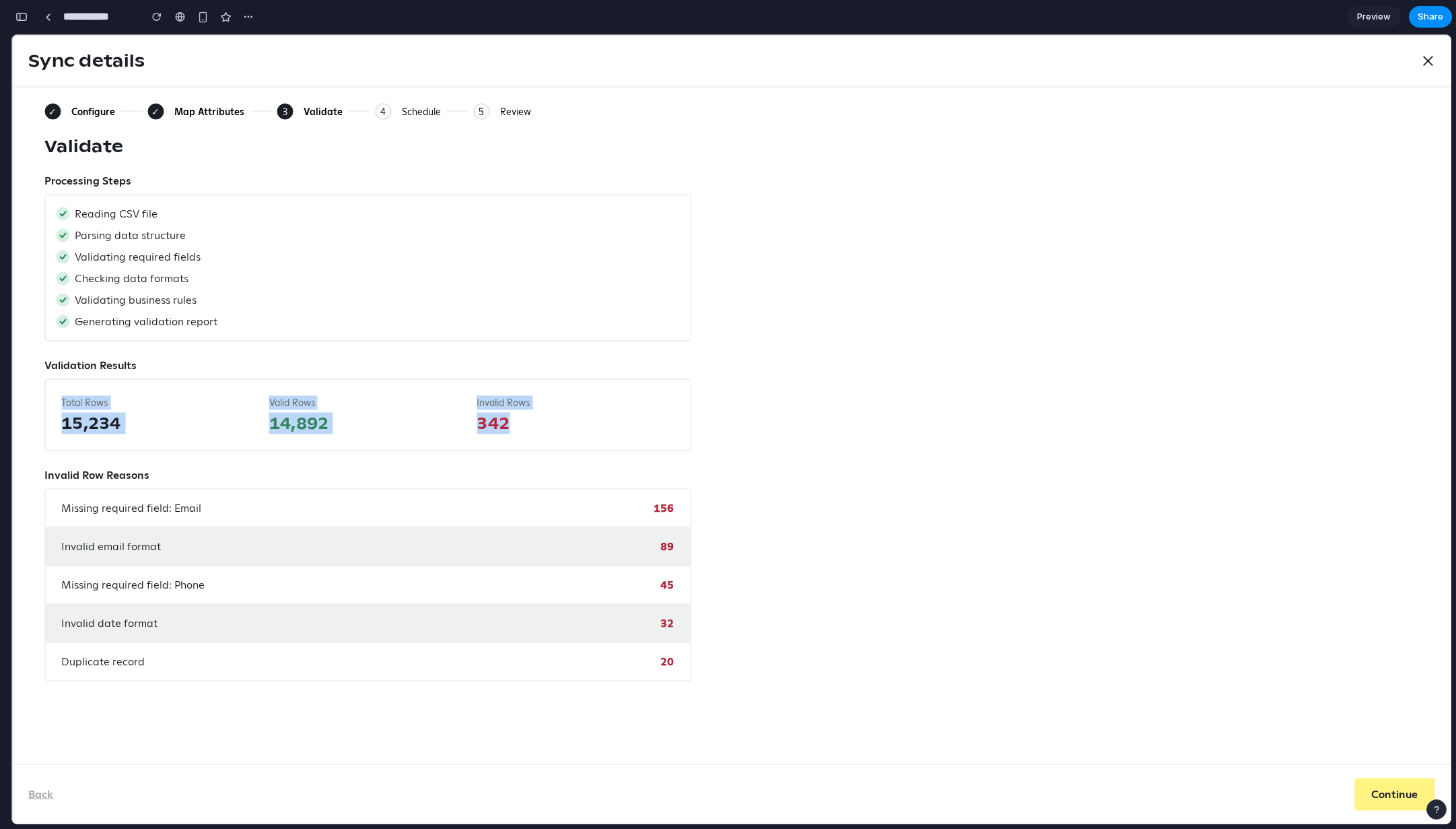
drag, startPoint x: 60, startPoint y: 400, endPoint x: 573, endPoint y: 443, distance: 514.8
click at [577, 445] on div "Total Rows 15,234 Valid Rows 14,892 Invalid Rows 342" at bounding box center [367, 414] width 646 height 72
click at [571, 440] on div "Total Rows 15,234 Valid Rows 14,892 Invalid Rows 342" at bounding box center [367, 414] width 646 height 72
drag, startPoint x: 550, startPoint y: 437, endPoint x: 45, endPoint y: 404, distance: 506.1
click at [45, 404] on div "Total Rows 15,234 Valid Rows 14,892 Invalid Rows 342" at bounding box center [367, 414] width 646 height 72
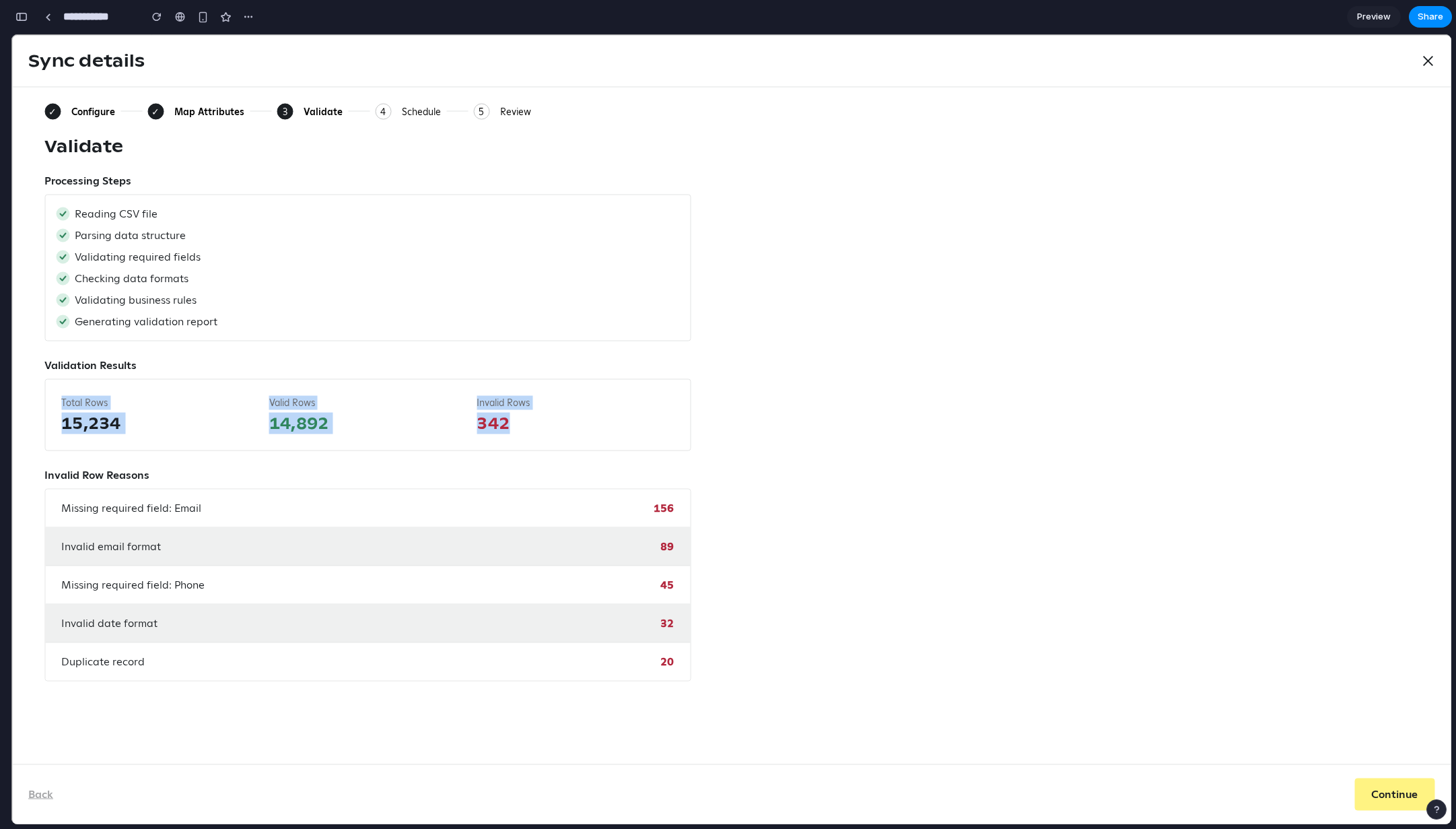
click at [53, 400] on div "Total Rows 15,234 Valid Rows 14,892 Invalid Rows 342" at bounding box center [367, 414] width 646 height 72
drag, startPoint x: 42, startPoint y: 400, endPoint x: 525, endPoint y: 420, distance: 483.4
click at [525, 420] on div "✓ Configure ✓ Map Attributes 3 Current: Validate 4 Schedule 5 Review Validate P…" at bounding box center [731, 425] width 1439 height 677
click at [525, 420] on span "342" at bounding box center [575, 423] width 197 height 21
drag, startPoint x: 525, startPoint y: 420, endPoint x: 65, endPoint y: 399, distance: 460.5
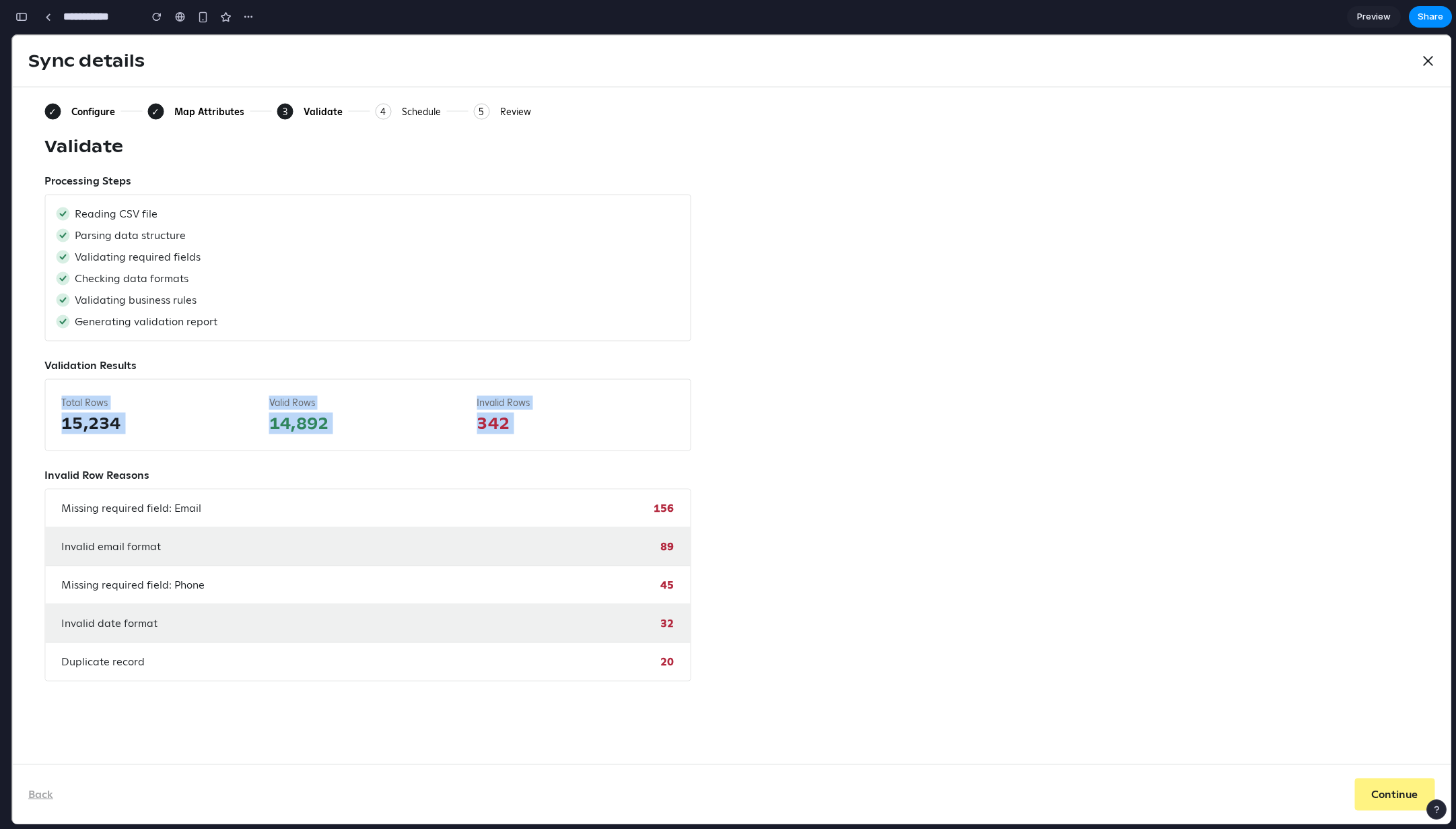
click at [65, 399] on div "Total Rows 15,234 Valid Rows 14,892 Invalid Rows 342" at bounding box center [367, 414] width 646 height 72
click at [65, 399] on span "Total Rows" at bounding box center [160, 403] width 197 height 14
drag, startPoint x: 56, startPoint y: 399, endPoint x: 557, endPoint y: 414, distance: 501.2
click at [557, 414] on div "Total Rows 15,234 Valid Rows 14,892 Invalid Rows 342" at bounding box center [367, 414] width 646 height 72
click at [540, 425] on span "342" at bounding box center [575, 423] width 197 height 21
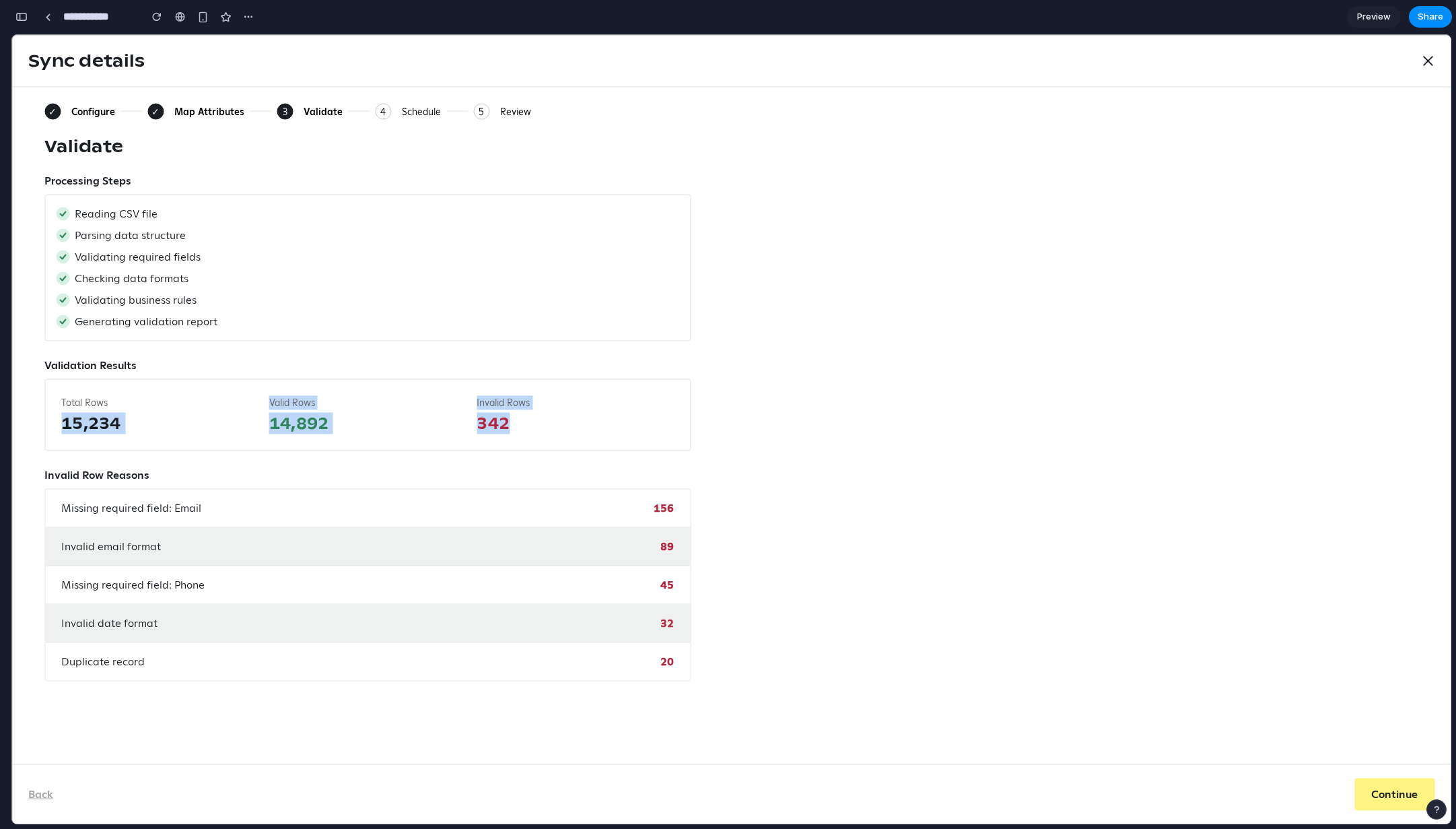
drag, startPoint x: 534, startPoint y: 426, endPoint x: 94, endPoint y: 397, distance: 441.0
click at [105, 398] on div "Total Rows 15,234 Valid Rows 14,892 Invalid Rows 342" at bounding box center [367, 414] width 646 height 72
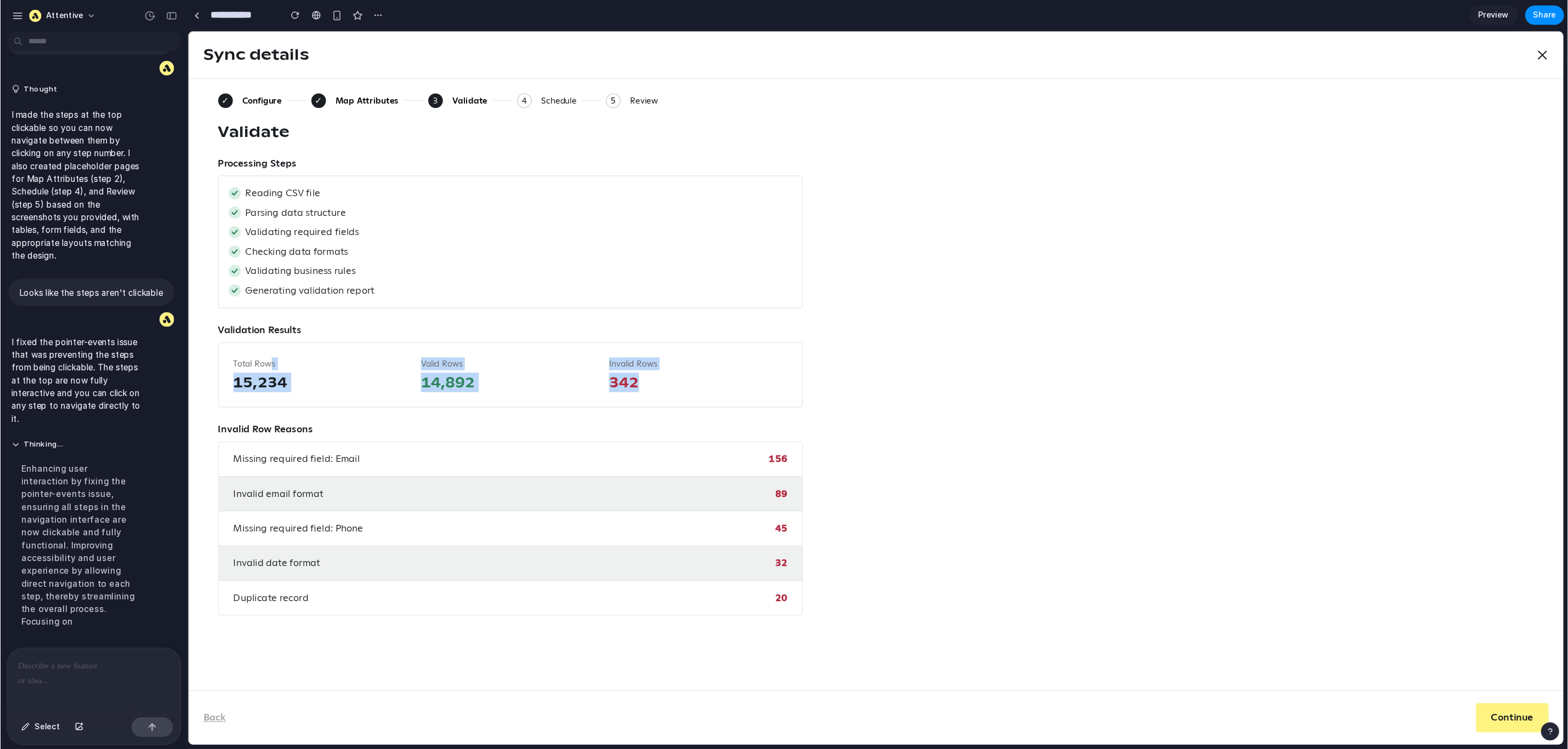
scroll to position [922, 0]
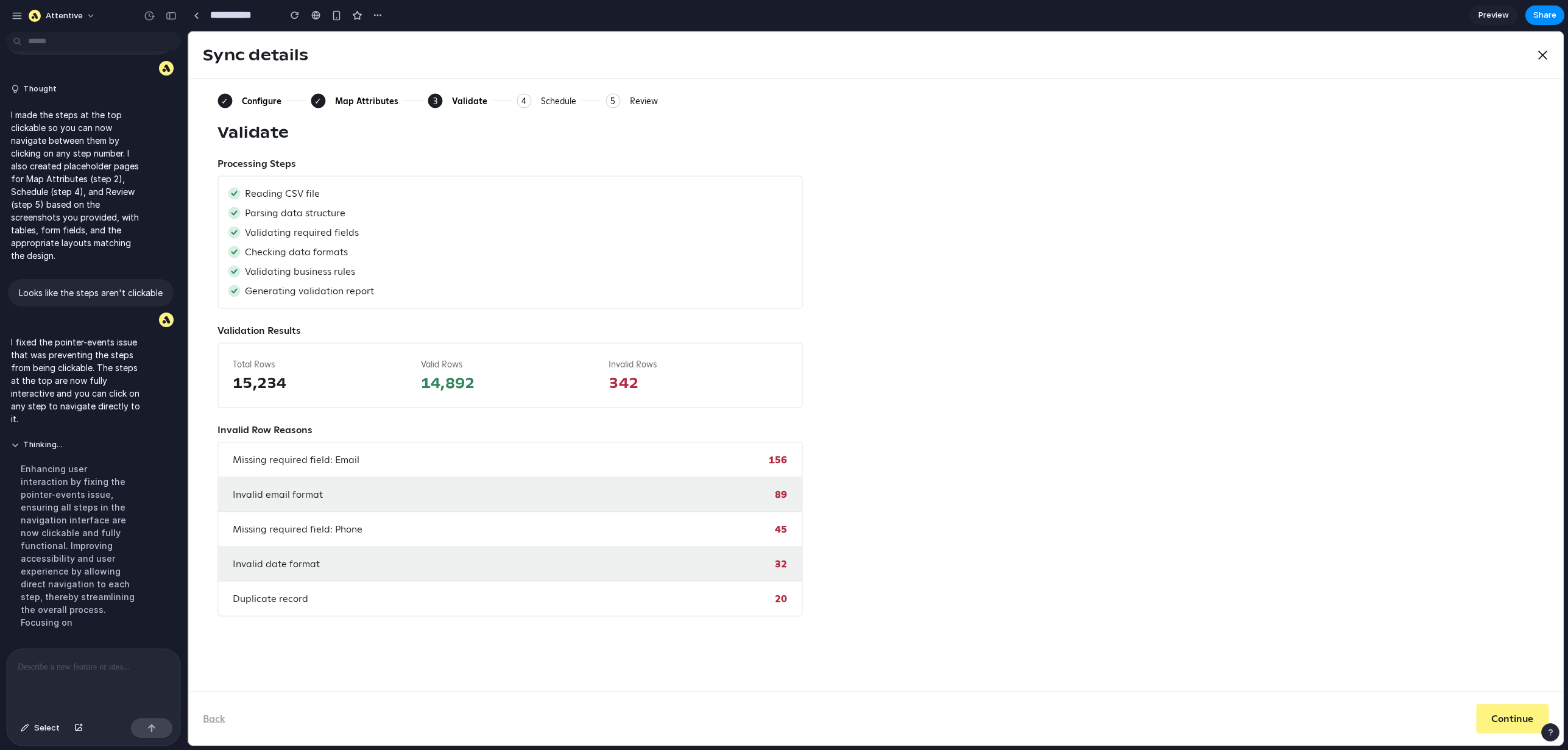
click at [922, 307] on div "✓ Configure ✓ Map Attributes 3 Current: Validate 4 Schedule 5 Review Validate P…" at bounding box center [876, 355] width 1317 height 524
click at [512, 591] on div "Duplicate record 20" at bounding box center [510, 598] width 584 height 34
click at [495, 360] on span "Valid Rows" at bounding box center [511, 364] width 179 height 13
click at [103, 668] on div at bounding box center [93, 681] width 173 height 65
click at [97, 664] on p at bounding box center [89, 667] width 142 height 15
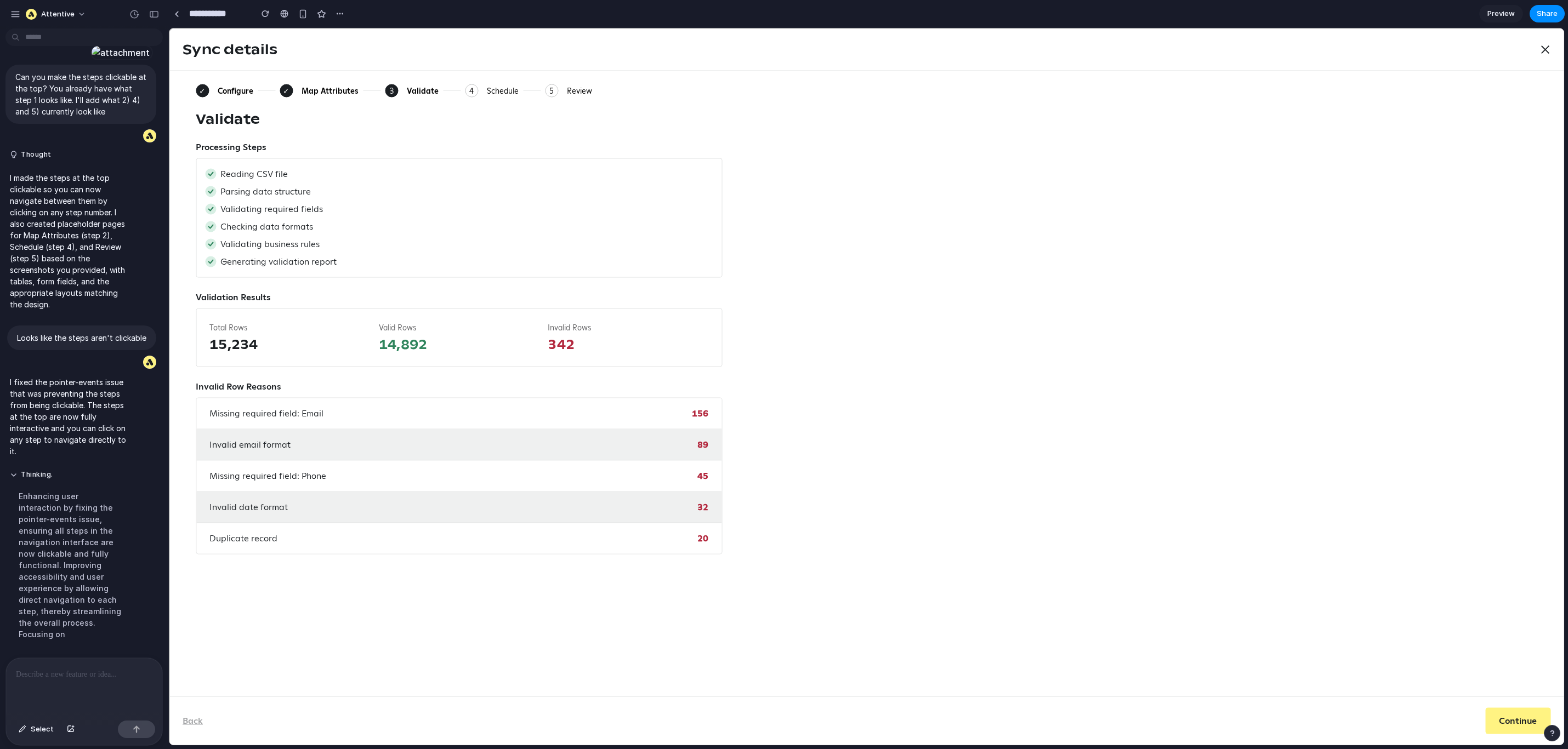
click at [810, 245] on div "✓ Configure ✓ Map Attributes 3 Current: Validate 4 Schedule 5 Review Validate P…" at bounding box center [866, 319] width 1342 height 471
click at [451, 432] on div "Invalid email format 89" at bounding box center [459, 445] width 525 height 31
click at [308, 407] on span "Missing required field: Email" at bounding box center [266, 414] width 114 height 13
drag, startPoint x: 295, startPoint y: 414, endPoint x: 310, endPoint y: 413, distance: 15.0
click at [295, 414] on span "Missing required field: Email" at bounding box center [266, 414] width 114 height 13
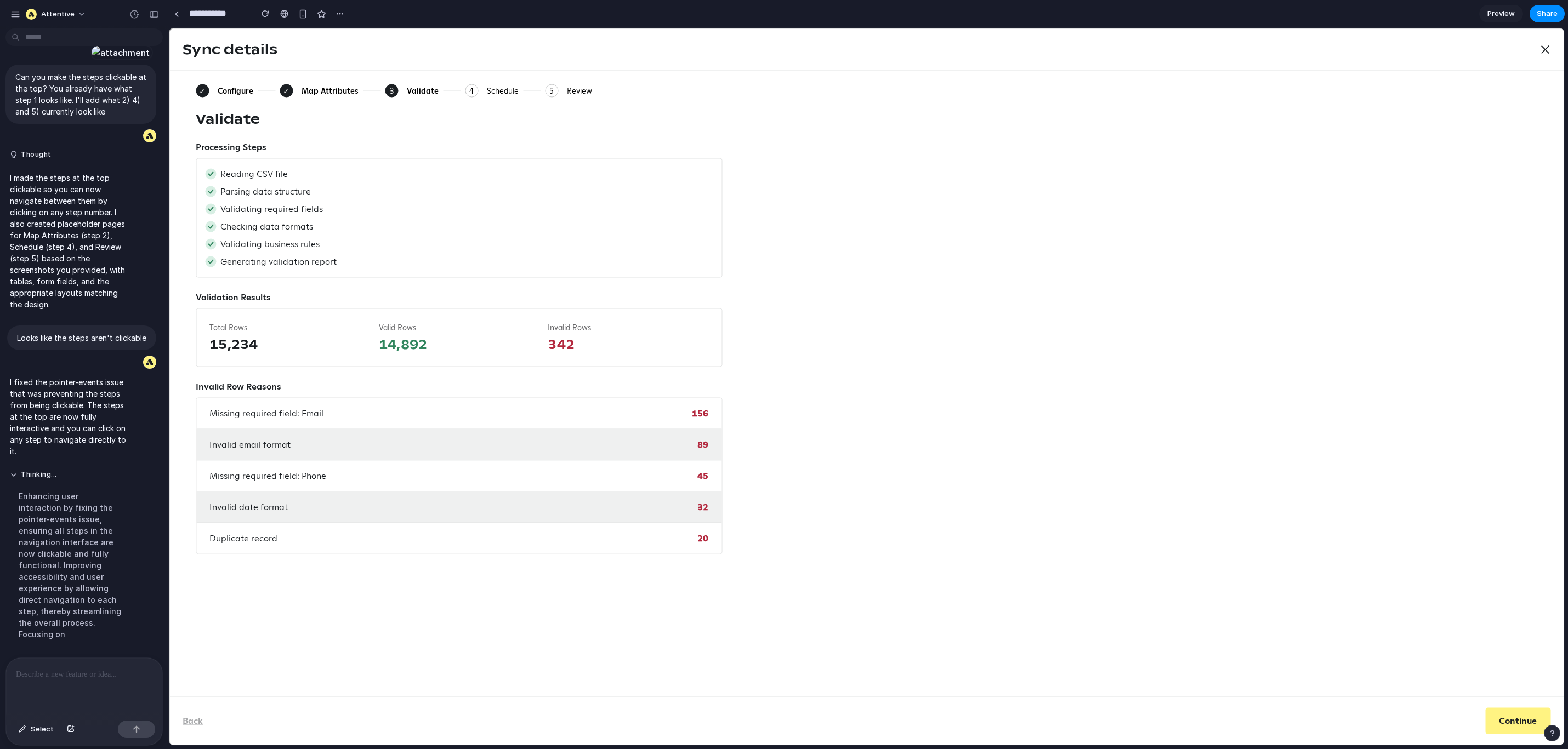
click at [356, 414] on div "Missing required field: Email 156" at bounding box center [459, 414] width 525 height 31
drag, startPoint x: 338, startPoint y: 416, endPoint x: 180, endPoint y: 400, distance: 158.8
click at [186, 400] on div "✓ Configure ✓ Map Attributes 3 Current: Validate 4 Schedule 5 Review Validate P…" at bounding box center [866, 383] width 1395 height 626
click at [205, 409] on div "Missing required field: Email 156" at bounding box center [459, 414] width 525 height 31
drag, startPoint x: 198, startPoint y: 411, endPoint x: 415, endPoint y: 413, distance: 217.0
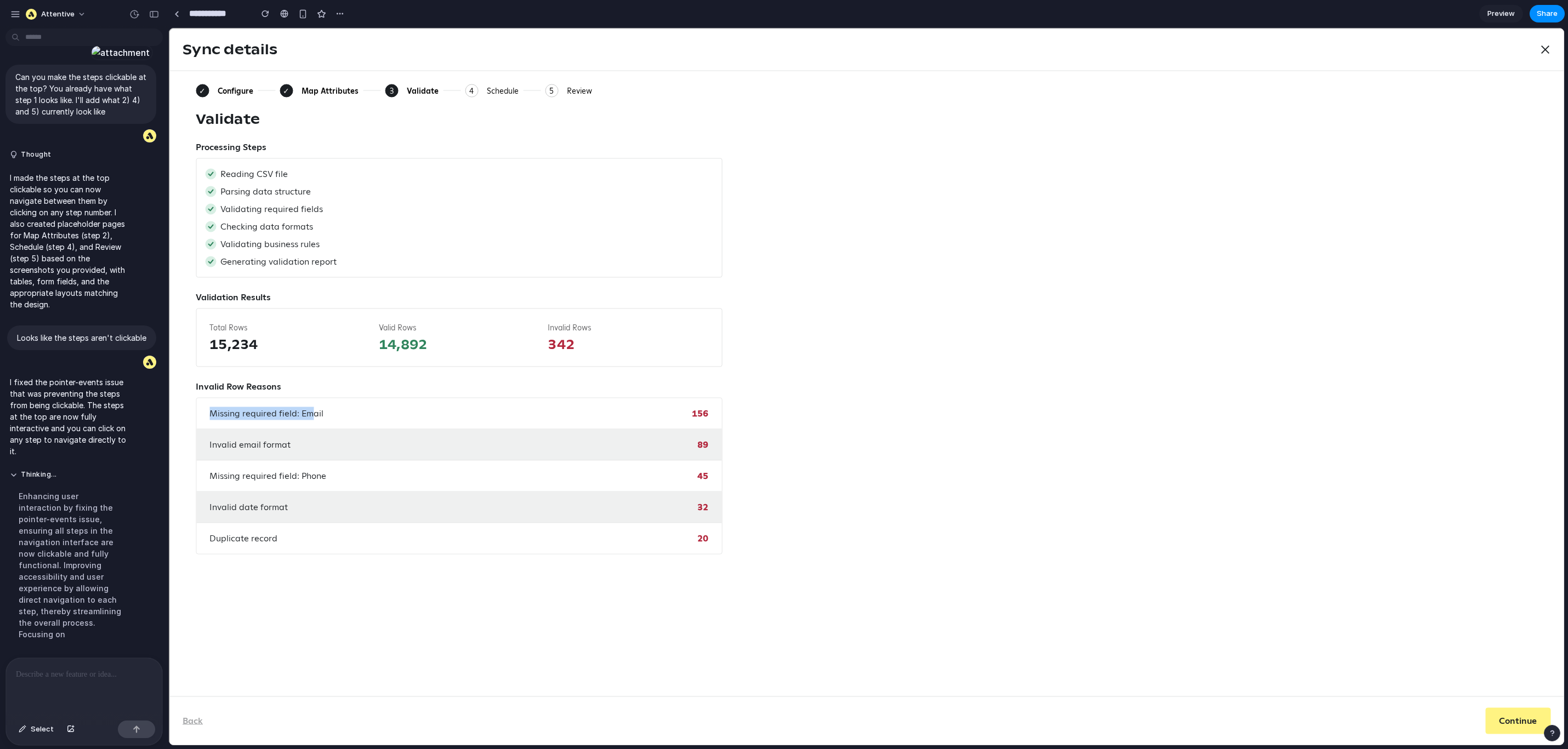
click at [347, 414] on div "Missing required field: Email 156" at bounding box center [459, 414] width 525 height 31
click at [385, 414] on div "Missing required field: Email 156" at bounding box center [459, 414] width 525 height 31
drag, startPoint x: 192, startPoint y: 409, endPoint x: 179, endPoint y: 410, distance: 13.0
click at [179, 410] on div "✓ Configure ✓ Map Attributes 3 Current: Validate 4 Schedule 5 Review Validate P…" at bounding box center [866, 383] width 1395 height 626
drag, startPoint x: 227, startPoint y: 416, endPoint x: 441, endPoint y: 411, distance: 214.1
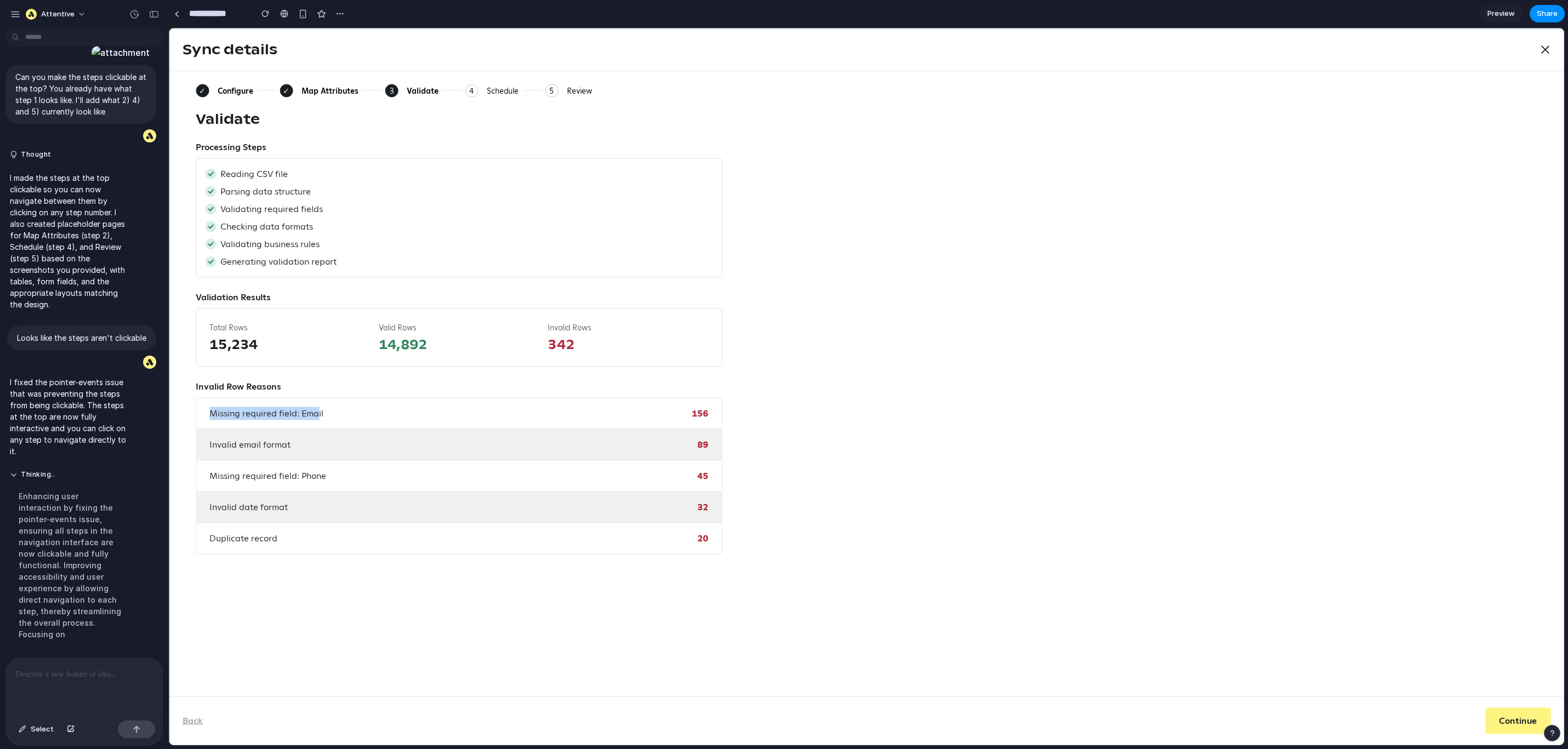
click at [414, 413] on div "✓ Configure ✓ Map Attributes 3 Current: Validate 4 Schedule 5 Review Validate P…" at bounding box center [866, 383] width 1395 height 626
drag, startPoint x: 452, startPoint y: 409, endPoint x: 198, endPoint y: 413, distance: 254.0
click at [202, 414] on div "Missing required field: Email 156" at bounding box center [459, 414] width 525 height 31
drag, startPoint x: 198, startPoint y: 413, endPoint x: 363, endPoint y: 409, distance: 165.0
click at [360, 409] on div "Missing required field: Email 156" at bounding box center [459, 414] width 525 height 31
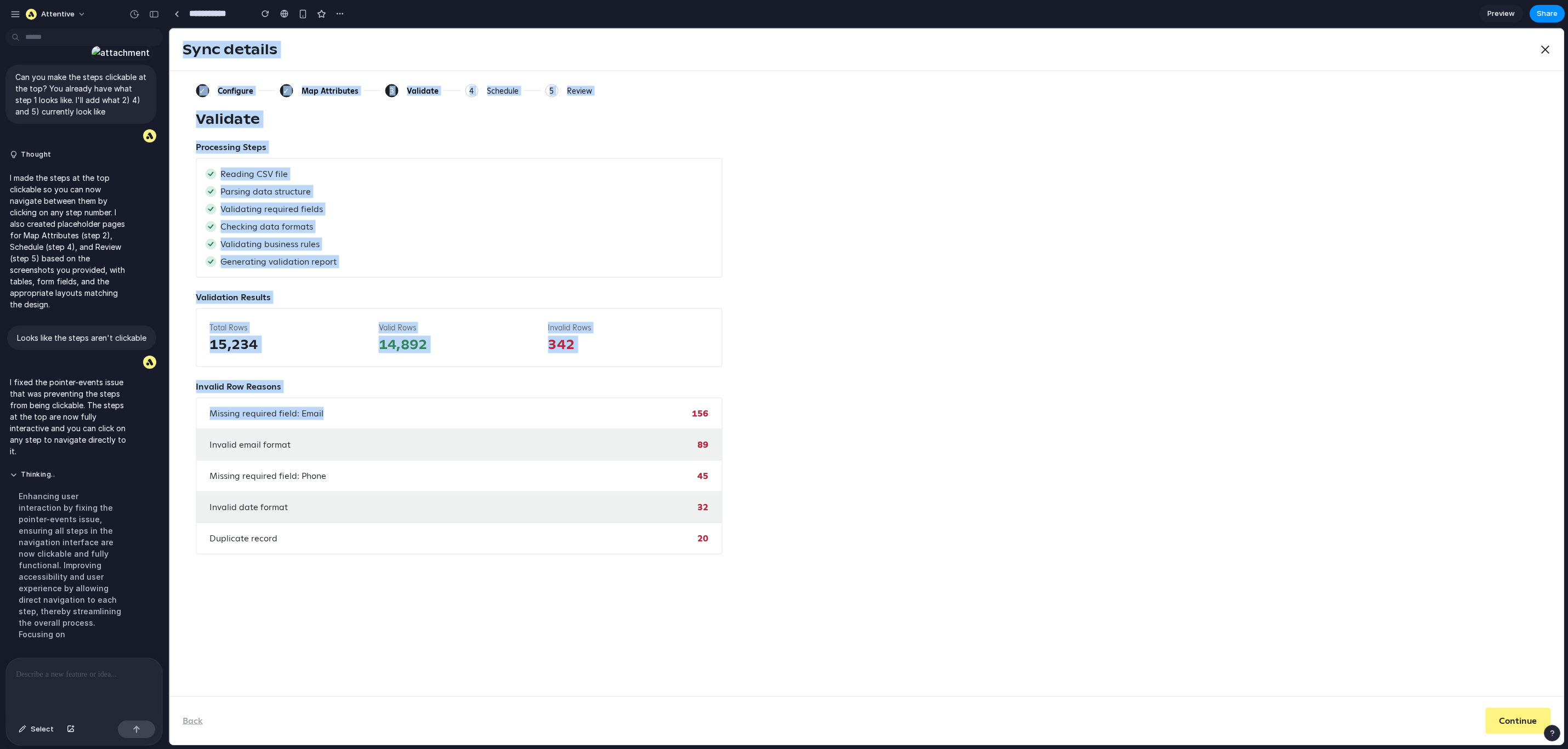
drag, startPoint x: 348, startPoint y: 416, endPoint x: 162, endPoint y: 409, distance: 186.1
click at [169, 409] on html "Home Growth Sign-up Units Audience Subscribers Segments Messaging Journeys Camp…" at bounding box center [866, 387] width 1395 height 718
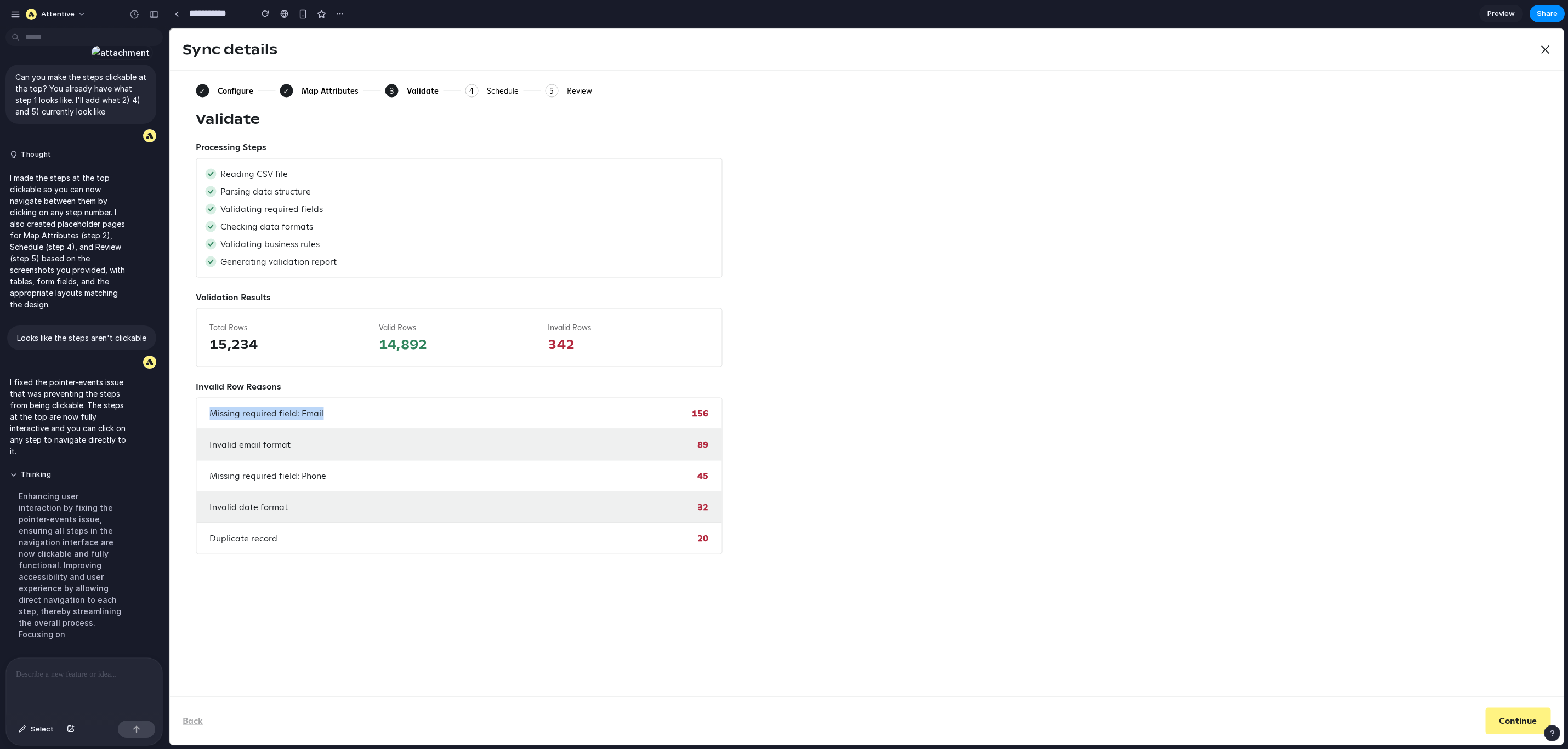
drag, startPoint x: 223, startPoint y: 414, endPoint x: 404, endPoint y: 420, distance: 181.1
click at [392, 421] on div "✓ Configure ✓ Map Attributes 3 Current: Validate 4 Schedule 5 Review Validate P…" at bounding box center [866, 383] width 1395 height 626
drag, startPoint x: 276, startPoint y: 418, endPoint x: 171, endPoint y: 413, distance: 105.1
click at [202, 418] on div "Missing required field: Email 156" at bounding box center [459, 414] width 525 height 31
drag, startPoint x: 195, startPoint y: 414, endPoint x: 438, endPoint y: 421, distance: 243.1
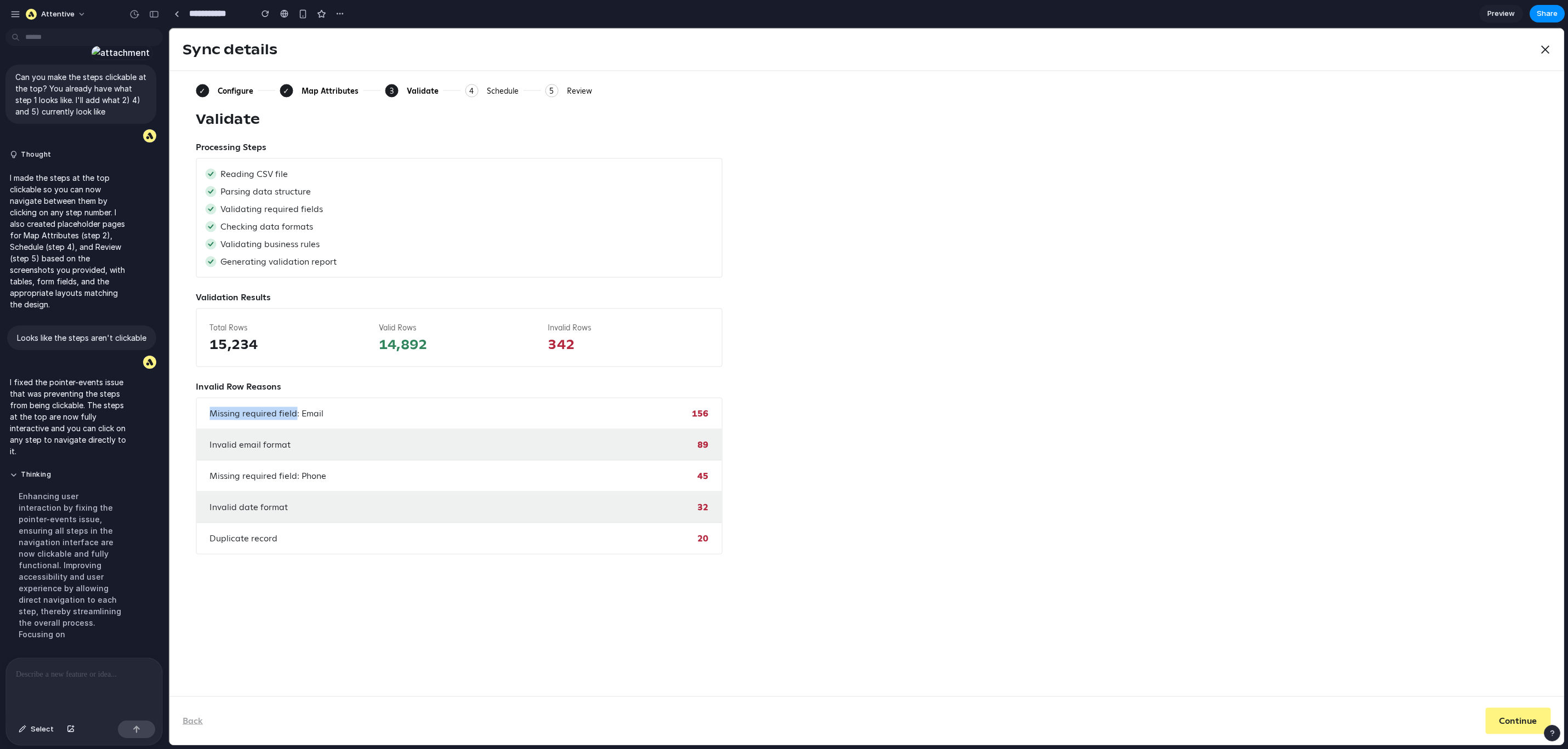
click at [385, 418] on div "✓ Configure ✓ Map Attributes 3 Current: Validate 4 Schedule 5 Review Validate P…" at bounding box center [866, 383] width 1395 height 626
drag, startPoint x: 337, startPoint y: 416, endPoint x: 191, endPoint y: 413, distance: 146.0
click at [209, 418] on div "Missing required field: Email 156" at bounding box center [459, 414] width 525 height 31
drag, startPoint x: 191, startPoint y: 413, endPoint x: 450, endPoint y: 415, distance: 259.0
click at [441, 415] on div "✓ Configure ✓ Map Attributes 3 Current: Validate 4 Schedule 5 Review Validate P…" at bounding box center [866, 383] width 1395 height 626
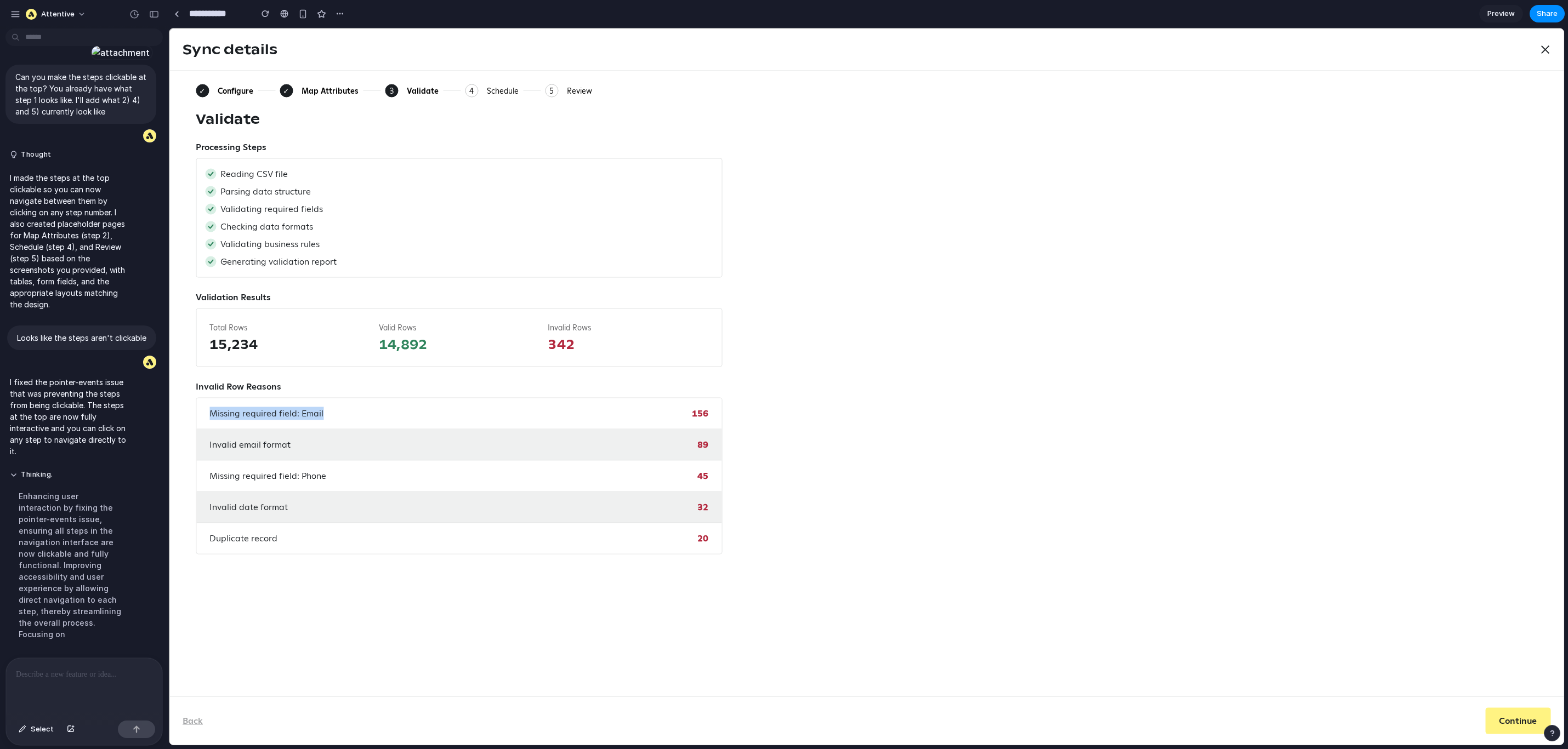
drag, startPoint x: 316, startPoint y: 413, endPoint x: 175, endPoint y: 413, distance: 141.0
click at [175, 413] on div "✓ Configure ✓ Map Attributes 3 Current: Validate 4 Schedule 5 Review Validate P…" at bounding box center [866, 383] width 1395 height 626
drag, startPoint x: 193, startPoint y: 416, endPoint x: 376, endPoint y: 416, distance: 183.0
click at [367, 416] on div "✓ Configure ✓ Map Attributes 3 Current: Validate 4 Schedule 5 Review Validate P…" at bounding box center [866, 383] width 1395 height 626
drag, startPoint x: 376, startPoint y: 416, endPoint x: 185, endPoint y: 416, distance: 191.0
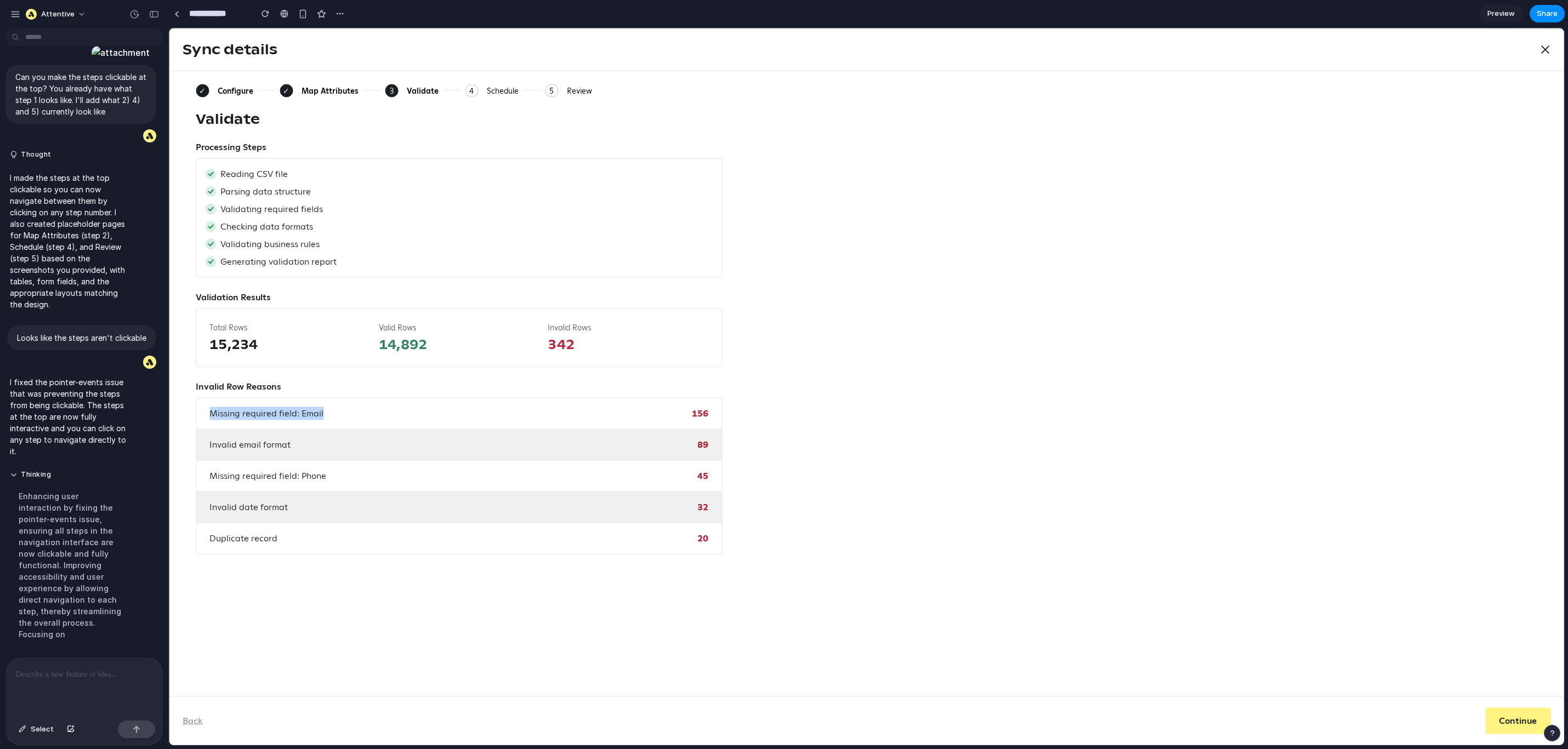
click at [188, 416] on div "✓ Configure ✓ Map Attributes 3 Current: Validate 4 Schedule 5 Review Validate P…" at bounding box center [866, 383] width 1395 height 626
drag, startPoint x: 184, startPoint y: 416, endPoint x: 371, endPoint y: 420, distance: 187.0
click at [369, 420] on div "✓ Configure ✓ Map Attributes 3 Current: Validate 4 Schedule 5 Review Validate P…" at bounding box center [866, 383] width 1395 height 626
drag, startPoint x: 365, startPoint y: 420, endPoint x: 321, endPoint y: 414, distance: 44.4
click at [353, 419] on div "Missing required field: Email 156" at bounding box center [459, 414] width 525 height 31
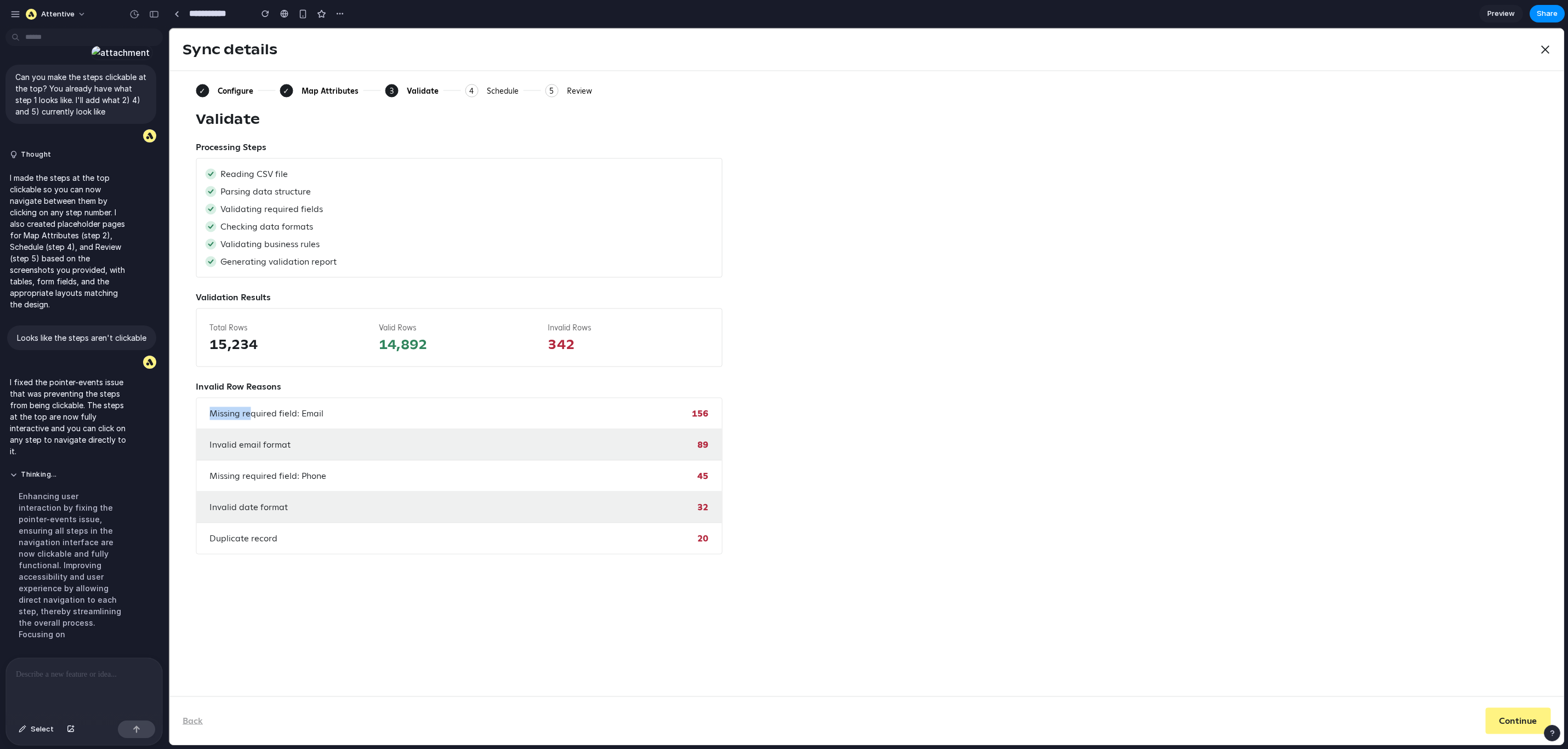
drag, startPoint x: 191, startPoint y: 413, endPoint x: 171, endPoint y: 405, distance: 21.5
click at [169, 413] on html "Home Growth Sign-up Units Audience Subscribers Segments Messaging Journeys Camp…" at bounding box center [866, 387] width 1395 height 718
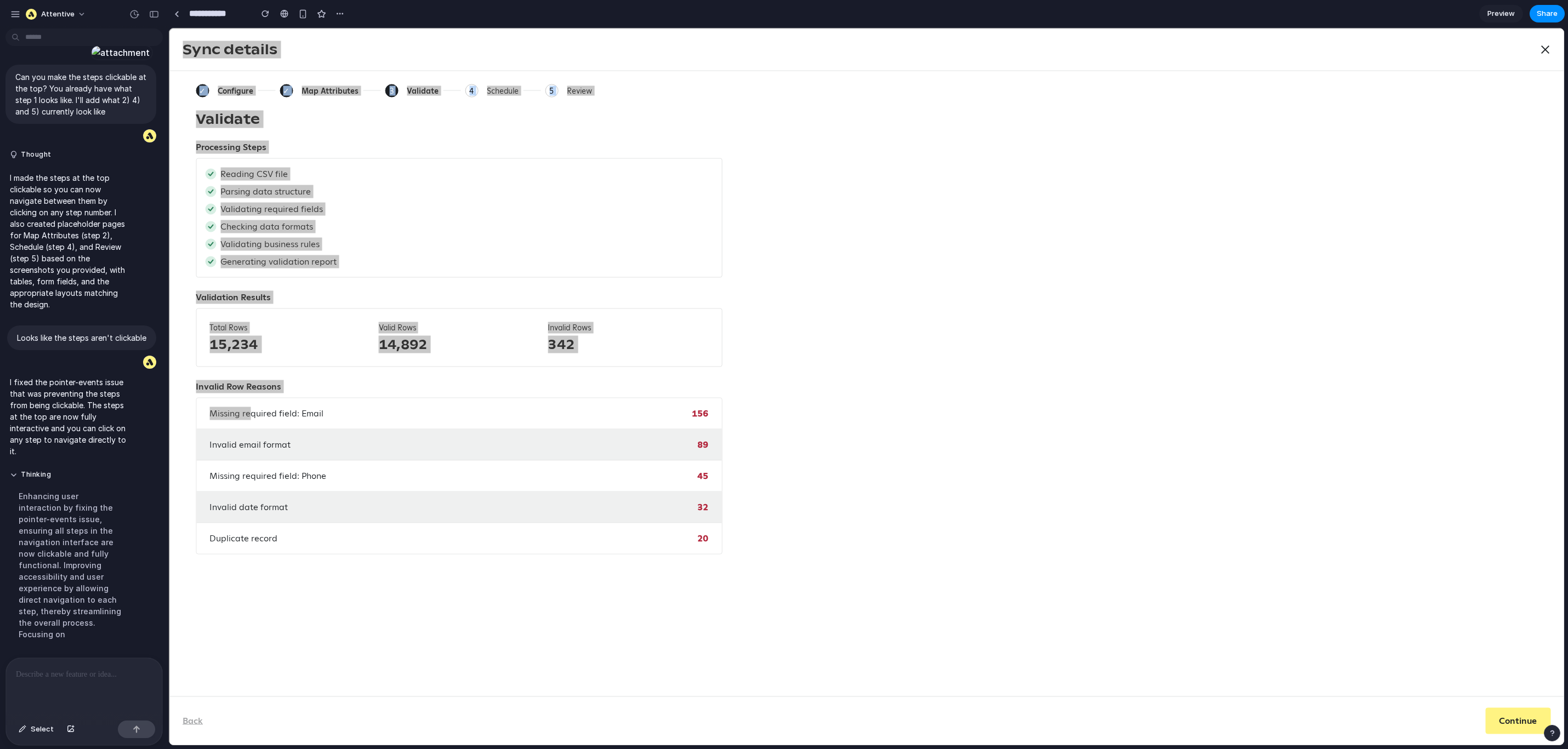
click at [94, 601] on div at bounding box center [84, 687] width 156 height 58
click at [89, 601] on p at bounding box center [80, 674] width 128 height 13
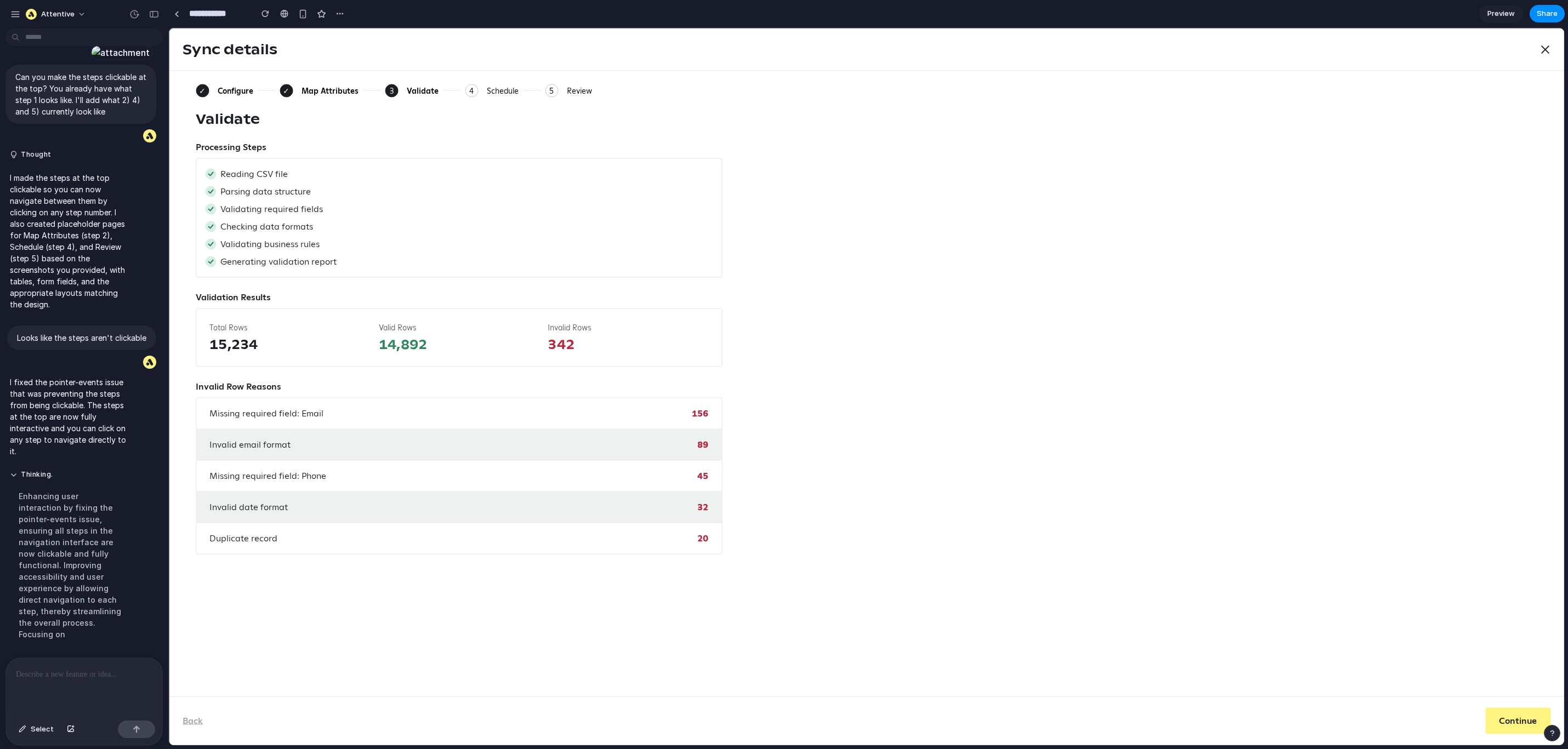
click at [270, 447] on span "Invalid email format" at bounding box center [250, 445] width 81 height 13
click at [65, 601] on p at bounding box center [80, 674] width 128 height 13
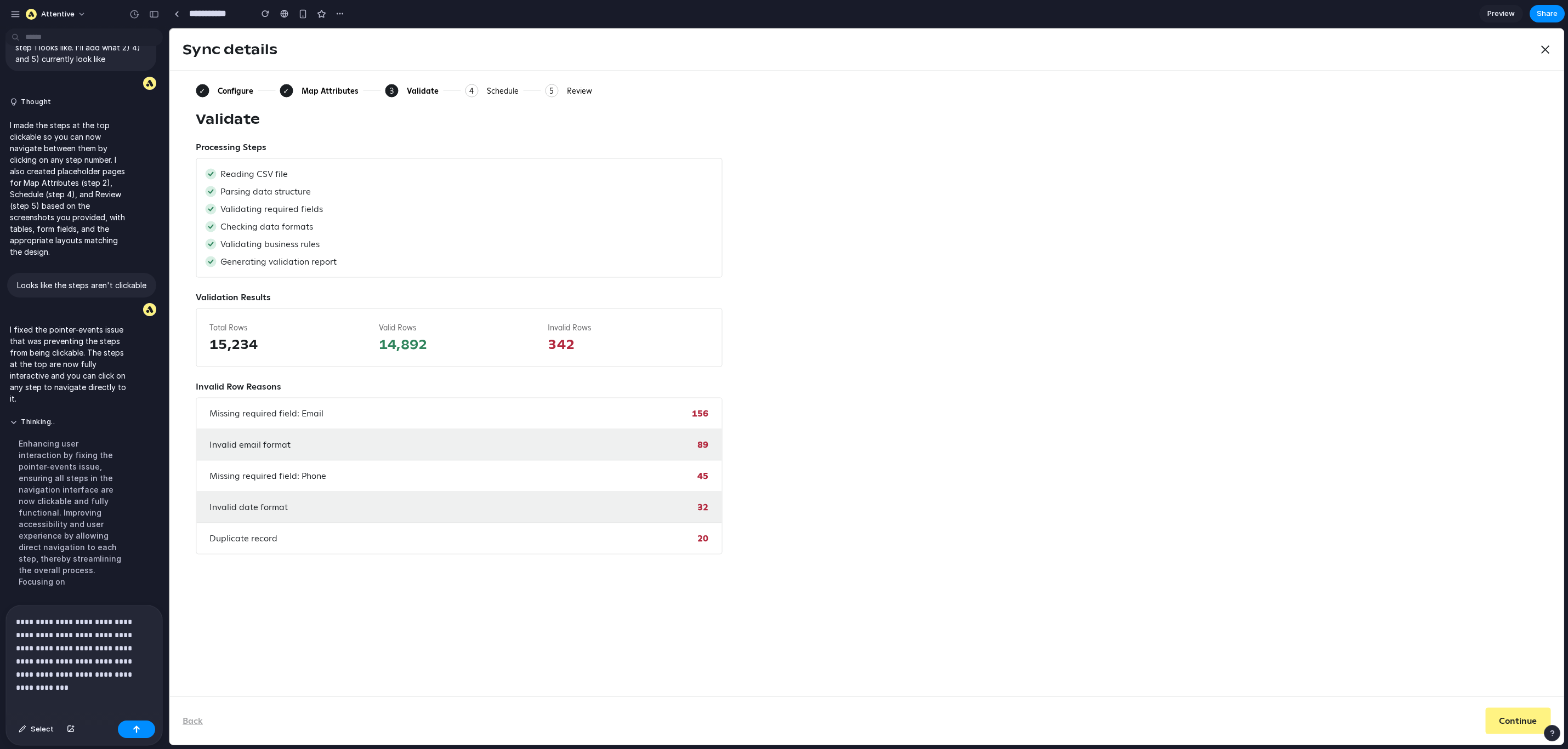
click at [62, 601] on p "**********" at bounding box center [80, 648] width 128 height 66
click at [137, 601] on div "button" at bounding box center [136, 729] width 8 height 8
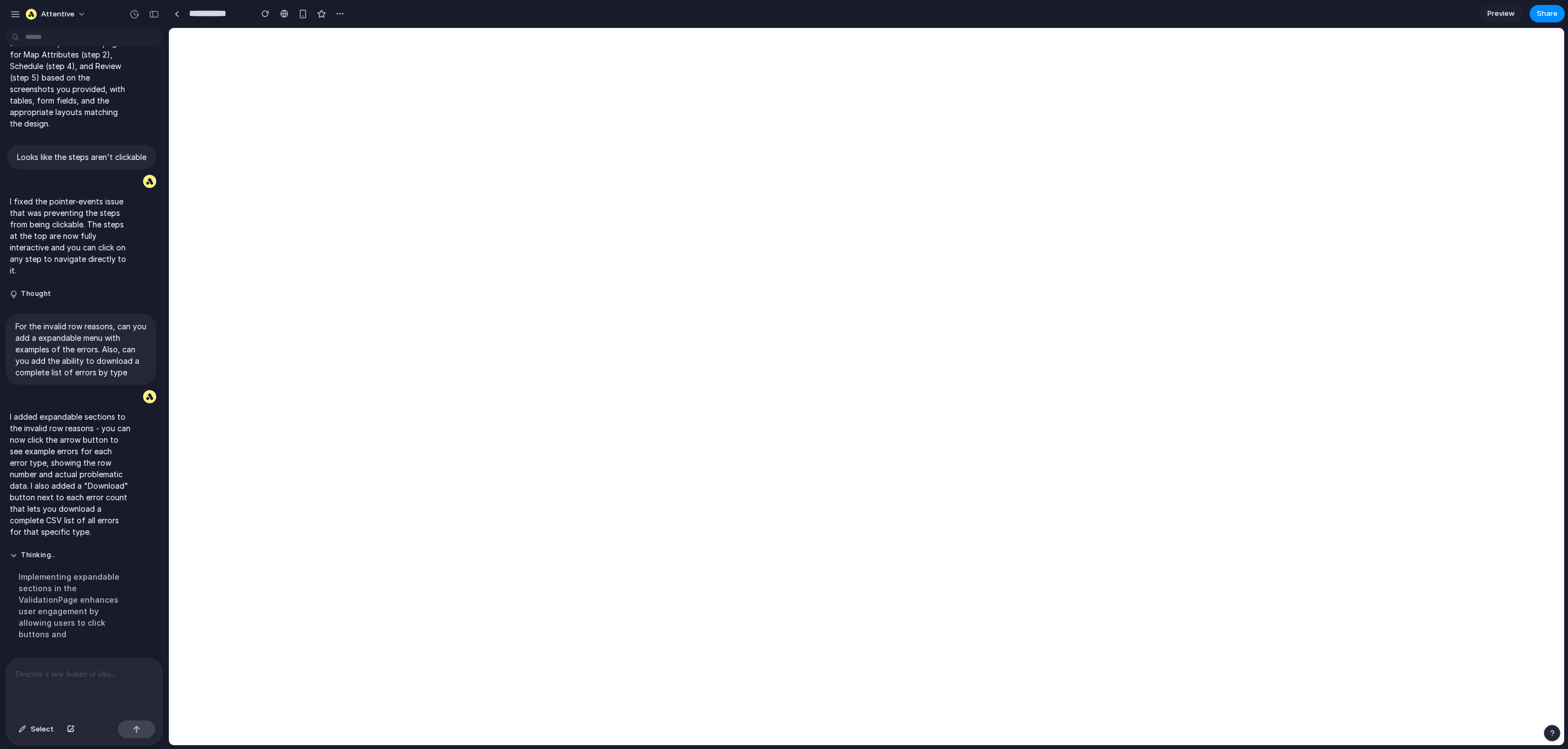
scroll to position [0, 0]
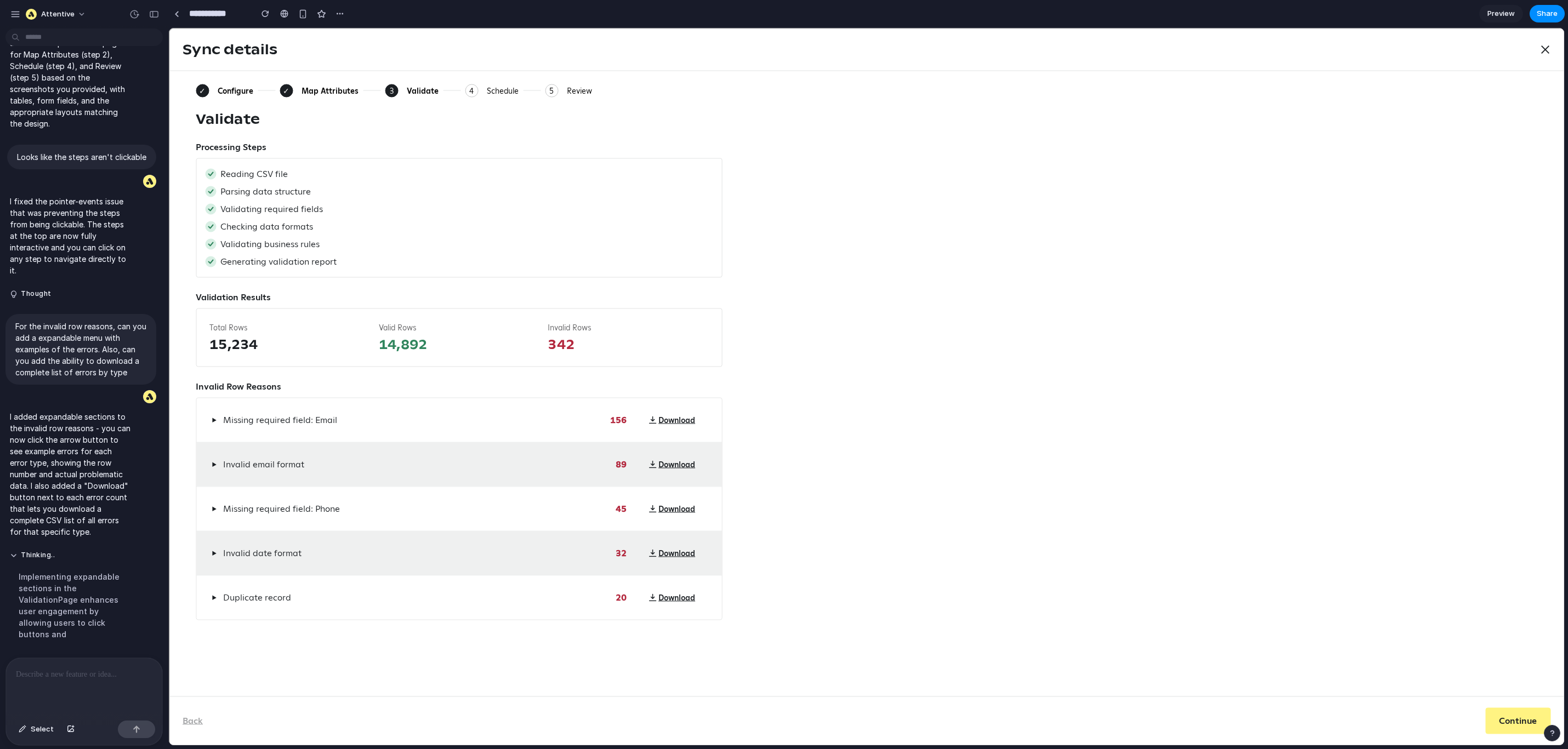
click at [214, 423] on span "▶" at bounding box center [214, 420] width 5 height 9
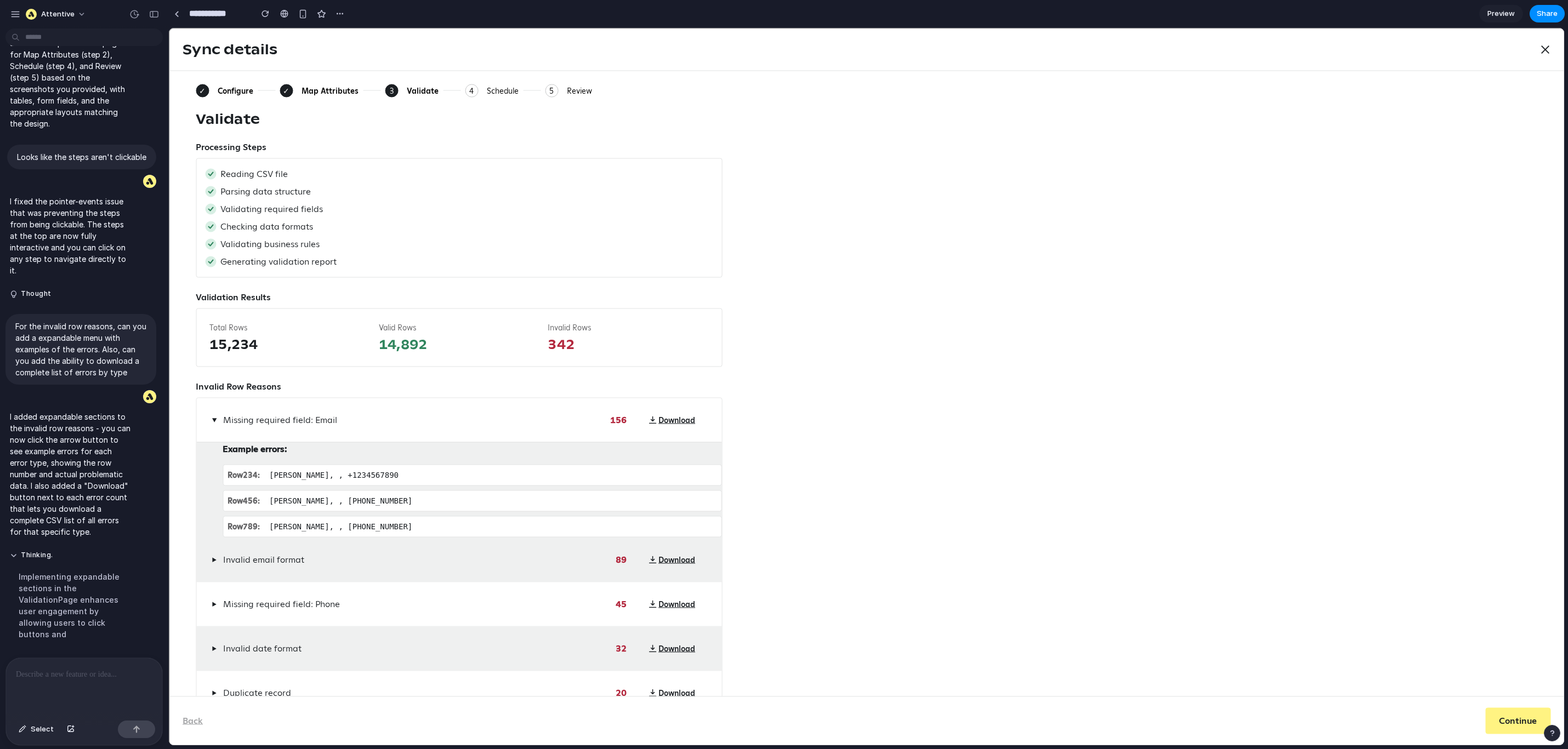
click at [214, 423] on button "▶" at bounding box center [214, 420] width 9 height 13
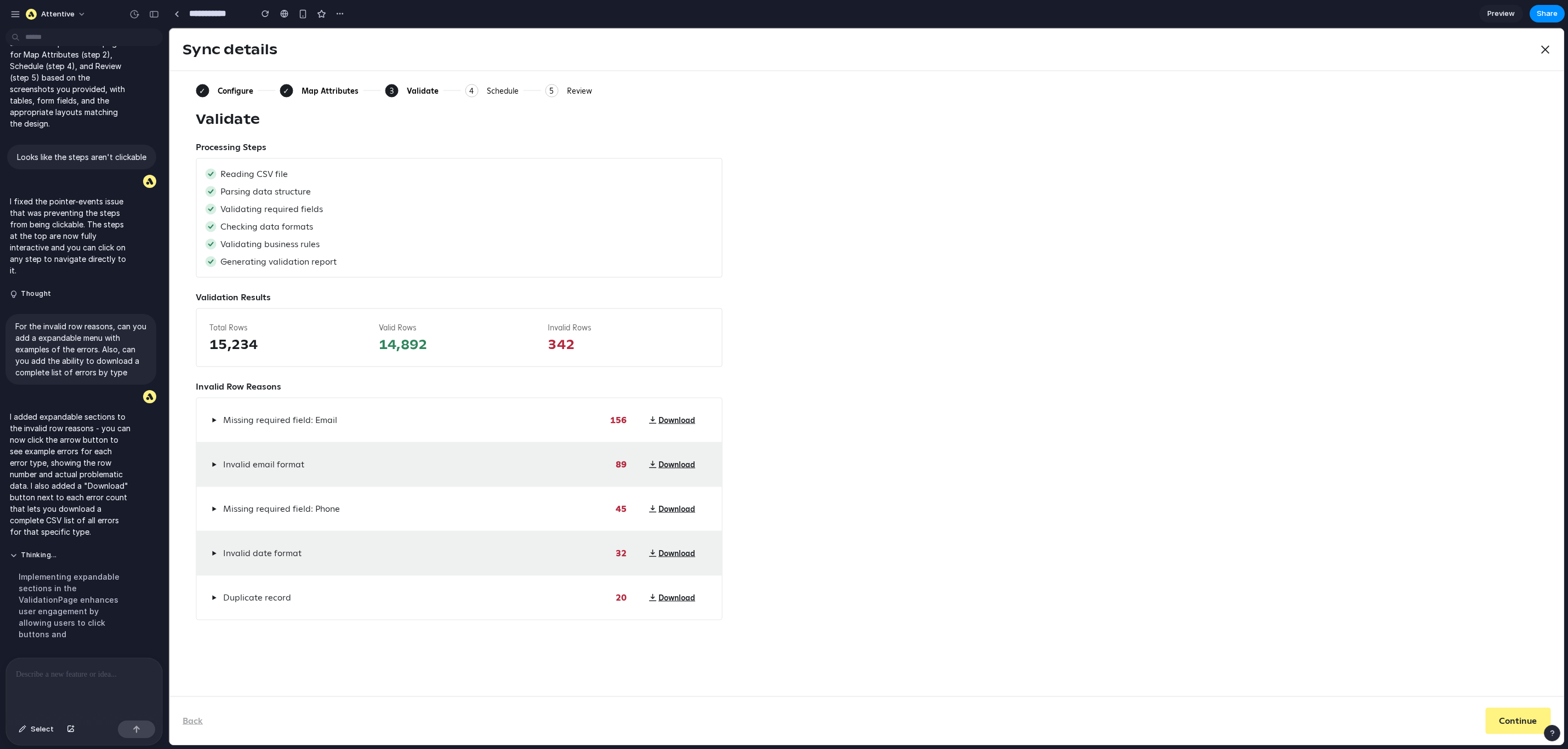
click at [212, 466] on span "▶" at bounding box center [214, 465] width 5 height 9
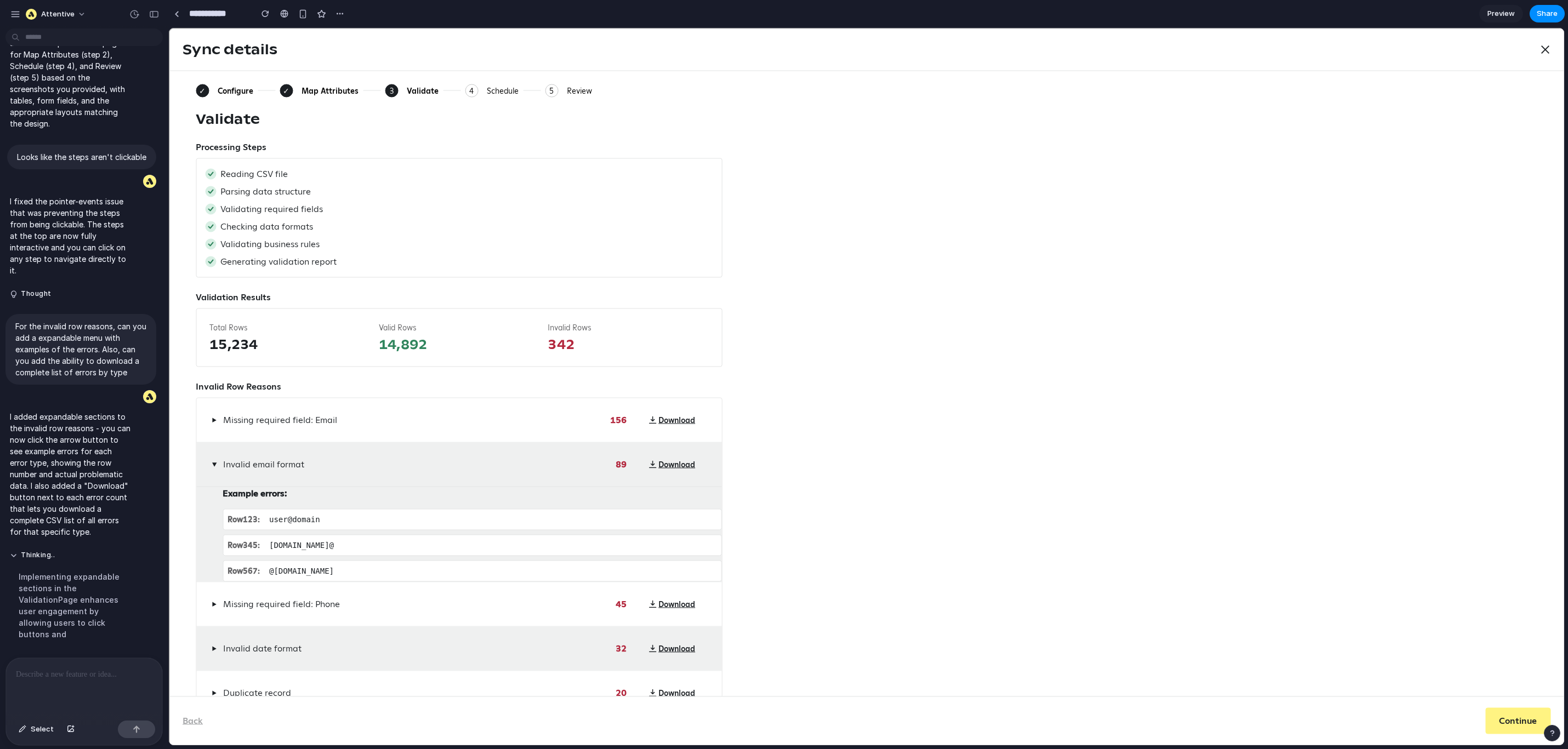
click at [212, 466] on span "▶" at bounding box center [214, 464] width 9 height 5
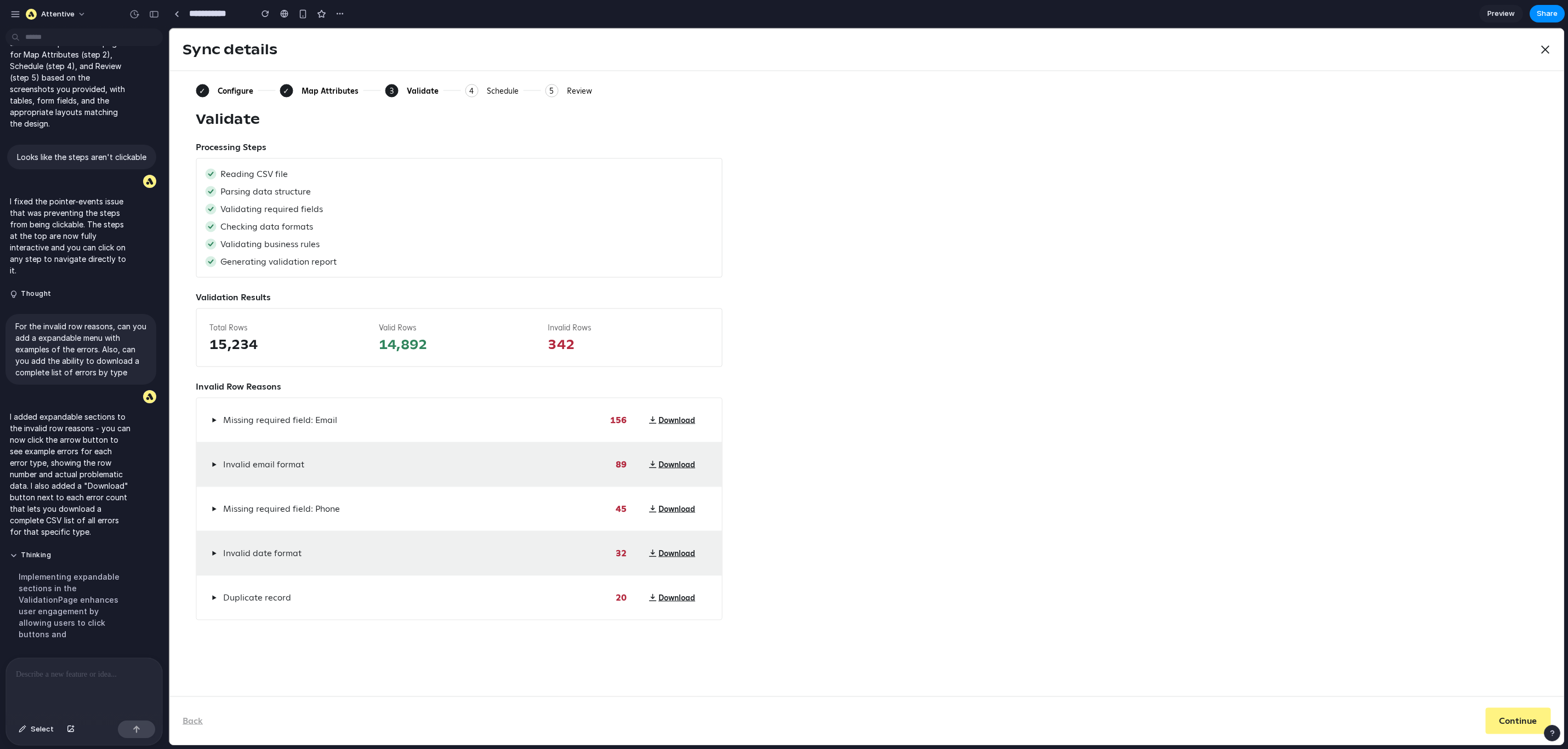
click at [214, 508] on span "▶" at bounding box center [214, 509] width 5 height 9
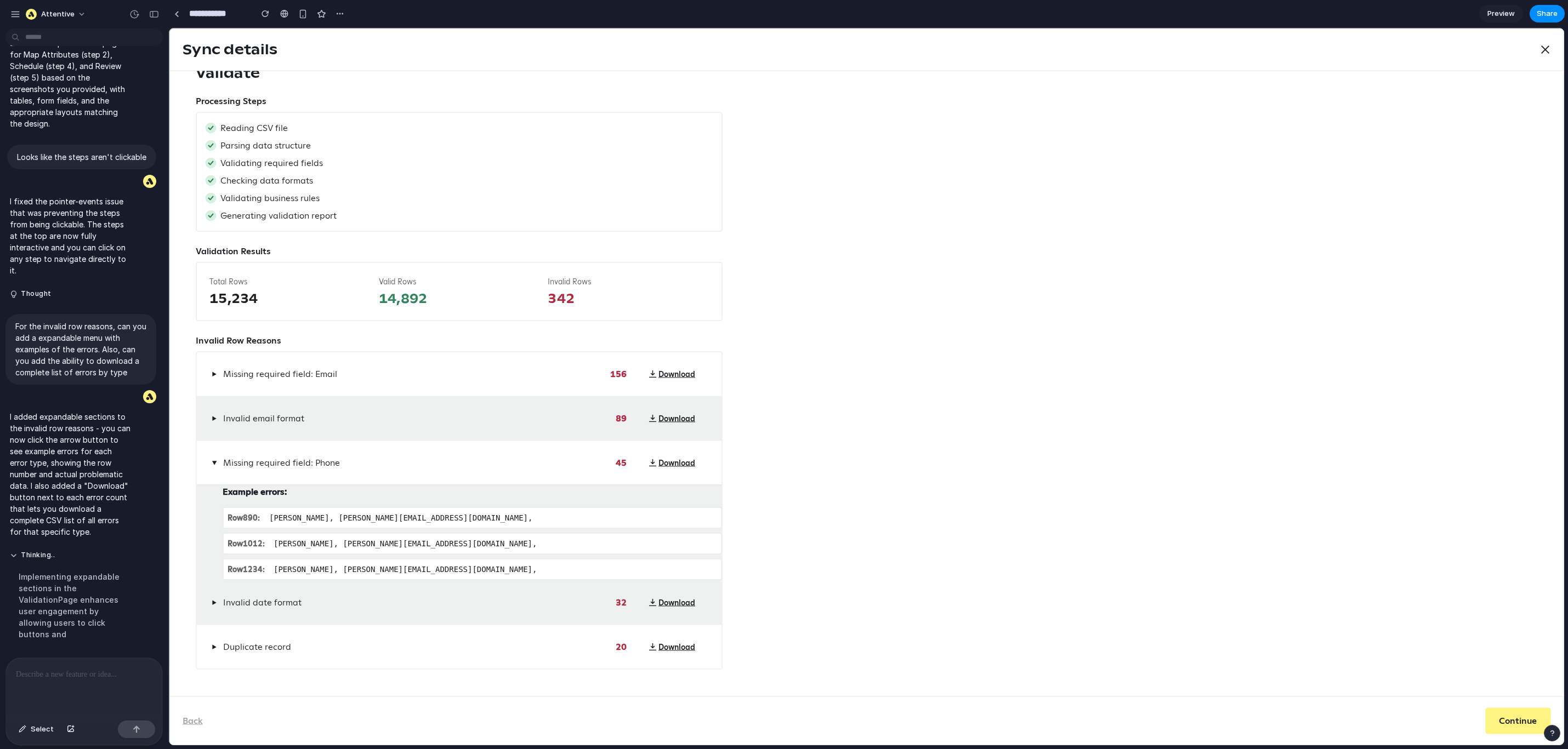
scroll to position [64, 0]
click at [211, 457] on button "▶" at bounding box center [214, 463] width 9 height 13
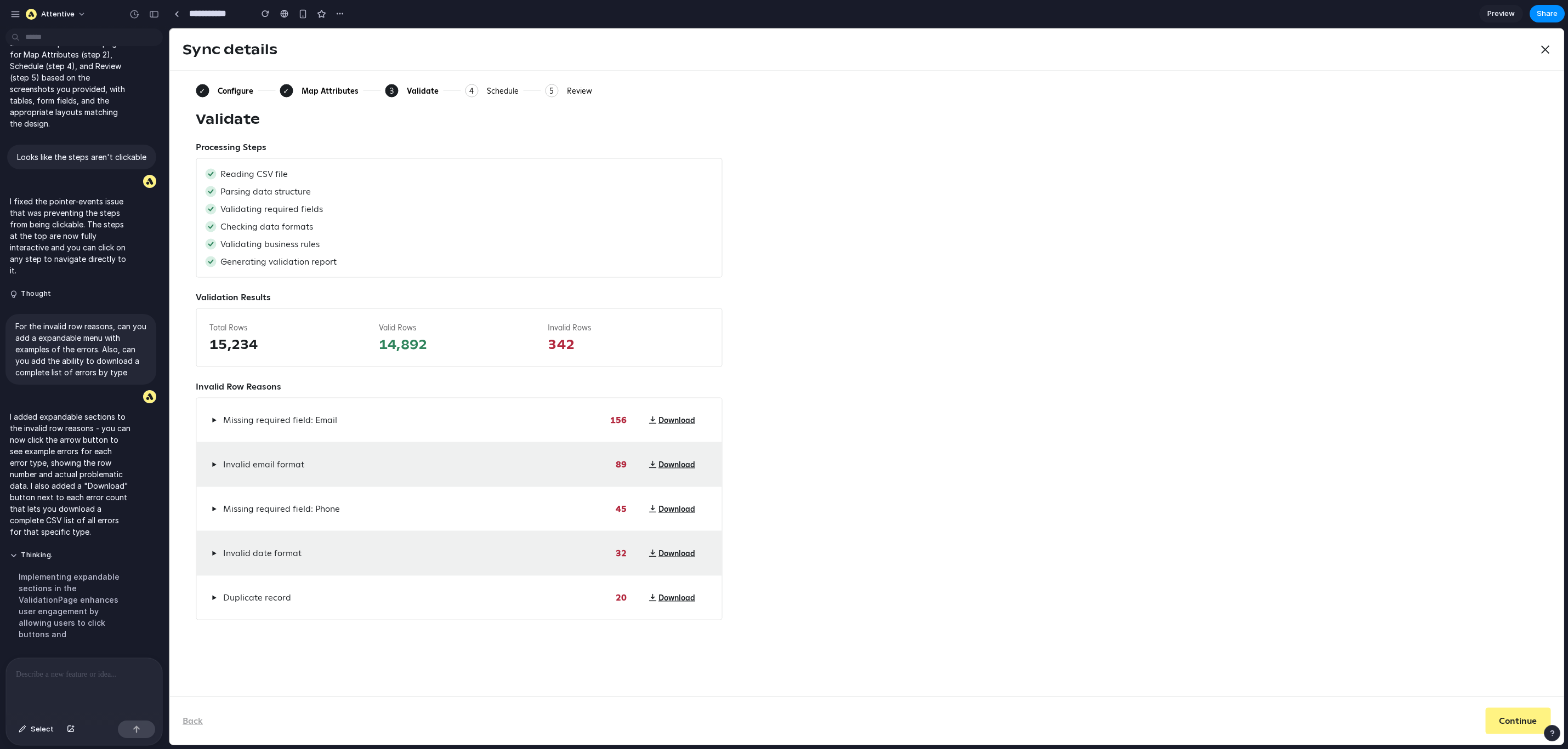
click at [213, 553] on span "▶" at bounding box center [214, 554] width 5 height 9
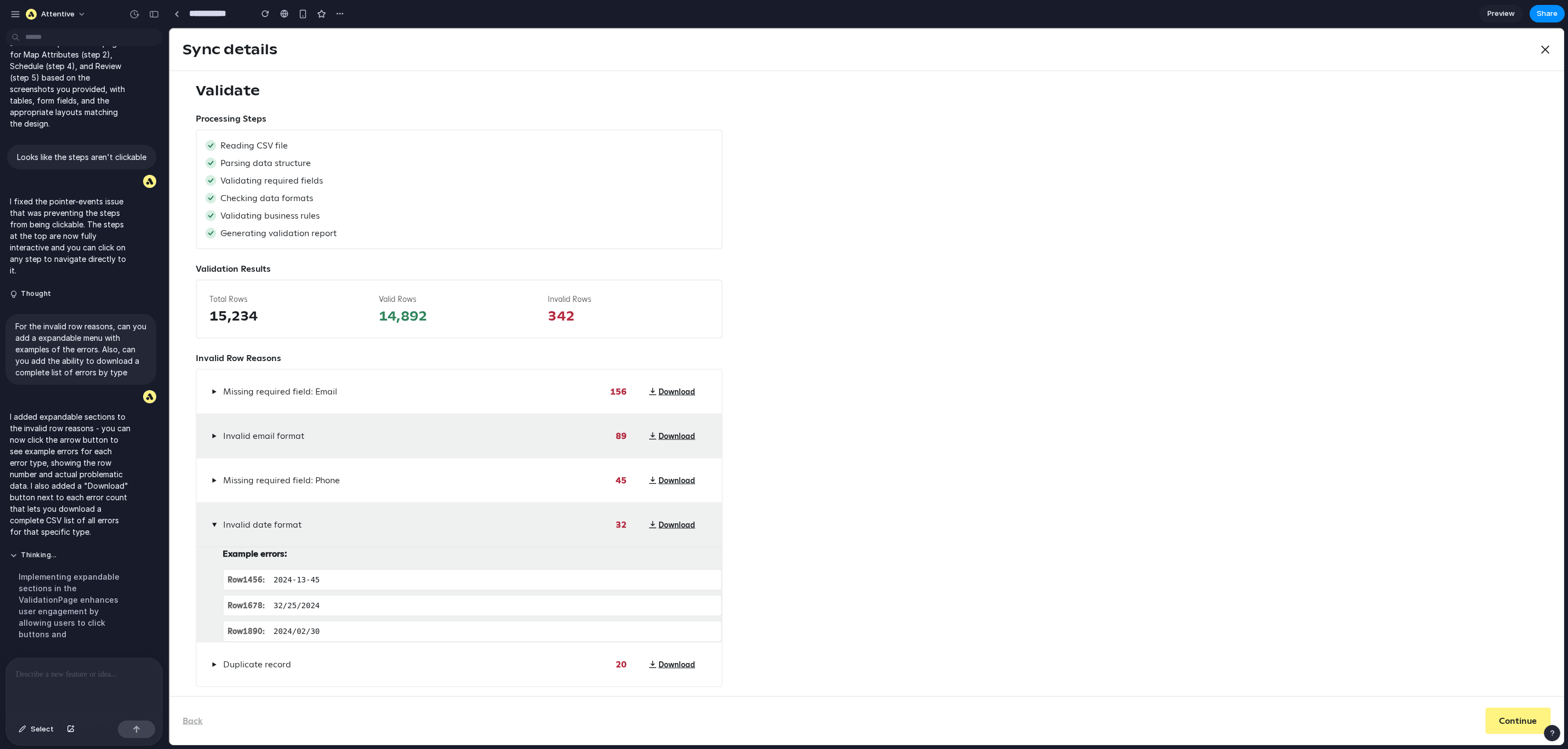
scroll to position [64, 0]
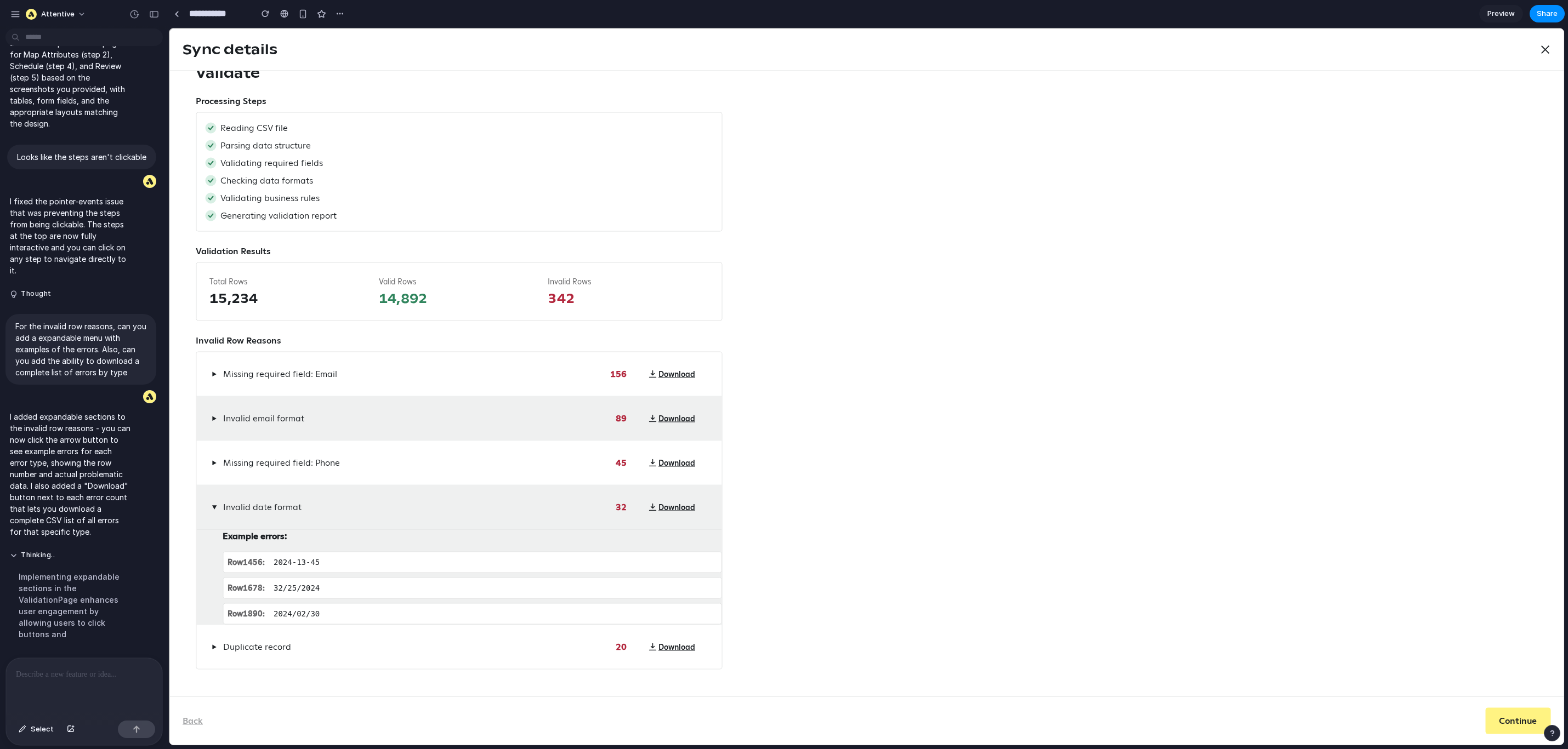
click at [216, 505] on span "▶" at bounding box center [214, 507] width 9 height 5
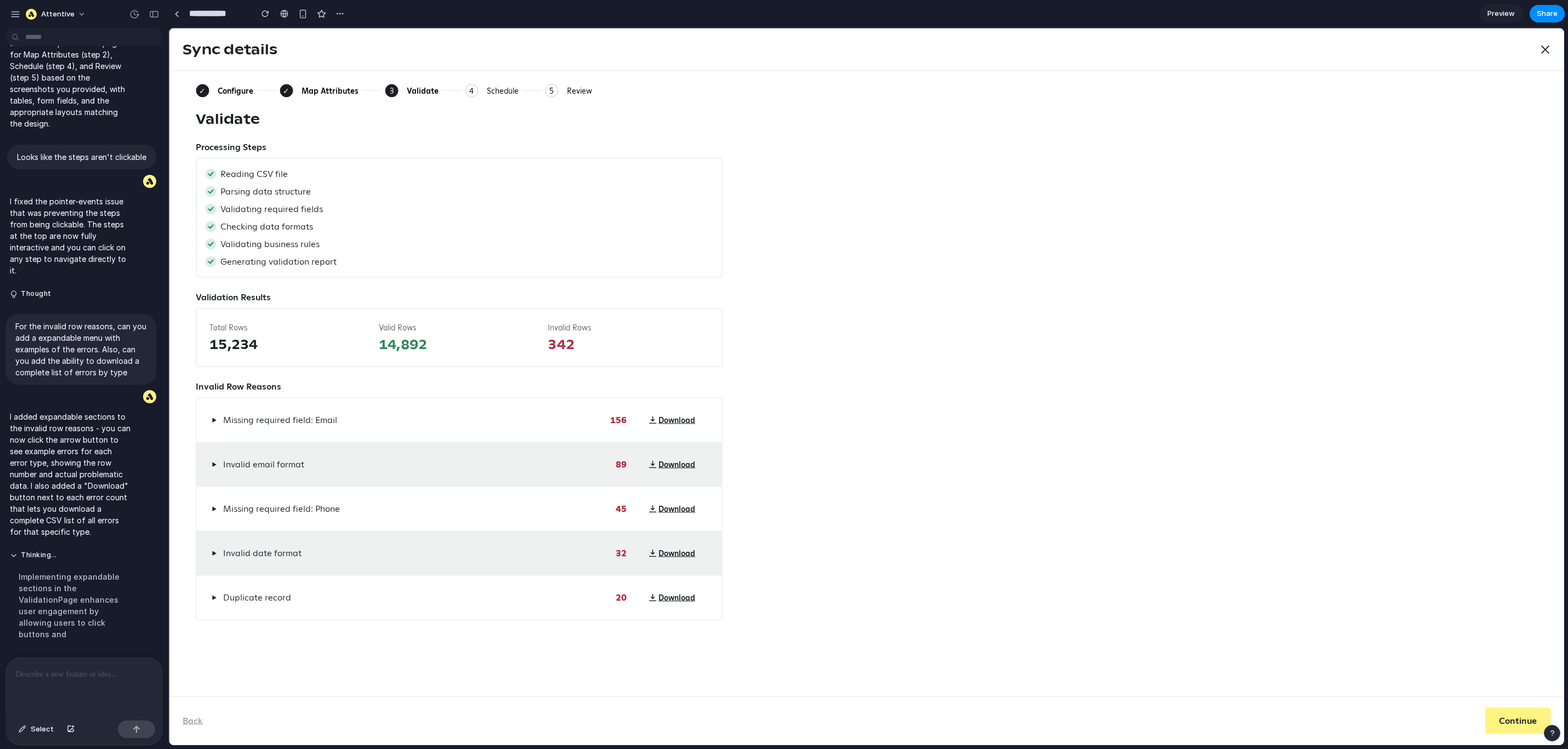
scroll to position [0, 0]
click at [213, 601] on span "▶" at bounding box center [214, 598] width 5 height 9
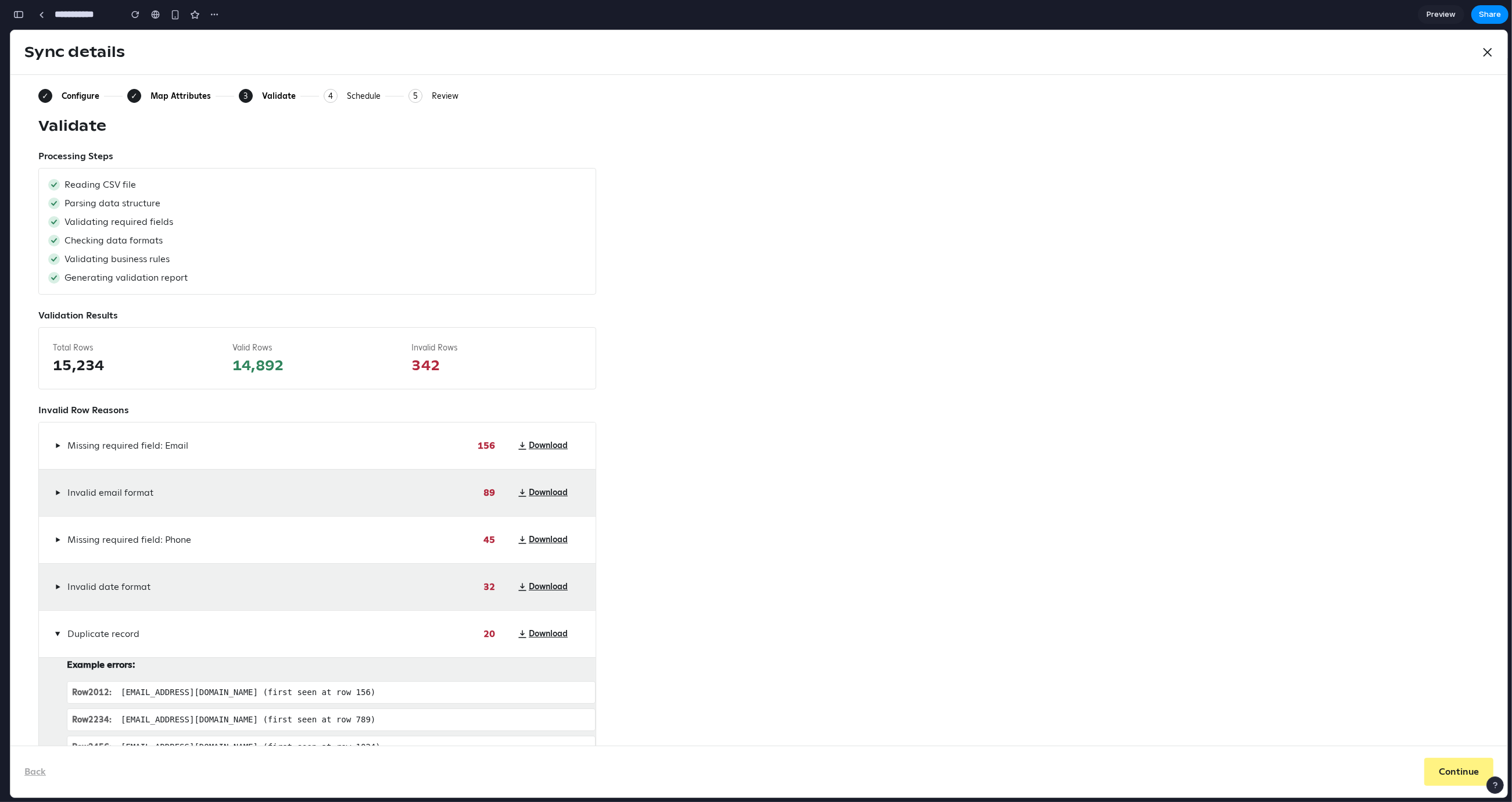
click at [82, 93] on div "Configure" at bounding box center [80, 95] width 37 height 10
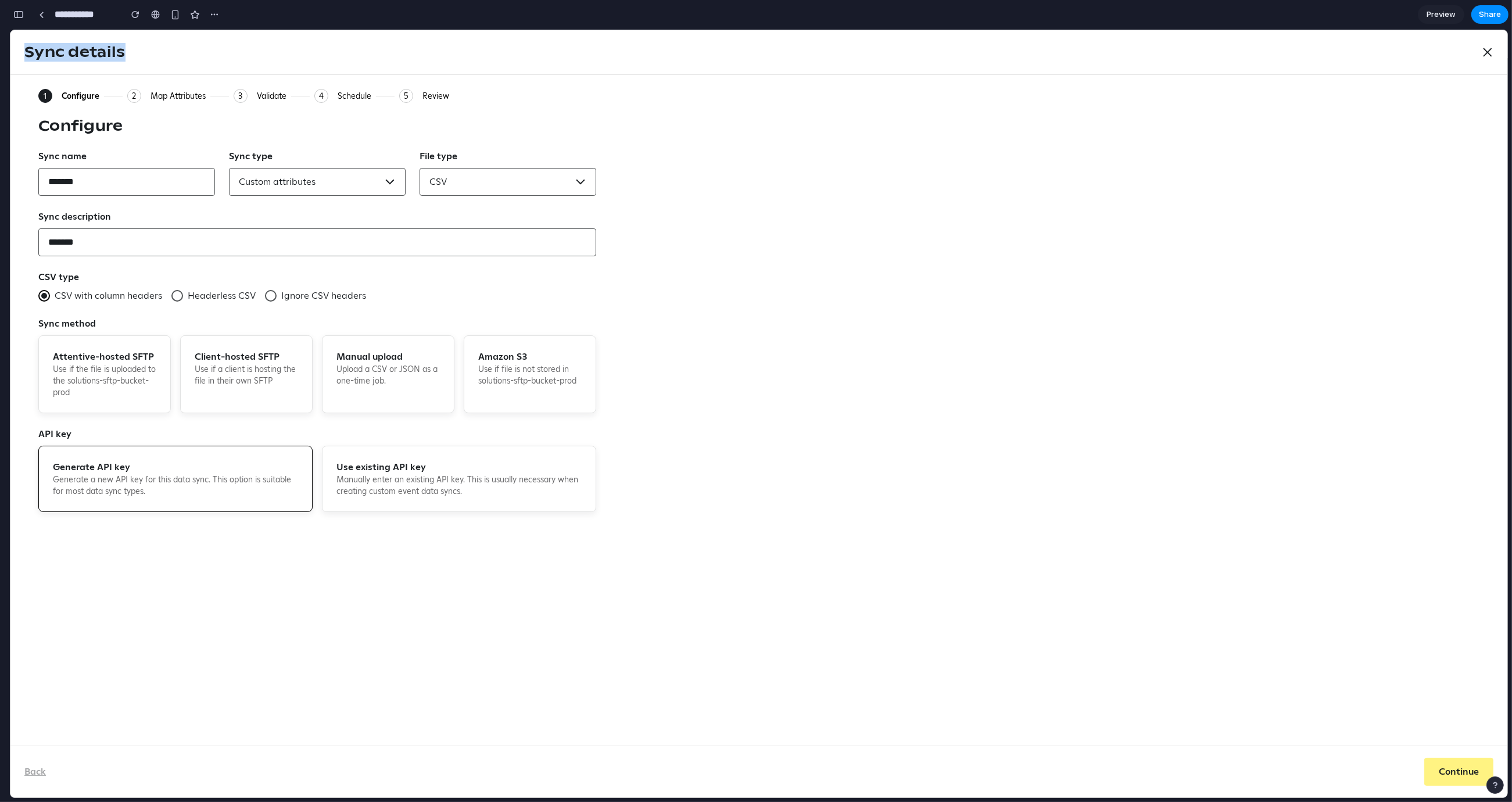
drag, startPoint x: 26, startPoint y: 53, endPoint x: 161, endPoint y: 54, distance: 135.0
click at [161, 54] on div "Sync details Close" at bounding box center [759, 52] width 1497 height 44
click at [268, 95] on div "Validate" at bounding box center [272, 95] width 29 height 10
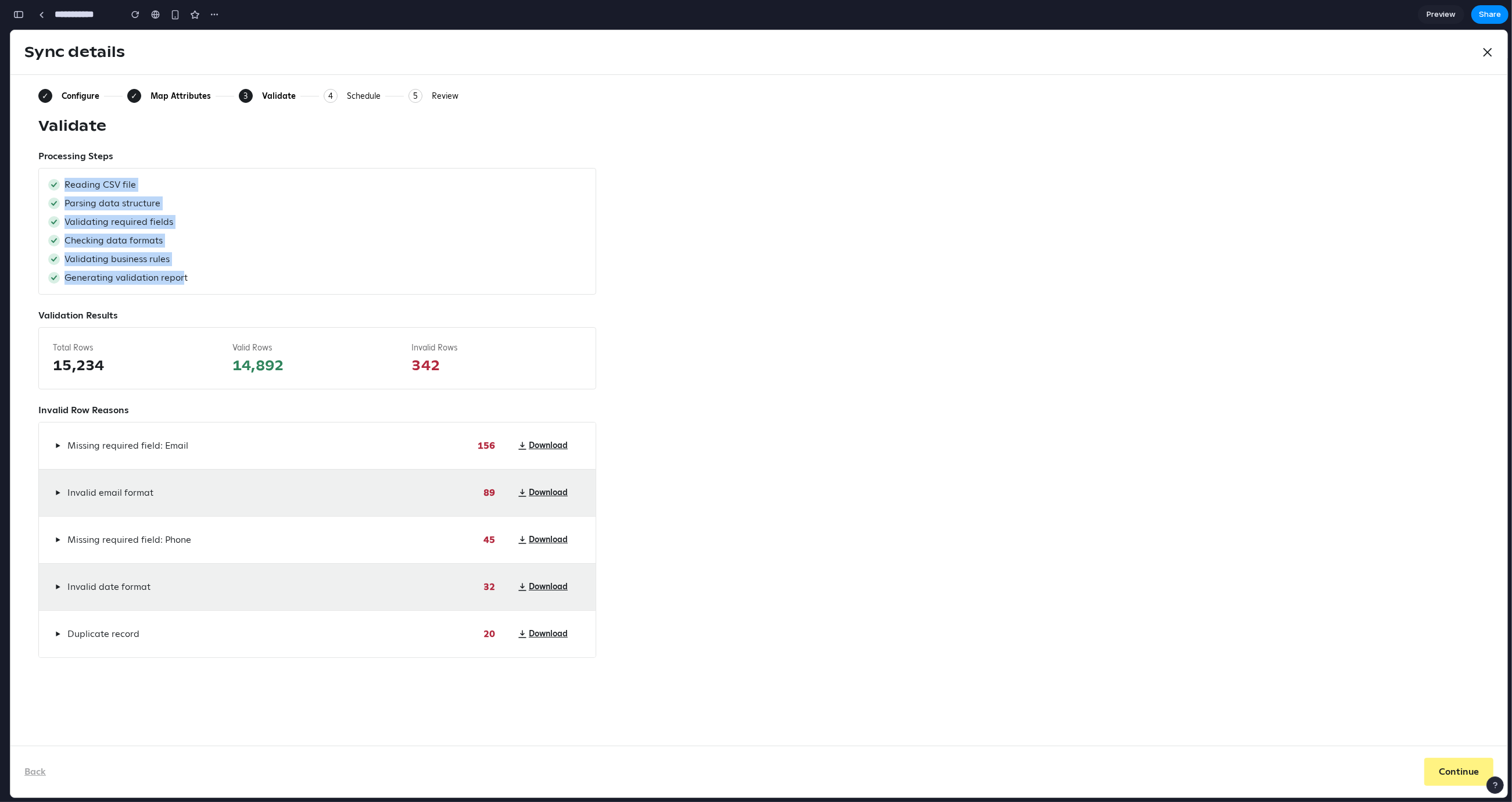
drag, startPoint x: 65, startPoint y: 184, endPoint x: 182, endPoint y: 278, distance: 150.1
click at [182, 278] on div "Reading CSV file Parsing data structure Validating required fields Checking dat…" at bounding box center [317, 231] width 558 height 126
click at [190, 278] on div "Generating validation report" at bounding box center [317, 278] width 539 height 14
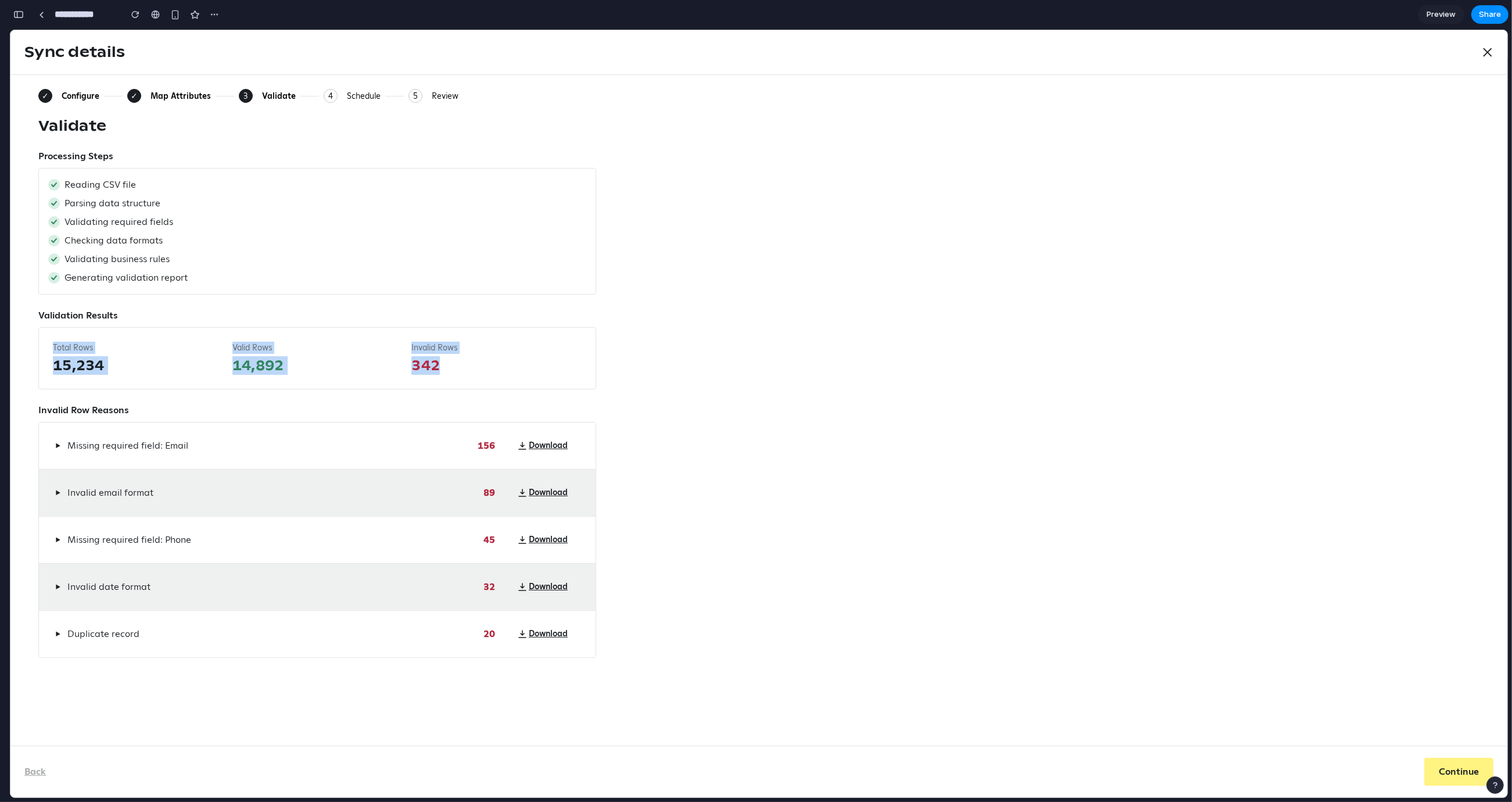
drag, startPoint x: 51, startPoint y: 348, endPoint x: 469, endPoint y: 369, distance: 418.5
click at [469, 369] on div "Total Rows 15,234 Valid Rows 14,892 Invalid Rows 342" at bounding box center [317, 358] width 558 height 62
click at [469, 369] on span "342" at bounding box center [497, 365] width 170 height 18
drag, startPoint x: 469, startPoint y: 369, endPoint x: 50, endPoint y: 342, distance: 419.9
click at [50, 342] on div "Total Rows 15,234 Valid Rows 14,892 Invalid Rows 342" at bounding box center [317, 358] width 558 height 62
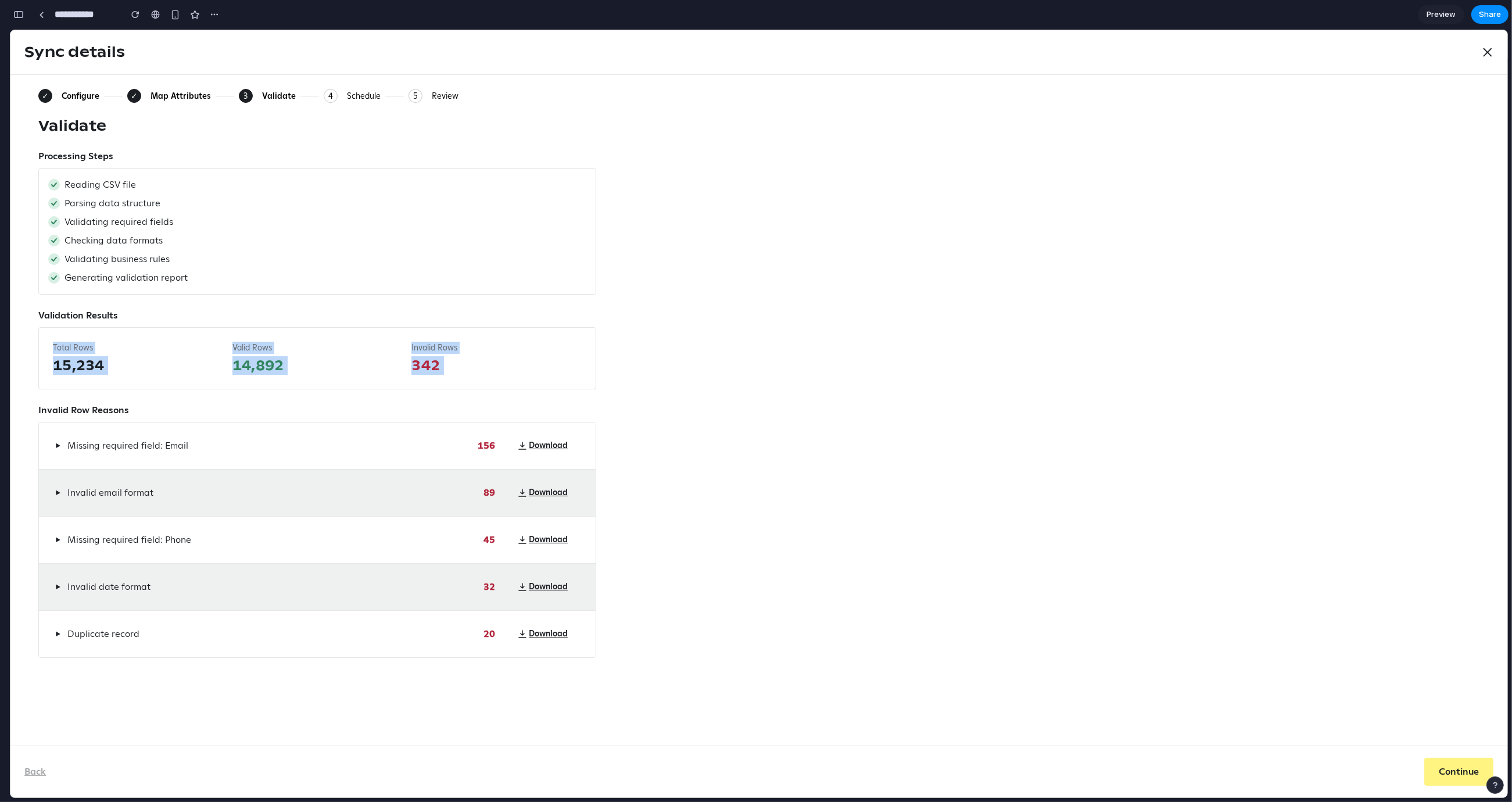
click at [72, 343] on span "Total Rows" at bounding box center [138, 347] width 170 height 12
click at [251, 361] on span "14,892" at bounding box center [317, 365] width 170 height 18
click at [265, 367] on span "14,892" at bounding box center [317, 365] width 170 height 18
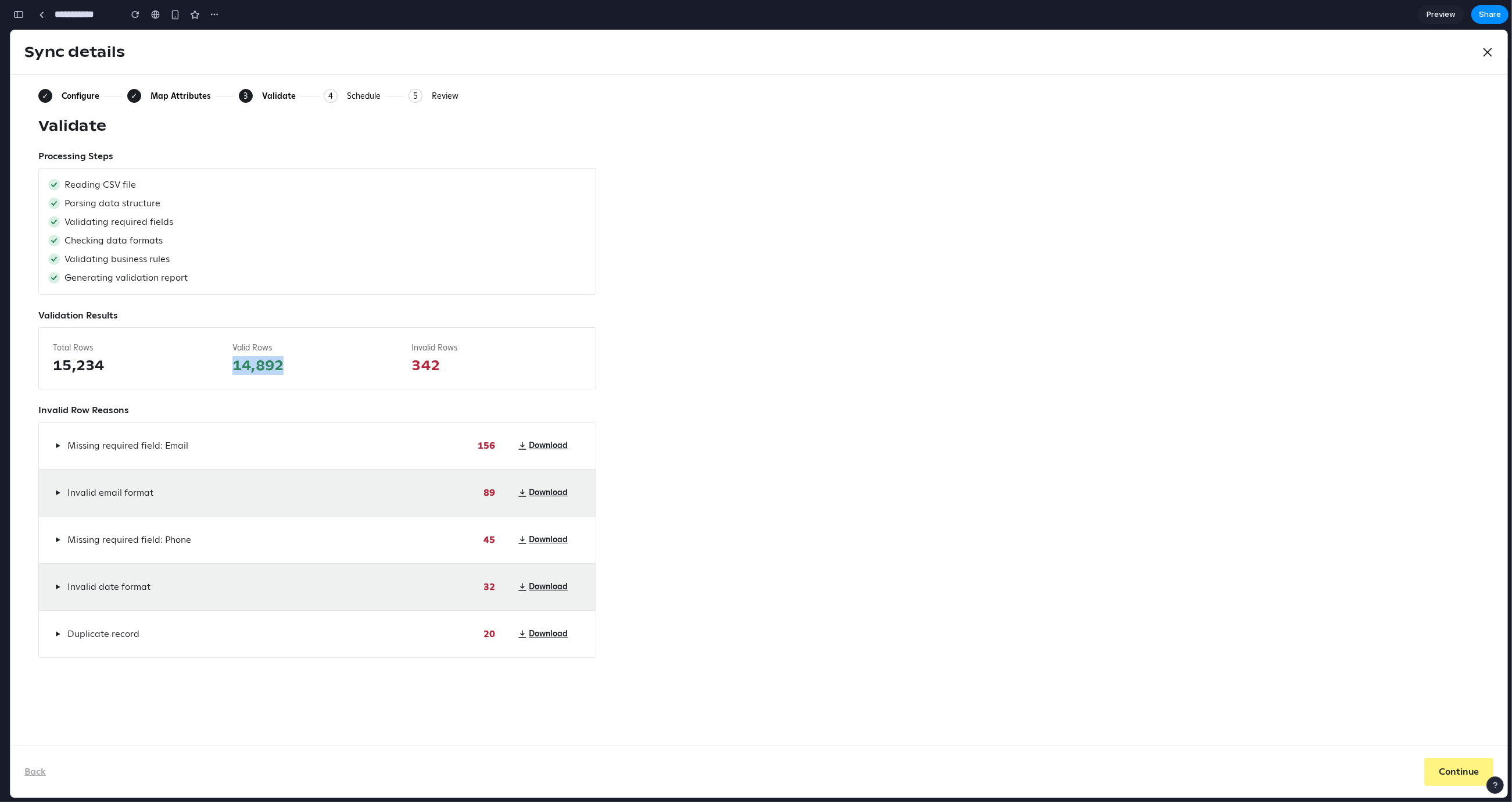
click at [265, 367] on span "14,892" at bounding box center [317, 365] width 170 height 18
click at [414, 366] on span "342" at bounding box center [497, 365] width 170 height 18
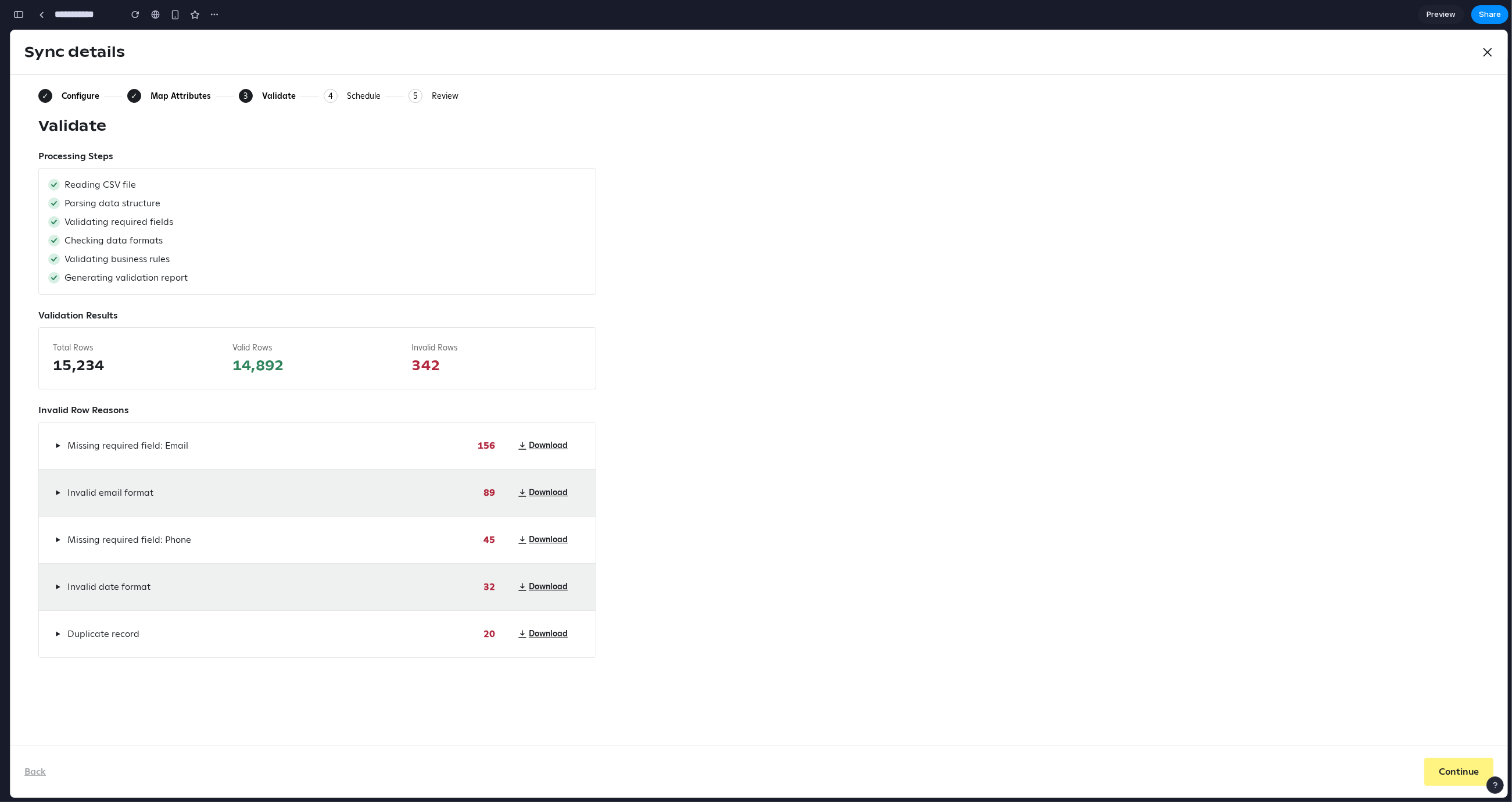
drag, startPoint x: 37, startPoint y: 408, endPoint x: 146, endPoint y: 409, distance: 109.0
click at [146, 409] on div "✓ Configure ✓ Map Attributes 3 Current: Validate 4 Schedule 5 Review Validate P…" at bounding box center [759, 410] width 1497 height 671
drag, startPoint x: 123, startPoint y: 413, endPoint x: 23, endPoint y: 411, distance: 100.0
click at [23, 411] on div "✓ Configure ✓ Map Attributes 3 Current: Validate 4 Schedule 5 Review Validate P…" at bounding box center [759, 410] width 1497 height 671
click at [35, 408] on div "✓ Configure ✓ Map Attributes 3 Current: Validate 4 Schedule 5 Review Validate P…" at bounding box center [759, 410] width 1497 height 671
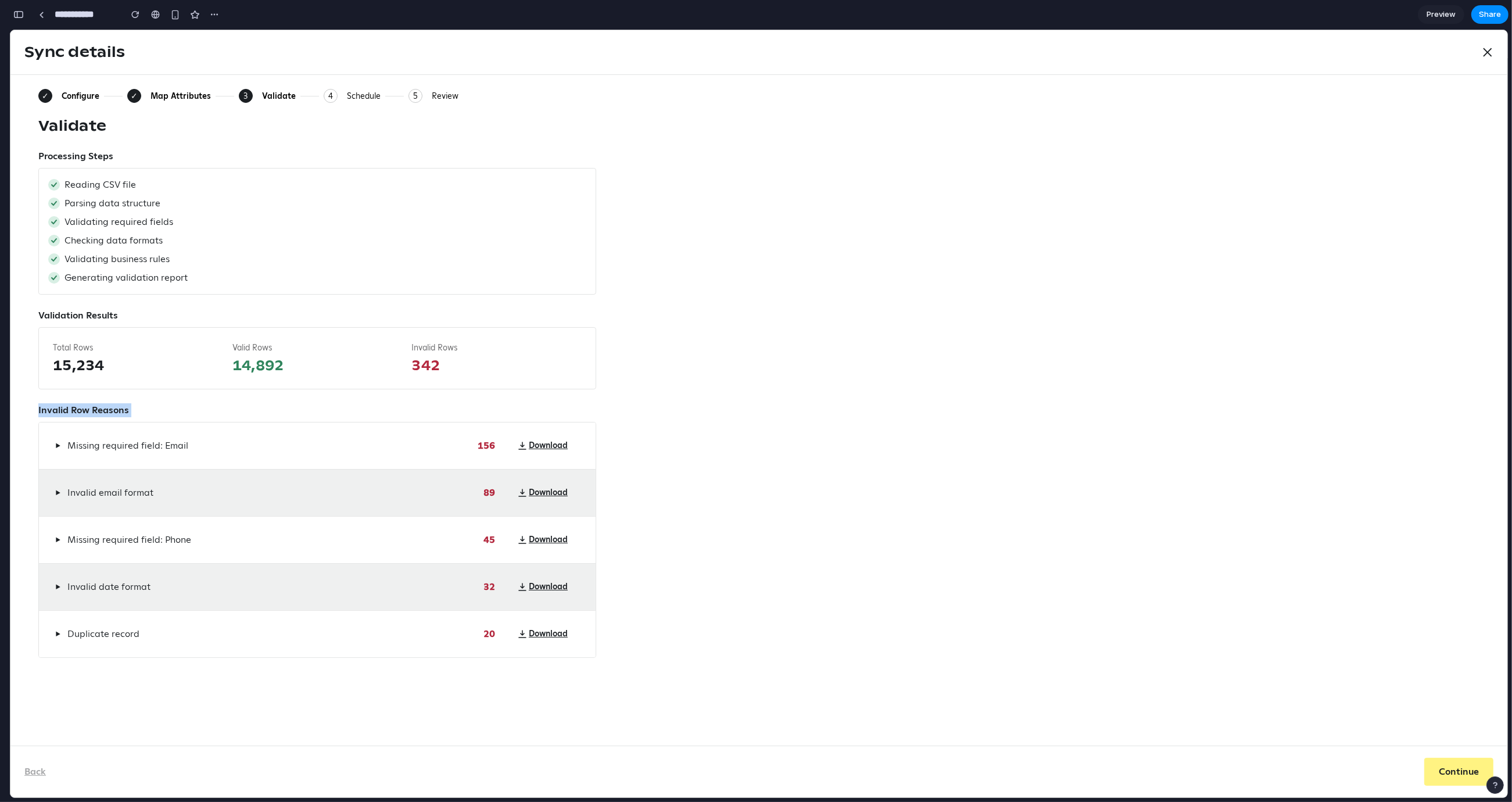
drag, startPoint x: 35, startPoint y: 408, endPoint x: 129, endPoint y: 413, distance: 94.1
click at [129, 413] on div "✓ Configure ✓ Map Attributes 3 Current: Validate 4 Schedule 5 Review Validate P…" at bounding box center [759, 410] width 1497 height 671
drag, startPoint x: 129, startPoint y: 413, endPoint x: 44, endPoint y: 413, distance: 85.0
click at [44, 413] on div "Invalid Row Reasons" at bounding box center [317, 410] width 558 height 14
click at [57, 444] on span "▶" at bounding box center [57, 445] width 5 height 10
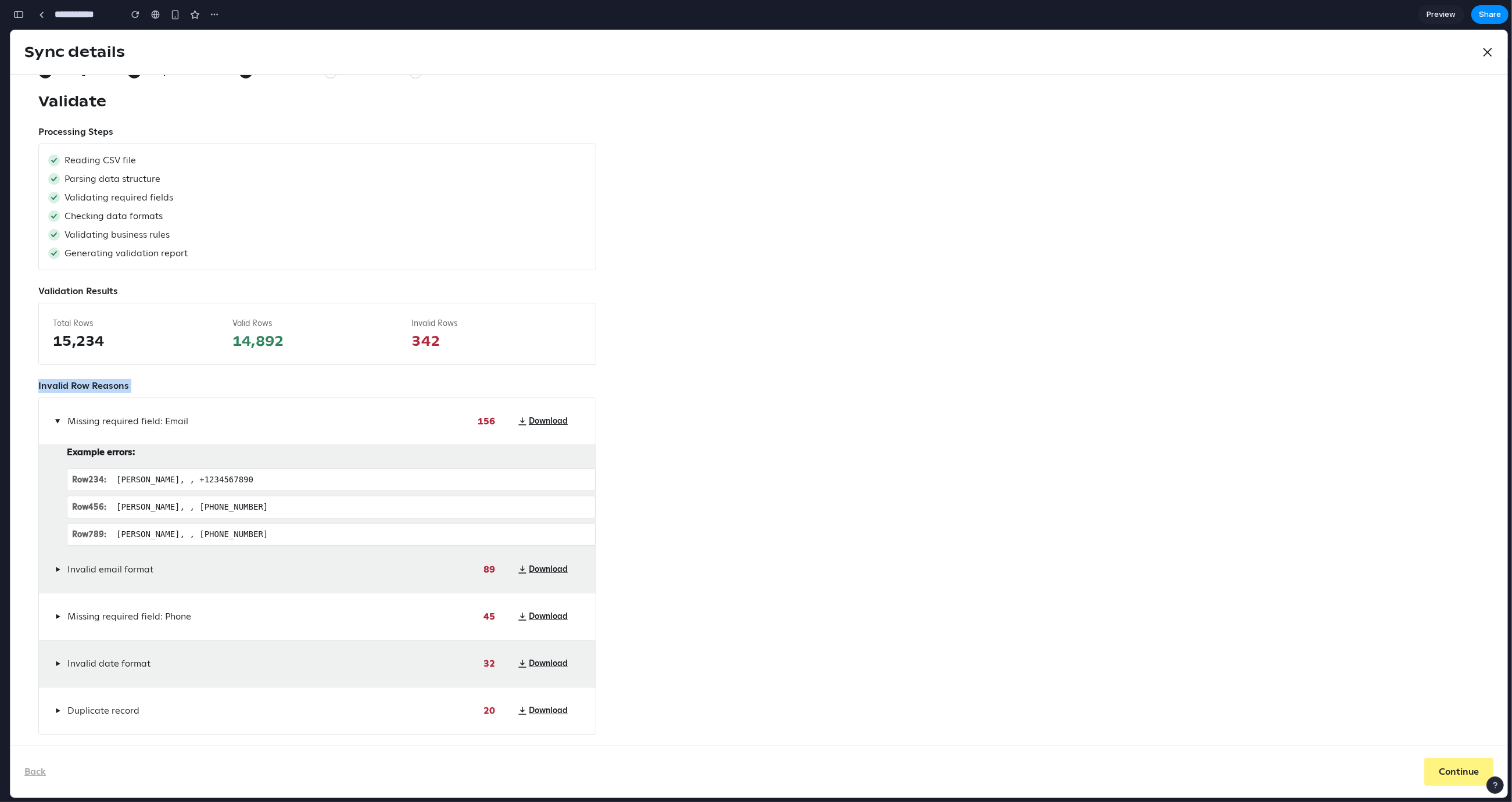
scroll to position [60, 0]
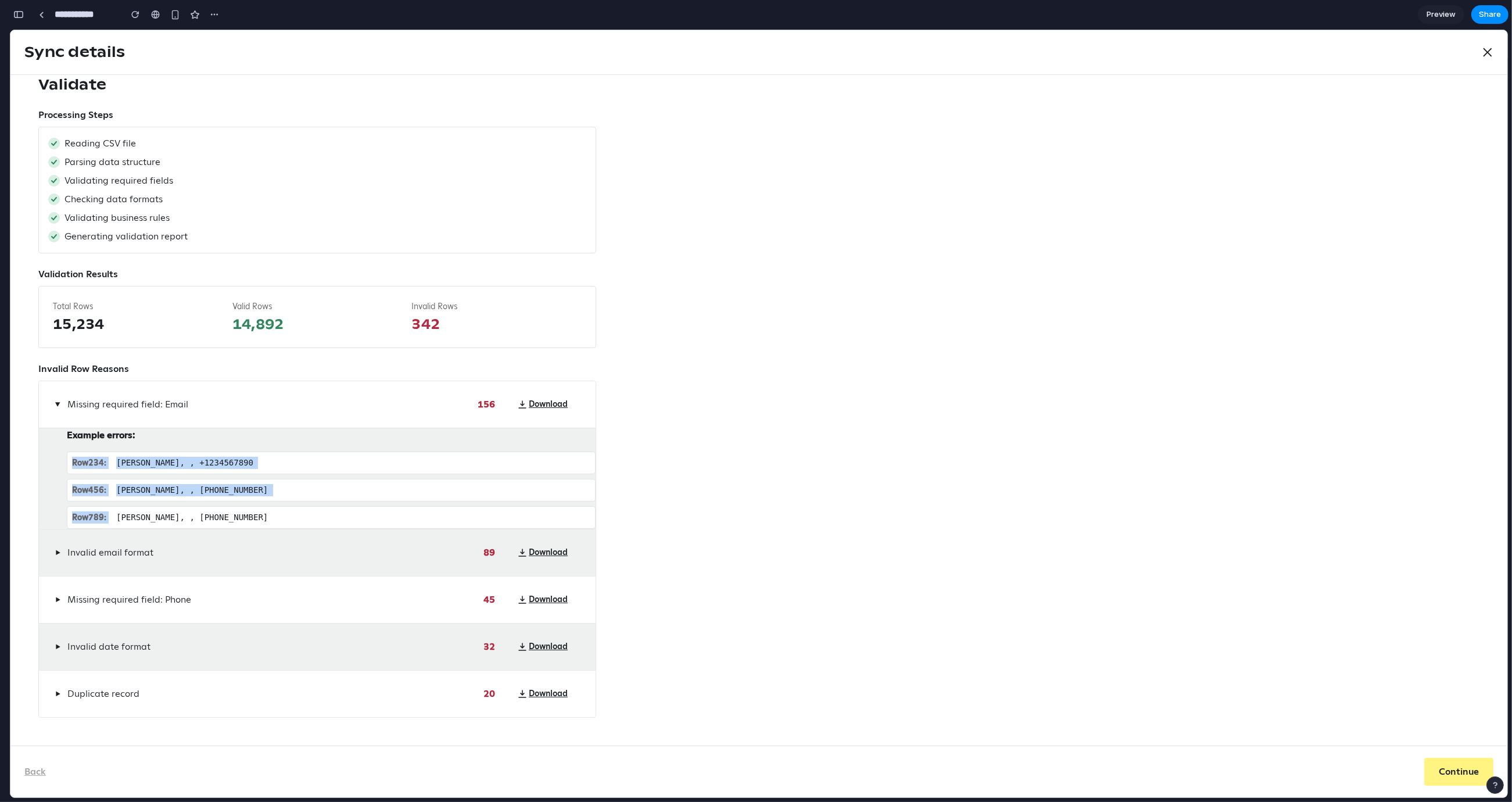
drag, startPoint x: 252, startPoint y: 502, endPoint x: 70, endPoint y: 449, distance: 189.6
click at [70, 449] on div "Example errors: Row 234 : John Doe, , +1234567890 Row 456 : Jane Smith, , +9876…" at bounding box center [331, 478] width 529 height 101
drag, startPoint x: 70, startPoint y: 449, endPoint x: 253, endPoint y: 516, distance: 194.9
click at [253, 516] on div "Example errors: Row 234 : John Doe, , +1234567890 Row 456 : Jane Smith, , +9876…" at bounding box center [331, 478] width 529 height 101
click at [253, 516] on div "Row 789 : Bob Johnson, , +5551234567" at bounding box center [331, 517] width 529 height 23
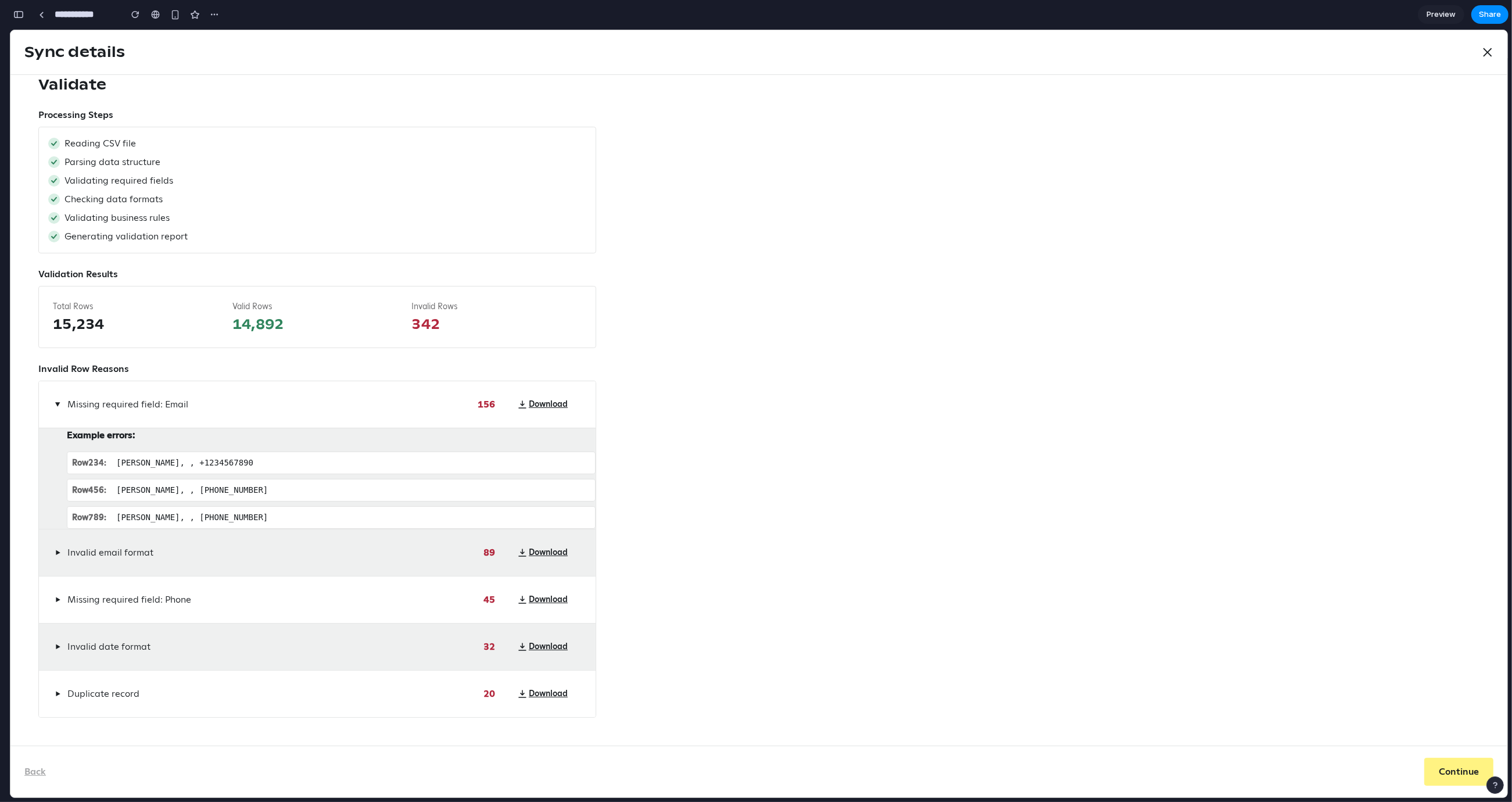
click at [55, 402] on span "▶" at bounding box center [58, 404] width 10 height 5
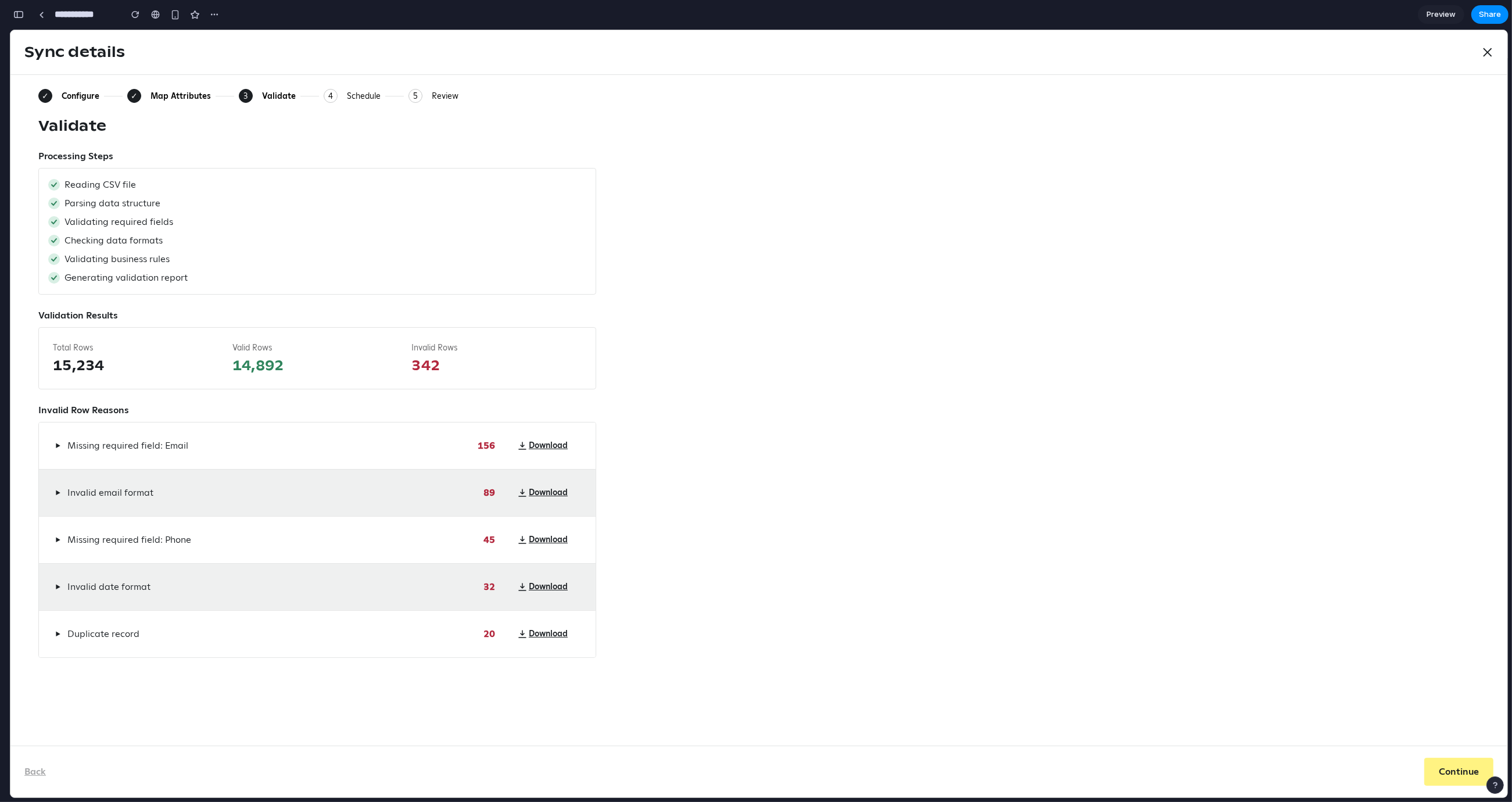
click at [152, 485] on div "▶ Invalid email format" at bounding box center [268, 492] width 431 height 14
click at [226, 438] on div "▶ Missing required field: Email 156 Download" at bounding box center [317, 445] width 557 height 46
click at [51, 449] on div "▶ Missing required field: Email 156 Download" at bounding box center [317, 445] width 557 height 46
click at [55, 441] on button "▶" at bounding box center [57, 445] width 10 height 14
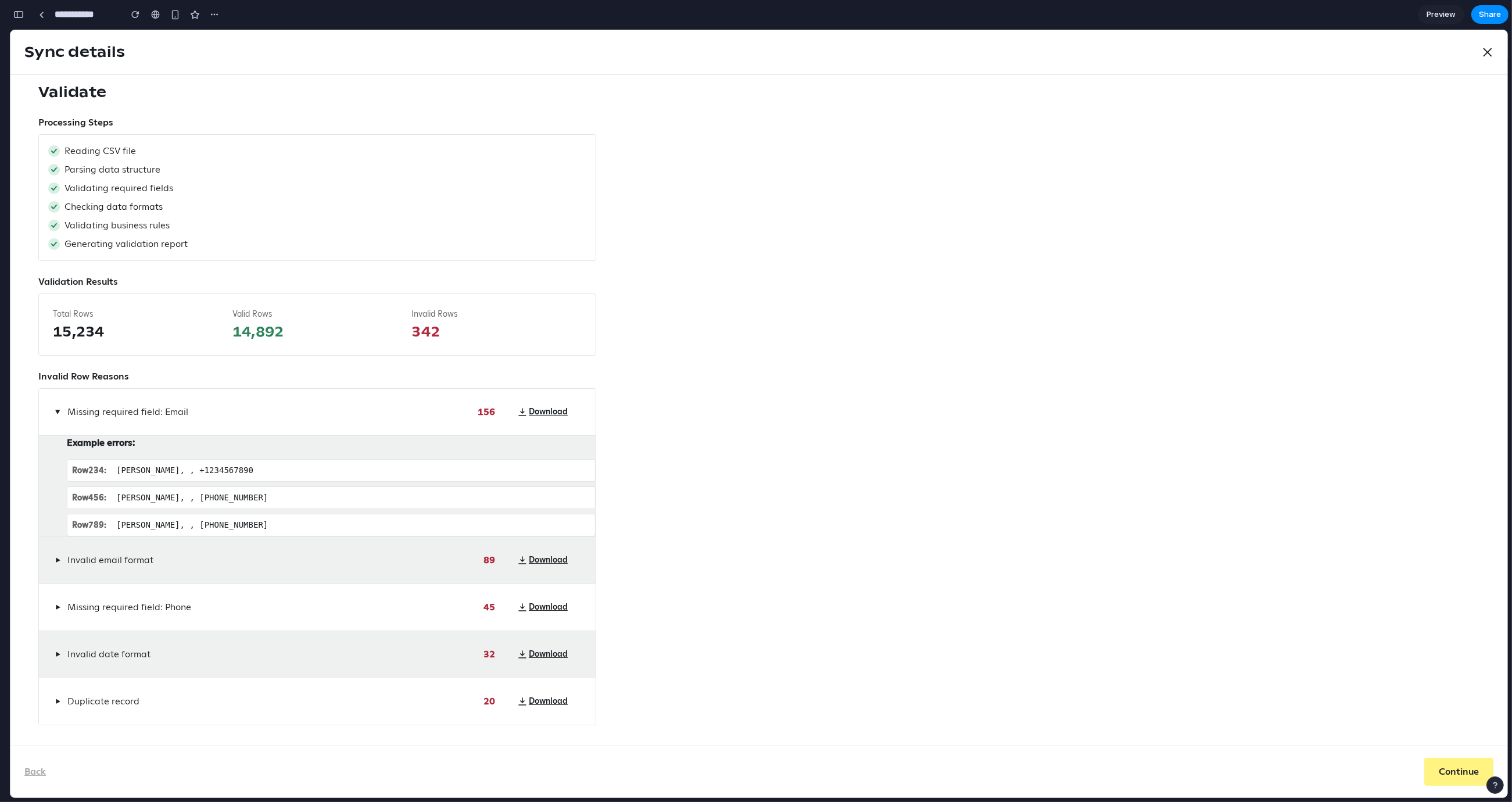
scroll to position [60, 0]
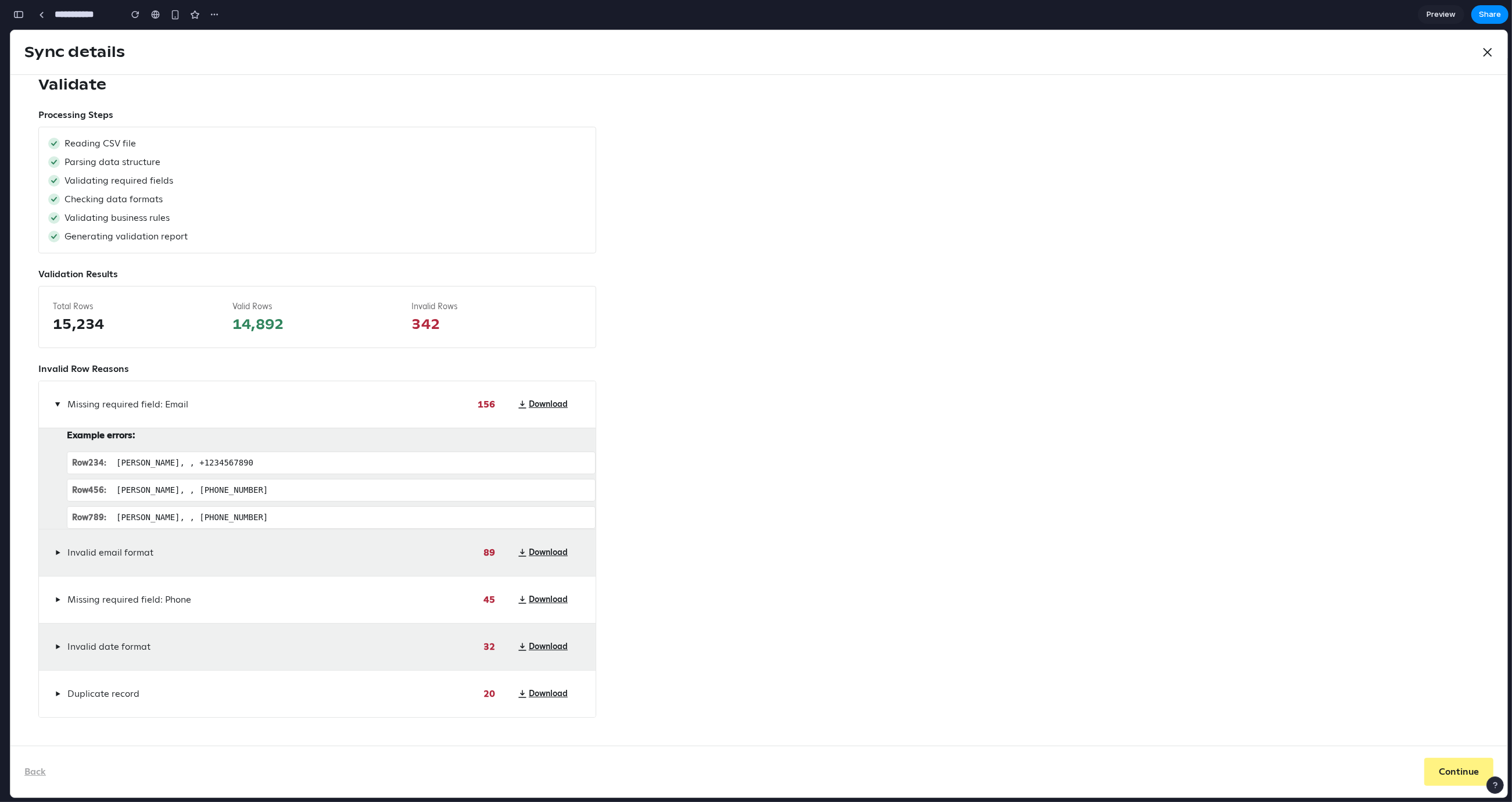
click at [54, 547] on button "▶" at bounding box center [57, 552] width 10 height 14
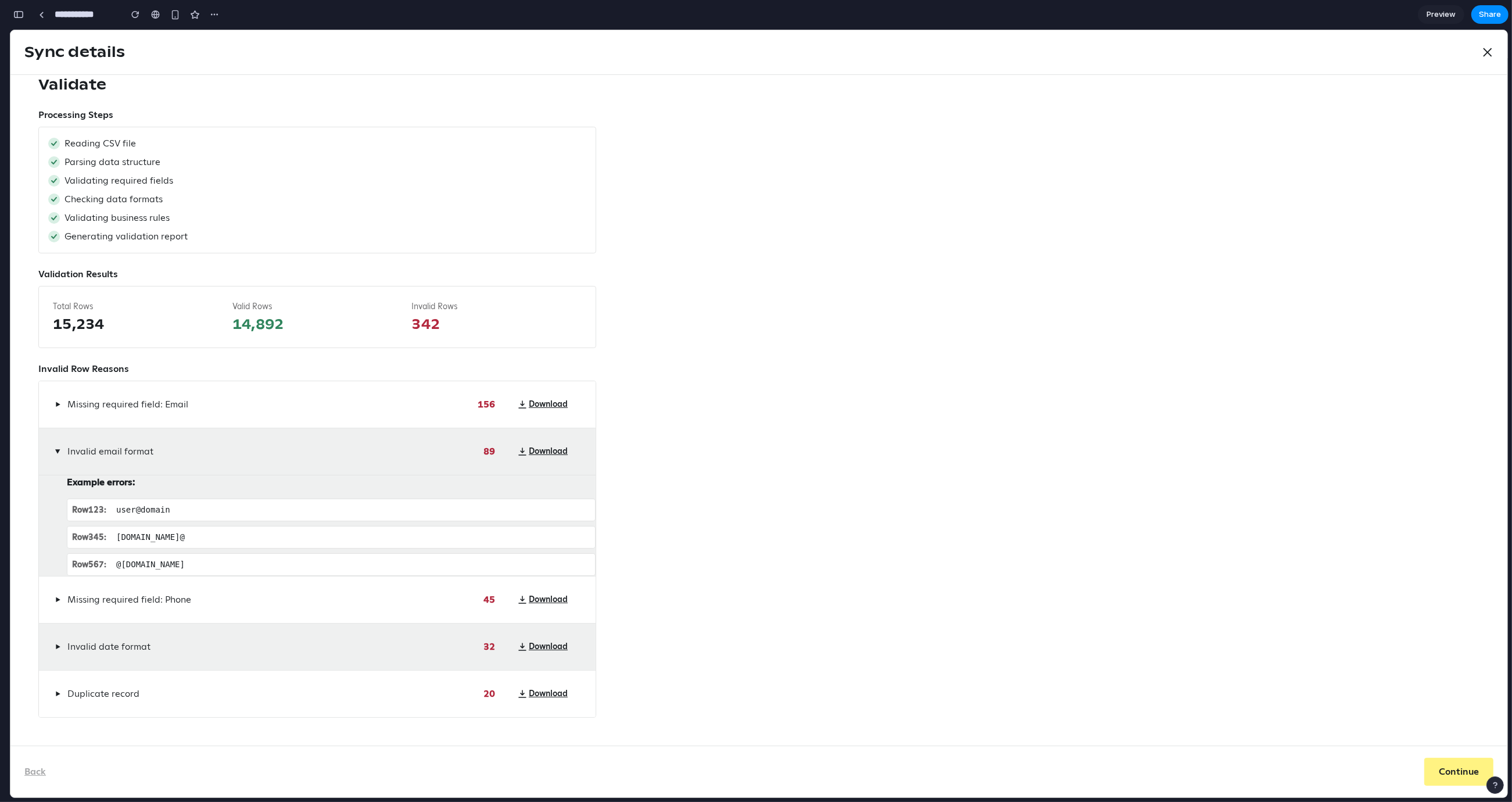
click at [57, 599] on span "▶" at bounding box center [57, 599] width 5 height 10
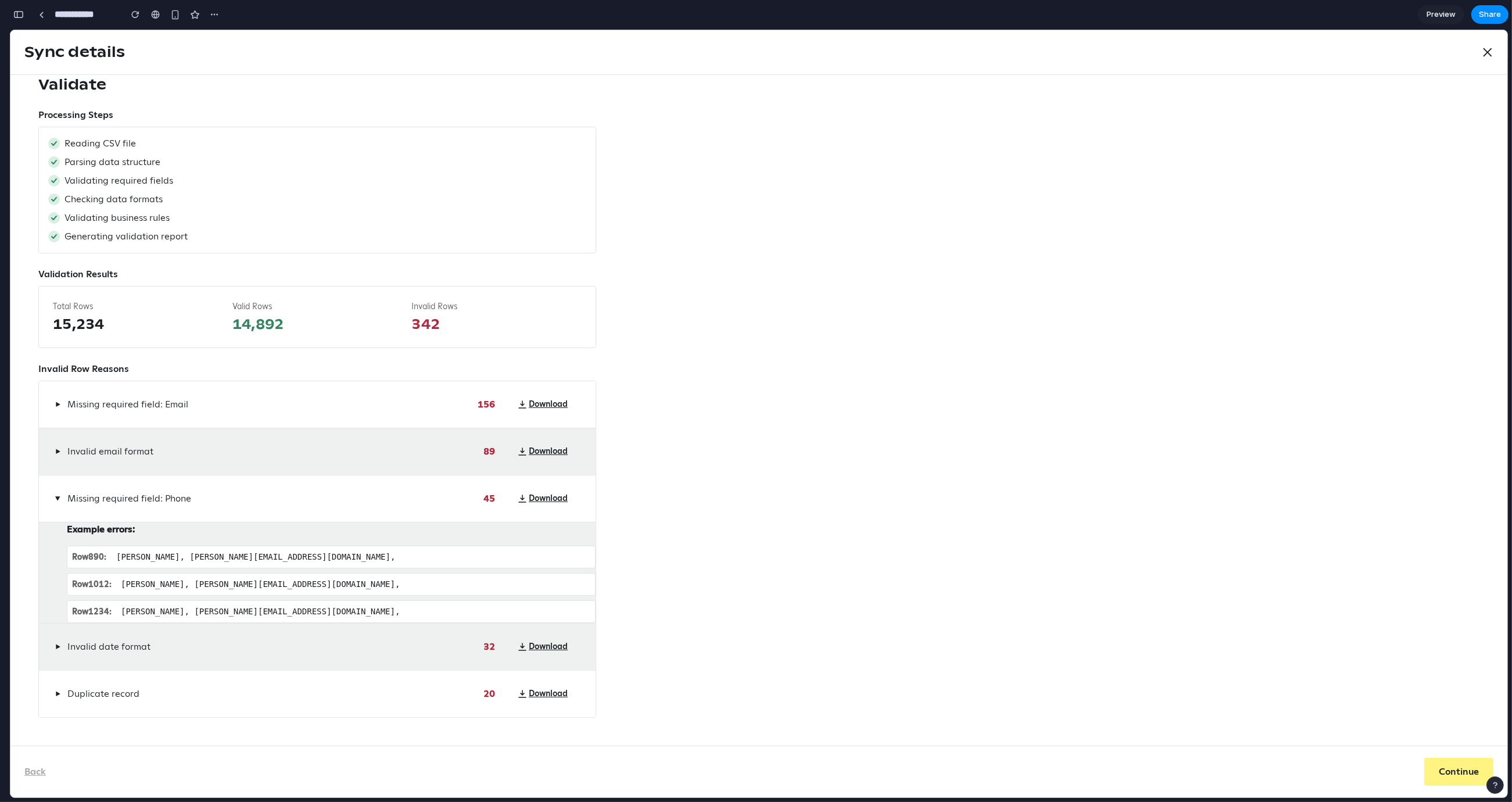
click at [58, 637] on span "▶" at bounding box center [57, 646] width 5 height 10
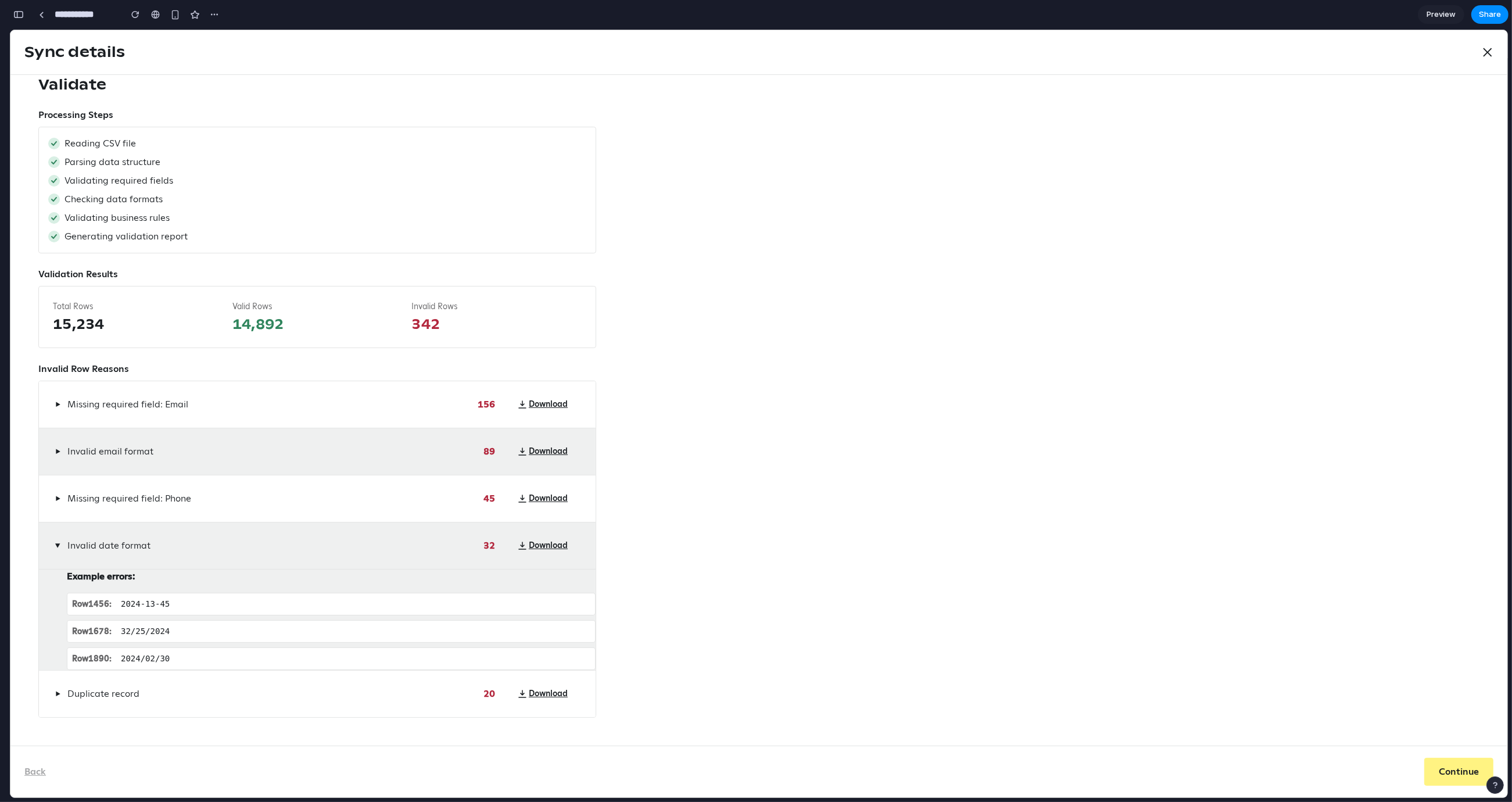
click at [58, 637] on span "▶" at bounding box center [57, 693] width 5 height 10
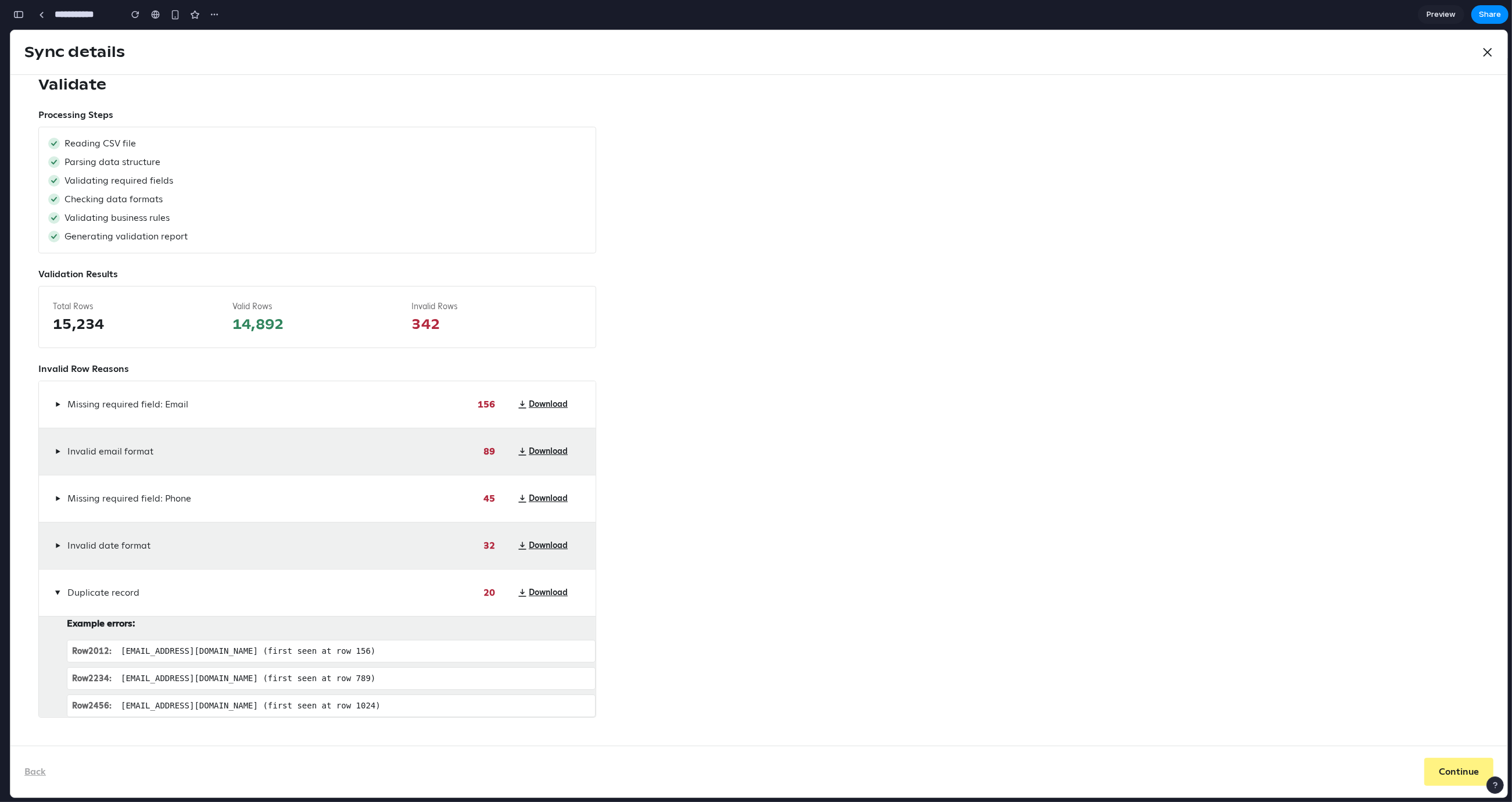
click at [54, 590] on span "▶" at bounding box center [58, 592] width 10 height 5
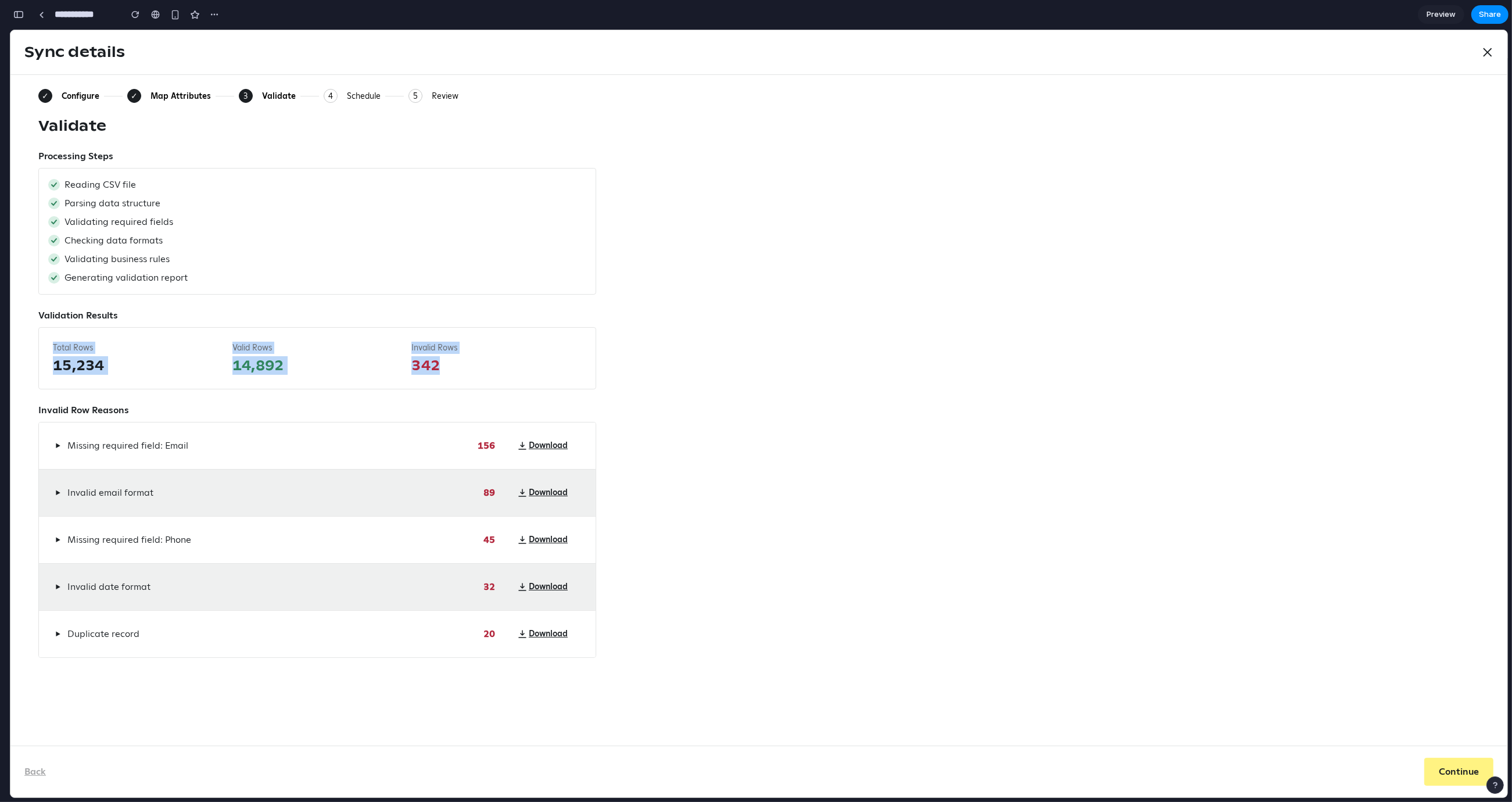
drag, startPoint x: 449, startPoint y: 366, endPoint x: 118, endPoint y: 341, distance: 331.9
click at [118, 341] on div "Total Rows 15,234 Valid Rows 14,892 Invalid Rows 342" at bounding box center [317, 358] width 558 height 62
click at [85, 346] on span "Total Rows" at bounding box center [138, 347] width 170 height 12
drag, startPoint x: 37, startPoint y: 342, endPoint x: 481, endPoint y: 377, distance: 445.4
click at [481, 377] on div "✓ Configure ✓ Map Attributes 3 Current: Validate 4 Schedule 5 Review Validate P…" at bounding box center [759, 410] width 1497 height 671
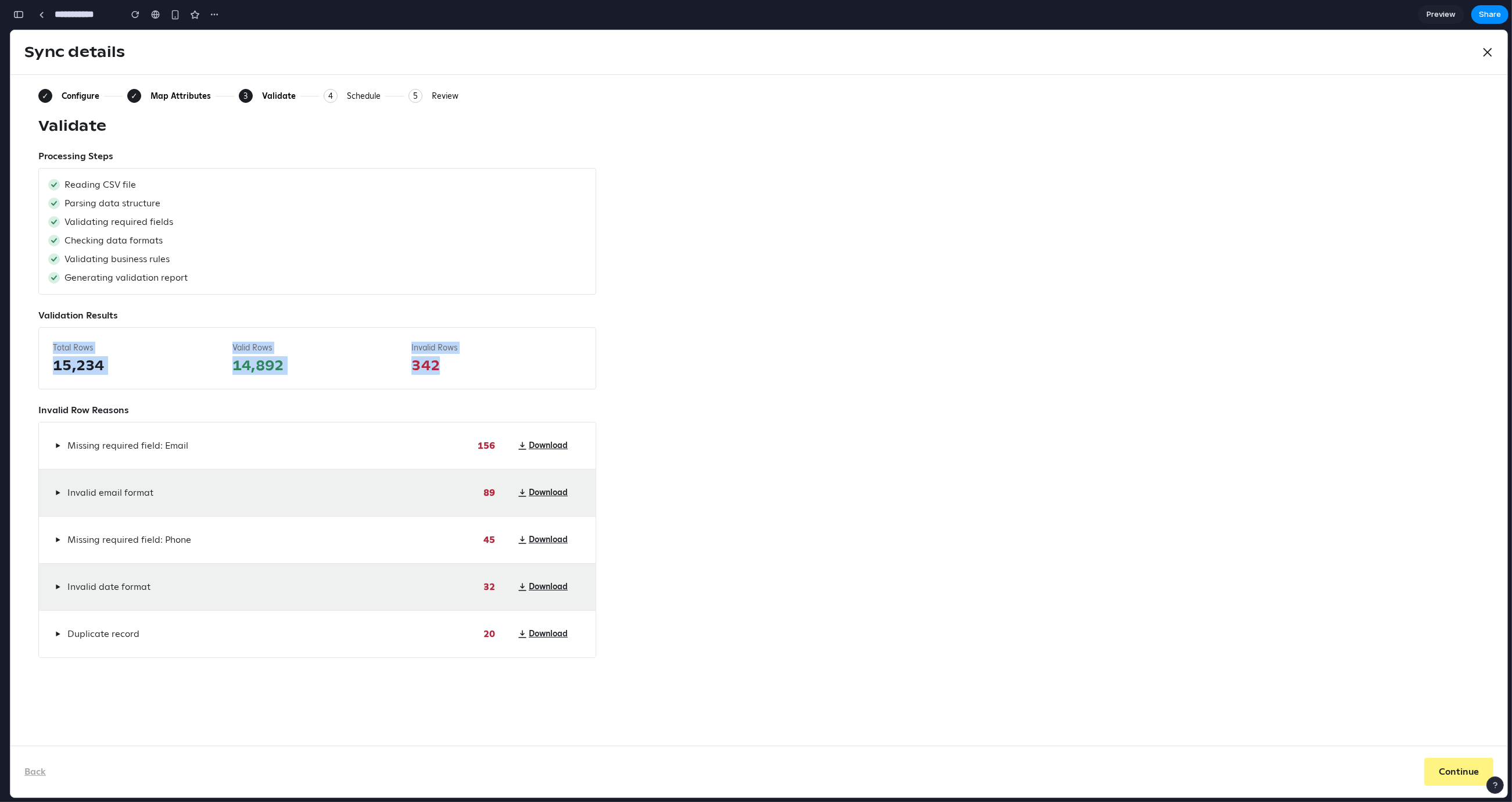
click at [473, 368] on span "342" at bounding box center [497, 365] width 170 height 18
drag, startPoint x: 399, startPoint y: 364, endPoint x: 35, endPoint y: 347, distance: 364.4
click at [35, 347] on div "✓ Configure ✓ Map Attributes 3 Current: Validate 4 Schedule 5 Review Validate P…" at bounding box center [759, 410] width 1497 height 671
drag, startPoint x: 39, startPoint y: 346, endPoint x: 466, endPoint y: 367, distance: 427.5
click at [466, 367] on div "✓ Configure ✓ Map Attributes 3 Current: Validate 4 Schedule 5 Review Validate P…" at bounding box center [759, 410] width 1497 height 671
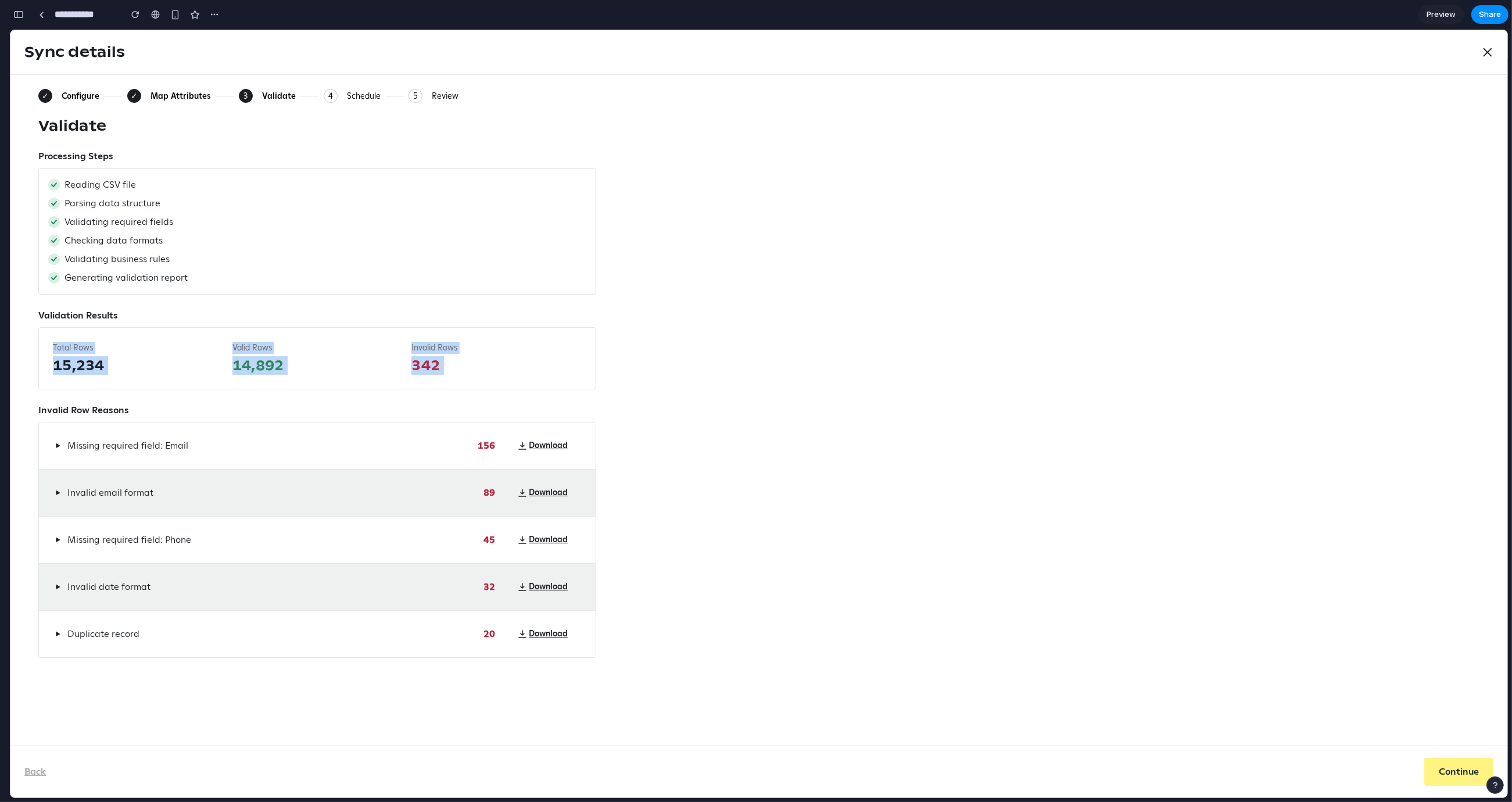
drag, startPoint x: 466, startPoint y: 367, endPoint x: 37, endPoint y: 352, distance: 429.3
click at [38, 352] on div "Total Rows 15,234 Valid Rows 14,892 Invalid Rows 342" at bounding box center [317, 358] width 558 height 62
click at [40, 346] on div "Total Rows 15,234 Valid Rows 14,892 Invalid Rows 342" at bounding box center [317, 358] width 558 height 62
drag, startPoint x: 46, startPoint y: 344, endPoint x: 558, endPoint y: 383, distance: 513.5
click at [558, 383] on div "Total Rows 15,234 Valid Rows 14,892 Invalid Rows 342" at bounding box center [317, 358] width 558 height 62
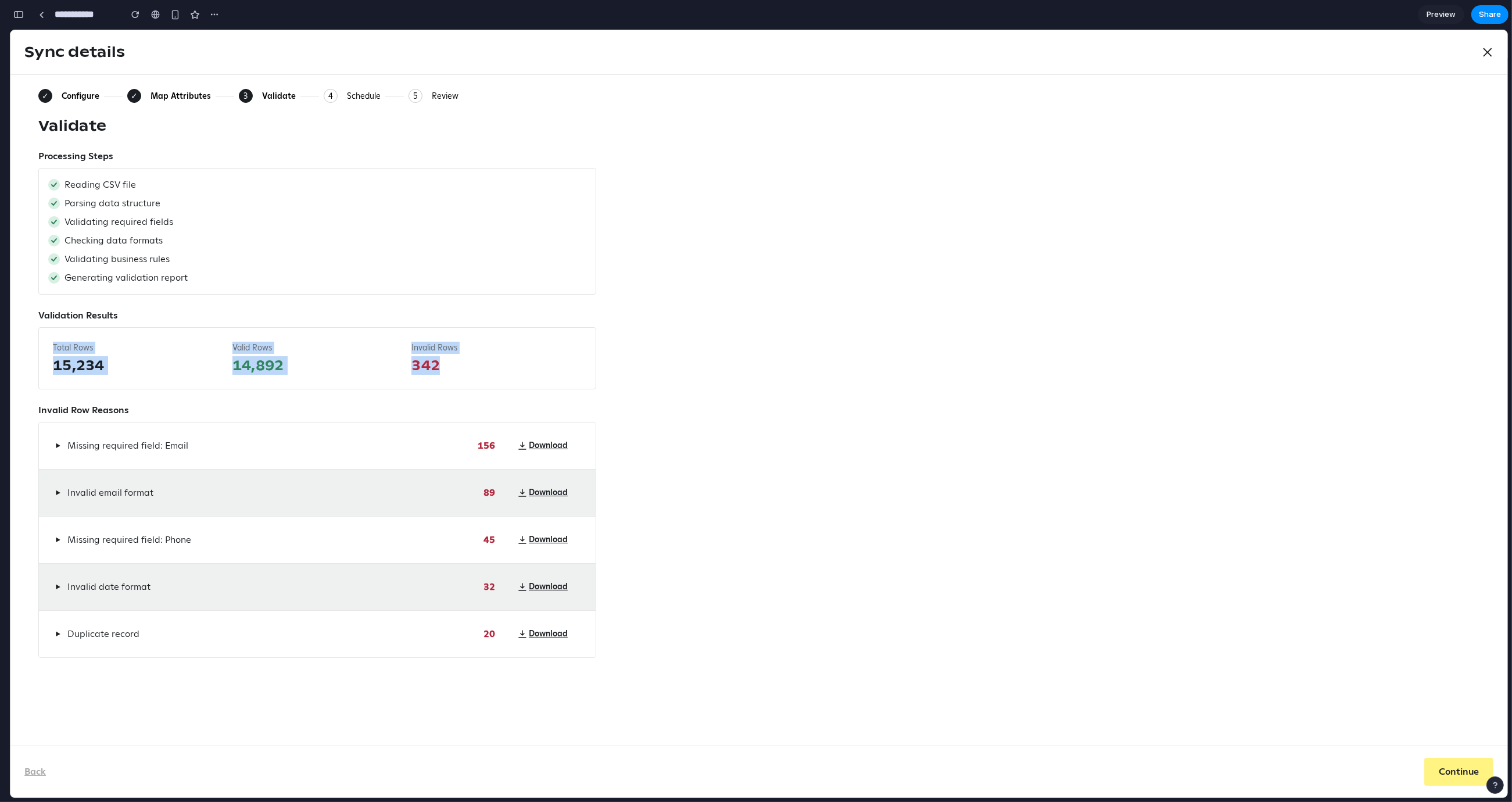
click at [523, 374] on span "342" at bounding box center [497, 365] width 170 height 18
drag, startPoint x: 447, startPoint y: 369, endPoint x: 37, endPoint y: 344, distance: 410.8
click at [38, 344] on div "Total Rows 15,234 Valid Rows 14,892 Invalid Rows 342" at bounding box center [317, 358] width 558 height 62
drag, startPoint x: 40, startPoint y: 343, endPoint x: 460, endPoint y: 365, distance: 420.6
click at [460, 365] on div "Total Rows 15,234 Valid Rows 14,892 Invalid Rows 342" at bounding box center [317, 358] width 558 height 62
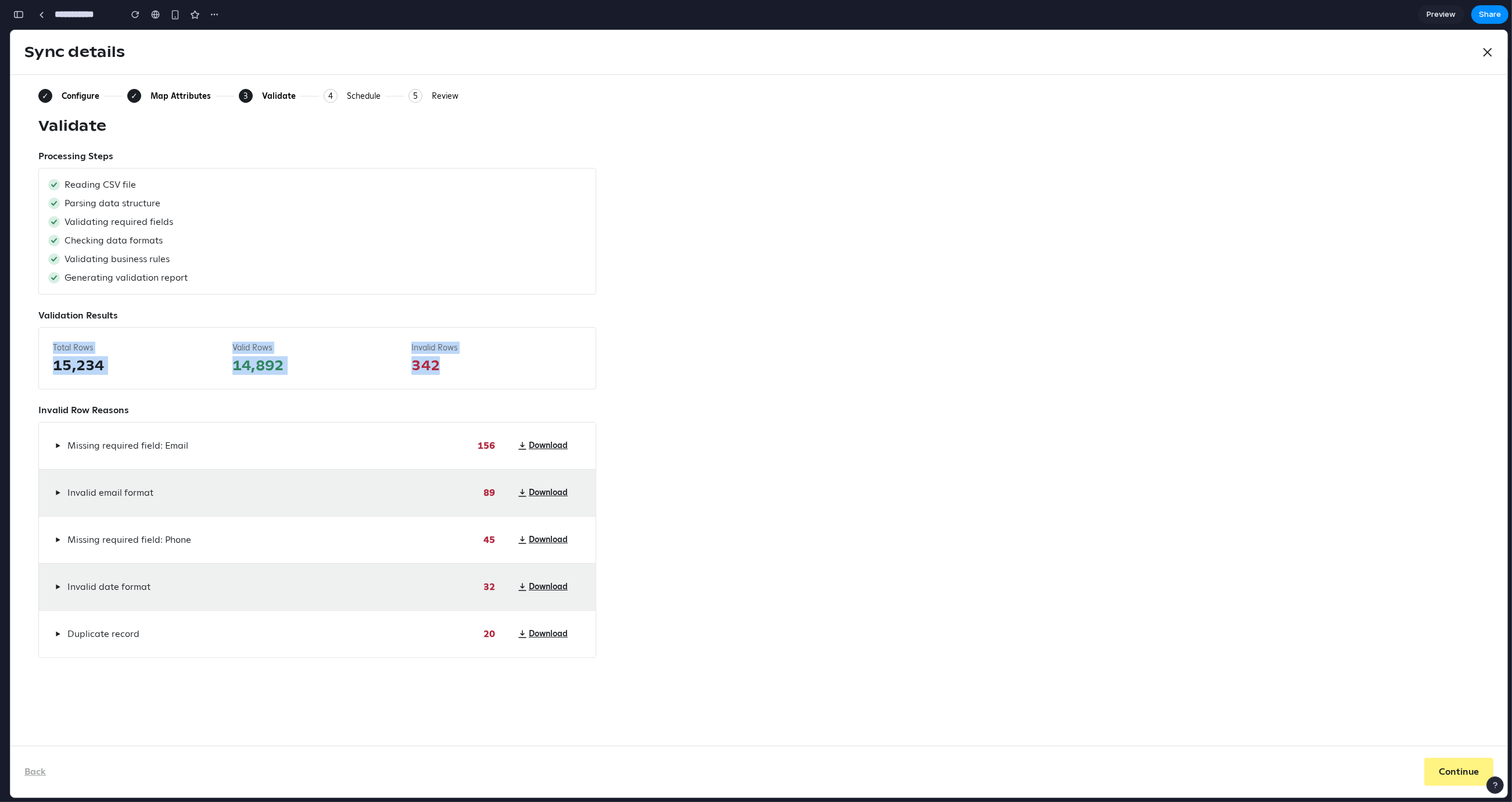
click at [460, 365] on span "342" at bounding box center [497, 365] width 170 height 18
drag, startPoint x: 37, startPoint y: 344, endPoint x: 530, endPoint y: 370, distance: 493.7
click at [530, 370] on div "✓ Configure ✓ Map Attributes 3 Current: Validate 4 Schedule 5 Review Validate P…" at bounding box center [759, 410] width 1497 height 671
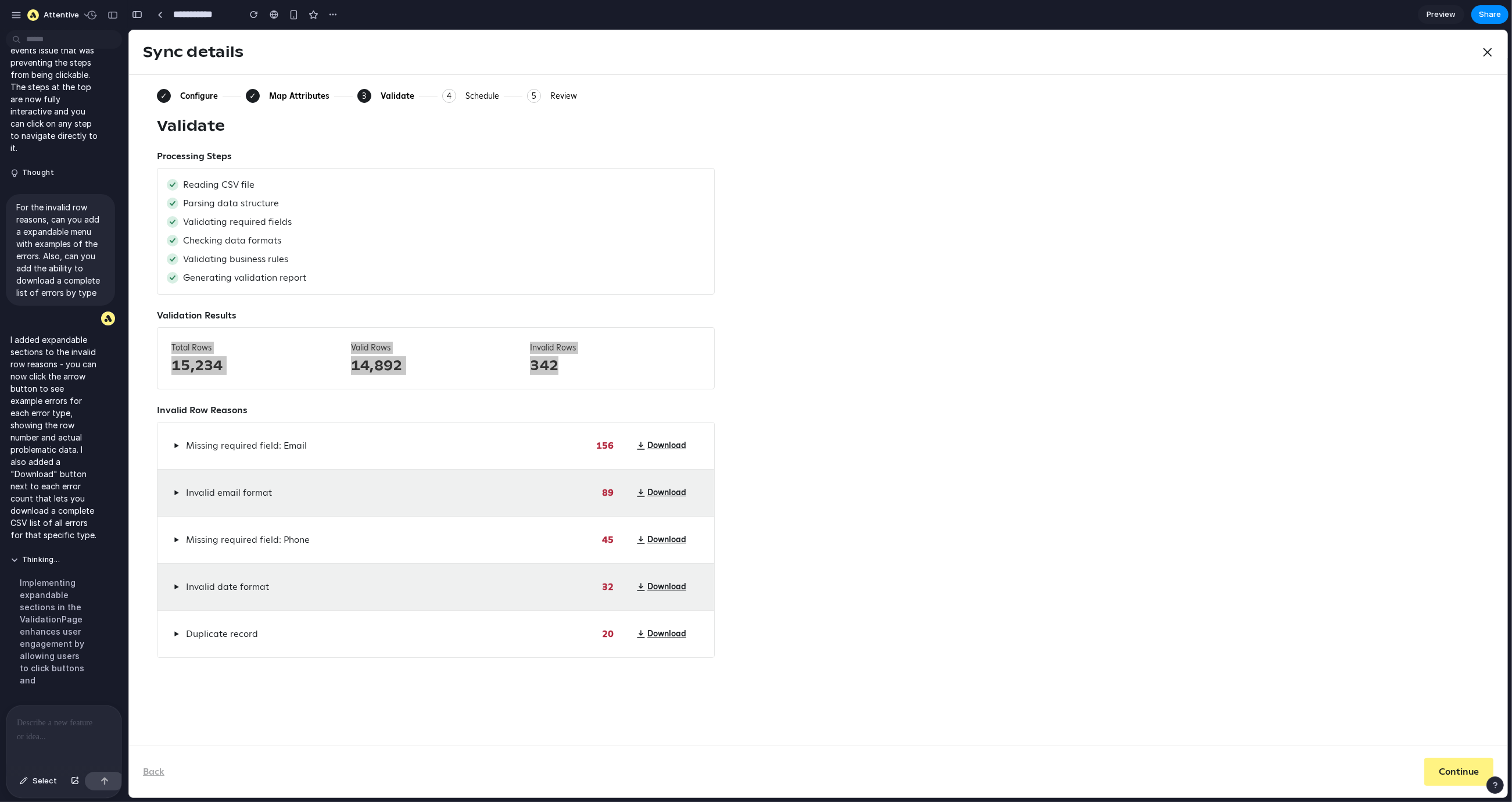
click at [140, 17] on div "button" at bounding box center [137, 14] width 10 height 8
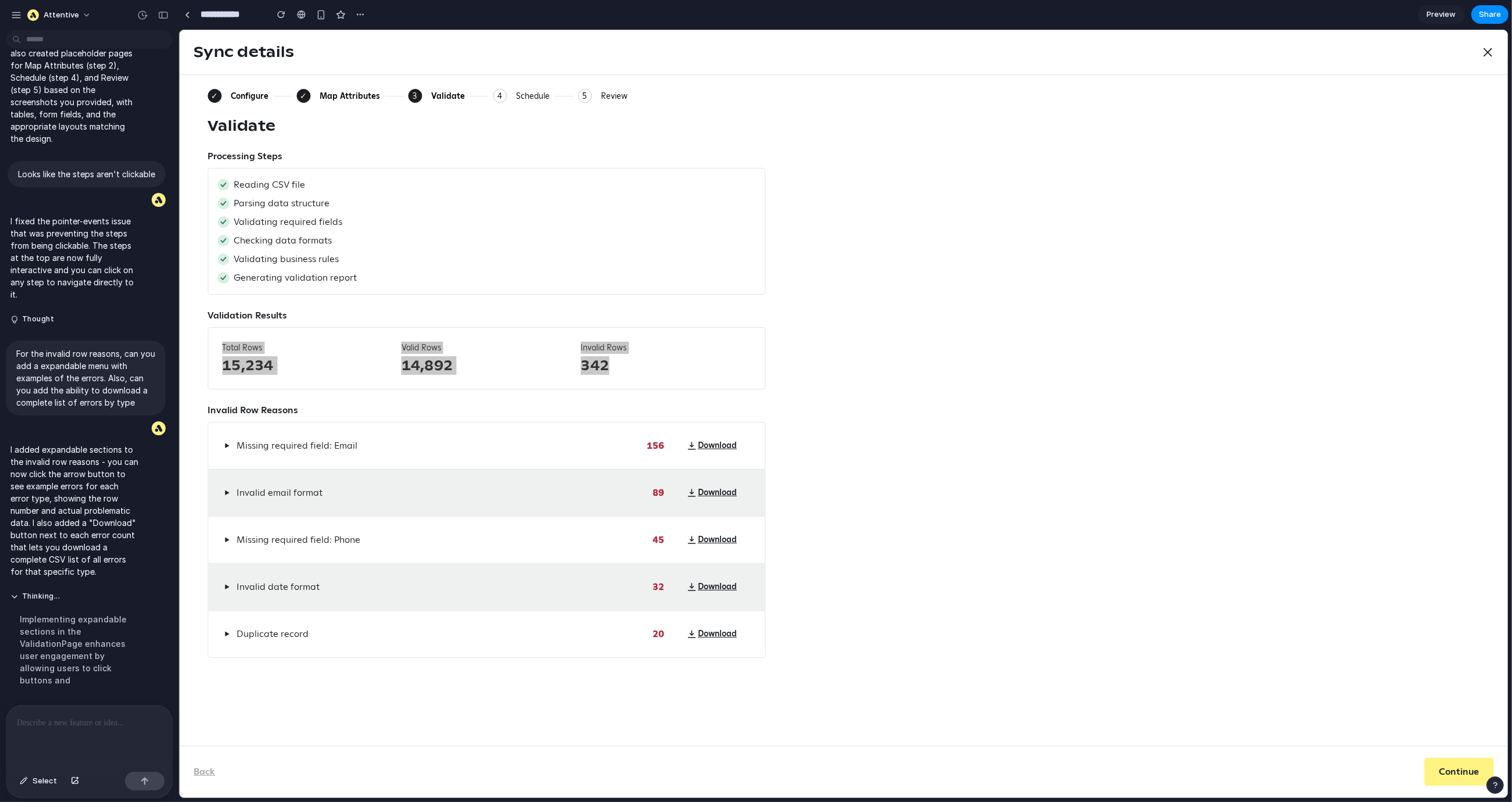
scroll to position [1223, 0]
drag, startPoint x: 160, startPoint y: 10, endPoint x: 102, endPoint y: 39, distance: 64.8
click at [160, 10] on button "button" at bounding box center [163, 15] width 18 height 18
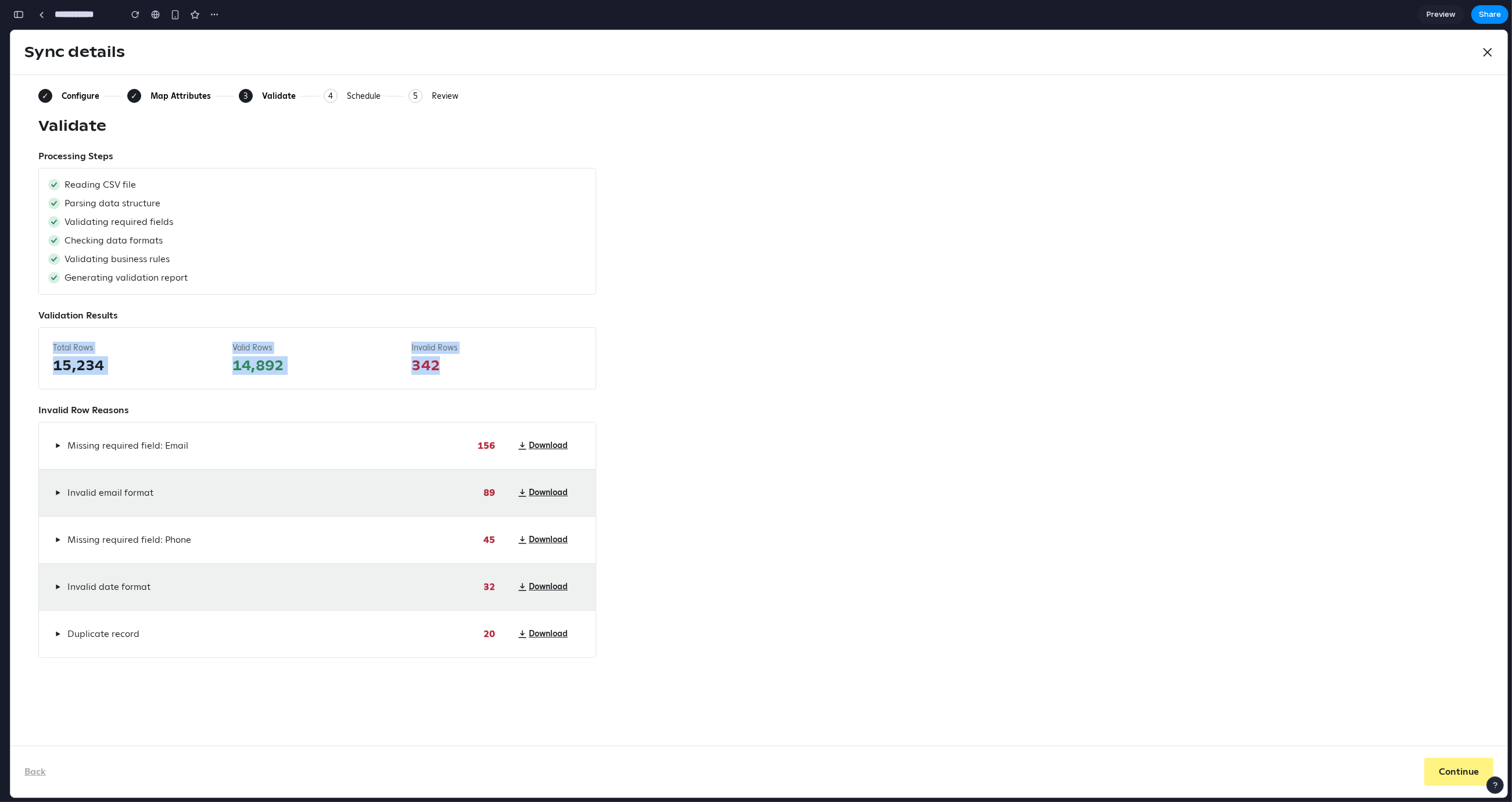
click at [262, 362] on span "14,892" at bounding box center [317, 365] width 170 height 18
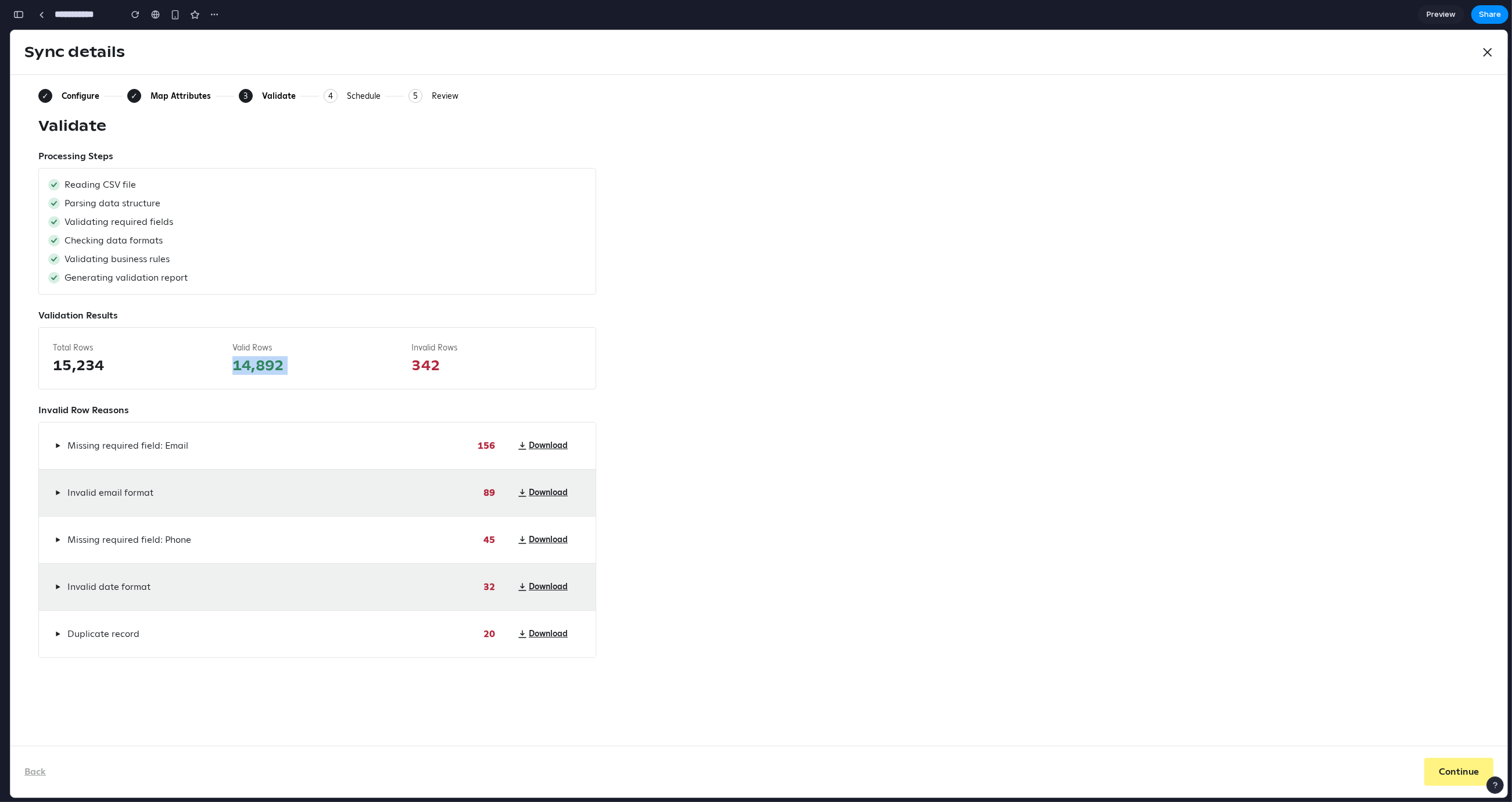
click at [280, 366] on span "14,892" at bounding box center [317, 365] width 170 height 18
drag, startPoint x: 303, startPoint y: 368, endPoint x: 234, endPoint y: 358, distance: 69.7
click at [234, 358] on span "14,892" at bounding box center [317, 365] width 170 height 18
click at [231, 362] on div "Total Rows 15,234 Valid Rows 14,892 Invalid Rows 342" at bounding box center [317, 358] width 558 height 62
drag, startPoint x: 240, startPoint y: 364, endPoint x: 335, endPoint y: 352, distance: 95.8
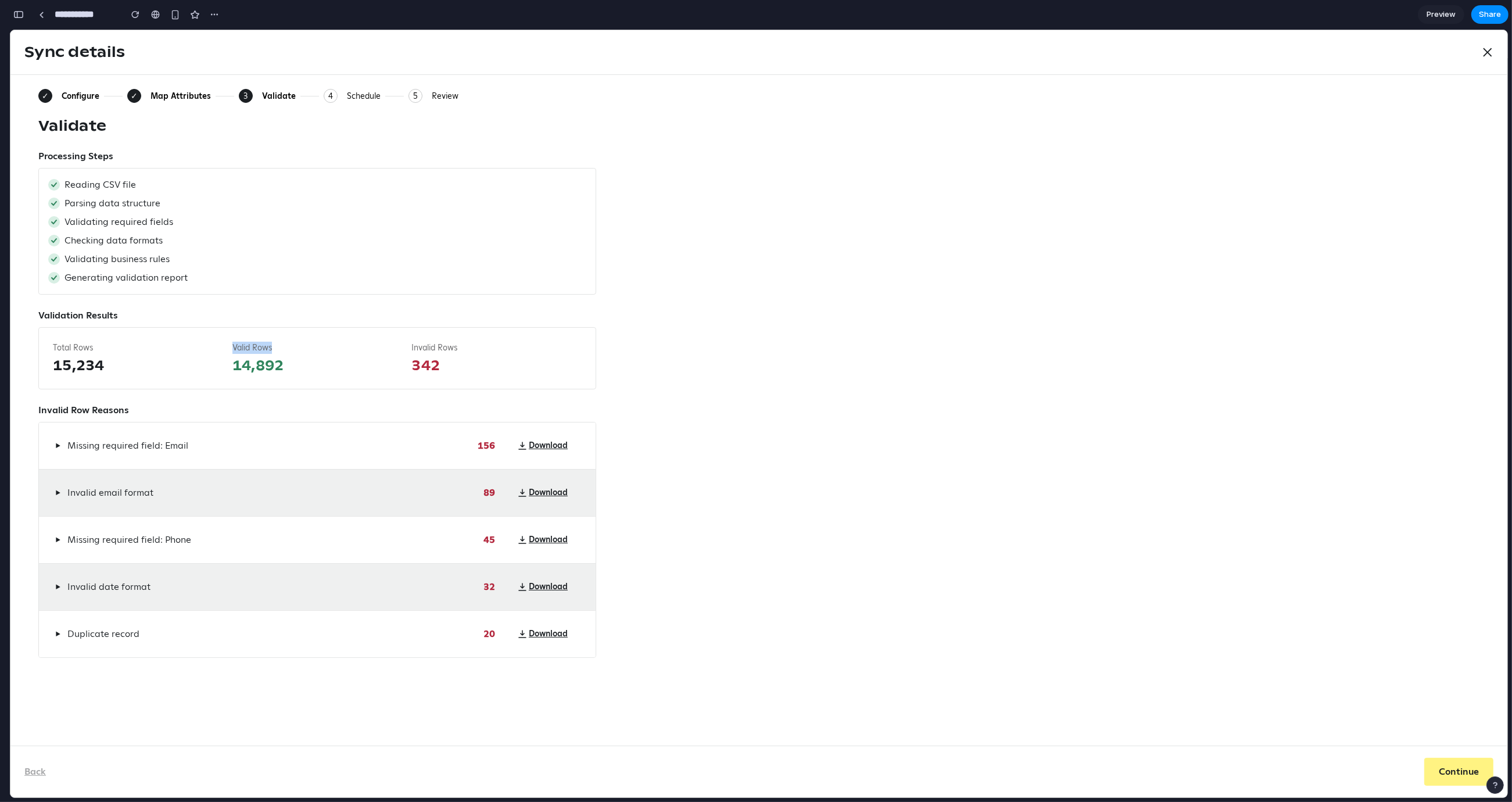
click at [335, 352] on div "Total Rows 15,234 Valid Rows 14,892 Invalid Rows 342" at bounding box center [317, 358] width 558 height 62
drag, startPoint x: 264, startPoint y: 372, endPoint x: 215, endPoint y: 355, distance: 51.9
click at [204, 348] on div "Total Rows 15,234 Valid Rows 14,892 Invalid Rows 342" at bounding box center [317, 358] width 558 height 62
click at [254, 372] on span "14,892" at bounding box center [317, 365] width 170 height 18
drag, startPoint x: 234, startPoint y: 366, endPoint x: 313, endPoint y: 358, distance: 79.4
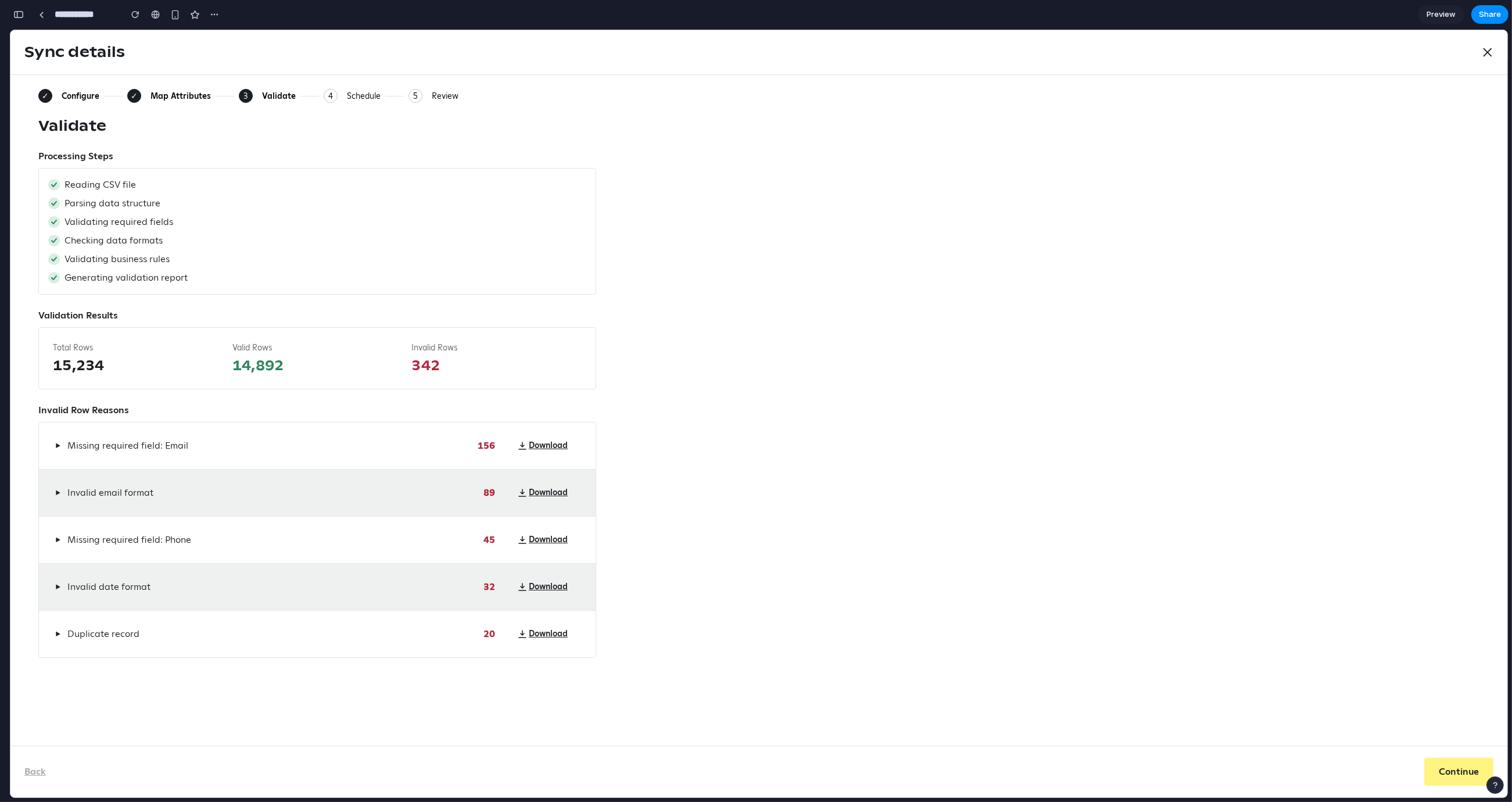
click at [289, 361] on div "Total Rows 15,234 Valid Rows 14,892 Invalid Rows 342" at bounding box center [317, 358] width 558 height 62
drag, startPoint x: 313, startPoint y: 358, endPoint x: 289, endPoint y: 361, distance: 24.2
click at [304, 359] on span "14,892" at bounding box center [317, 365] width 170 height 18
drag, startPoint x: 289, startPoint y: 361, endPoint x: 270, endPoint y: 364, distance: 19.2
click at [270, 364] on span "14,892" at bounding box center [317, 365] width 170 height 18
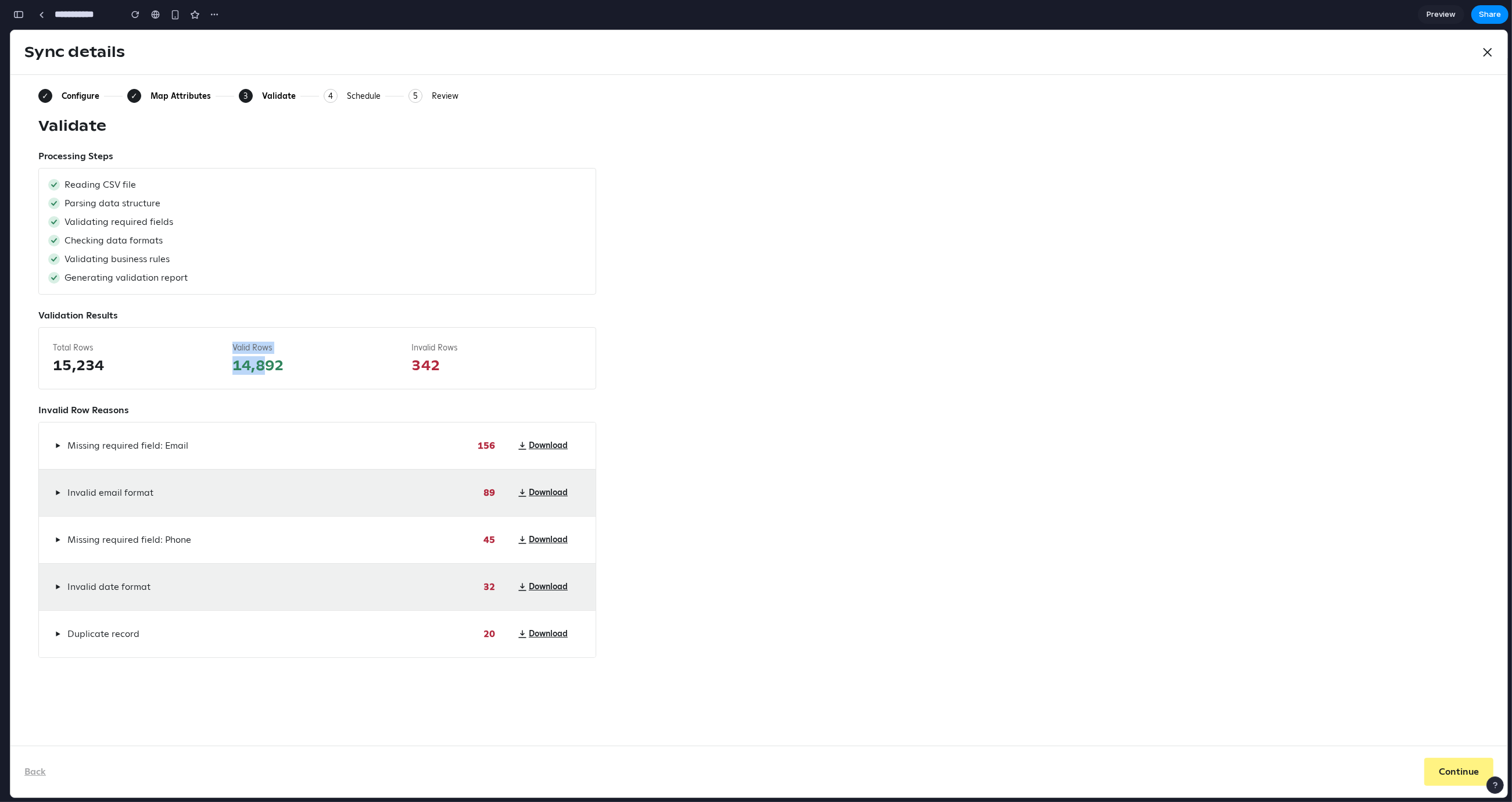
drag, startPoint x: 270, startPoint y: 364, endPoint x: 206, endPoint y: 366, distance: 64.0
click at [209, 366] on div "Total Rows 15,234 Valid Rows 14,892 Invalid Rows 342" at bounding box center [317, 358] width 558 height 62
click at [204, 366] on span "15,234" at bounding box center [138, 365] width 170 height 18
drag, startPoint x: 213, startPoint y: 366, endPoint x: 317, endPoint y: 368, distance: 104.0
click at [315, 369] on div "Total Rows 15,234 Valid Rows 14,892 Invalid Rows 342" at bounding box center [317, 358] width 558 height 62
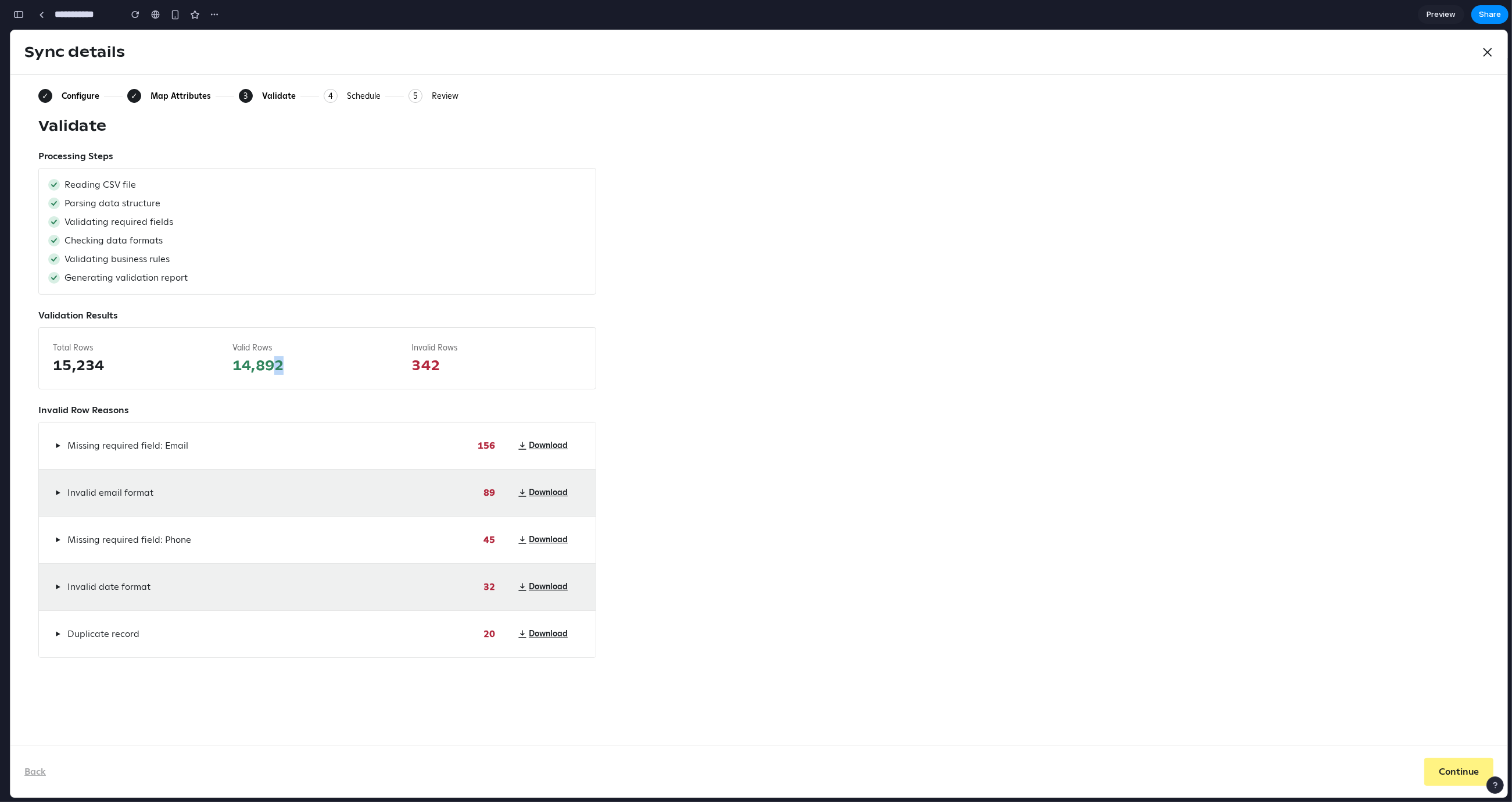
drag, startPoint x: 285, startPoint y: 371, endPoint x: 274, endPoint y: 369, distance: 11.2
click at [280, 372] on span "14,892" at bounding box center [317, 365] width 170 height 18
drag, startPoint x: 203, startPoint y: 371, endPoint x: 186, endPoint y: 366, distance: 17.7
click at [189, 367] on div "Total Rows 15,234 Valid Rows 14,892 Invalid Rows 342" at bounding box center [317, 358] width 558 height 62
drag, startPoint x: 342, startPoint y: 371, endPoint x: 361, endPoint y: 366, distance: 19.6
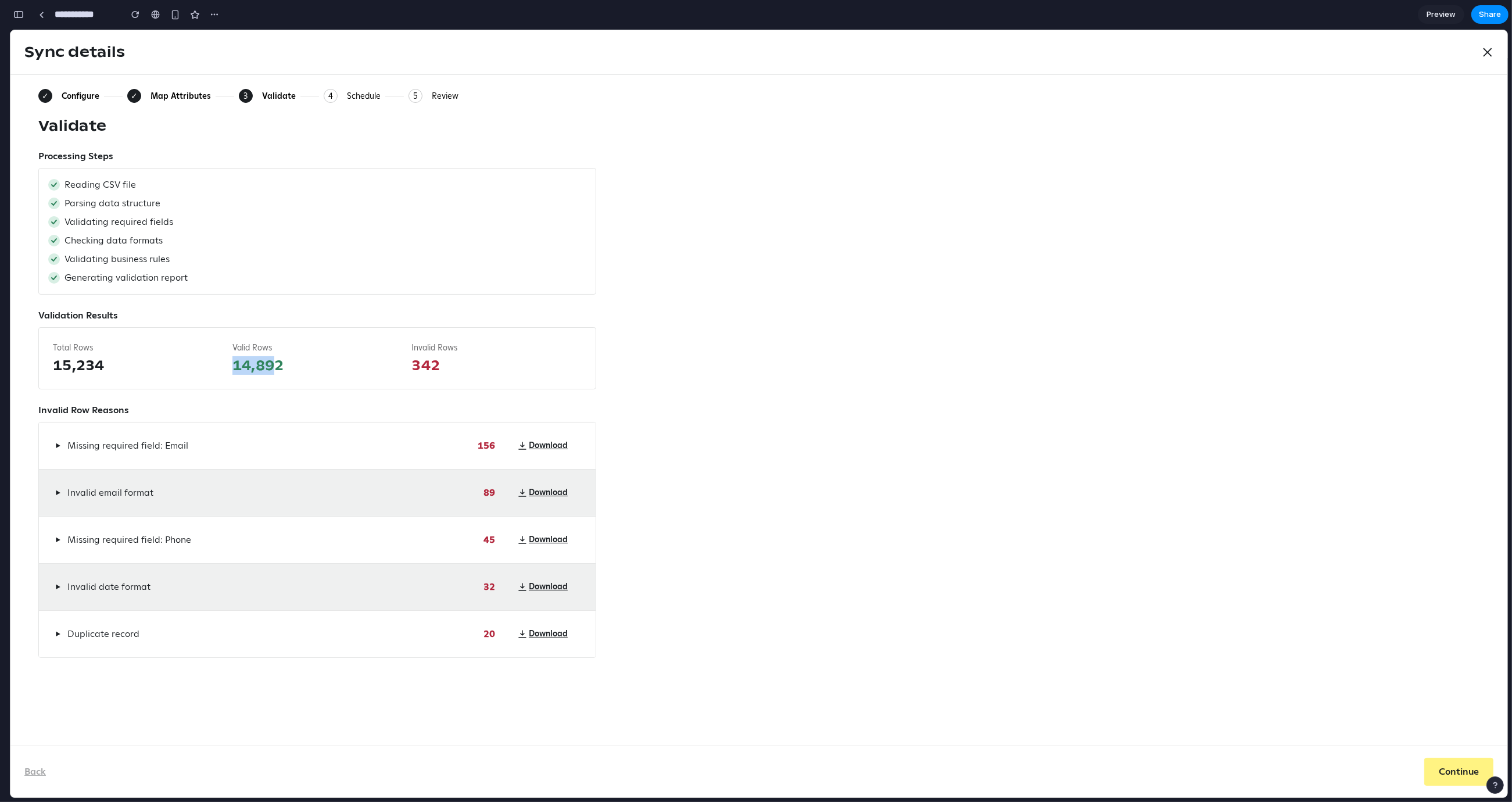
click at [348, 369] on div "Total Rows 15,234 Valid Rows 14,892 Invalid Rows 342" at bounding box center [317, 358] width 558 height 62
drag, startPoint x: 236, startPoint y: 368, endPoint x: 130, endPoint y: 355, distance: 106.8
click at [134, 356] on div "Total Rows 15,234 Valid Rows 14,892 Invalid Rows 342" at bounding box center [317, 358] width 558 height 62
drag, startPoint x: 279, startPoint y: 369, endPoint x: 413, endPoint y: 372, distance: 134.0
click at [411, 372] on div "Total Rows 15,234 Valid Rows 14,892 Invalid Rows 342" at bounding box center [317, 358] width 558 height 62
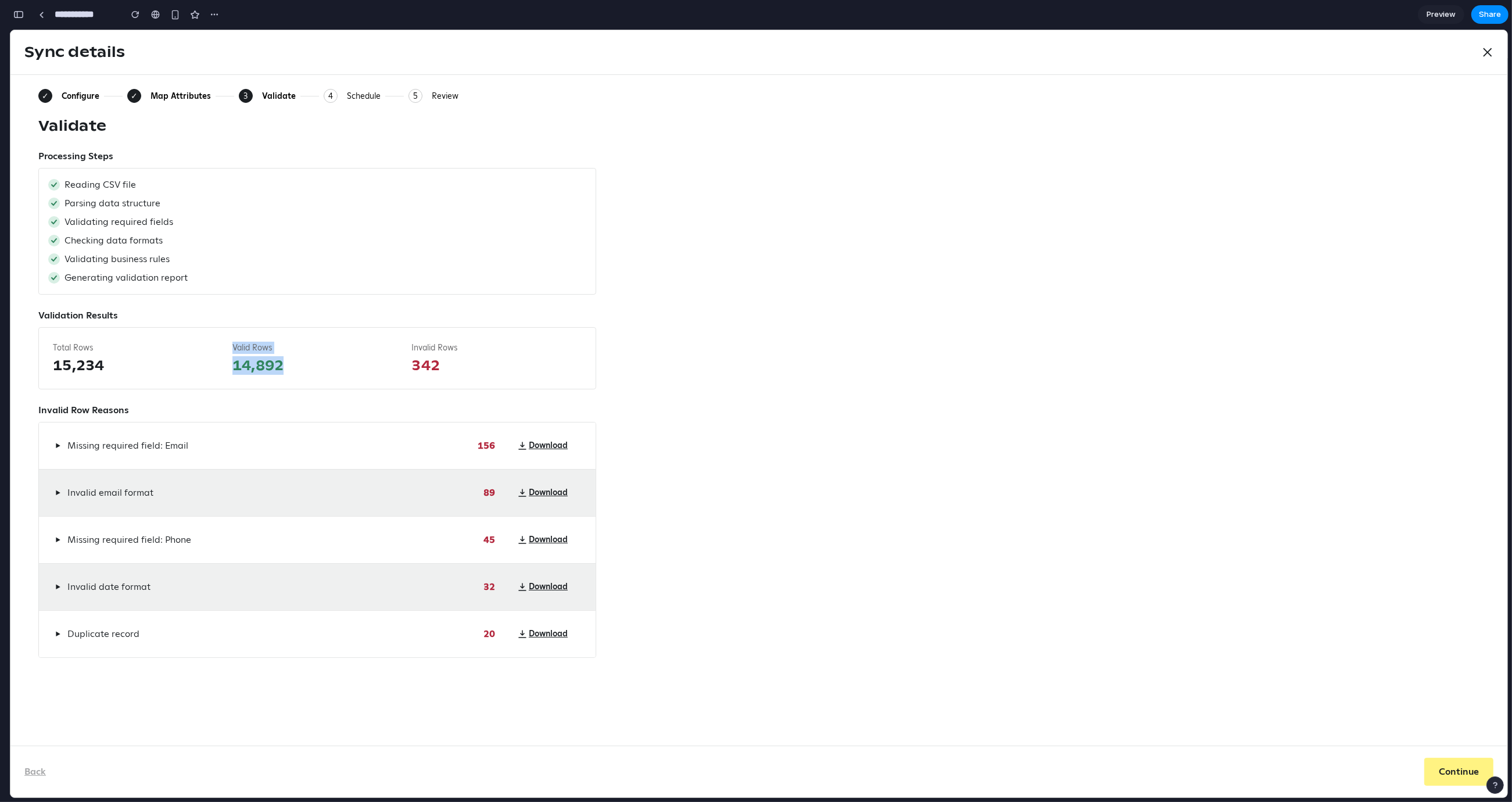
drag, startPoint x: 225, startPoint y: 377, endPoint x: 100, endPoint y: 364, distance: 125.7
click at [100, 364] on div "Total Rows 15,234 Valid Rows 14,892 Invalid Rows 342" at bounding box center [317, 358] width 558 height 62
drag, startPoint x: 170, startPoint y: 347, endPoint x: 434, endPoint y: 369, distance: 264.9
click at [434, 369] on div "Total Rows 15,234 Valid Rows 14,892 Invalid Rows 342" at bounding box center [317, 358] width 558 height 62
click at [260, 355] on div "Valid Rows 14,892" at bounding box center [317, 358] width 170 height 33
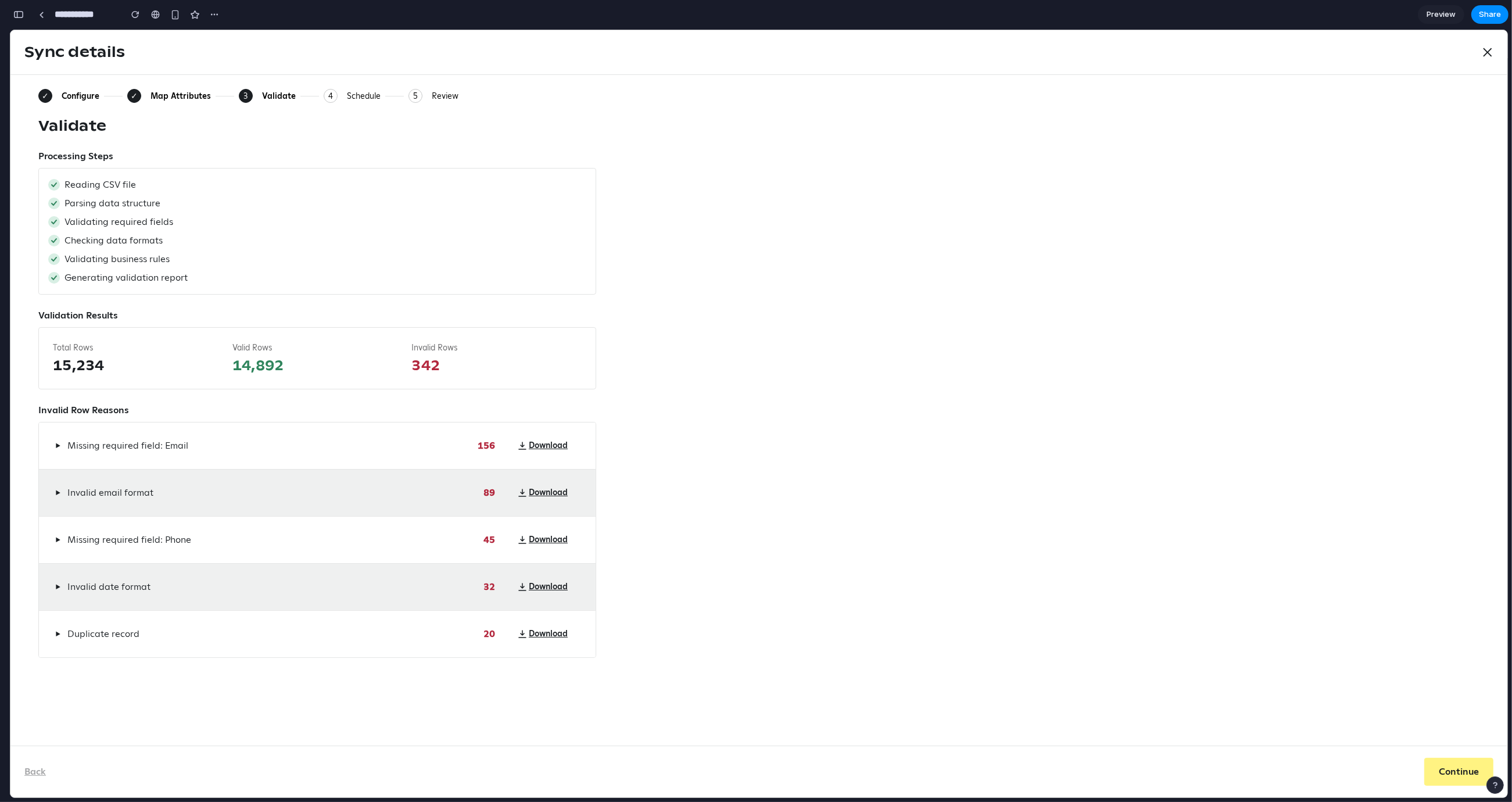
click at [256, 369] on span "14,892" at bounding box center [317, 365] width 170 height 18
click at [246, 360] on span "14,892" at bounding box center [317, 365] width 170 height 18
drag, startPoint x: 229, startPoint y: 348, endPoint x: 320, endPoint y: 372, distance: 94.1
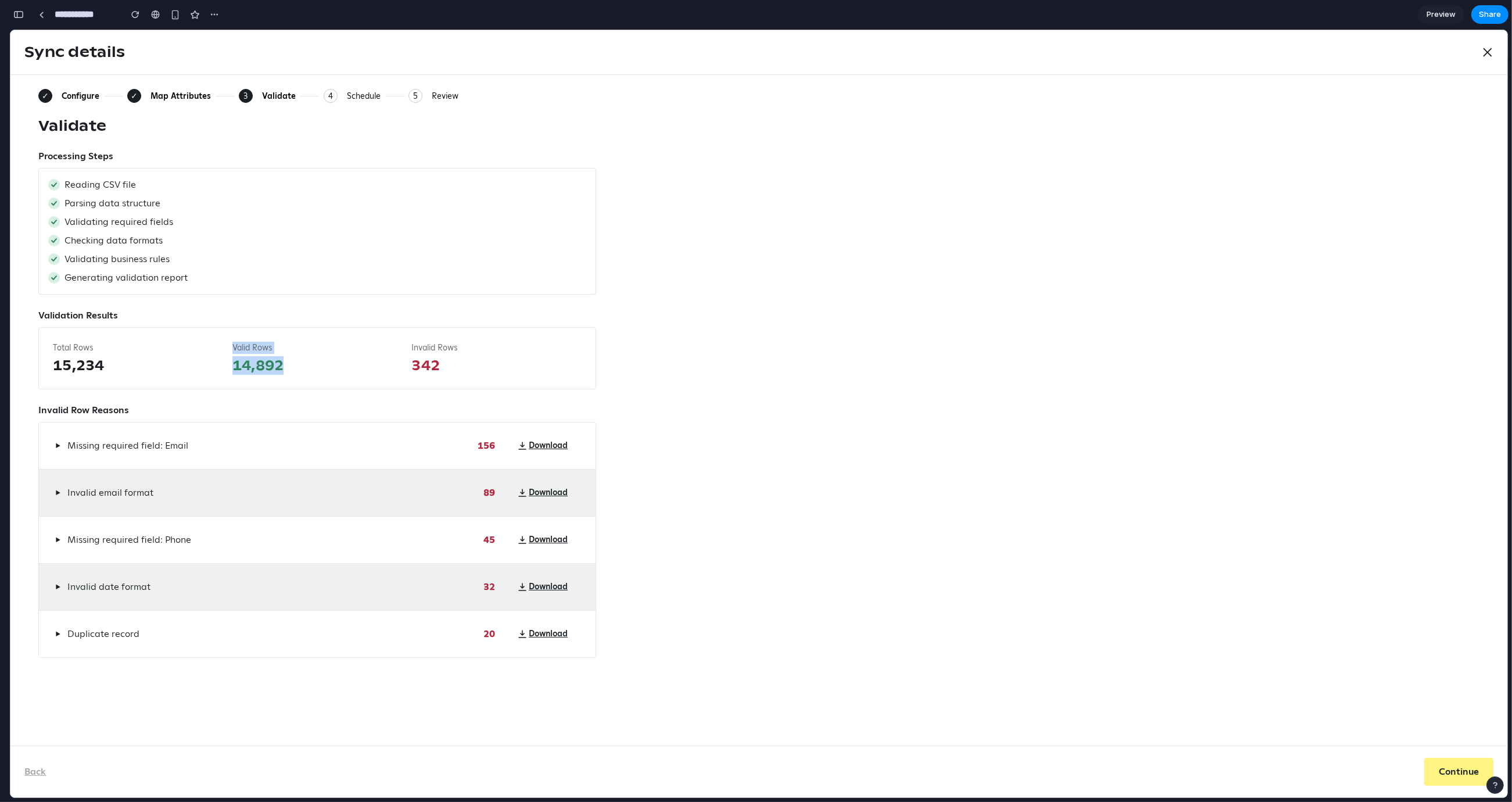
click at [320, 374] on div "Total Rows 15,234 Valid Rows 14,892 Invalid Rows 342" at bounding box center [317, 358] width 558 height 62
click at [301, 360] on span "14,892" at bounding box center [317, 365] width 170 height 18
drag, startPoint x: 254, startPoint y: 364, endPoint x: 231, endPoint y: 351, distance: 26.4
click at [231, 351] on div "Total Rows 15,234 Valid Rows 14,892 Invalid Rows 342" at bounding box center [317, 358] width 558 height 62
click at [231, 349] on div "Total Rows 15,234 Valid Rows 14,892 Invalid Rows 342" at bounding box center [317, 358] width 558 height 62
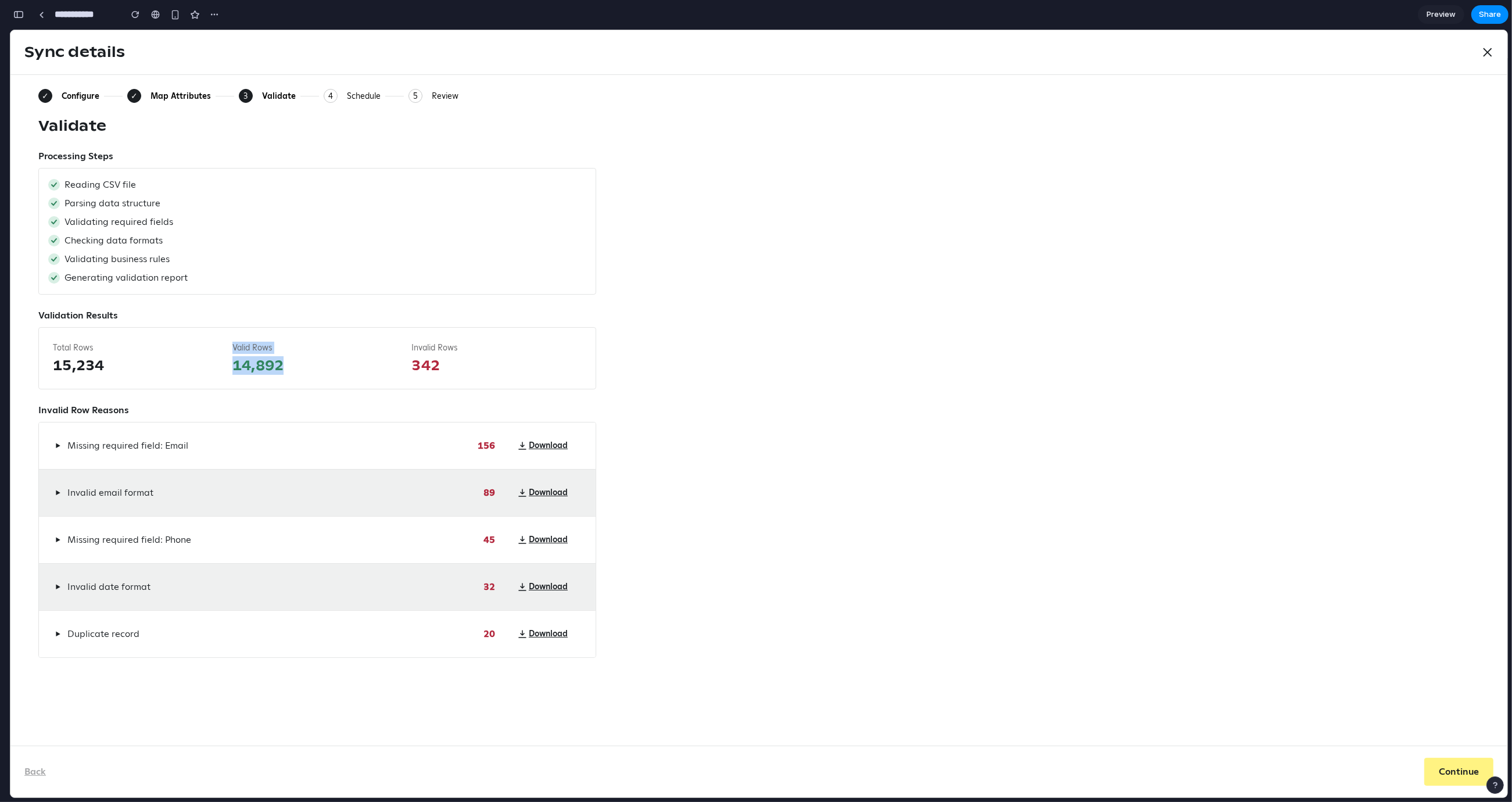
drag, startPoint x: 228, startPoint y: 347, endPoint x: 363, endPoint y: 382, distance: 139.5
click at [364, 381] on div "Total Rows 15,234 Valid Rows 14,892 Invalid Rows 342" at bounding box center [317, 358] width 558 height 62
click at [363, 383] on div "Total Rows 15,234 Valid Rows 14,892 Invalid Rows 342" at bounding box center [317, 358] width 558 height 62
click at [370, 372] on span "14,892" at bounding box center [317, 365] width 170 height 18
click at [98, 448] on span "Missing required field: Email" at bounding box center [128, 445] width 121 height 14
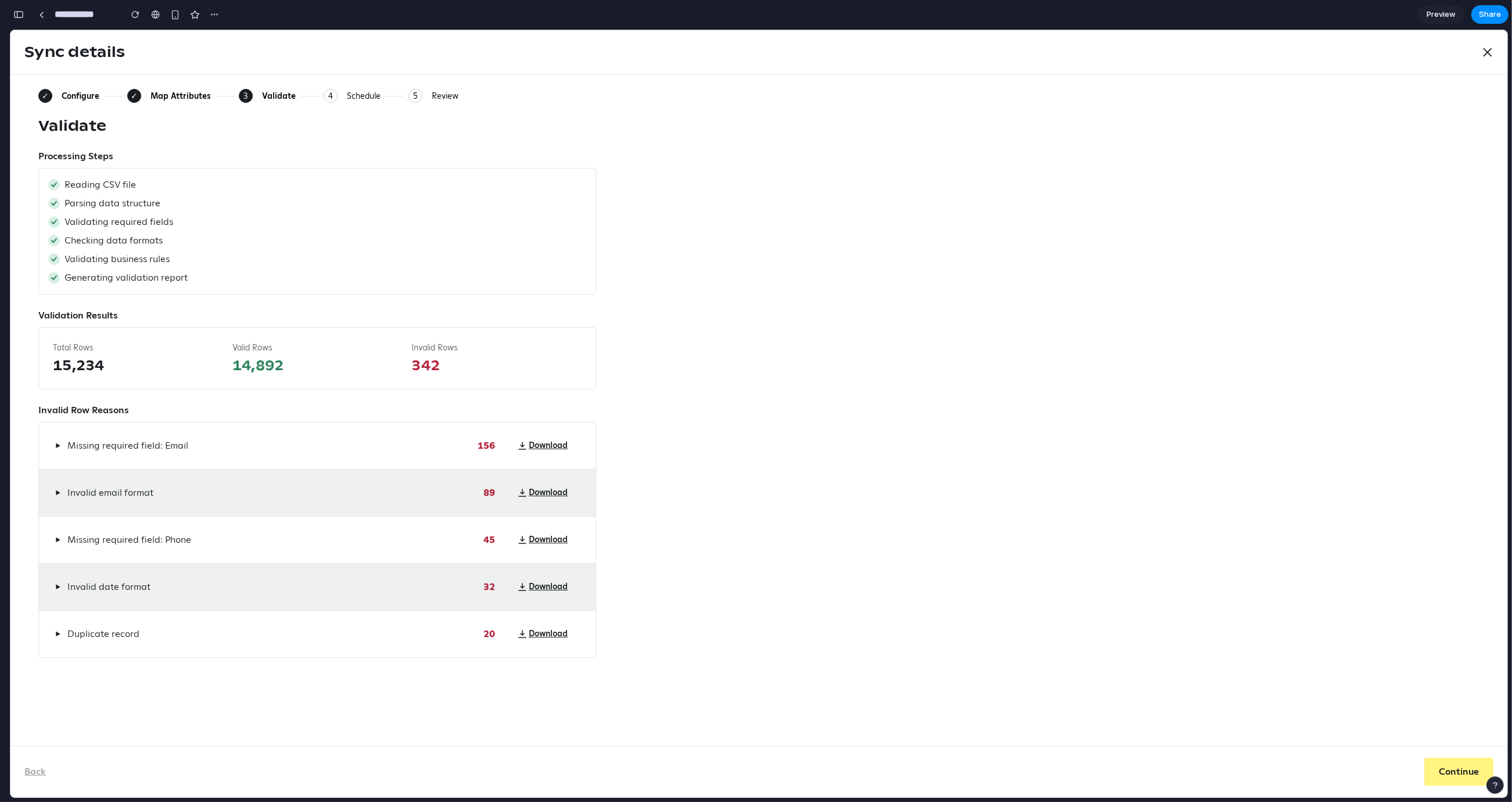
click at [56, 447] on span "▶" at bounding box center [57, 445] width 5 height 10
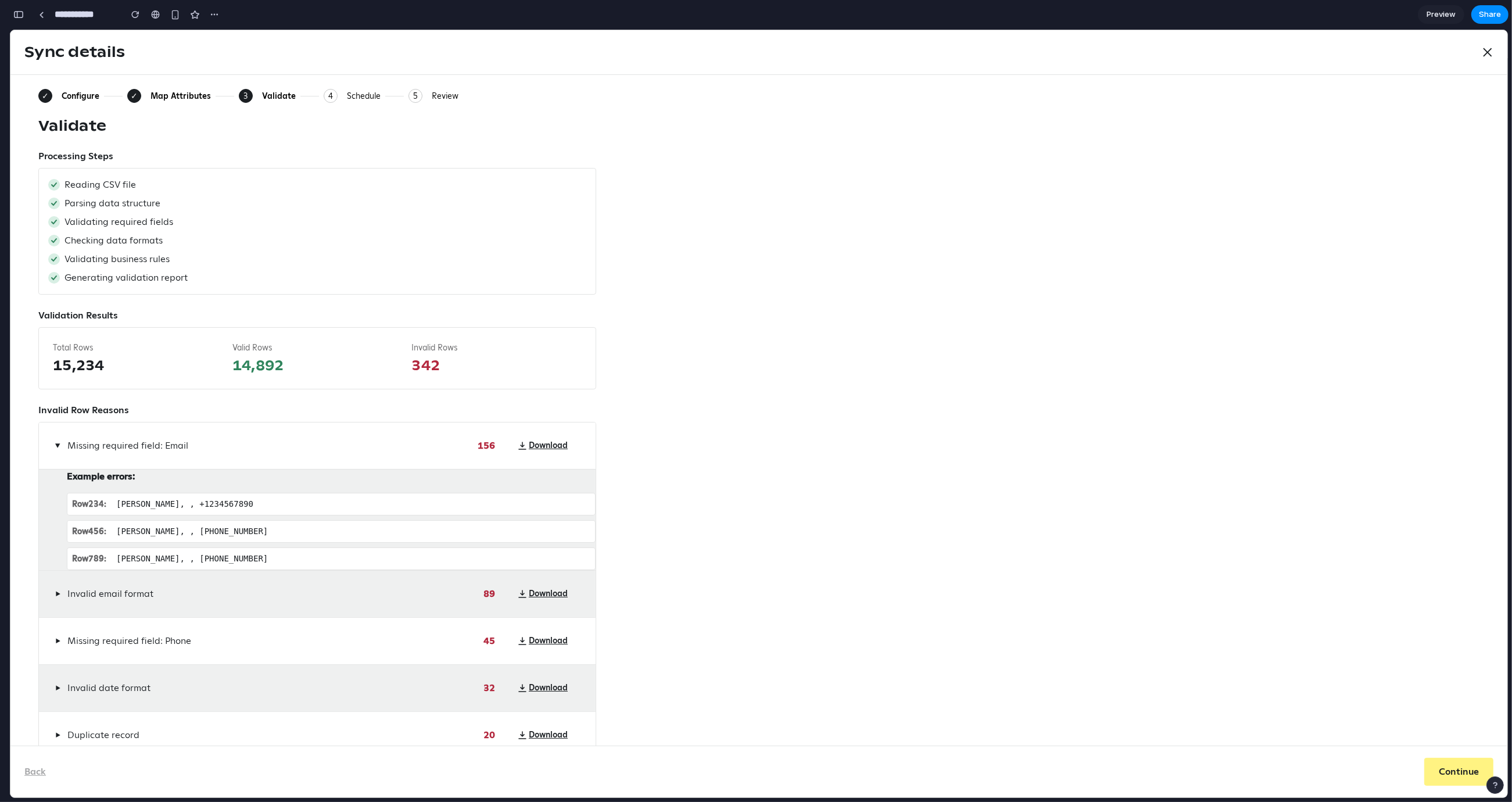
scroll to position [60, 0]
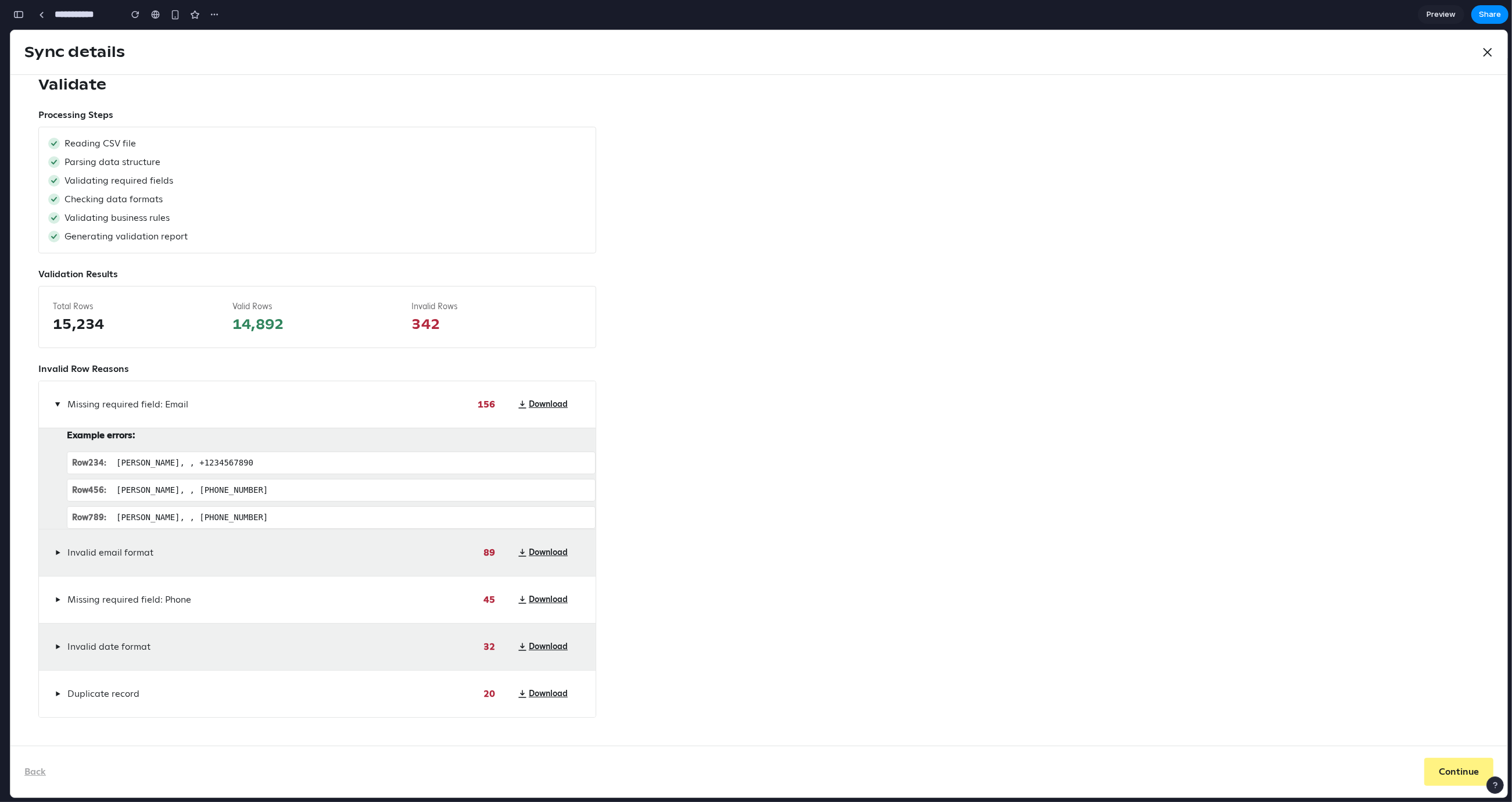
click at [57, 554] on span "▶" at bounding box center [57, 552] width 5 height 10
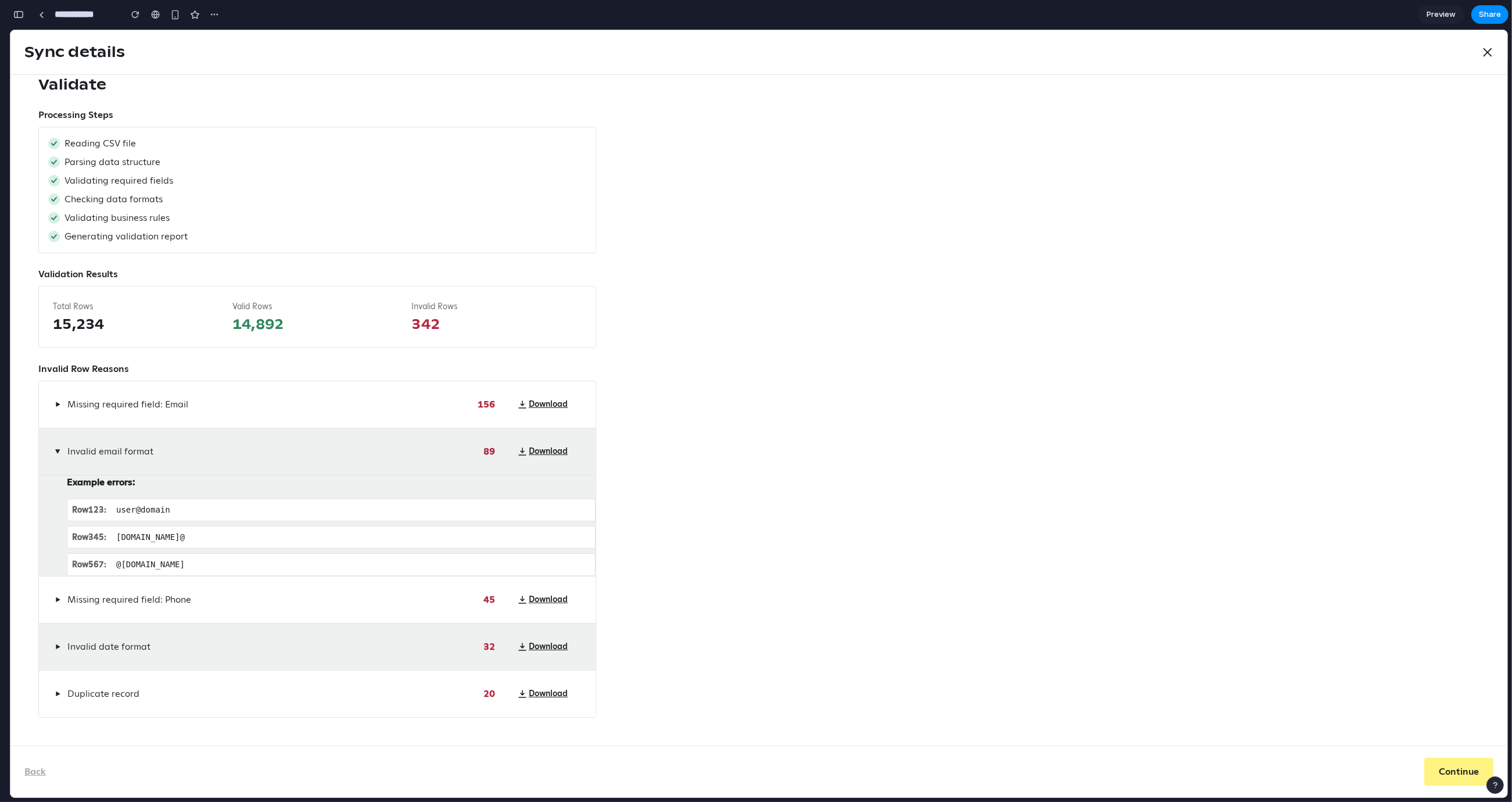
click at [53, 599] on button "▶" at bounding box center [57, 599] width 10 height 14
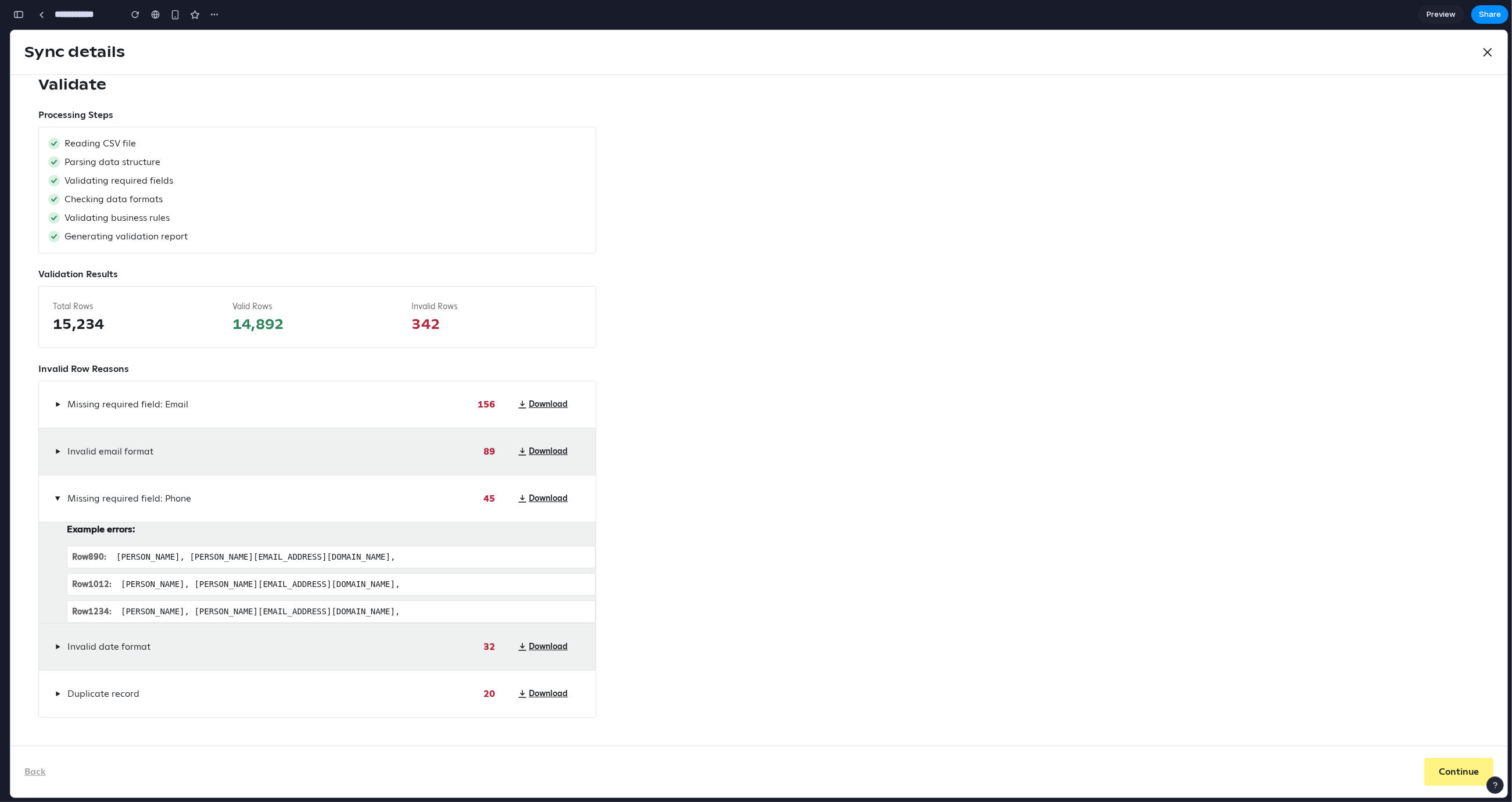
click at [56, 637] on span "▶" at bounding box center [57, 646] width 5 height 10
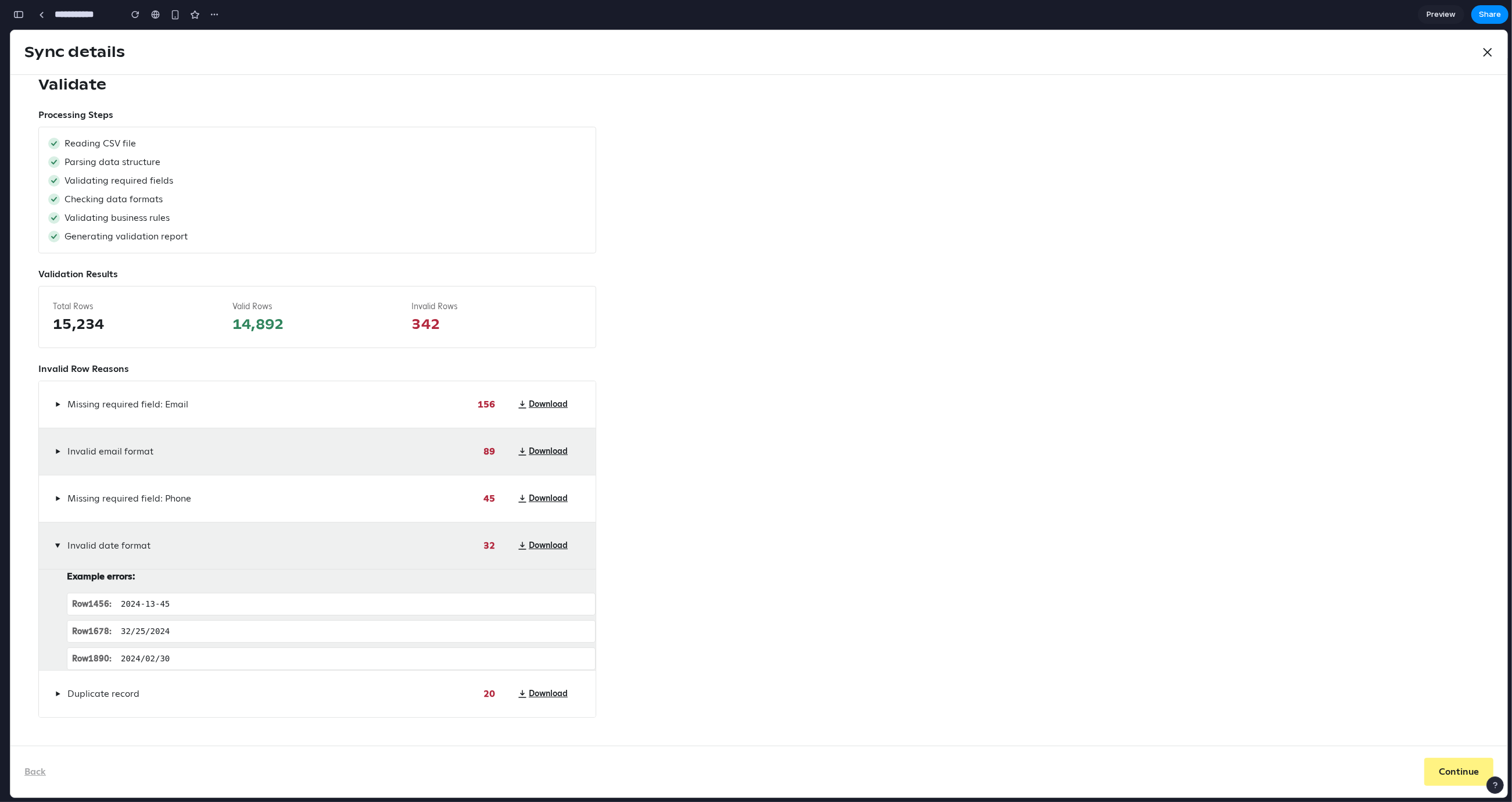
click at [55, 637] on span "▶" at bounding box center [57, 693] width 5 height 10
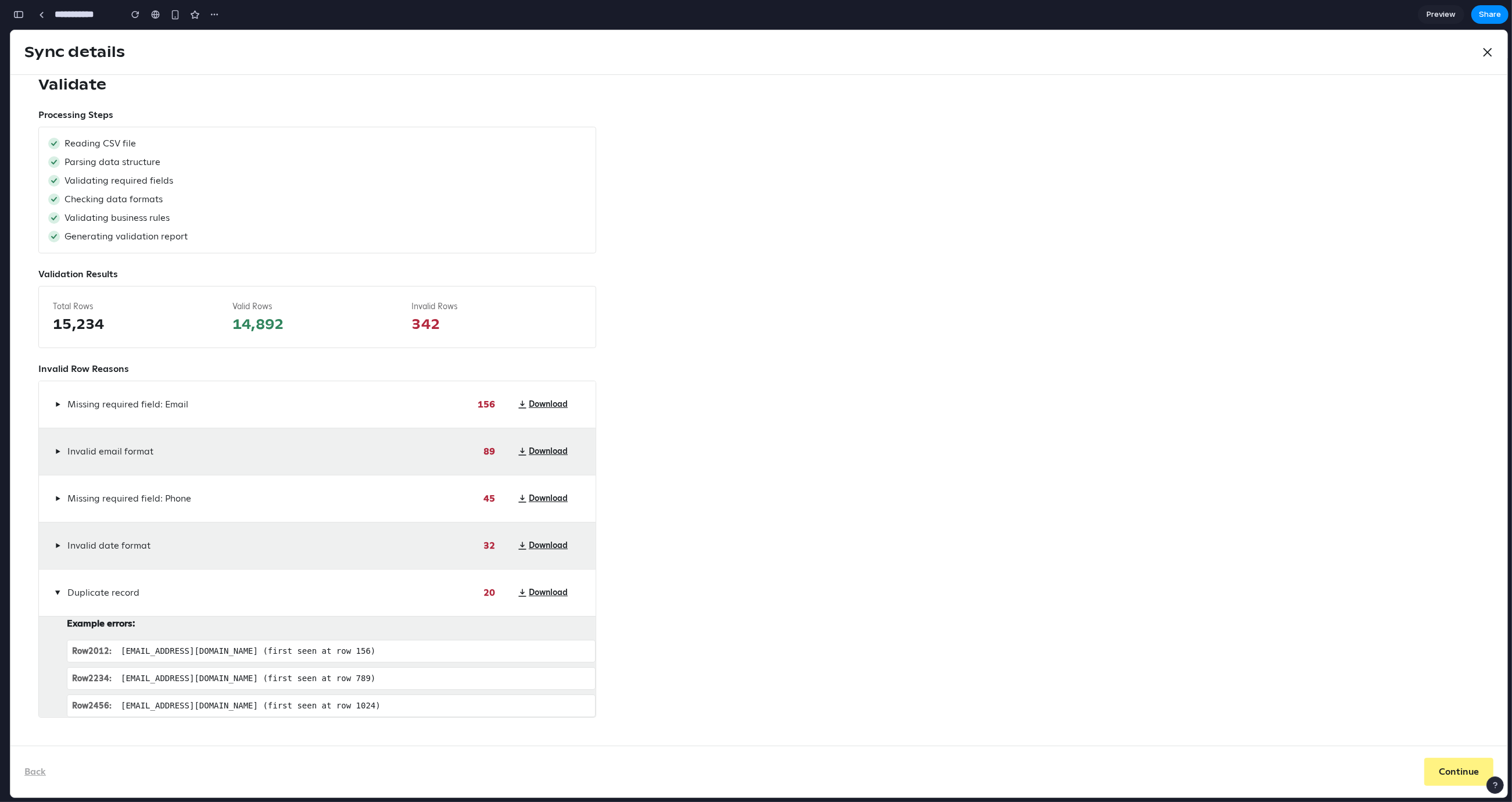
click at [55, 590] on span "▶" at bounding box center [58, 592] width 10 height 5
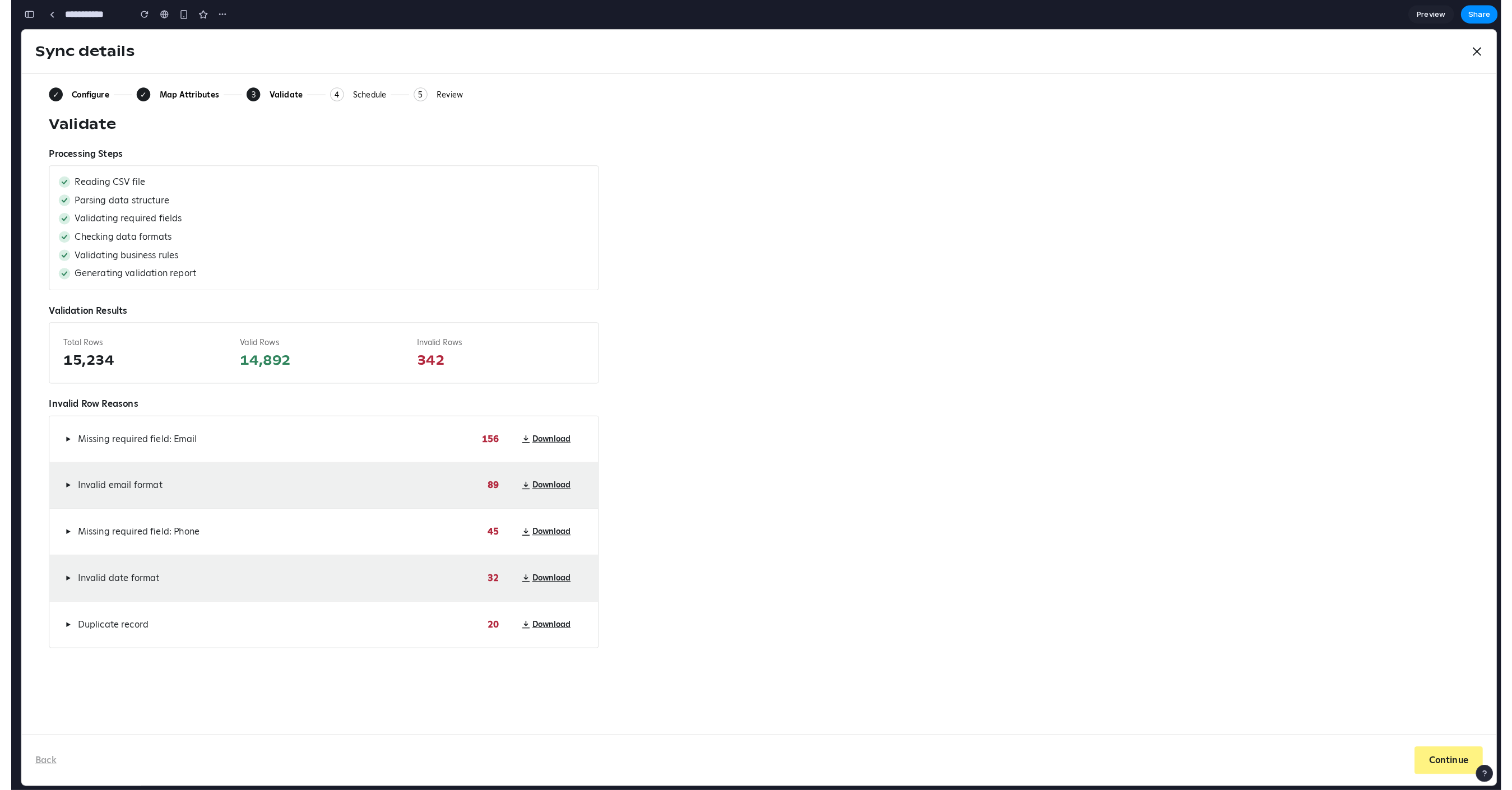
scroll to position [0, 0]
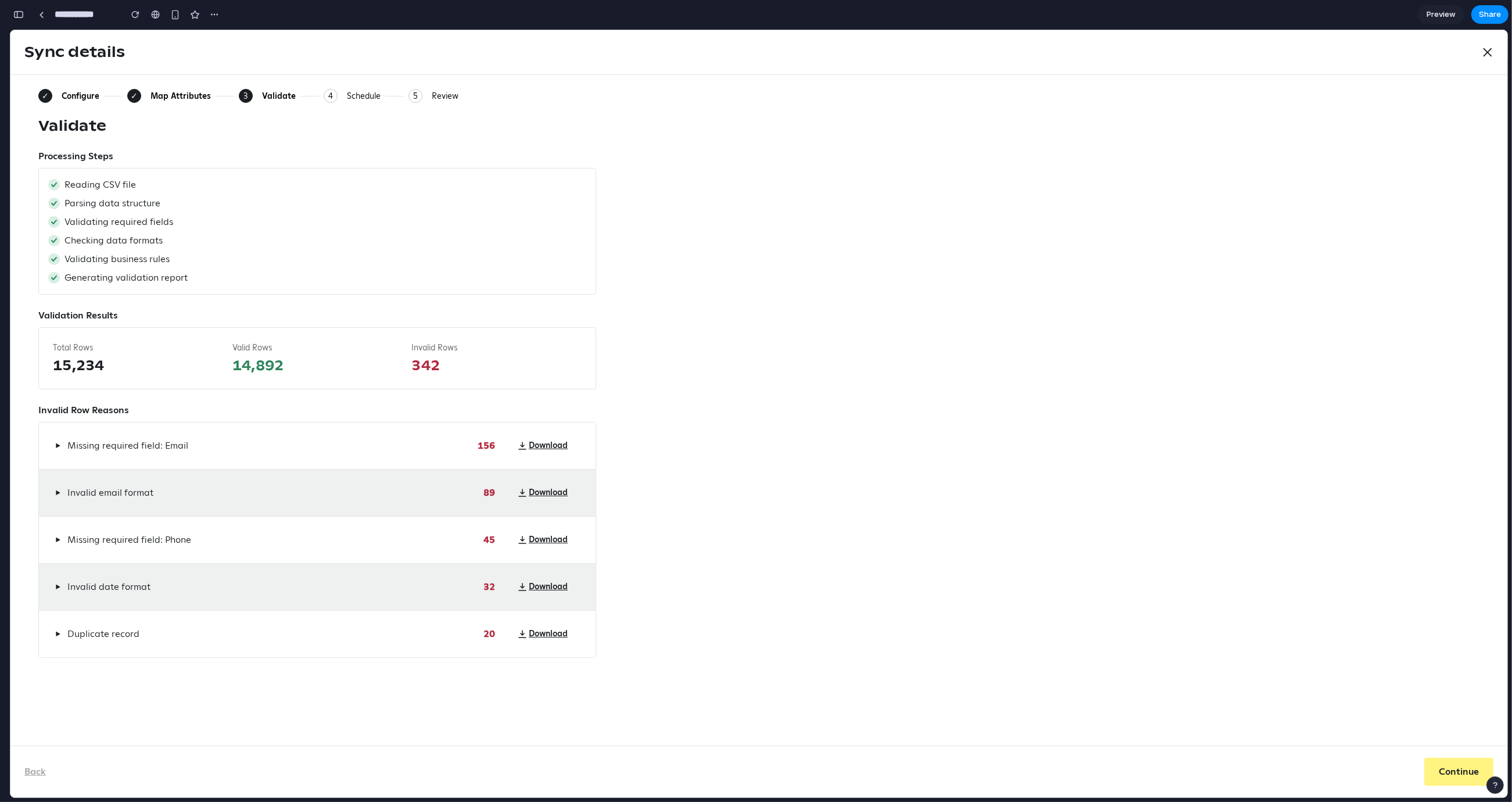
click at [57, 449] on span "▶" at bounding box center [57, 445] width 5 height 10
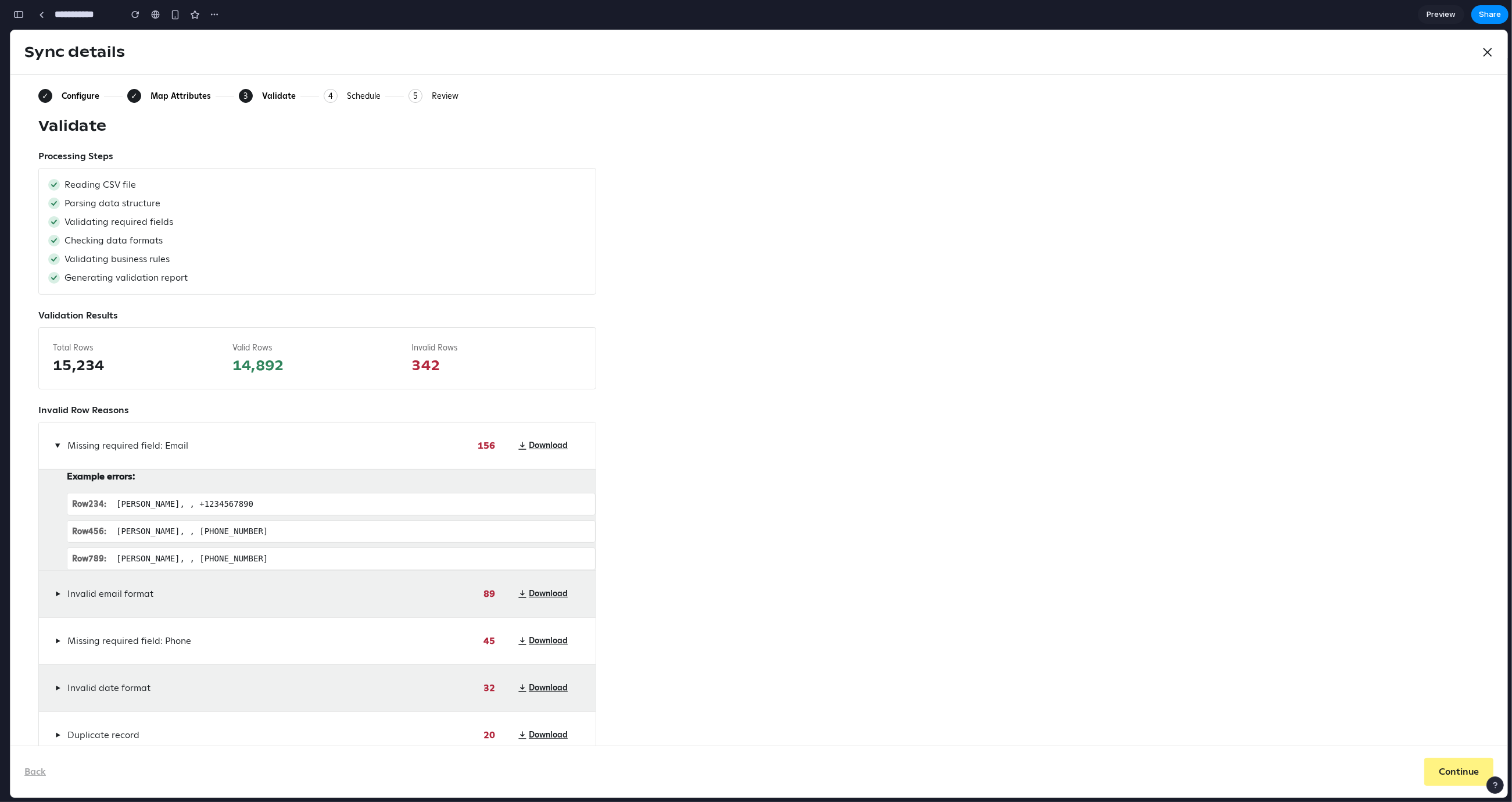
click at [56, 441] on button "▶" at bounding box center [57, 445] width 10 height 14
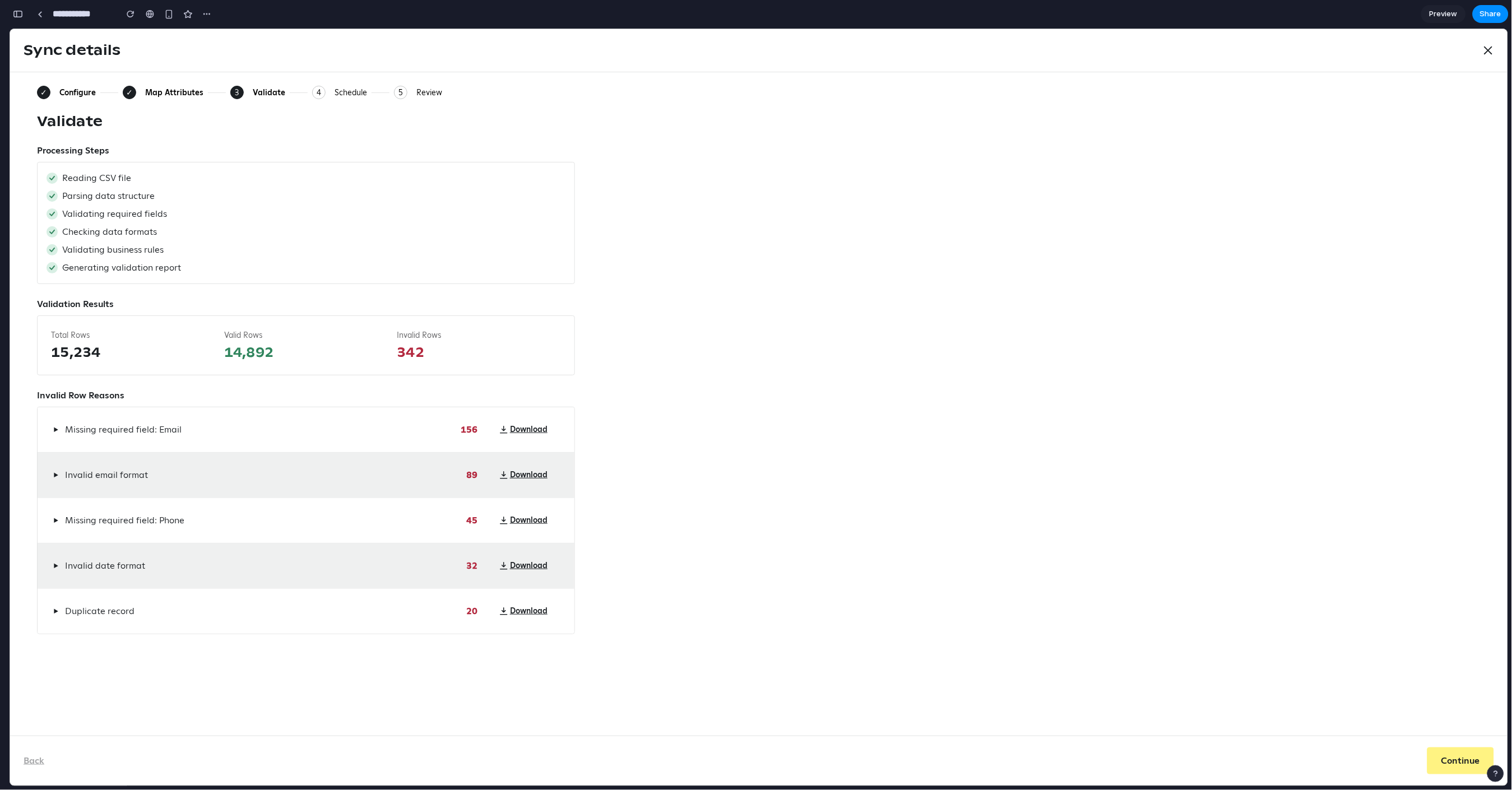
click at [90, 91] on div "Configure" at bounding box center [77, 92] width 36 height 10
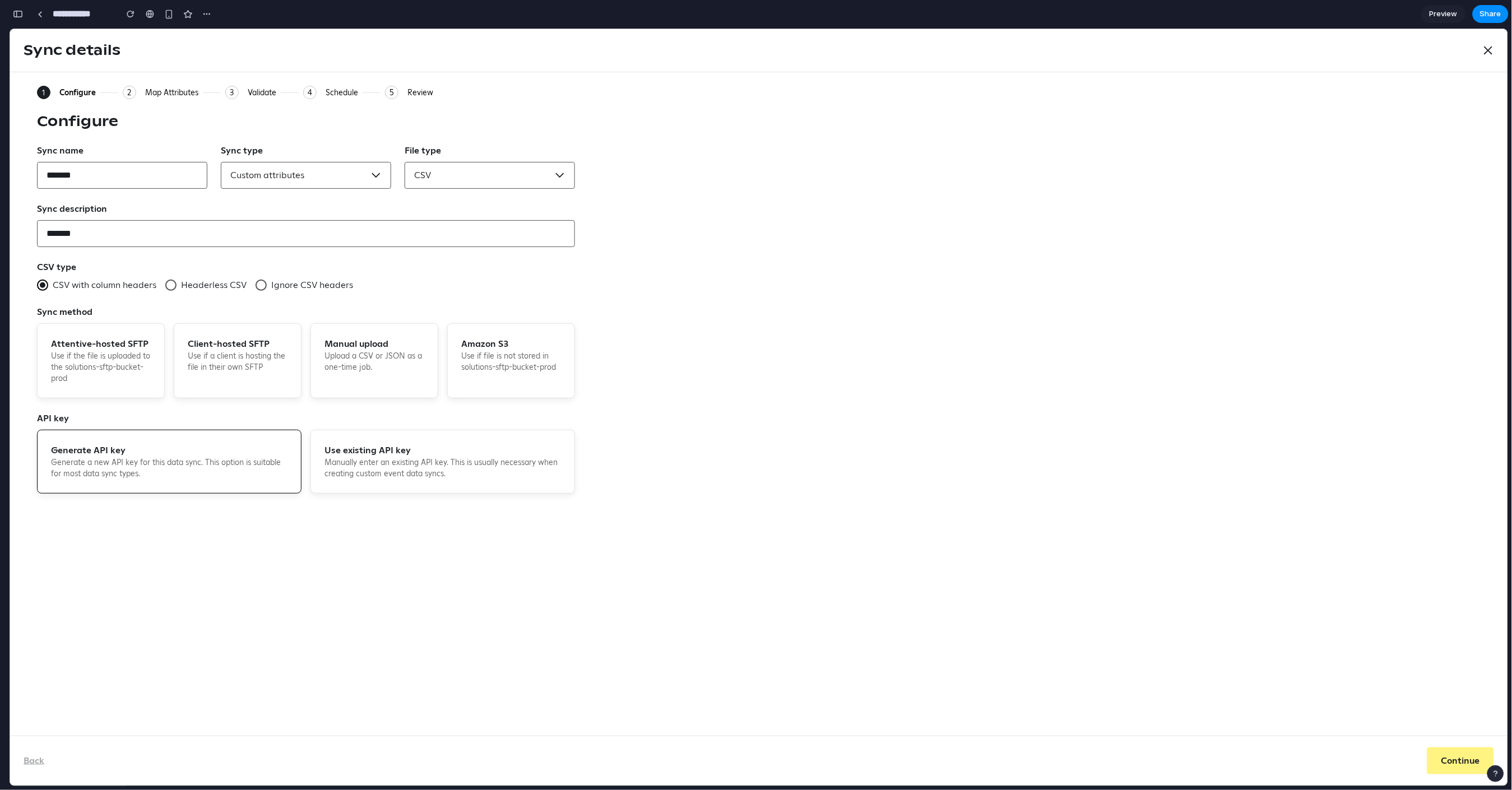
click at [261, 92] on div "Validate" at bounding box center [262, 92] width 28 height 10
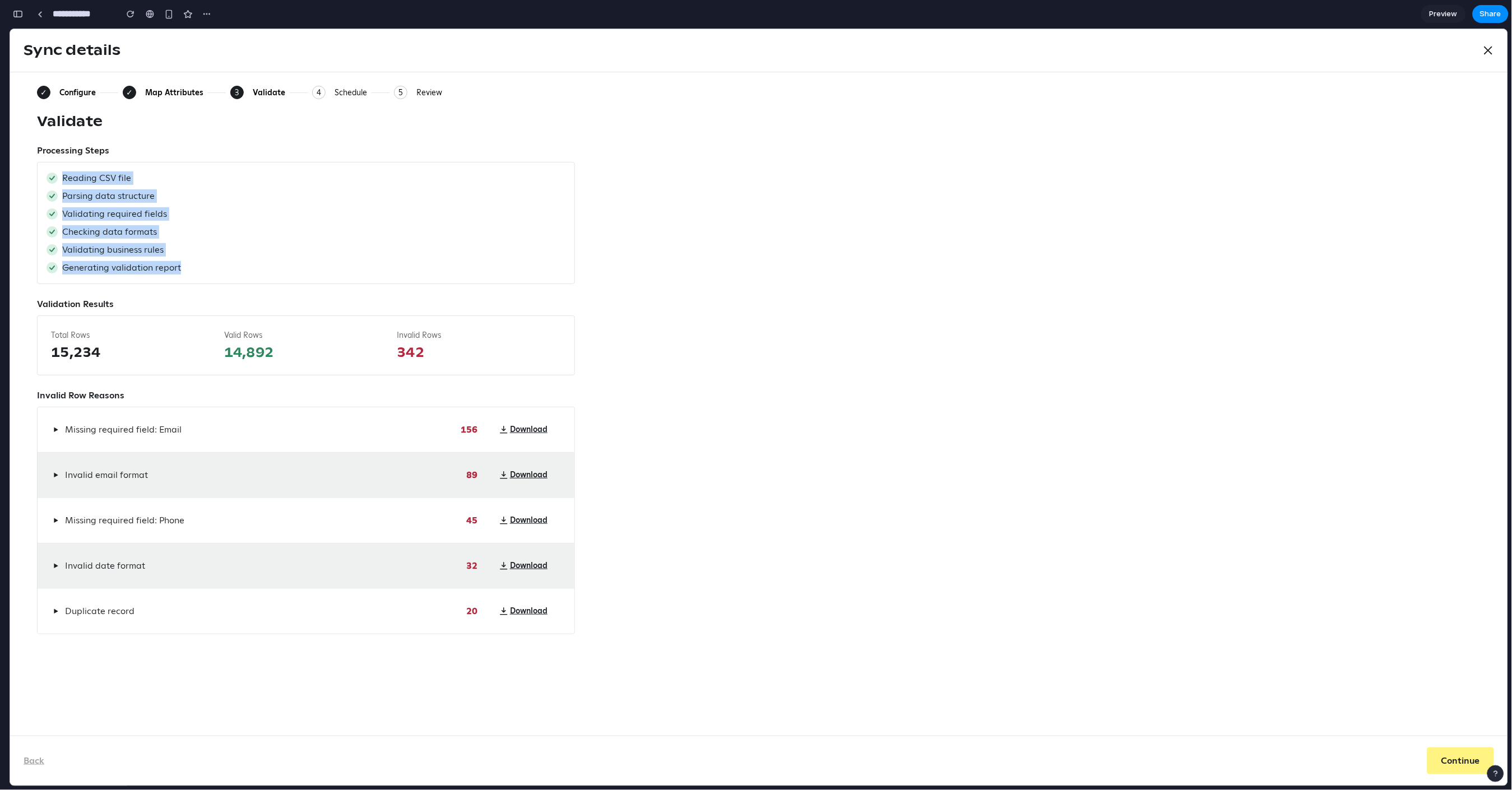
drag, startPoint x: 62, startPoint y: 179, endPoint x: 186, endPoint y: 278, distance: 158.7
click at [186, 278] on div "Reading CSV file Parsing data structure Validating required fields Checking dat…" at bounding box center [305, 222] width 538 height 122
click at [179, 259] on div "Reading CSV file Parsing data structure Validating required fields Checking dat…" at bounding box center [305, 222] width 538 height 122
click at [167, 247] on div "Validating business rules" at bounding box center [306, 249] width 519 height 13
drag, startPoint x: 46, startPoint y: 334, endPoint x: 174, endPoint y: 359, distance: 130.4
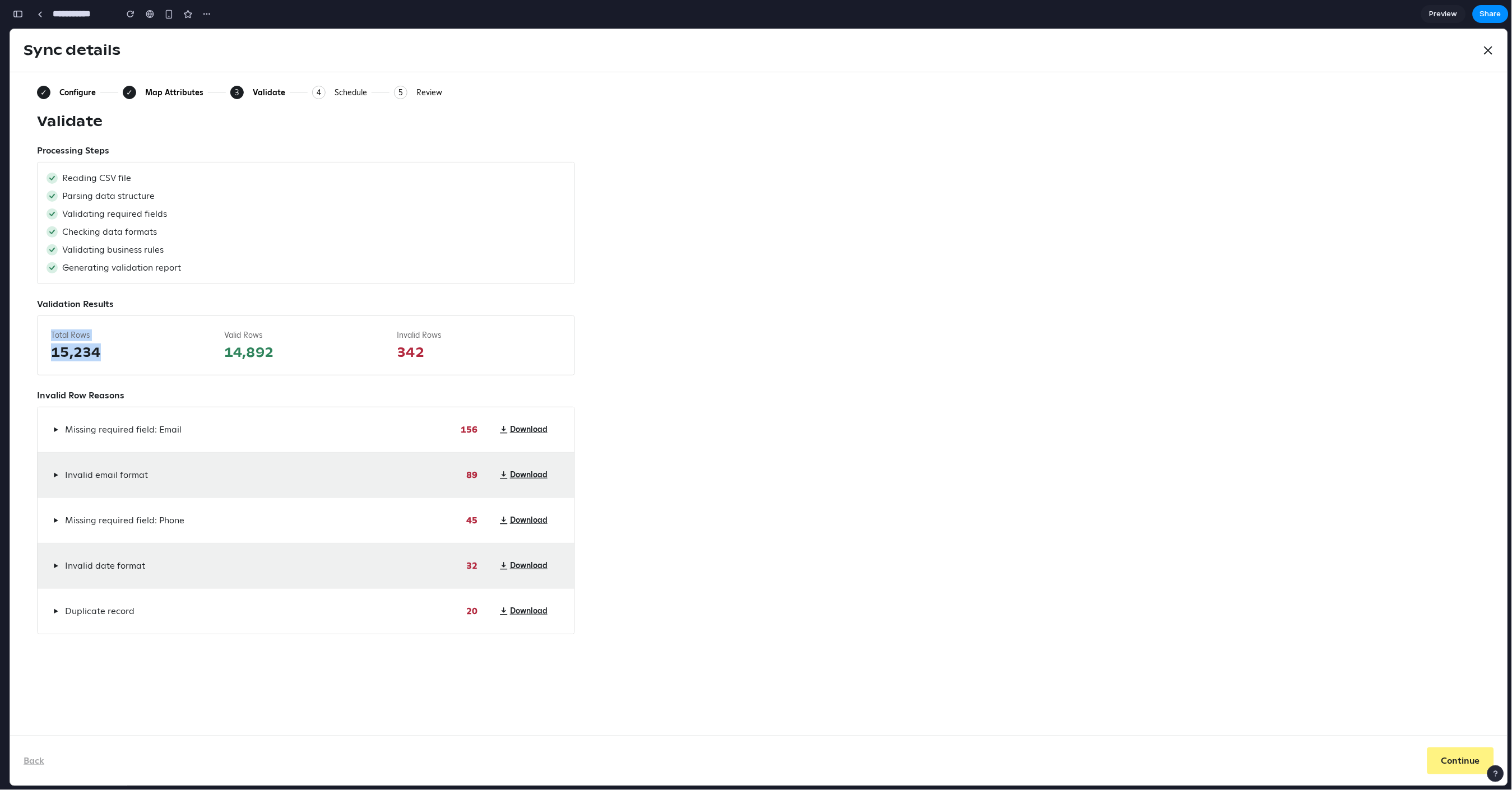
click at [174, 359] on div "Total Rows 15,234 Valid Rows 14,892 Invalid Rows 342" at bounding box center [305, 345] width 538 height 60
click at [116, 351] on span "15,234" at bounding box center [133, 351] width 164 height 18
drag, startPoint x: 89, startPoint y: 344, endPoint x: 123, endPoint y: 359, distance: 37.2
click at [123, 359] on div "Total Rows 15,234 Valid Rows 14,892 Invalid Rows 342" at bounding box center [305, 345] width 538 height 60
click at [111, 342] on div "Total Rows 15,234" at bounding box center [133, 344] width 164 height 32
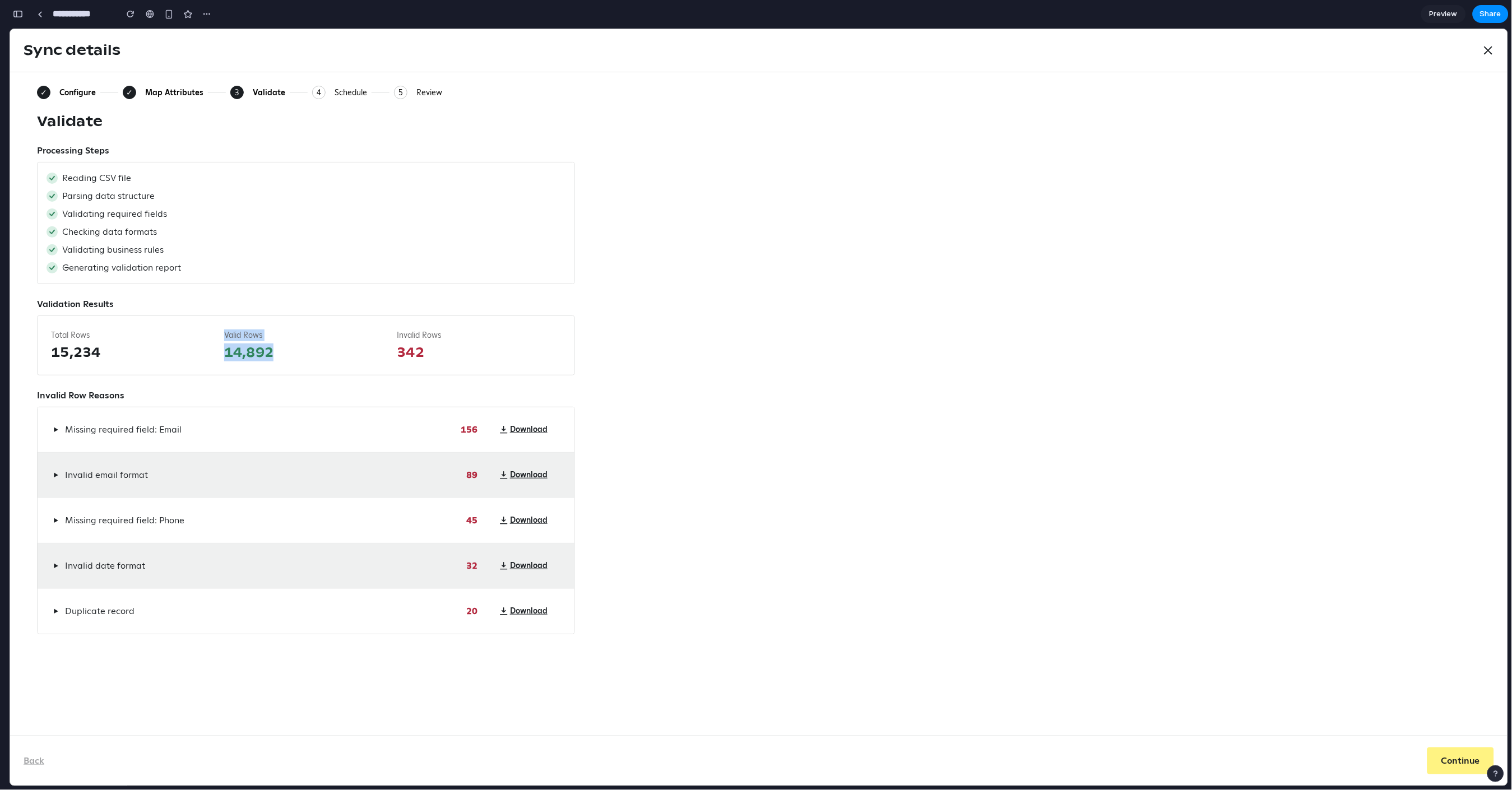
drag, startPoint x: 220, startPoint y: 332, endPoint x: 290, endPoint y: 366, distance: 77.8
click at [290, 366] on div "Total Rows 15,234 Valid Rows 14,892 Invalid Rows 342" at bounding box center [305, 345] width 538 height 60
click at [276, 349] on span "14,892" at bounding box center [306, 351] width 164 height 18
drag, startPoint x: 390, startPoint y: 333, endPoint x: 441, endPoint y: 352, distance: 54.4
click at [448, 355] on div "Total Rows 15,234 Valid Rows 14,892 Invalid Rows 342" at bounding box center [305, 345] width 538 height 60
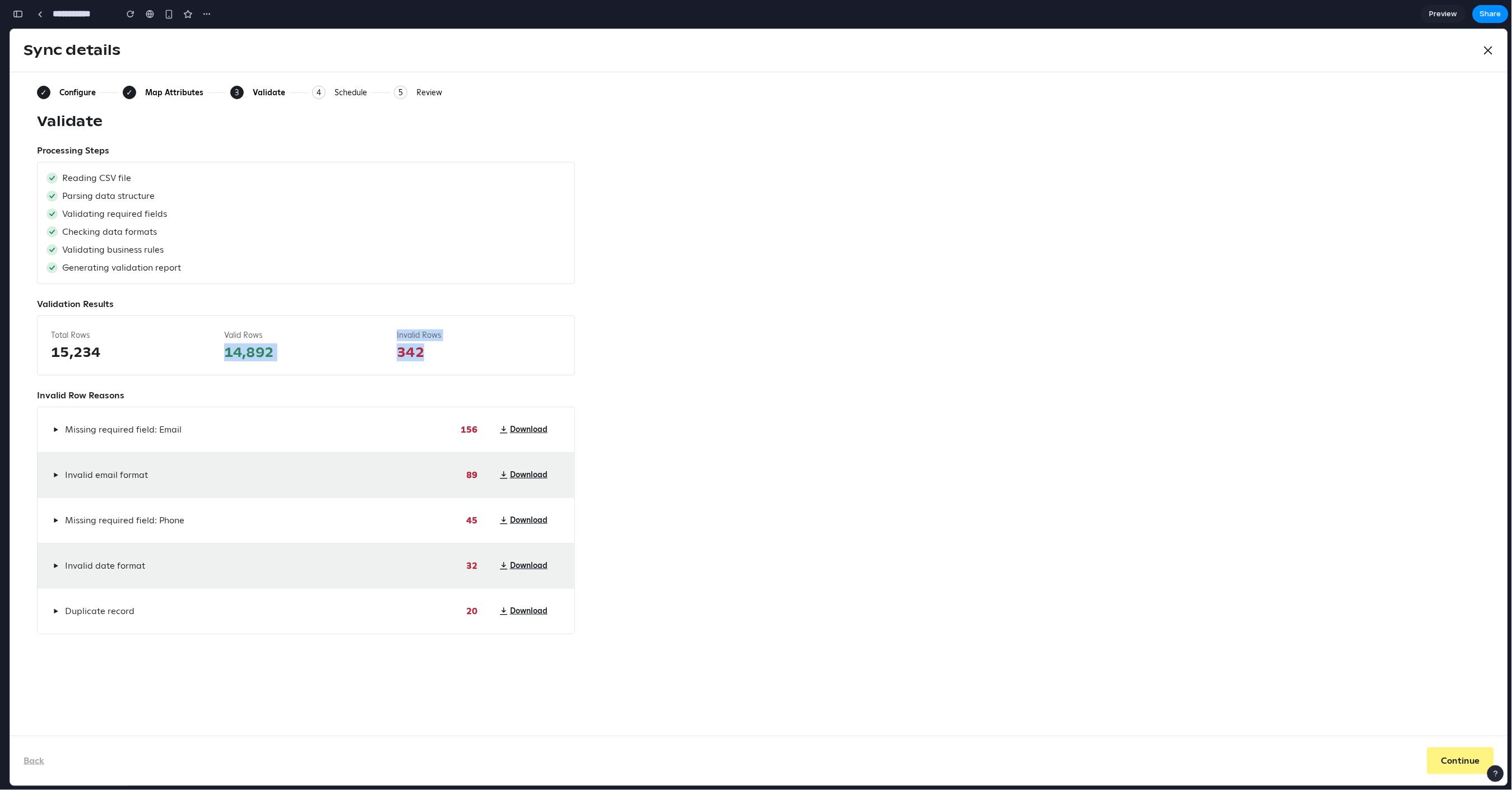
click at [441, 352] on span "342" at bounding box center [479, 351] width 164 height 18
click at [52, 397] on label "Invalid Row Reasons" at bounding box center [80, 395] width 87 height 13
click at [77, 395] on label "Invalid Row Reasons" at bounding box center [80, 395] width 87 height 13
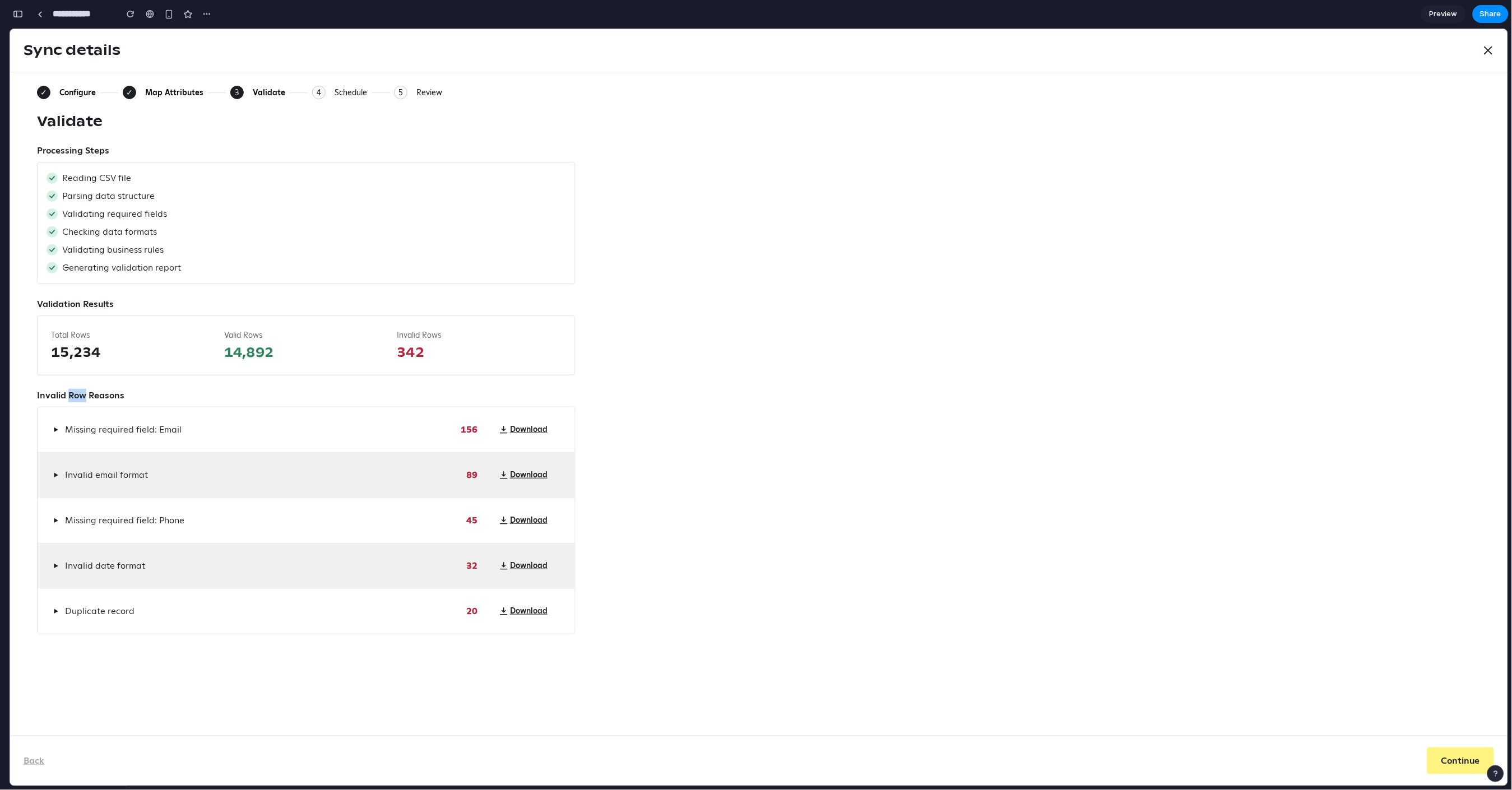
click at [77, 395] on label "Invalid Row Reasons" at bounding box center [80, 395] width 87 height 13
click at [52, 428] on button "▶" at bounding box center [55, 429] width 9 height 13
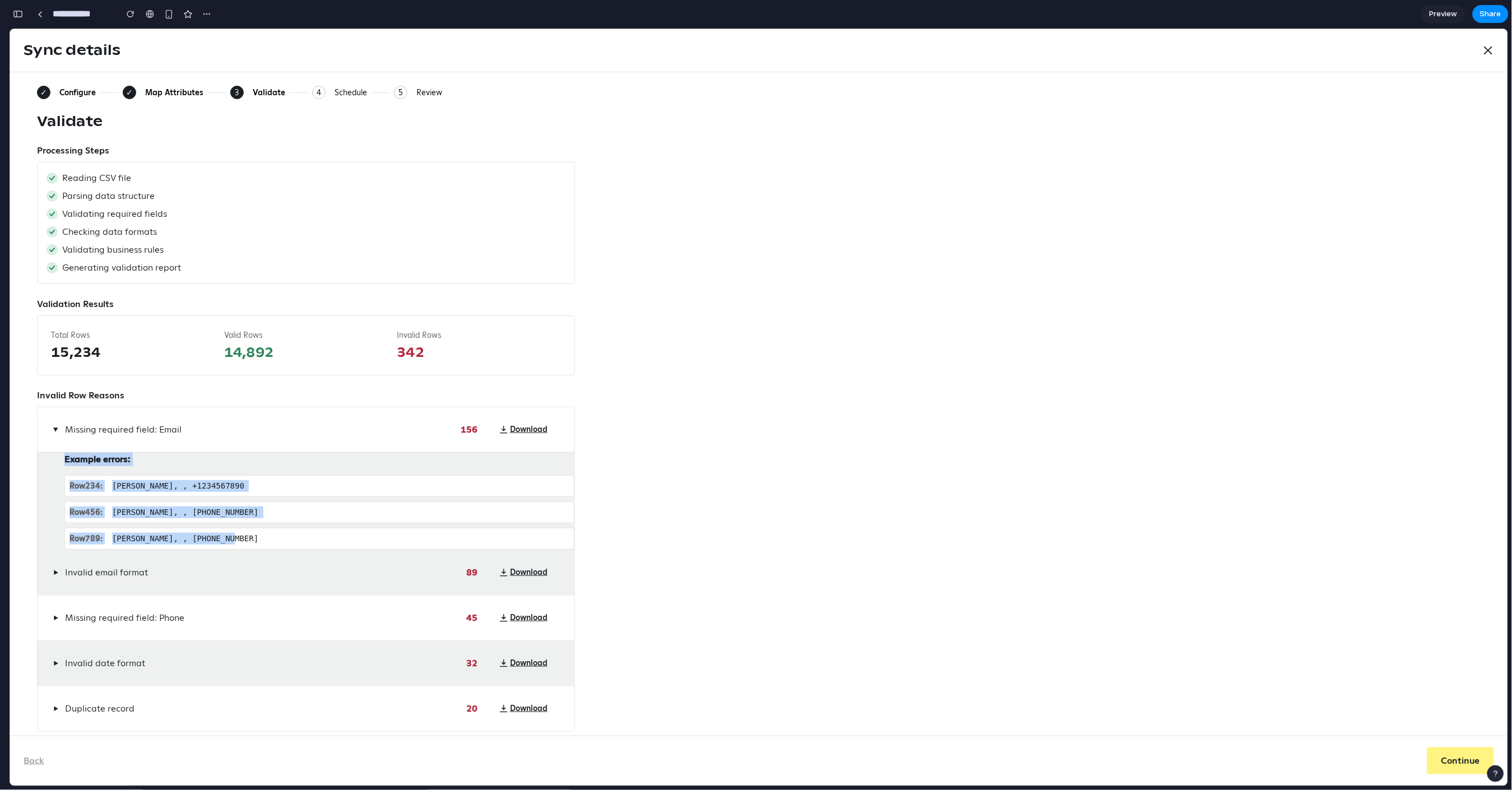
drag, startPoint x: 67, startPoint y: 468, endPoint x: 256, endPoint y: 562, distance: 211.1
click at [256, 549] on div "Example errors: Row 234 : John Doe, , +1234567890 Row 456 : Jane Smith, , +9876…" at bounding box center [306, 501] width 537 height 98
click at [378, 431] on div "▶ Missing required field: Email" at bounding box center [256, 429] width 410 height 13
click at [271, 424] on div "▶ Missing required field: Email" at bounding box center [256, 429] width 410 height 13
click at [53, 431] on span "▶" at bounding box center [56, 429] width 9 height 5
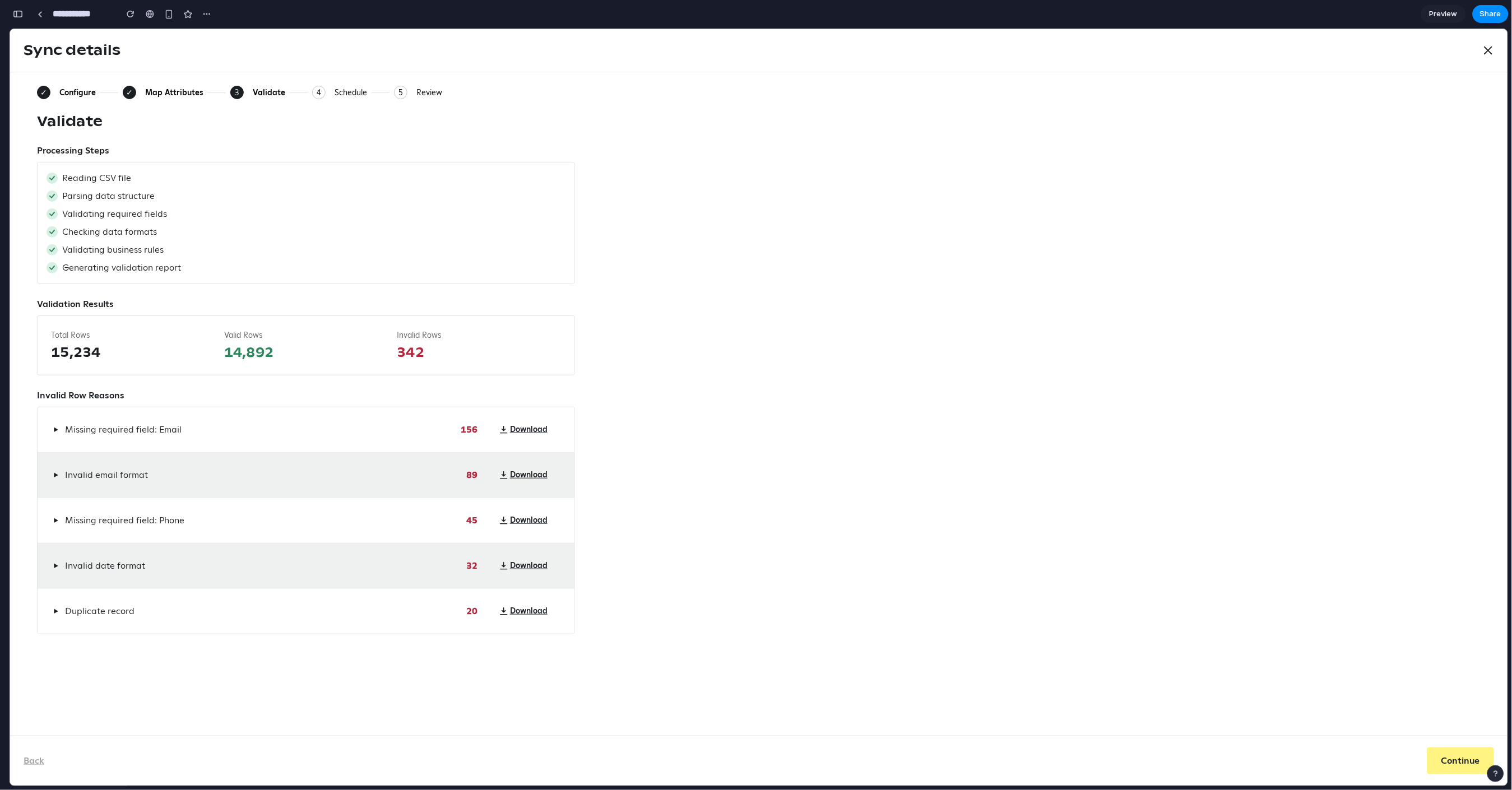
click at [211, 436] on div "▶ Missing required field: Email" at bounding box center [256, 429] width 410 height 13
click at [52, 428] on button "▶" at bounding box center [55, 429] width 9 height 13
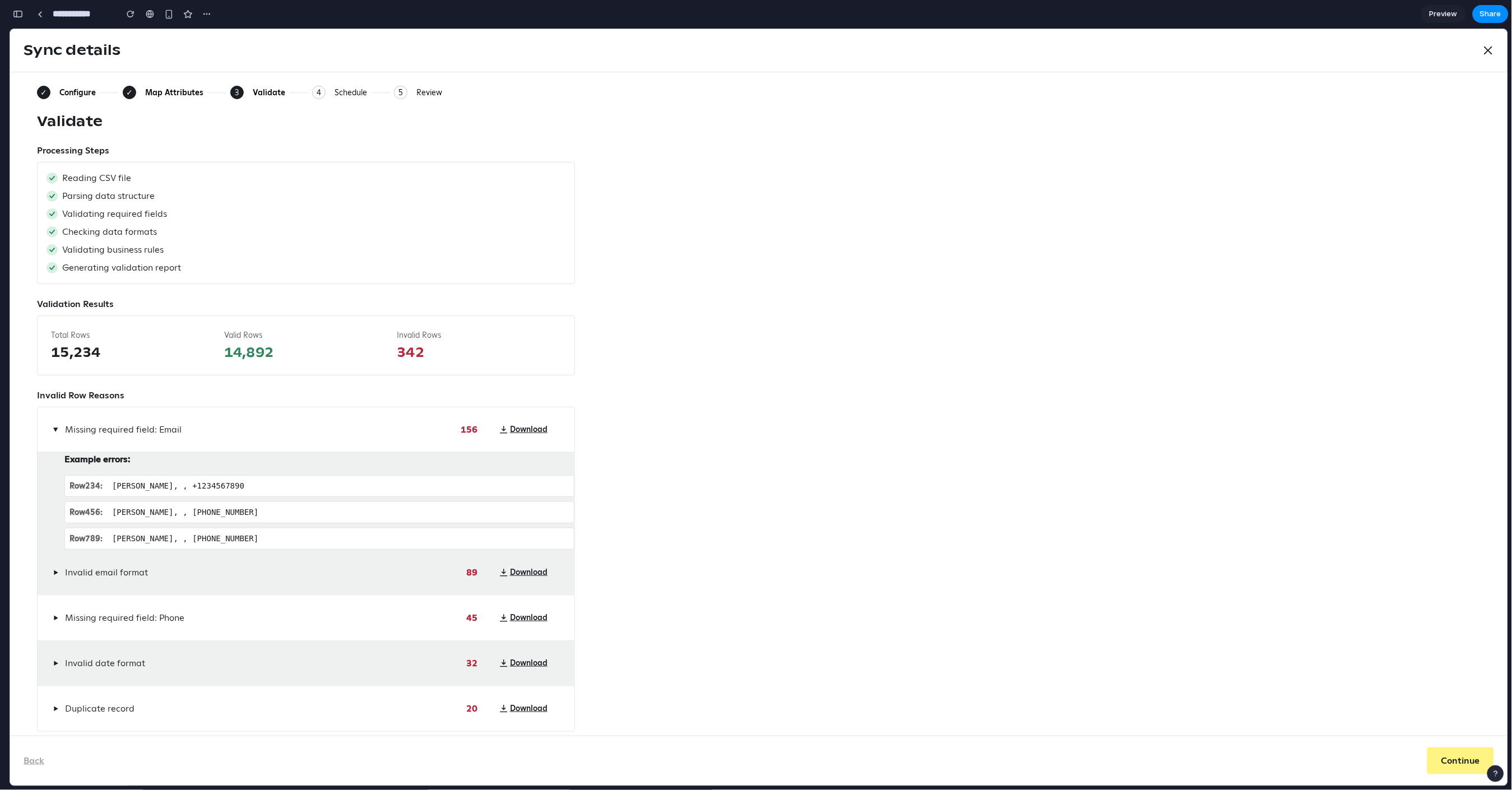
click at [50, 594] on div "▶ Invalid email format 89 Download" at bounding box center [306, 572] width 537 height 45
click at [56, 577] on span "▶" at bounding box center [55, 572] width 5 height 9
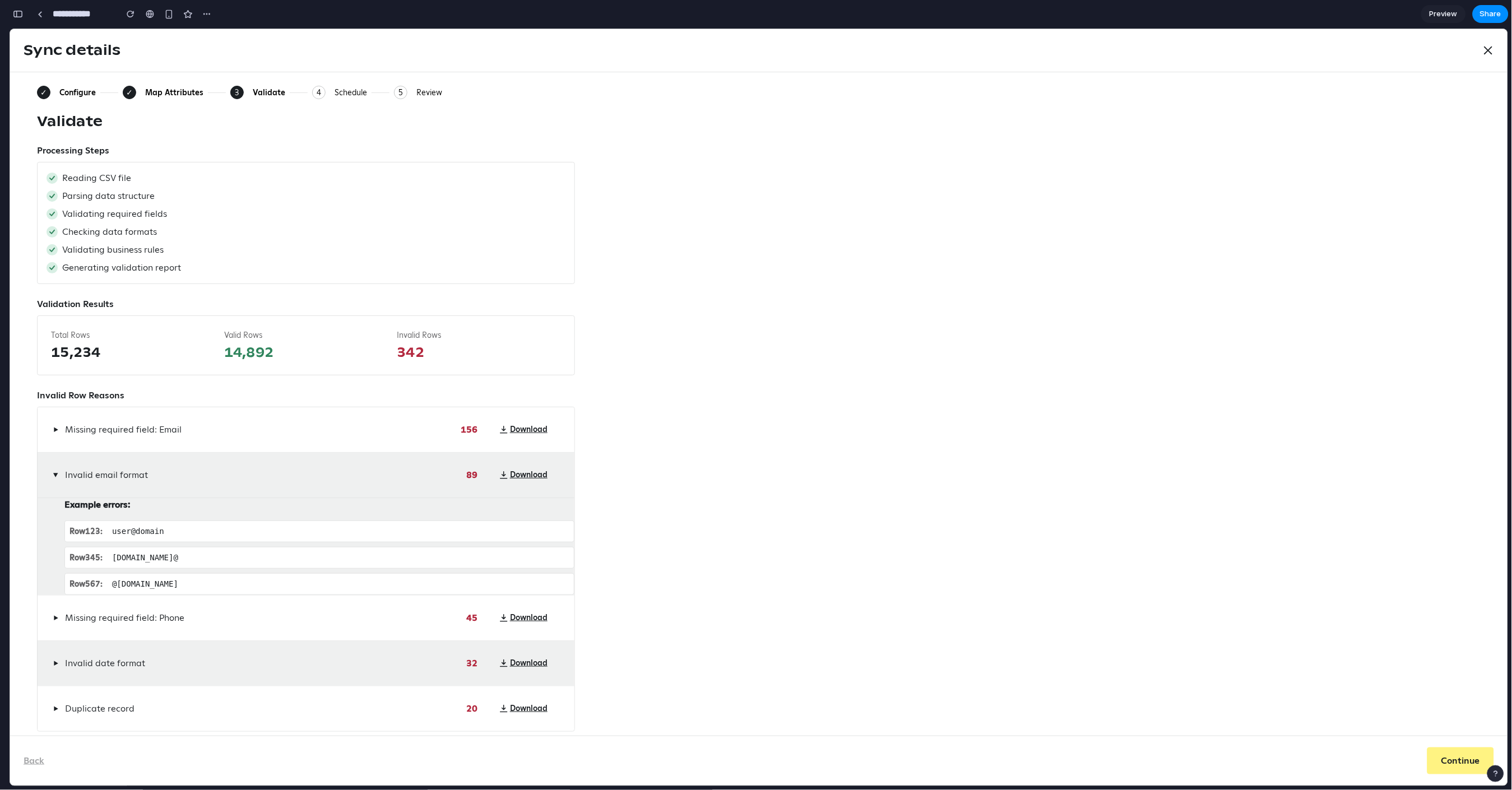
scroll to position [42, 0]
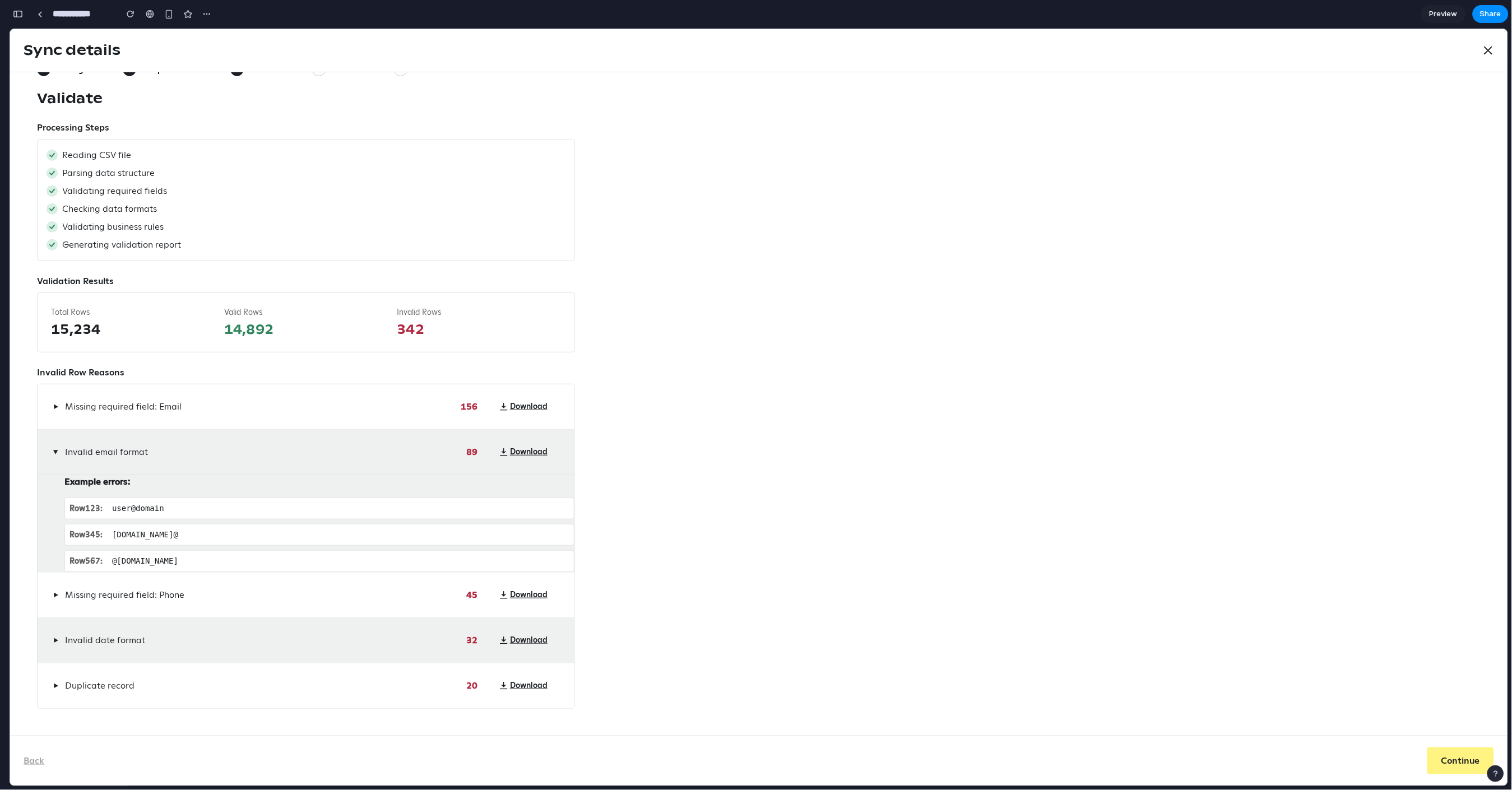
click at [55, 598] on span "▶" at bounding box center [55, 594] width 5 height 9
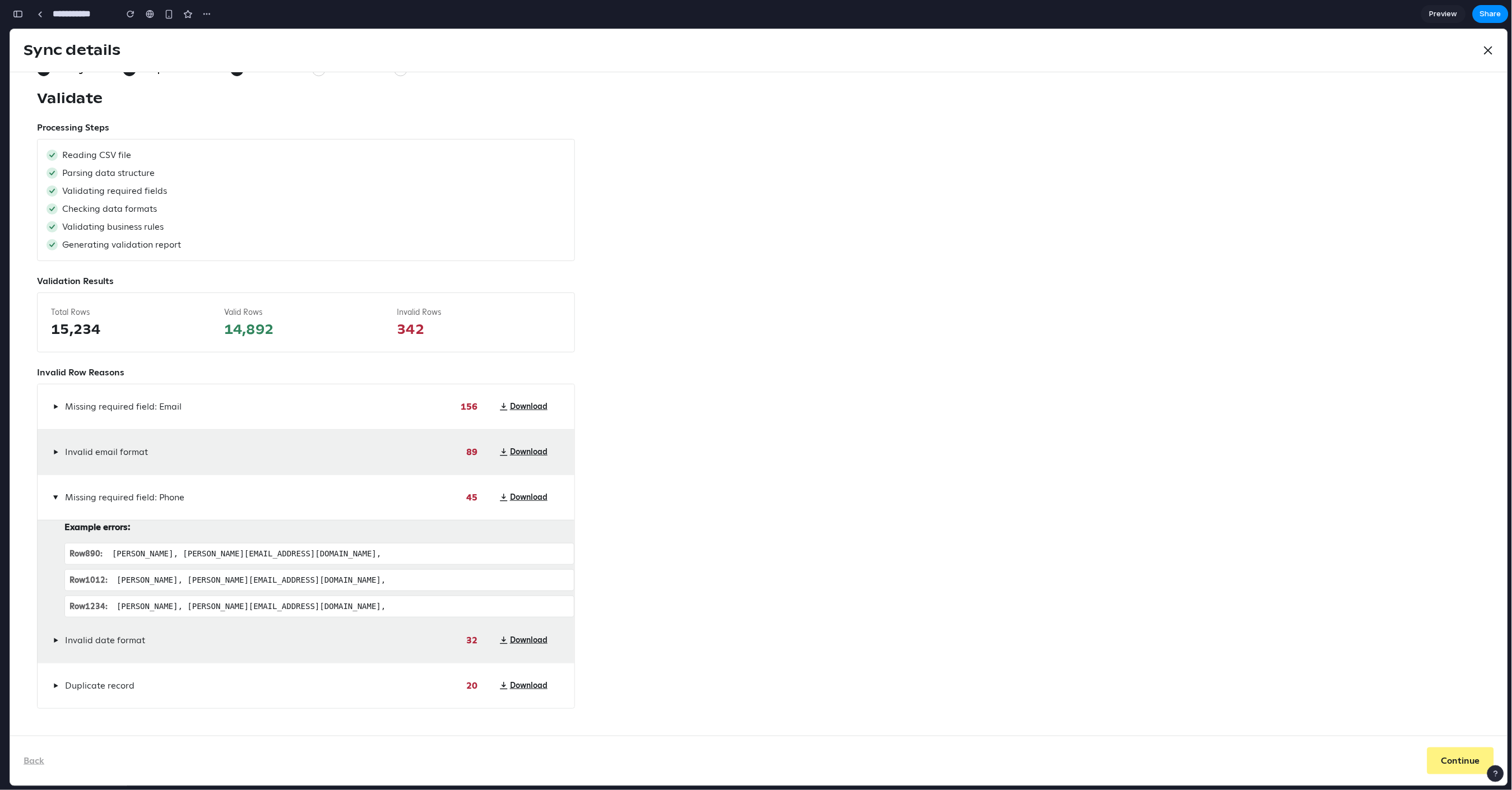
scroll to position [39, 0]
click at [51, 490] on button "▶" at bounding box center [55, 497] width 9 height 13
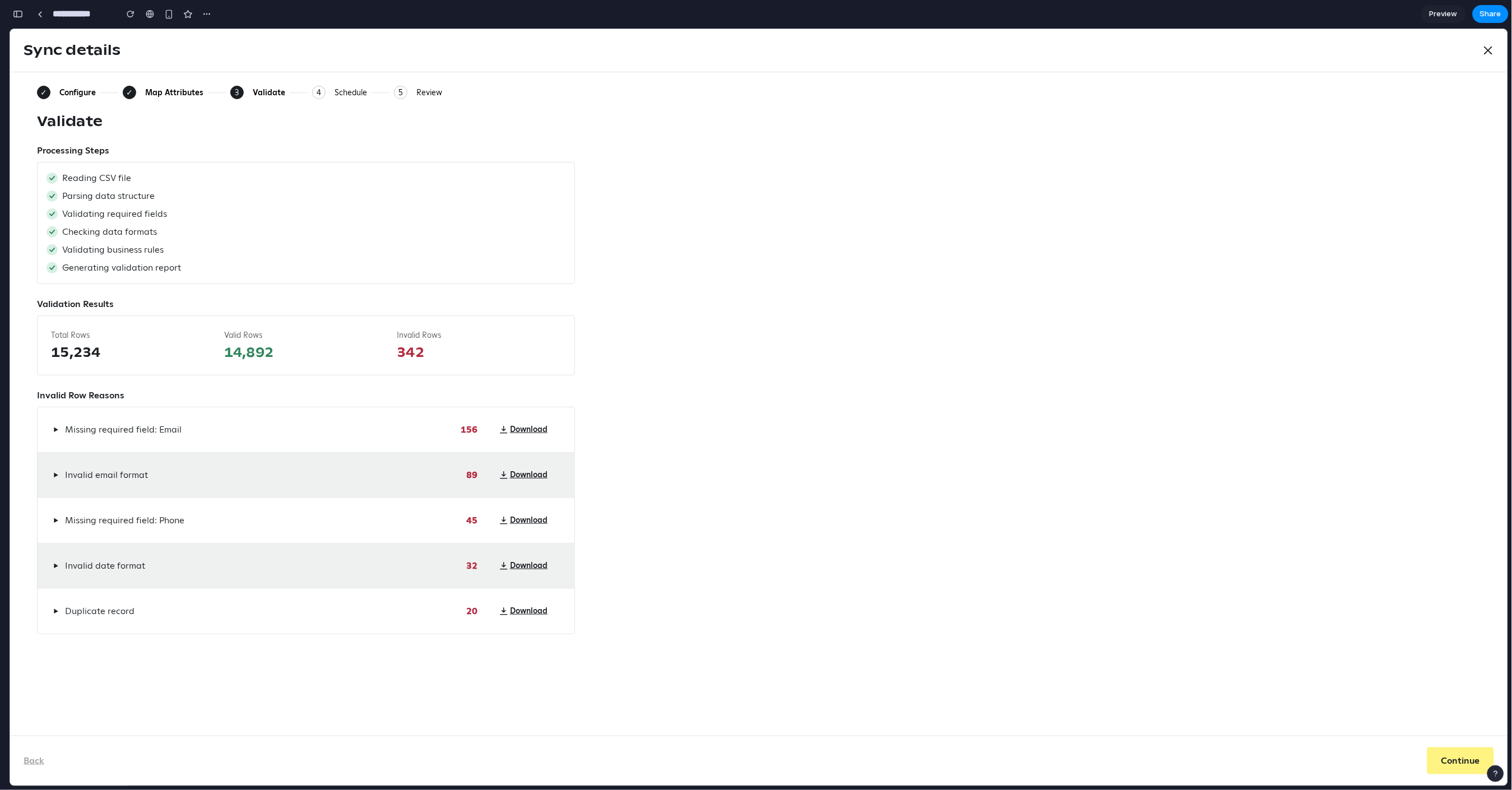
click at [236, 200] on div "Parsing data structure" at bounding box center [306, 196] width 519 height 13
click at [106, 220] on span "Validating required fields" at bounding box center [115, 213] width 105 height 13
click at [96, 230] on span "Checking data formats" at bounding box center [110, 231] width 95 height 13
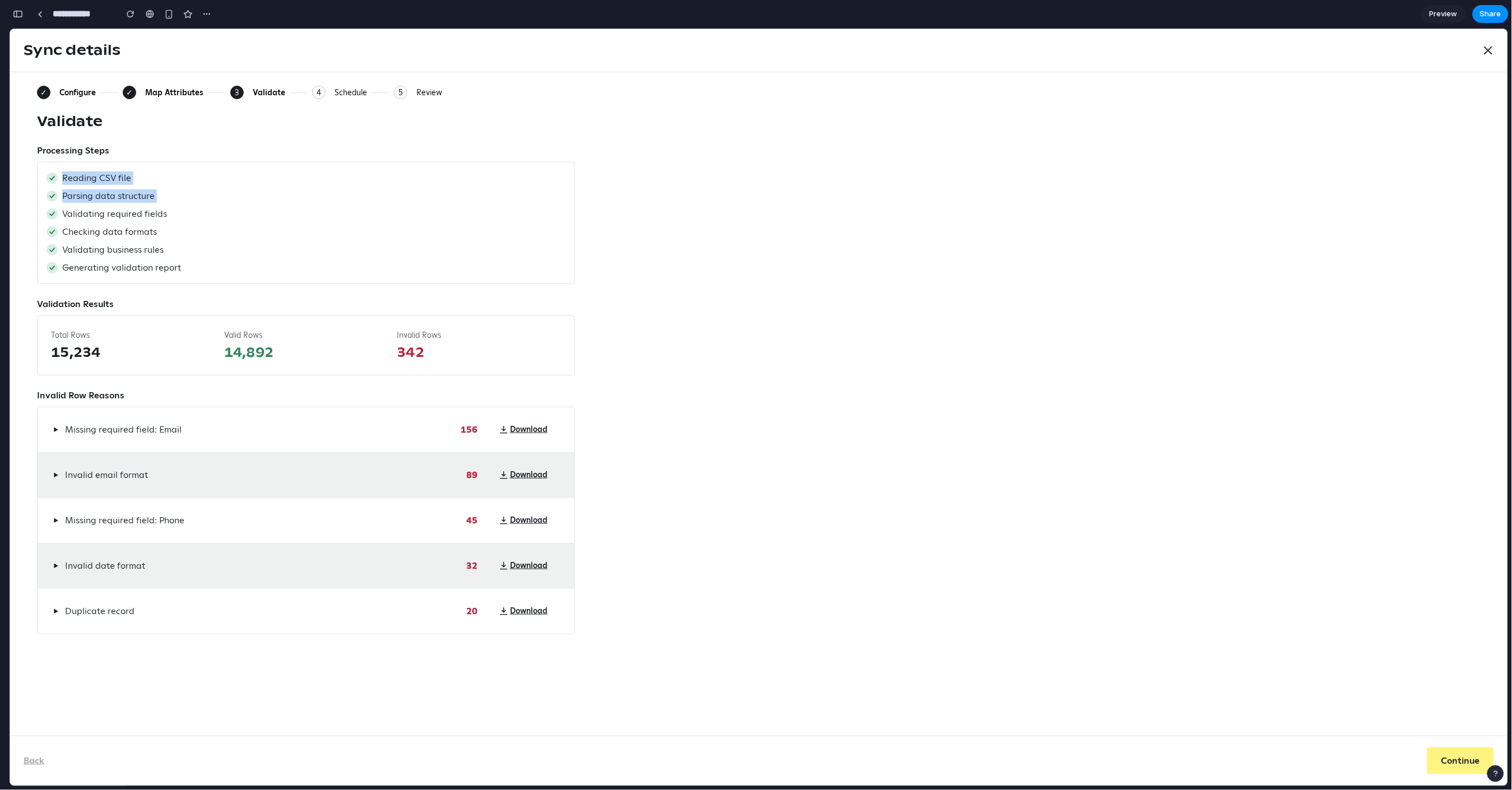
drag, startPoint x: 173, startPoint y: 207, endPoint x: 60, endPoint y: 181, distance: 116.0
click at [60, 181] on div "Reading CSV file Parsing data structure Validating required fields Checking dat…" at bounding box center [305, 222] width 538 height 122
click at [62, 175] on span "Reading CSV file" at bounding box center [96, 177] width 69 height 13
drag, startPoint x: 60, startPoint y: 175, endPoint x: 181, endPoint y: 209, distance: 125.7
click at [181, 209] on div "Reading CSV file Parsing data structure Validating required fields Checking dat…" at bounding box center [305, 222] width 538 height 122
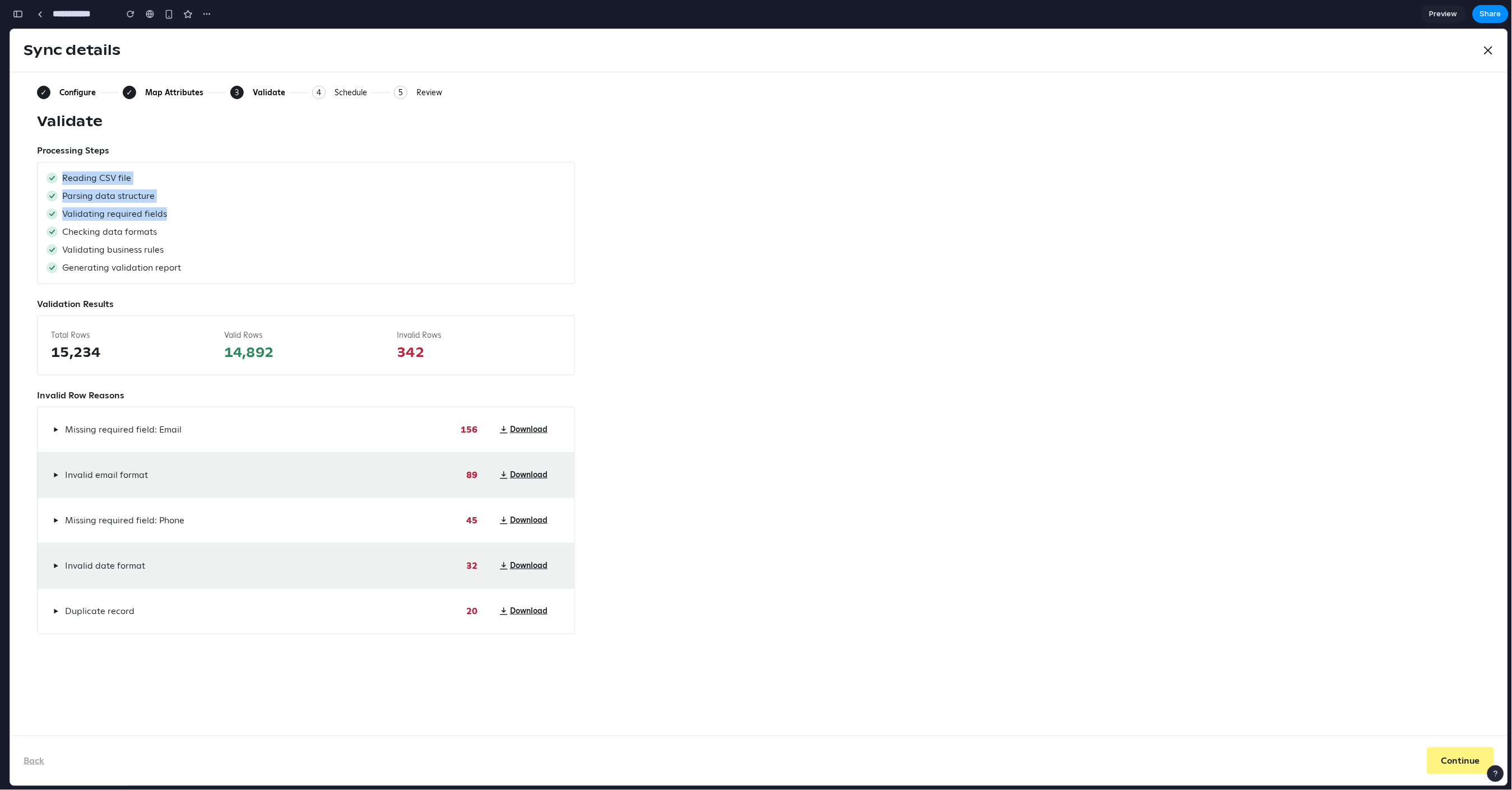
click at [132, 212] on span "Validating required fields" at bounding box center [115, 213] width 105 height 13
drag, startPoint x: 169, startPoint y: 215, endPoint x: 55, endPoint y: 212, distance: 114.0
click at [55, 212] on div "Validating required fields" at bounding box center [306, 213] width 519 height 13
click at [91, 269] on span "Generating validation report" at bounding box center [122, 267] width 119 height 13
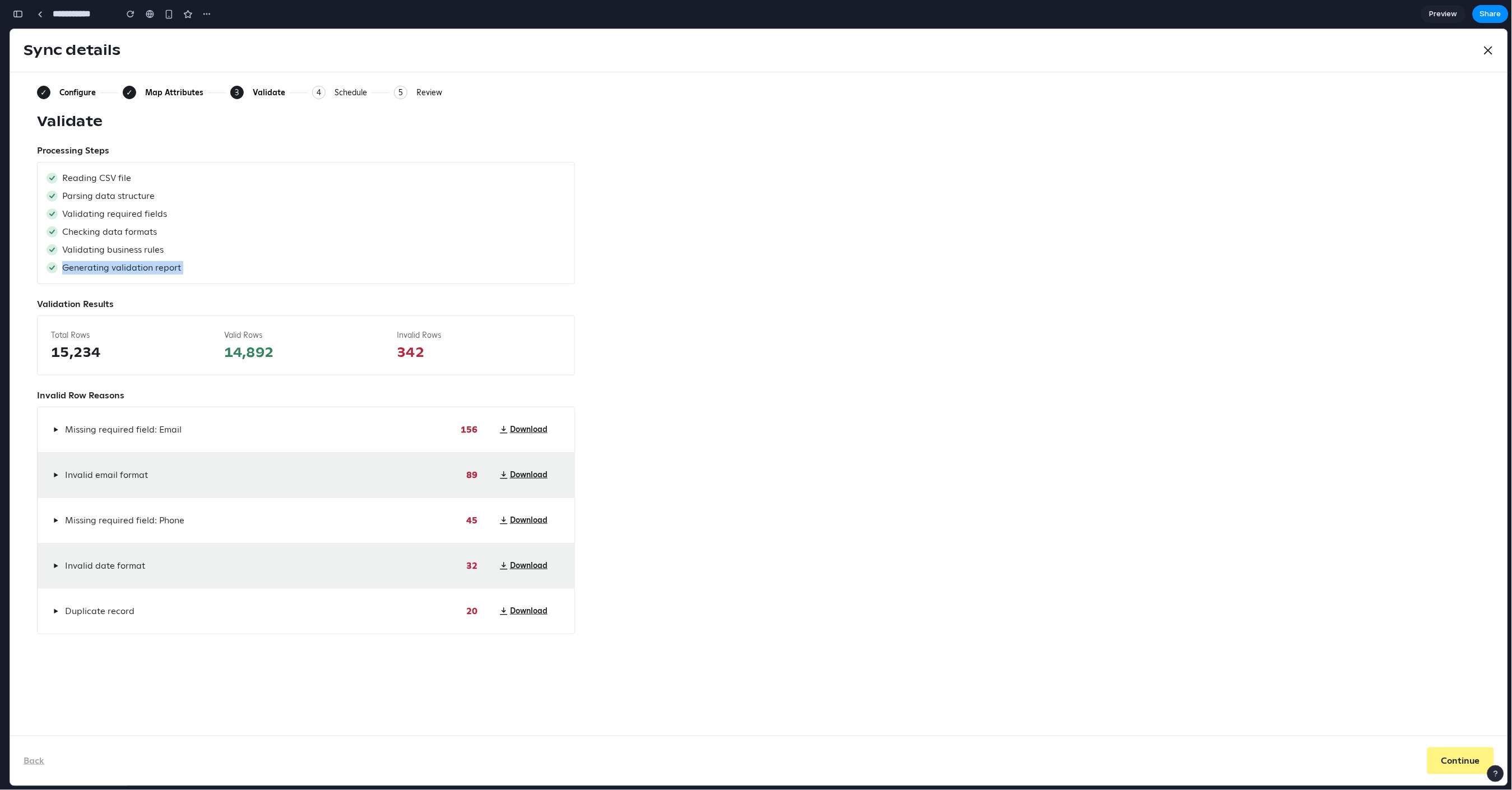
click at [91, 269] on span "Generating validation report" at bounding box center [122, 267] width 119 height 13
click at [87, 433] on span "Missing required field: Email" at bounding box center [123, 429] width 117 height 13
click at [55, 425] on span "▶" at bounding box center [55, 429] width 5 height 9
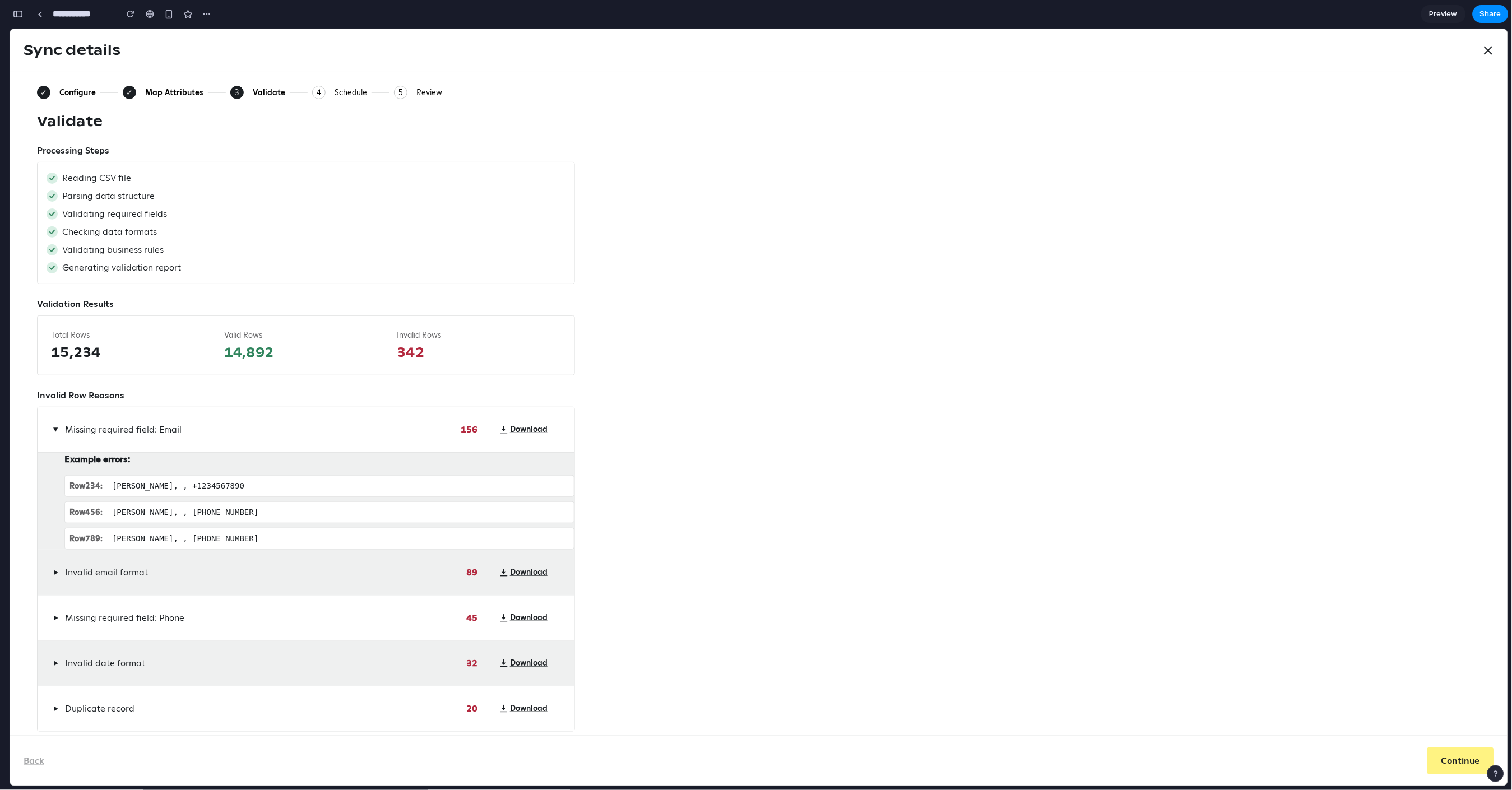
click at [55, 428] on span "▶" at bounding box center [56, 429] width 9 height 5
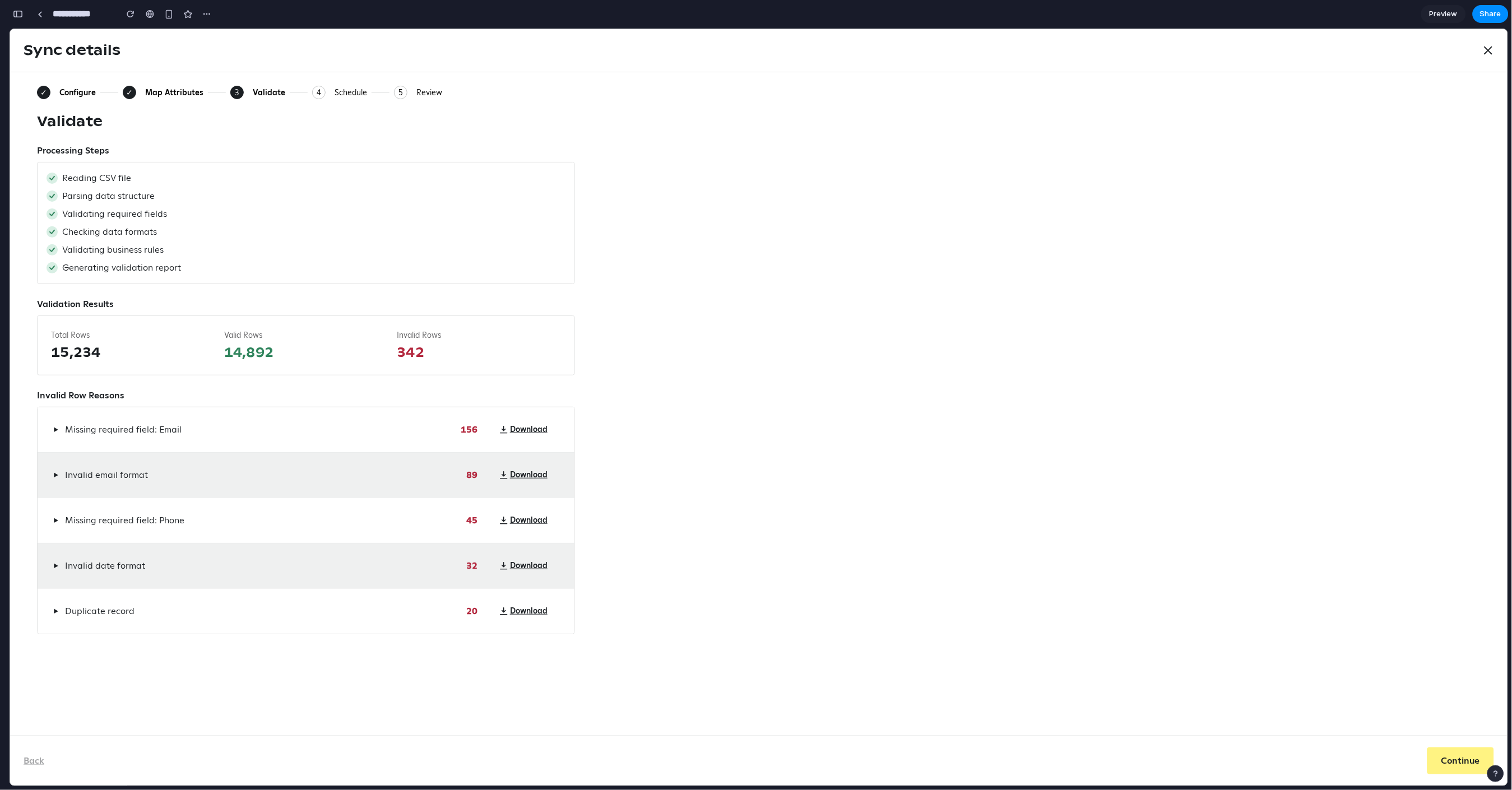
click at [181, 273] on div "Generating validation report" at bounding box center [306, 267] width 519 height 13
drag, startPoint x: 181, startPoint y: 268, endPoint x: 61, endPoint y: 181, distance: 148.2
click at [61, 181] on div "Reading CSV file Parsing data structure Validating required fields Checking dat…" at bounding box center [305, 222] width 538 height 122
click at [439, 193] on div "Parsing data structure" at bounding box center [306, 196] width 519 height 13
click at [445, 348] on span "342" at bounding box center [479, 351] width 164 height 18
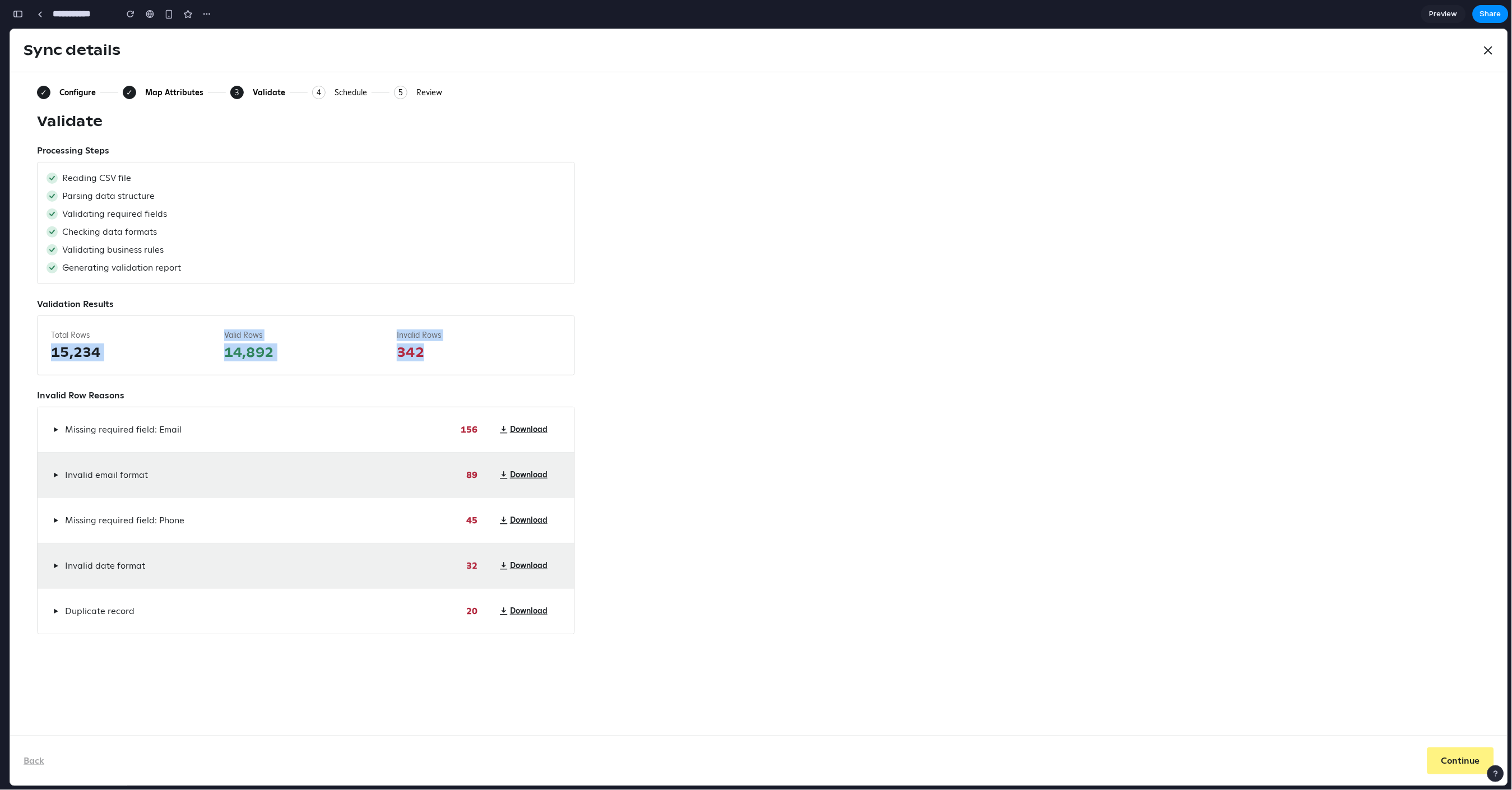
drag, startPoint x: 436, startPoint y: 357, endPoint x: 48, endPoint y: 341, distance: 388.3
click at [49, 342] on div "Total Rows 15,234 Valid Rows 14,892 Invalid Rows 342" at bounding box center [305, 345] width 538 height 60
click at [47, 340] on div "Total Rows 15,234 Valid Rows 14,892 Invalid Rows 342" at bounding box center [305, 345] width 538 height 60
drag, startPoint x: 47, startPoint y: 334, endPoint x: 469, endPoint y: 347, distance: 422.2
click at [455, 351] on div "Total Rows 15,234 Valid Rows 14,892 Invalid Rows 342" at bounding box center [305, 345] width 538 height 60
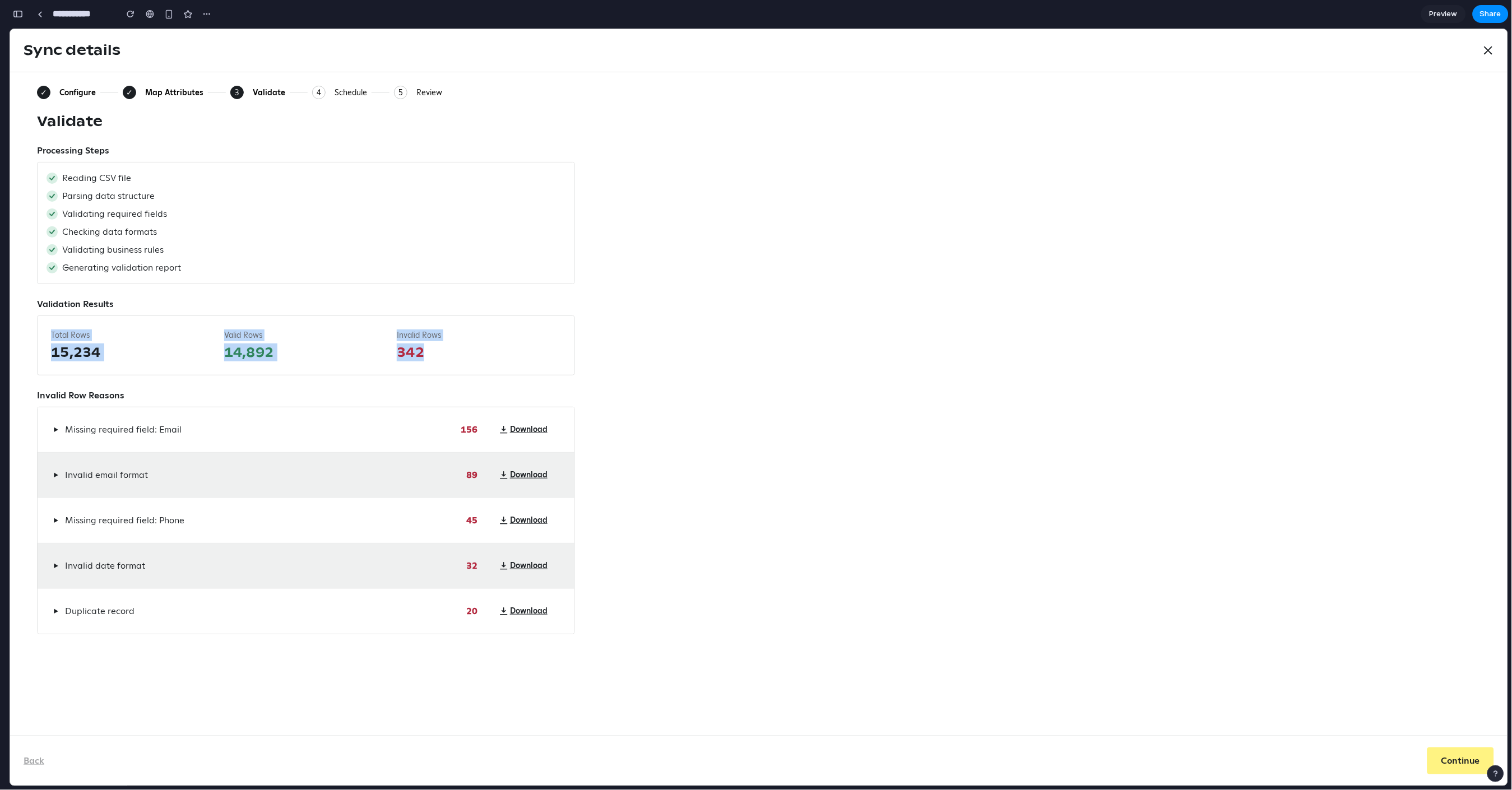
click at [471, 346] on span "342" at bounding box center [479, 351] width 164 height 18
drag, startPoint x: 502, startPoint y: 358, endPoint x: 96, endPoint y: 331, distance: 406.9
click at [101, 332] on div "Total Rows 15,234 Valid Rows 14,892 Invalid Rows 342" at bounding box center [305, 345] width 538 height 60
drag, startPoint x: 51, startPoint y: 330, endPoint x: 514, endPoint y: 368, distance: 464.6
click at [514, 368] on div "Total Rows 15,234 Valid Rows 14,892 Invalid Rows 342" at bounding box center [305, 345] width 538 height 60
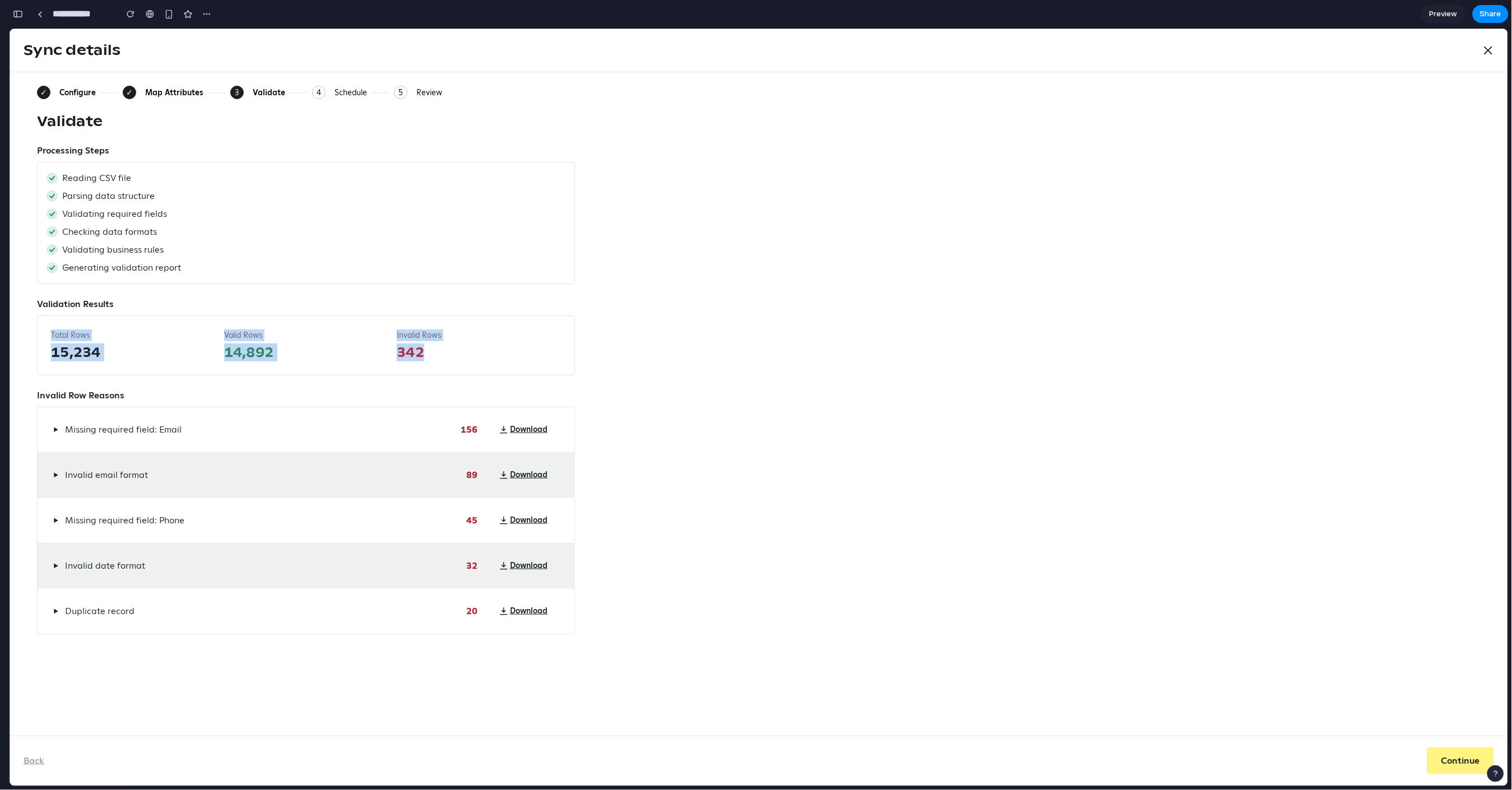
click at [452, 345] on span "342" at bounding box center [479, 351] width 164 height 18
drag, startPoint x: 386, startPoint y: 357, endPoint x: 48, endPoint y: 334, distance: 338.8
click at [48, 334] on div "Total Rows 15,234 Valid Rows 14,892 Invalid Rows 342" at bounding box center [305, 345] width 538 height 60
drag, startPoint x: 42, startPoint y: 332, endPoint x: 501, endPoint y: 355, distance: 459.6
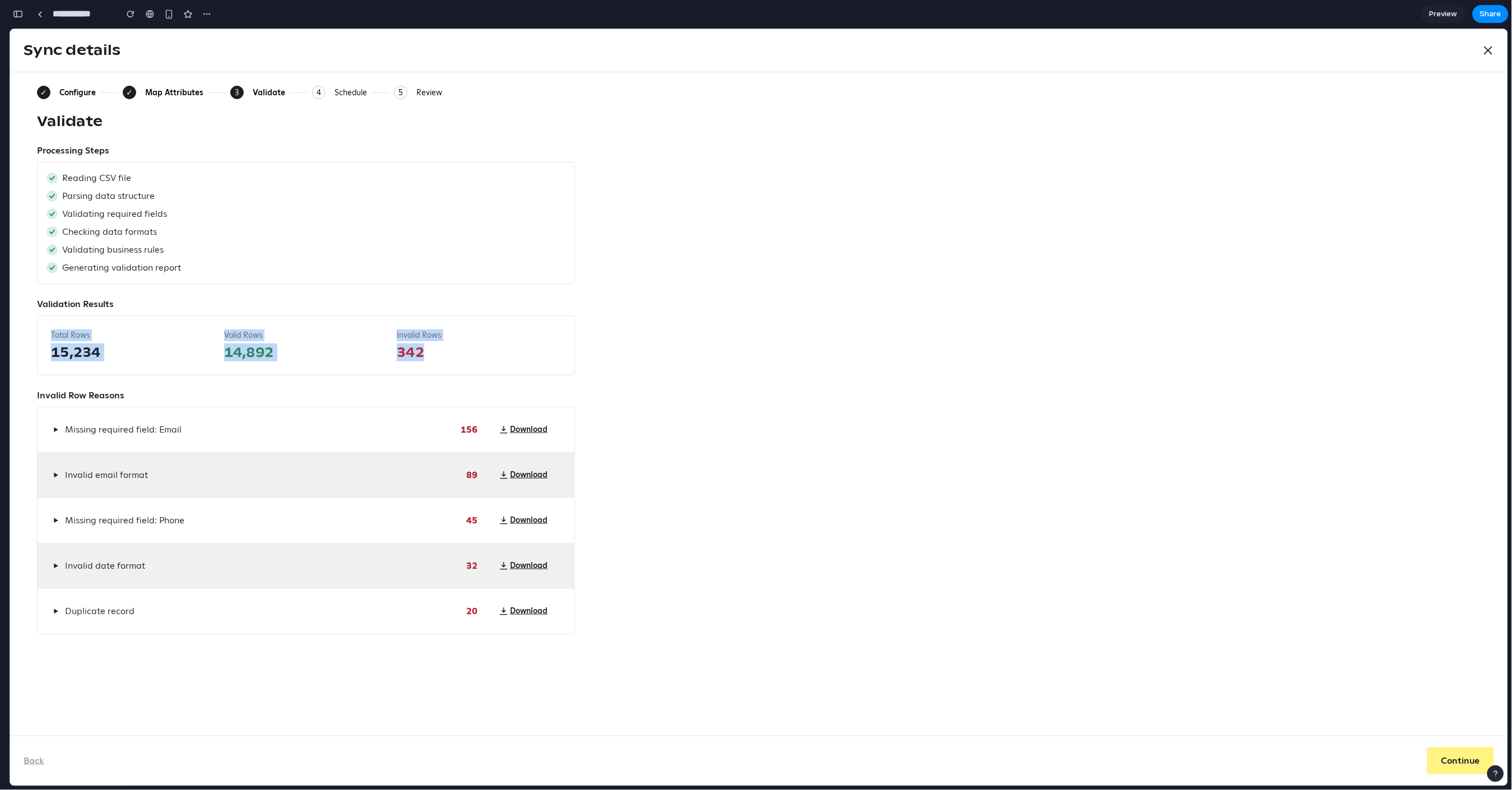
click at [487, 362] on div "Total Rows 15,234 Valid Rows 14,892 Invalid Rows 342" at bounding box center [305, 345] width 538 height 60
click at [502, 354] on span "342" at bounding box center [479, 351] width 164 height 18
click at [104, 189] on span "Parsing data structure" at bounding box center [108, 196] width 93 height 13
click at [102, 196] on span "Parsing data structure" at bounding box center [108, 196] width 93 height 13
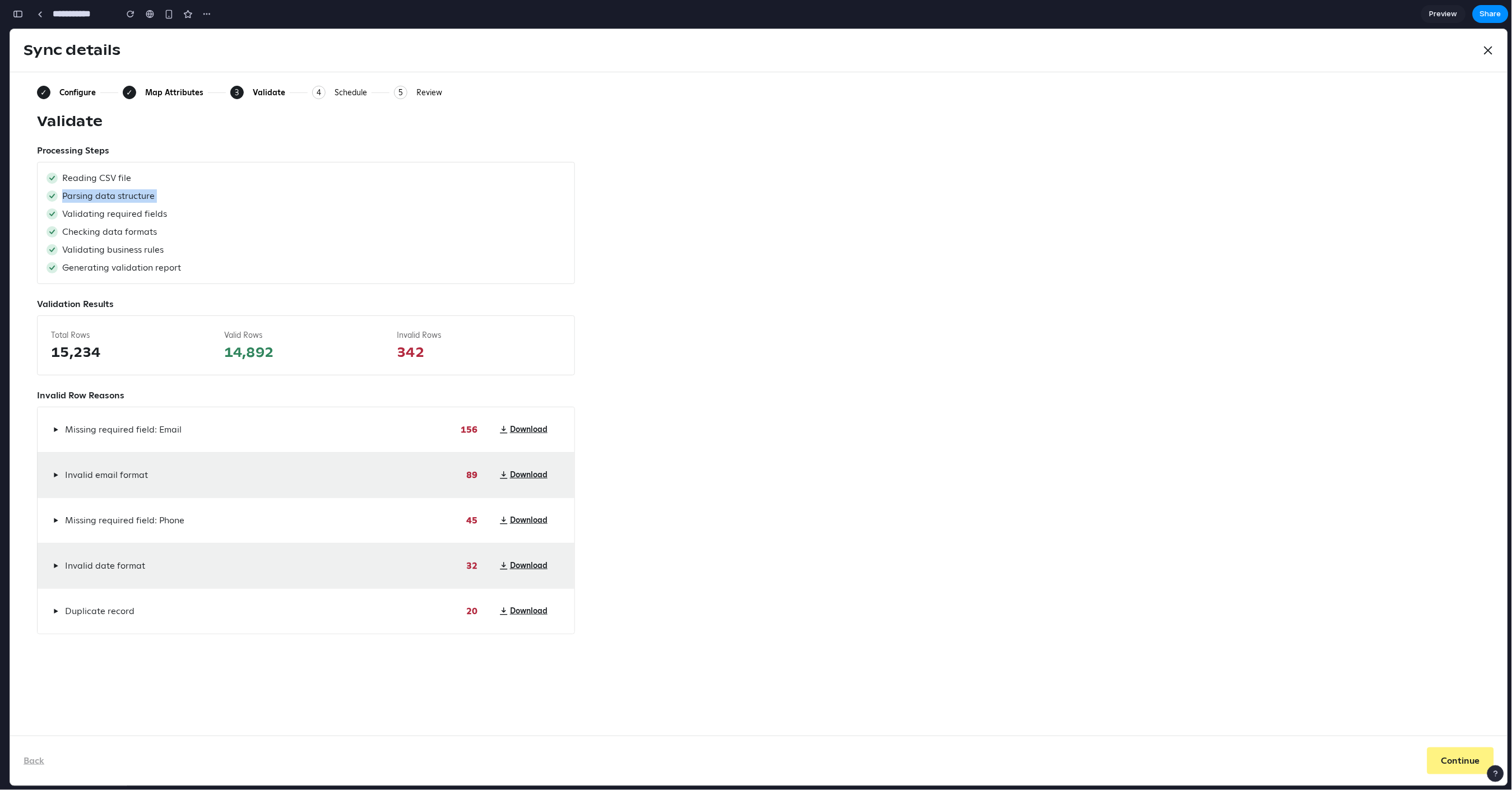
click at [102, 196] on span "Parsing data structure" at bounding box center [108, 196] width 93 height 13
click at [141, 211] on span "Validating required fields" at bounding box center [115, 213] width 105 height 13
click at [132, 232] on span "Checking data formats" at bounding box center [110, 231] width 95 height 13
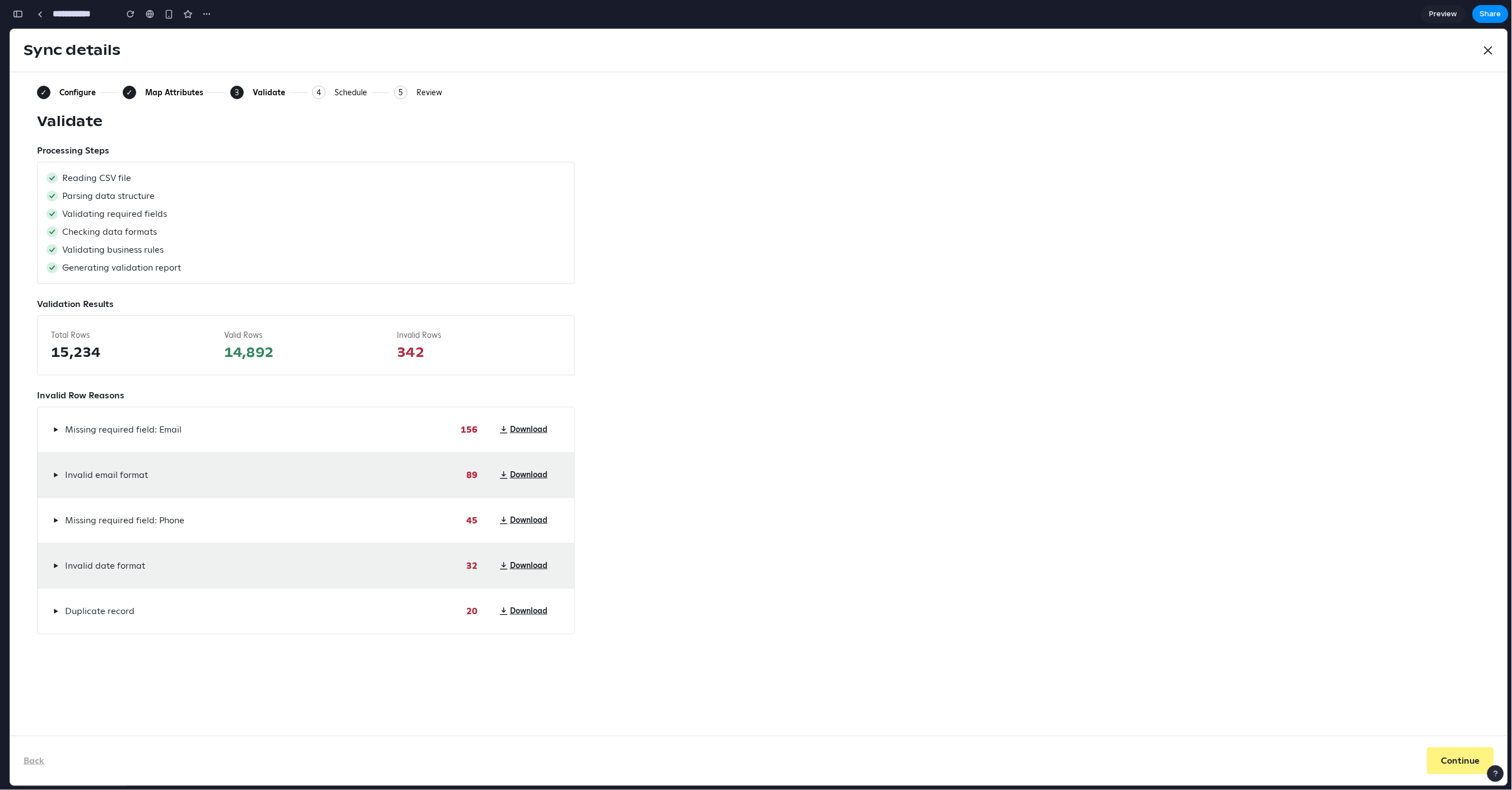
click at [188, 271] on div "Generating validation report" at bounding box center [306, 267] width 519 height 13
drag, startPoint x: 189, startPoint y: 270, endPoint x: 94, endPoint y: 209, distance: 112.9
click at [95, 212] on div "Reading CSV file Parsing data structure Validating required fields Checking dat…" at bounding box center [305, 222] width 538 height 122
click at [110, 215] on span "Validating required fields" at bounding box center [115, 213] width 105 height 13
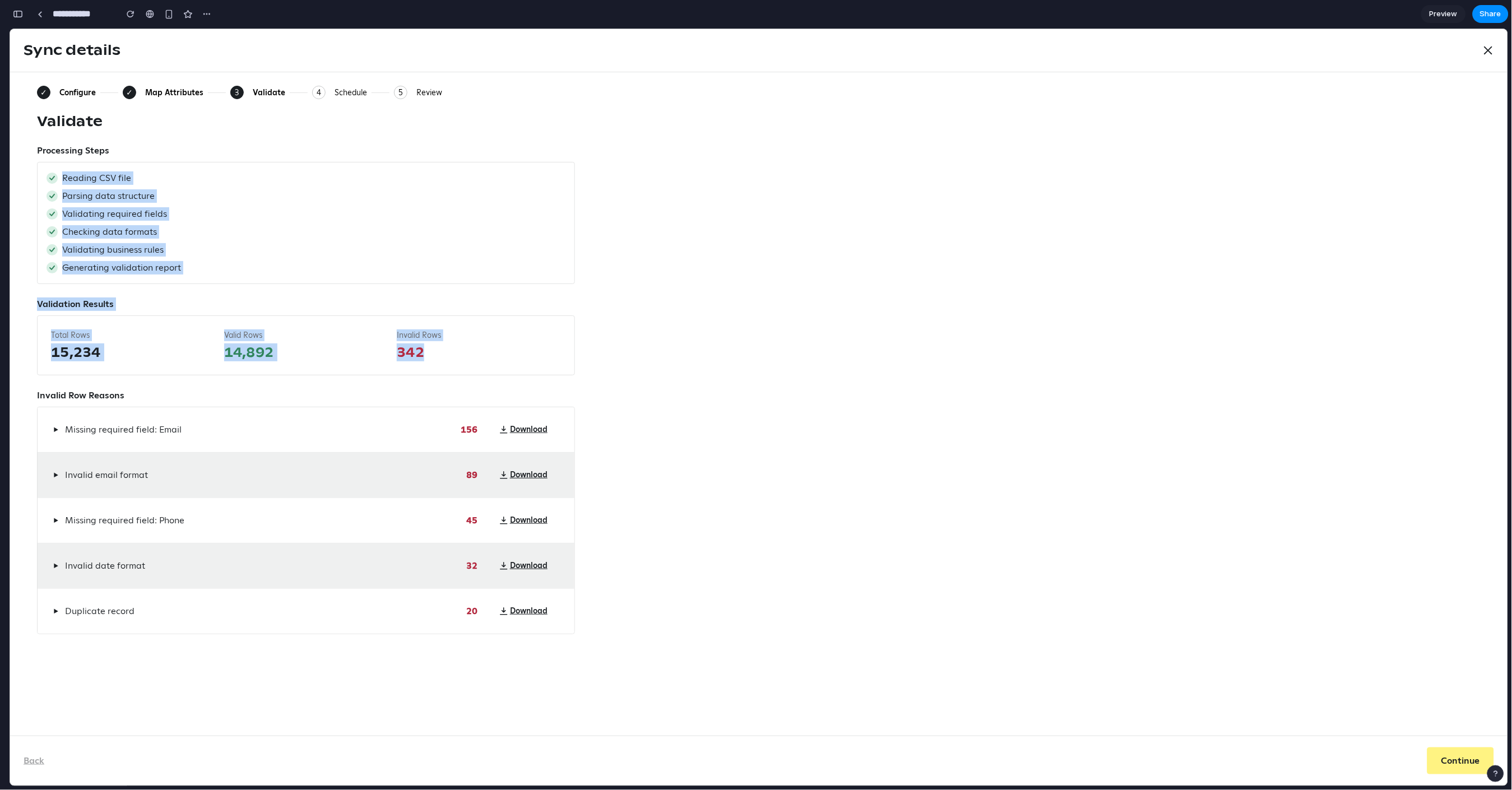
drag, startPoint x: 480, startPoint y: 364, endPoint x: 64, endPoint y: 173, distance: 457.8
click at [64, 173] on div "Processing Steps Reading CSV file Parsing data structure Validating required fi…" at bounding box center [305, 389] width 538 height 490
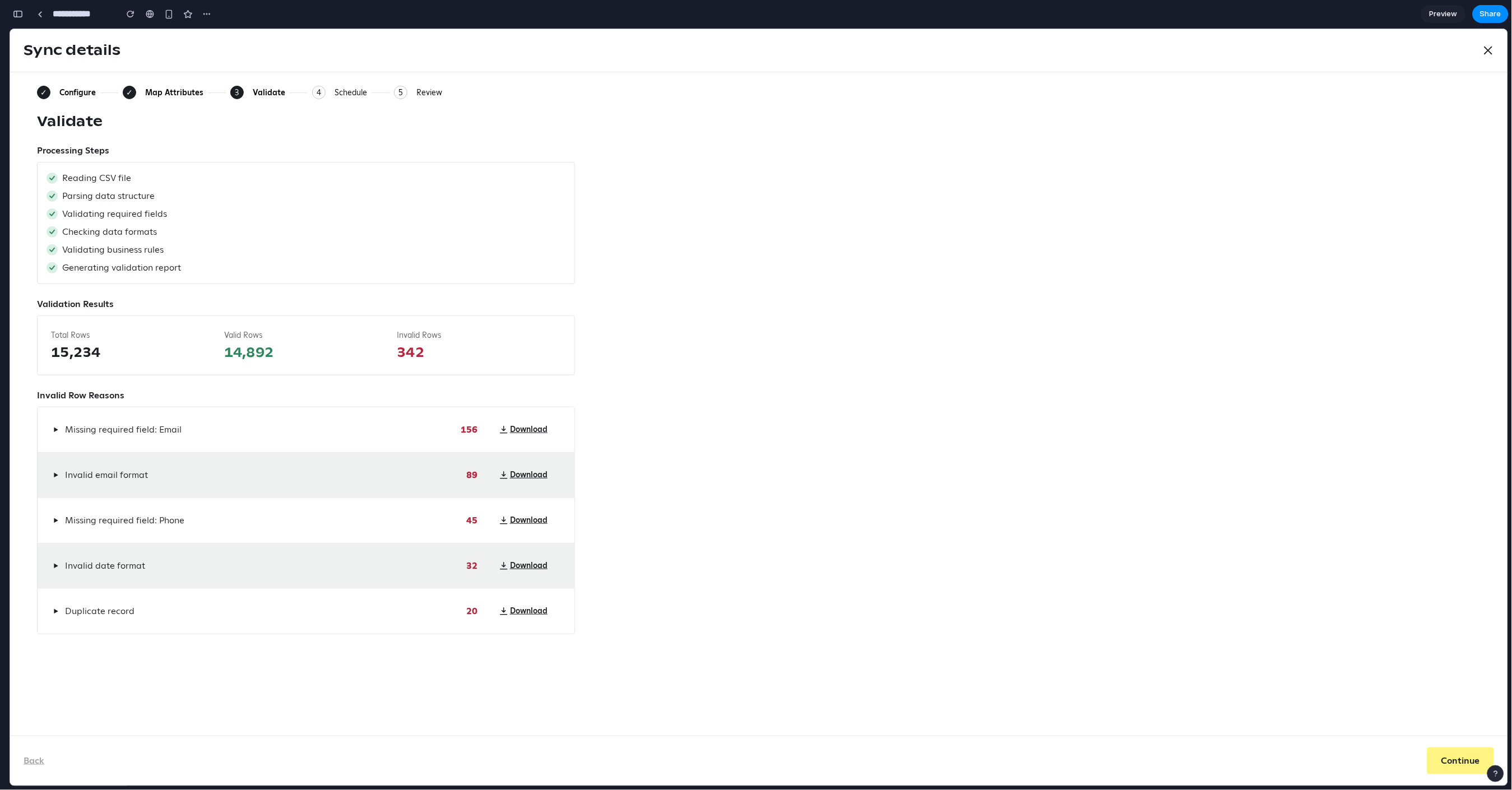
click at [159, 614] on div "▶ Duplicate record 20 Download" at bounding box center [306, 611] width 537 height 45
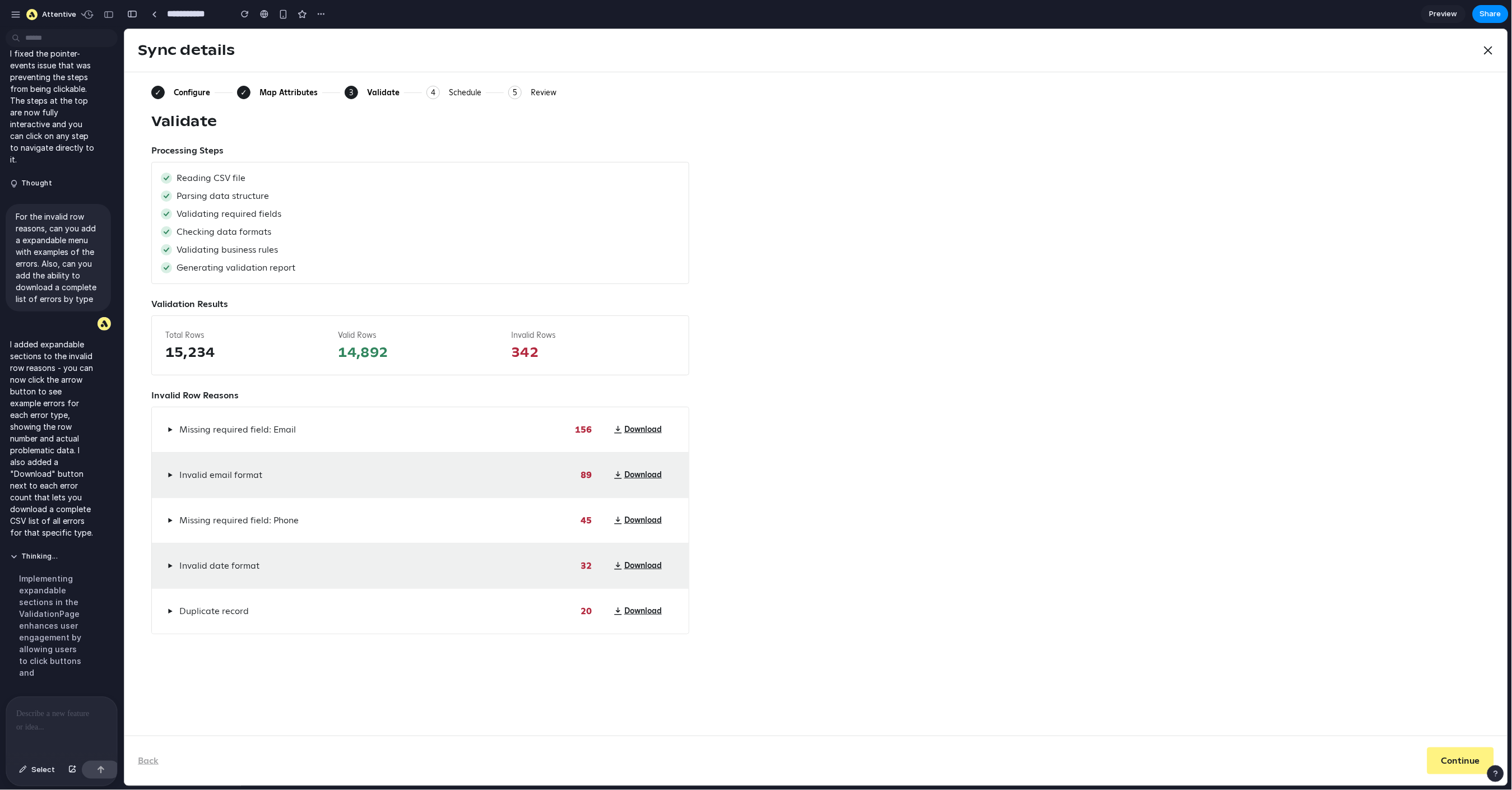
click at [36, 614] on div at bounding box center [62, 727] width 111 height 60
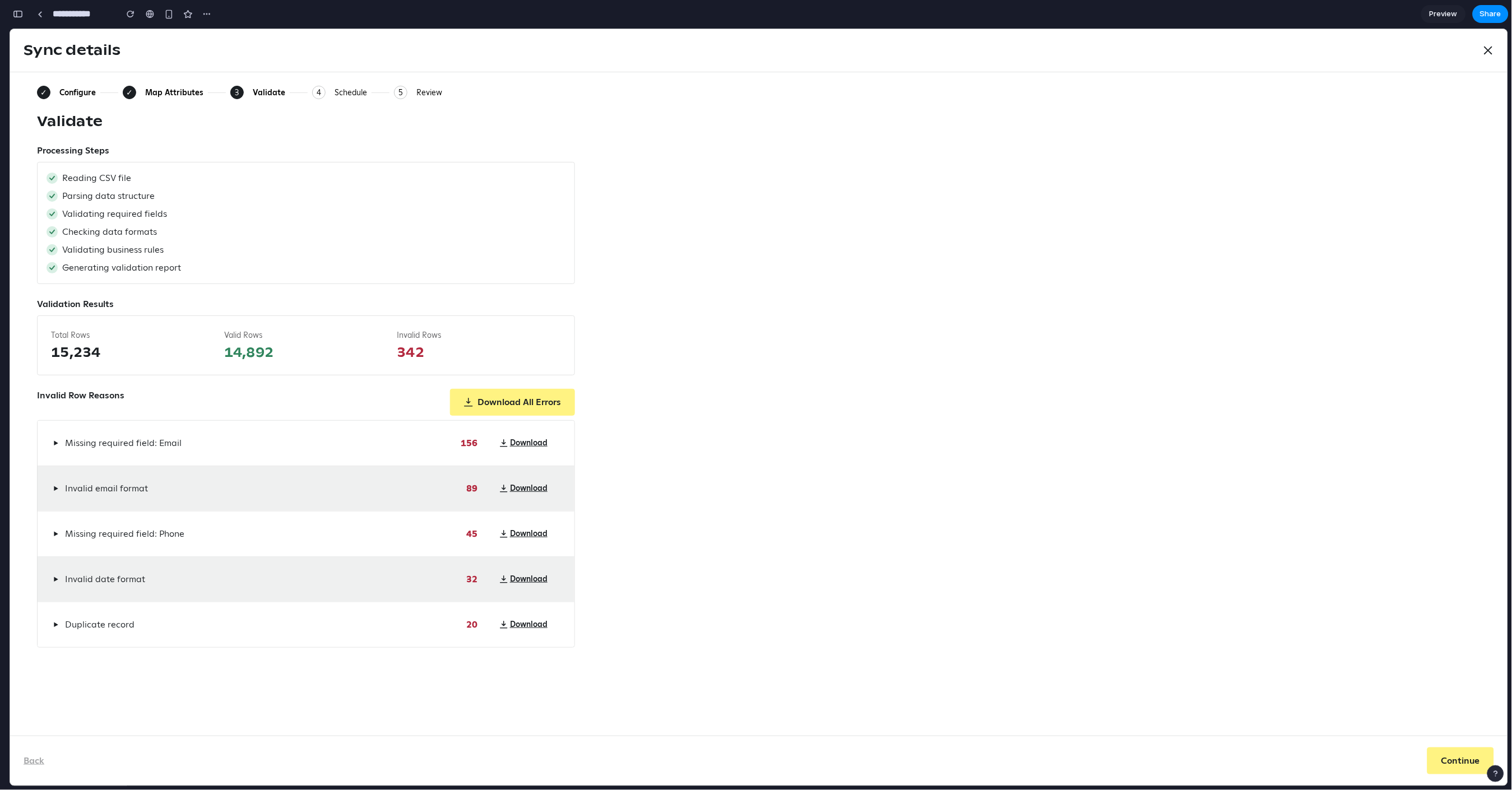
scroll to position [2065, 0]
click at [815, 383] on div "✓ Configure ✓ Map Attributes 3 Current: Validate 4 Schedule 5 Review Validate P…" at bounding box center [759, 366] width 1444 height 562
click at [164, 405] on div "Invalid Row Reasons Download All Errors" at bounding box center [305, 402] width 538 height 27
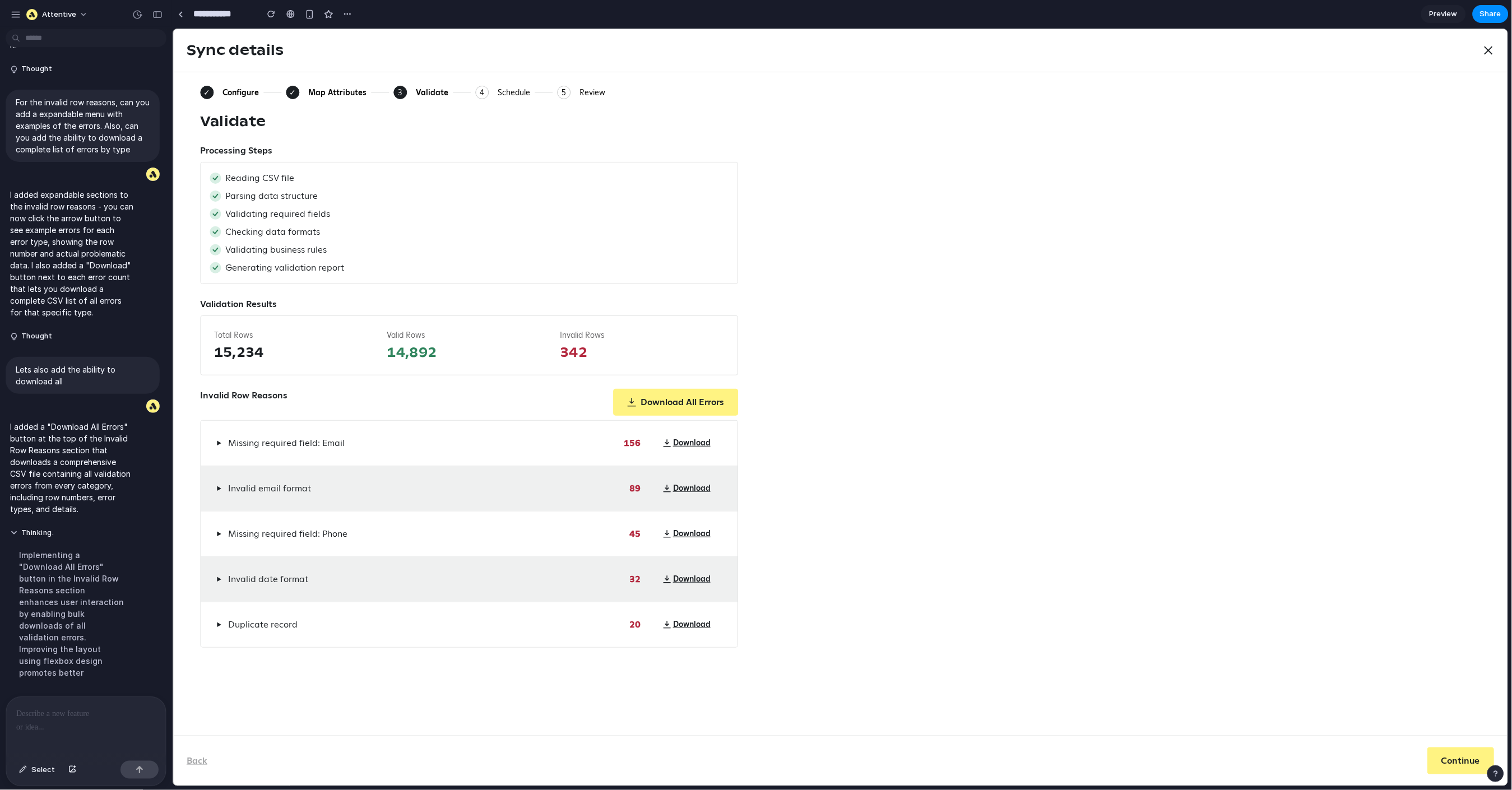
scroll to position [1431, 0]
click at [404, 397] on div "Invalid Row Reasons Download All Errors" at bounding box center [468, 402] width 538 height 27
click at [55, 614] on p at bounding box center [81, 713] width 130 height 13
click at [76, 614] on p at bounding box center [81, 713] width 130 height 13
click at [123, 614] on p "**********" at bounding box center [81, 713] width 130 height 13
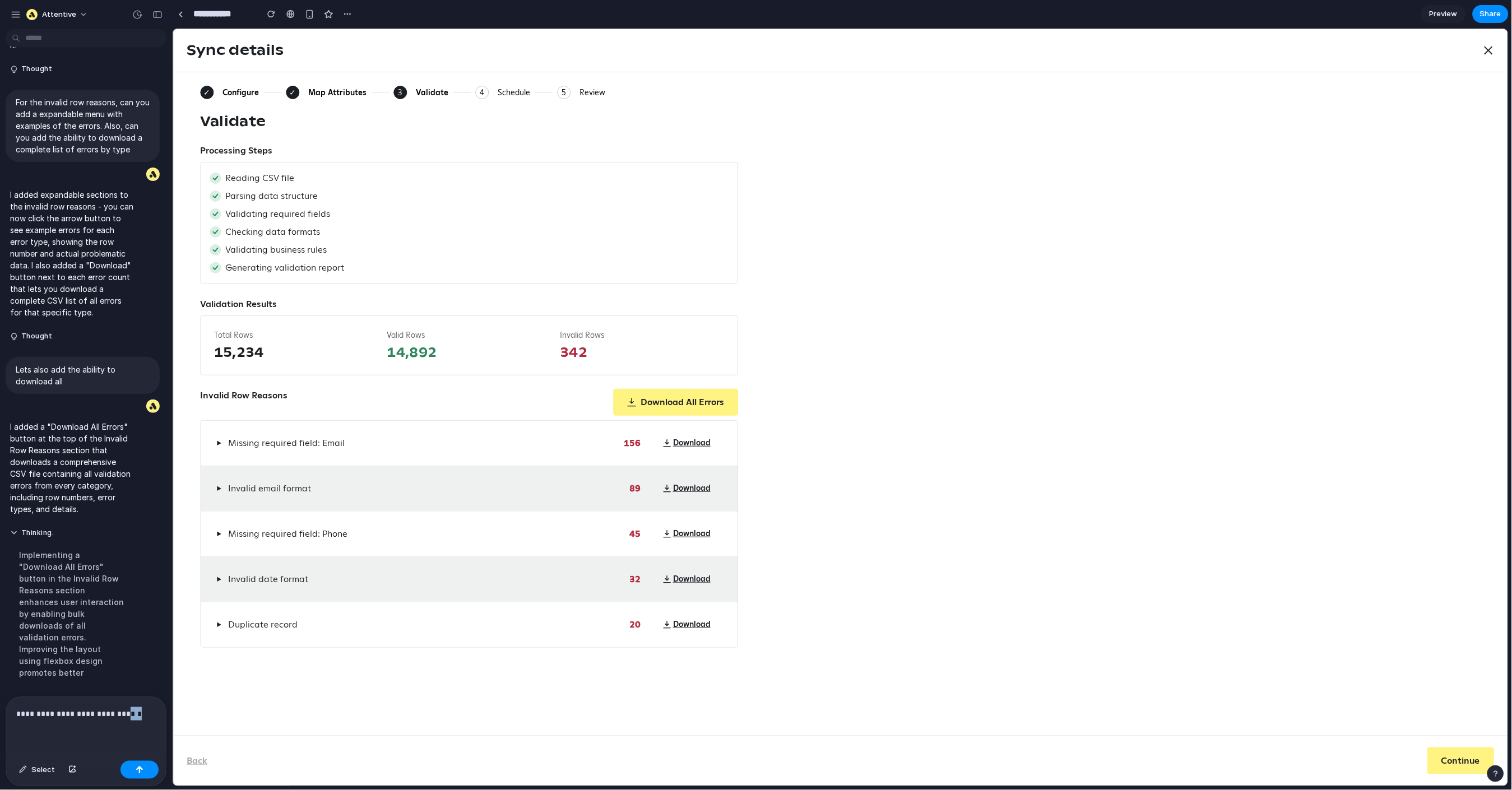
click at [123, 614] on p "**********" at bounding box center [81, 713] width 130 height 13
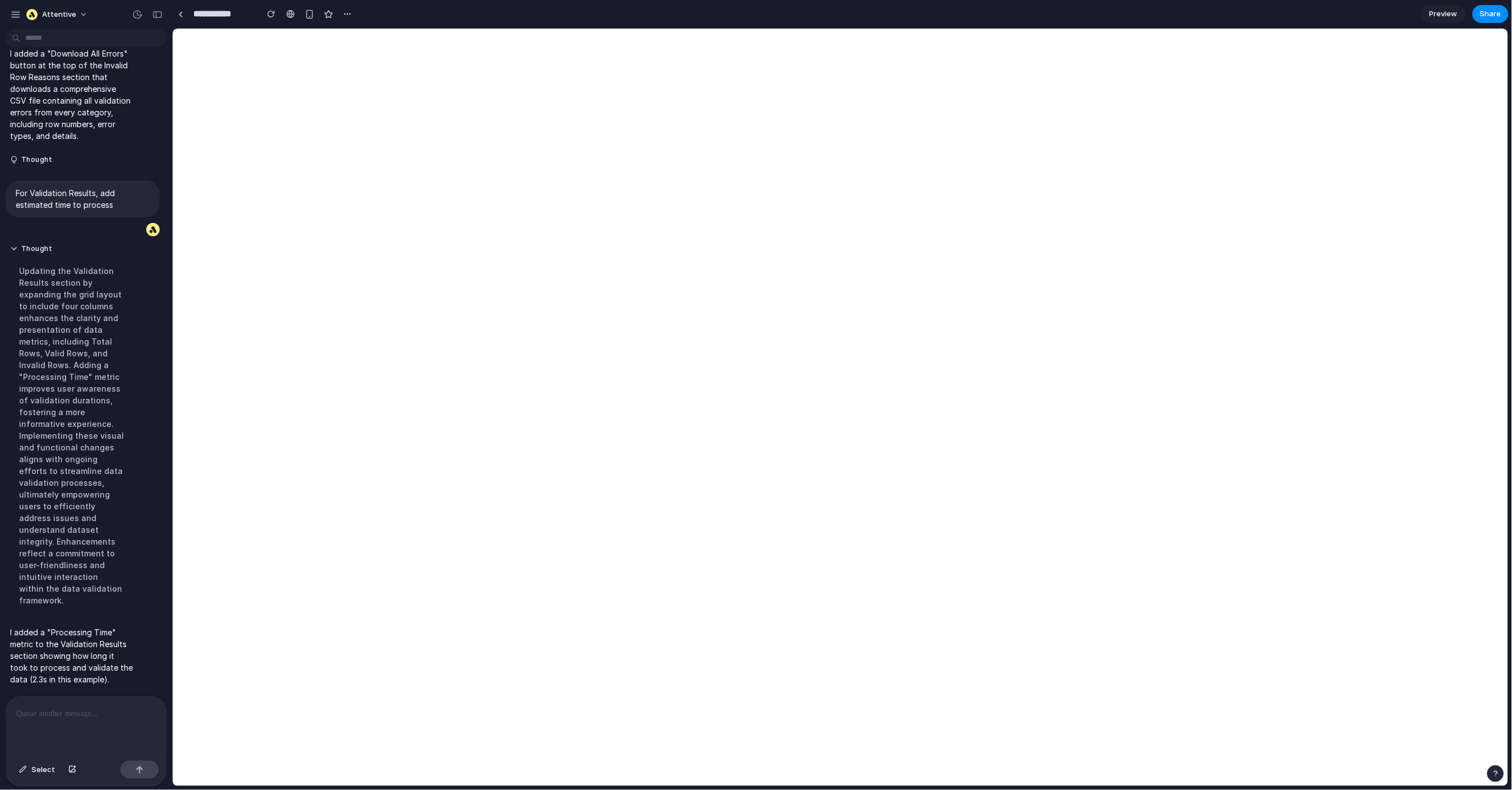
scroll to position [0, 0]
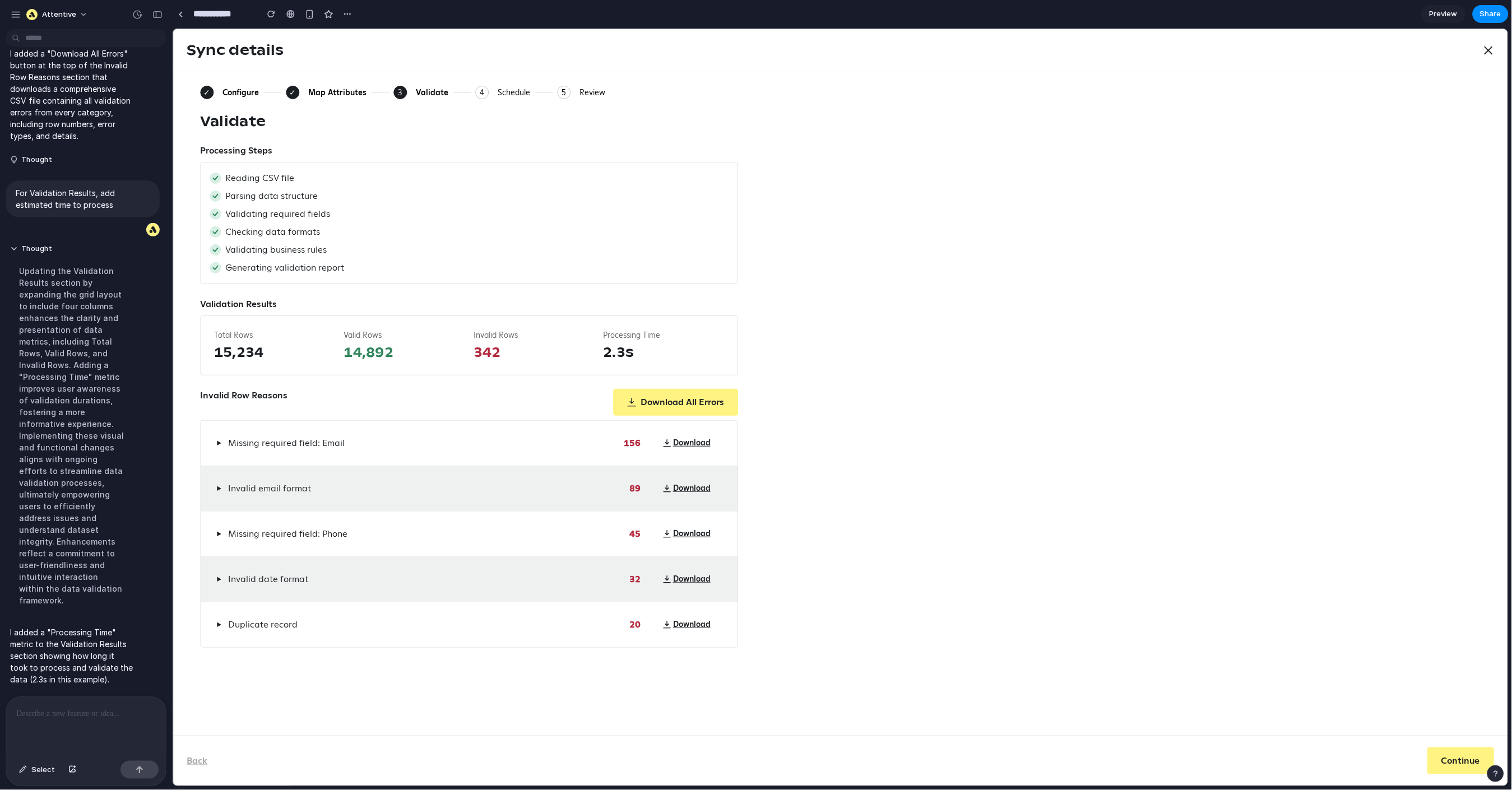
click at [619, 356] on span "2.3s" at bounding box center [663, 351] width 121 height 18
click at [616, 347] on span "2.3s" at bounding box center [663, 351] width 121 height 18
click at [614, 353] on span "2.3s" at bounding box center [663, 351] width 121 height 18
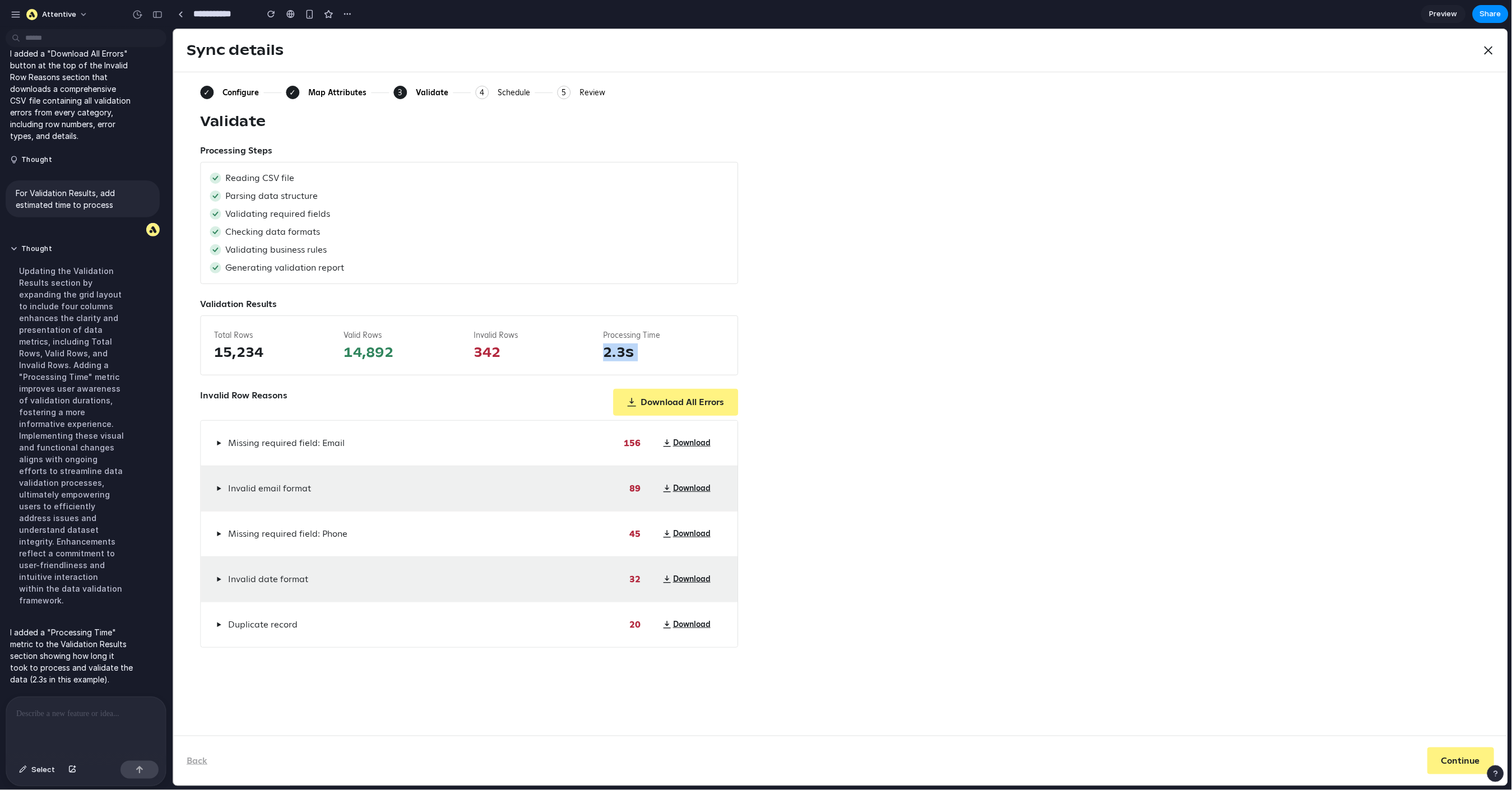
click at [624, 355] on span "2.3s" at bounding box center [663, 351] width 121 height 18
drag, startPoint x: 646, startPoint y: 353, endPoint x: 555, endPoint y: 350, distance: 91.0
click at [555, 350] on div "Total Rows 15,234 Valid Rows 14,892 Invalid Rows 342 Processing Time 2.3s" at bounding box center [468, 345] width 538 height 60
click at [593, 358] on span "342" at bounding box center [534, 351] width 121 height 18
drag, startPoint x: 604, startPoint y: 357, endPoint x: 650, endPoint y: 354, distance: 46.1
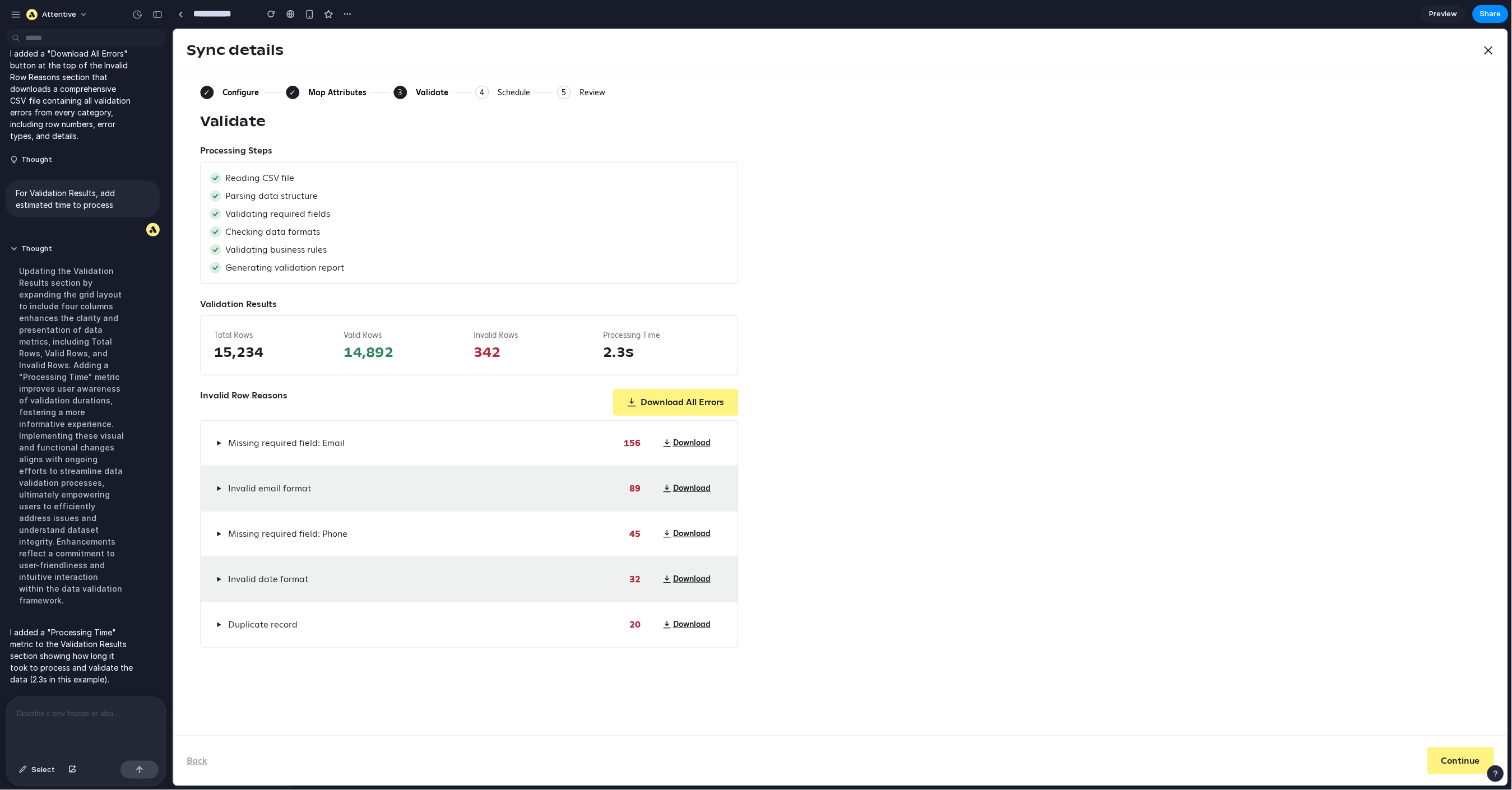
click at [606, 358] on span "2.3s" at bounding box center [663, 351] width 121 height 18
drag, startPoint x: 650, startPoint y: 354, endPoint x: 590, endPoint y: 355, distance: 60.0
click at [591, 355] on div "Total Rows 15,234 Valid Rows 14,892 Invalid Rows 342 Processing Time 2.3s" at bounding box center [468, 345] width 538 height 60
drag, startPoint x: 633, startPoint y: 358, endPoint x: 672, endPoint y: 358, distance: 39.0
click at [666, 358] on div "Total Rows 15,234 Valid Rows 14,892 Invalid Rows 342 Processing Time 2.3s" at bounding box center [468, 345] width 538 height 60
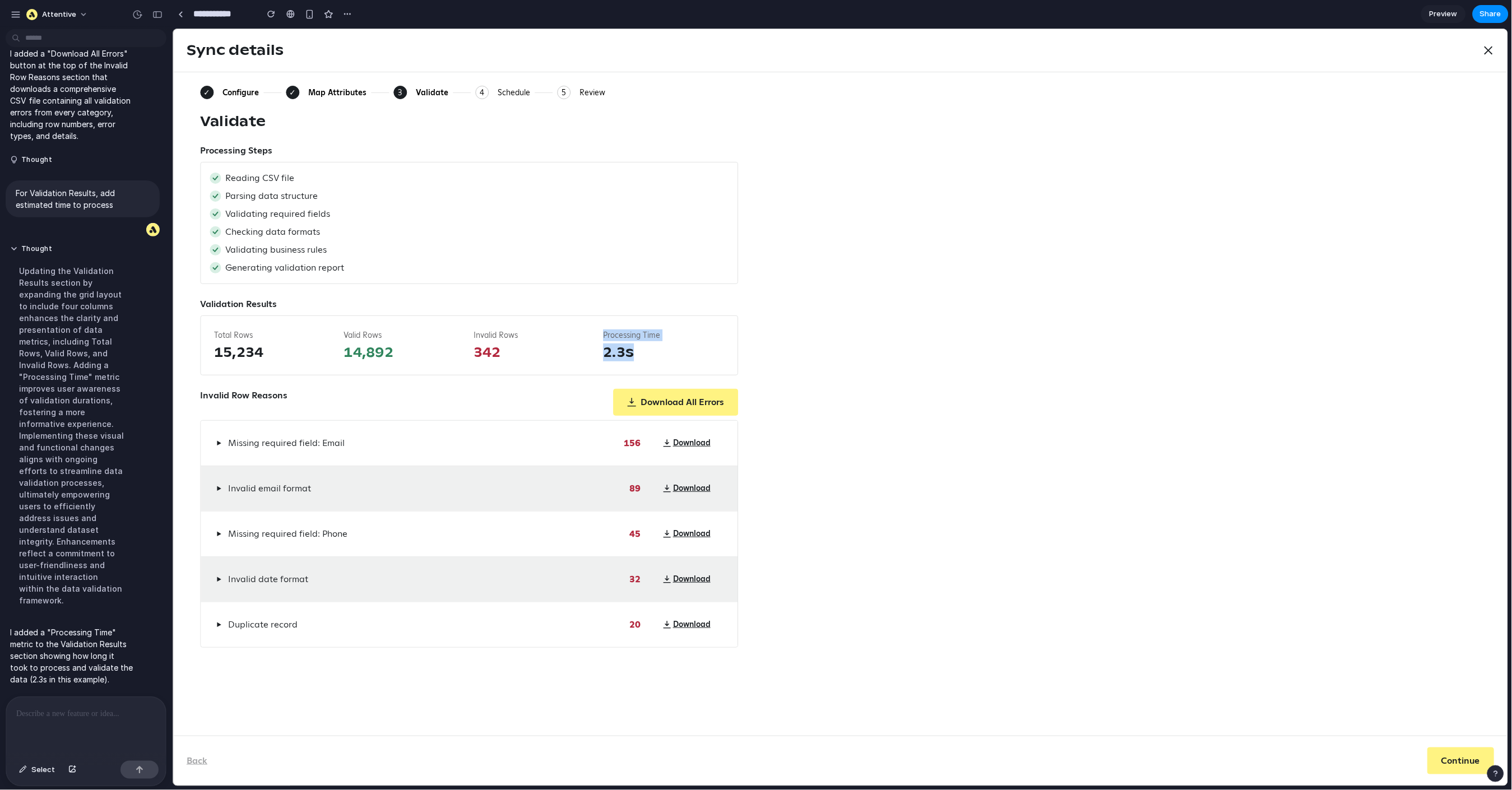
drag, startPoint x: 658, startPoint y: 358, endPoint x: 535, endPoint y: 358, distance: 123.0
click at [535, 358] on div "Total Rows 15,234 Valid Rows 14,892 Invalid Rows 342 Processing Time 2.3s" at bounding box center [468, 345] width 538 height 60
click at [631, 360] on div "Total Rows 15,234 Valid Rows 14,892 Invalid Rows 342 Processing Time 2.3s" at bounding box center [468, 345] width 538 height 60
drag, startPoint x: 651, startPoint y: 359, endPoint x: 578, endPoint y: 361, distance: 73.0
click at [597, 361] on div "Total Rows 15,234 Valid Rows 14,892 Invalid Rows 342 Processing Time 2.3s" at bounding box center [468, 345] width 538 height 60
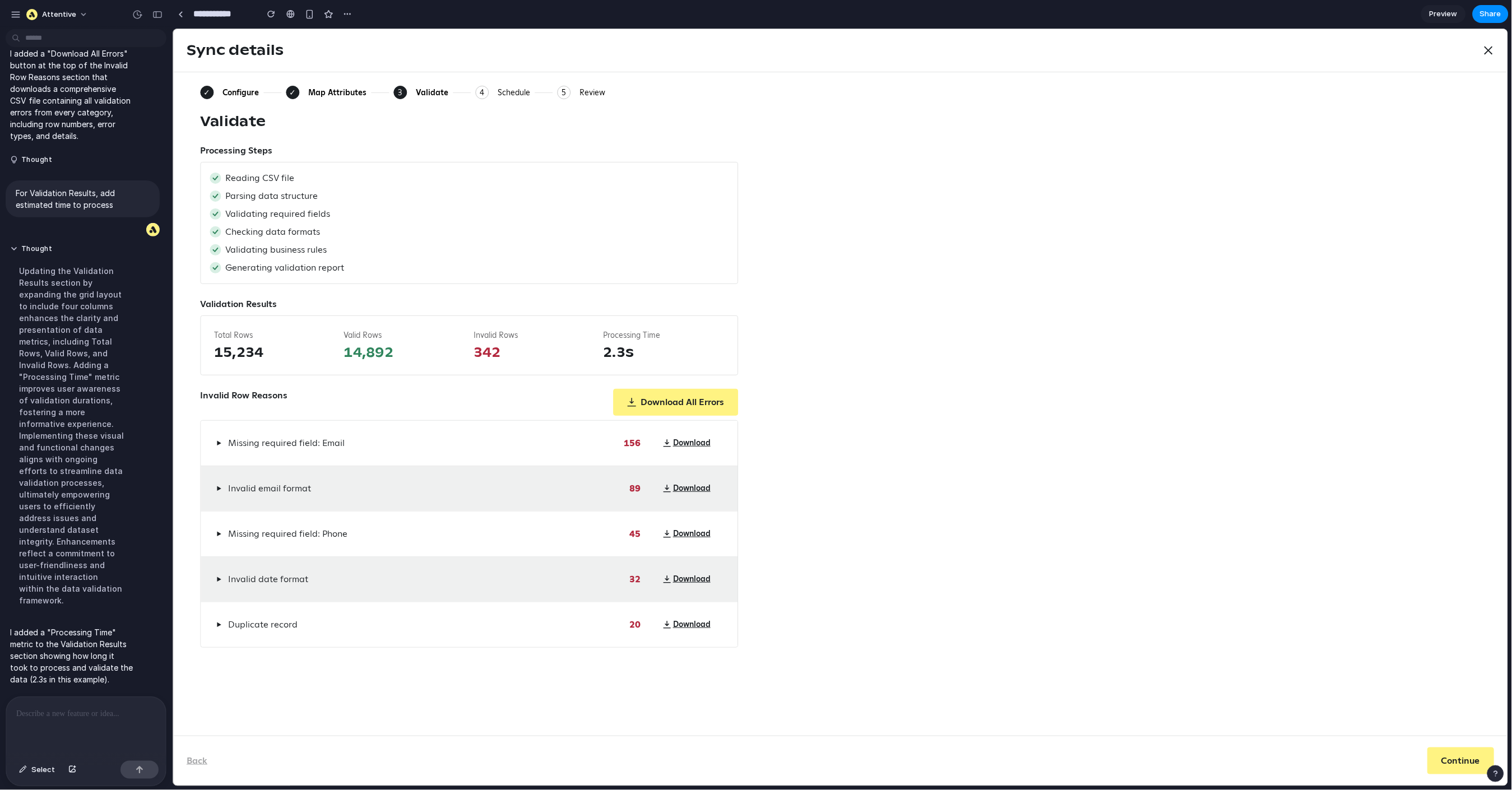
click at [562, 365] on div "Total Rows 15,234 Valid Rows 14,892 Invalid Rows 342 Processing Time 2.3s" at bounding box center [468, 345] width 538 height 60
click at [1044, 13] on button "Share" at bounding box center [1491, 13] width 36 height 18
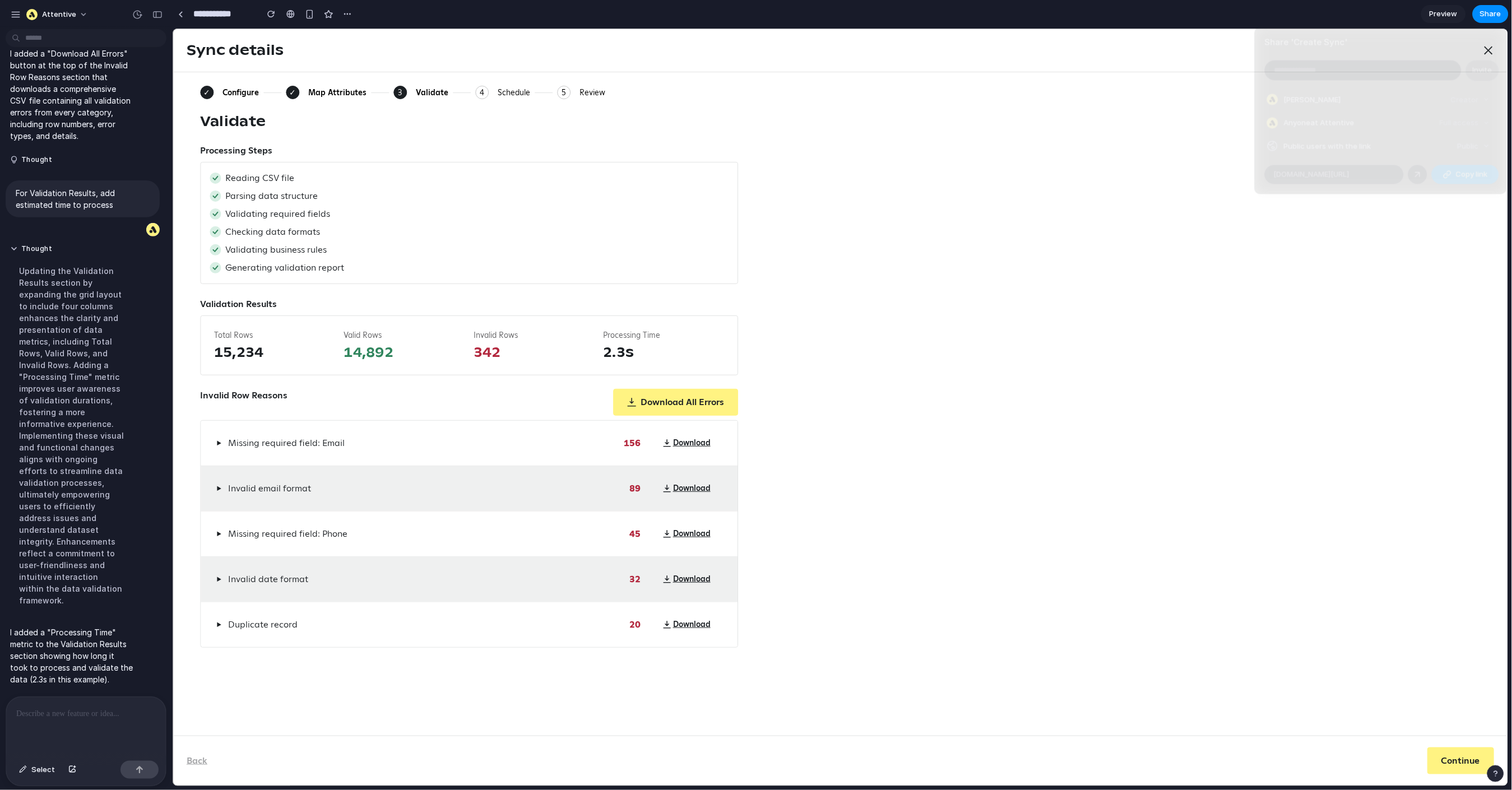
click at [1044, 174] on button "Copy link" at bounding box center [1465, 174] width 67 height 19
click at [949, 216] on div "Share ' Create Sync ' Invite Michael Giustino Creator Anyone at Attentive Full …" at bounding box center [756, 395] width 1512 height 790
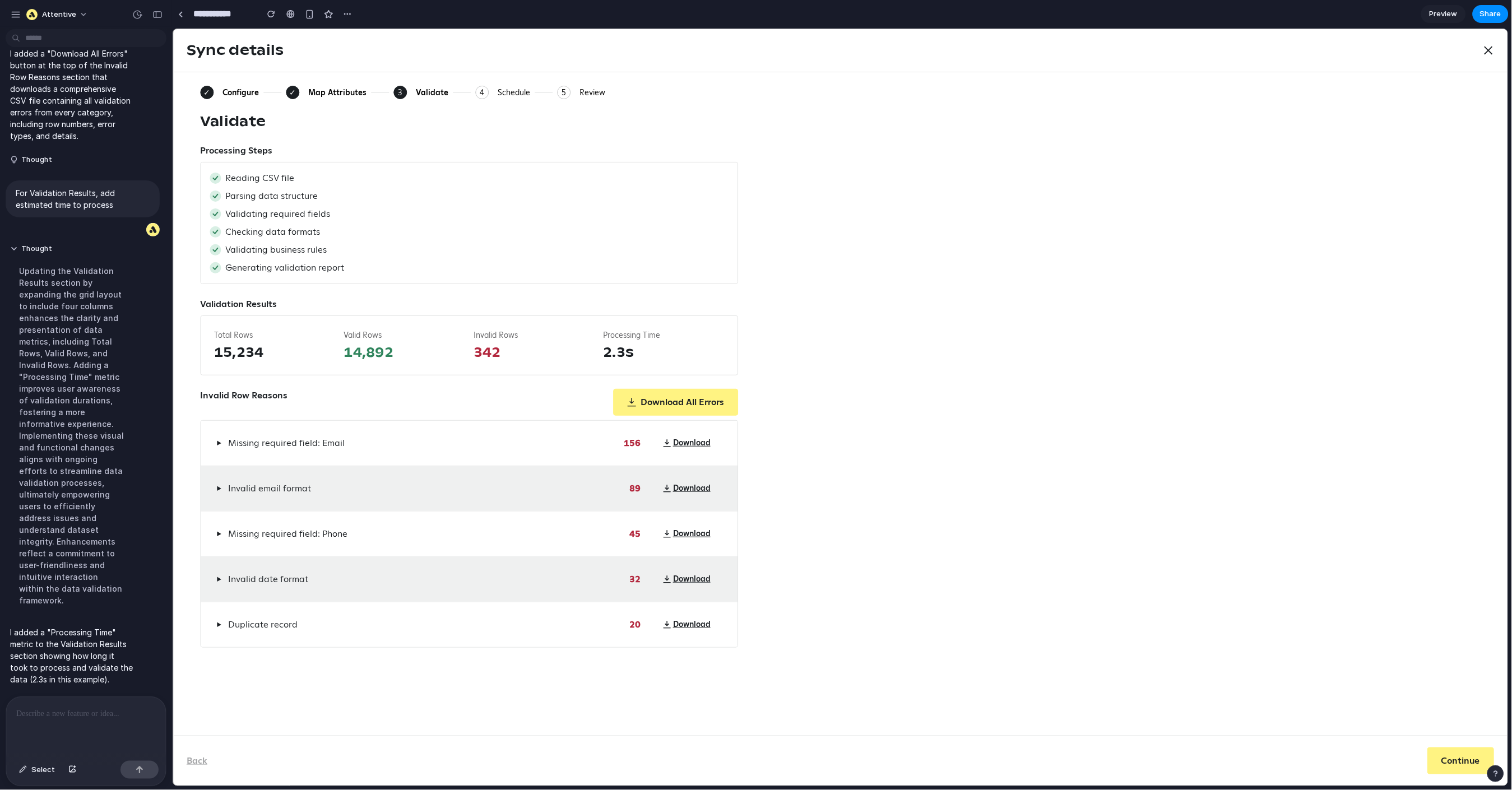
click at [261, 438] on span "Missing required field: Email" at bounding box center [286, 442] width 117 height 13
click at [219, 444] on span "▶" at bounding box center [218, 443] width 5 height 9
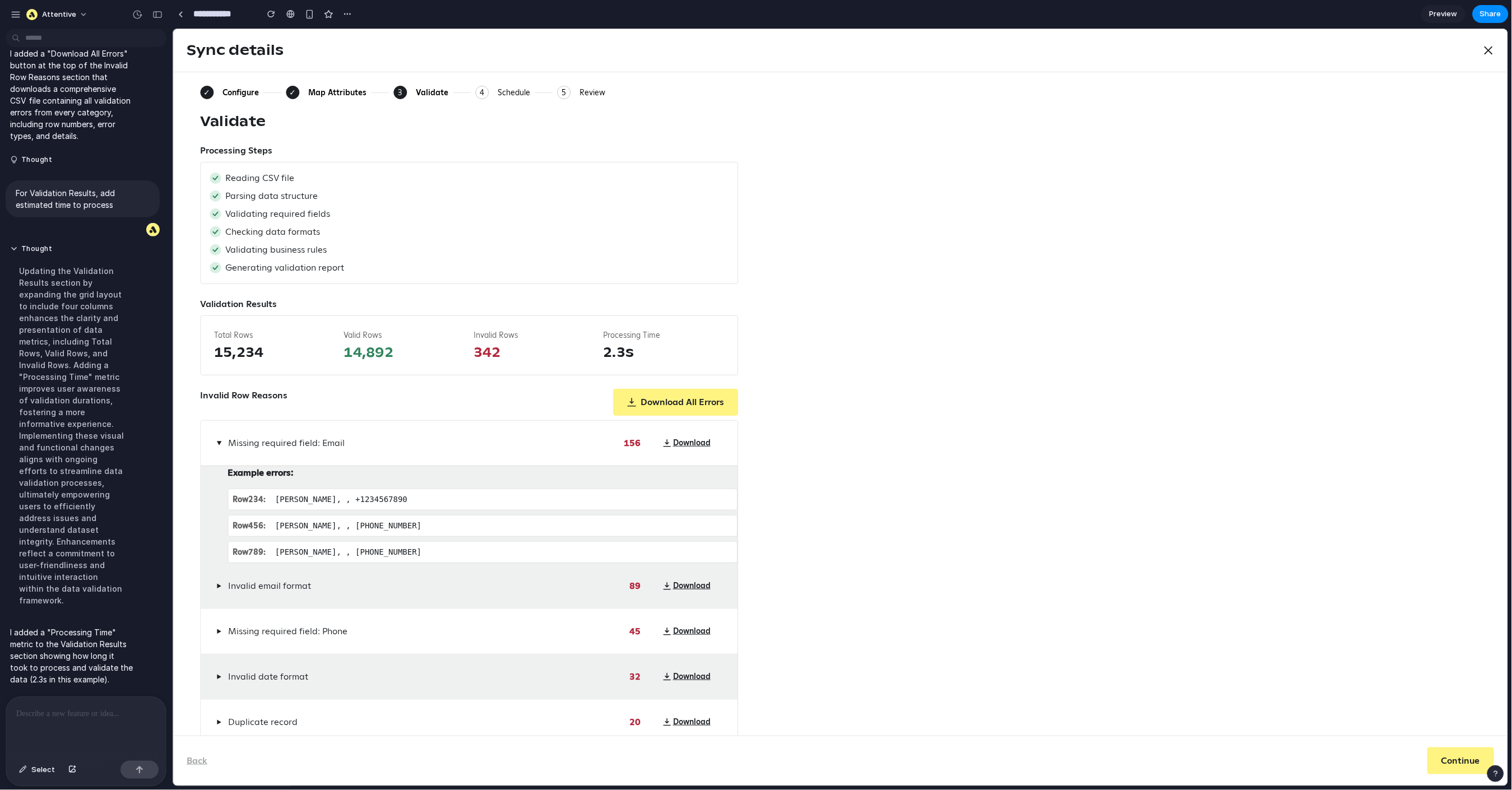
click at [219, 444] on span "▶" at bounding box center [218, 442] width 9 height 5
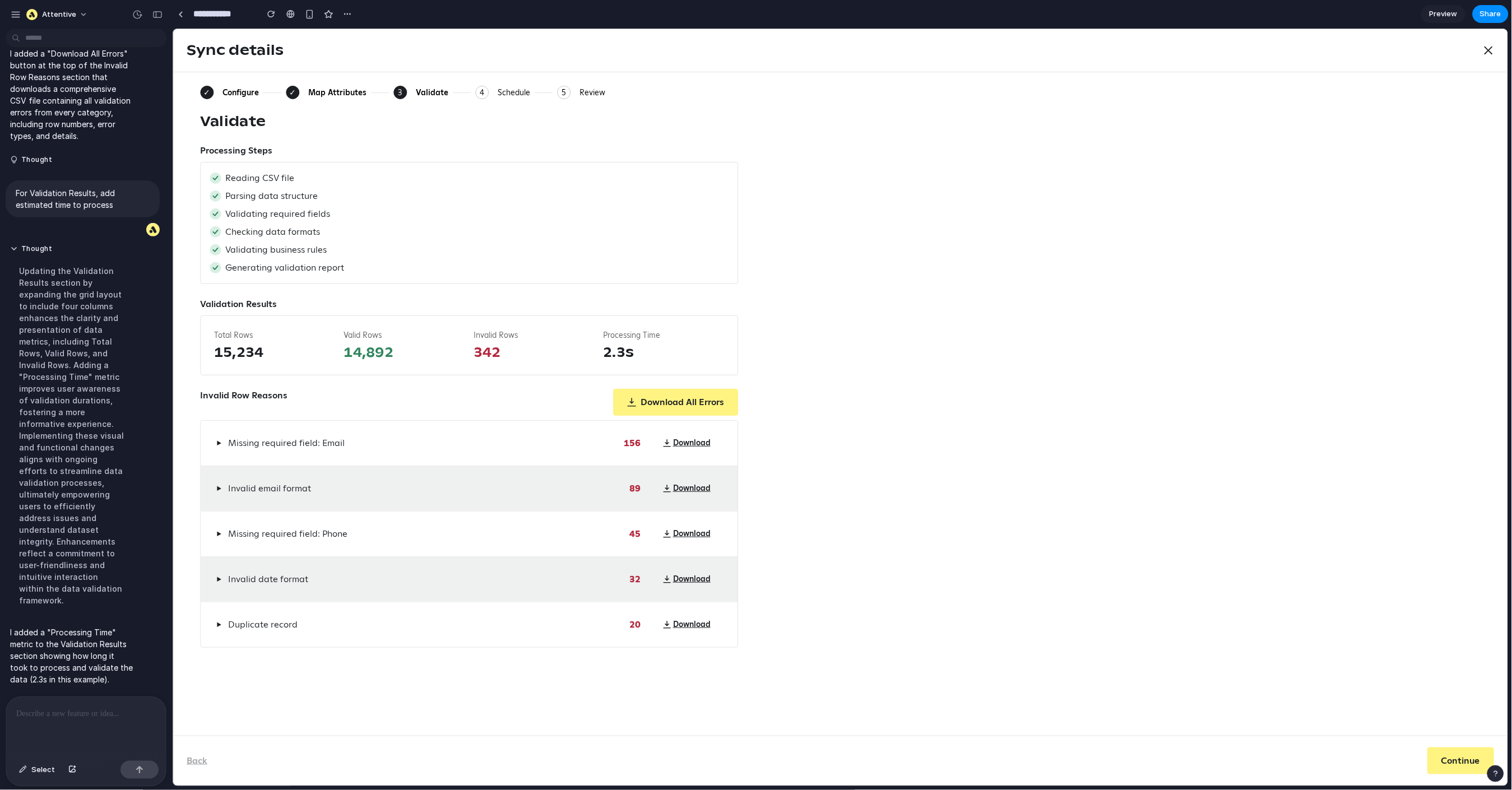
click at [220, 491] on span "▶" at bounding box center [218, 488] width 5 height 9
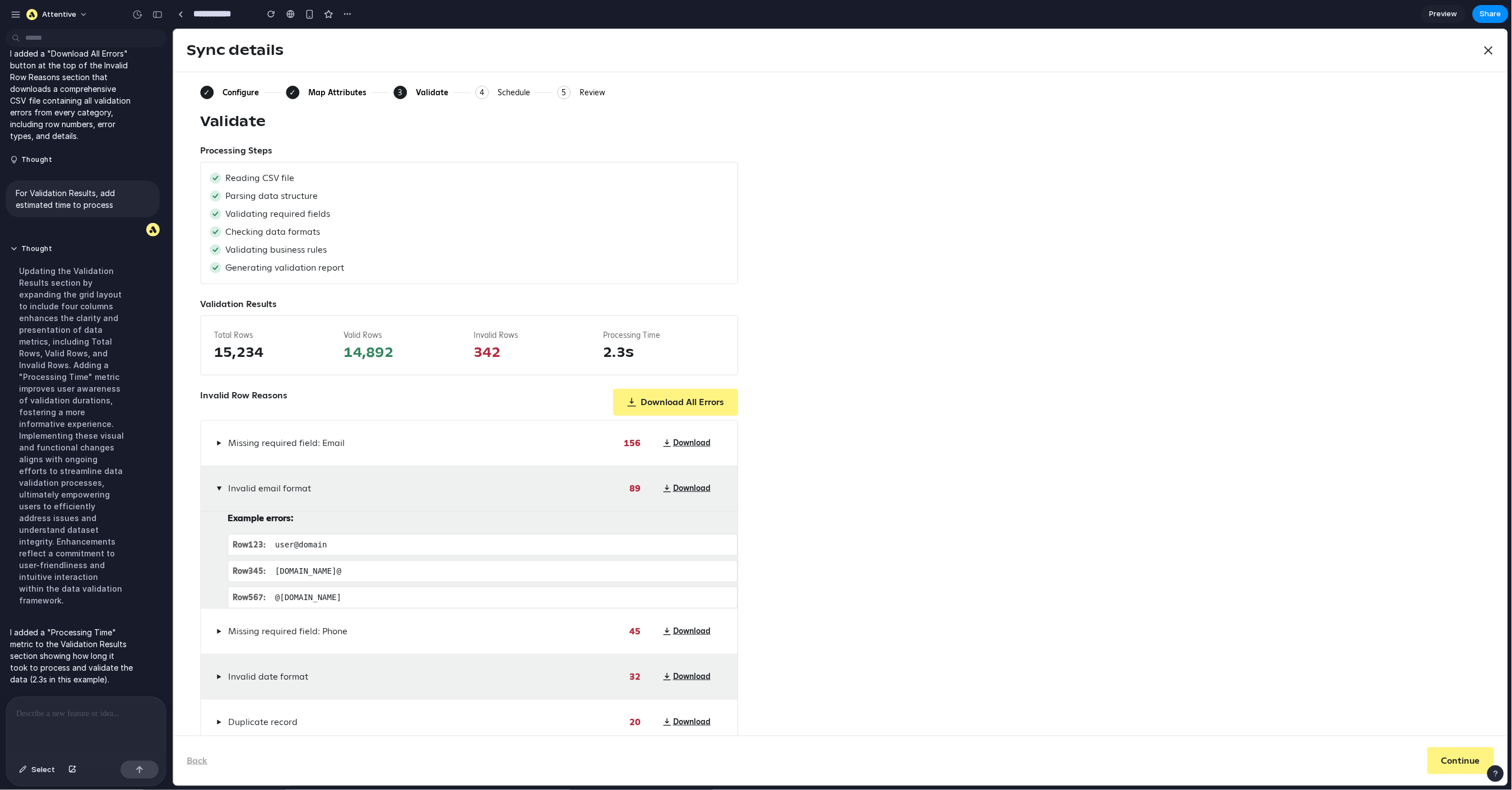
click at [216, 490] on span "▶" at bounding box center [218, 487] width 9 height 5
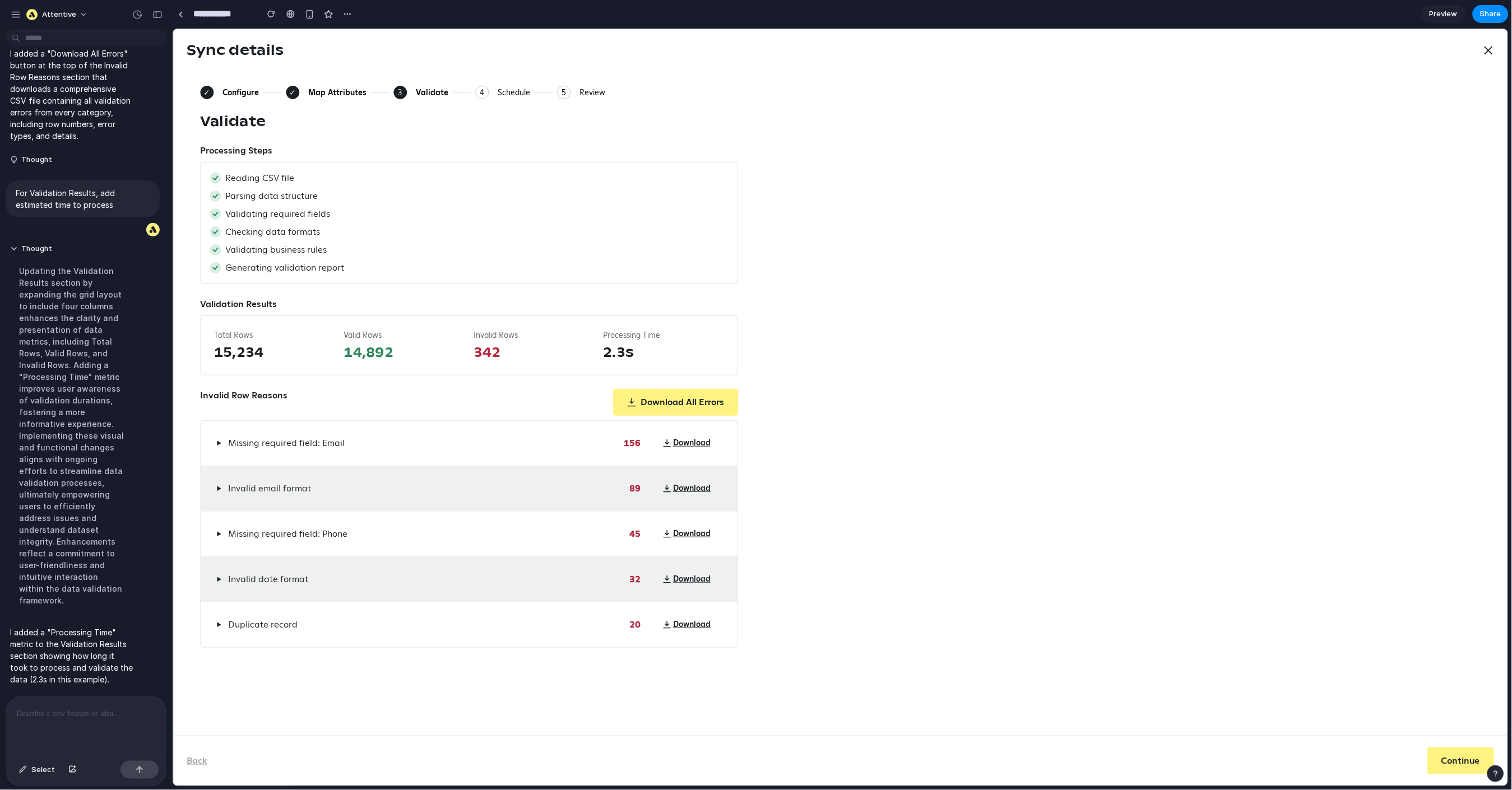
click at [64, 614] on p at bounding box center [81, 713] width 130 height 13
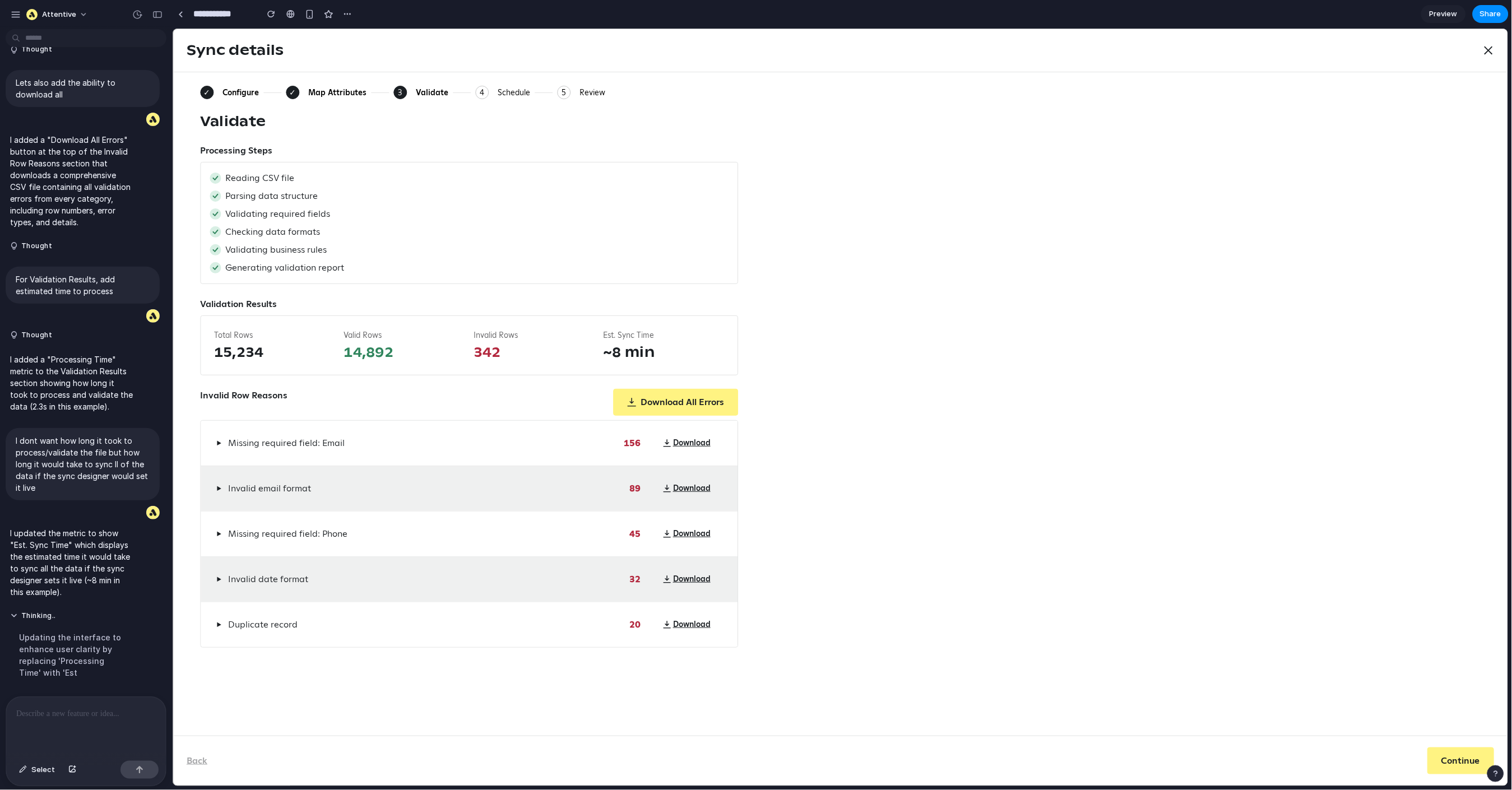
click at [210, 327] on div "Total Rows 15,234 Valid Rows 14,892 Invalid Rows 342 Est. Sync Time ~8 min" at bounding box center [468, 345] width 538 height 60
drag, startPoint x: 210, startPoint y: 332, endPoint x: 535, endPoint y: 336, distance: 325.0
click at [535, 336] on div "Total Rows 15,234 Valid Rows 14,892 Invalid Rows 342 Est. Sync Time ~8 min" at bounding box center [468, 345] width 538 height 60
click at [446, 298] on div "Validation Results" at bounding box center [468, 303] width 538 height 13
click at [799, 310] on div "✓ Configure ✓ Map Attributes 3 Current: Validate 4 Schedule 5 Review Validate P…" at bounding box center [840, 366] width 1281 height 562
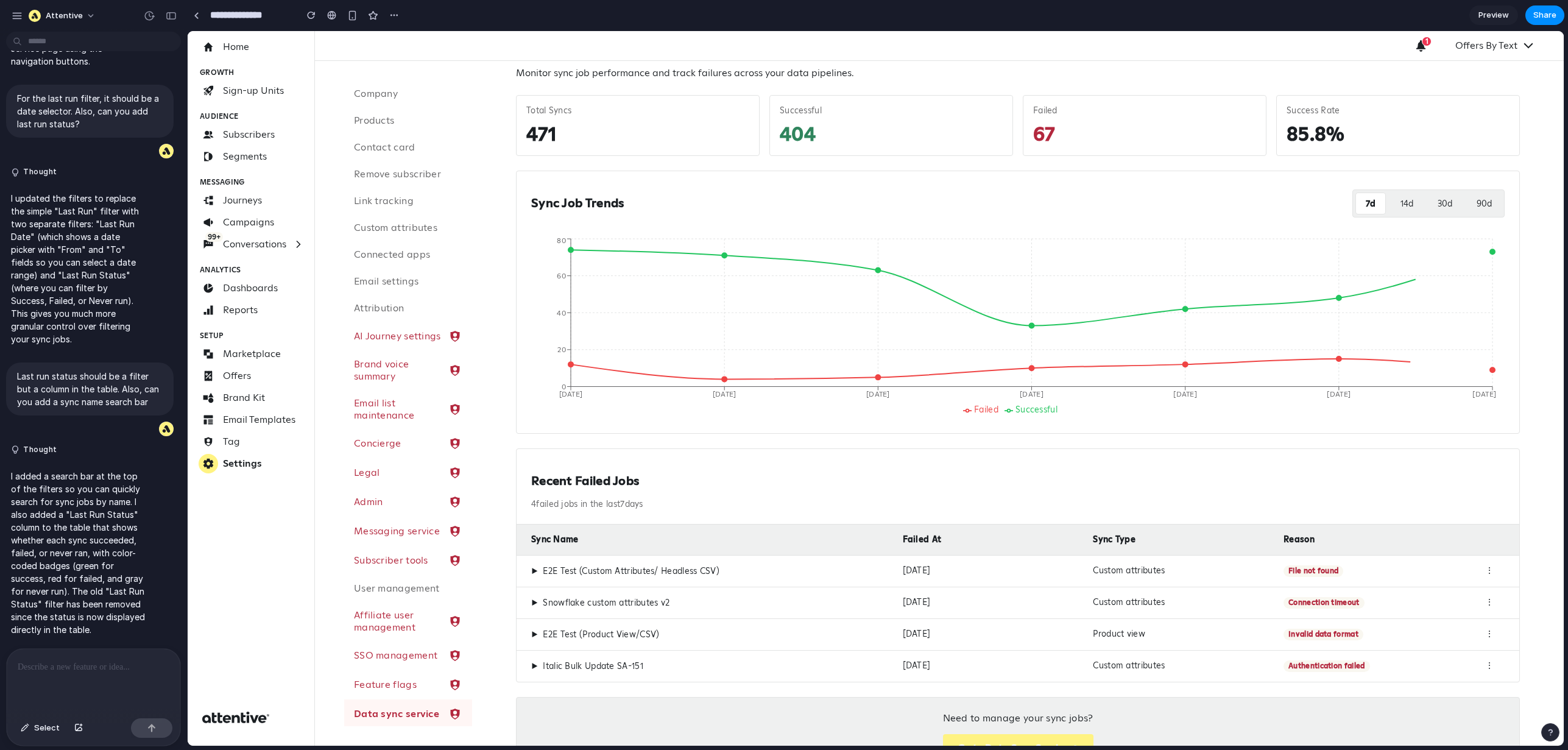
scroll to position [124, 0]
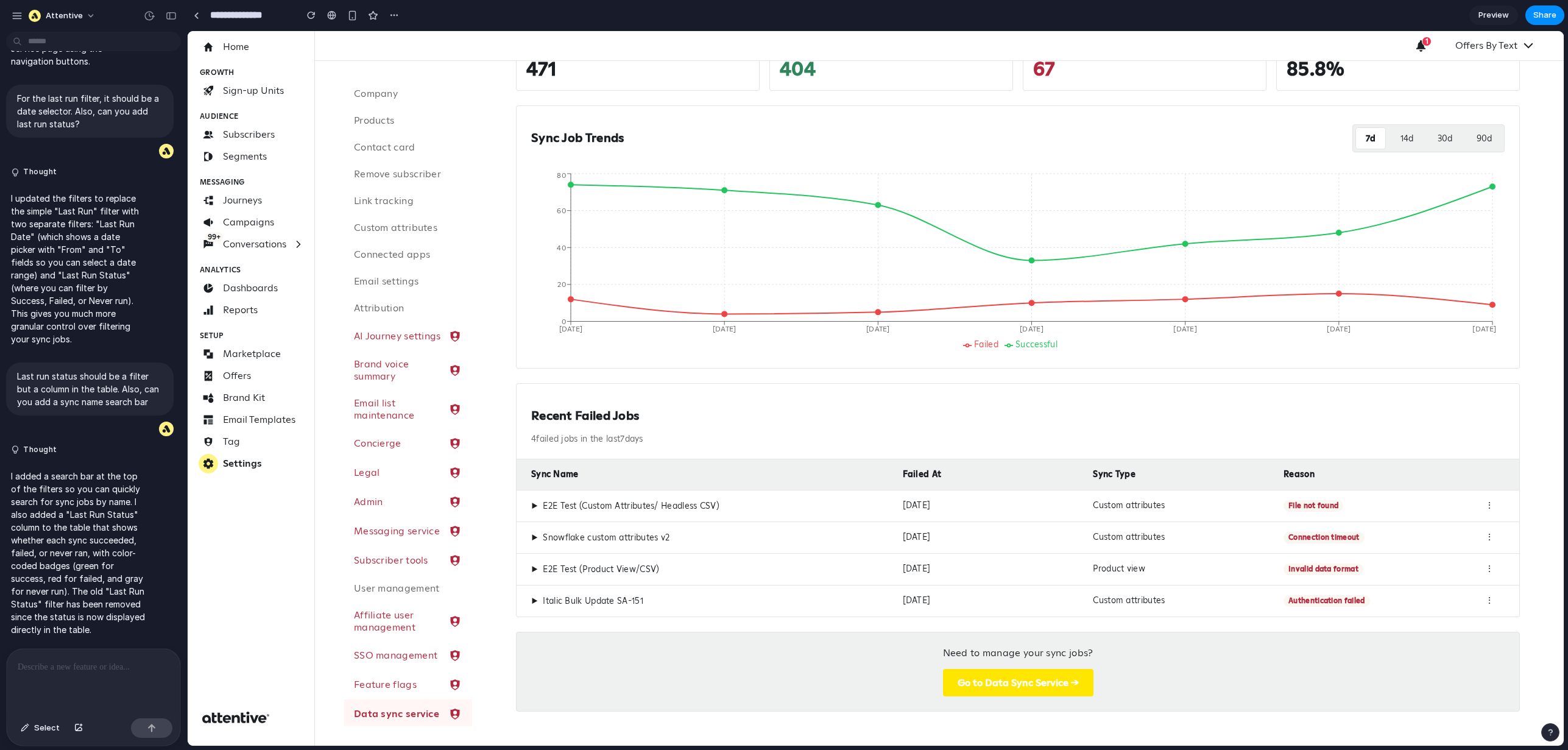
click at [961, 687] on button "Go to Data Sync Service →" at bounding box center [1018, 683] width 150 height 28
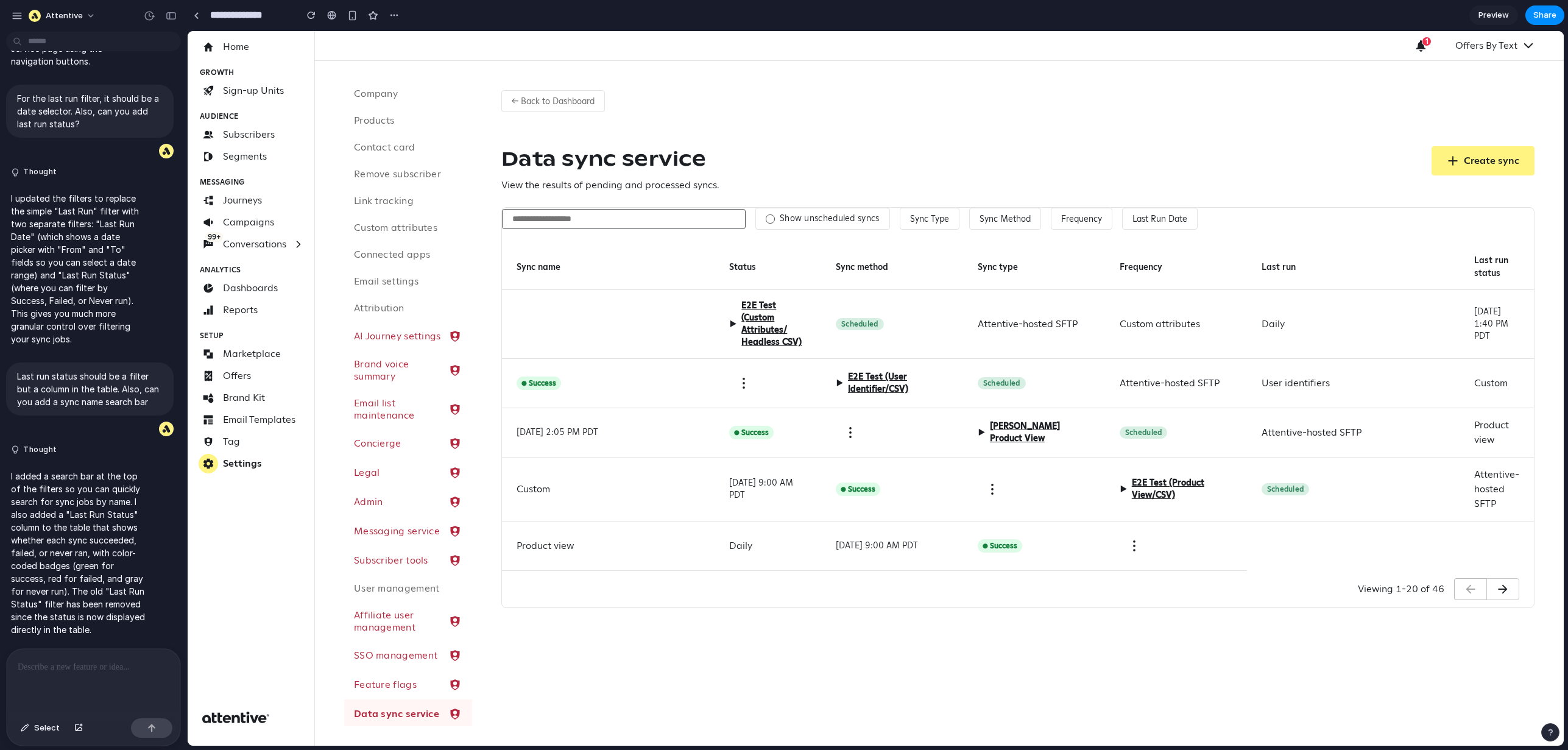
scroll to position [0, 0]
click at [635, 325] on div at bounding box center [608, 324] width 213 height 69
click at [585, 214] on input "text" at bounding box center [624, 219] width 243 height 20
click at [705, 222] on input "text" at bounding box center [624, 219] width 243 height 22
click at [775, 162] on div "Data sync service View the results of pending and processed syncs. Create sync" at bounding box center [1018, 169] width 1034 height 46
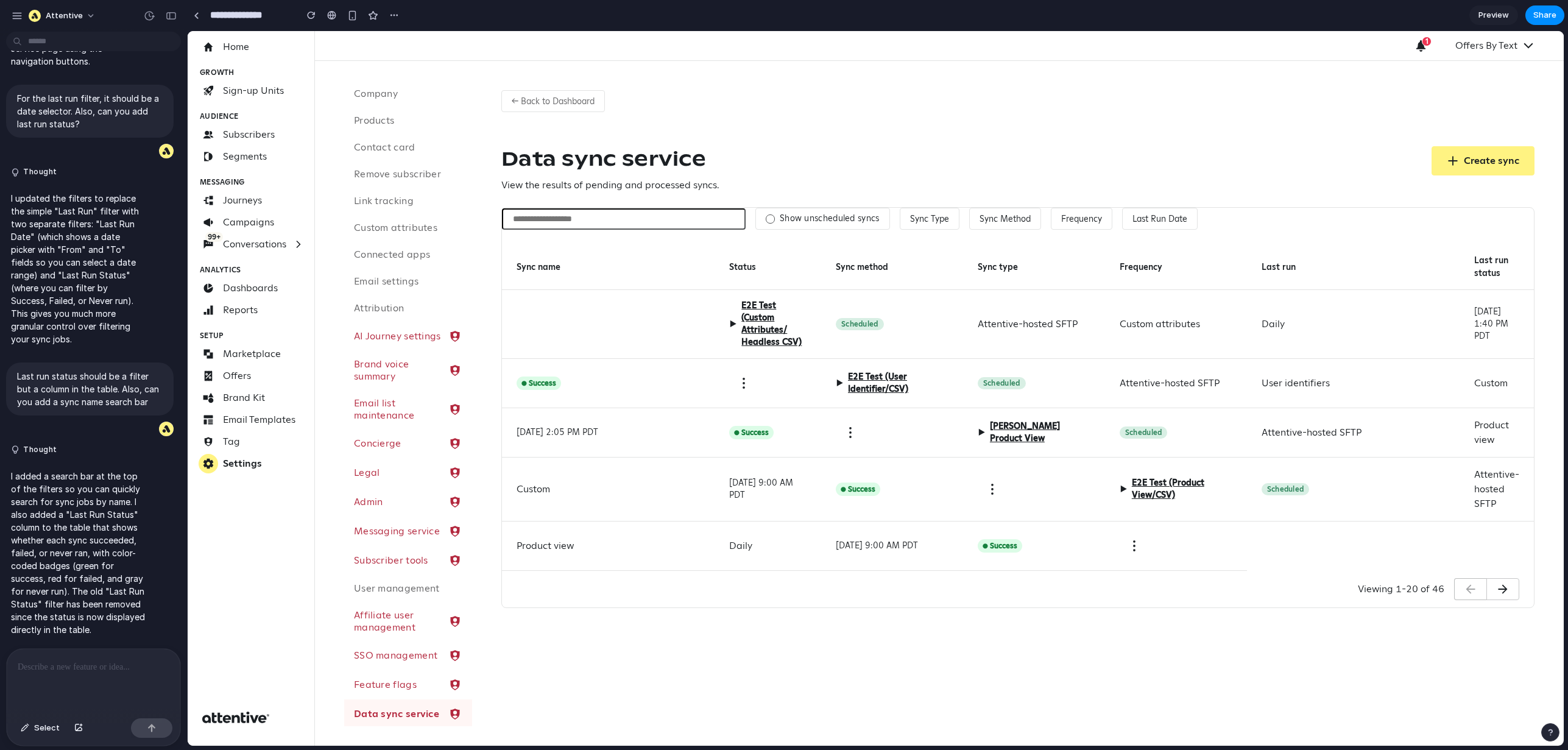
click at [132, 671] on div at bounding box center [93, 681] width 173 height 65
click at [549, 149] on h1 "Data sync service" at bounding box center [610, 159] width 218 height 25
click at [549, 150] on h1 "Data sync service" at bounding box center [610, 159] width 218 height 25
copy h1 "Data sync service"
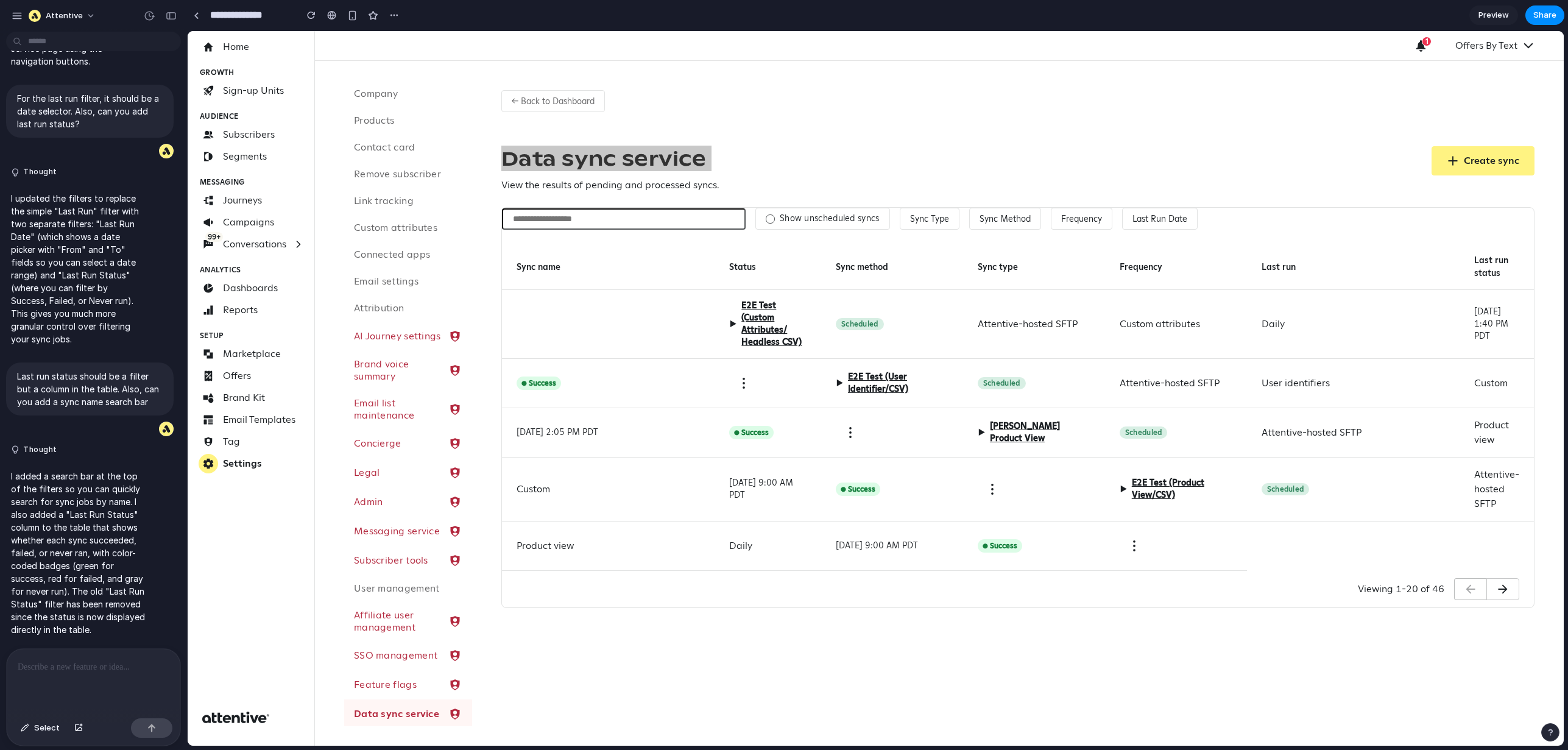
click at [62, 661] on p at bounding box center [93, 667] width 152 height 15
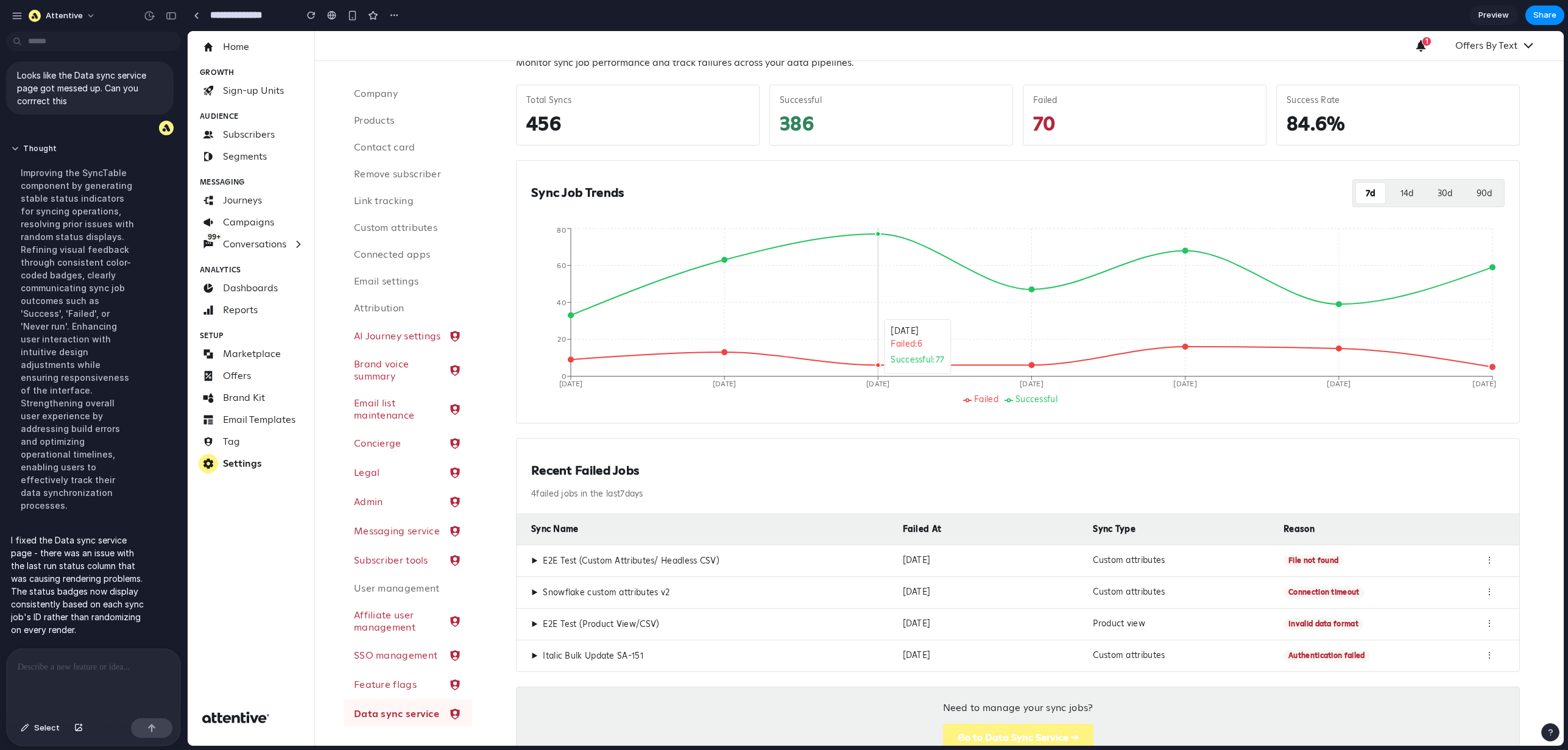
scroll to position [124, 0]
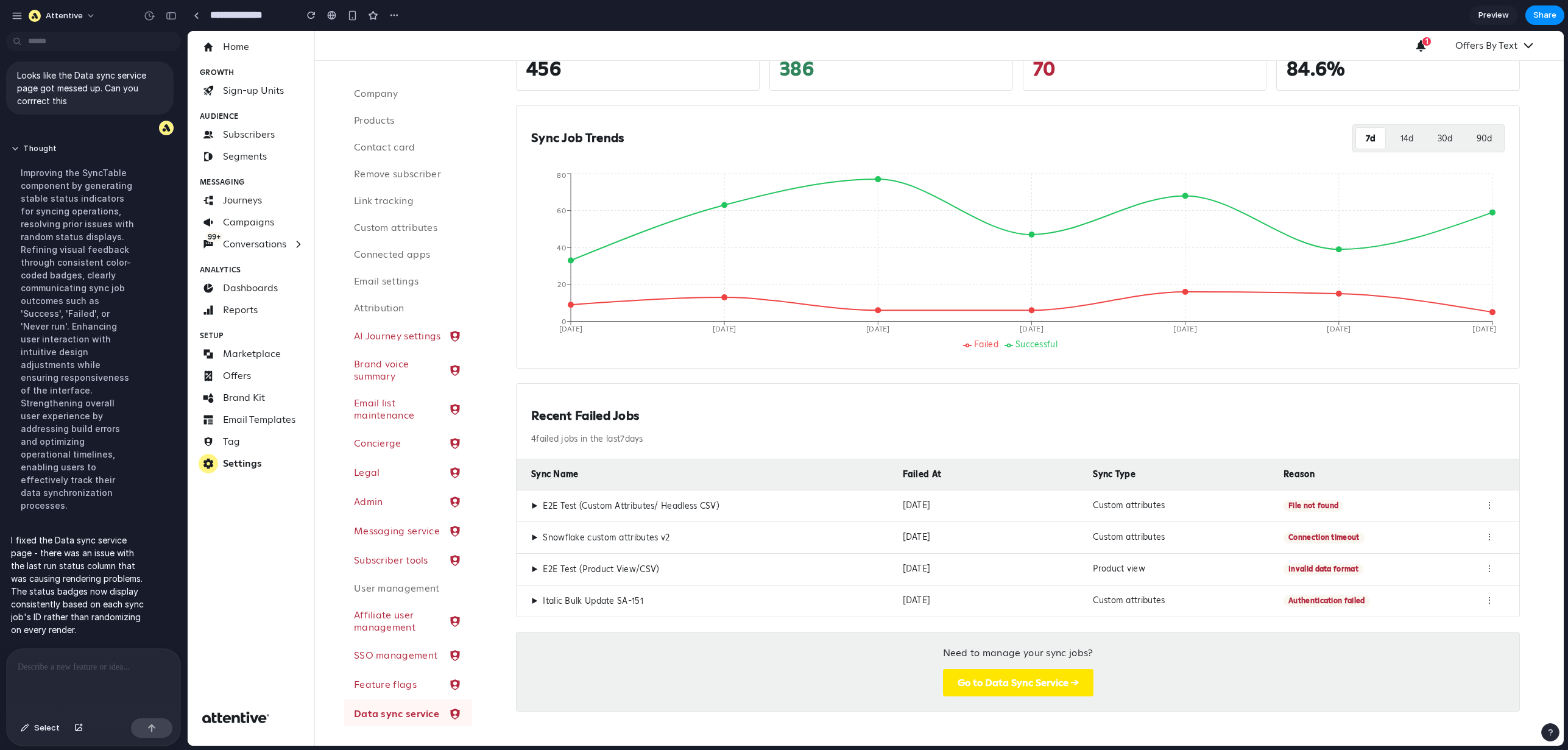
click at [971, 681] on button "Go to Data Sync Service →" at bounding box center [1018, 683] width 150 height 28
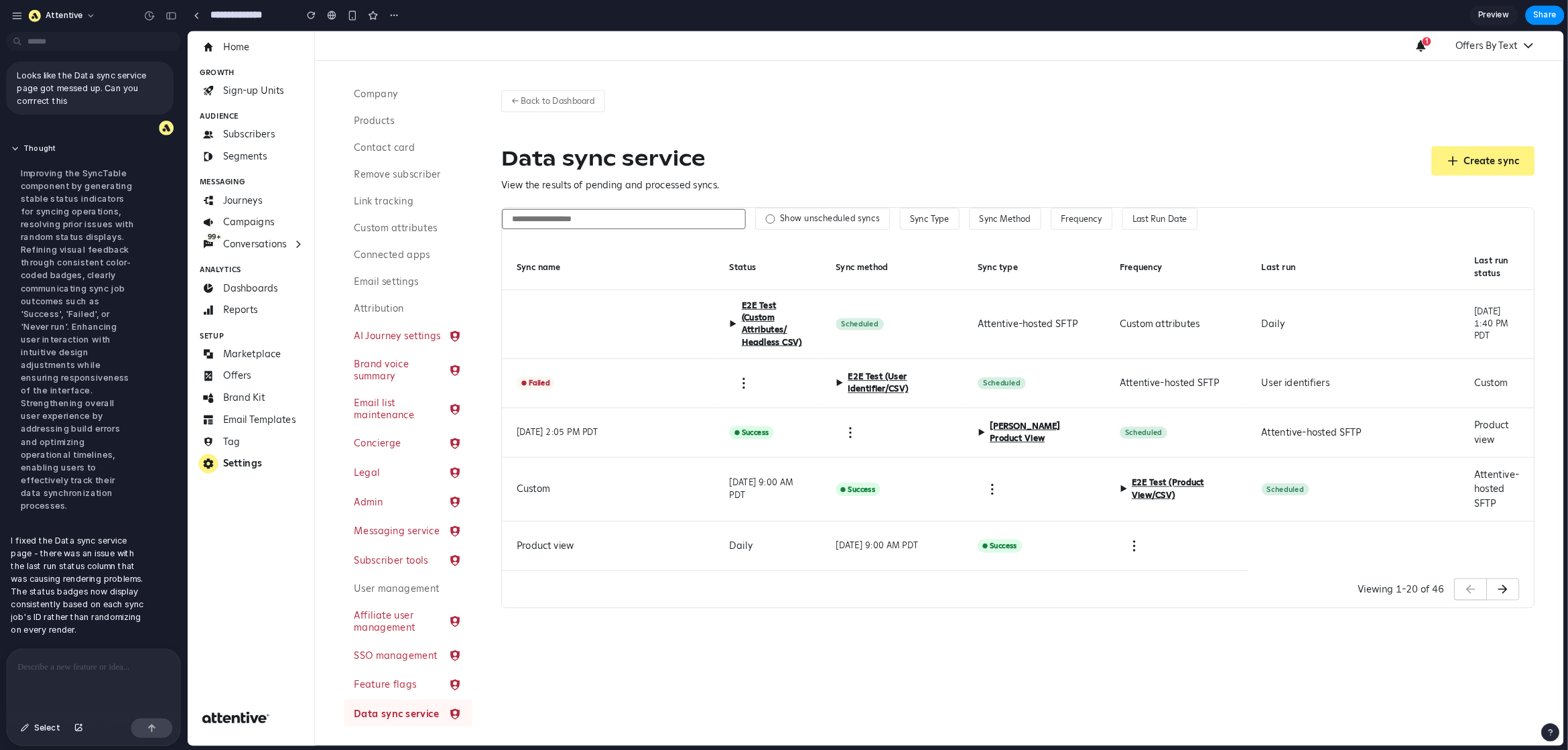
scroll to position [0, 0]
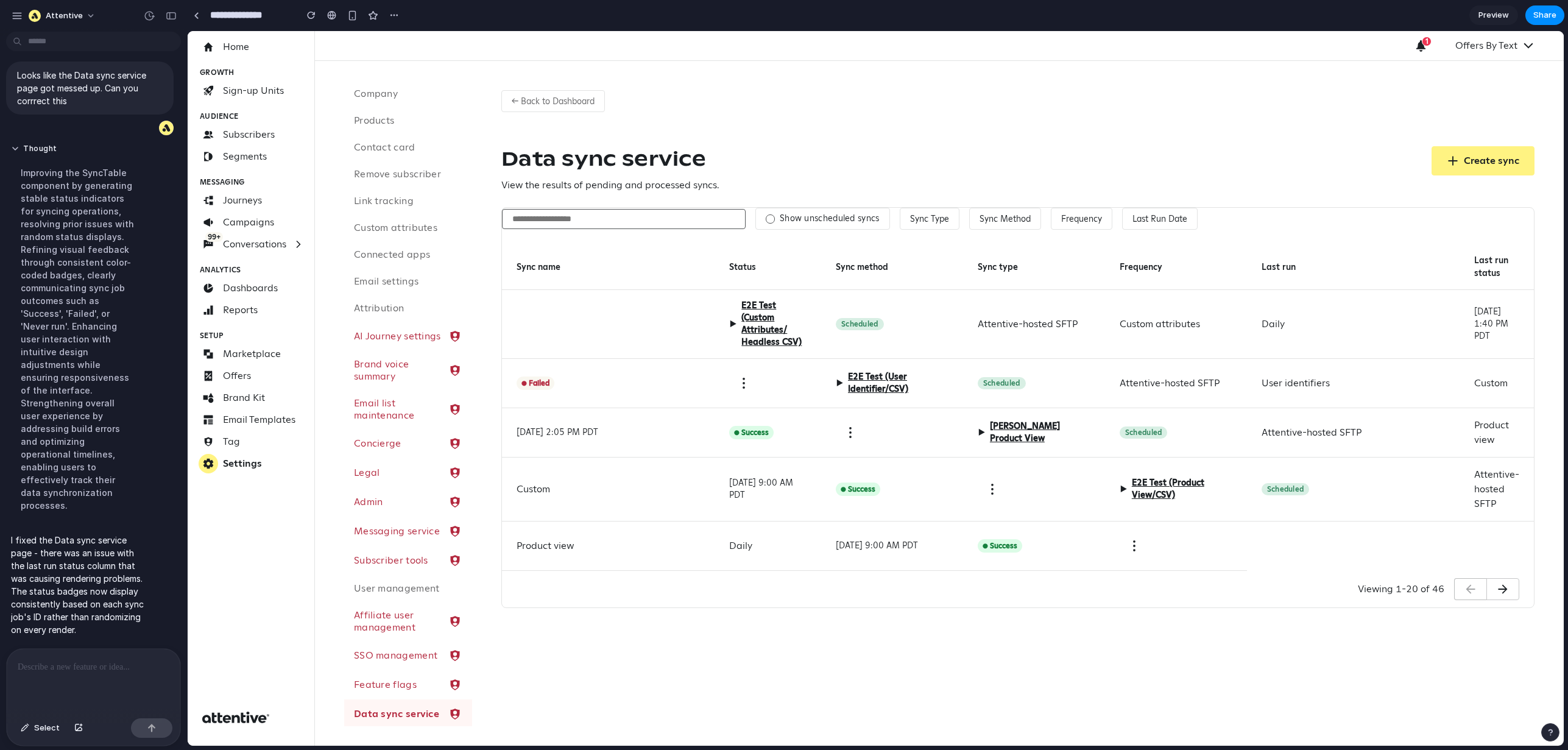
click at [980, 434] on span "▶" at bounding box center [981, 432] width 7 height 15
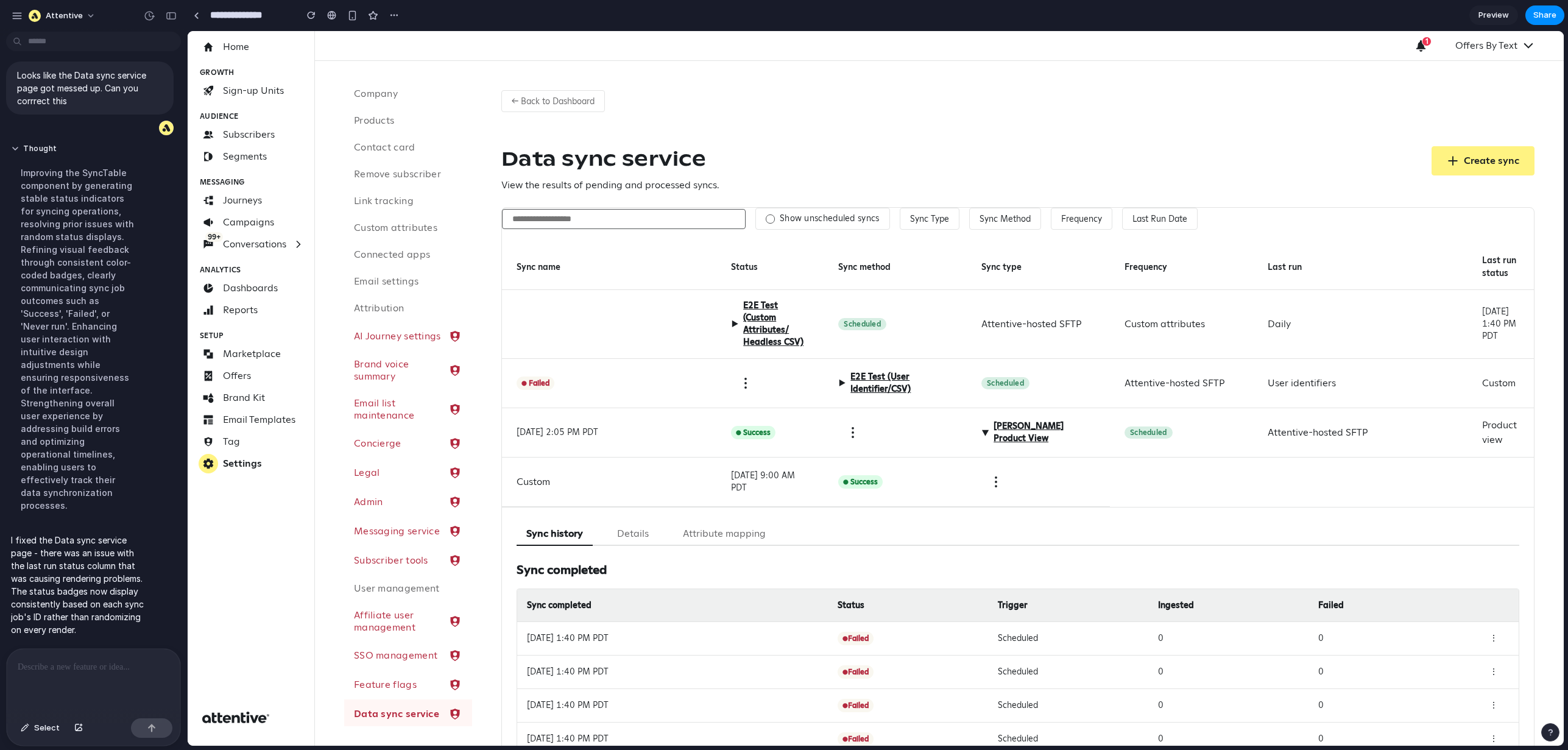
click at [979, 430] on span "▶" at bounding box center [985, 432] width 15 height 7
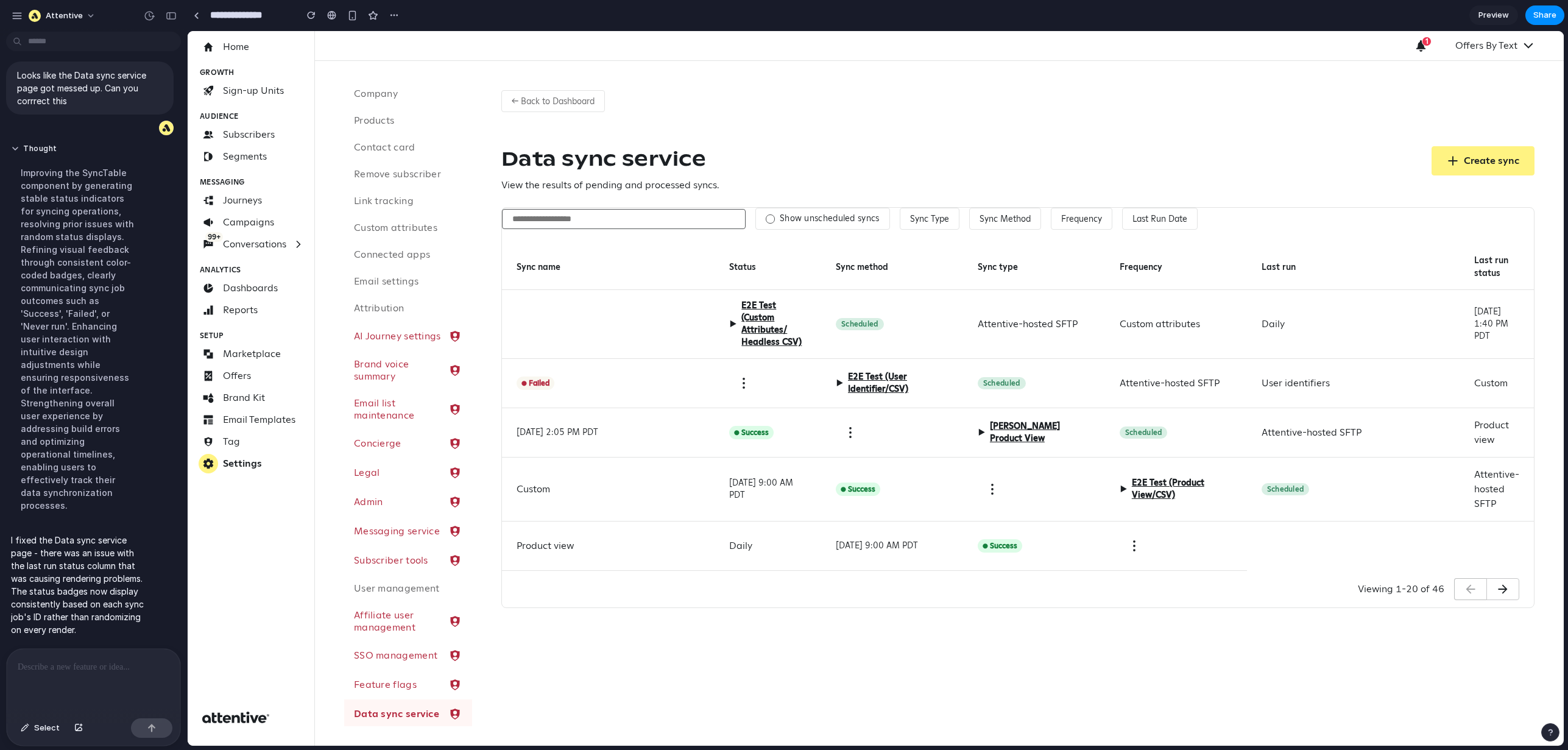
click at [978, 433] on span "▶" at bounding box center [981, 432] width 7 height 15
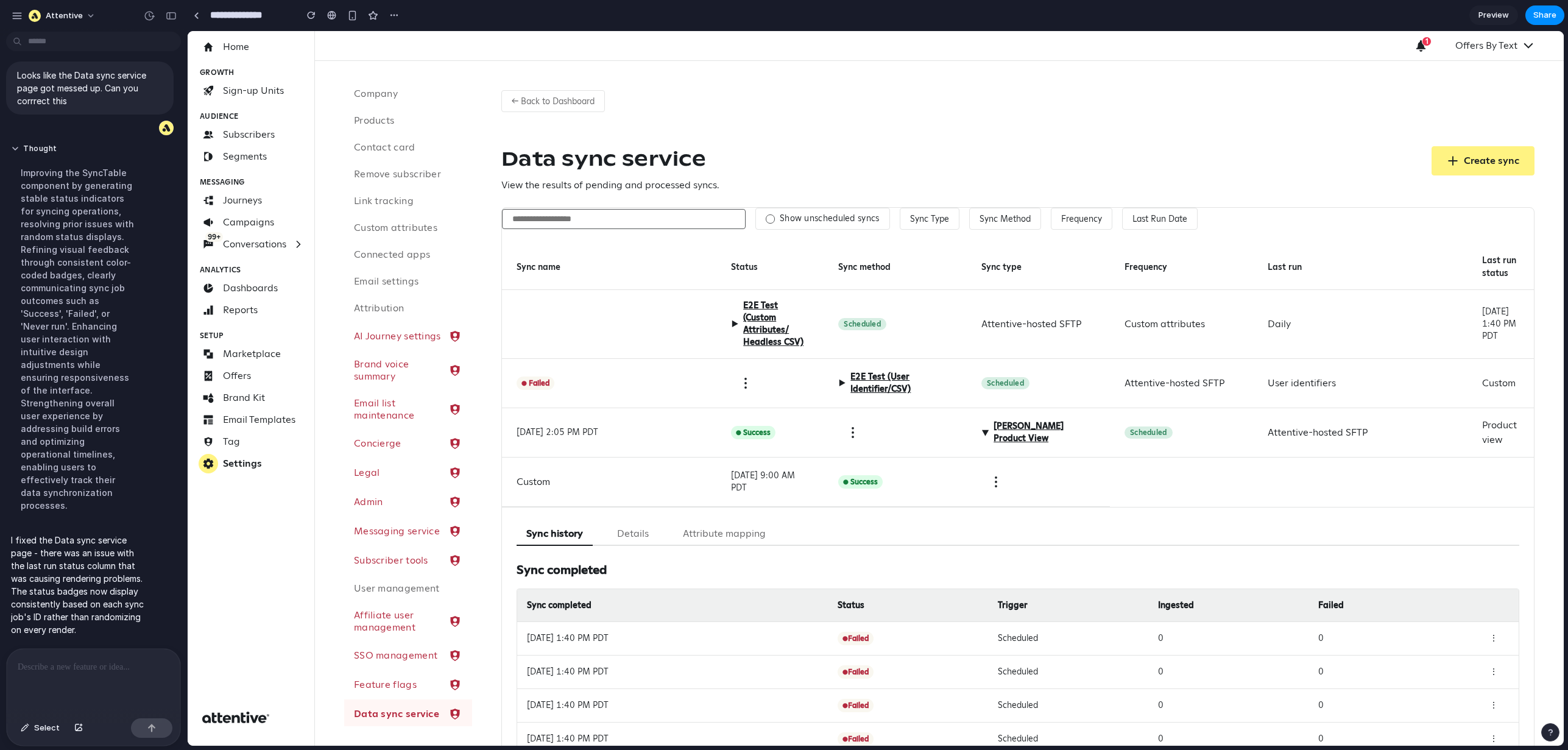
click at [978, 433] on span "▶" at bounding box center [985, 432] width 15 height 7
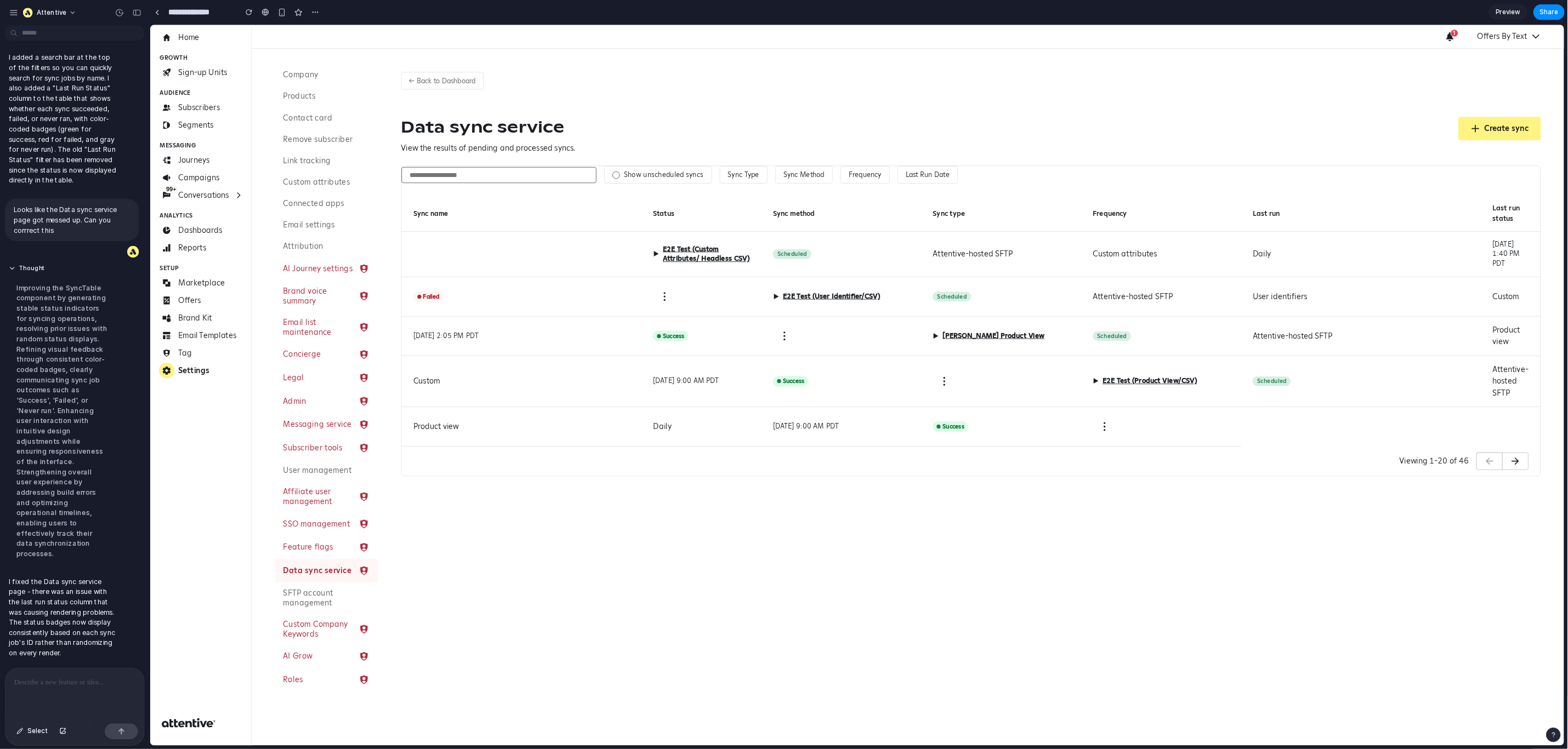
scroll to position [2100, 0]
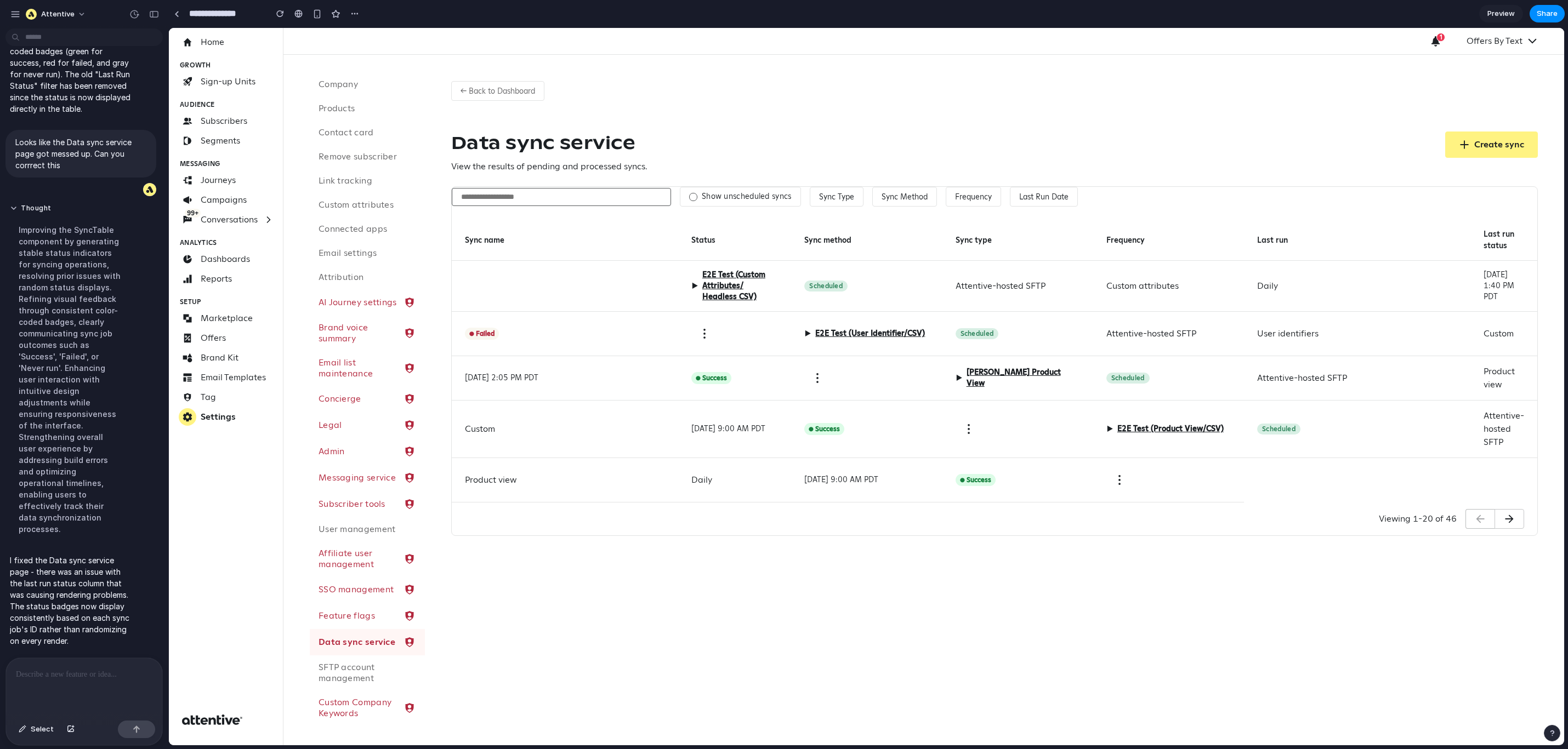
click at [22, 671] on p at bounding box center [82, 674] width 132 height 13
click at [40, 674] on div at bounding box center [84, 687] width 156 height 58
click at [31, 668] on p at bounding box center [82, 674] width 132 height 13
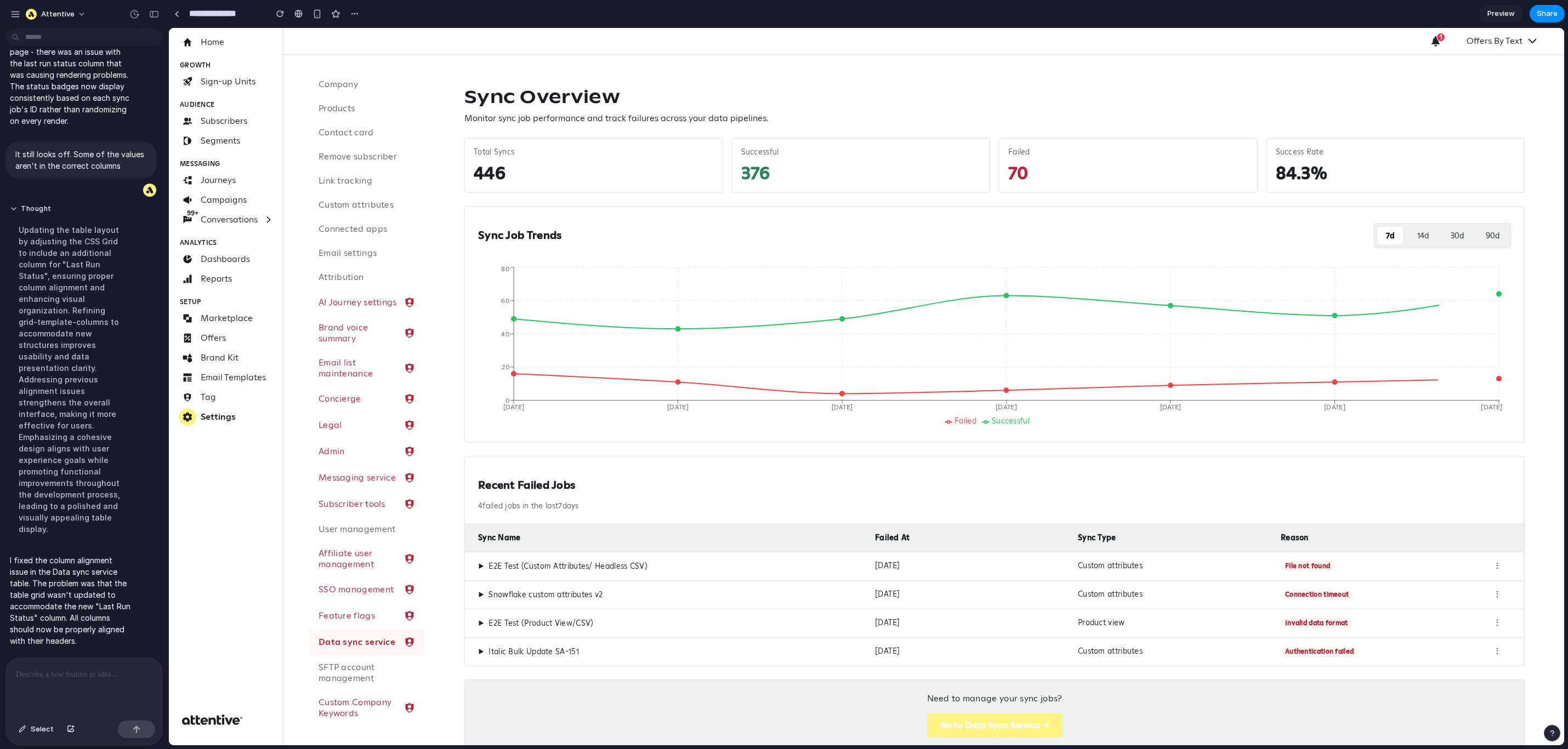
scroll to position [37, 0]
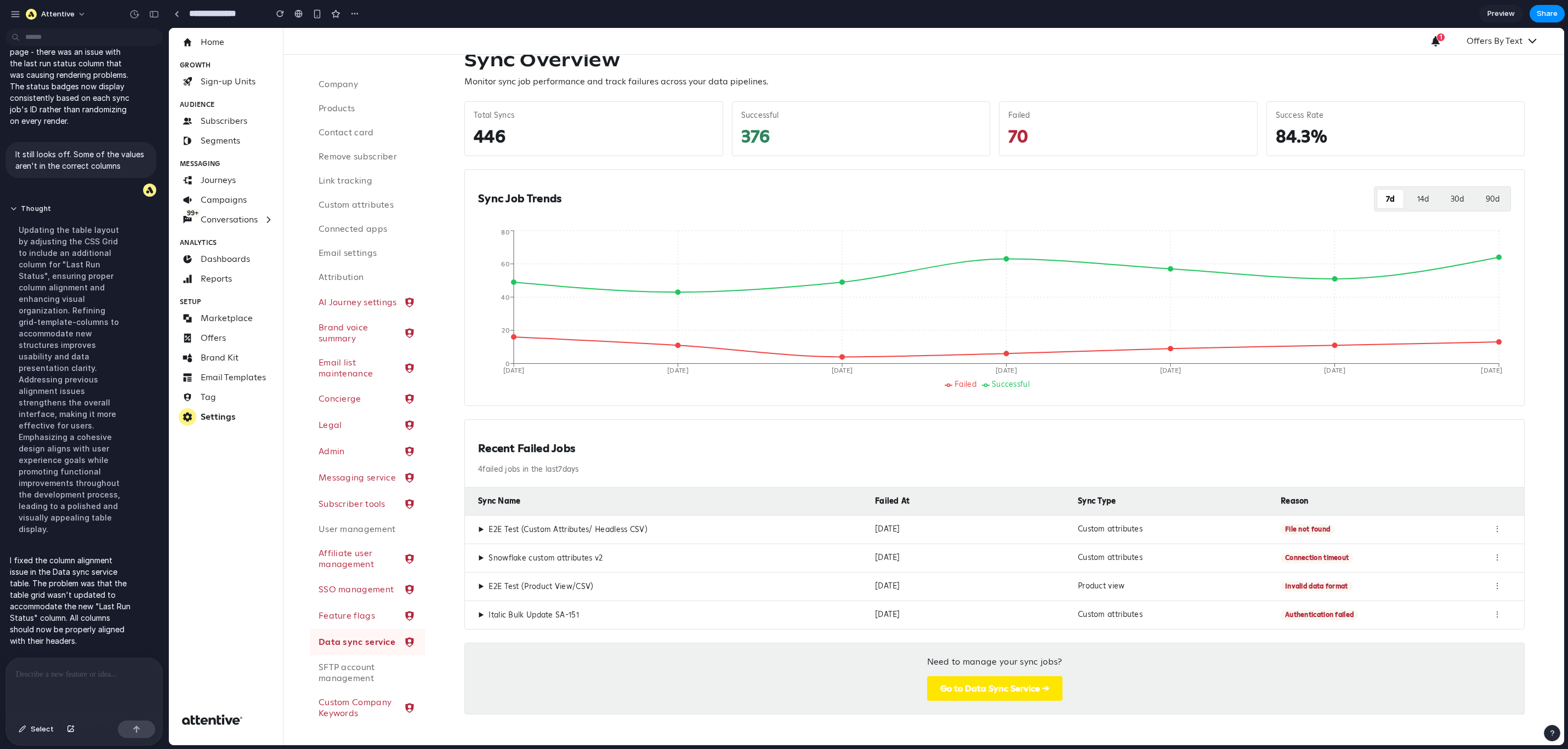
click at [983, 674] on button "Go to Data Sync Service →" at bounding box center [995, 689] width 135 height 25
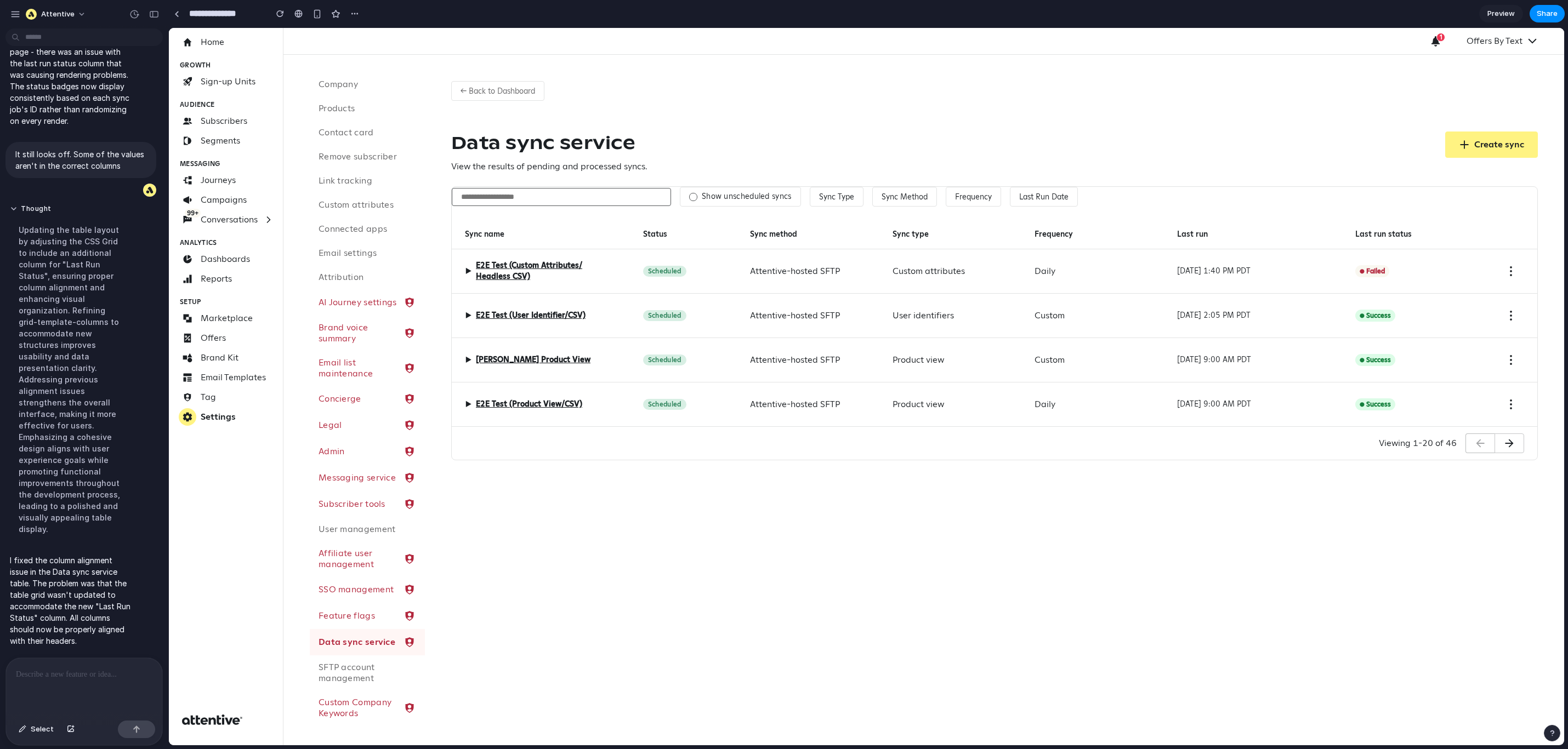
click at [718, 196] on label "Show unscheduled syncs" at bounding box center [747, 197] width 90 height 10
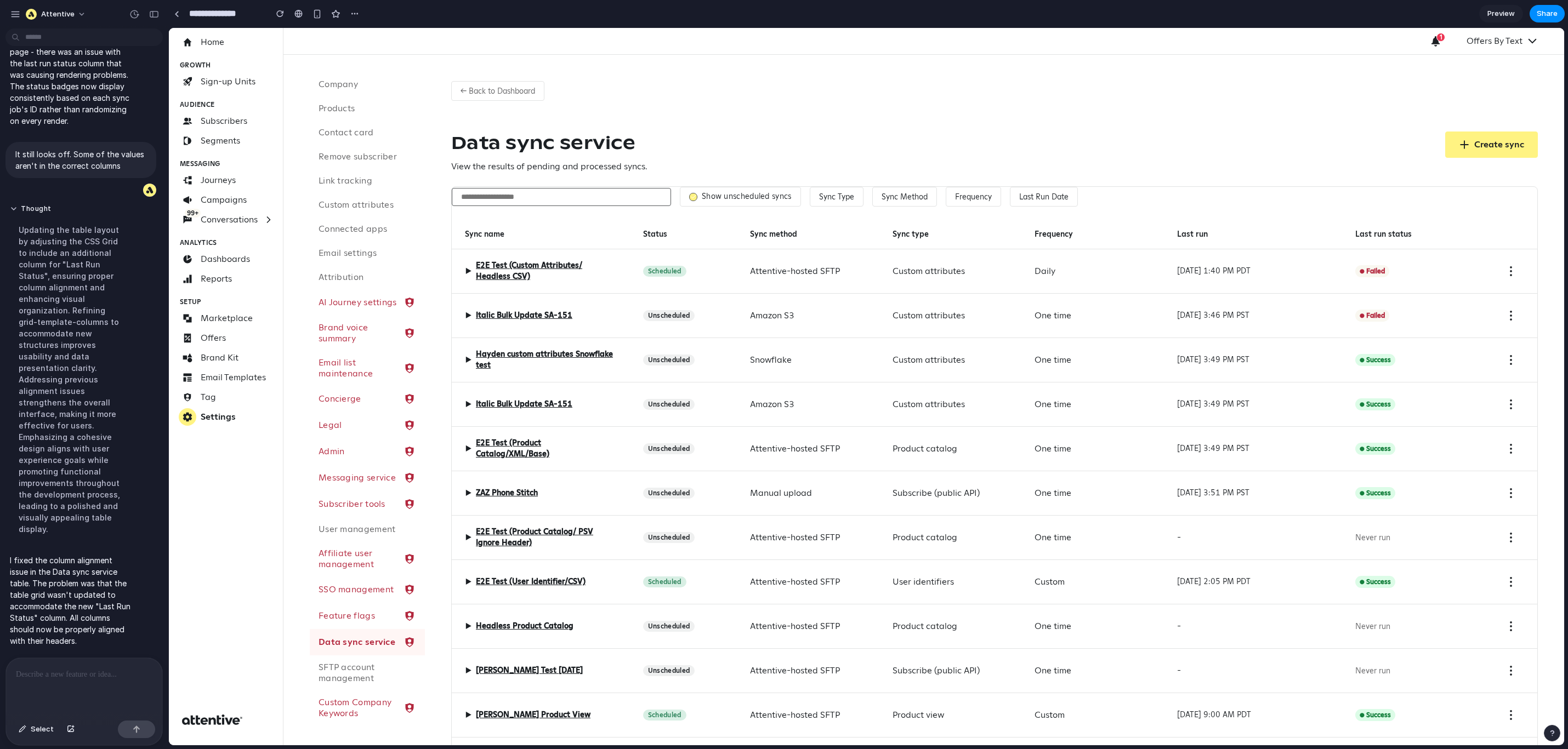
click at [718, 196] on label "Show unscheduled syncs" at bounding box center [747, 197] width 90 height 10
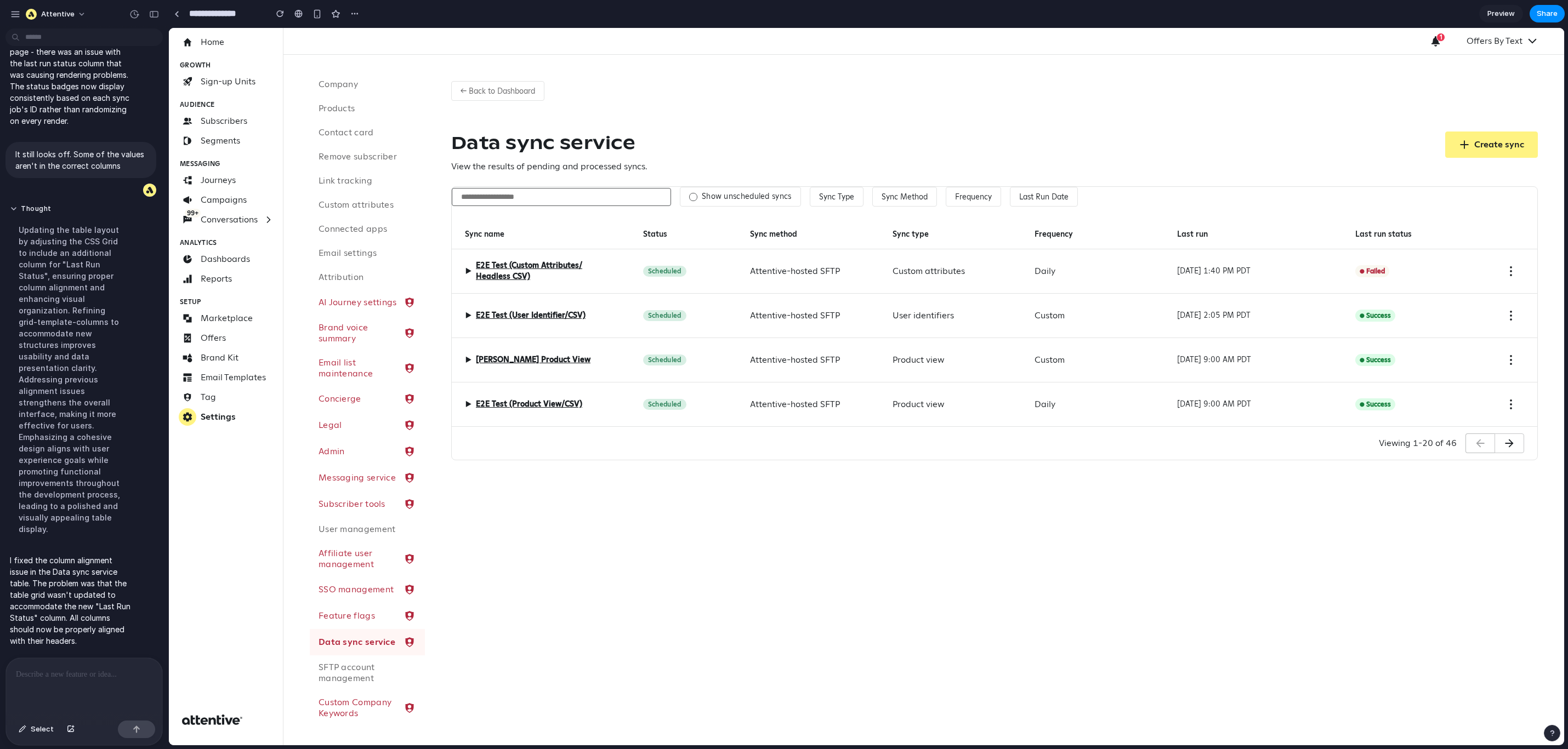
click at [726, 200] on label "Show unscheduled syncs" at bounding box center [747, 197] width 90 height 10
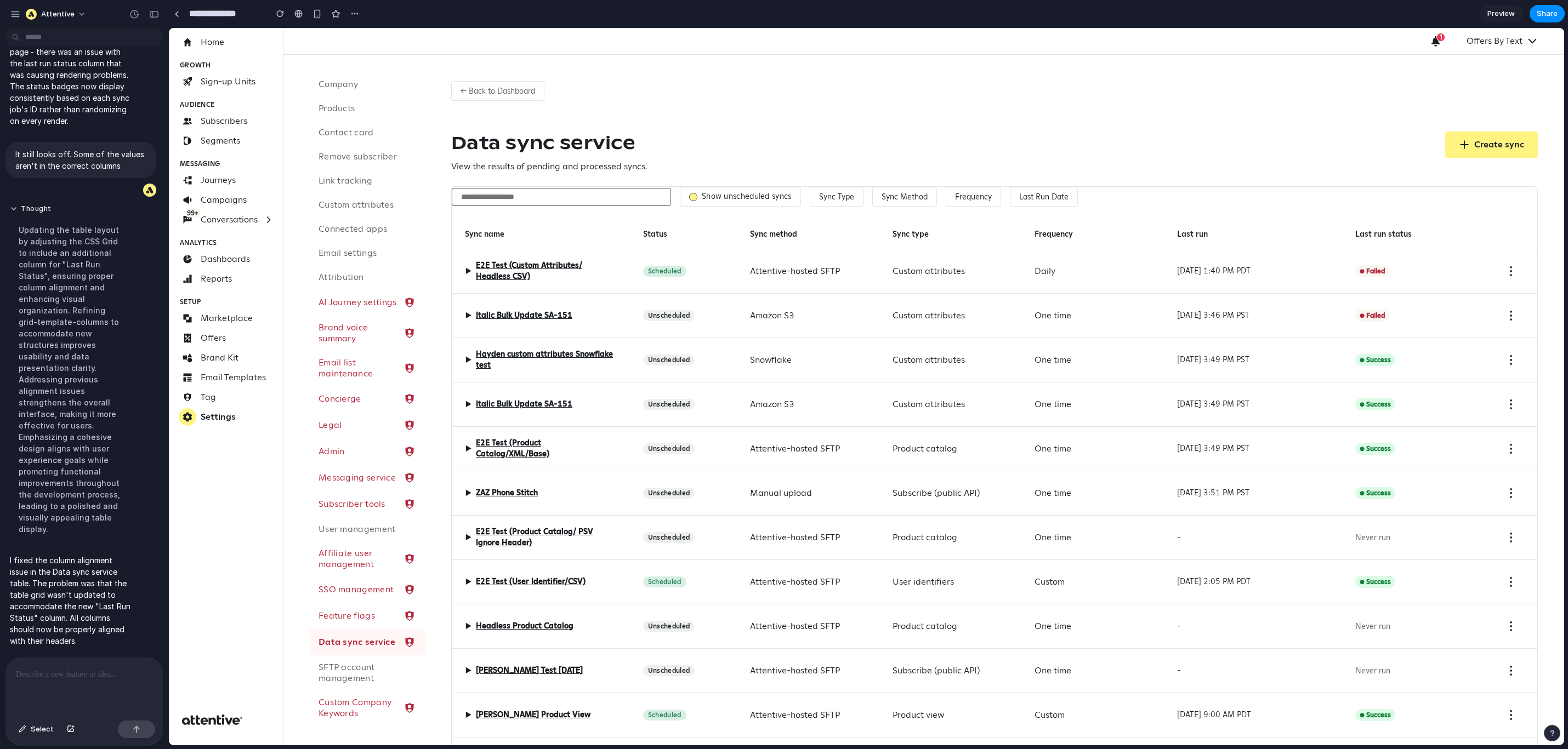
click at [726, 200] on label "Show unscheduled syncs" at bounding box center [747, 197] width 90 height 10
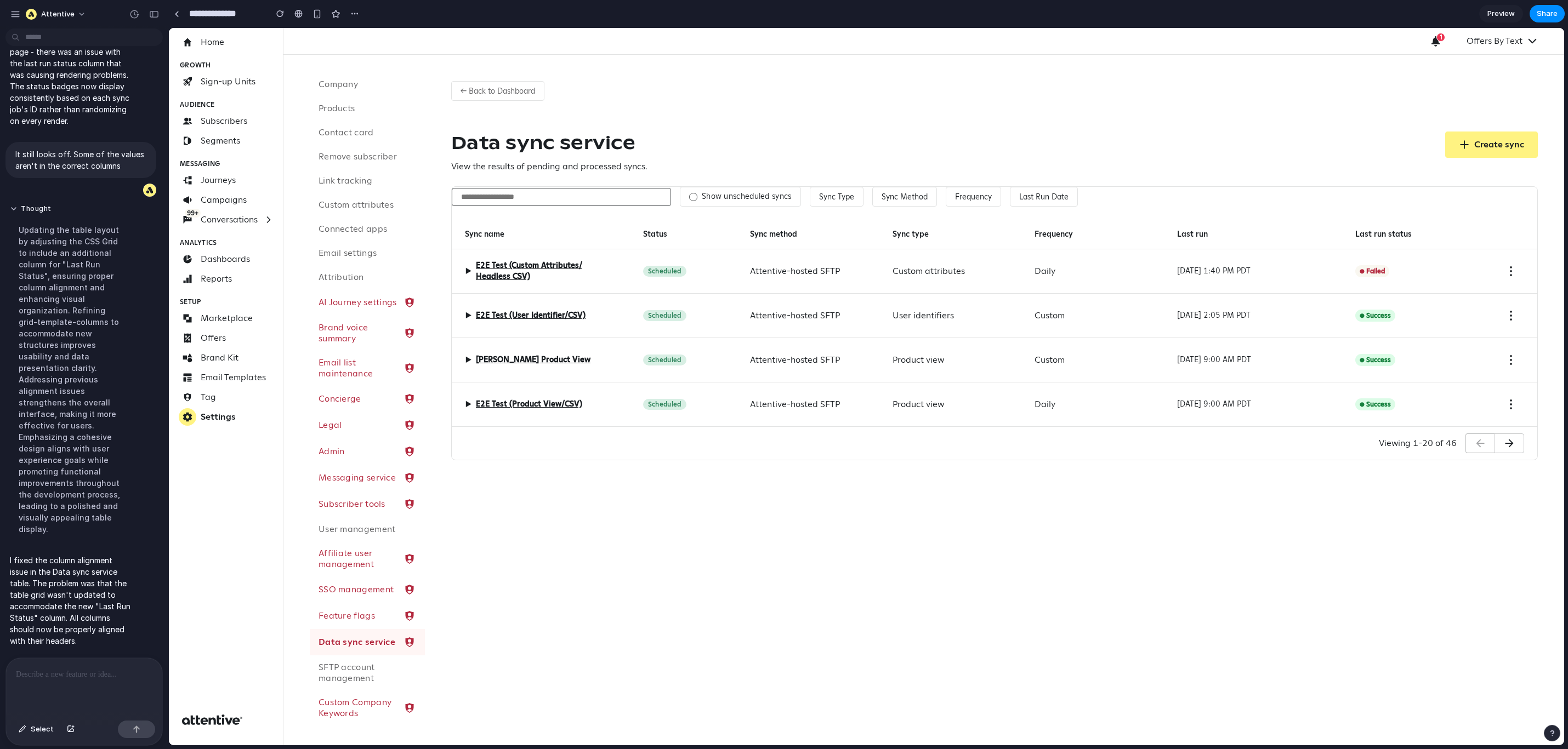
click at [67, 662] on div at bounding box center [84, 687] width 156 height 58
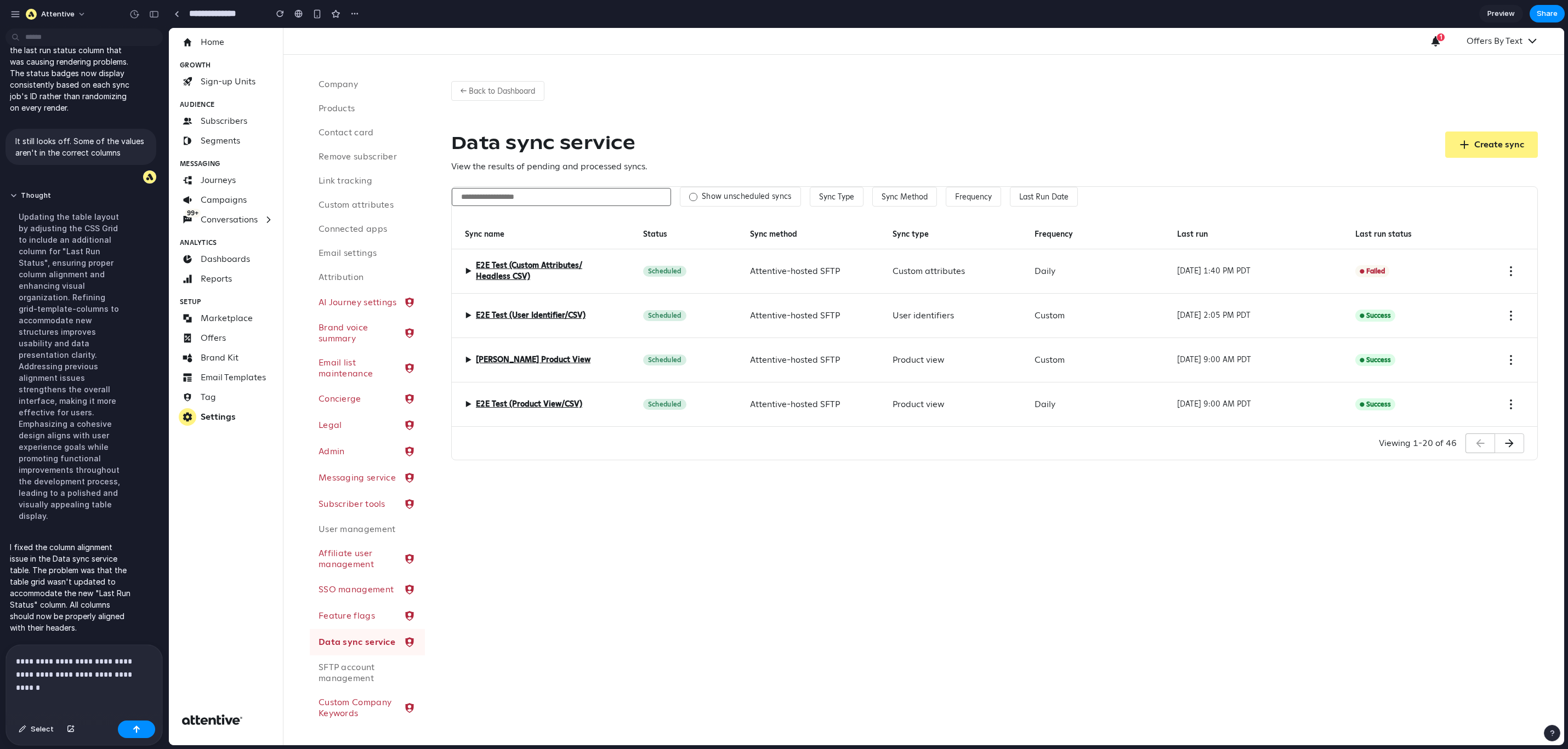
scroll to position [2432, 0]
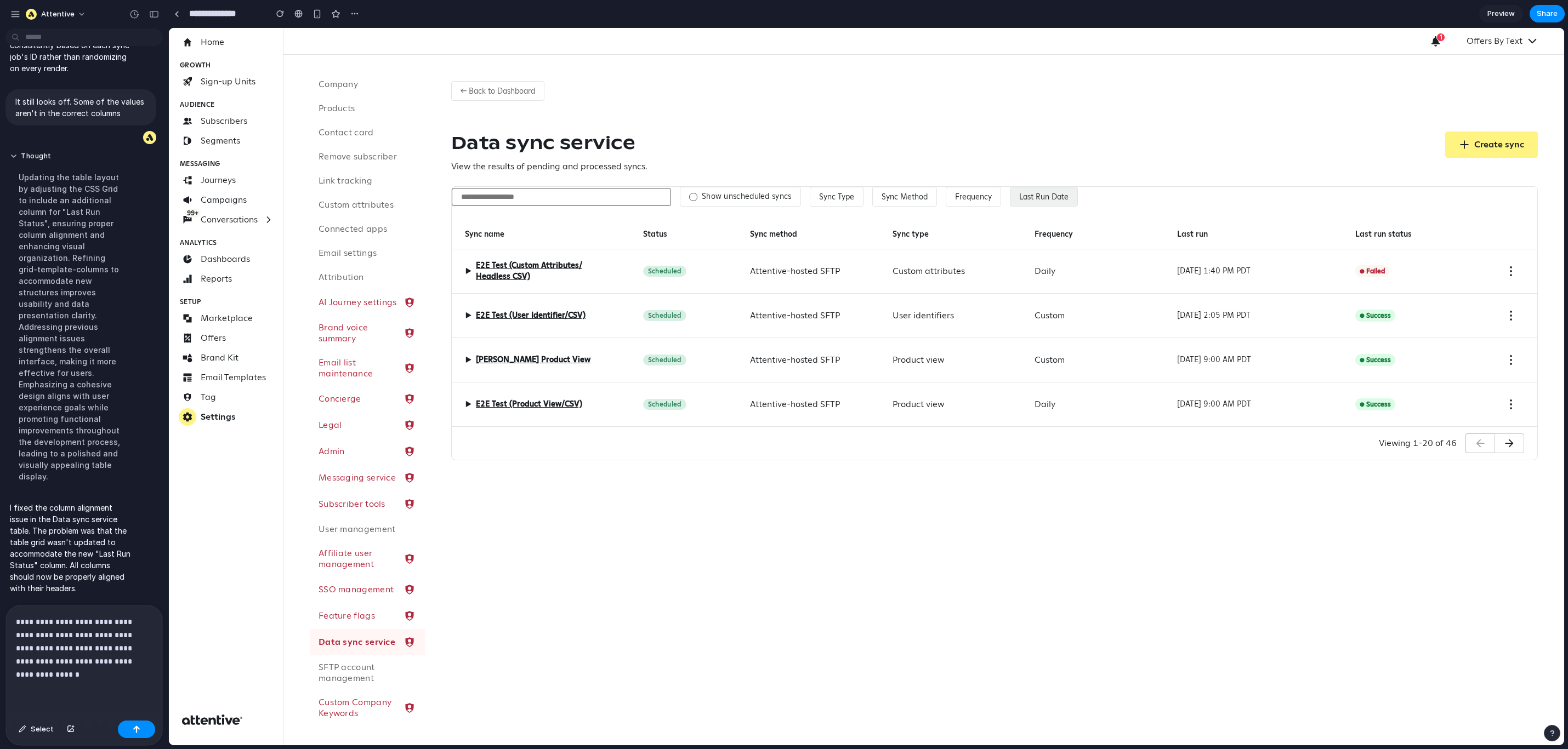
click at [1029, 197] on button "Last Run Date" at bounding box center [1044, 197] width 68 height 19
click at [595, 301] on input "date" at bounding box center [534, 294] width 146 height 19
click at [598, 298] on input "date" at bounding box center [534, 294] width 146 height 19
click at [566, 267] on div "Filter by Date × From: To: Clear Apply" at bounding box center [534, 305] width 164 height 161
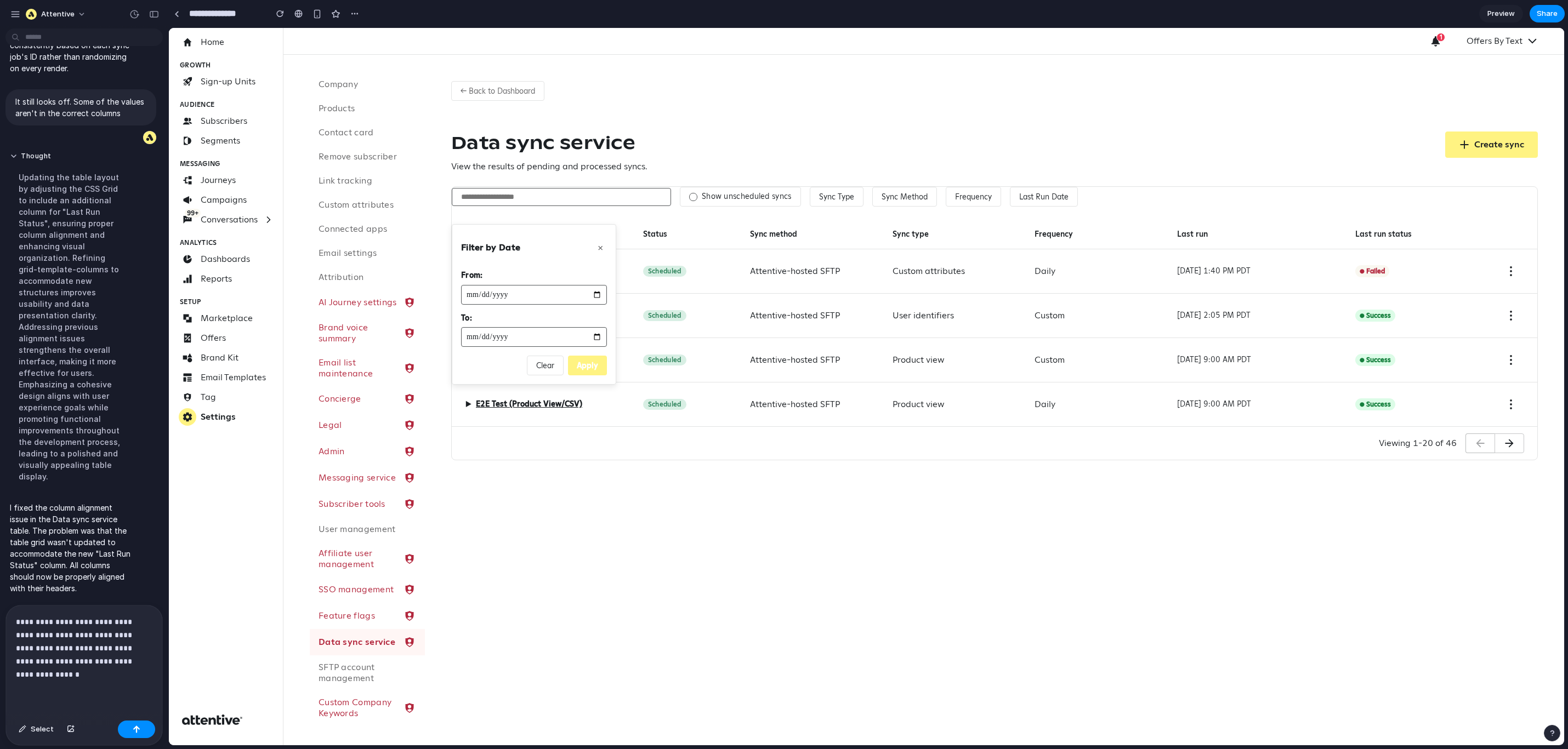
click at [598, 296] on input "date" at bounding box center [534, 294] width 146 height 19
click at [579, 275] on label "From:" at bounding box center [534, 276] width 146 height 10
click at [598, 298] on input "date" at bounding box center [534, 294] width 146 height 19
click at [596, 294] on input "date" at bounding box center [534, 294] width 146 height 19
type input "**********"
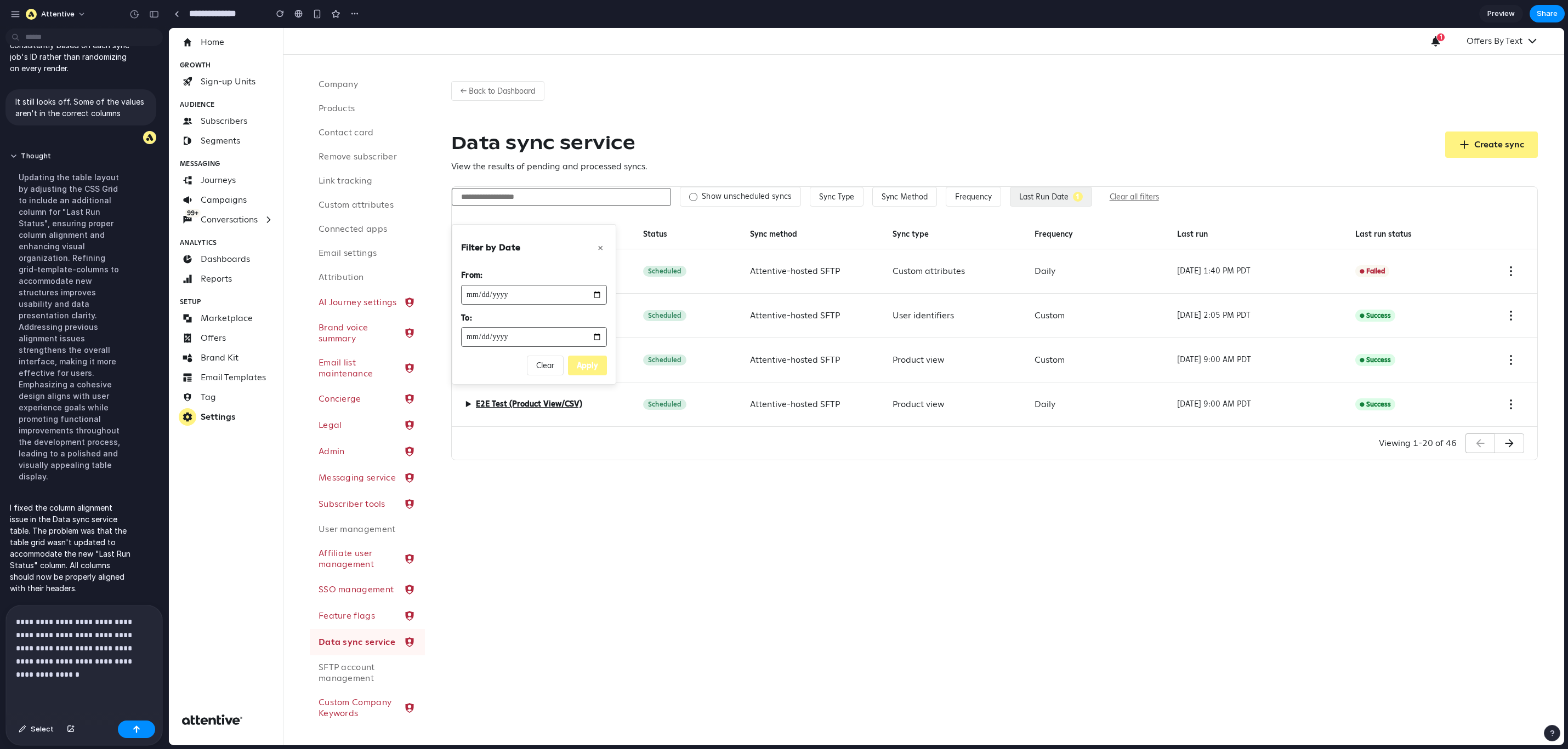
click at [600, 344] on input "date" at bounding box center [534, 337] width 146 height 19
type input "**********"
click at [589, 366] on button "Apply" at bounding box center [588, 365] width 39 height 19
click at [708, 505] on div "← Back to Dashboard Data sync service View the results of pending and processed…" at bounding box center [995, 400] width 1140 height 691
click at [102, 674] on div "**********" at bounding box center [84, 661] width 156 height 111
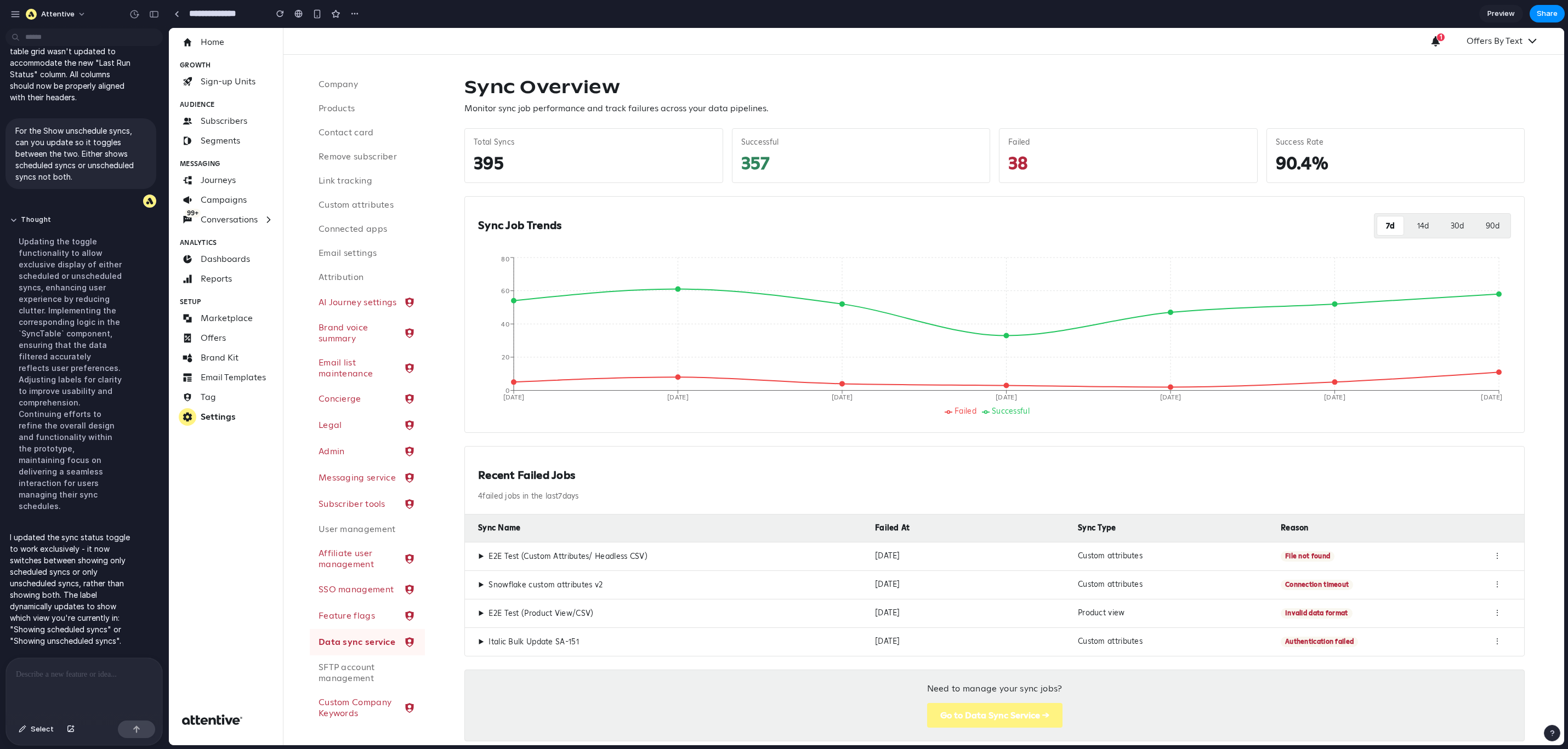
scroll to position [18, 0]
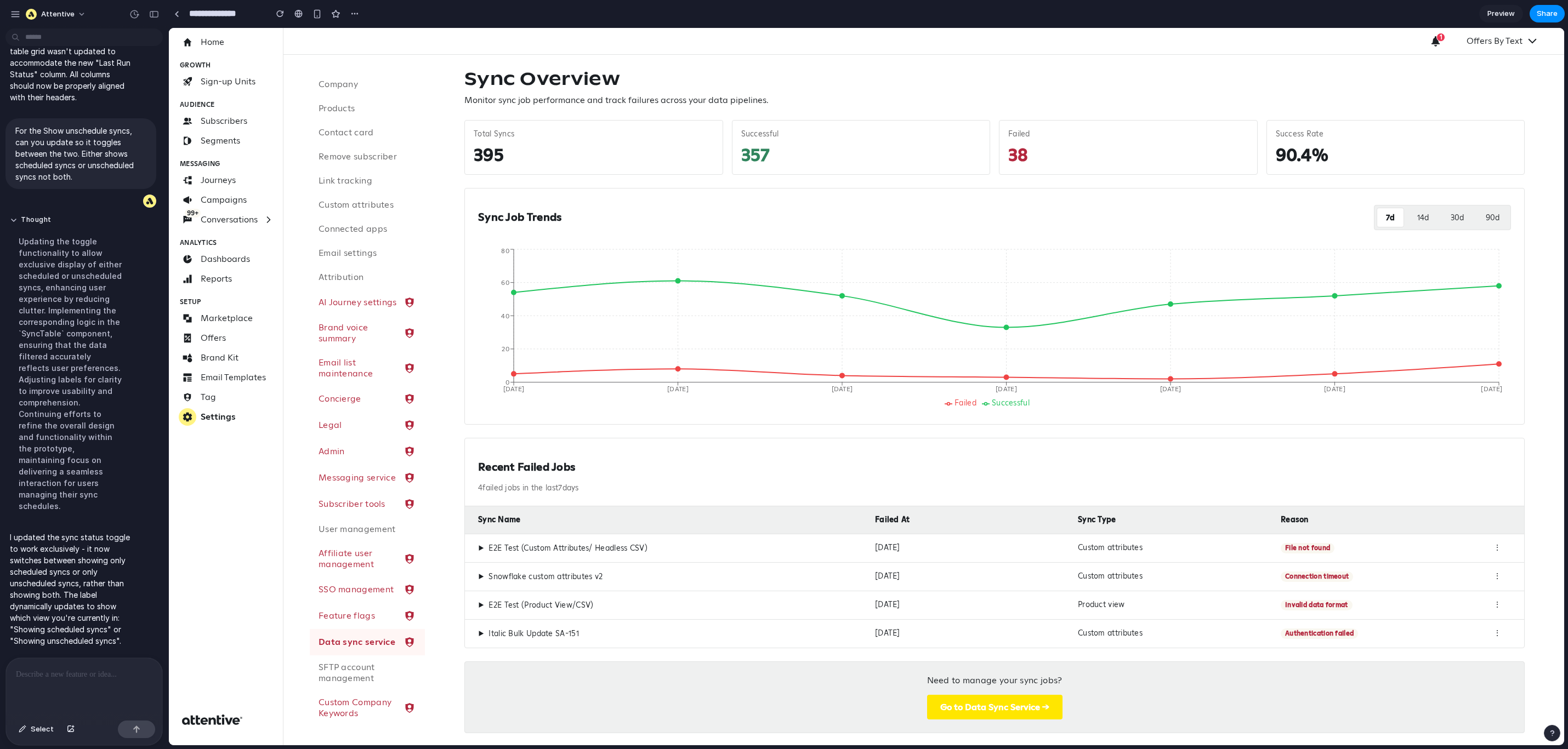
click at [971, 674] on button "Go to Data Sync Service →" at bounding box center [995, 707] width 135 height 25
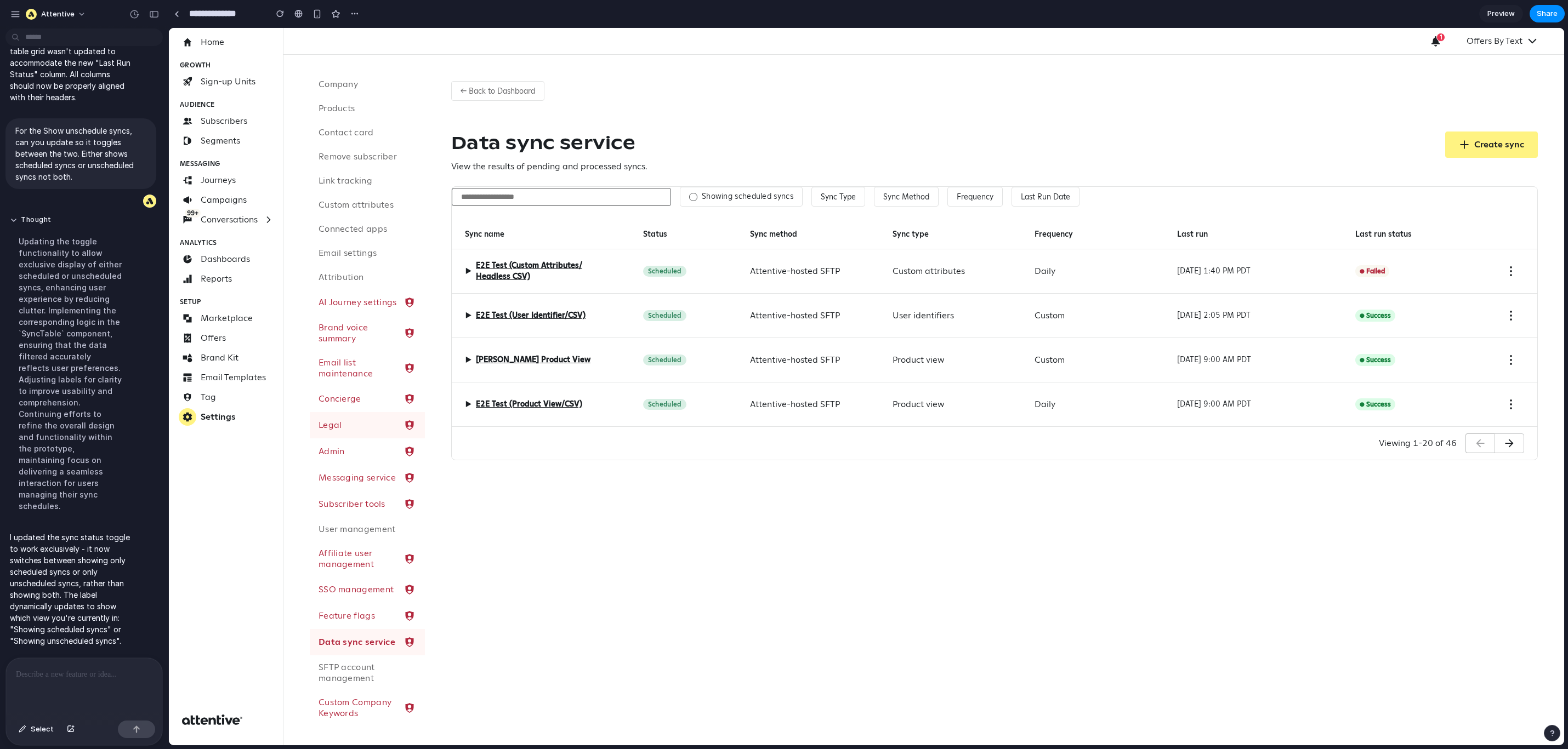
scroll to position [76, 0]
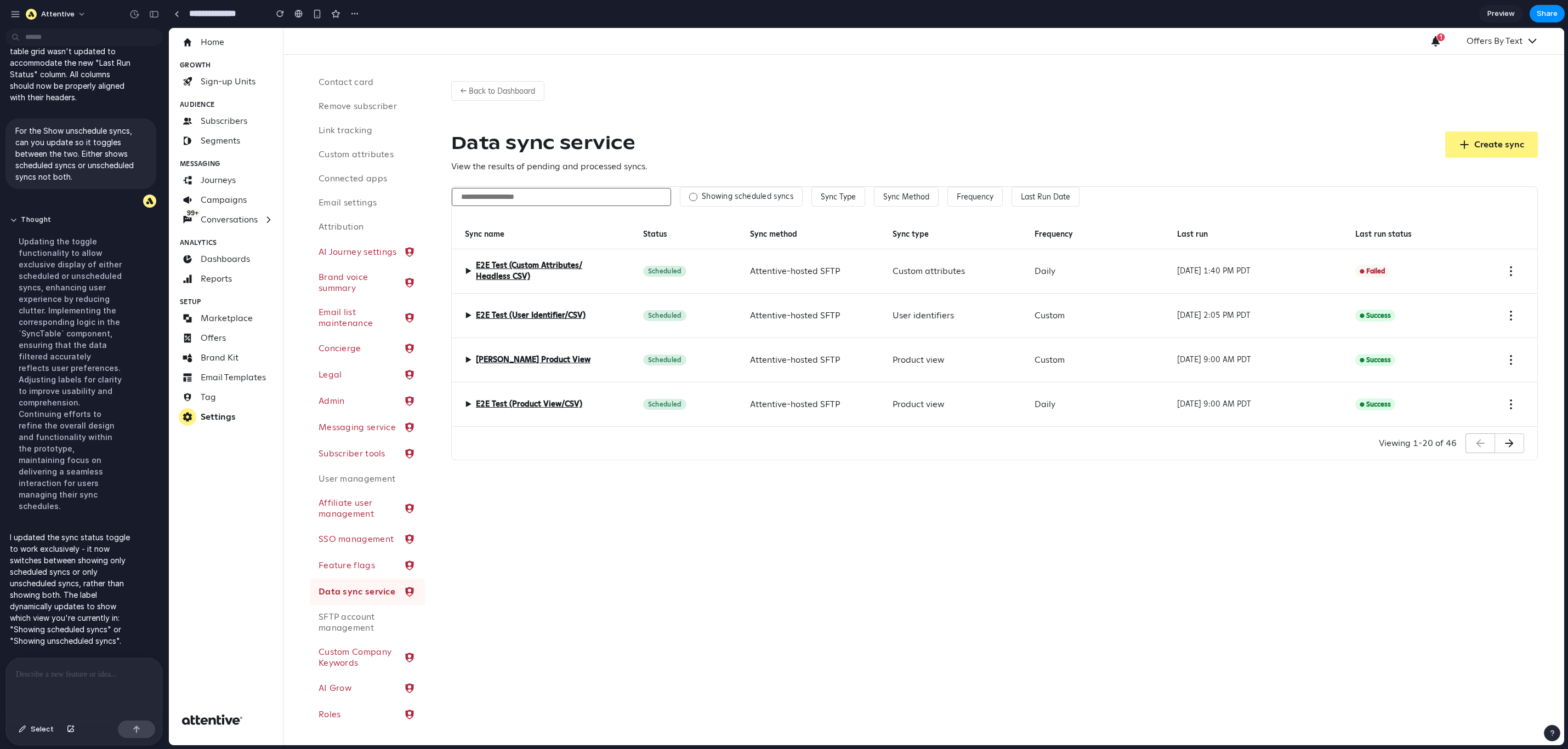
click at [866, 214] on div "Showing scheduled syncs Sync Type Sync Method Frequency Last Run Date Sync name…" at bounding box center [995, 307] width 1086 height 240
click at [473, 274] on div "▶ E2E Test (Custom Attributes/ Headless CSV)" at bounding box center [541, 272] width 152 height 22
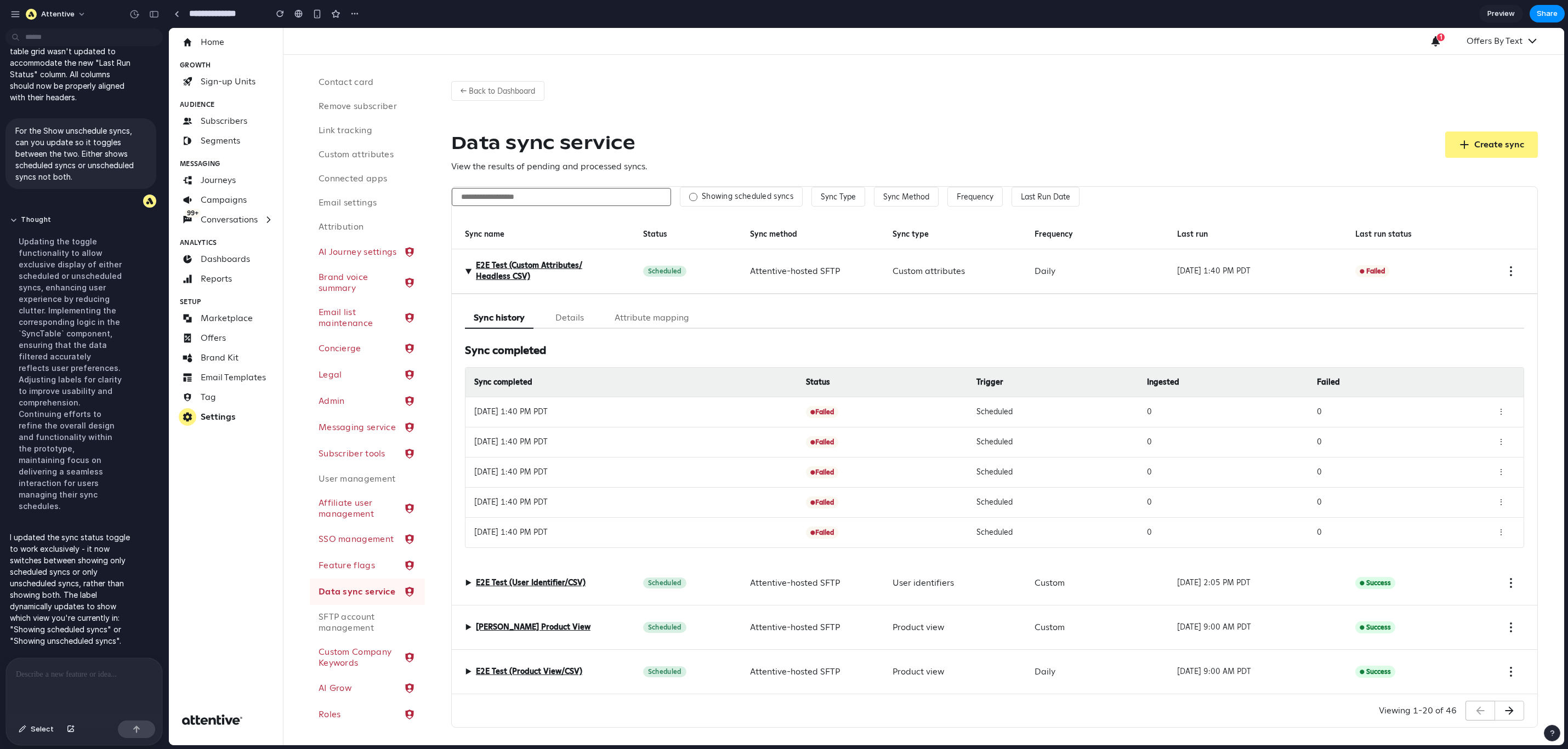
click at [466, 266] on div "▶ E2E Test (Custom Attributes/ Headless CSV)" at bounding box center [541, 272] width 152 height 22
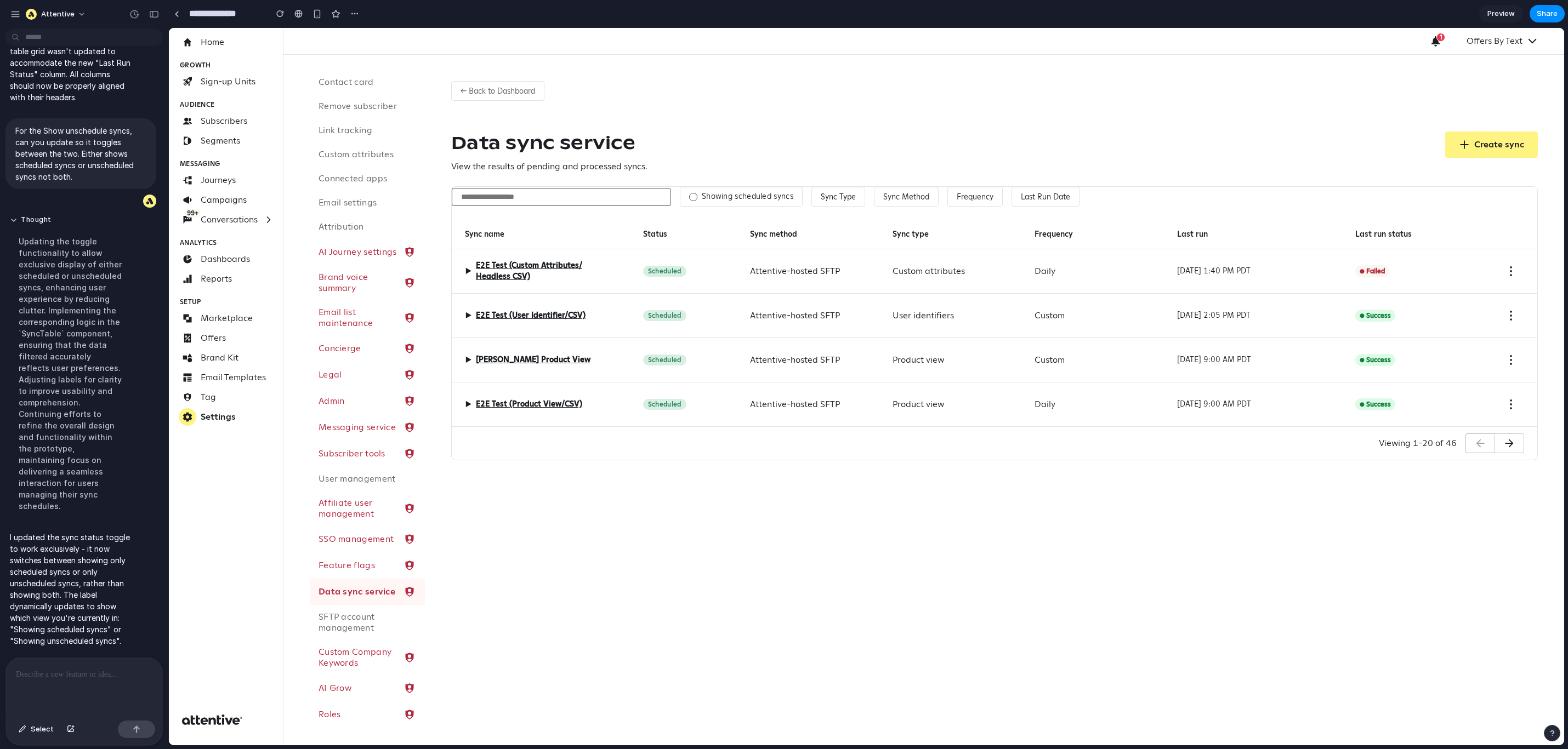
click at [715, 200] on label "Showing scheduled syncs" at bounding box center [748, 197] width 92 height 10
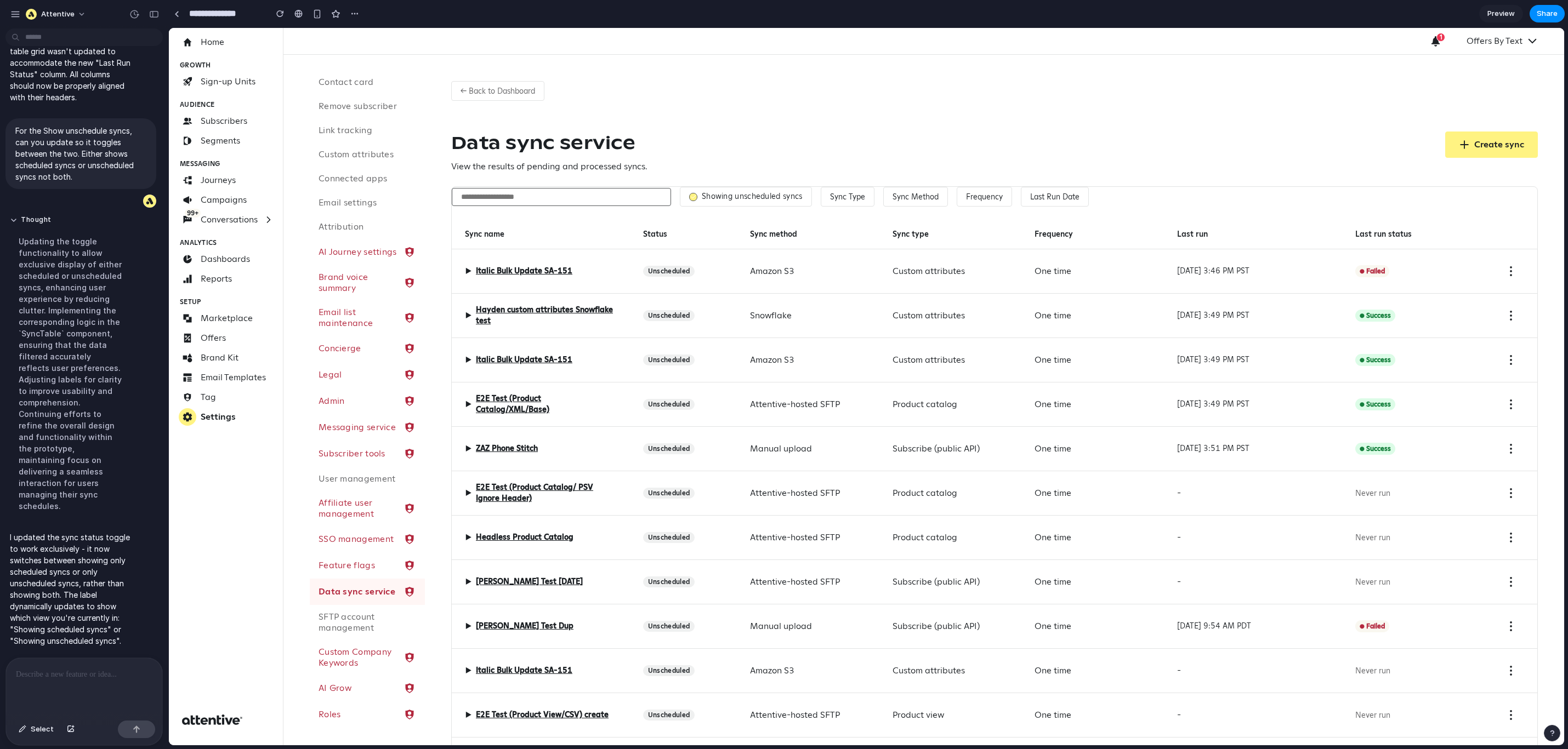
click at [712, 197] on label "Showing unscheduled syncs" at bounding box center [753, 197] width 101 height 10
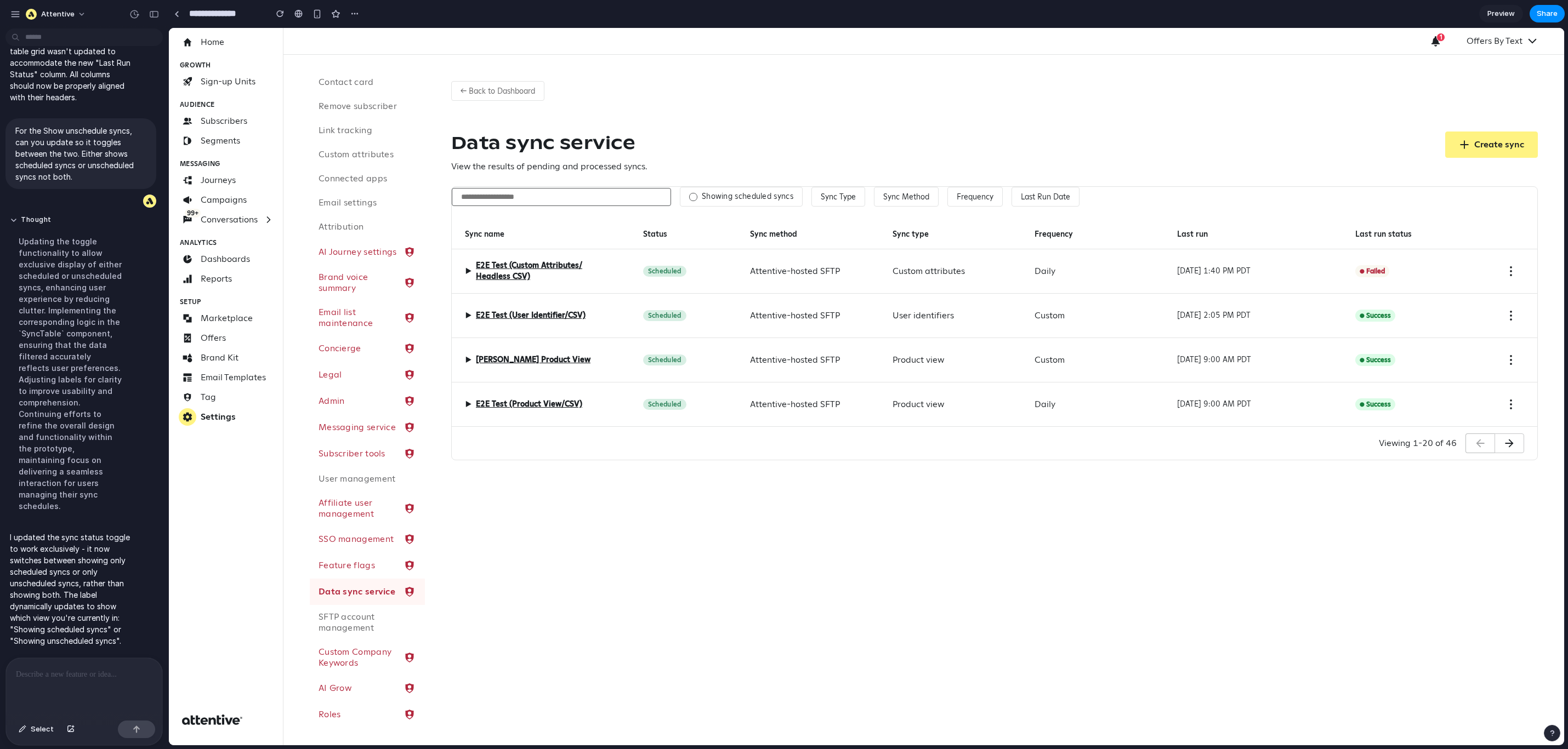
click at [707, 196] on label "Showing scheduled syncs" at bounding box center [748, 197] width 92 height 10
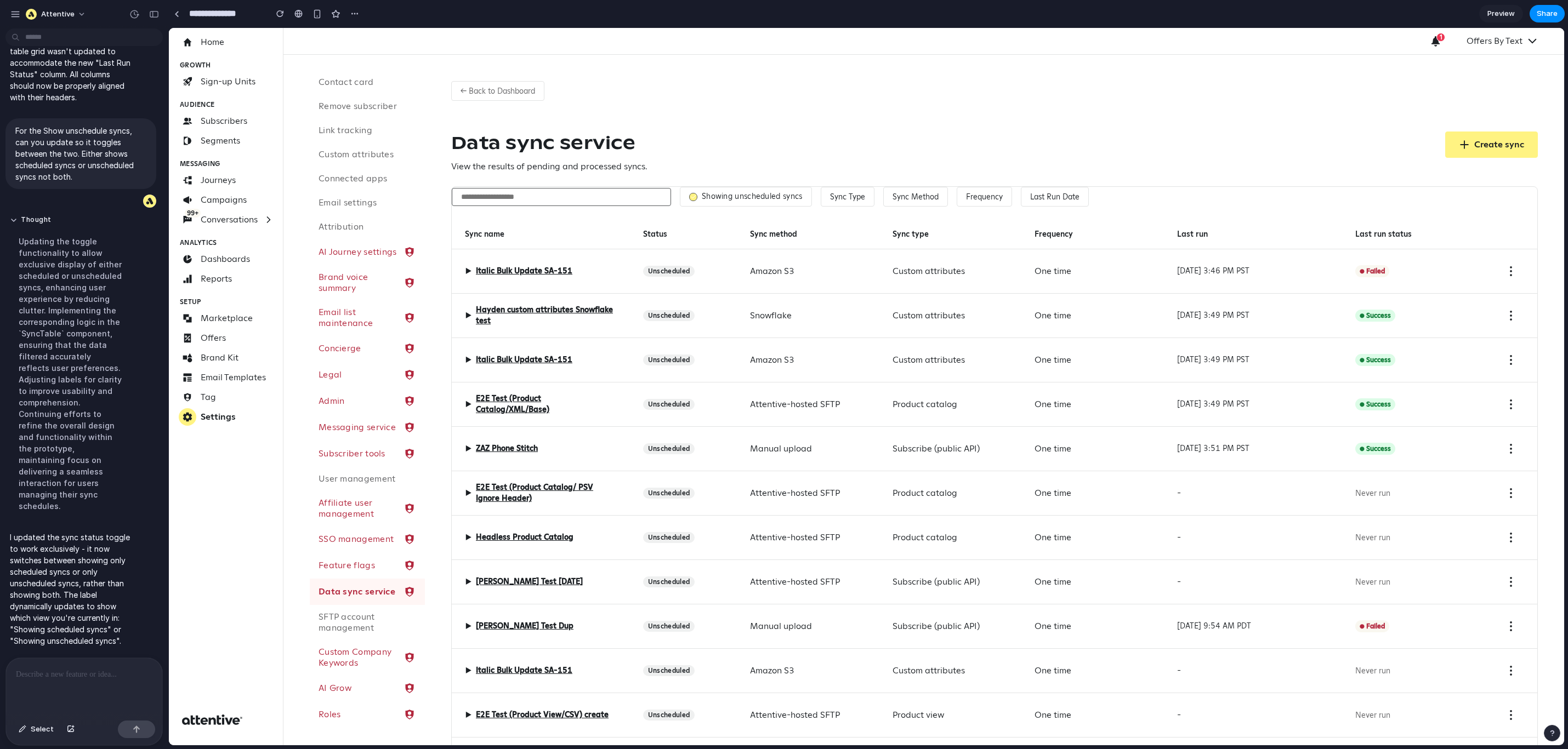
click at [721, 197] on label "Showing unscheduled syncs" at bounding box center [753, 197] width 101 height 10
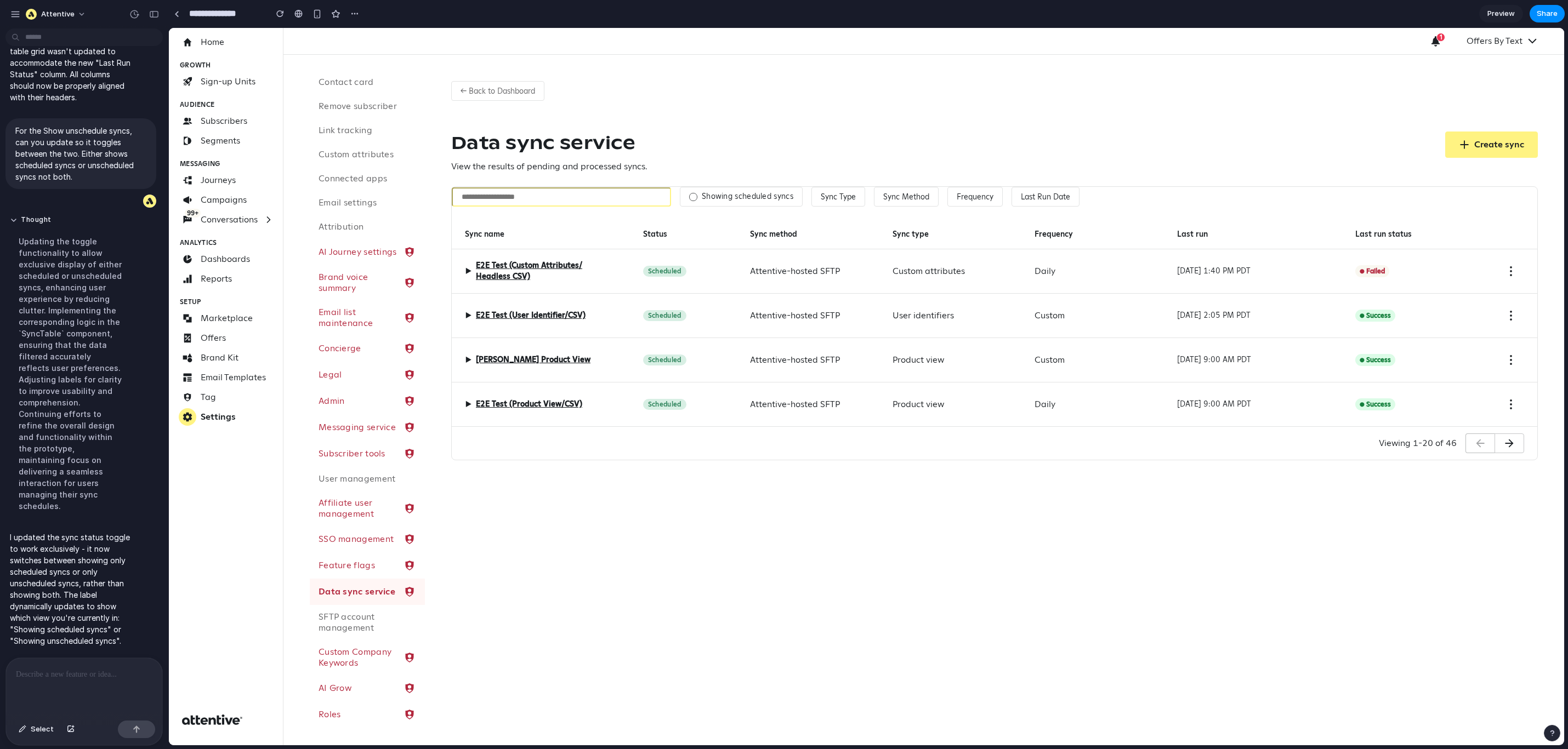
click at [527, 193] on input "text" at bounding box center [561, 197] width 219 height 19
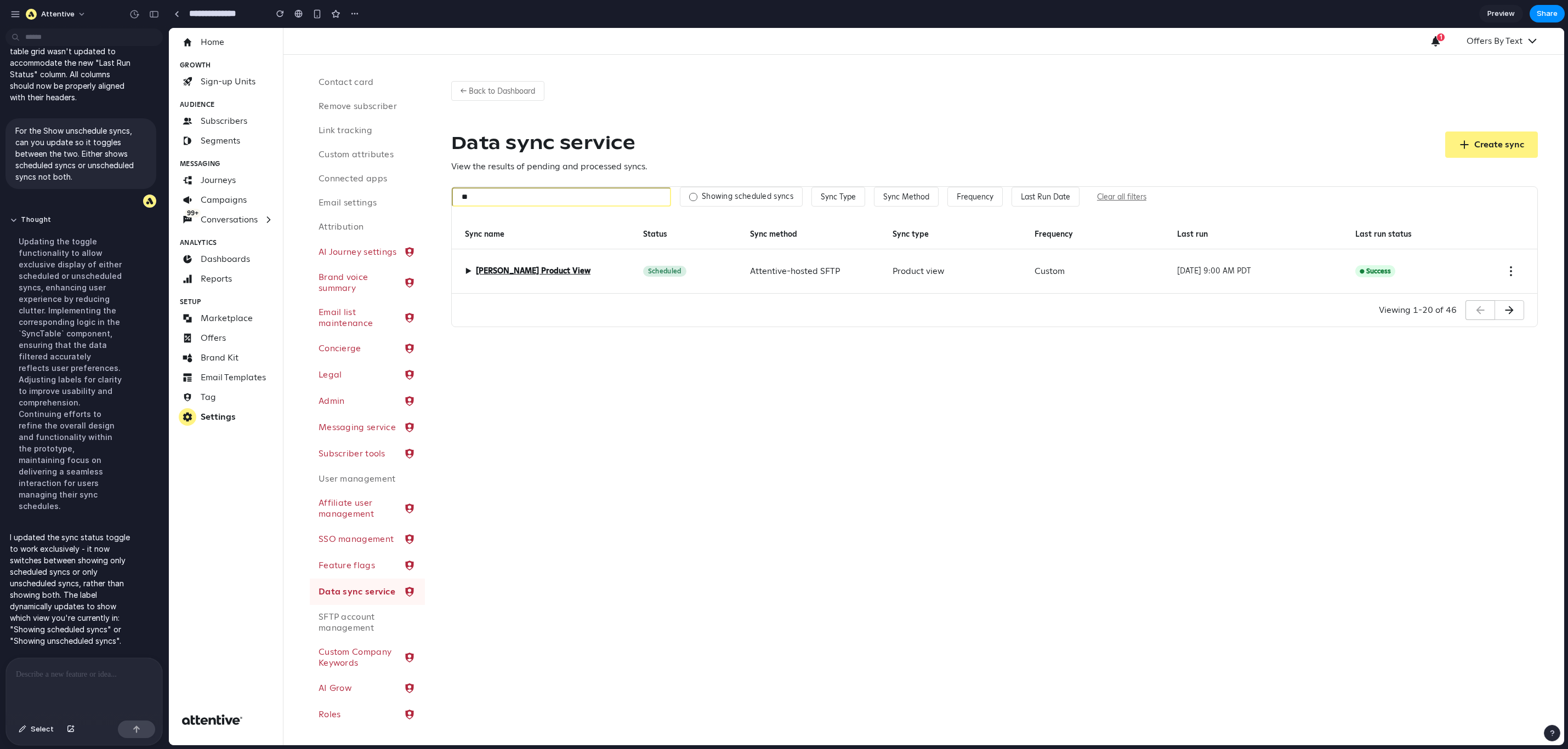
type input "*"
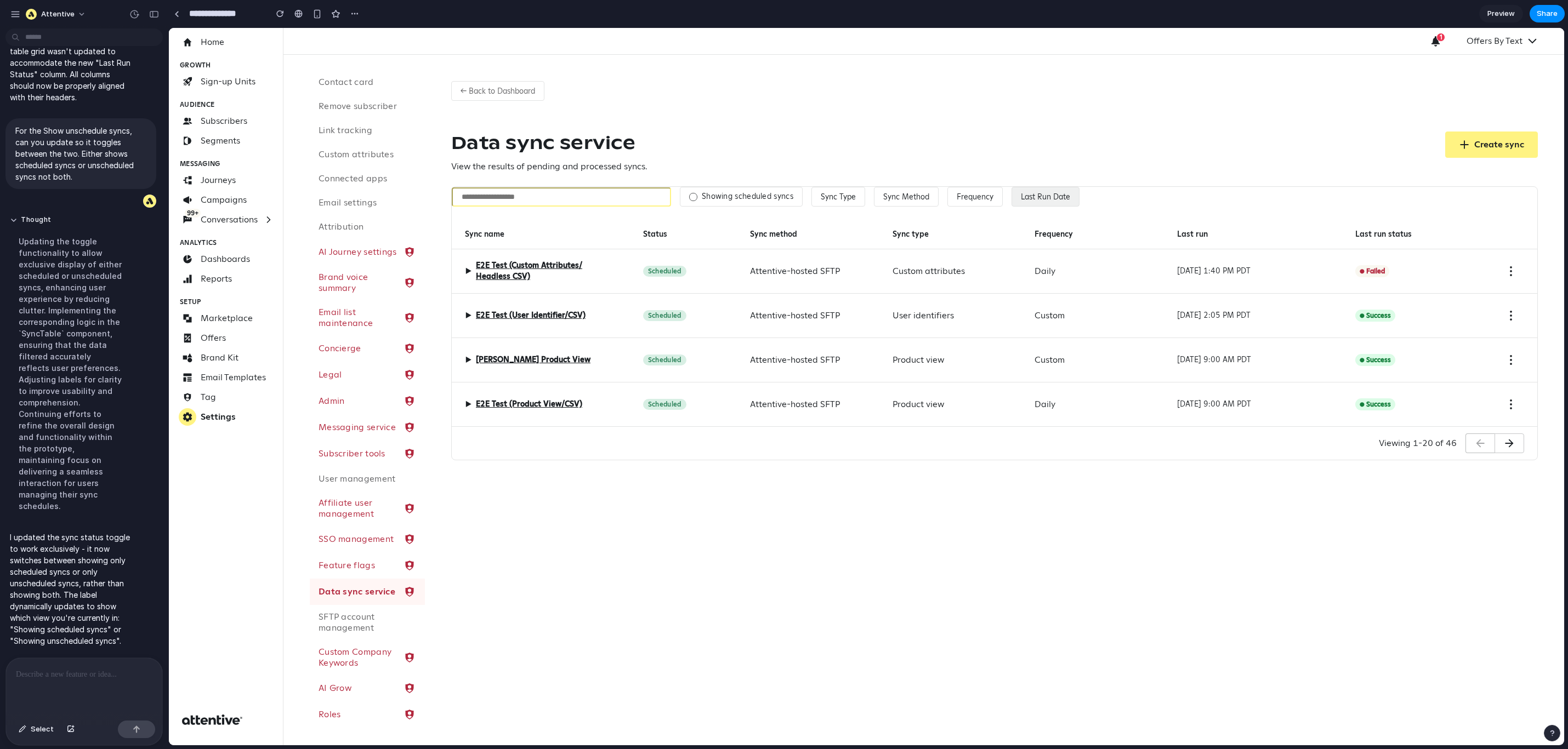
click at [1058, 199] on button "Last Run Date" at bounding box center [1046, 197] width 68 height 19
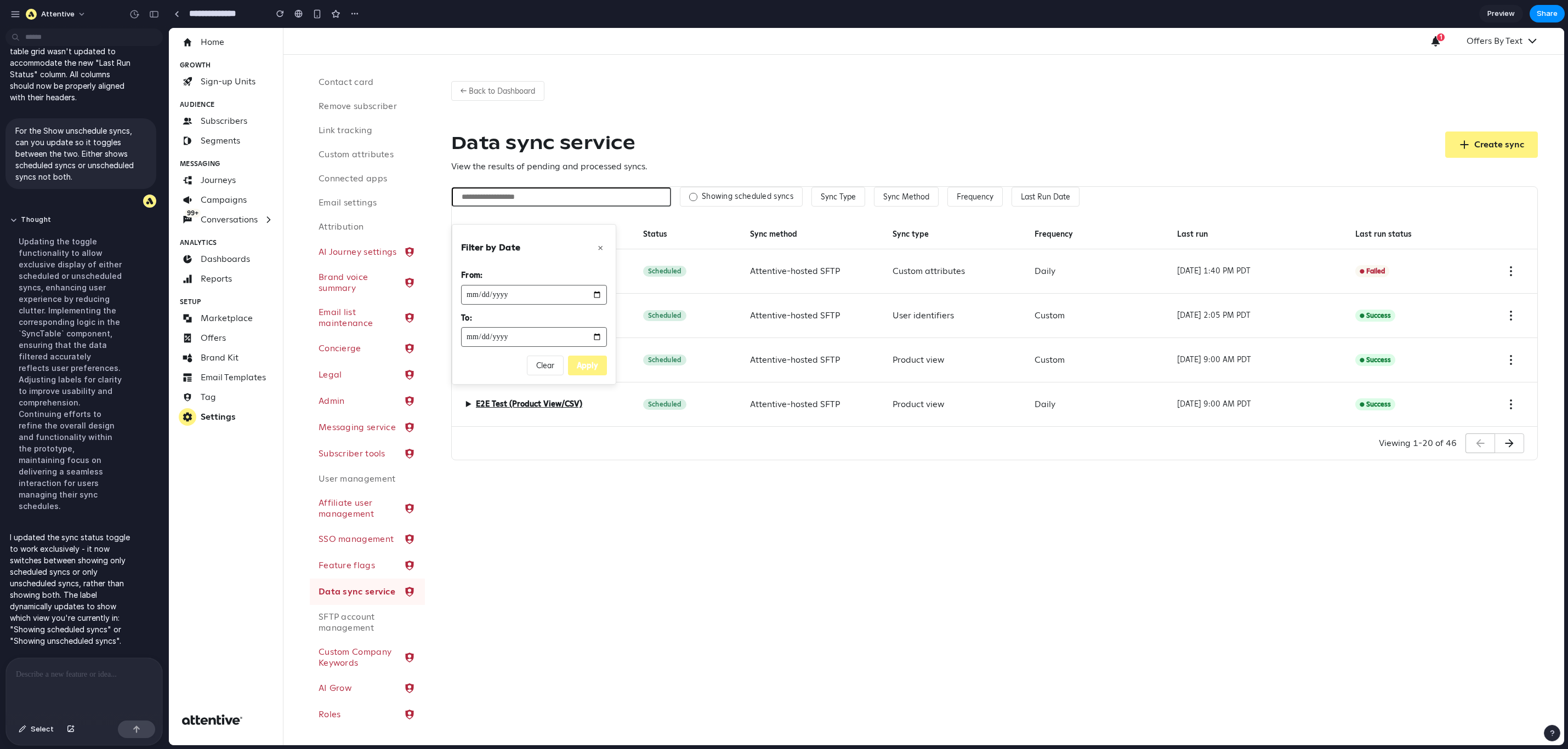
click at [1120, 206] on div "Showing scheduled syncs Sync Type Sync Method Frequency Last Run Date" at bounding box center [995, 197] width 1086 height 19
click at [597, 249] on button "×" at bounding box center [600, 247] width 13 height 15
click at [1242, 215] on div "Showing scheduled syncs Sync Type Sync Method Frequency Last Run Date Sync name…" at bounding box center [995, 307] width 1086 height 240
click at [91, 674] on div at bounding box center [84, 687] width 156 height 58
click at [505, 89] on button "← Back to Dashboard" at bounding box center [498, 91] width 93 height 19
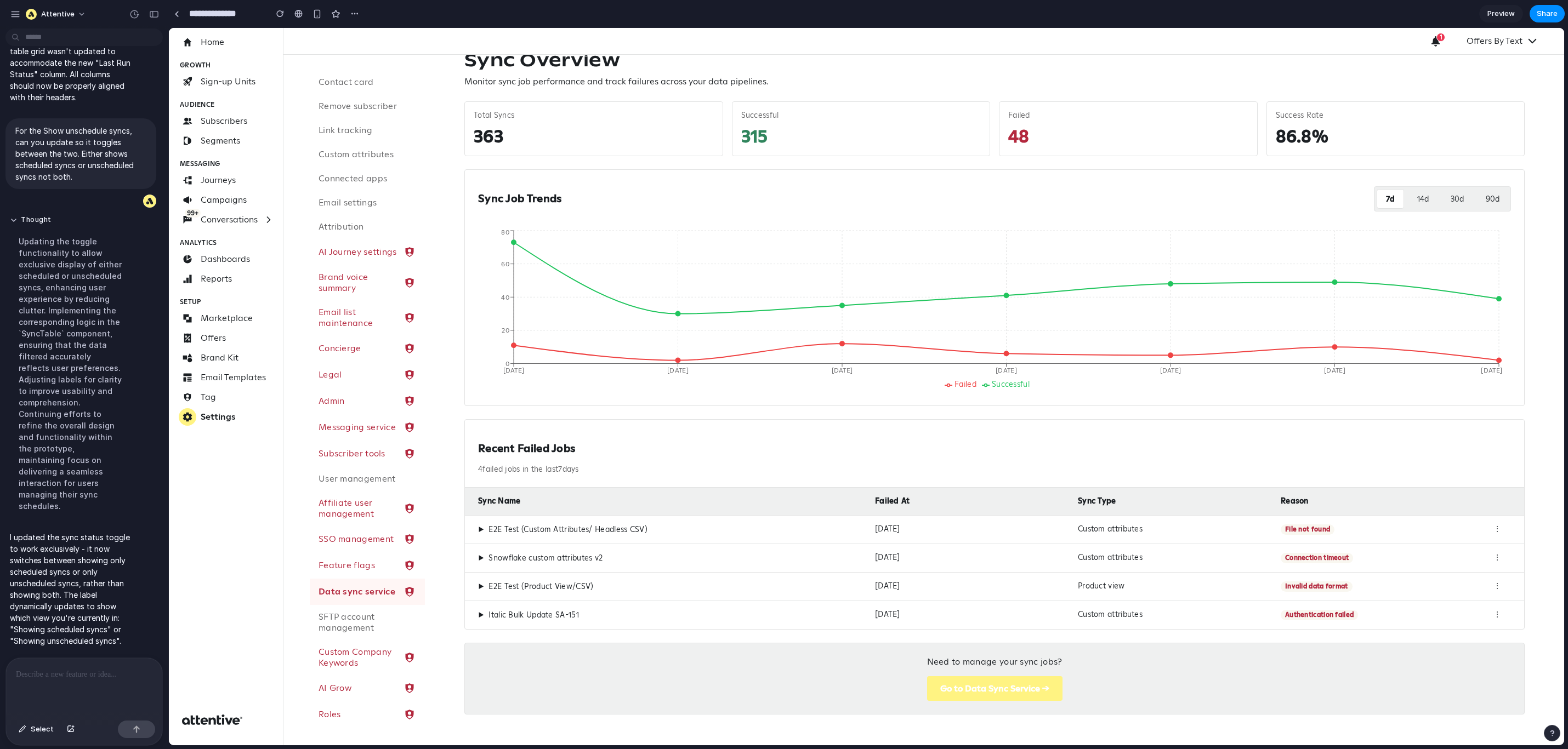
scroll to position [0, 0]
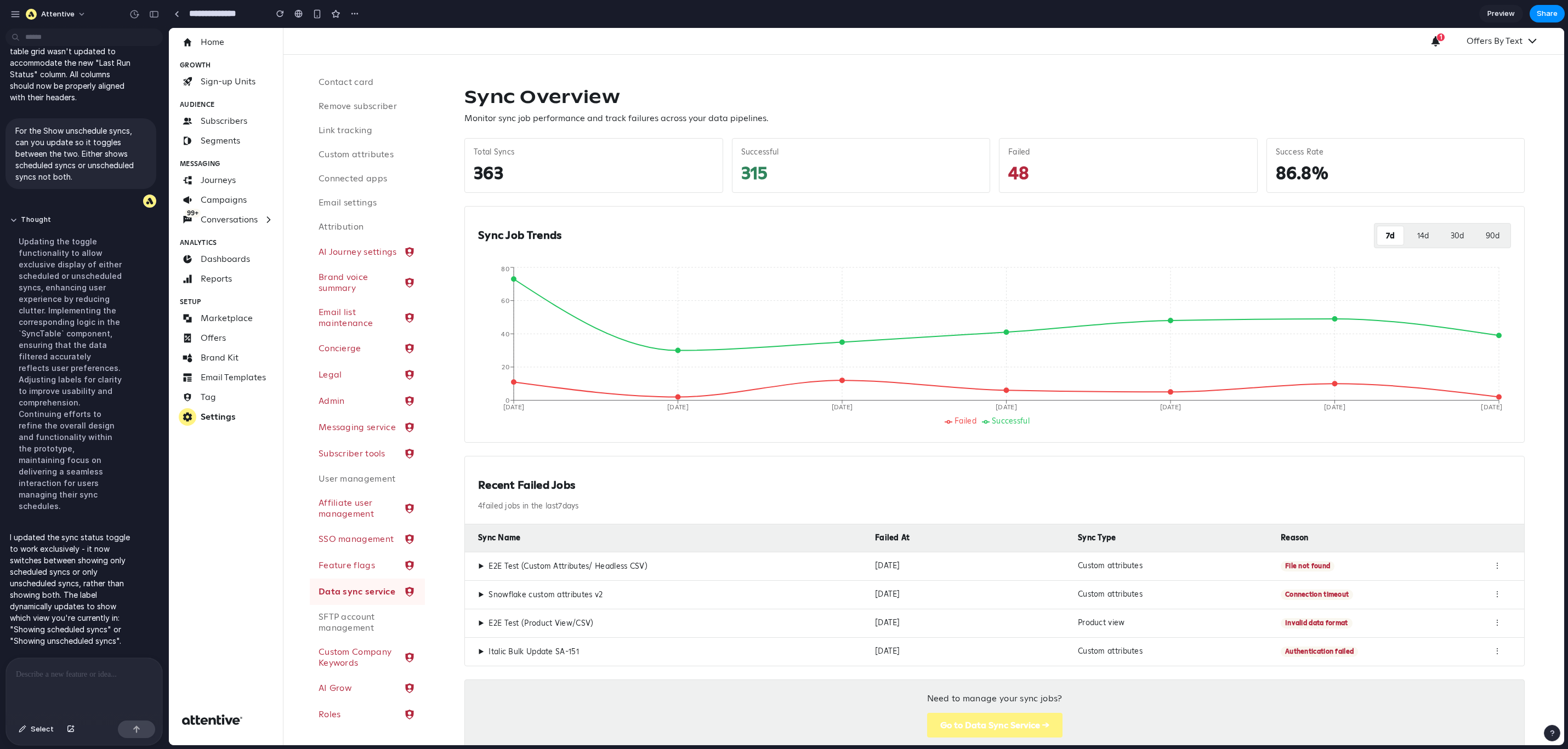
click at [78, 674] on p at bounding box center [82, 674] width 132 height 13
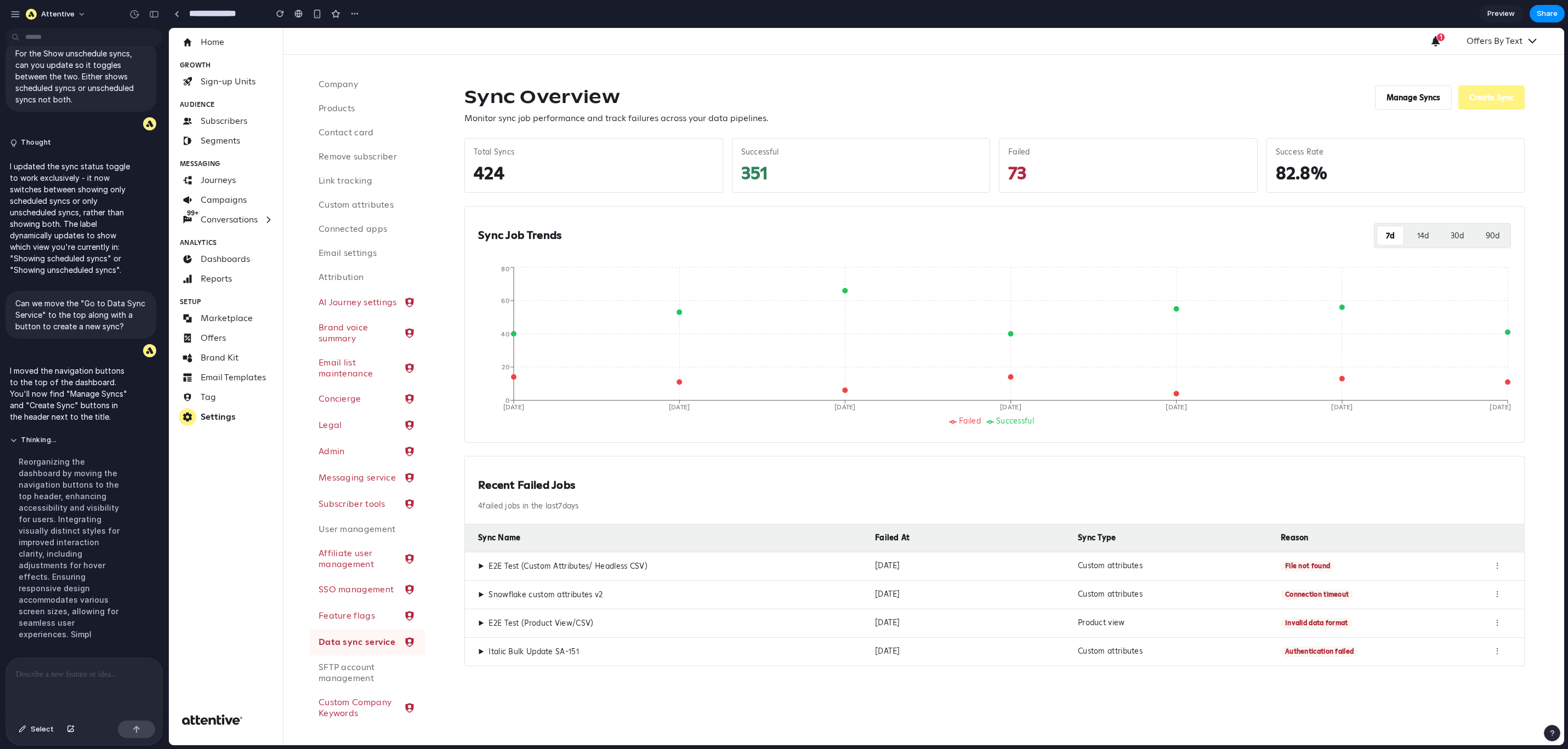
scroll to position [2711, 0]
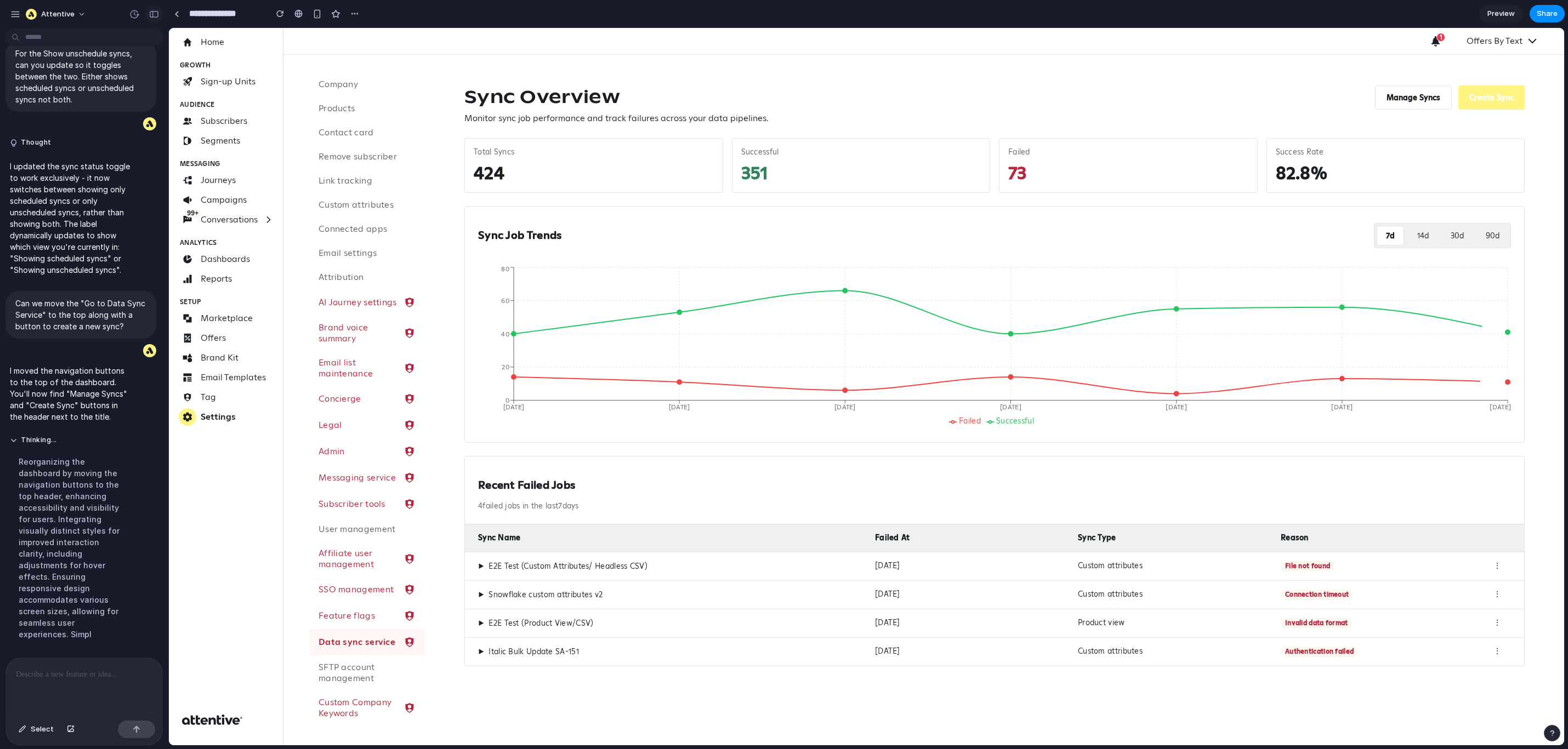
click at [153, 11] on div "button" at bounding box center [154, 14] width 10 height 8
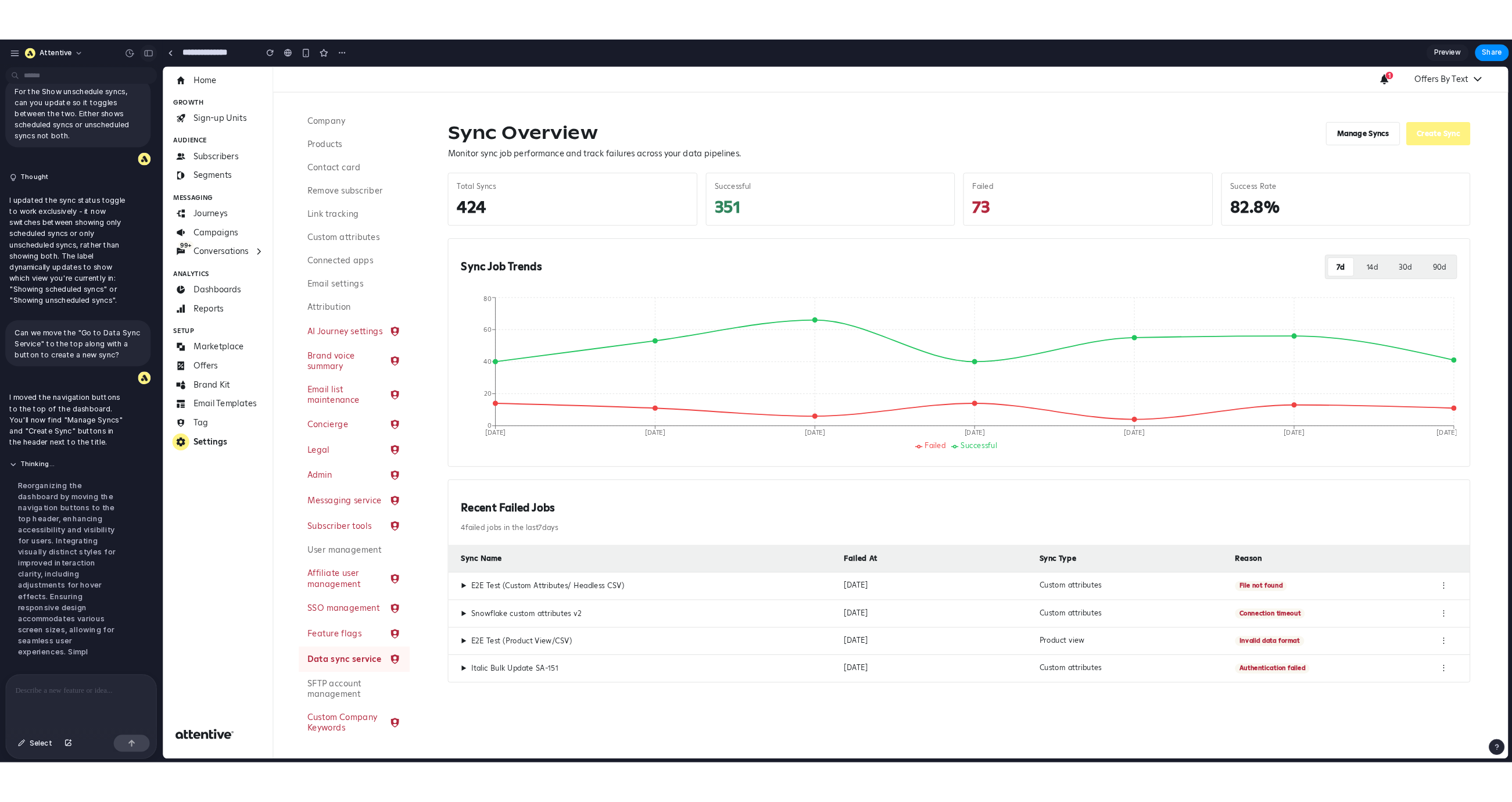
scroll to position [3757, 0]
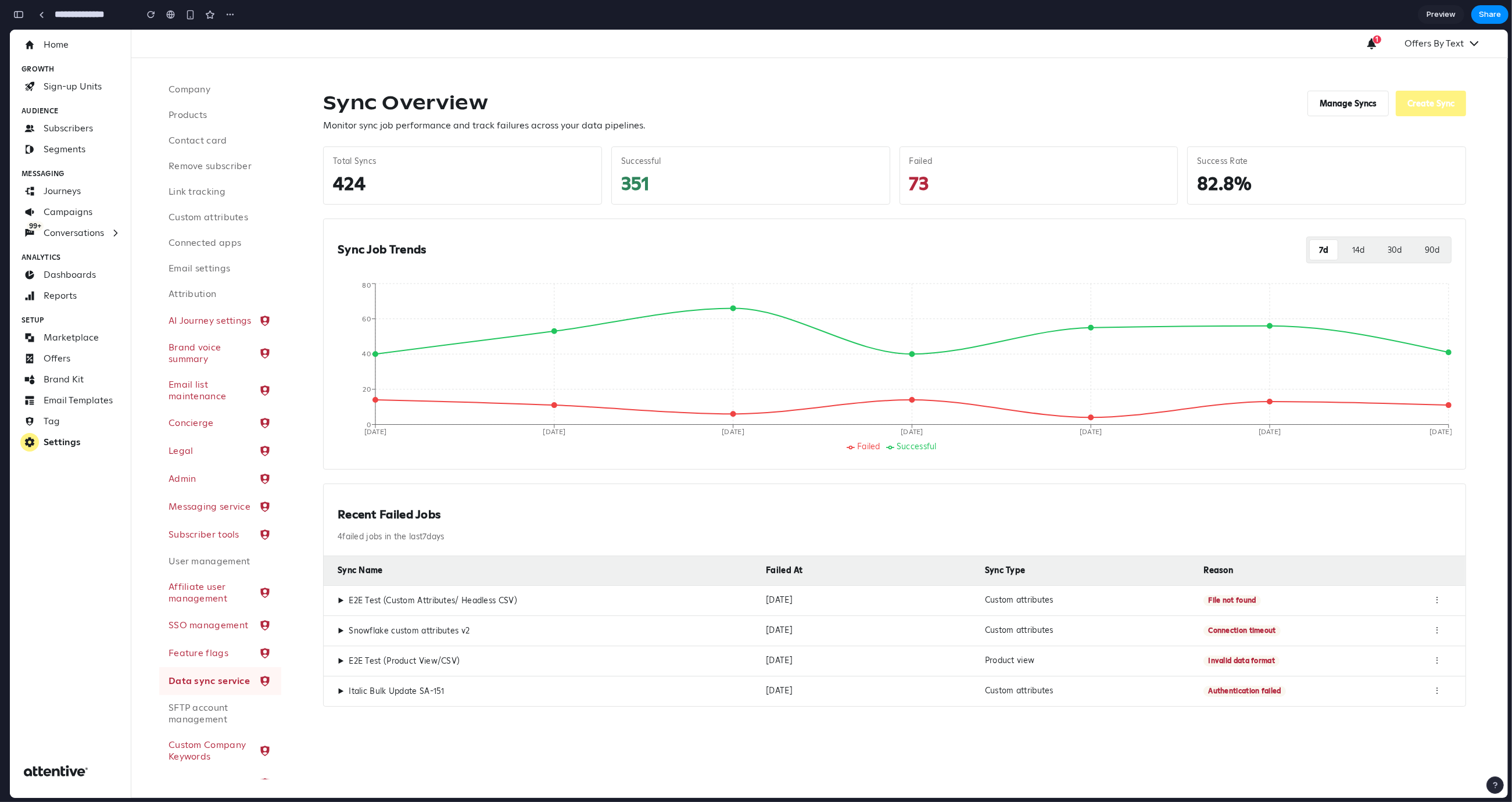
click at [346, 186] on div "424" at bounding box center [462, 183] width 259 height 24
click at [633, 188] on div "351" at bounding box center [751, 183] width 259 height 24
drag, startPoint x: 633, startPoint y: 188, endPoint x: 721, endPoint y: 203, distance: 89.3
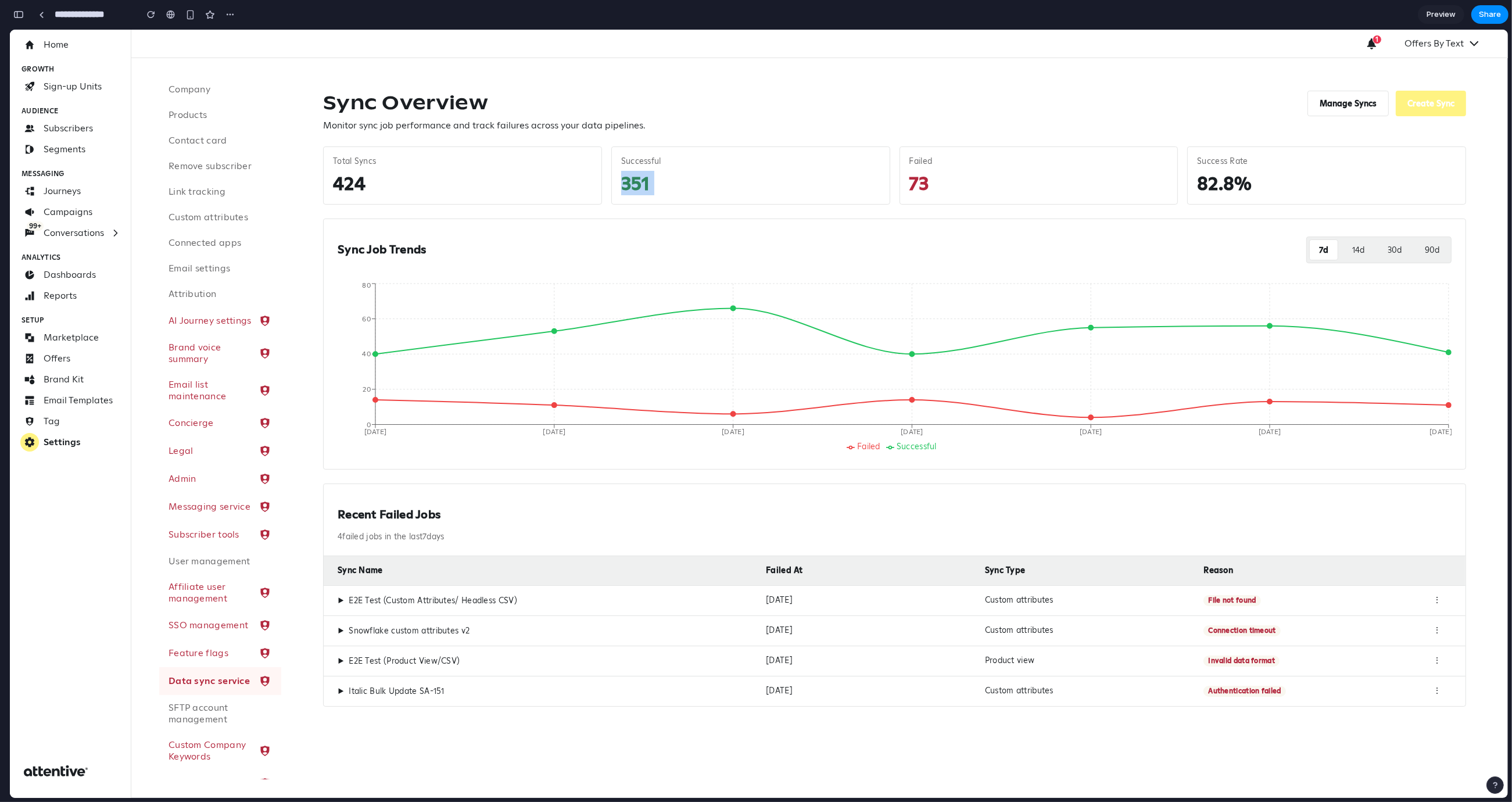
click at [634, 189] on div "351" at bounding box center [751, 183] width 259 height 24
click at [673, 185] on div "351" at bounding box center [751, 183] width 259 height 24
click at [363, 161] on div "Total Syncs" at bounding box center [462, 162] width 259 height 10
click at [370, 162] on div "Total Syncs" at bounding box center [462, 162] width 259 height 10
drag, startPoint x: 385, startPoint y: 160, endPoint x: 346, endPoint y: 167, distance: 39.6
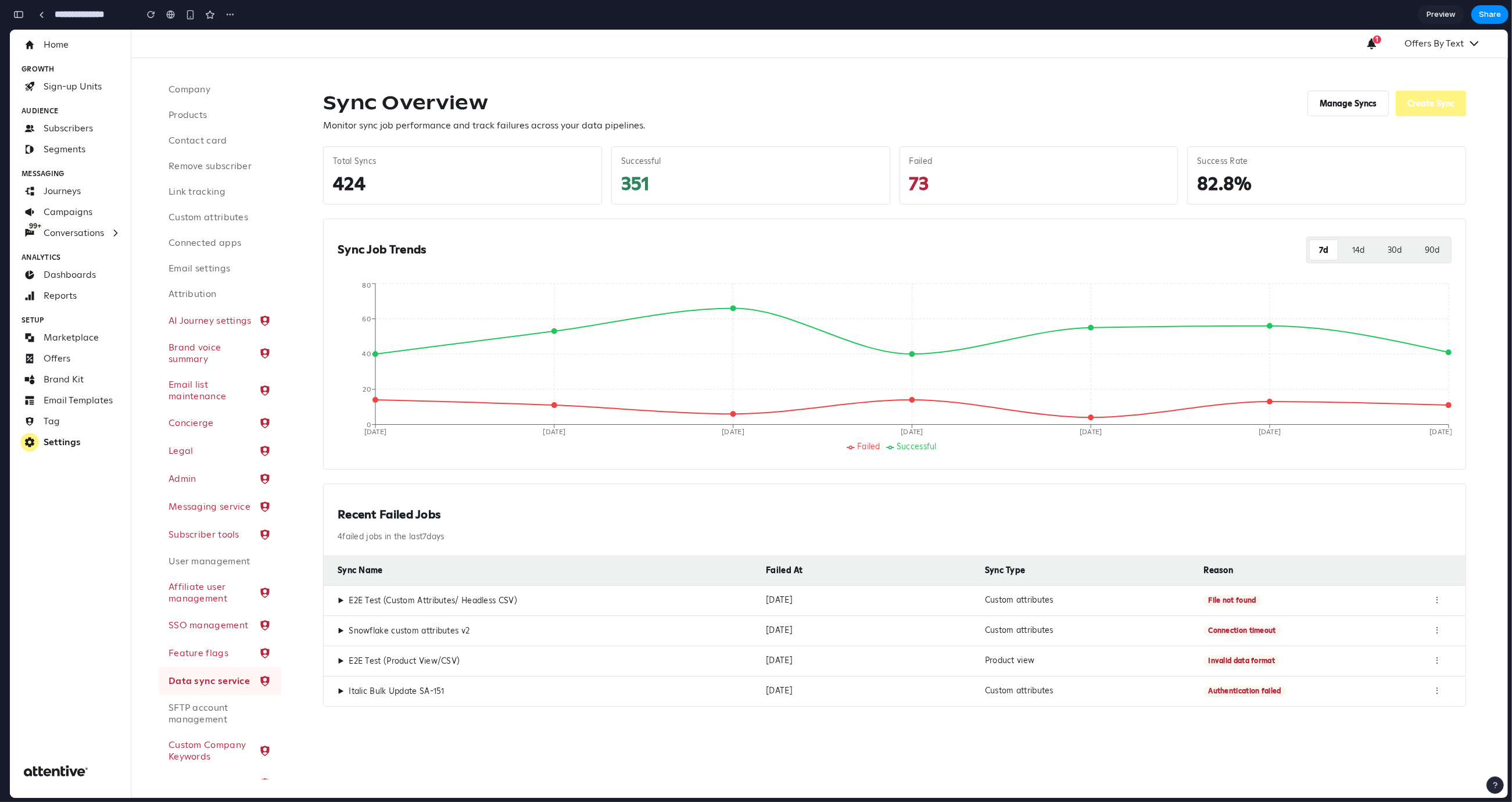
click at [346, 167] on div "Total Syncs 424" at bounding box center [463, 175] width 279 height 58
click at [343, 166] on div "Total Syncs 424" at bounding box center [463, 175] width 279 height 58
click at [361, 161] on div "Total Syncs" at bounding box center [462, 162] width 259 height 10
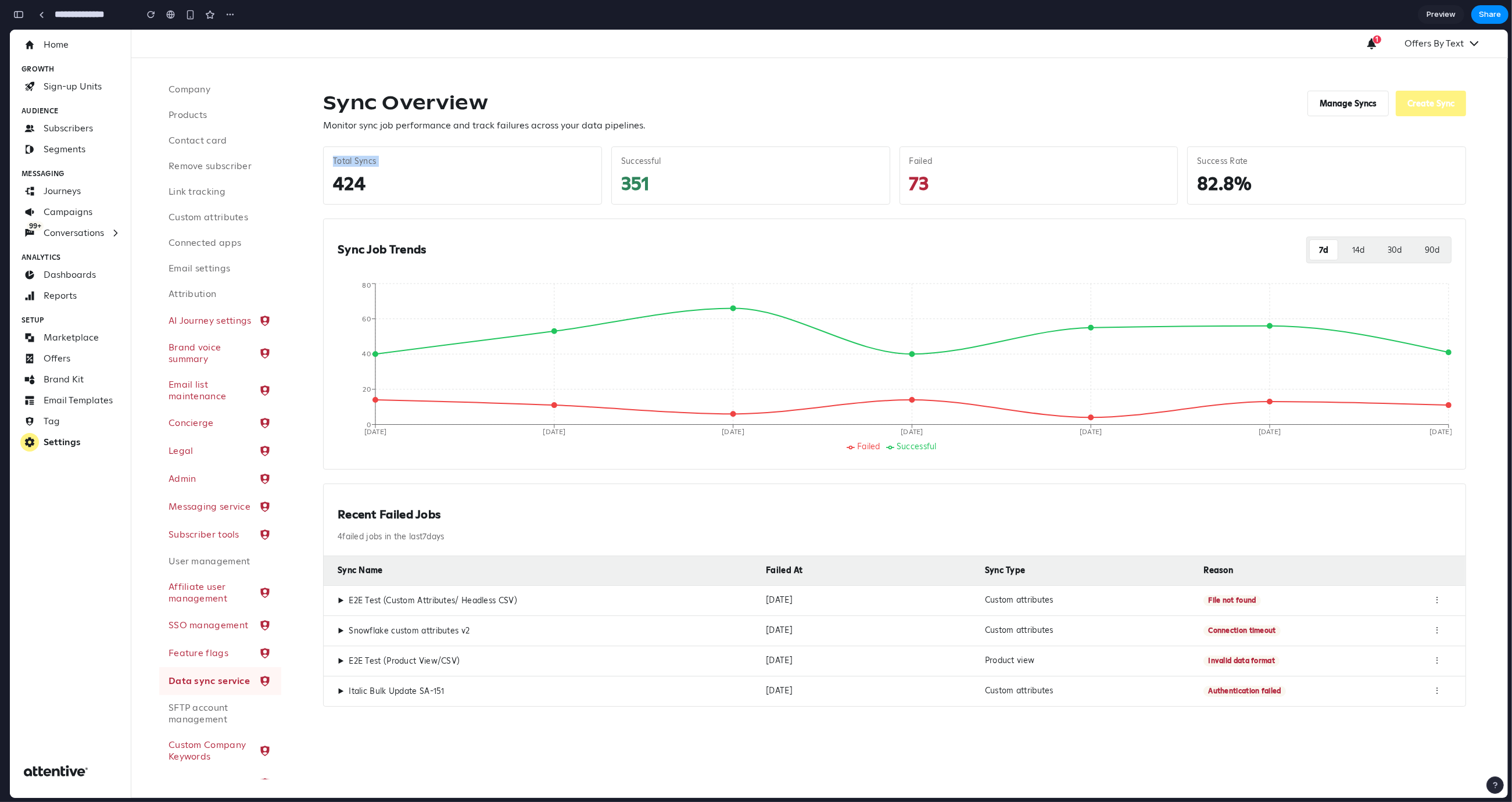
click at [361, 161] on div "Total Syncs" at bounding box center [462, 162] width 259 height 10
click at [377, 162] on div "Total Syncs" at bounding box center [462, 162] width 259 height 10
click at [360, 162] on div "Total Syncs" at bounding box center [462, 162] width 259 height 10
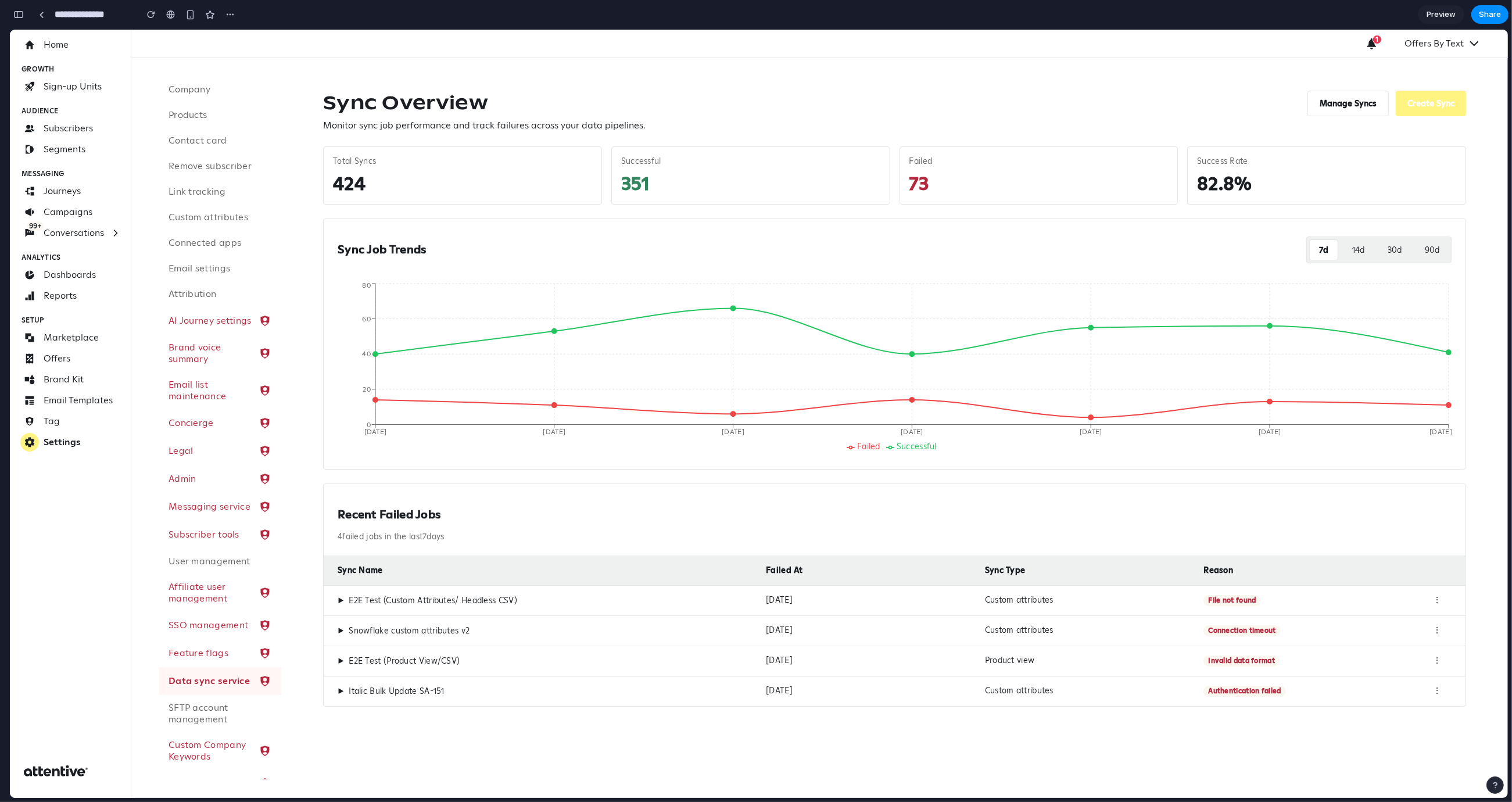
click at [644, 163] on div "Successful" at bounding box center [751, 162] width 259 height 10
drag, startPoint x: 673, startPoint y: 187, endPoint x: 557, endPoint y: 179, distance: 116.3
click at [557, 179] on div "Total Syncs 424 Successful 351 Failed 73 Success Rate 82.8%" at bounding box center [895, 175] width 1143 height 58
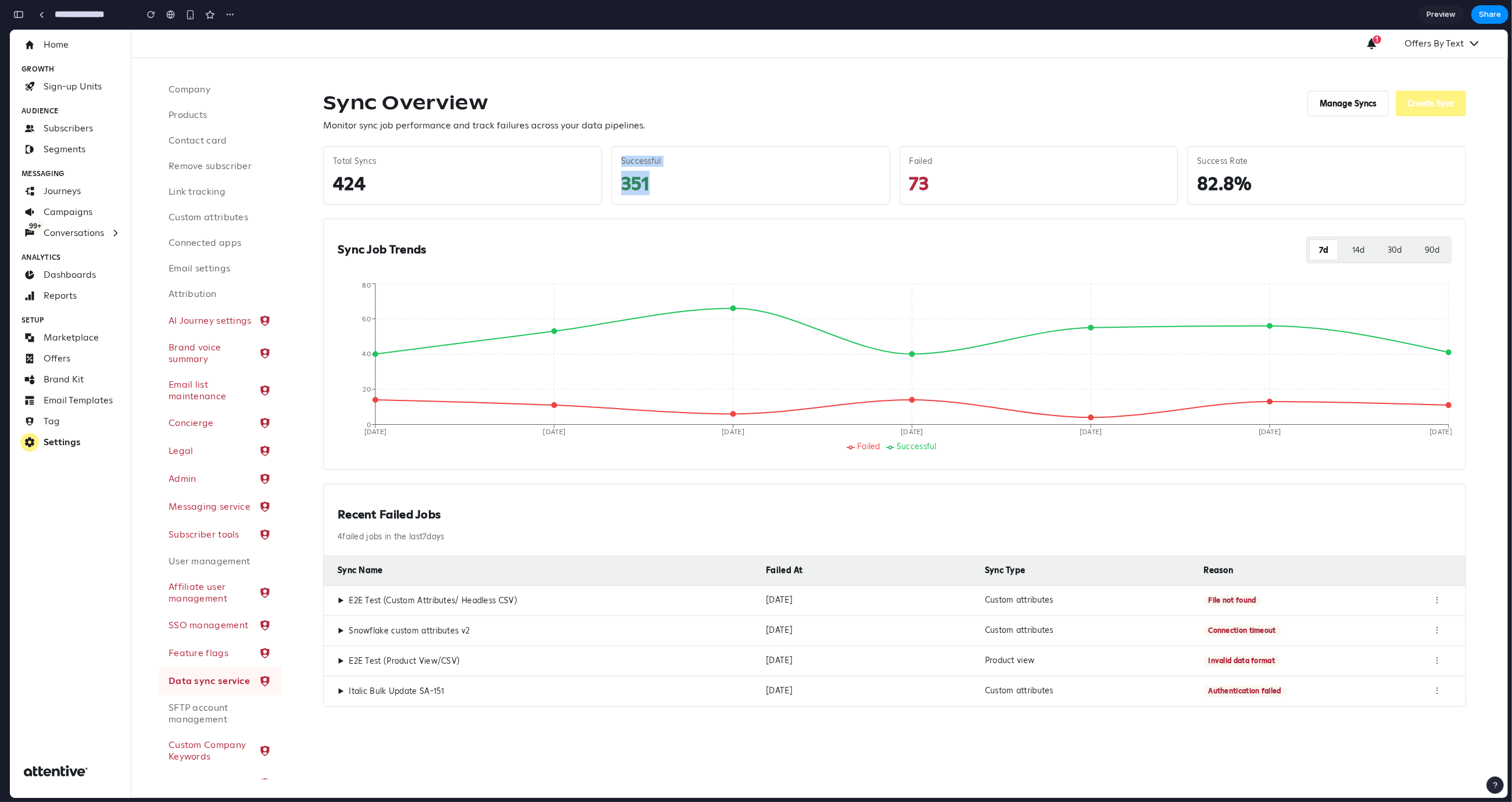
click at [659, 176] on div "351" at bounding box center [751, 183] width 259 height 24
click at [981, 184] on div "73" at bounding box center [1039, 183] width 259 height 24
drag, startPoint x: 1200, startPoint y: 178, endPoint x: 1315, endPoint y: 181, distance: 115.0
click at [1314, 181] on div "82.8%" at bounding box center [1327, 183] width 259 height 24
click at [1361, 250] on button "14 d" at bounding box center [1358, 250] width 31 height 21
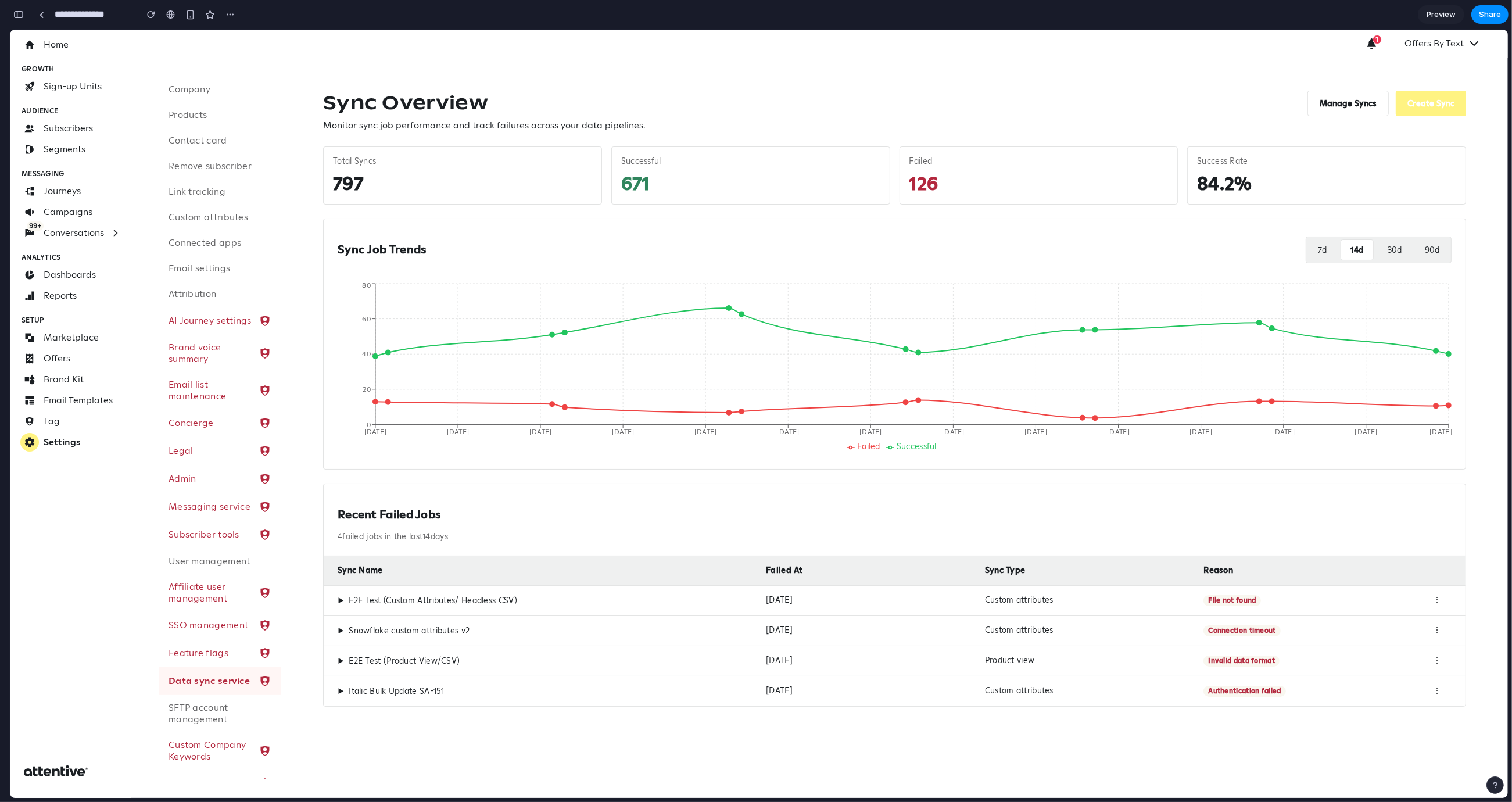
click at [1410, 250] on button "30 d" at bounding box center [1394, 250] width 32 height 21
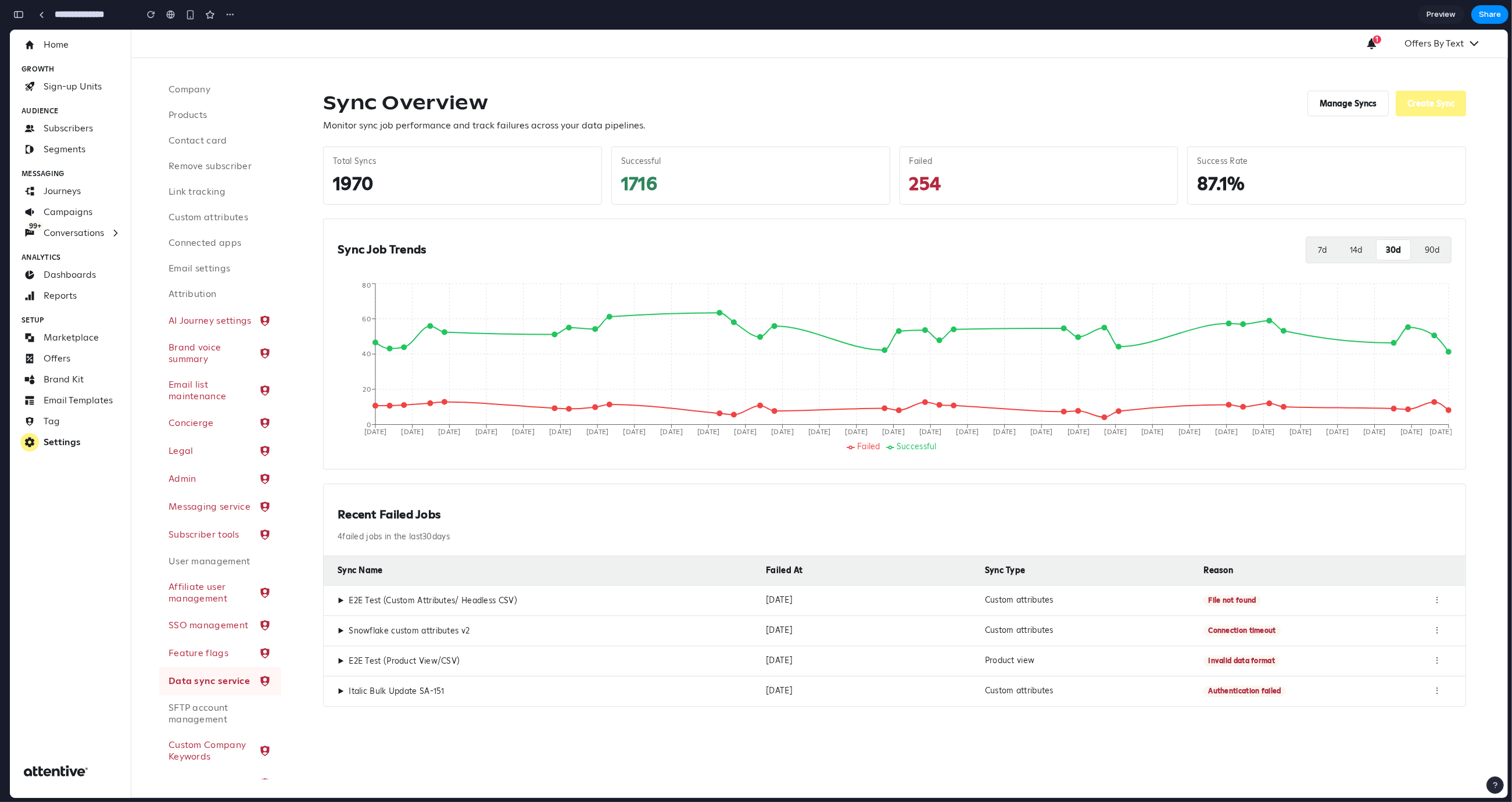
click at [1444, 250] on button "90 d" at bounding box center [1432, 250] width 33 height 21
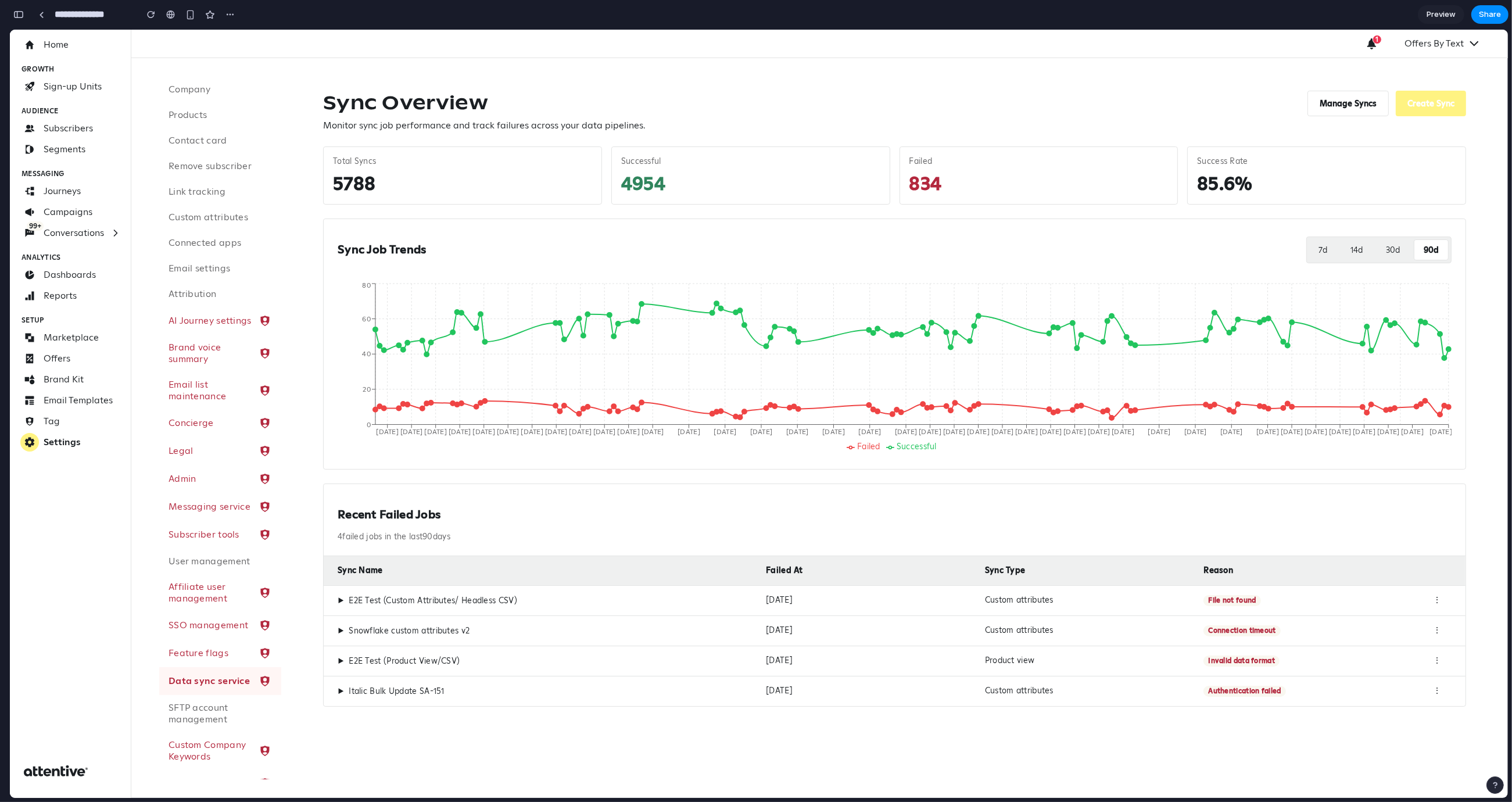
click at [1397, 252] on button "30 d" at bounding box center [1393, 250] width 32 height 21
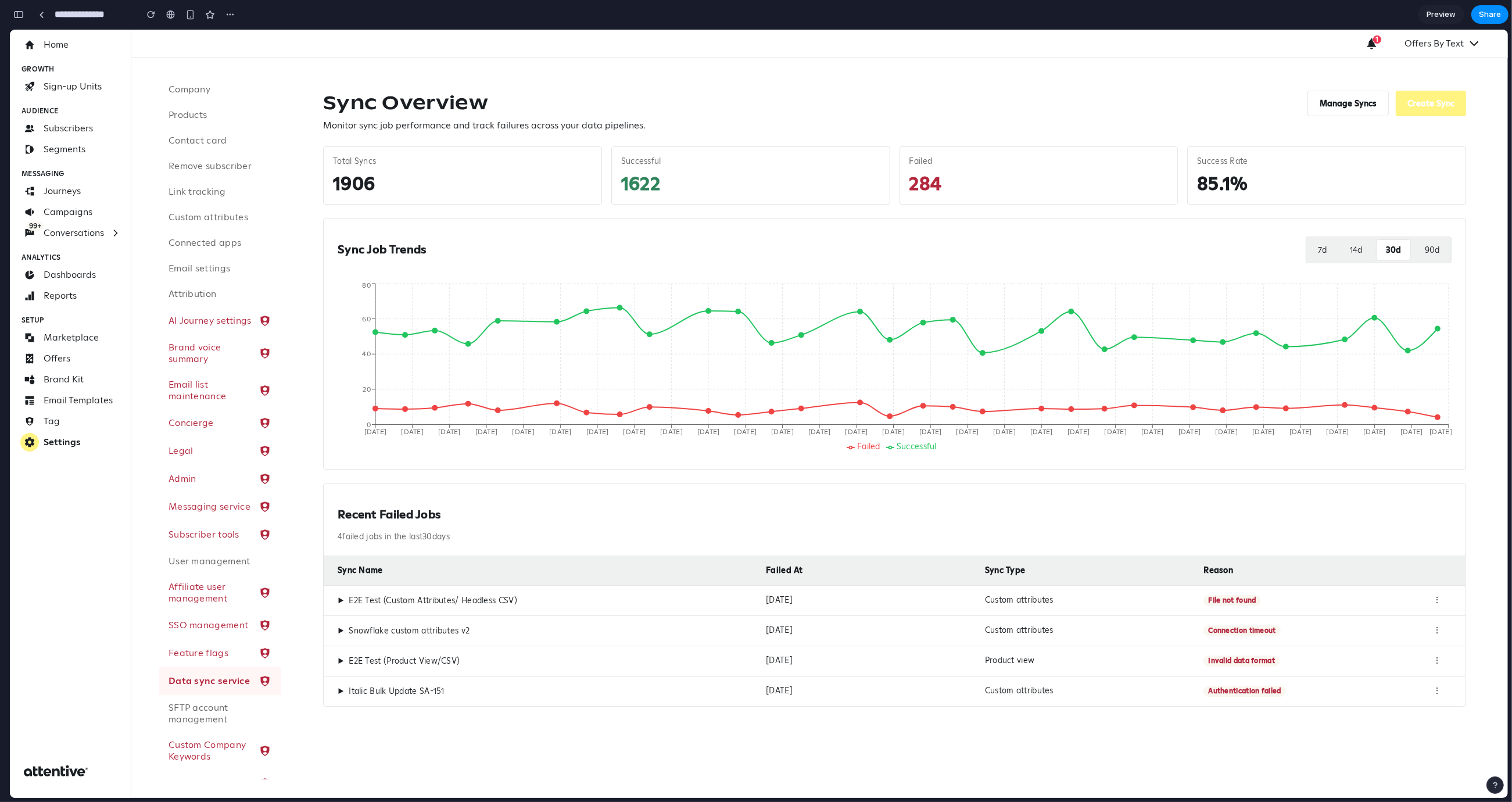
click at [1347, 252] on button "14 d" at bounding box center [1356, 250] width 31 height 21
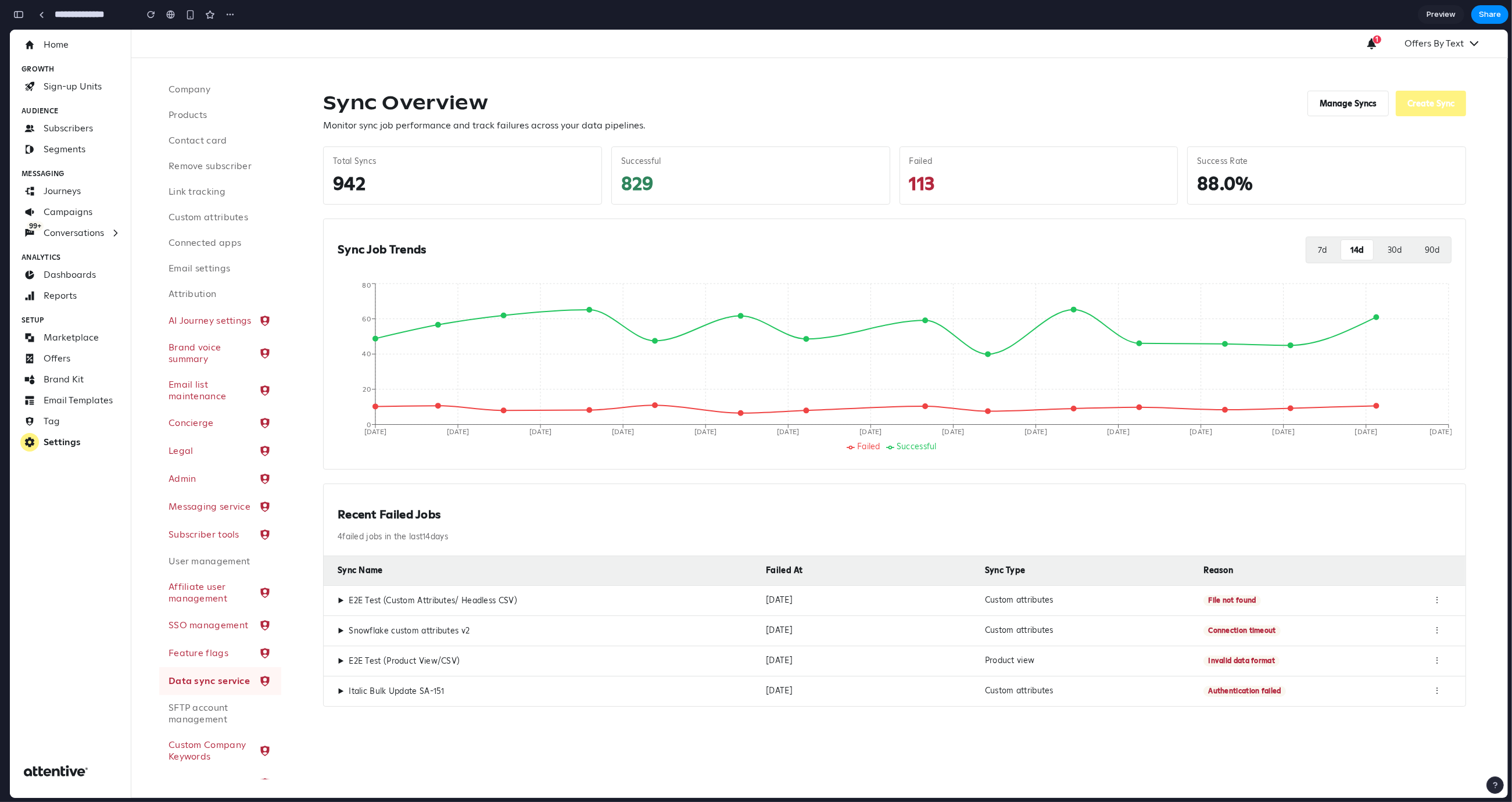
click at [1291, 249] on div "Sync Job Trends 7 d 14 d 30 d 90 d" at bounding box center [895, 250] width 1114 height 34
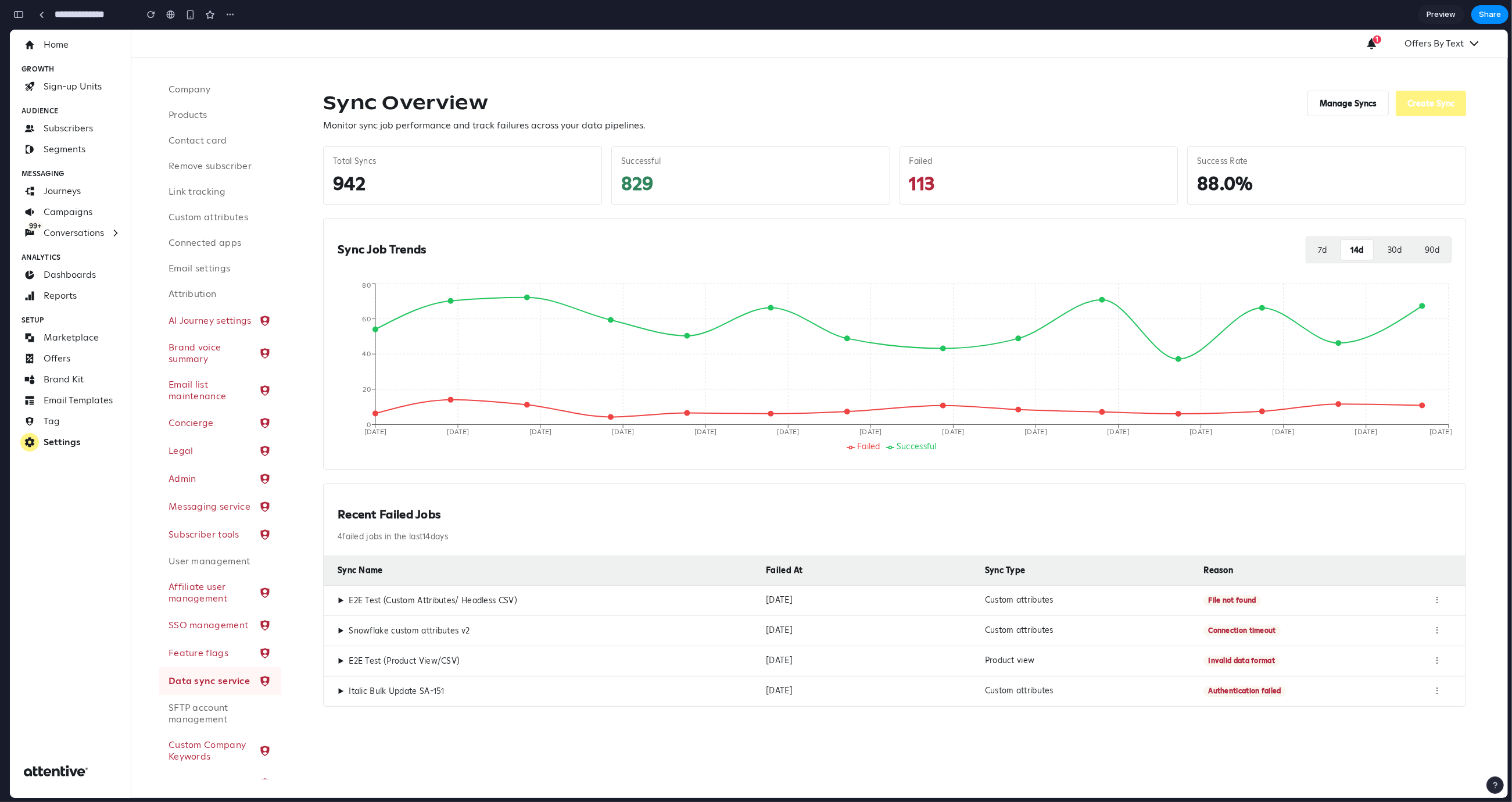
click at [1314, 252] on button "7 d" at bounding box center [1322, 250] width 27 height 21
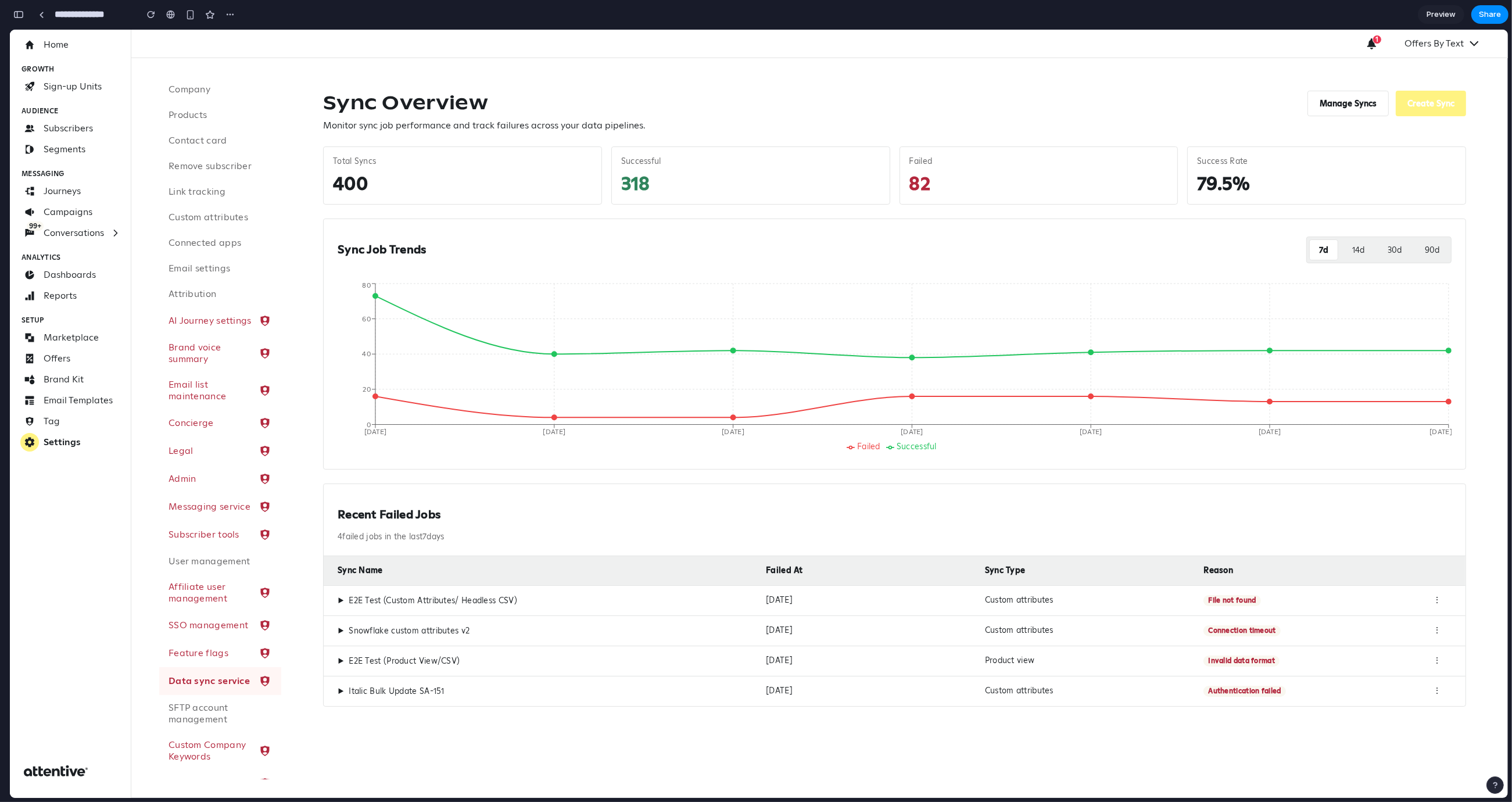
click at [364, 186] on div "400" at bounding box center [462, 183] width 259 height 24
drag, startPoint x: 367, startPoint y: 186, endPoint x: 316, endPoint y: 185, distance: 51.0
click at [316, 185] on div "Sync Overview Monitor sync job performance and track failures across your data …" at bounding box center [895, 398] width 1171 height 644
click at [364, 181] on div "400" at bounding box center [462, 183] width 259 height 24
drag, startPoint x: 363, startPoint y: 188, endPoint x: 314, endPoint y: 153, distance: 60.2
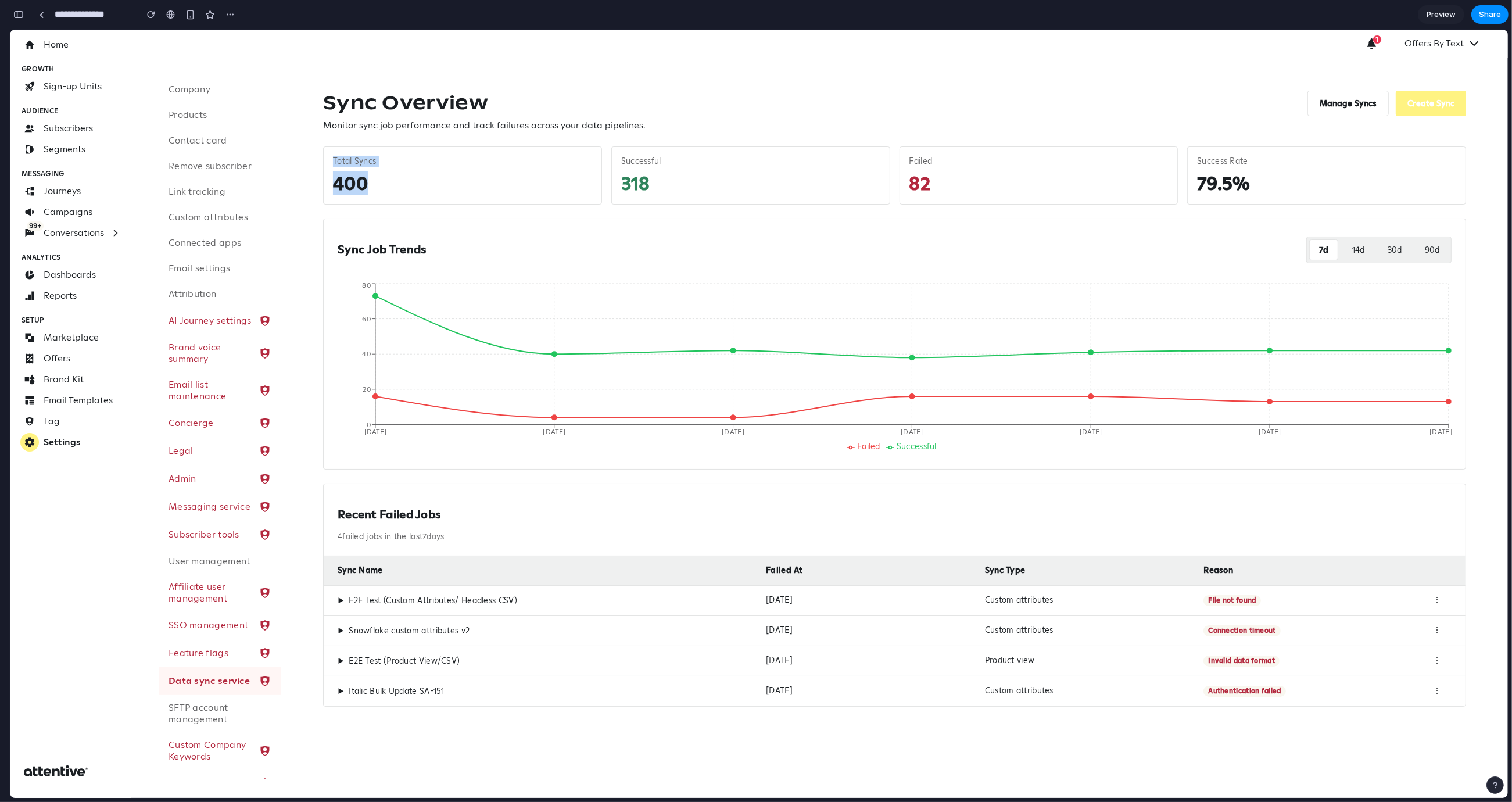
click at [314, 153] on div "Sync Overview Monitor sync job performance and track failures across your data …" at bounding box center [895, 398] width 1171 height 644
click at [324, 156] on div "Total Syncs 400" at bounding box center [463, 175] width 279 height 58
drag, startPoint x: 328, startPoint y: 161, endPoint x: 378, endPoint y: 187, distance: 56.4
click at [378, 187] on div "Total Syncs 400" at bounding box center [463, 175] width 279 height 58
click at [374, 181] on div "400" at bounding box center [462, 183] width 259 height 24
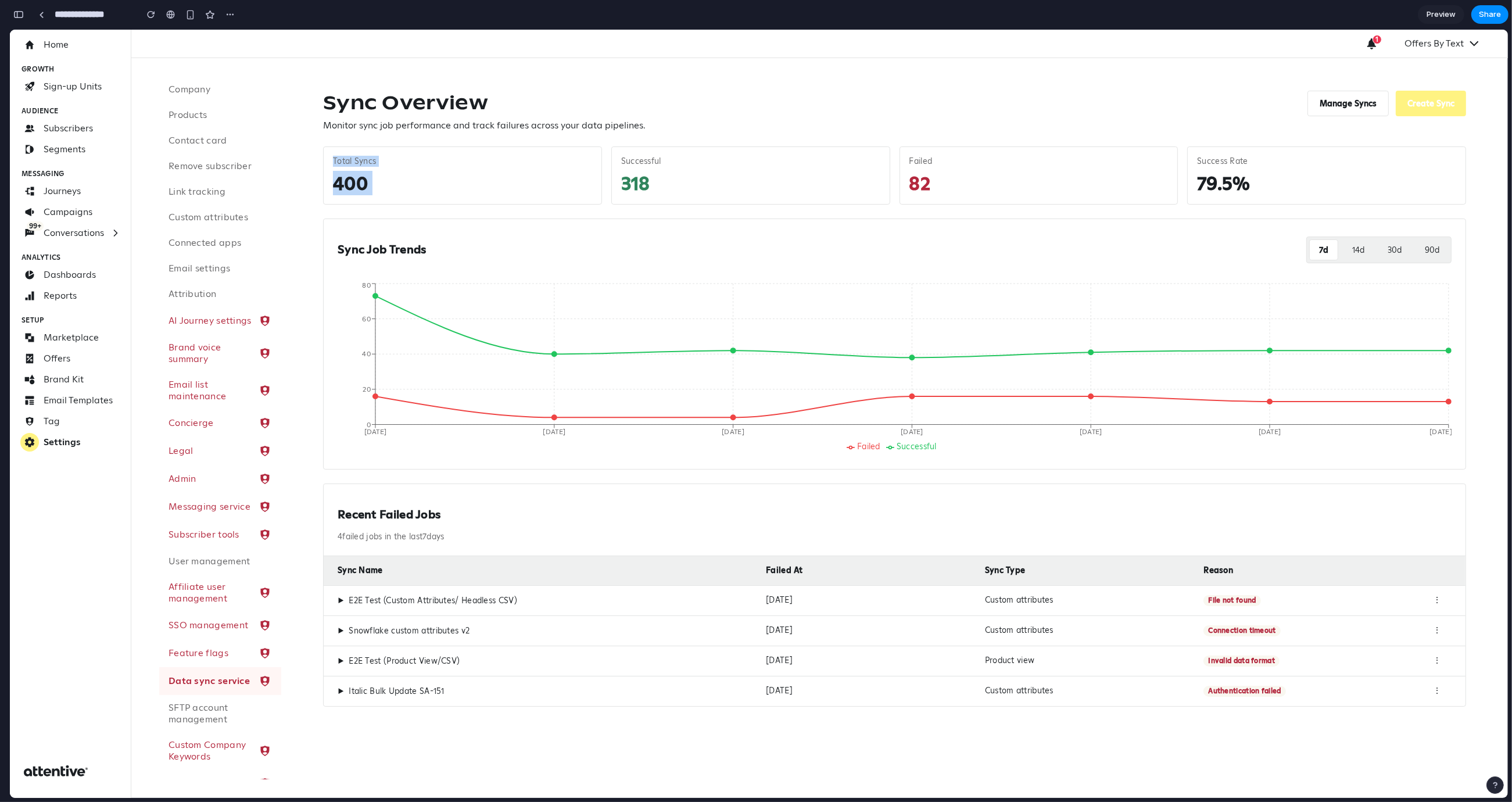
drag, startPoint x: 374, startPoint y: 181, endPoint x: 338, endPoint y: 158, distance: 42.7
click at [333, 149] on div "Total Syncs 400" at bounding box center [463, 175] width 279 height 58
click at [340, 162] on div "Total Syncs" at bounding box center [462, 162] width 259 height 10
drag, startPoint x: 332, startPoint y: 158, endPoint x: 397, endPoint y: 184, distance: 70.0
click at [397, 184] on div "Total Syncs 400" at bounding box center [463, 175] width 279 height 58
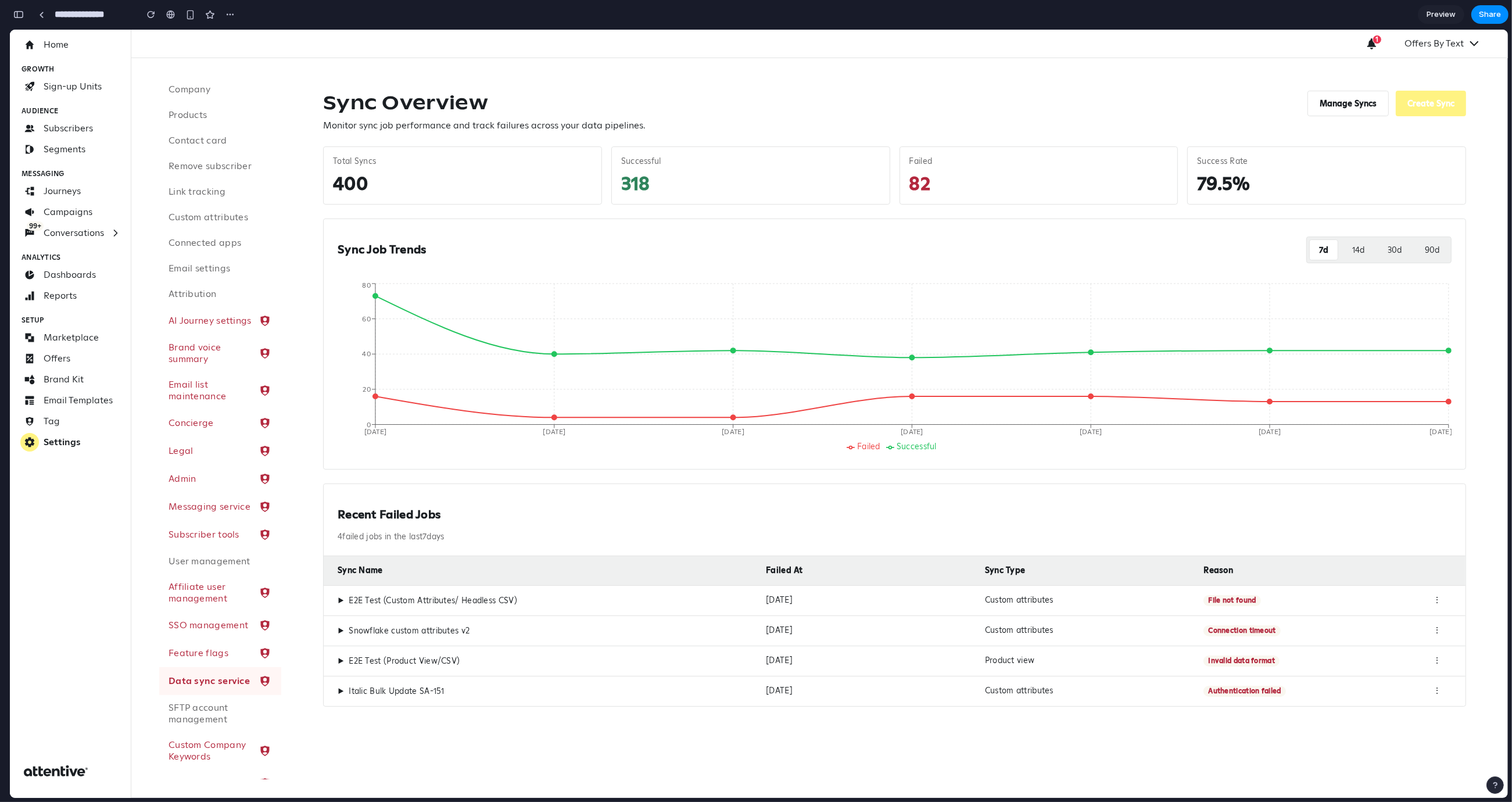
click at [394, 183] on div "400" at bounding box center [462, 183] width 259 height 24
drag, startPoint x: 348, startPoint y: 174, endPoint x: 333, endPoint y: 156, distance: 23.4
click at [333, 156] on div "Total Syncs 400" at bounding box center [463, 175] width 279 height 58
click at [333, 156] on div "Total Syncs" at bounding box center [462, 162] width 259 height 10
drag, startPoint x: 372, startPoint y: 193, endPoint x: 327, endPoint y: 150, distance: 62.2
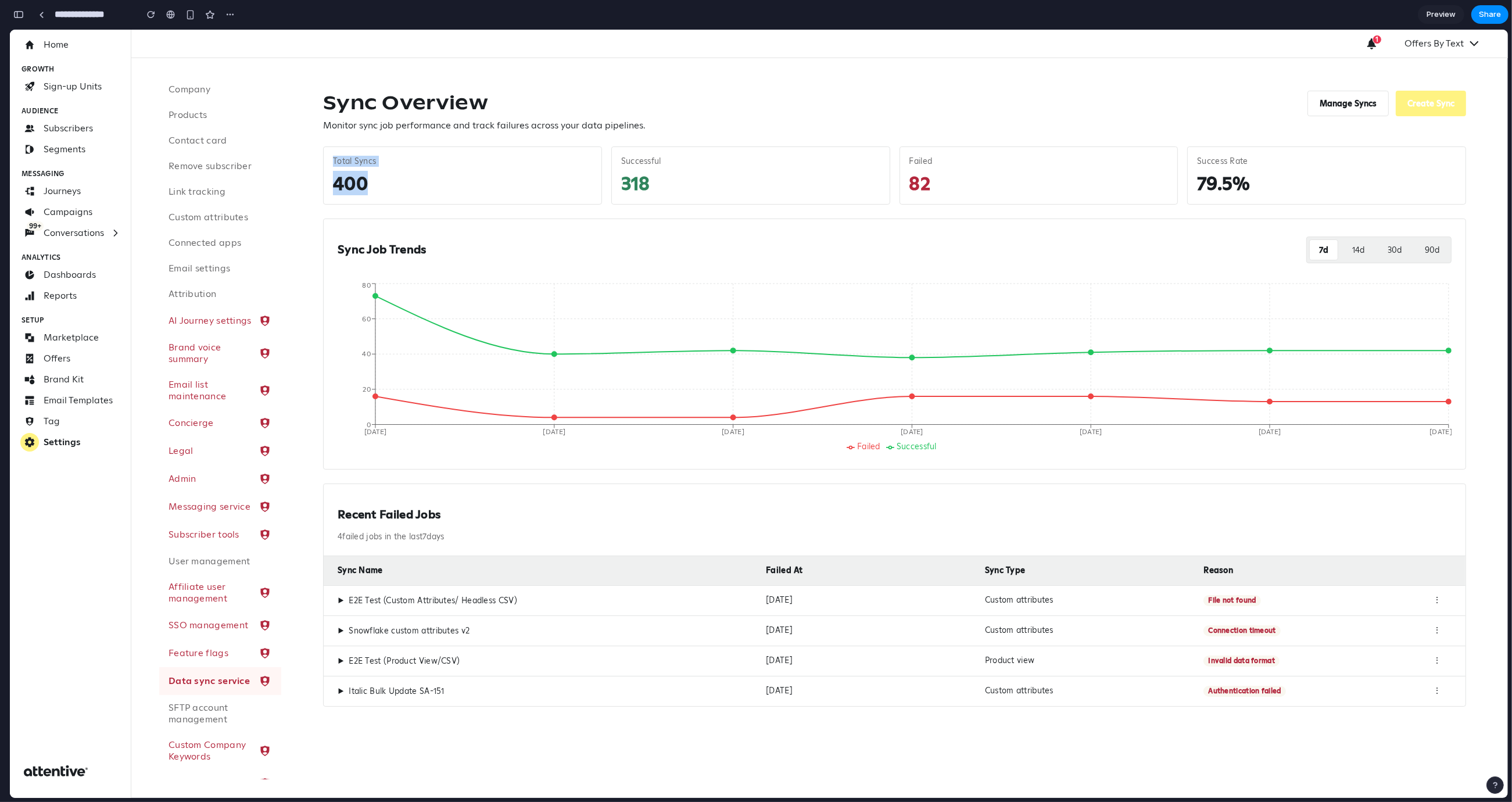
click at [327, 150] on div "Total Syncs 400" at bounding box center [463, 175] width 279 height 58
click at [338, 165] on div "Total Syncs" at bounding box center [462, 162] width 259 height 10
drag, startPoint x: 461, startPoint y: 538, endPoint x: 306, endPoint y: 535, distance: 155.0
click at [306, 535] on div "Sync Overview Monitor sync job performance and track failures across your data …" at bounding box center [895, 398] width 1227 height 681
click at [321, 532] on div "Sync Overview Monitor sync job performance and track failures across your data …" at bounding box center [895, 398] width 1171 height 644
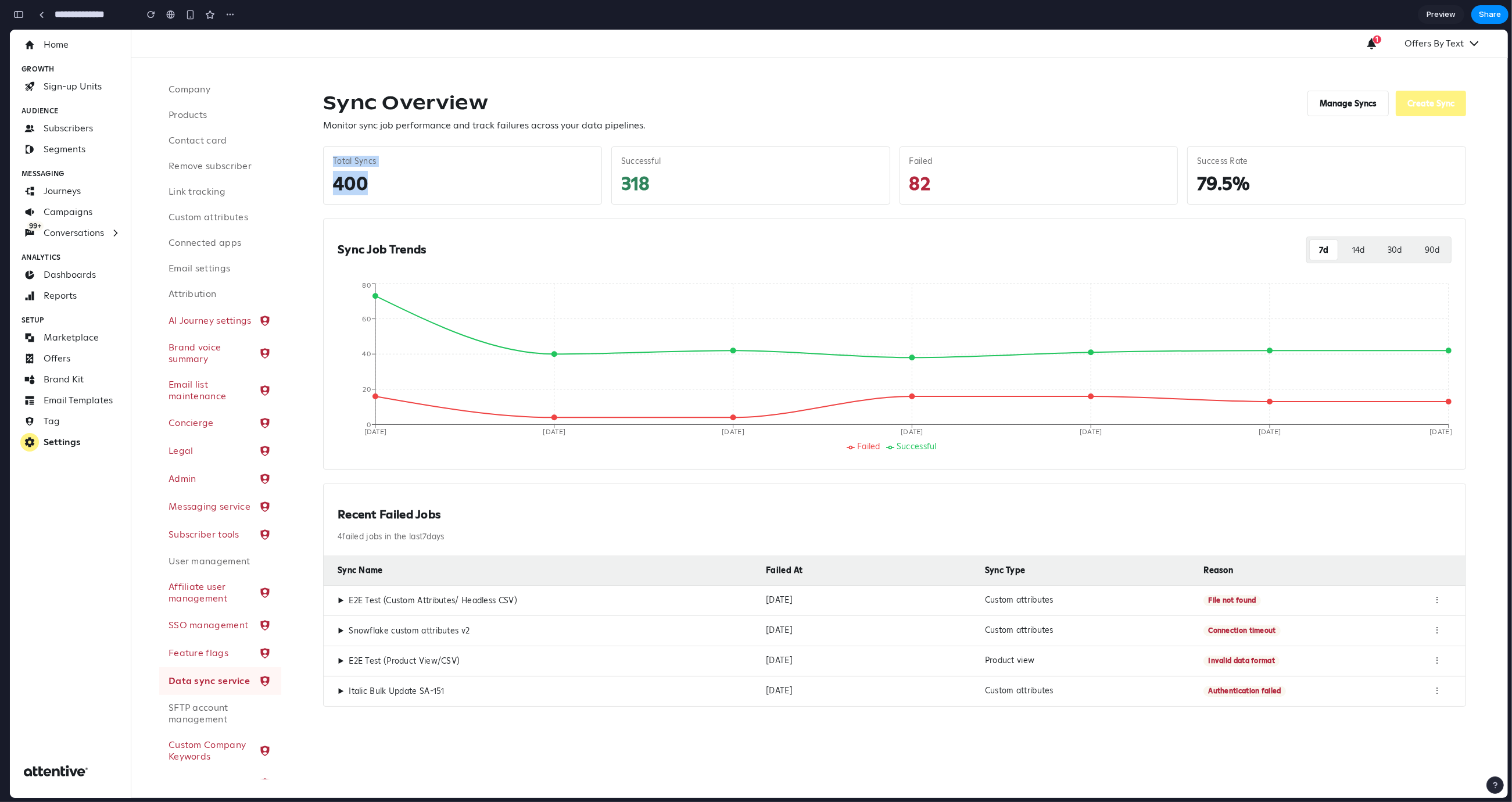
drag, startPoint x: 328, startPoint y: 535, endPoint x: 491, endPoint y: 541, distance: 163.1
click at [491, 541] on div "Recent Failed Jobs 4 failed jobs in the last 7 days" at bounding box center [895, 520] width 1142 height 73
drag, startPoint x: 491, startPoint y: 541, endPoint x: 288, endPoint y: 545, distance: 203.0
click at [288, 545] on div "Sync Overview Monitor sync job performance and track failures across your data …" at bounding box center [895, 398] width 1227 height 681
drag, startPoint x: 332, startPoint y: 516, endPoint x: 477, endPoint y: 556, distance: 150.4
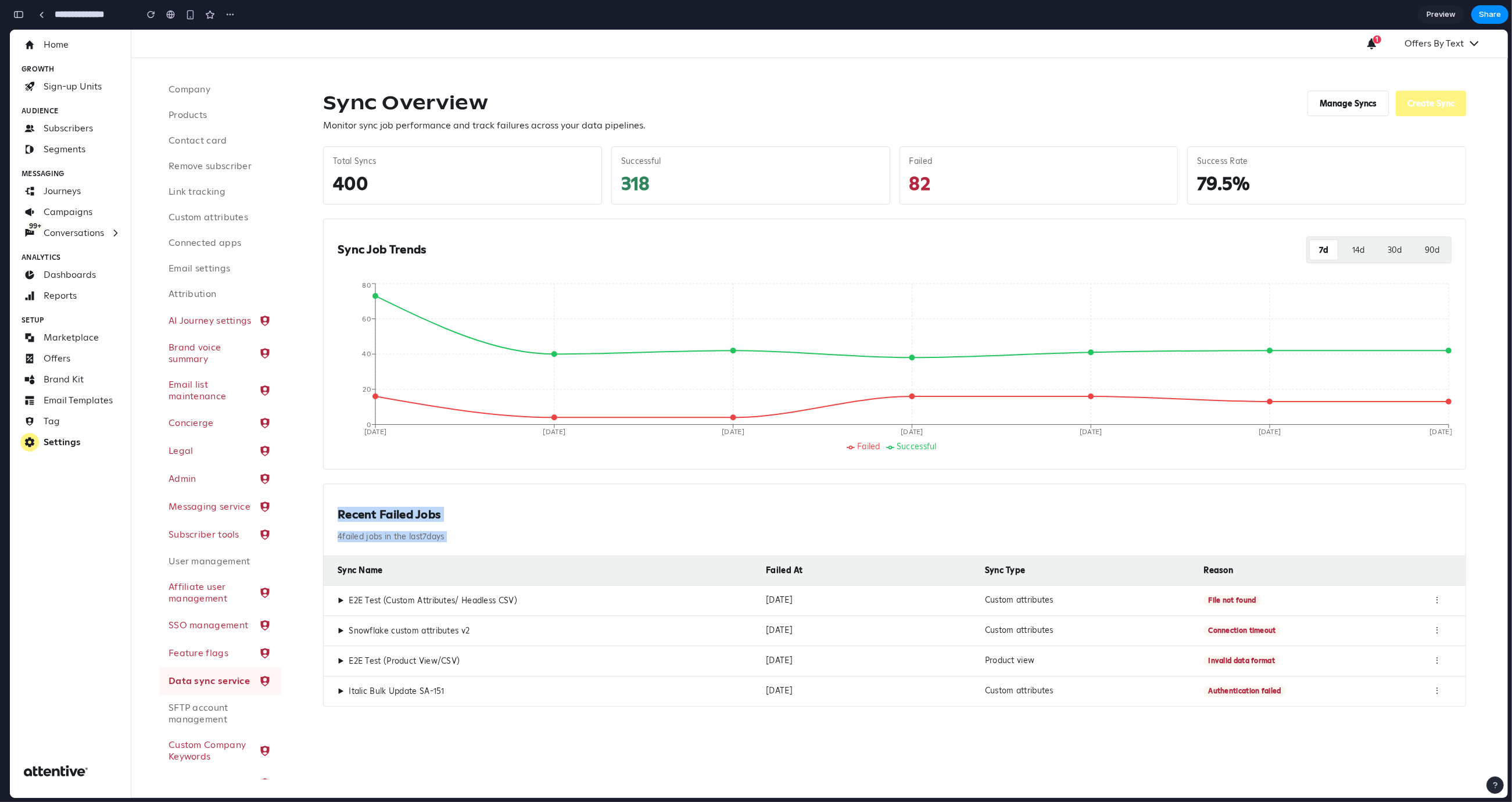
click at [477, 556] on div "Recent Failed Jobs 4 failed jobs in the last 7 days Sync Name Failed At Sync Ty…" at bounding box center [895, 595] width 1143 height 223
drag, startPoint x: 463, startPoint y: 535, endPoint x: 335, endPoint y: 516, distance: 129.4
click at [335, 516] on div "Recent Failed Jobs 4 failed jobs in the last 7 days" at bounding box center [895, 520] width 1142 height 73
drag, startPoint x: 335, startPoint y: 516, endPoint x: 541, endPoint y: 546, distance: 208.2
click at [541, 546] on div "Recent Failed Jobs 4 failed jobs in the last 7 days" at bounding box center [895, 520] width 1142 height 73
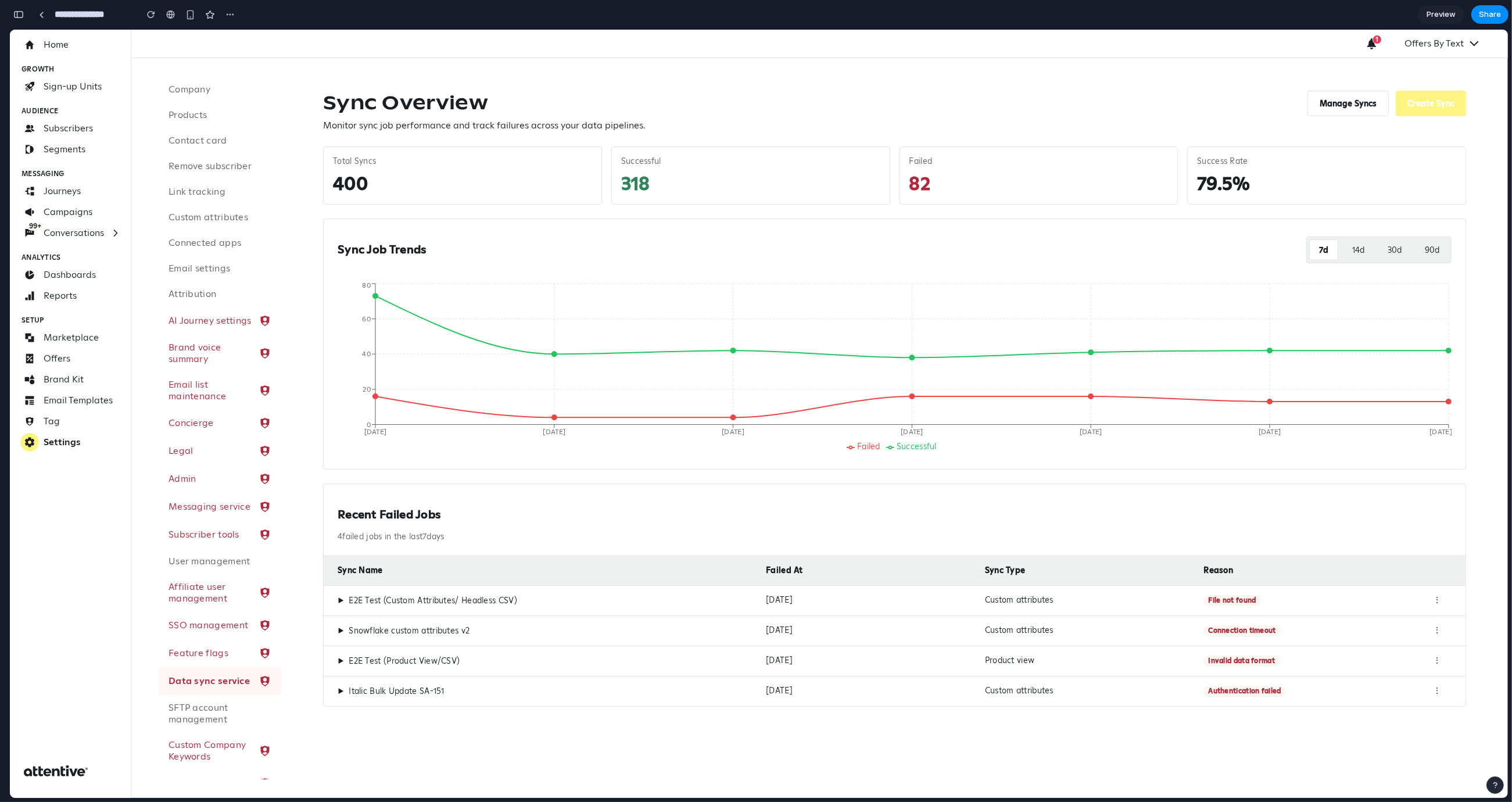
click at [1353, 244] on button "14 d" at bounding box center [1358, 250] width 31 height 21
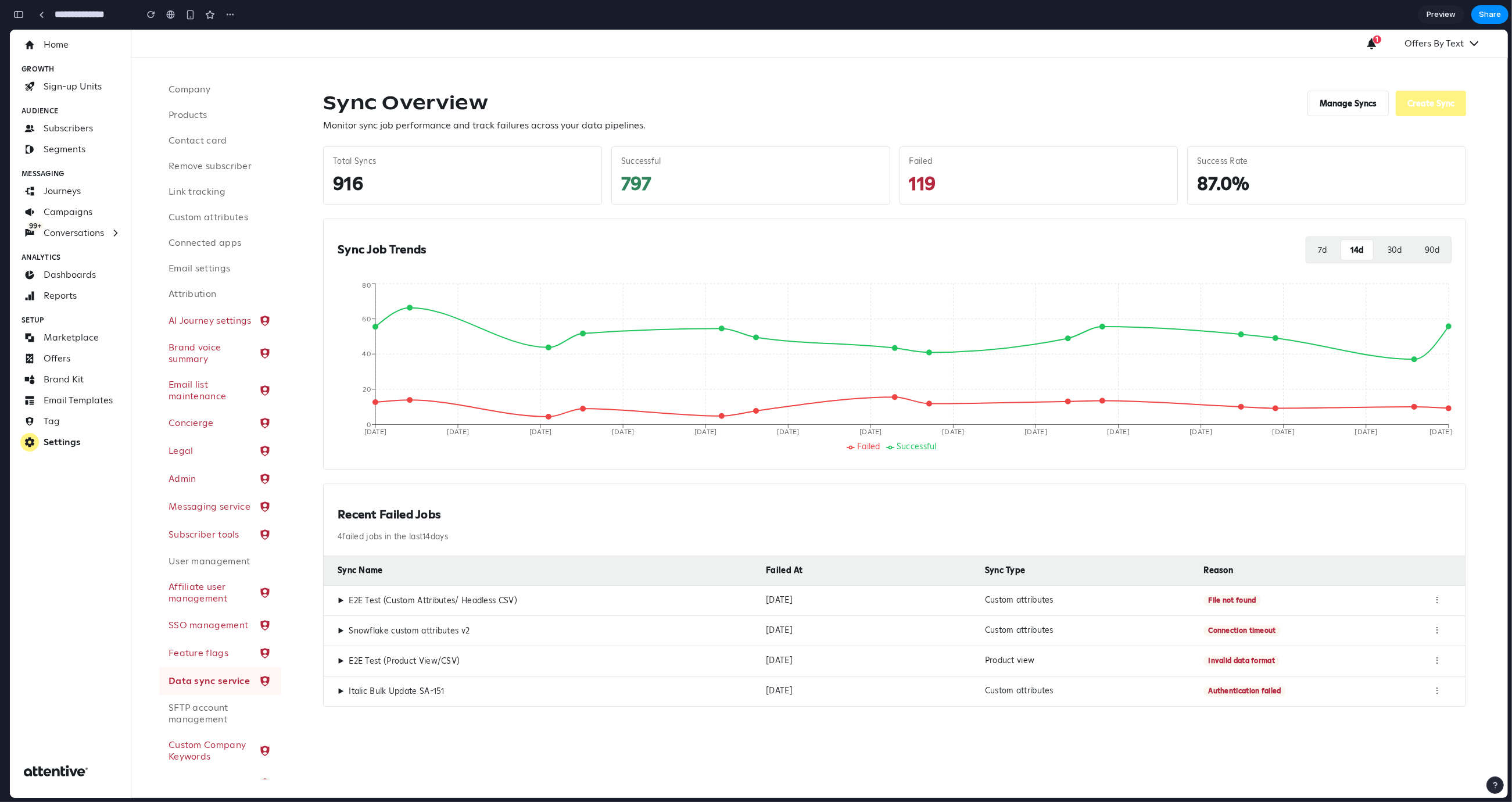
click at [1383, 253] on button "30 d" at bounding box center [1394, 250] width 32 height 21
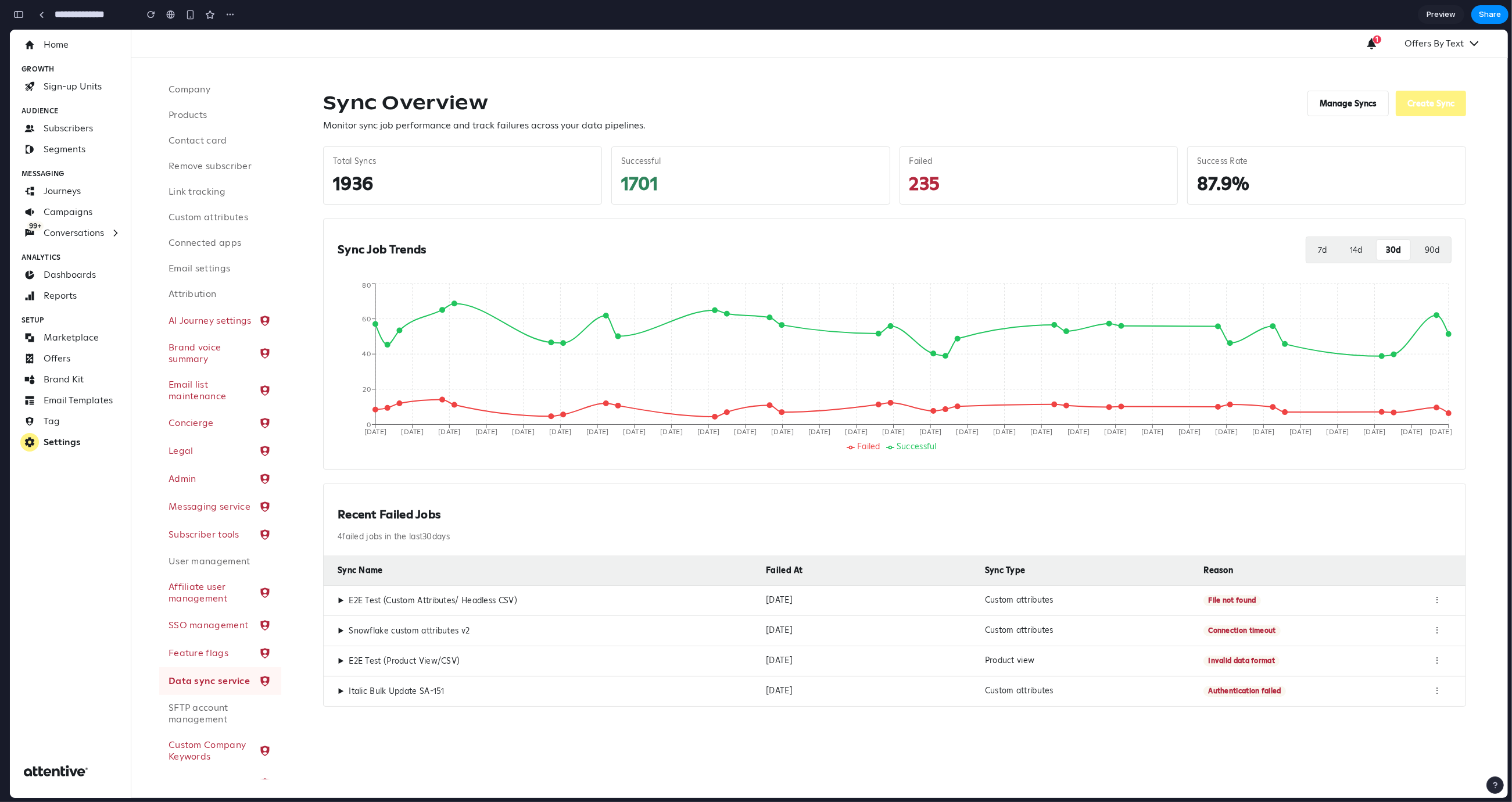
click at [1308, 248] on button "7 d" at bounding box center [1322, 250] width 27 height 21
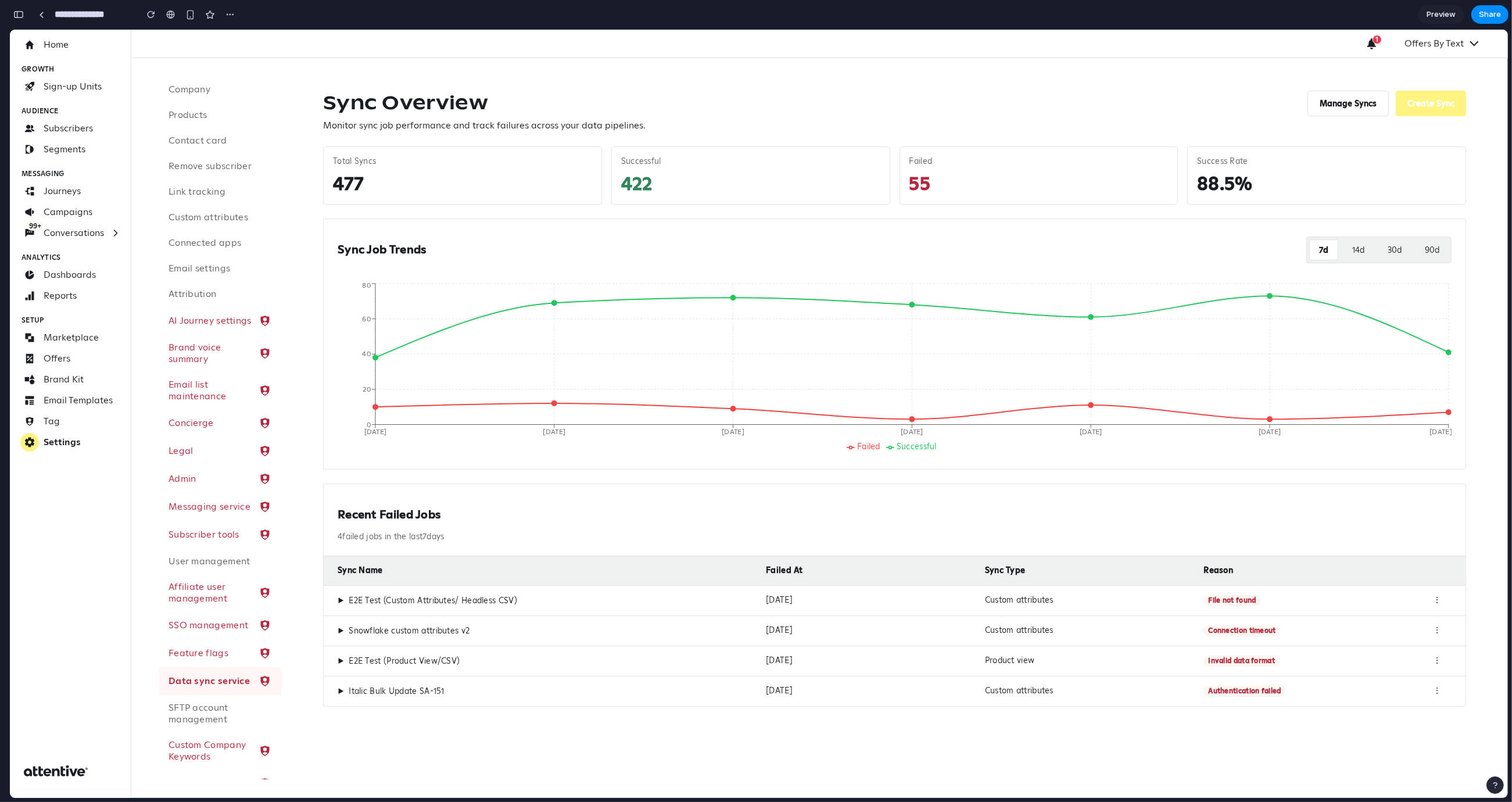
click at [1437, 601] on div "⋮" at bounding box center [1438, 600] width 29 height 11
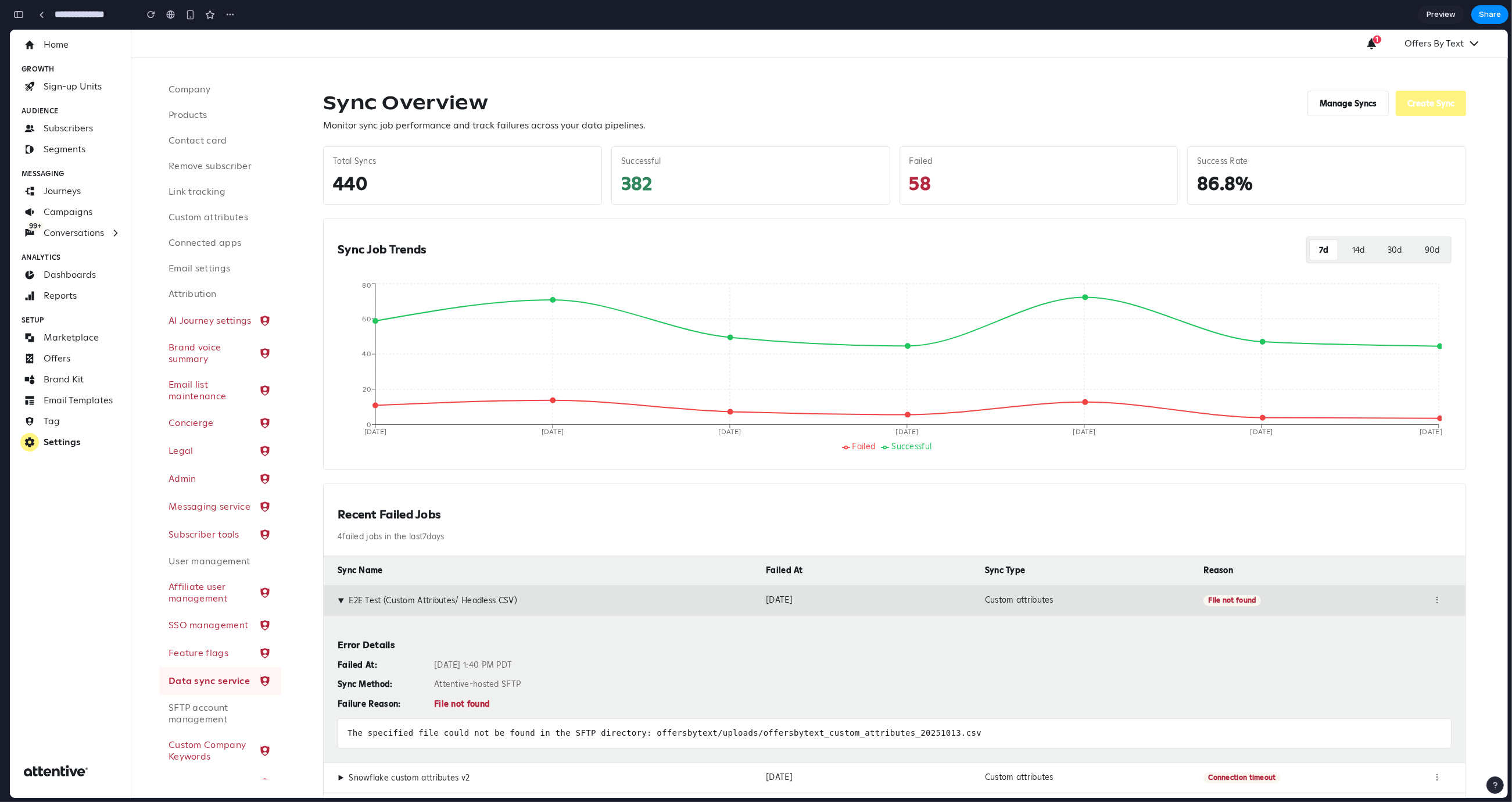
click at [1425, 602] on div "⋮" at bounding box center [1438, 600] width 29 height 11
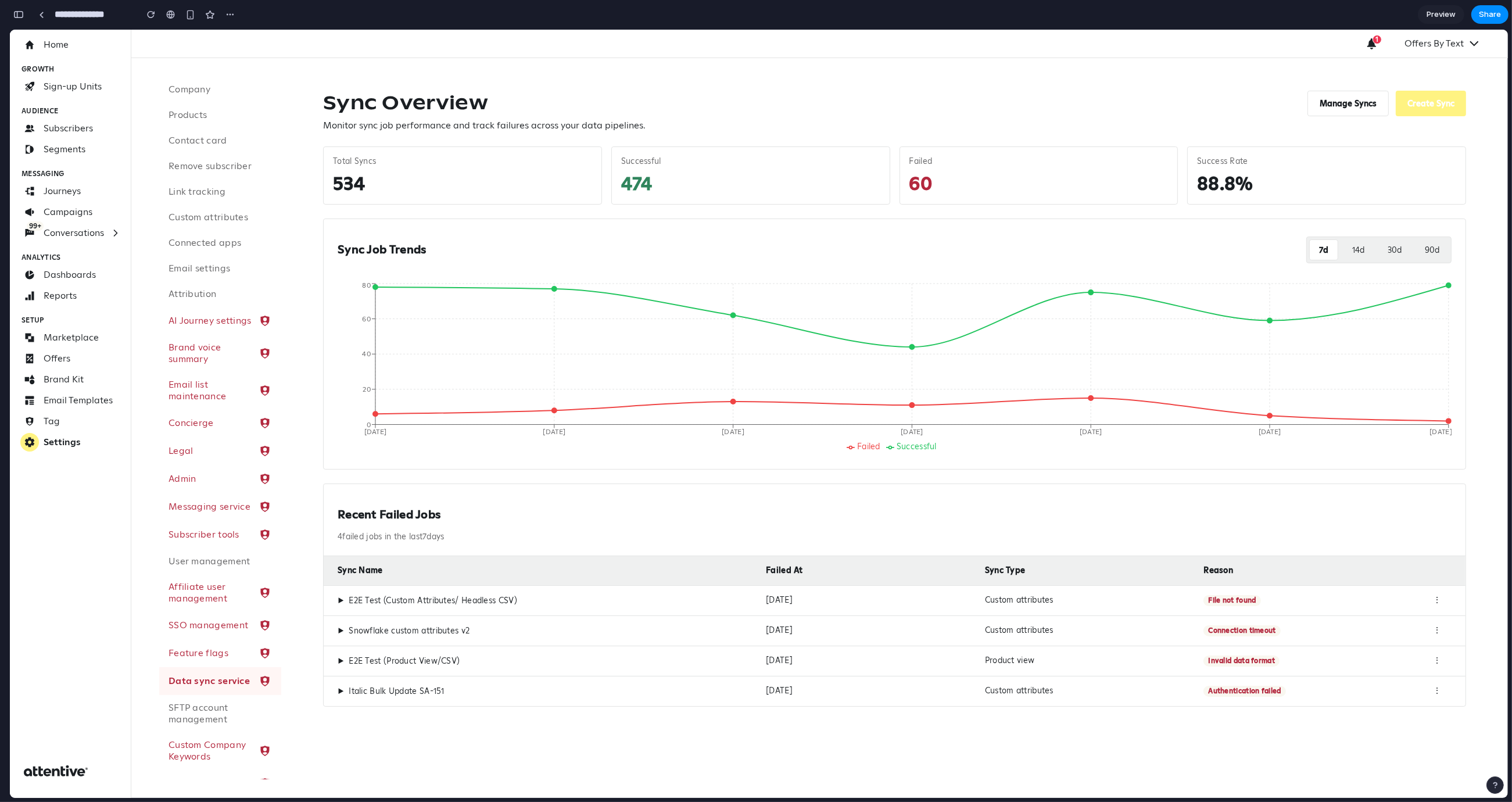
click at [340, 599] on span "▶" at bounding box center [341, 601] width 7 height 10
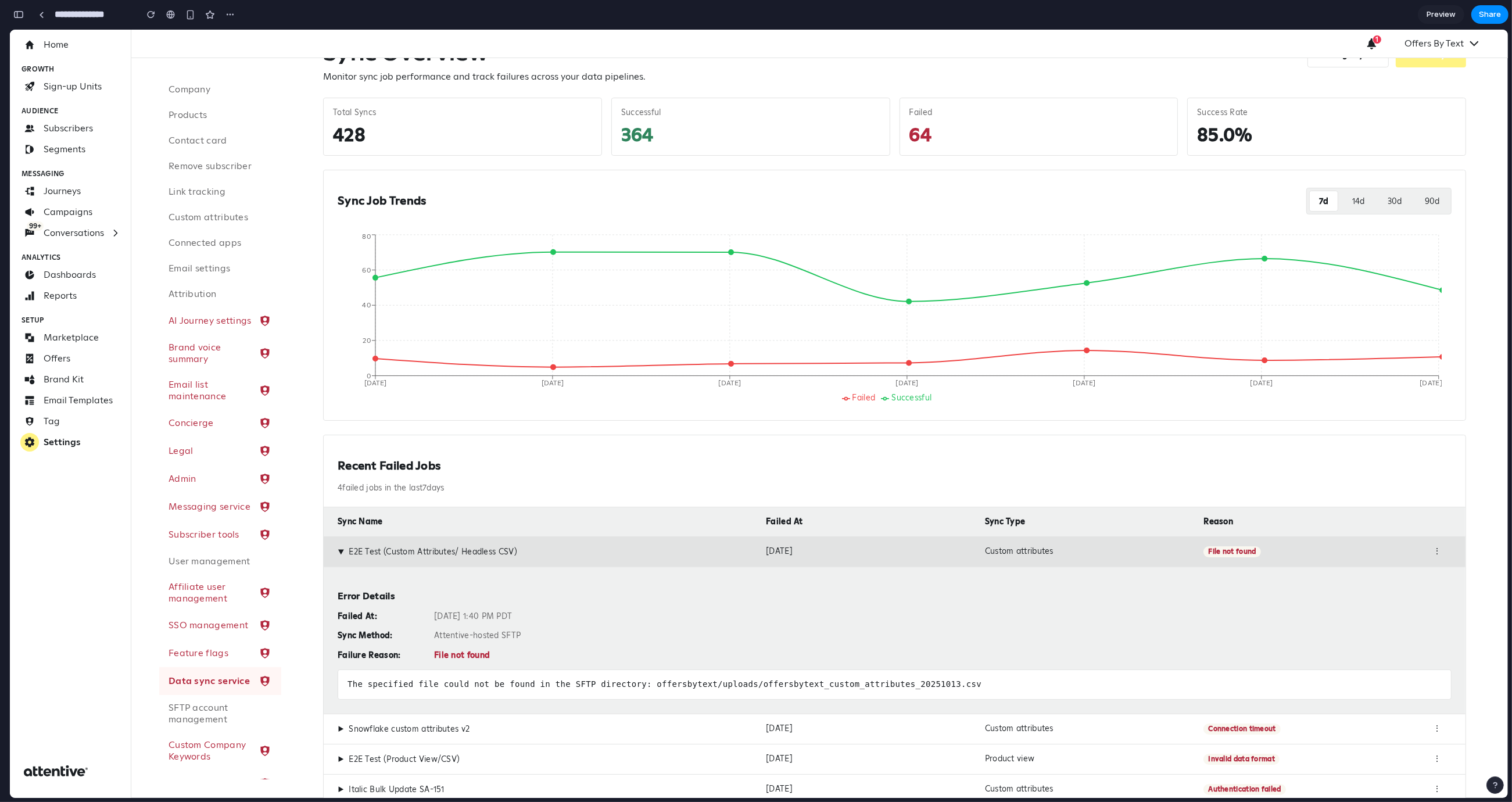
scroll to position [89, 0]
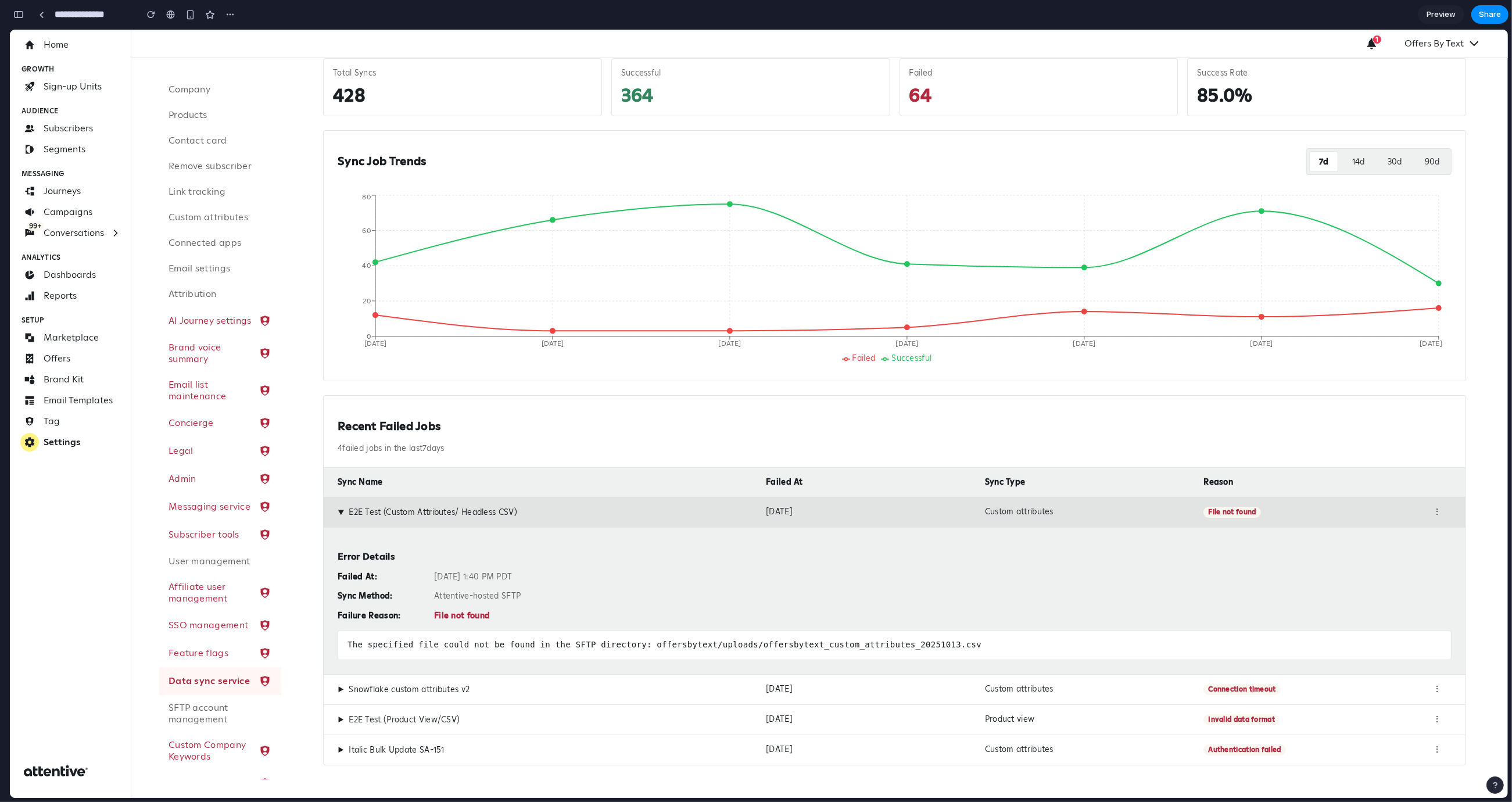
drag, startPoint x: 438, startPoint y: 577, endPoint x: 583, endPoint y: 579, distance: 145.0
click at [583, 579] on div "Failed At: Oct 13, 2025 at 1:40 PM PDT Sync Method: Attentive-hosted SFTP Failu…" at bounding box center [895, 596] width 1114 height 49
drag, startPoint x: 556, startPoint y: 599, endPoint x: 397, endPoint y: 591, distance: 159.2
click at [397, 591] on div "Failed At: Oct 13, 2025 at 1:40 PM PDT Sync Method: Attentive-hosted SFTP Failu…" at bounding box center [895, 596] width 1114 height 49
click at [422, 599] on div "Sync Method:" at bounding box center [381, 596] width 87 height 10
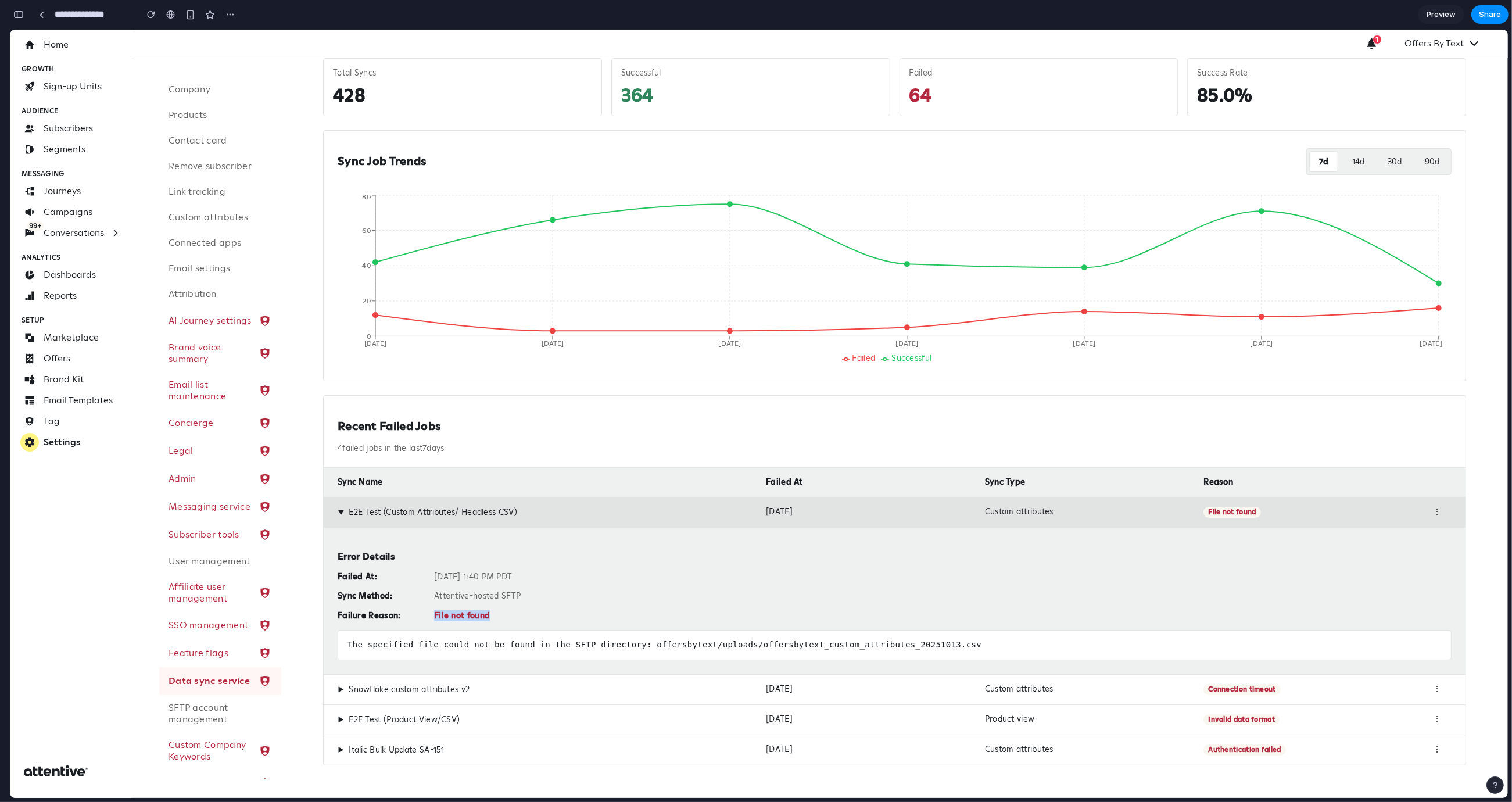
drag, startPoint x: 431, startPoint y: 615, endPoint x: 518, endPoint y: 616, distance: 87.0
click at [518, 616] on div "Failed At: Oct 13, 2025 at 1:40 PM PDT Sync Method: Attentive-hosted SFTP Failu…" at bounding box center [895, 596] width 1114 height 49
drag, startPoint x: 415, startPoint y: 646, endPoint x: 944, endPoint y: 646, distance: 529.0
click at [937, 646] on div "The specified file could not be found in the SFTP directory: offersbytext/uploa…" at bounding box center [895, 645] width 1114 height 30
click at [990, 653] on div "The specified file could not be found in the SFTP directory: offersbytext/uploa…" at bounding box center [895, 645] width 1114 height 30
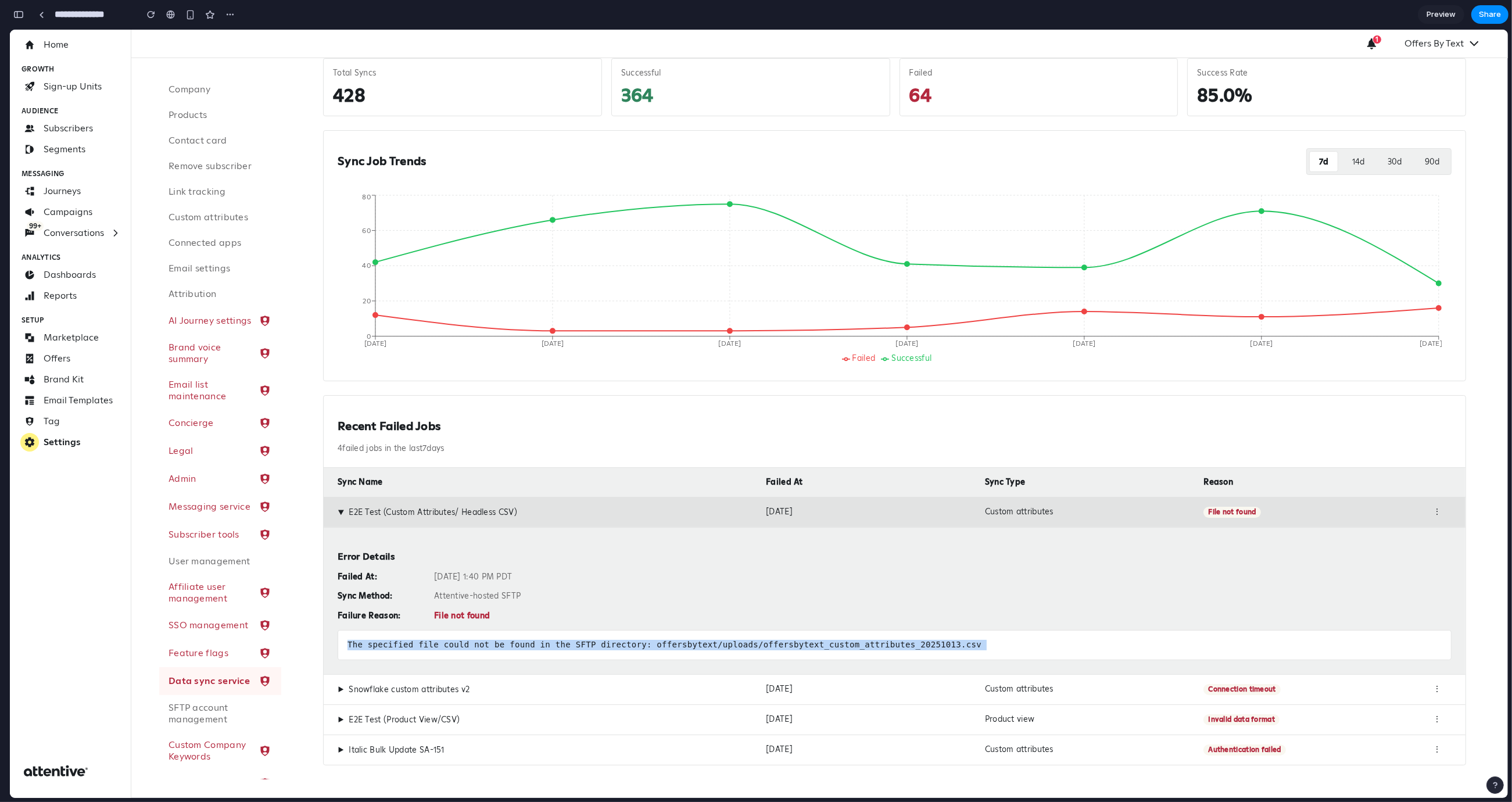
drag, startPoint x: 970, startPoint y: 649, endPoint x: 339, endPoint y: 642, distance: 631.0
click at [339, 642] on div "The specified file could not be found in the SFTP directory: offersbytext/uploa…" at bounding box center [895, 645] width 1114 height 30
click at [344, 641] on div "The specified file could not be found in the SFTP directory: offersbytext/uploa…" at bounding box center [895, 645] width 1114 height 30
drag, startPoint x: 340, startPoint y: 642, endPoint x: 998, endPoint y: 643, distance: 658.0
click at [997, 643] on div "The specified file could not be found in the SFTP directory: offersbytext/uploa…" at bounding box center [895, 645] width 1114 height 30
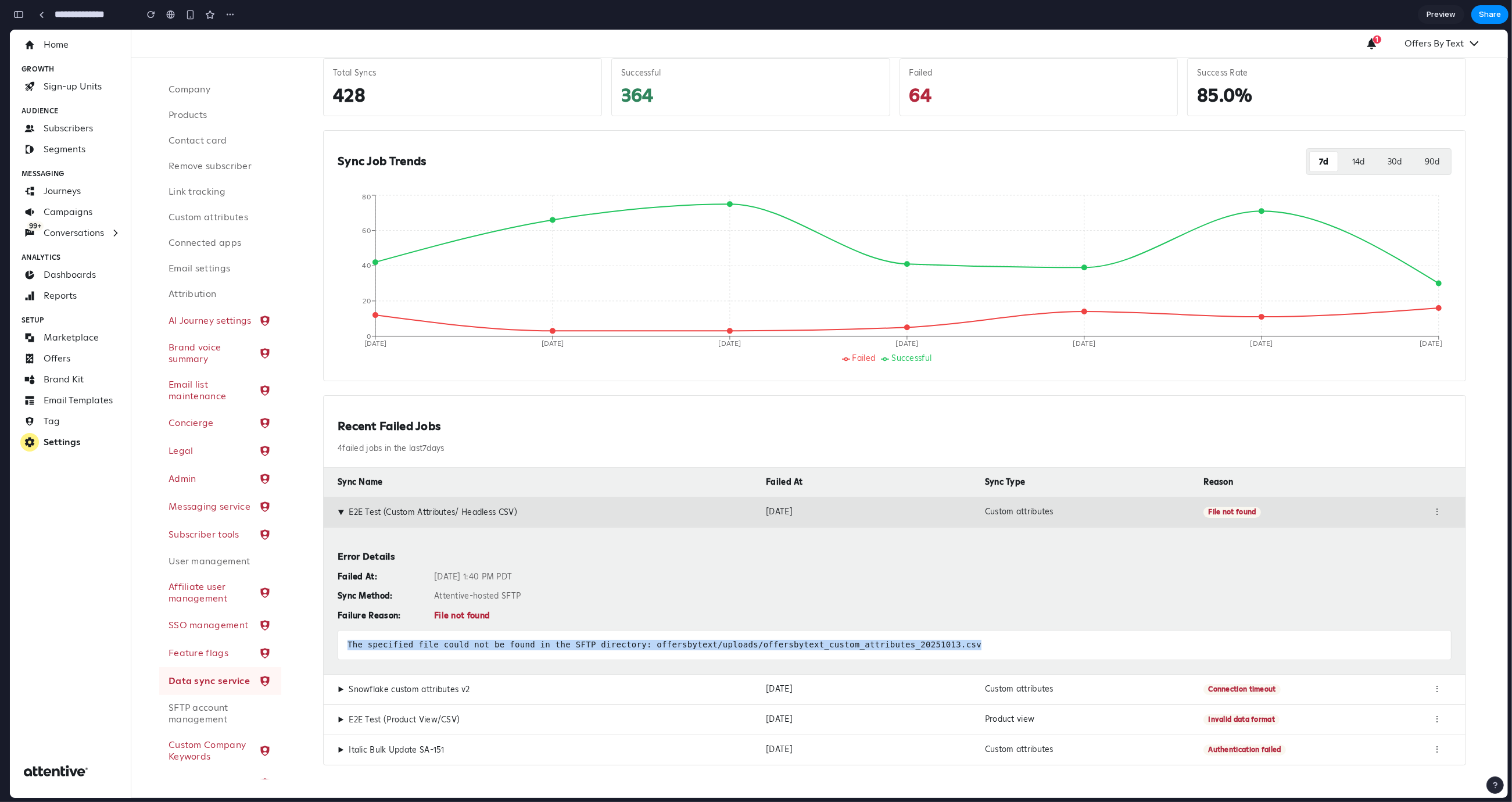
drag, startPoint x: 1014, startPoint y: 644, endPoint x: 323, endPoint y: 635, distance: 691.1
click at [324, 635] on div "Error Details Failed At: Oct 13, 2025 at 1:40 PM PDT Sync Method: Attentive-hos…" at bounding box center [895, 601] width 1142 height 147
click at [381, 635] on div "The specified file could not be found in the SFTP directory: offersbytext/uploa…" at bounding box center [895, 645] width 1114 height 30
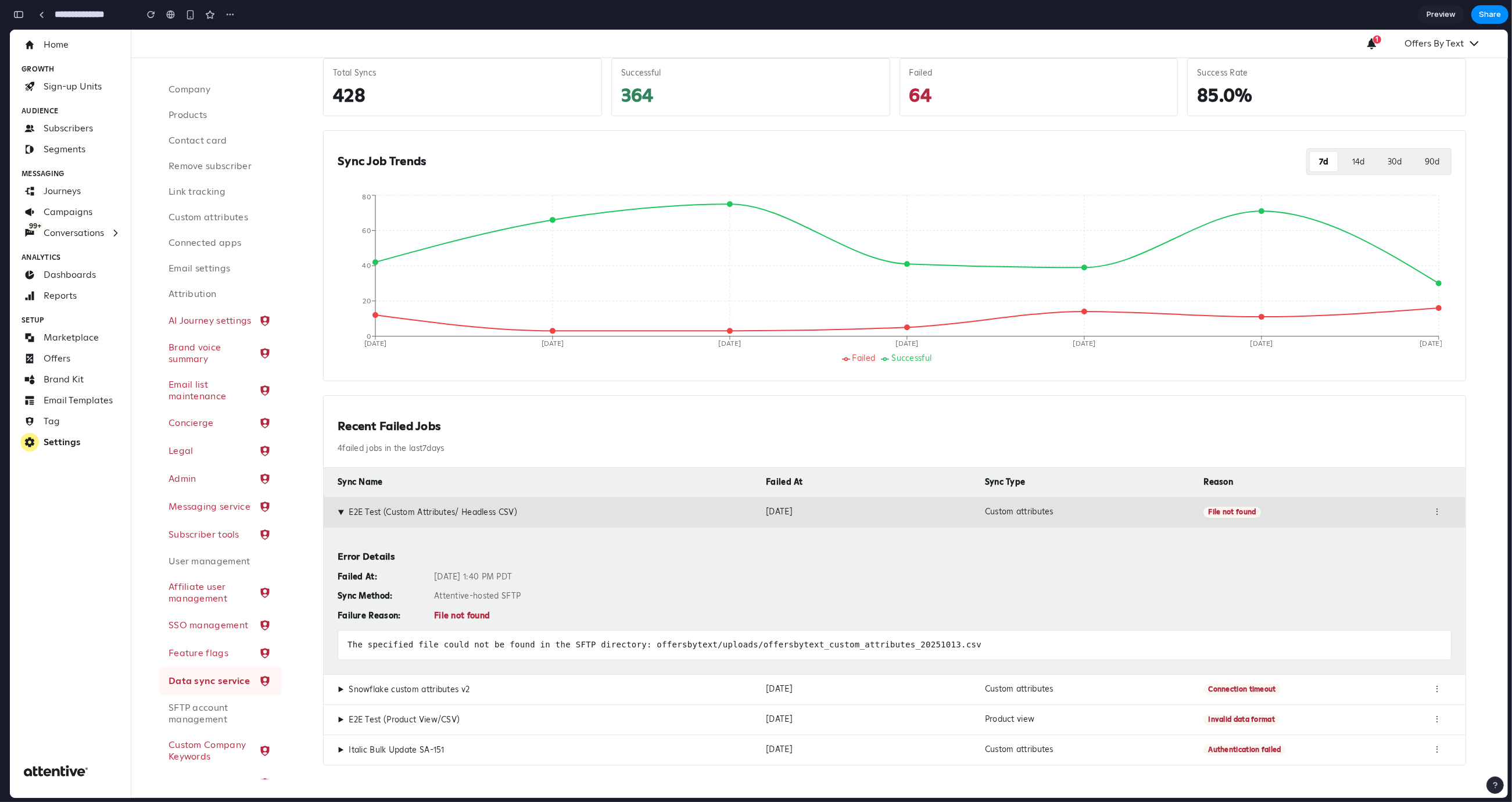
click at [389, 647] on div "The specified file could not be found in the SFTP directory: offersbytext/uploa…" at bounding box center [895, 645] width 1114 height 30
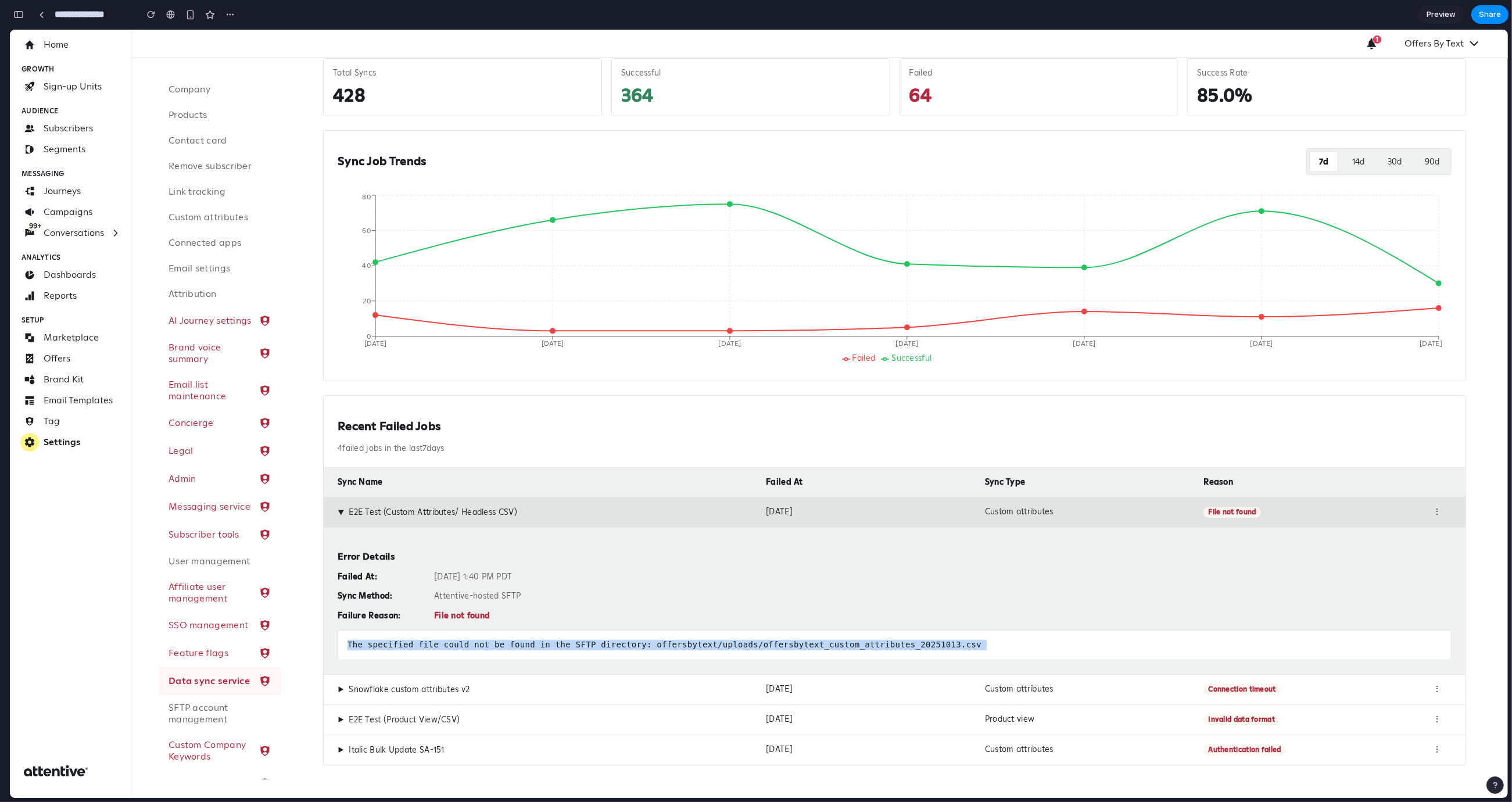
click at [389, 647] on div "The specified file could not be found in the SFTP directory: offersbytext/uploa…" at bounding box center [895, 645] width 1114 height 30
click at [397, 647] on div "The specified file could not be found in the SFTP directory: offersbytext/uploa…" at bounding box center [895, 645] width 1114 height 30
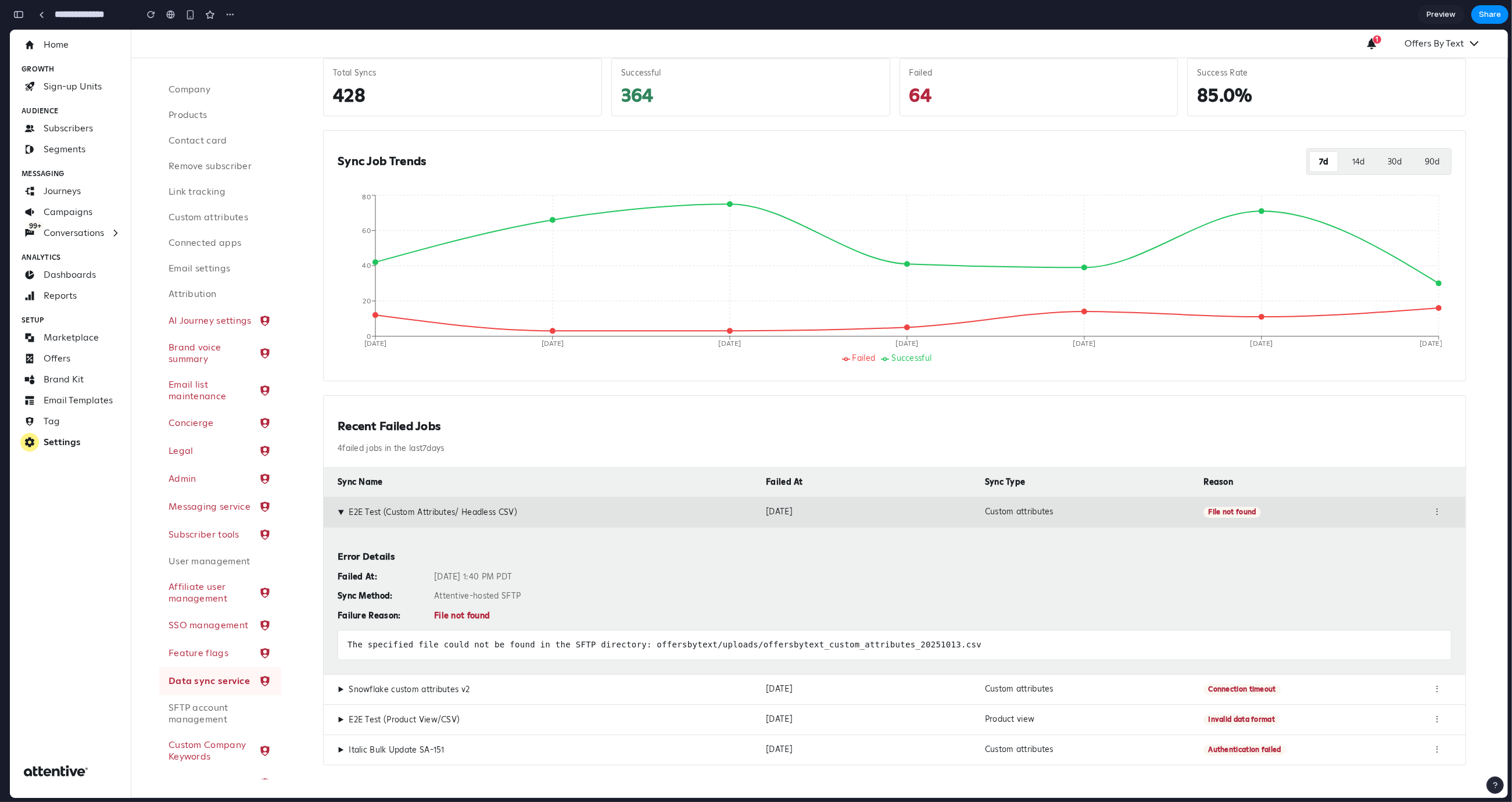
click at [687, 644] on div "The specified file could not be found in the SFTP directory: offersbytext/uploa…" at bounding box center [895, 645] width 1114 height 30
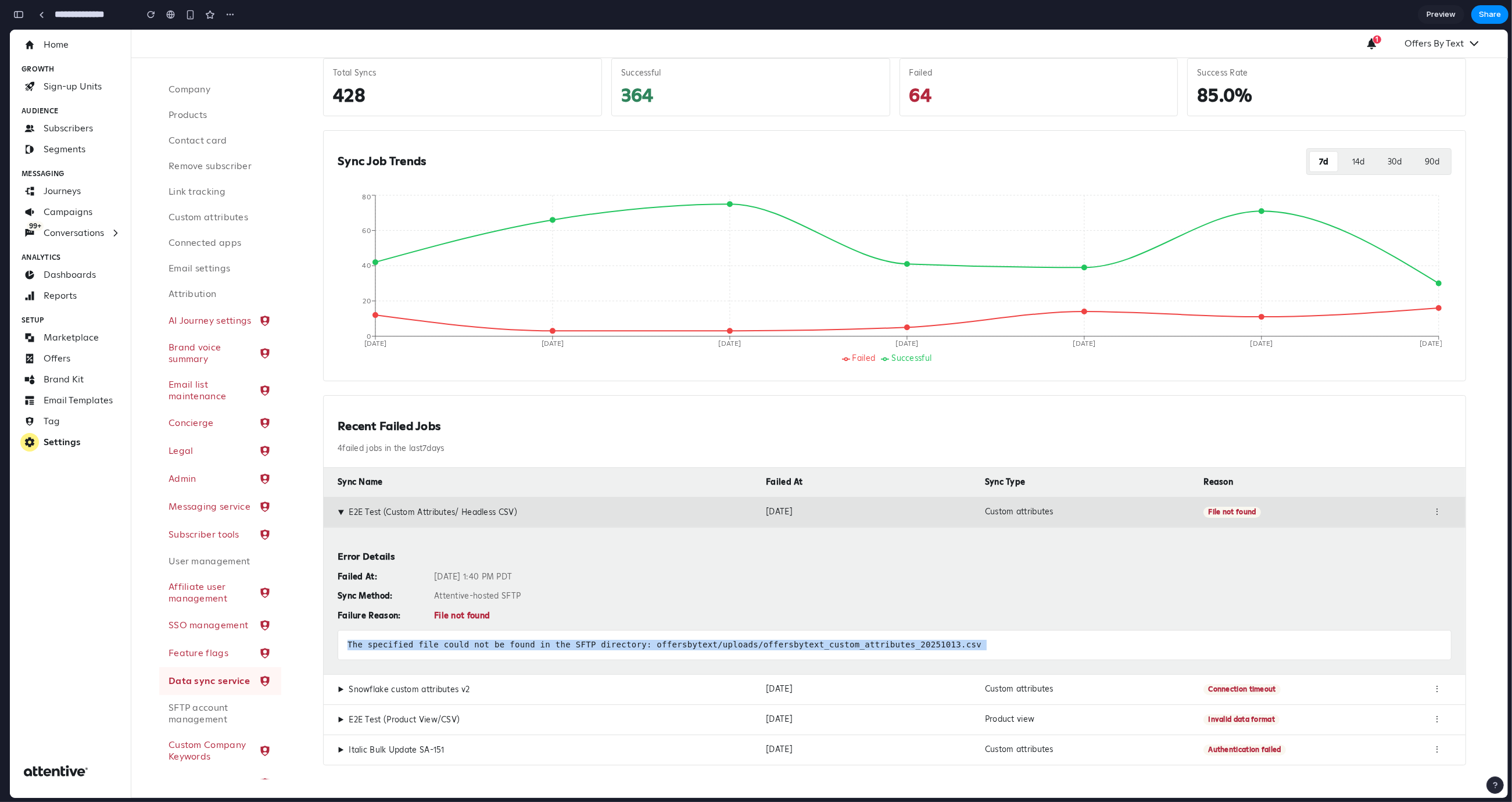
click at [687, 644] on div "The specified file could not be found in the SFTP directory: offersbytext/uploa…" at bounding box center [895, 645] width 1114 height 30
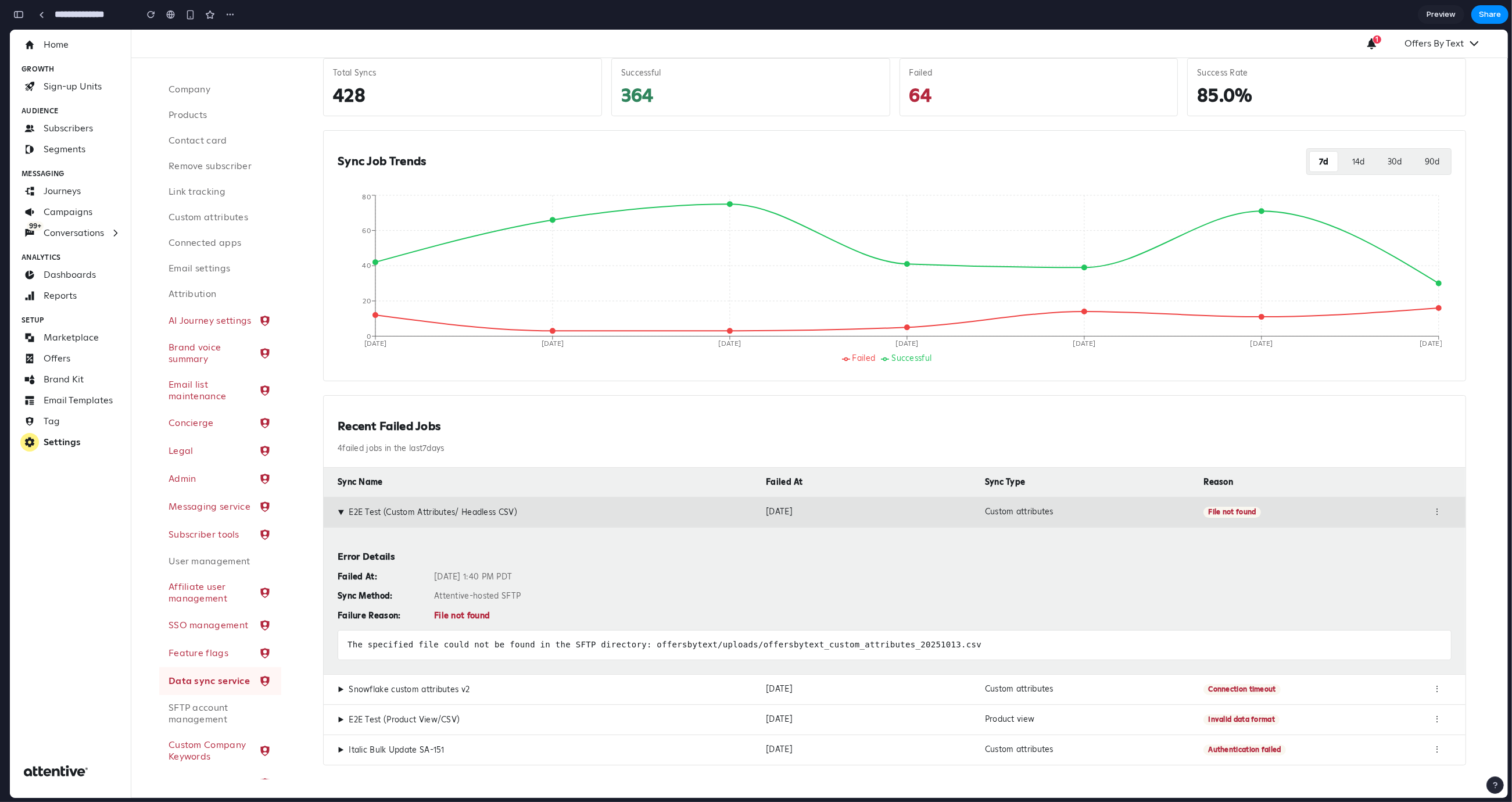
click at [334, 509] on div "▶ E2E Test (Custom Attributes/ Headless CSV) Oct 13, 2025 Custom attributes Fil…" at bounding box center [895, 511] width 1142 height 30
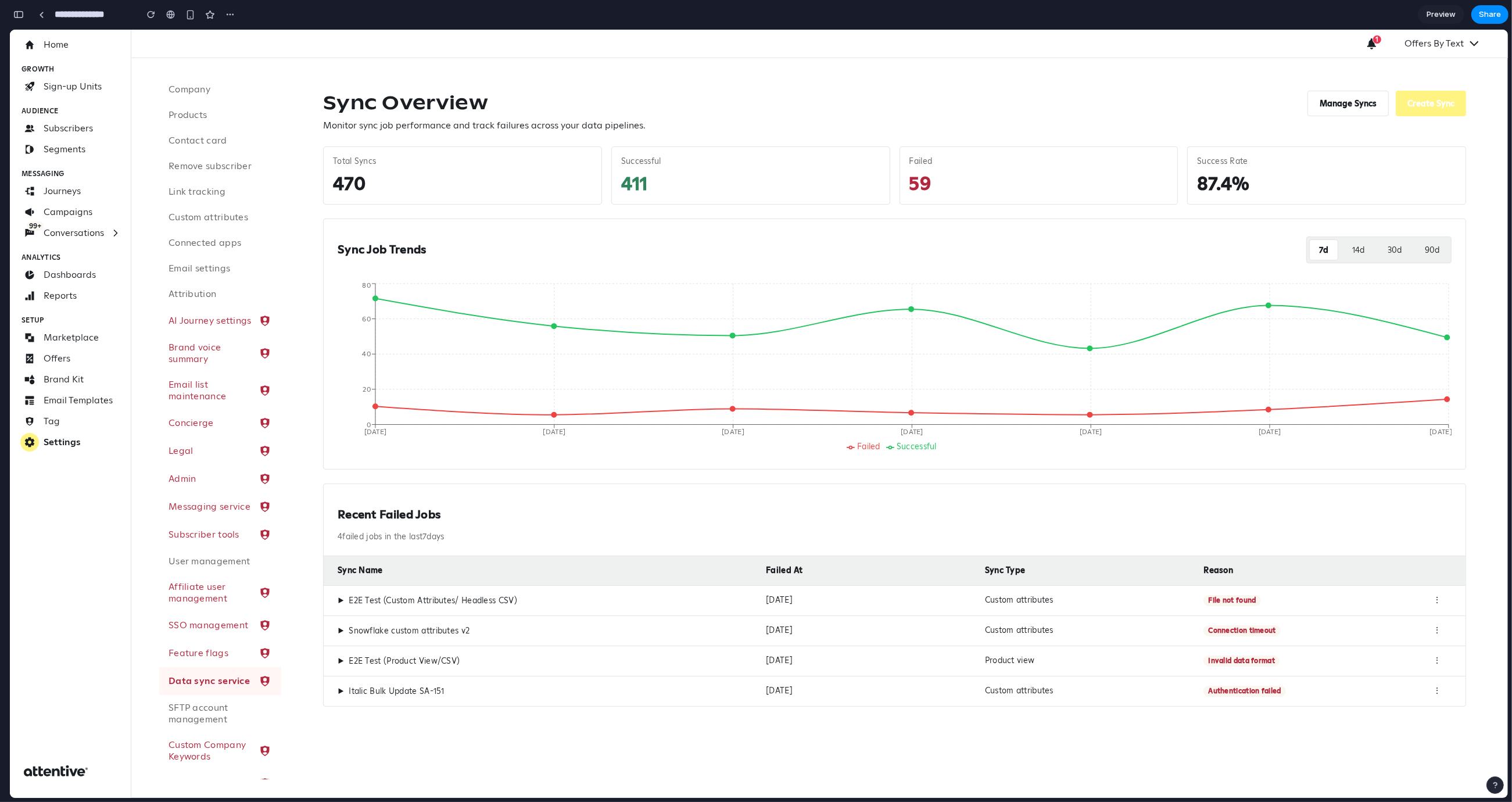
click at [339, 631] on span "▶" at bounding box center [341, 631] width 7 height 10
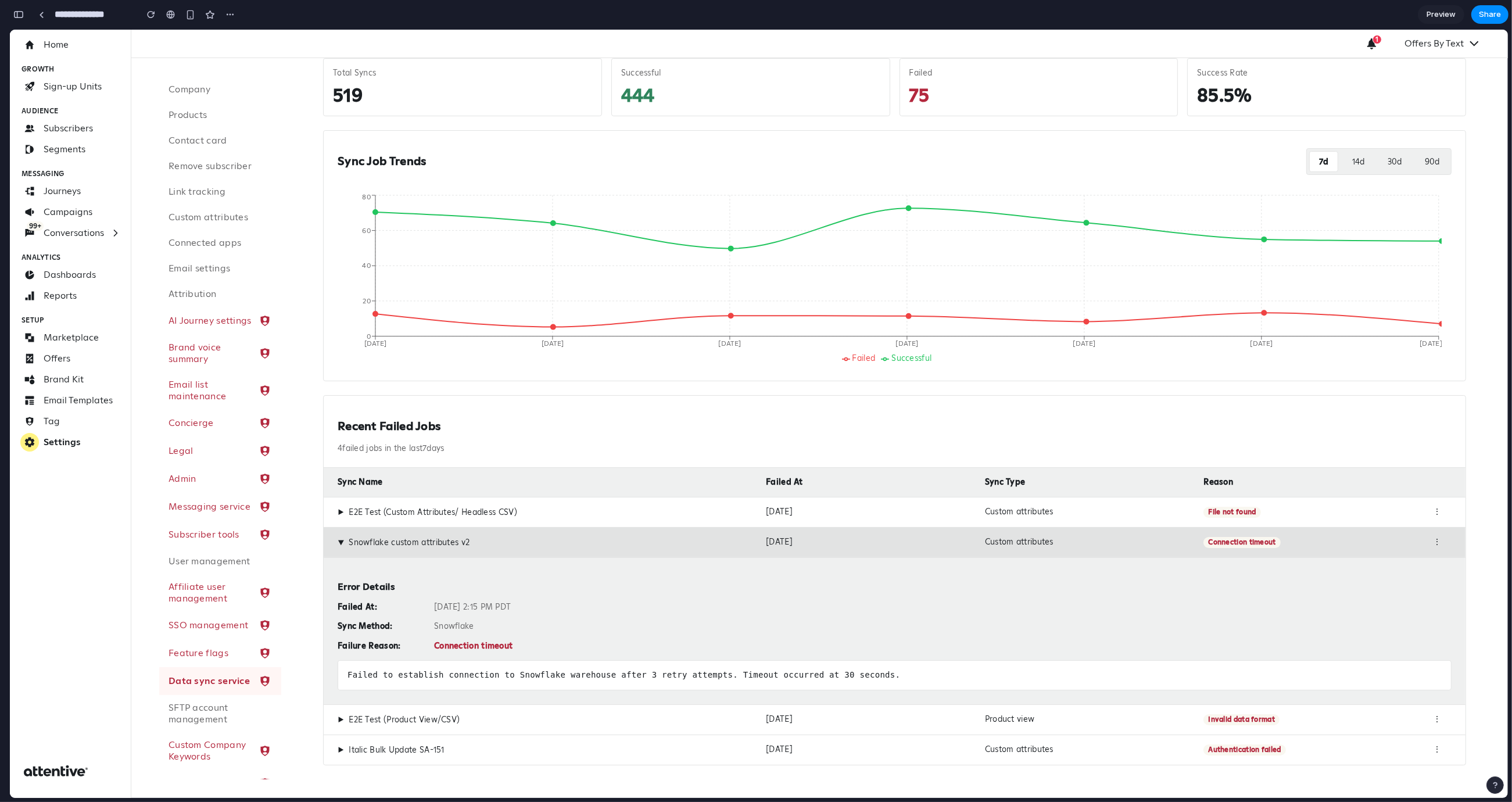
scroll to position [89, 0]
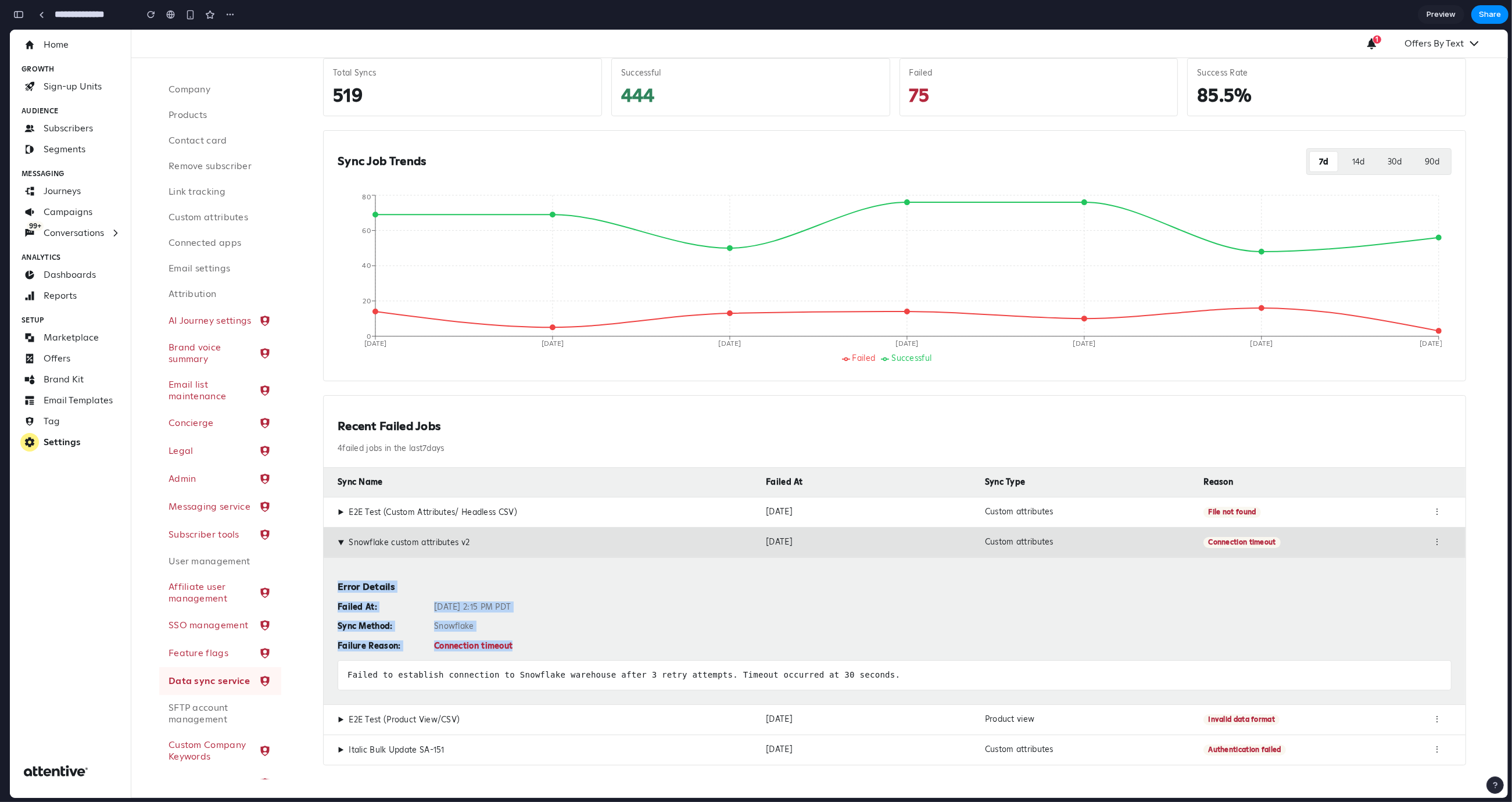
drag, startPoint x: 536, startPoint y: 644, endPoint x: 332, endPoint y: 583, distance: 212.9
click at [331, 586] on div "Error Details Failed At: Oct 13, 2025 at 2:15 PM PDT Sync Method: Snowflake Fai…" at bounding box center [895, 631] width 1142 height 147
click at [332, 583] on div "Error Details Failed At: Oct 13, 2025 at 2:15 PM PDT Sync Method: Snowflake Fai…" at bounding box center [895, 631] width 1142 height 147
drag, startPoint x: 332, startPoint y: 582, endPoint x: 430, endPoint y: 624, distance: 106.6
click at [430, 624] on div "Error Details Failed At: Oct 13, 2025 at 2:15 PM PDT Sync Method: Snowflake Fai…" at bounding box center [895, 631] width 1142 height 147
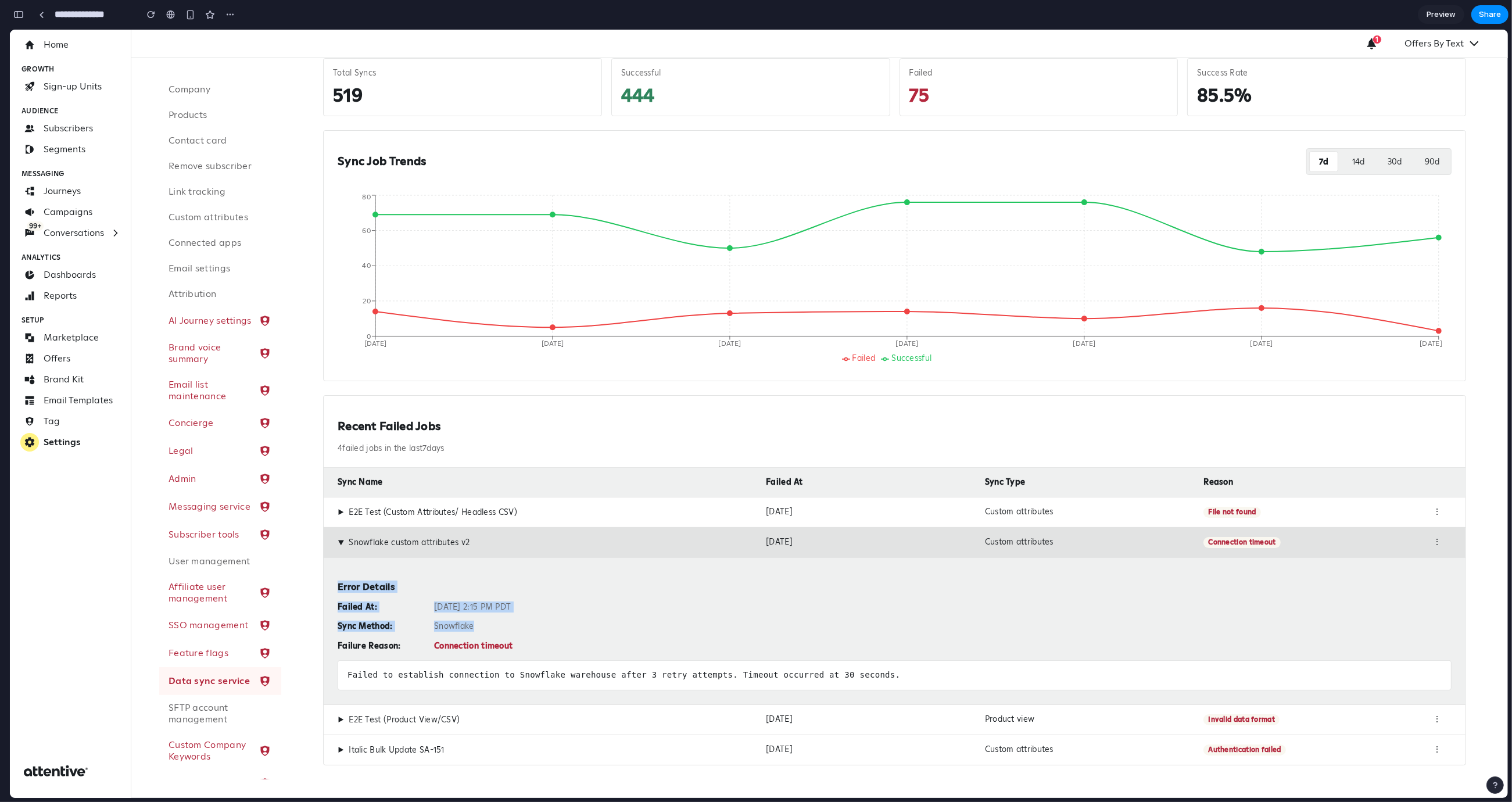
click at [453, 621] on div "Snowflake" at bounding box center [943, 626] width 1018 height 10
drag, startPoint x: 501, startPoint y: 635, endPoint x: 351, endPoint y: 631, distance: 150.1
click at [351, 632] on div "Failed At: Oct 13, 2025 at 2:15 PM PDT Sync Method: Snowflake Failure Reason: C…" at bounding box center [895, 626] width 1114 height 49
click at [344, 624] on div "Sync Method:" at bounding box center [381, 626] width 87 height 10
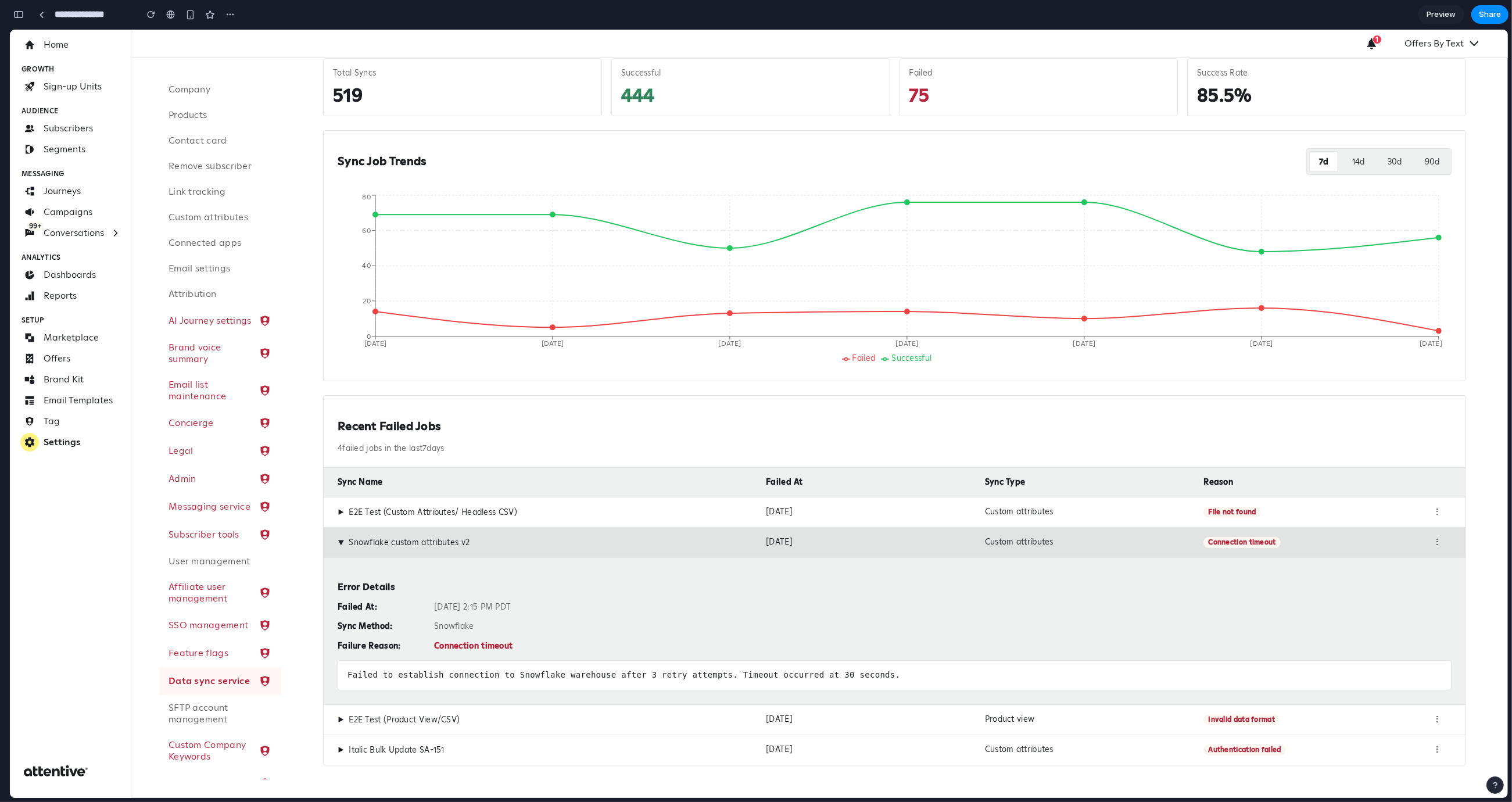
drag, startPoint x: 344, startPoint y: 624, endPoint x: 353, endPoint y: 625, distance: 9.1
click at [351, 625] on div "Sync Method:" at bounding box center [381, 626] width 87 height 10
click at [353, 625] on div "Sync Method:" at bounding box center [381, 626] width 87 height 10
click at [489, 624] on div "Snowflake" at bounding box center [943, 626] width 1018 height 10
click at [336, 713] on div "▶ E2E Test (Product View/CSV) Oct 13, 2025 Product view Invalid data format ⋮" at bounding box center [895, 719] width 1142 height 30
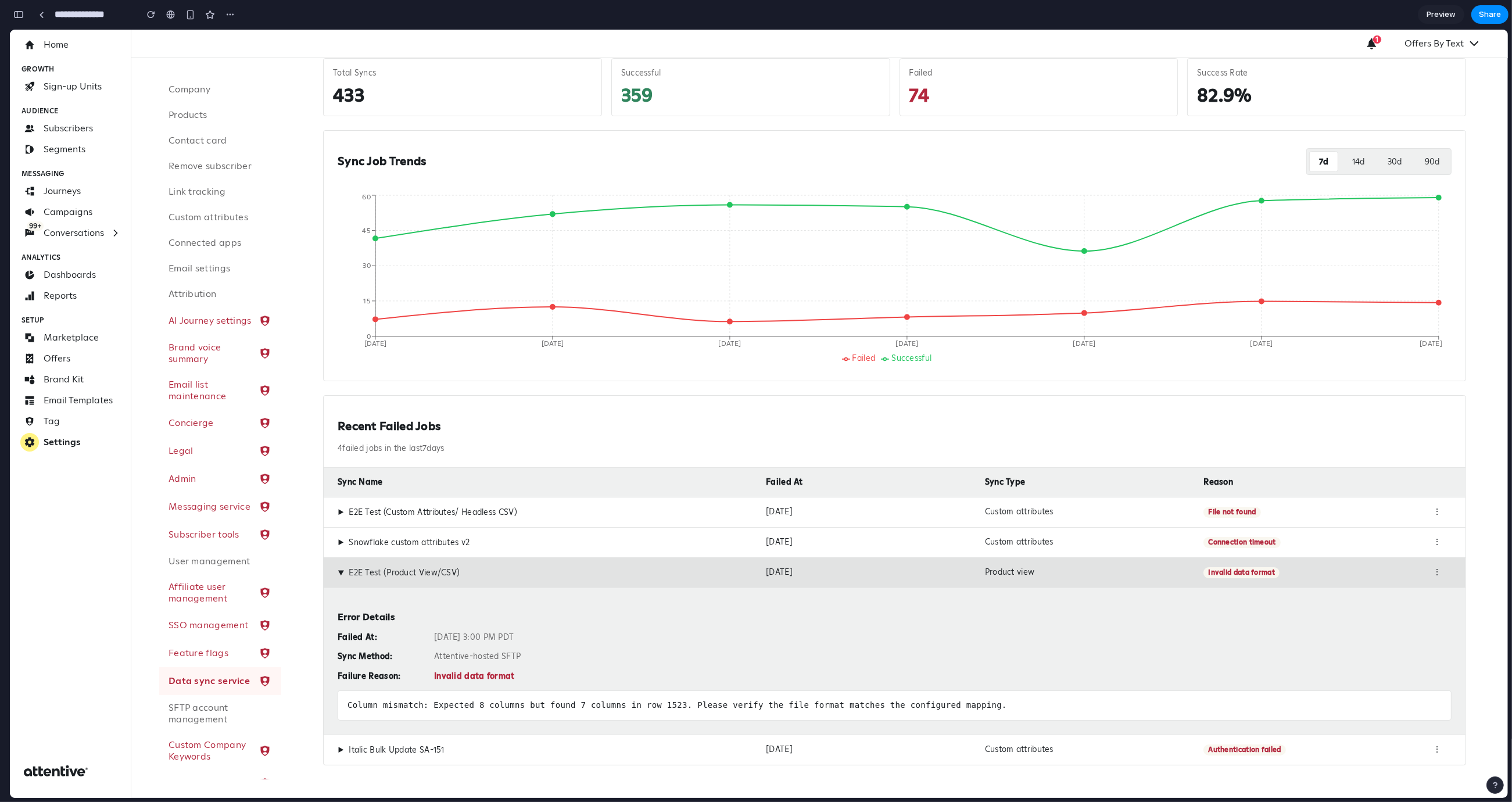
click at [336, 715] on div "▶ Italic Bulk Update SA-151 Oct 13, 2025 Custom attributes Authentication faile…" at bounding box center [895, 749] width 1142 height 30
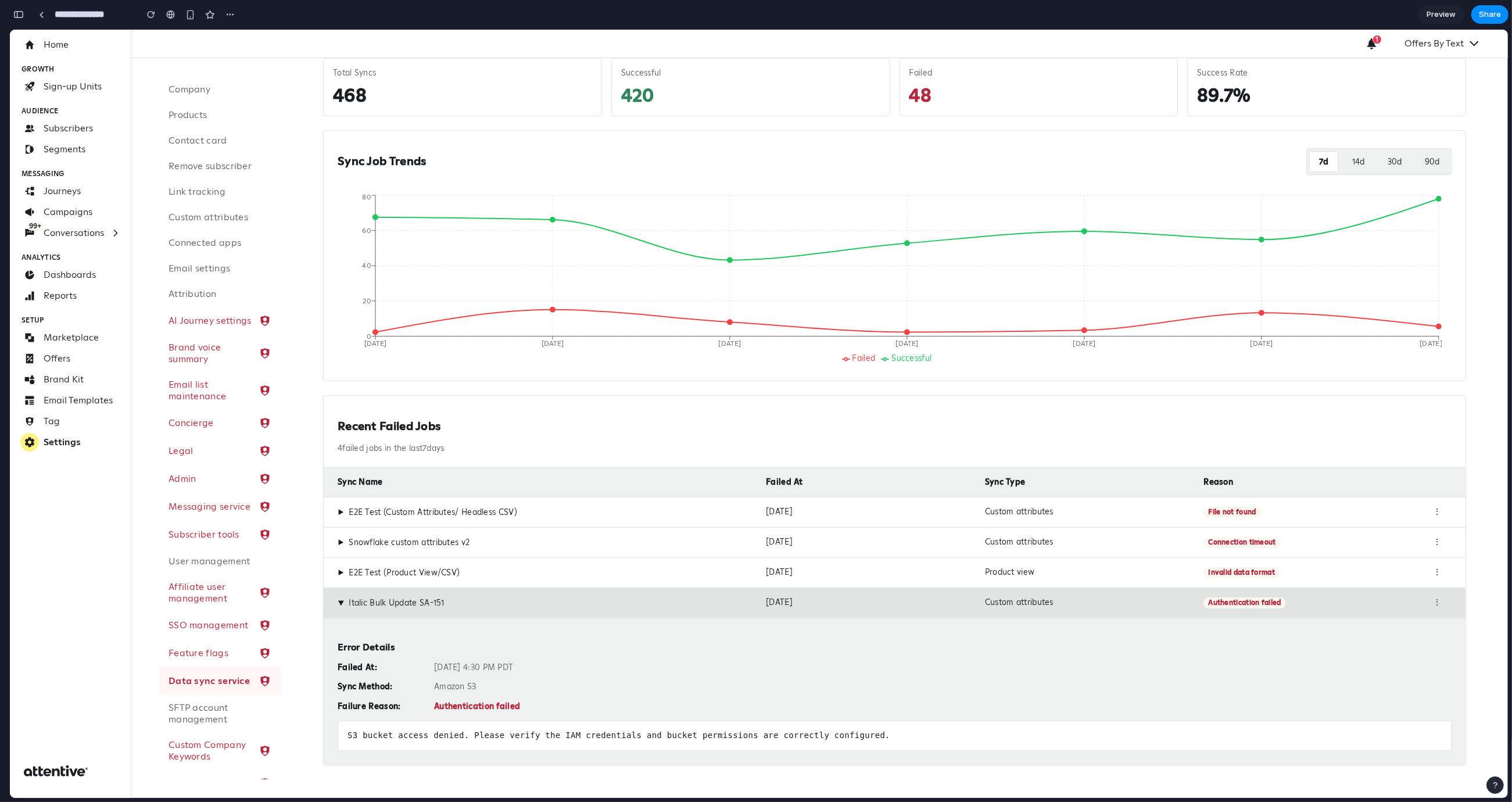
click at [339, 605] on span "▶" at bounding box center [341, 602] width 10 height 7
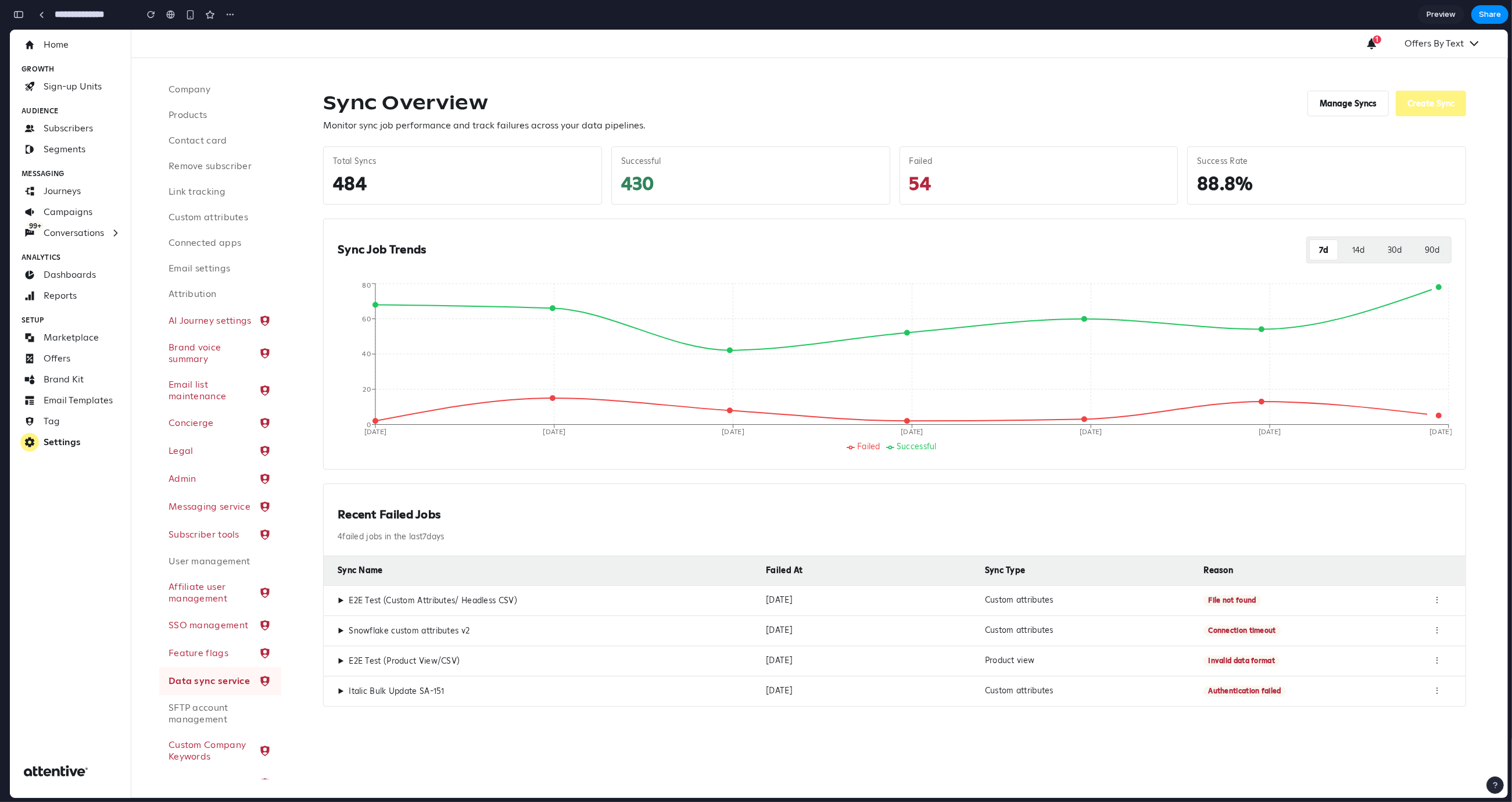
scroll to position [0, 0]
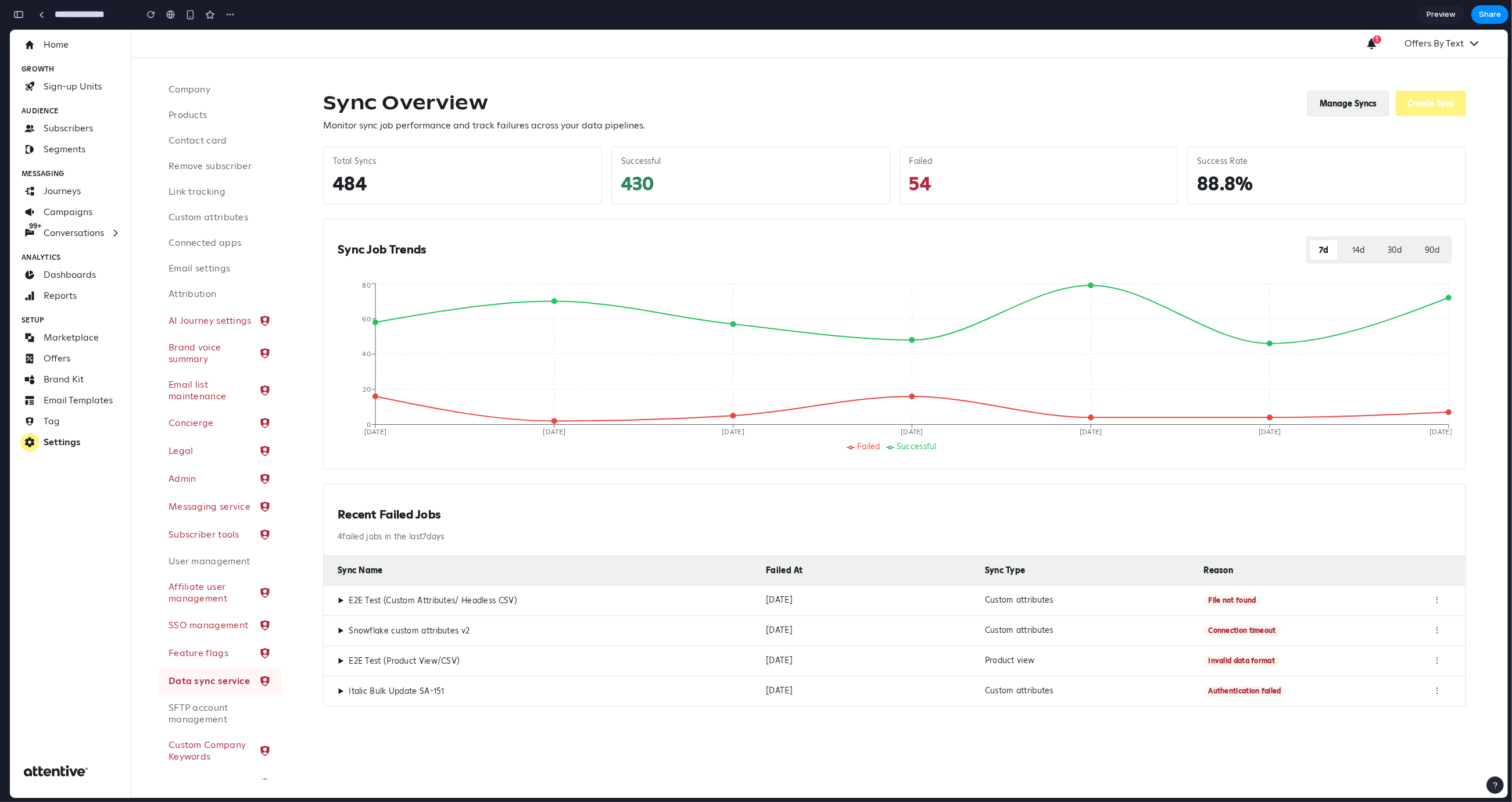
click at [1339, 104] on button "Manage Syncs" at bounding box center [1348, 103] width 82 height 26
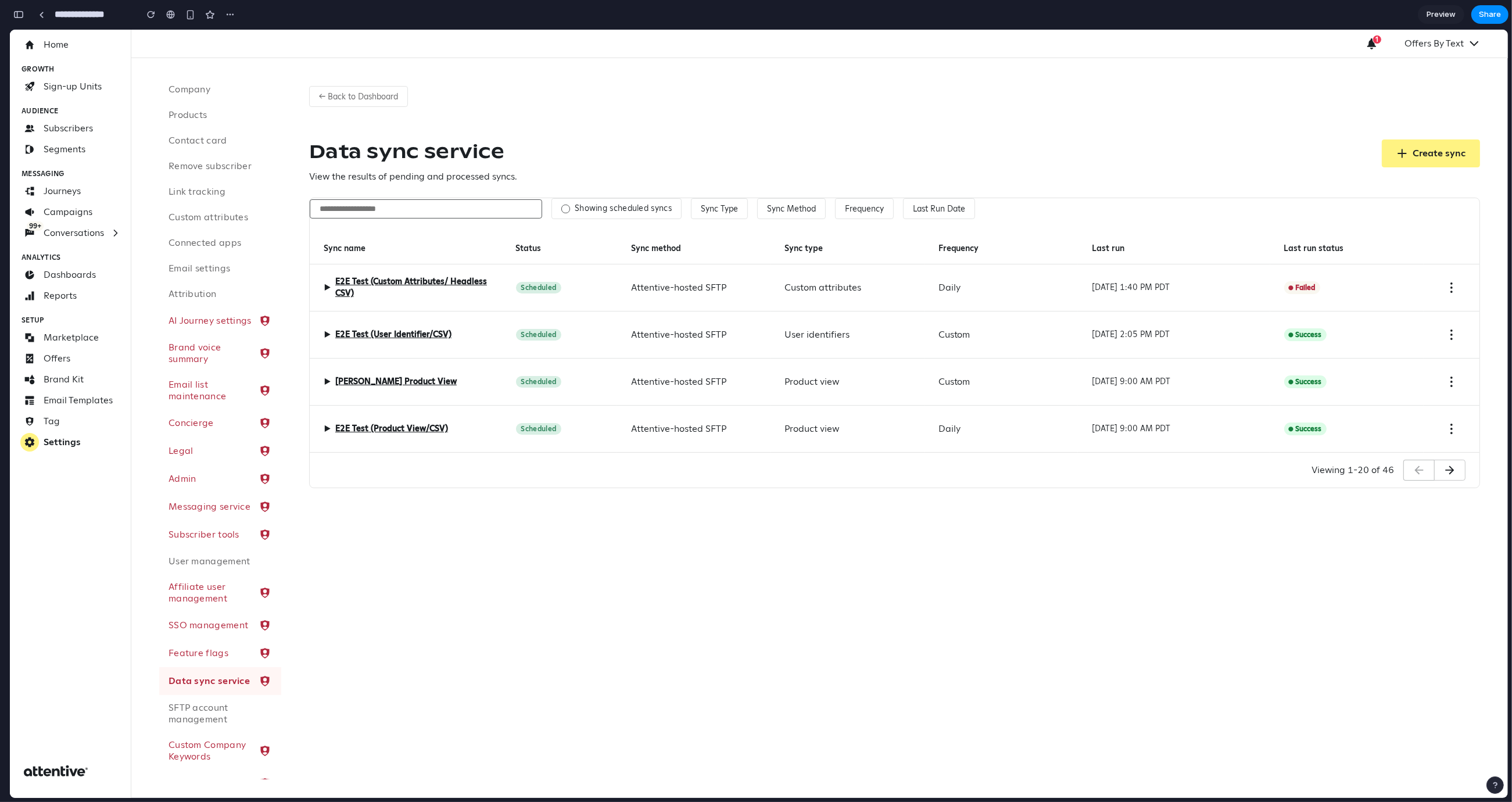
drag, startPoint x: 569, startPoint y: 293, endPoint x: 620, endPoint y: 291, distance: 51.0
click at [10, 29] on div "▶ E2E Test (Custom Attributes/ Headless CSV) Scheduled Attentive-hosted SFTP Cu…" at bounding box center [10, 29] width 0 height 0
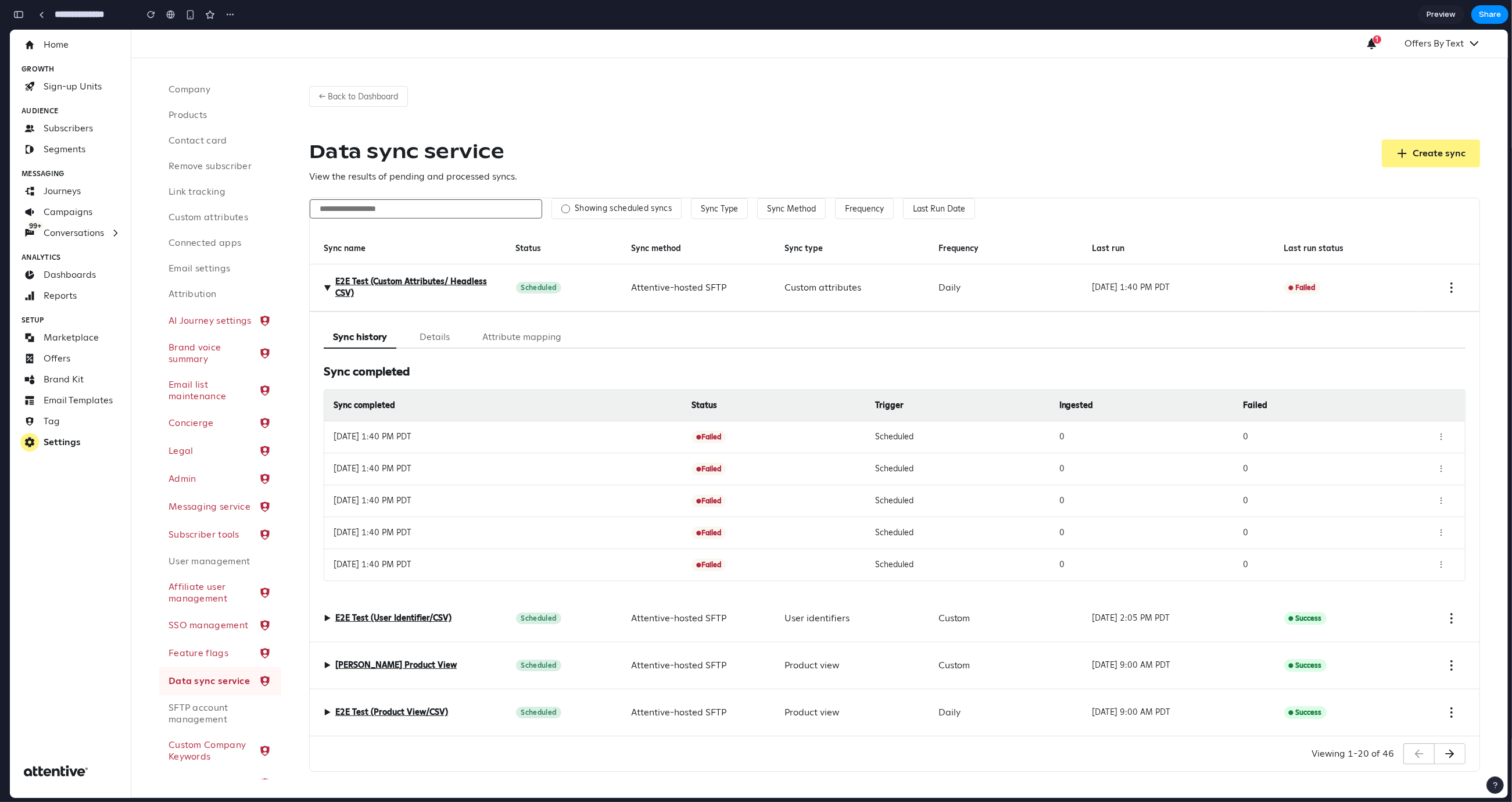
click at [566, 286] on div "Scheduled" at bounding box center [559, 288] width 115 height 47
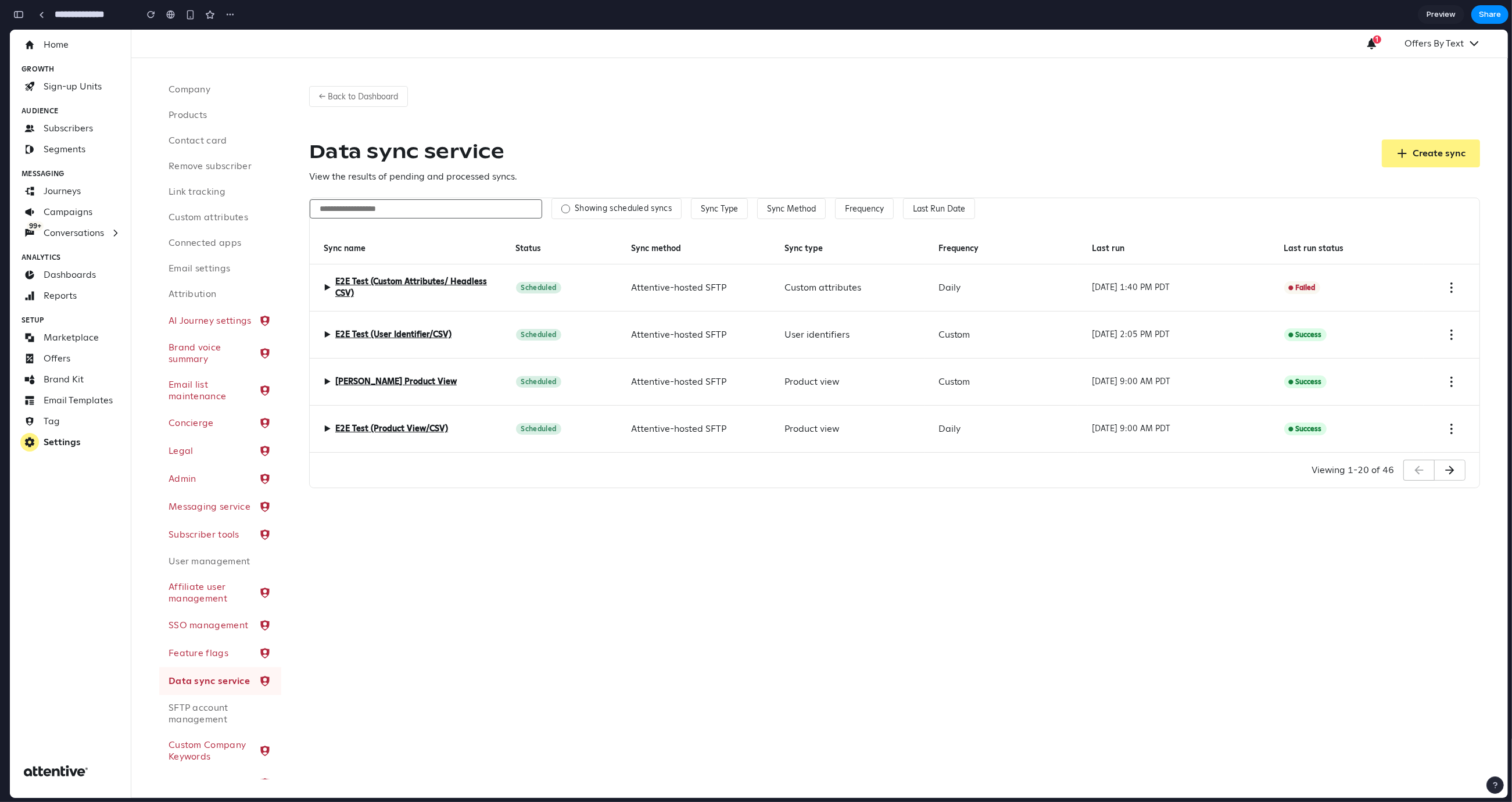
click at [588, 213] on label "Showing scheduled syncs" at bounding box center [623, 209] width 97 height 10
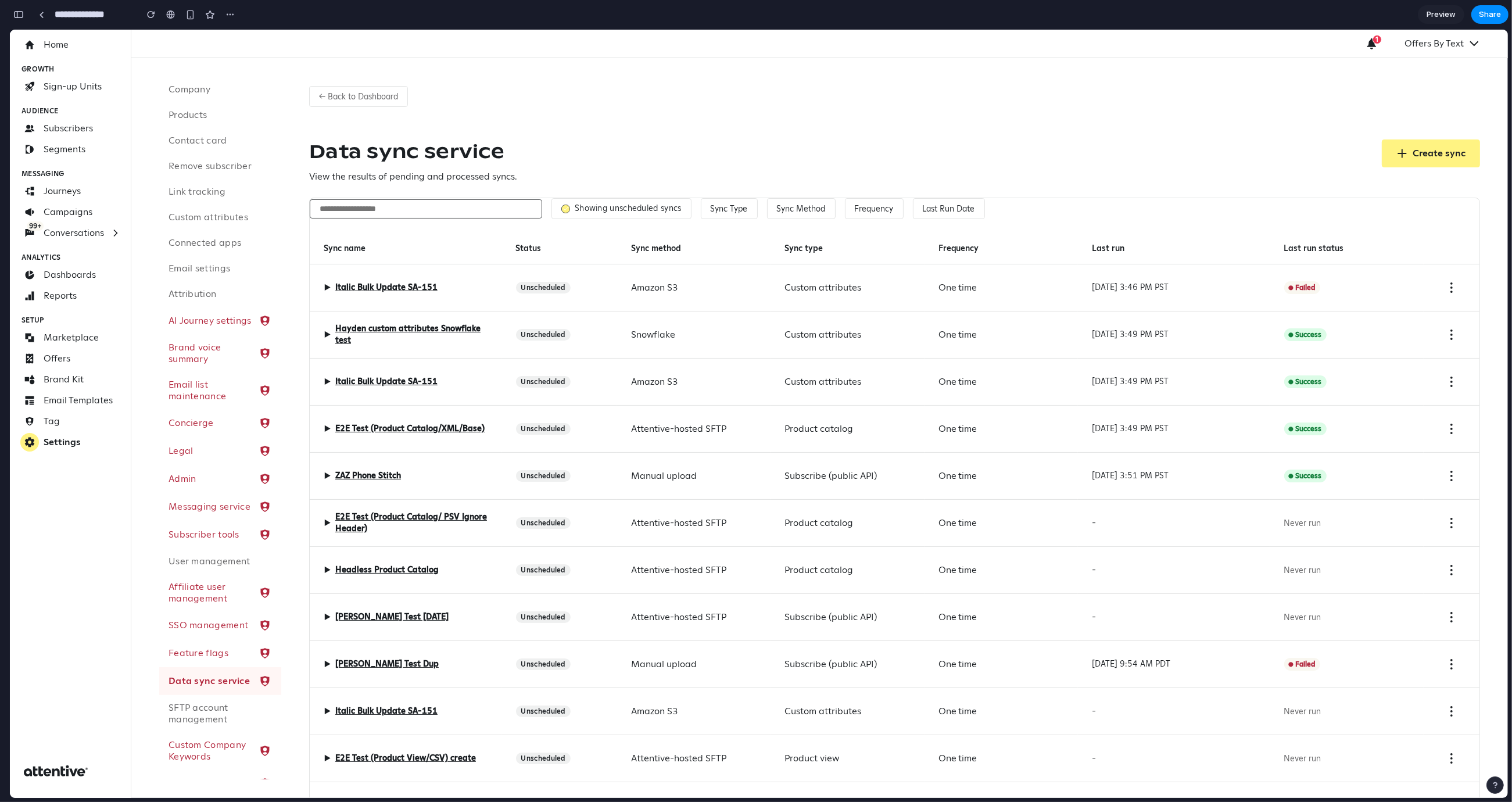
click at [597, 210] on label "Showing unscheduled syncs" at bounding box center [628, 209] width 107 height 10
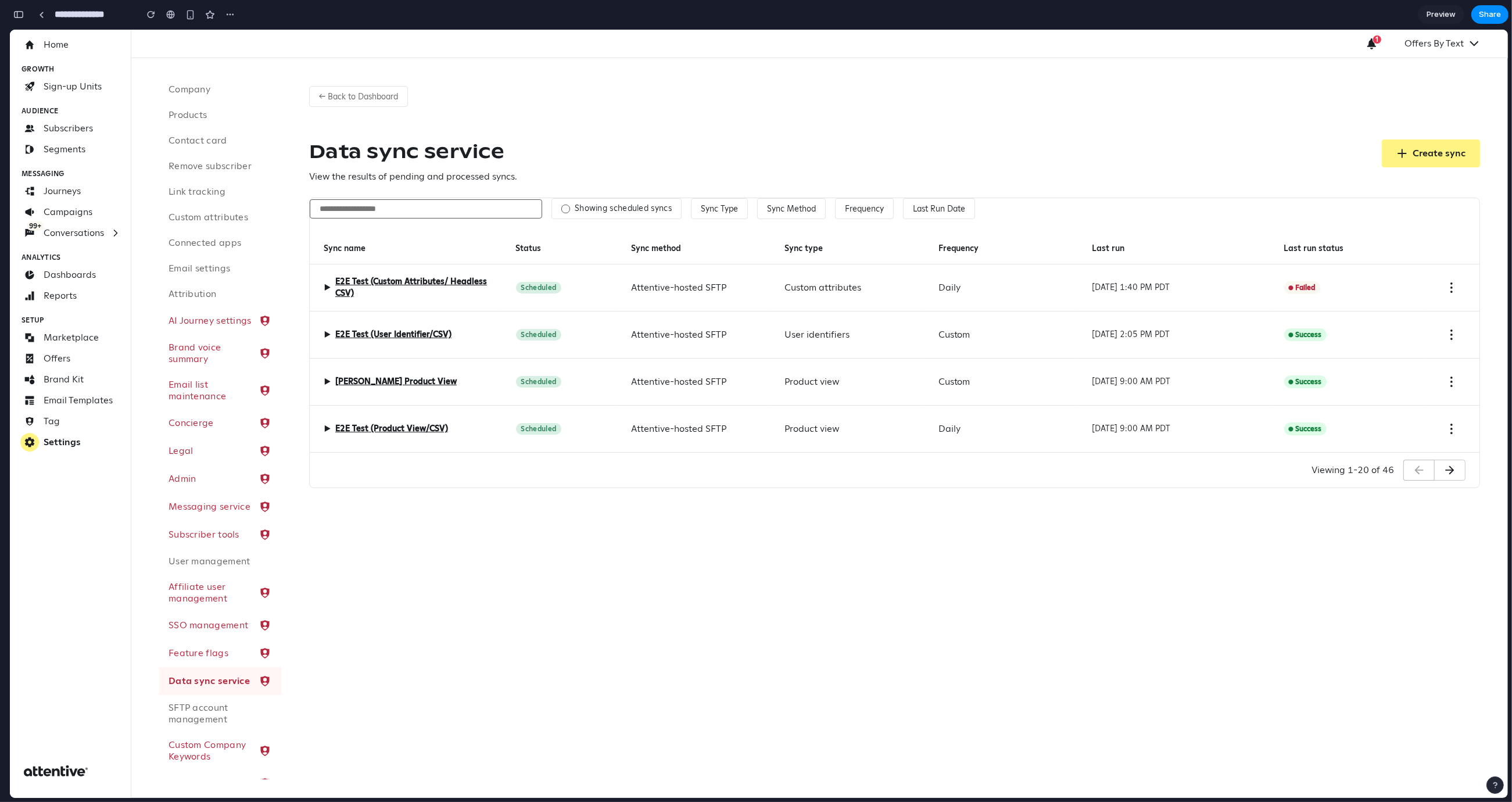
click at [605, 209] on label "Showing scheduled syncs" at bounding box center [623, 209] width 97 height 10
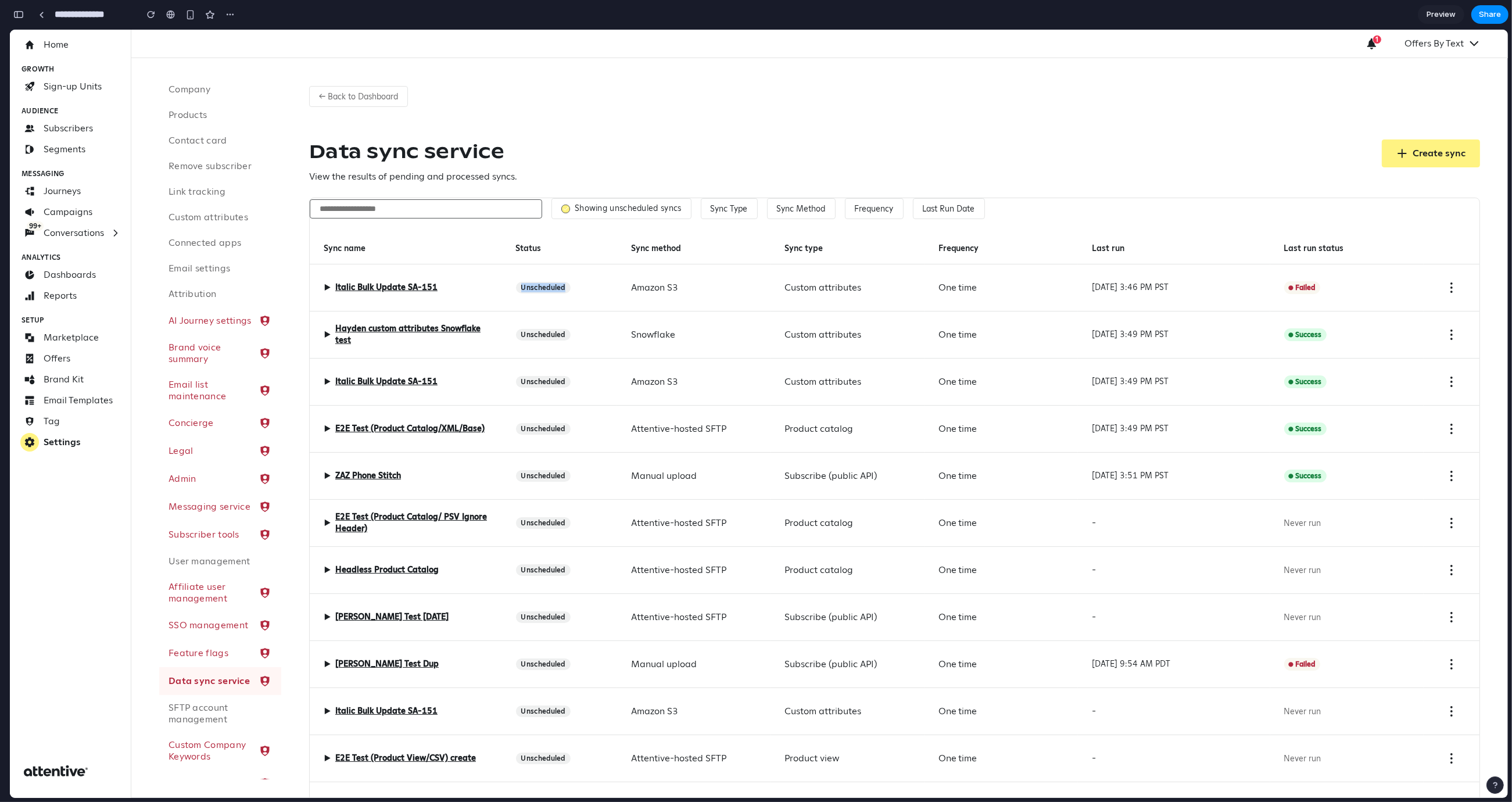
drag, startPoint x: 517, startPoint y: 286, endPoint x: 575, endPoint y: 291, distance: 58.2
click at [10, 29] on div "▶ Italic Bulk Update SA-151 Unscheduled Amazon S3 Custom attributes One time Ja…" at bounding box center [10, 29] width 0 height 0
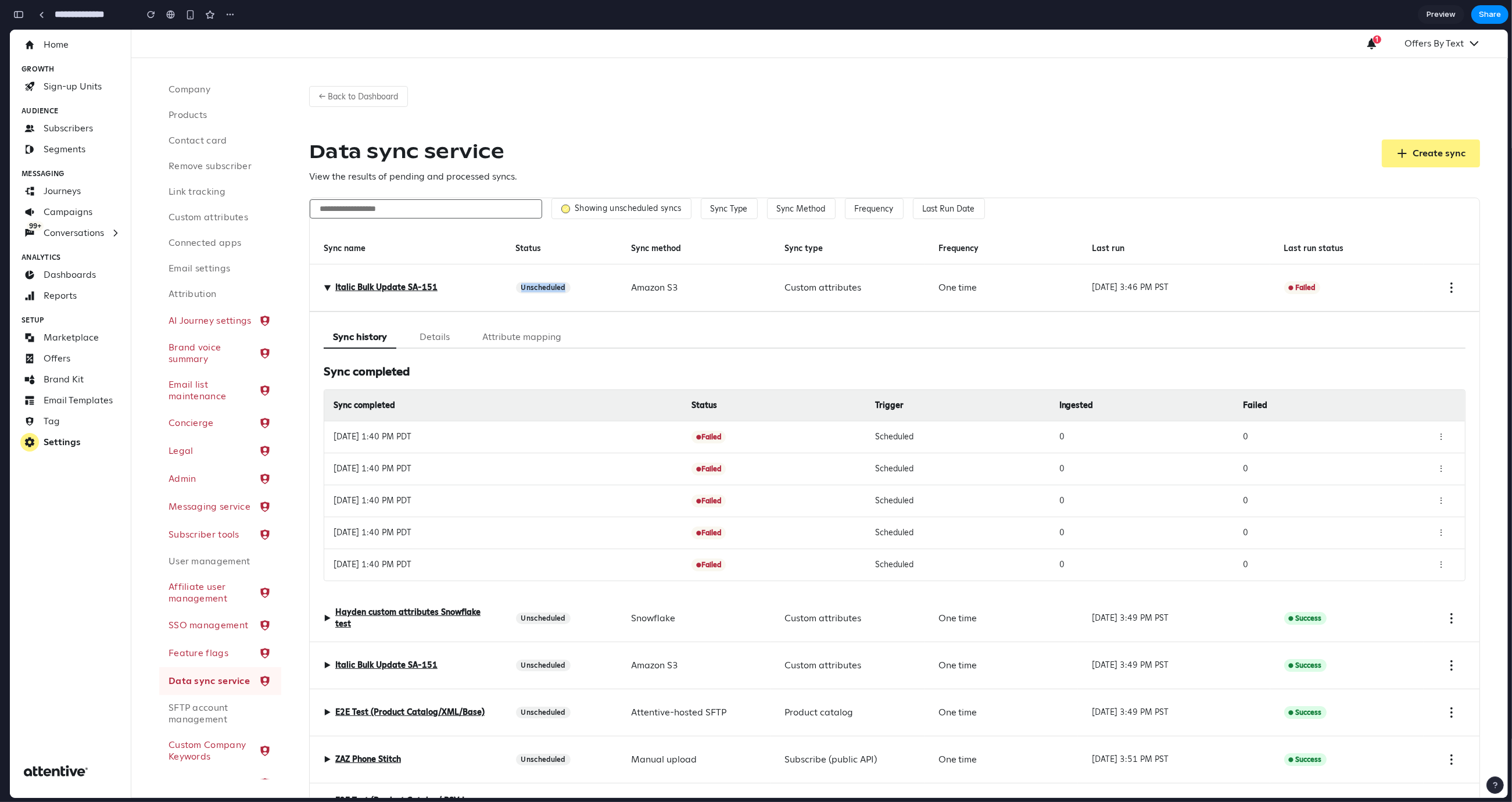
click at [575, 291] on div "Unscheduled" at bounding box center [559, 288] width 115 height 47
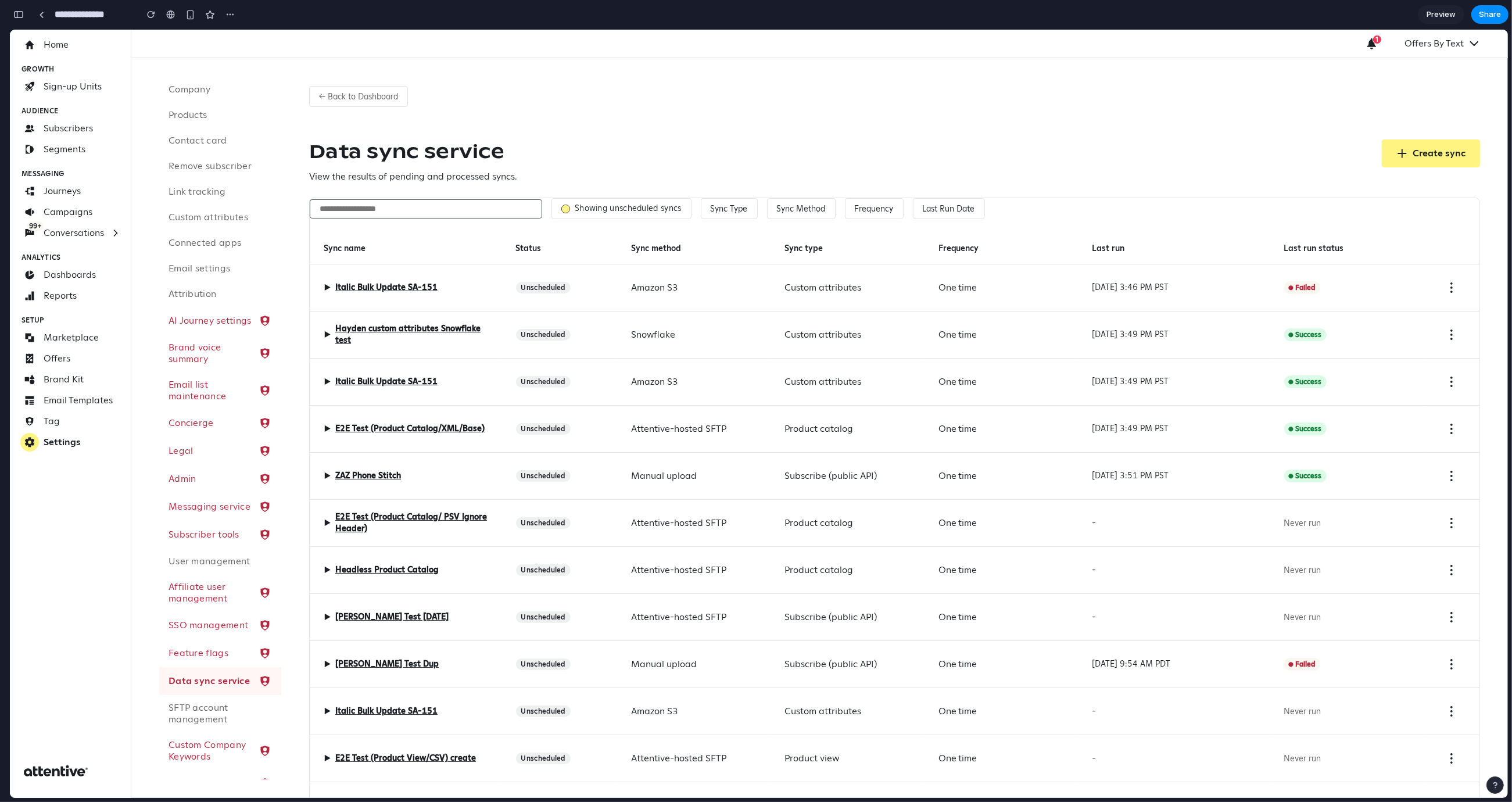
click at [600, 212] on label "Showing unscheduled syncs" at bounding box center [628, 209] width 107 height 10
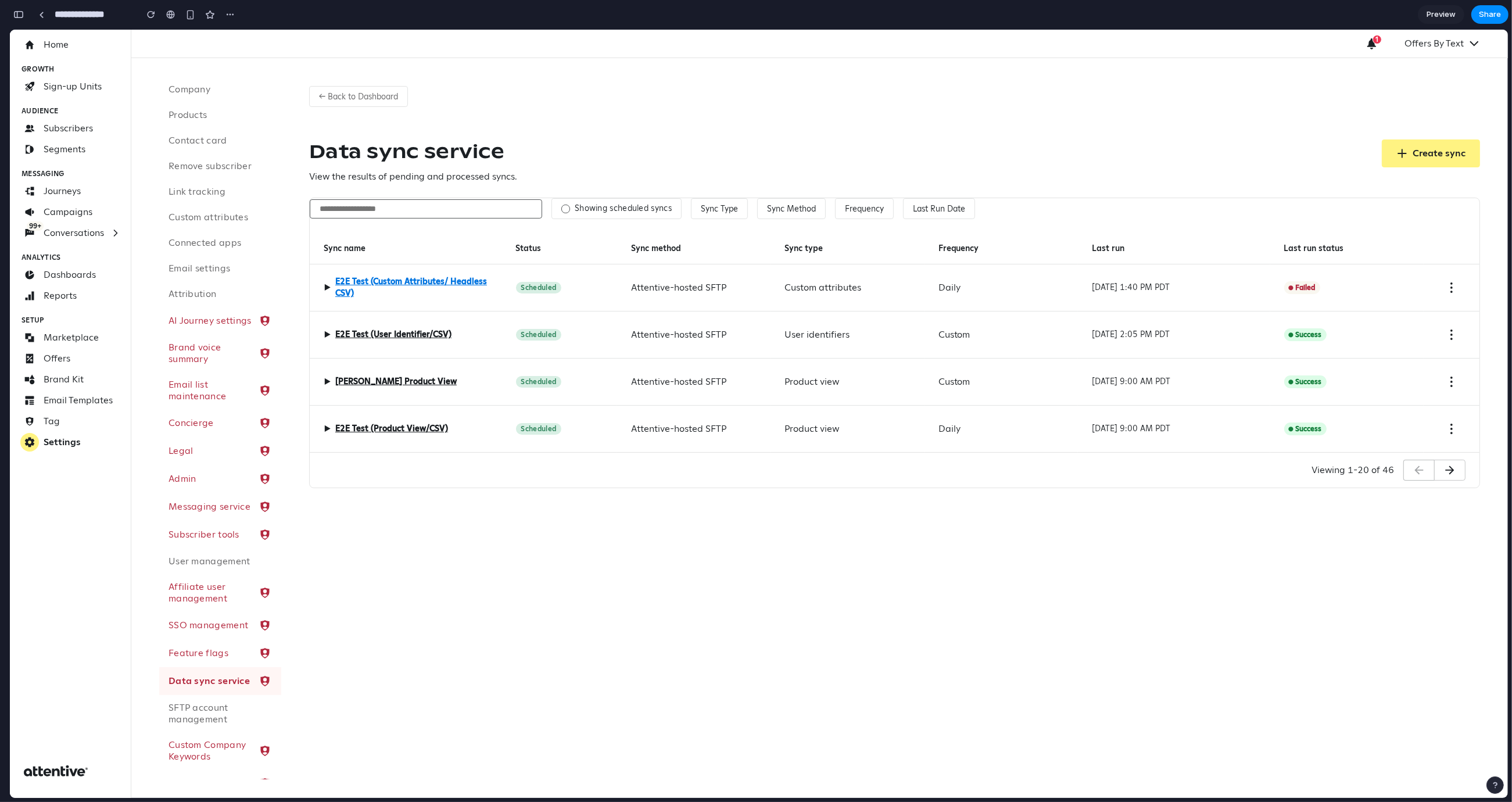
drag, startPoint x: 313, startPoint y: 246, endPoint x: 394, endPoint y: 289, distance: 91.7
click at [489, 260] on div "Sync name" at bounding box center [406, 248] width 192 height 32
click at [424, 206] on input "text" at bounding box center [426, 209] width 232 height 21
click at [377, 206] on input "text" at bounding box center [426, 209] width 232 height 21
click at [350, 203] on input "text" at bounding box center [426, 209] width 232 height 21
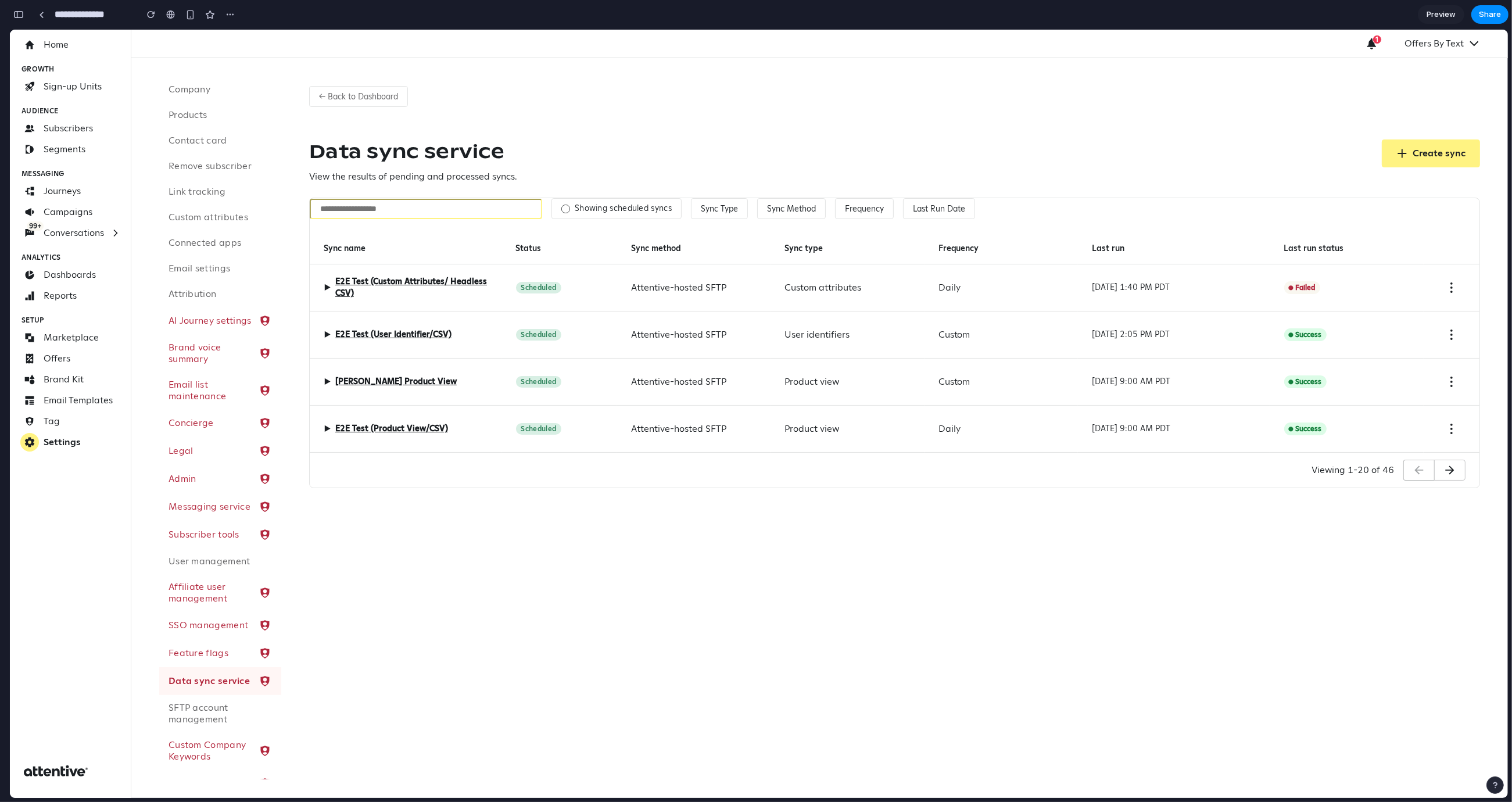
click at [335, 203] on input "text" at bounding box center [426, 209] width 232 height 21
click at [343, 212] on input "text" at bounding box center [426, 209] width 232 height 21
click at [422, 212] on input "text" at bounding box center [426, 209] width 232 height 21
click at [719, 211] on button "Sync Type" at bounding box center [720, 209] width 57 height 21
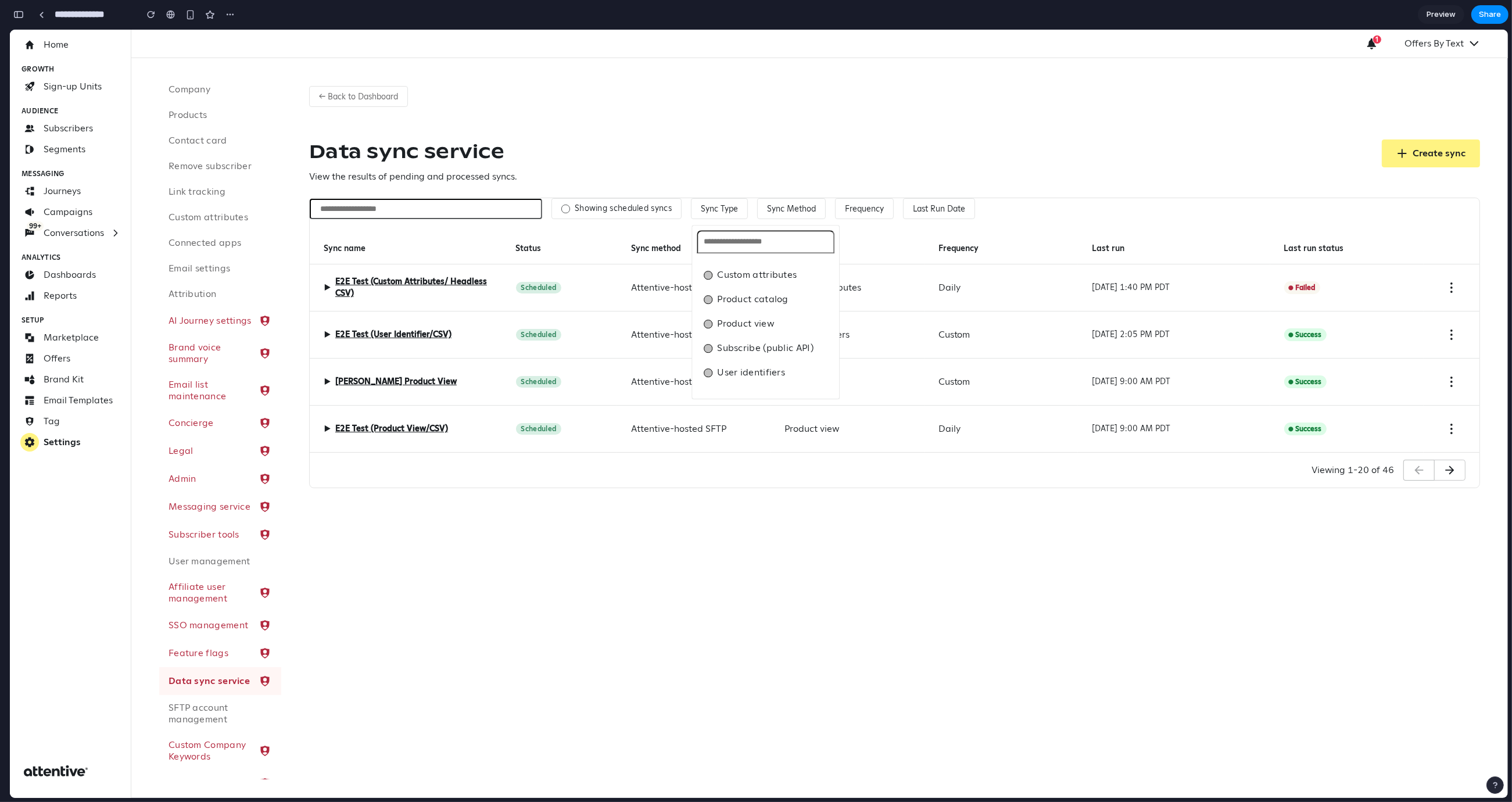
click at [788, 210] on div "Custom attributes Product catalog Product view Subscribe (public API) User iden…" at bounding box center [758, 413] width 1498 height 768
click at [790, 223] on div "Showing scheduled syncs Sync Type Sync Method Frequency Last Run Date Sync name…" at bounding box center [895, 325] width 1170 height 254
click at [790, 215] on button "Sync Method" at bounding box center [791, 209] width 68 height 21
click at [854, 203] on div "Amazon S3 Attentive-hosted SFTP Manual upload Snowflake" at bounding box center [758, 413] width 1498 height 768
click at [856, 203] on button "Frequency" at bounding box center [865, 209] width 59 height 21
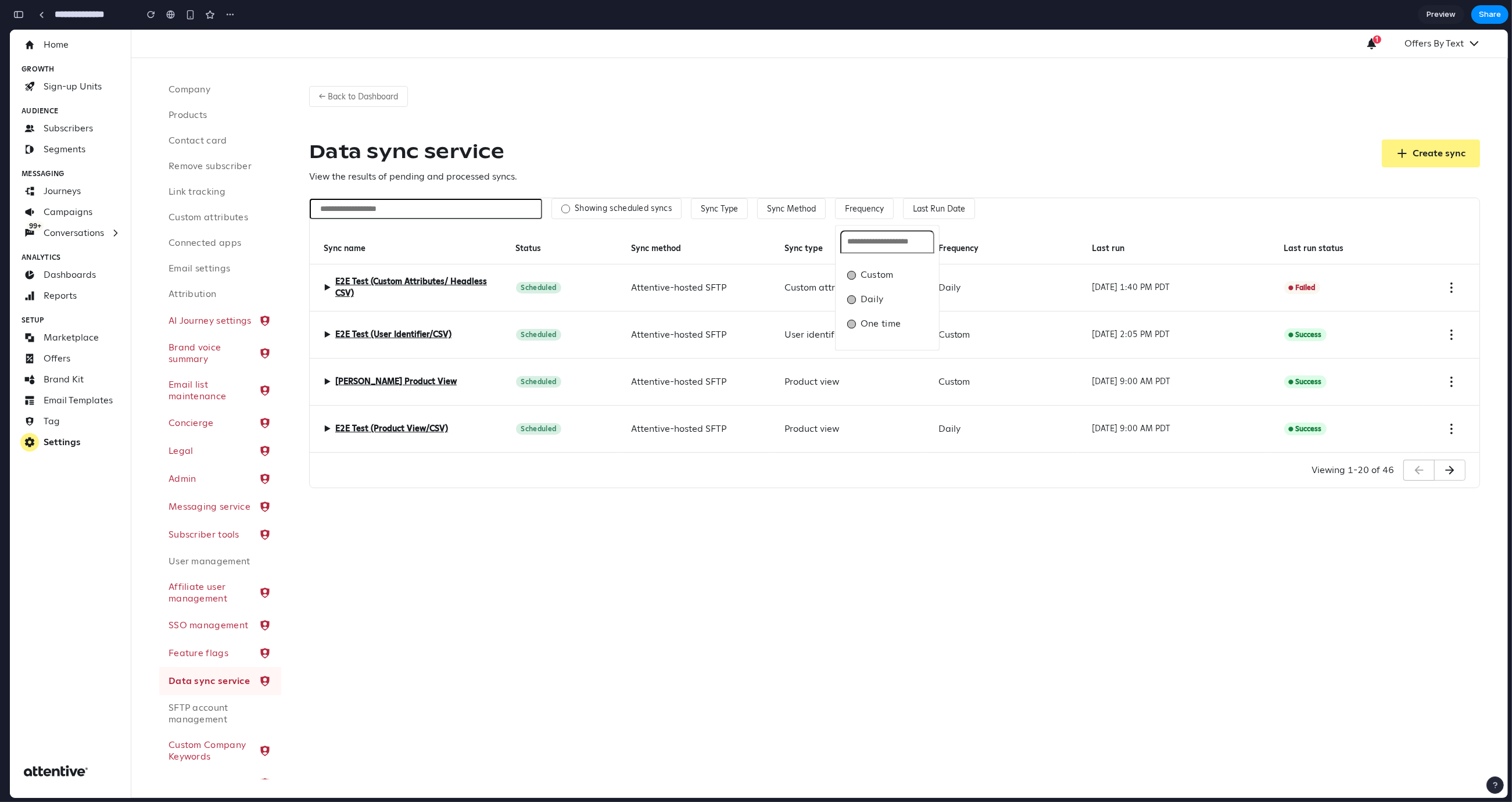
click at [933, 204] on div "Custom Daily One time" at bounding box center [758, 413] width 1498 height 768
click at [934, 209] on button "Last Run Date" at bounding box center [939, 209] width 72 height 21
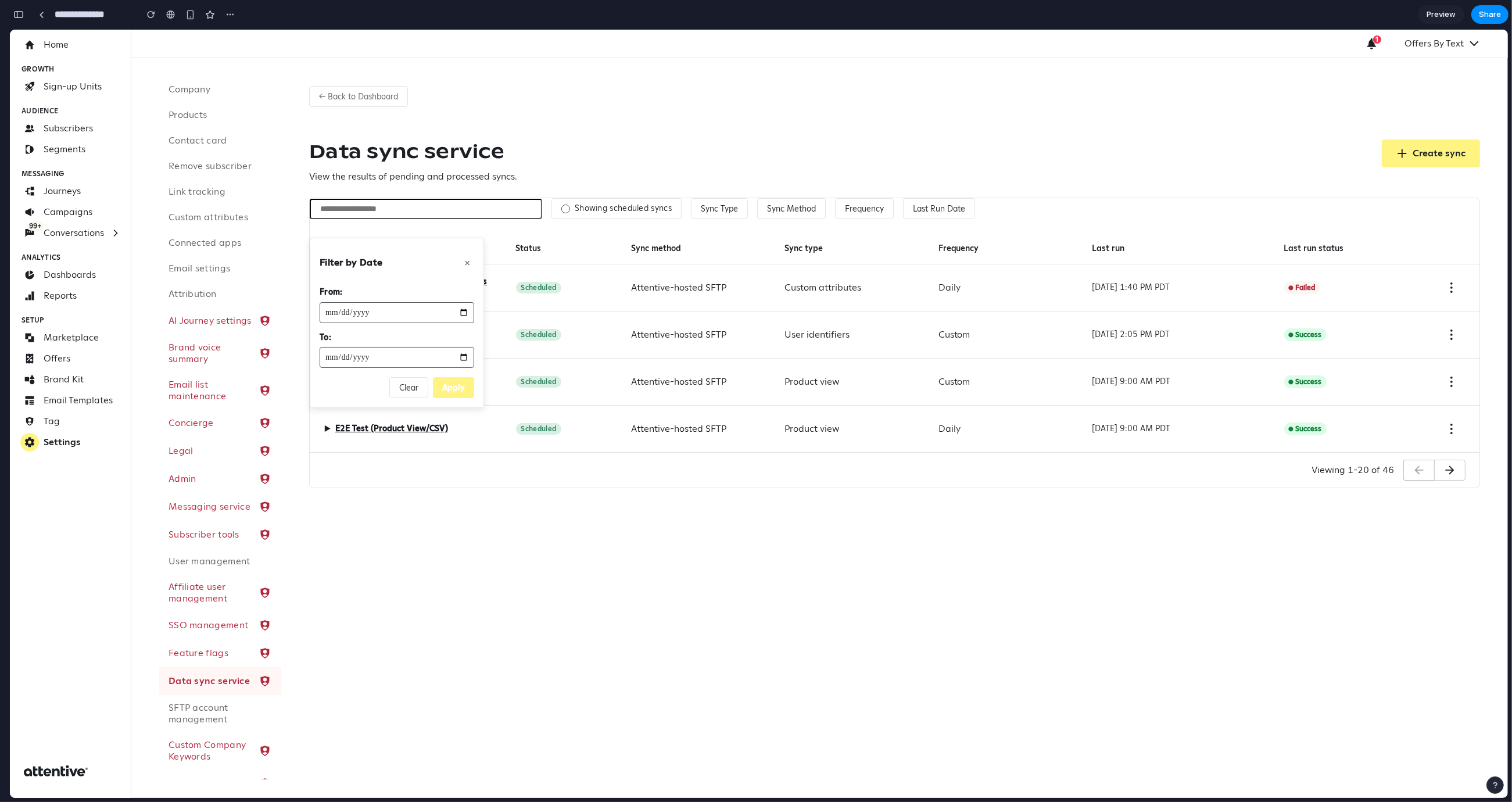
click at [466, 314] on input "date" at bounding box center [397, 312] width 154 height 21
click at [452, 283] on div "Filter by Date × From: To: Clear Apply" at bounding box center [397, 323] width 174 height 170
click at [467, 259] on button "×" at bounding box center [467, 262] width 14 height 16
click at [733, 166] on div "Data sync service View the results of pending and processed syncs. Create sync" at bounding box center [895, 162] width 1171 height 44
drag, startPoint x: 1279, startPoint y: 246, endPoint x: 1360, endPoint y: 253, distance: 81.3
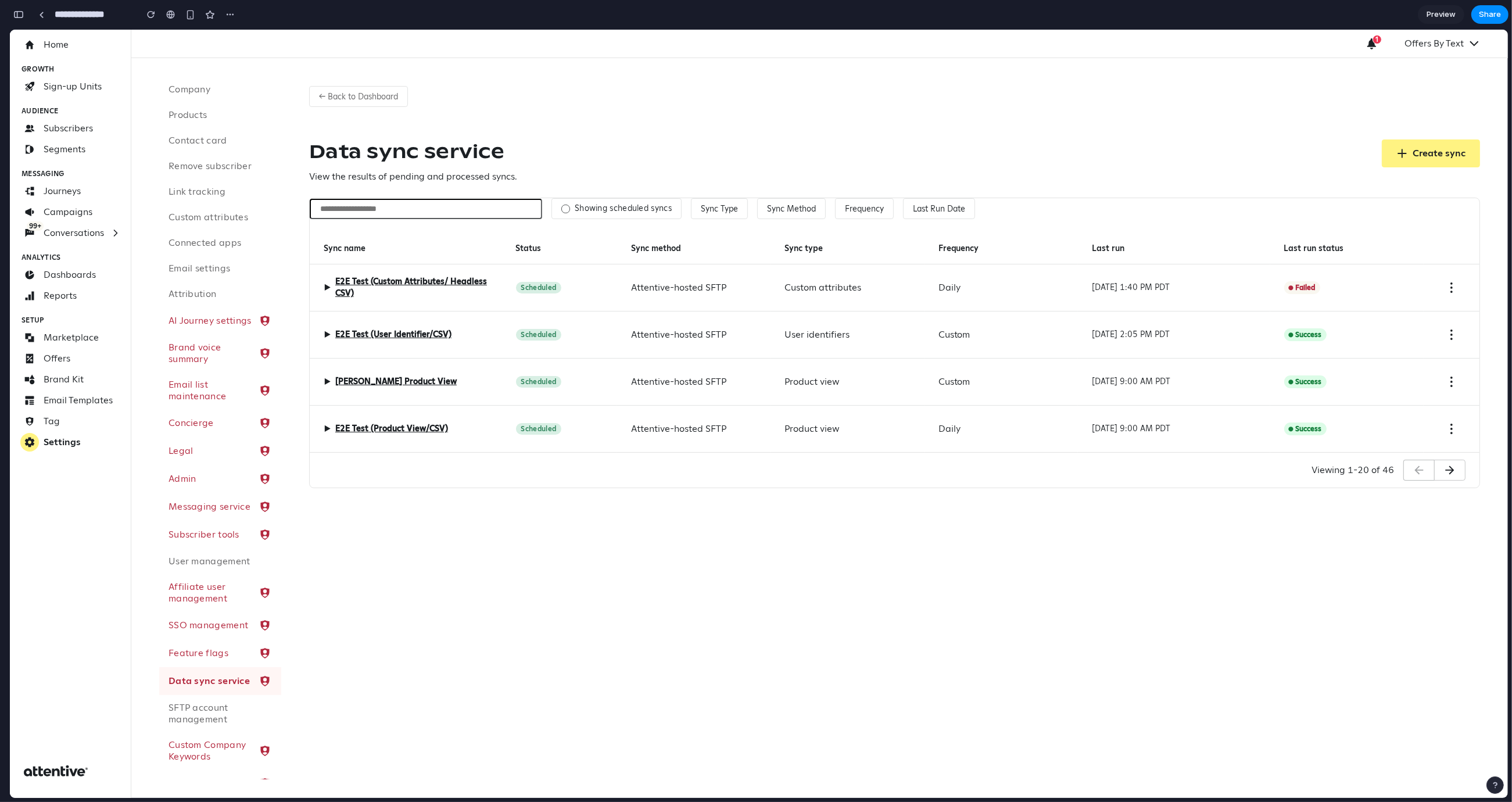
click at [1411, 251] on div "Last run status" at bounding box center [1347, 248] width 154 height 32
drag, startPoint x: 1294, startPoint y: 249, endPoint x: 1247, endPoint y: 248, distance: 47.0
click at [10, 29] on div "Sync name Status Sync method Sync type Frequency Last run Last run status" at bounding box center [10, 29] width 0 height 0
click at [1328, 246] on div "Last run status" at bounding box center [1347, 248] width 154 height 32
click at [602, 211] on label "Showing scheduled syncs" at bounding box center [623, 209] width 97 height 10
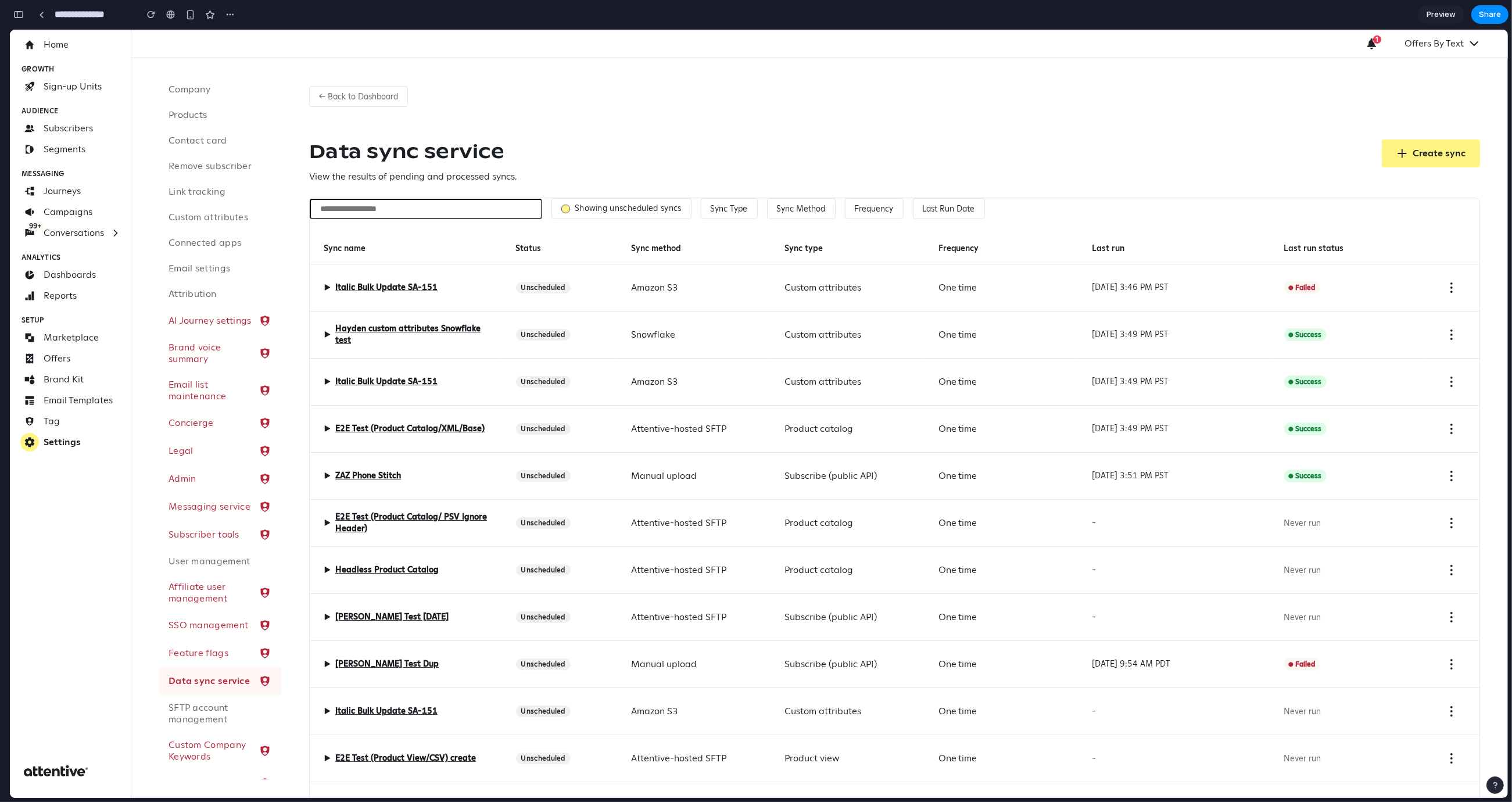
scroll to position [2, 0]
click at [644, 207] on label "Showing unscheduled syncs" at bounding box center [628, 206] width 107 height 10
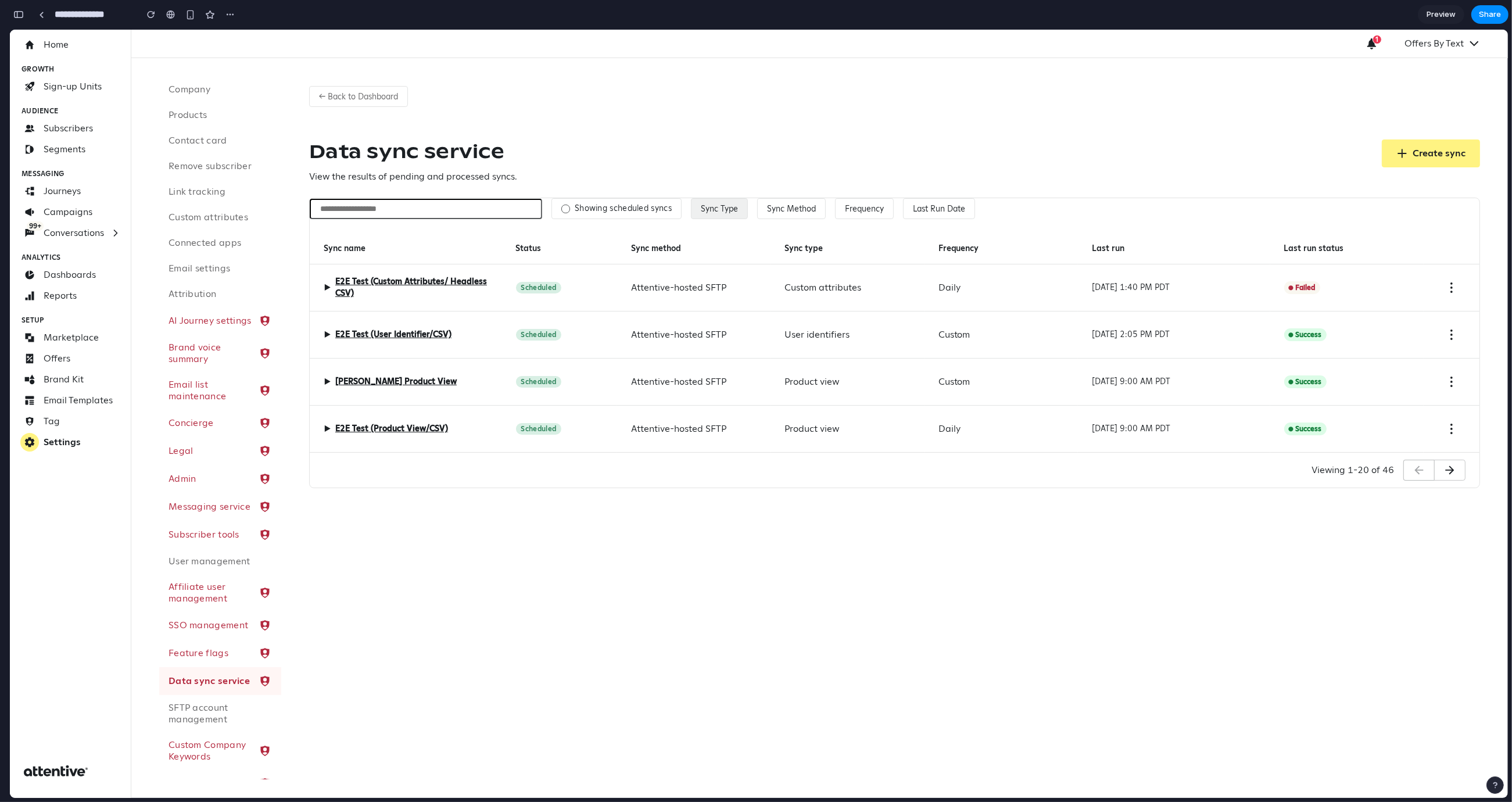
click at [736, 209] on button "Sync Type" at bounding box center [720, 209] width 57 height 21
click at [728, 196] on div "Custom attributes Product catalog Product view Subscribe (public API) User iden…" at bounding box center [758, 413] width 1498 height 768
click at [327, 289] on span "▶" at bounding box center [327, 287] width 7 height 14
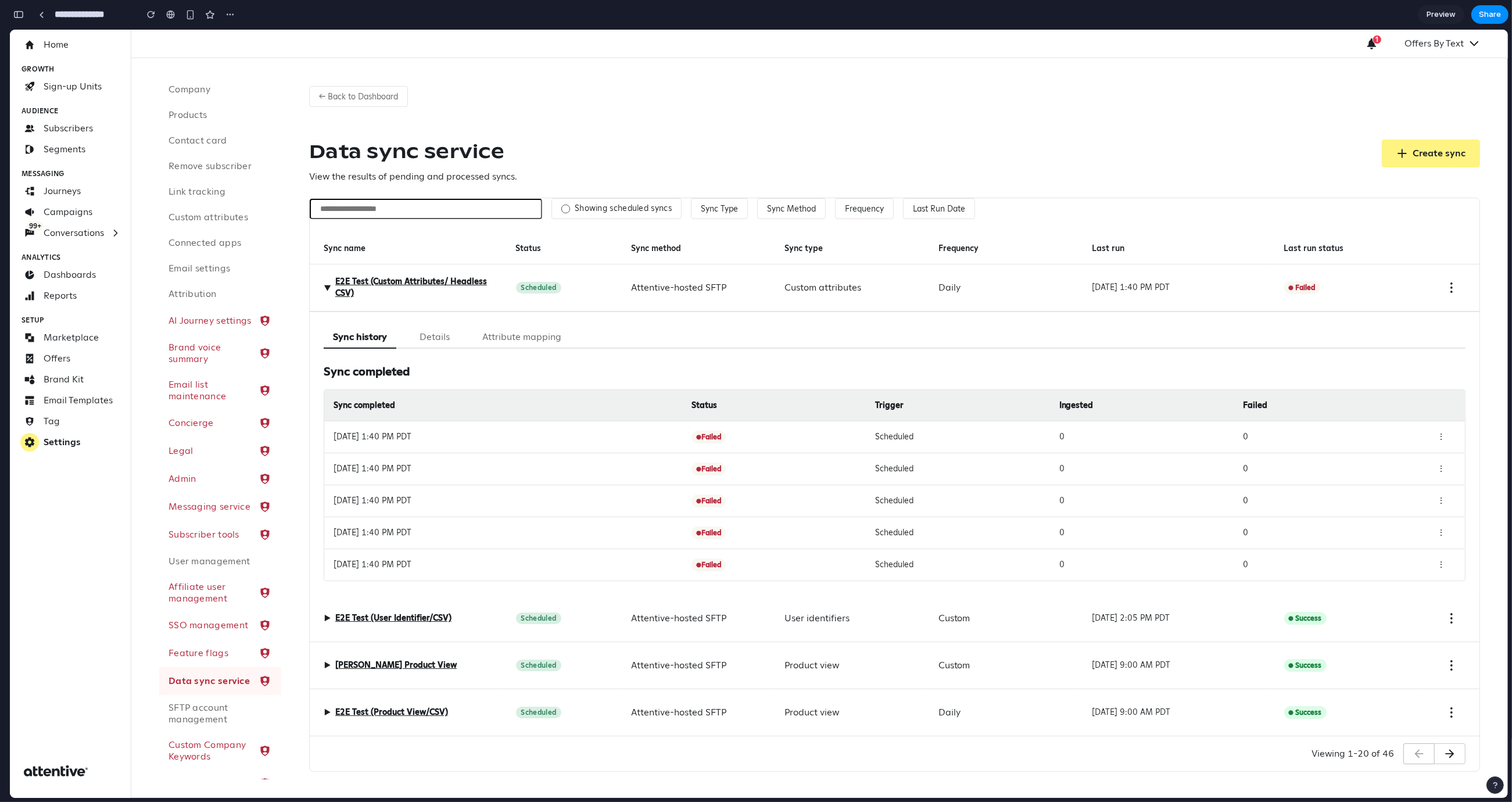
click at [424, 335] on button "Details" at bounding box center [434, 337] width 48 height 23
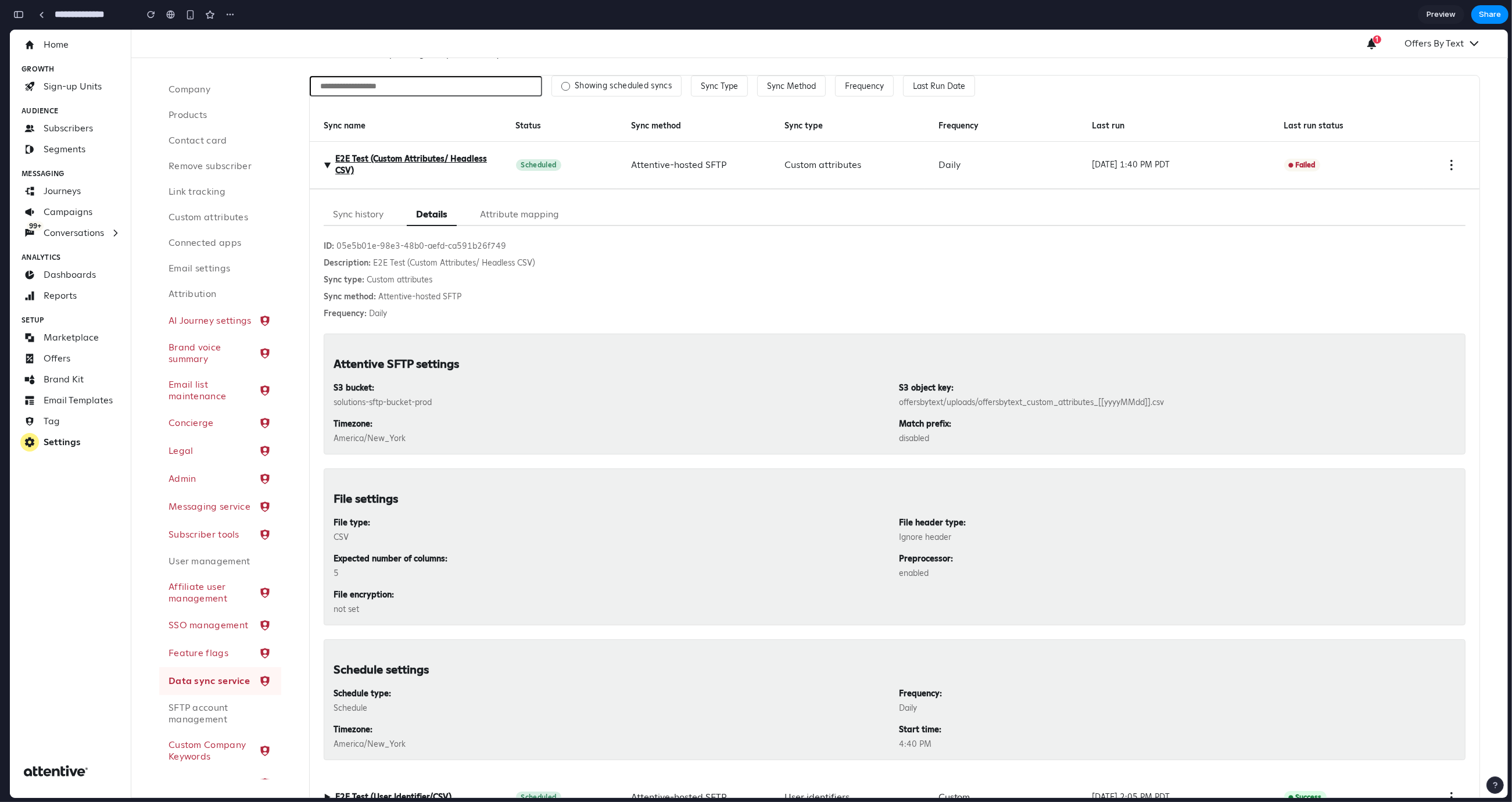
scroll to position [107, 0]
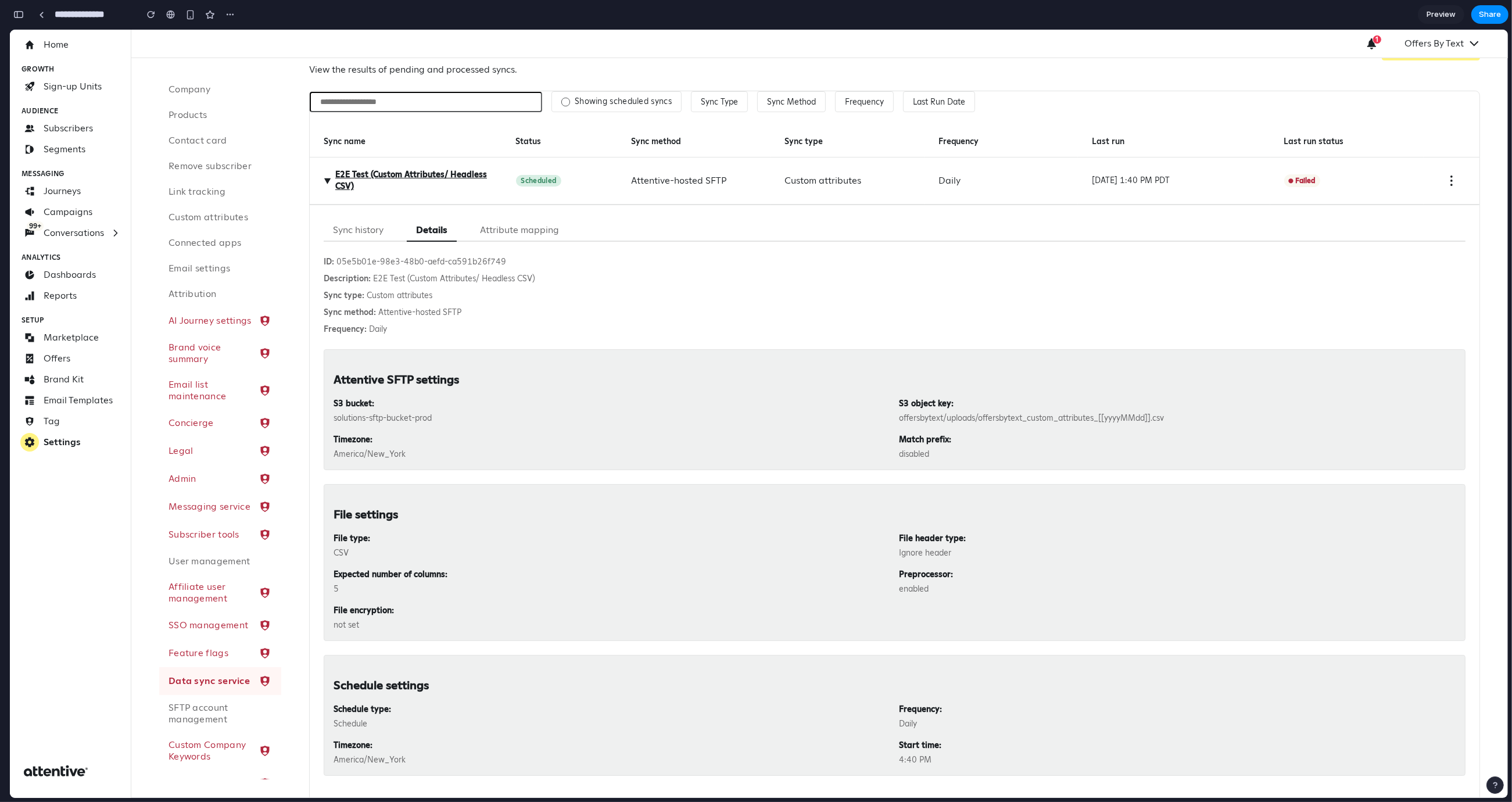
click at [497, 231] on button "Attribute mapping" at bounding box center [519, 230] width 98 height 23
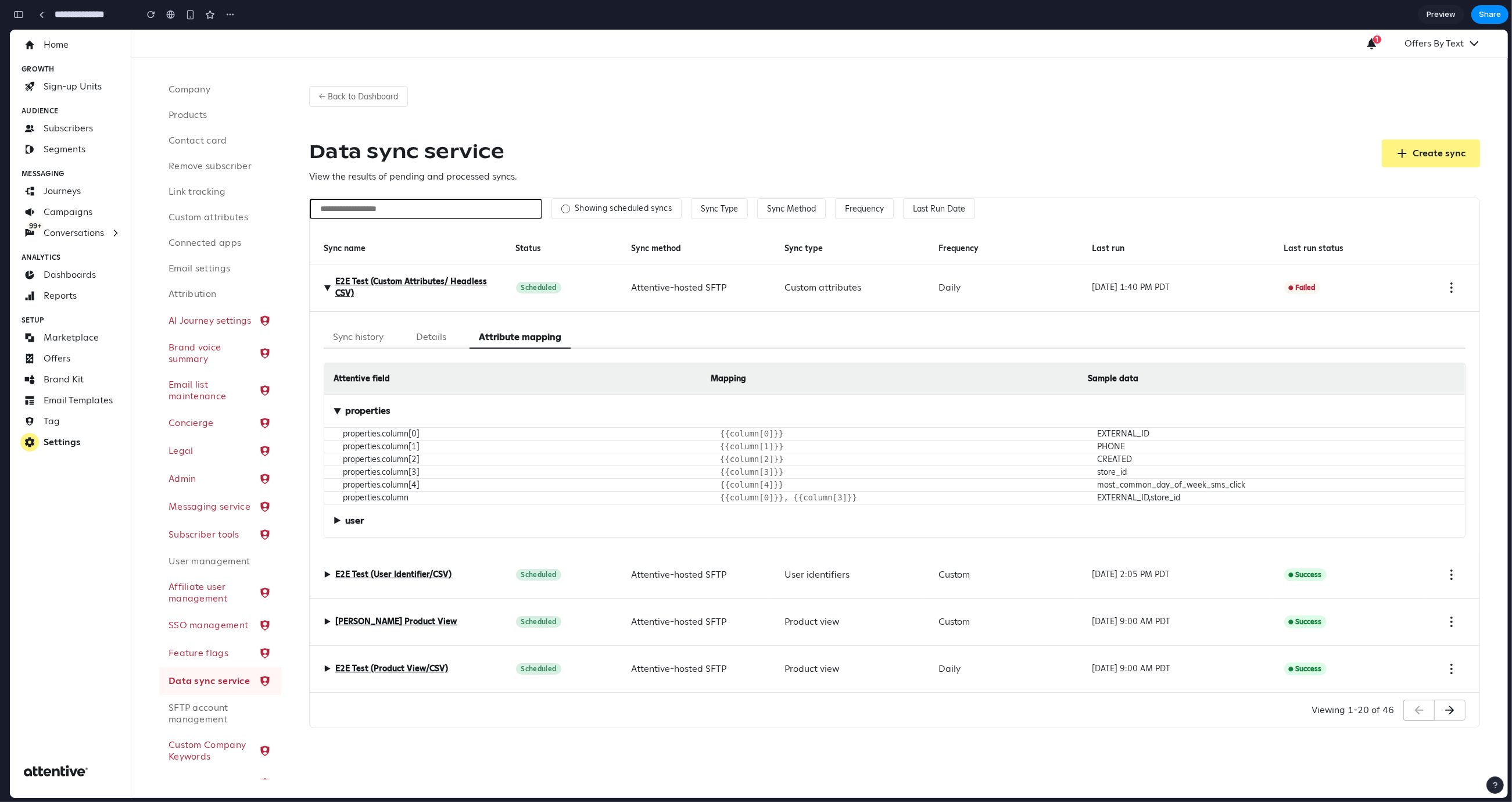
click at [413, 326] on button "Details" at bounding box center [431, 337] width 48 height 23
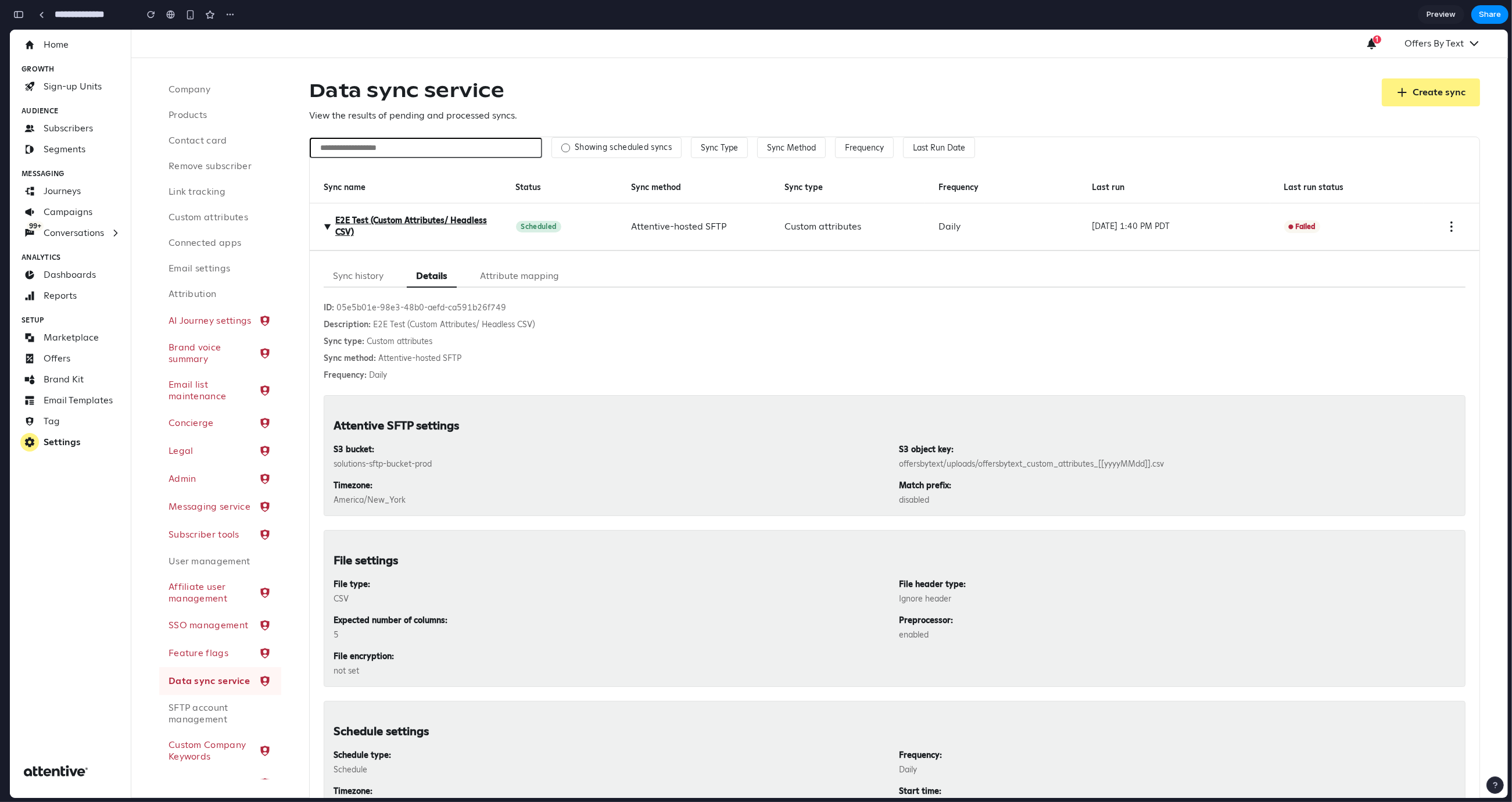
click at [350, 277] on button "Sync history" at bounding box center [359, 276] width 69 height 23
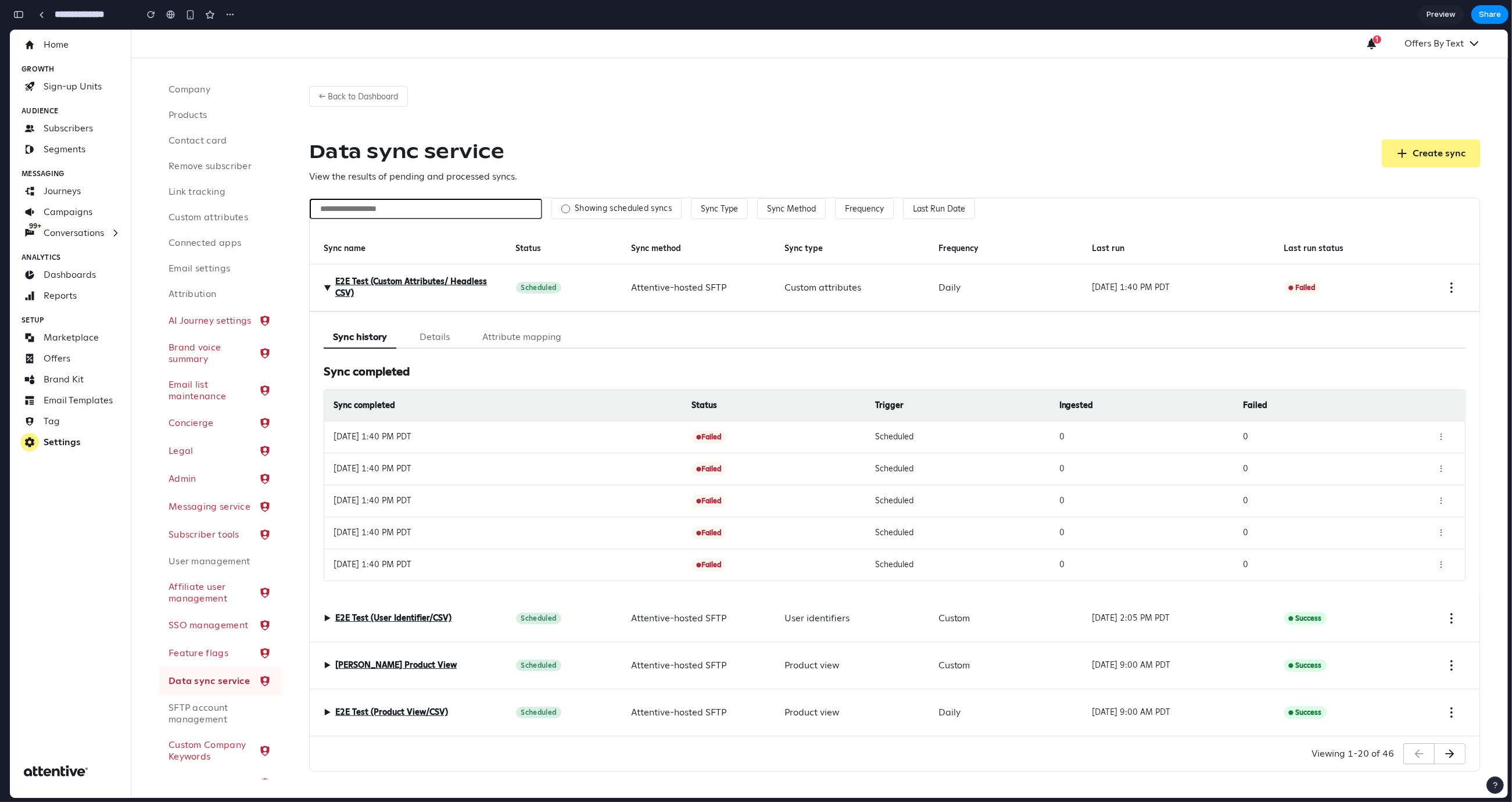
click at [327, 285] on span "▶" at bounding box center [327, 287] width 14 height 7
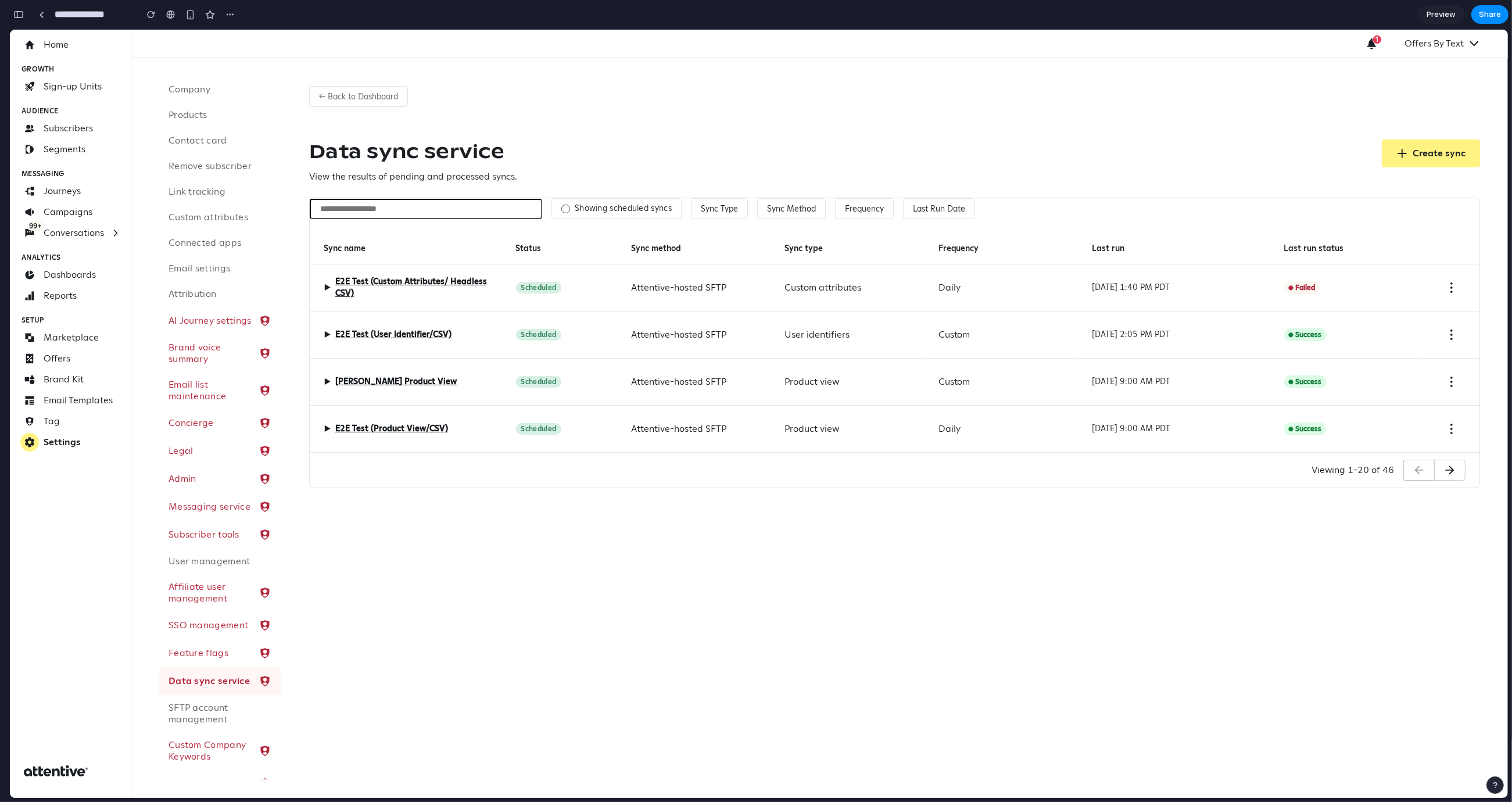
click at [327, 334] on span "▶" at bounding box center [327, 334] width 7 height 14
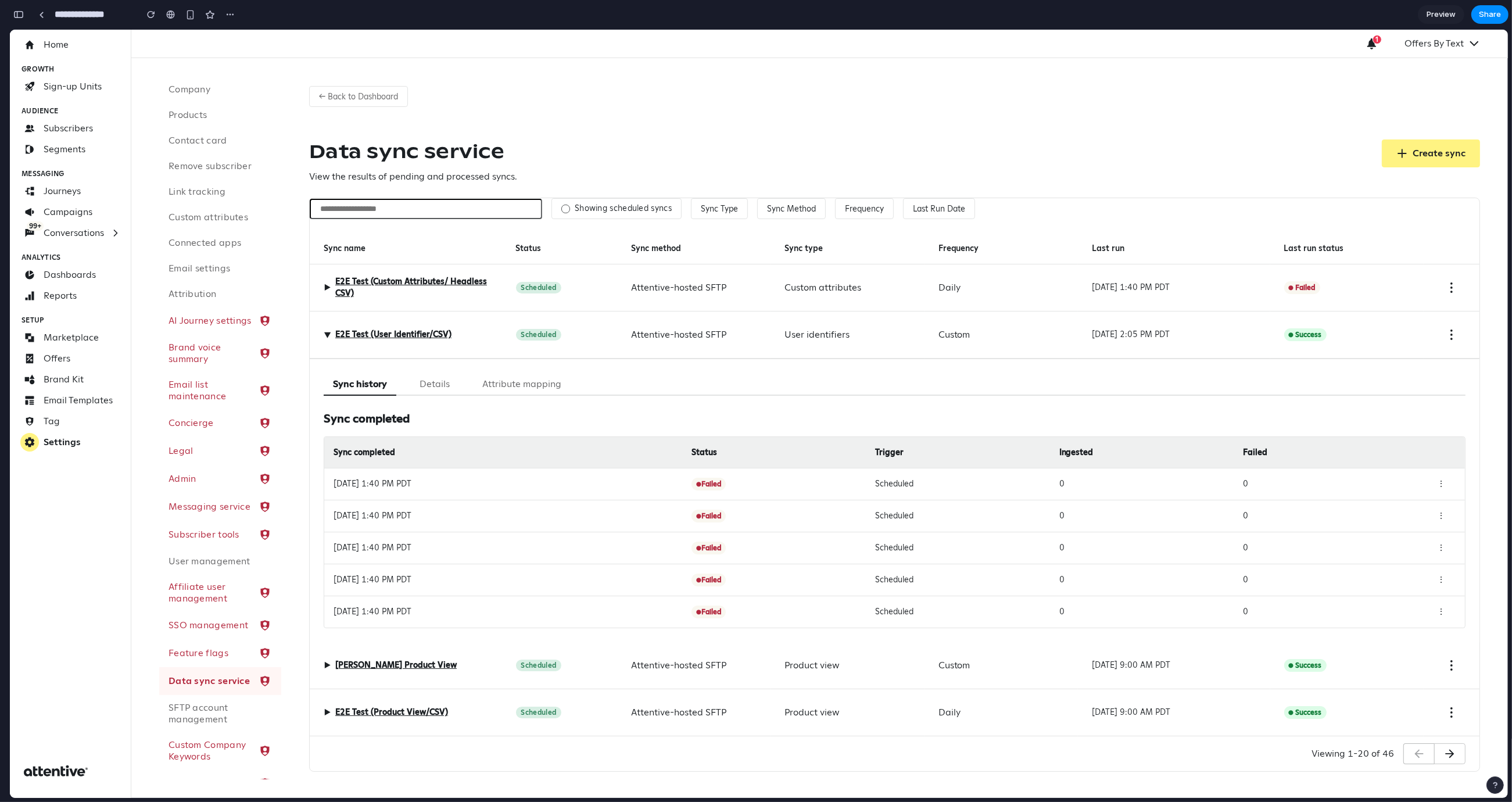
click at [326, 336] on span "▶" at bounding box center [327, 334] width 14 height 7
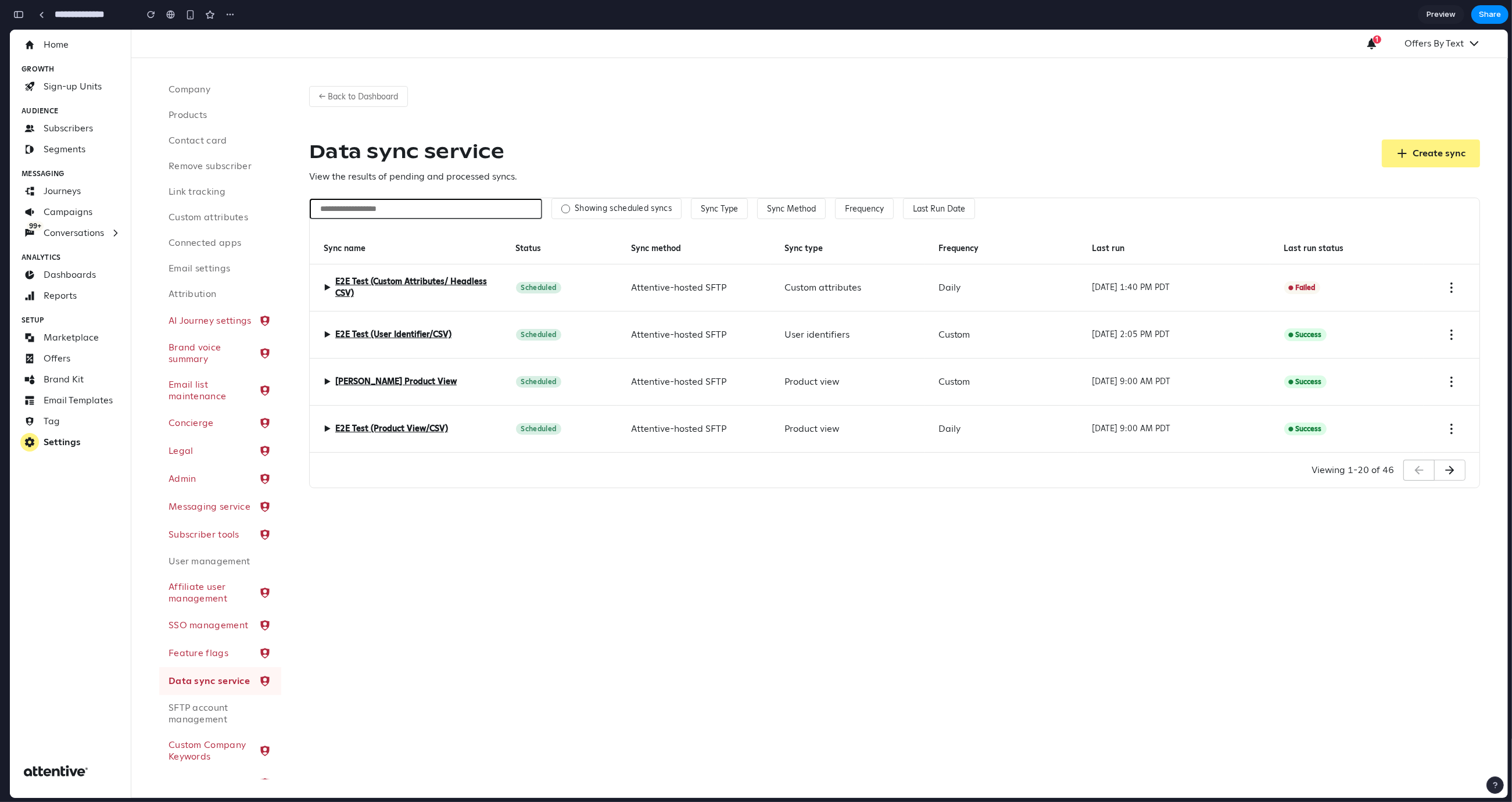
click at [463, 377] on div "▶ Diaz Product View" at bounding box center [406, 382] width 192 height 47
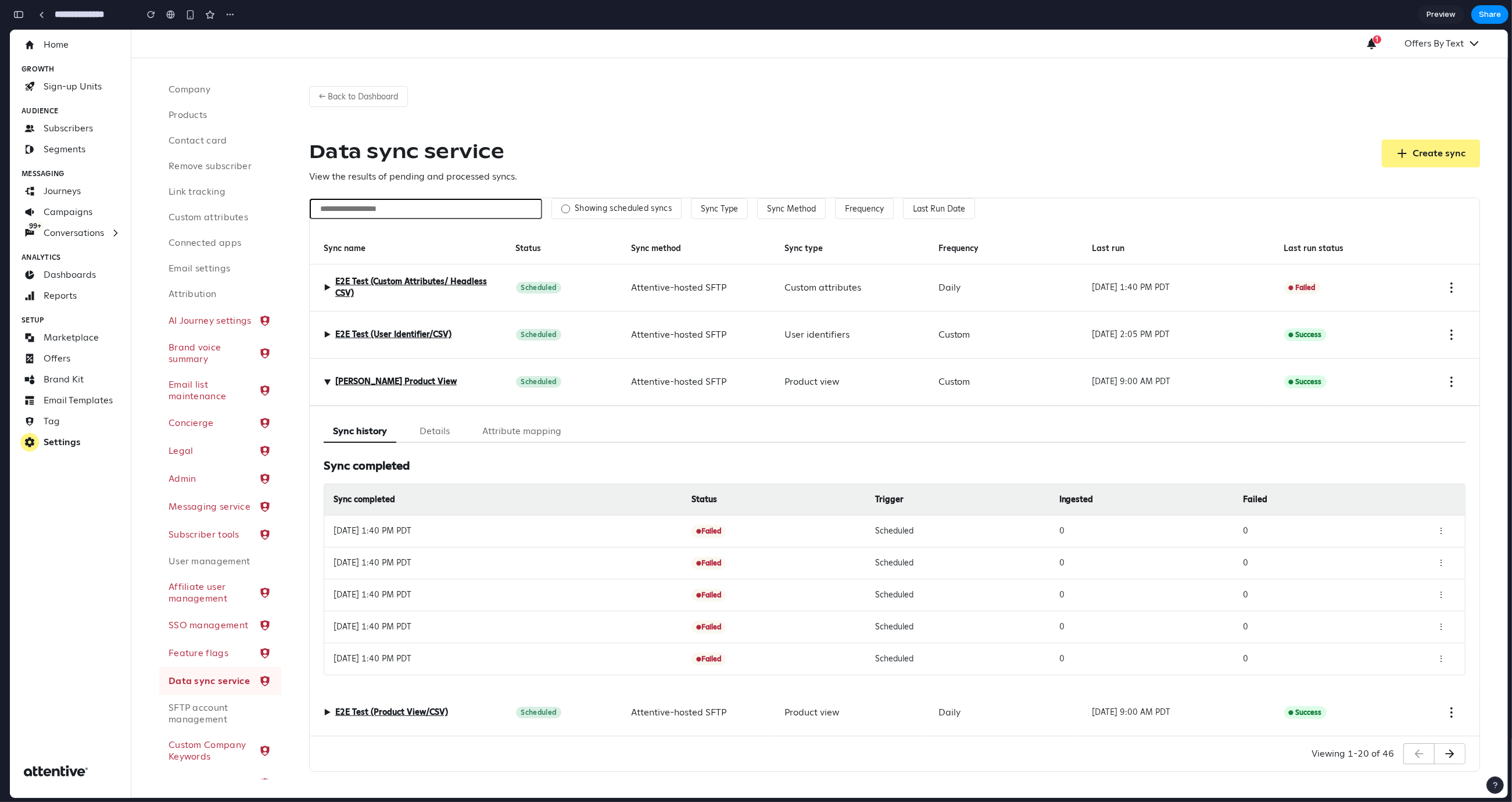
click at [328, 388] on div "▶ Diaz Product View" at bounding box center [390, 381] width 133 height 14
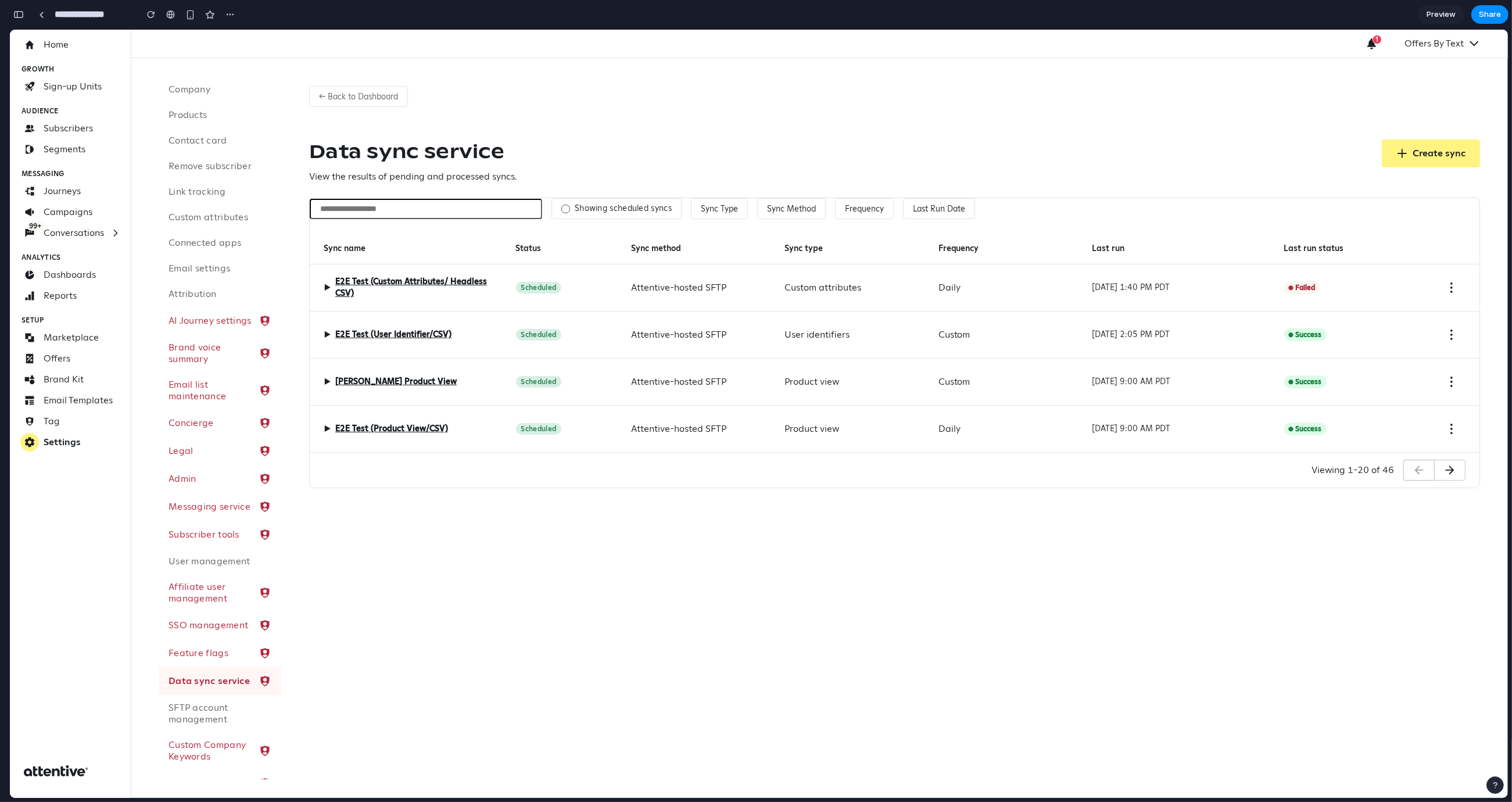
click at [325, 383] on span "▶" at bounding box center [327, 381] width 7 height 14
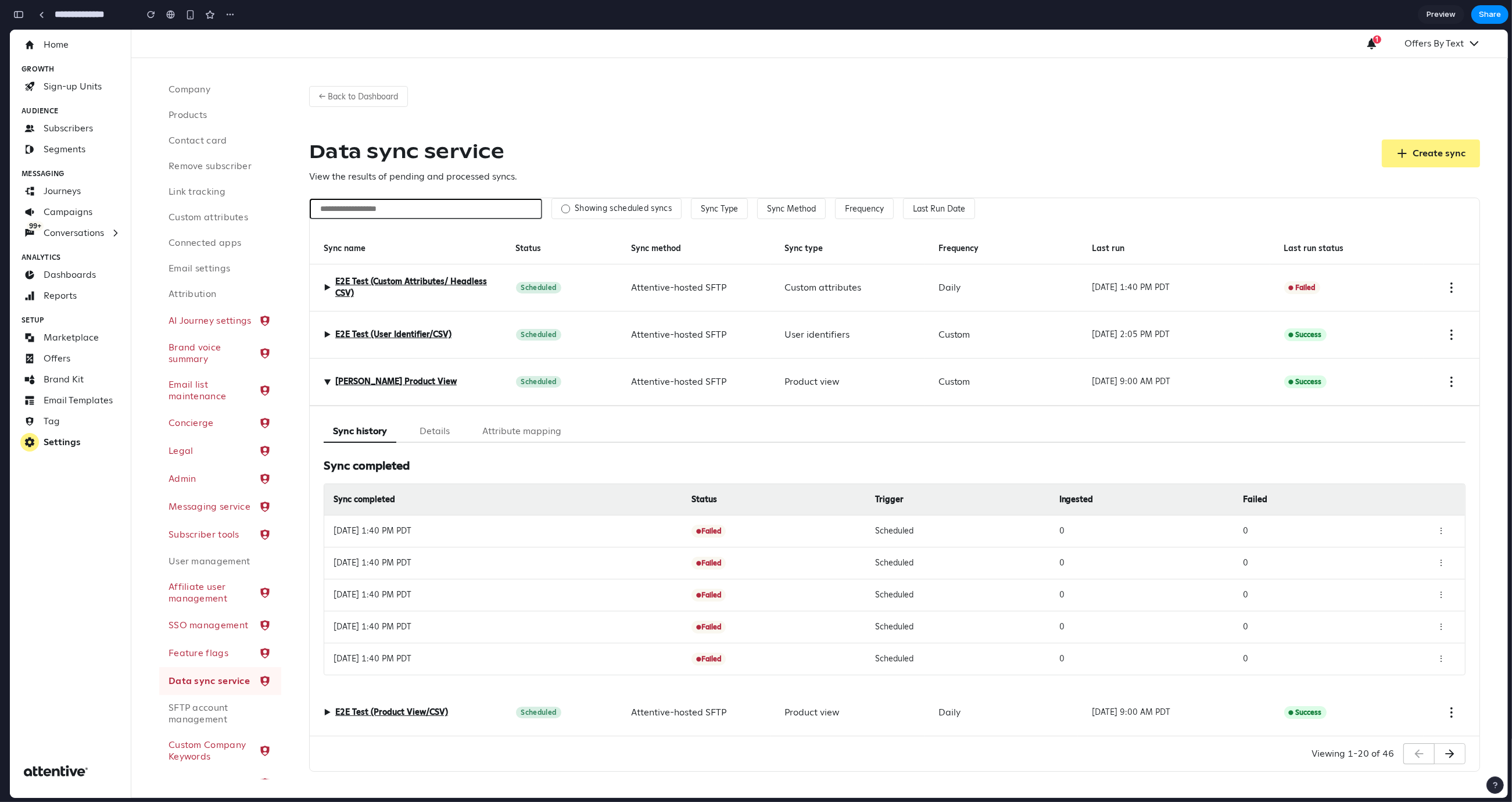
click at [547, 437] on button "Attribute mapping" at bounding box center [522, 431] width 98 height 23
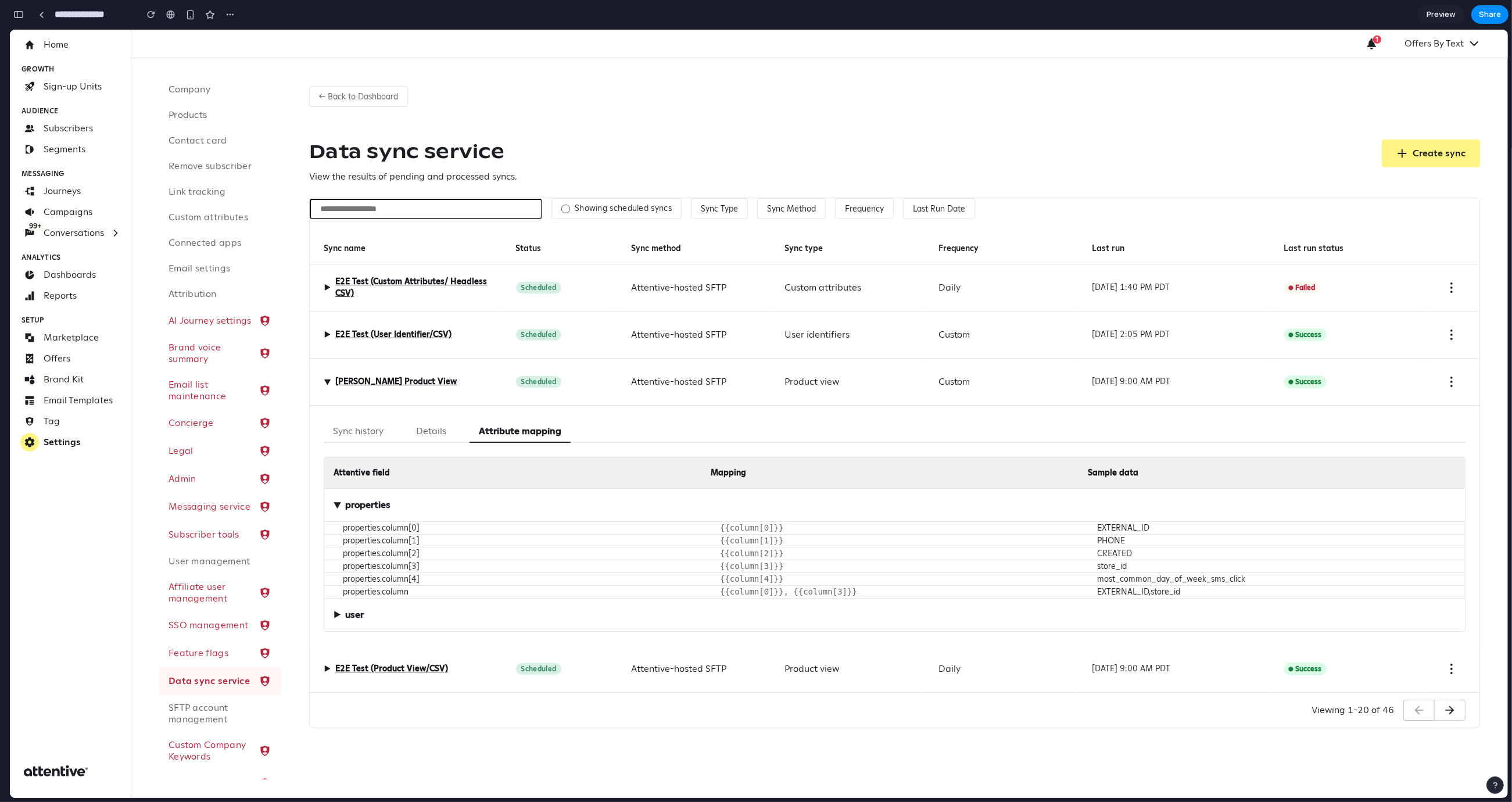
scroll to position [61, 0]
click at [317, 358] on div "▶ Diaz Product View" at bounding box center [406, 382] width 192 height 47
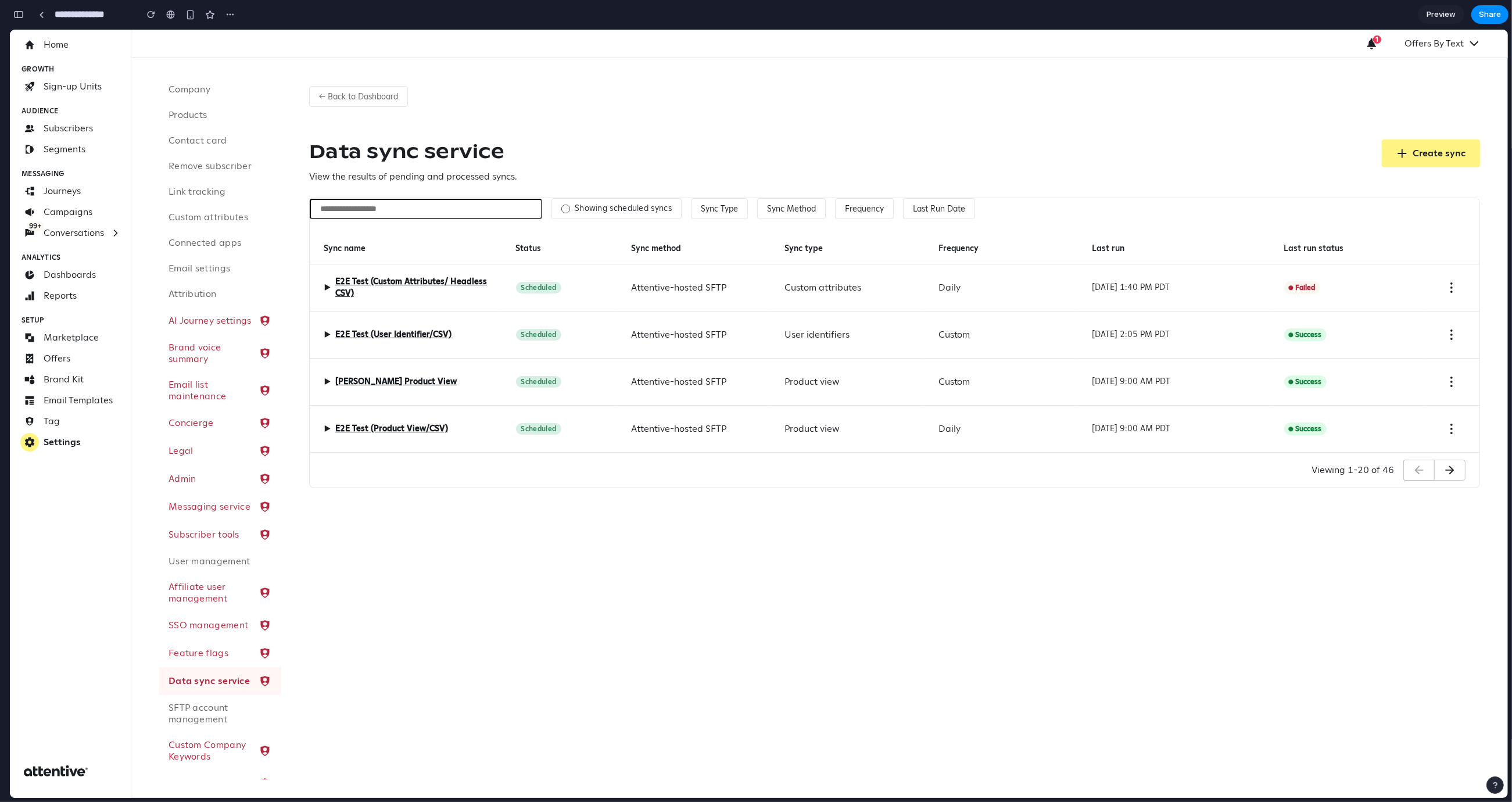
scroll to position [0, 0]
click at [328, 425] on span "▶" at bounding box center [327, 428] width 7 height 14
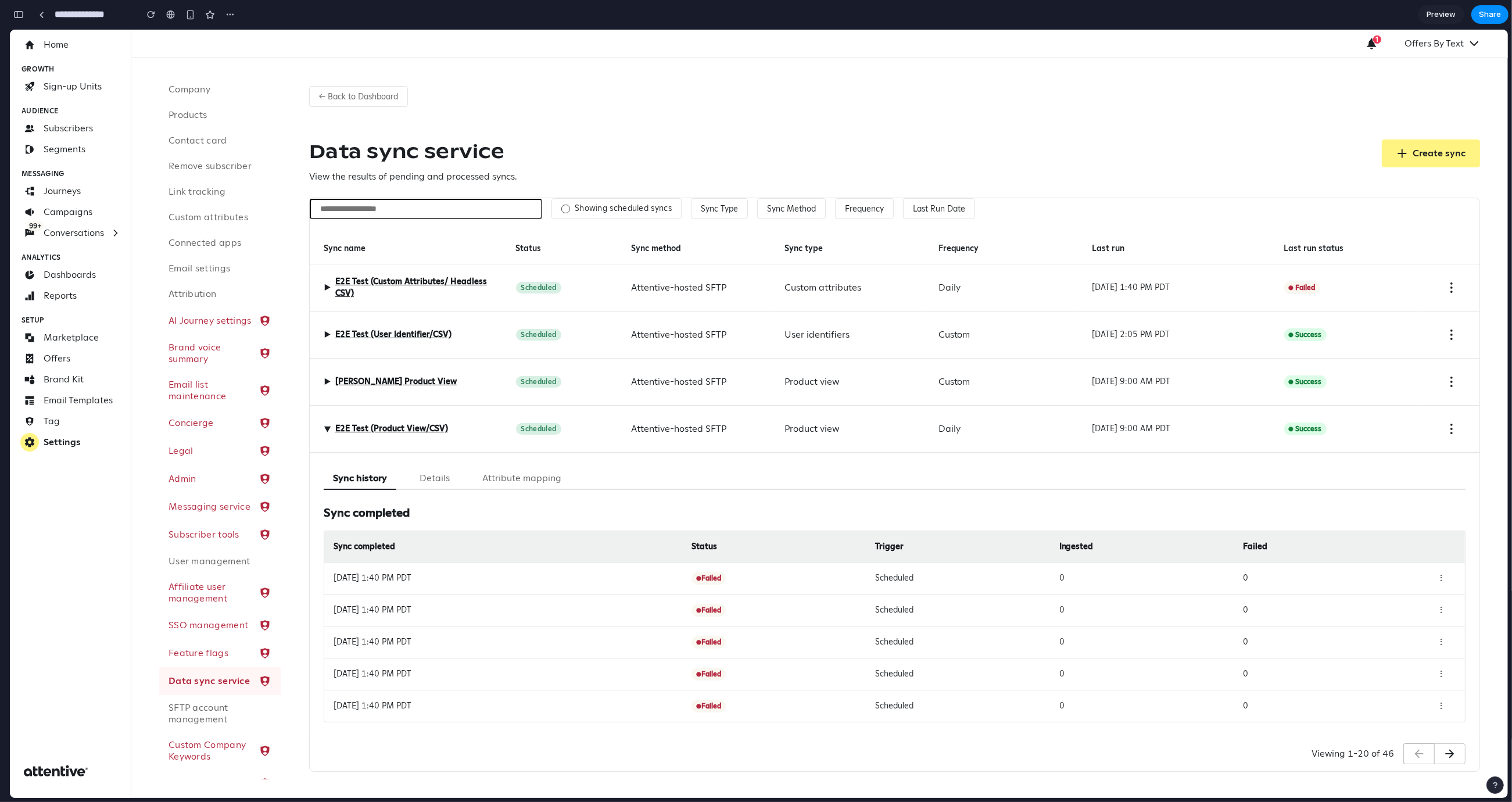
click at [508, 476] on button "Attribute mapping" at bounding box center [522, 478] width 98 height 23
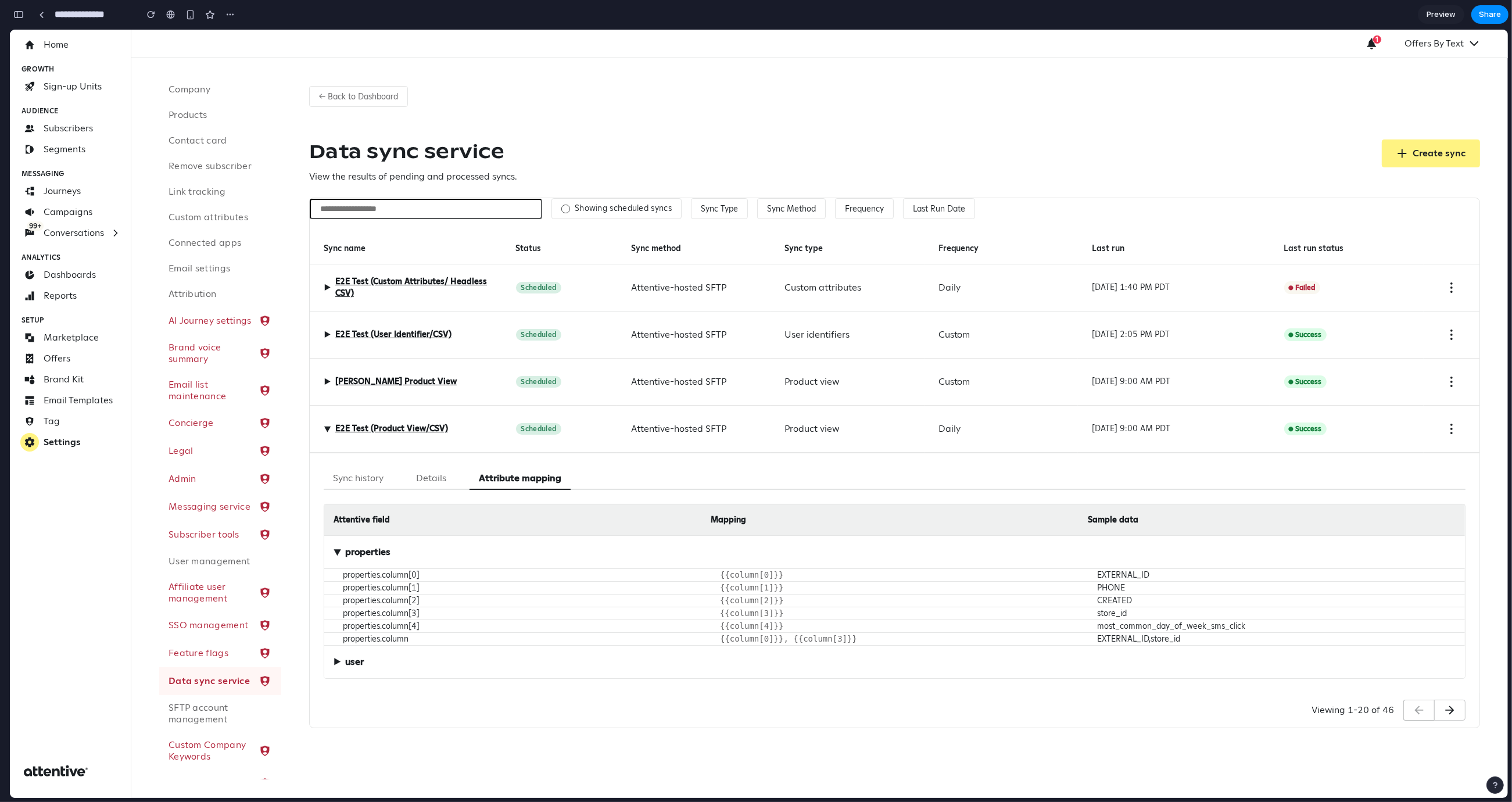
scroll to position [37, 0]
click at [327, 425] on span "▶" at bounding box center [327, 428] width 14 height 7
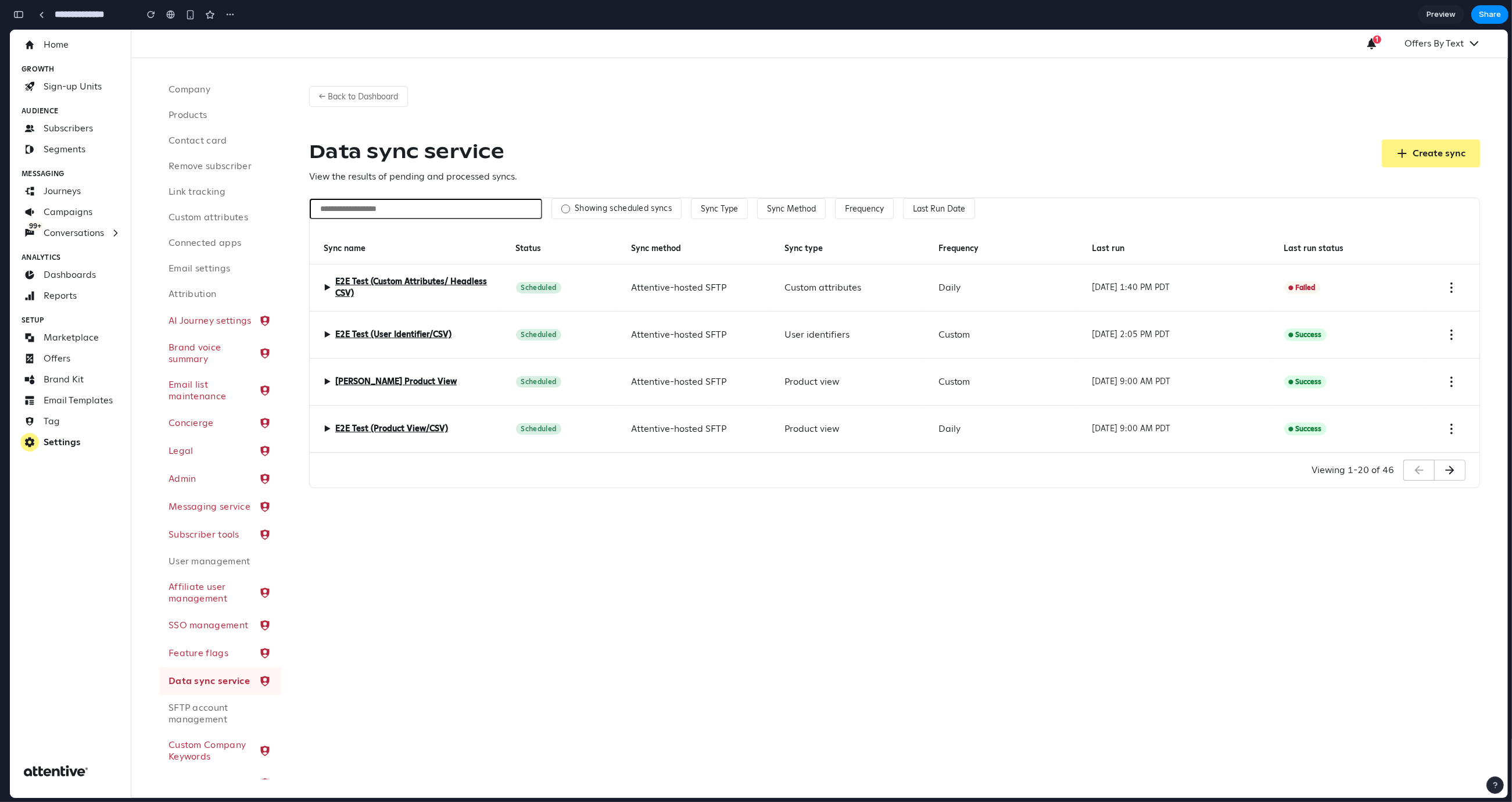
click at [1139, 131] on div "← Back to Dashboard Data sync service View the results of pending and processed…" at bounding box center [895, 282] width 1227 height 449
click at [381, 101] on button "← Back to Dashboard" at bounding box center [359, 96] width 98 height 21
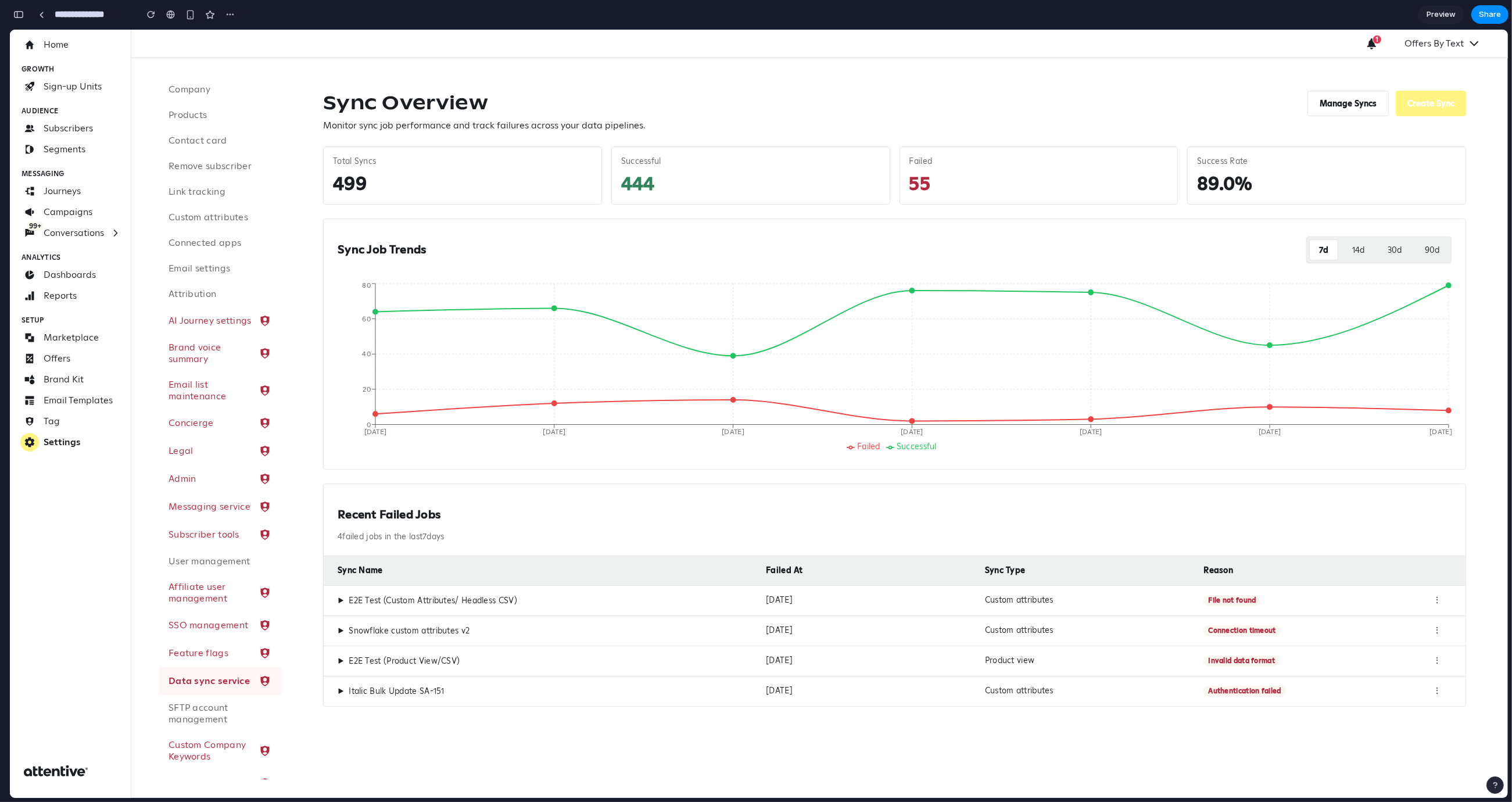
click at [541, 604] on div "▶ E2E Test (Custom Attributes/ Headless CSV)" at bounding box center [547, 600] width 419 height 11
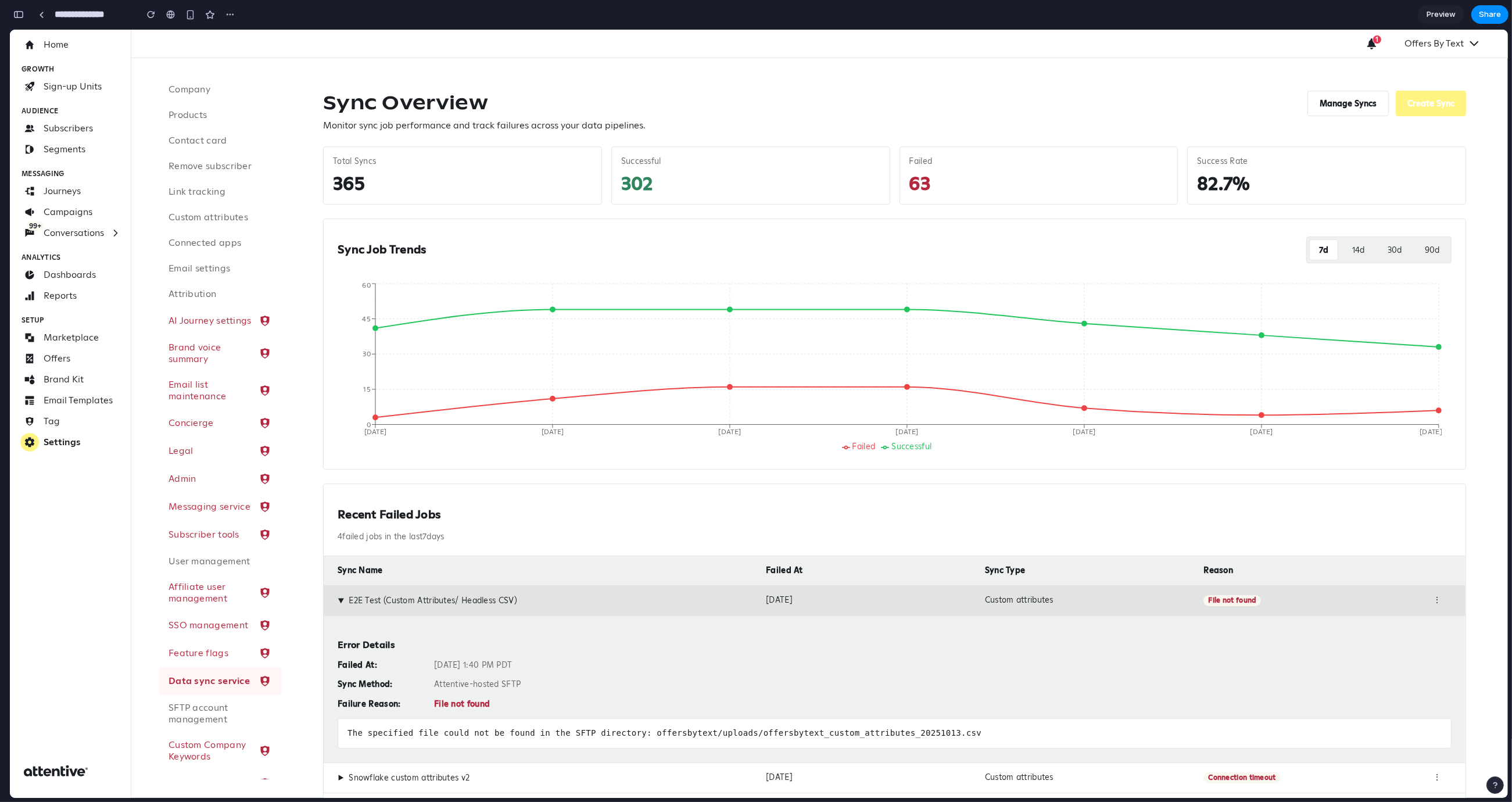
click at [544, 596] on div "▶ E2E Test (Custom Attributes/ Headless CSV)" at bounding box center [547, 600] width 419 height 11
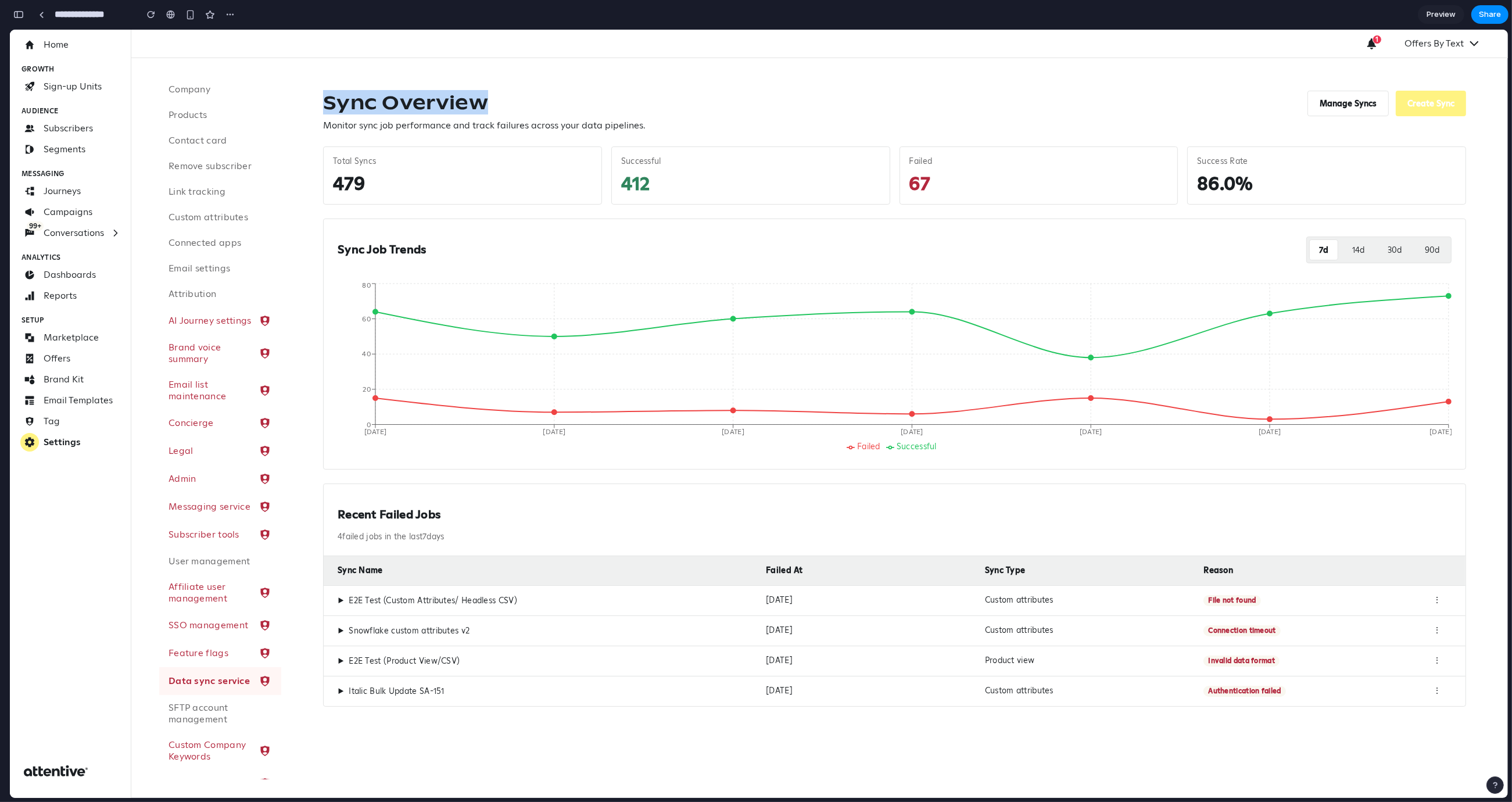
drag, startPoint x: 504, startPoint y: 109, endPoint x: 348, endPoint y: 81, distance: 158.5
click at [348, 81] on div "Sync Overview Monitor sync job performance and track failures across your data …" at bounding box center [895, 398] width 1171 height 644
click at [339, 98] on h1 "Sync Overview" at bounding box center [484, 102] width 323 height 24
drag, startPoint x: 316, startPoint y: 99, endPoint x: 666, endPoint y: 129, distance: 351.3
click at [666, 129] on div "Sync Overview Monitor sync job performance and track failures across your data …" at bounding box center [895, 398] width 1171 height 644
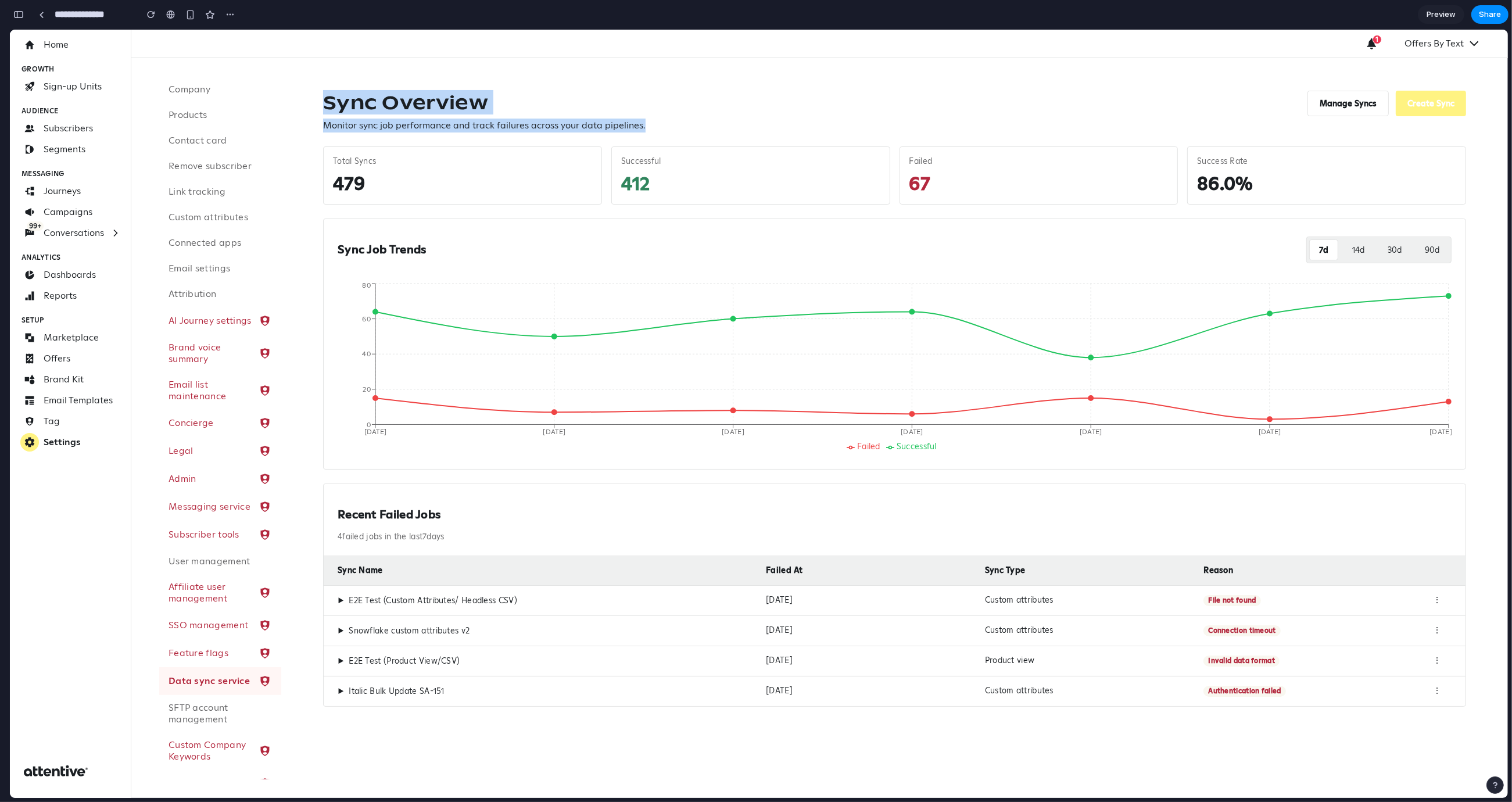
drag, startPoint x: 649, startPoint y: 126, endPoint x: 368, endPoint y: 84, distance: 284.1
click at [373, 84] on div "Sync Overview Monitor sync job performance and track failures across your data …" at bounding box center [895, 398] width 1171 height 644
click at [615, 135] on div "Sync Overview Monitor sync job performance and track failures across your data …" at bounding box center [895, 398] width 1171 height 644
click at [1345, 107] on button "Manage Syncs" at bounding box center [1348, 103] width 82 height 26
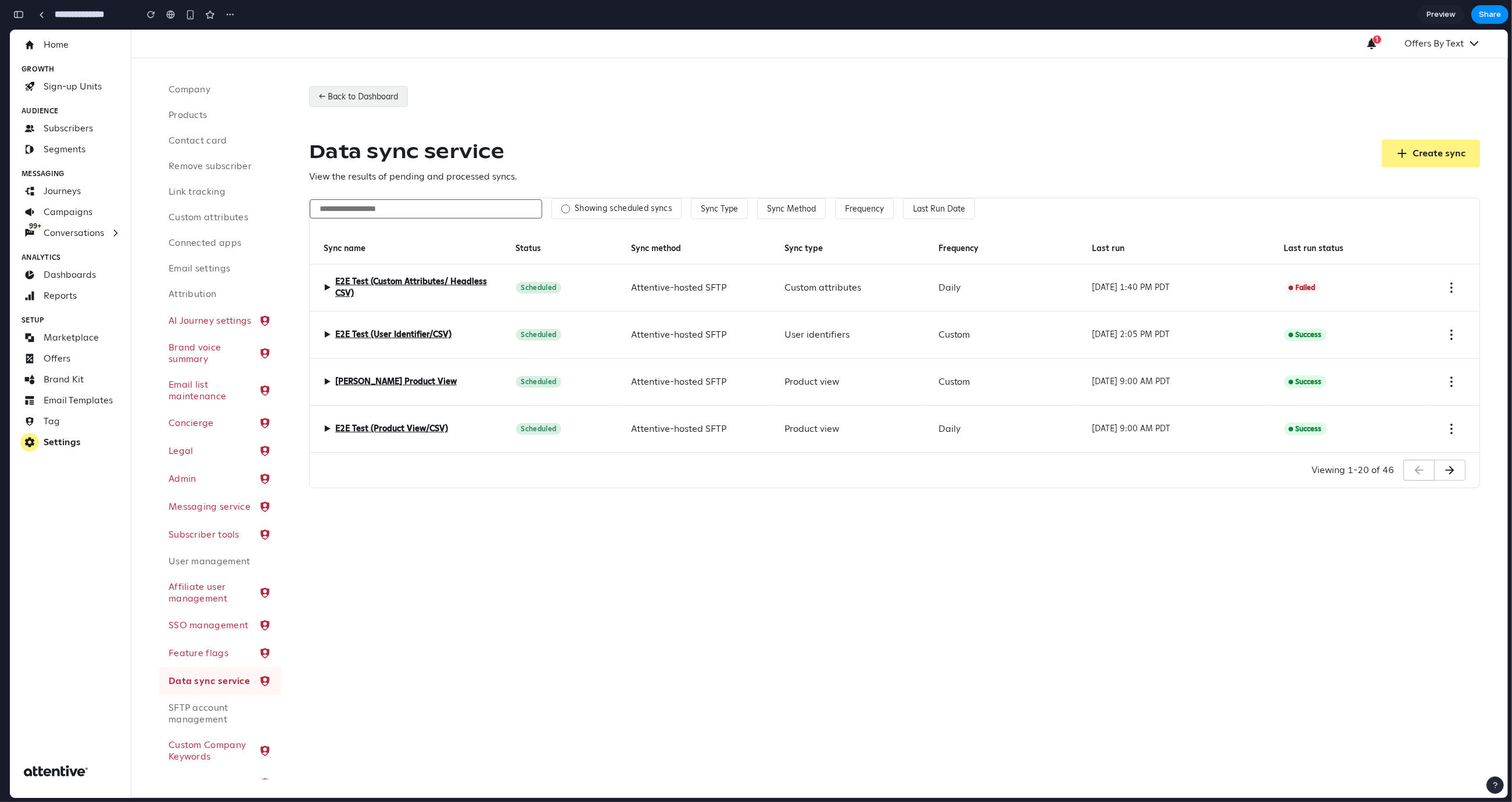
click at [341, 93] on button "← Back to Dashboard" at bounding box center [359, 96] width 98 height 21
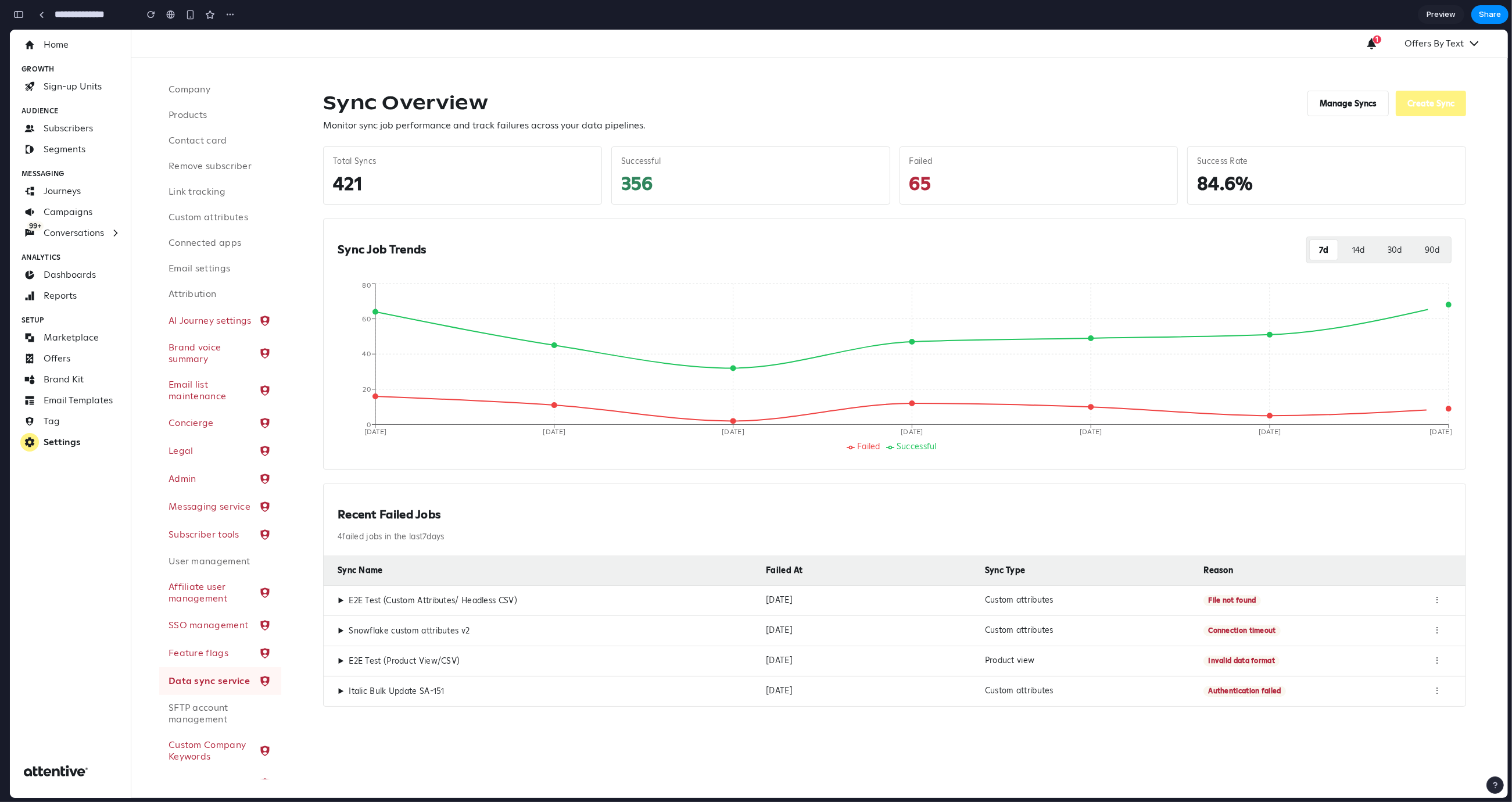
click at [340, 599] on span "▶" at bounding box center [341, 601] width 7 height 10
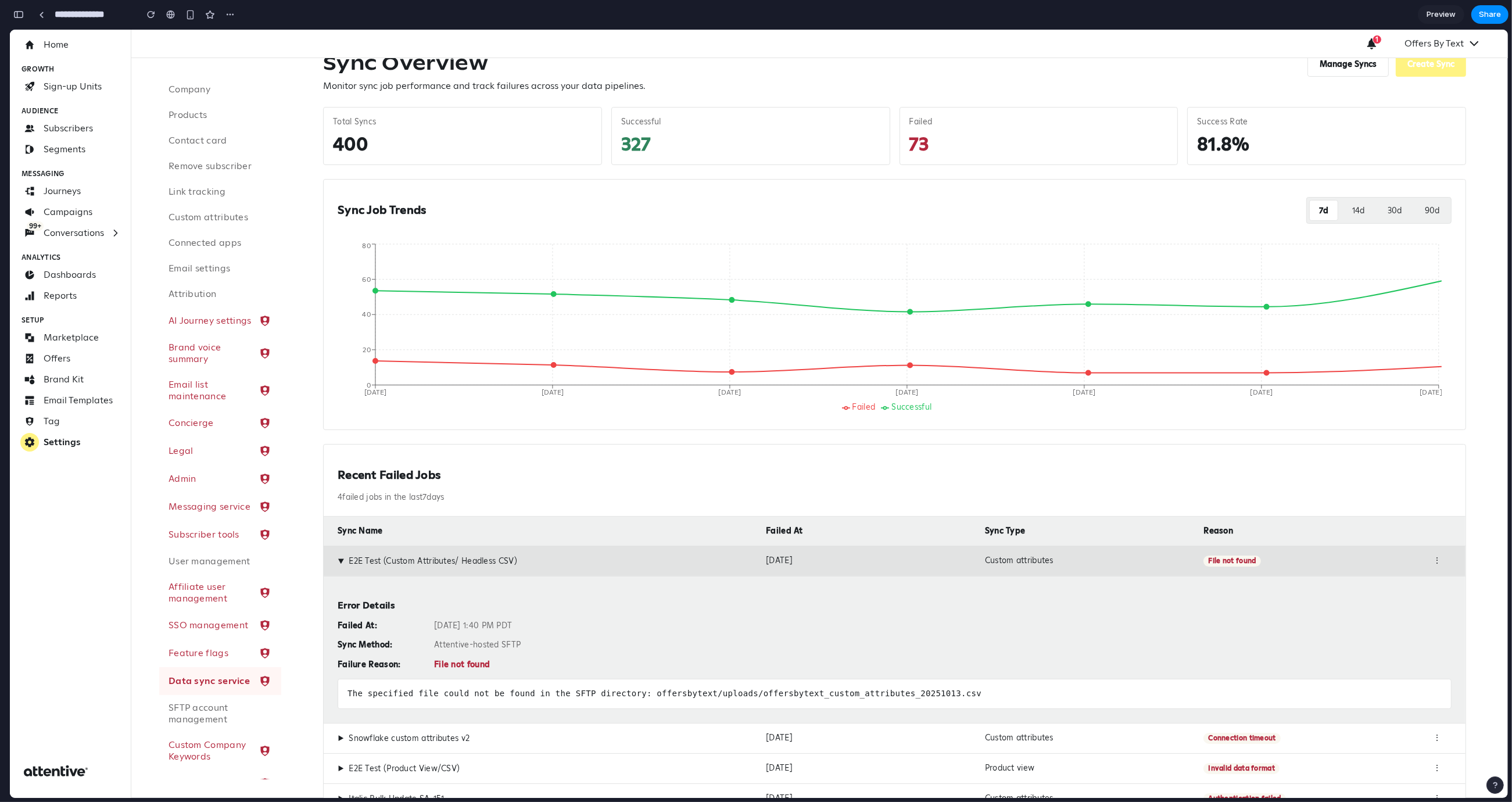
scroll to position [89, 0]
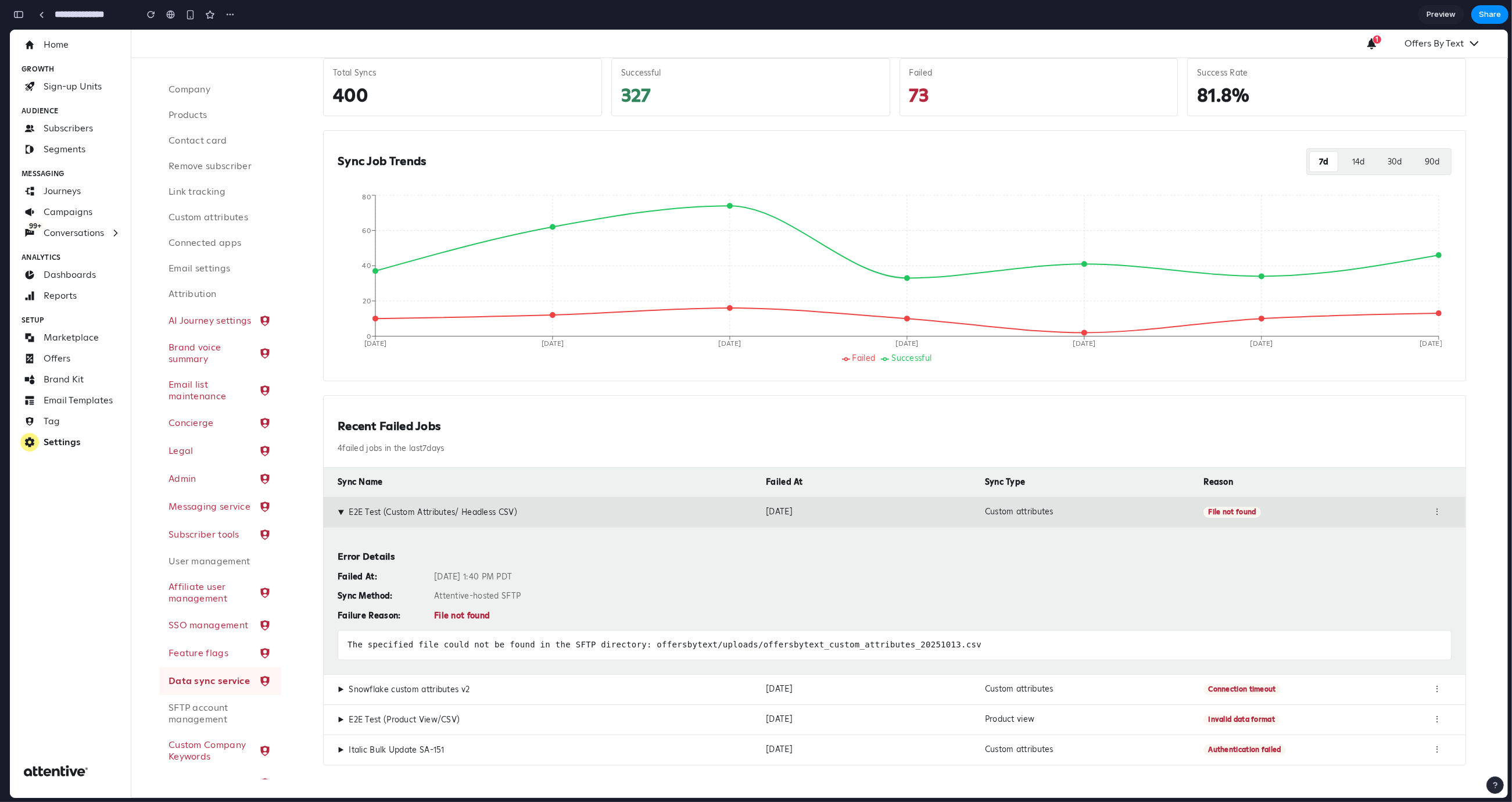
click at [448, 652] on div "The specified file could not be found in the SFTP directory: offersbytext/uploa…" at bounding box center [895, 645] width 1114 height 30
click at [530, 645] on div "The specified file could not be found in the SFTP directory: offersbytext/uploa…" at bounding box center [895, 645] width 1114 height 30
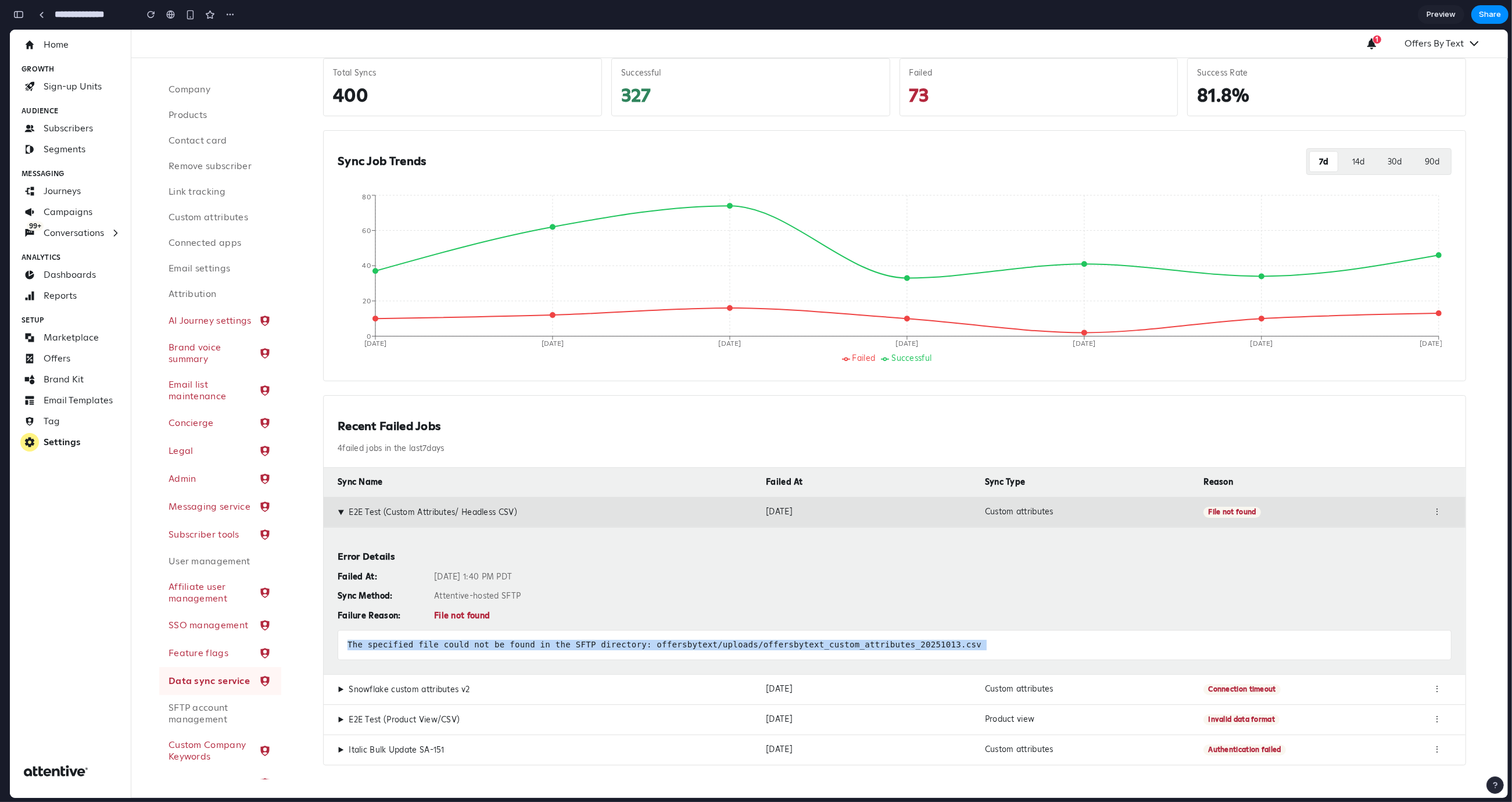
click at [530, 645] on div "The specified file could not be found in the SFTP directory: offersbytext/uploa…" at bounding box center [895, 645] width 1114 height 30
click at [569, 632] on div "The specified file could not be found in the SFTP directory: offersbytext/uploa…" at bounding box center [895, 645] width 1114 height 30
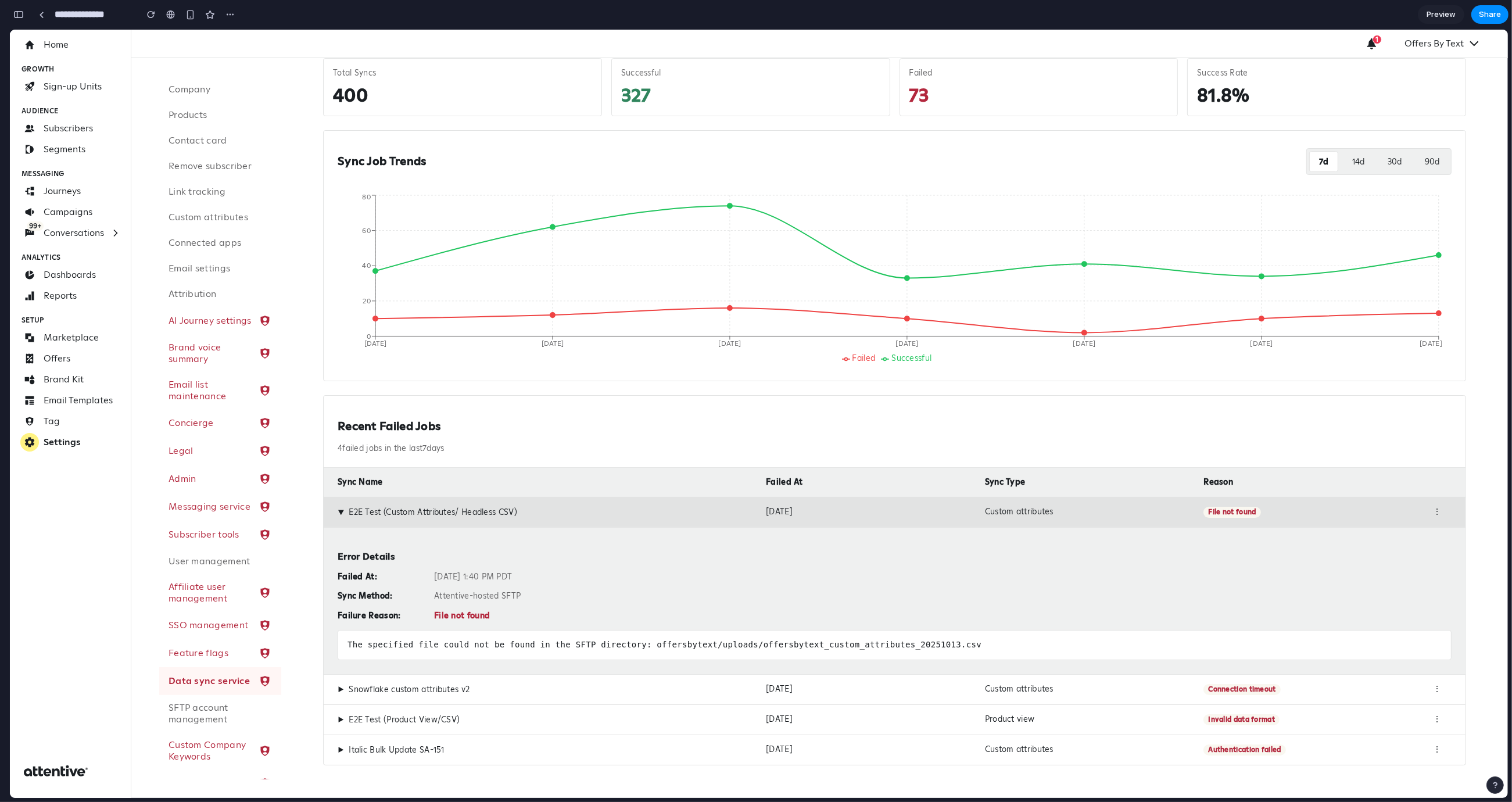
click at [572, 605] on div "Failed At: Oct 13, 2025 at 1:40 PM PDT Sync Method: Attentive-hosted SFTP Failu…" at bounding box center [895, 596] width 1114 height 49
click at [636, 646] on div "The specified file could not be found in the SFTP directory: offersbytext/uploa…" at bounding box center [895, 645] width 1114 height 30
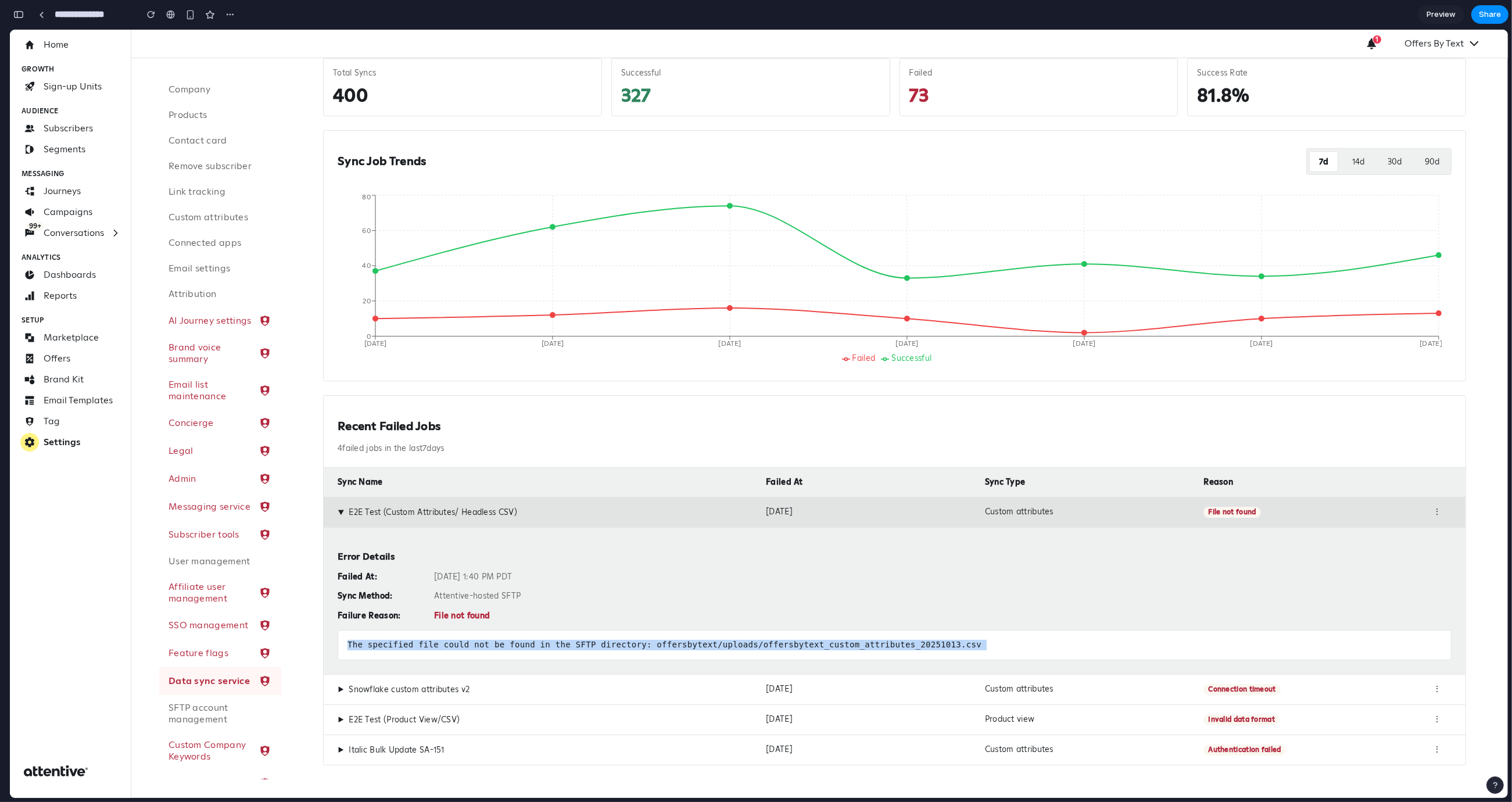
drag, startPoint x: 636, startPoint y: 646, endPoint x: 842, endPoint y: 648, distance: 206.0
click at [636, 646] on div "The specified file could not be found in the SFTP directory: offersbytext/uploa…" at bounding box center [895, 645] width 1114 height 30
drag, startPoint x: 990, startPoint y: 648, endPoint x: 971, endPoint y: 638, distance: 21.5
click at [990, 648] on div "The specified file could not be found in the SFTP directory: offersbytext/uploa…" at bounding box center [895, 645] width 1114 height 30
drag, startPoint x: 947, startPoint y: 650, endPoint x: 382, endPoint y: 640, distance: 565.1
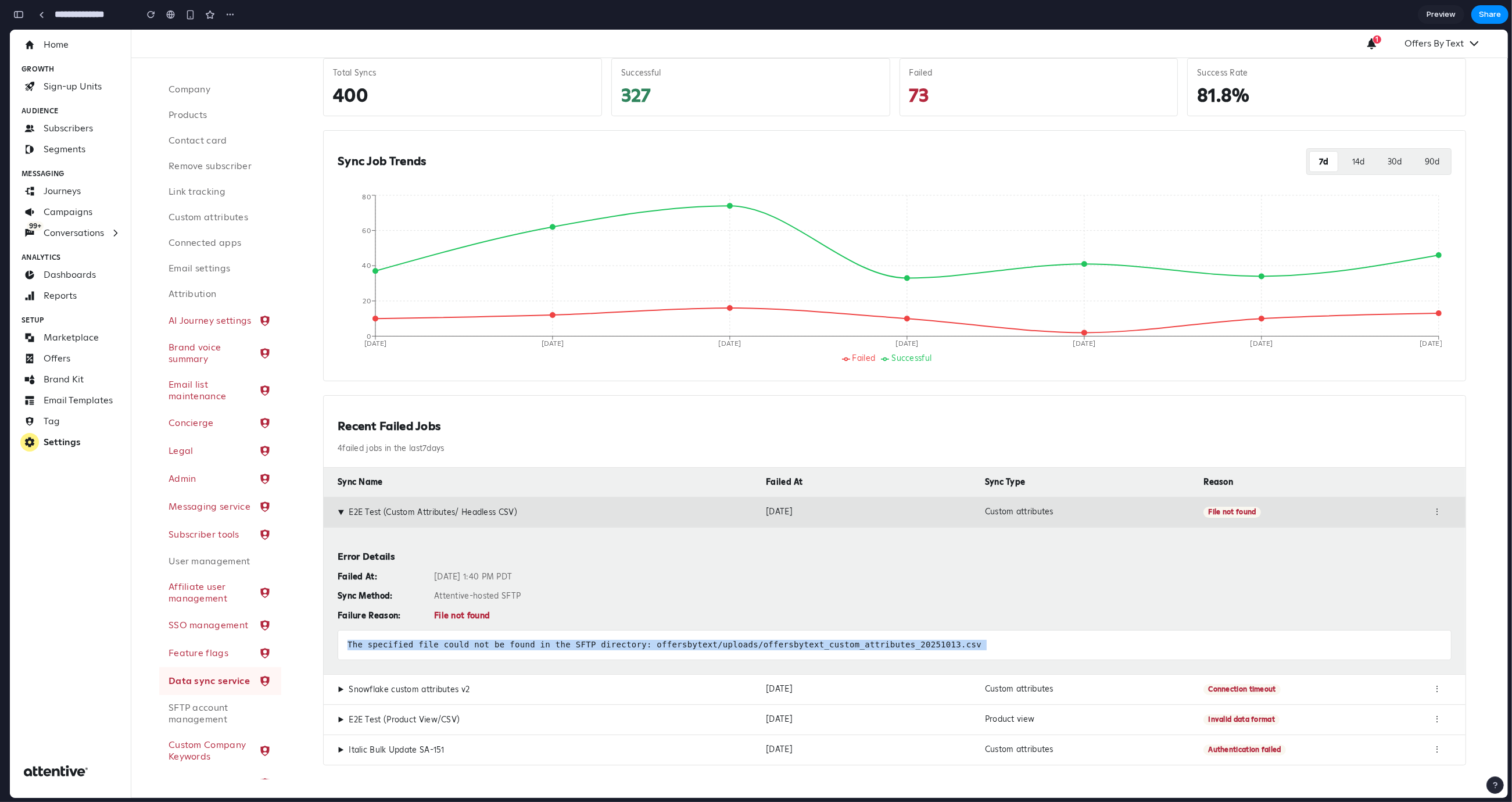
click at [398, 644] on div "The specified file could not be found in the SFTP directory: offersbytext/uploa…" at bounding box center [895, 645] width 1114 height 30
click at [382, 640] on div "The specified file could not be found in the SFTP directory: offersbytext/uploa…" at bounding box center [895, 645] width 1114 height 30
drag, startPoint x: 346, startPoint y: 643, endPoint x: 1032, endPoint y: 651, distance: 686.0
click at [1028, 651] on div "The specified file could not be found in the SFTP directory: offersbytext/uploa…" at bounding box center [895, 645] width 1114 height 30
drag, startPoint x: 995, startPoint y: 646, endPoint x: 321, endPoint y: 634, distance: 674.1
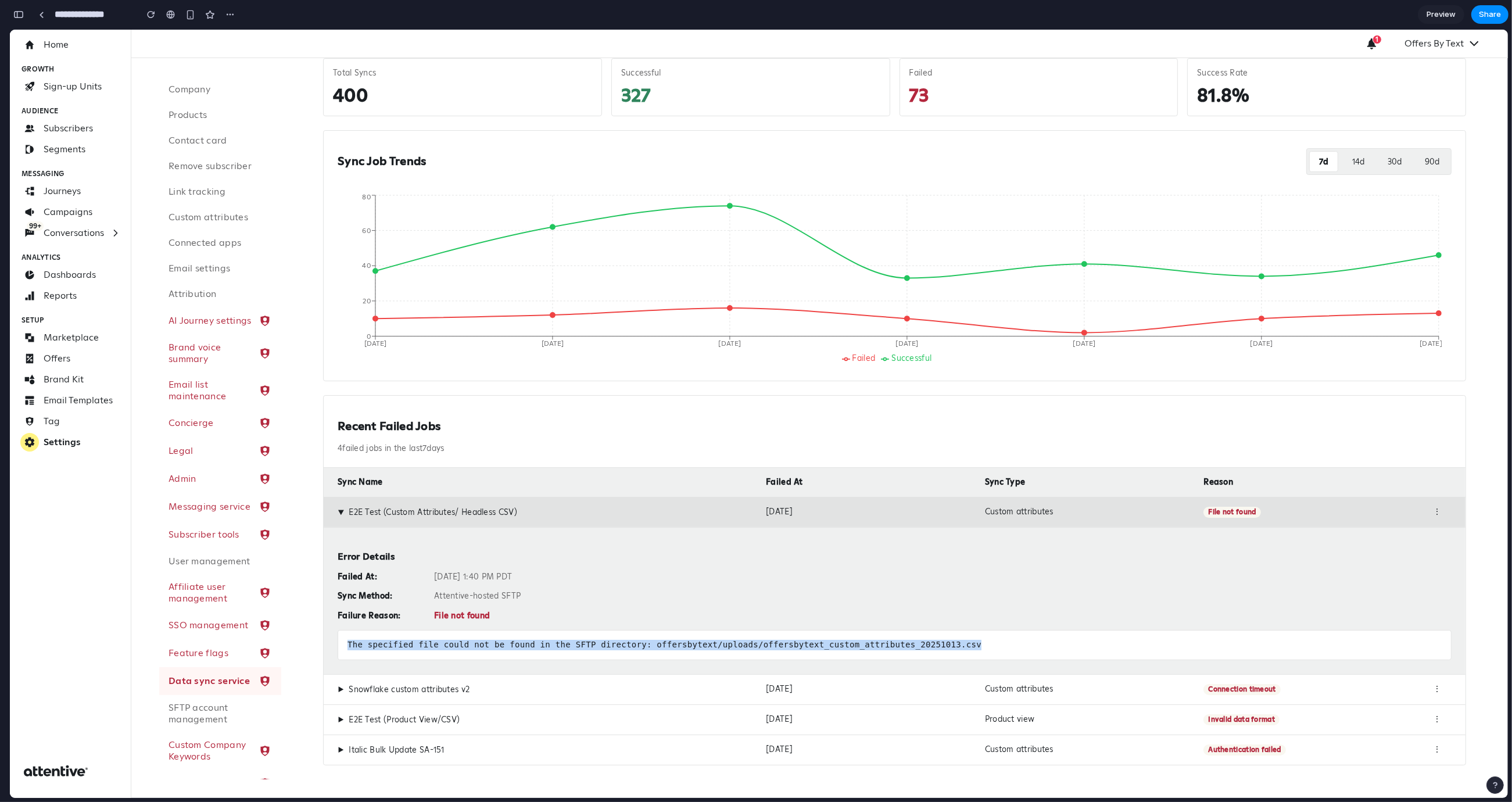
click at [323, 634] on div "Recent Failed Jobs 4 failed jobs in the last 7 days Sync Name Failed At Sync Ty…" at bounding box center [895, 580] width 1143 height 370
click at [345, 637] on div "The specified file could not be found in the SFTP directory: offersbytext/uploa…" at bounding box center [895, 645] width 1114 height 30
drag, startPoint x: 353, startPoint y: 641, endPoint x: 889, endPoint y: 663, distance: 536.5
click at [862, 661] on div "Error Details Failed At: Oct 13, 2025 at 1:40 PM PDT Sync Method: Attentive-hos…" at bounding box center [895, 601] width 1142 height 147
click at [911, 640] on div "The specified file could not be found in the SFTP directory: offersbytext/uploa…" at bounding box center [895, 645] width 1114 height 30
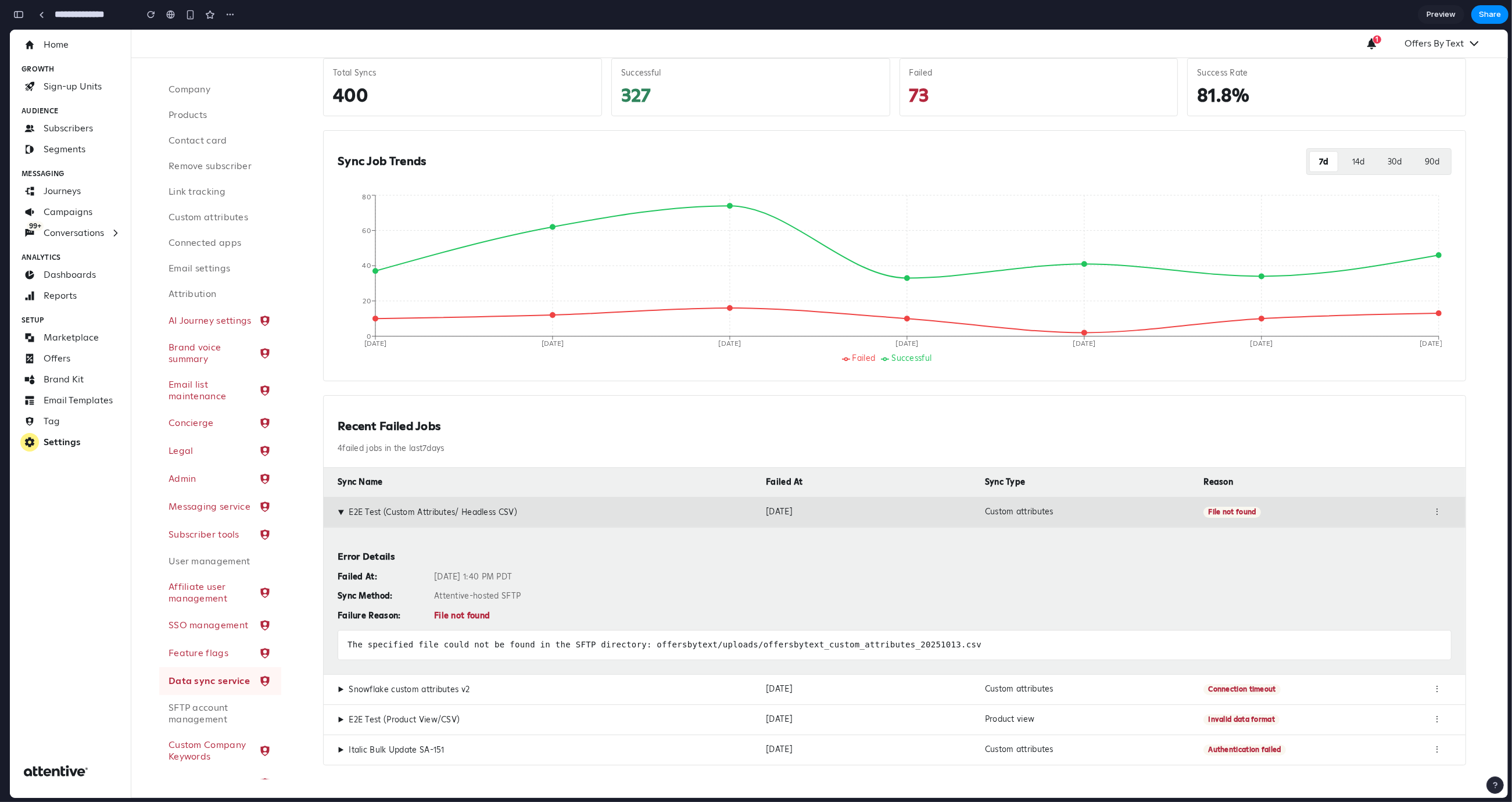
click at [455, 619] on div "File not found" at bounding box center [943, 615] width 1018 height 10
click at [439, 616] on div "File not found" at bounding box center [943, 615] width 1018 height 10
click at [503, 602] on div "Failed At: Oct 13, 2025 at 1:40 PM PDT Sync Method: Attentive-hosted SFTP Failu…" at bounding box center [895, 596] width 1114 height 49
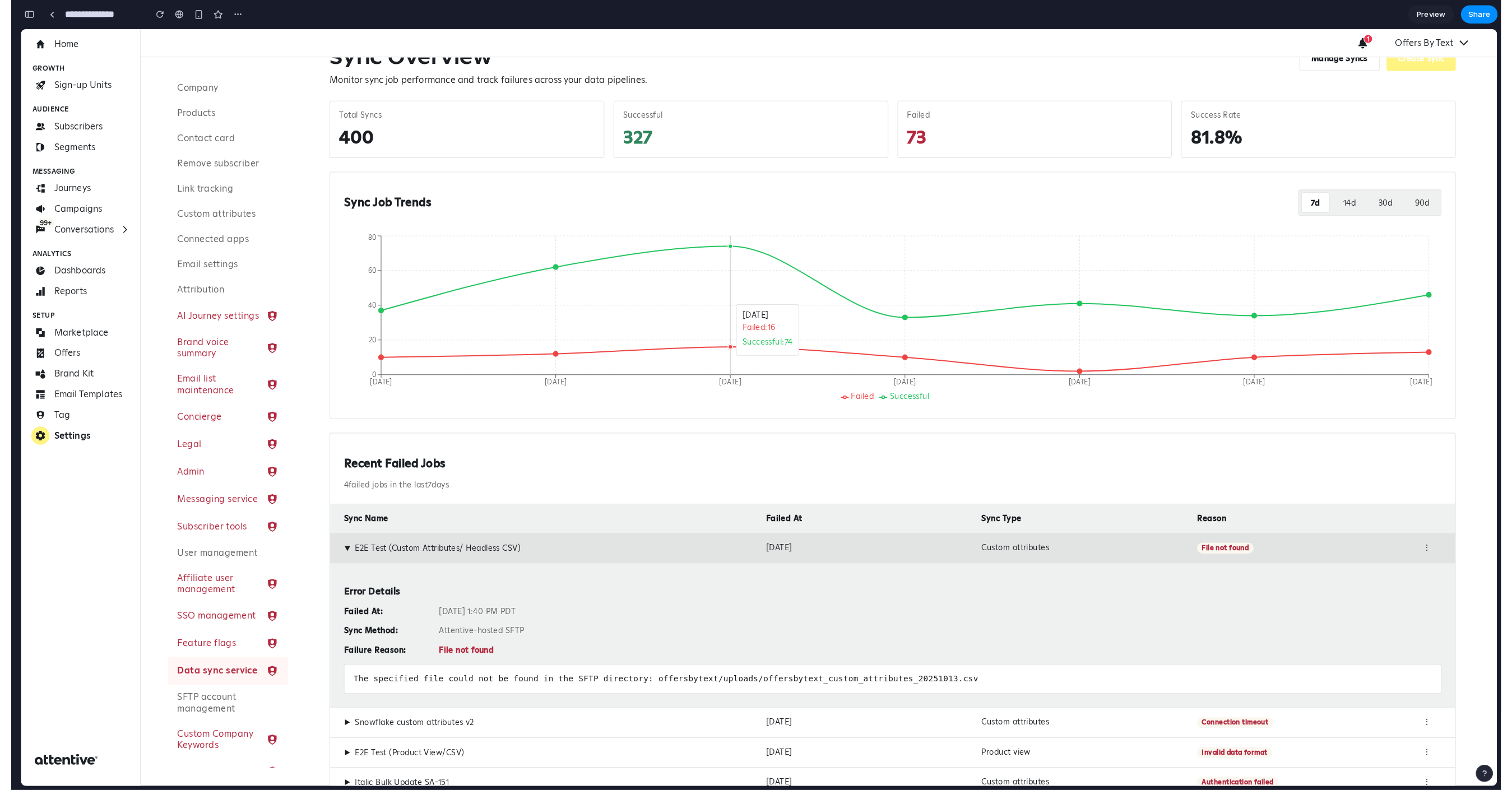
scroll to position [0, 0]
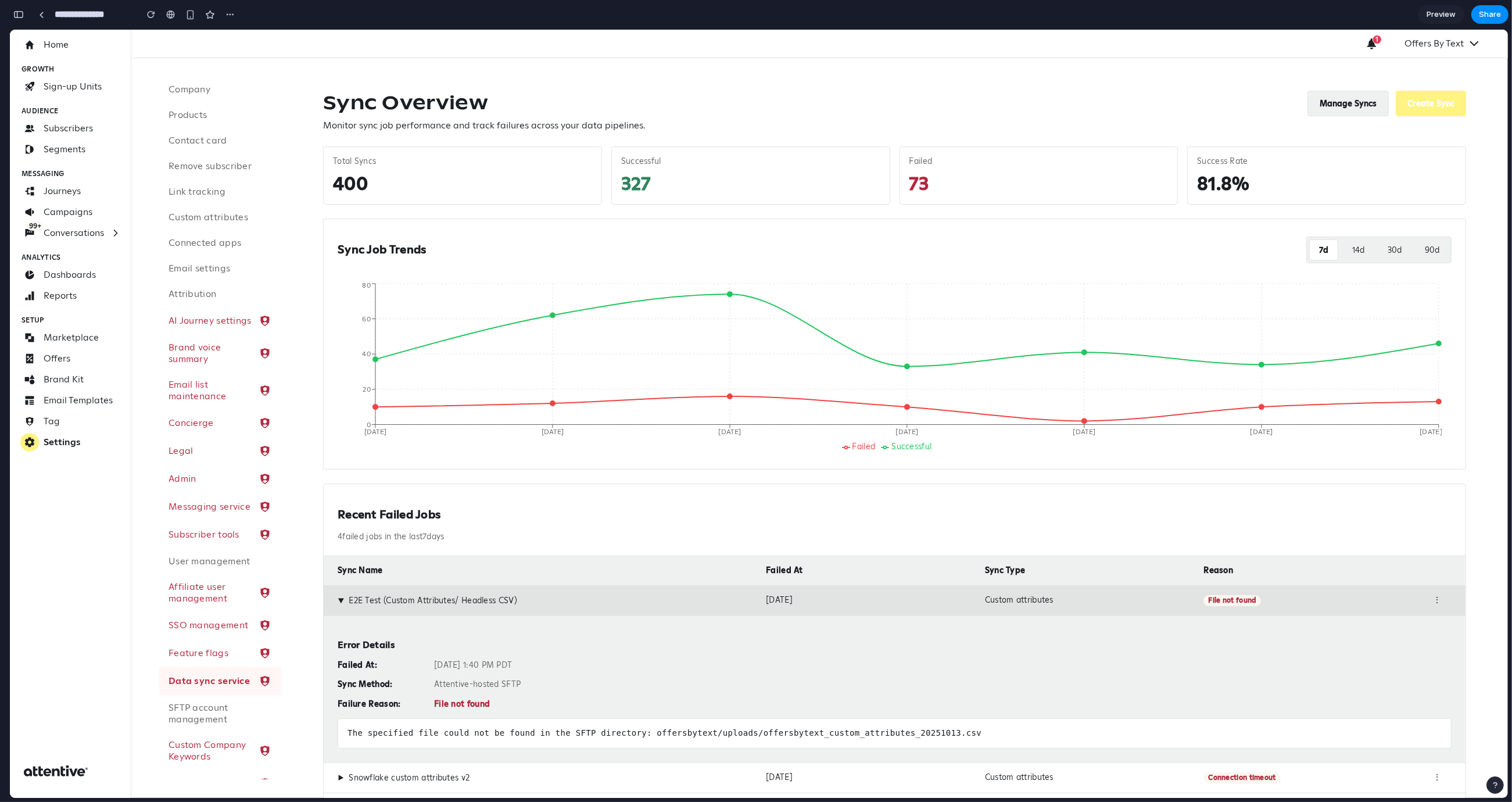
click at [1353, 106] on button "Manage Syncs" at bounding box center [1348, 103] width 82 height 26
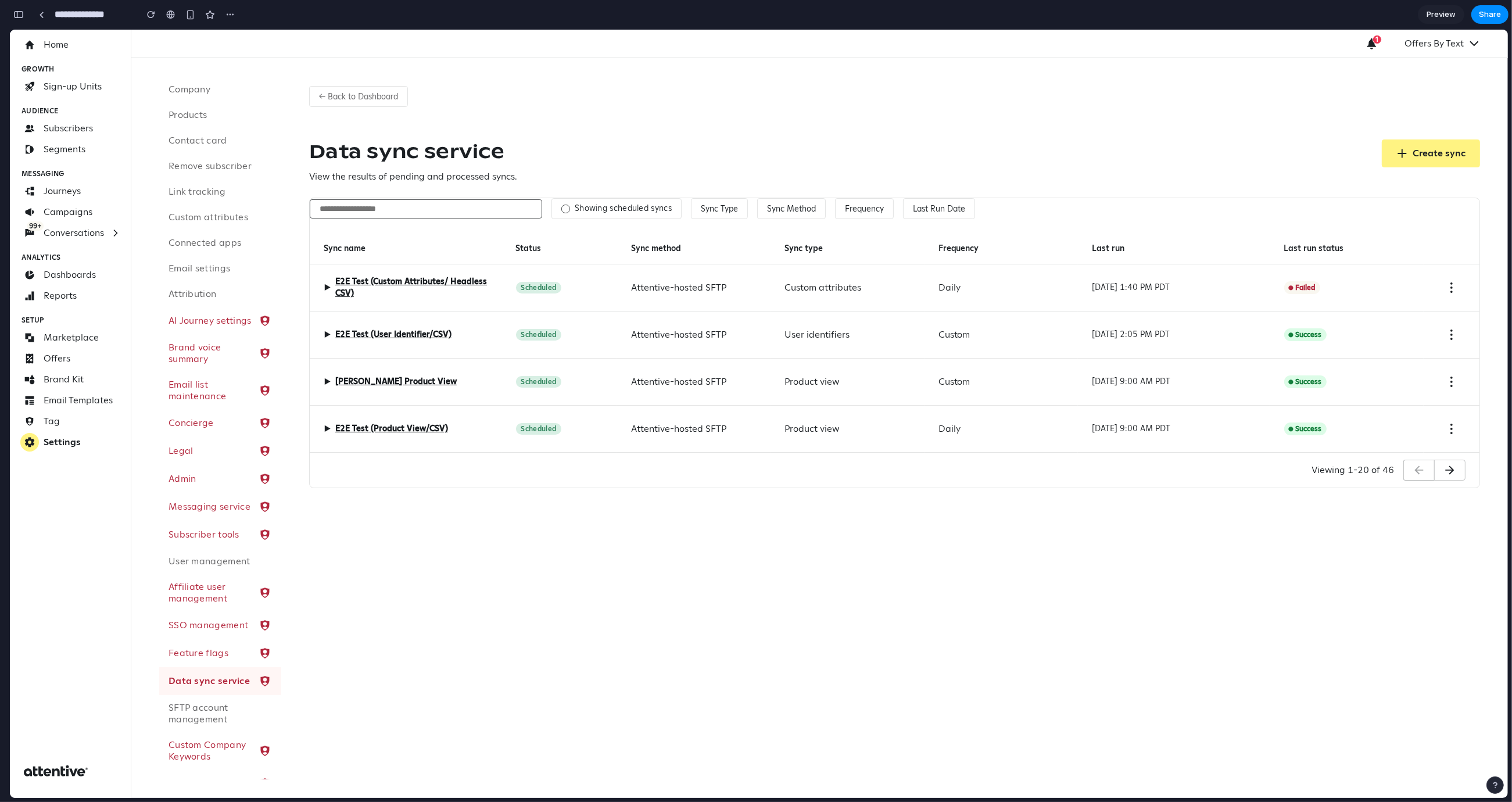
click at [324, 289] on span "▶" at bounding box center [327, 287] width 7 height 14
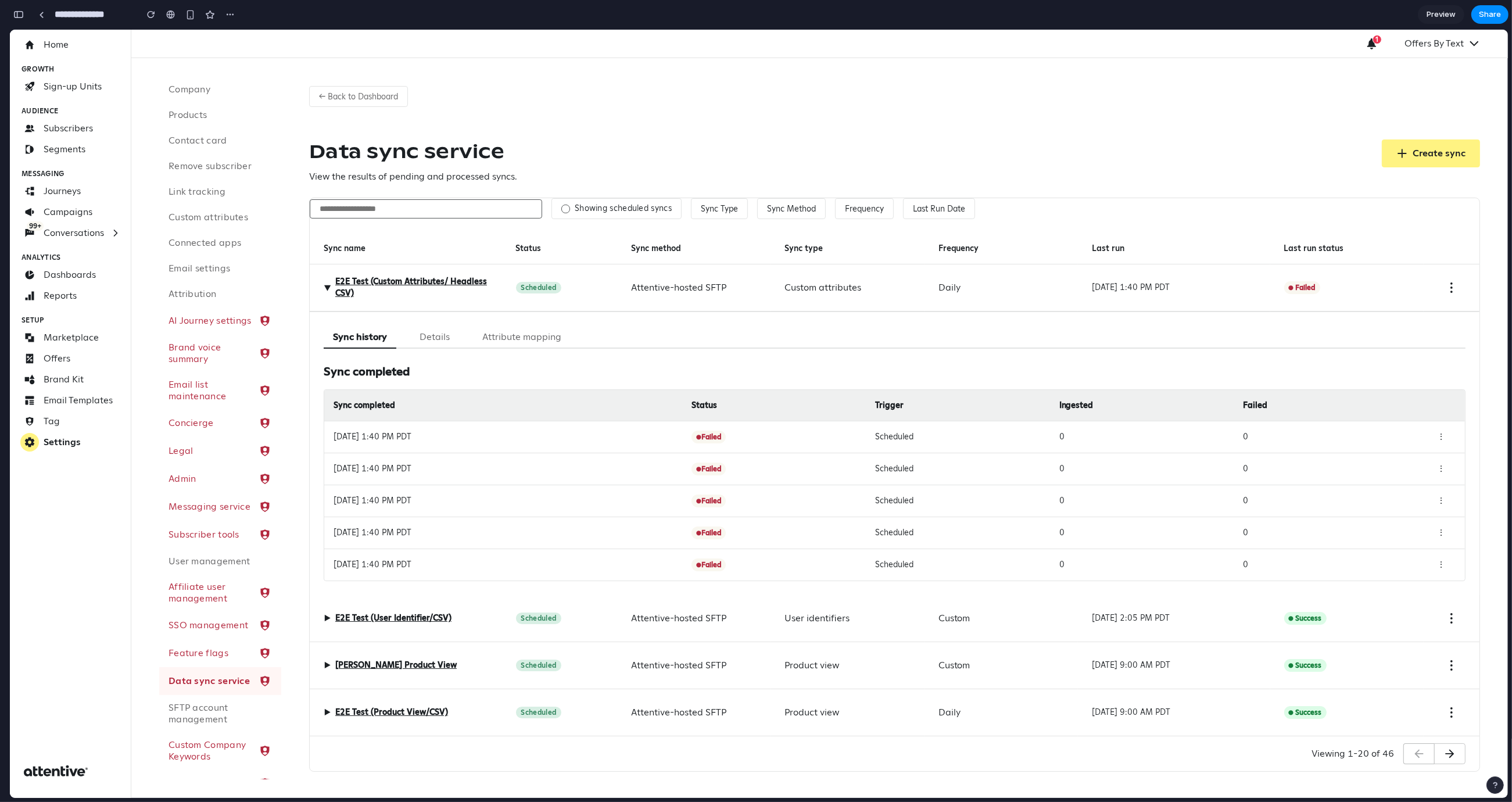
click at [700, 425] on div "Oct 13, 2025 at 1:40 PM PDT ● Failed Scheduled 0 0 ⋮" at bounding box center [894, 437] width 1141 height 32
click at [647, 436] on div "Oct 13, 2025 at 1:40 PM PDT" at bounding box center [508, 436] width 349 height 12
click at [605, 355] on div "Sync history Details Attribute mapping Sync completed Sync completed Status Tri…" at bounding box center [895, 453] width 1142 height 255
click at [586, 329] on div "Sync history Details Attribute mapping" at bounding box center [895, 337] width 1142 height 23
click at [324, 286] on span "▶" at bounding box center [327, 287] width 14 height 7
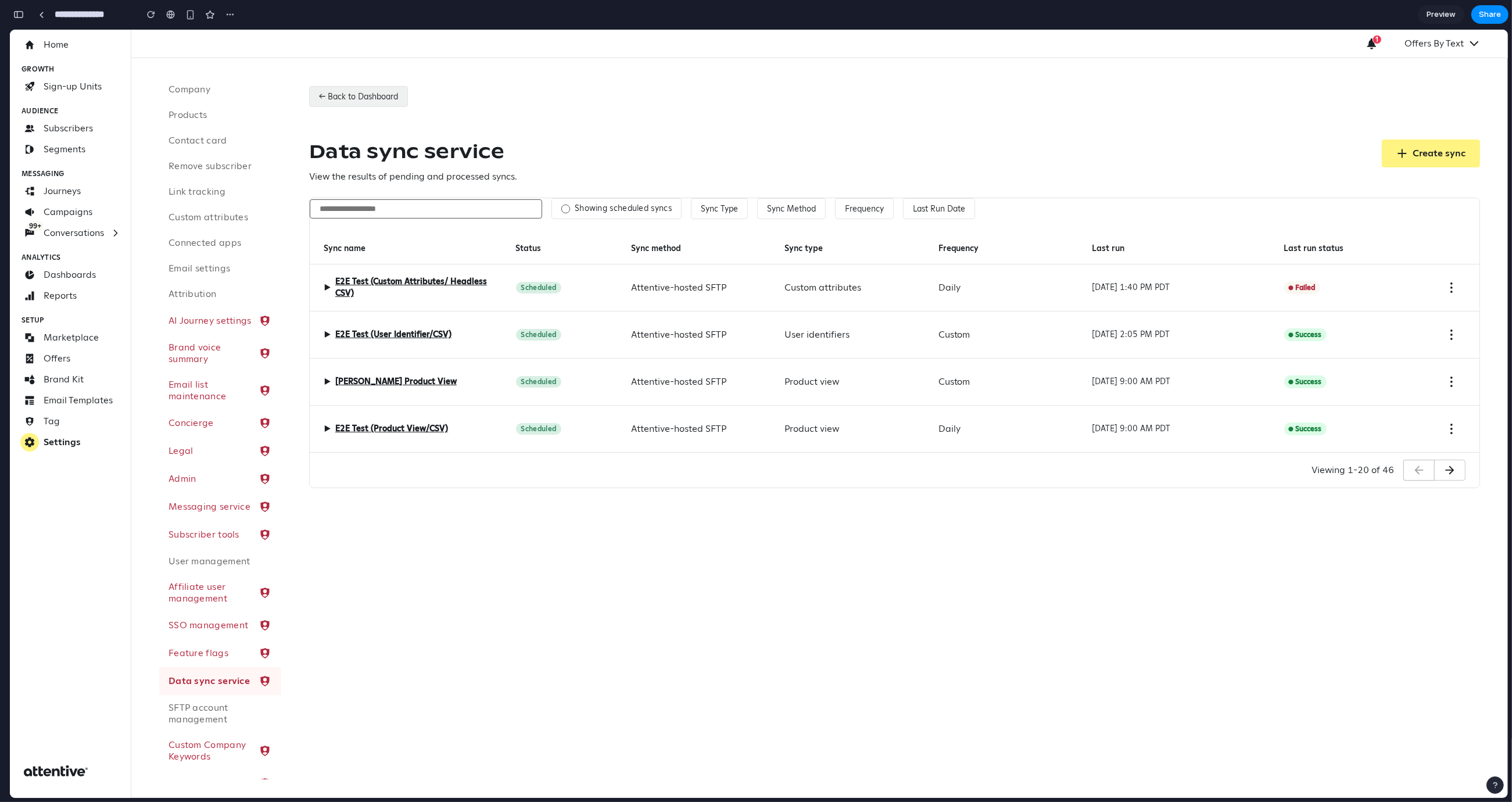
click at [374, 94] on button "← Back to Dashboard" at bounding box center [359, 96] width 98 height 21
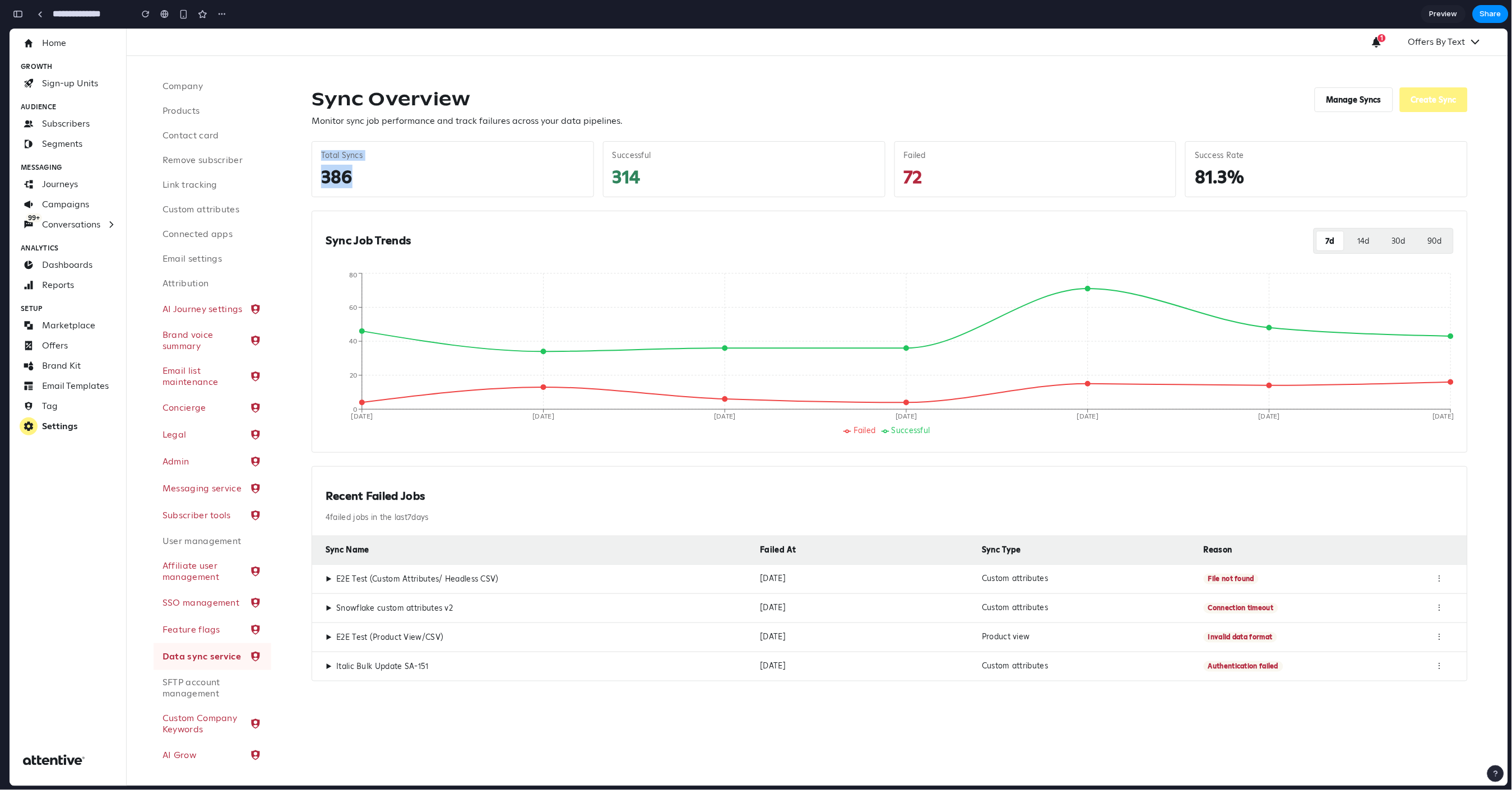
drag, startPoint x: 320, startPoint y: 152, endPoint x: 414, endPoint y: 180, distance: 98.1
click at [414, 180] on div "Total Syncs 386" at bounding box center [453, 169] width 283 height 56
click at [414, 180] on div "386" at bounding box center [453, 176] width 264 height 23
click at [342, 173] on div "386" at bounding box center [453, 176] width 264 height 23
click at [625, 170] on div "314" at bounding box center [745, 176] width 264 height 23
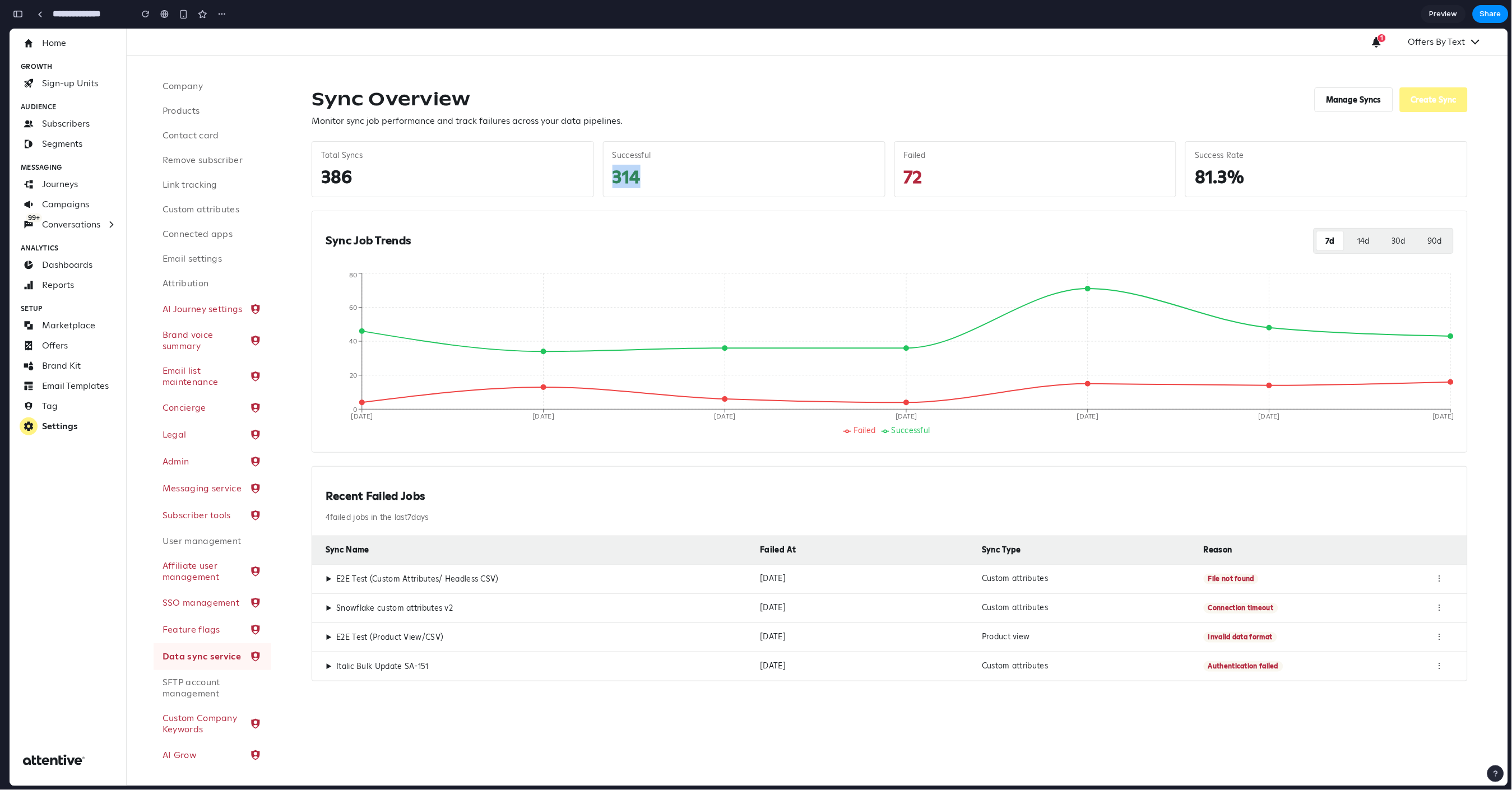
click at [625, 170] on div "314" at bounding box center [745, 176] width 264 height 23
click at [919, 181] on div "72" at bounding box center [1036, 176] width 264 height 23
click at [358, 492] on h2 "Recent Failed Jobs" at bounding box center [890, 496] width 1128 height 14
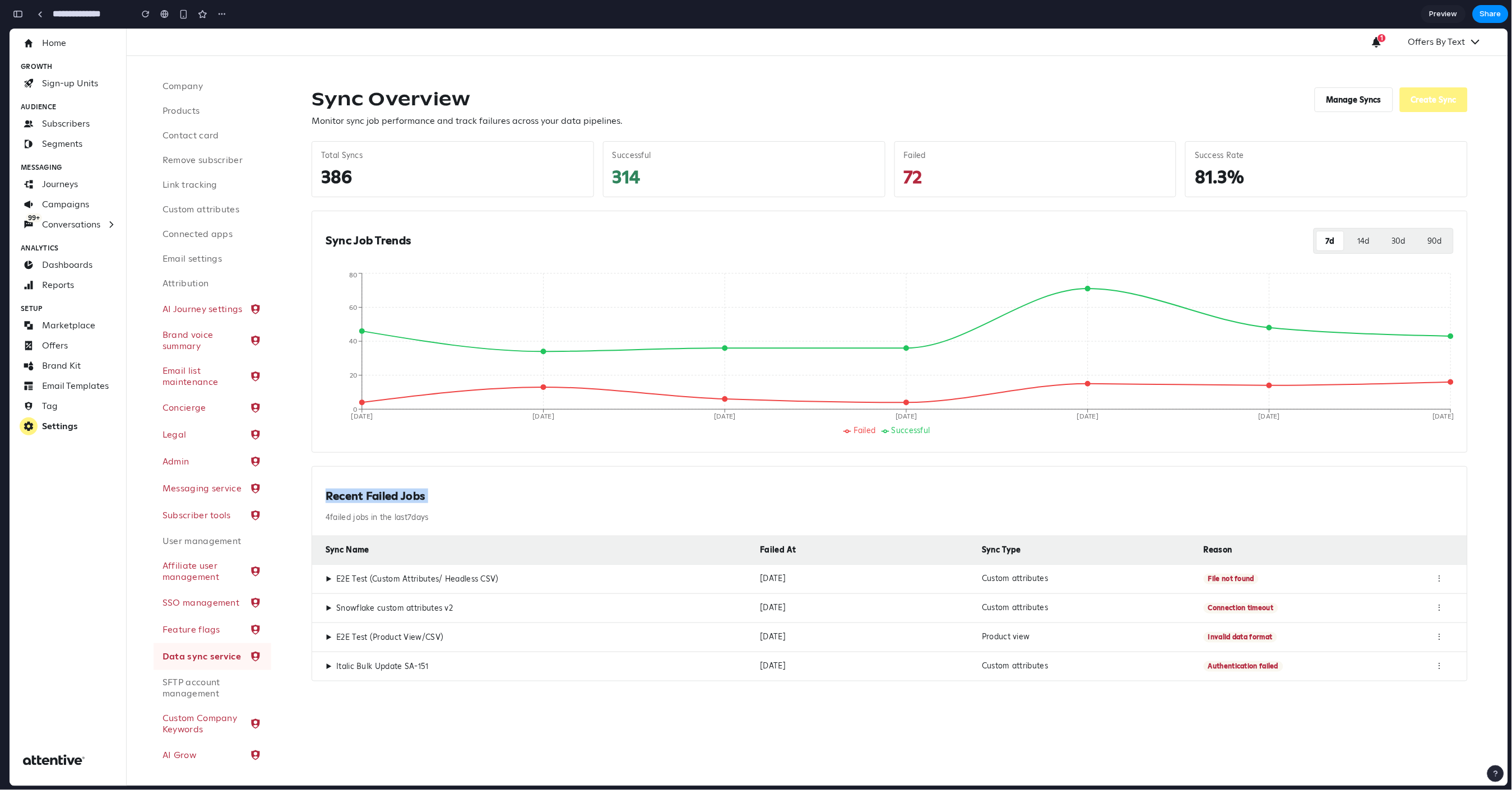
click at [432, 494] on h2 "Recent Failed Jobs" at bounding box center [890, 496] width 1128 height 14
drag, startPoint x: 433, startPoint y: 495, endPoint x: 294, endPoint y: 498, distance: 139.0
click at [294, 498] on div "Sync Overview Monitor sync job performance and track failures across your data …" at bounding box center [890, 383] width 1237 height 657
click at [1353, 239] on button "14 d" at bounding box center [1364, 240] width 30 height 20
click at [1406, 244] on button "30 d" at bounding box center [1399, 240] width 31 height 20
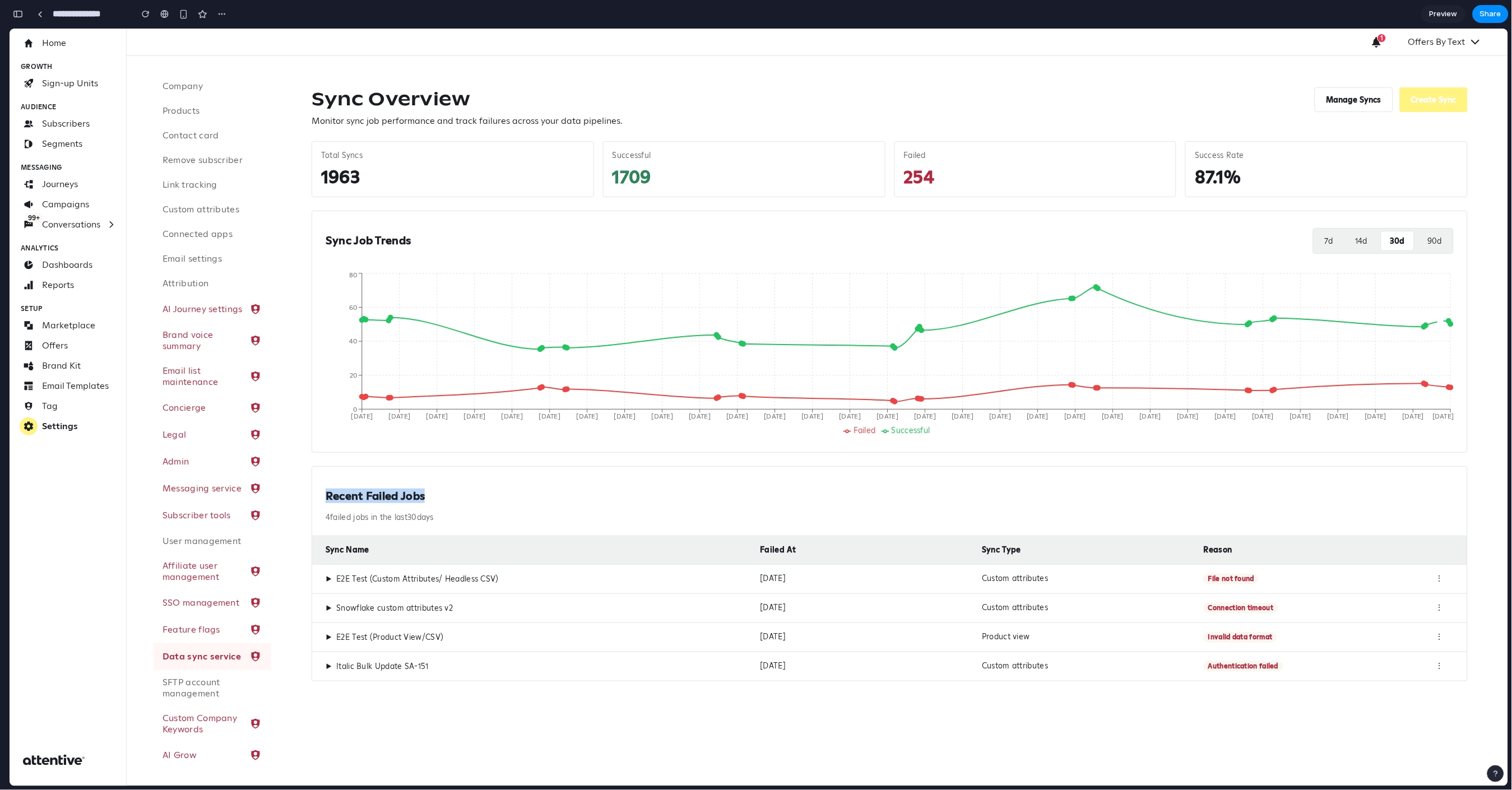
click at [1432, 242] on button "90 d" at bounding box center [1435, 240] width 32 height 20
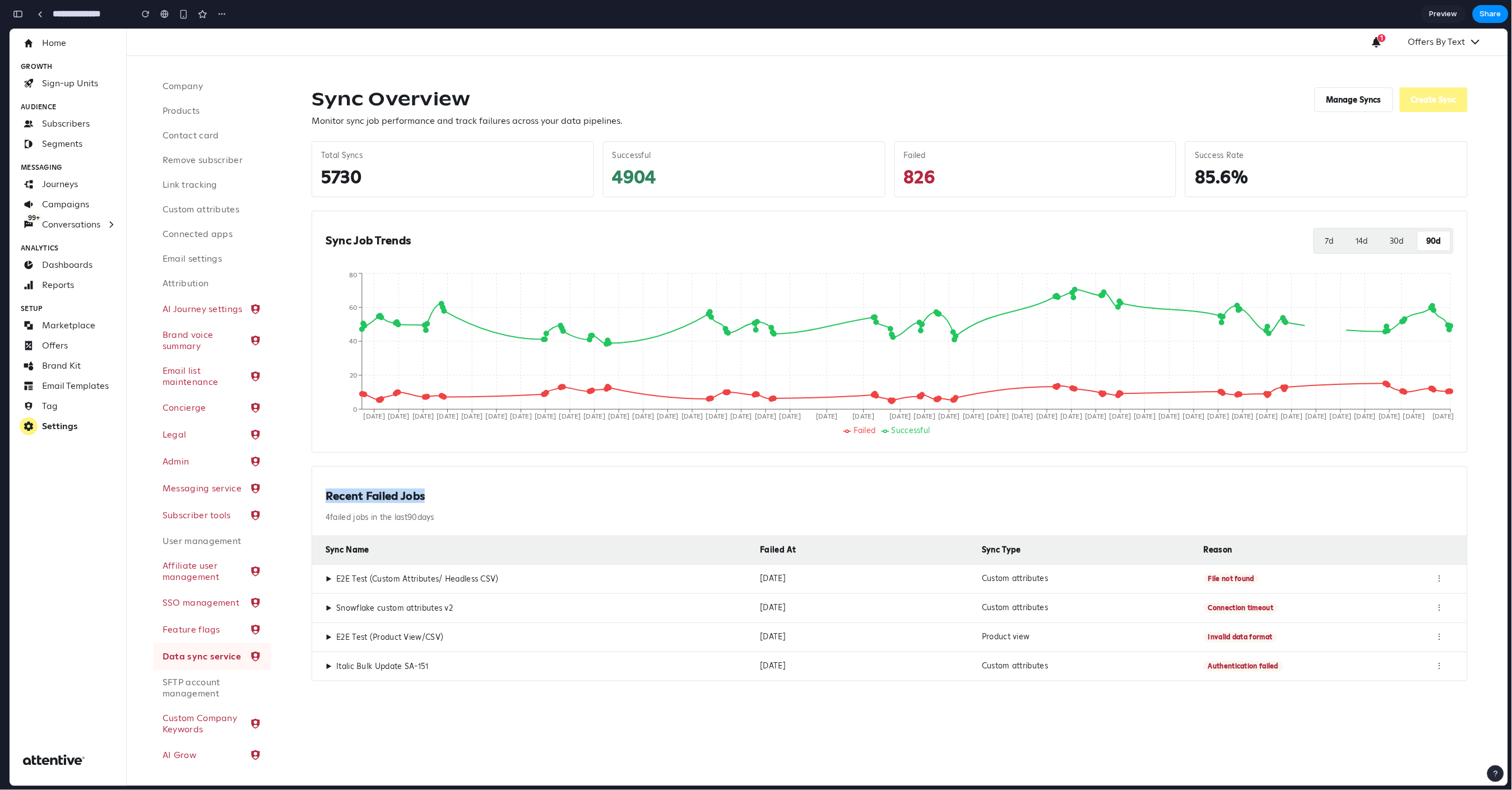
click at [1387, 242] on button "30 d" at bounding box center [1397, 240] width 31 height 20
click at [1349, 243] on button "14 d" at bounding box center [1362, 240] width 30 height 20
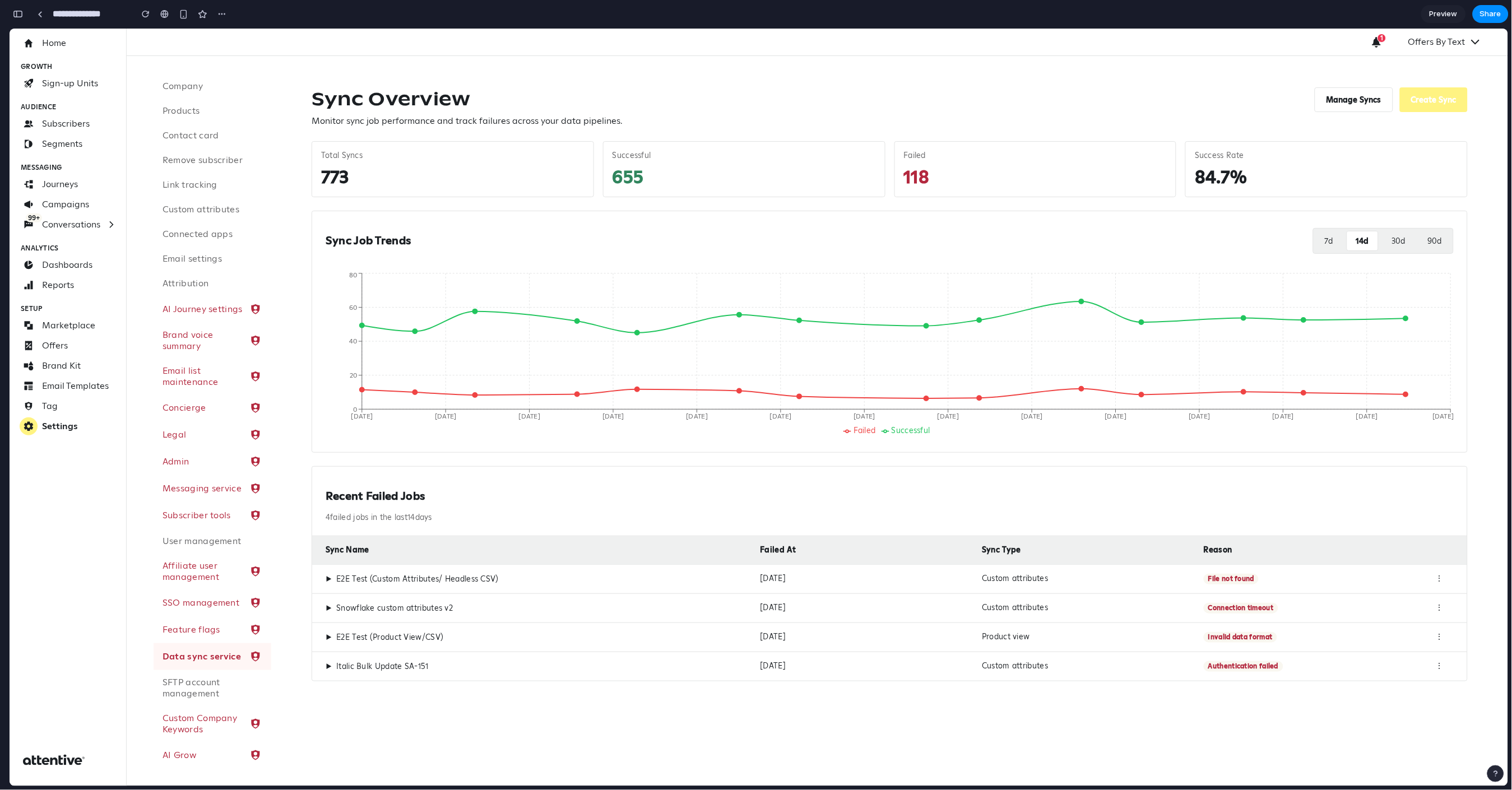
click at [1308, 243] on div "Sync Job Trends 7 d 14 d 30 d 90 d" at bounding box center [890, 240] width 1128 height 33
click at [1329, 242] on button "7 d" at bounding box center [1328, 240] width 26 height 20
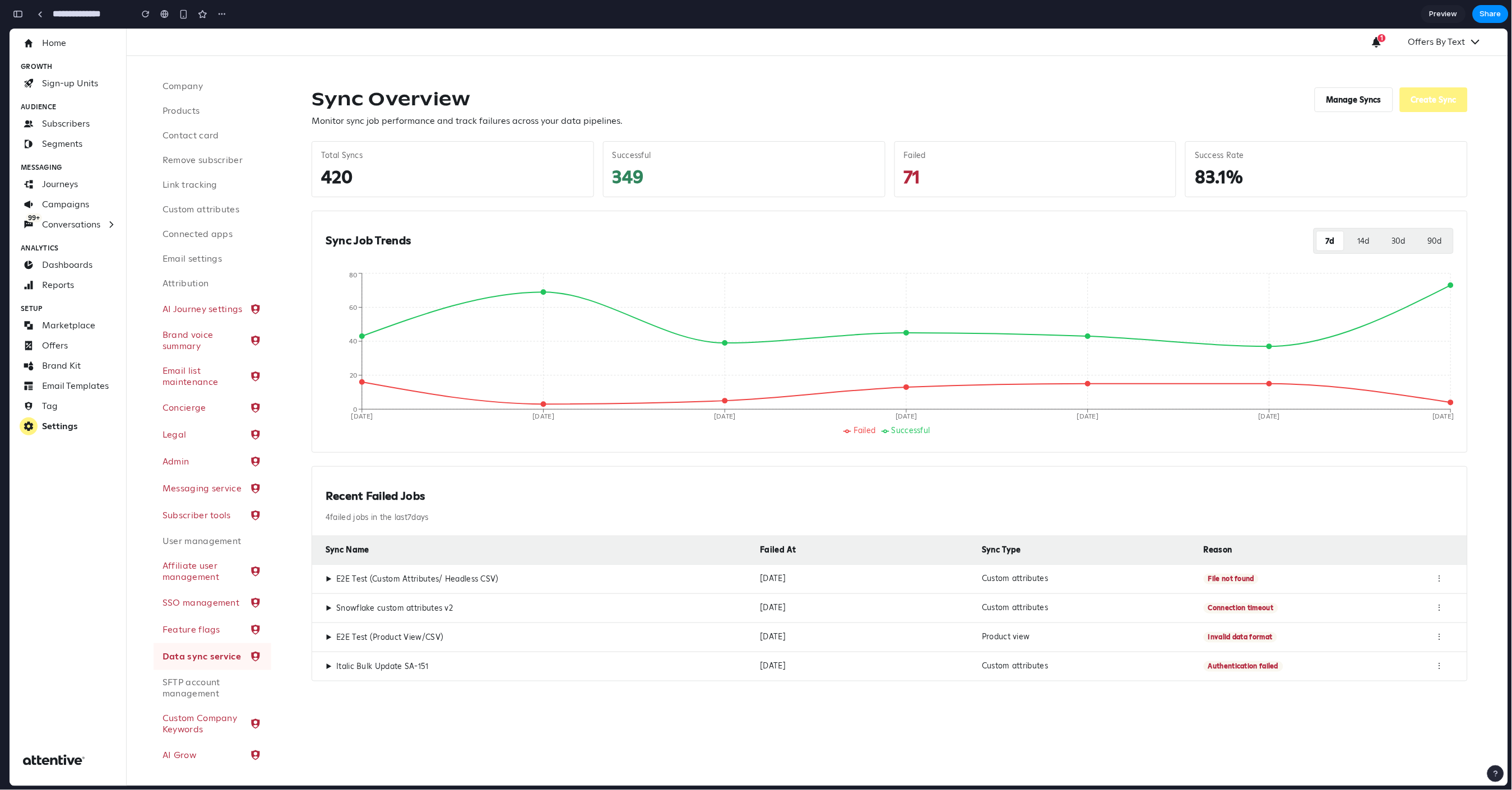
click at [327, 580] on span "▶" at bounding box center [329, 579] width 6 height 10
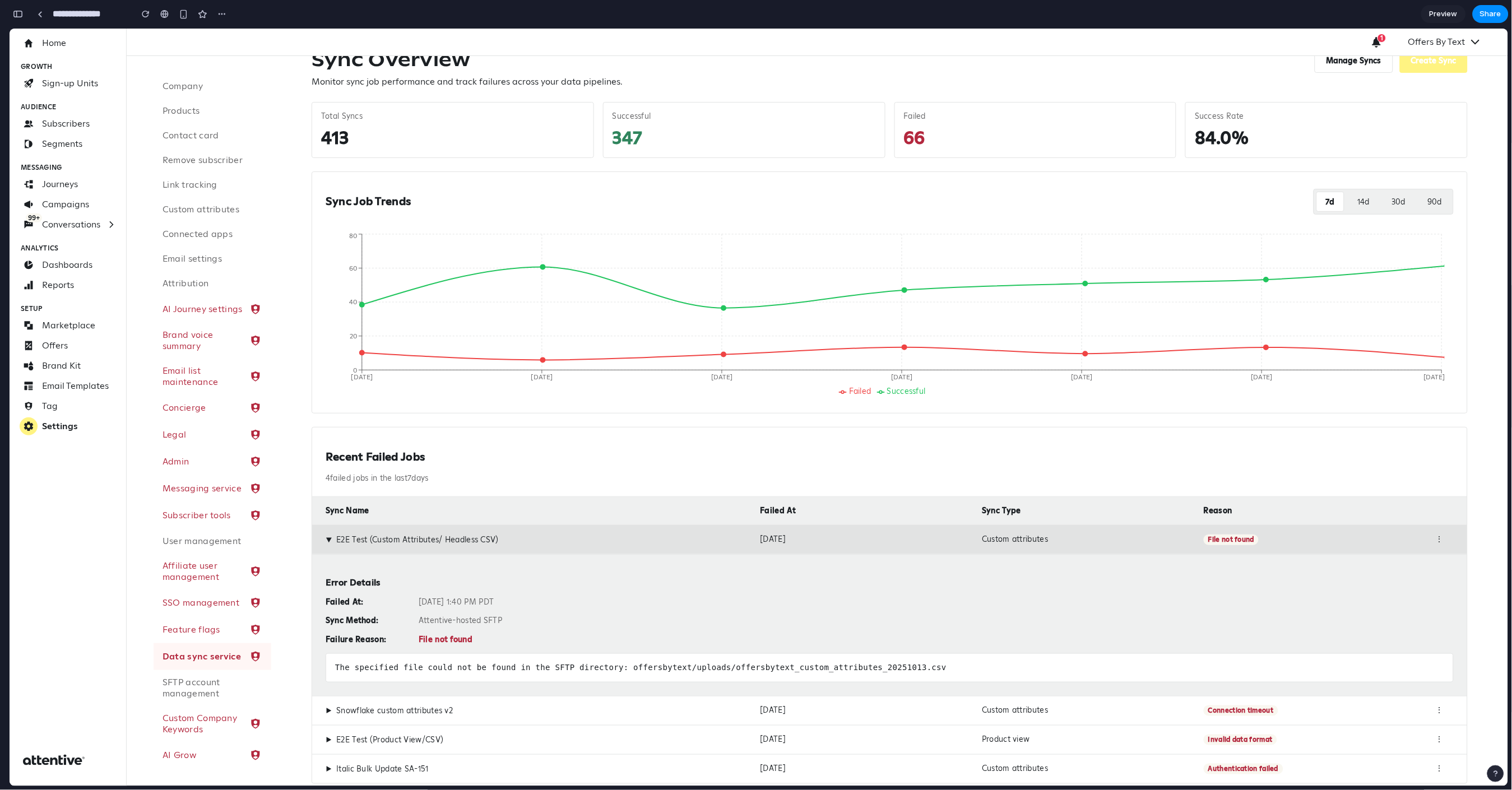
scroll to position [69, 0]
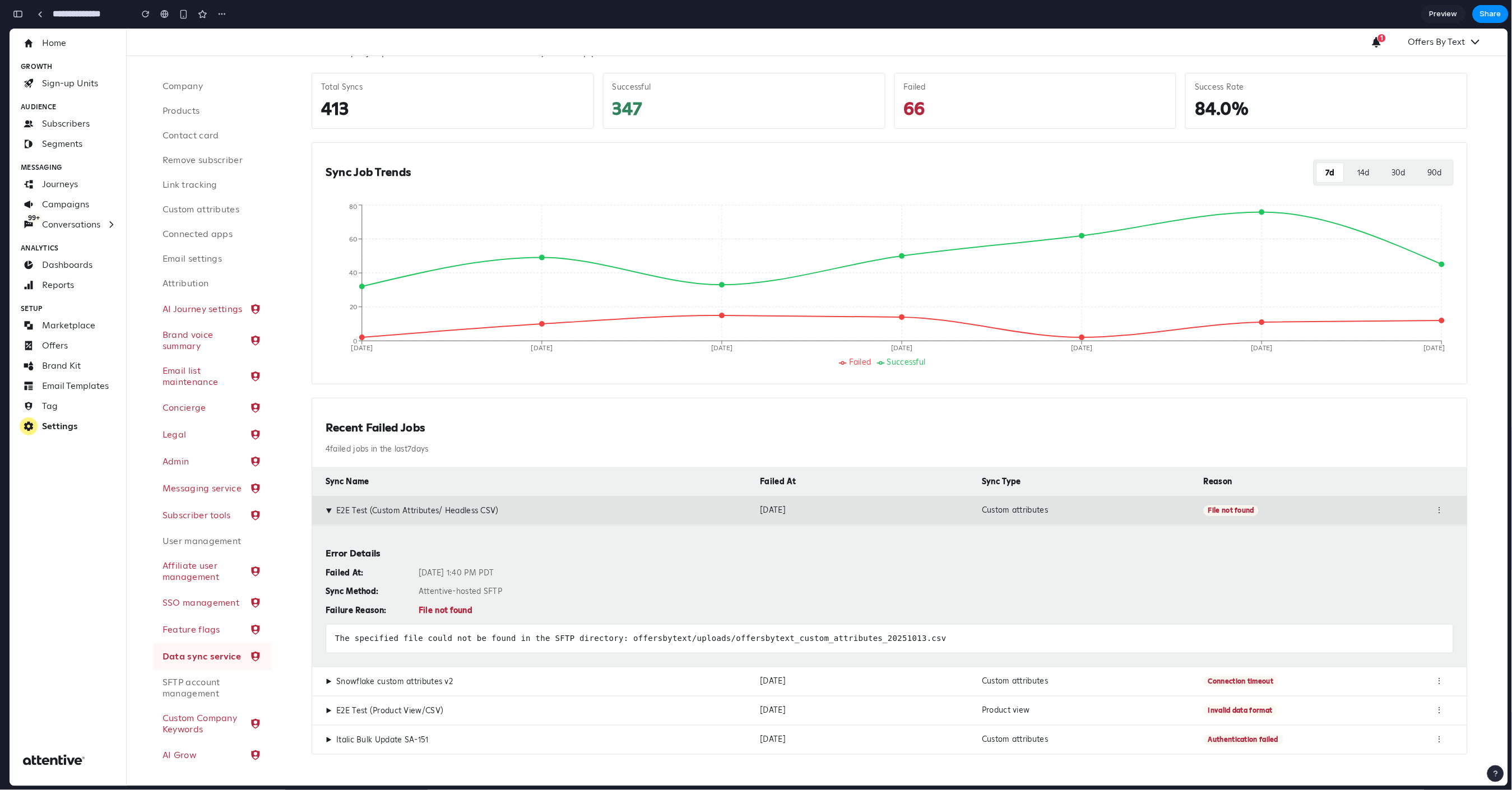
click at [706, 640] on div "The specified file could not be found in the SFTP directory: offersbytext/uploa…" at bounding box center [890, 638] width 1128 height 29
click at [361, 611] on div "Failure Reason:" at bounding box center [368, 610] width 84 height 10
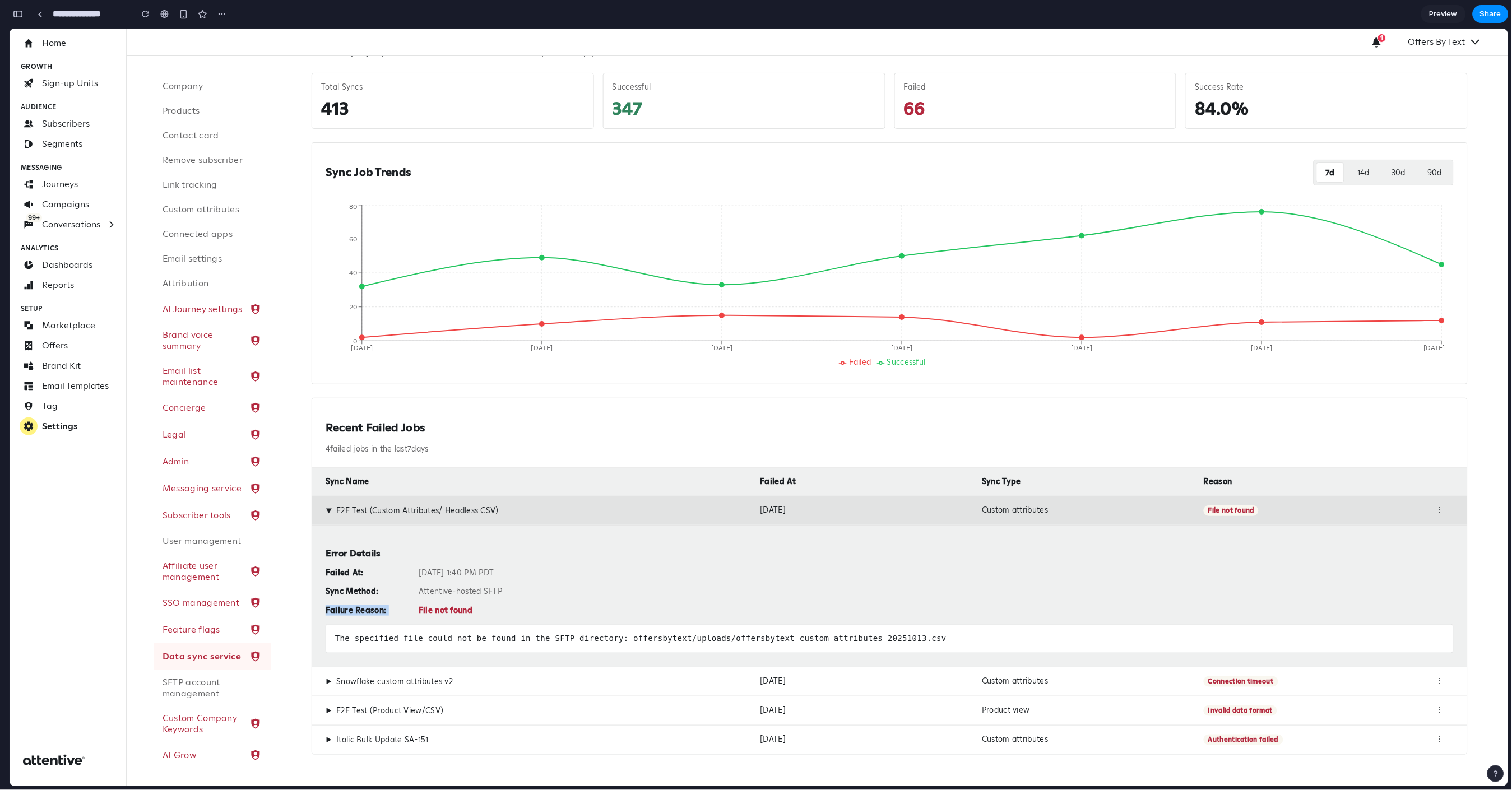
click at [361, 611] on div "Failure Reason:" at bounding box center [368, 610] width 84 height 10
click at [404, 612] on div "Failure Reason:" at bounding box center [368, 610] width 84 height 10
drag, startPoint x: 414, startPoint y: 633, endPoint x: 945, endPoint y: 650, distance: 531.3
click at [945, 650] on div "The specified file could not be found in the SFTP directory: offersbytext/uploa…" at bounding box center [890, 638] width 1128 height 29
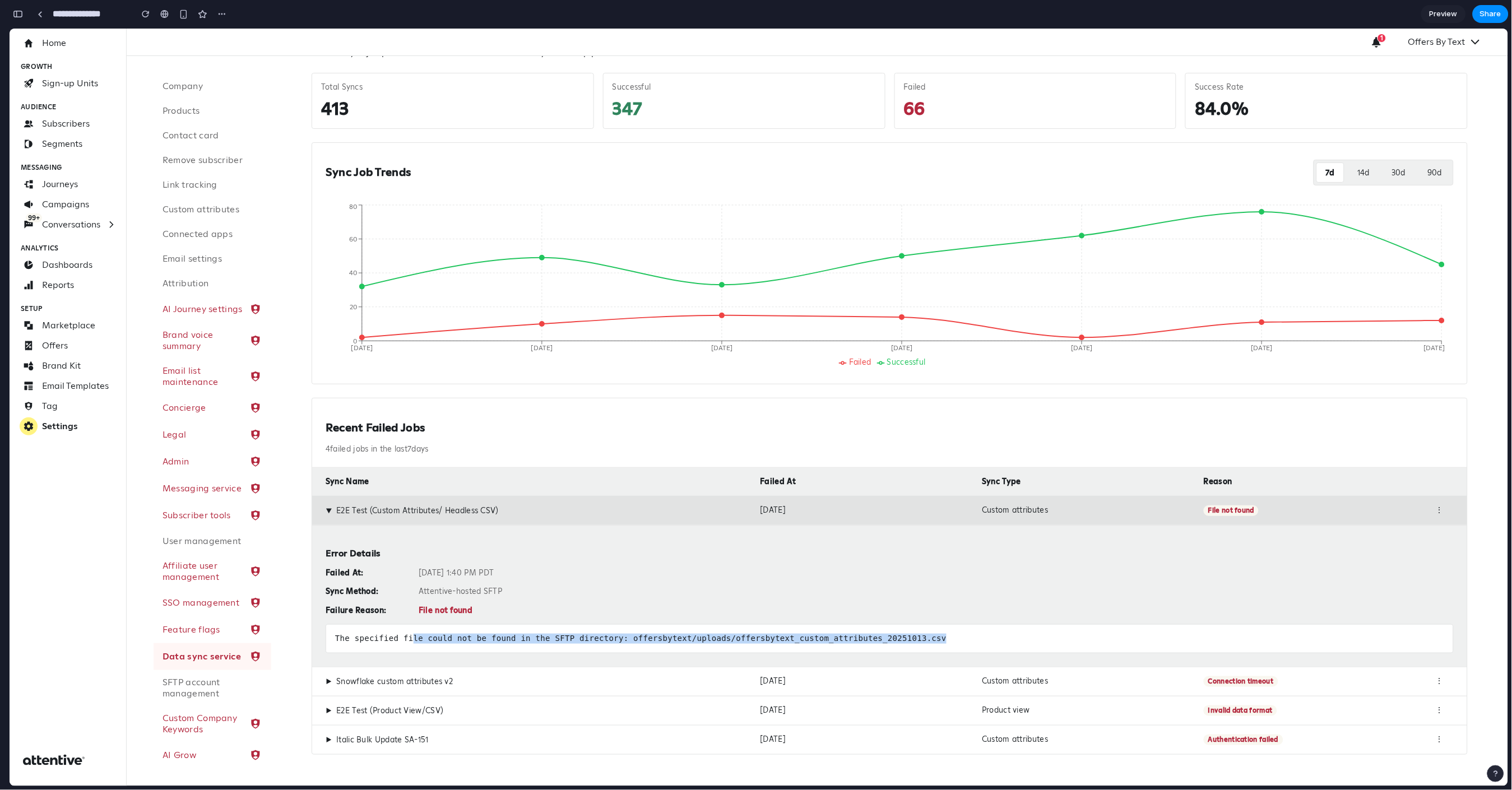
click at [949, 634] on div "The specified file could not be found in the SFTP directory: offersbytext/uploa…" at bounding box center [890, 638] width 1128 height 29
drag, startPoint x: 942, startPoint y: 632, endPoint x: 296, endPoint y: 628, distance: 646.0
click at [296, 628] on div "Sync Overview Monitor sync job performance and track failures across your data …" at bounding box center [890, 386] width 1237 height 799
click at [439, 614] on div "File not found" at bounding box center [936, 610] width 1035 height 10
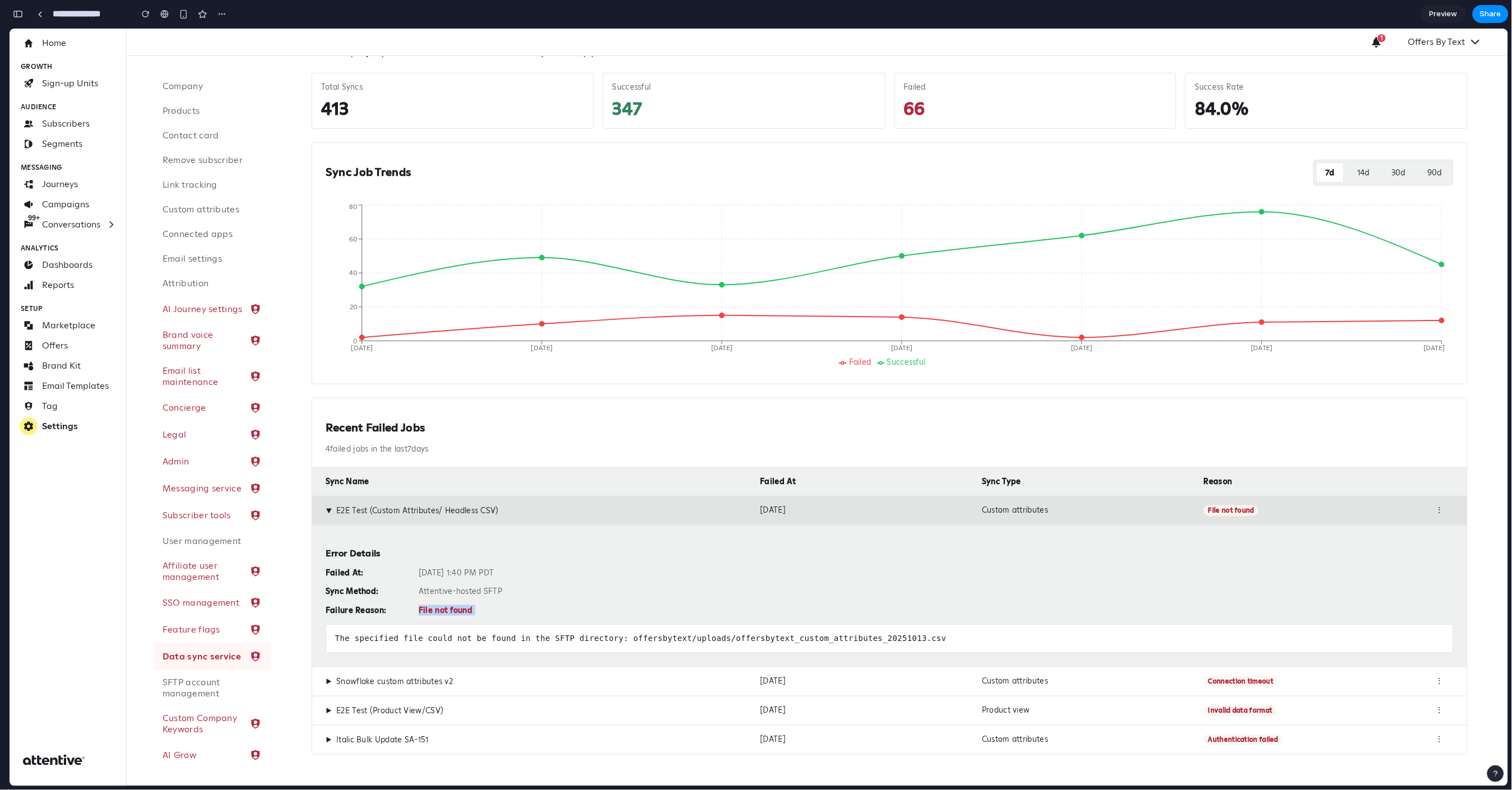
click at [439, 614] on div "File not found" at bounding box center [936, 610] width 1035 height 10
click at [383, 689] on div "▶ E2E Test (Product View/CSV) Oct 13, 2025 Product view Invalid data format ⋮" at bounding box center [890, 710] width 1155 height 29
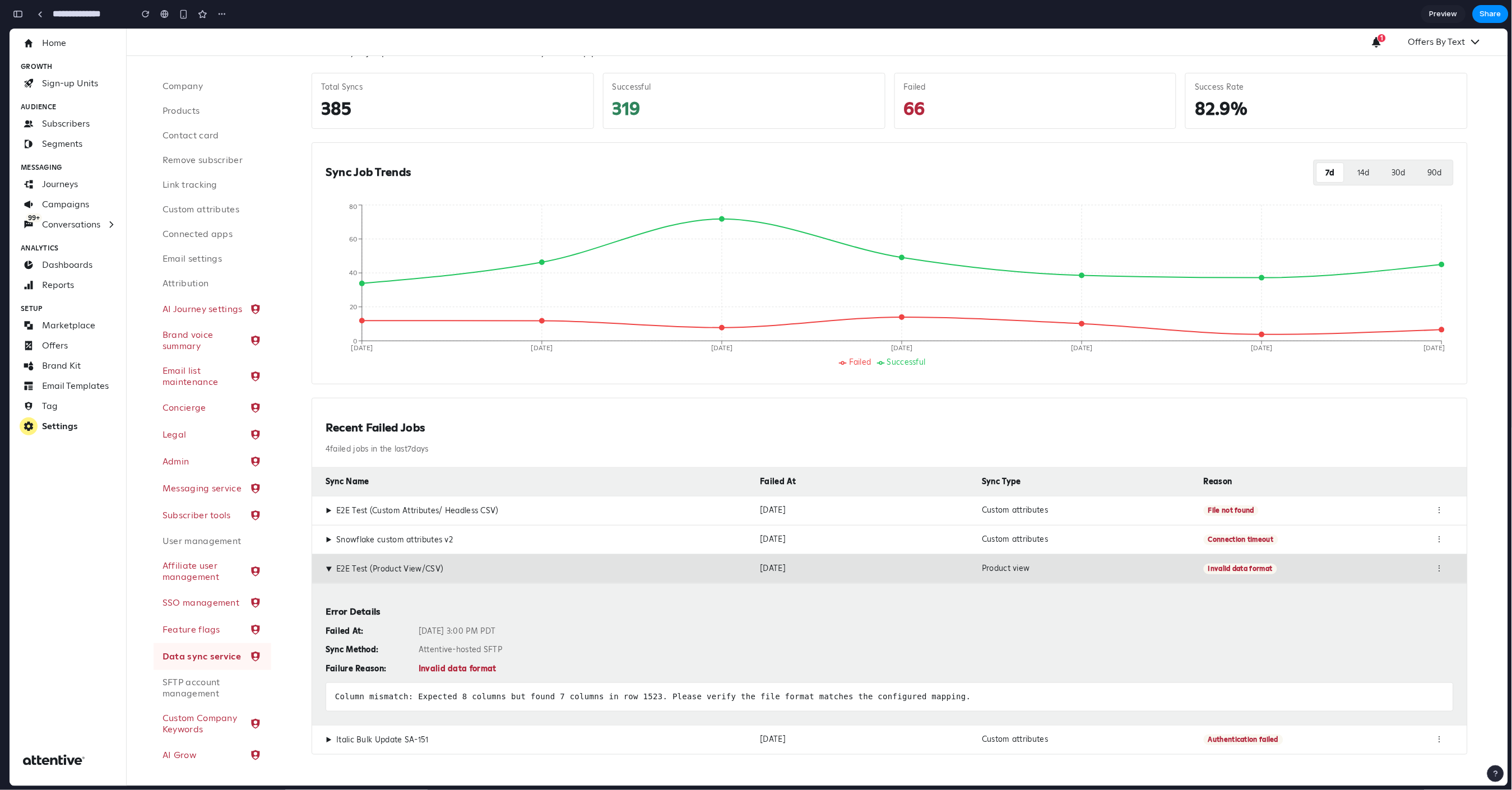
click at [449, 689] on div "Column mismatch: Expected 8 columns but found 7 columns in row 1523. Please ver…" at bounding box center [890, 696] width 1128 height 29
click at [446, 689] on div "Column mismatch: Expected 8 columns but found 7 columns in row 1523. Please ver…" at bounding box center [890, 696] width 1128 height 29
click at [444, 689] on div "Column mismatch: Expected 8 columns but found 7 columns in row 1523. Please ver…" at bounding box center [890, 696] width 1128 height 29
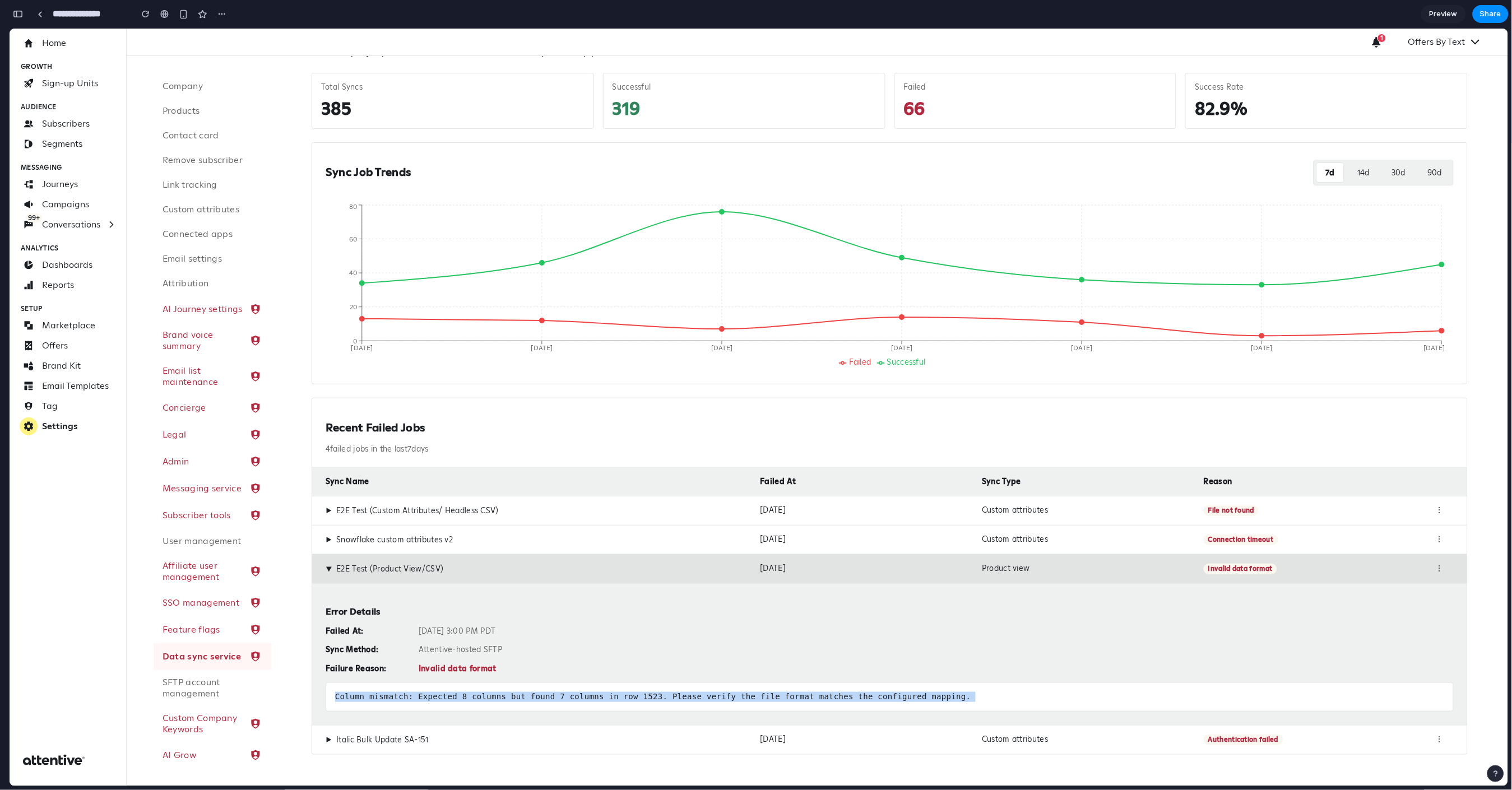
click at [444, 689] on div "Column mismatch: Expected 8 columns but found 7 columns in row 1523. Please ver…" at bounding box center [890, 696] width 1128 height 29
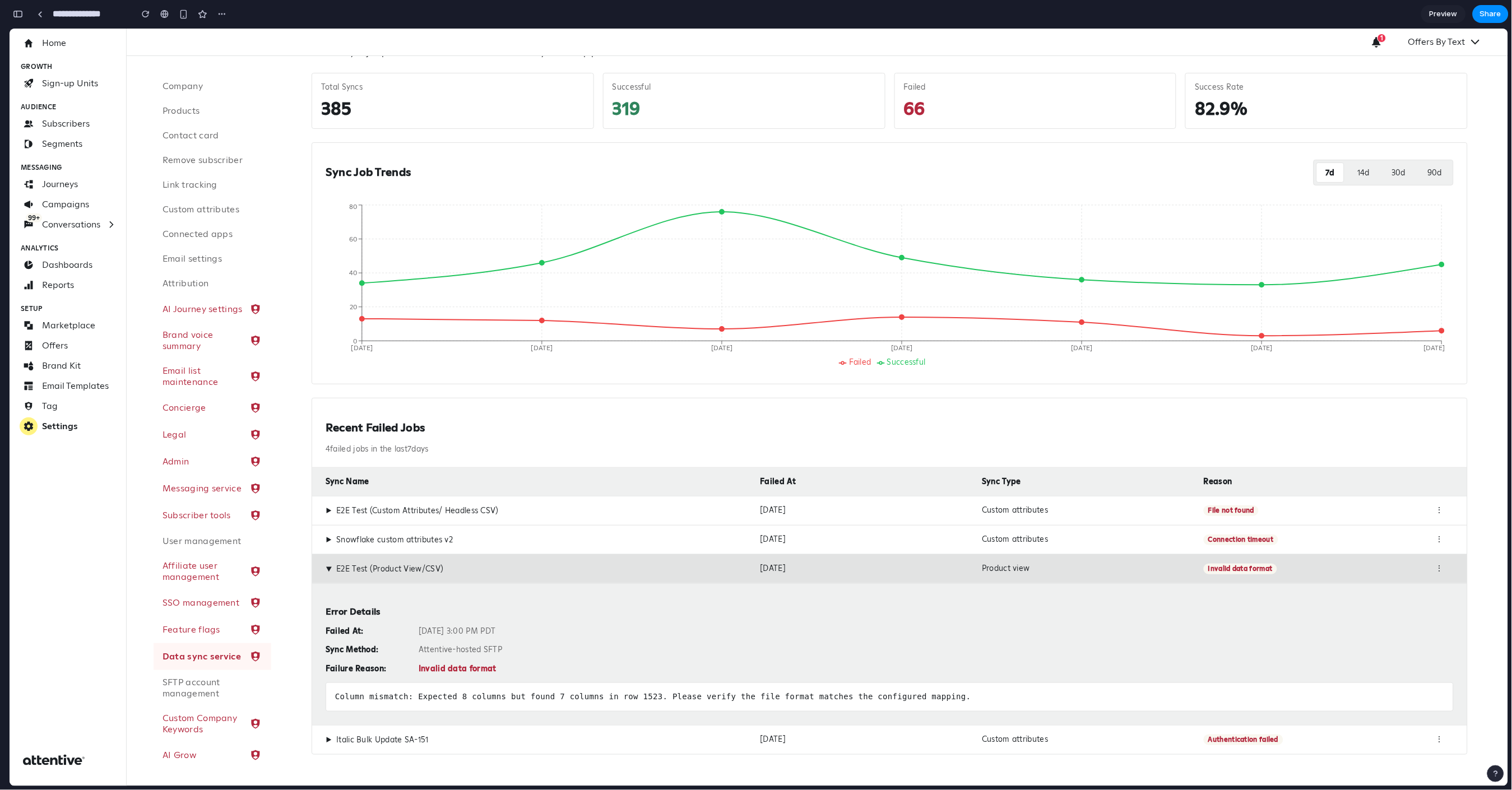
click at [327, 568] on span "▶" at bounding box center [329, 568] width 10 height 6
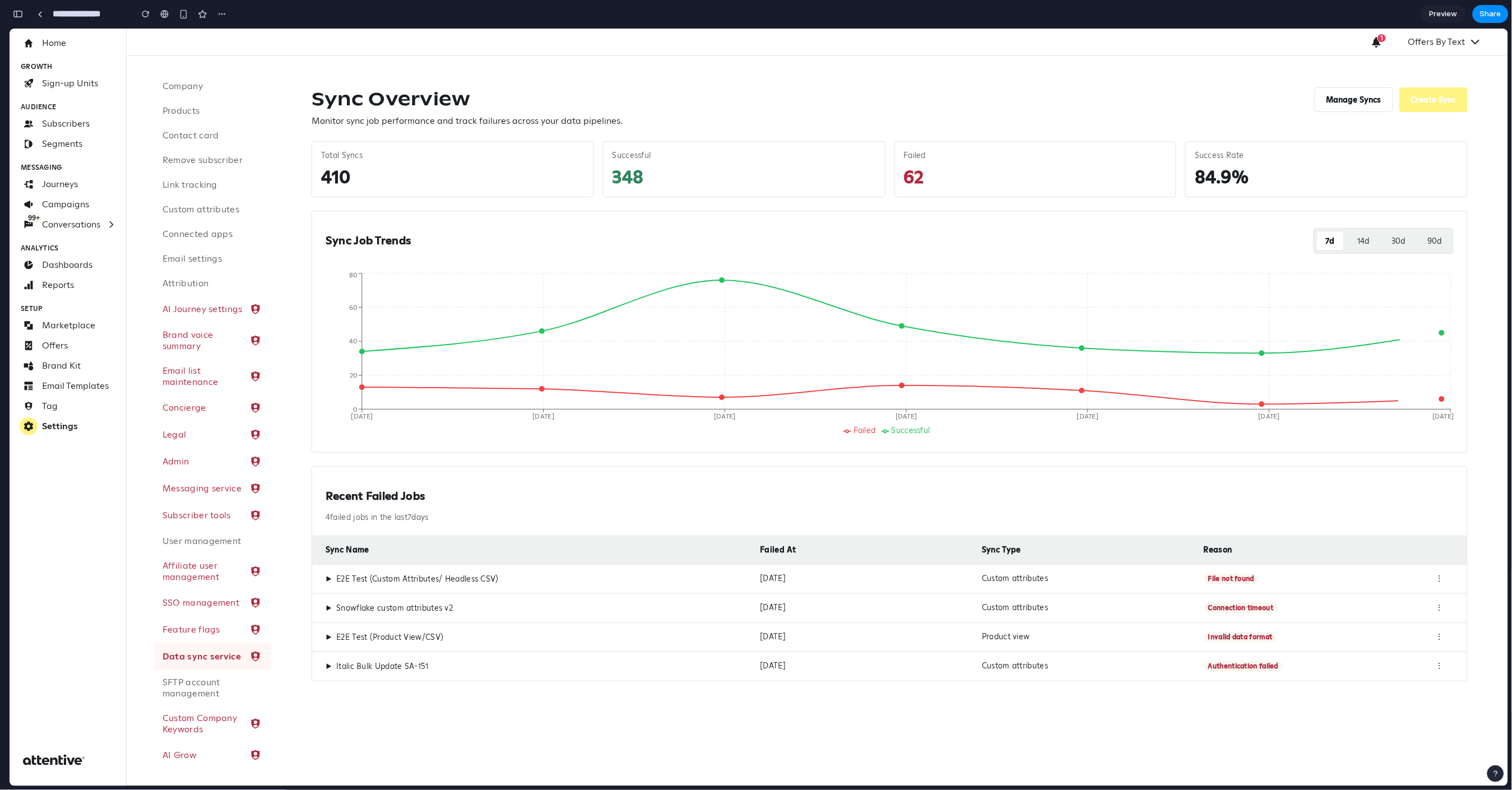
scroll to position [0, 0]
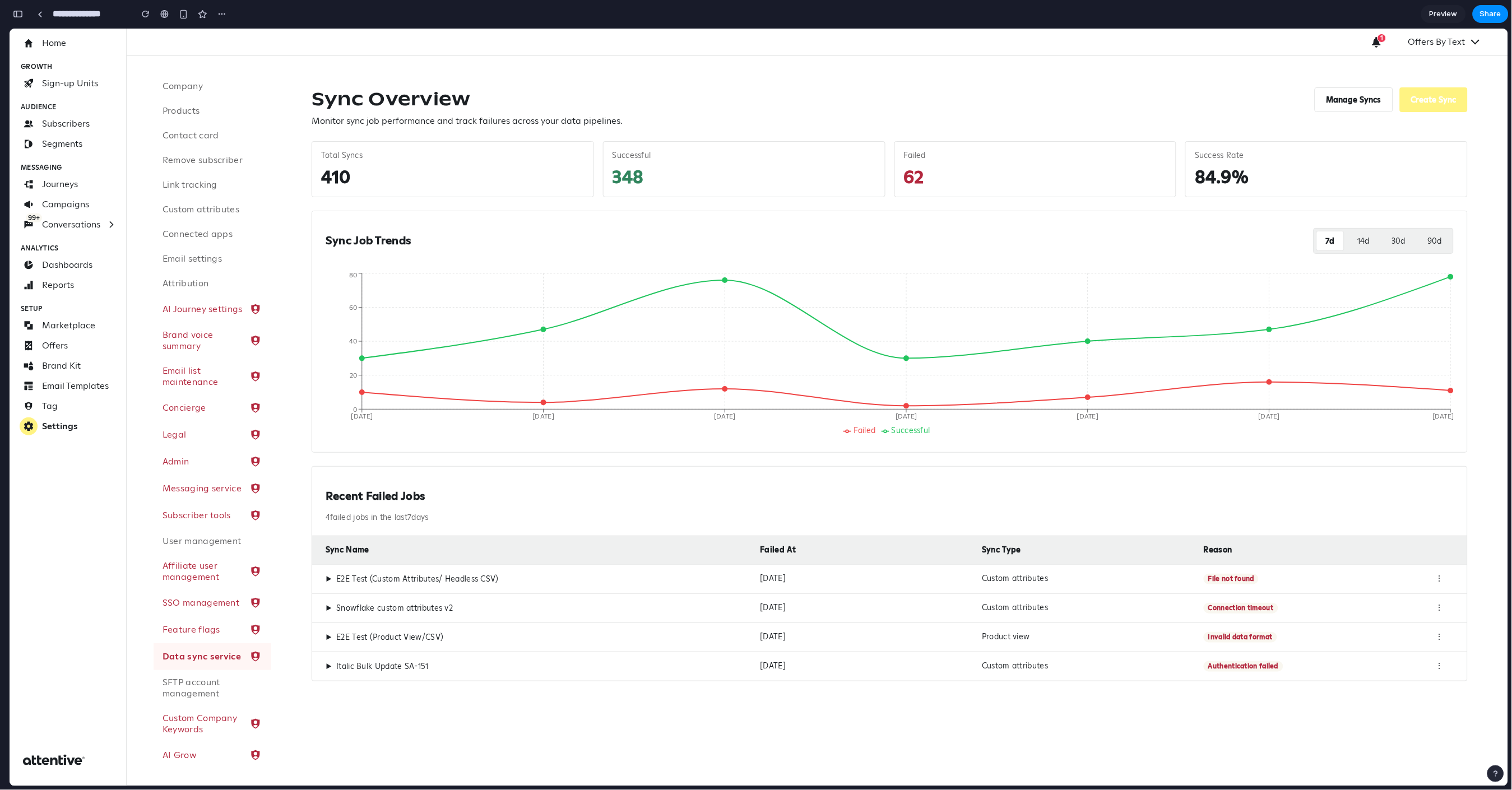
click at [363, 496] on h2 "Recent Failed Jobs" at bounding box center [890, 496] width 1128 height 14
click at [397, 492] on h2 "Recent Failed Jobs" at bounding box center [890, 496] width 1128 height 14
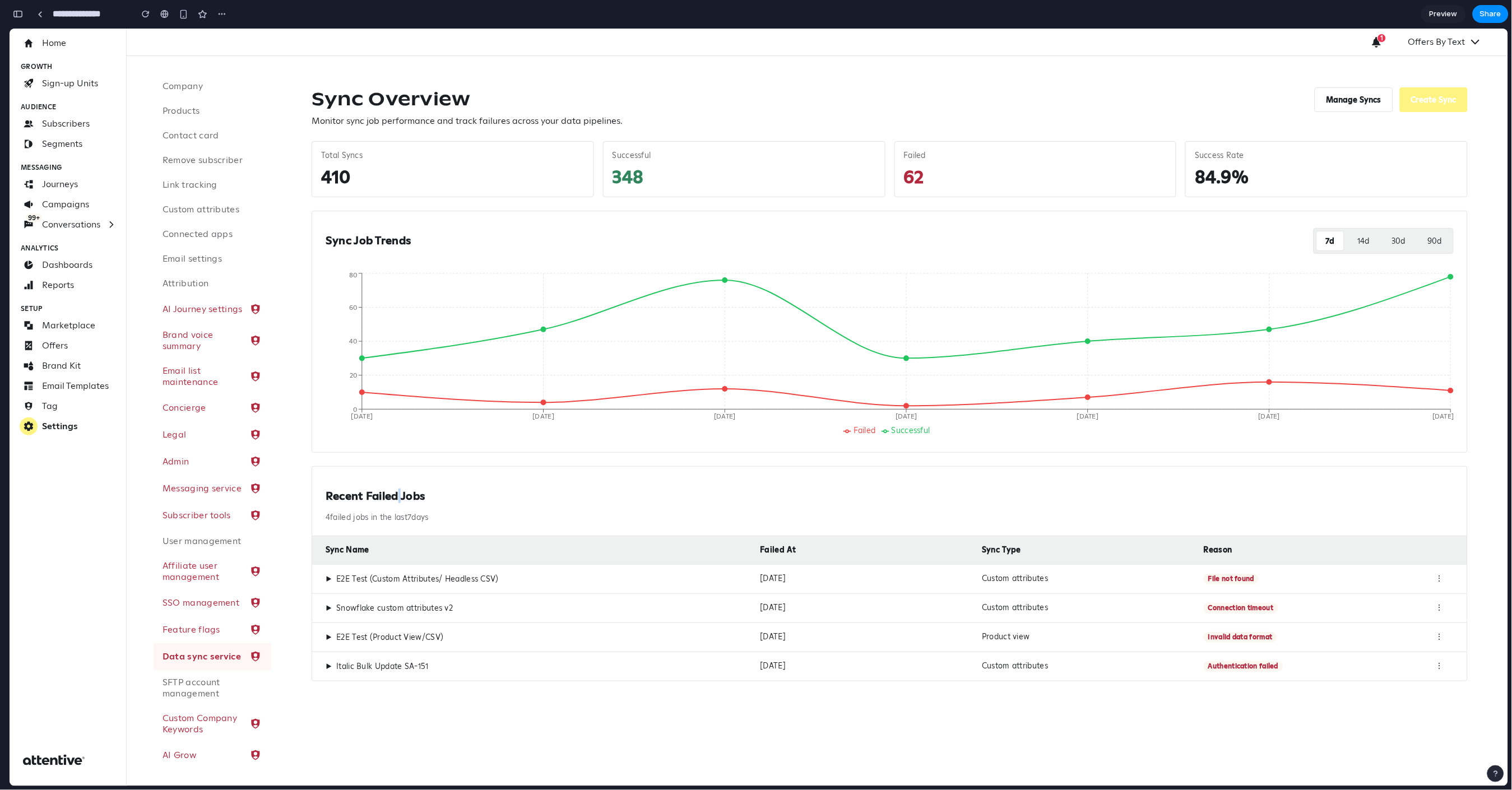
click at [397, 492] on h2 "Recent Failed Jobs" at bounding box center [890, 496] width 1128 height 14
click at [571, 475] on div "Recent Failed Jobs 4 failed jobs in the last 7 days" at bounding box center [890, 501] width 1155 height 70
click at [436, 478] on div "Recent Failed Jobs 4 failed jobs in the last 7 days" at bounding box center [890, 501] width 1155 height 70
click at [585, 96] on h1 "Sync Overview" at bounding box center [467, 98] width 311 height 23
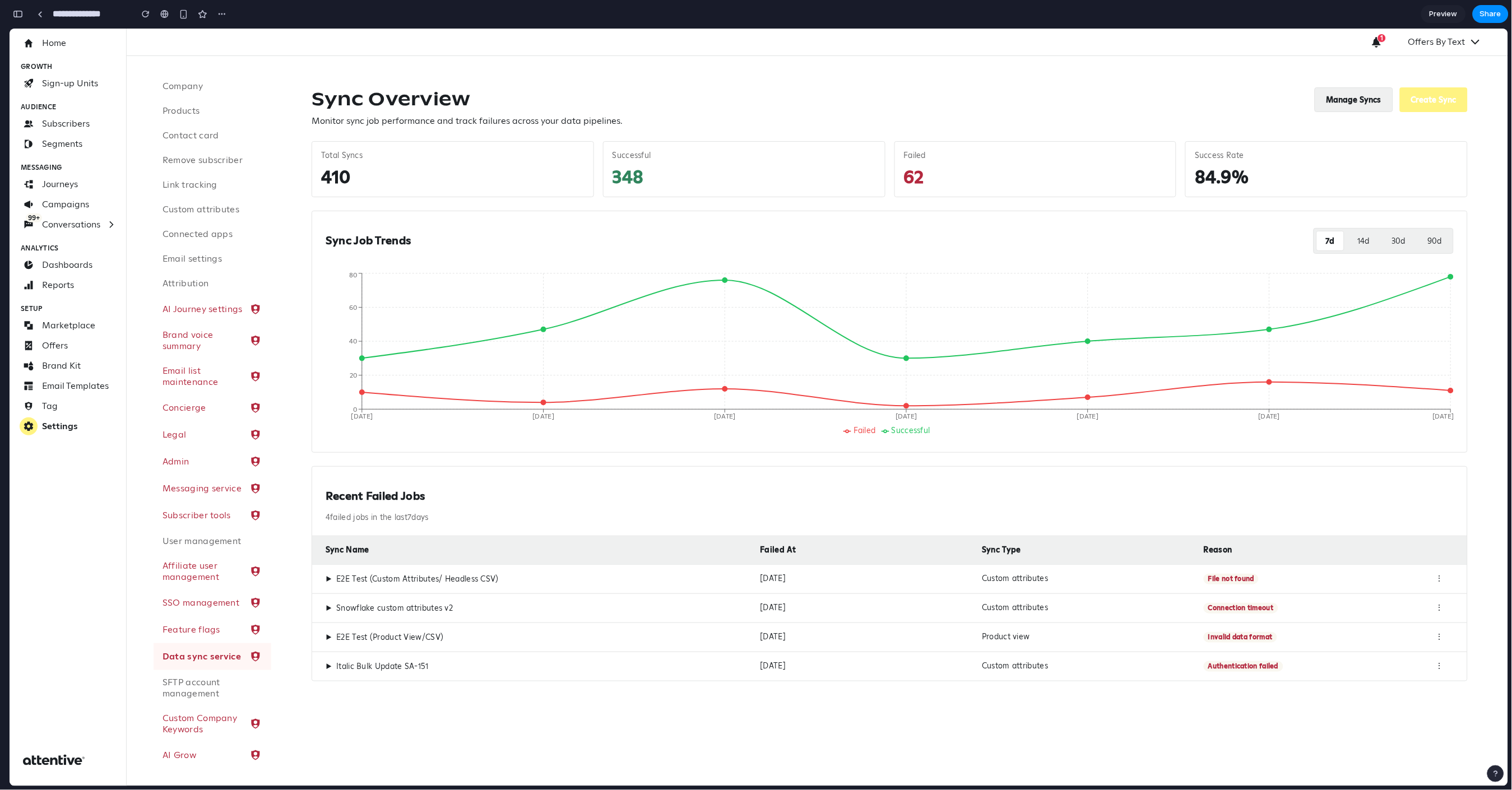
click at [1358, 101] on button "Manage Syncs" at bounding box center [1354, 99] width 79 height 25
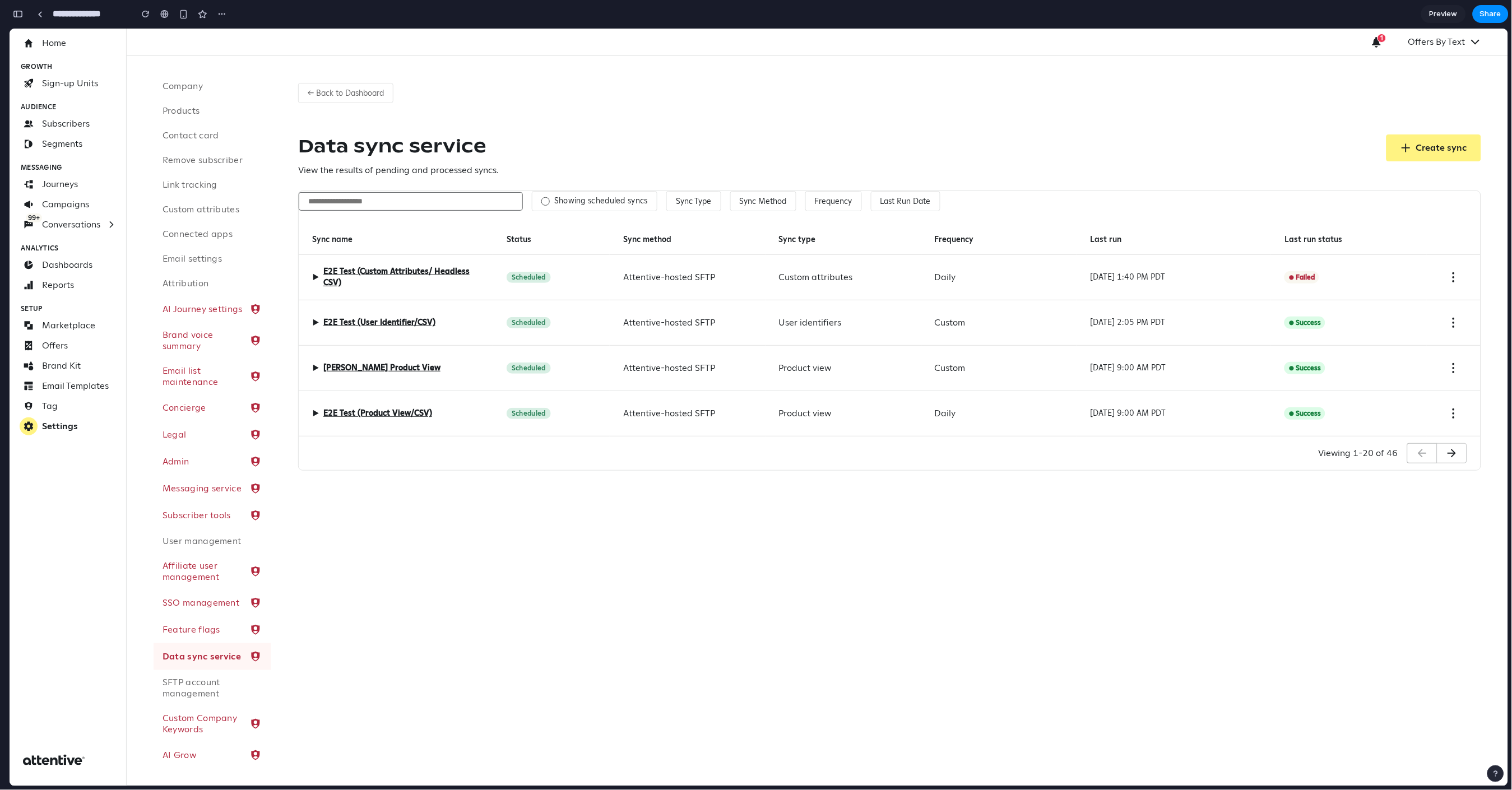
click at [572, 200] on label "Showing scheduled syncs" at bounding box center [601, 201] width 94 height 10
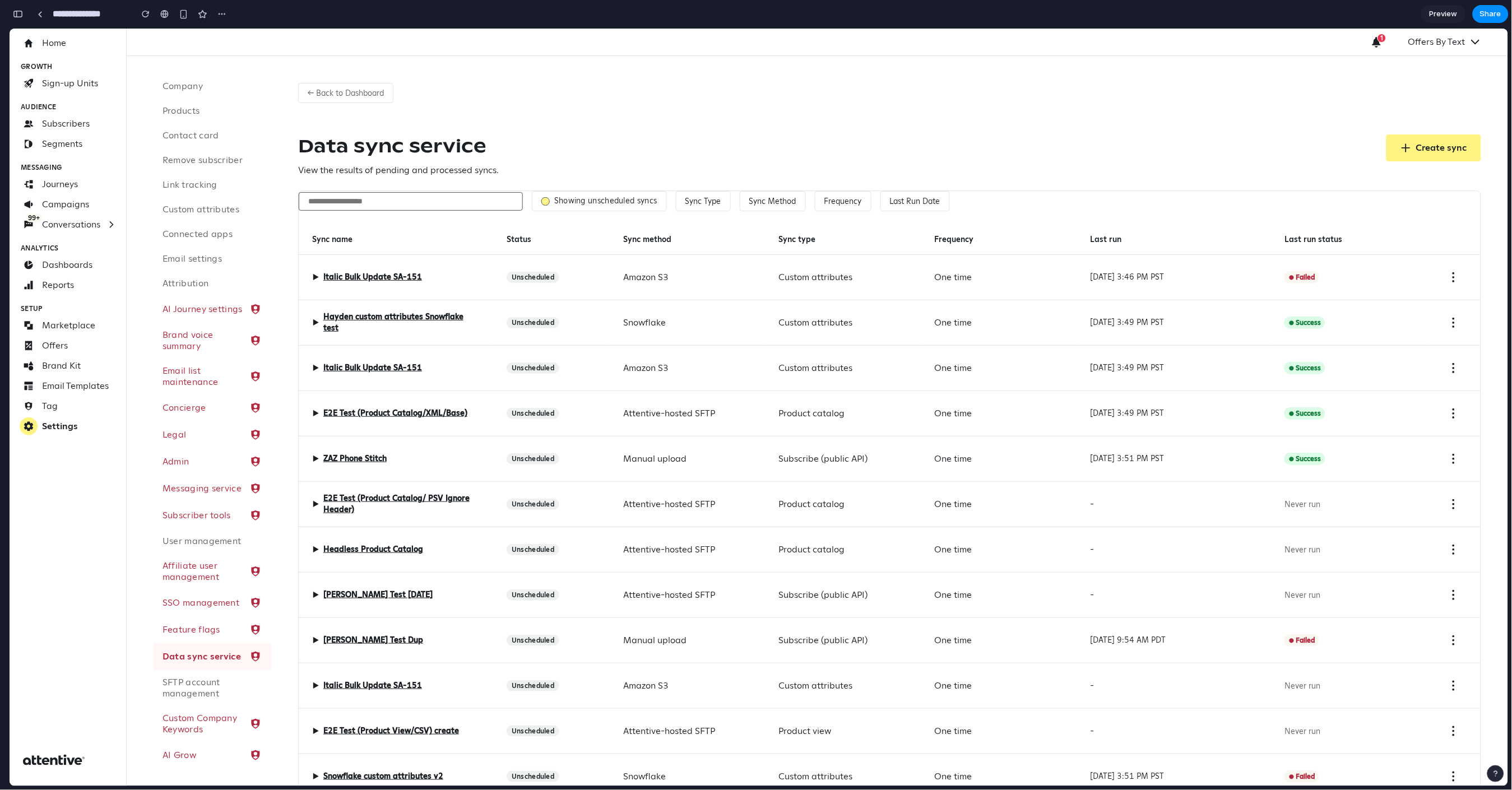
click at [582, 201] on label "Showing unscheduled syncs" at bounding box center [606, 201] width 103 height 10
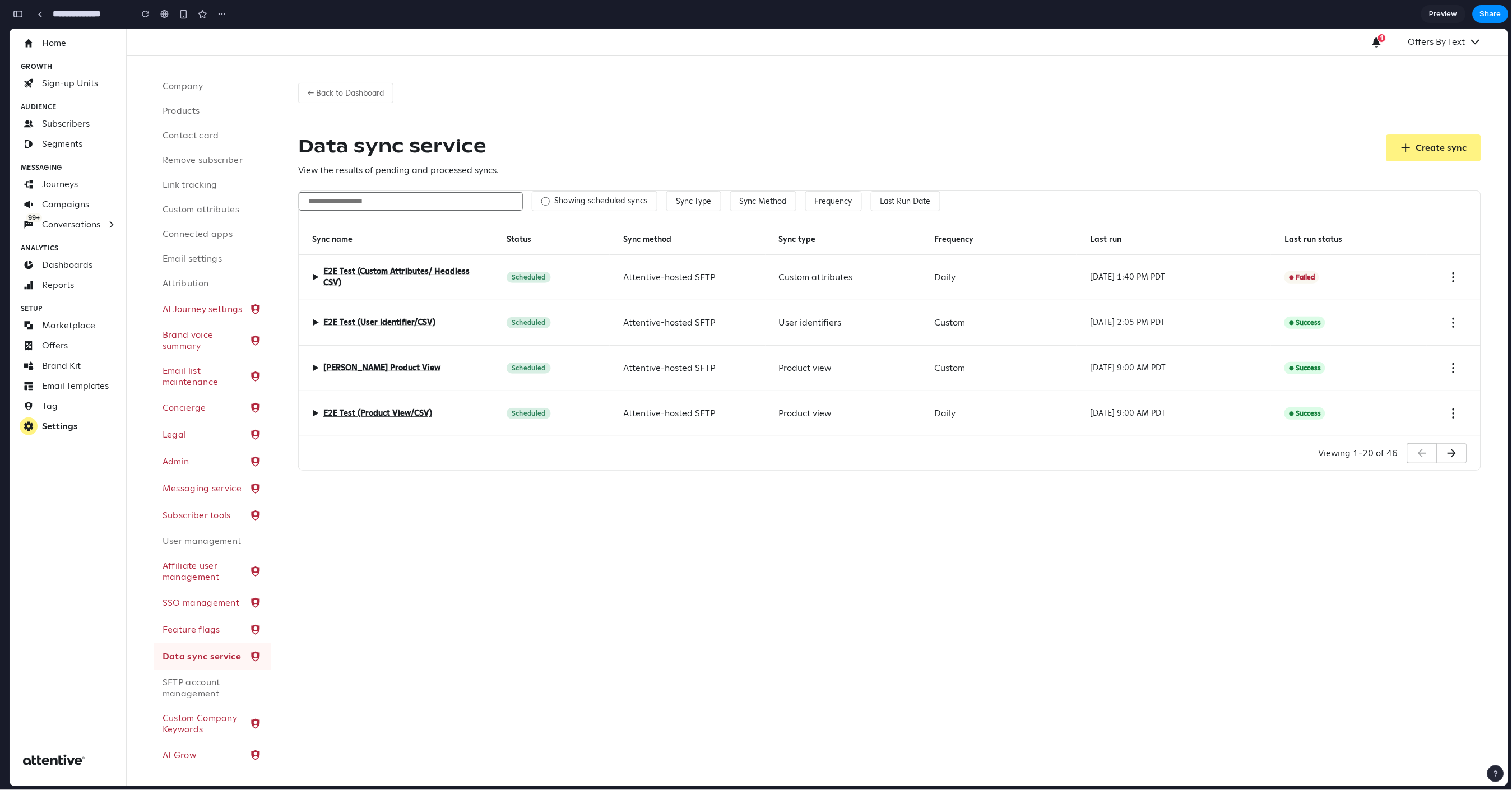
click at [567, 203] on label "Showing scheduled syncs" at bounding box center [601, 201] width 94 height 10
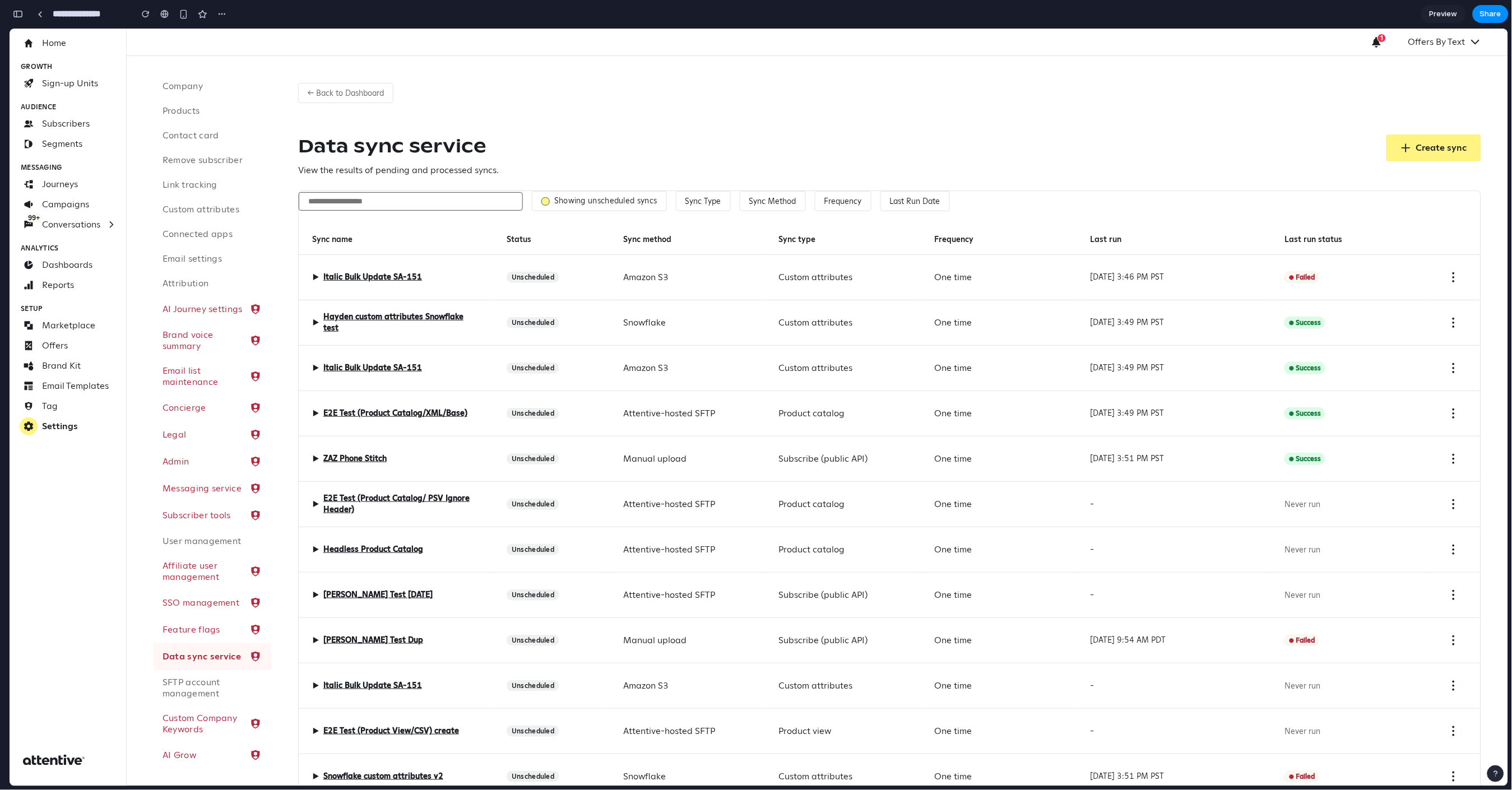
click at [562, 200] on label "Showing unscheduled syncs" at bounding box center [606, 201] width 103 height 10
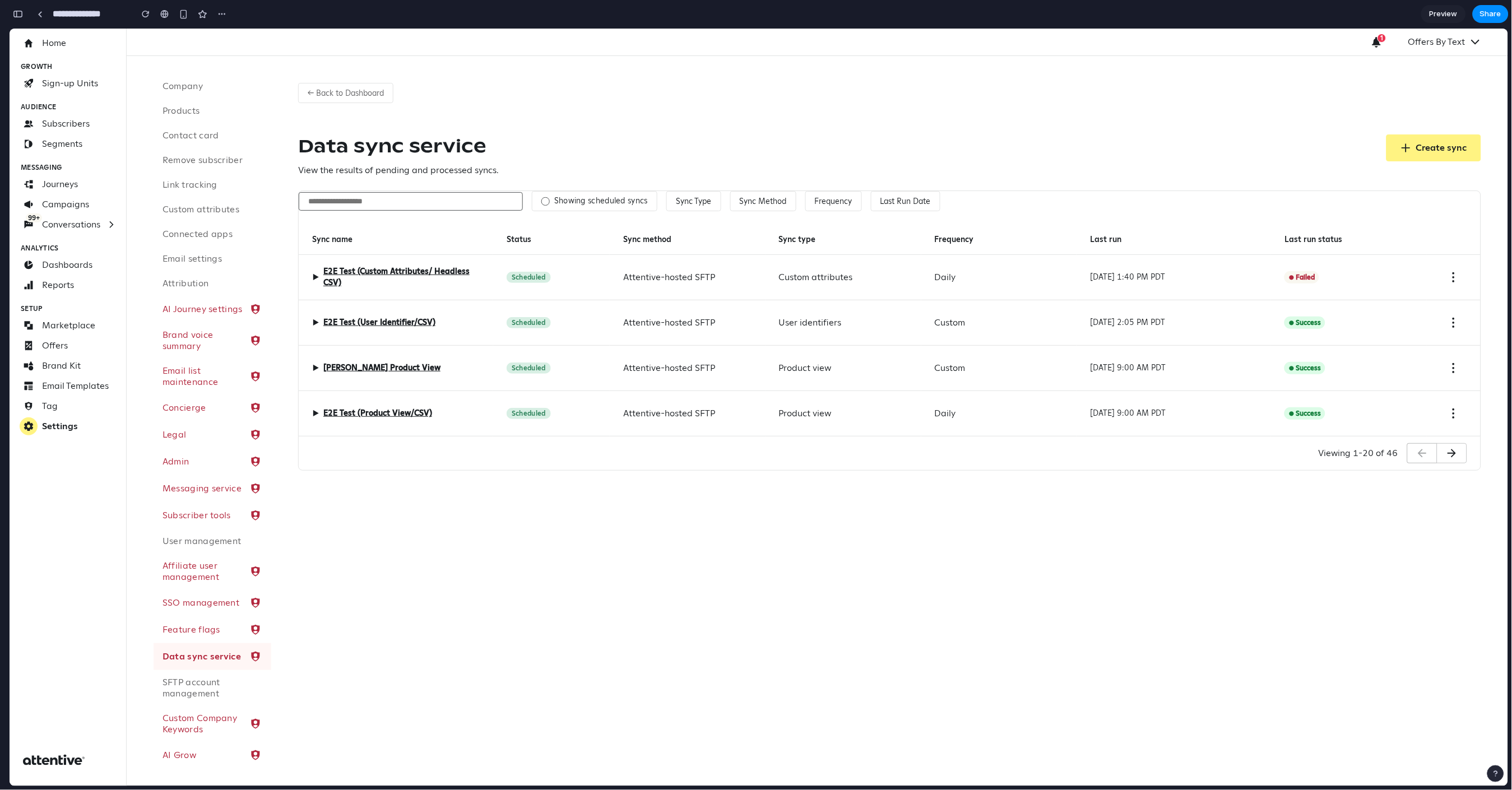
click at [446, 198] on input "text" at bounding box center [411, 201] width 224 height 18
click at [383, 202] on input "text" at bounding box center [411, 201] width 224 height 20
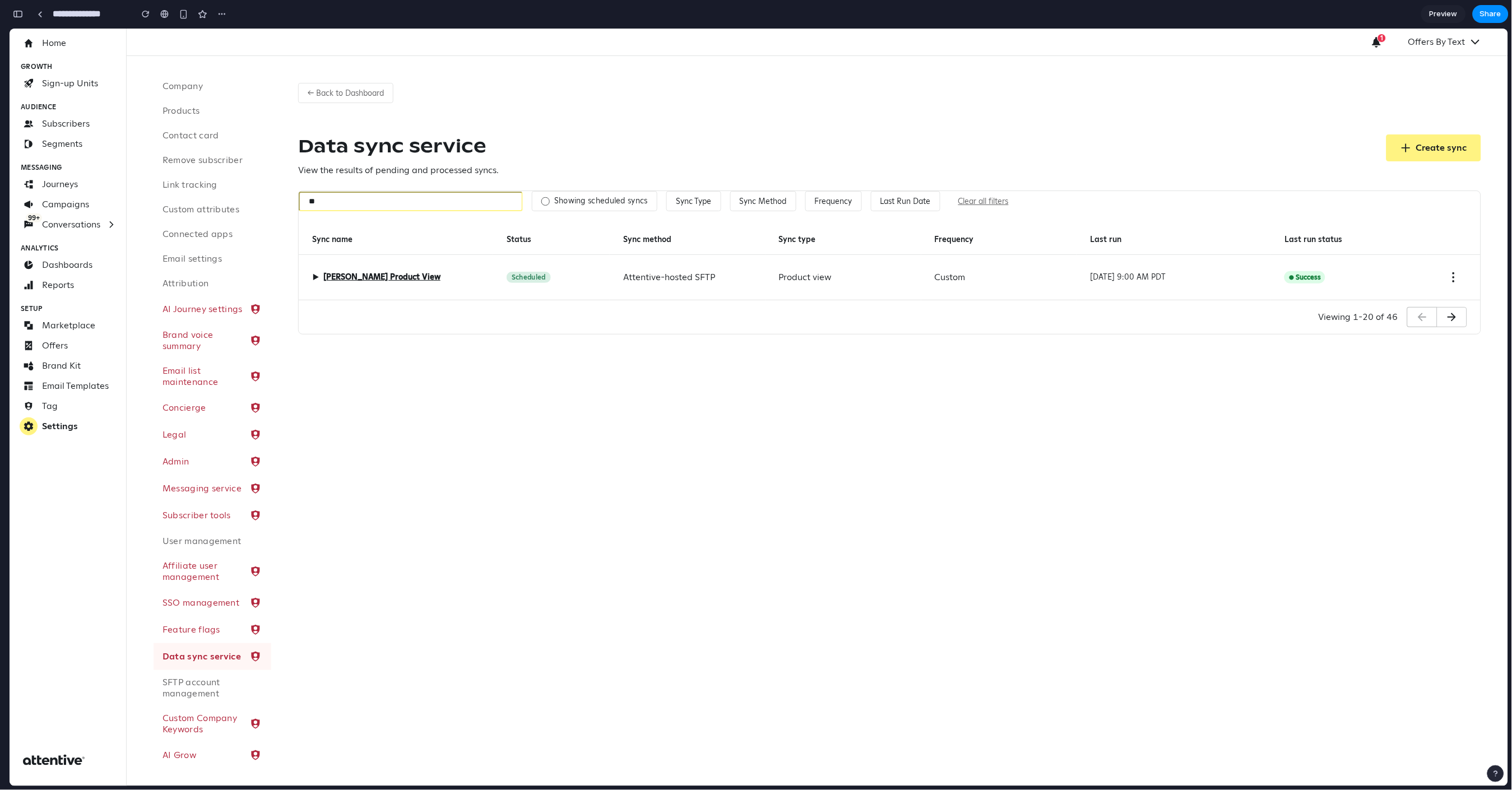
type input "***"
click at [484, 201] on input "***" at bounding box center [411, 201] width 224 height 20
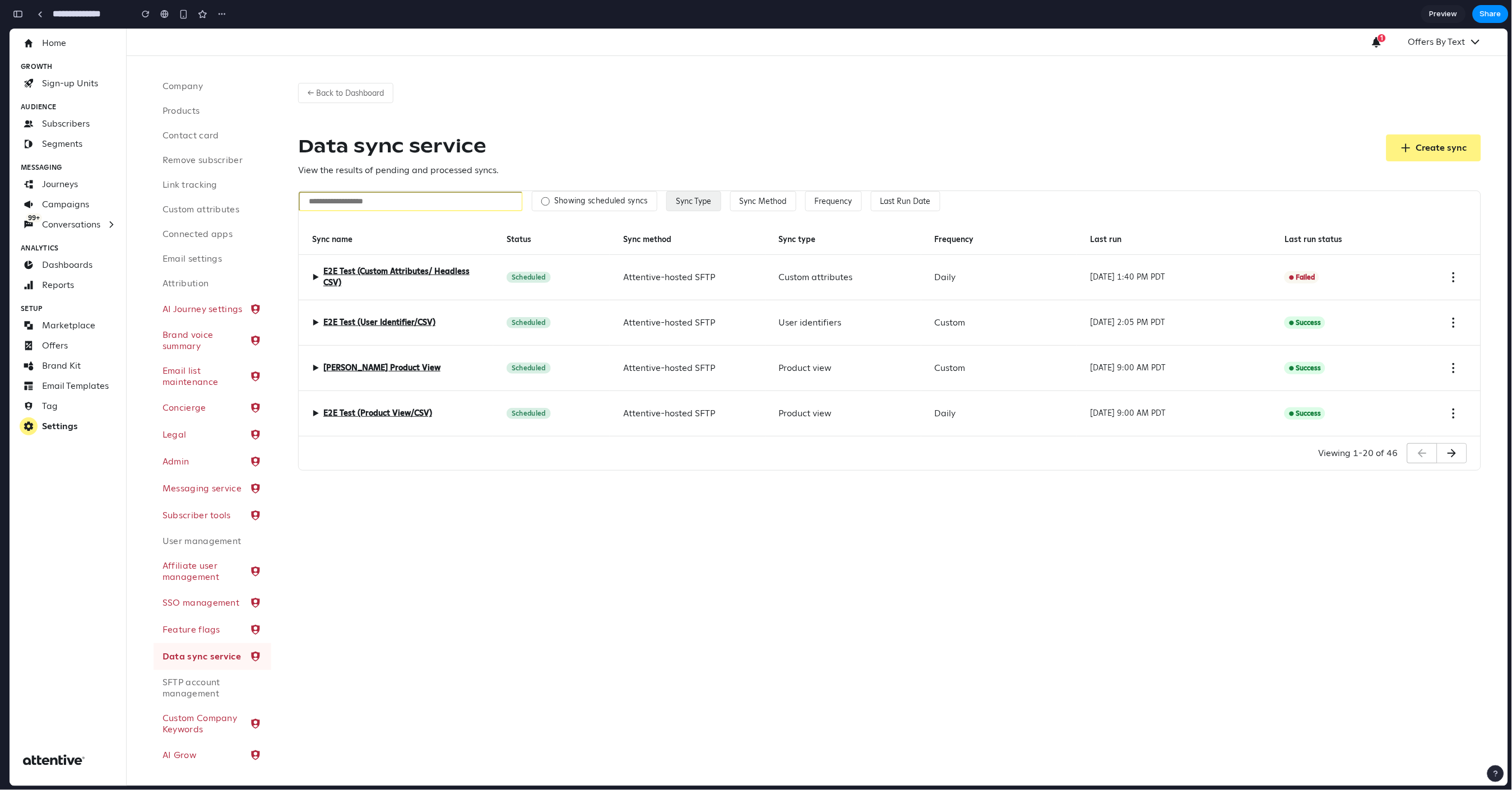
click at [701, 199] on button "Sync Type" at bounding box center [694, 201] width 55 height 20
click at [755, 206] on div "Custom attributes Product catalog Product view Subscribe (public API) User iden…" at bounding box center [758, 407] width 1499 height 758
click at [755, 205] on button "Sync Method" at bounding box center [763, 201] width 66 height 20
click at [830, 205] on div "Amazon S3 Attentive-hosted SFTP Manual upload Snowflake" at bounding box center [758, 407] width 1499 height 758
click at [829, 203] on button "Frequency" at bounding box center [834, 201] width 57 height 20
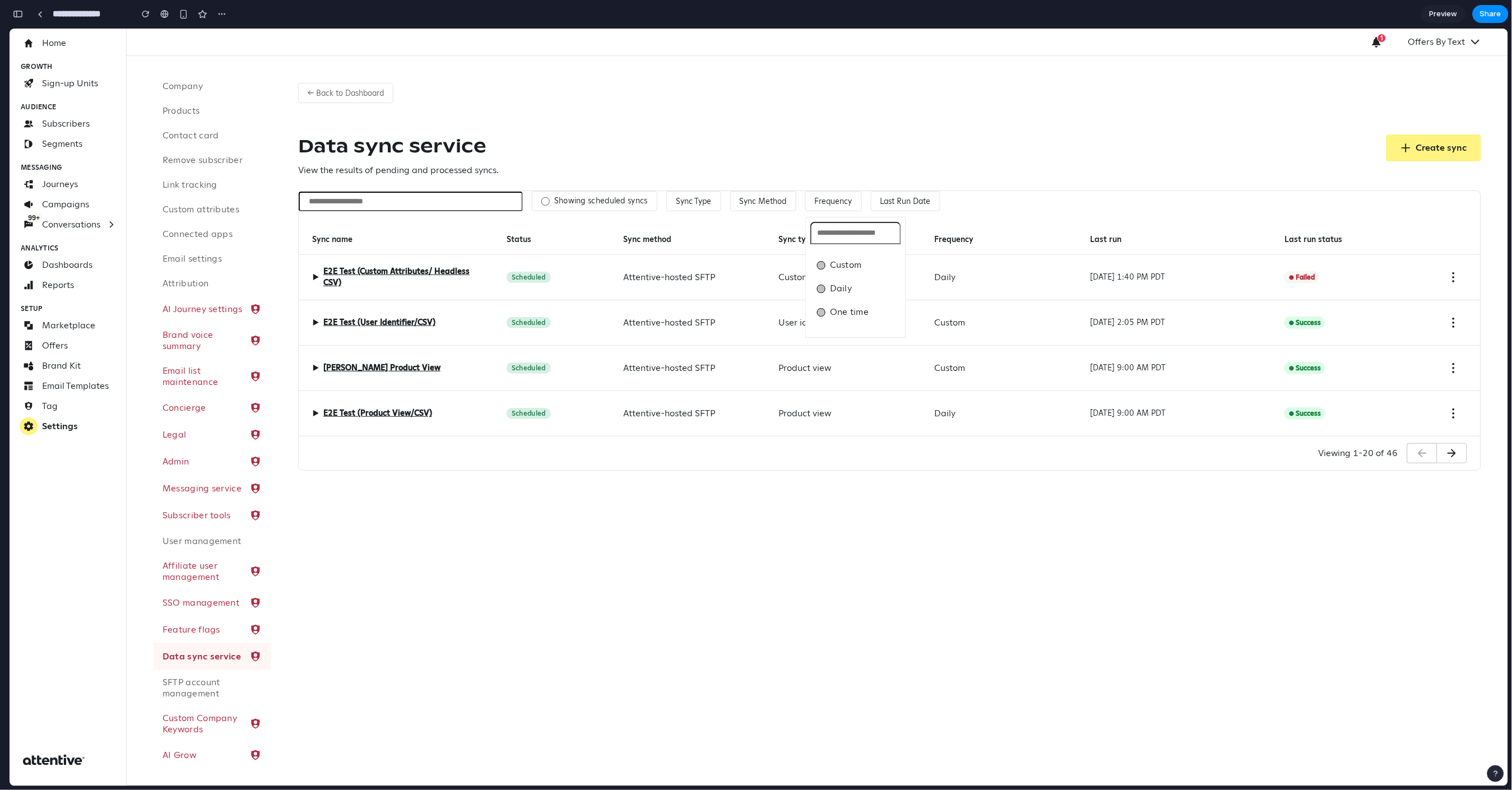
click at [955, 207] on div "Custom Daily One time" at bounding box center [758, 407] width 1499 height 758
click at [840, 208] on button "Frequency" at bounding box center [834, 201] width 57 height 20
click at [871, 186] on div "Custom Daily One time" at bounding box center [758, 407] width 1499 height 758
click at [899, 200] on button "Last Run Date" at bounding box center [905, 201] width 69 height 20
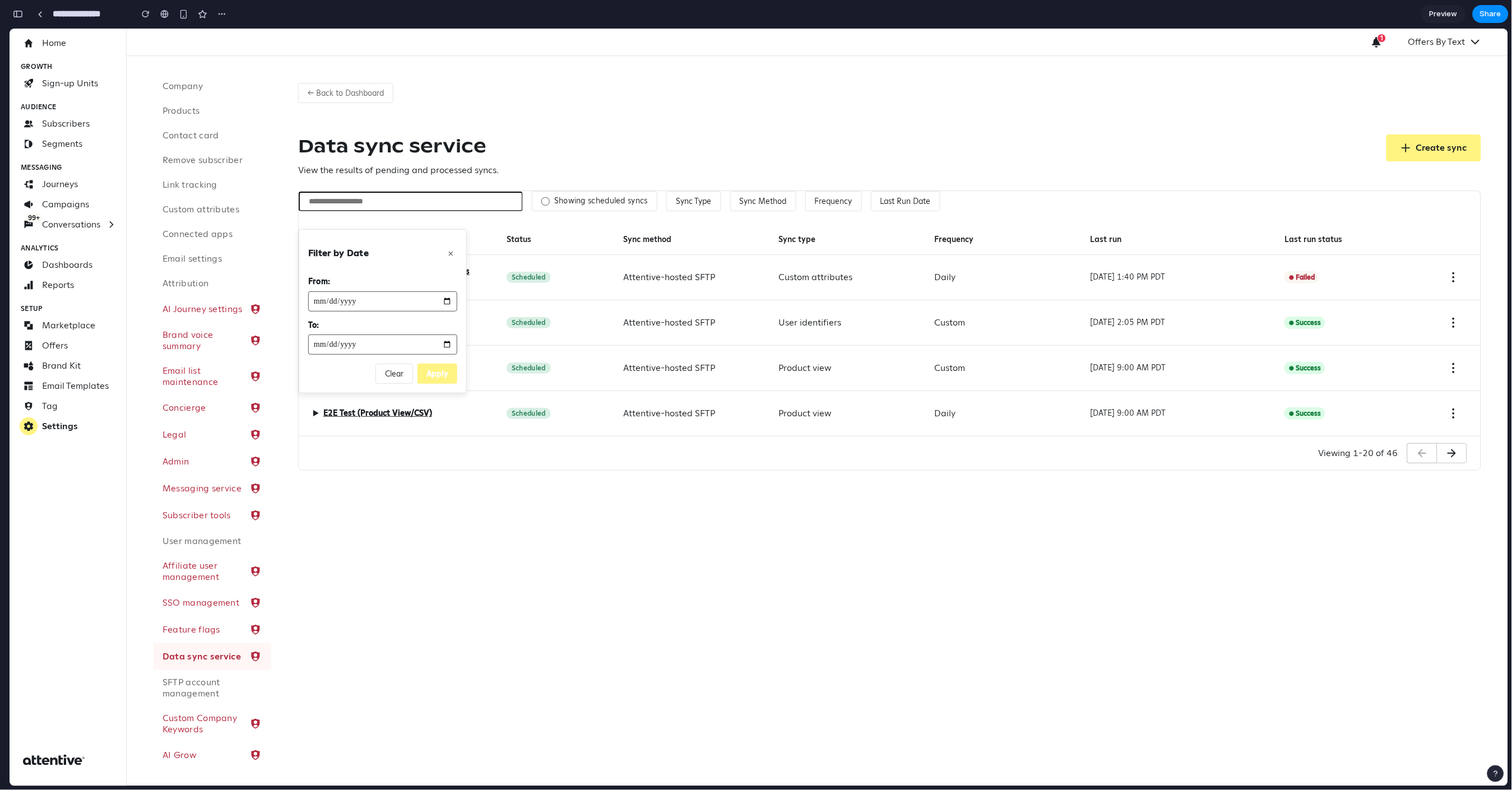
click at [449, 300] on input "date" at bounding box center [383, 301] width 149 height 20
type input "**********"
click at [446, 348] on input "date" at bounding box center [383, 344] width 149 height 20
type input "**********"
click at [436, 376] on button "Apply" at bounding box center [437, 373] width 40 height 20
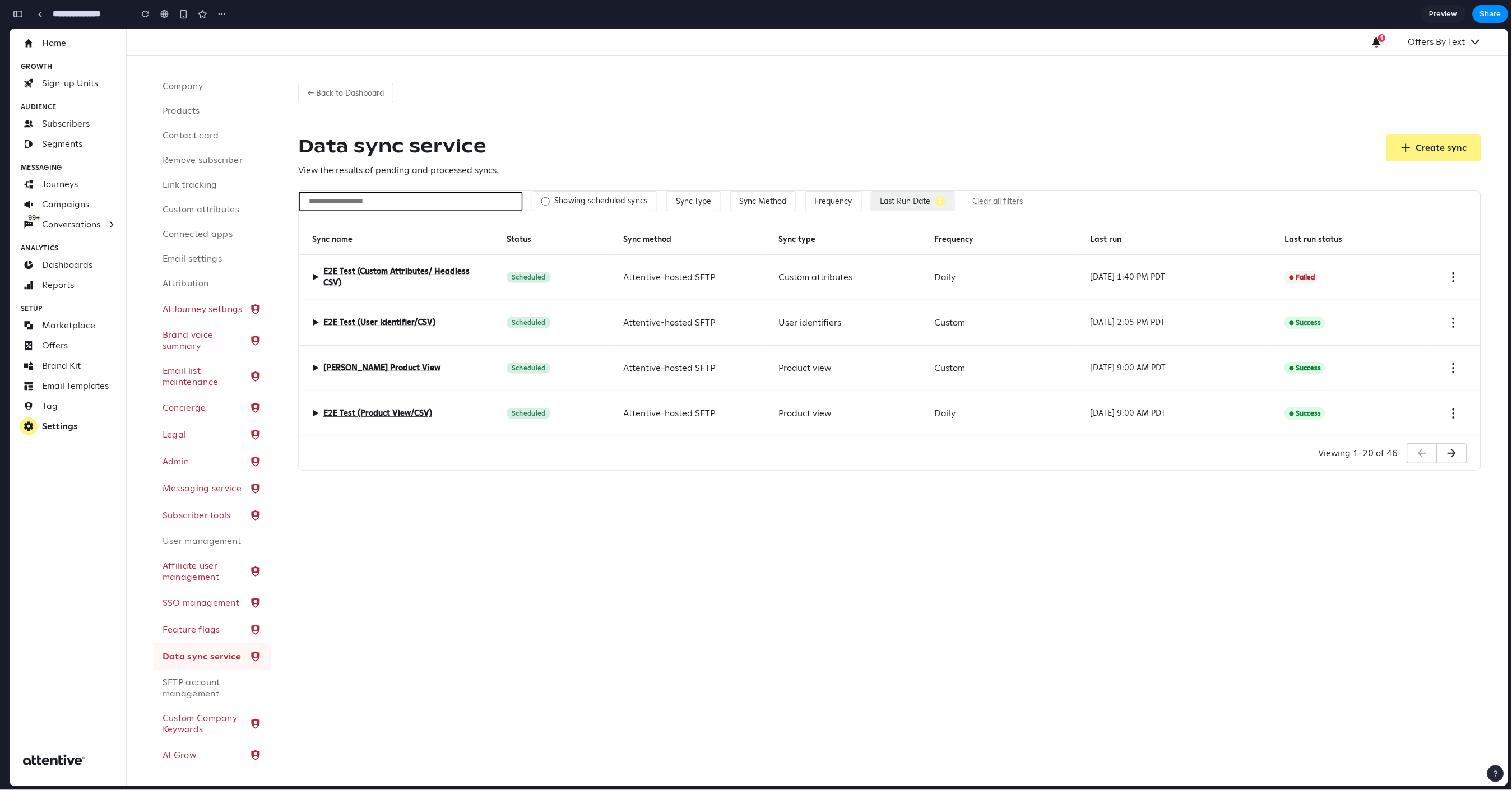
click at [998, 203] on button "Clear all filters" at bounding box center [998, 201] width 69 height 19
click at [874, 138] on div "Data sync service View the results of pending and processed syncs. Create sync" at bounding box center [890, 155] width 1183 height 43
drag, startPoint x: 1345, startPoint y: 239, endPoint x: 1249, endPoint y: 240, distance: 96.0
click at [9, 28] on div "Sync name Status Sync method Sync type Frequency Last run Last run status" at bounding box center [9, 28] width 0 height 0
drag, startPoint x: 1326, startPoint y: 240, endPoint x: 1386, endPoint y: 242, distance: 60.0
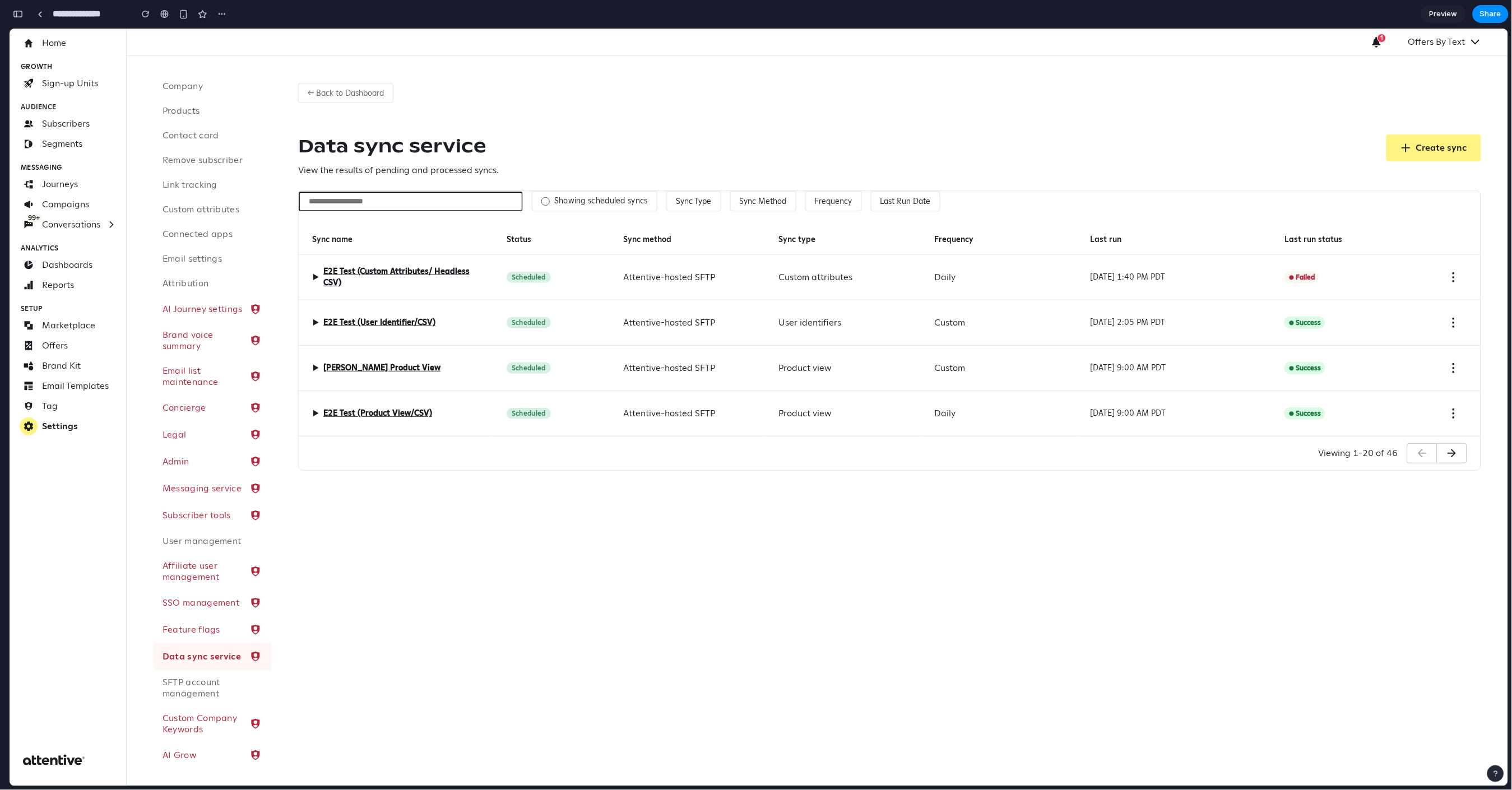
click at [1386, 242] on div "Last run status" at bounding box center [1349, 239] width 156 height 30
drag, startPoint x: 1347, startPoint y: 241, endPoint x: 1444, endPoint y: 242, distance: 97.0
click at [9, 28] on div "Sync name Status Sync method Sync type Frequency Last run Last run status" at bounding box center [9, 28] width 0 height 0
click at [324, 82] on button "← Back to Dashboard" at bounding box center [346, 92] width 95 height 20
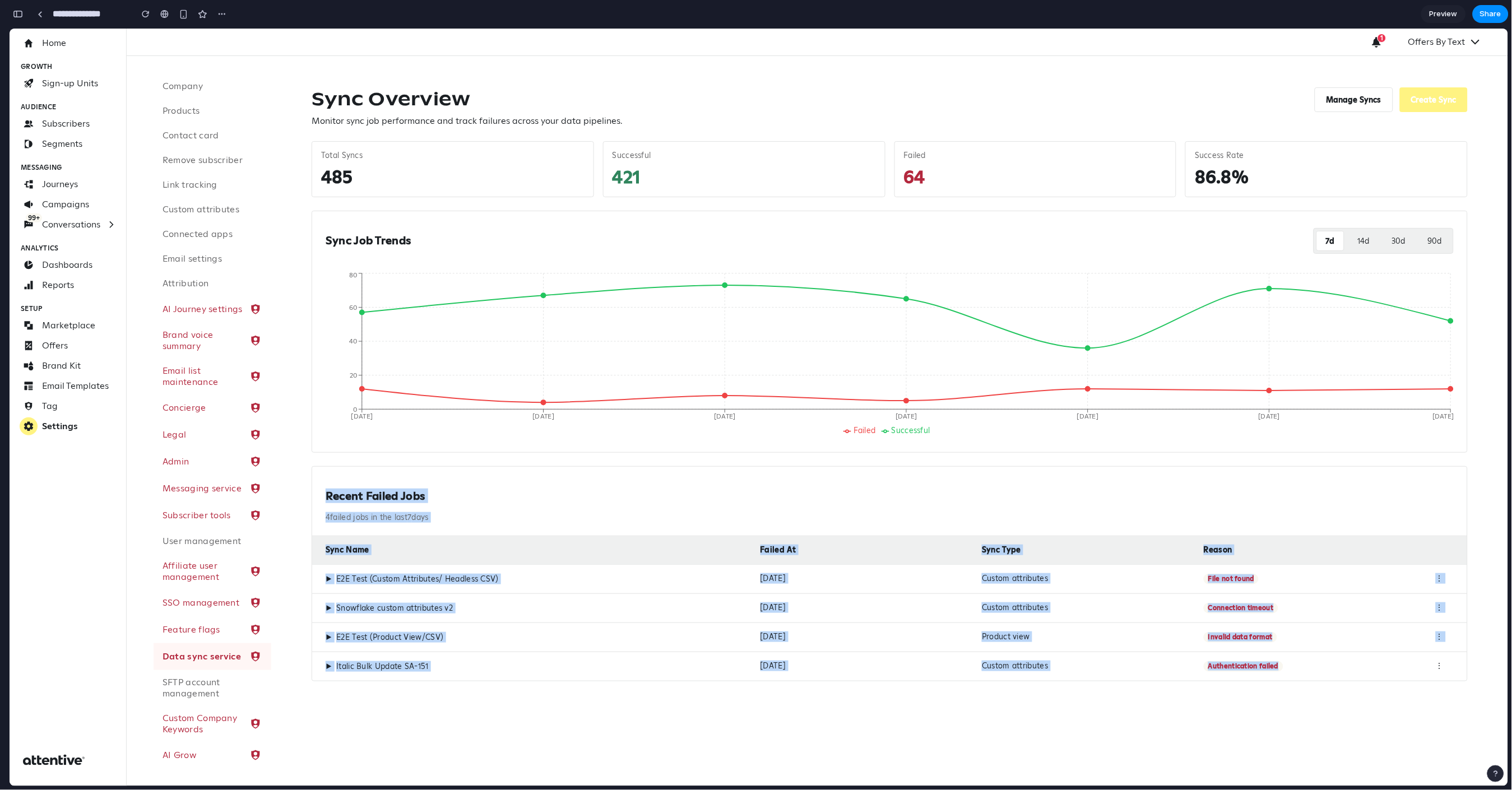
drag, startPoint x: 320, startPoint y: 492, endPoint x: 1204, endPoint y: 685, distance: 904.8
click at [1204, 685] on div "Sync Overview Monitor sync job performance and track failures across your data …" at bounding box center [890, 384] width 1183 height 621
click at [610, 517] on p "4 failed jobs in the last 7 days" at bounding box center [890, 517] width 1128 height 10
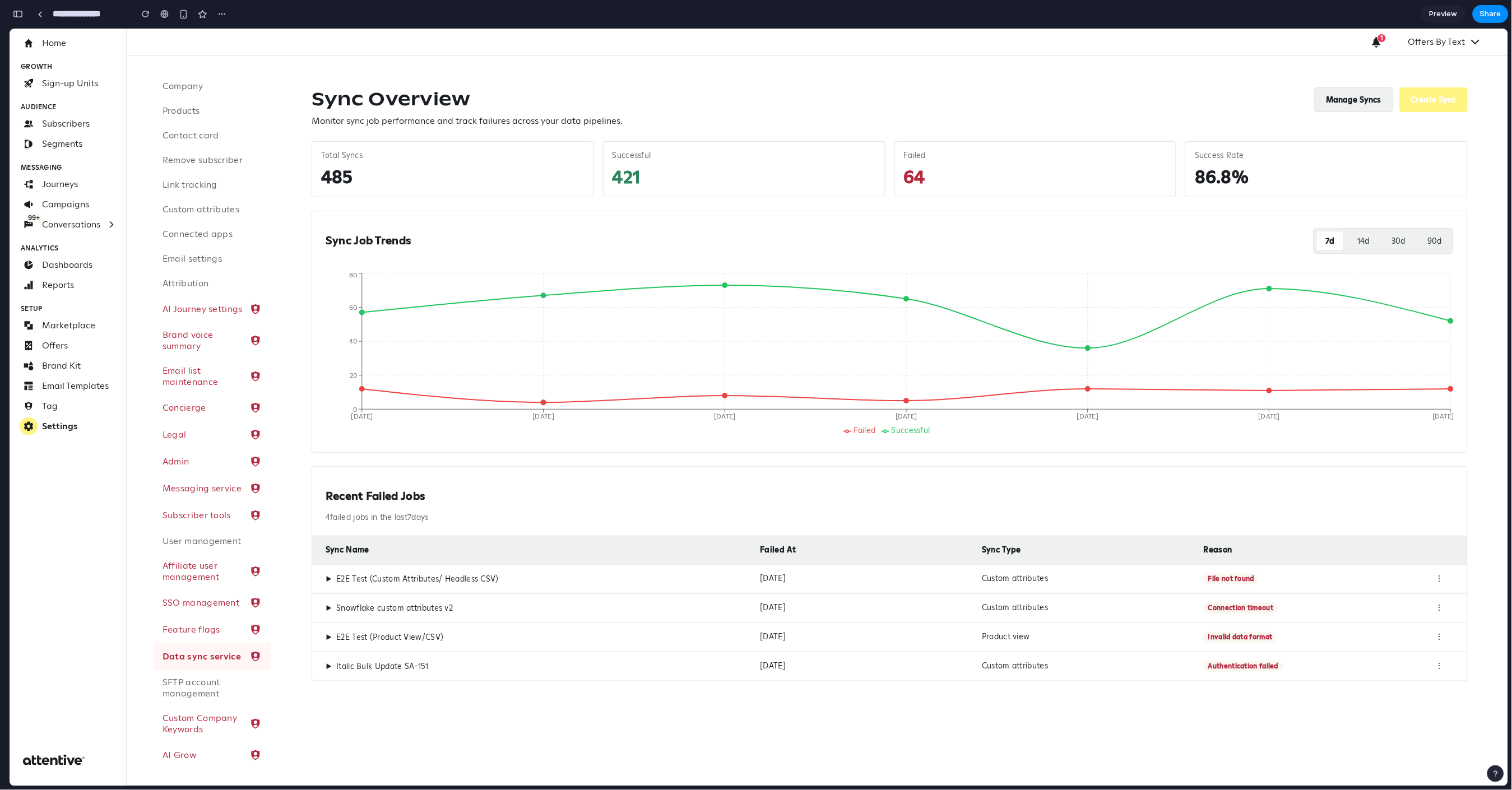
click at [1367, 95] on button "Manage Syncs" at bounding box center [1354, 99] width 79 height 25
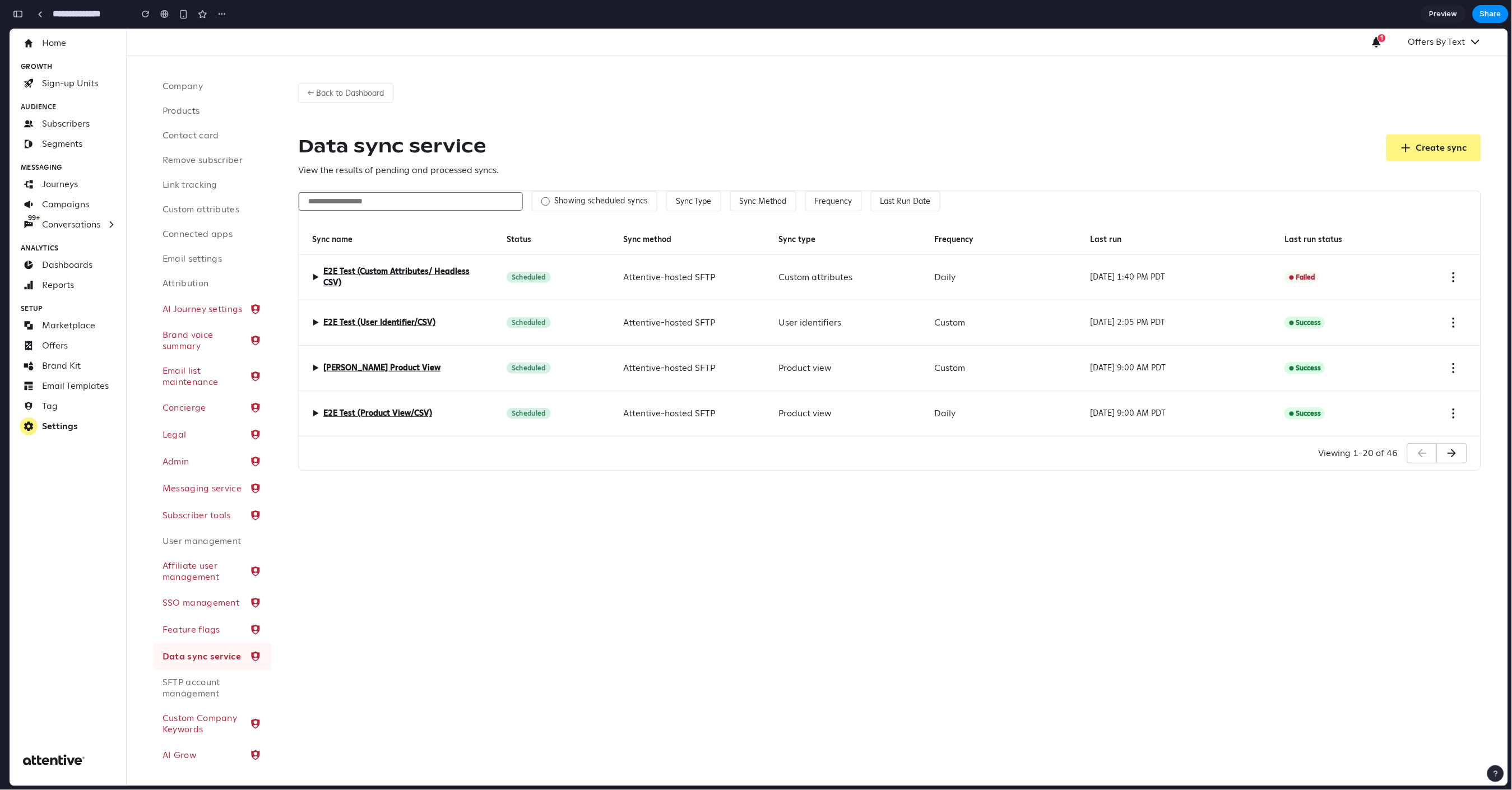
drag, startPoint x: 1275, startPoint y: 236, endPoint x: 1367, endPoint y: 240, distance: 92.1
click at [1377, 243] on div "Last run status" at bounding box center [1349, 239] width 156 height 30
drag, startPoint x: 1326, startPoint y: 238, endPoint x: 1185, endPoint y: 235, distance: 141.0
click at [9, 28] on div "Sync name Status Sync method Sync type Frequency Last run Last run status" at bounding box center [9, 28] width 0 height 0
click at [1053, 223] on div "Showing scheduled syncs Sync Type Sync Method Frequency Last Run Date Sync name…" at bounding box center [890, 313] width 1182 height 245
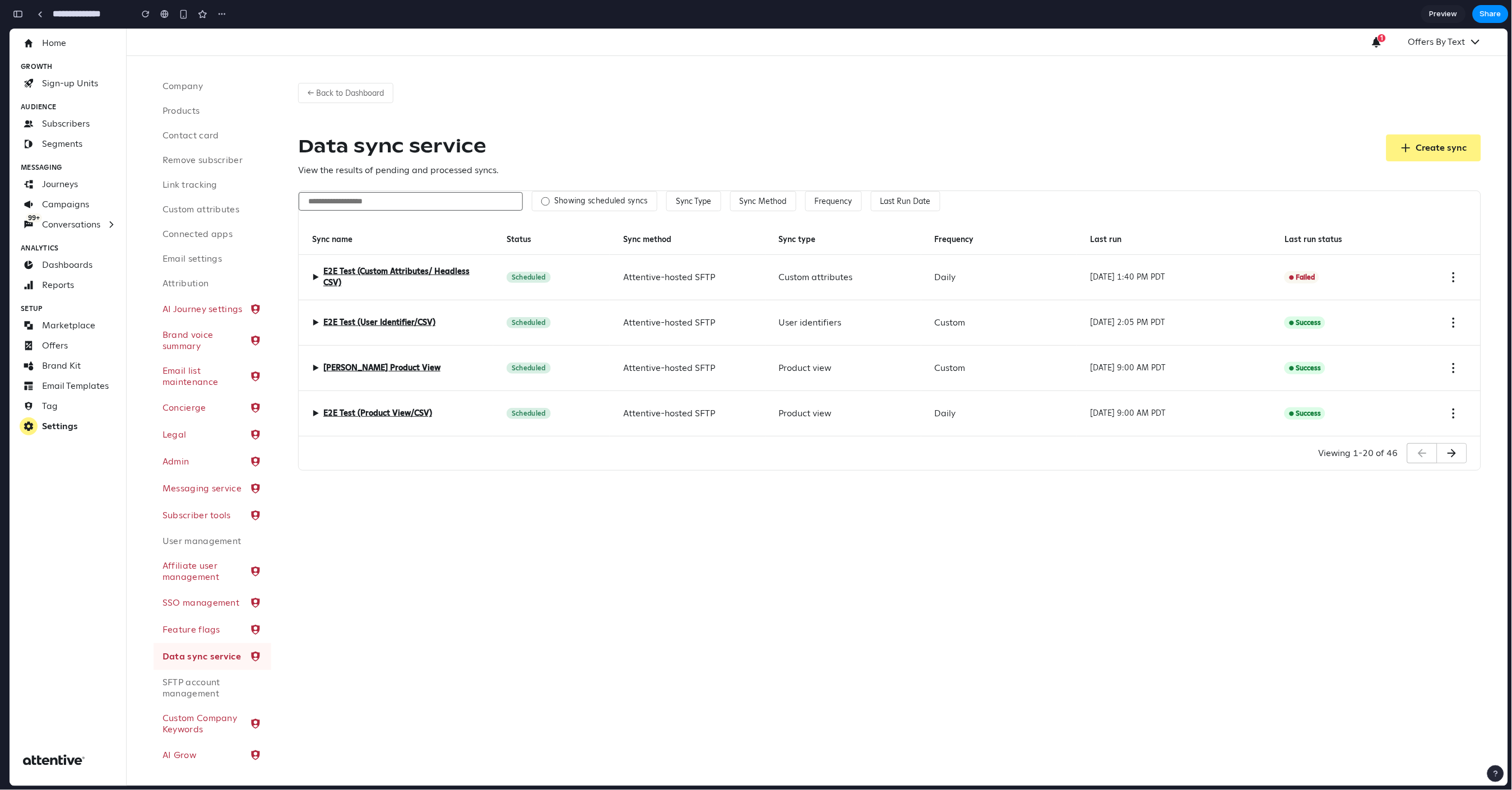
click at [315, 278] on span "▶" at bounding box center [315, 276] width 6 height 13
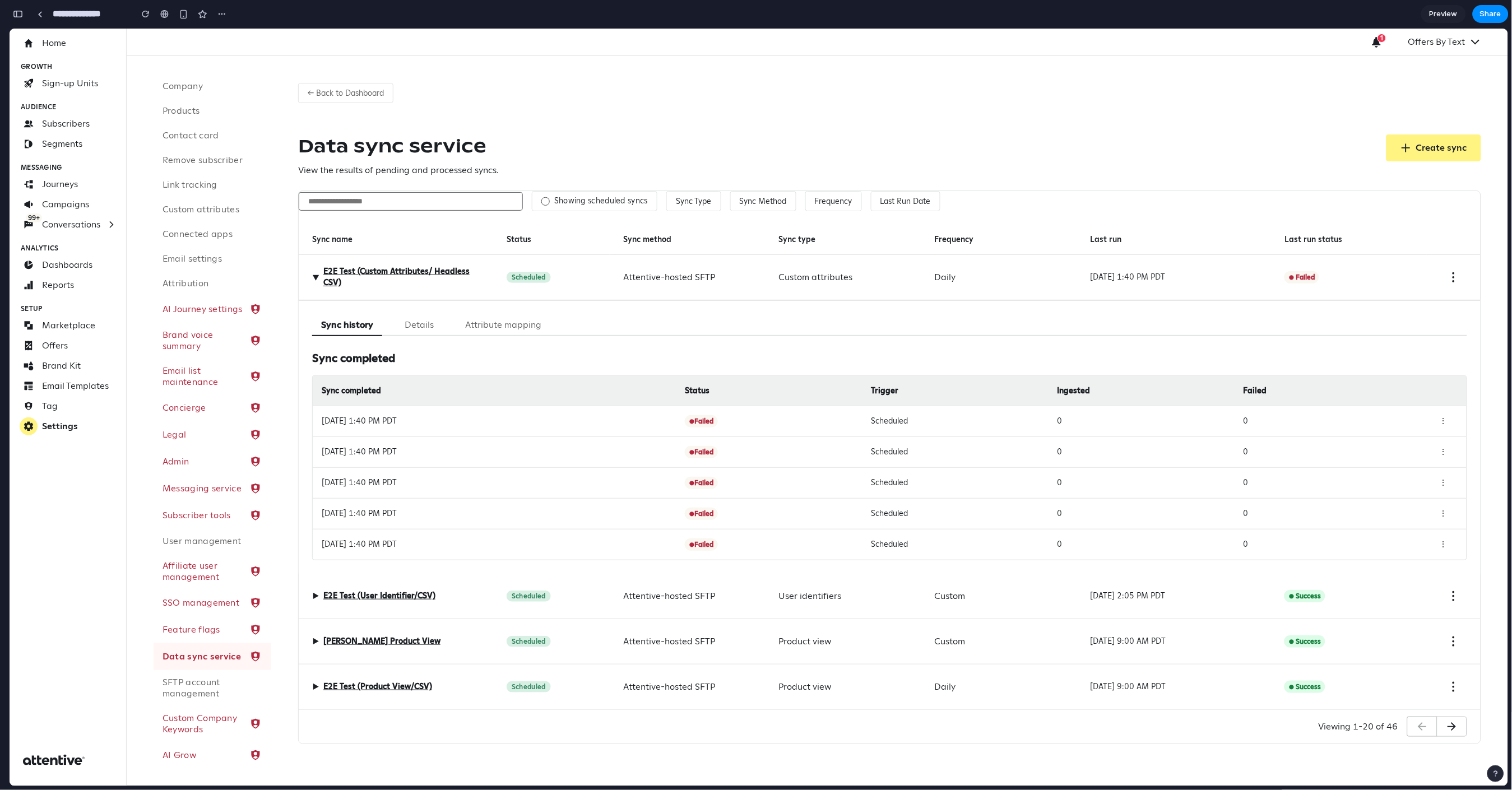
click at [412, 327] on button "Details" at bounding box center [419, 325] width 47 height 22
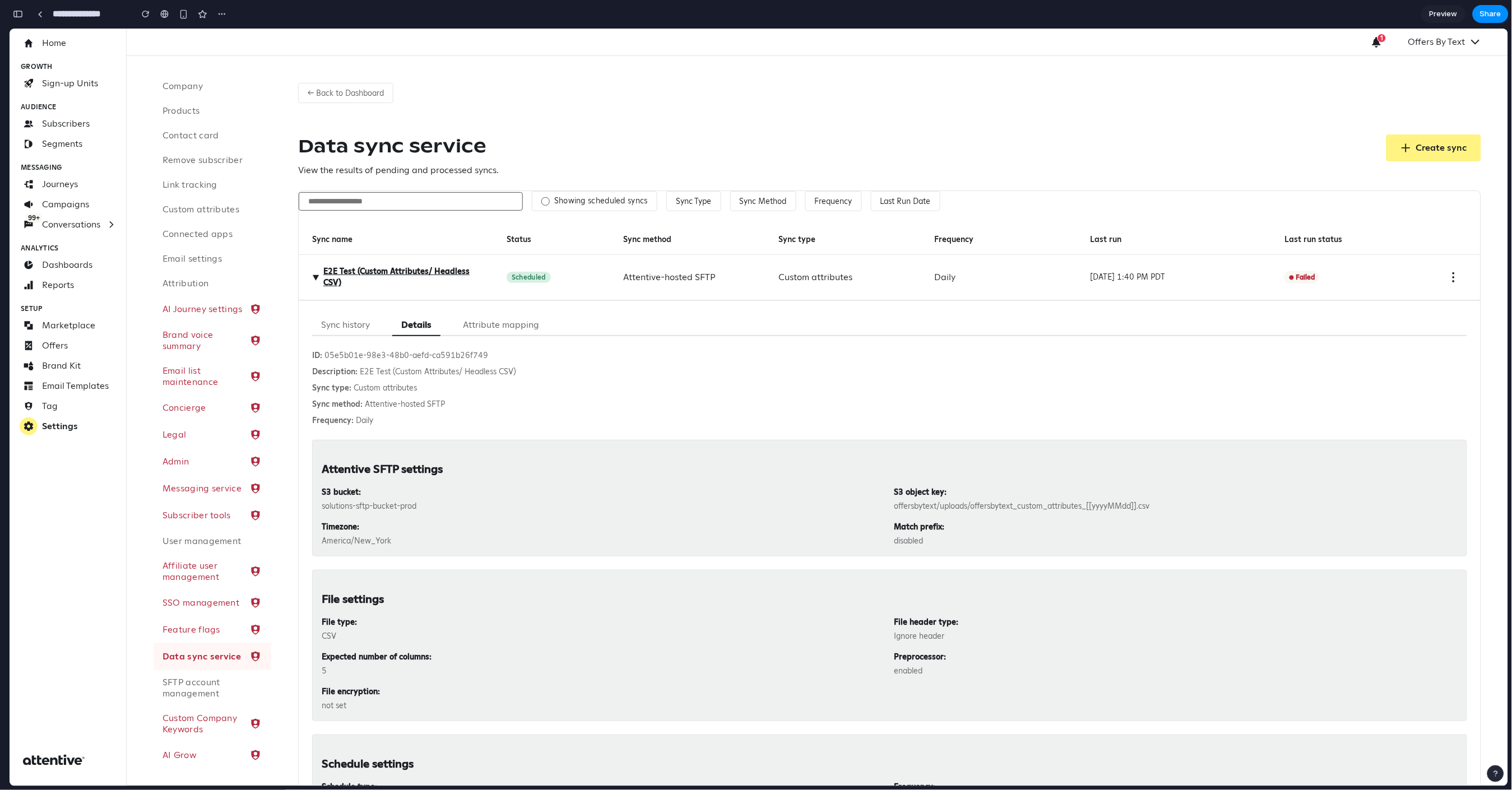
click at [480, 329] on button "Attribute mapping" at bounding box center [501, 325] width 94 height 22
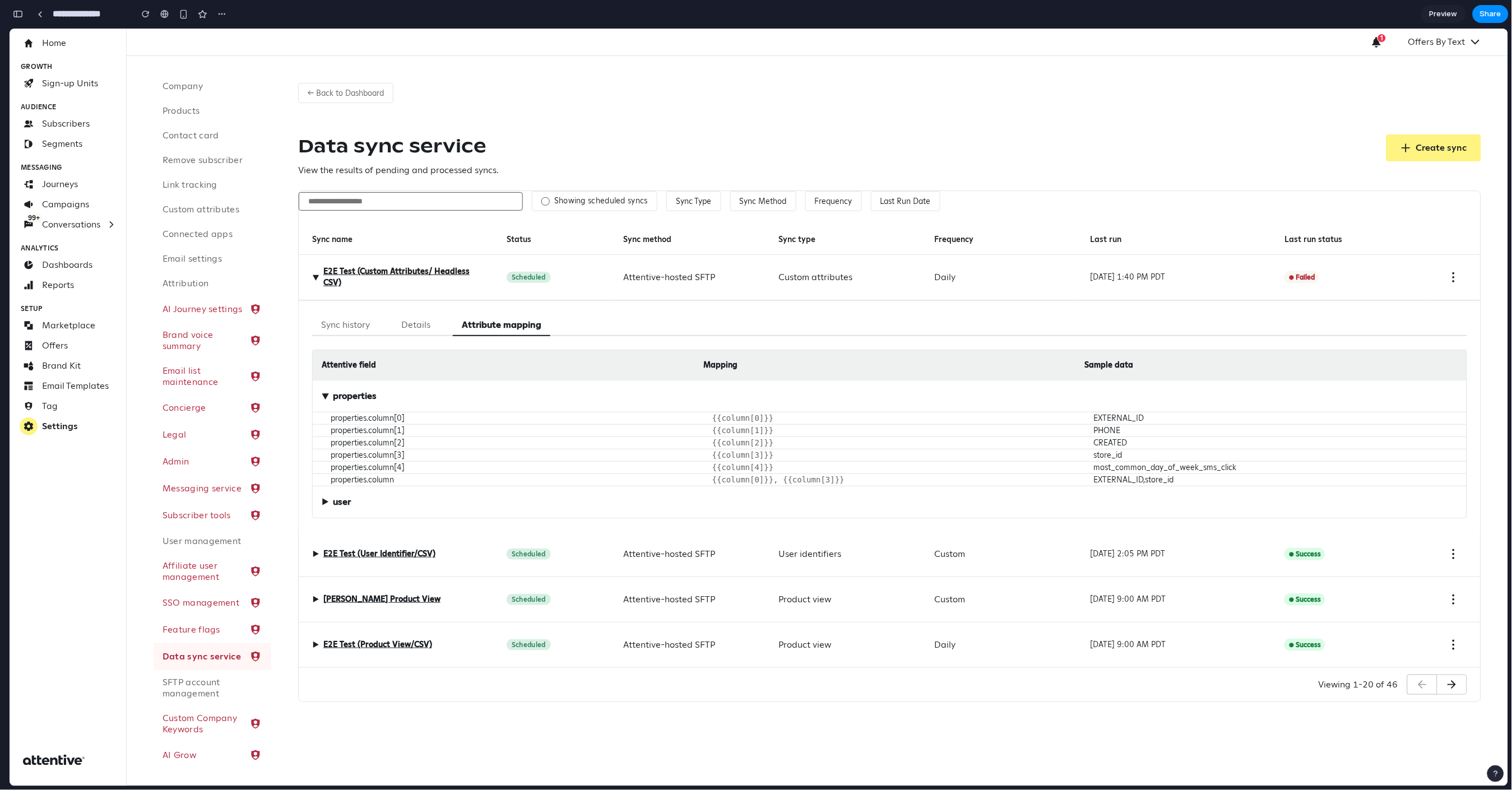
click at [424, 329] on button "Details" at bounding box center [416, 325] width 47 height 22
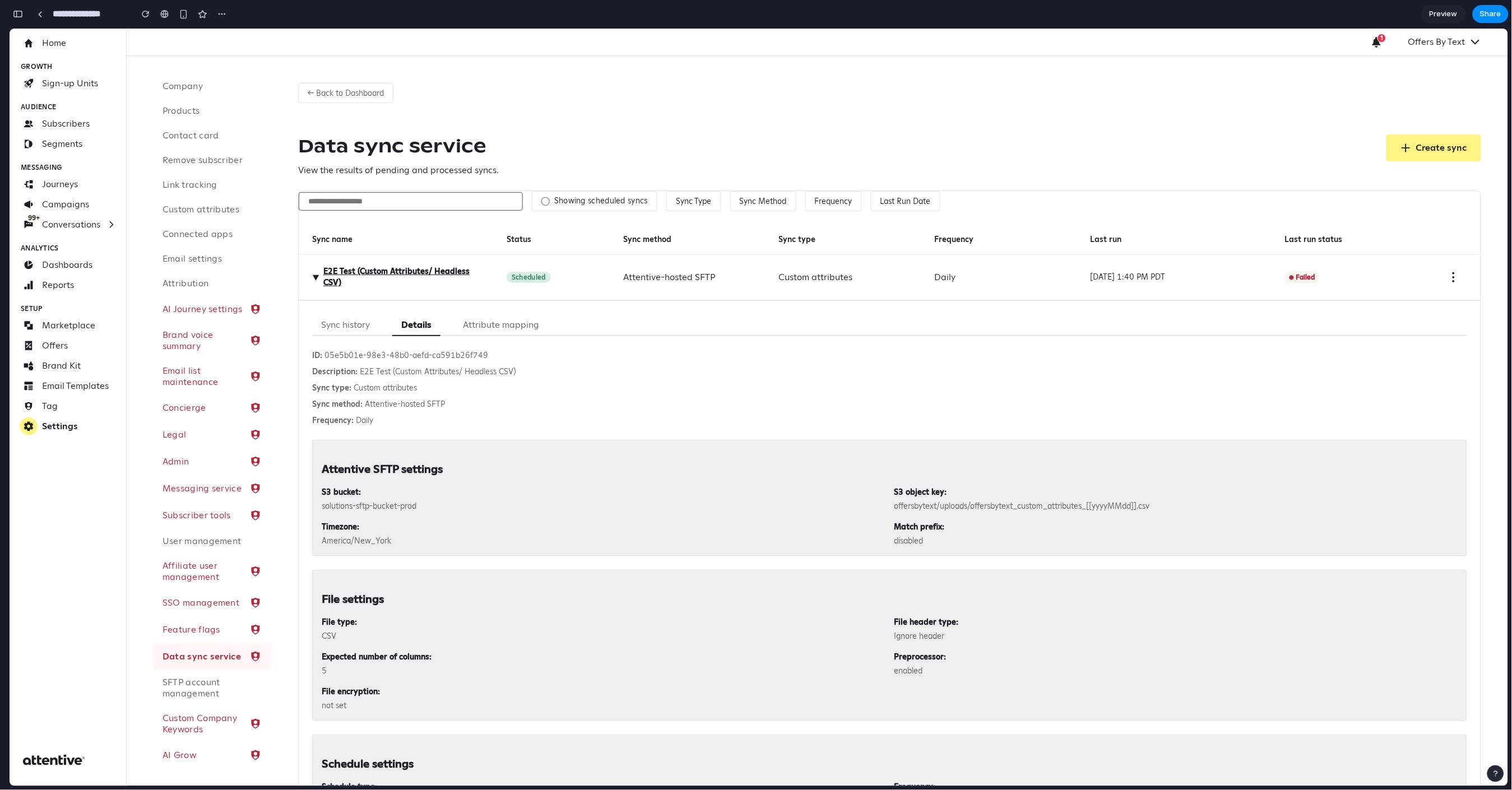
click at [346, 324] on button "Sync history" at bounding box center [346, 325] width 67 height 22
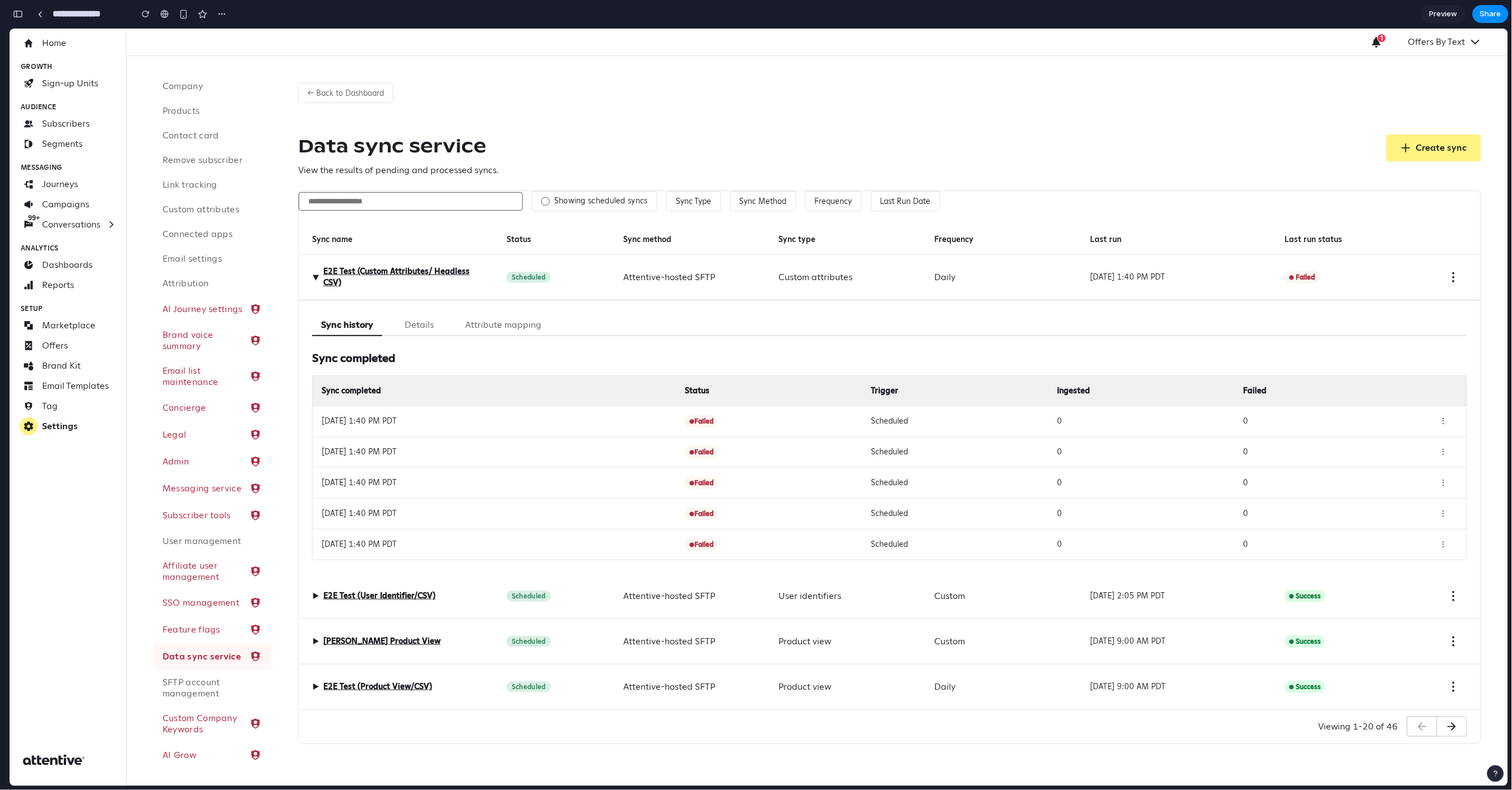
click at [320, 283] on div "▶ E2E Test (Custom Attributes/ Headless CSV)" at bounding box center [396, 277] width 168 height 23
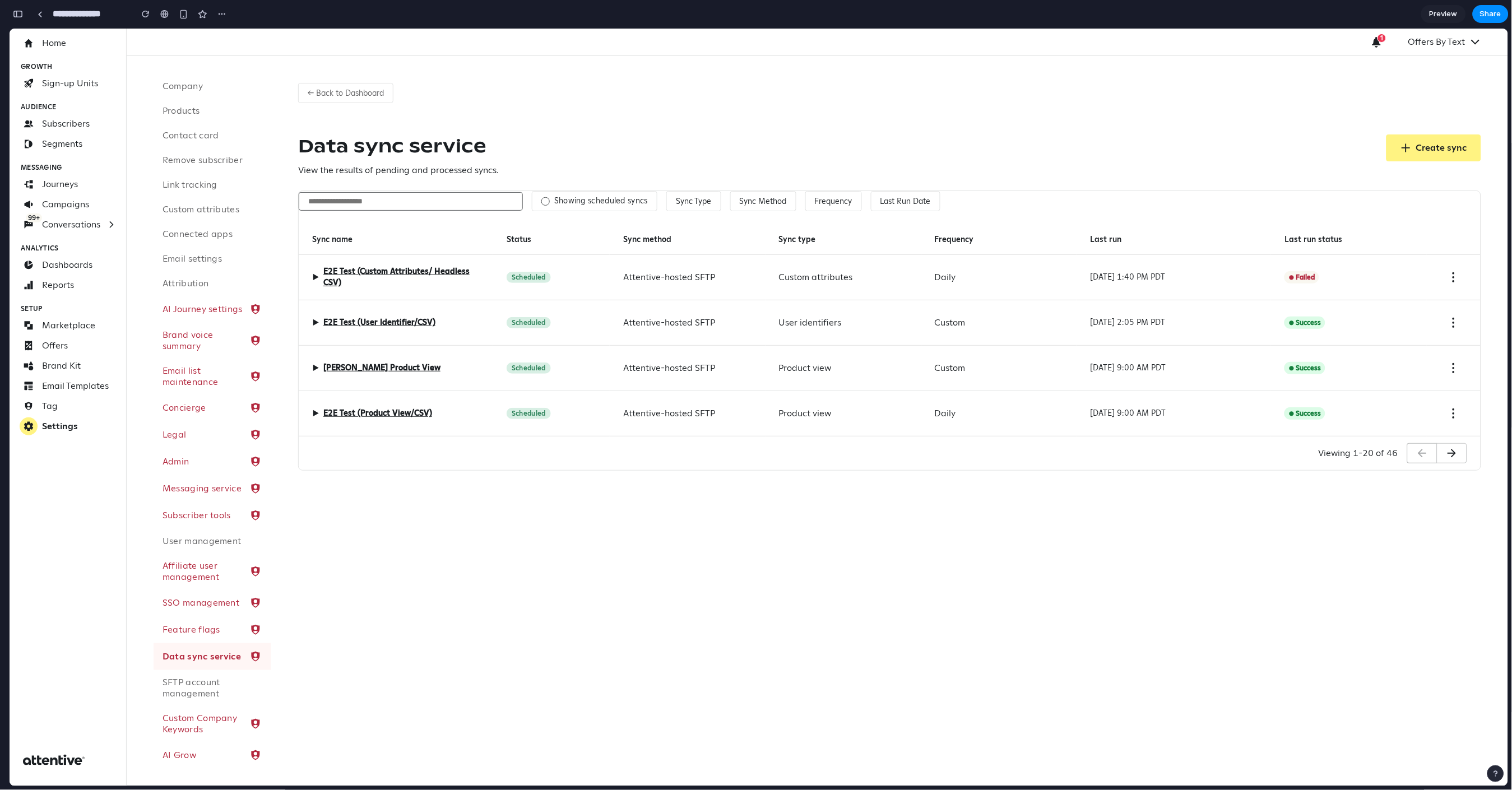
click at [310, 323] on div "▶ E2E Test (User Identifier/CSV)" at bounding box center [396, 322] width 195 height 45
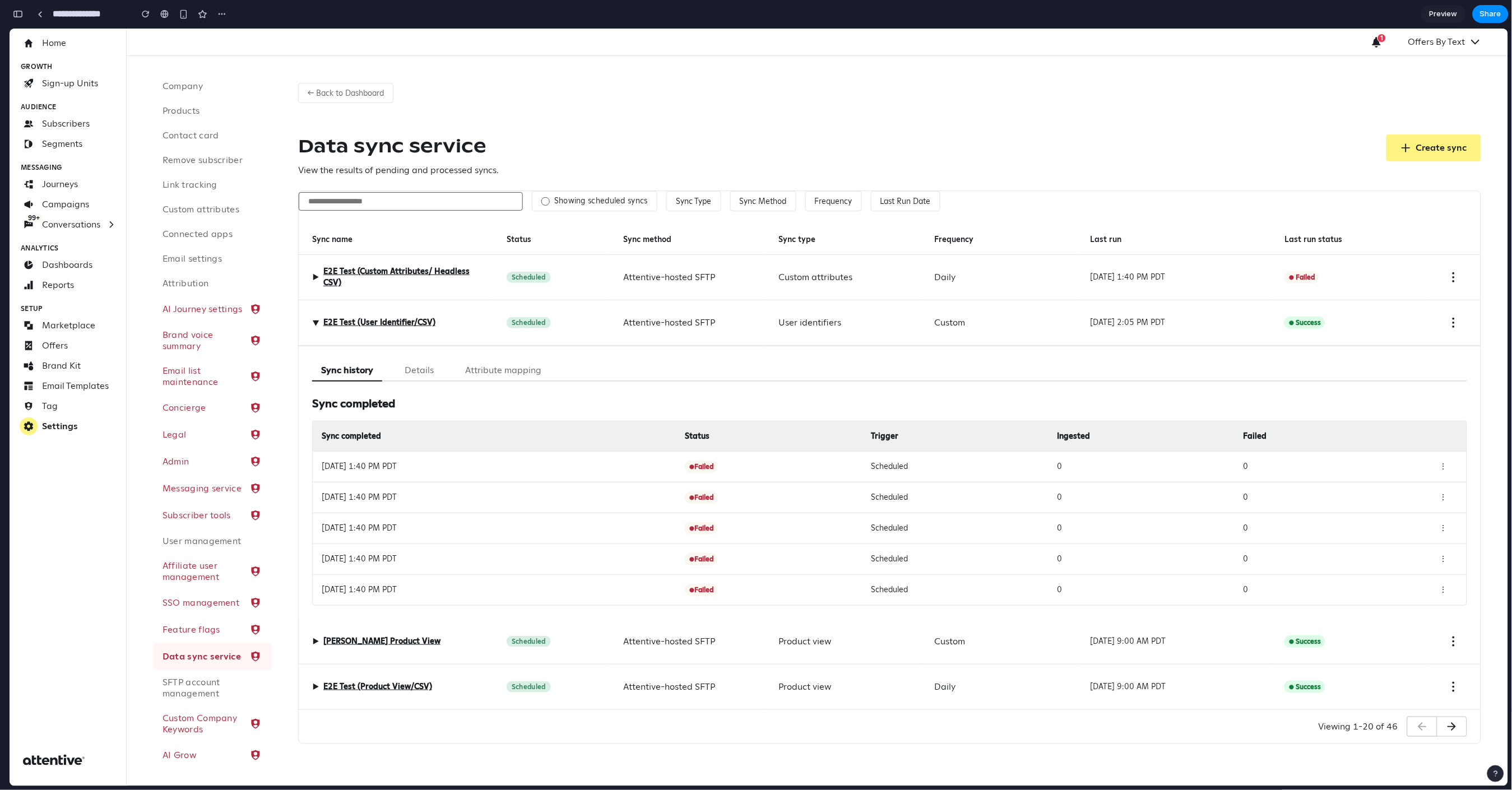
click at [315, 319] on div "▶ E2E Test (User Identifier/CSV)" at bounding box center [374, 322] width 123 height 13
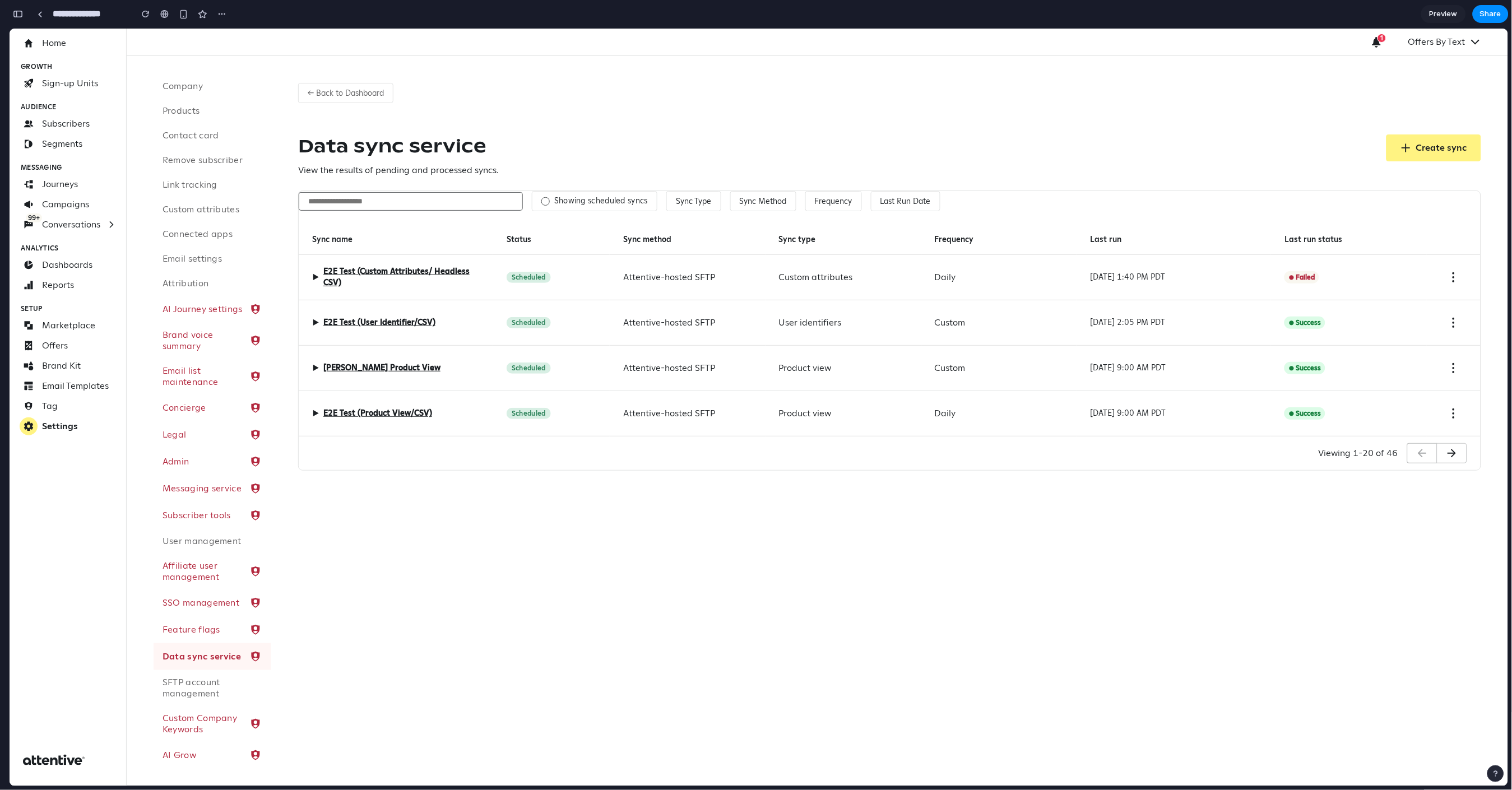
click at [320, 372] on div "▶ Diaz Product View" at bounding box center [376, 367] width 128 height 13
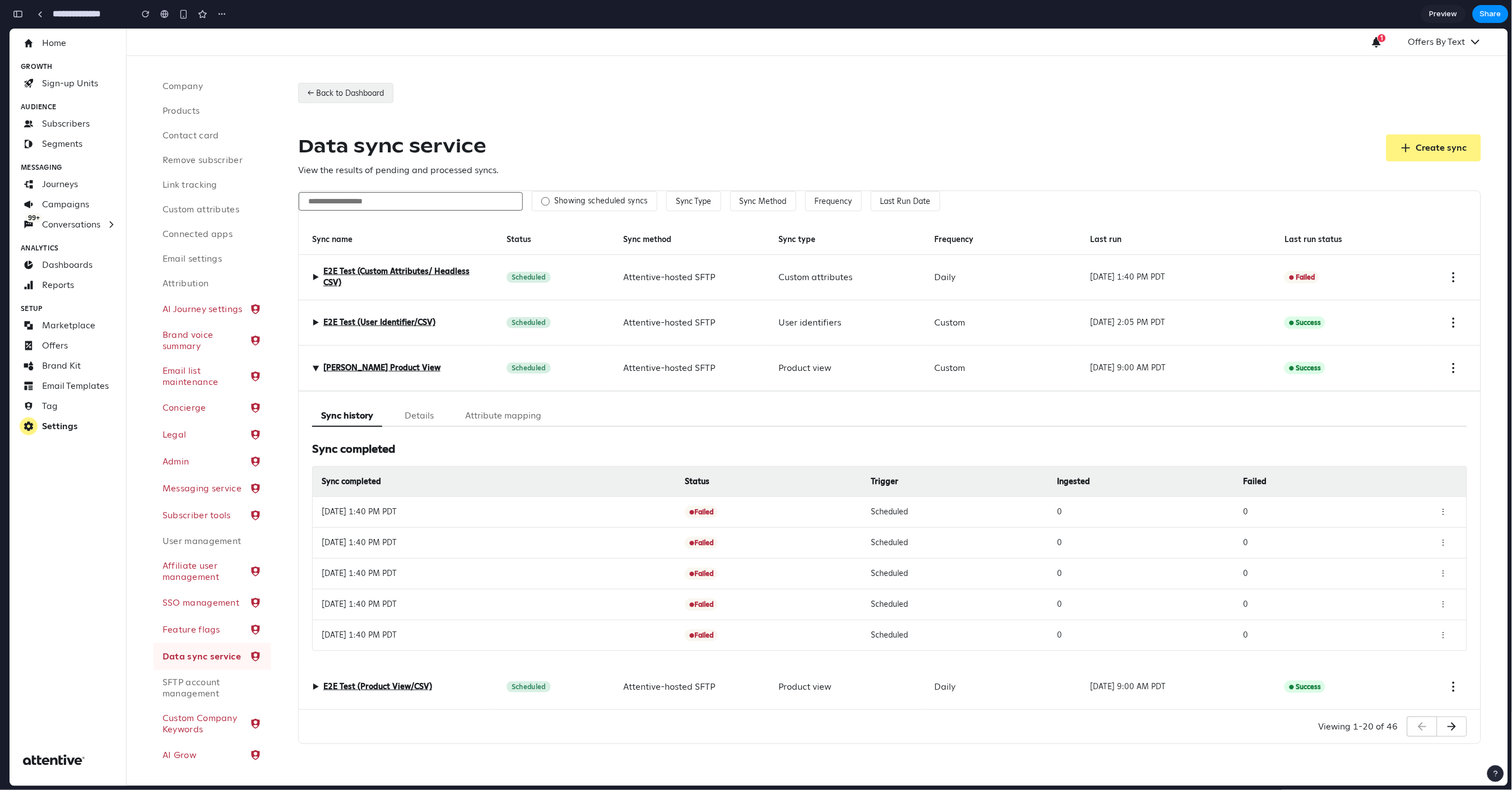
click at [351, 100] on button "← Back to Dashboard" at bounding box center [346, 92] width 95 height 20
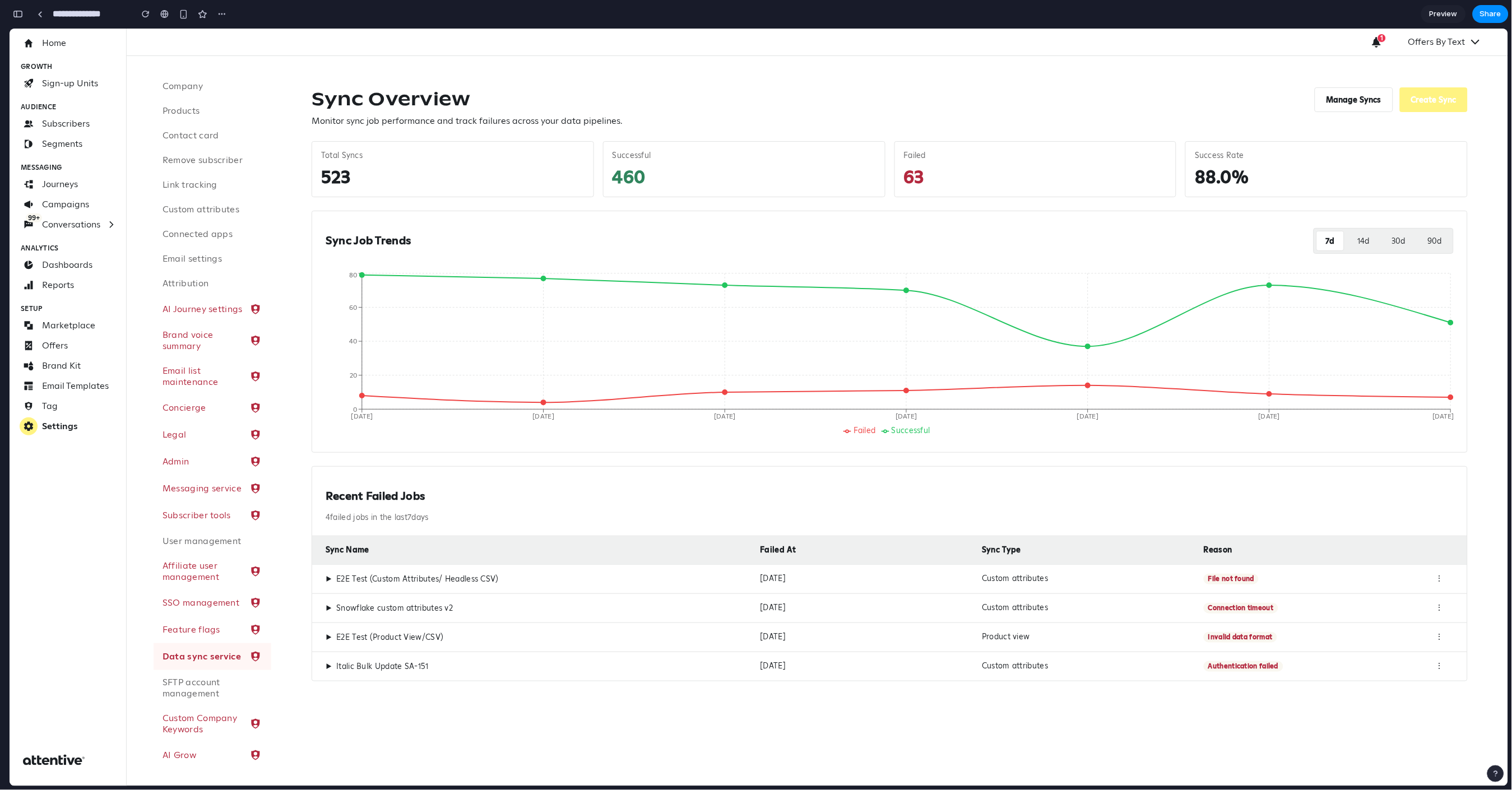
click at [810, 82] on div "Sync Overview Monitor sync job performance and track failures across your data …" at bounding box center [890, 384] width 1183 height 621
click at [318, 579] on div "▶ E2E Test (Custom Attributes/ Headless CSV) Oct 13, 2025 Custom attributes Fil…" at bounding box center [890, 578] width 1155 height 29
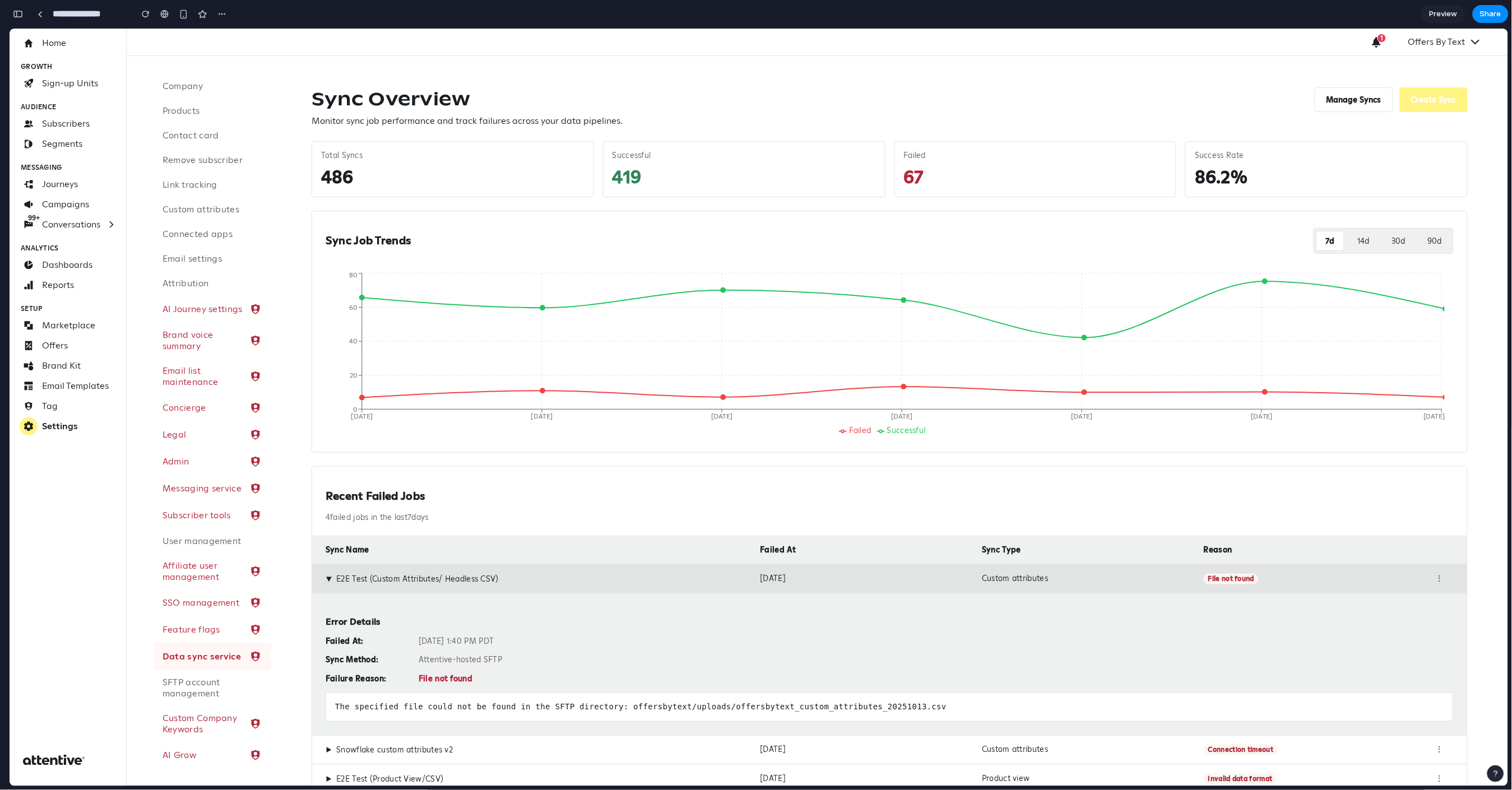
scroll to position [69, 0]
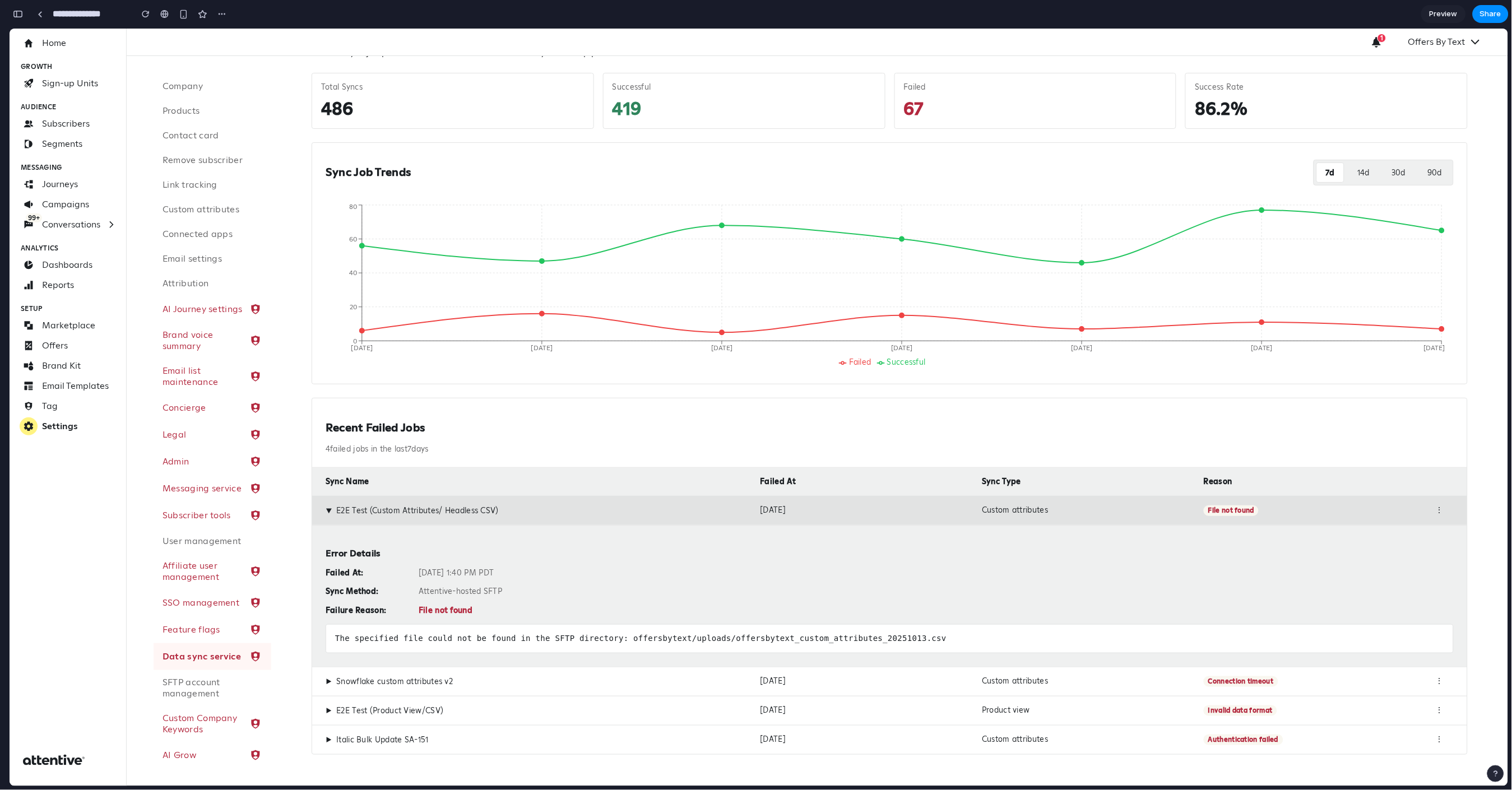
click at [325, 512] on span "▶" at bounding box center [329, 510] width 10 height 6
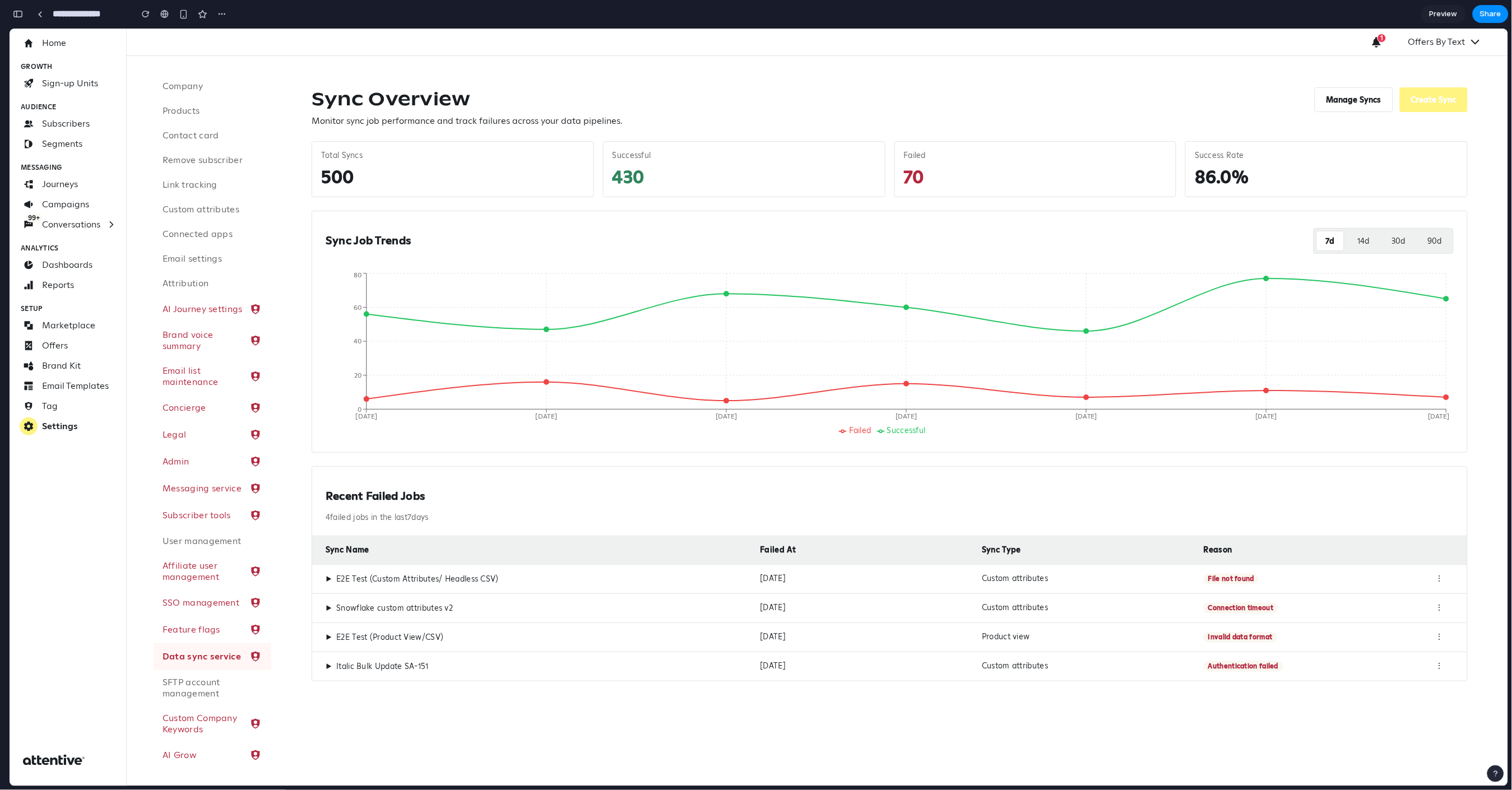
scroll to position [0, 0]
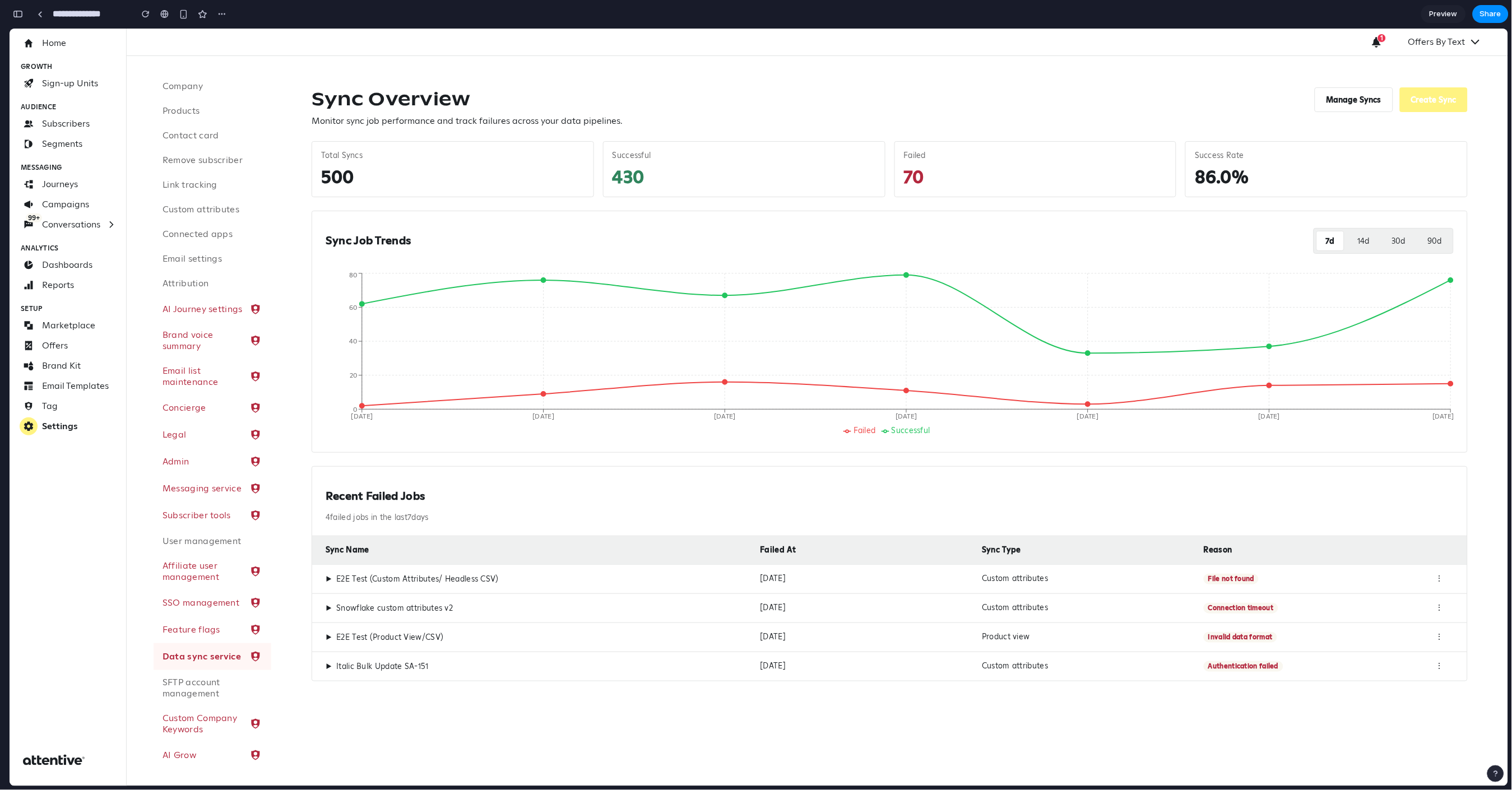
click at [371, 573] on div "▶ E2E Test (Custom Attributes/ Headless CSV)" at bounding box center [538, 578] width 426 height 11
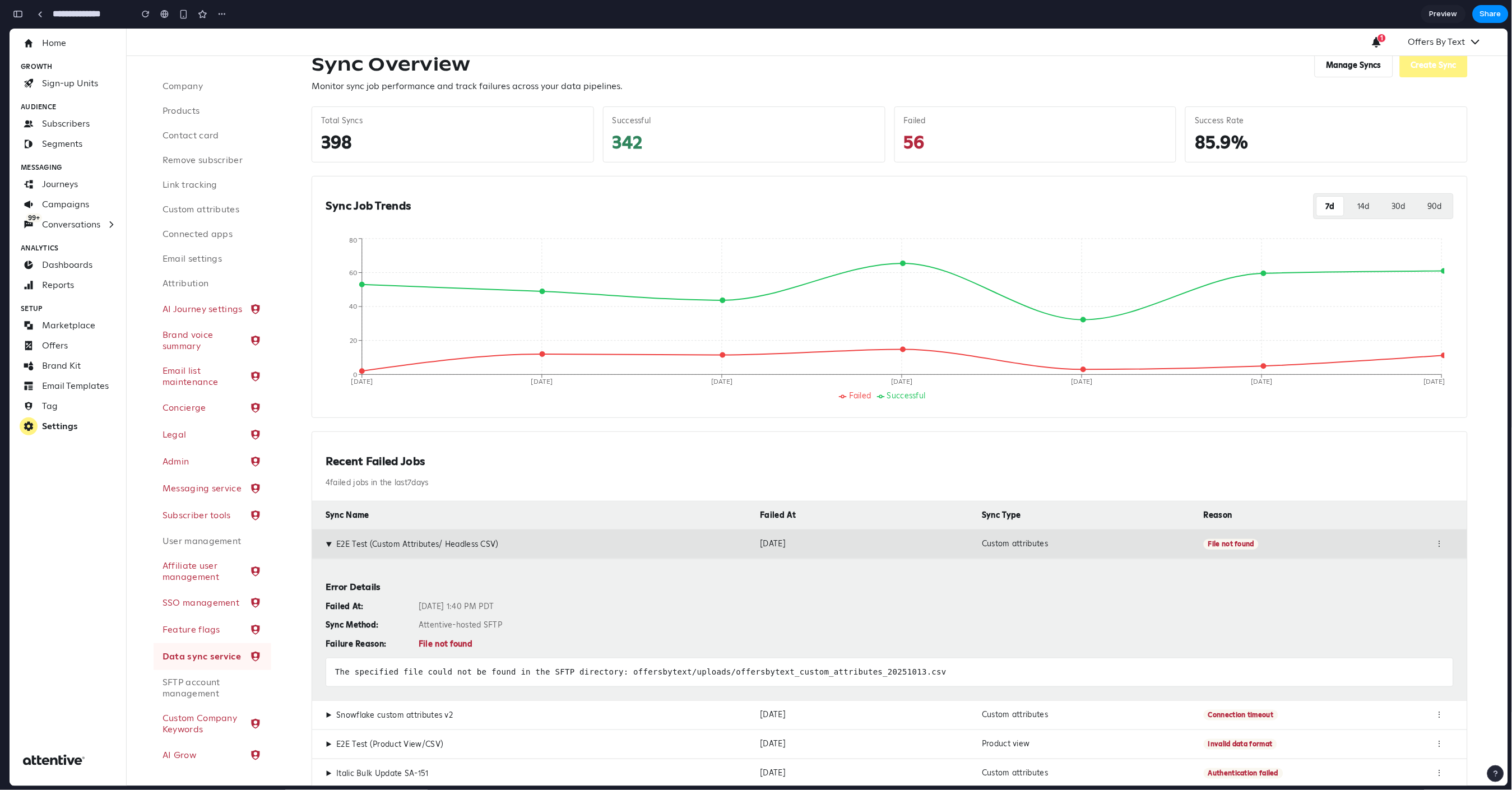
scroll to position [69, 0]
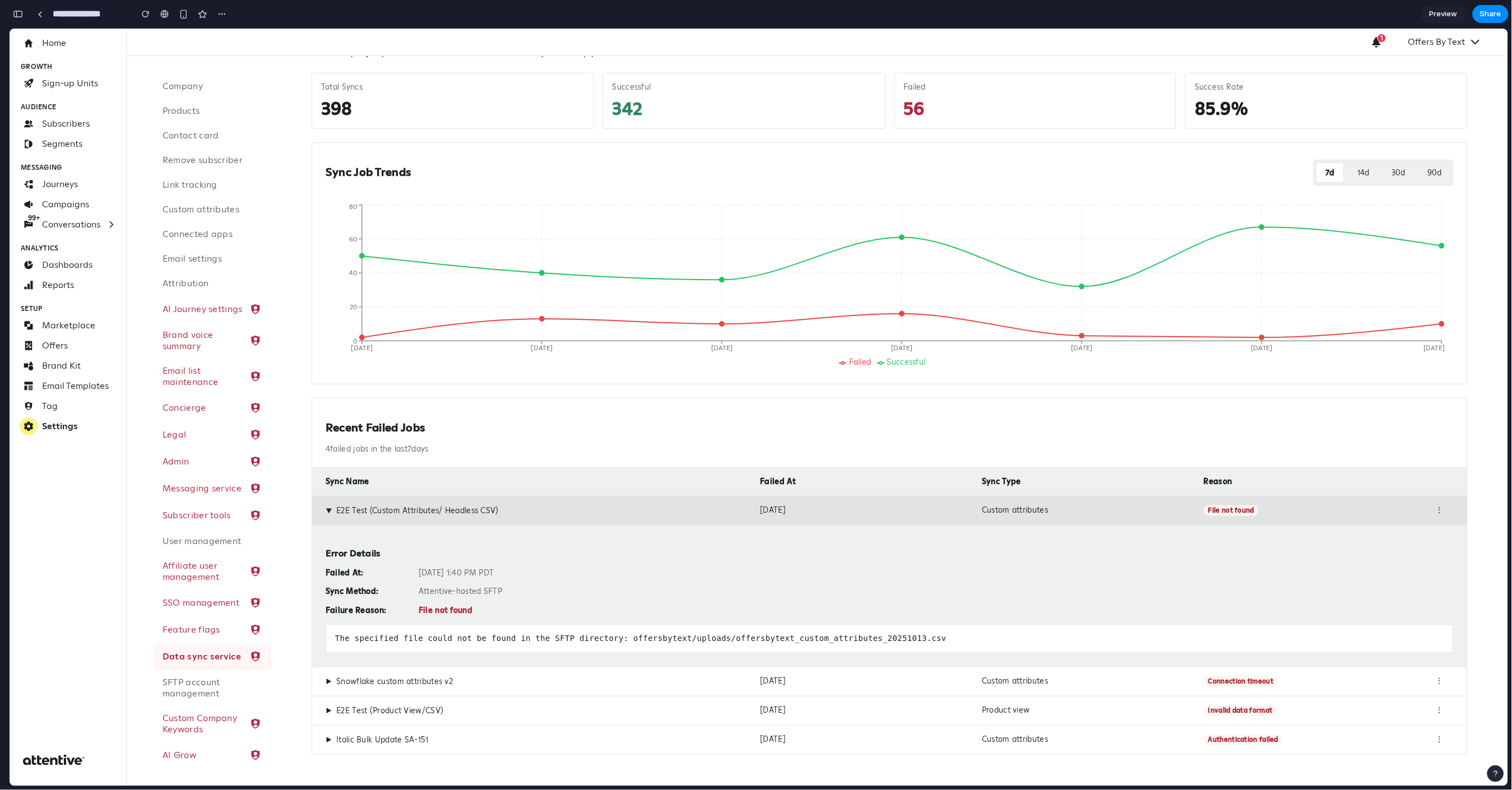
click at [1224, 677] on span "Connection timeout" at bounding box center [1241, 681] width 74 height 11
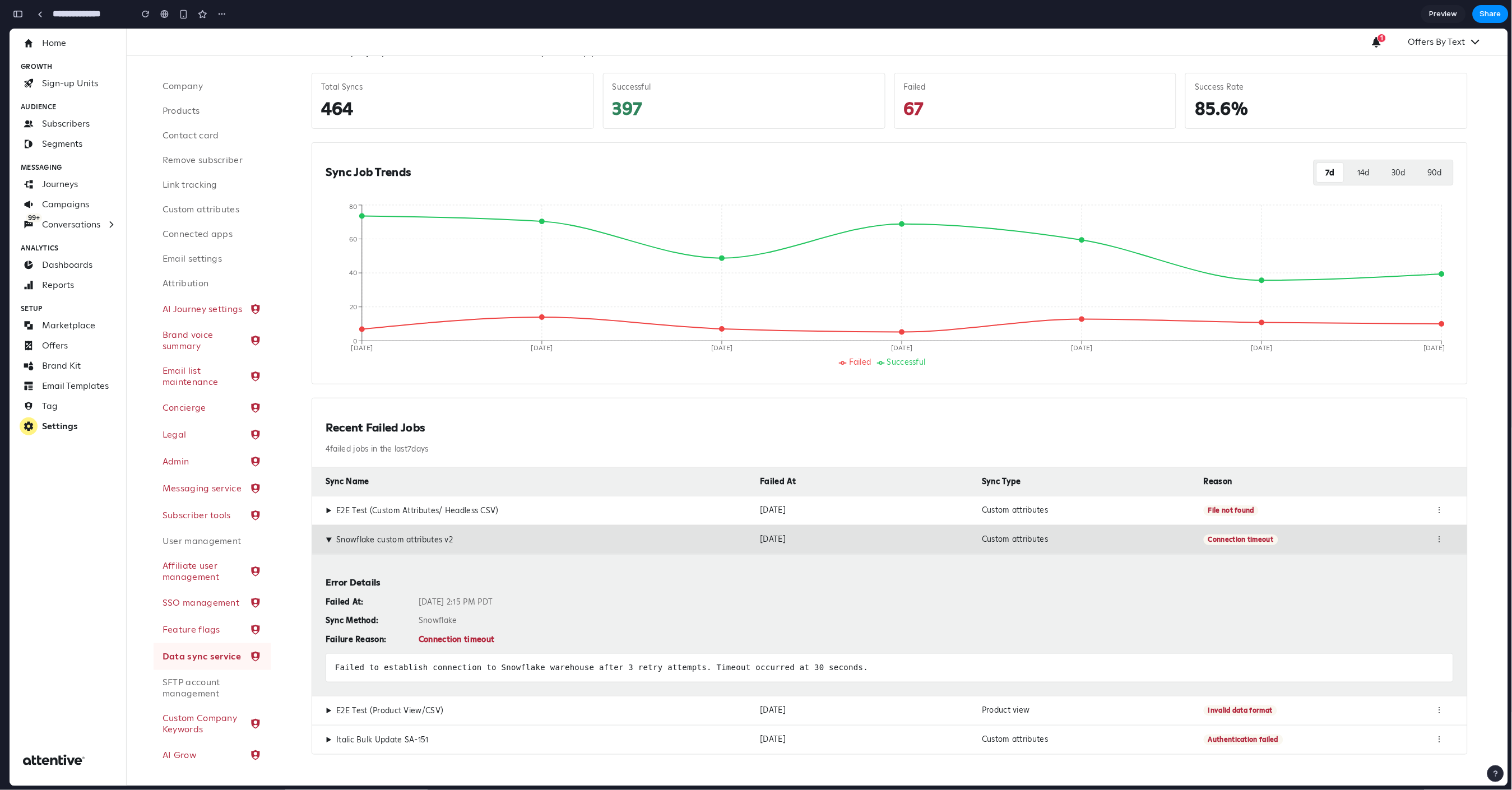
click at [1149, 689] on div "Product view" at bounding box center [1088, 710] width 213 height 11
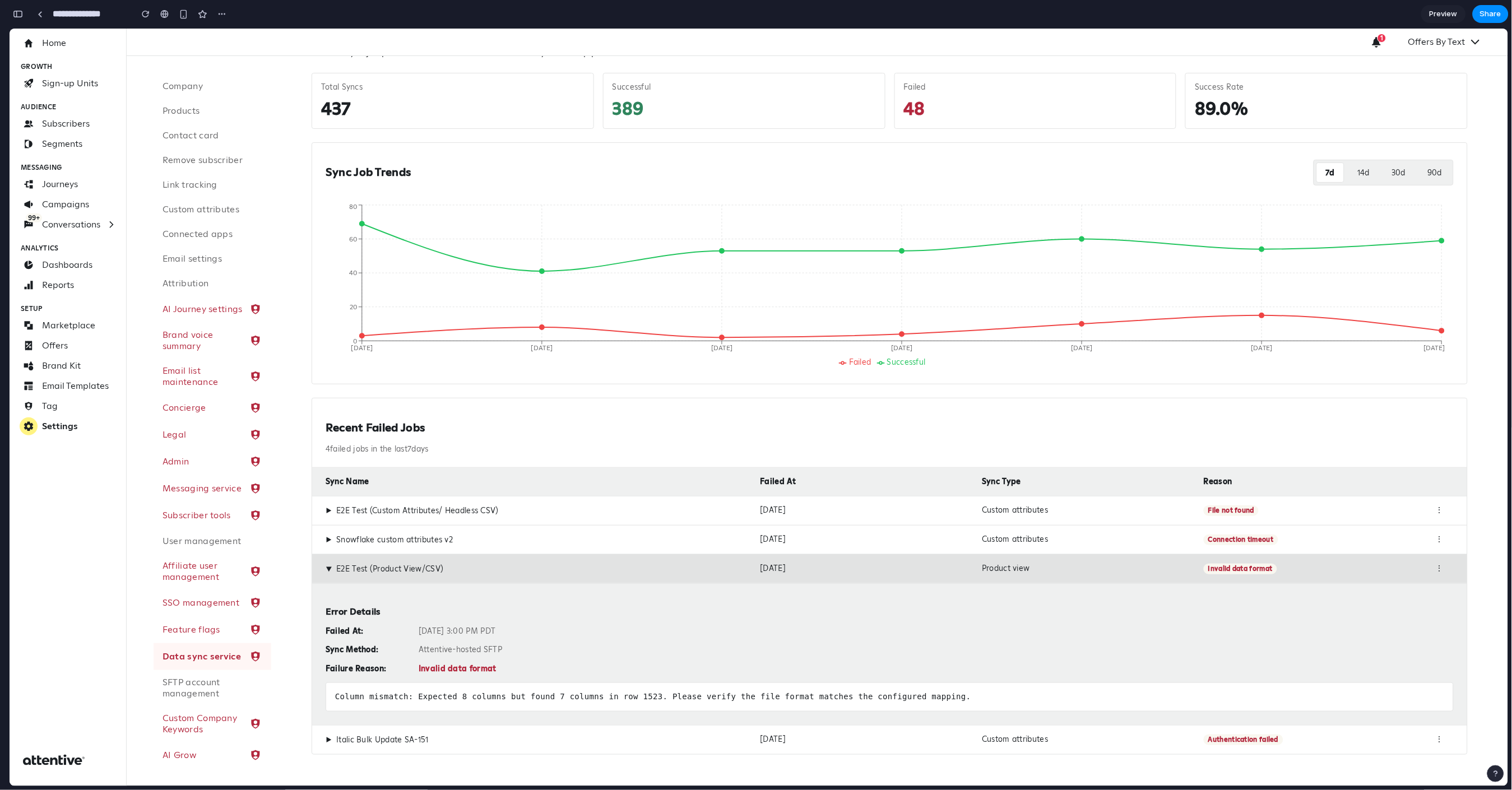
click at [753, 566] on div "▶ E2E Test (Product View/CSV) Oct 13, 2025 Product view Invalid data format ⋮" at bounding box center [890, 568] width 1155 height 29
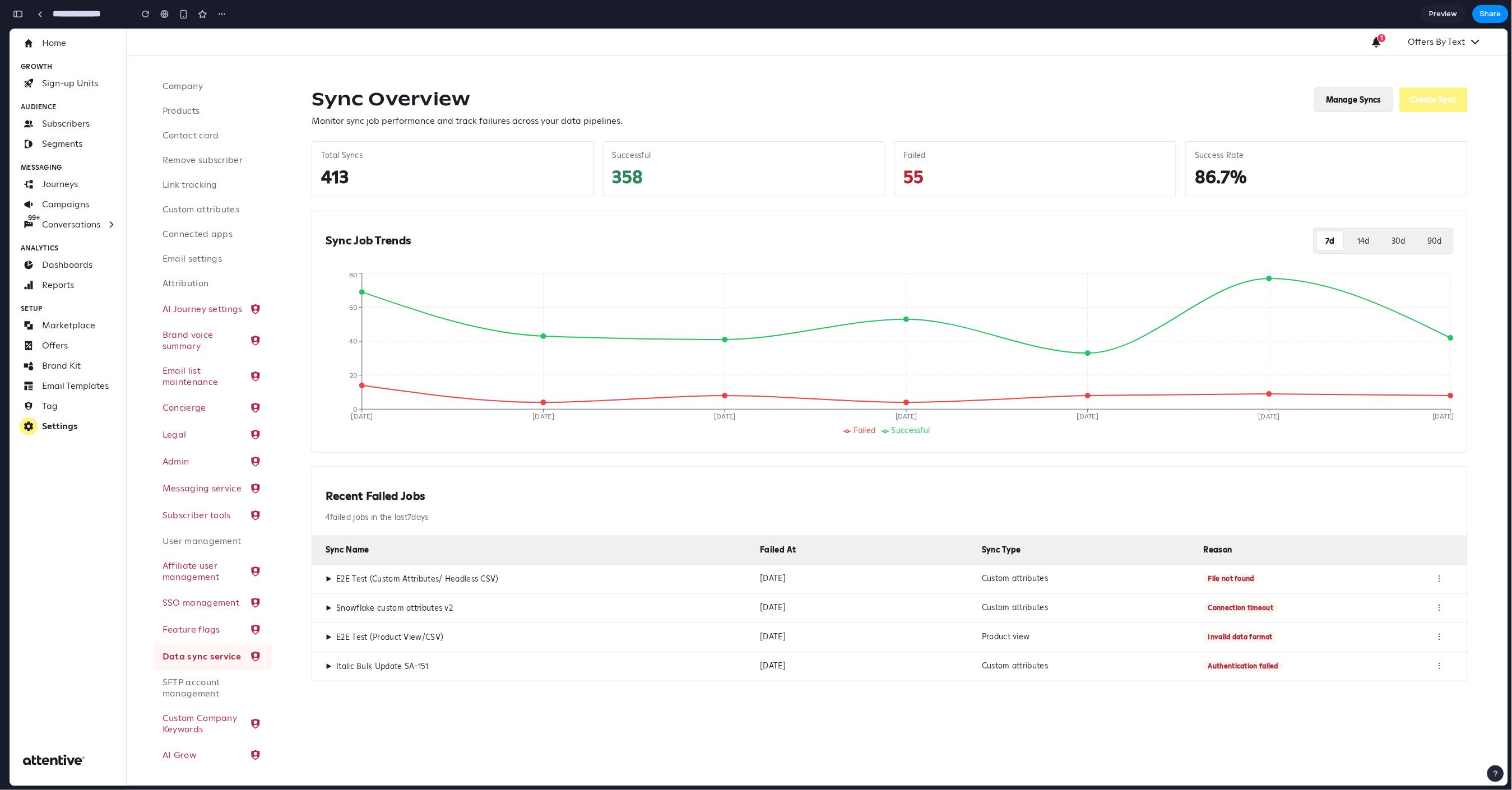
click at [1338, 106] on button "Manage Syncs" at bounding box center [1354, 99] width 79 height 25
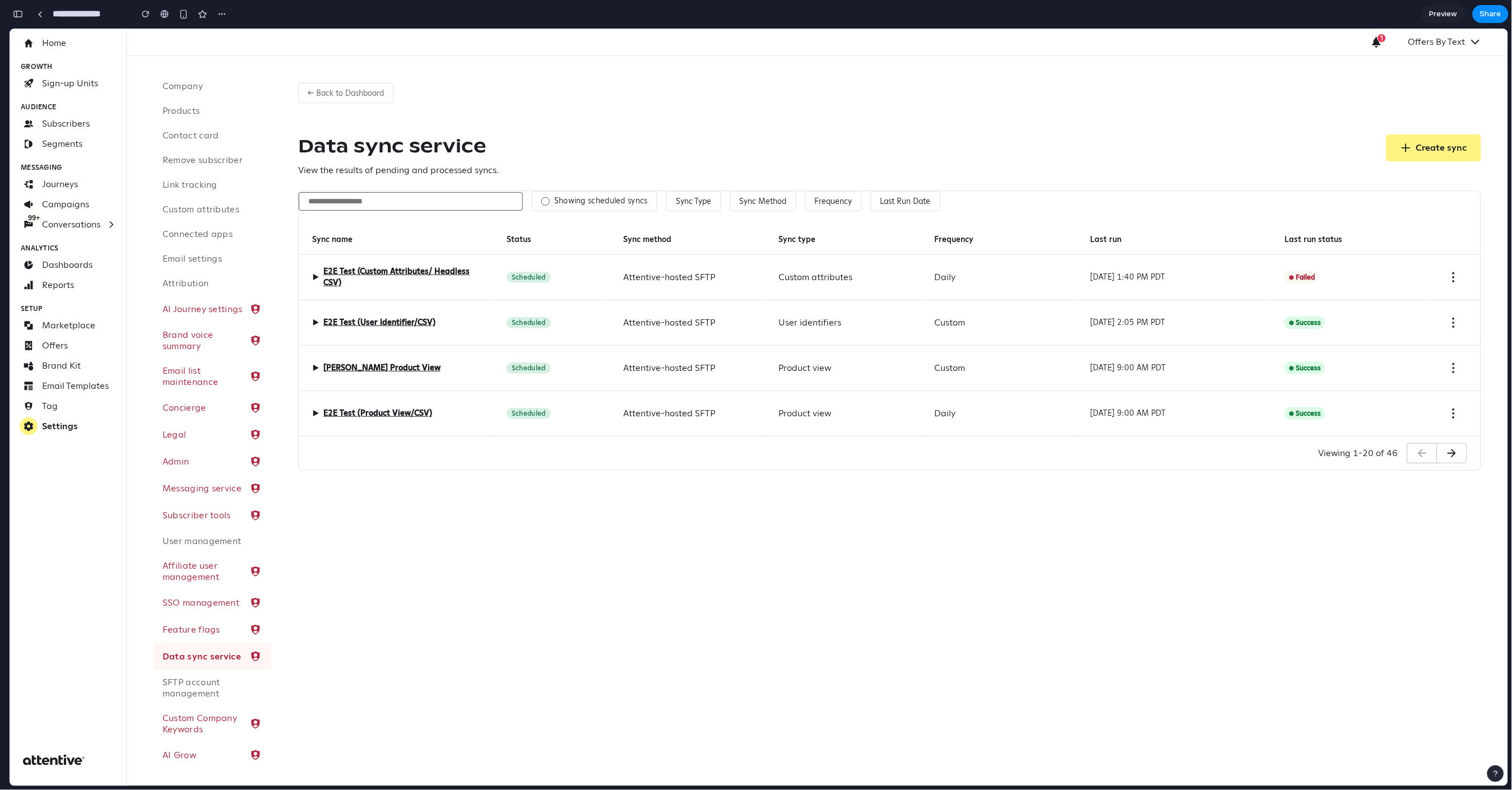
click at [314, 278] on span "▶" at bounding box center [315, 276] width 6 height 13
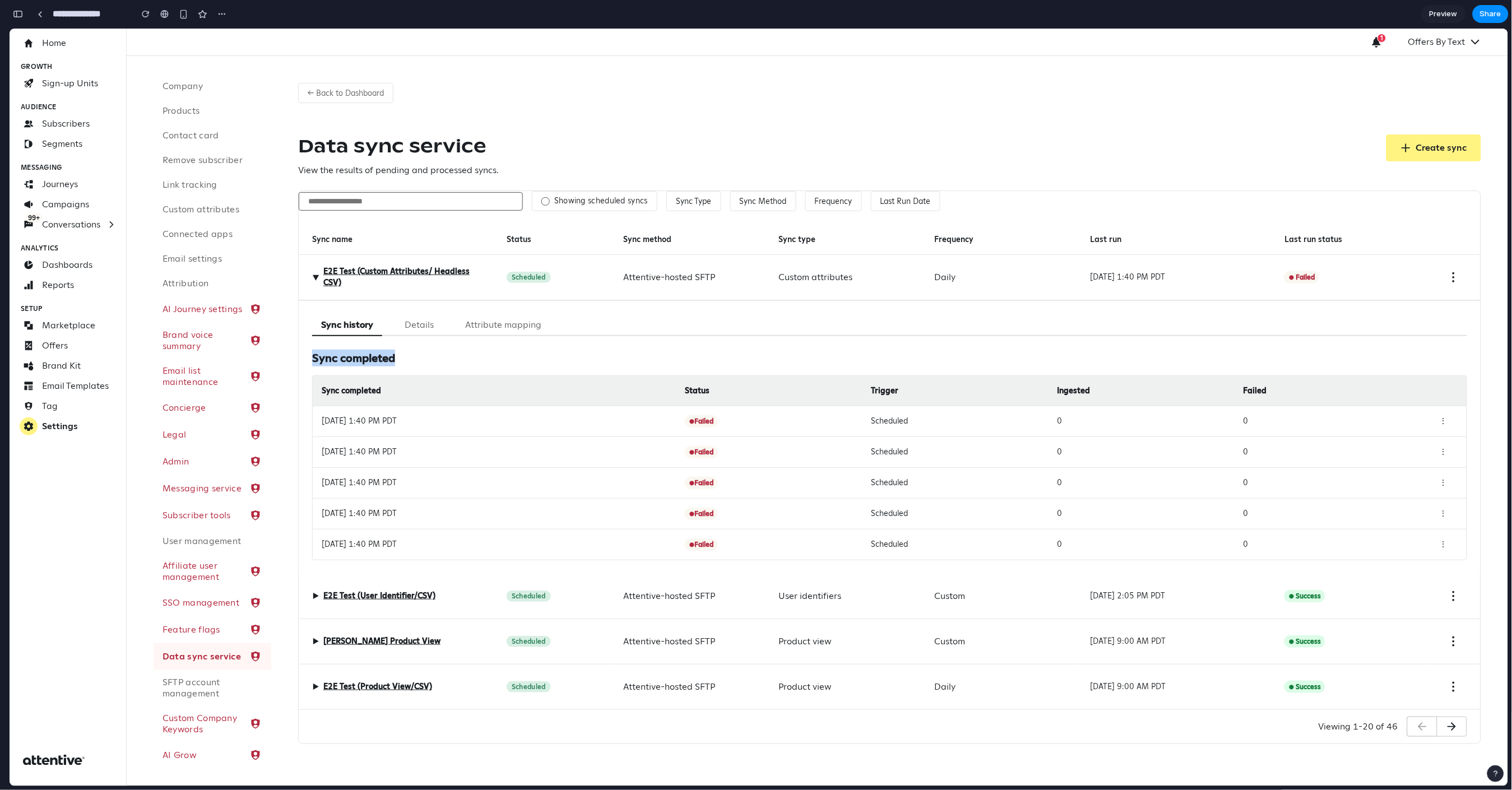
drag, startPoint x: 402, startPoint y: 361, endPoint x: 312, endPoint y: 366, distance: 90.1
click at [312, 366] on h3 "Sync completed" at bounding box center [890, 358] width 1155 height 17
click at [310, 356] on div "Sync history Details Attribute mapping Sync completed Sync completed Status Tri…" at bounding box center [890, 436] width 1182 height 273
drag, startPoint x: 312, startPoint y: 363, endPoint x: 417, endPoint y: 358, distance: 105.1
click at [417, 358] on h3 "Sync completed" at bounding box center [890, 358] width 1155 height 17
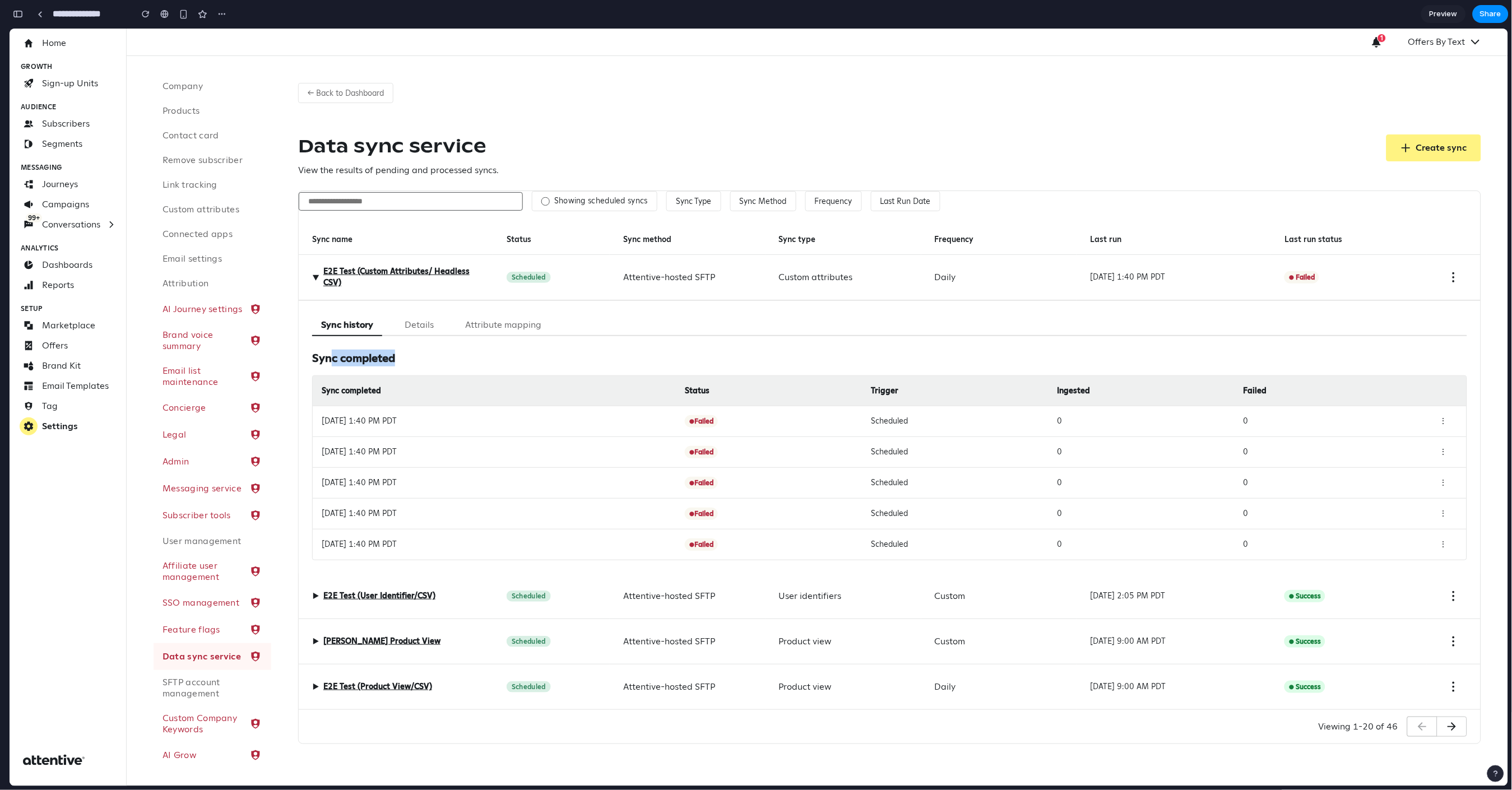
drag, startPoint x: 417, startPoint y: 358, endPoint x: 320, endPoint y: 358, distance: 97.0
click at [329, 359] on h3 "Sync completed" at bounding box center [890, 358] width 1155 height 17
click at [312, 358] on h3 "Sync completed" at bounding box center [890, 358] width 1155 height 17
drag, startPoint x: 327, startPoint y: 361, endPoint x: 455, endPoint y: 371, distance: 128.4
click at [455, 371] on div "Sync completed Sync completed Status Trigger Ingested Failed Oct 13, 2025 at 1:…" at bounding box center [890, 454] width 1155 height 210
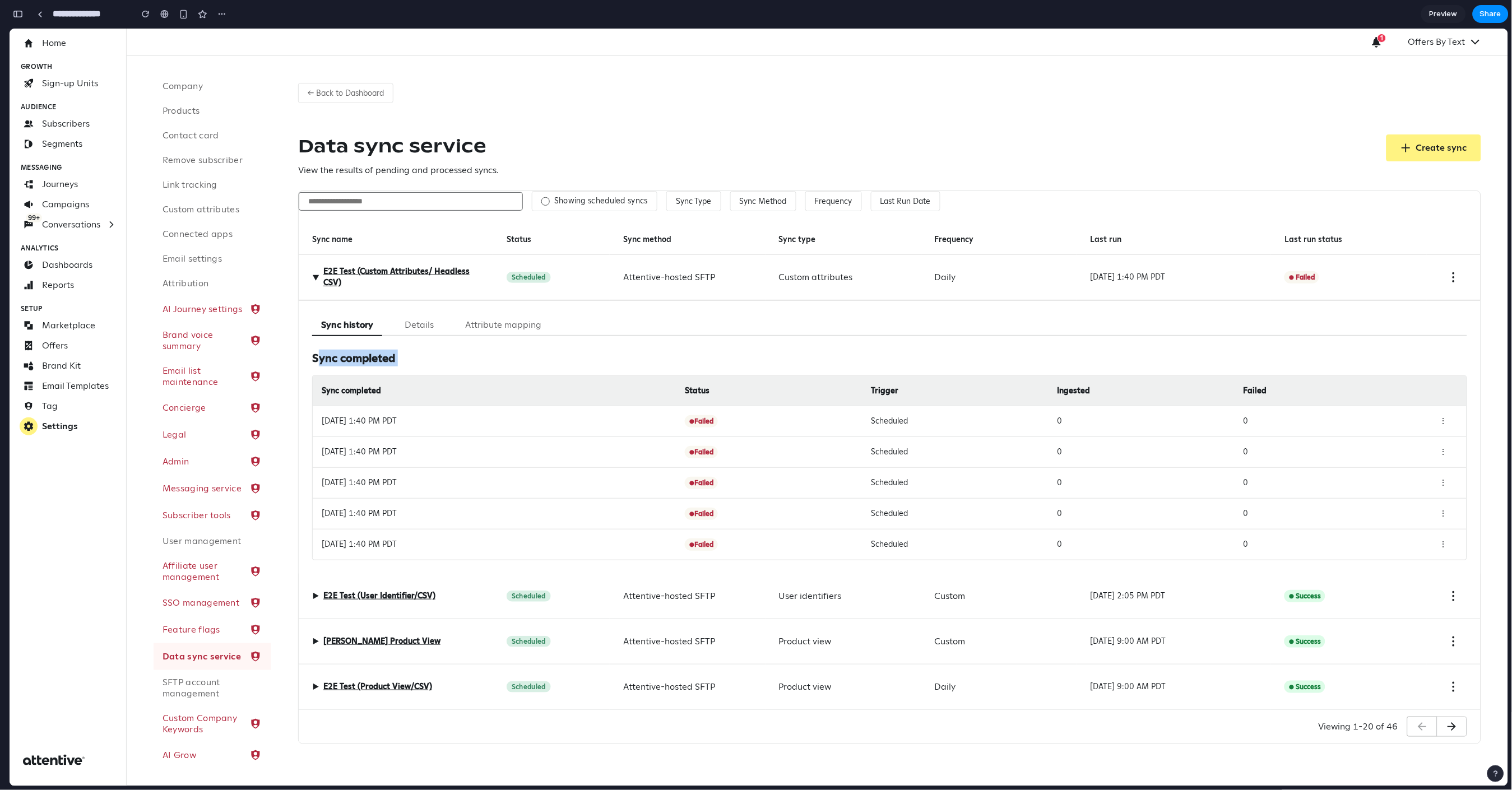
click at [436, 358] on h3 "Sync completed" at bounding box center [890, 358] width 1155 height 17
click at [313, 281] on span "▶" at bounding box center [315, 276] width 13 height 6
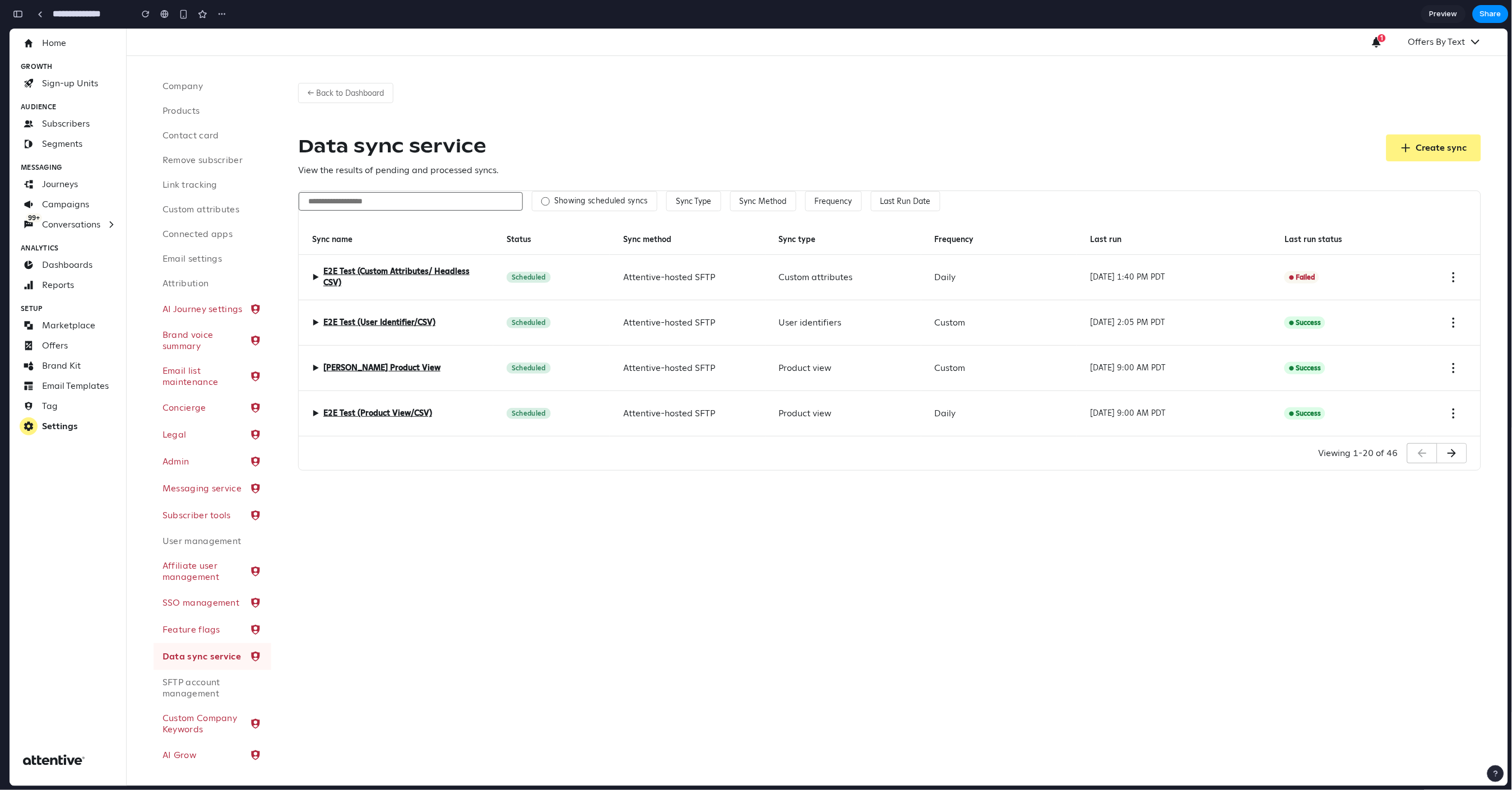
click at [315, 278] on span "▶" at bounding box center [315, 276] width 6 height 13
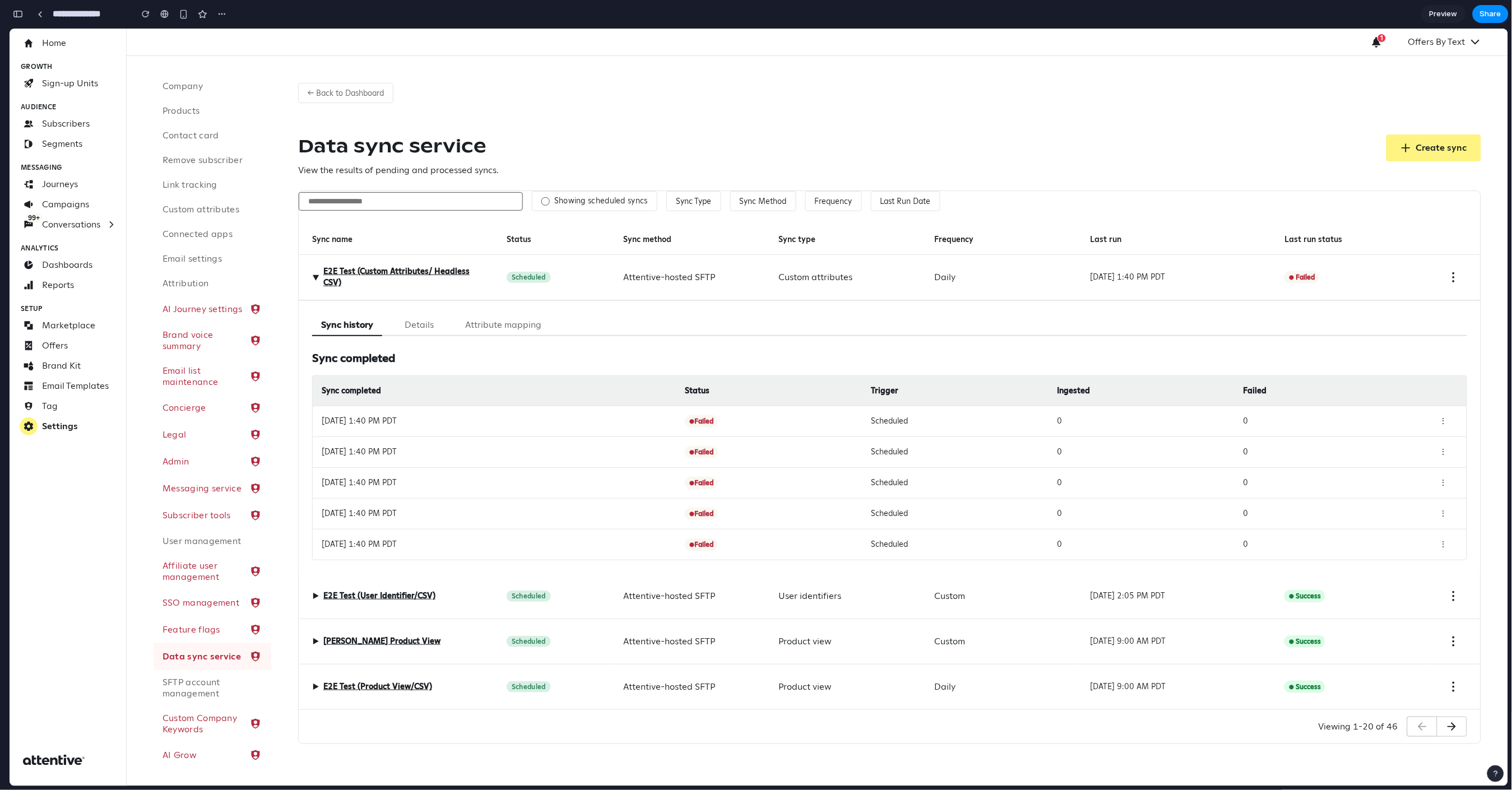
click at [315, 278] on span "▶" at bounding box center [315, 276] width 13 height 6
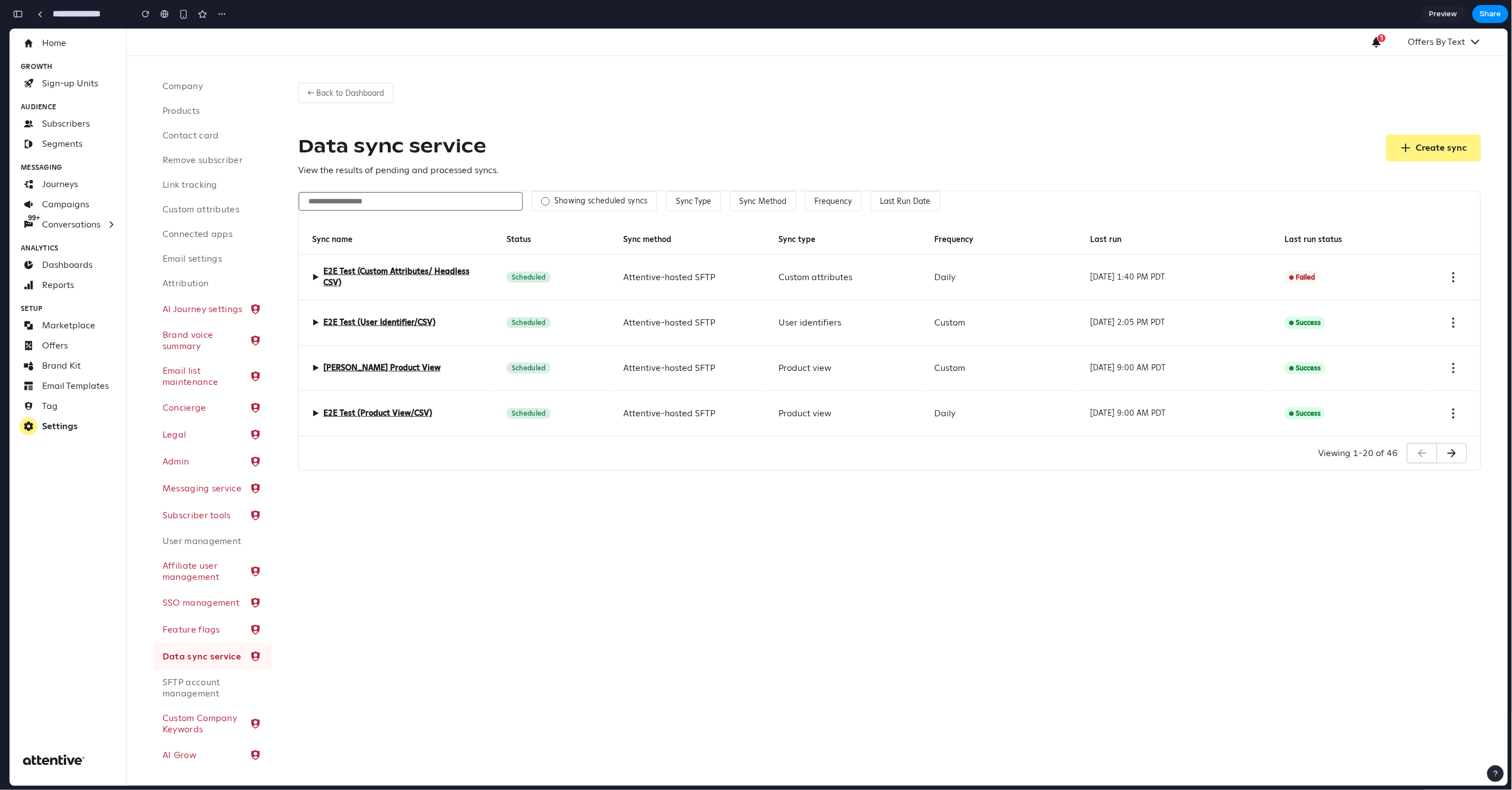
click at [317, 274] on span "▶" at bounding box center [315, 276] width 6 height 13
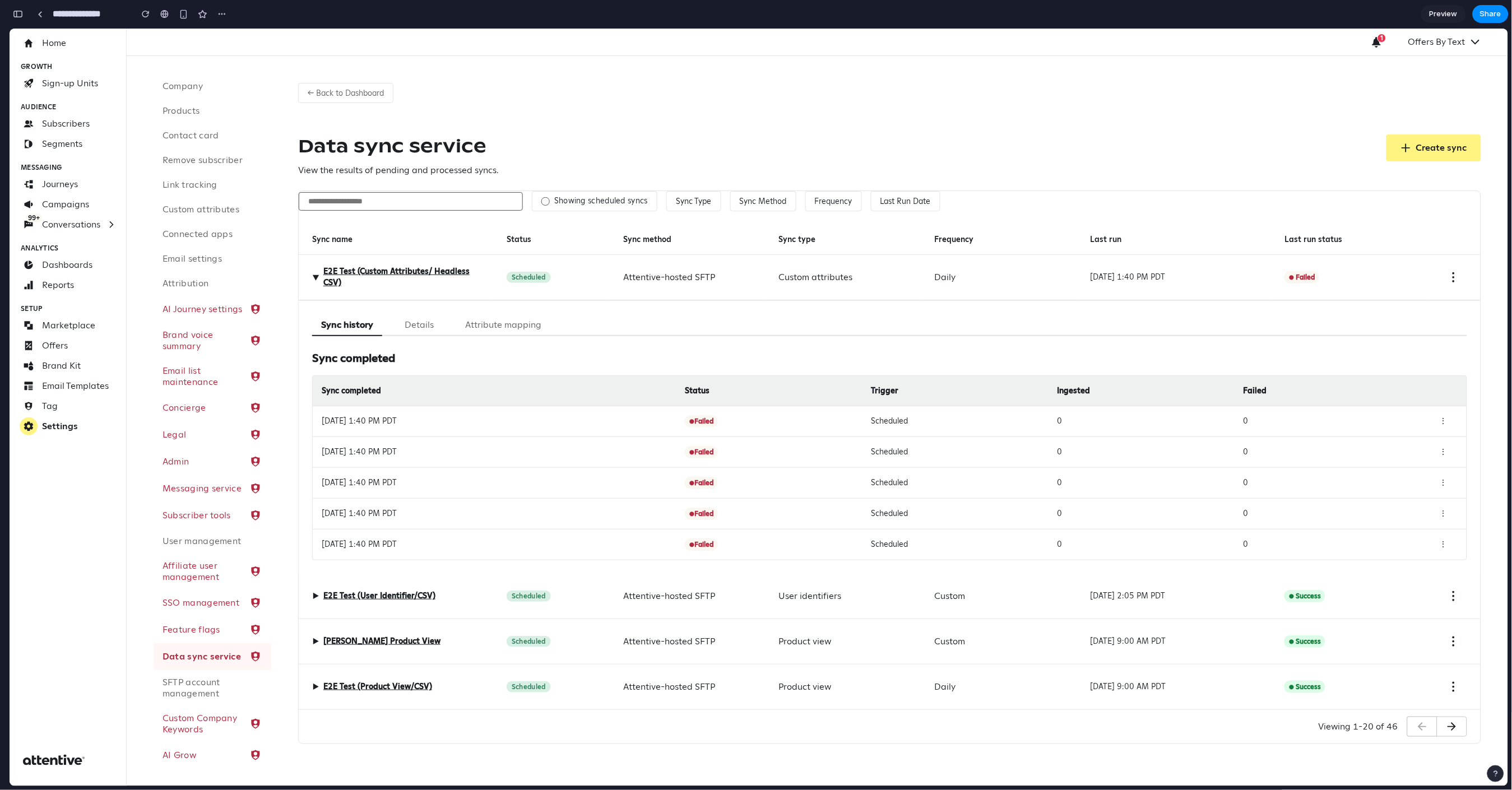
click at [317, 276] on span "▶" at bounding box center [315, 276] width 13 height 6
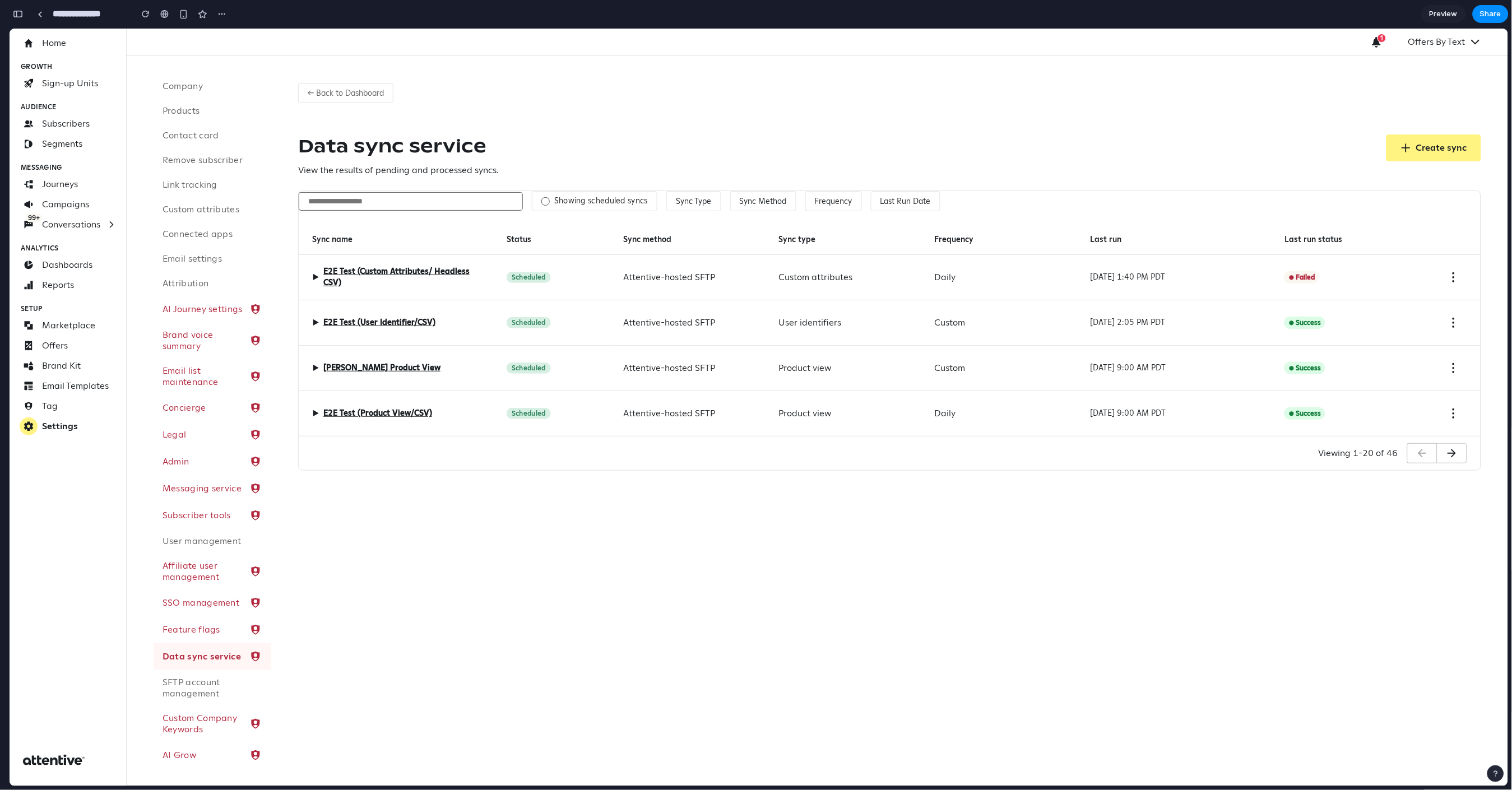
click at [704, 146] on div "Data sync service View the results of pending and processed syncs. Create sync" at bounding box center [890, 155] width 1183 height 43
click at [311, 275] on div "▶ E2E Test (Custom Attributes/ Headless CSV)" at bounding box center [396, 277] width 195 height 45
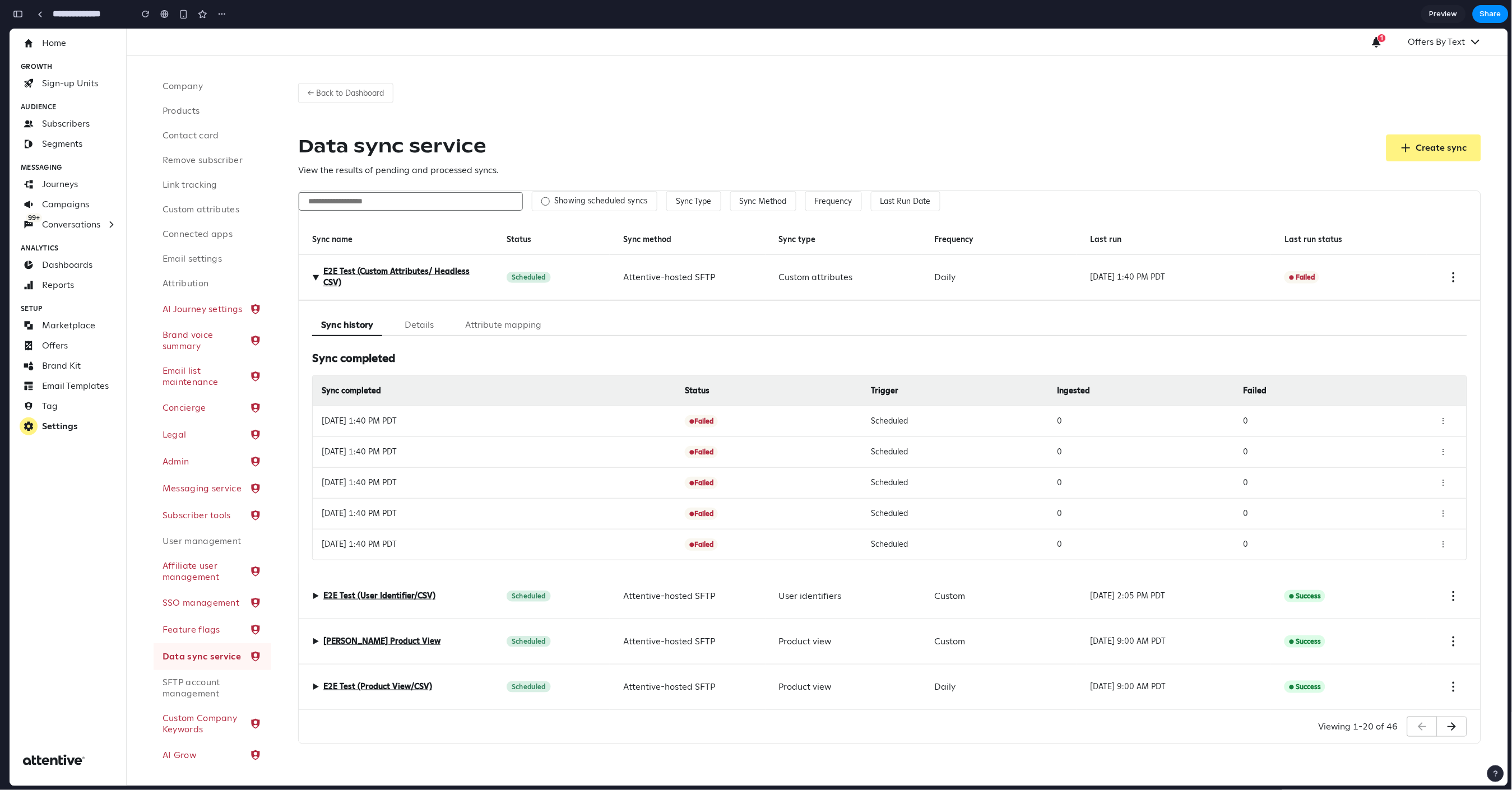
click at [471, 391] on div "Sync completed" at bounding box center [499, 390] width 354 height 12
click at [395, 424] on div "Oct 13, 2025 at 1:40 PM PDT" at bounding box center [499, 420] width 354 height 12
drag, startPoint x: 322, startPoint y: 420, endPoint x: 433, endPoint y: 414, distance: 111.2
click at [433, 414] on div "Oct 13, 2025 at 1:40 PM PDT ● Failed Scheduled 0 0 ⋮" at bounding box center [889, 421] width 1154 height 31
drag, startPoint x: 431, startPoint y: 419, endPoint x: 329, endPoint y: 421, distance: 102.0
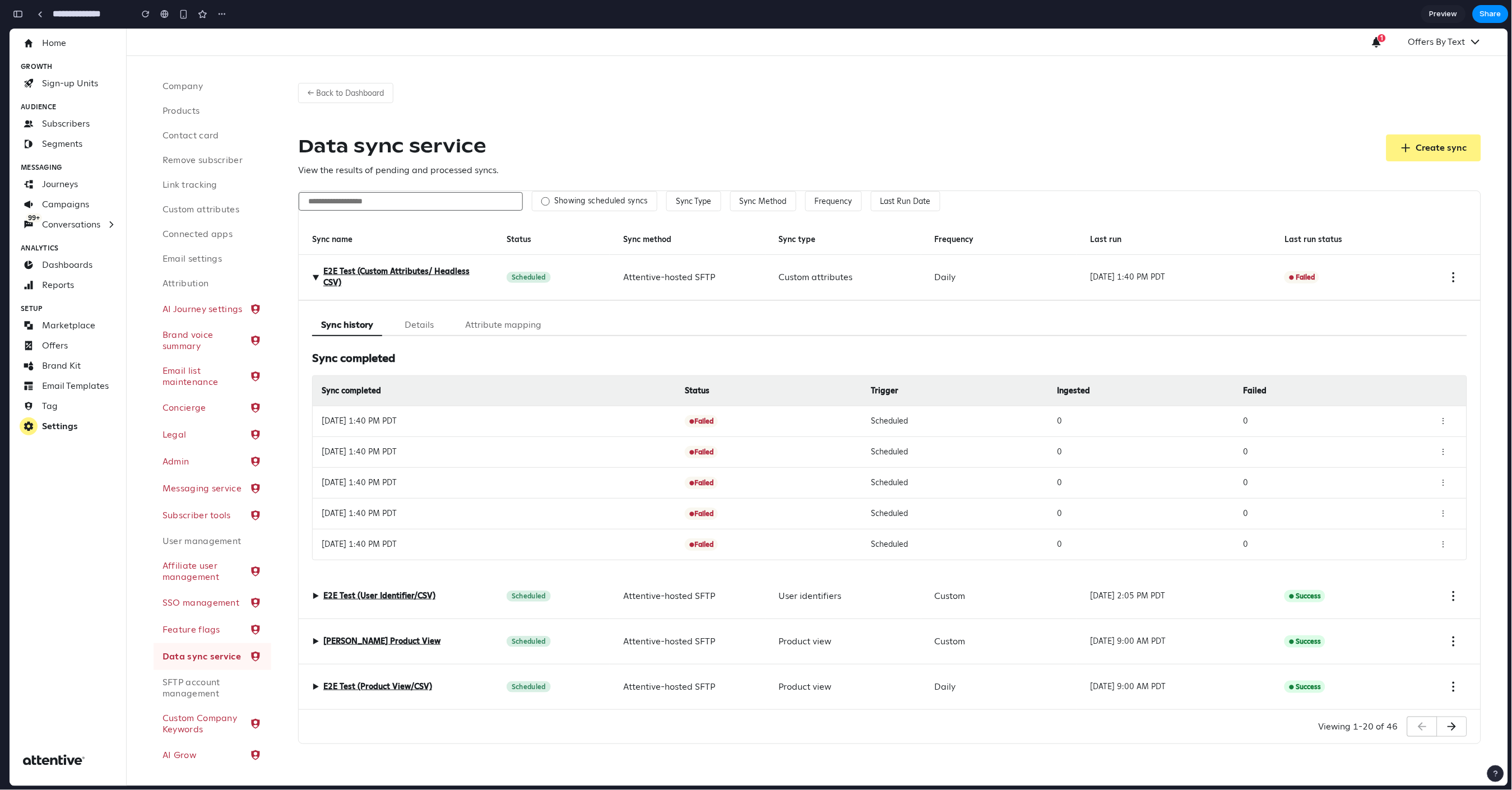
click at [329, 421] on div "Oct 13, 2025 at 1:40 PM PDT" at bounding box center [499, 420] width 354 height 12
drag, startPoint x: 322, startPoint y: 420, endPoint x: 448, endPoint y: 422, distance: 126.0
click at [448, 422] on div "Oct 13, 2025 at 1:40 PM PDT" at bounding box center [499, 420] width 354 height 12
click at [773, 412] on div "Oct 13, 2025 at 1:40 PM PDT ● Failed Scheduled 0 0 ⋮" at bounding box center [889, 421] width 1154 height 31
click at [666, 414] on div "Oct 13, 2025 at 1:40 PM PDT ● Failed Scheduled 0 0 ⋮" at bounding box center [889, 421] width 1154 height 31
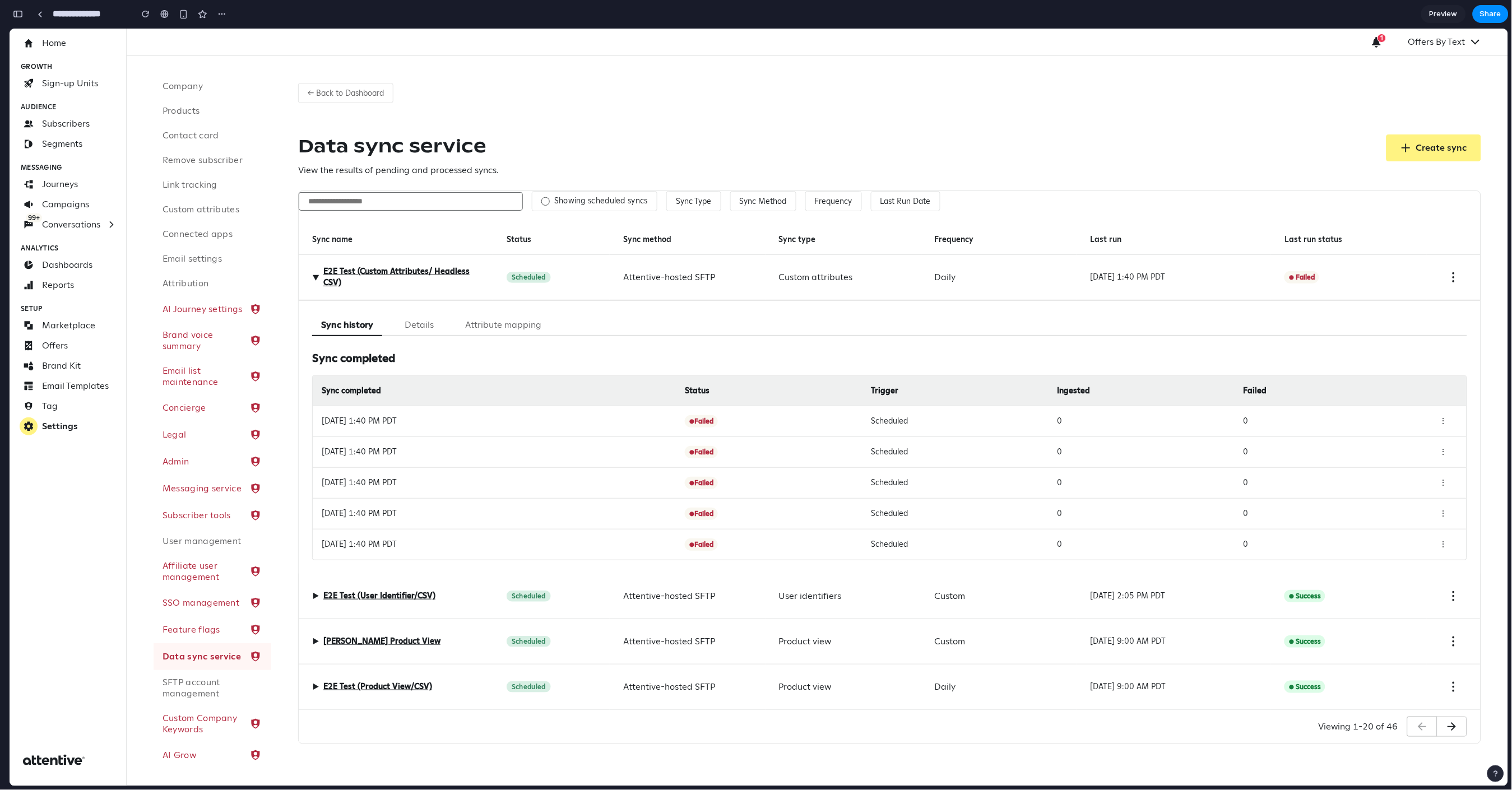
click at [310, 278] on span "▶" at bounding box center [315, 276] width 13 height 6
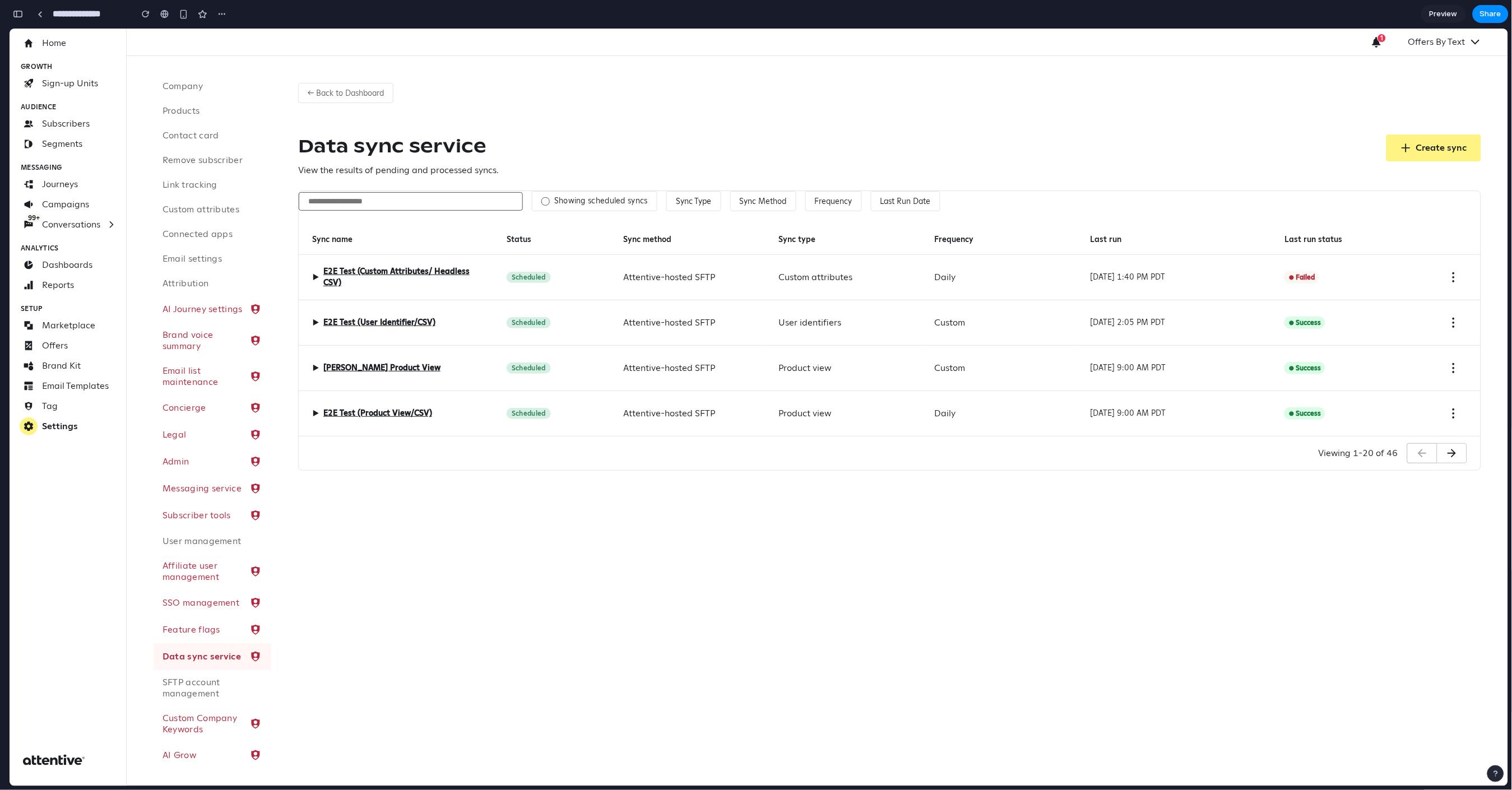
click at [937, 166] on div "Data sync service View the results of pending and processed syncs. Create sync" at bounding box center [890, 155] width 1183 height 43
click at [1049, 115] on div "← Back to Dashboard Data sync service View the results of pending and processed…" at bounding box center [890, 271] width 1237 height 433
click at [1032, 168] on div "Data sync service View the results of pending and processed syncs. Create sync" at bounding box center [890, 155] width 1183 height 43
click at [689, 205] on button "Sync Type" at bounding box center [694, 201] width 55 height 20
click at [780, 206] on div "Custom attributes Product catalog Product view Subscribe (public API) User iden…" at bounding box center [758, 407] width 1499 height 758
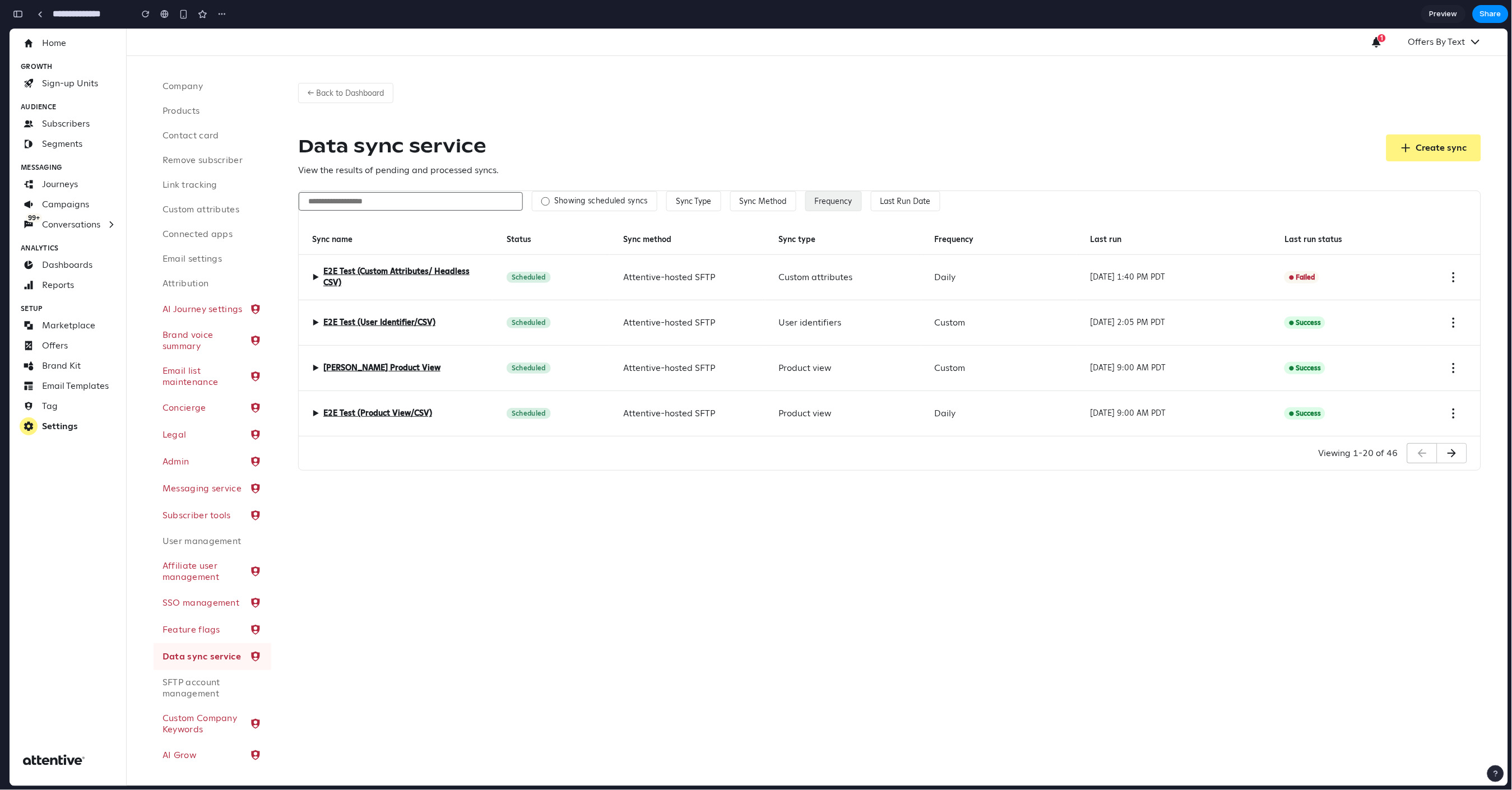
click at [820, 203] on button "Frequency" at bounding box center [834, 201] width 57 height 20
click at [830, 196] on div "Custom Daily One time" at bounding box center [758, 407] width 1499 height 758
click at [586, 205] on label "Showing scheduled syncs" at bounding box center [601, 201] width 94 height 10
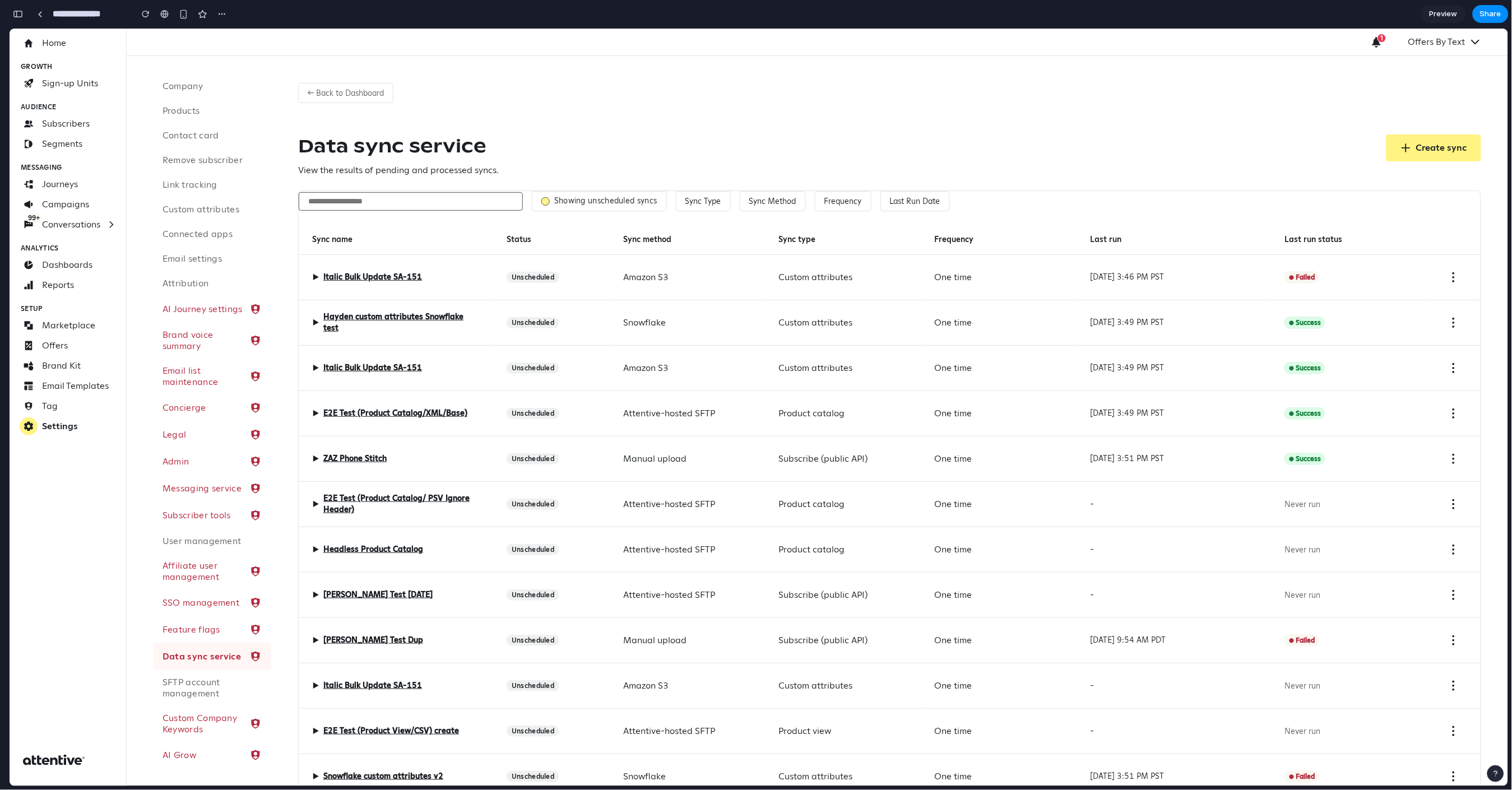
click at [583, 203] on label "Showing unscheduled syncs" at bounding box center [606, 201] width 103 height 10
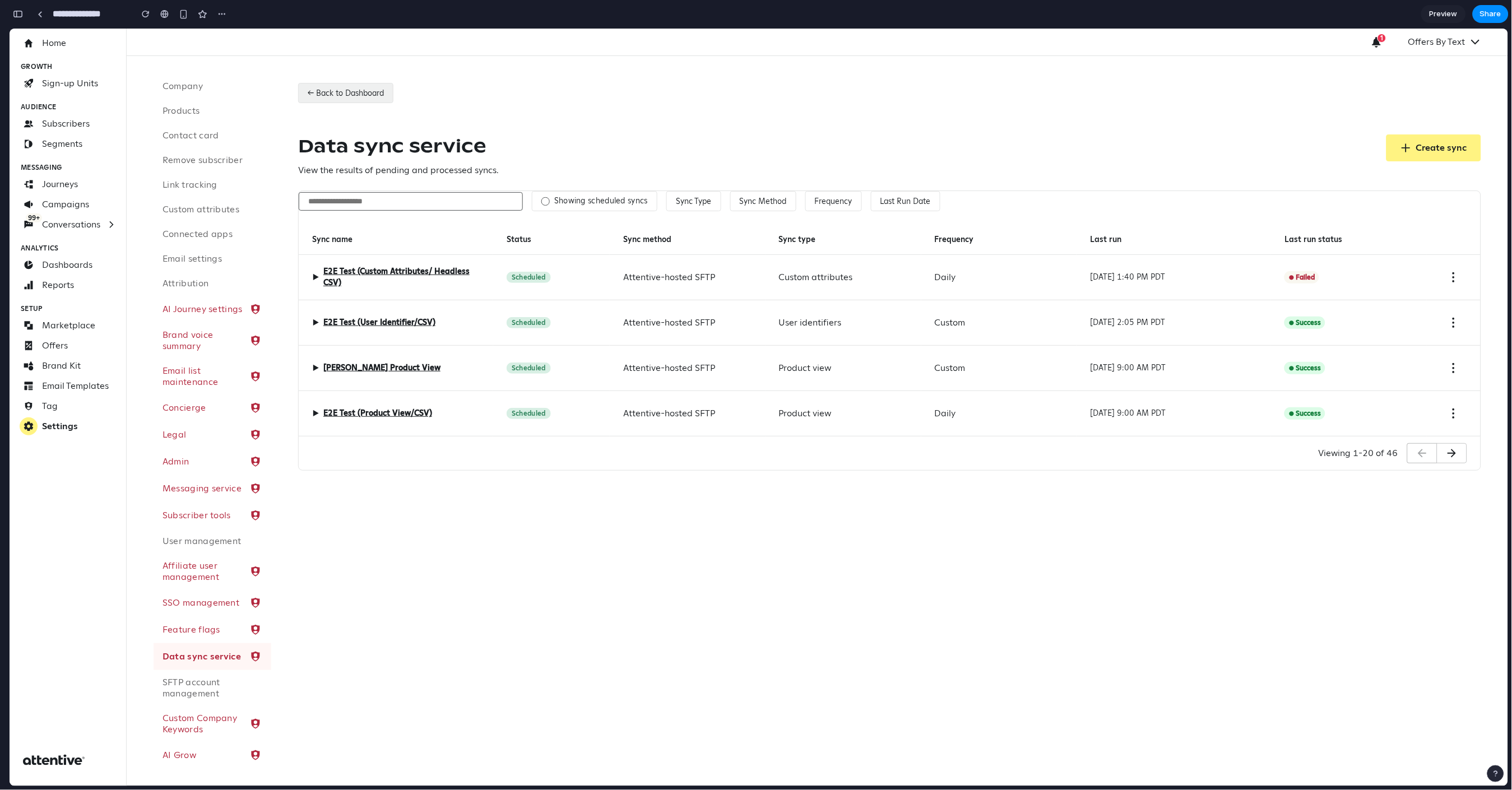
click at [344, 92] on button "← Back to Dashboard" at bounding box center [346, 92] width 95 height 20
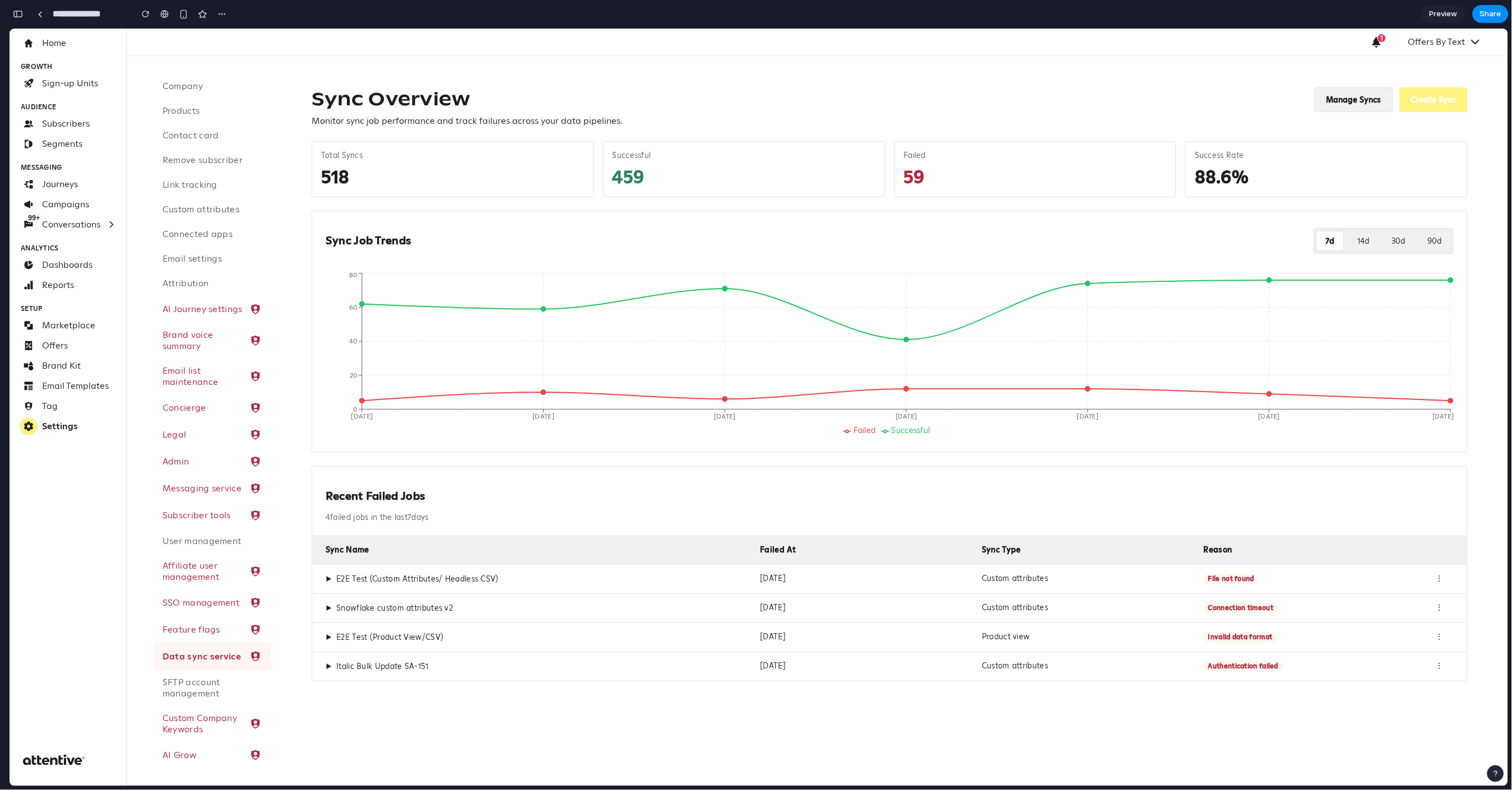
click at [1343, 99] on button "Manage Syncs" at bounding box center [1354, 99] width 79 height 25
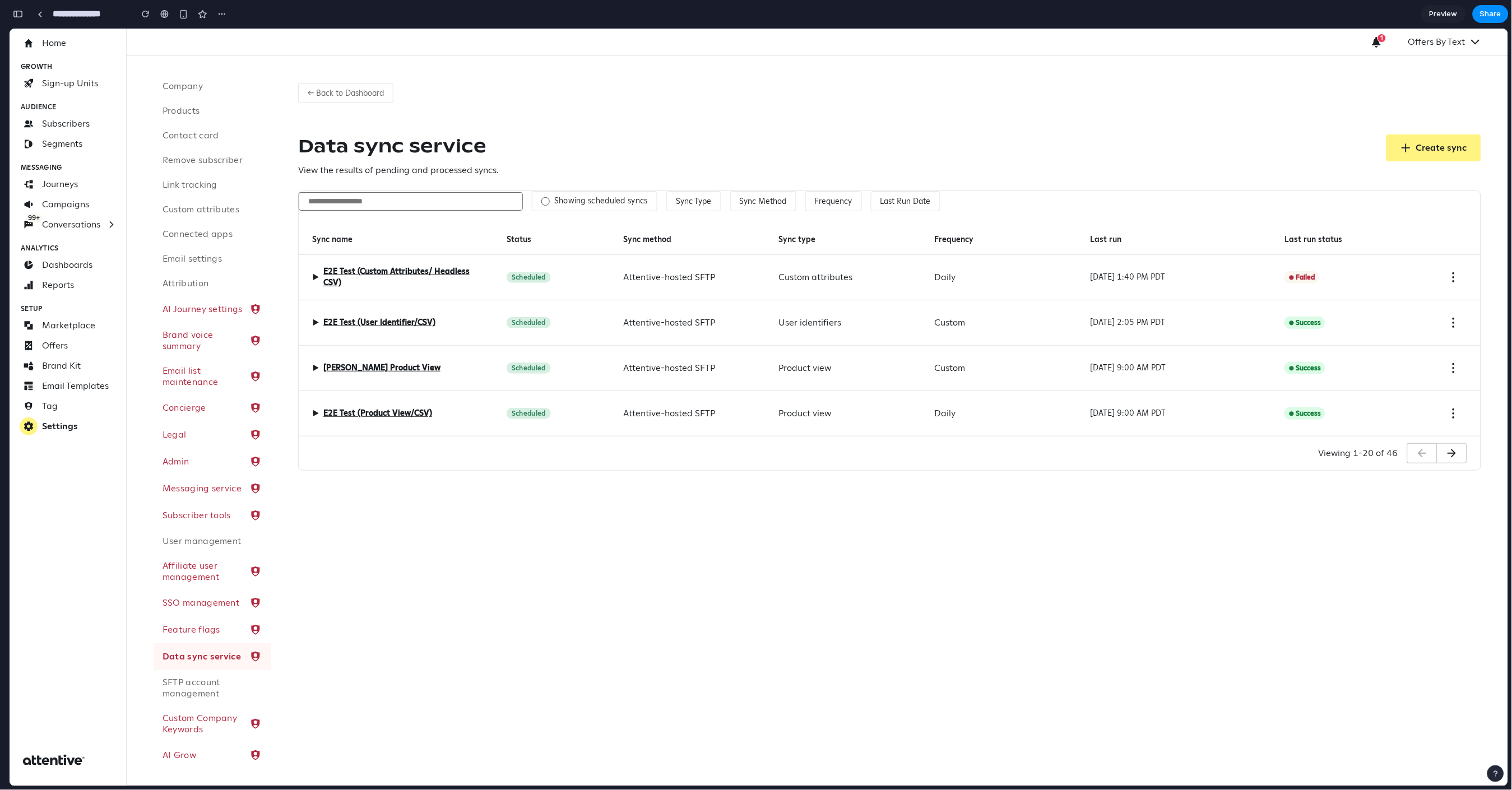
click at [582, 203] on label "Showing scheduled syncs" at bounding box center [601, 201] width 94 height 10
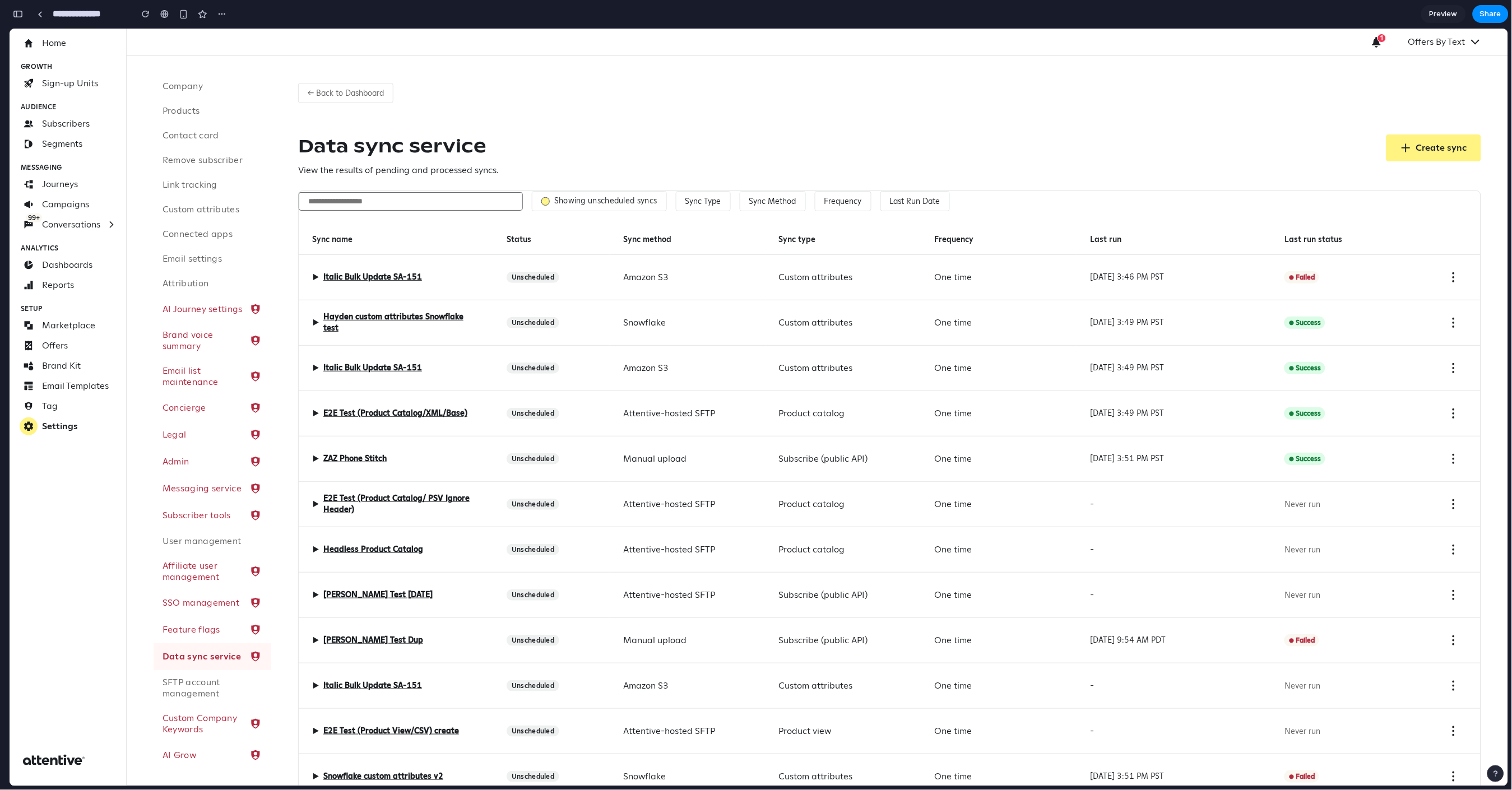
click at [582, 203] on label "Showing unscheduled syncs" at bounding box center [606, 201] width 103 height 10
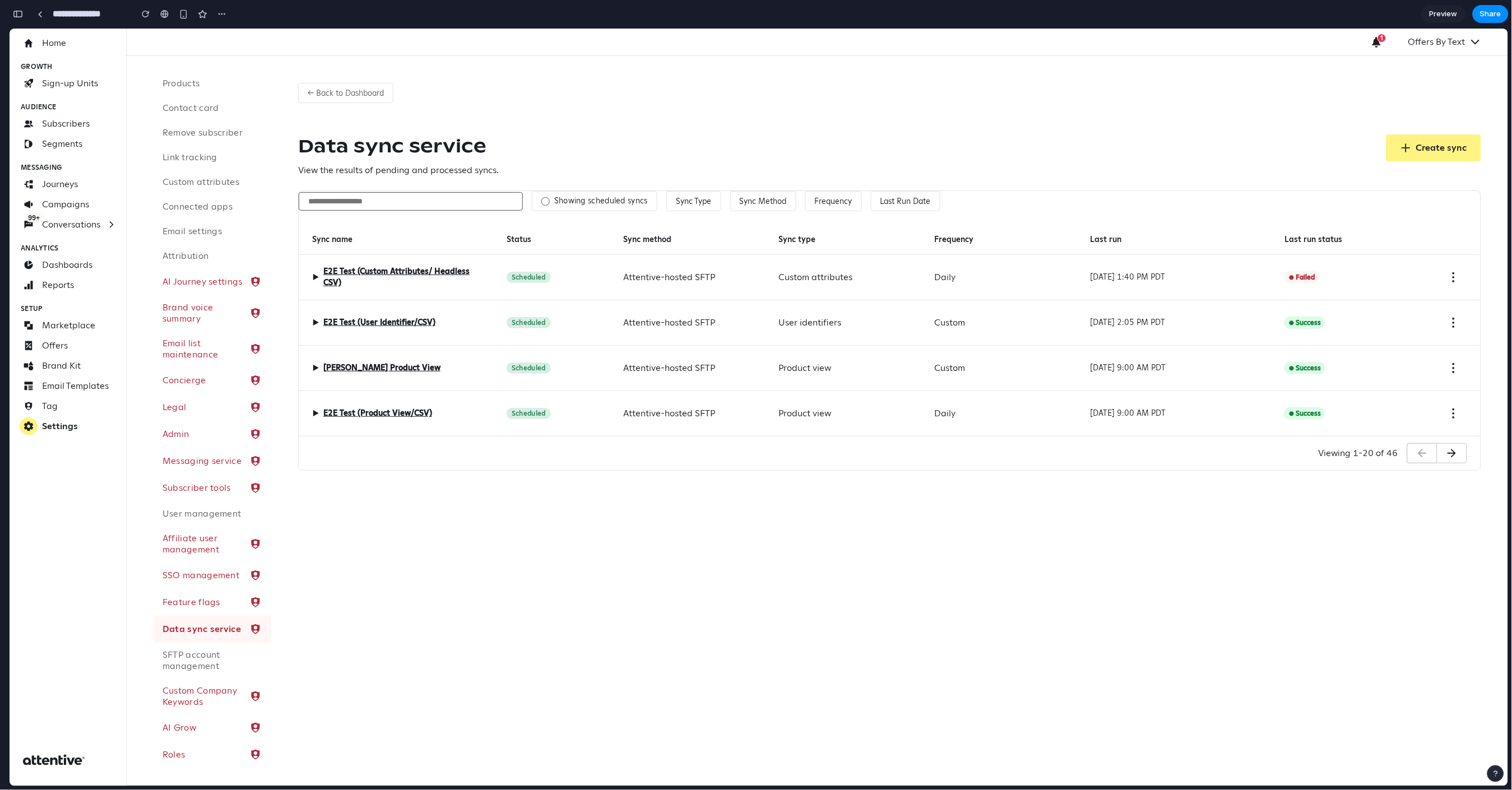
scroll to position [54, 0]
click at [20, 14] on div "button" at bounding box center [18, 13] width 10 height 8
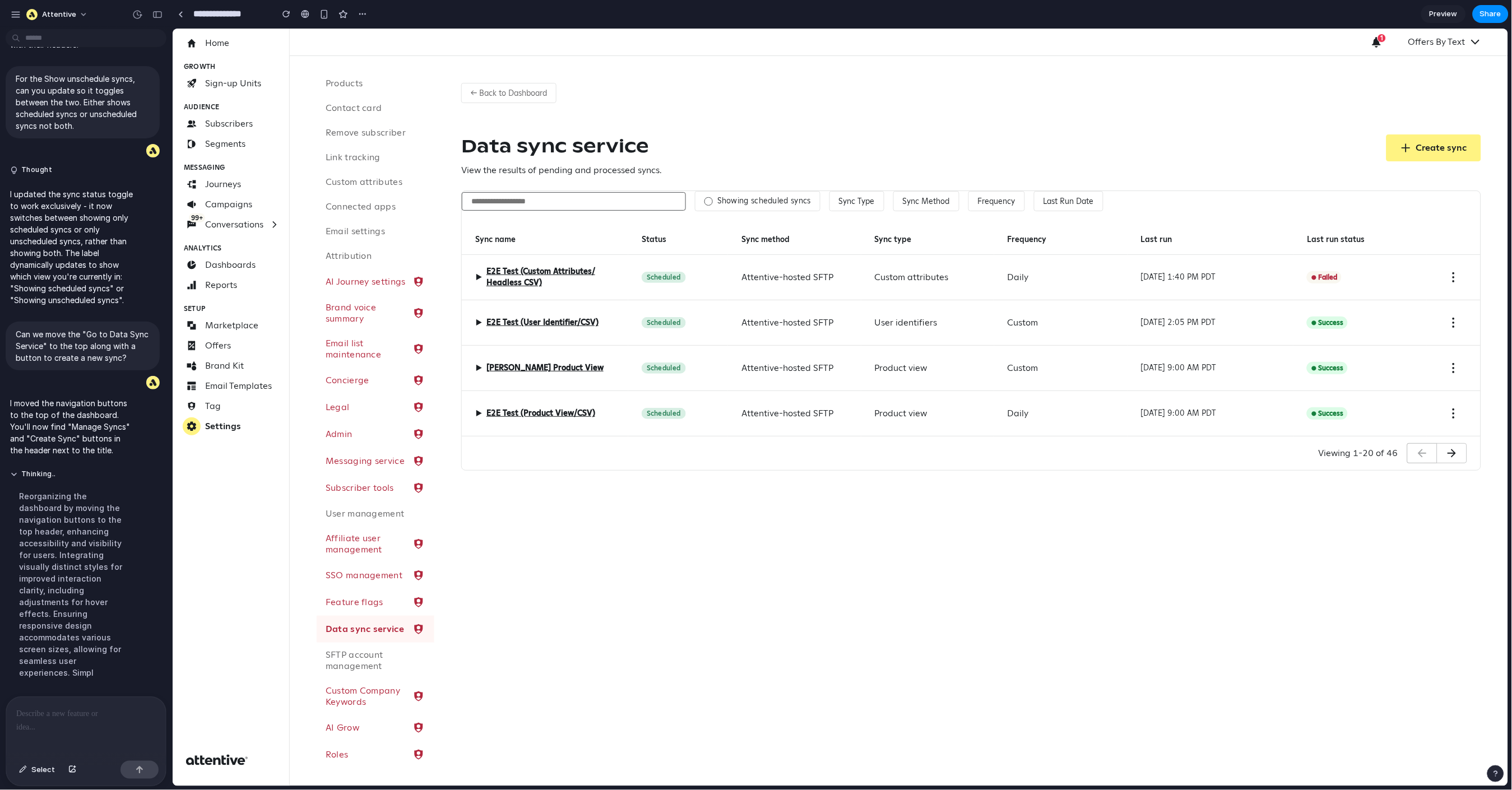
scroll to position [2749, 0]
click at [60, 689] on div at bounding box center [86, 727] width 159 height 60
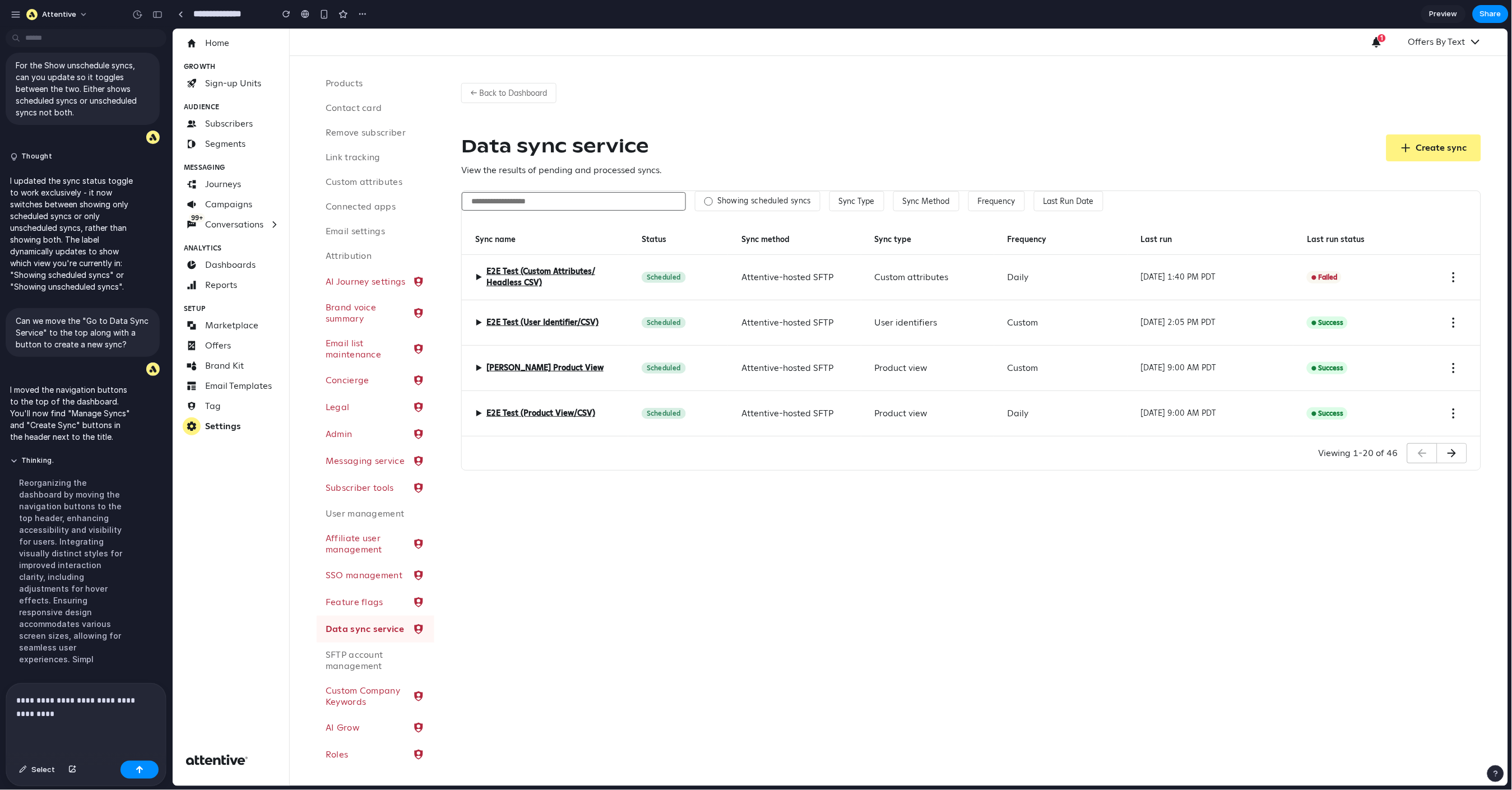
click at [667, 278] on div "Scheduled" at bounding box center [663, 277] width 44 height 11
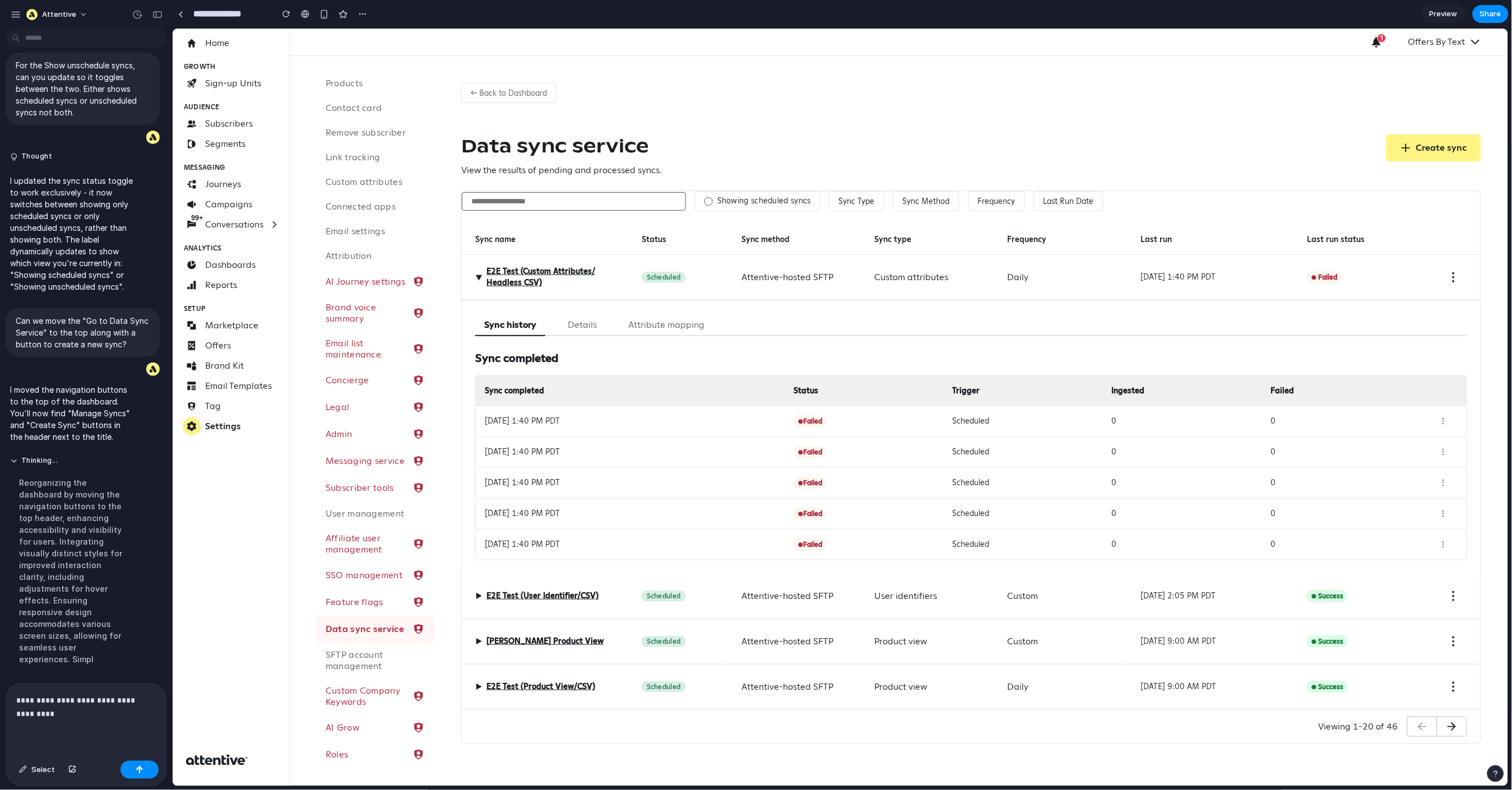
click at [648, 275] on div "Scheduled" at bounding box center [663, 277] width 44 height 11
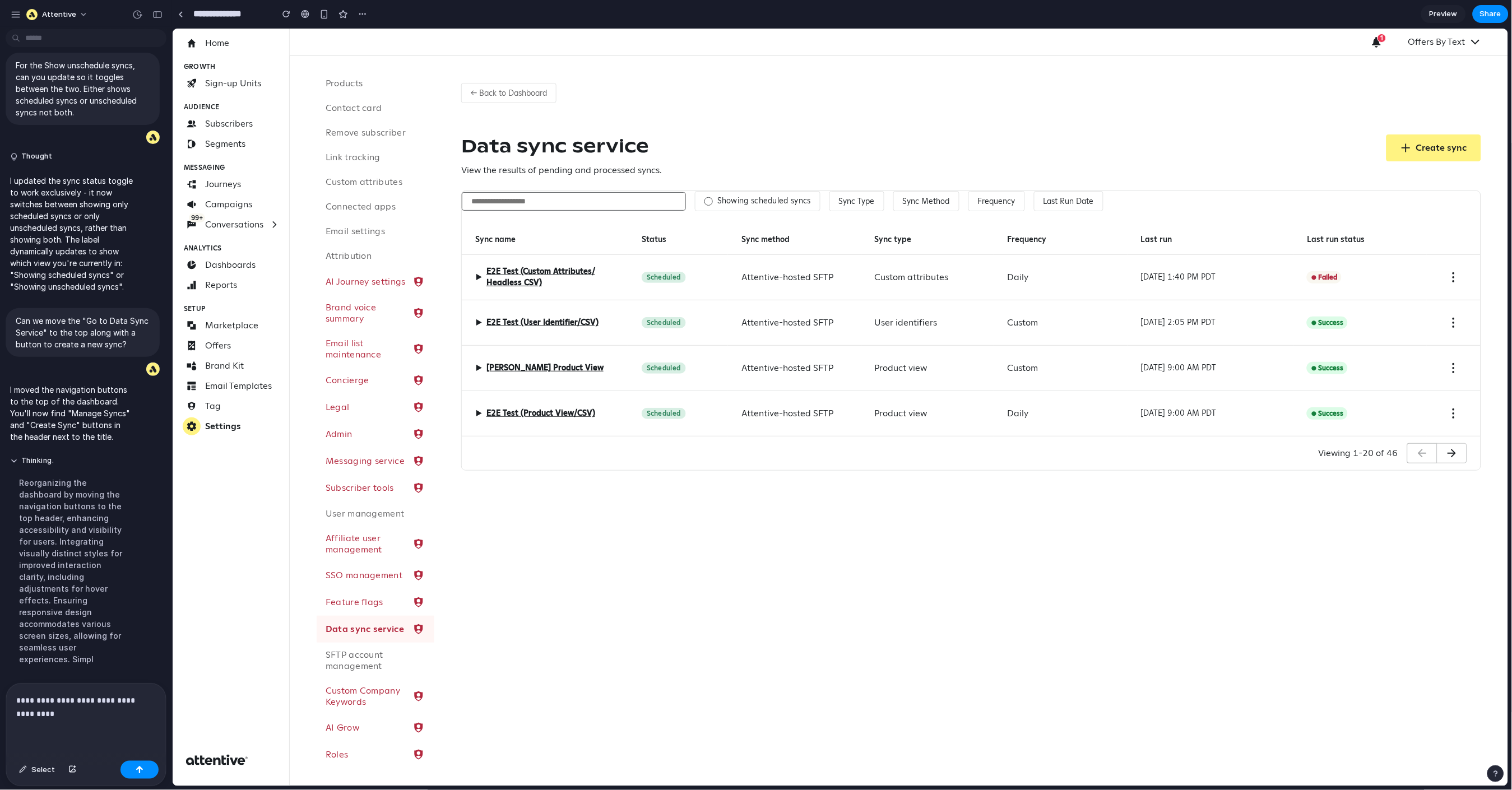
click at [658, 249] on div "Status" at bounding box center [677, 239] width 100 height 30
click at [478, 278] on span "▶" at bounding box center [478, 276] width 6 height 13
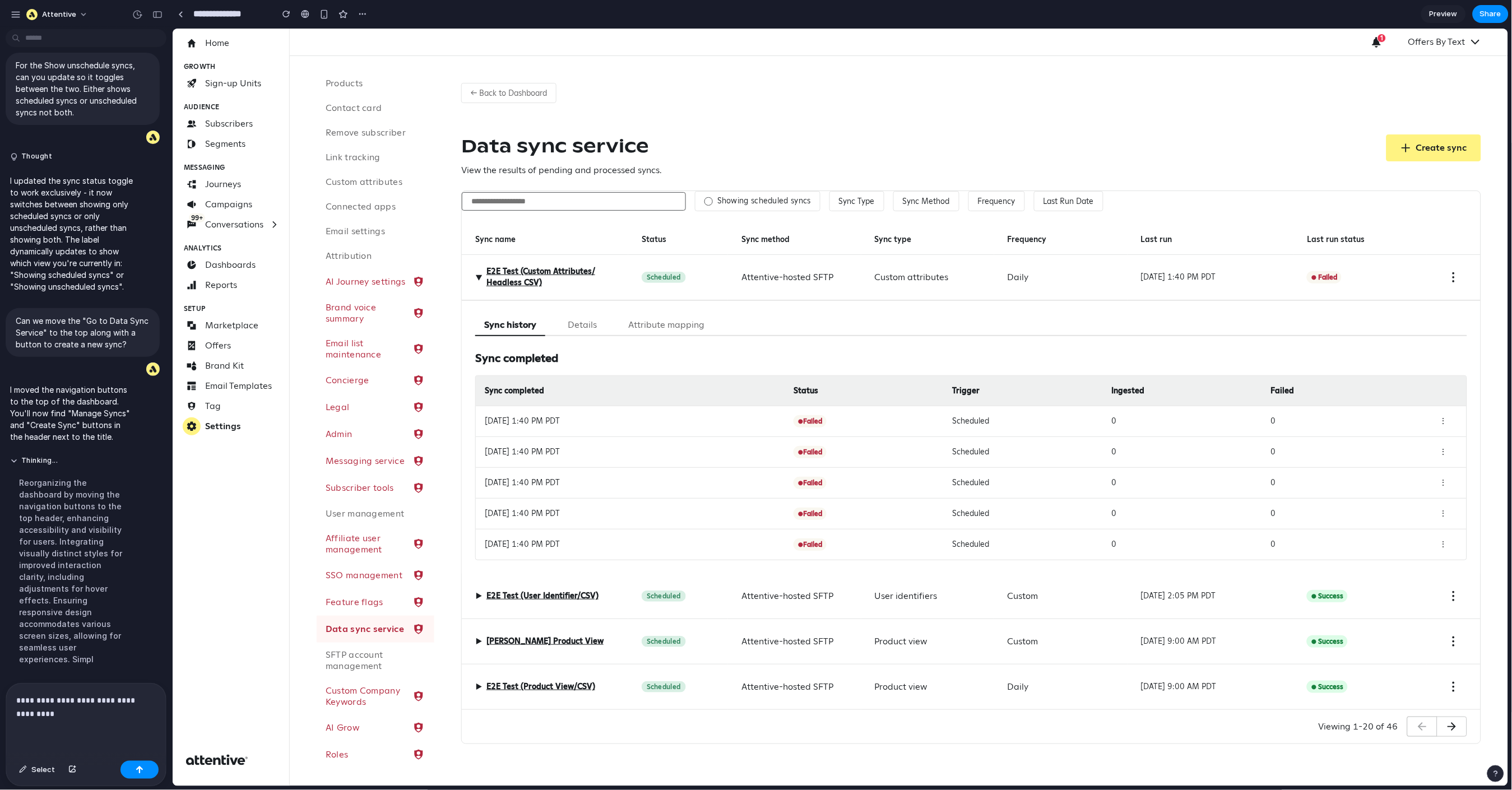
click at [478, 278] on span "▶" at bounding box center [478, 276] width 13 height 6
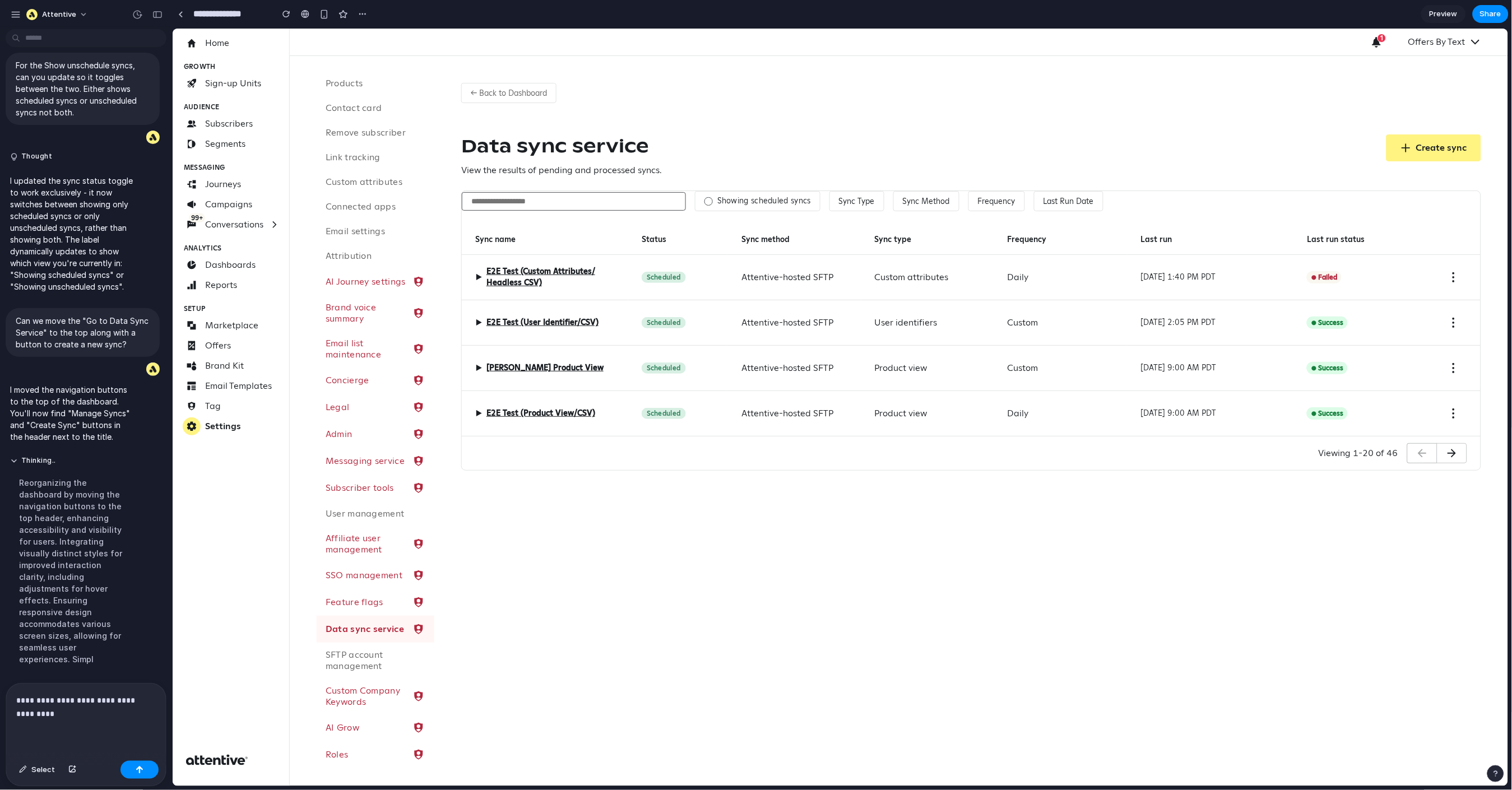
click at [57, 689] on p "**********" at bounding box center [84, 707] width 135 height 27
drag, startPoint x: 53, startPoint y: 713, endPoint x: -18, endPoint y: 687, distance: 75.6
click at [0, 687] on html "Attentive By default, this page should only show sync with a status of Schedule…" at bounding box center [756, 395] width 1512 height 790
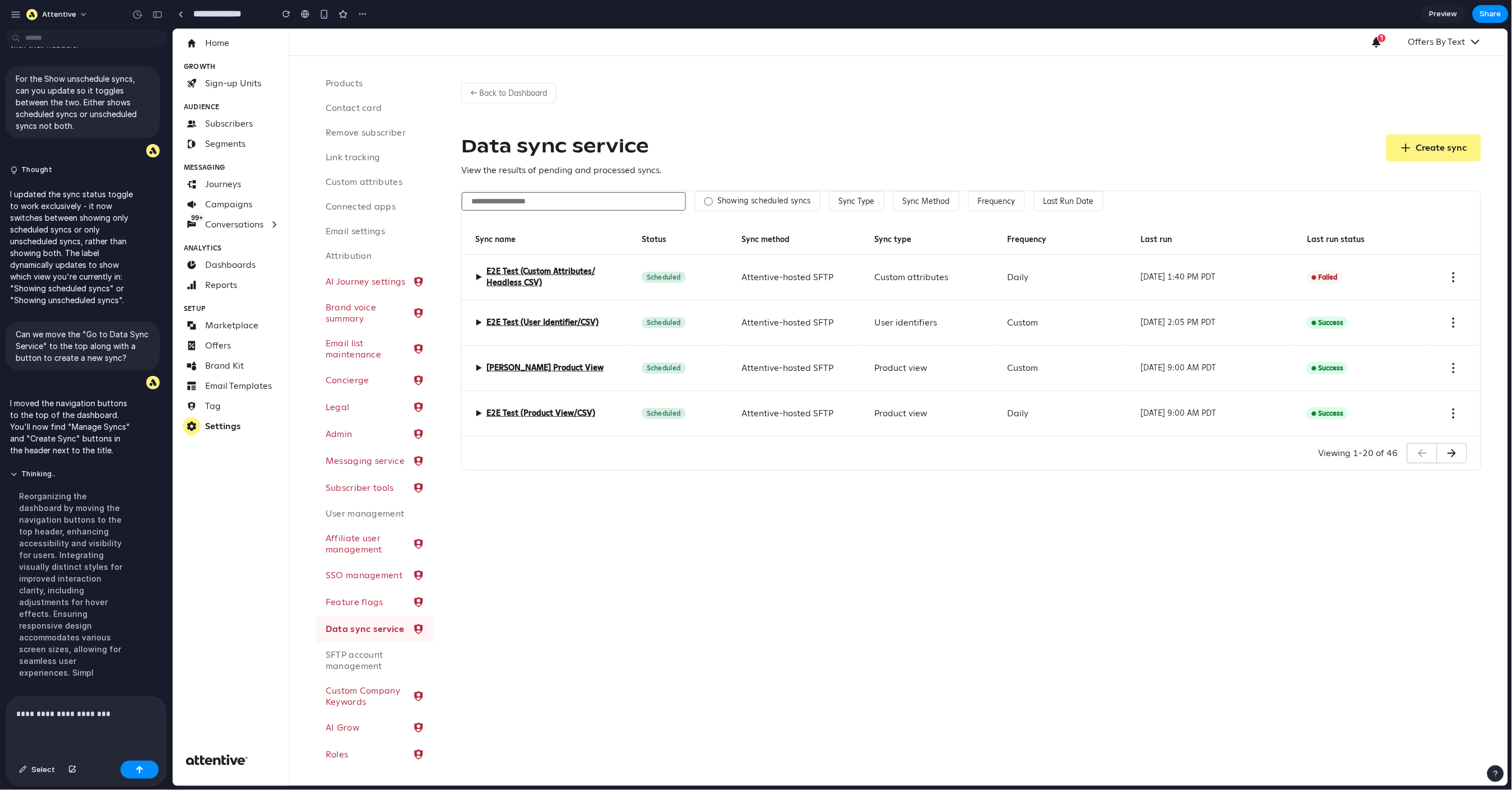
click at [736, 144] on div "Data sync service View the results of pending and processed syncs. Create sync" at bounding box center [971, 155] width 1020 height 43
click at [478, 288] on div "▶ E2E Test (Custom Attributes/ Headless CSV)" at bounding box center [544, 277] width 140 height 23
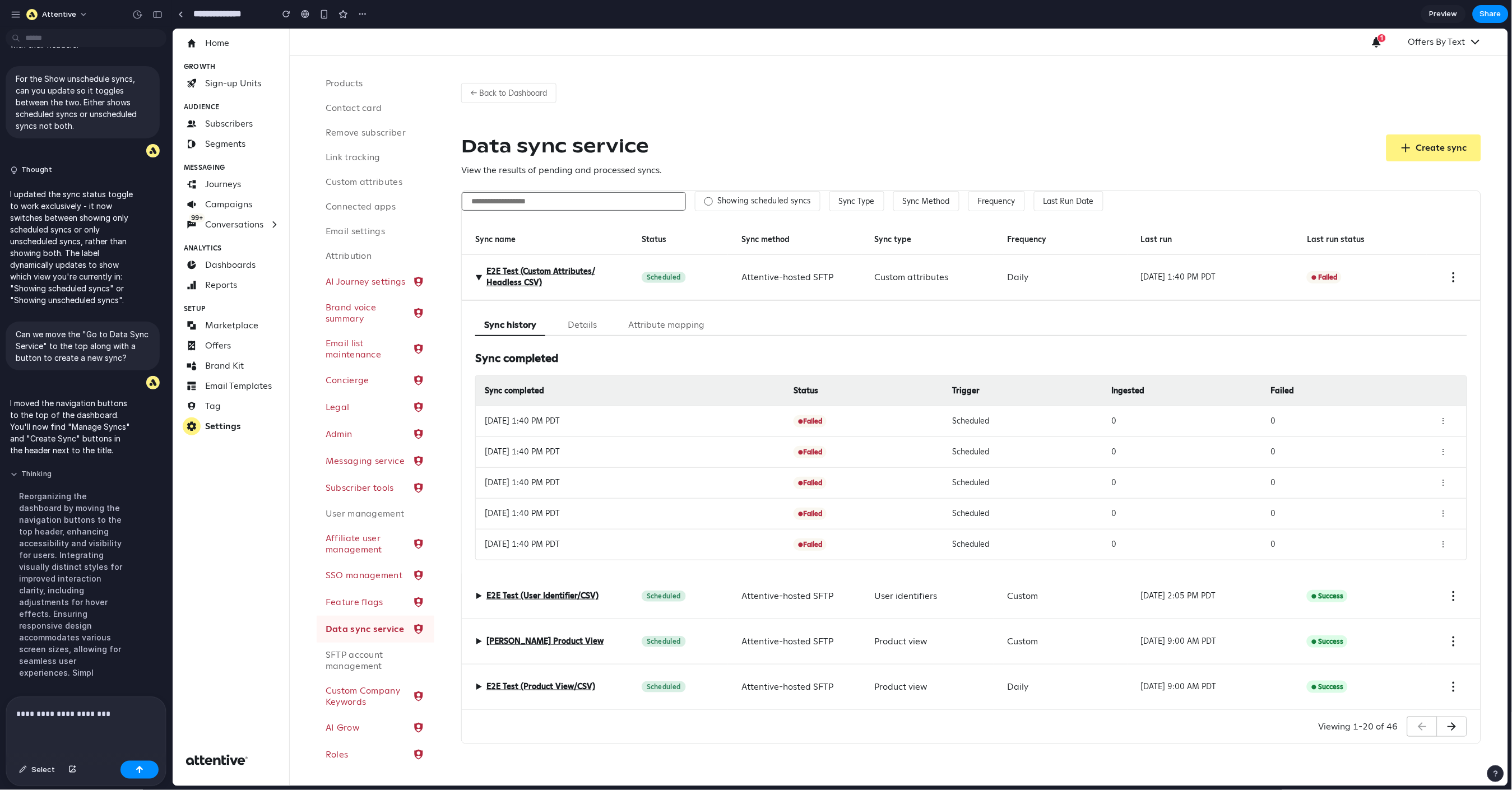
click at [97, 470] on button "Thinking" at bounding box center [72, 474] width 123 height 9
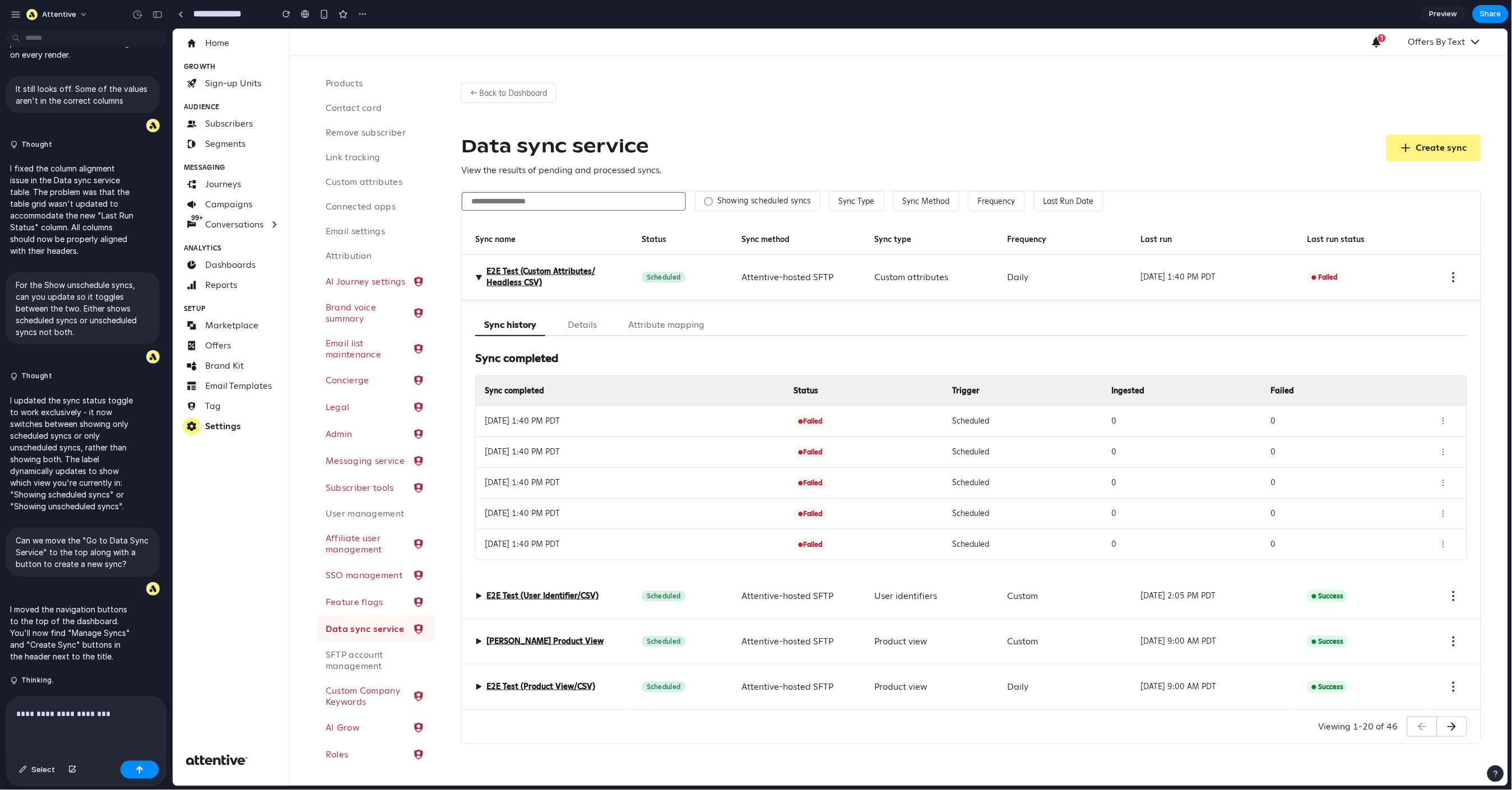
click at [86, 689] on div "**********" at bounding box center [86, 727] width 159 height 60
click at [81, 689] on p "**********" at bounding box center [84, 713] width 135 height 13
click at [577, 144] on h1 "Data sync service" at bounding box center [560, 145] width 201 height 23
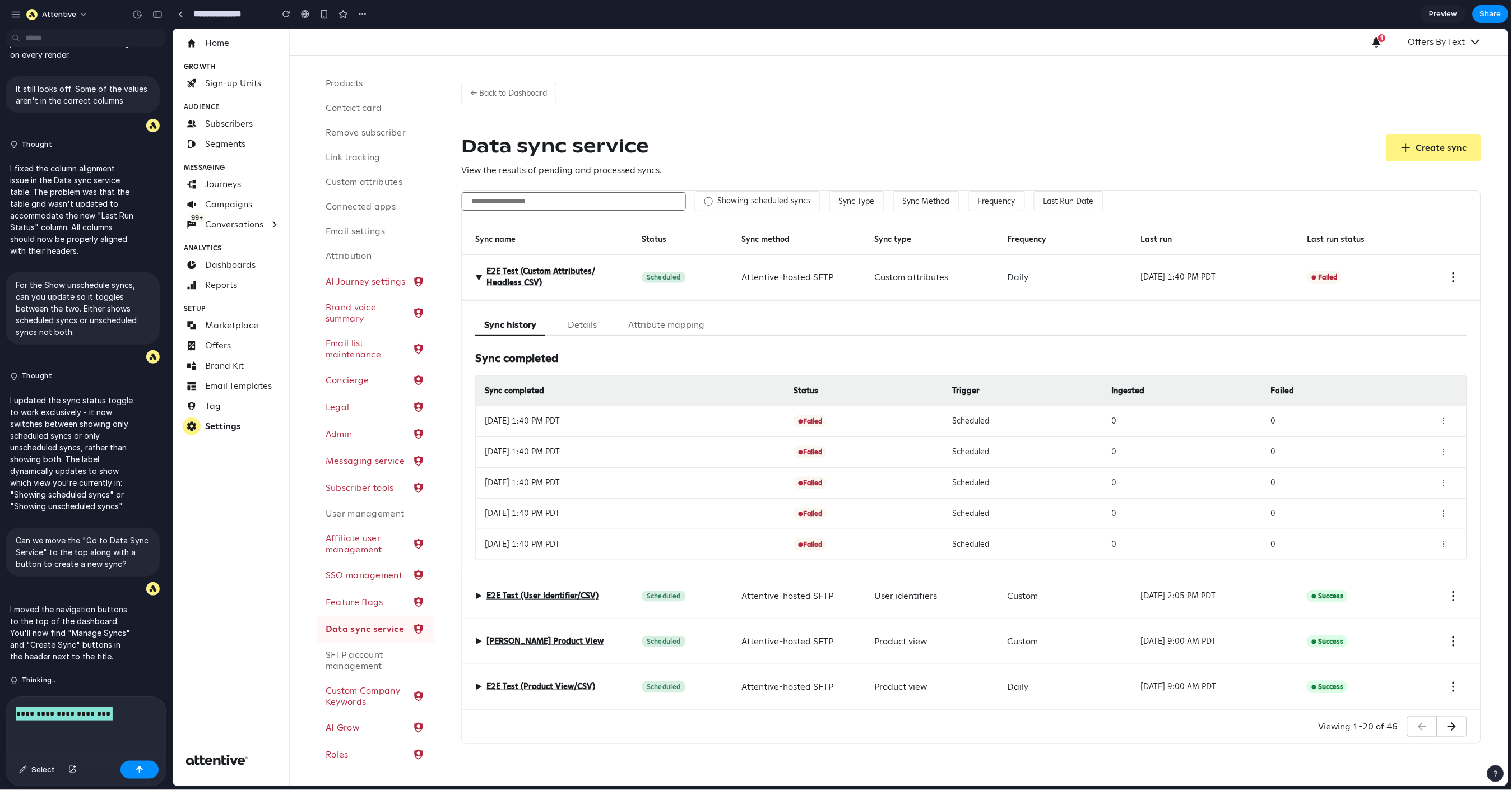
click at [577, 144] on h1 "Data sync service" at bounding box center [560, 145] width 201 height 23
copy h1 "Data sync service"
click at [87, 689] on div "**********" at bounding box center [86, 727] width 159 height 60
click at [80, 689] on div "**********" at bounding box center [86, 727] width 159 height 60
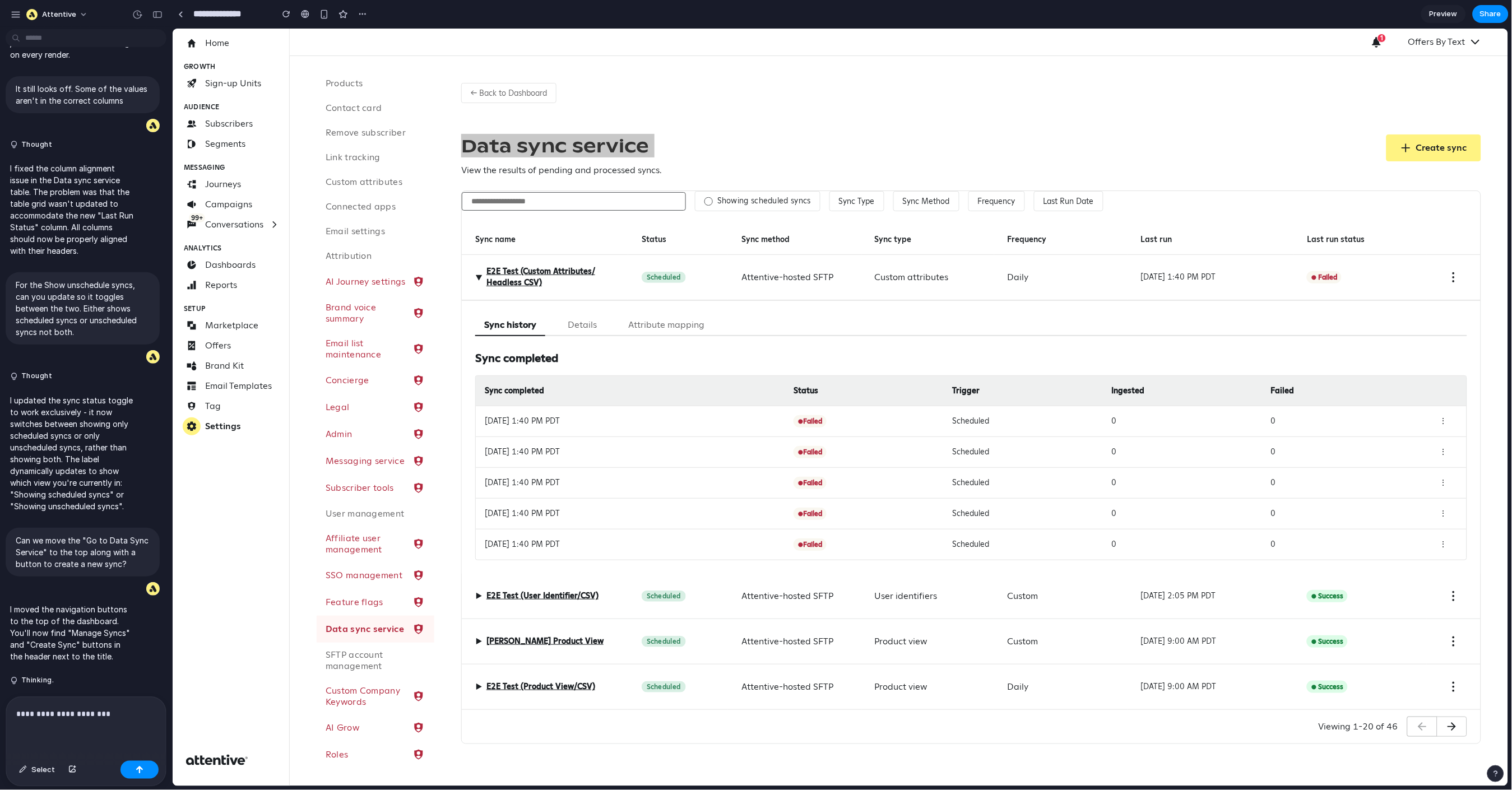
click at [81, 689] on div "**********" at bounding box center [86, 727] width 159 height 60
click at [78, 689] on p "**********" at bounding box center [84, 713] width 135 height 13
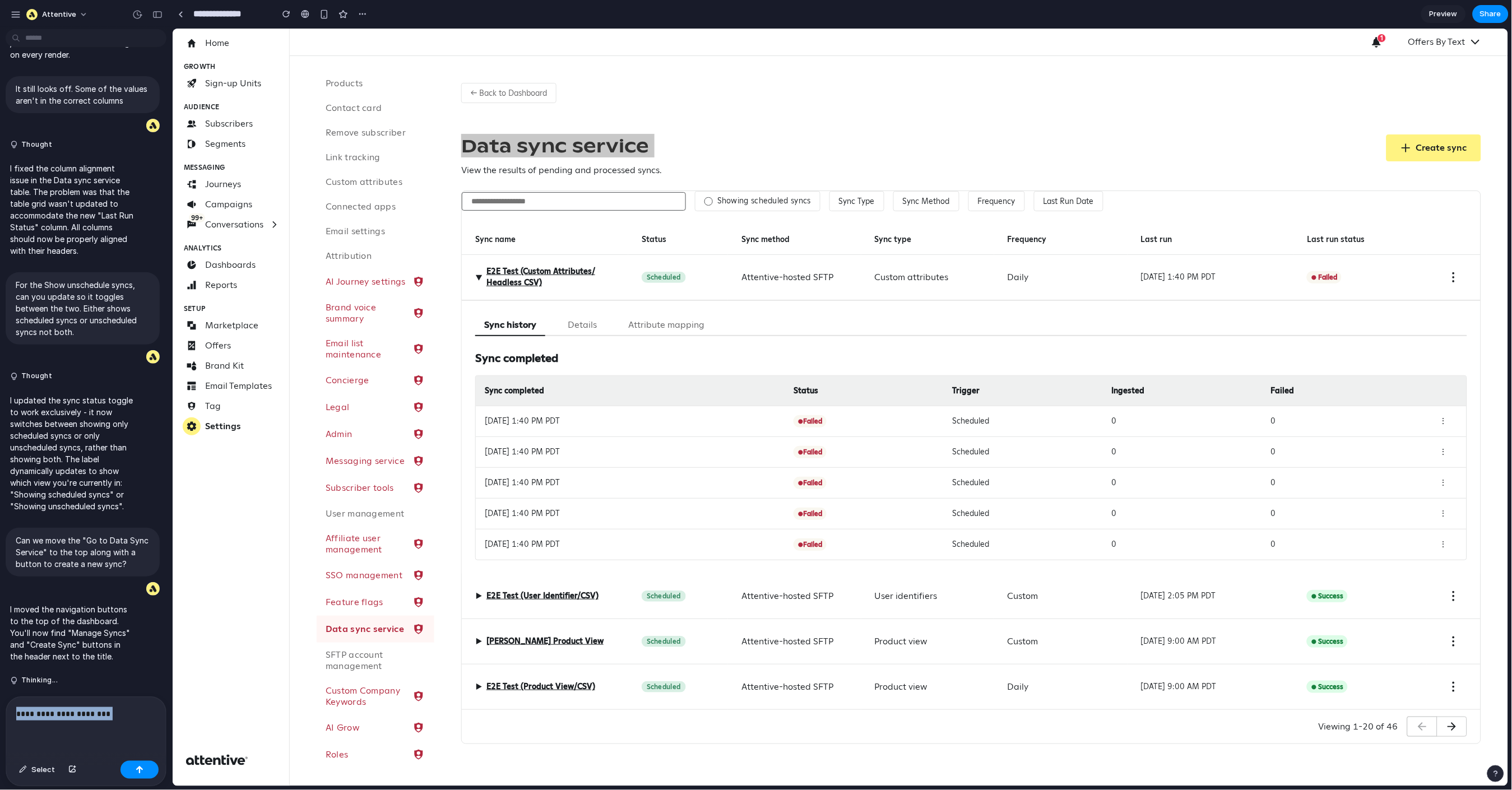
click at [78, 689] on p "**********" at bounding box center [84, 713] width 135 height 13
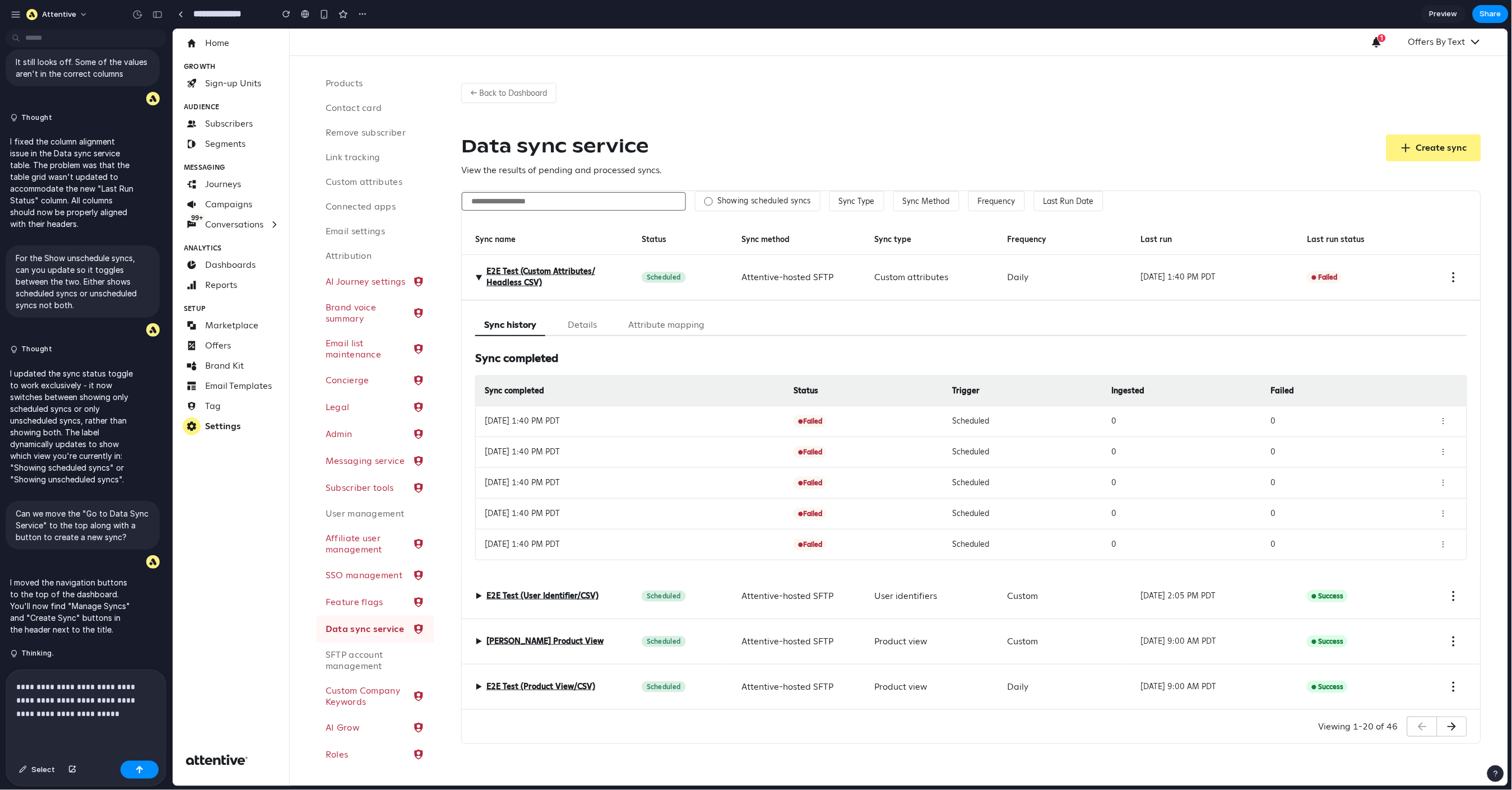
click at [1219, 142] on div "Data sync service View the results of pending and processed syncs. Create sync" at bounding box center [971, 155] width 1020 height 43
click at [90, 689] on p "**********" at bounding box center [84, 700] width 135 height 40
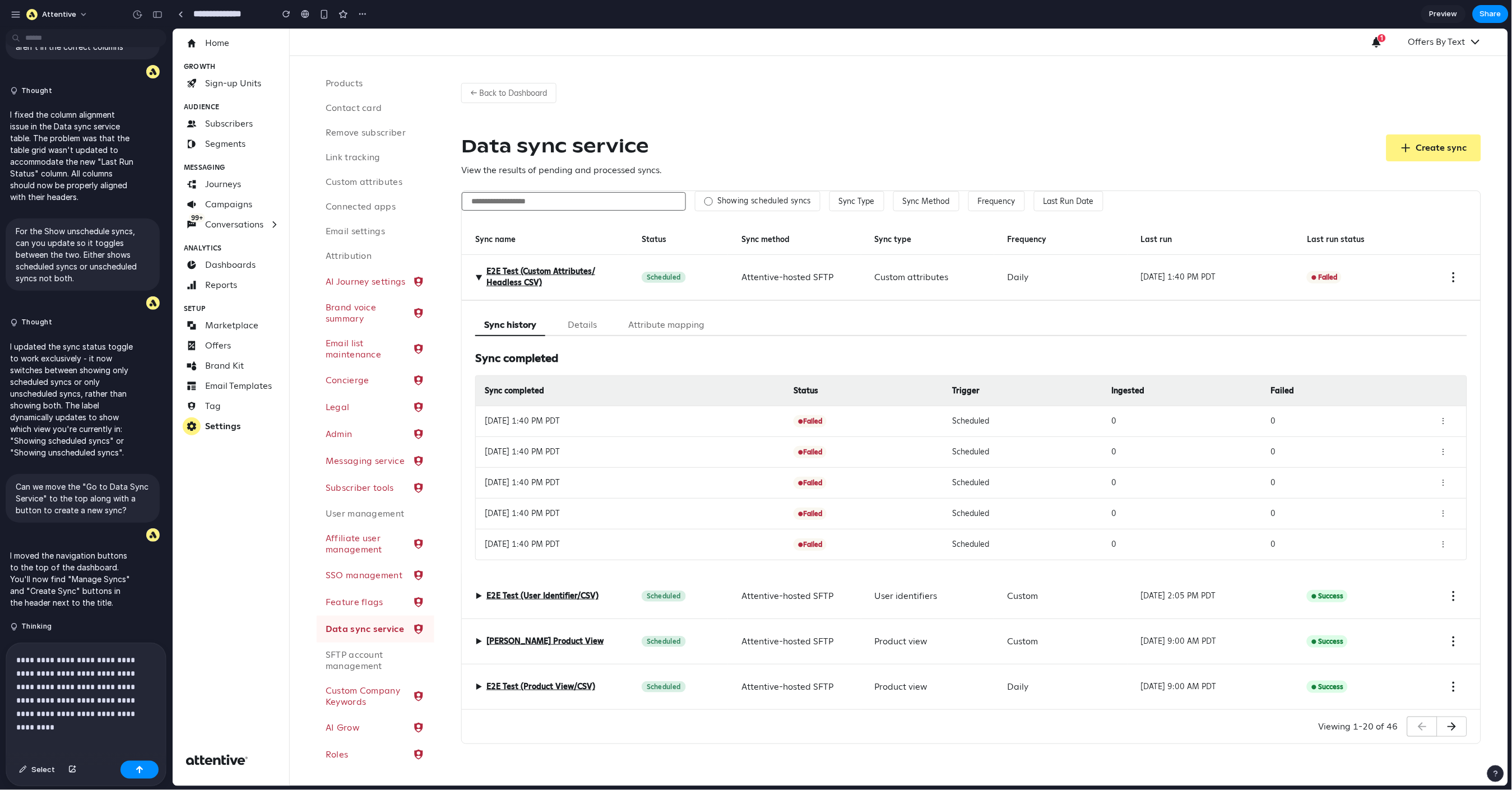
click at [135, 689] on p "**********" at bounding box center [84, 687] width 135 height 67
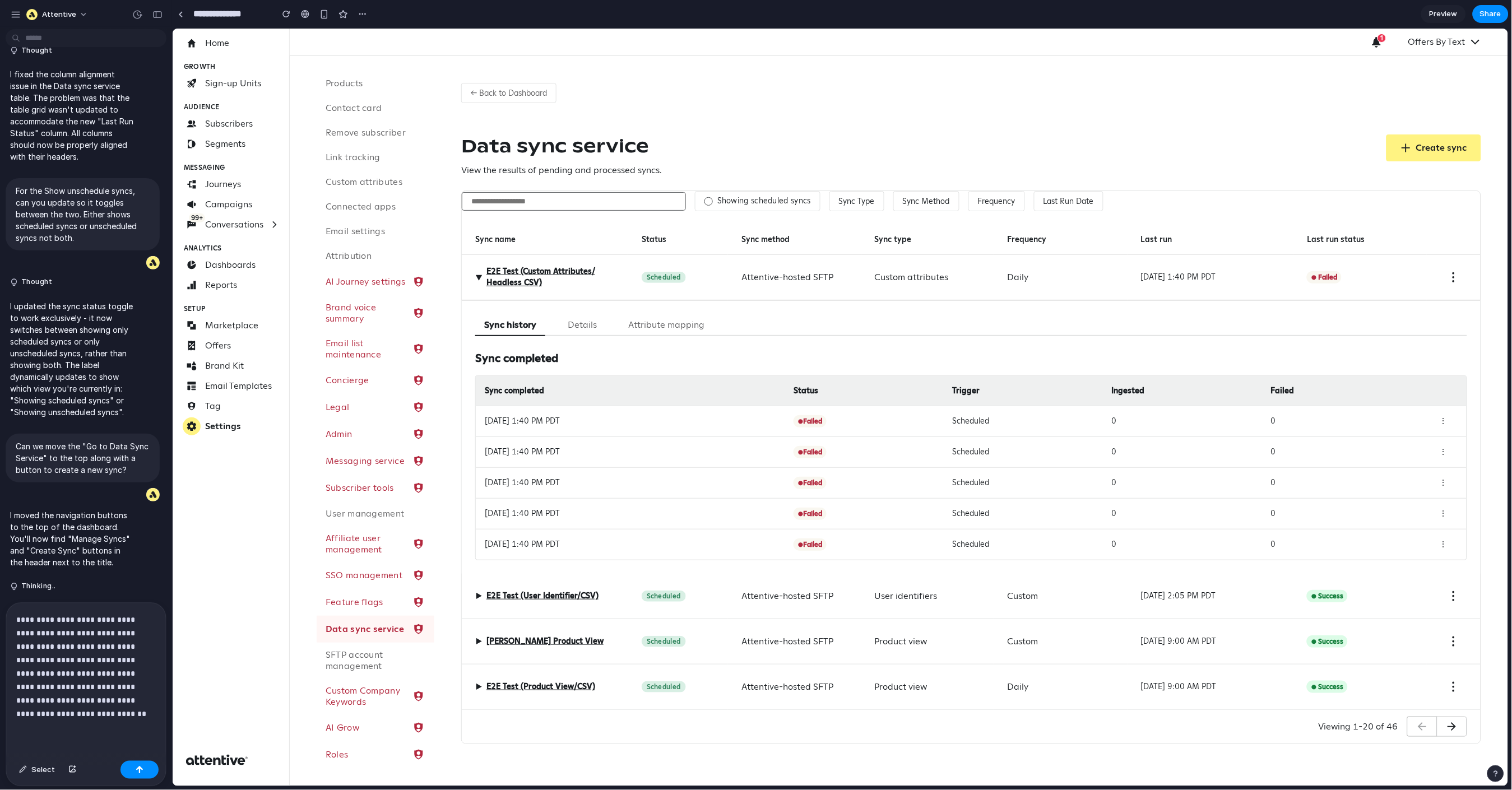
click at [63, 689] on p "**********" at bounding box center [84, 667] width 135 height 108
click at [142, 689] on div "button" at bounding box center [139, 769] width 8 height 8
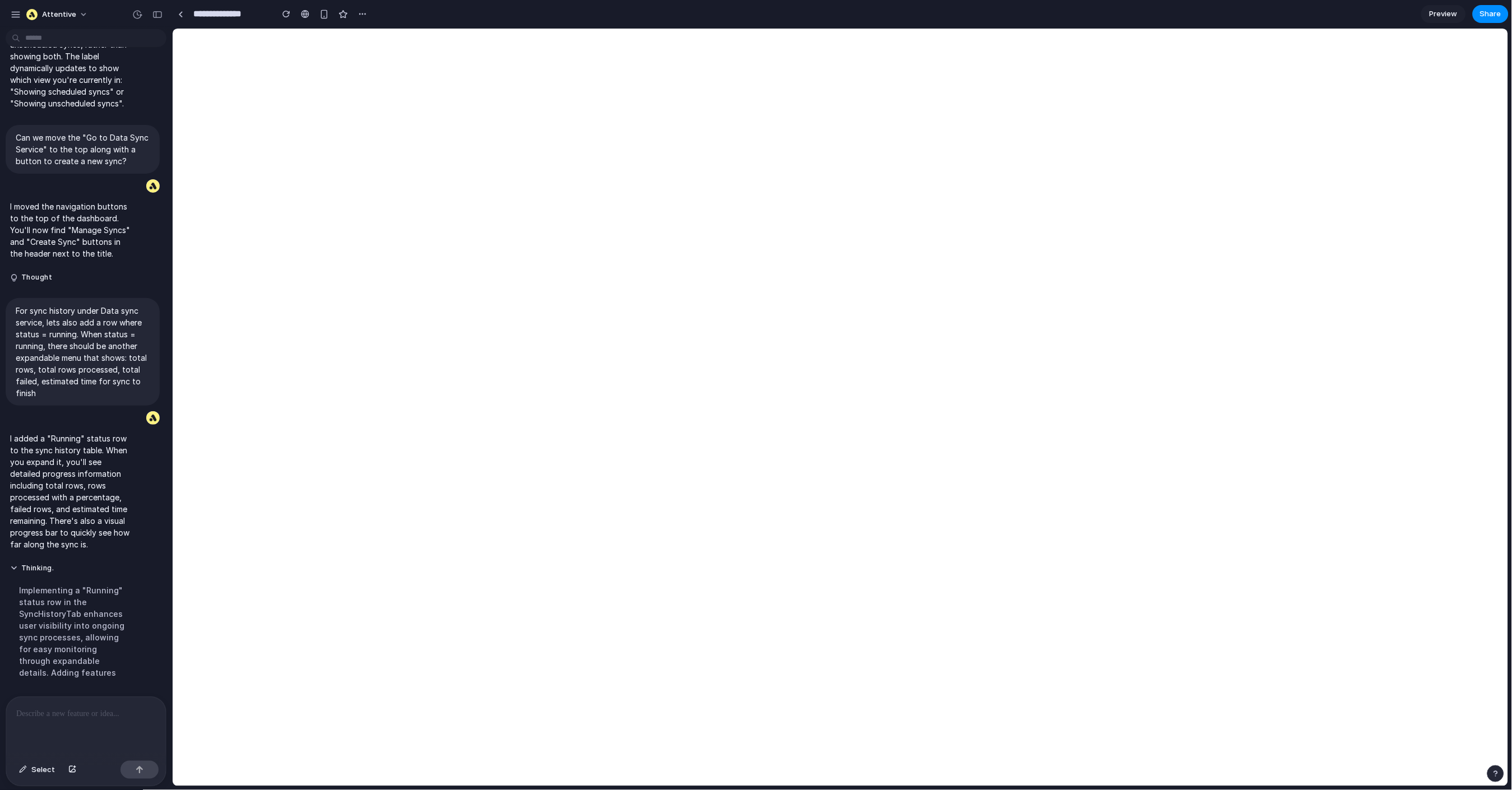
scroll to position [0, 0]
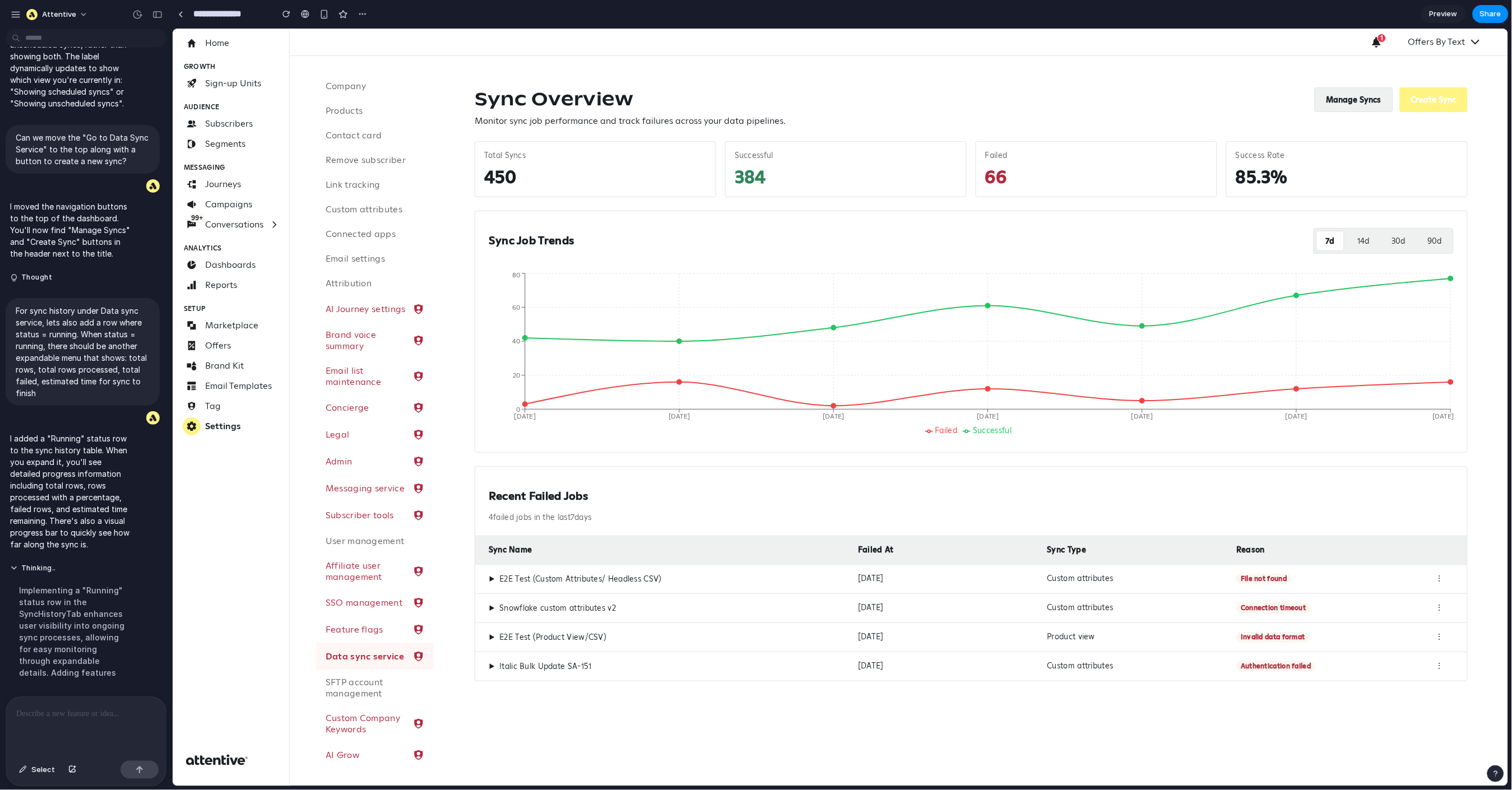
click at [1363, 98] on button "Manage Syncs" at bounding box center [1353, 99] width 79 height 25
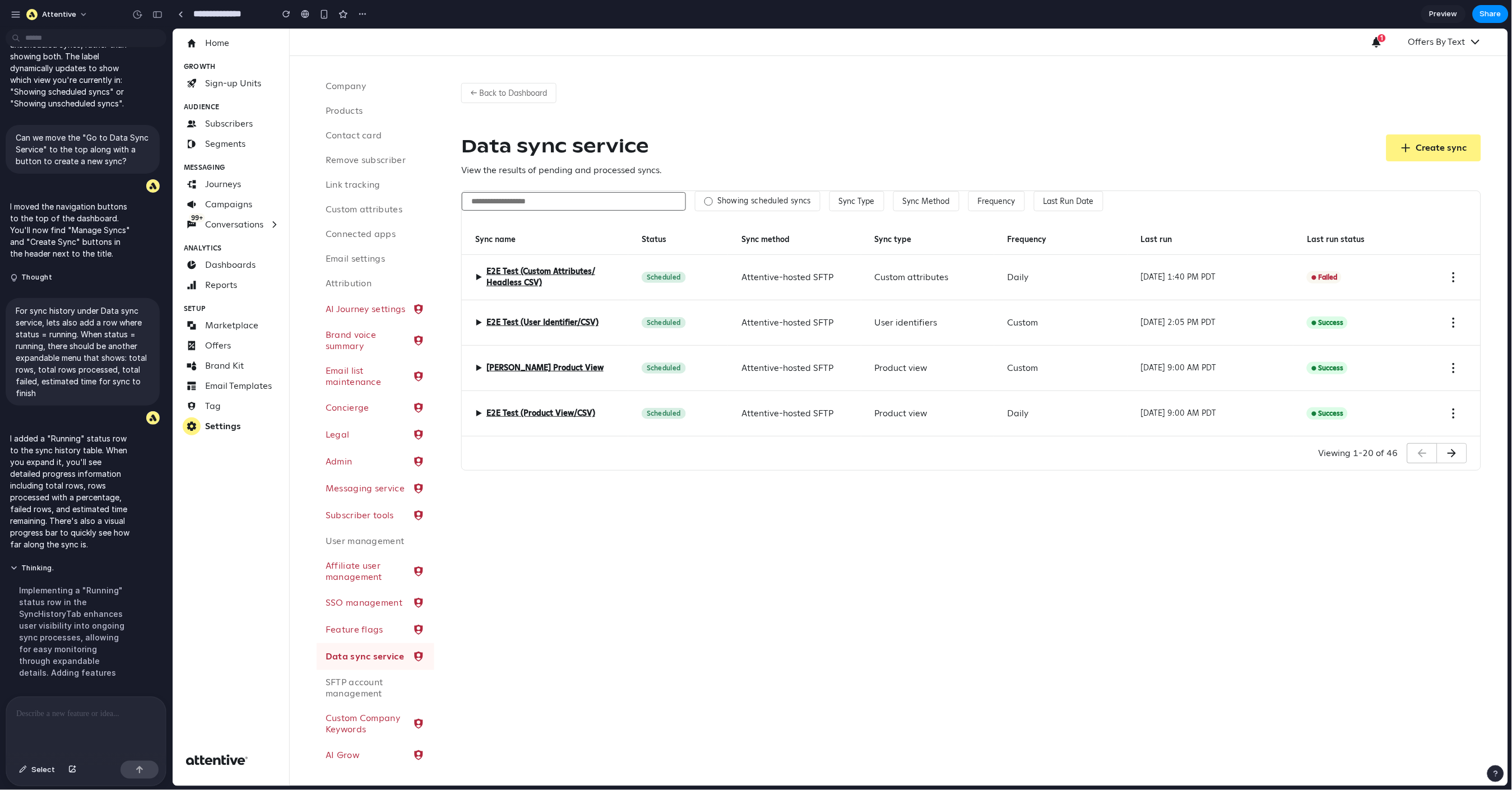
click at [478, 279] on span "▶" at bounding box center [478, 276] width 6 height 13
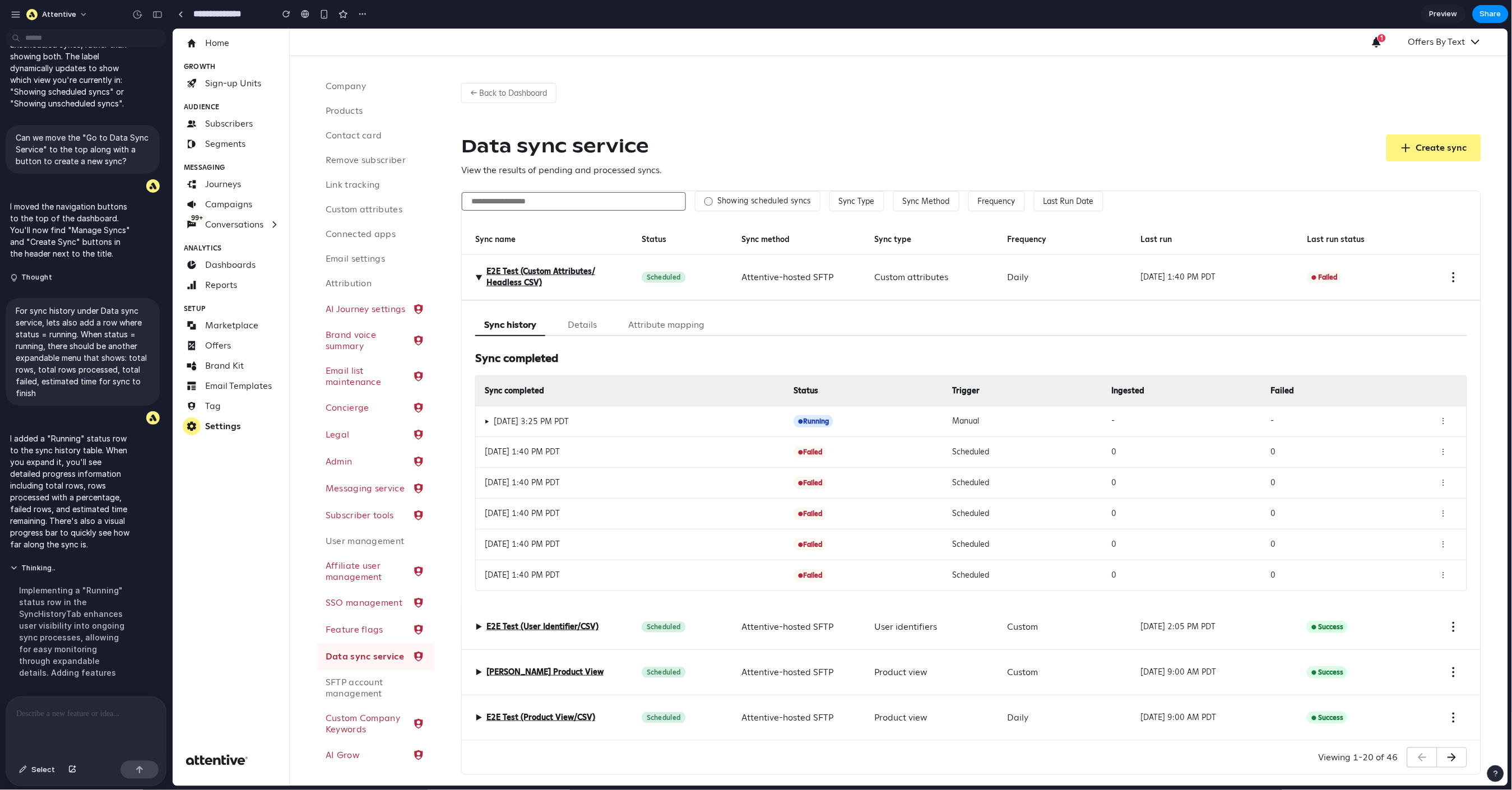
scroll to position [2, 0]
click at [965, 415] on div "Manual" at bounding box center [1027, 418] width 150 height 12
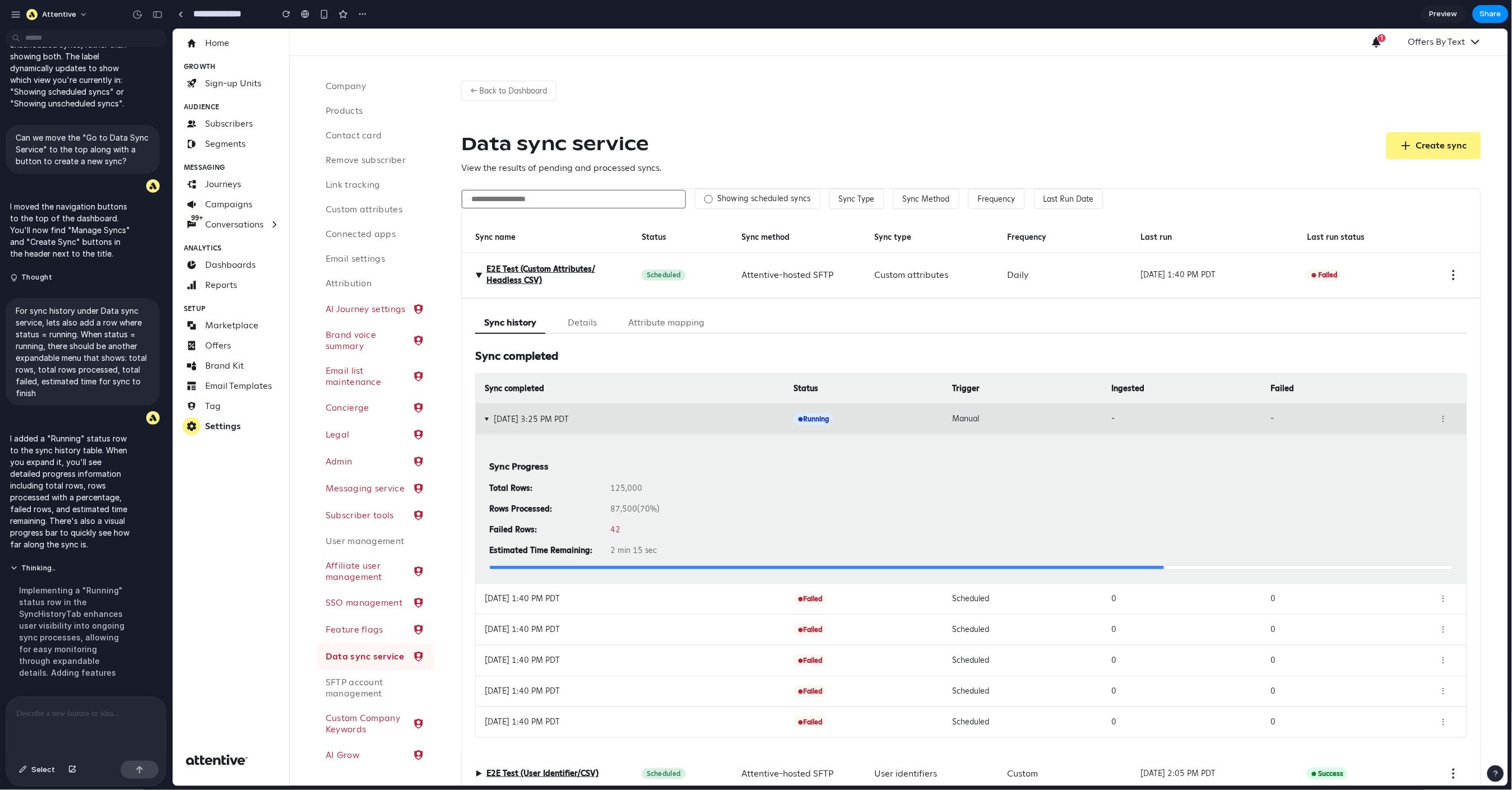
drag, startPoint x: 873, startPoint y: 566, endPoint x: 1074, endPoint y: 565, distance: 201.0
click at [1077, 565] on div at bounding box center [827, 567] width 675 height 4
drag, startPoint x: 1075, startPoint y: 568, endPoint x: 1190, endPoint y: 567, distance: 115.0
click at [1190, 567] on div at bounding box center [971, 567] width 964 height 4
drag, startPoint x: 1137, startPoint y: 569, endPoint x: 1212, endPoint y: 566, distance: 75.1
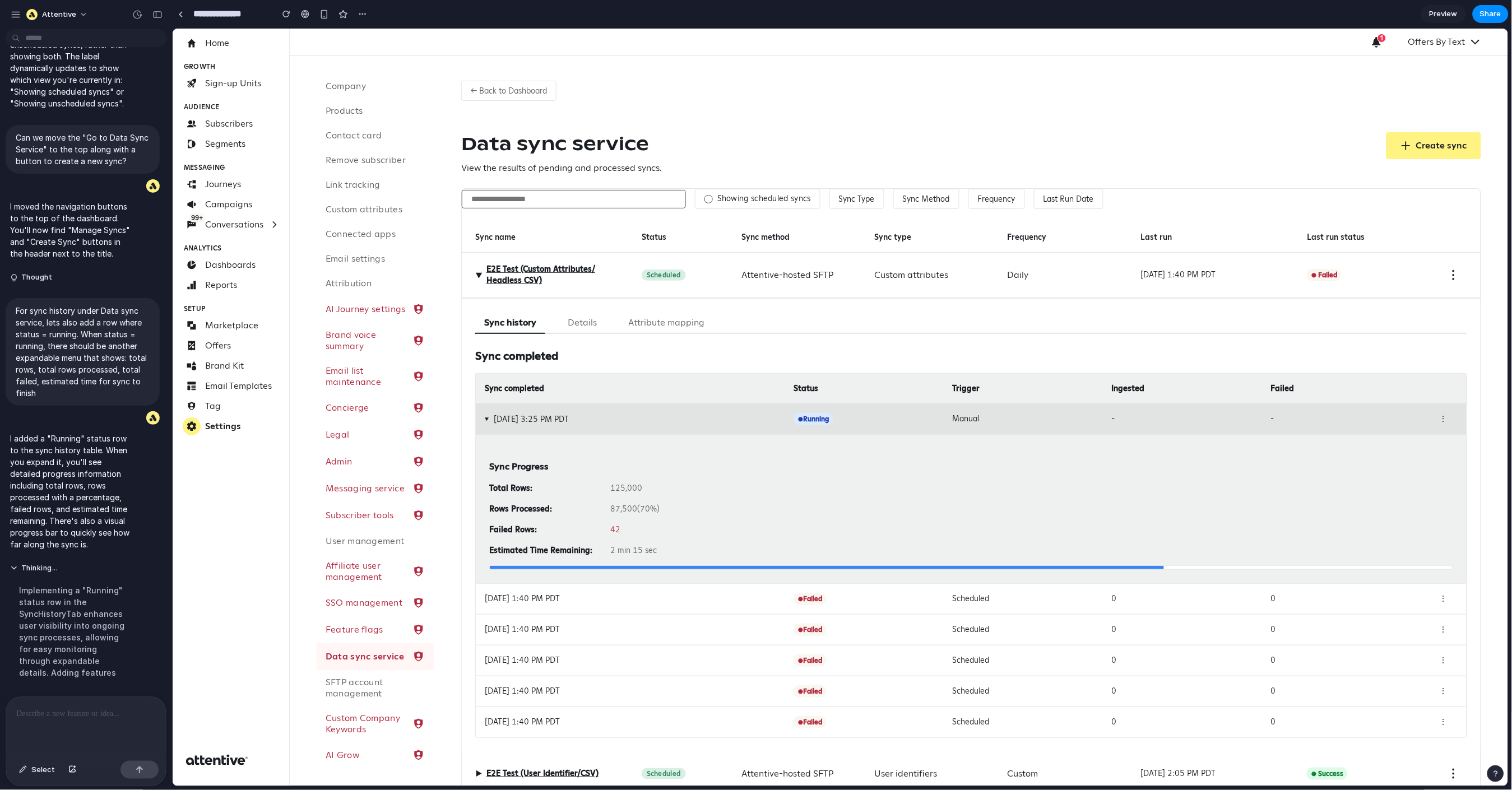
click at [1207, 568] on div at bounding box center [971, 567] width 964 height 4
click at [487, 417] on span "▶" at bounding box center [487, 419] width 9 height 4
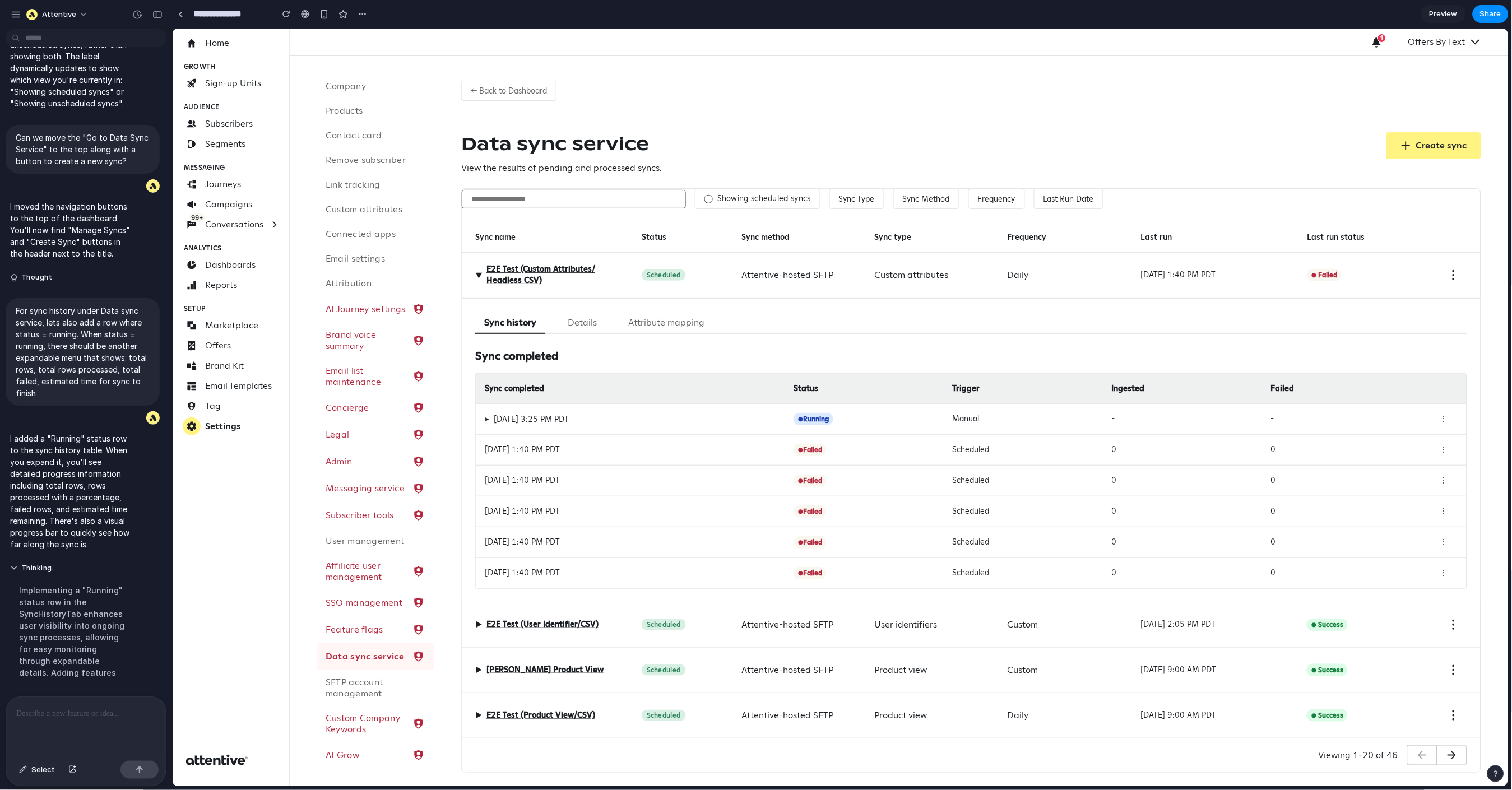
click at [637, 422] on div "▶ Oct 14, 2025 at 3:25 PM PDT" at bounding box center [633, 418] width 300 height 12
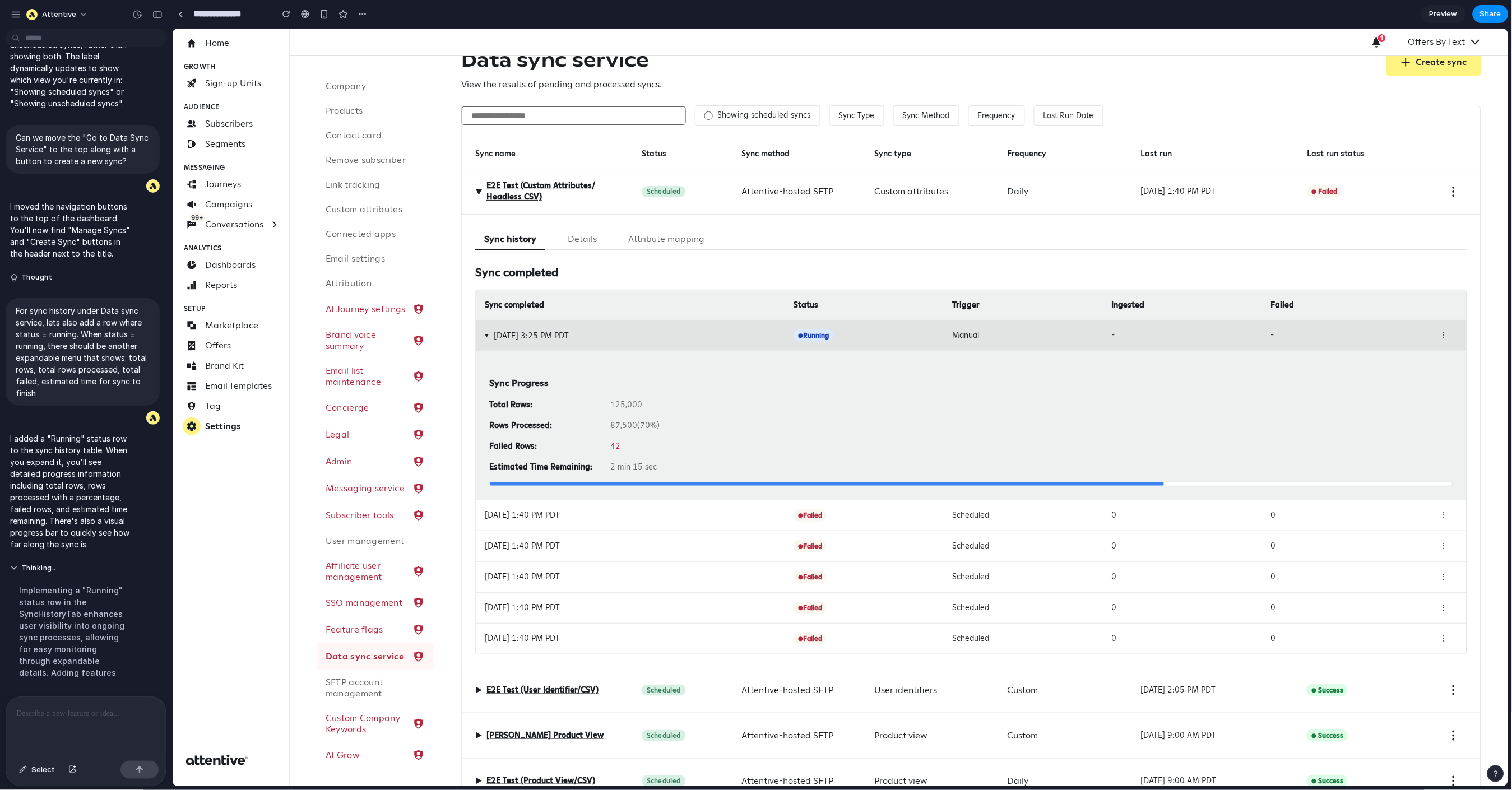
scroll to position [81, 0]
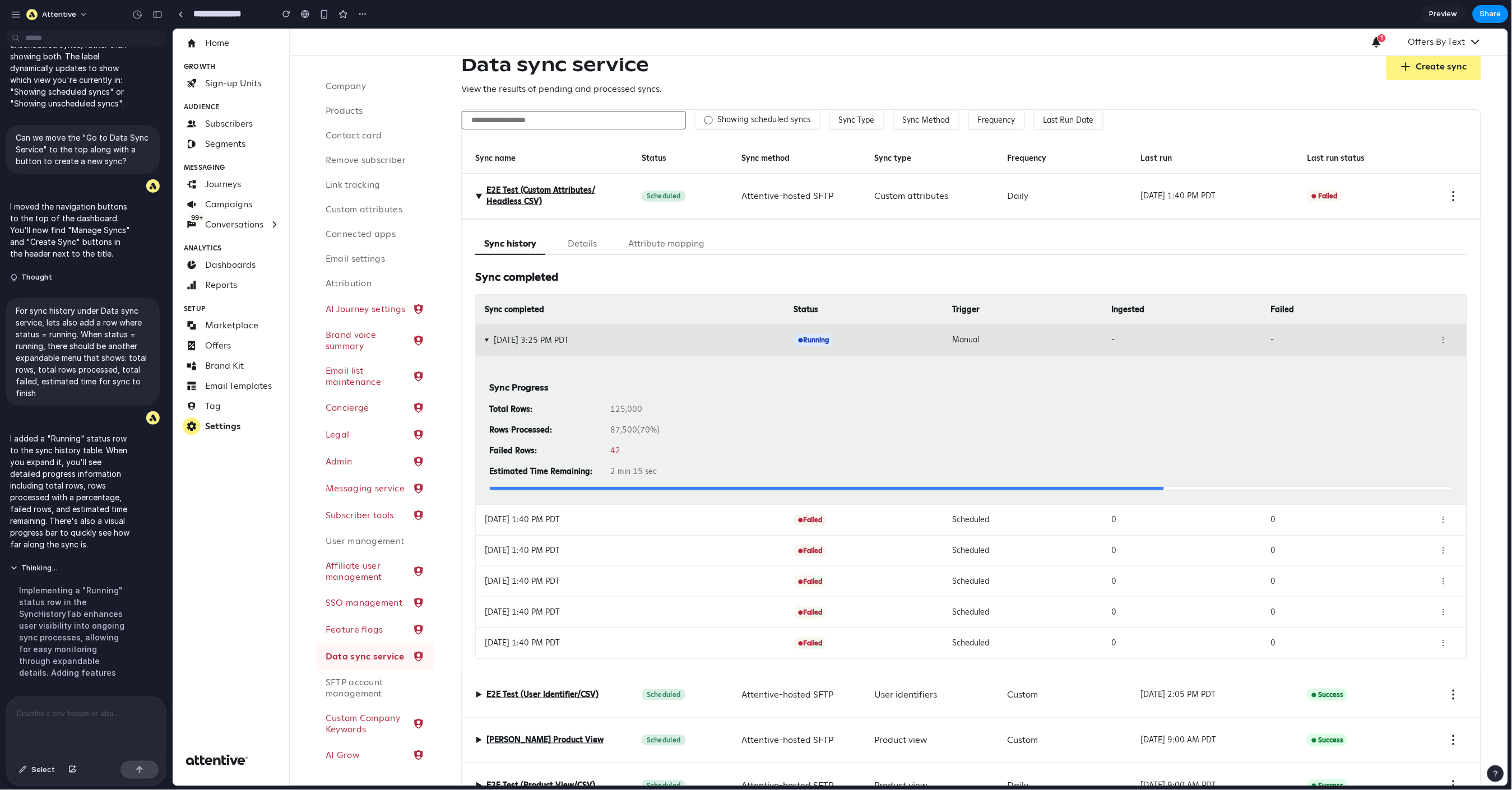
click at [665, 446] on div "42" at bounding box center [1032, 450] width 843 height 12
click at [475, 196] on span "▶" at bounding box center [478, 195] width 13 height 6
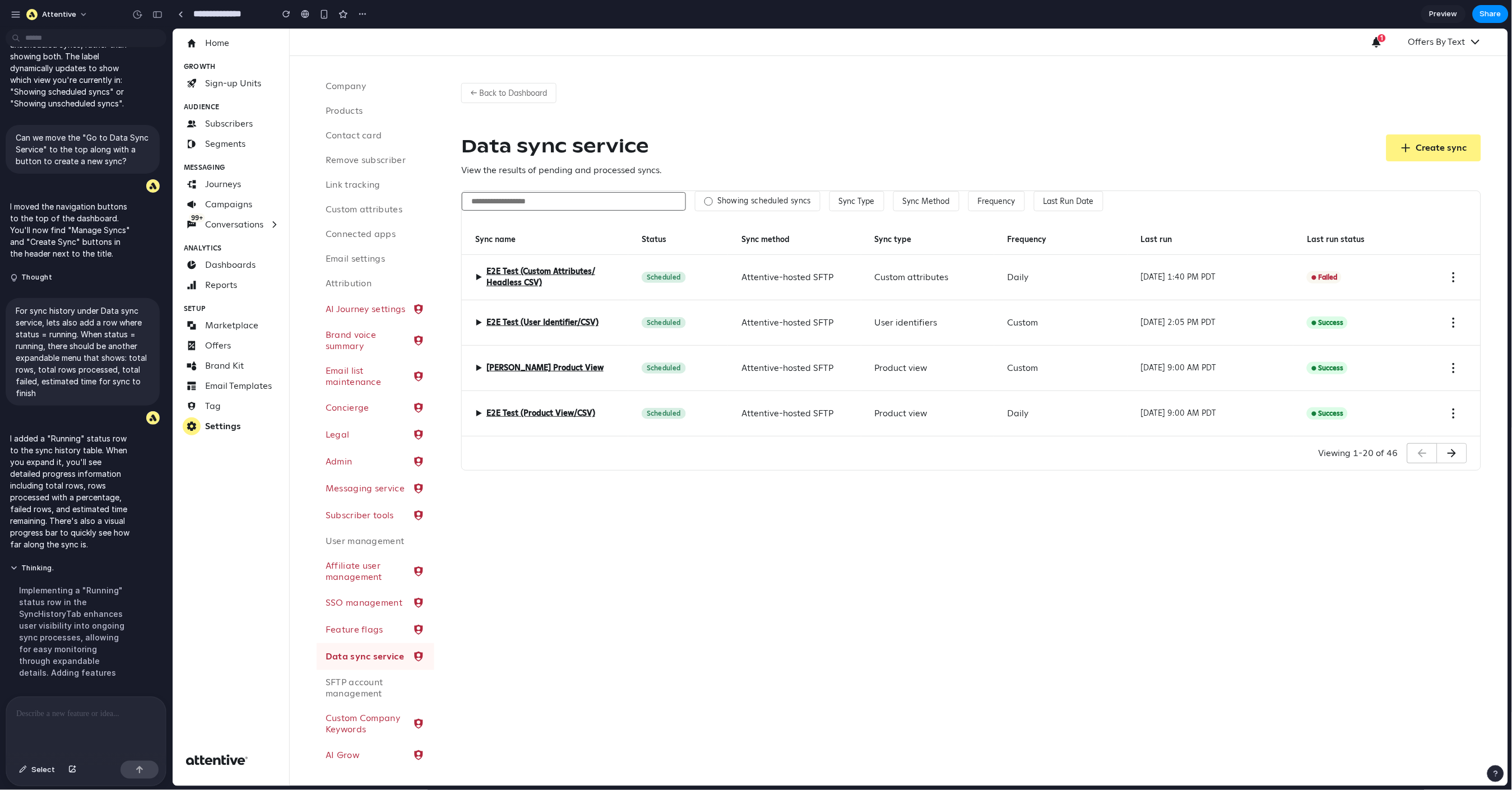
scroll to position [0, 0]
click at [842, 128] on div "← Back to Dashboard Data sync service View the results of pending and processed…" at bounding box center [971, 271] width 1074 height 433
click at [179, 13] on div at bounding box center [181, 14] width 5 height 6
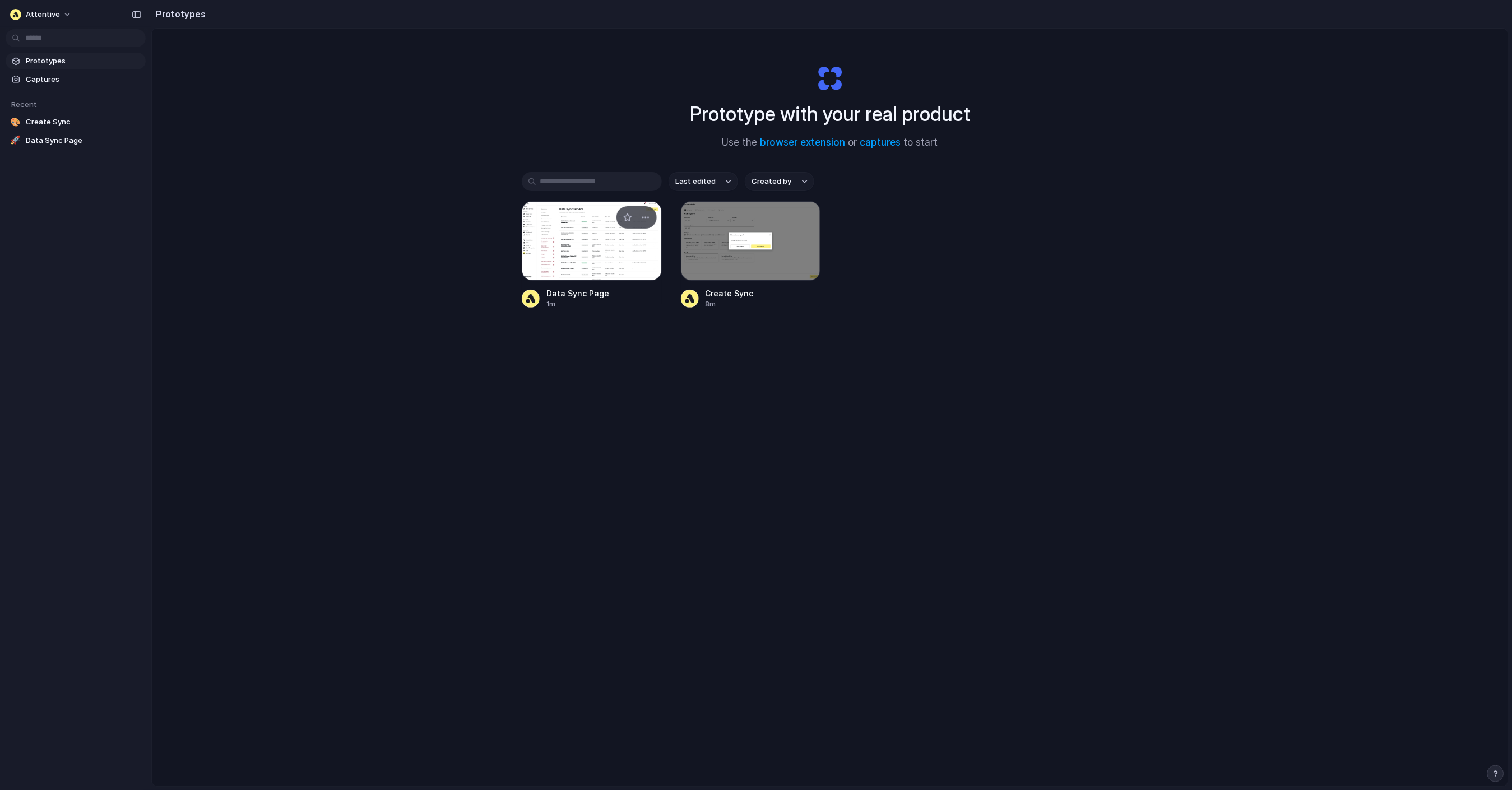
click at [579, 239] on div at bounding box center [592, 241] width 140 height 79
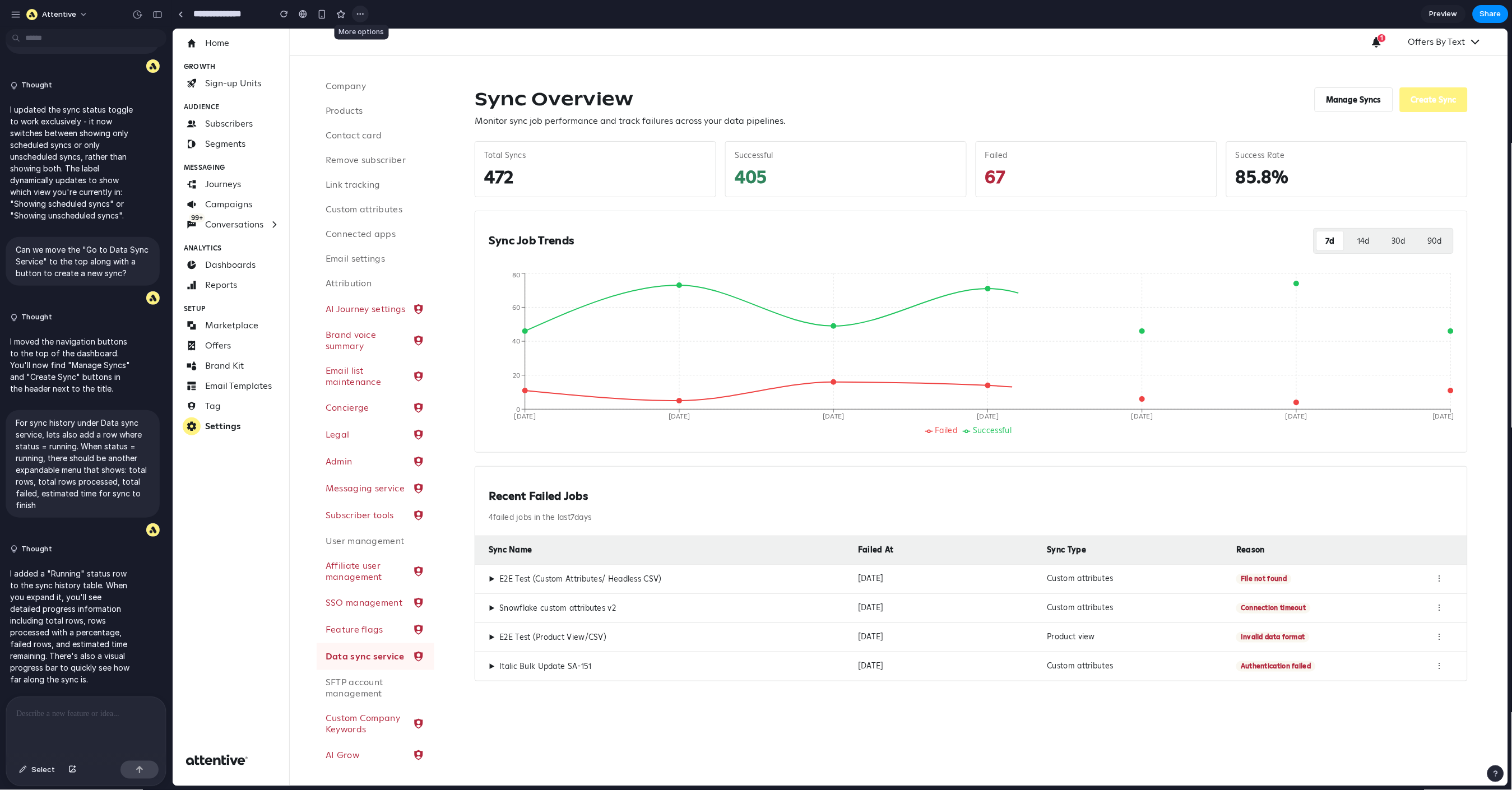
click at [366, 13] on button "button" at bounding box center [361, 14] width 17 height 17
click at [294, 38] on div "Duplicate Delete" at bounding box center [756, 395] width 1512 height 790
click at [1442, 16] on span "Share" at bounding box center [1491, 14] width 21 height 11
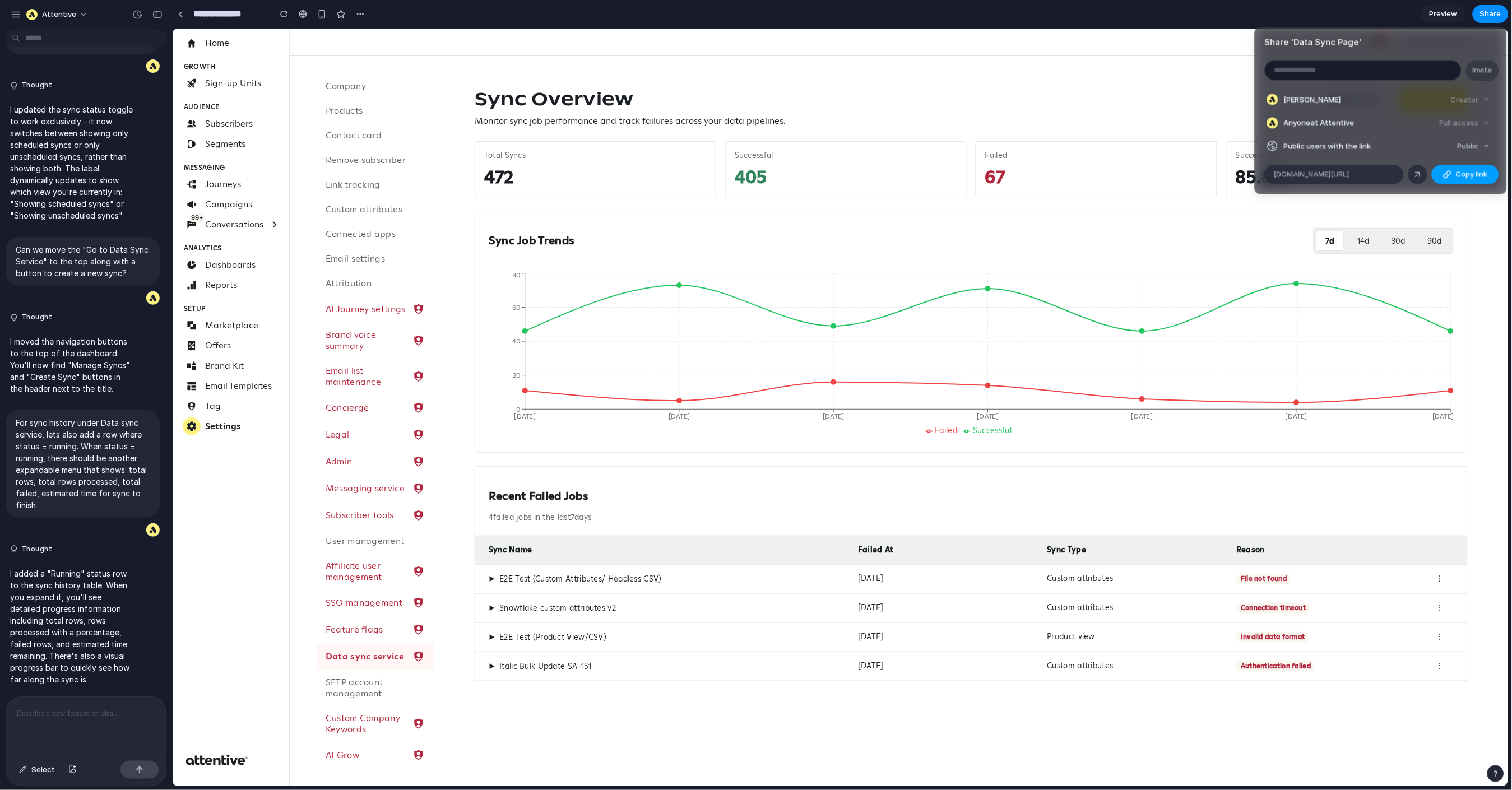
click at [1442, 173] on span "Copy link" at bounding box center [1472, 175] width 32 height 11
click at [1093, 116] on div "Share ' Data Sync Page ' Invite Michael Giustino Creator Anyone at Attentive Fu…" at bounding box center [756, 395] width 1512 height 790
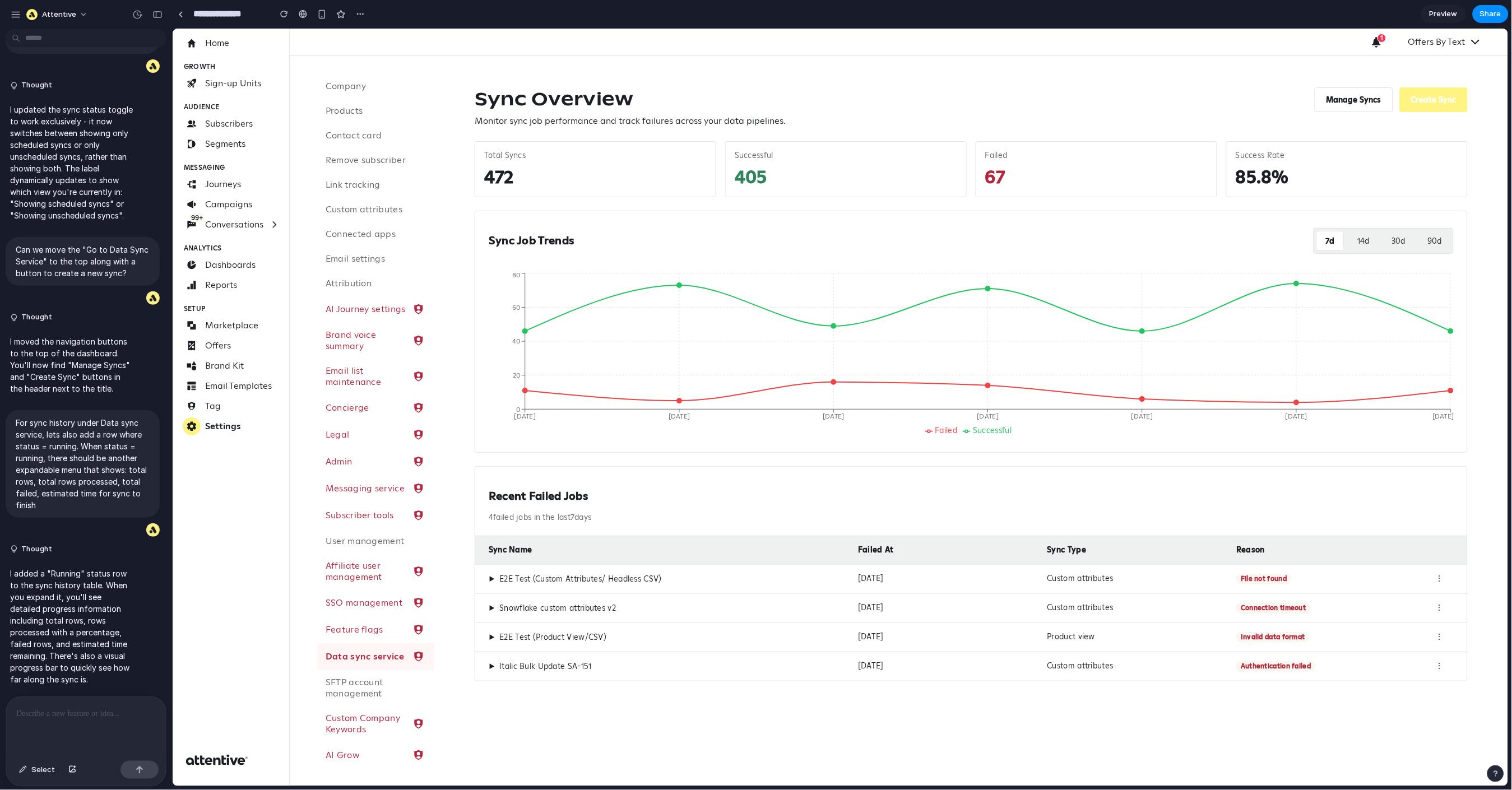
click at [535, 572] on div "▶ E2E Test (Custom Attributes/ Headless CSV) Oct 13, 2025 Custom attributes Fil…" at bounding box center [971, 578] width 992 height 29
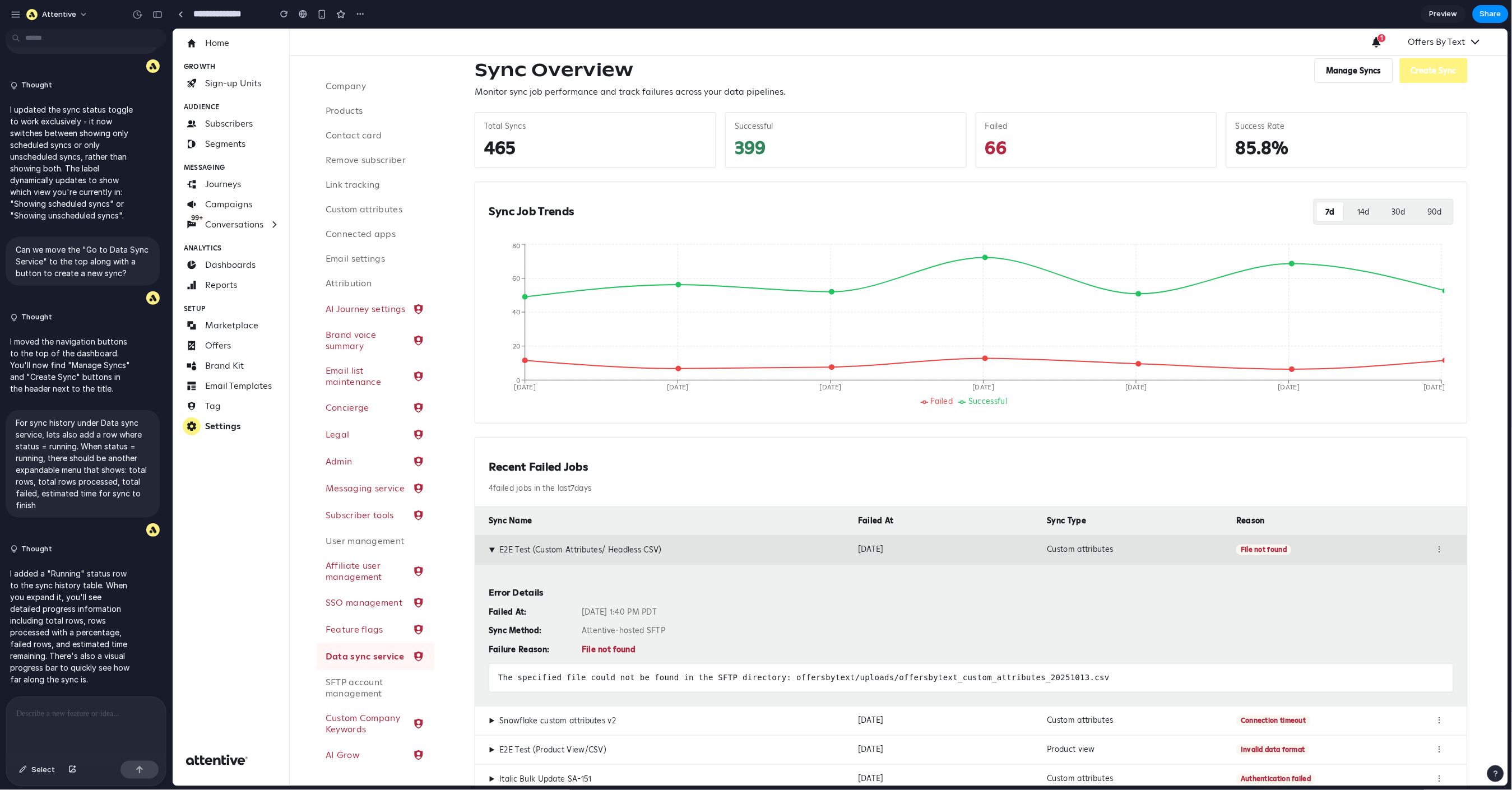
scroll to position [69, 0]
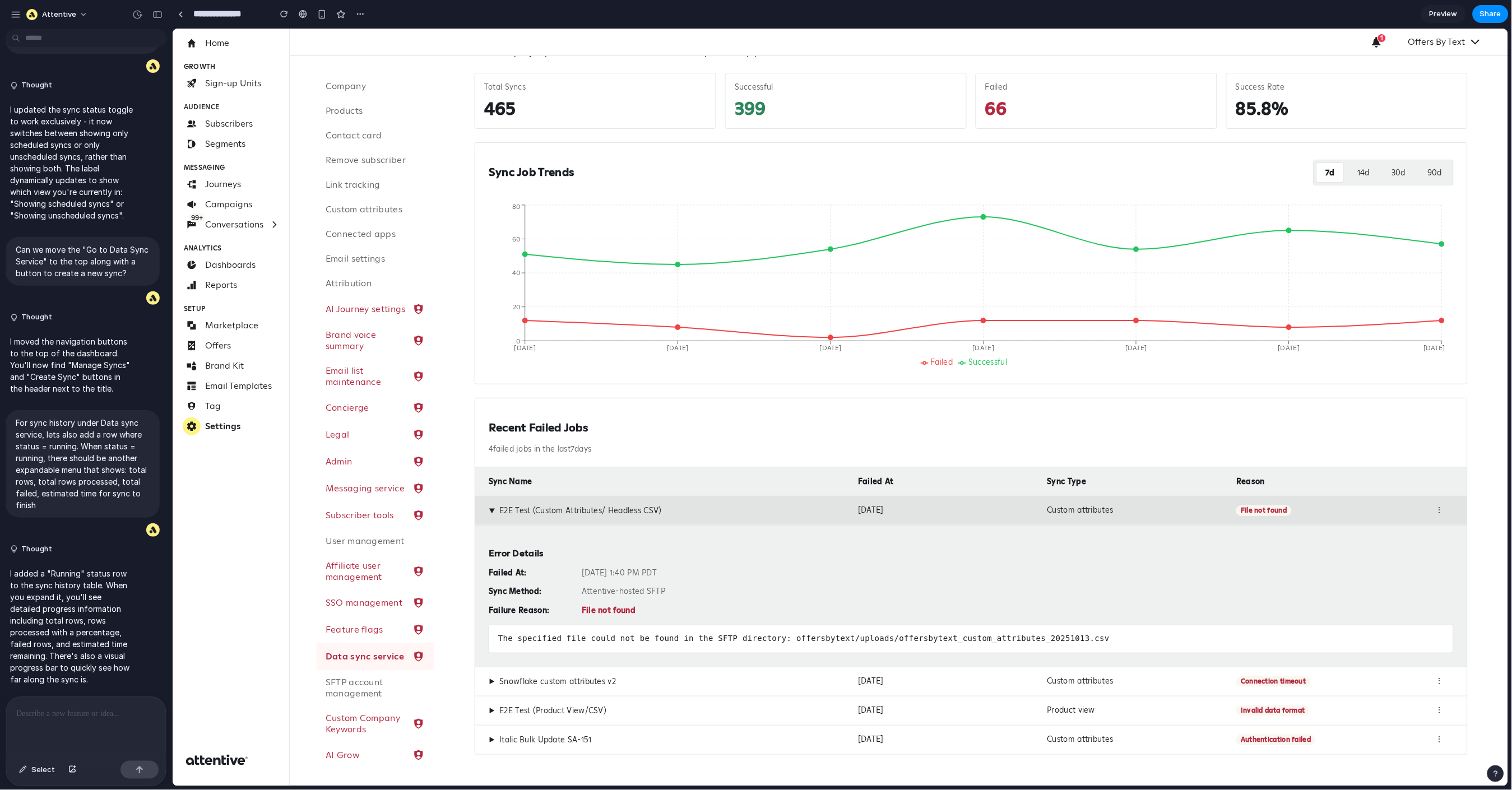
click at [668, 512] on div "▶ E2E Test (Custom Attributes/ Headless CSV)" at bounding box center [668, 510] width 361 height 11
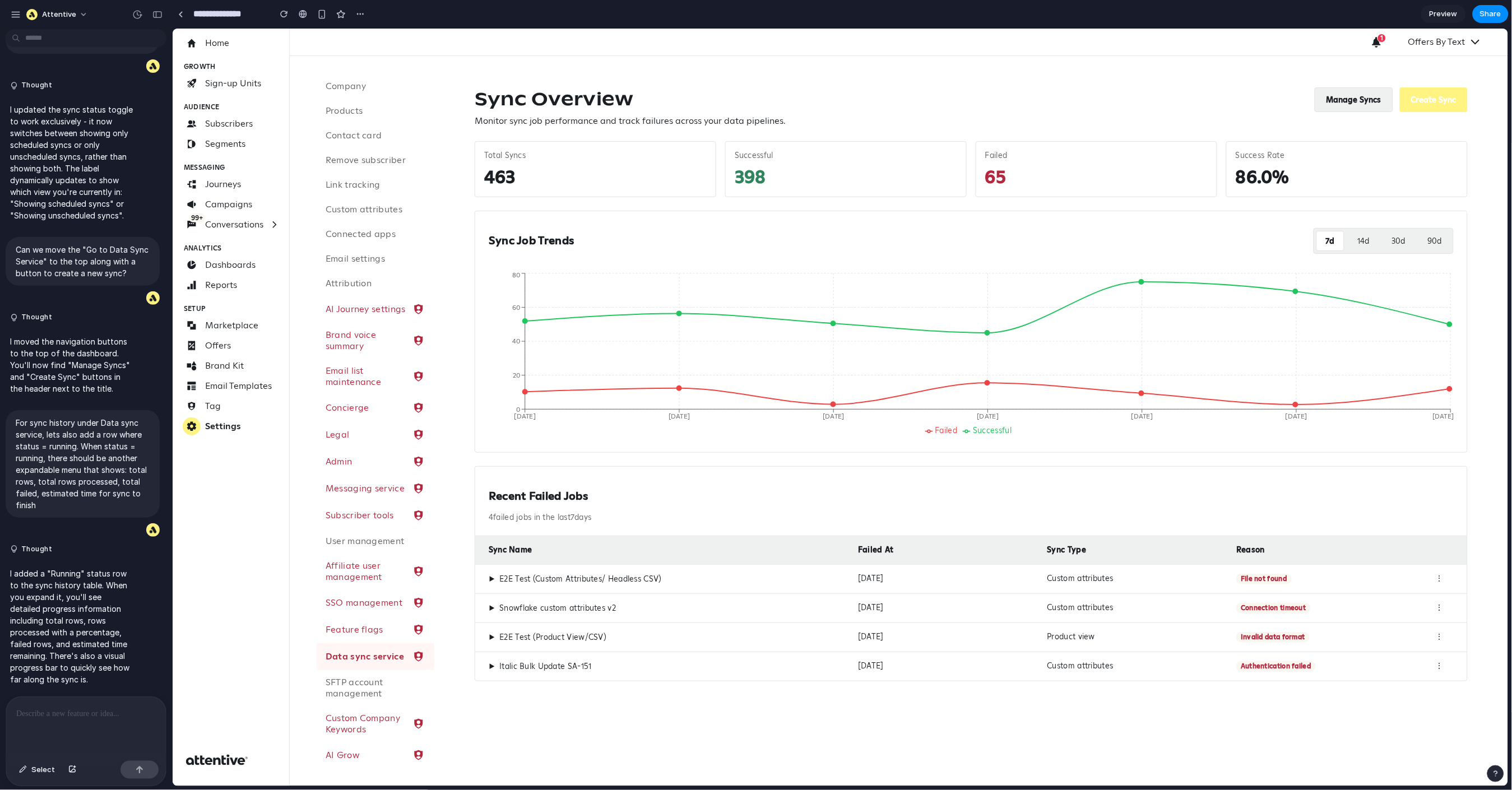
click at [1345, 93] on button "Manage Syncs" at bounding box center [1353, 99] width 79 height 25
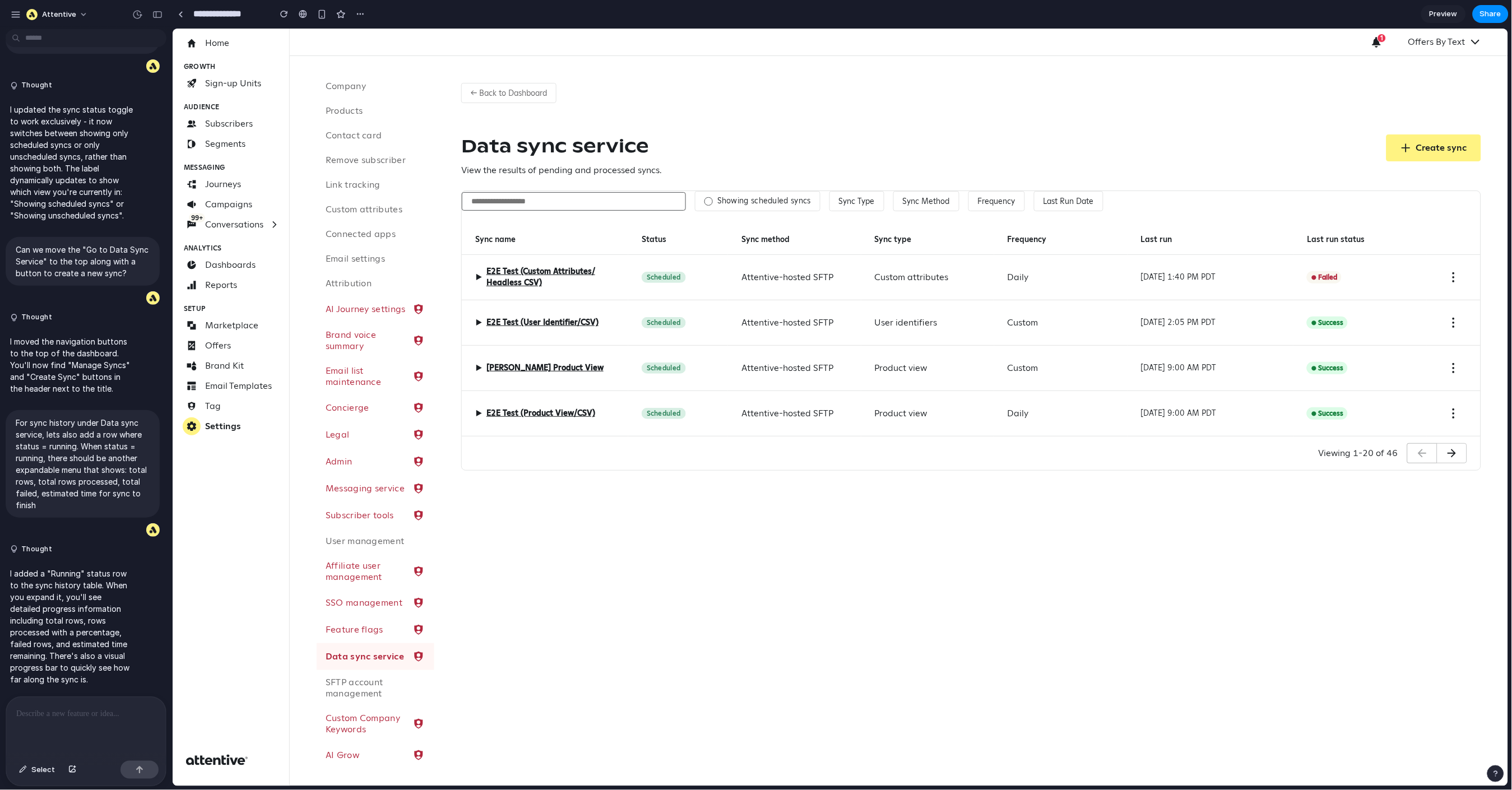
click at [473, 282] on div "▶ E2E Test (Custom Attributes/ Headless CSV)" at bounding box center [544, 277] width 167 height 45
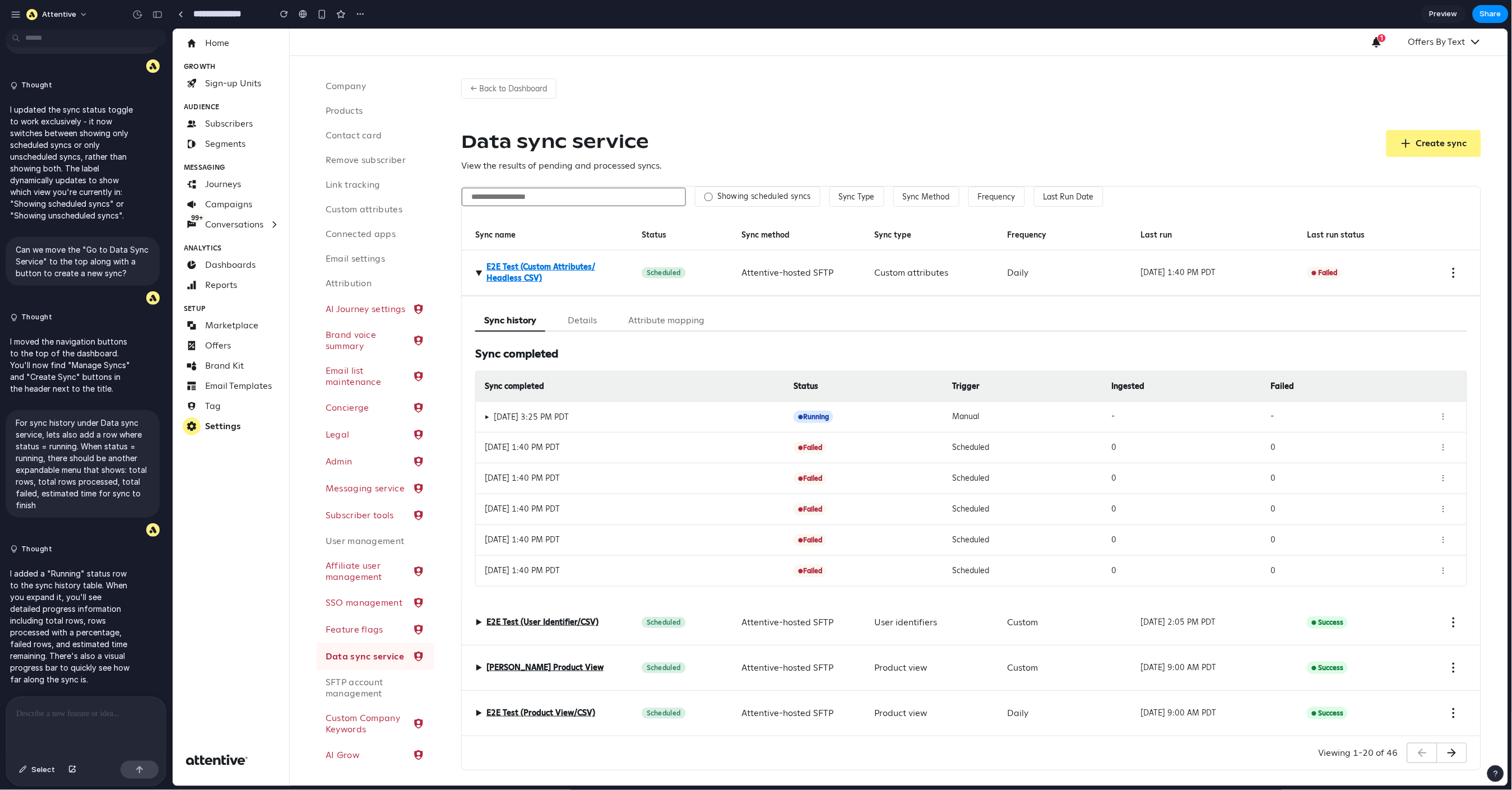
scroll to position [7, 0]
click at [686, 404] on div "▶ Oct 14, 2025 at 3:25 PM PDT ● Running Manual - - ⋮" at bounding box center [971, 414] width 991 height 31
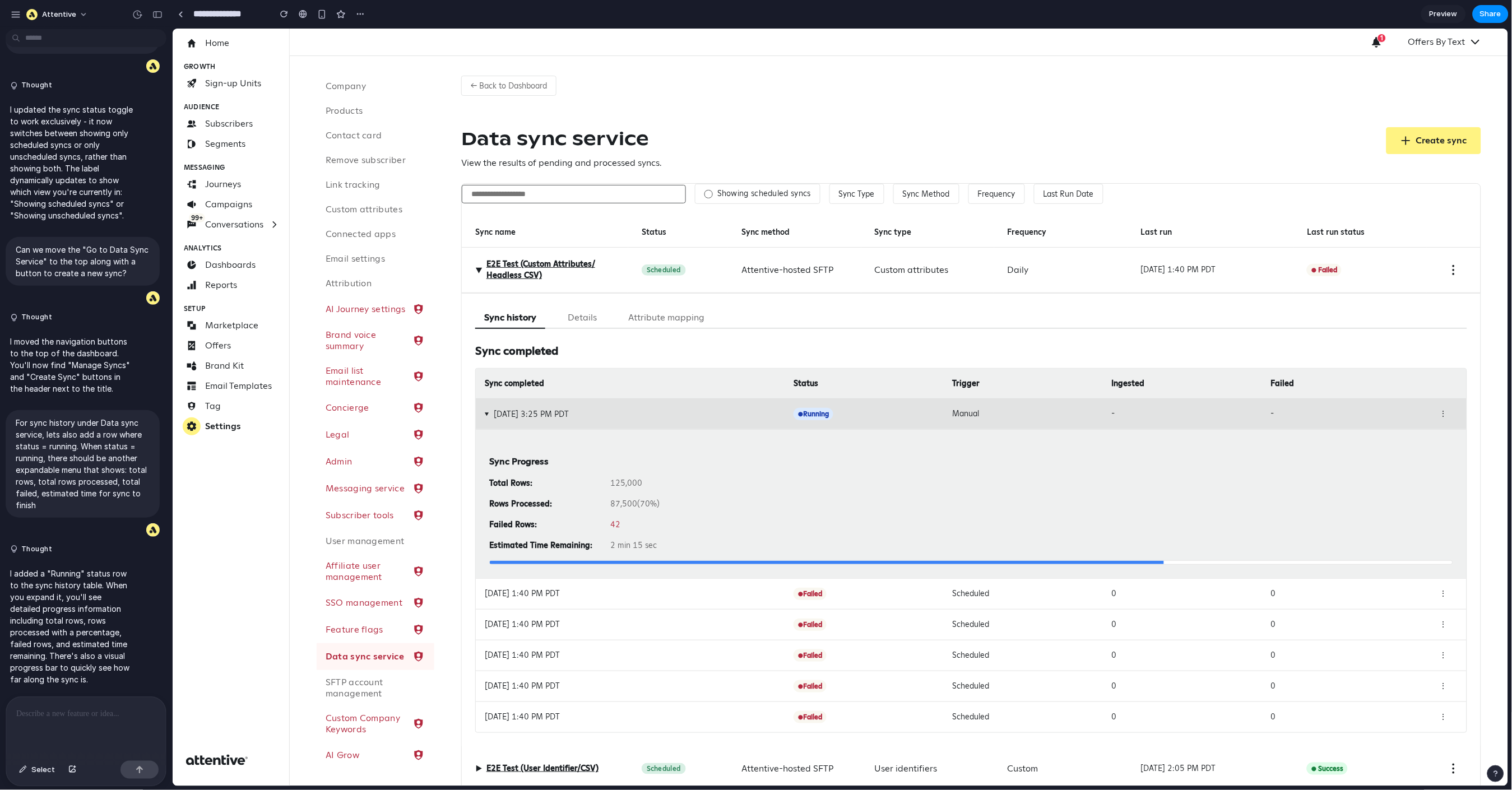
click at [967, 589] on div "Scheduled" at bounding box center [1027, 593] width 150 height 12
click at [887, 599] on div "● Failed" at bounding box center [868, 593] width 150 height 12
click at [543, 604] on div "Oct 13, 2025 at 1:40 PM PDT ● Failed Scheduled 0 0 ⋮" at bounding box center [971, 594] width 991 height 31
click at [997, 386] on div "Trigger" at bounding box center [1027, 383] width 150 height 12
click at [836, 399] on div "▶ Oct 14, 2025 at 3:25 PM PDT ● Running Manual - - ⋮" at bounding box center [971, 414] width 991 height 31
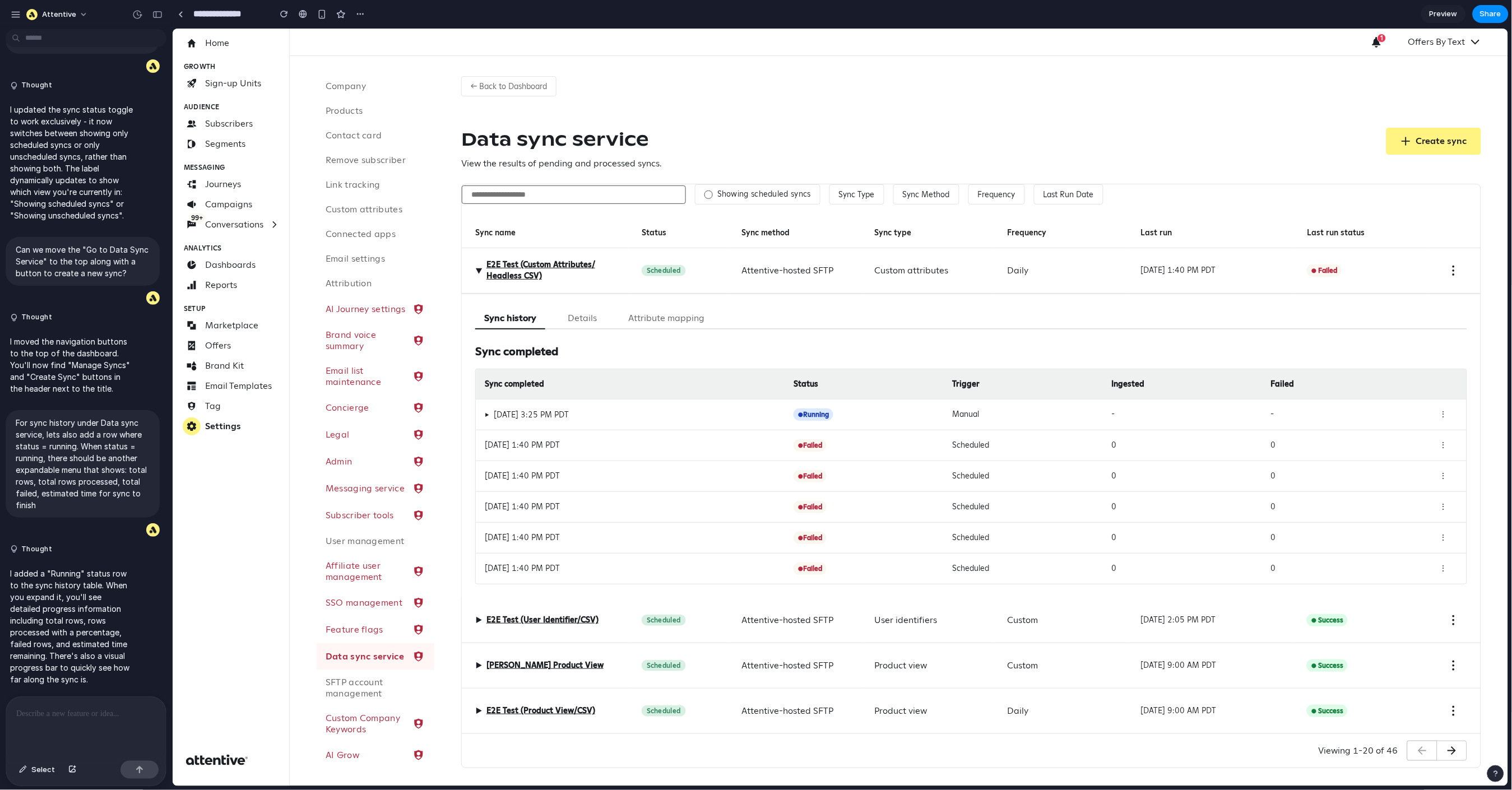
click at [531, 444] on div "Oct 13, 2025 at 1:40 PM PDT" at bounding box center [633, 444] width 300 height 12
click at [511, 346] on h3 "Sync completed" at bounding box center [971, 351] width 992 height 17
click at [77, 689] on p at bounding box center [86, 713] width 140 height 13
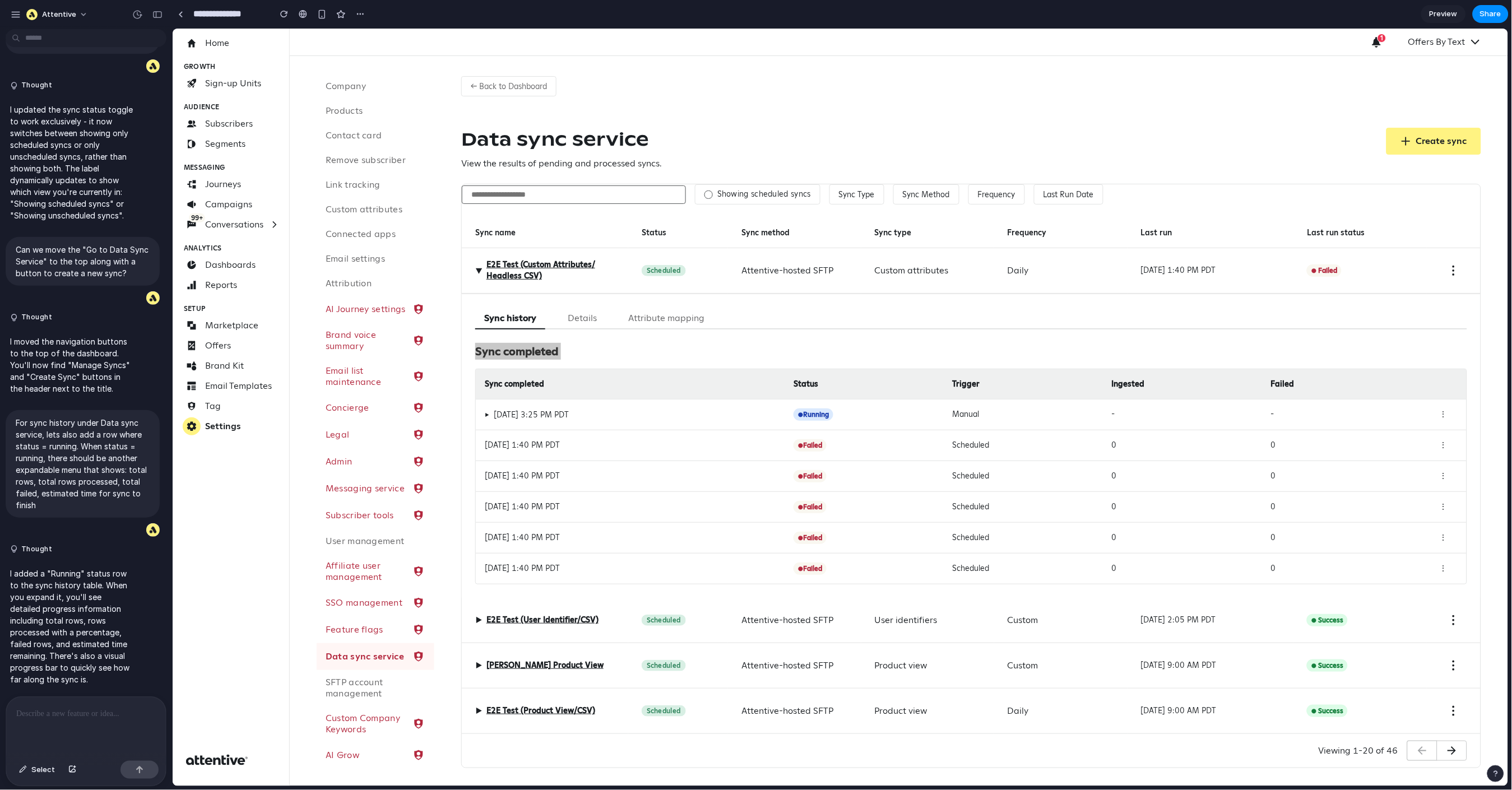
click at [77, 689] on p at bounding box center [86, 713] width 140 height 13
click at [94, 689] on p at bounding box center [86, 713] width 140 height 13
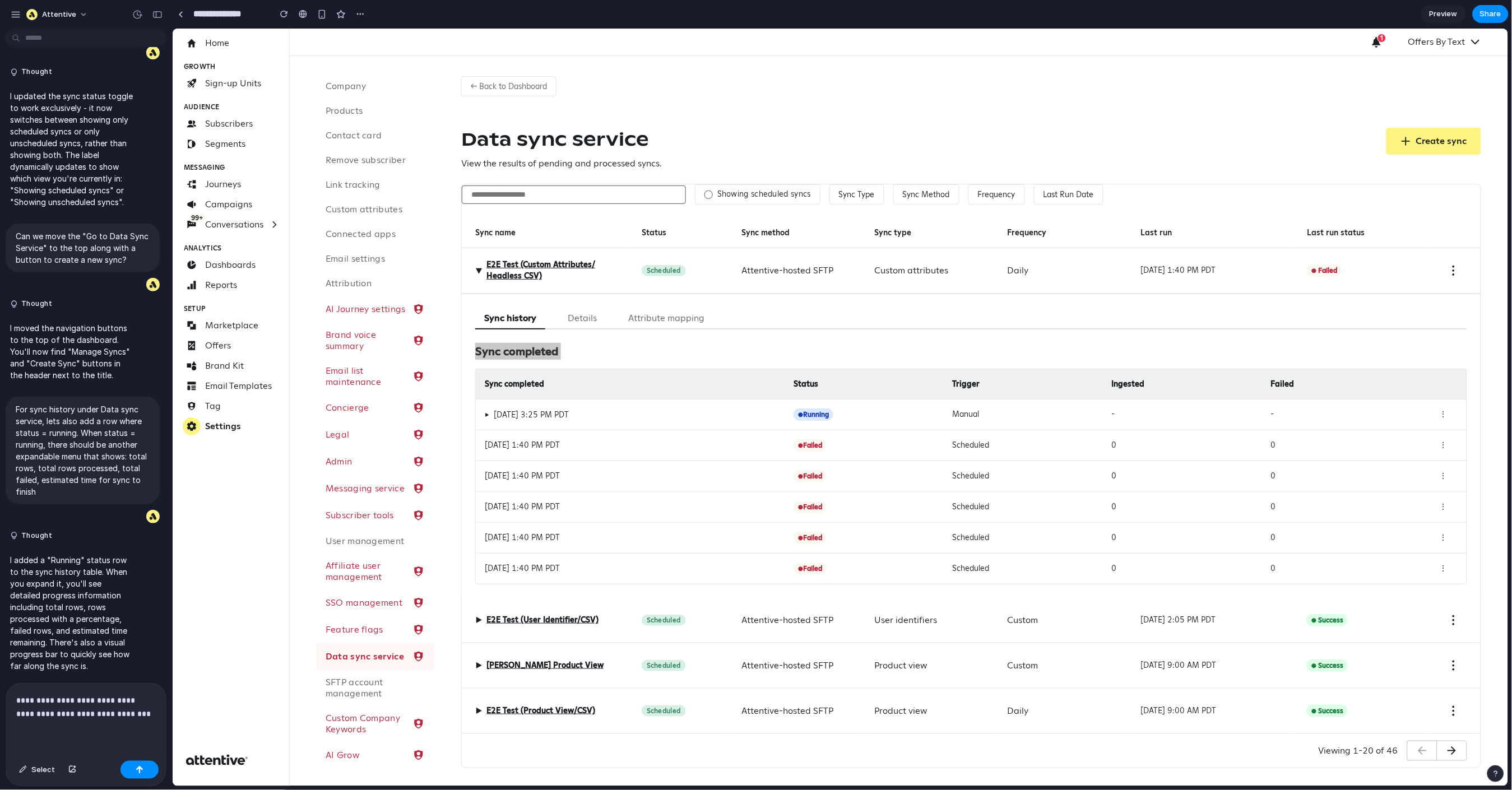
scroll to position [2861, 0]
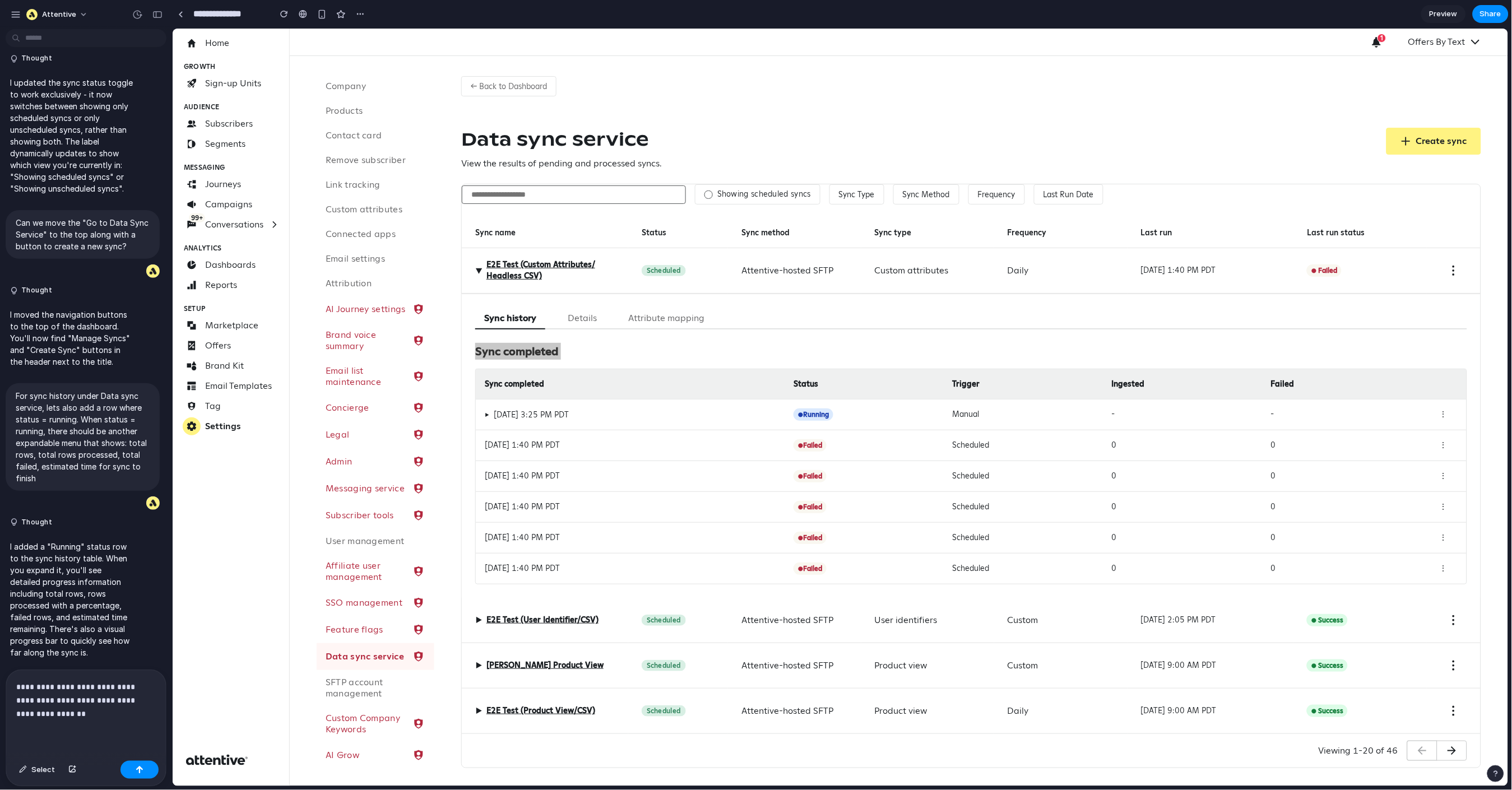
click at [128, 689] on p "**********" at bounding box center [84, 700] width 135 height 40
click at [141, 689] on p "**********" at bounding box center [84, 700] width 135 height 40
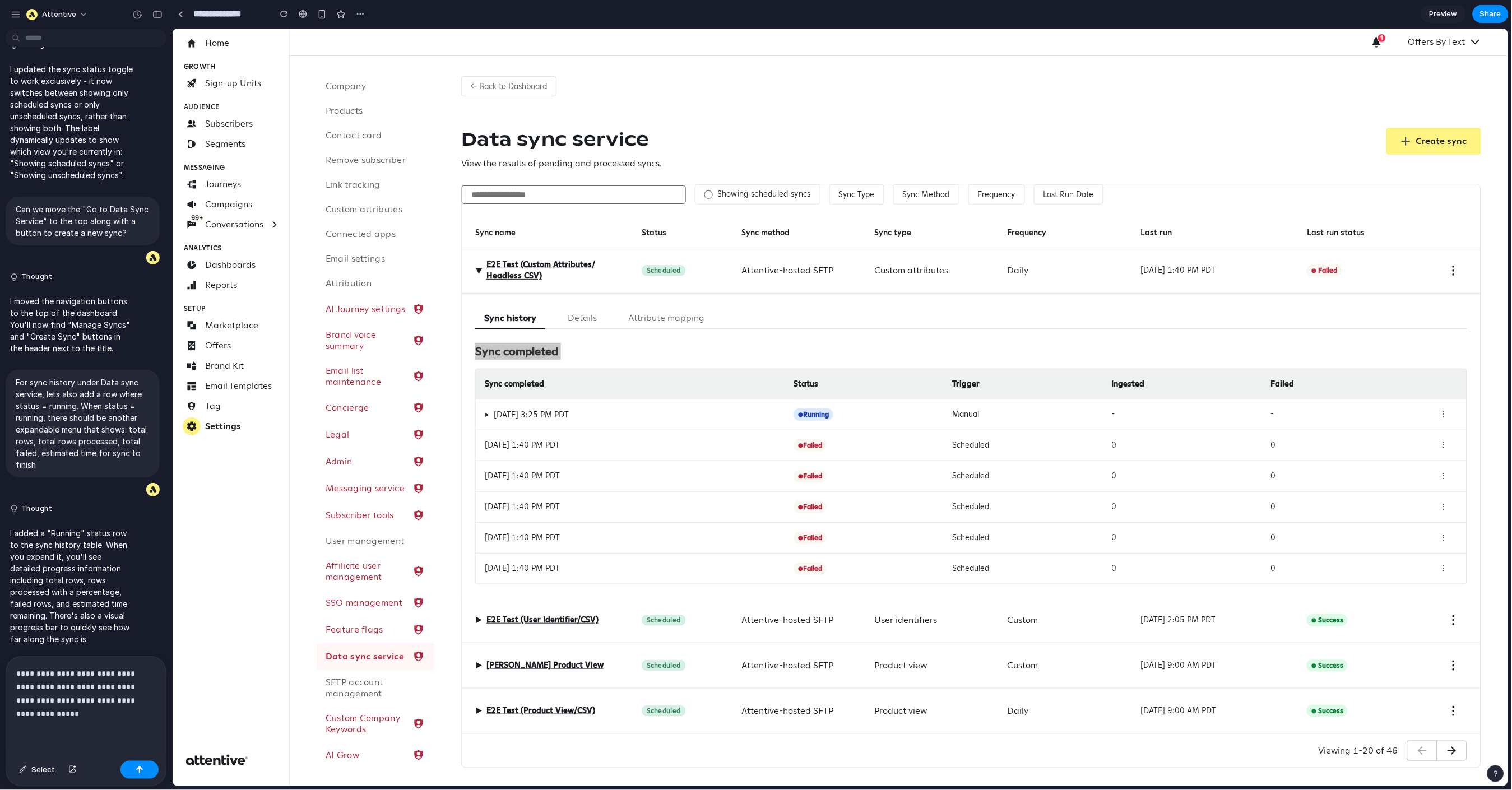
click at [118, 689] on p "**********" at bounding box center [84, 694] width 135 height 54
drag, startPoint x: 86, startPoint y: 707, endPoint x: 95, endPoint y: 697, distance: 13.5
click at [95, 689] on p "**********" at bounding box center [84, 694] width 135 height 54
click at [91, 689] on p "**********" at bounding box center [84, 694] width 135 height 54
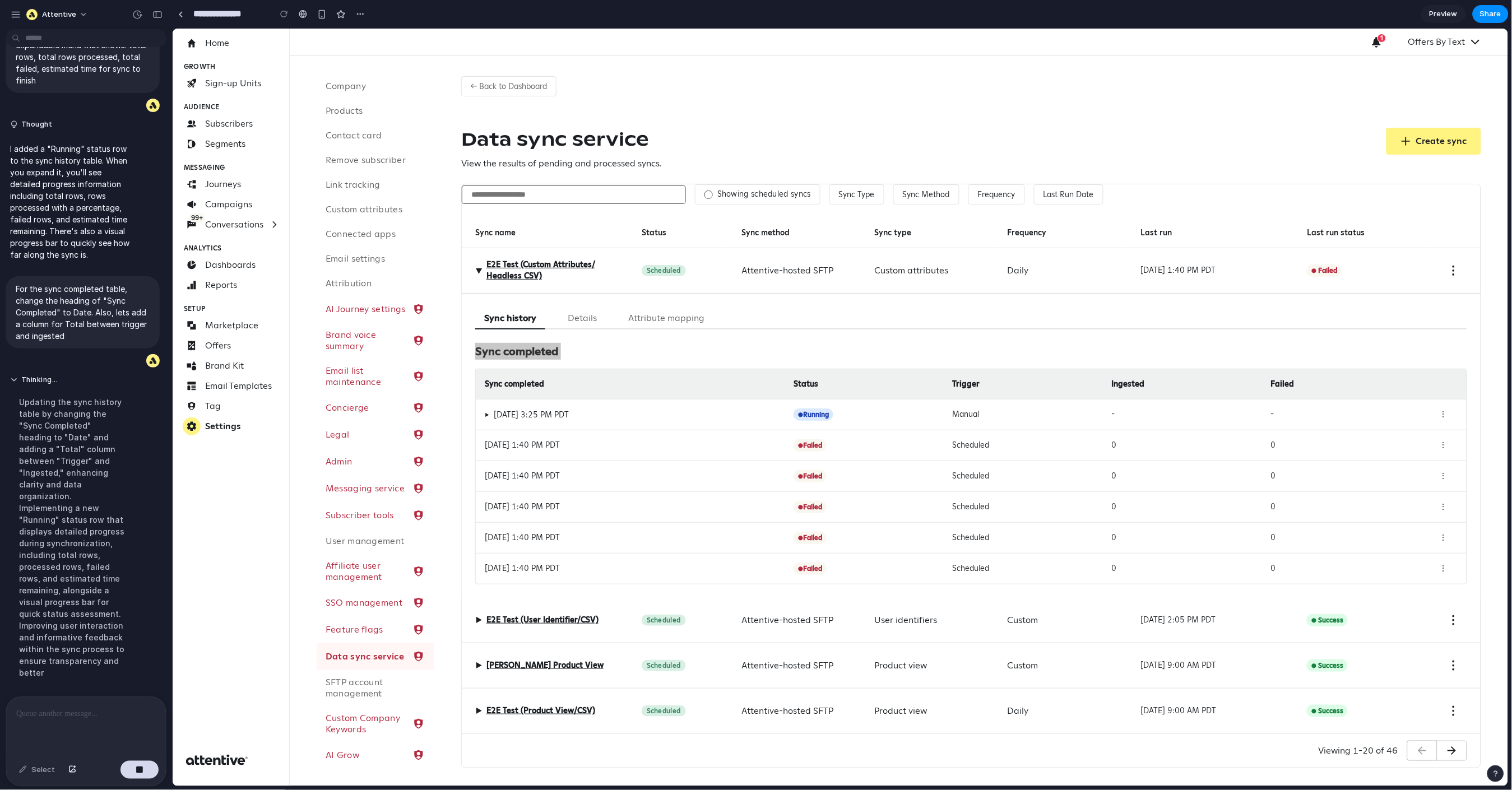
scroll to position [3283, 0]
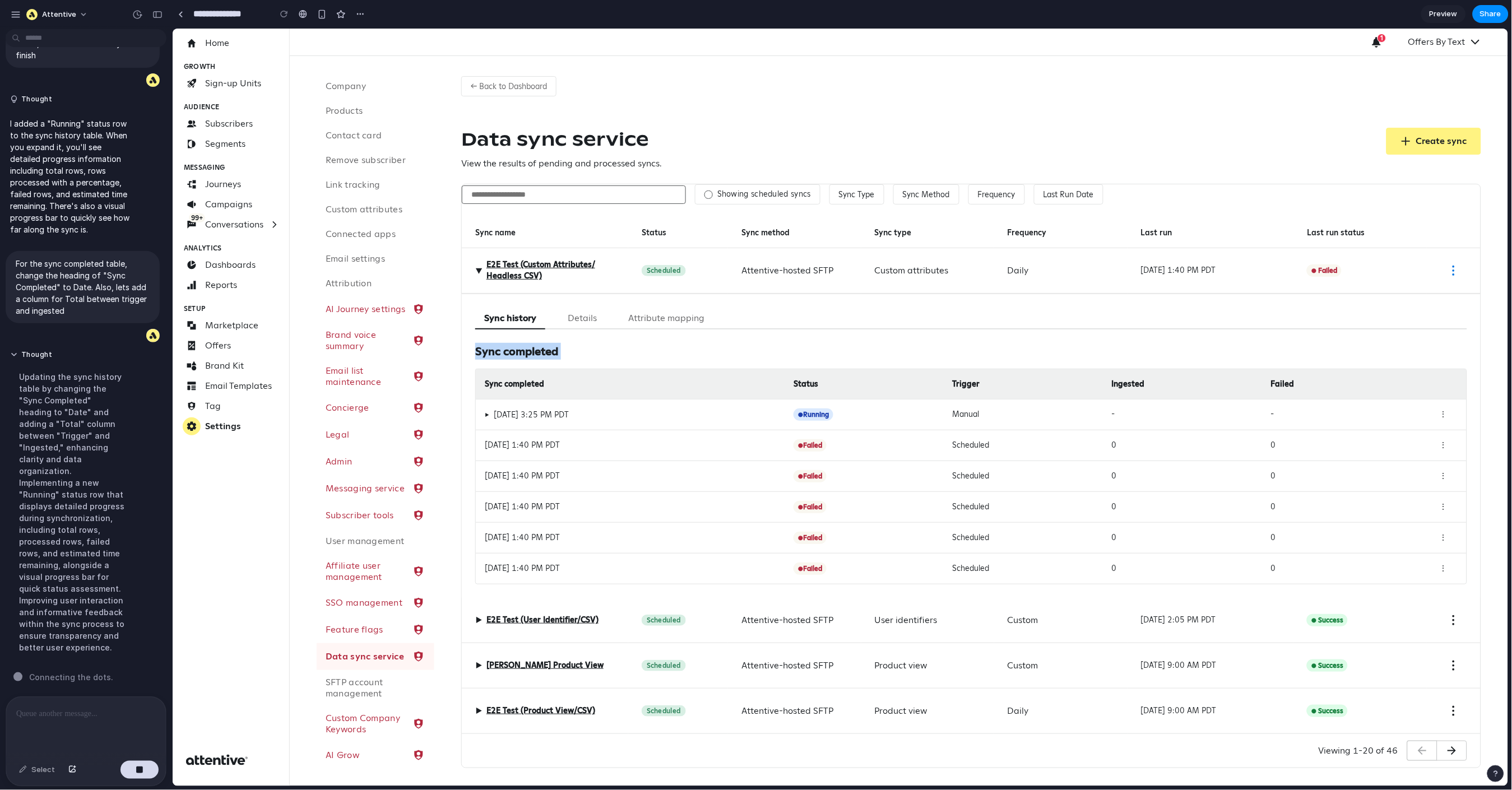
click at [1442, 268] on icon "Sync action menu" at bounding box center [1453, 270] width 13 height 13
click at [1248, 85] on div "← Back to Dashboard Data sync service View the results of pending and processed…" at bounding box center [971, 417] width 1074 height 737
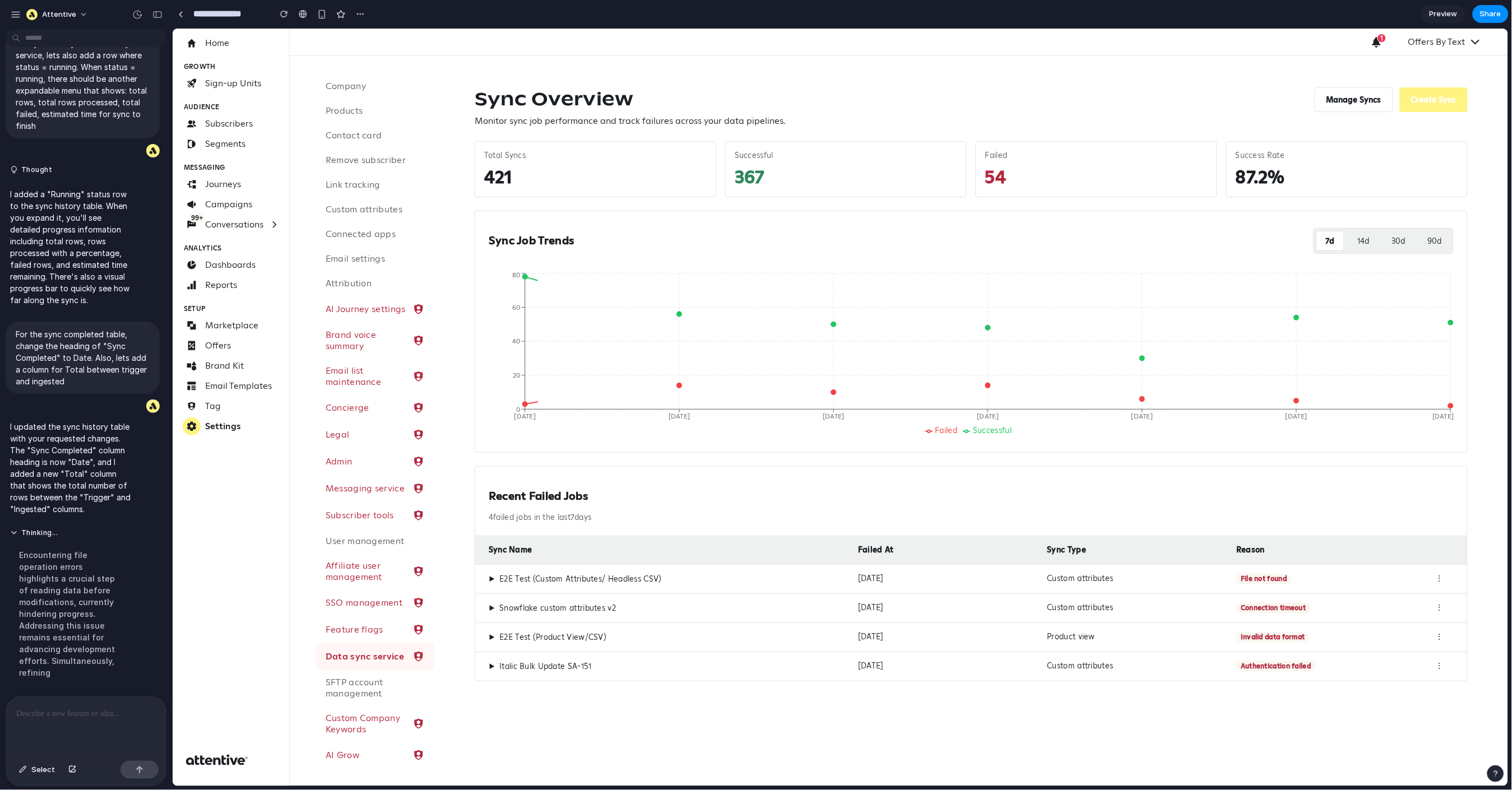
scroll to position [3202, 0]
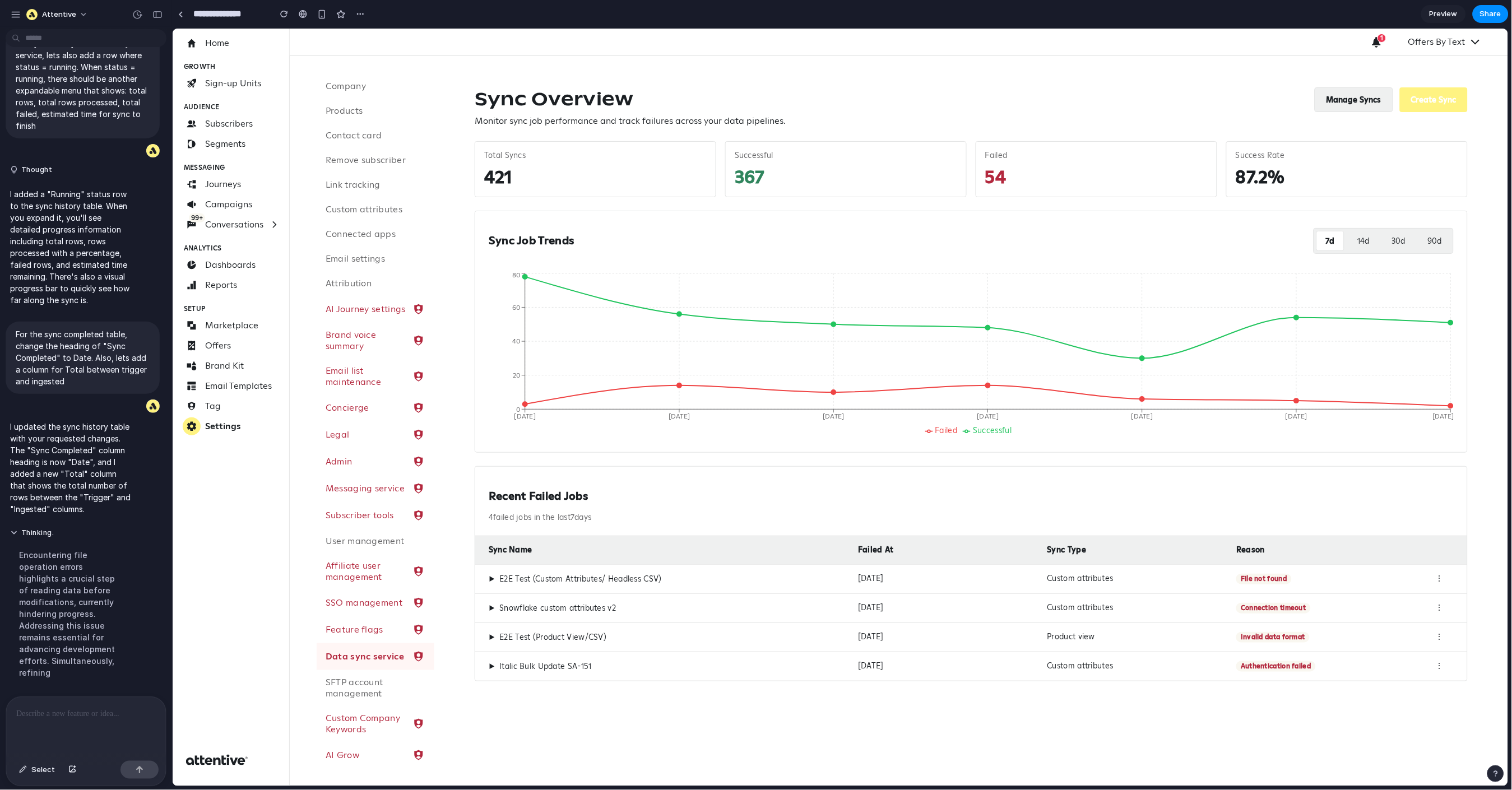
click at [1361, 108] on button "Manage Syncs" at bounding box center [1353, 99] width 79 height 25
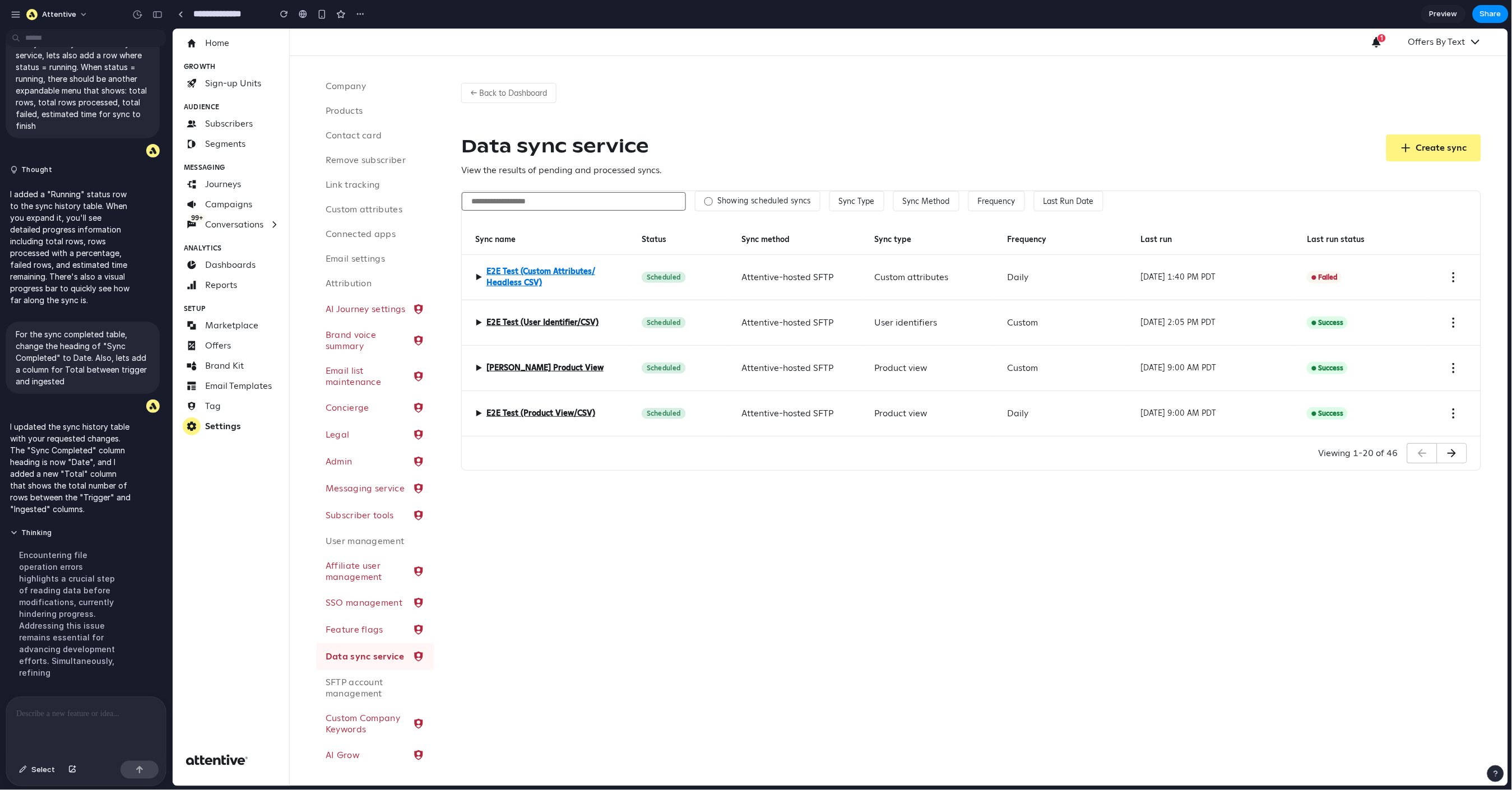
click at [582, 282] on link "E2E Test (Custom Attributes/ Headless CSV)" at bounding box center [550, 277] width 128 height 23
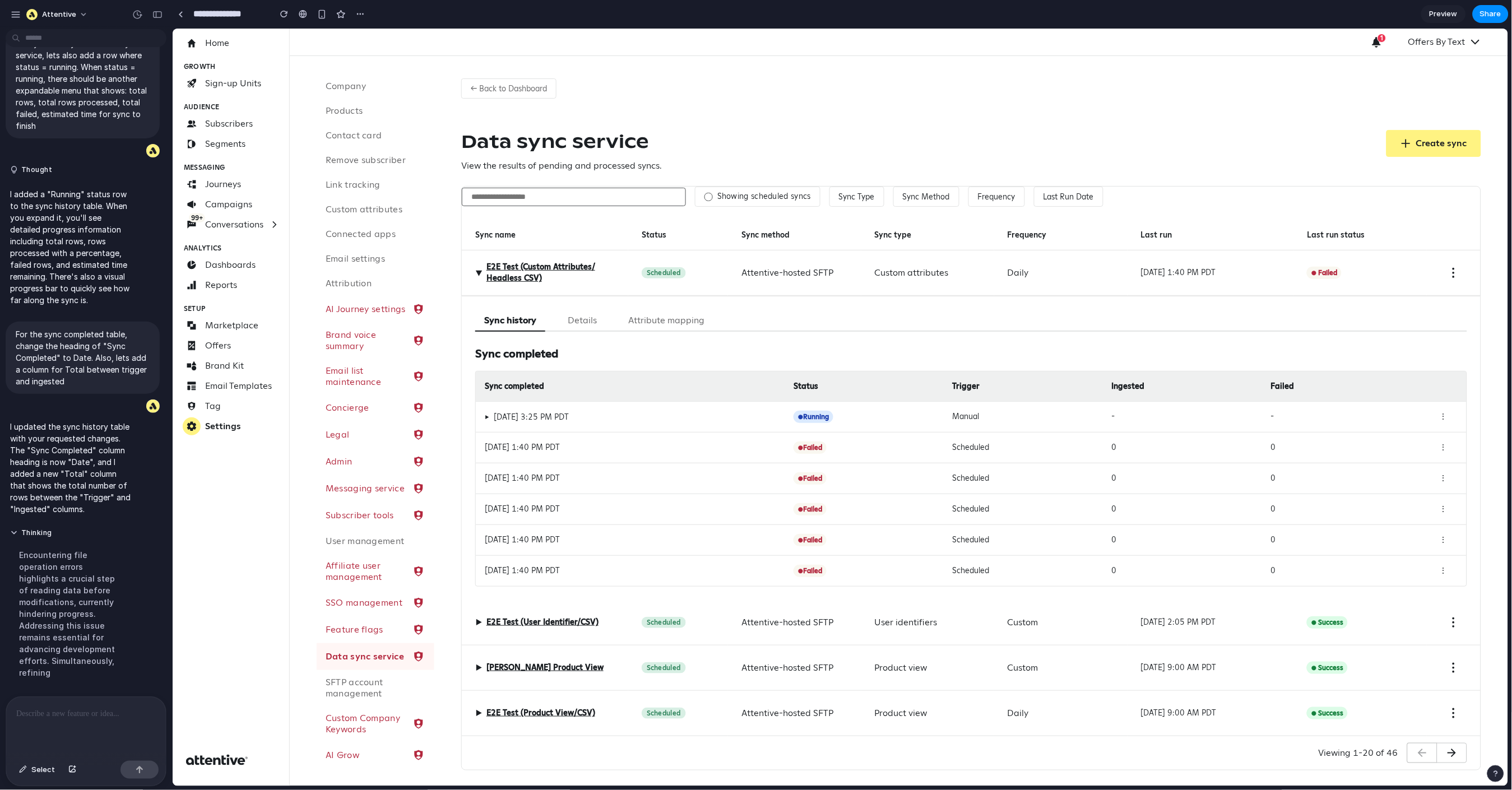
scroll to position [2, 0]
click at [935, 621] on div "User identifiers" at bounding box center [927, 625] width 133 height 45
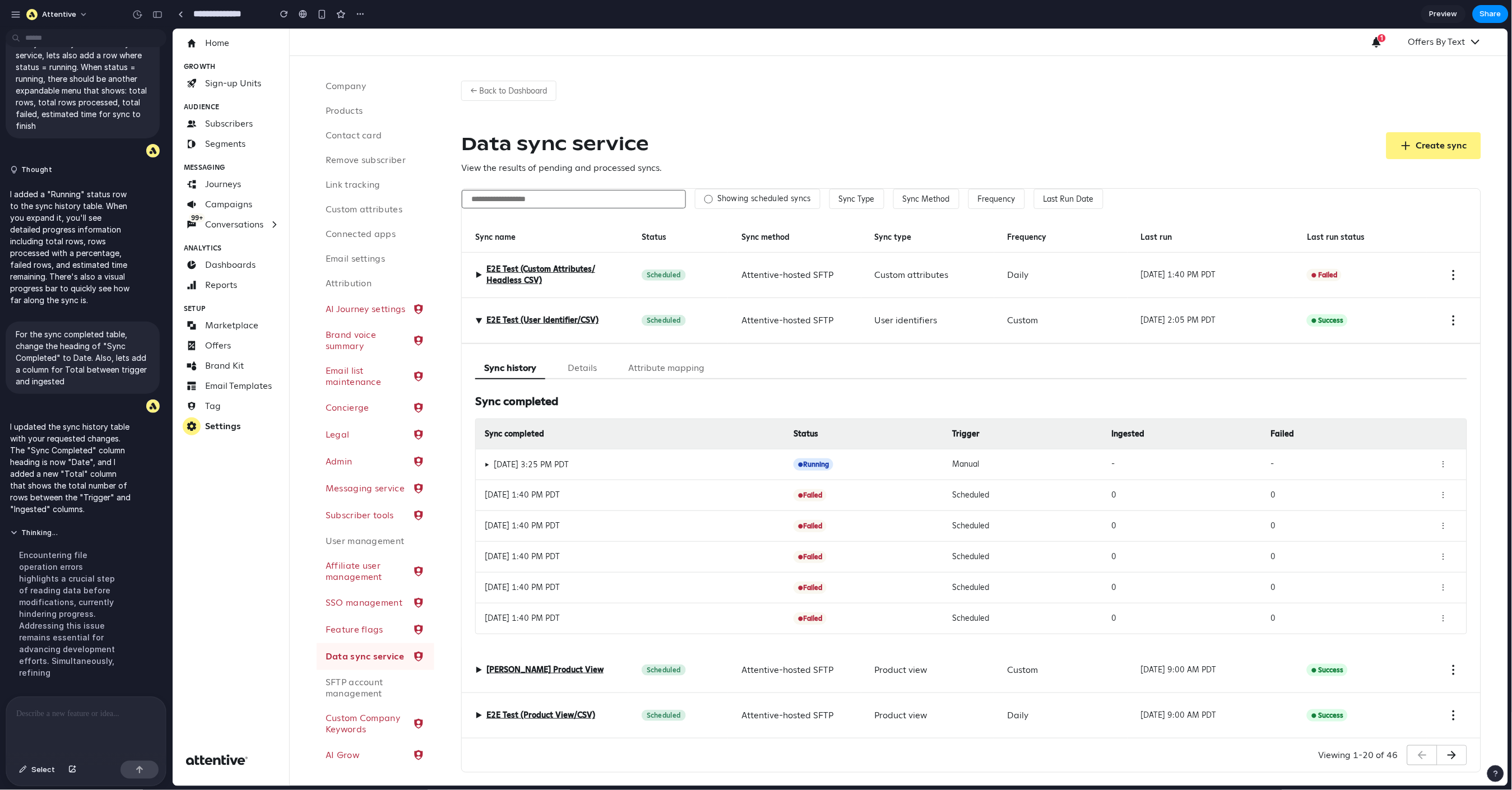
click at [55, 490] on p "I updated the sync history table with your requested changes. The "Sync Complet…" at bounding box center [72, 468] width 123 height 94
click at [807, 139] on div "Data sync service View the results of pending and processed syncs. Create sync" at bounding box center [971, 153] width 1020 height 43
click at [733, 380] on div "Sync history Details Attribute mapping Sync completed Sync completed Status Tri…" at bounding box center [971, 495] width 992 height 277
click at [607, 317] on div "▶ E2E Test (User Identifier/CSV)" at bounding box center [544, 320] width 167 height 45
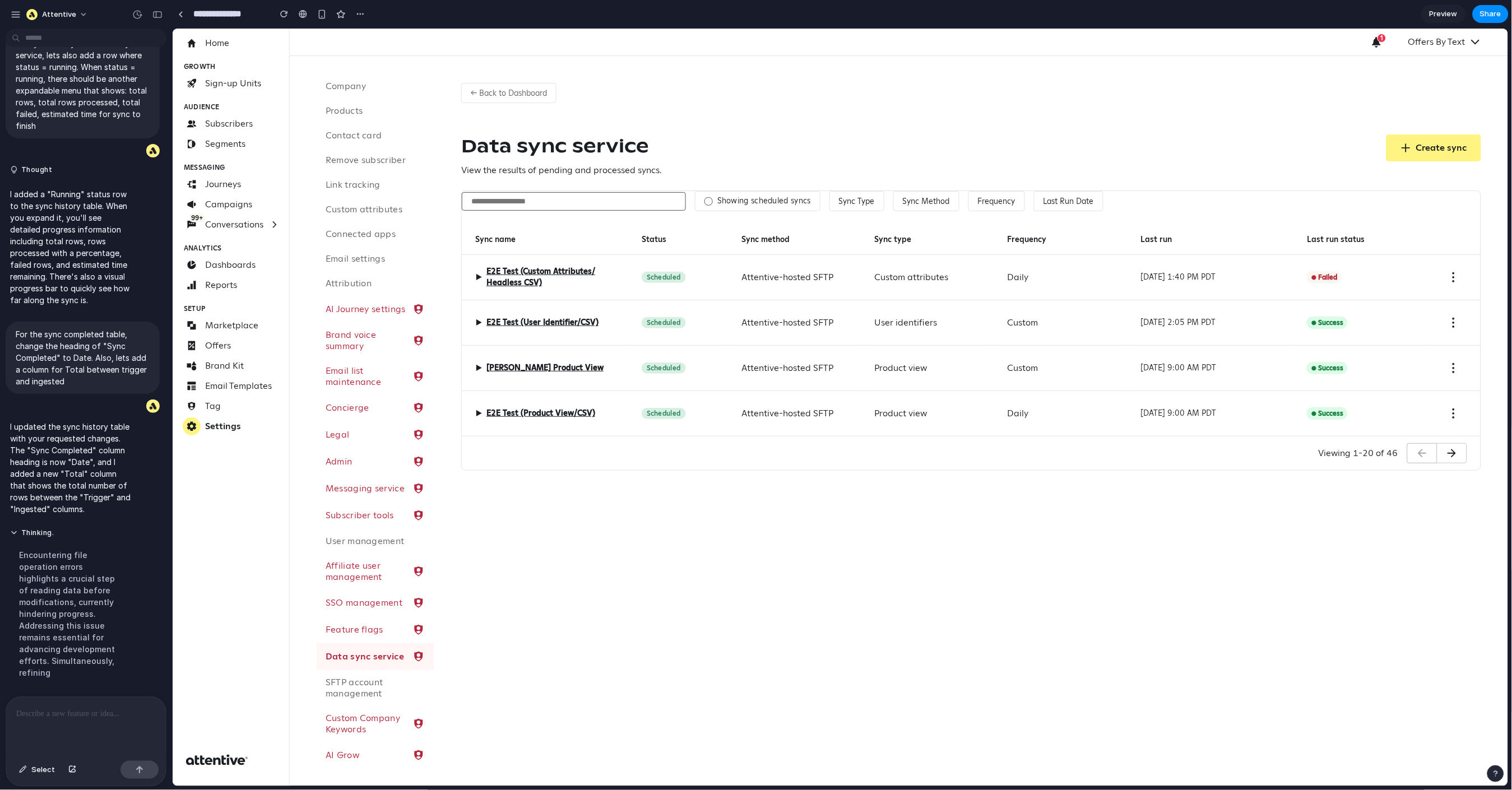
scroll to position [0, 0]
click at [1196, 155] on div "Data sync service View the results of pending and processed syncs. Create sync" at bounding box center [971, 155] width 1020 height 43
click at [1379, 40] on em "1" at bounding box center [1382, 38] width 9 height 9
click at [1277, 108] on div "← Back to Dashboard Data sync service View the results of pending and processed…" at bounding box center [971, 271] width 1074 height 433
click at [1202, 228] on div "Last run" at bounding box center [1210, 239] width 167 height 30
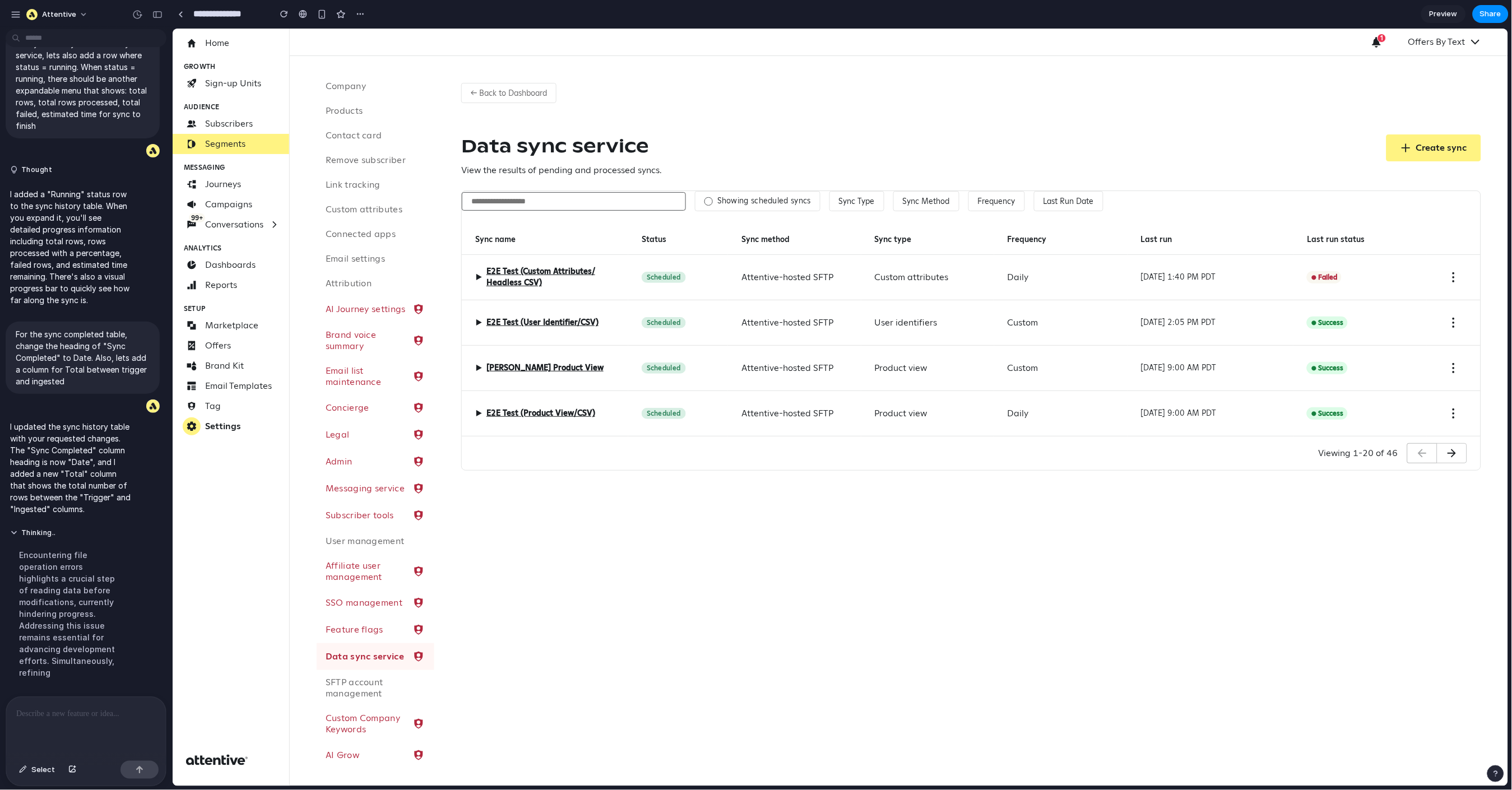
click at [225, 146] on p "Segments" at bounding box center [225, 143] width 40 height 13
click at [226, 145] on p "Segments" at bounding box center [225, 143] width 40 height 13
click at [81, 502] on p "I updated the sync history table with your requested changes. The "Sync Complet…" at bounding box center [72, 468] width 123 height 94
click at [86, 689] on div at bounding box center [86, 727] width 159 height 60
click at [67, 689] on div at bounding box center [86, 727] width 159 height 60
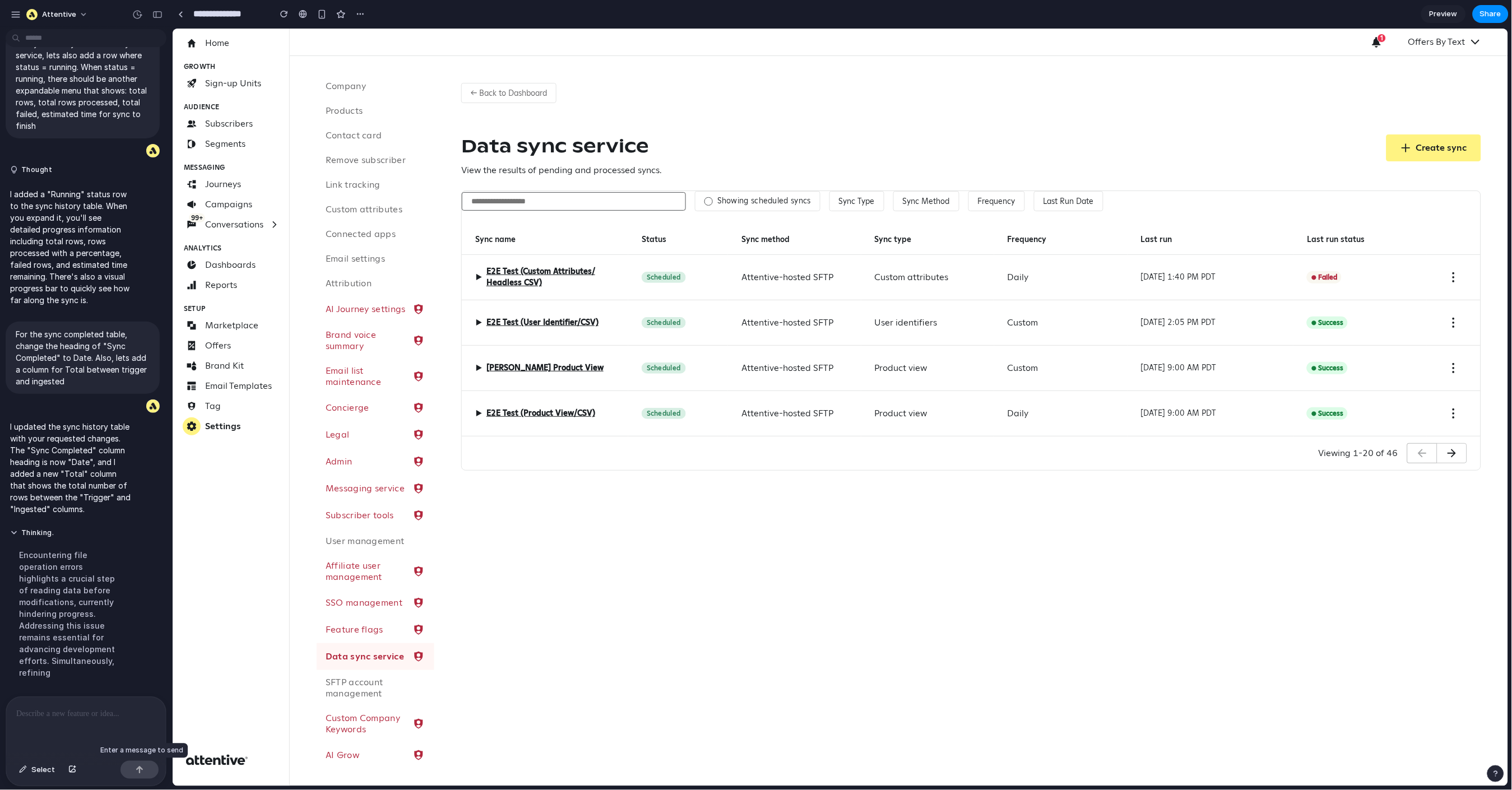
click at [146, 689] on div at bounding box center [140, 769] width 38 height 18
click at [103, 689] on p at bounding box center [84, 713] width 135 height 13
click at [541, 650] on div "← Back to Dashboard Data sync service View the results of pending and processed…" at bounding box center [971, 420] width 1074 height 730
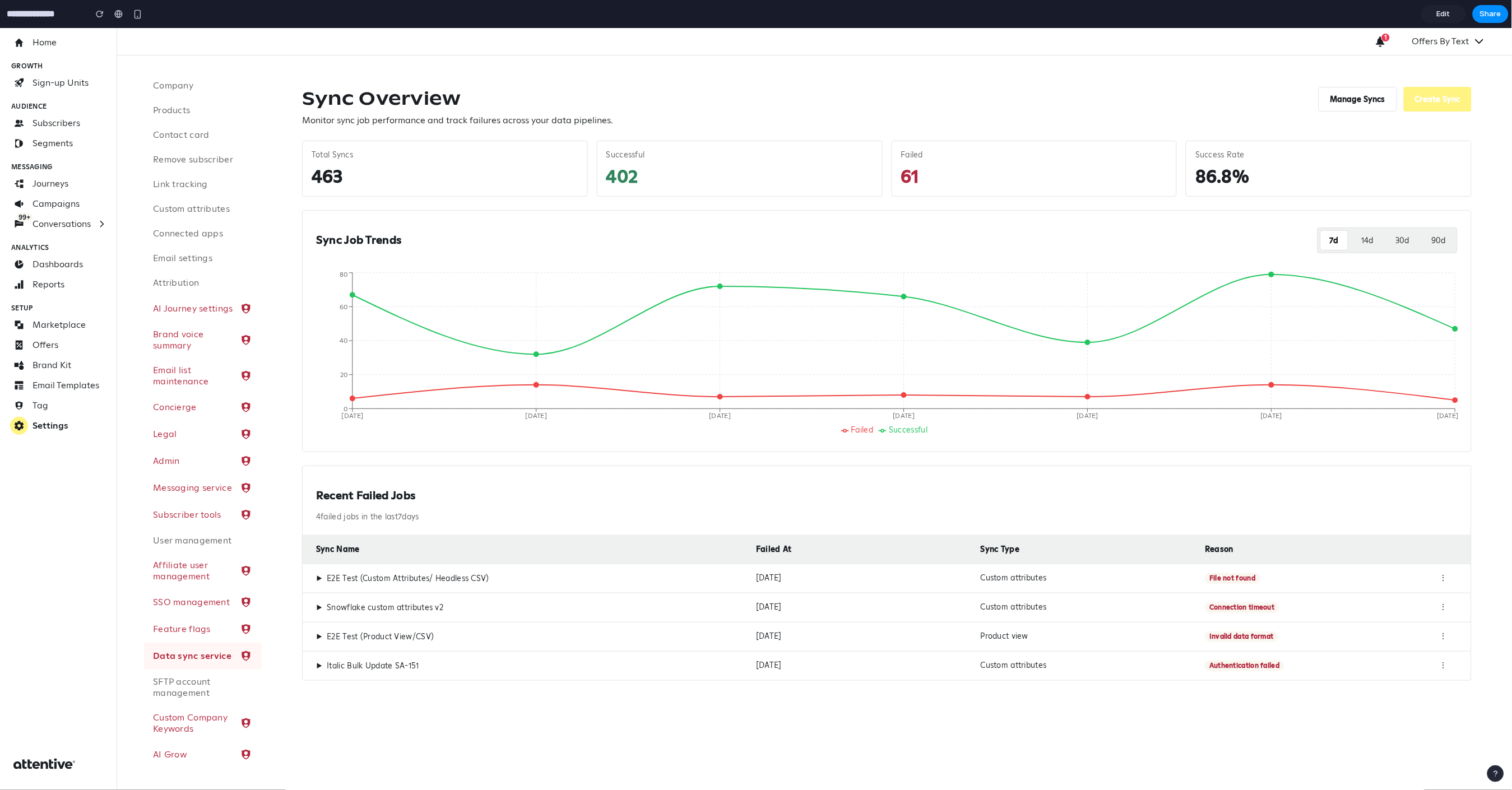
click at [175, 661] on div "Data sync service" at bounding box center [196, 656] width 86 height 11
